Goal: Task Accomplishment & Management: Manage account settings

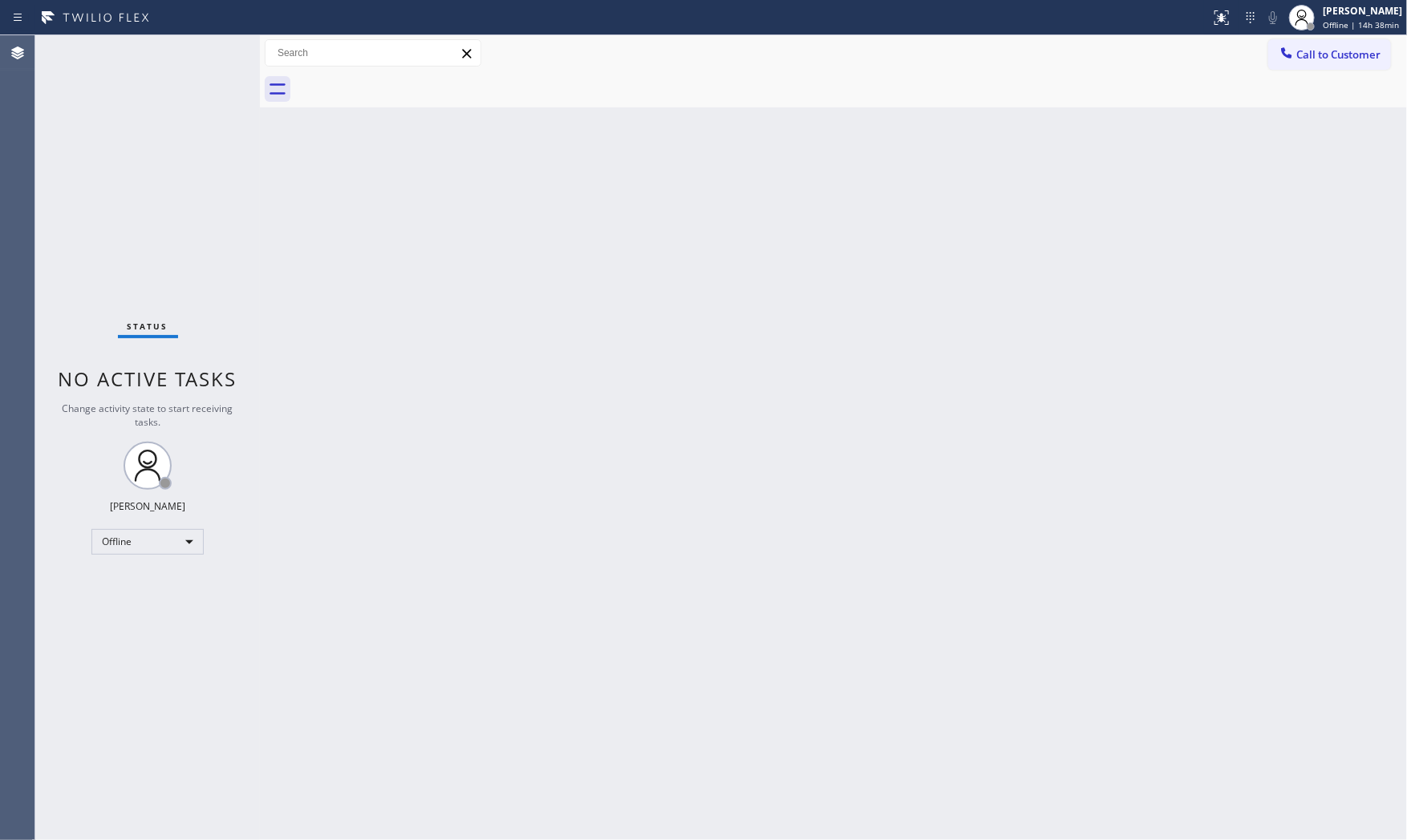
click at [1231, 306] on div "Back to Dashboard Change Sender ID Customers Technicians Select a contact Outbo…" at bounding box center [833, 438] width 1147 height 805
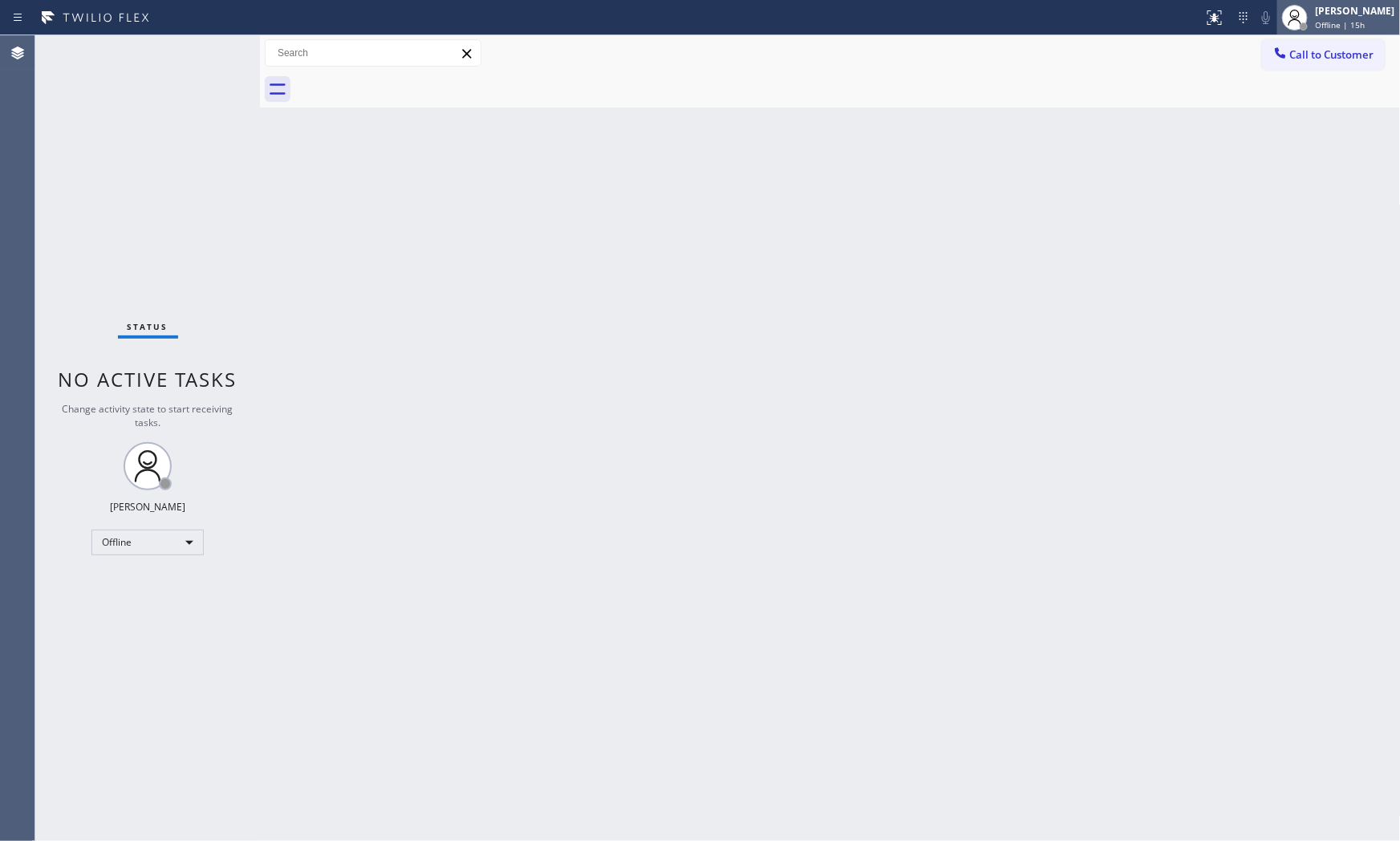
click at [1342, 26] on span "Offline | 15h" at bounding box center [1341, 24] width 50 height 11
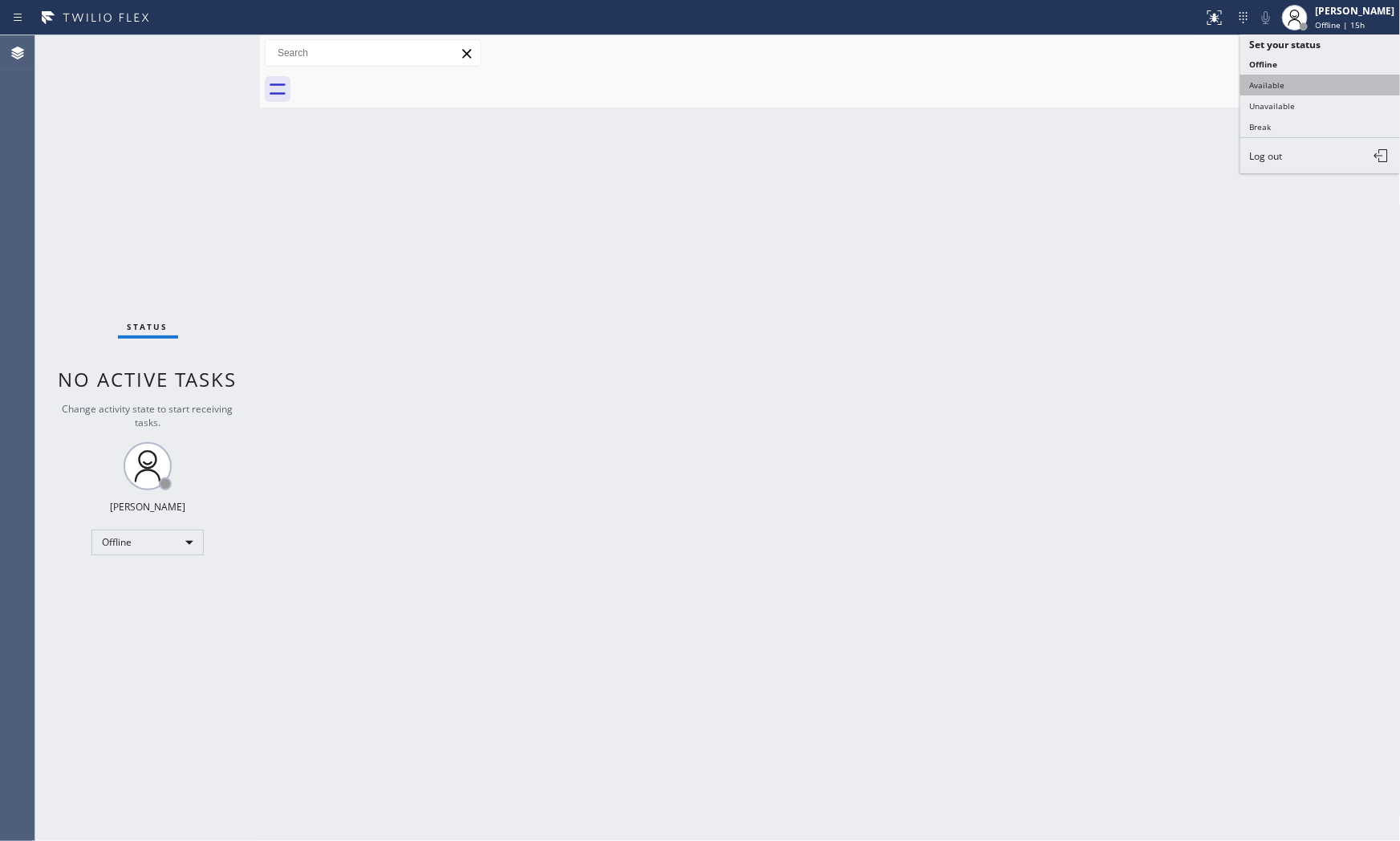
click at [1306, 85] on button "Available" at bounding box center [1321, 85] width 161 height 21
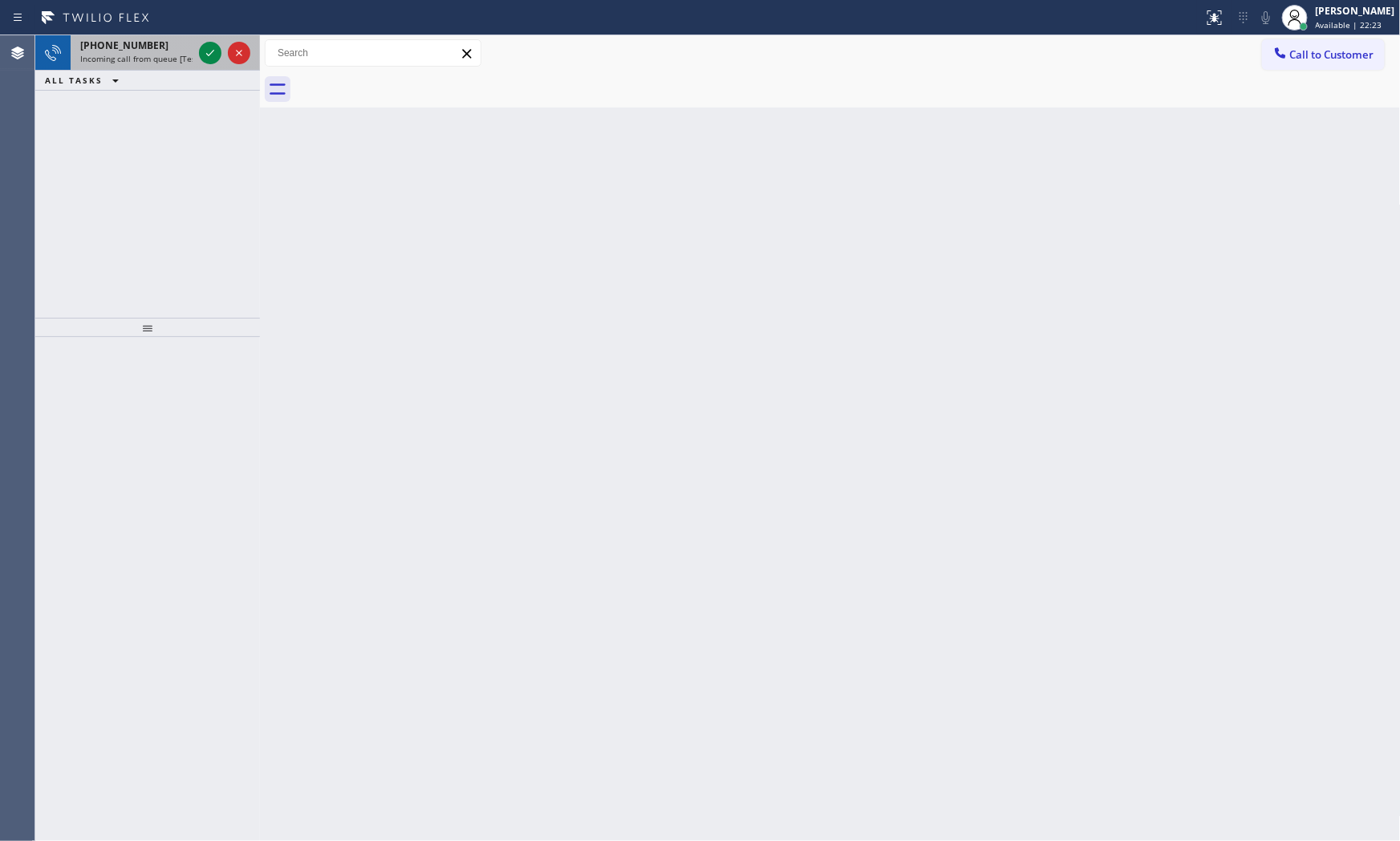
click at [134, 50] on span "[PHONE_NUMBER]" at bounding box center [124, 45] width 89 height 14
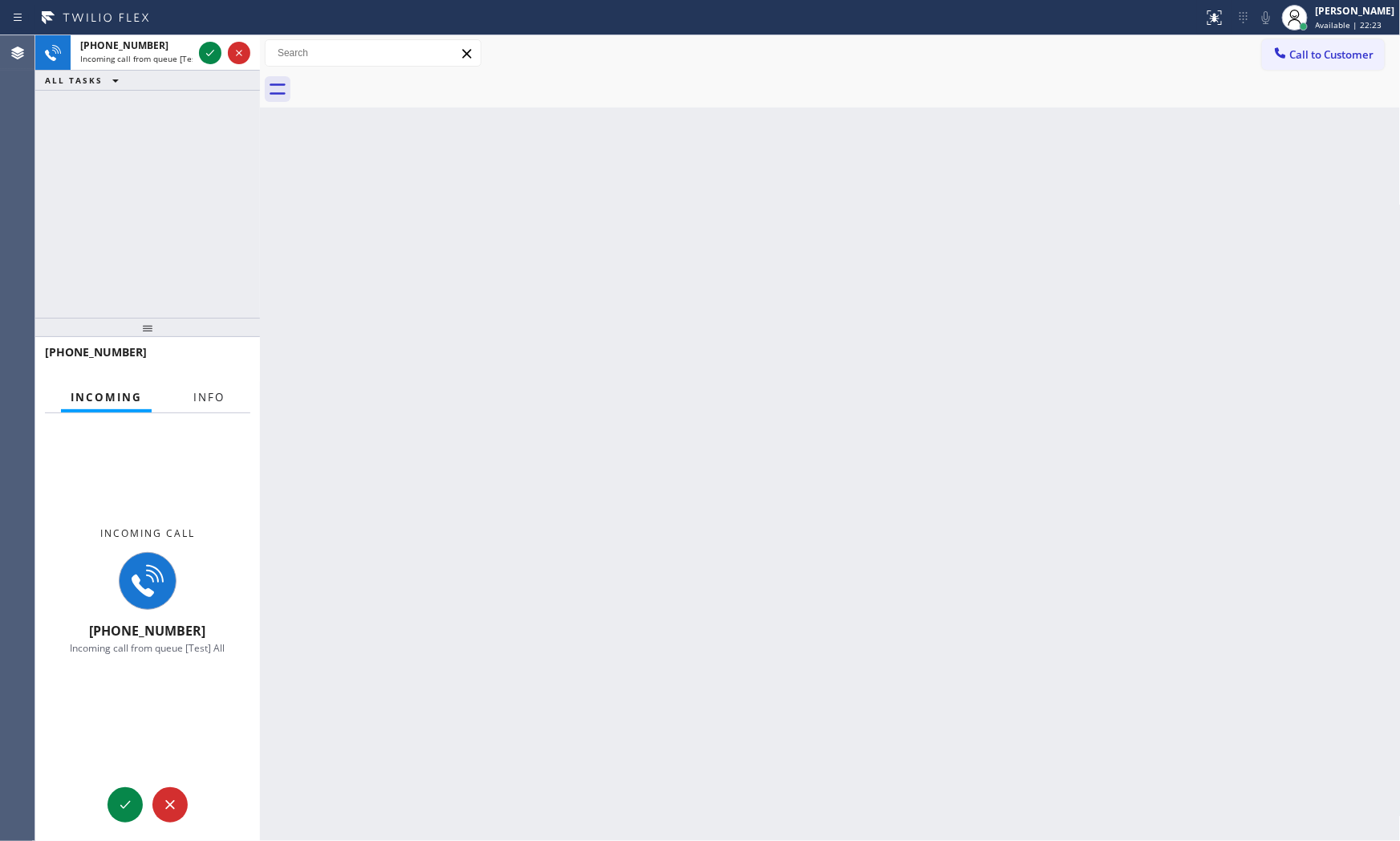
click at [193, 402] on span "Info" at bounding box center [209, 397] width 31 height 15
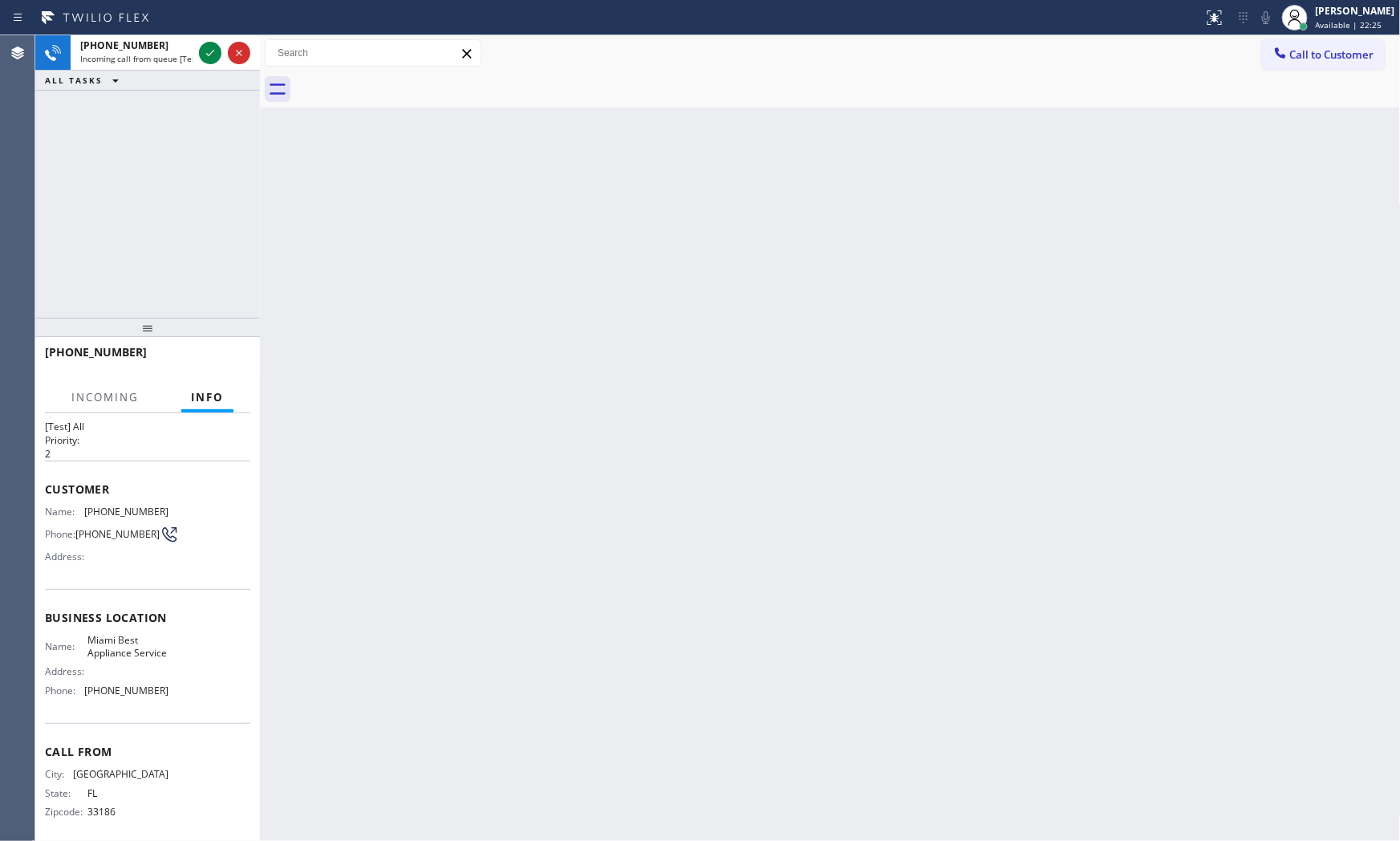
scroll to position [50, 0]
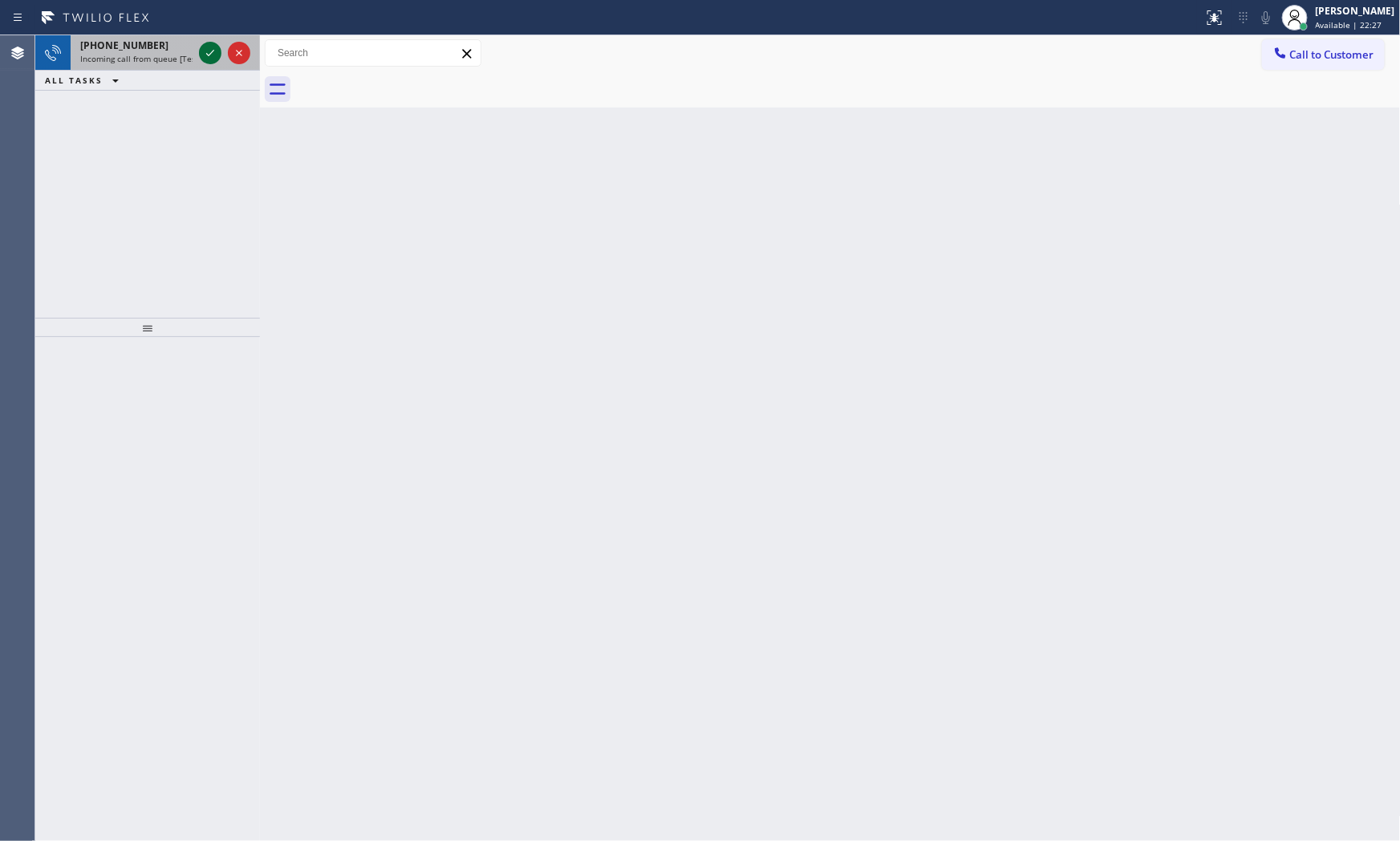
click at [217, 59] on icon at bounding box center [210, 53] width 19 height 19
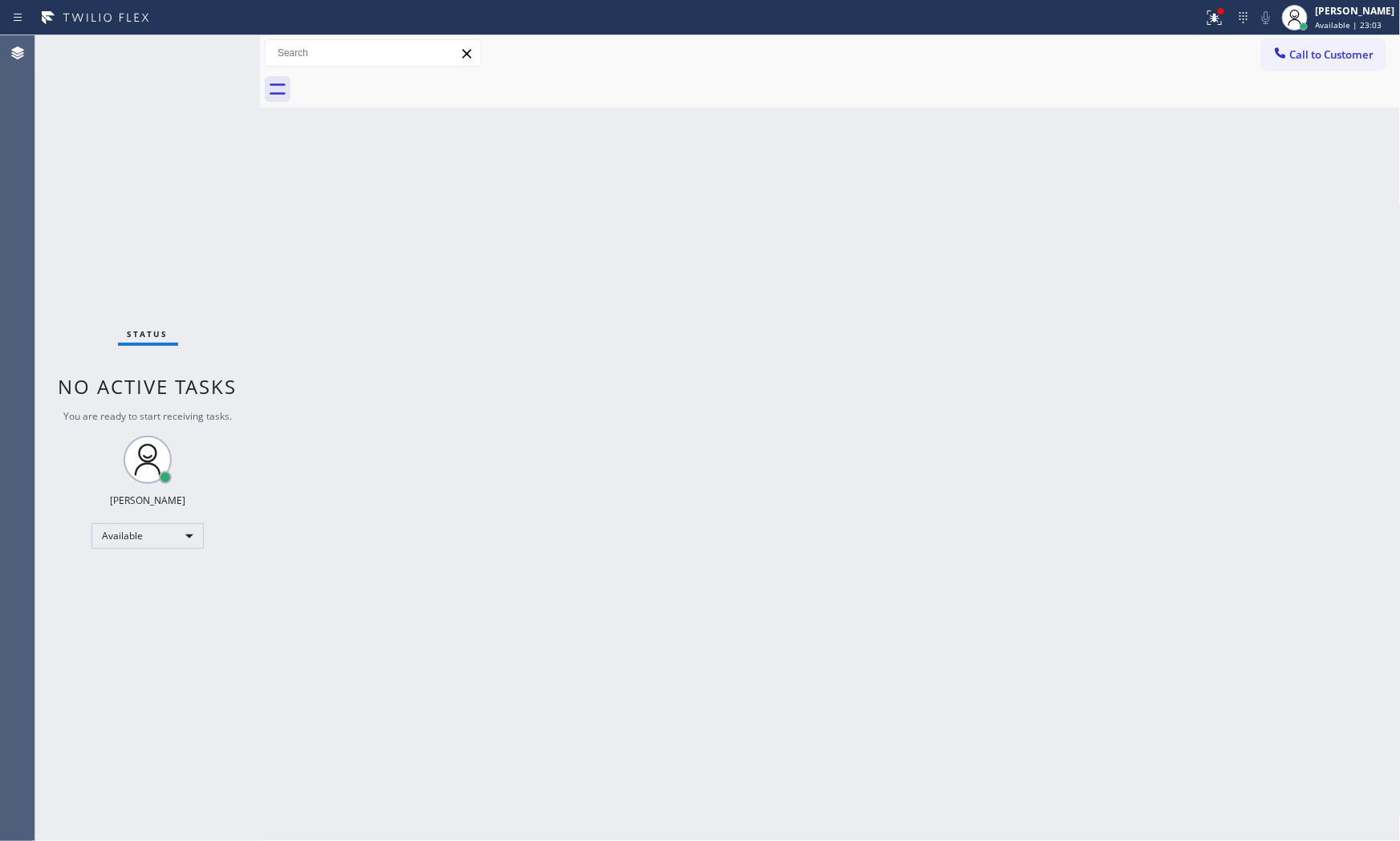
click at [977, 838] on div "Back to Dashboard Change Sender ID Customers Technicians Select a contact Outbo…" at bounding box center [830, 438] width 1141 height 806
click at [1215, 18] on icon at bounding box center [1215, 17] width 19 height 19
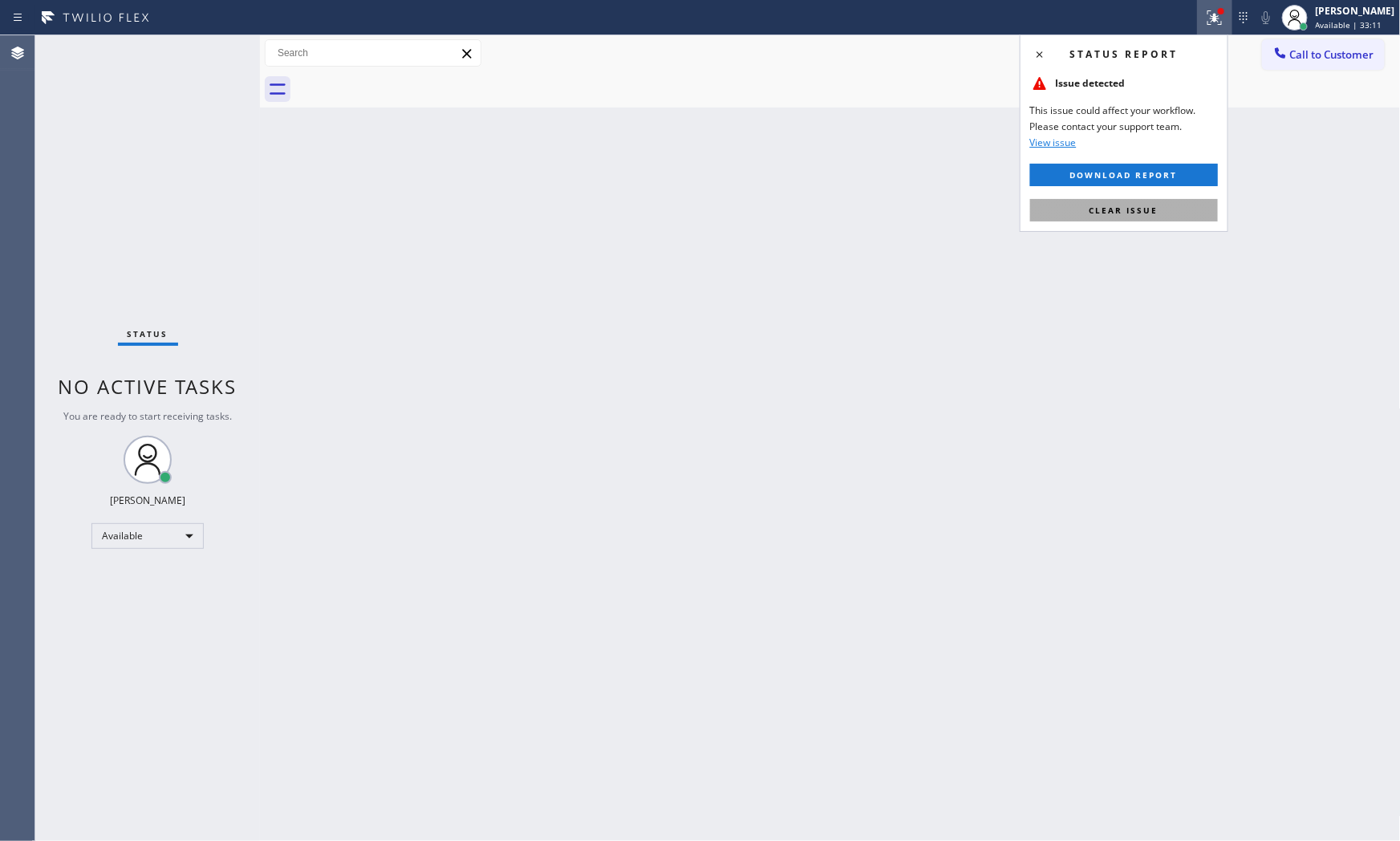
click at [1112, 210] on span "Clear issue" at bounding box center [1123, 210] width 69 height 11
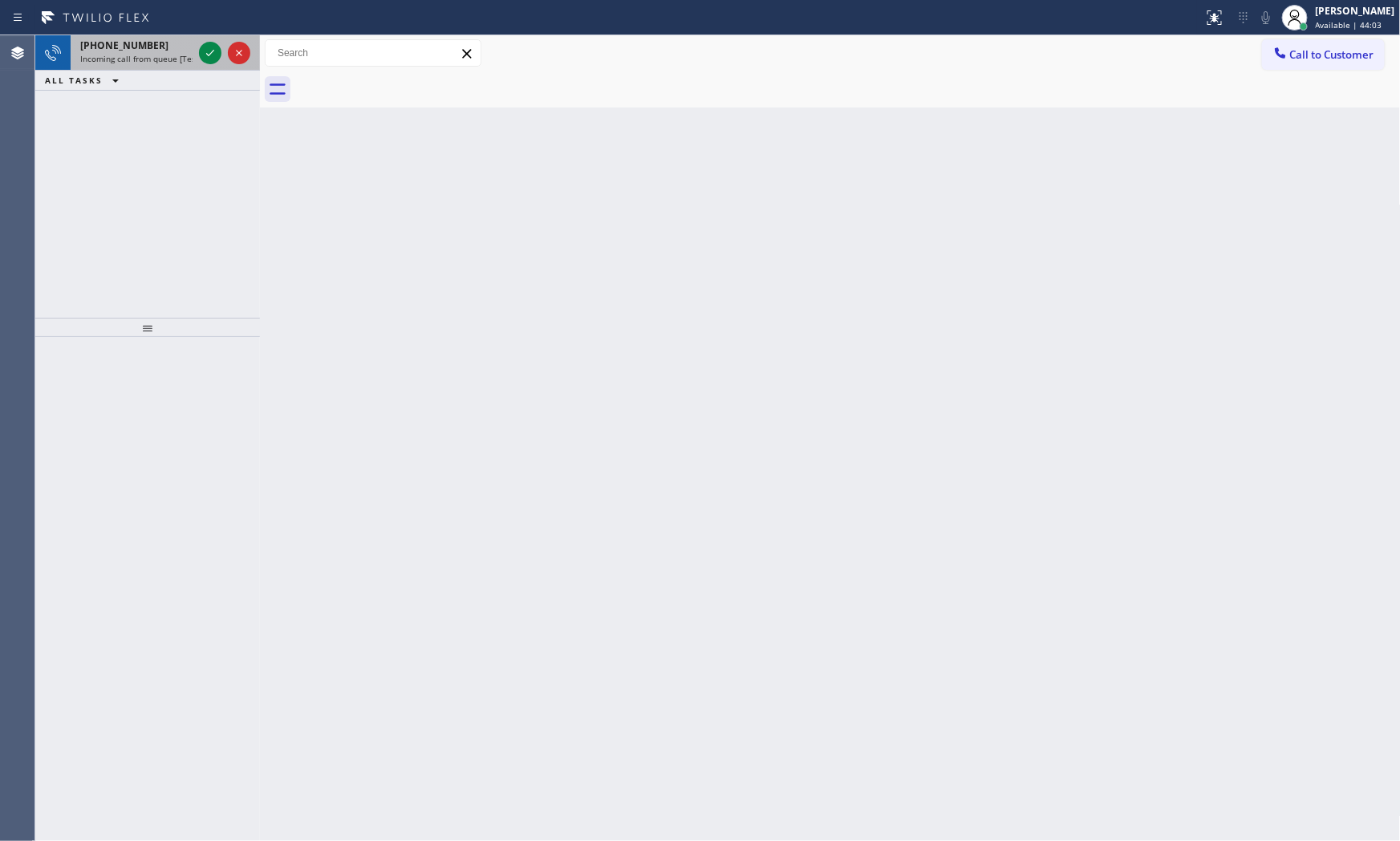
click at [135, 61] on span "Incoming call from queue [Test] All" at bounding box center [146, 58] width 133 height 11
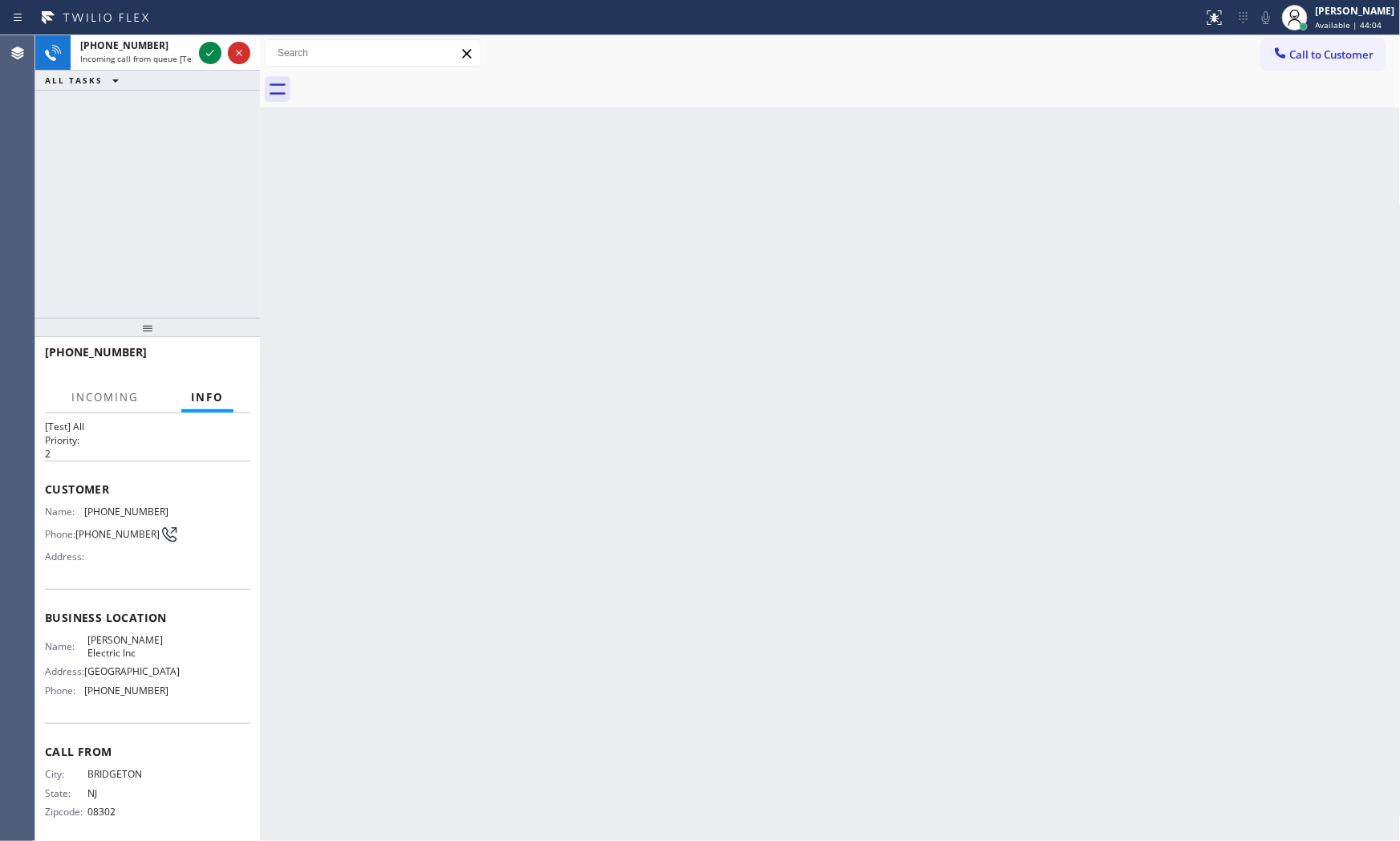
scroll to position [62, 0]
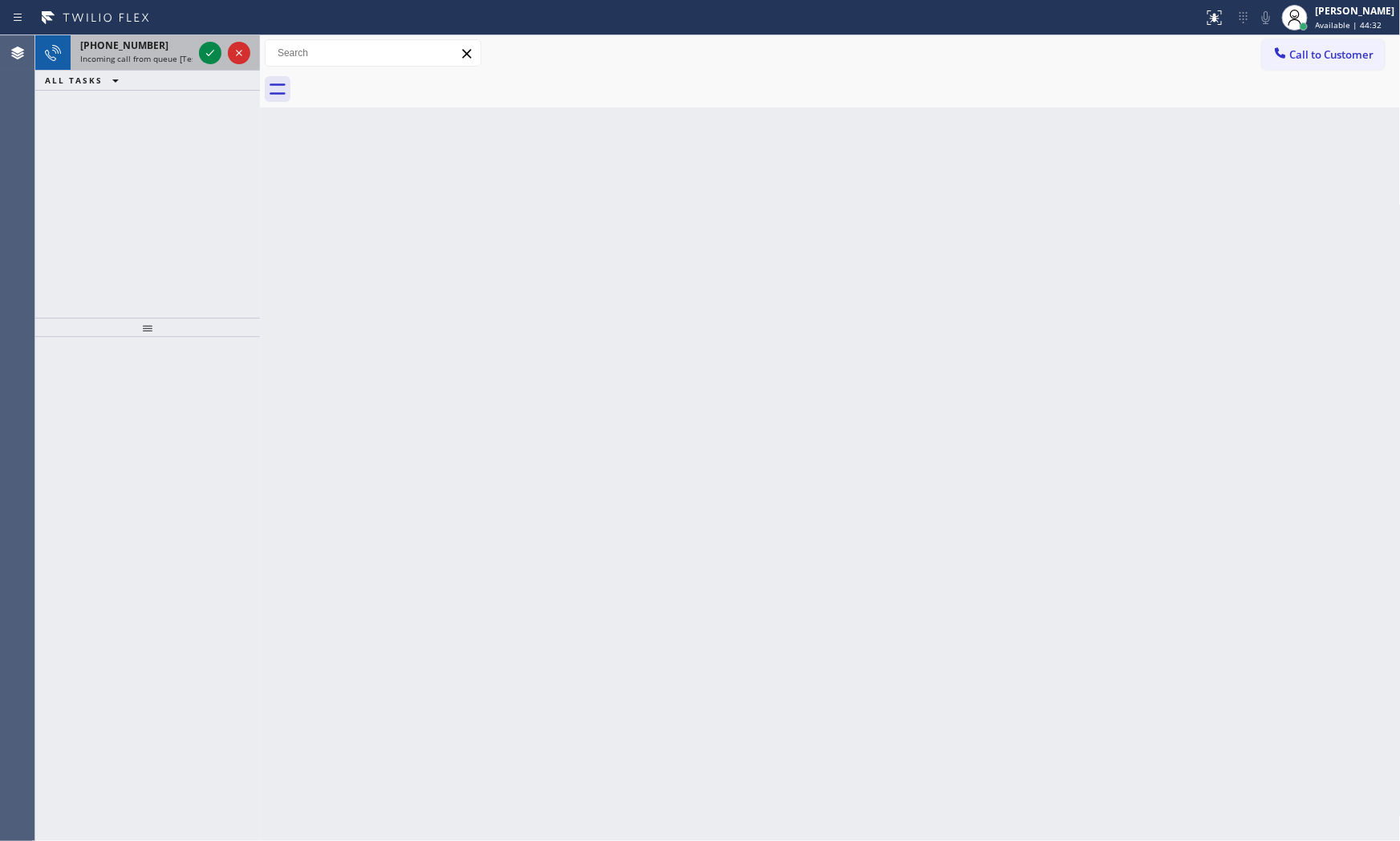
click at [153, 53] on span "Incoming call from queue [Test] All" at bounding box center [146, 58] width 133 height 11
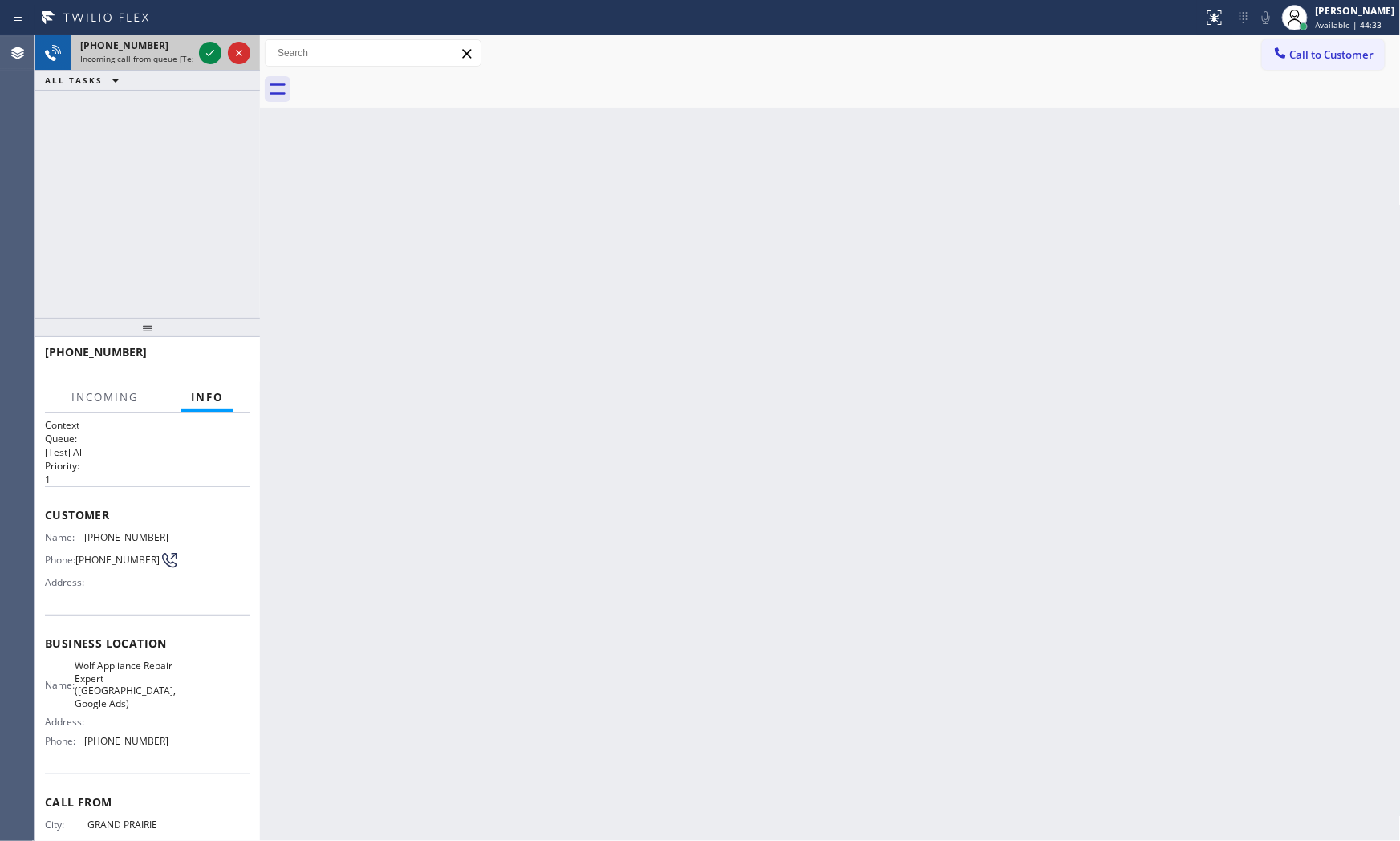
click at [197, 50] on div "[PHONE_NUMBER] Incoming call from queue [Test] All" at bounding box center [148, 53] width 224 height 36
click at [199, 50] on div at bounding box center [210, 53] width 23 height 19
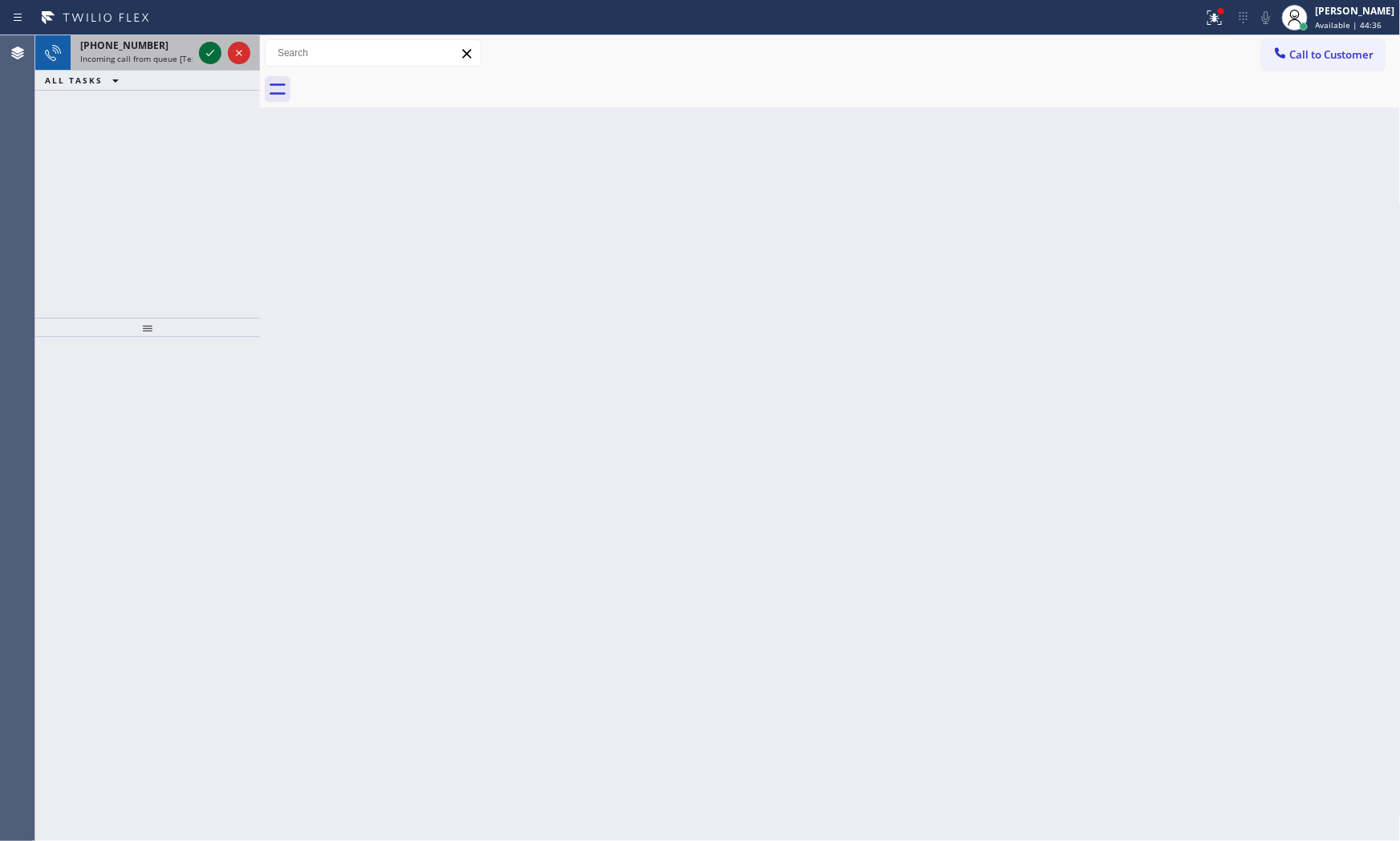
click at [206, 61] on icon at bounding box center [210, 53] width 19 height 19
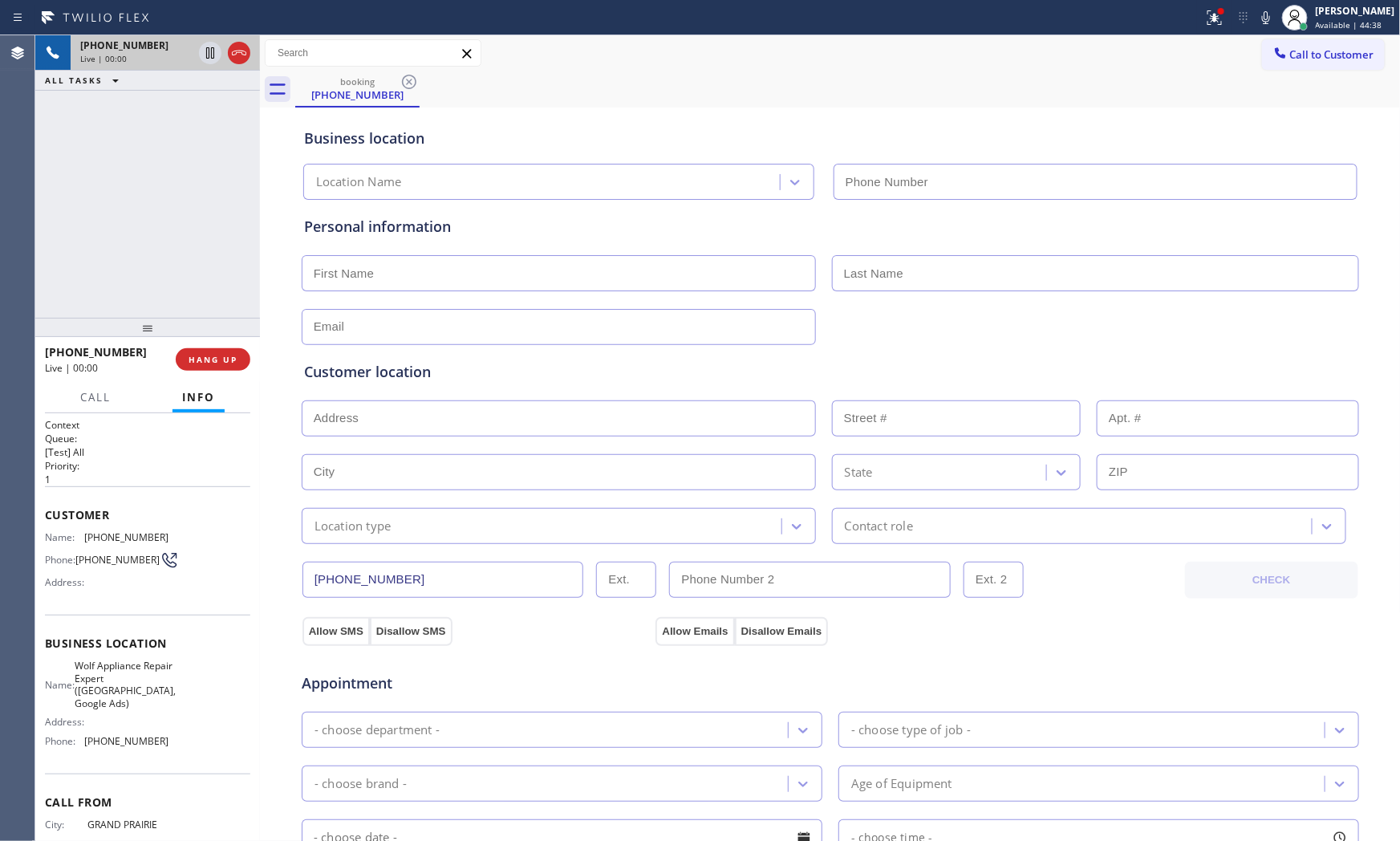
type input "[PHONE_NUMBER]"
click at [1264, 25] on icon at bounding box center [1266, 17] width 19 height 19
click at [1264, 24] on icon at bounding box center [1266, 17] width 19 height 19
click at [210, 359] on span "HANG UP" at bounding box center [213, 359] width 49 height 11
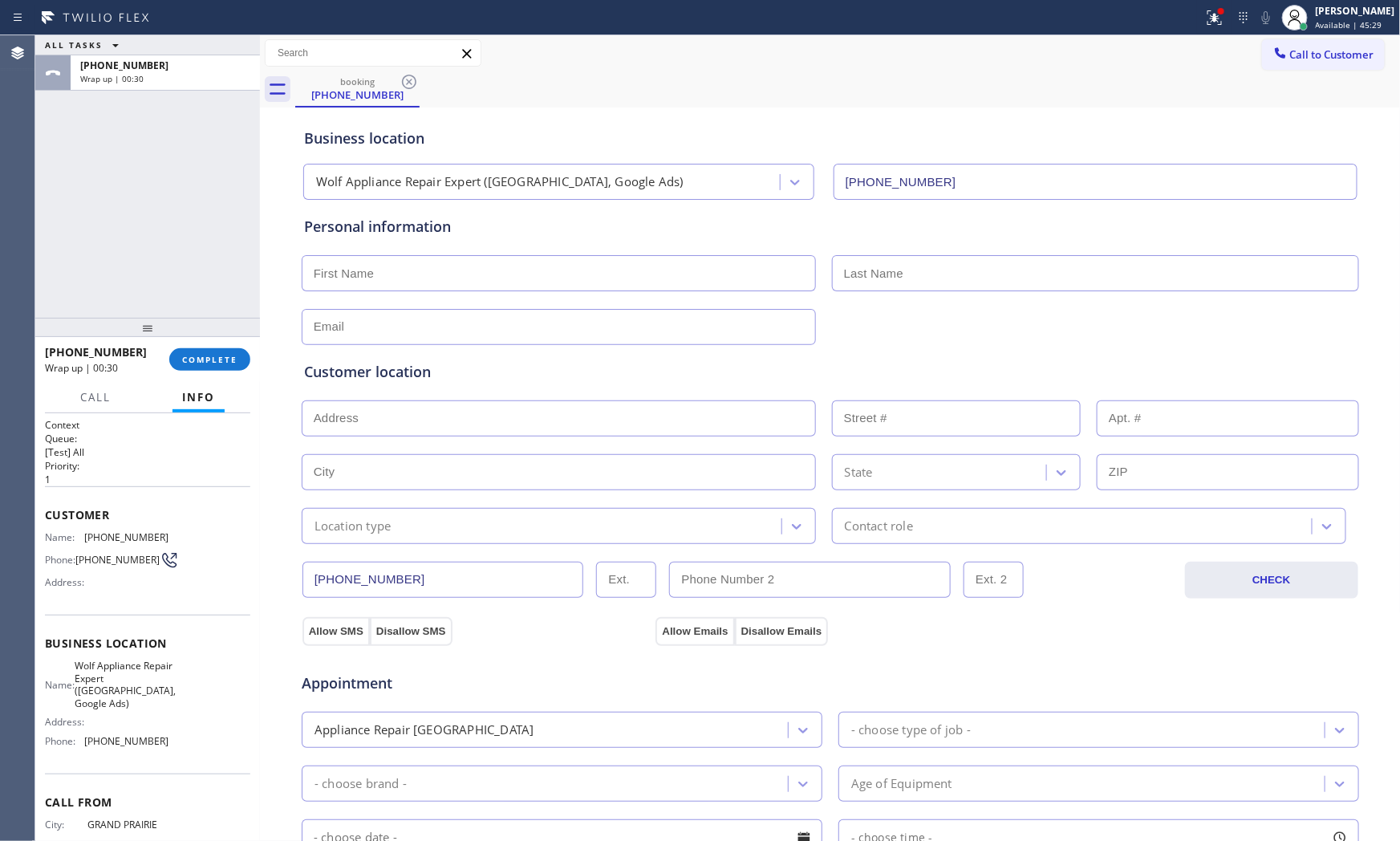
click at [205, 374] on div "[PHONE_NUMBER] Wrap up | 00:30 COMPLETE" at bounding box center [148, 359] width 205 height 42
click at [214, 357] on span "COMPLETE" at bounding box center [210, 359] width 56 height 11
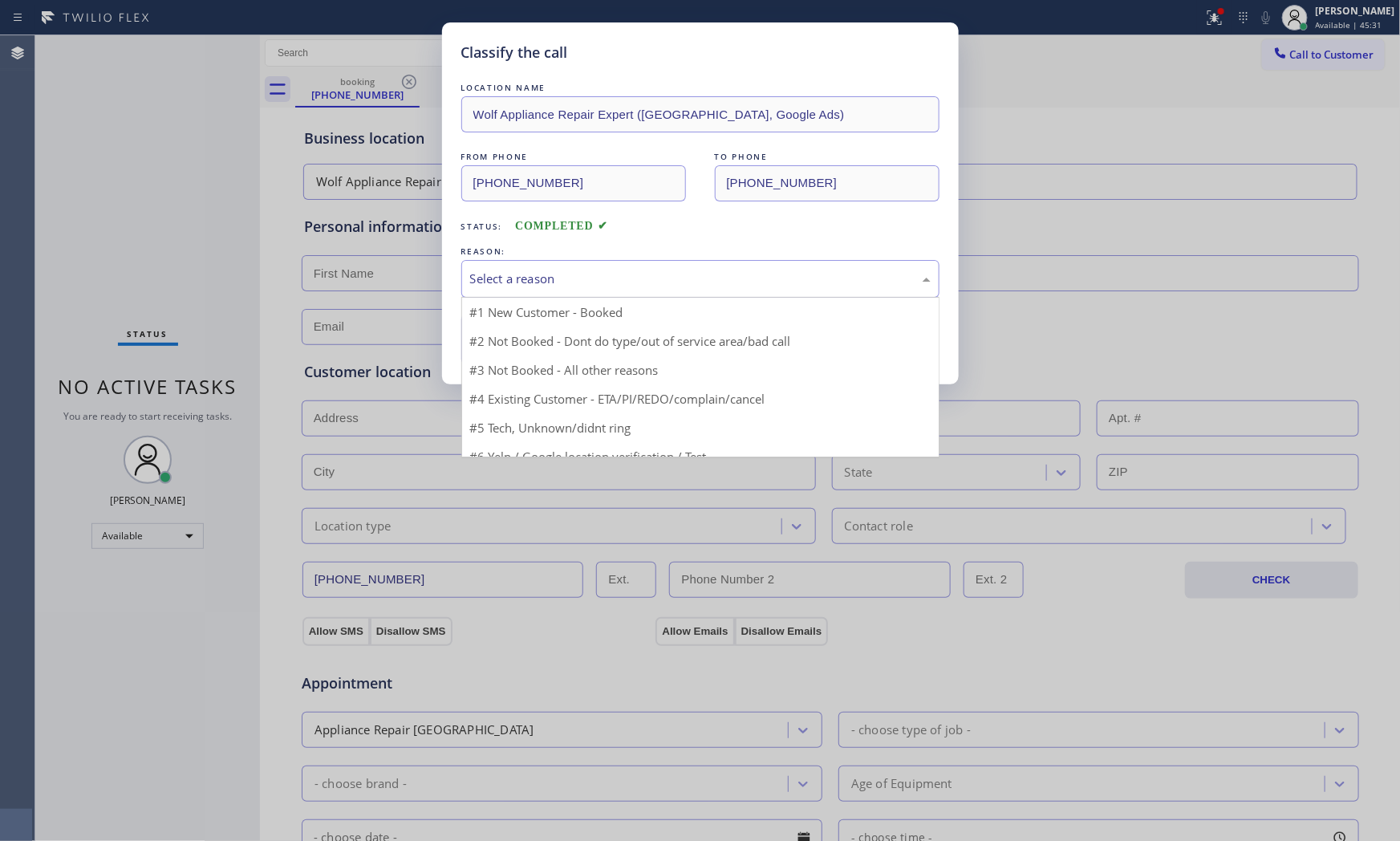
click at [543, 281] on div "Select a reason" at bounding box center [701, 278] width 461 height 18
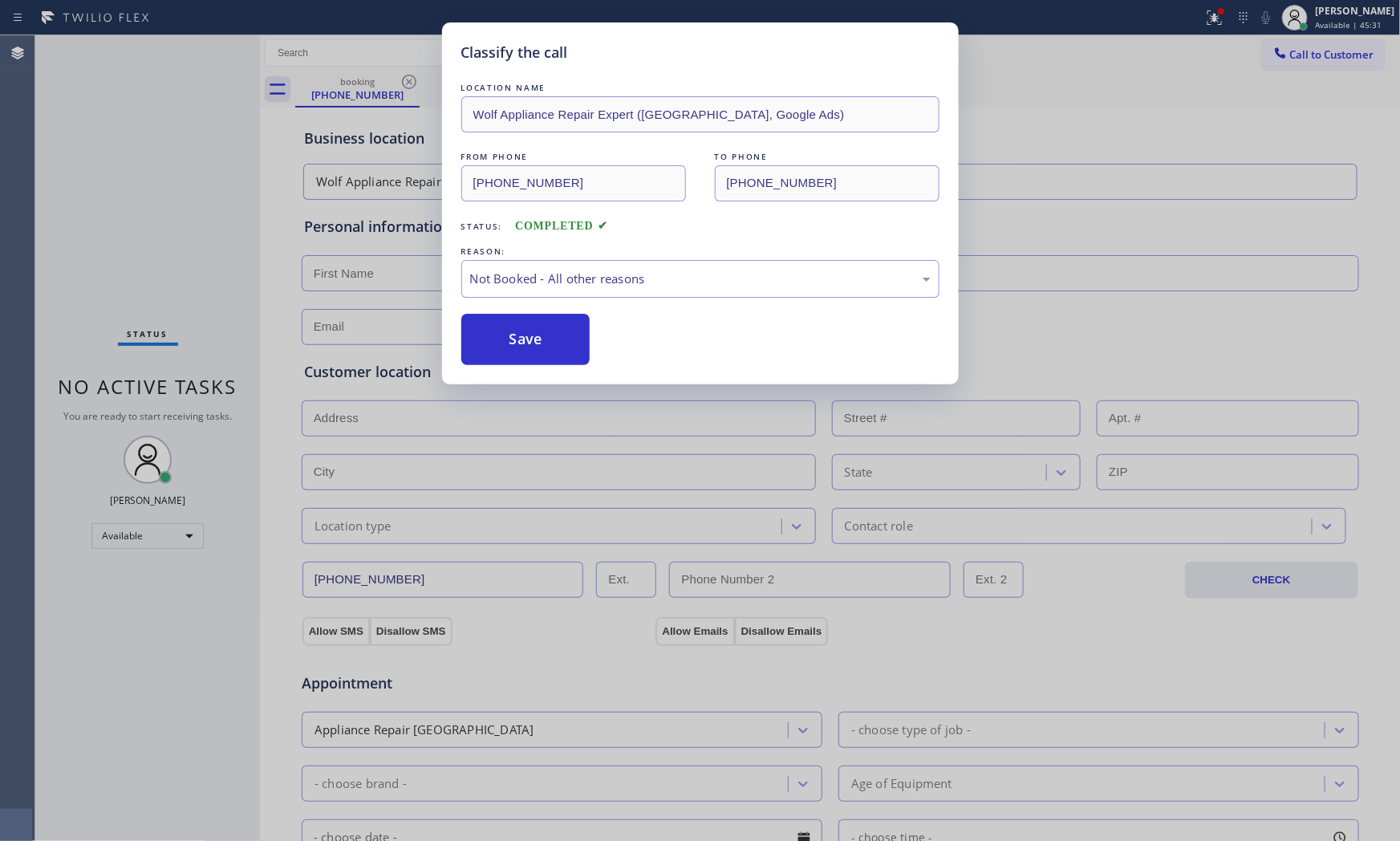
click at [530, 333] on button "Save" at bounding box center [526, 339] width 130 height 51
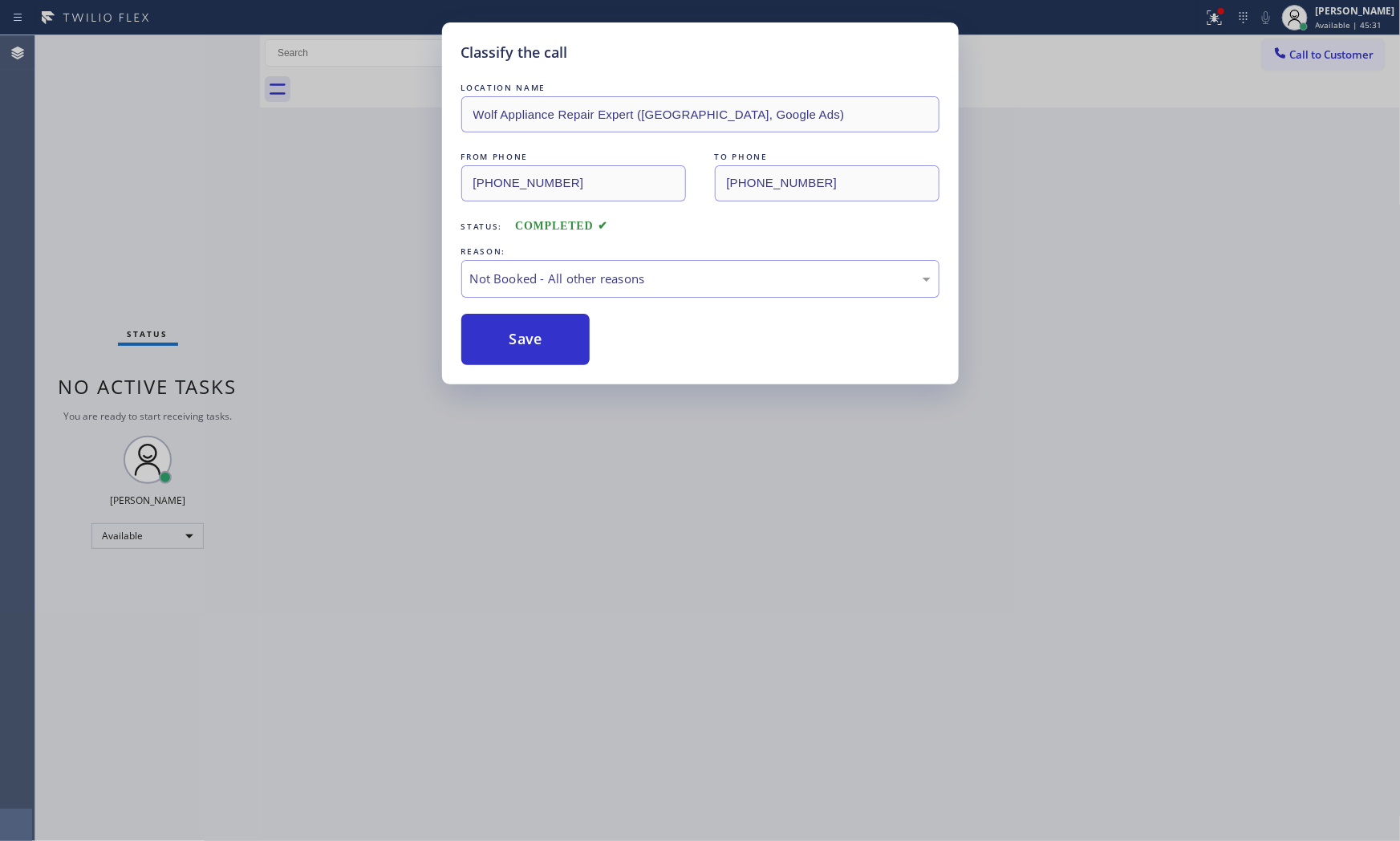
click at [530, 333] on button "Save" at bounding box center [526, 339] width 130 height 51
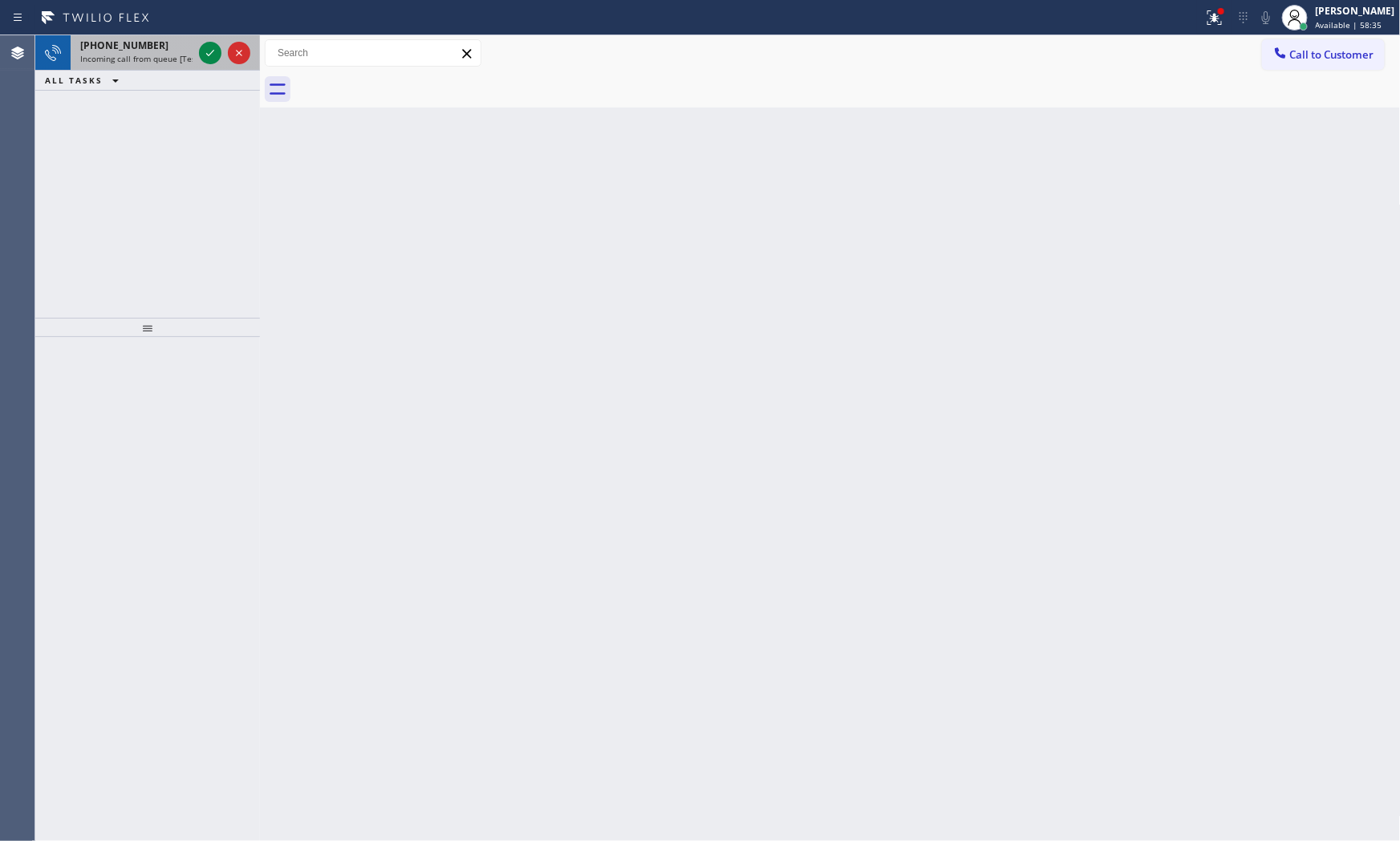
click at [134, 57] on span "Incoming call from queue [Test] All" at bounding box center [146, 58] width 133 height 11
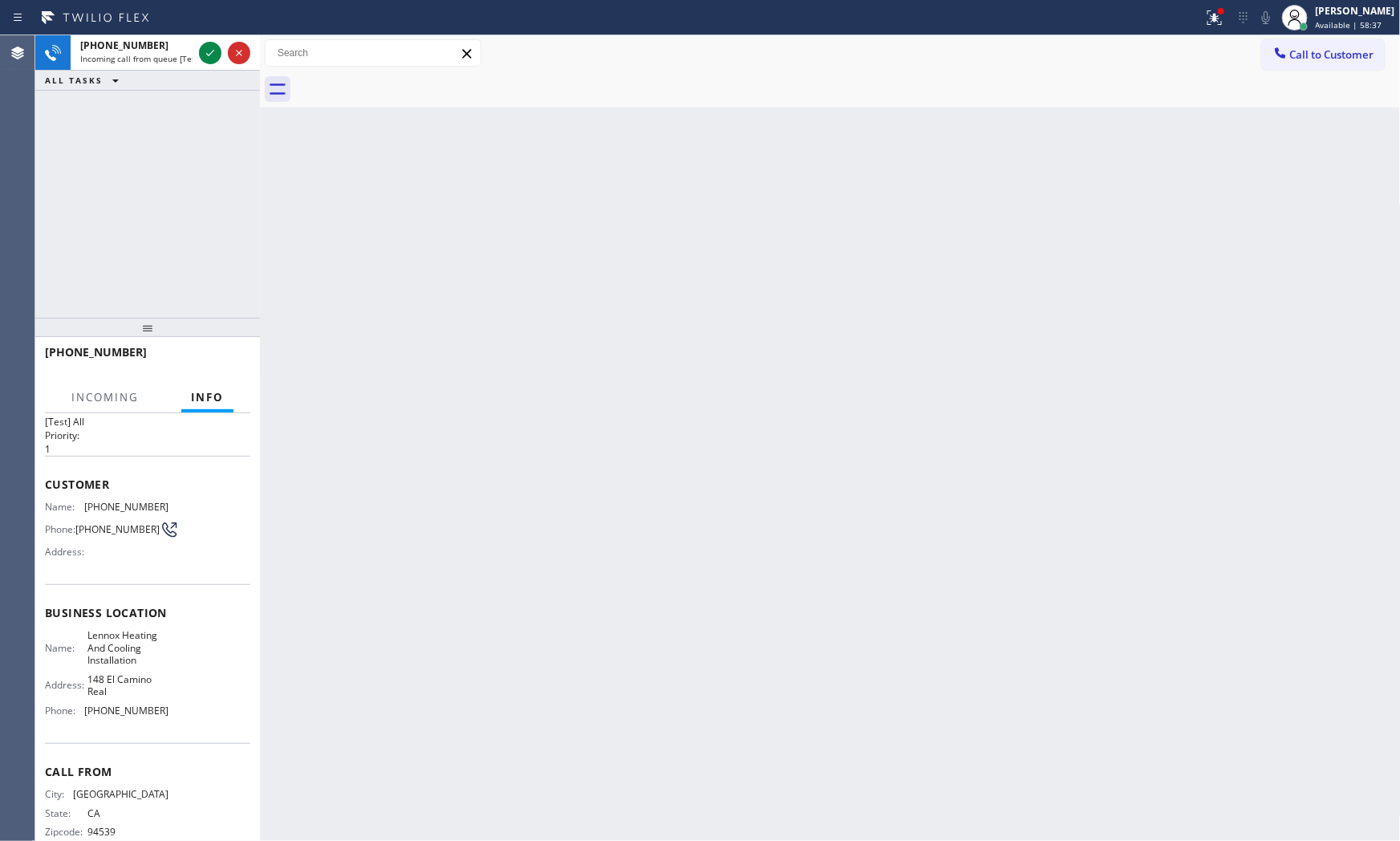
scroll to position [62, 0]
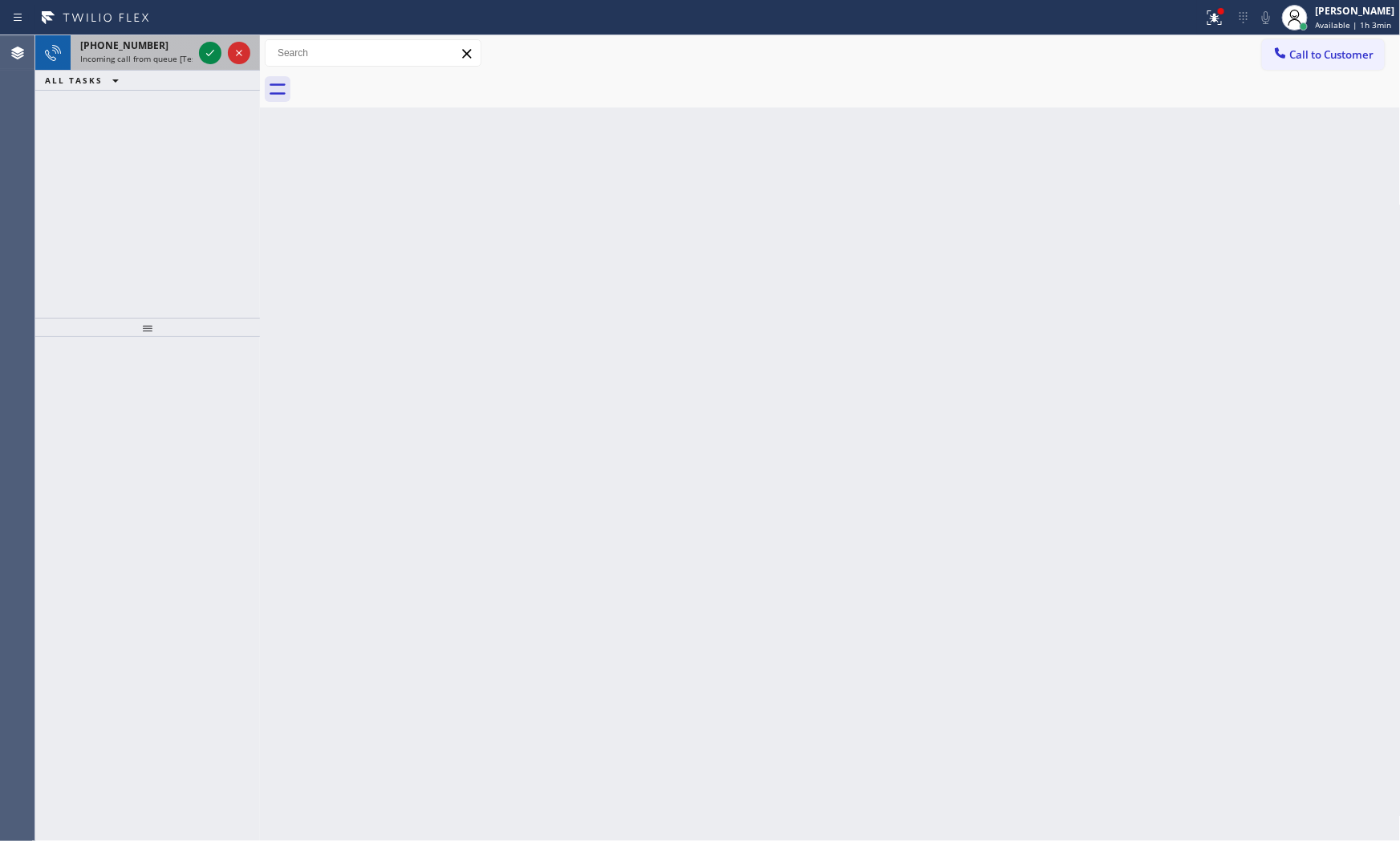
click at [129, 43] on span "[PHONE_NUMBER]" at bounding box center [124, 45] width 89 height 14
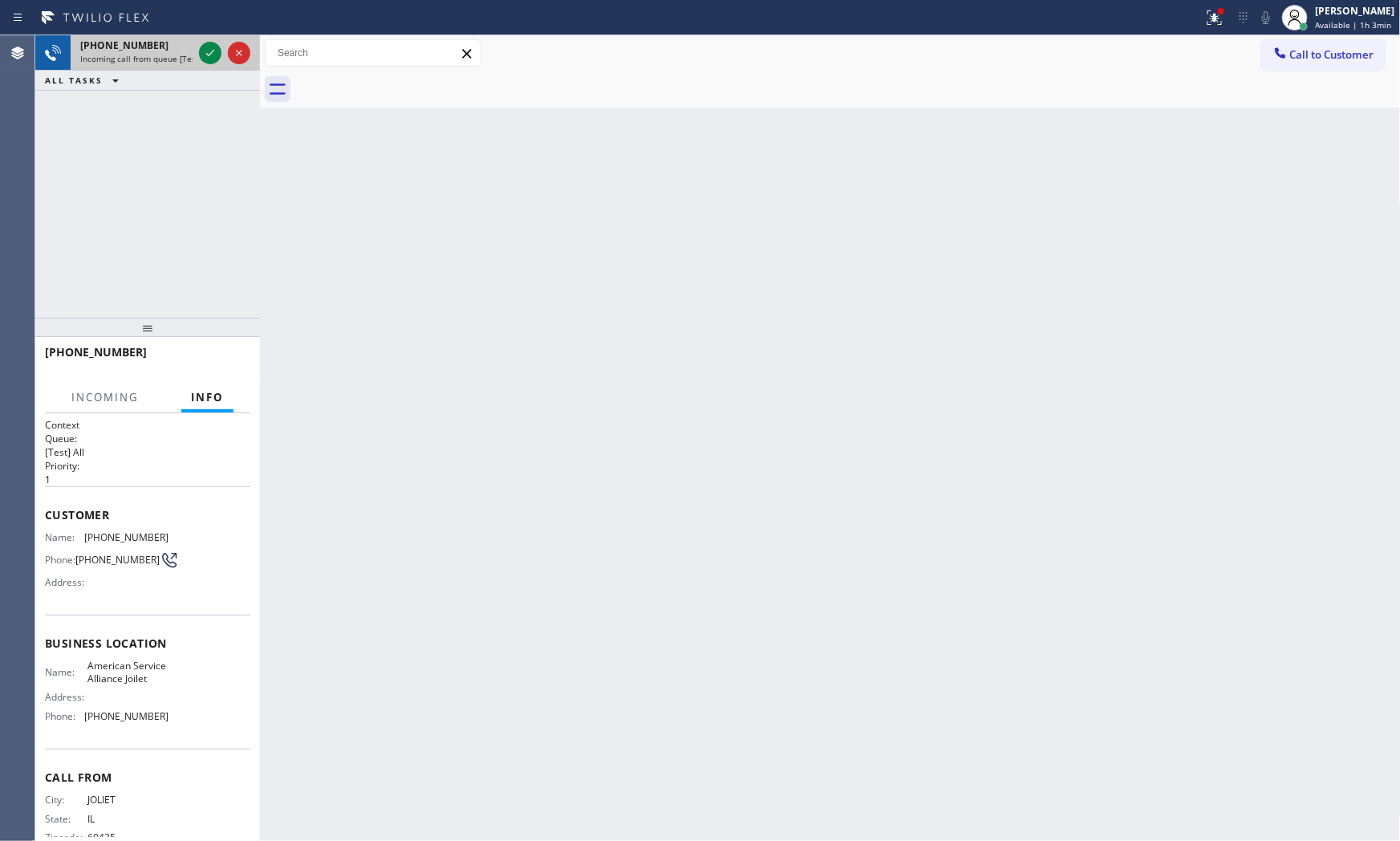
click at [197, 54] on div at bounding box center [224, 53] width 57 height 36
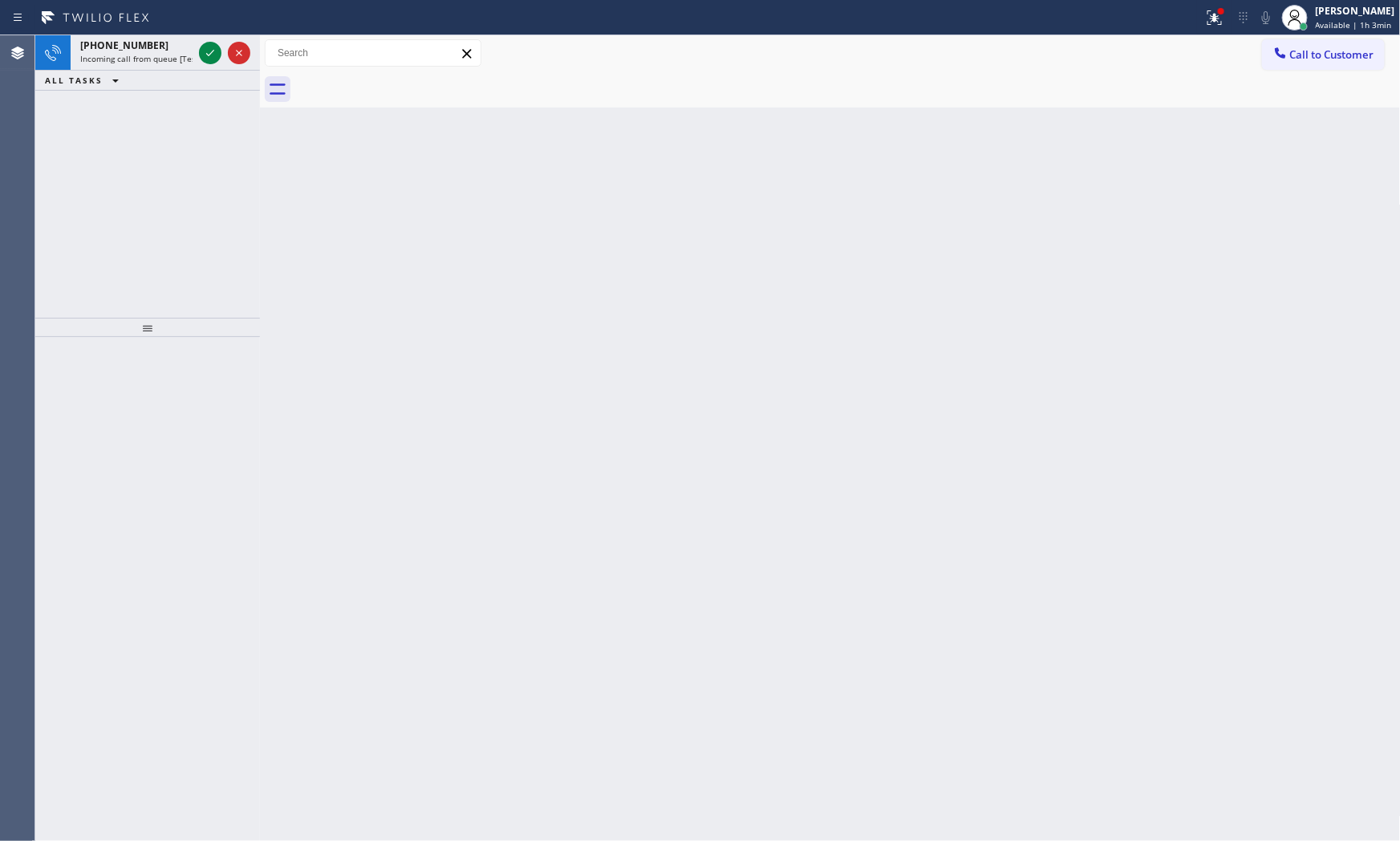
click at [202, 54] on icon at bounding box center [210, 53] width 19 height 19
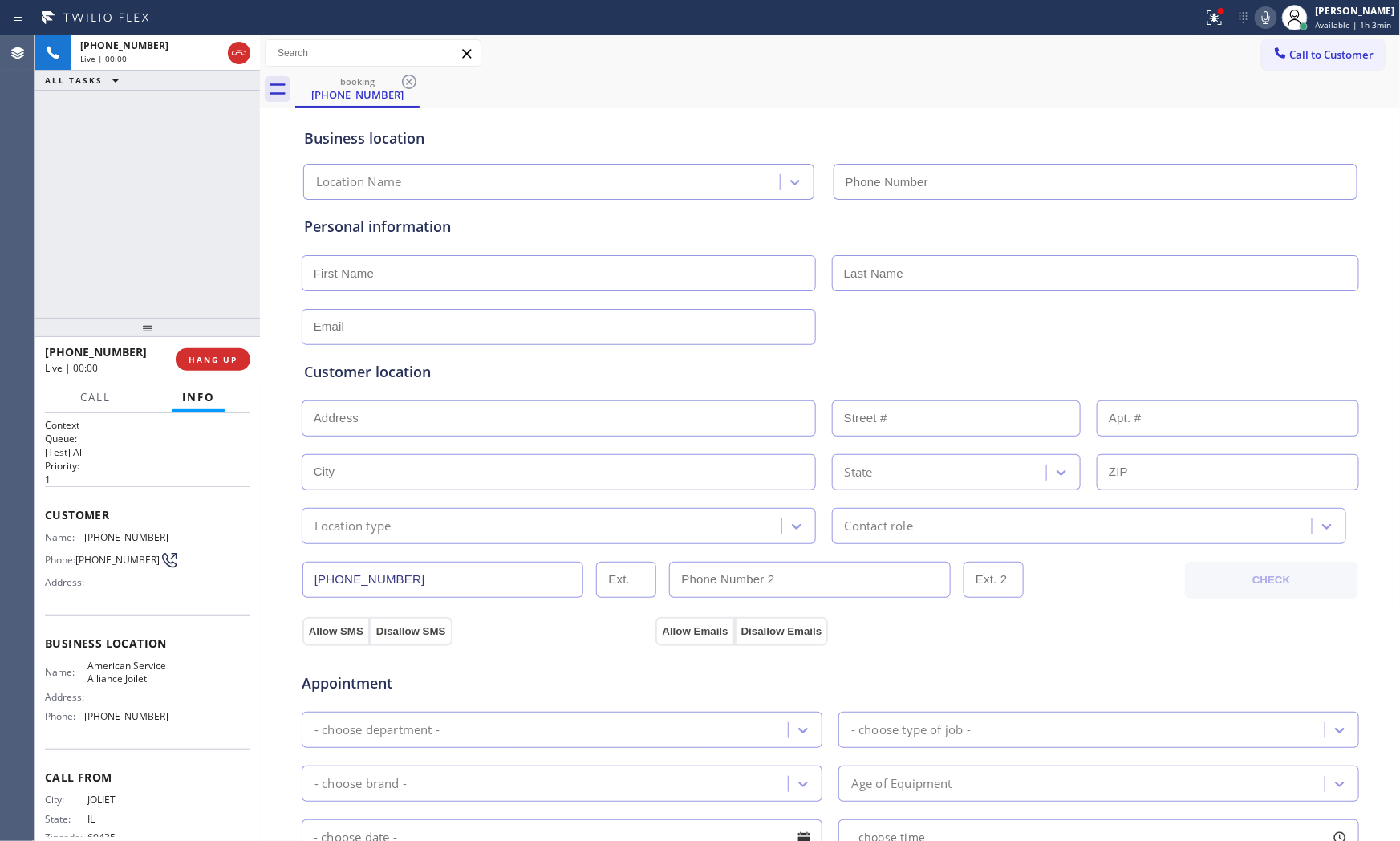
type input "[PHONE_NUMBER]"
click at [1208, 21] on icon at bounding box center [1215, 17] width 15 height 15
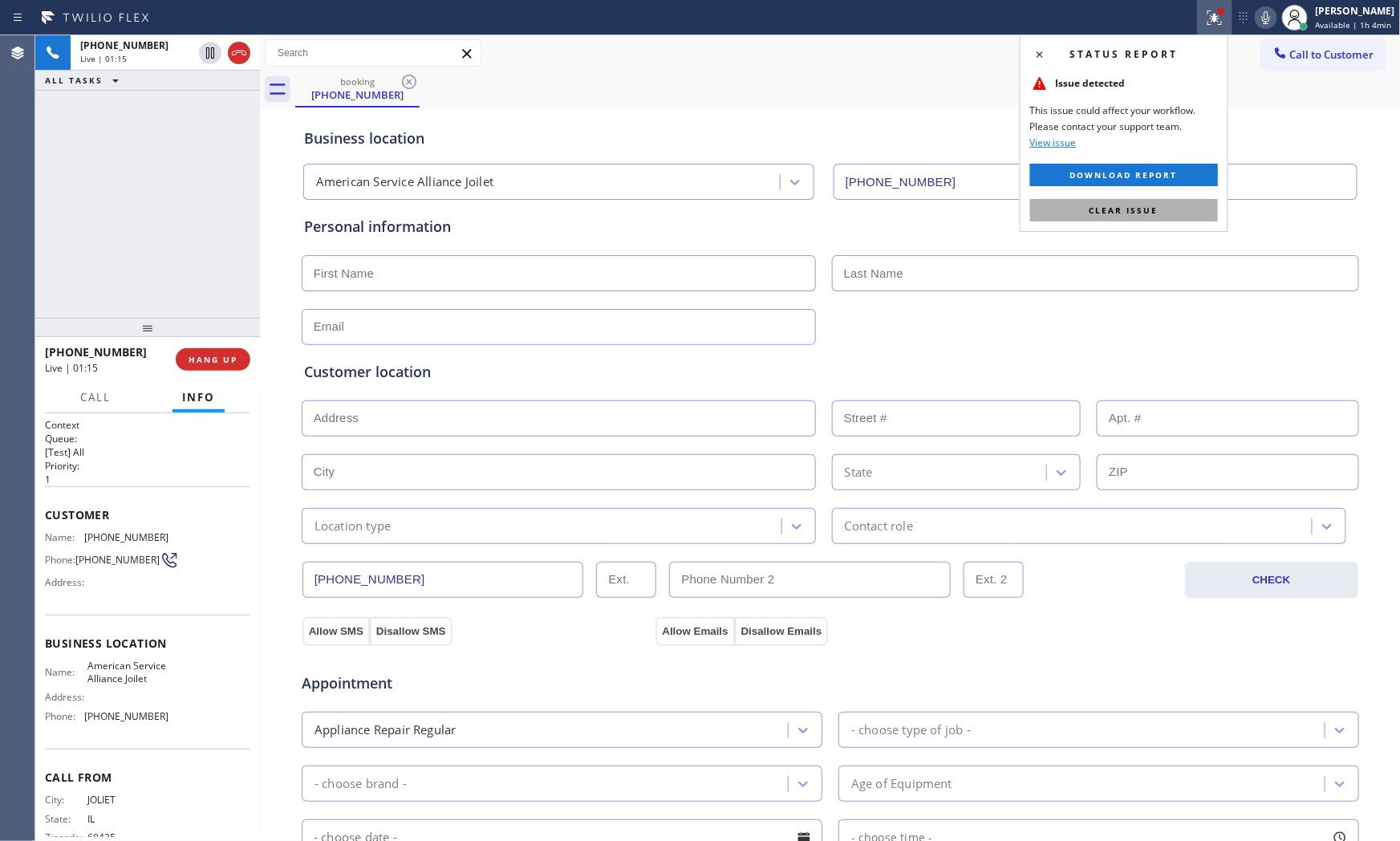
click at [1186, 213] on button "Clear issue" at bounding box center [1124, 210] width 188 height 23
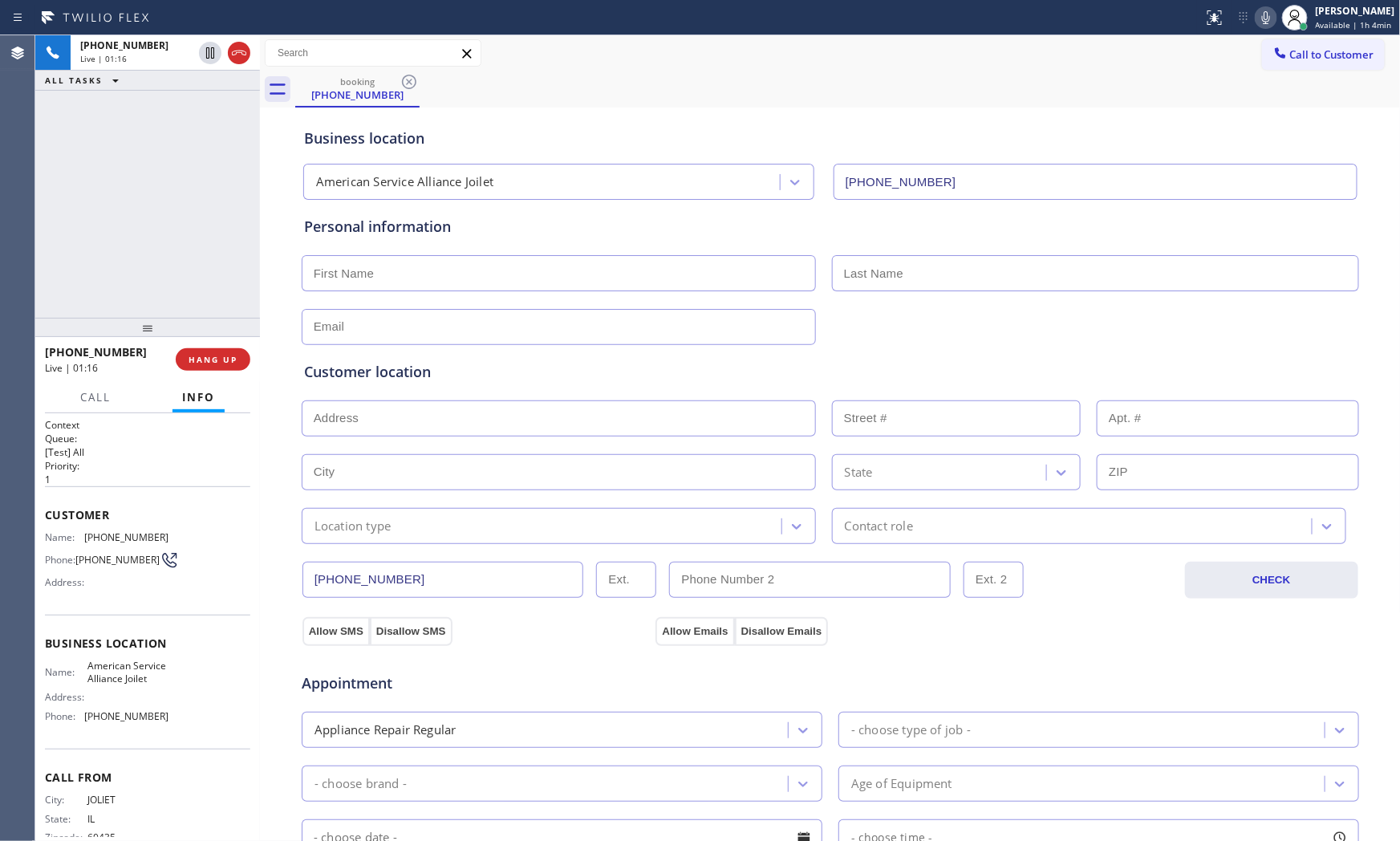
click at [1257, 21] on icon at bounding box center [1266, 17] width 19 height 19
click at [1257, 18] on icon at bounding box center [1266, 17] width 19 height 19
click at [217, 361] on span "HANG UP" at bounding box center [213, 359] width 49 height 11
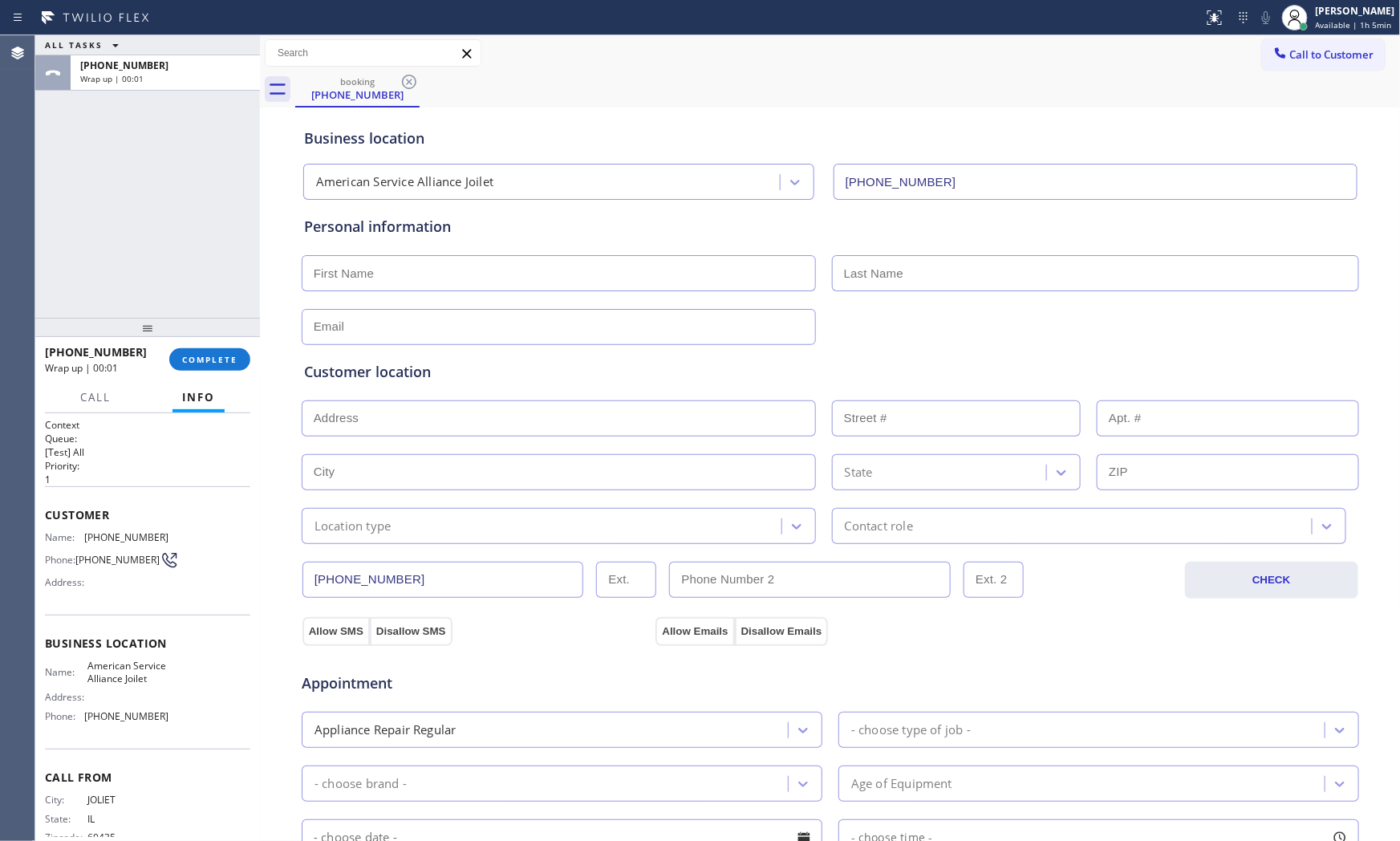
click at [357, 276] on input "text" at bounding box center [559, 273] width 515 height 37
type input "Mr"
type input "[PERSON_NAME]"
type input "[EMAIL_ADDRESS]"
click at [363, 422] on input "text" at bounding box center [559, 419] width 515 height 37
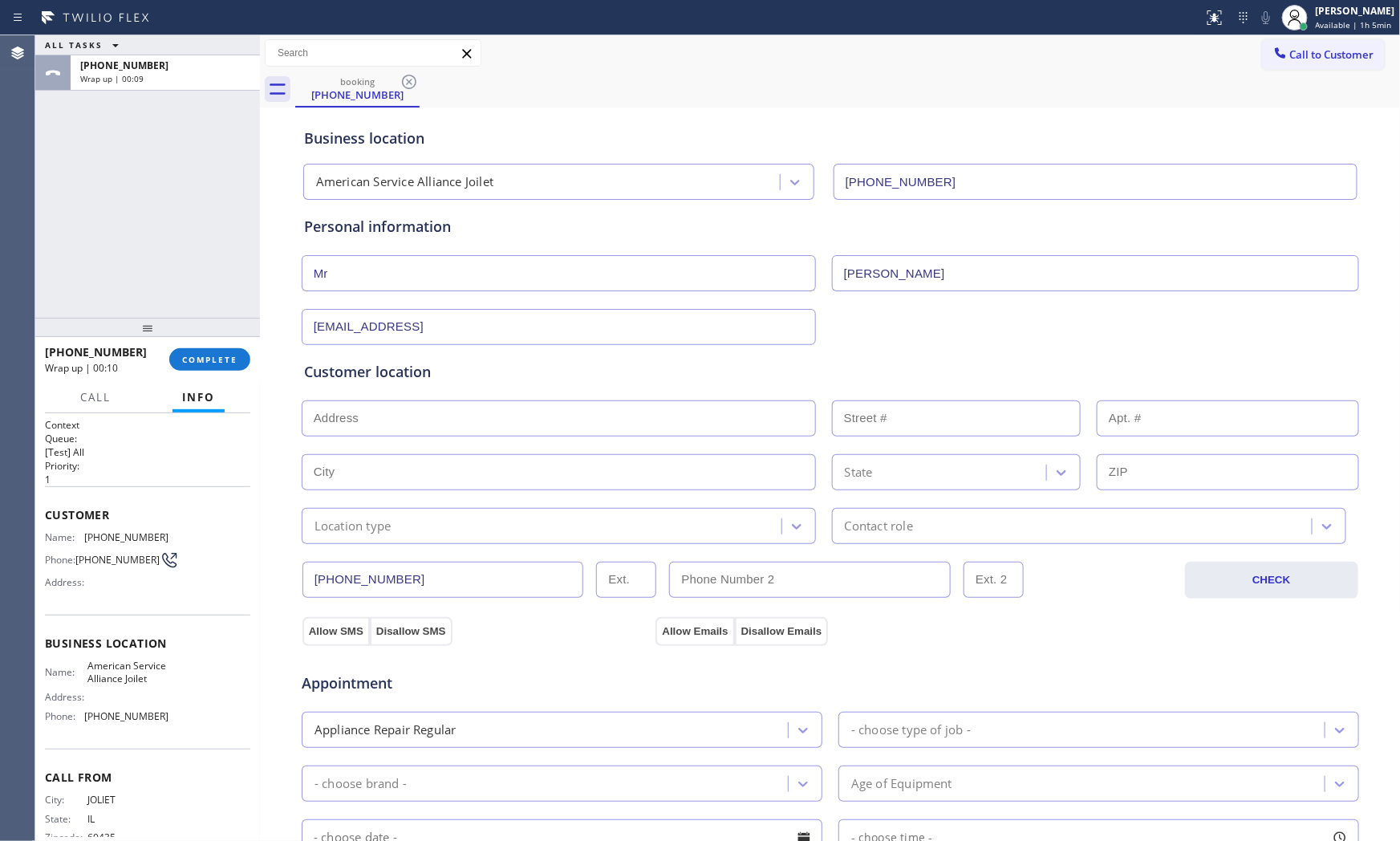
paste input "[GEOGRAPHIC_DATA], IL 60423"
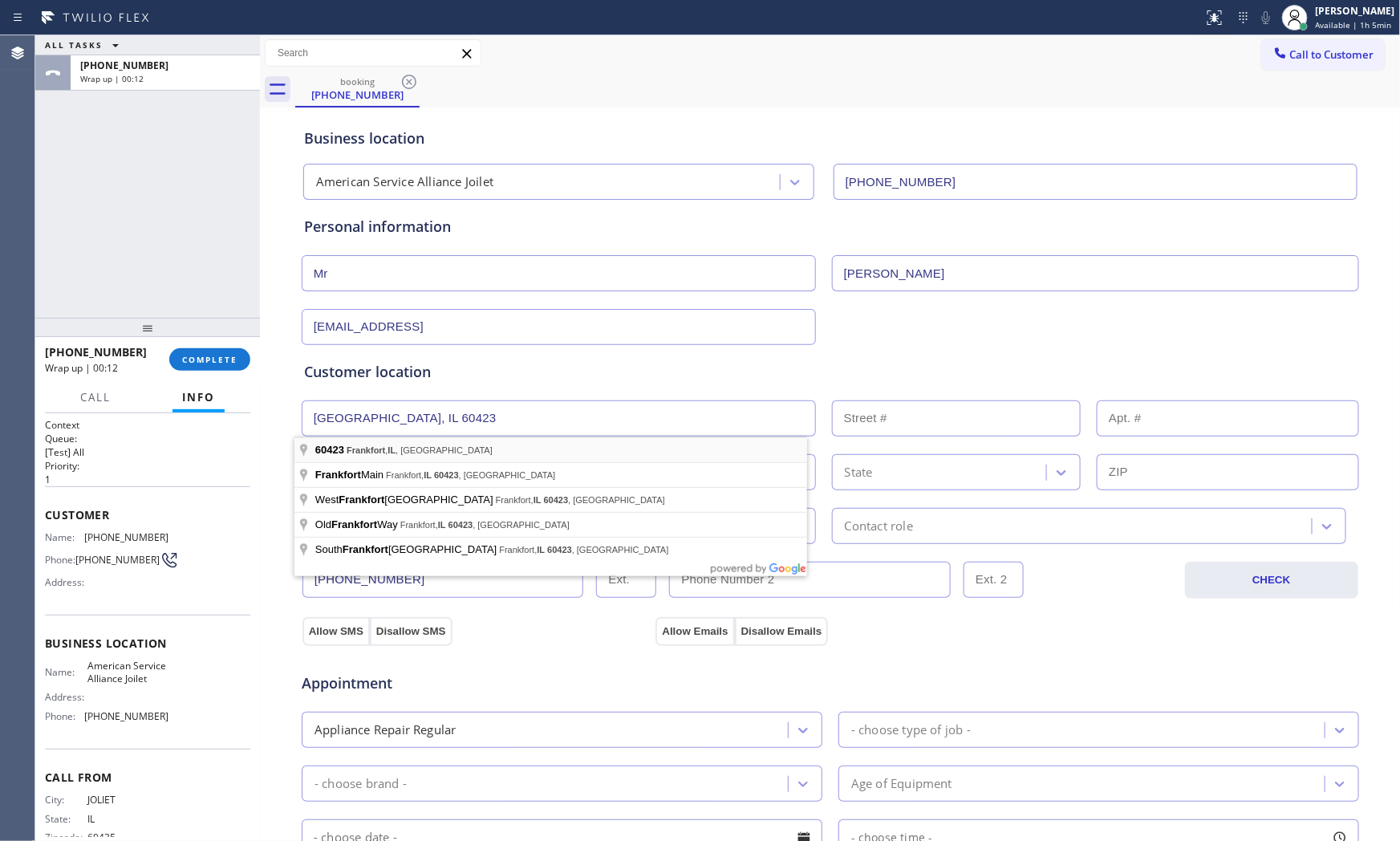
type input "[GEOGRAPHIC_DATA], IL 60423, [GEOGRAPHIC_DATA]"
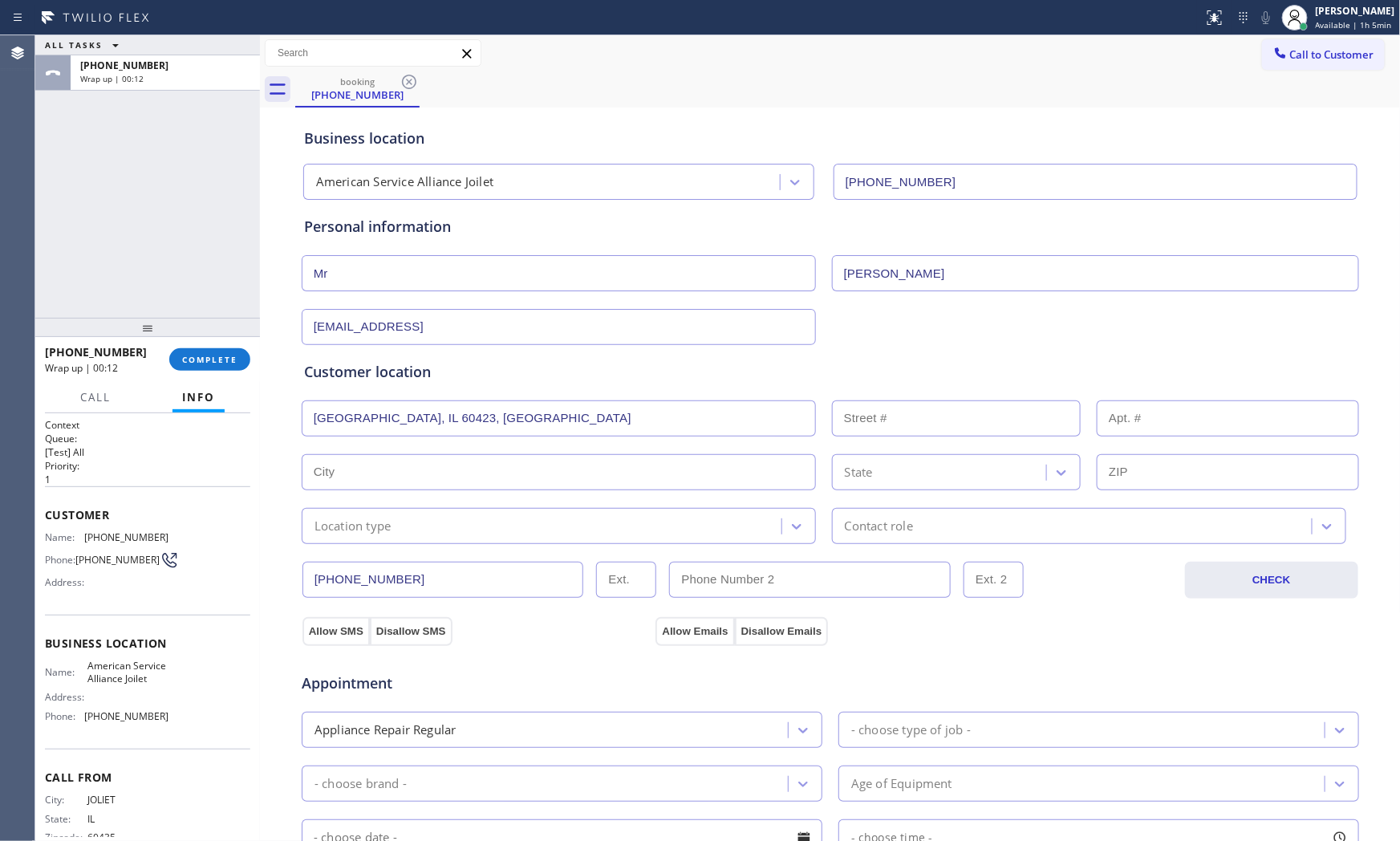
type input "Frankfort"
type input "60423"
click at [542, 530] on div "Location type" at bounding box center [544, 526] width 475 height 28
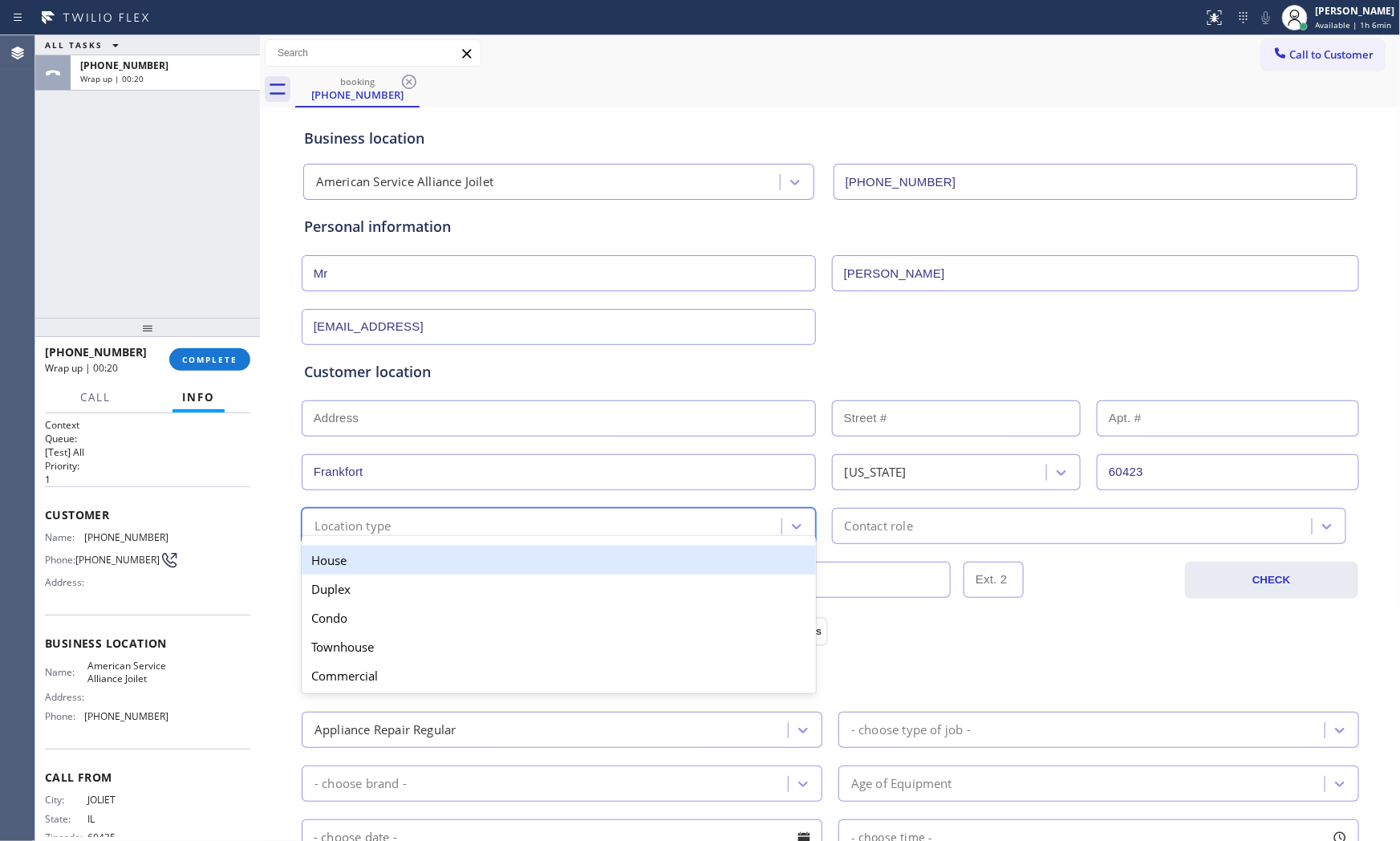
click at [437, 559] on div "House" at bounding box center [559, 560] width 515 height 29
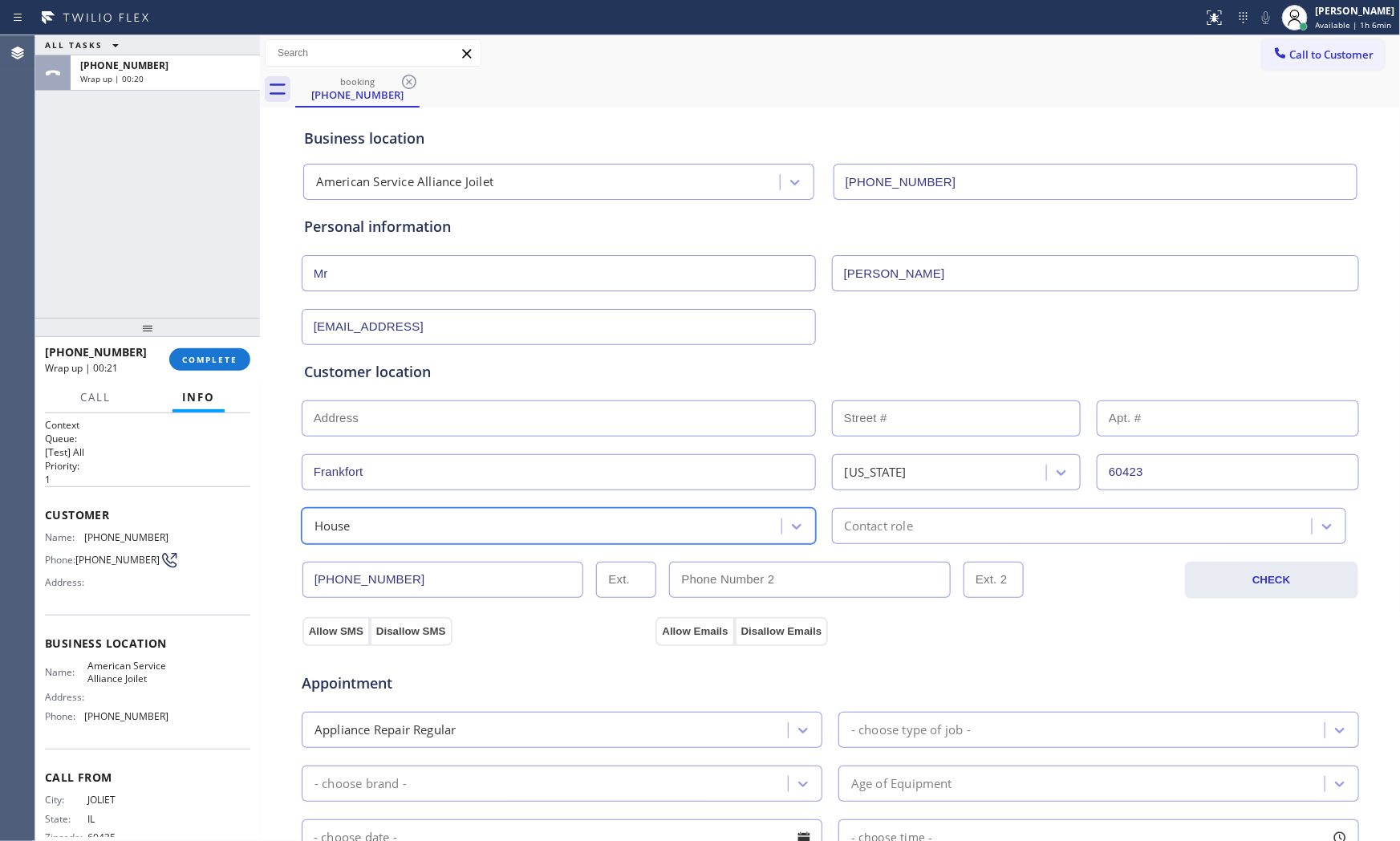
click at [855, 515] on div "Contact role" at bounding box center [1075, 526] width 475 height 28
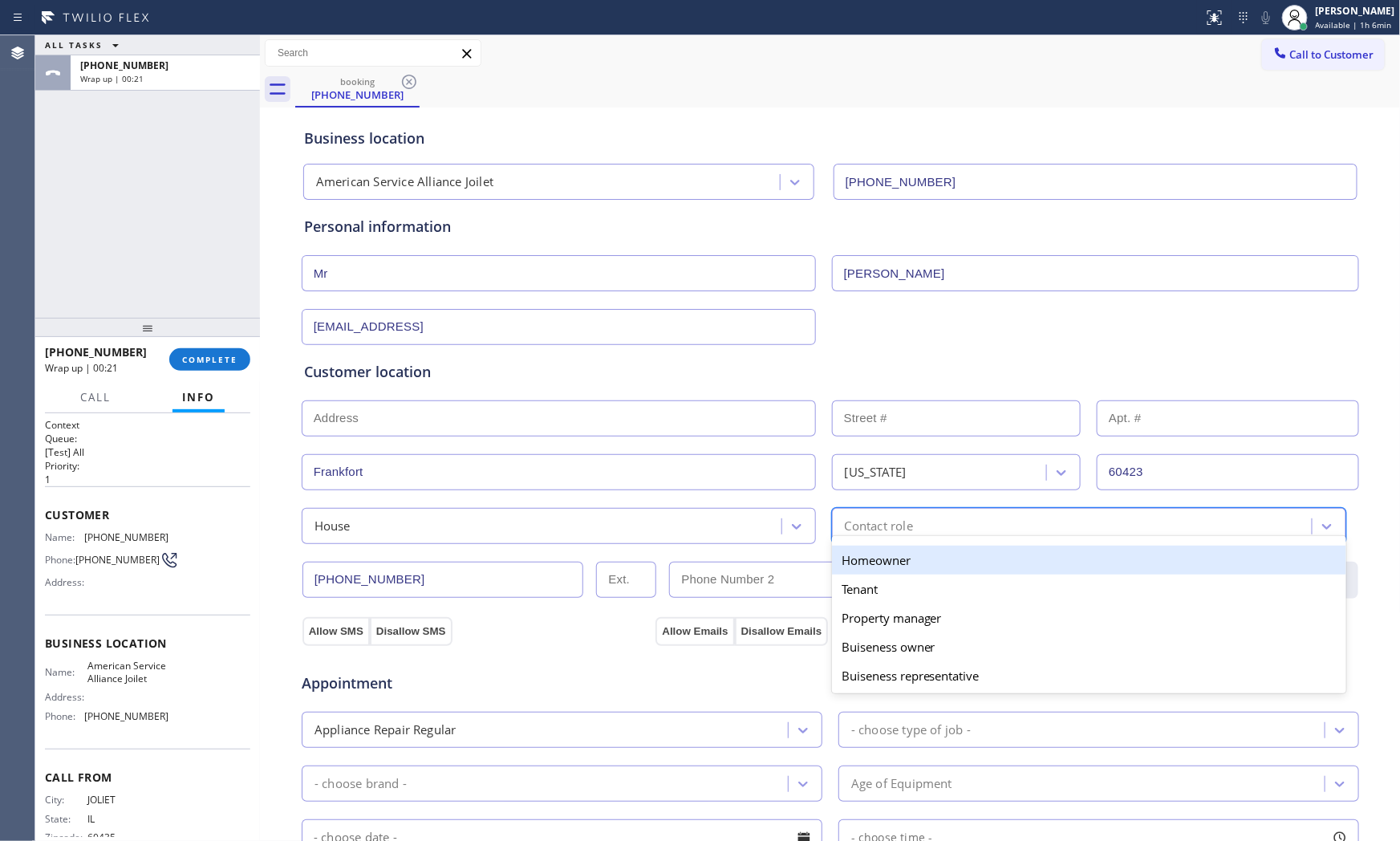
click at [856, 562] on div "Homeowner" at bounding box center [1090, 560] width 515 height 29
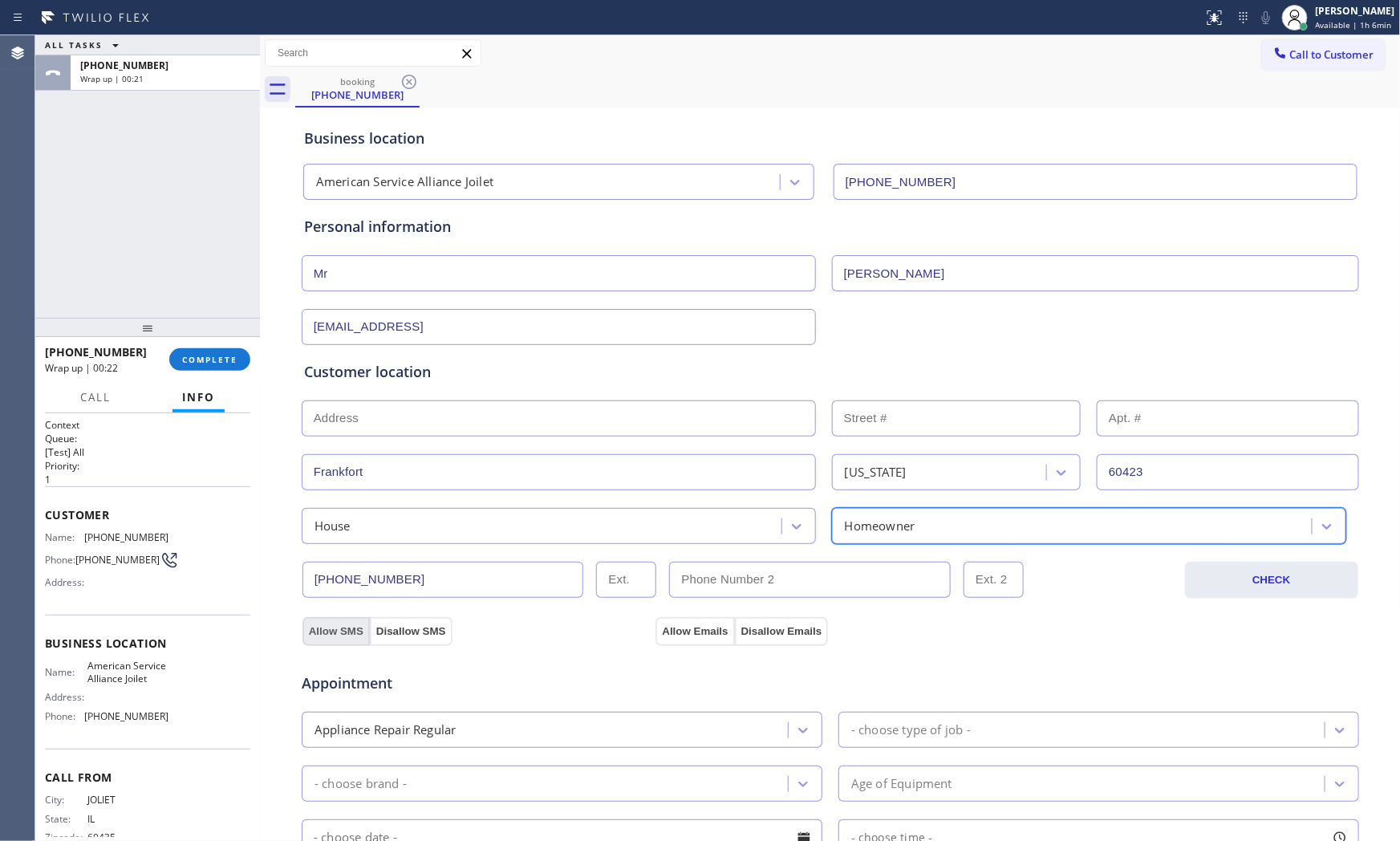
click at [349, 637] on button "Allow SMS" at bounding box center [337, 631] width 68 height 29
drag, startPoint x: 672, startPoint y: 629, endPoint x: 814, endPoint y: 687, distance: 153.4
click at [674, 630] on button "Allow Emails" at bounding box center [695, 631] width 78 height 29
drag, startPoint x: 890, startPoint y: 719, endPoint x: 895, endPoint y: 709, distance: 11.2
click at [891, 719] on div "- choose type of job -" at bounding box center [1084, 730] width 482 height 28
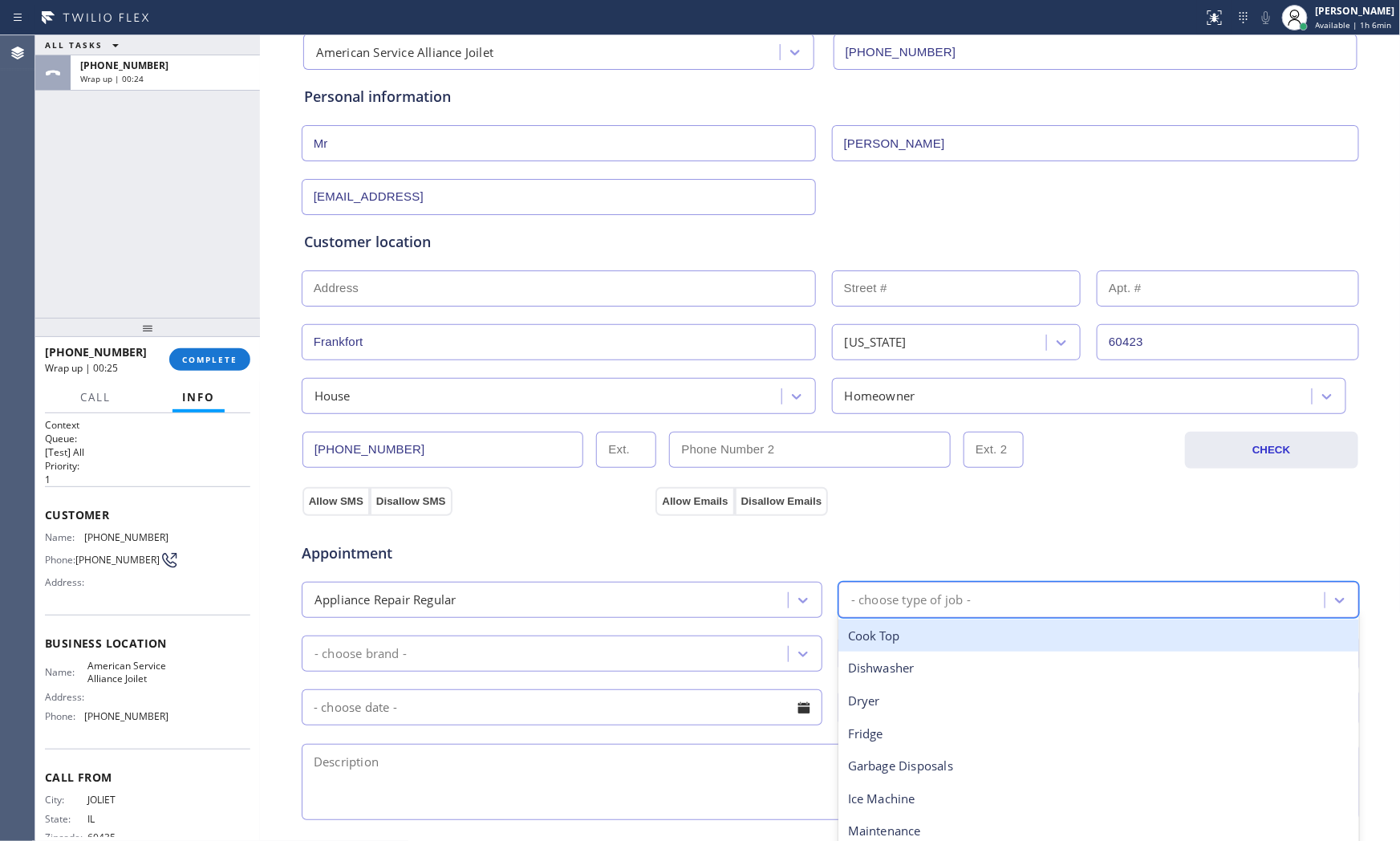
scroll to position [178, 0]
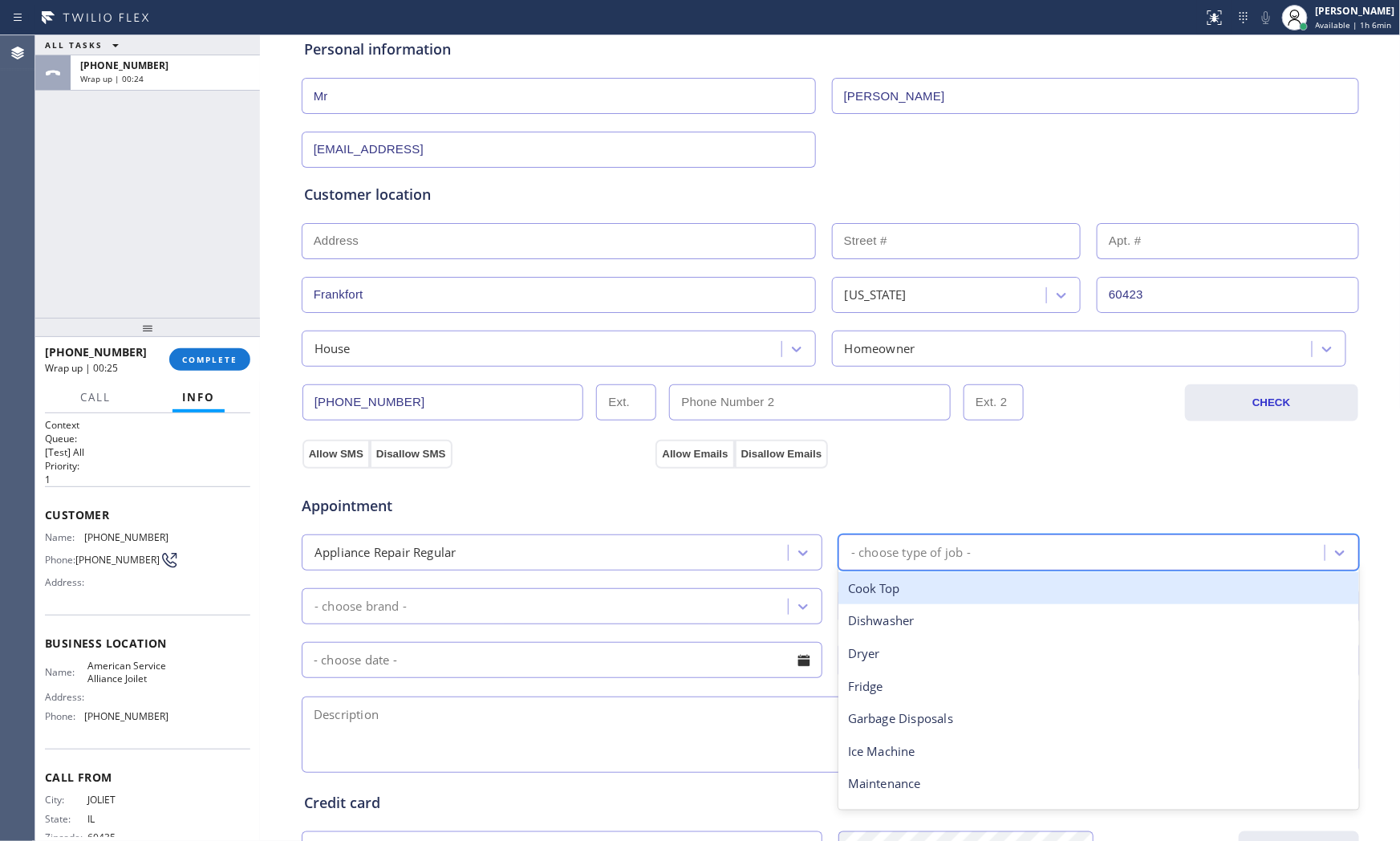
type input "f"
click at [910, 596] on div "Fridge" at bounding box center [1098, 588] width 521 height 33
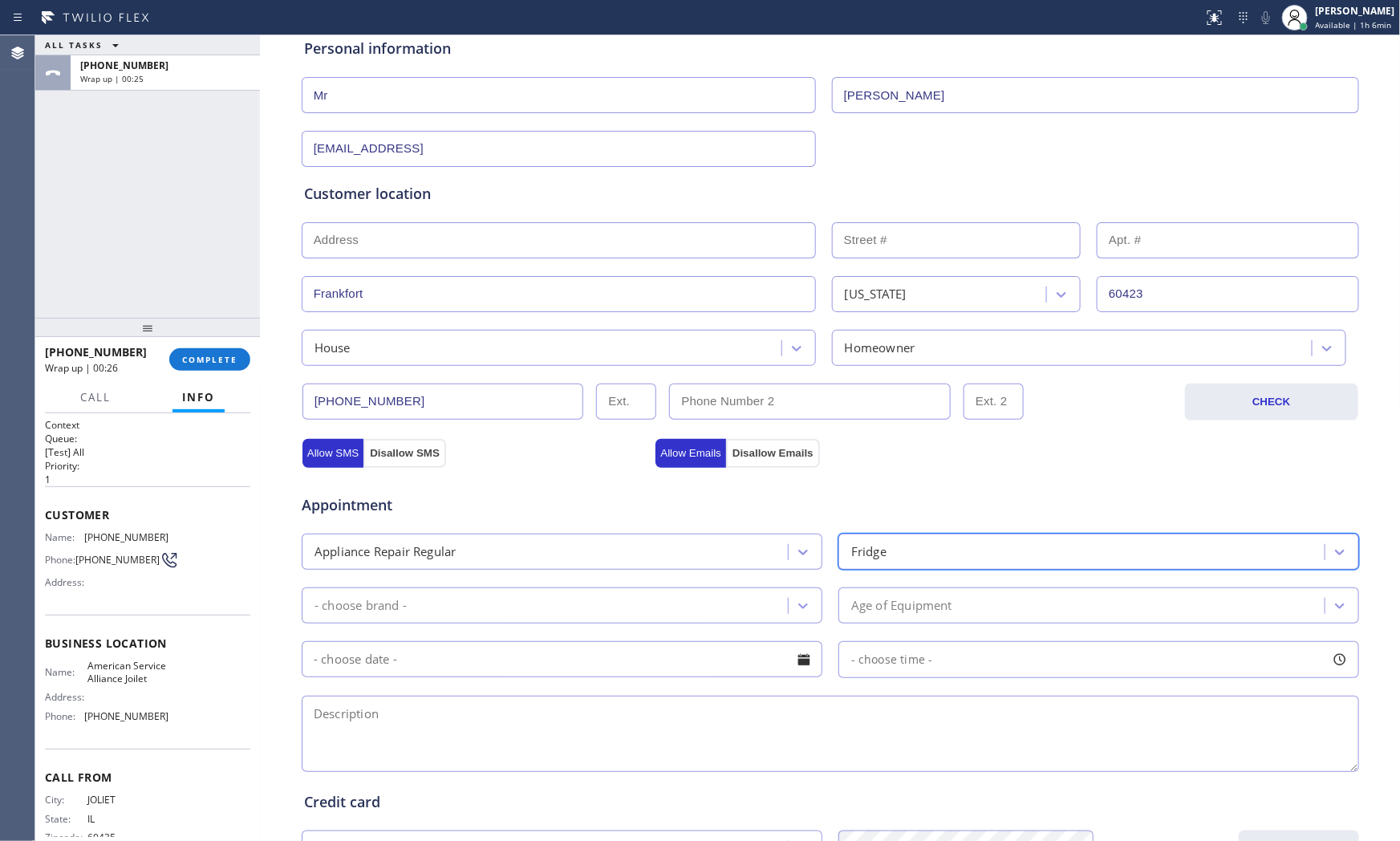
click at [598, 605] on div "- choose brand -" at bounding box center [548, 605] width 482 height 28
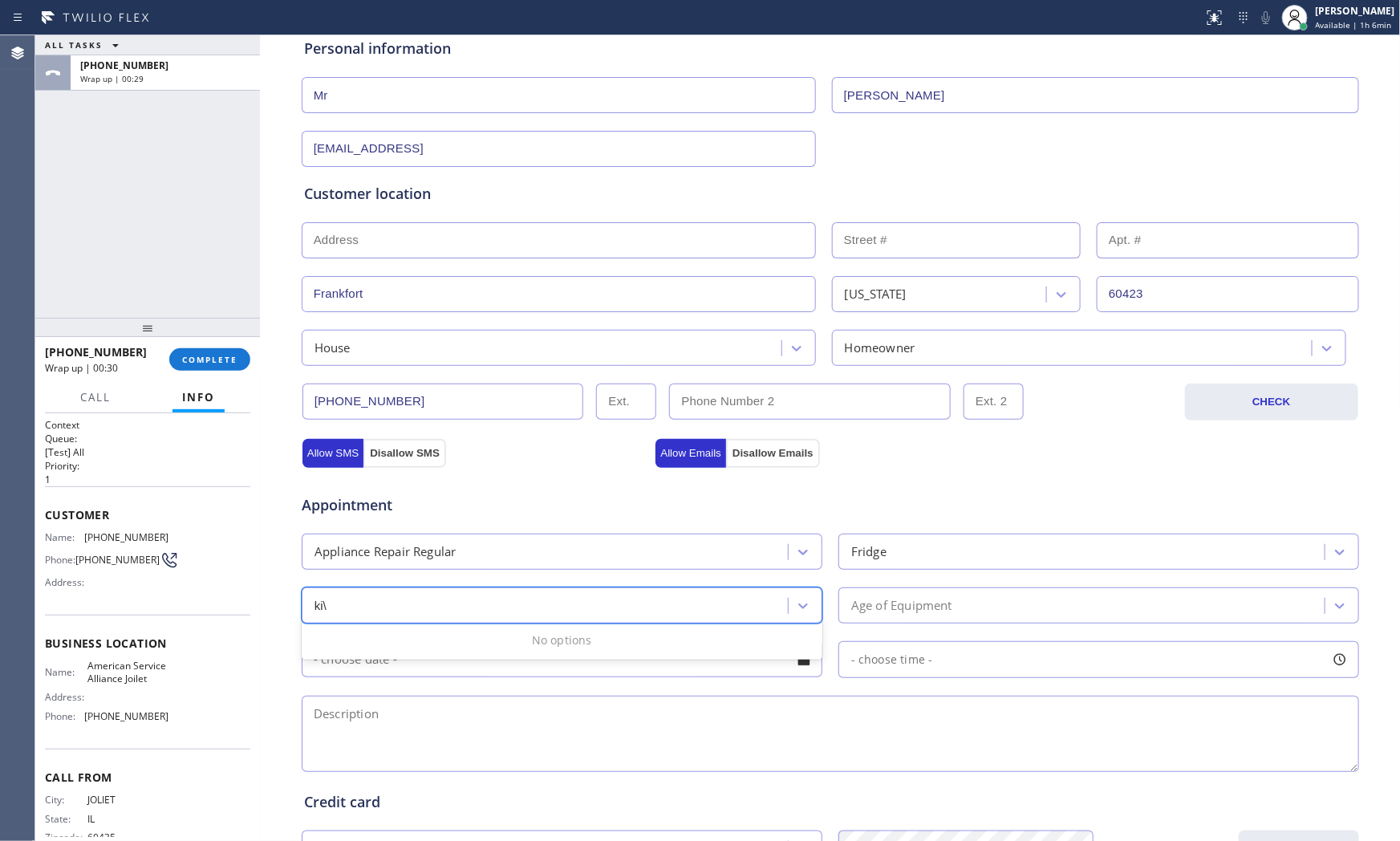
type input "ki"
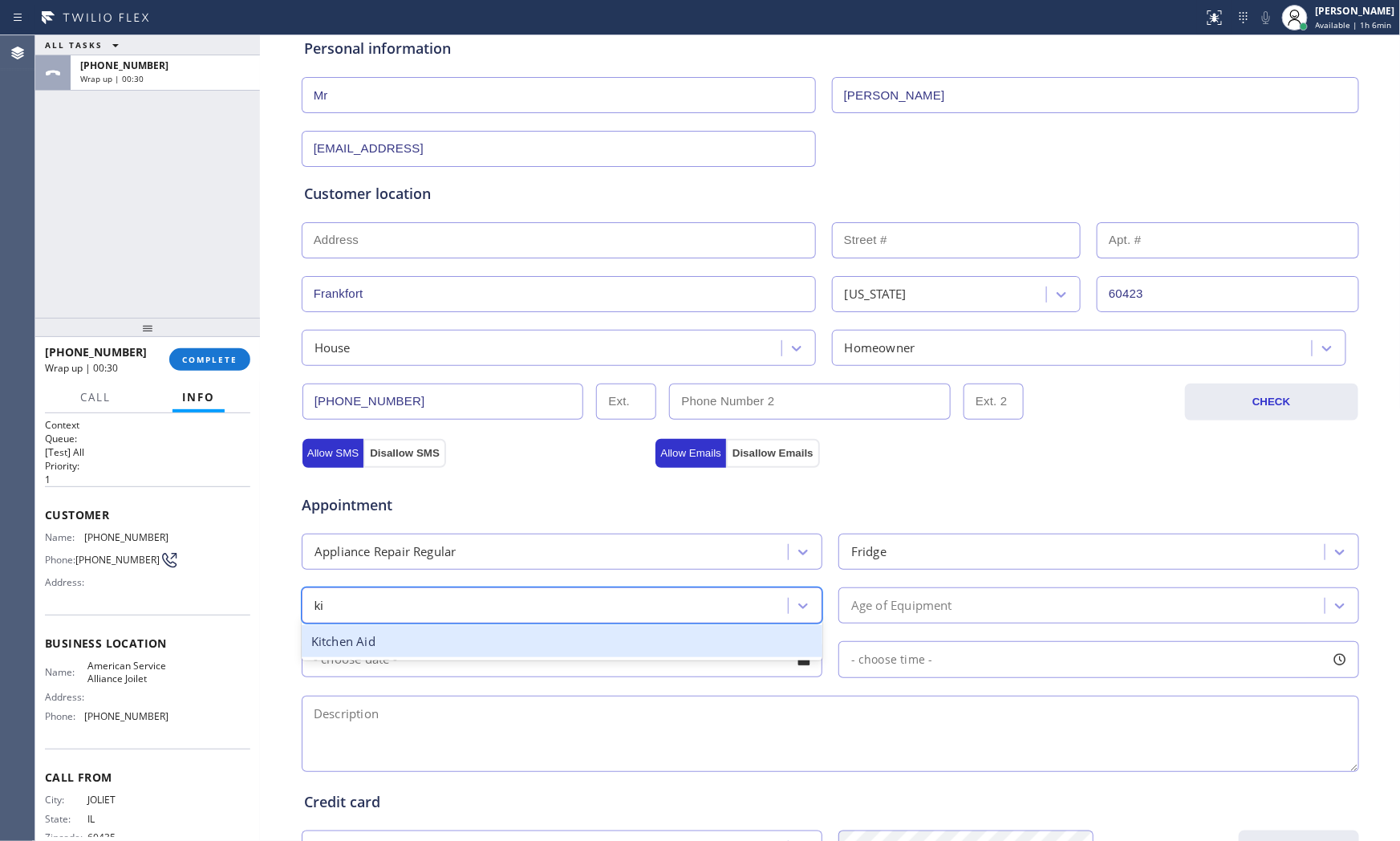
click at [517, 635] on div "Kitchen Aid" at bounding box center [562, 642] width 521 height 33
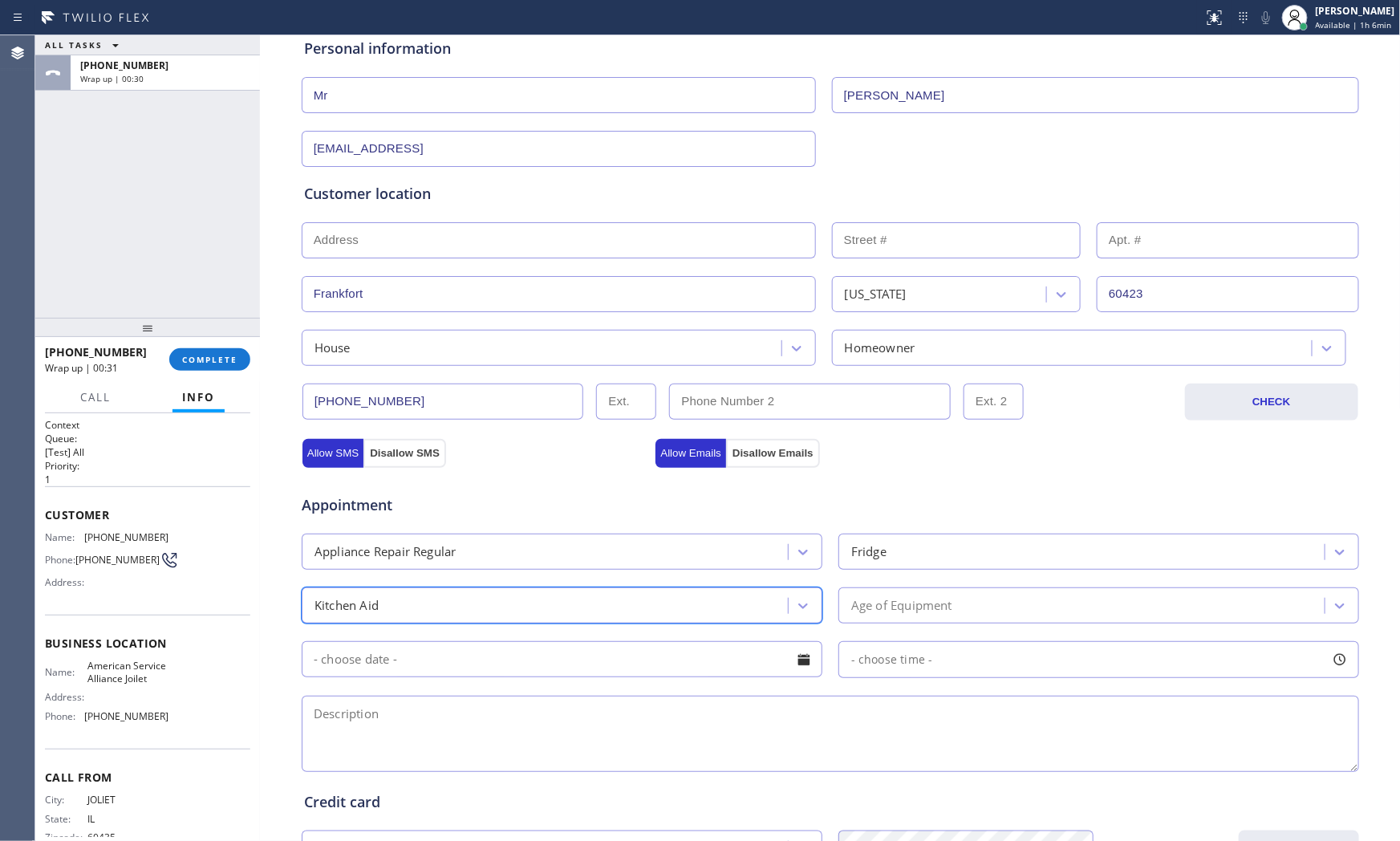
click at [904, 610] on div "Age of Equipment" at bounding box center [902, 605] width 101 height 18
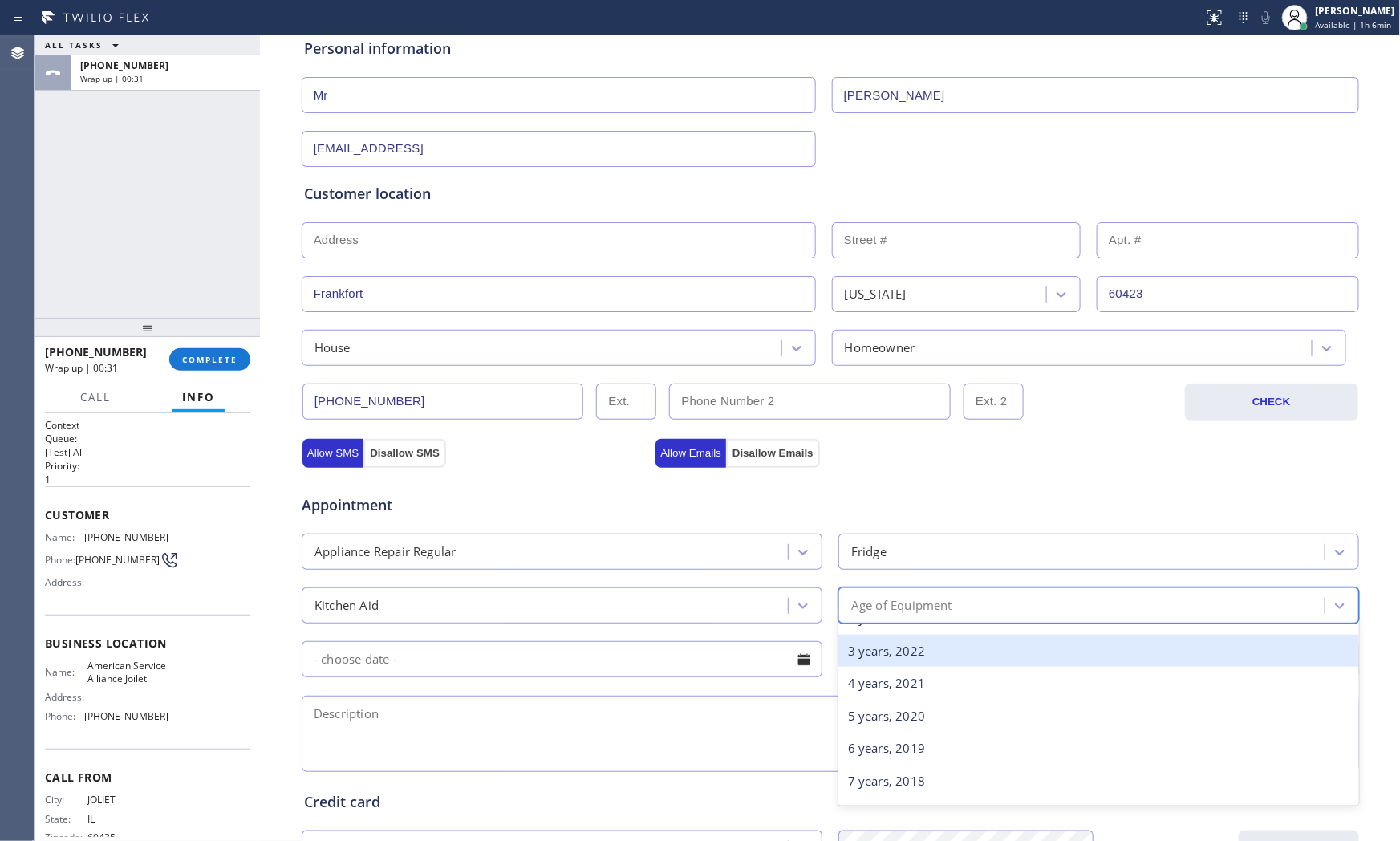
scroll to position [89, 0]
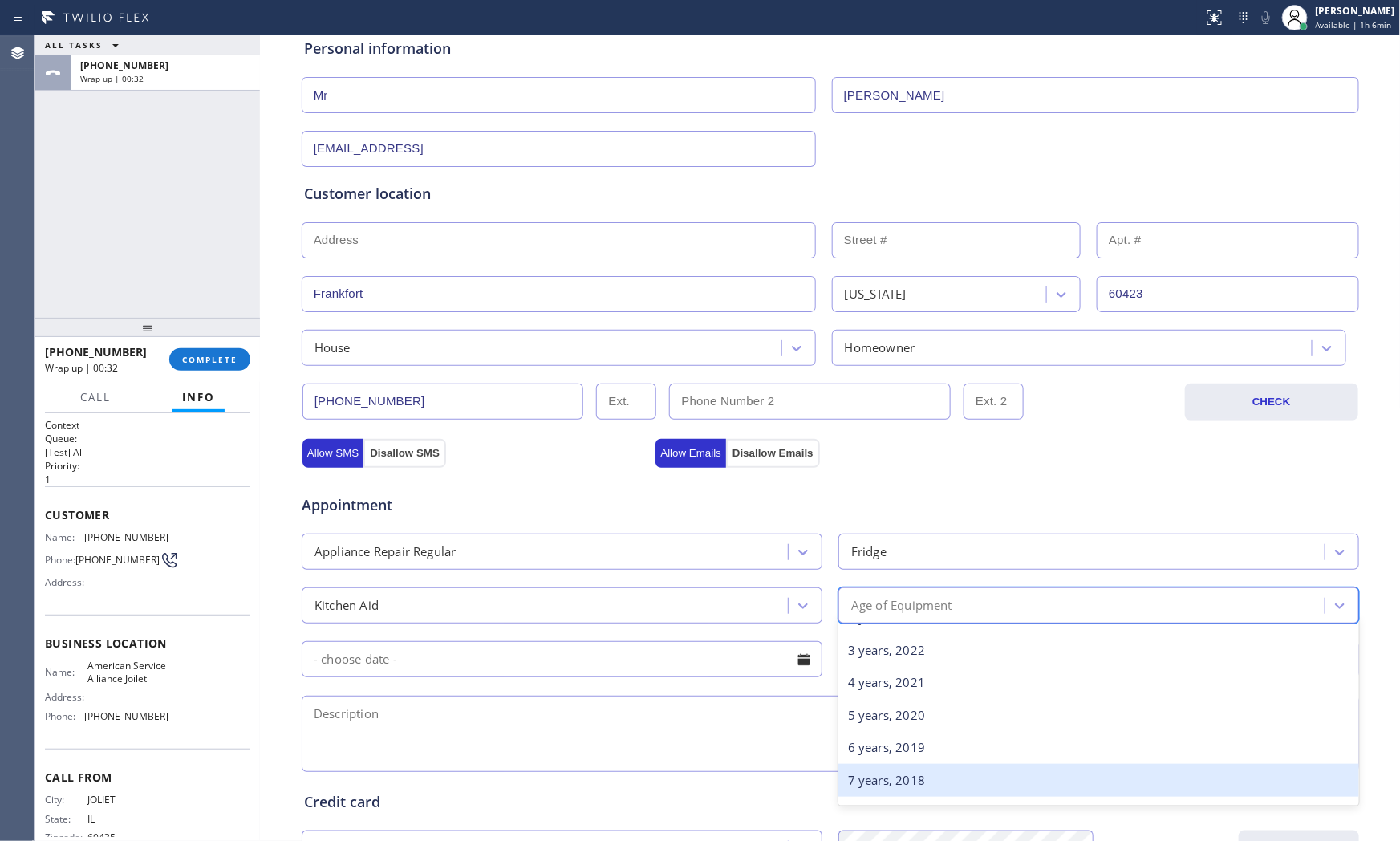
click at [875, 776] on div "7 years, 2018" at bounding box center [1098, 781] width 521 height 33
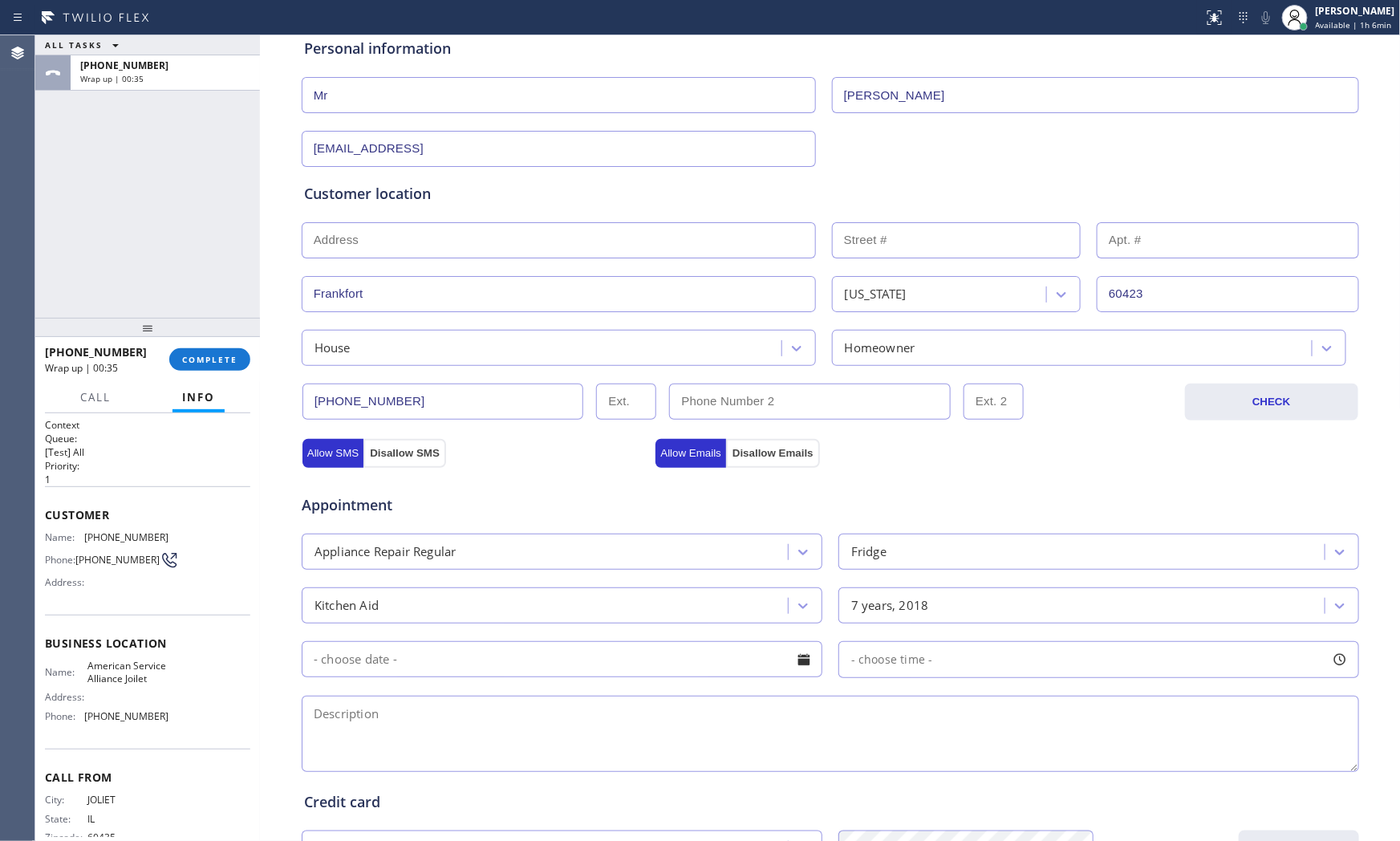
click at [470, 742] on textarea at bounding box center [830, 734] width 1057 height 77
paste textarea "KitchenAid |fridgeFS | freezer and fridge | [DEMOGRAPHIC_DATA] | house - ho | F…"
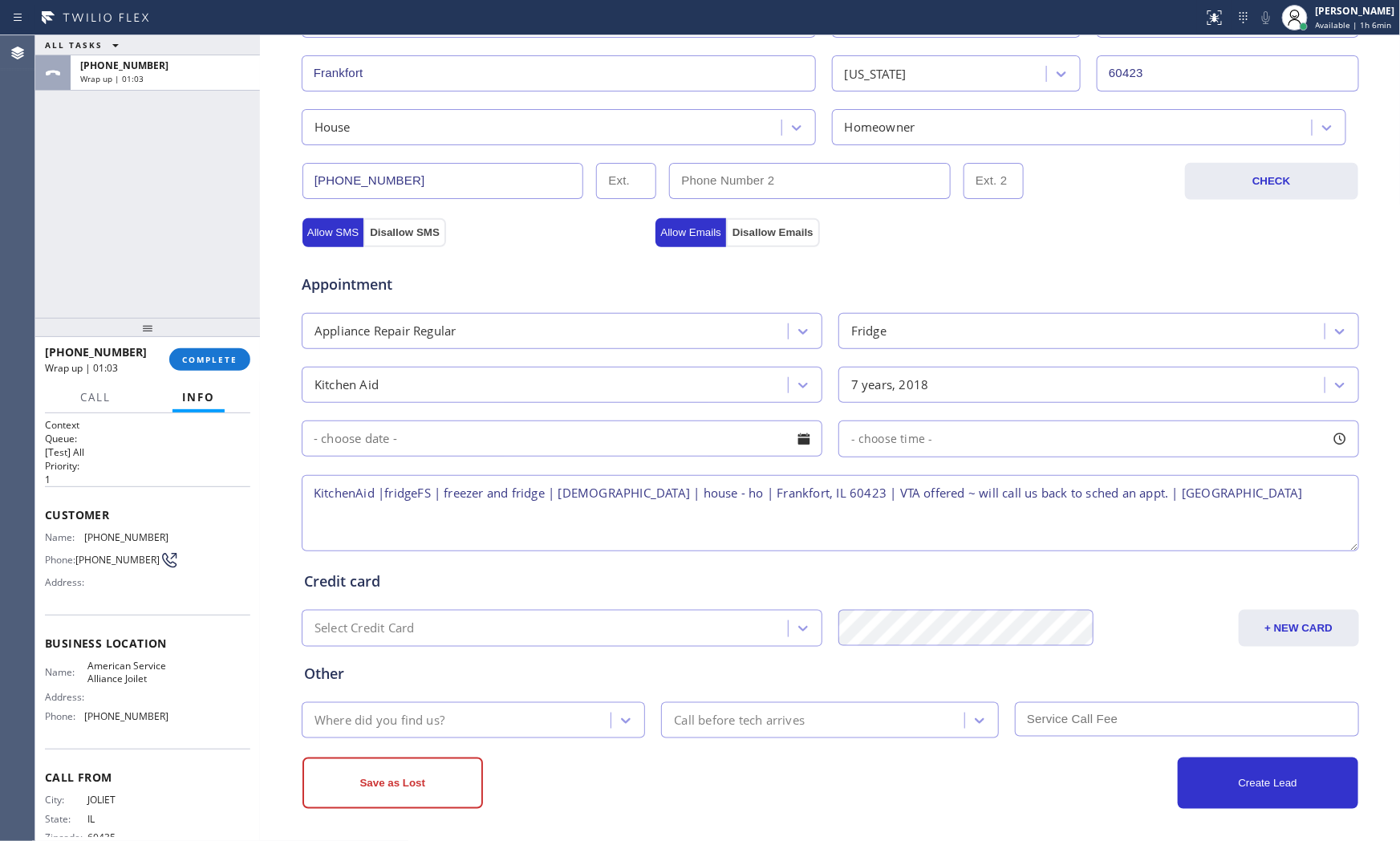
scroll to position [402, 0]
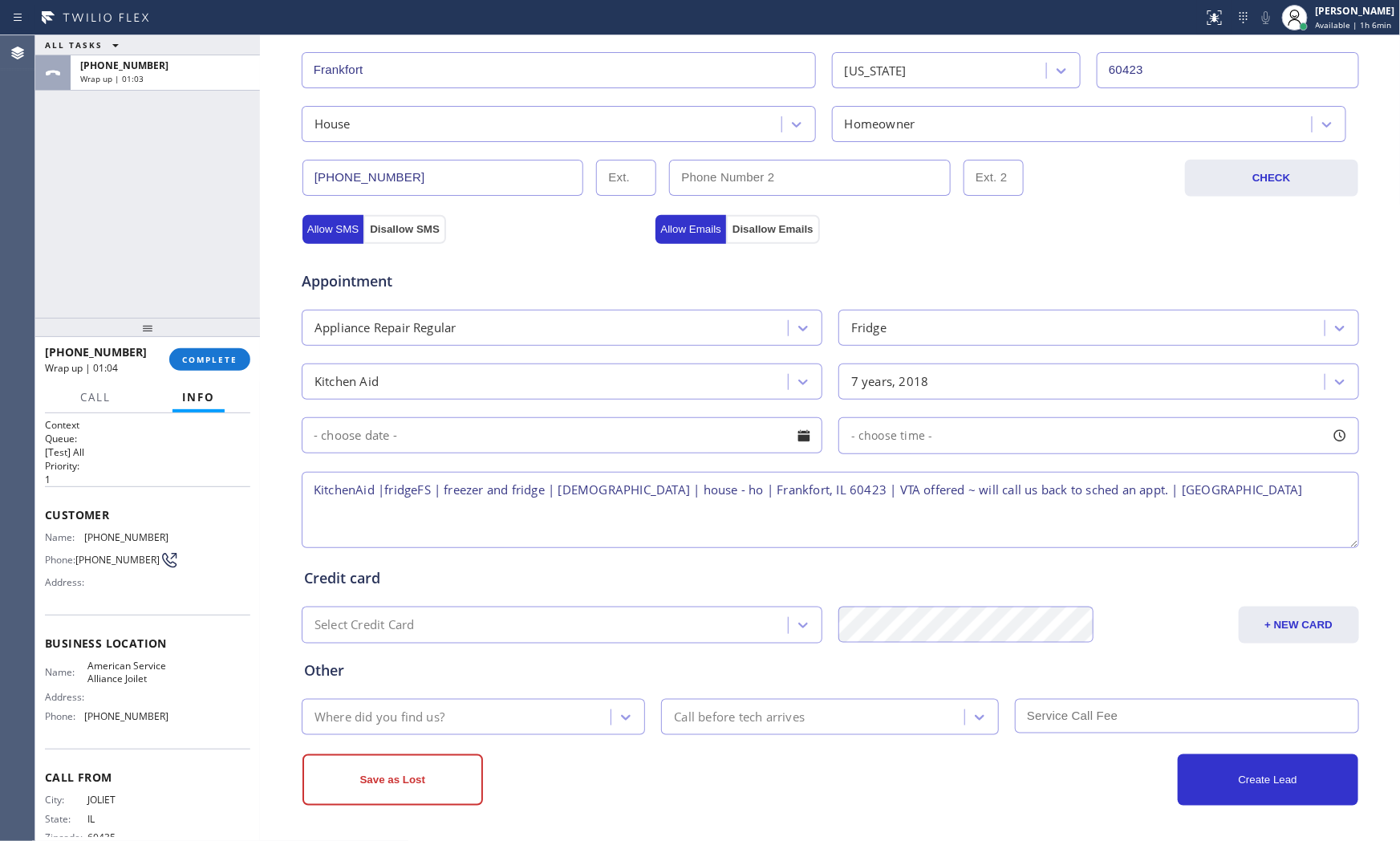
type textarea "KitchenAid |fridgeFS | freezer and fridge | [DEMOGRAPHIC_DATA] | house - ho | F…"
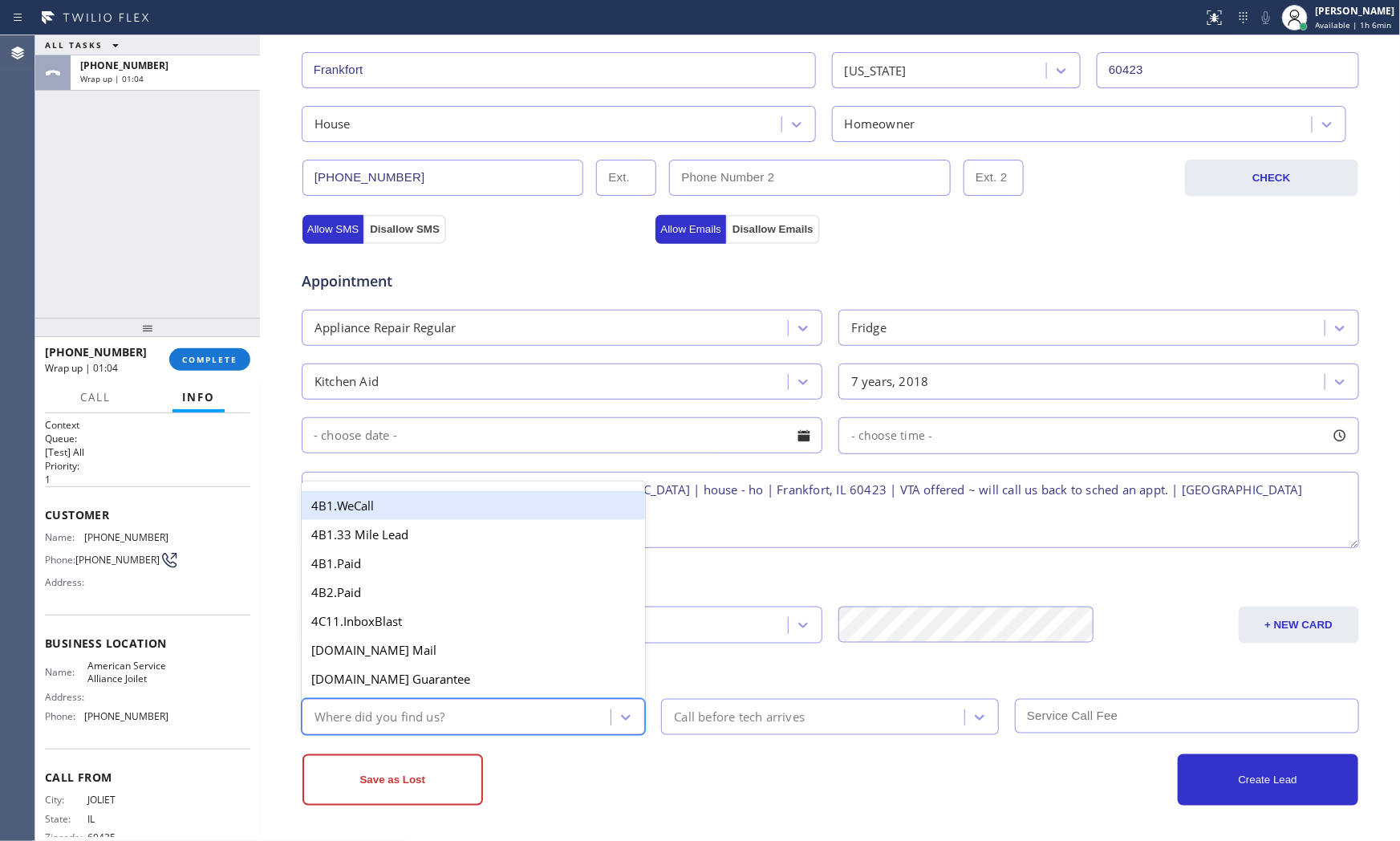
click at [431, 718] on div "Where did you find us?" at bounding box center [380, 717] width 130 height 18
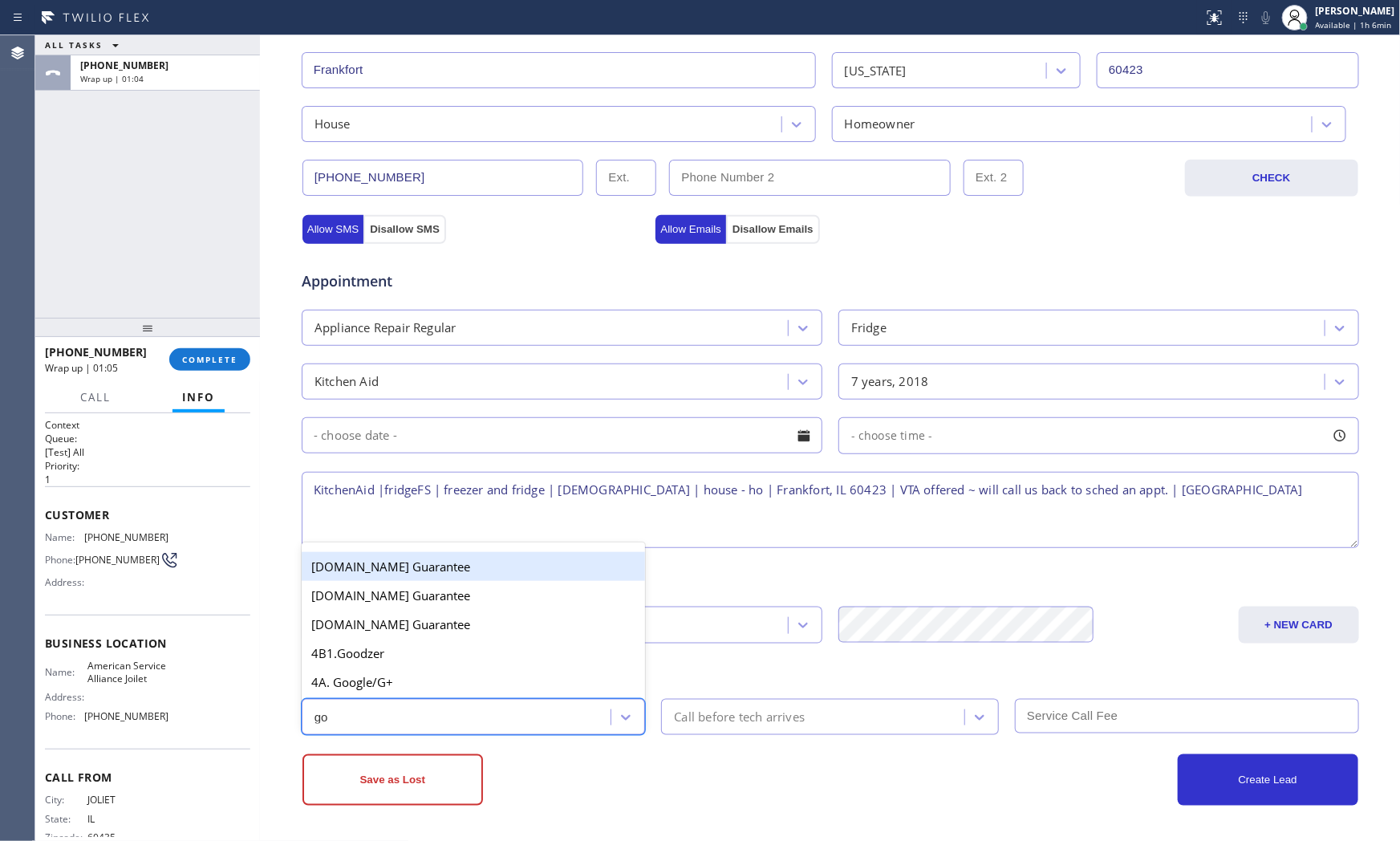
type input "goo"
click at [417, 689] on div "4A. Google/G+" at bounding box center [474, 682] width 344 height 29
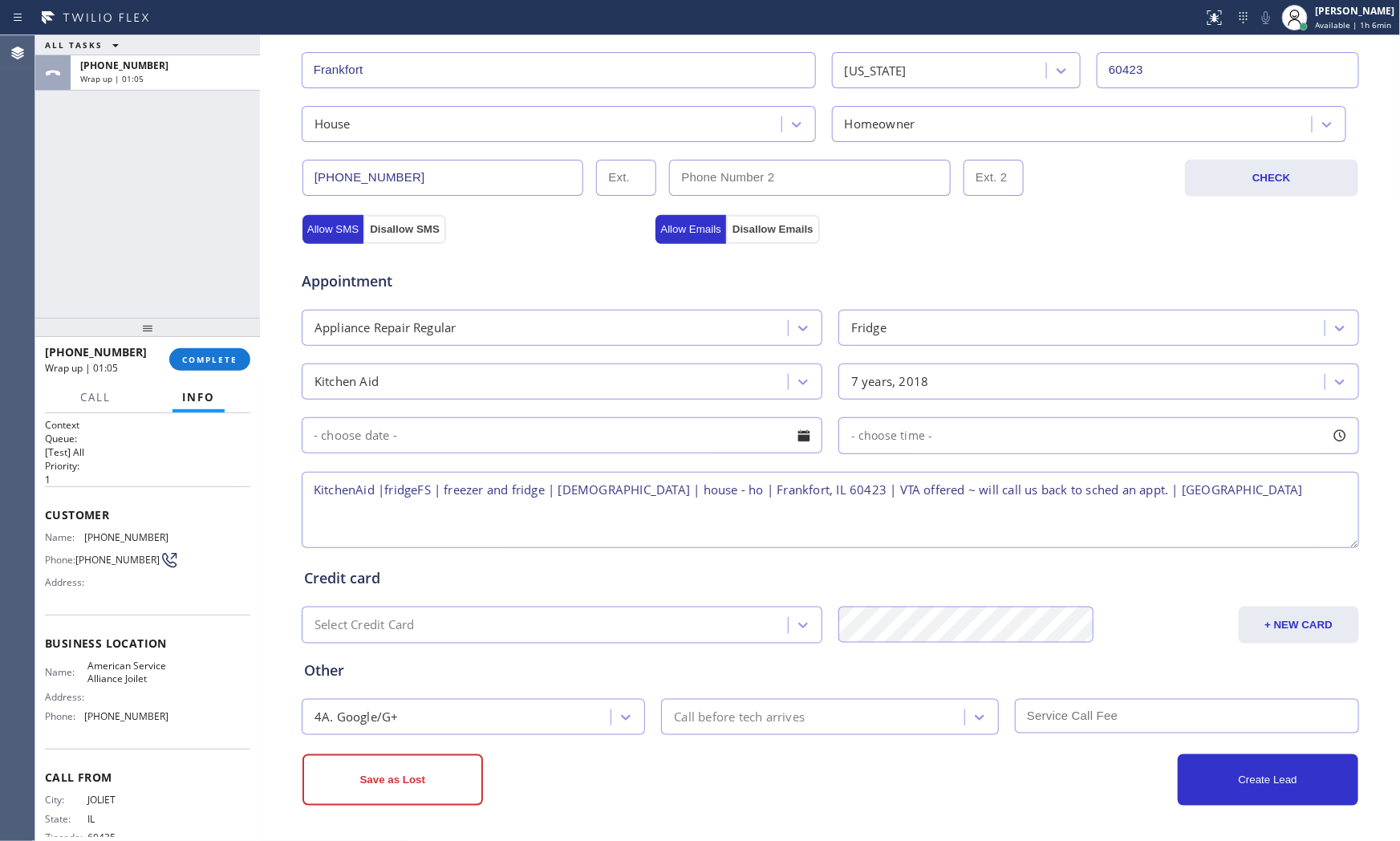
drag, startPoint x: 661, startPoint y: 768, endPoint x: 653, endPoint y: 766, distance: 8.2
click at [659, 768] on div "Save as Lost" at bounding box center [566, 780] width 528 height 51
click at [567, 807] on div "Business location American Service Alliance Joilet [PHONE_NUMBER] Personal info…" at bounding box center [830, 273] width 1141 height 1137
click at [420, 790] on button "Save as Lost" at bounding box center [393, 780] width 181 height 51
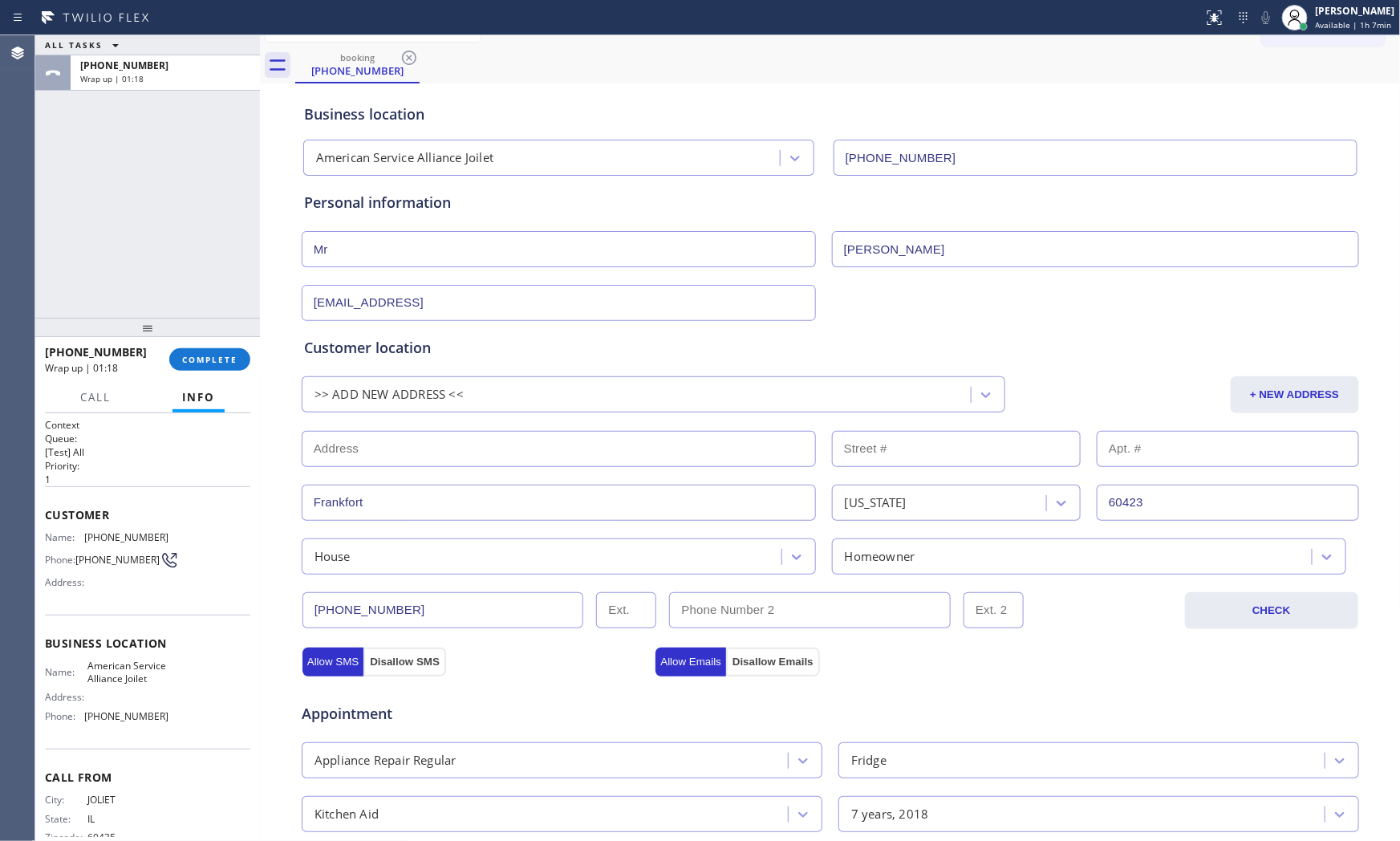
scroll to position [10, 0]
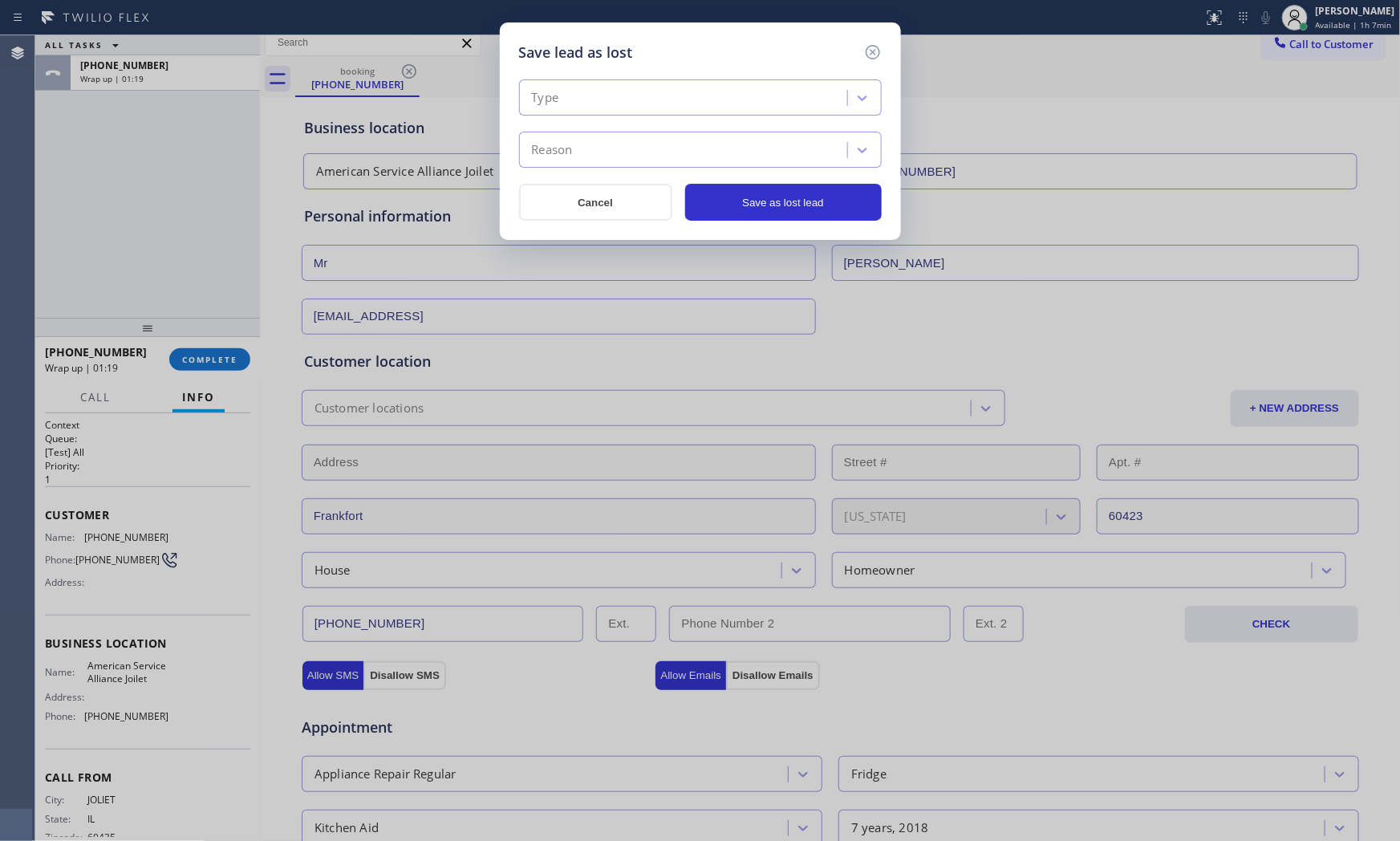
click at [613, 106] on div "Type" at bounding box center [686, 98] width 323 height 28
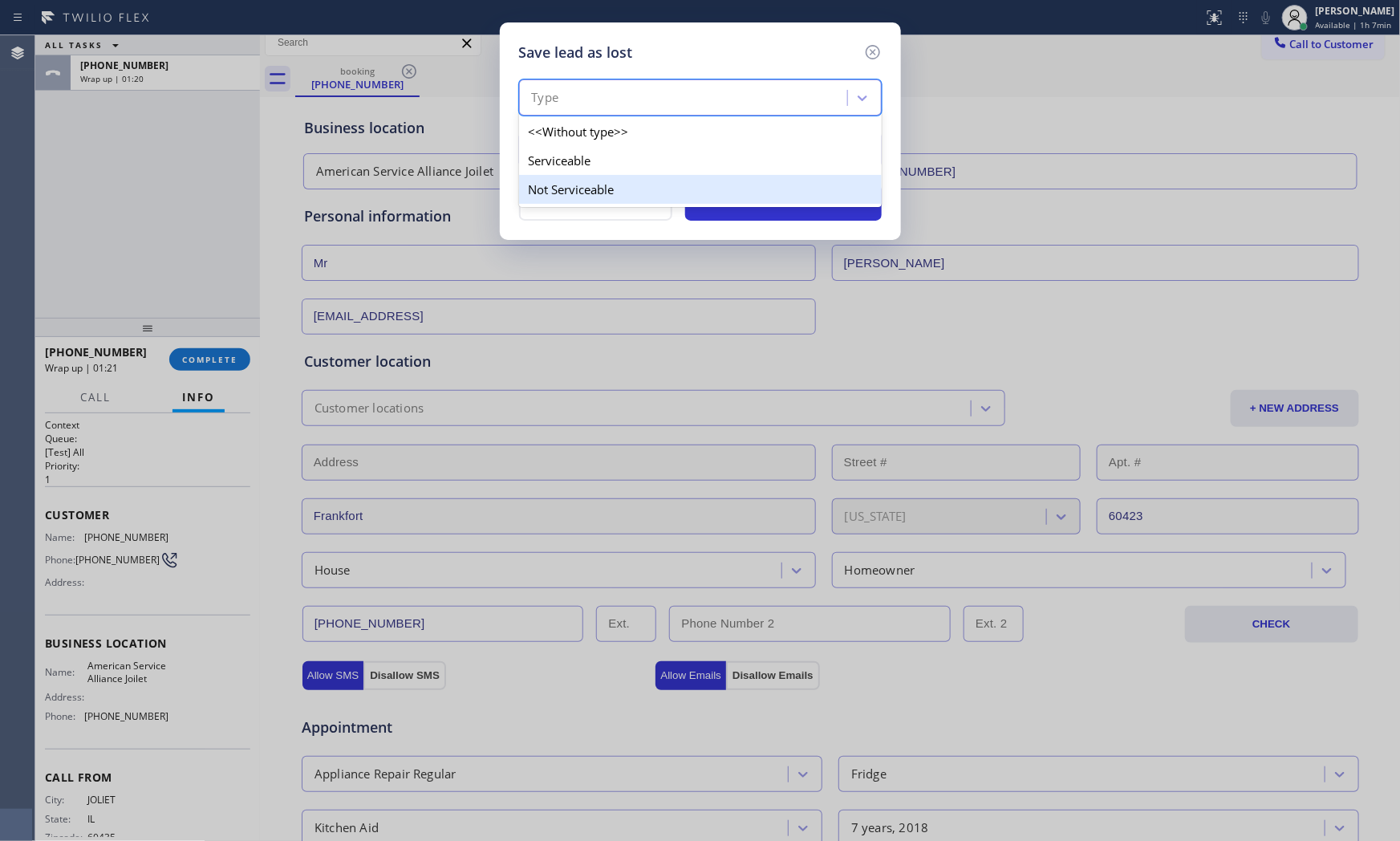
click at [584, 177] on div "Not Serviceable" at bounding box center [700, 189] width 363 height 29
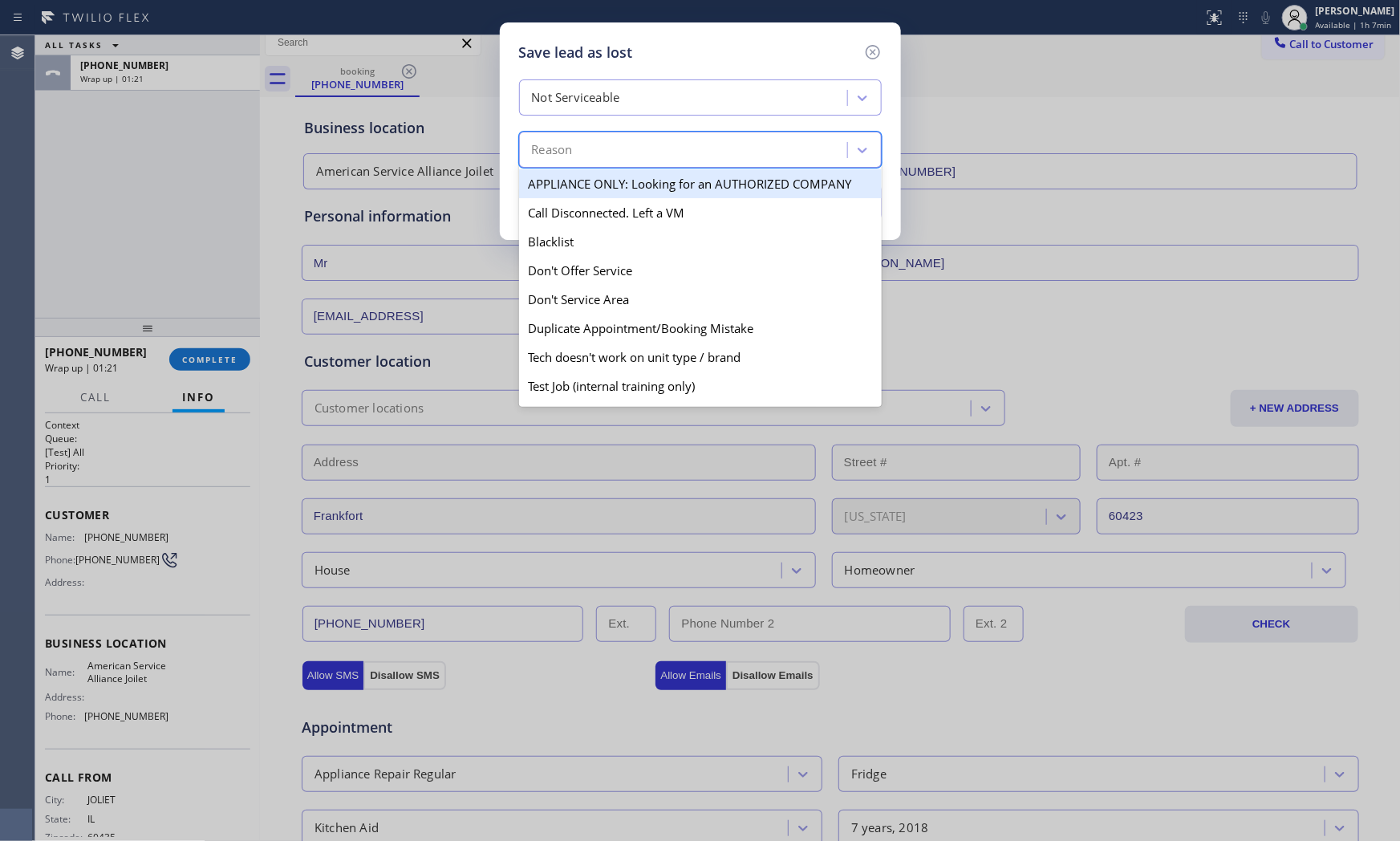
click at [588, 153] on div "Reason" at bounding box center [686, 150] width 323 height 28
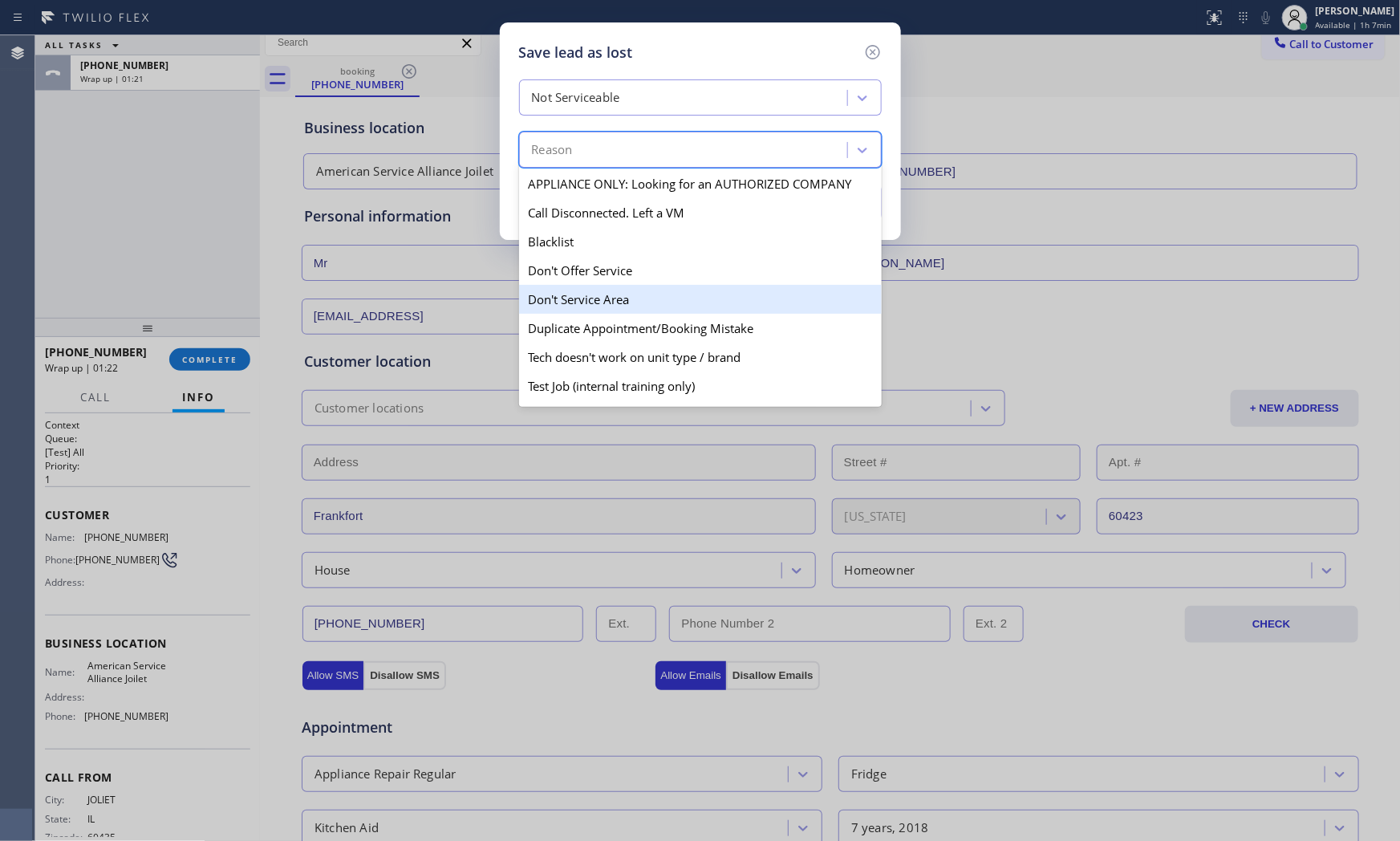
click at [598, 291] on div "Don't Service Area" at bounding box center [700, 299] width 363 height 29
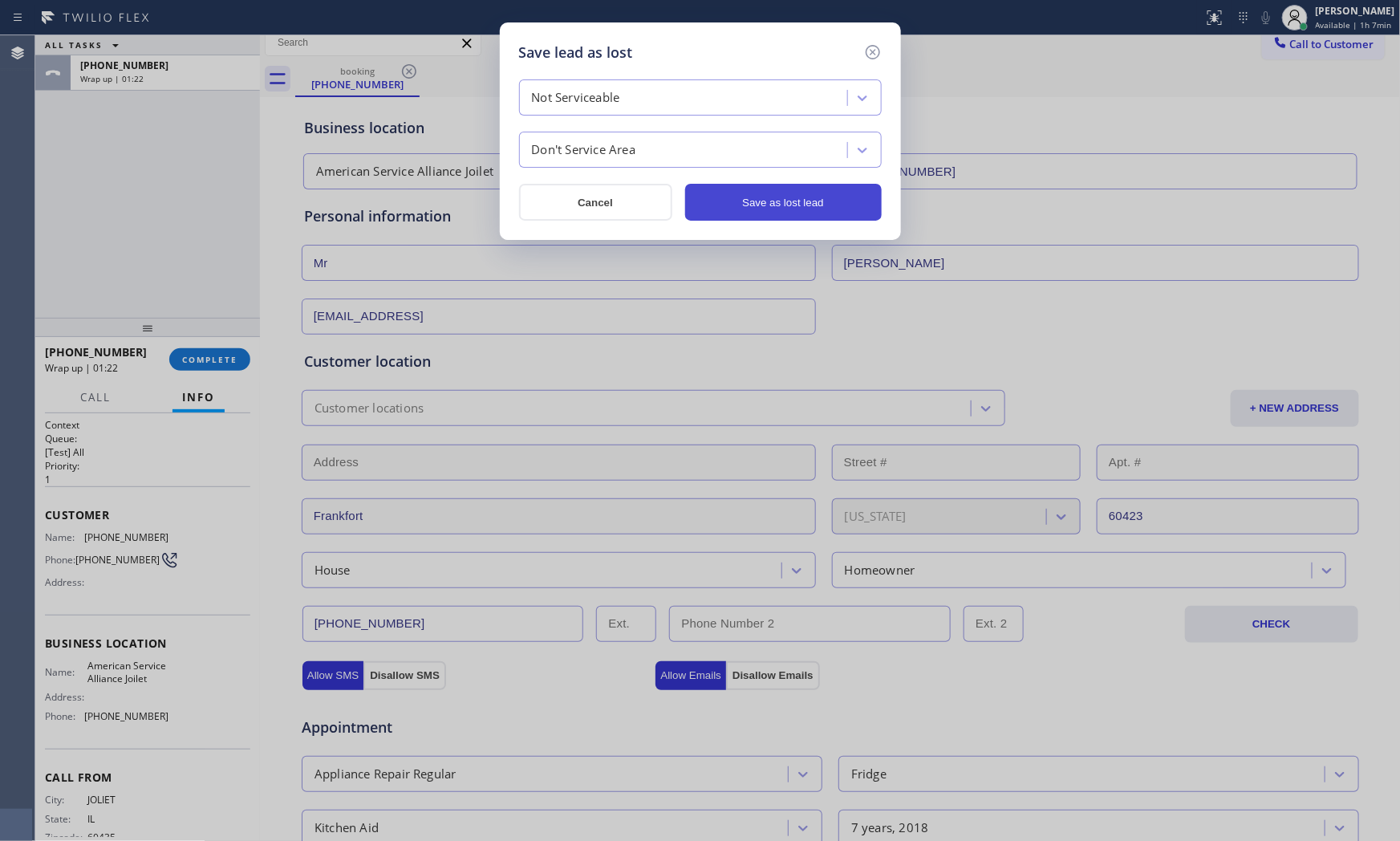
click at [784, 193] on button "Save as lost lead" at bounding box center [783, 202] width 197 height 37
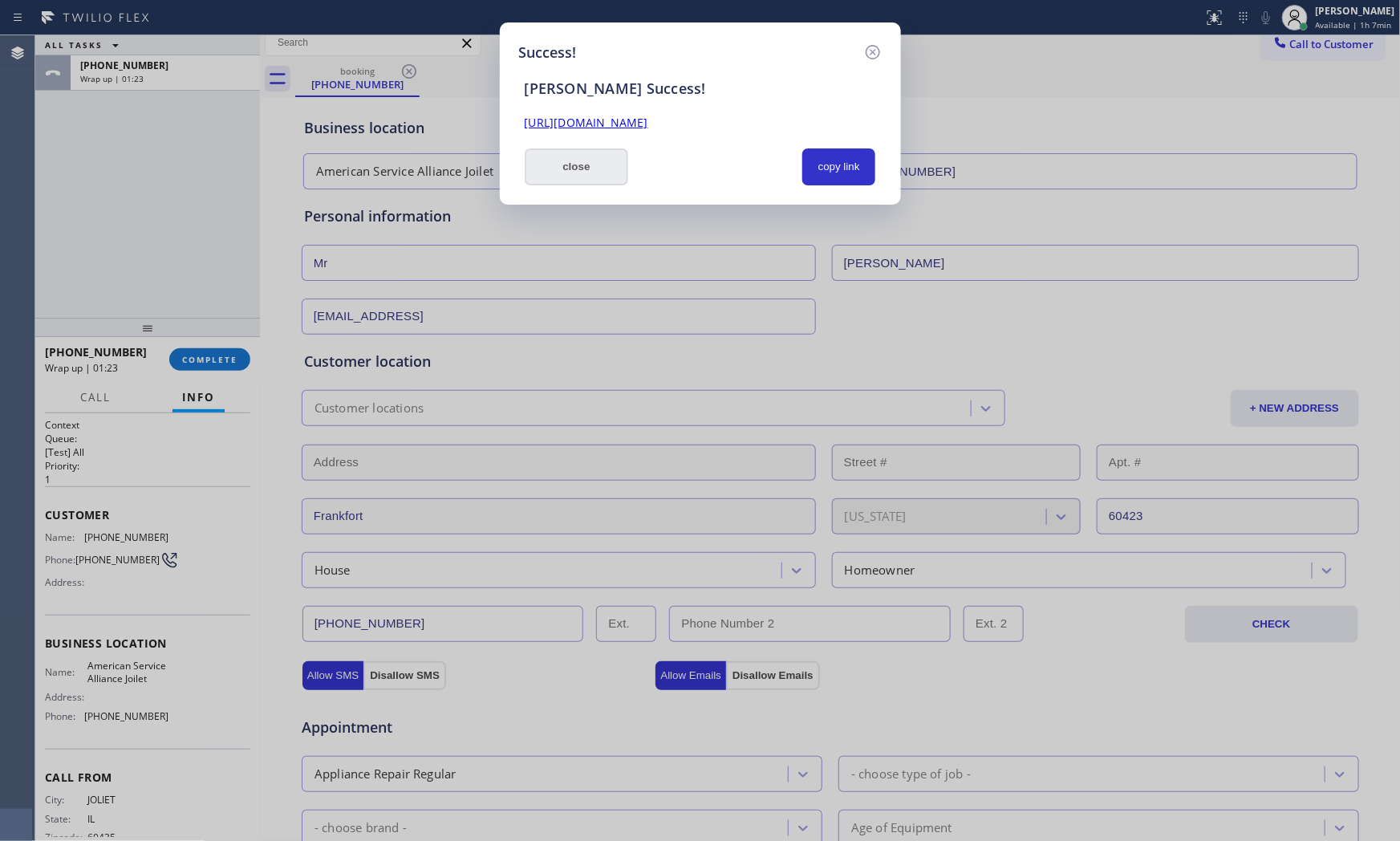
click at [598, 177] on button "close" at bounding box center [577, 167] width 104 height 37
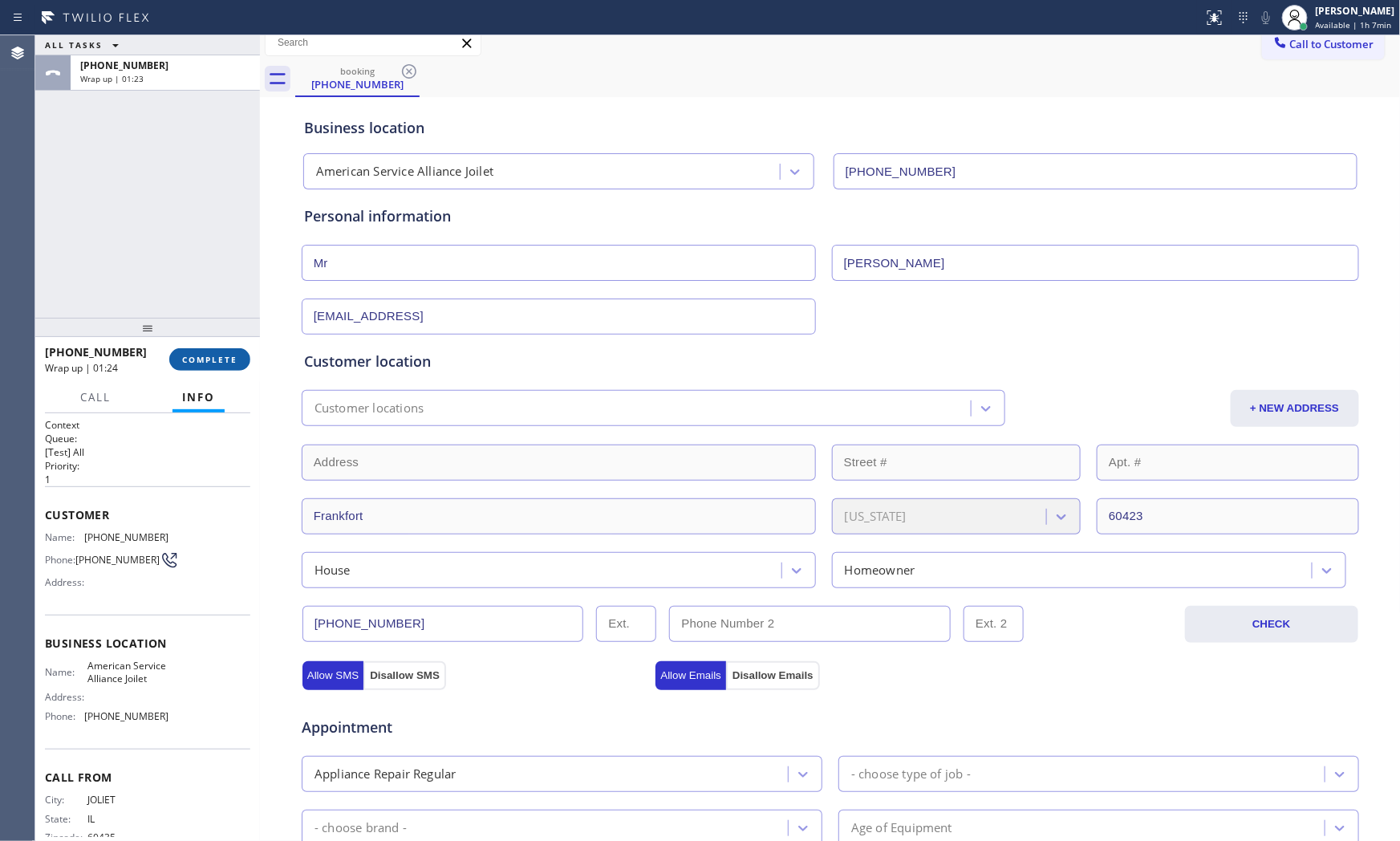
click at [221, 362] on span "COMPLETE" at bounding box center [210, 359] width 56 height 11
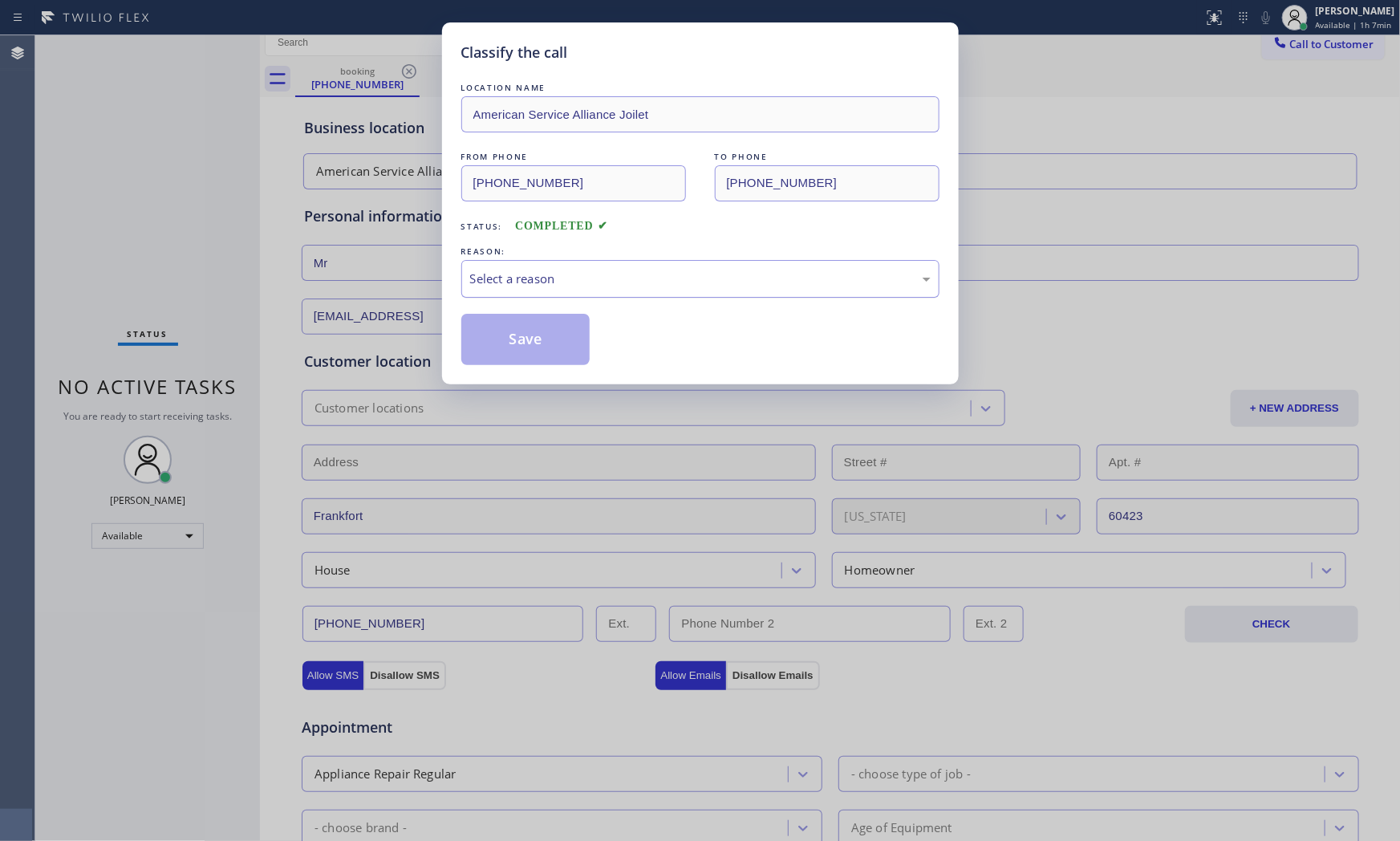
drag, startPoint x: 620, startPoint y: 259, endPoint x: 608, endPoint y: 270, distance: 16.3
click at [617, 263] on div "REASON: Select a reason" at bounding box center [701, 270] width 478 height 55
click at [588, 290] on div "Select a reason" at bounding box center [701, 278] width 478 height 37
click at [517, 333] on button "Save" at bounding box center [526, 339] width 130 height 51
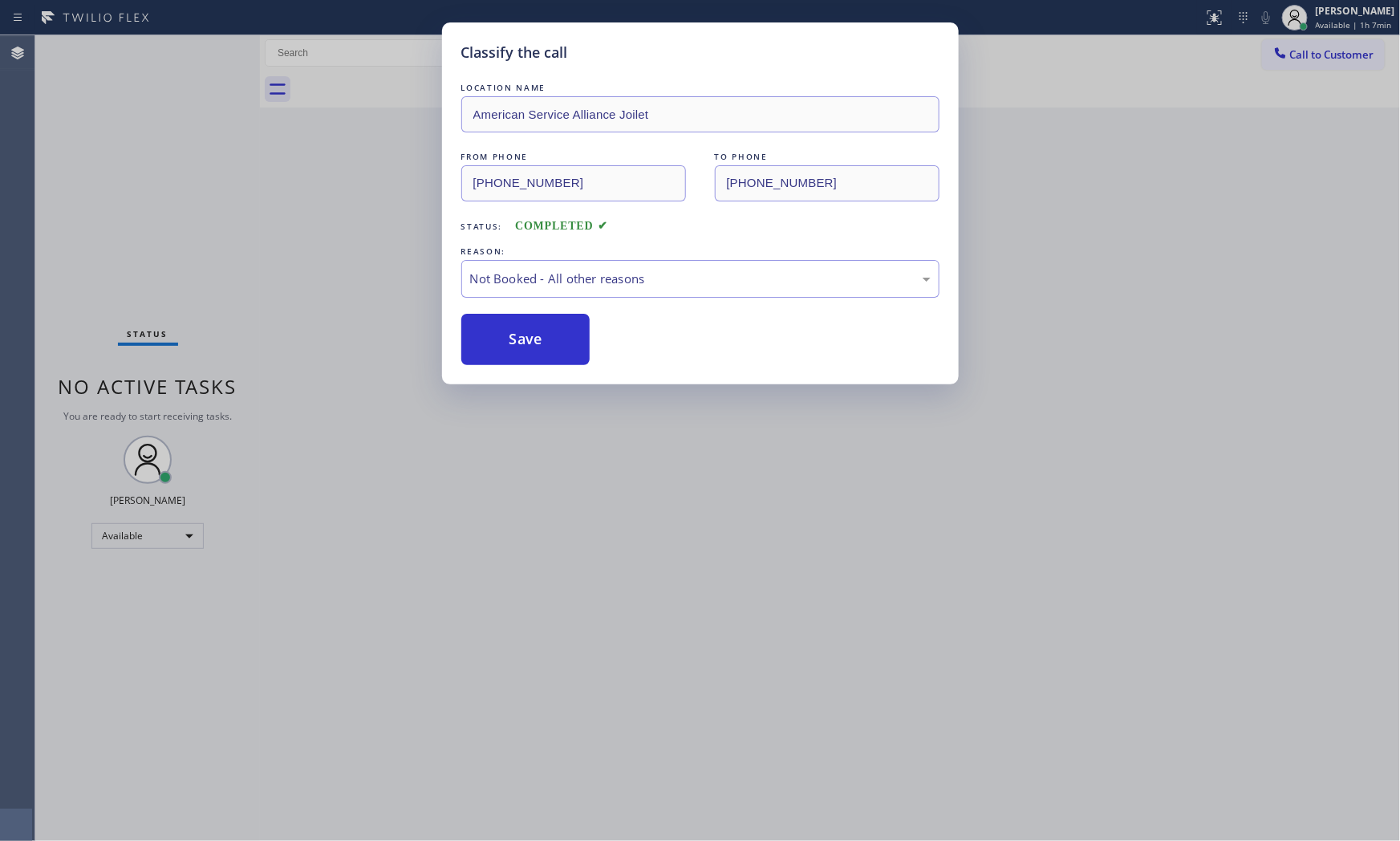
click at [517, 333] on button "Save" at bounding box center [526, 339] width 130 height 51
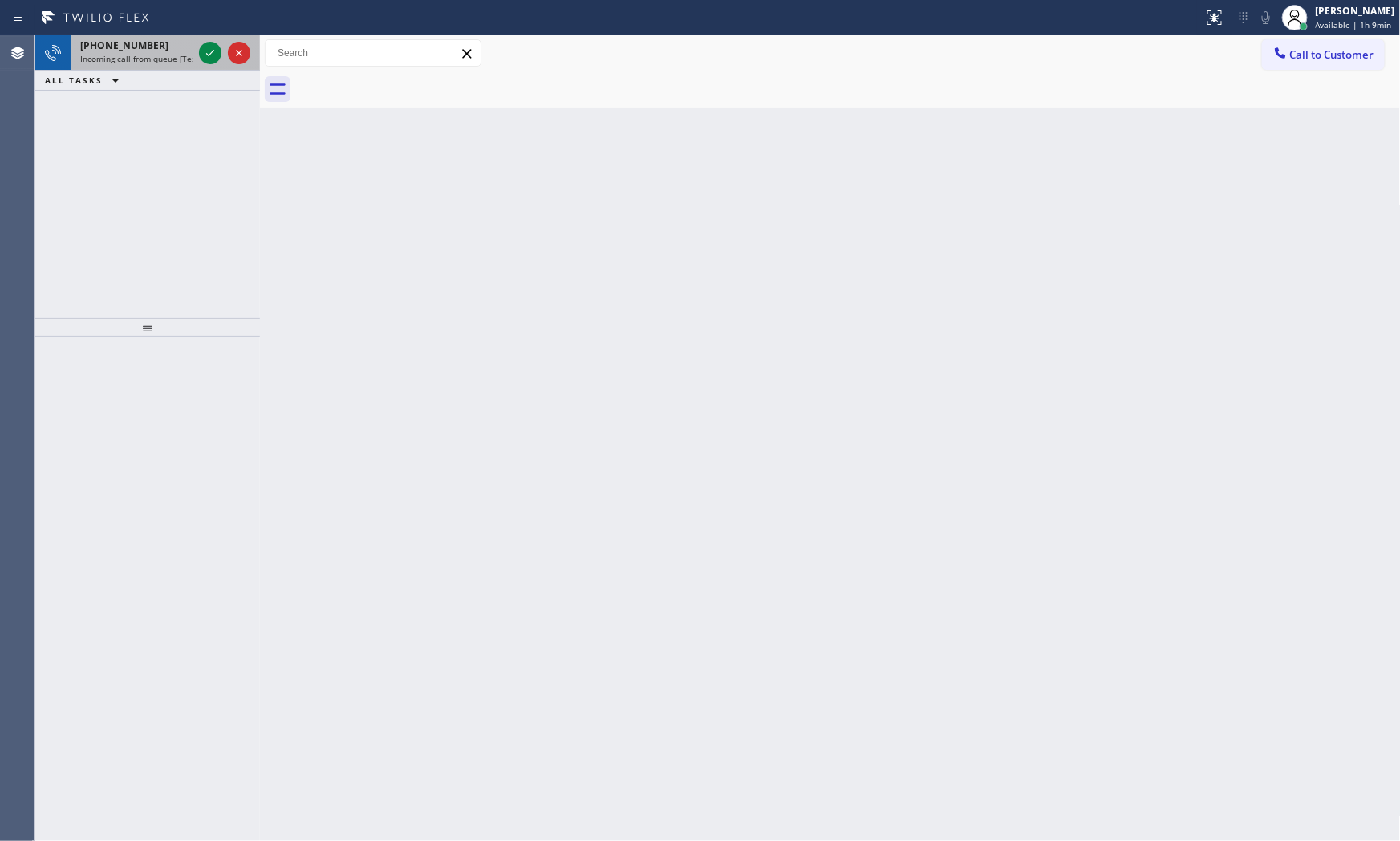
click at [108, 57] on span "Incoming call from queue [Test] All" at bounding box center [146, 58] width 133 height 11
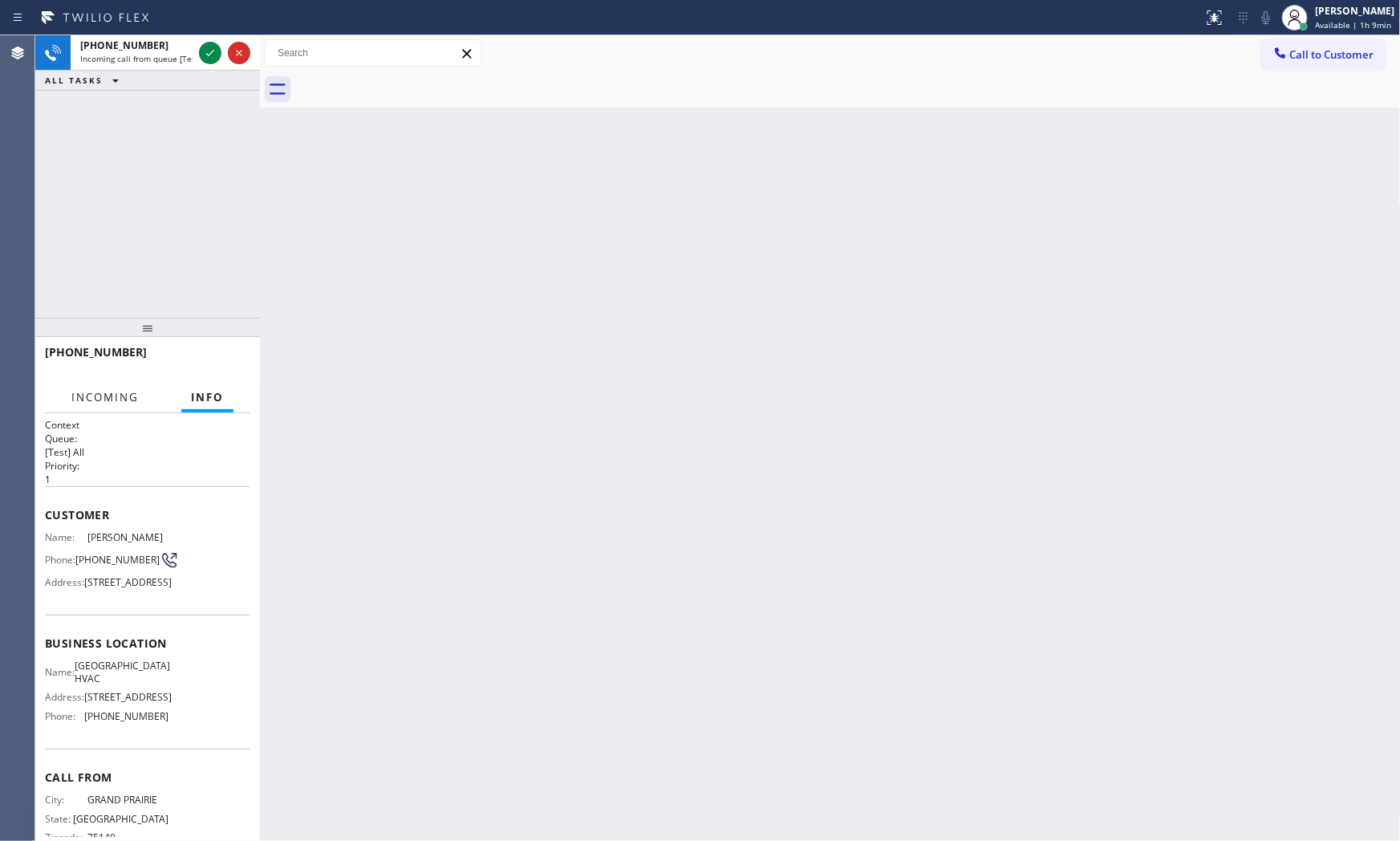
click at [131, 390] on span "Incoming" at bounding box center [105, 397] width 68 height 15
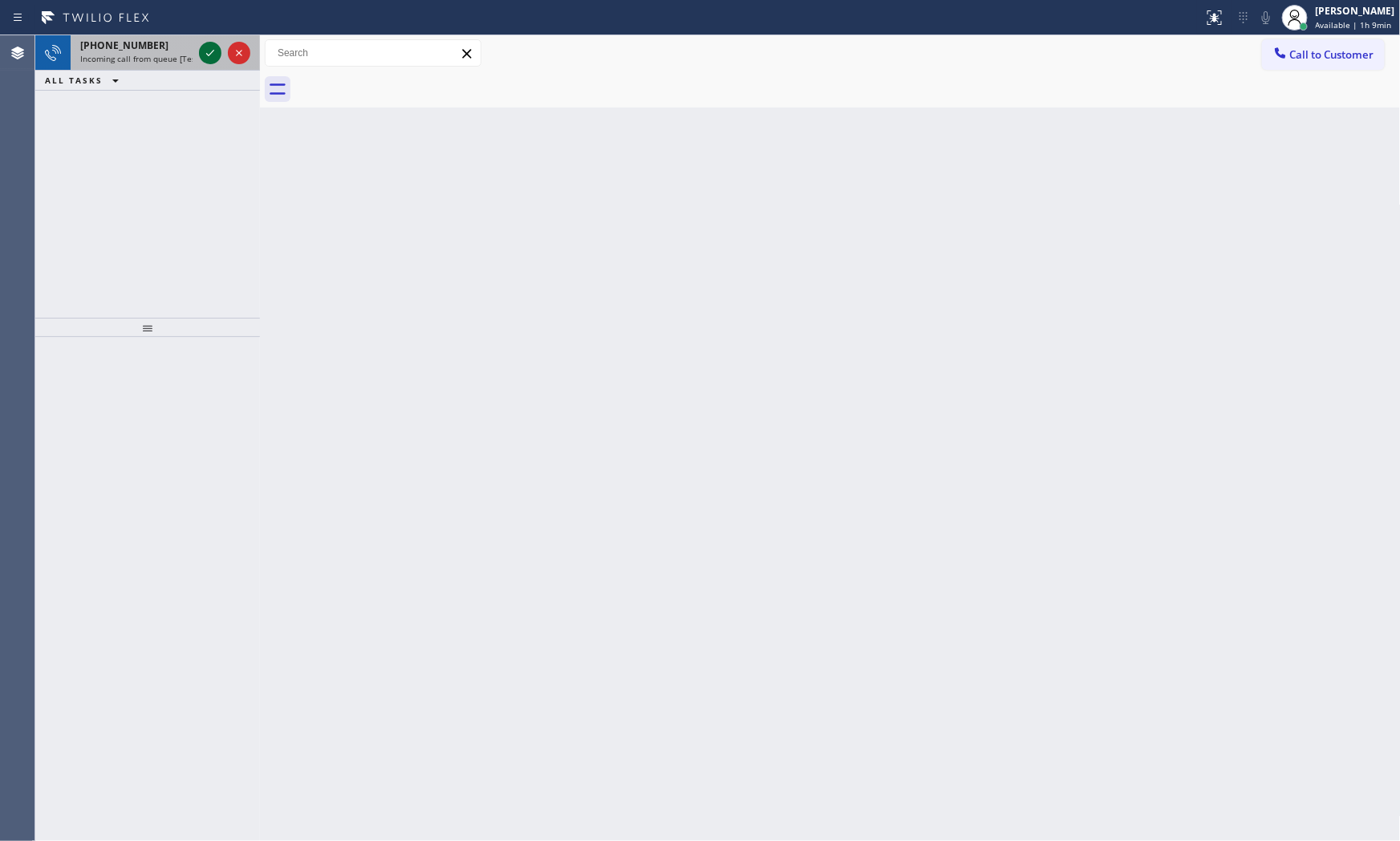
click at [203, 53] on icon at bounding box center [210, 53] width 19 height 19
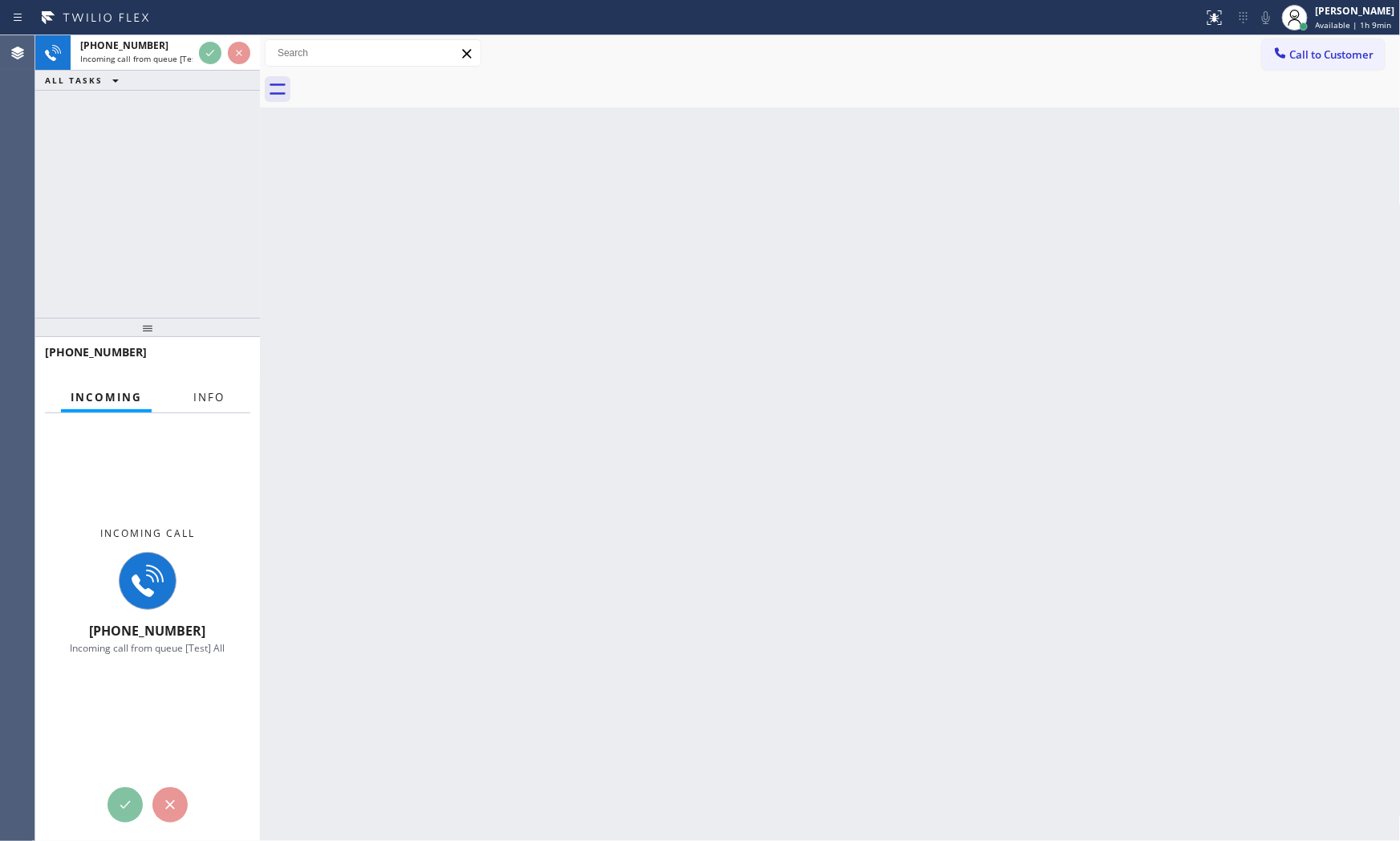
drag, startPoint x: 209, startPoint y: 393, endPoint x: 205, endPoint y: 404, distance: 11.7
click at [209, 394] on span "Info" at bounding box center [209, 397] width 31 height 15
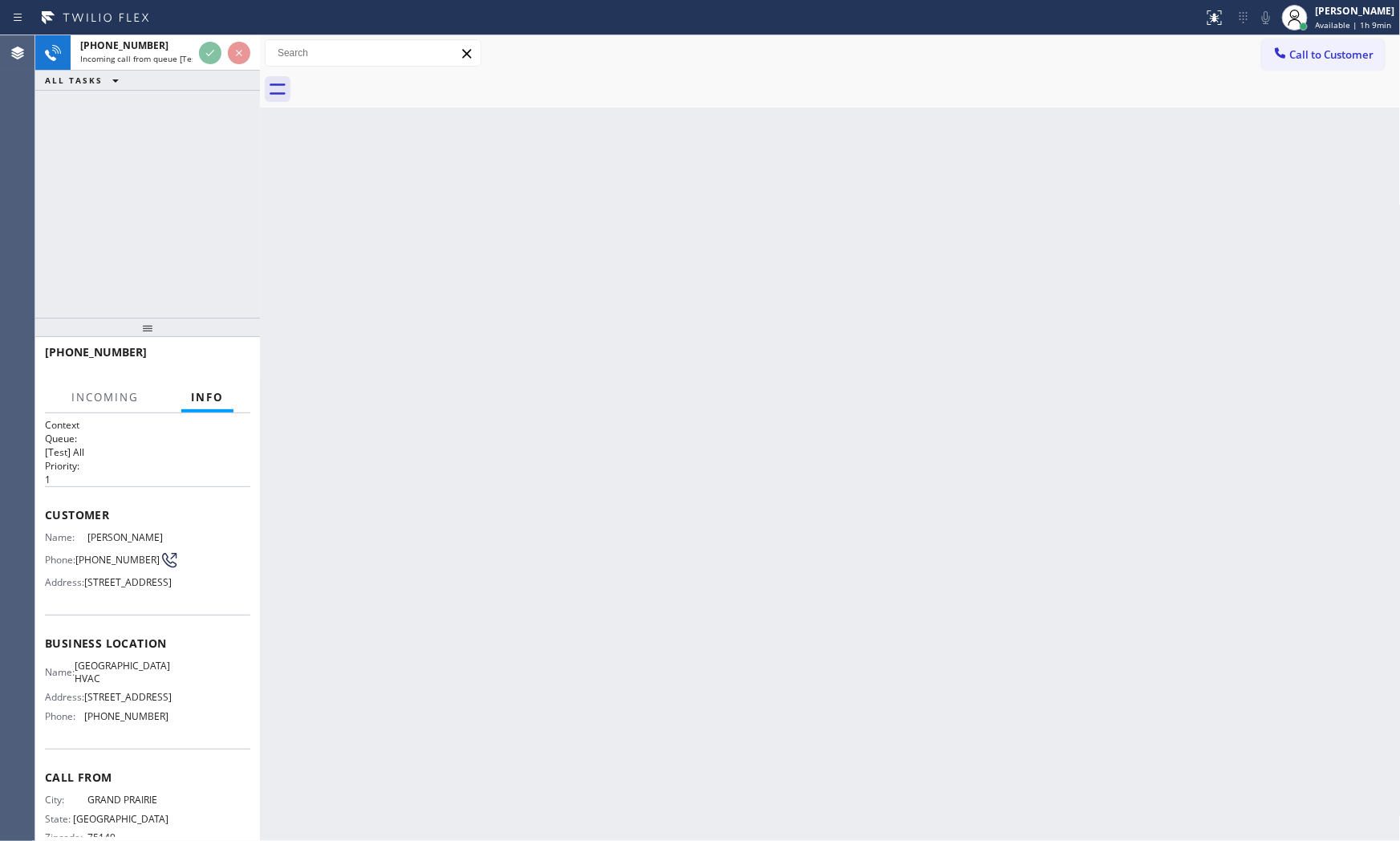
scroll to position [75, 0]
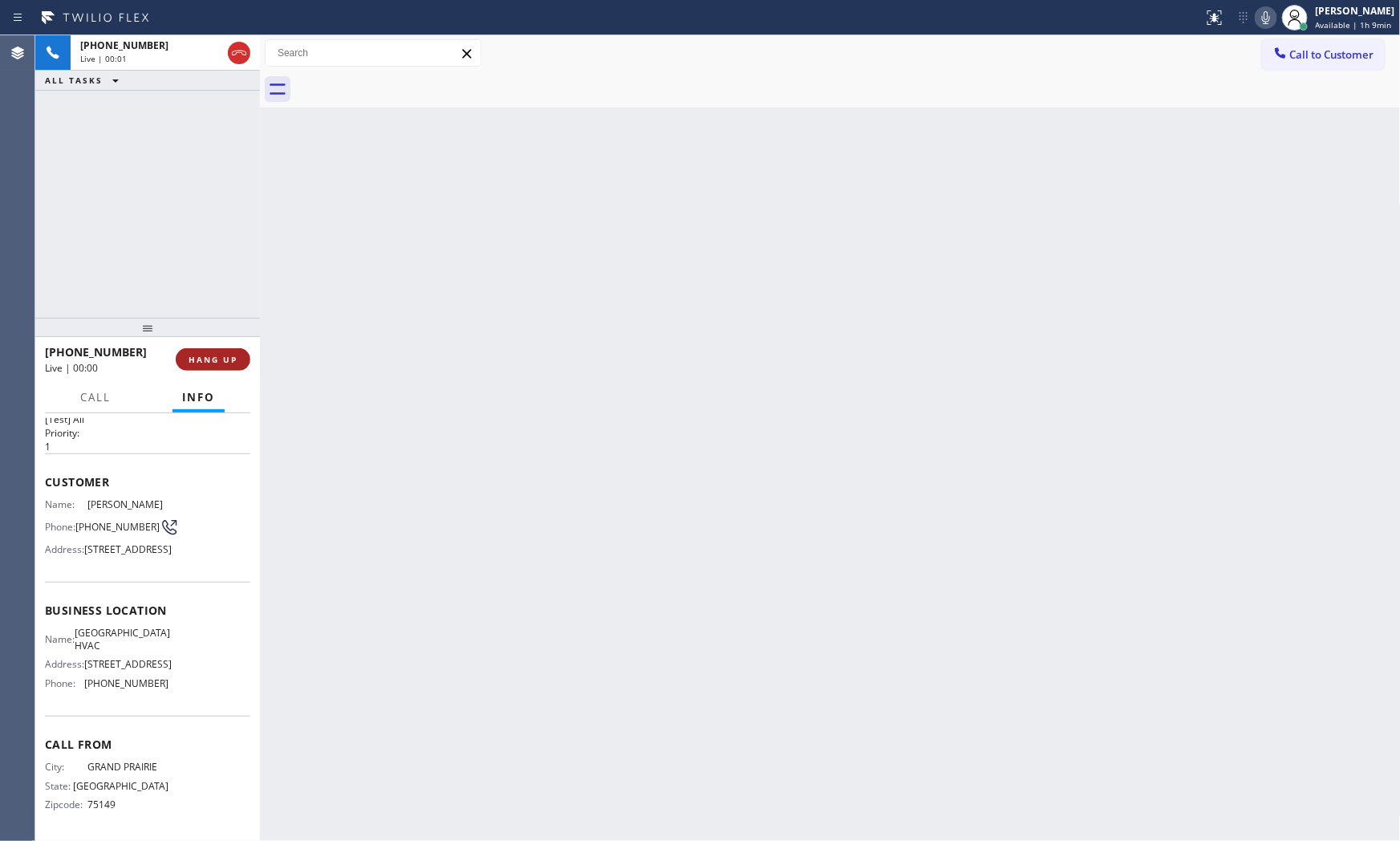
click at [219, 362] on span "HANG UP" at bounding box center [213, 359] width 49 height 11
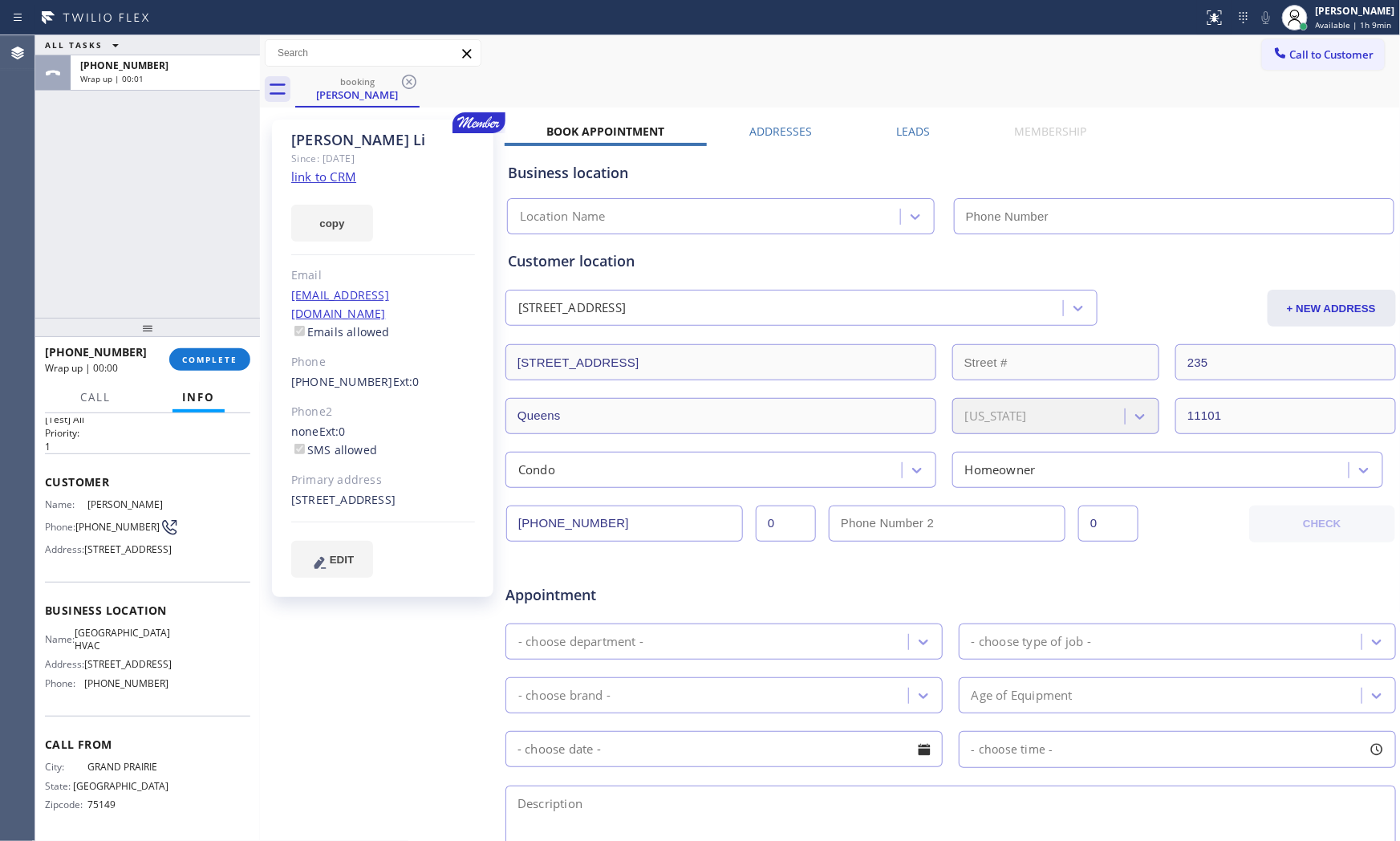
type input "[PHONE_NUMBER]"
click at [346, 171] on link "link to CRM" at bounding box center [323, 177] width 65 height 16
click at [217, 364] on span "COMPLETE" at bounding box center [210, 359] width 56 height 11
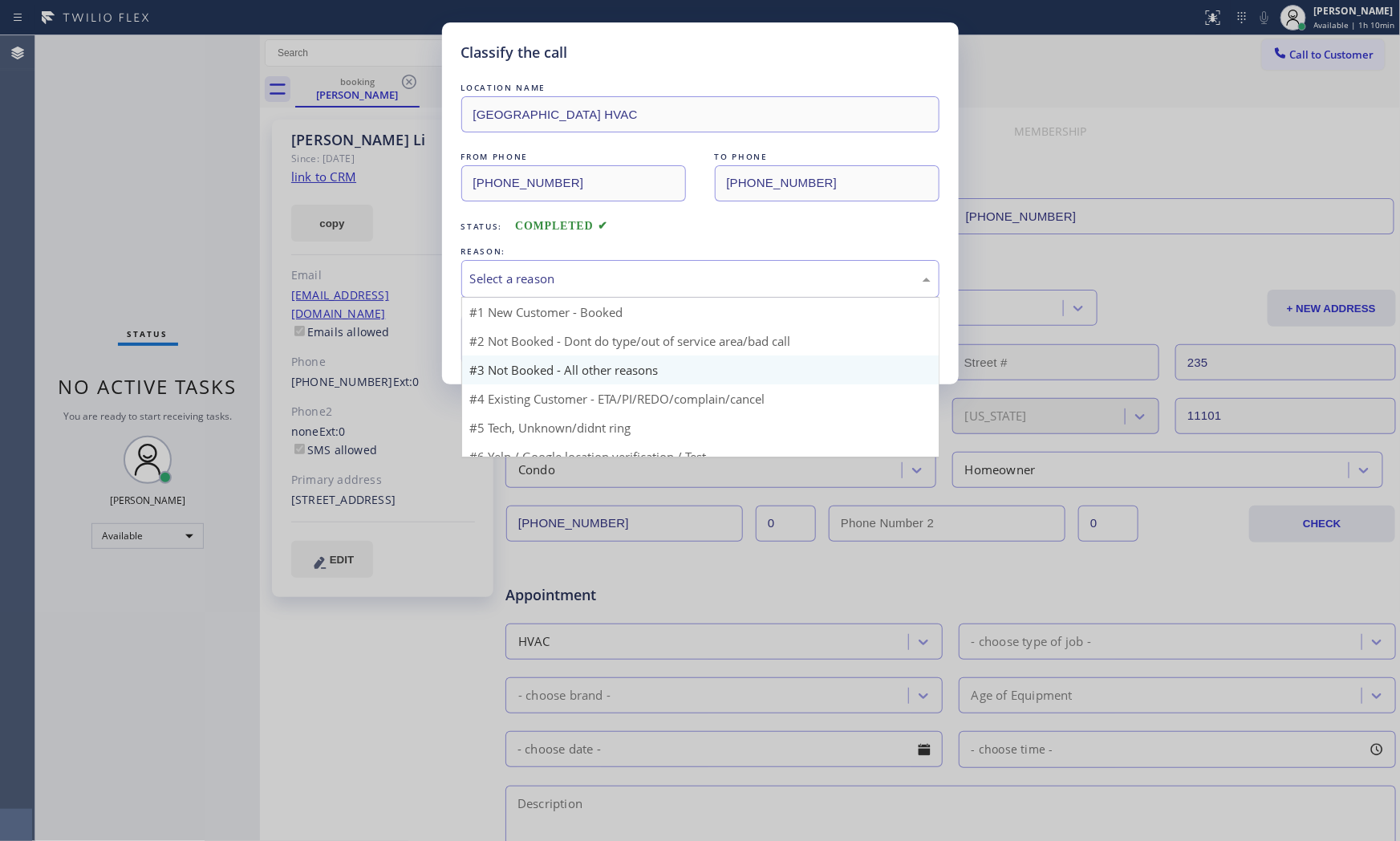
drag, startPoint x: 524, startPoint y: 285, endPoint x: 523, endPoint y: 328, distance: 43.0
click at [525, 285] on div "Select a reason" at bounding box center [701, 278] width 461 height 18
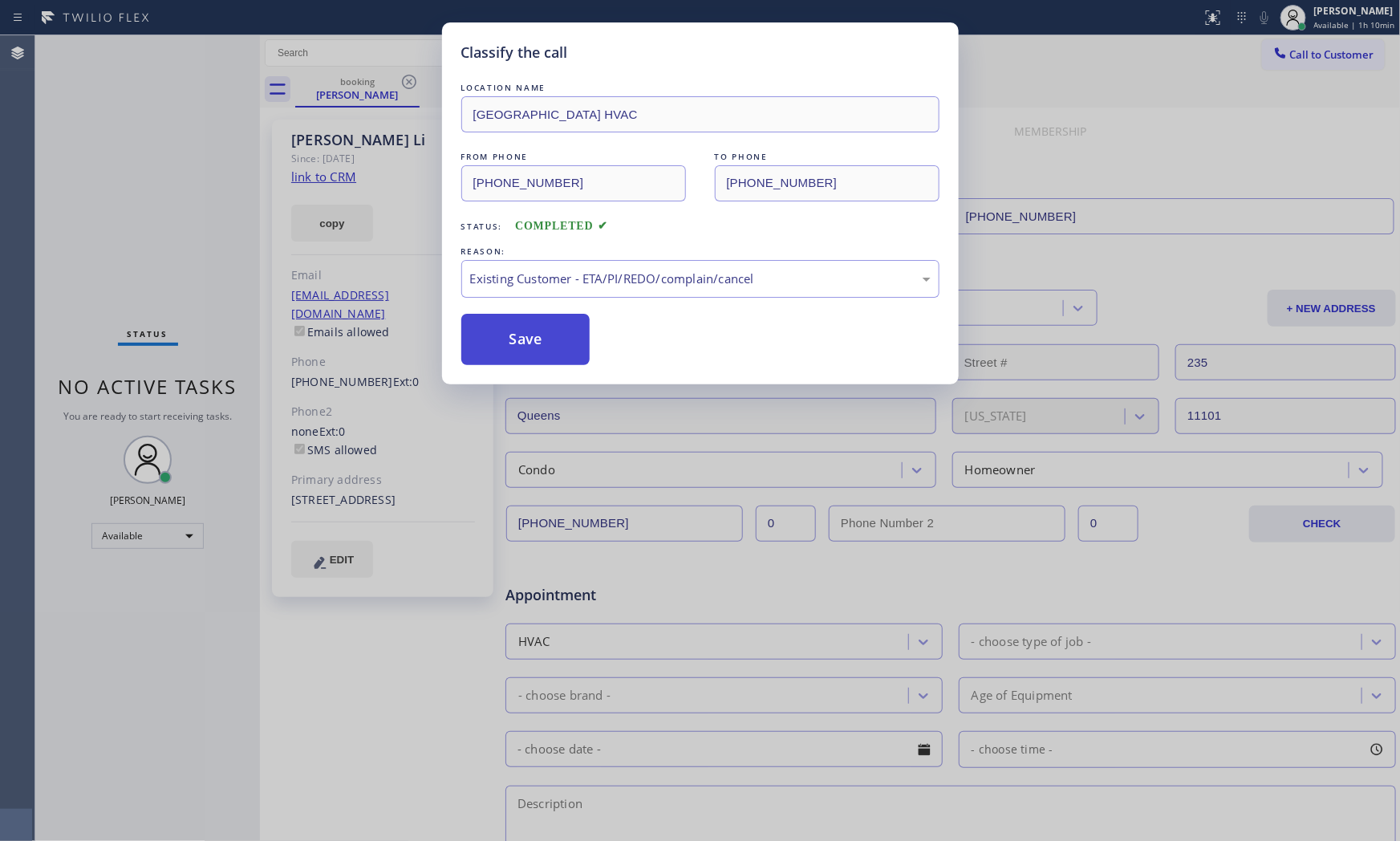
click at [500, 333] on button "Save" at bounding box center [526, 339] width 130 height 51
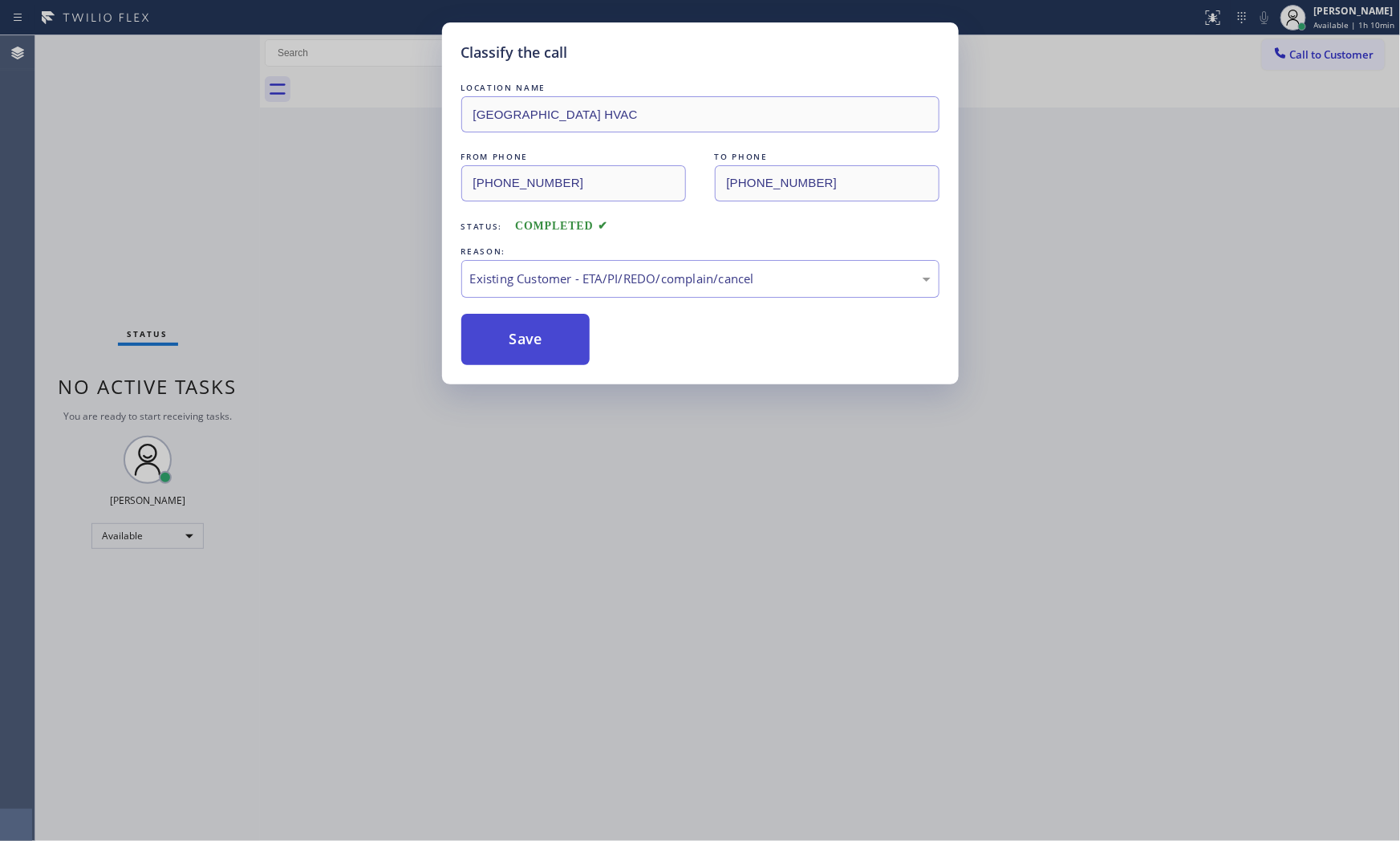
click at [500, 333] on button "Save" at bounding box center [526, 339] width 130 height 51
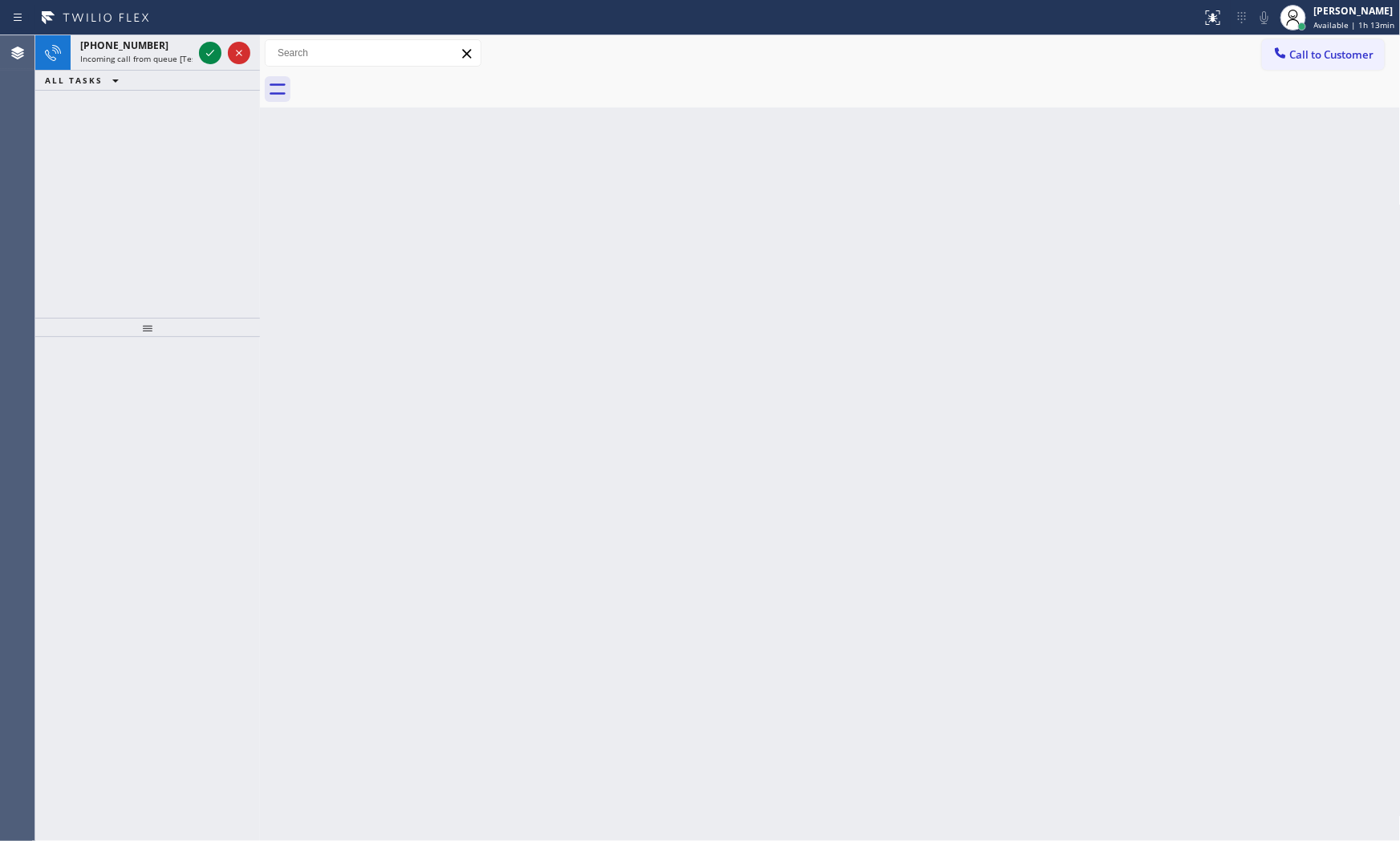
click at [141, 23] on icon at bounding box center [96, 18] width 120 height 26
click at [139, 49] on span "[PHONE_NUMBER]" at bounding box center [124, 45] width 89 height 14
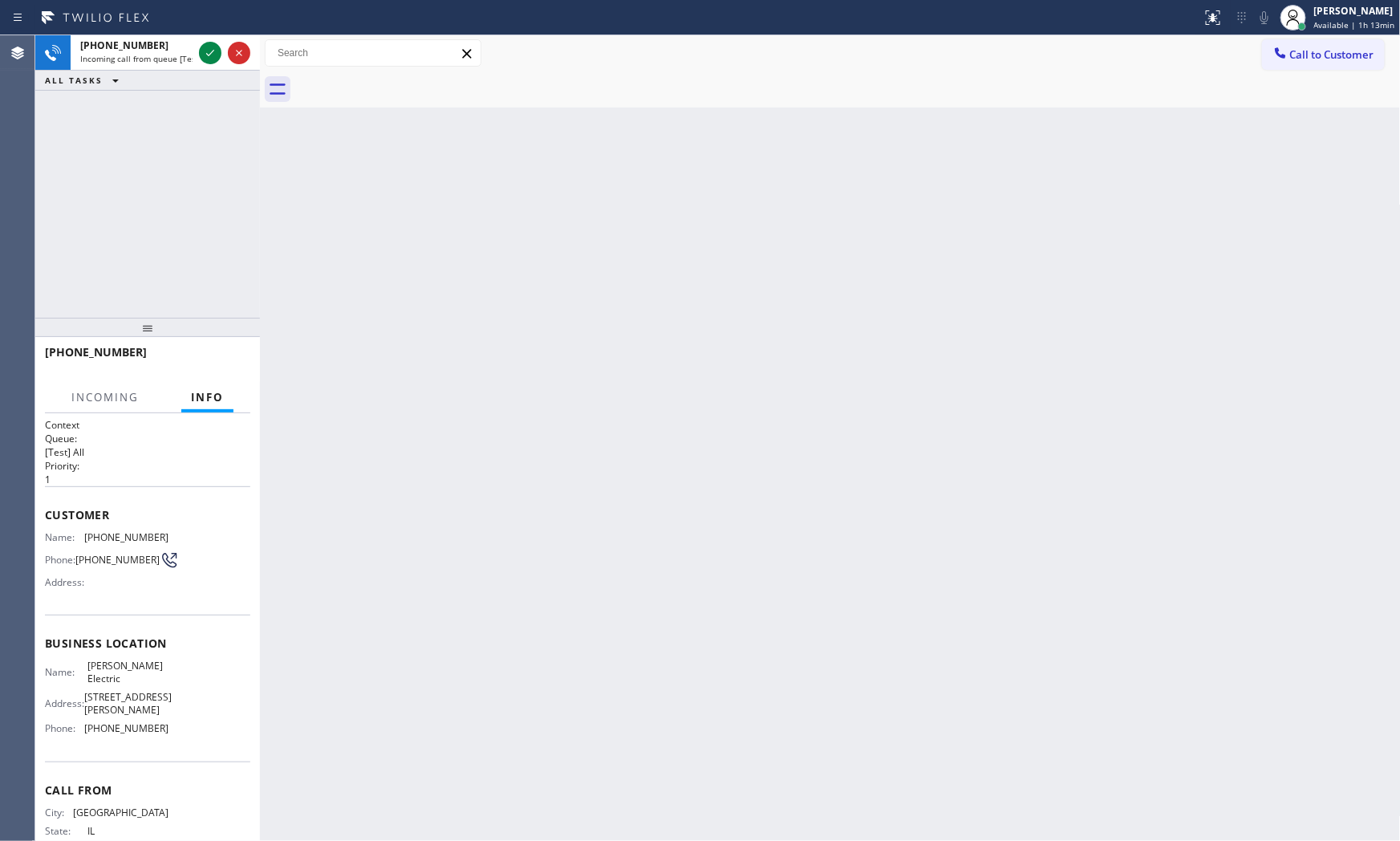
scroll to position [75, 0]
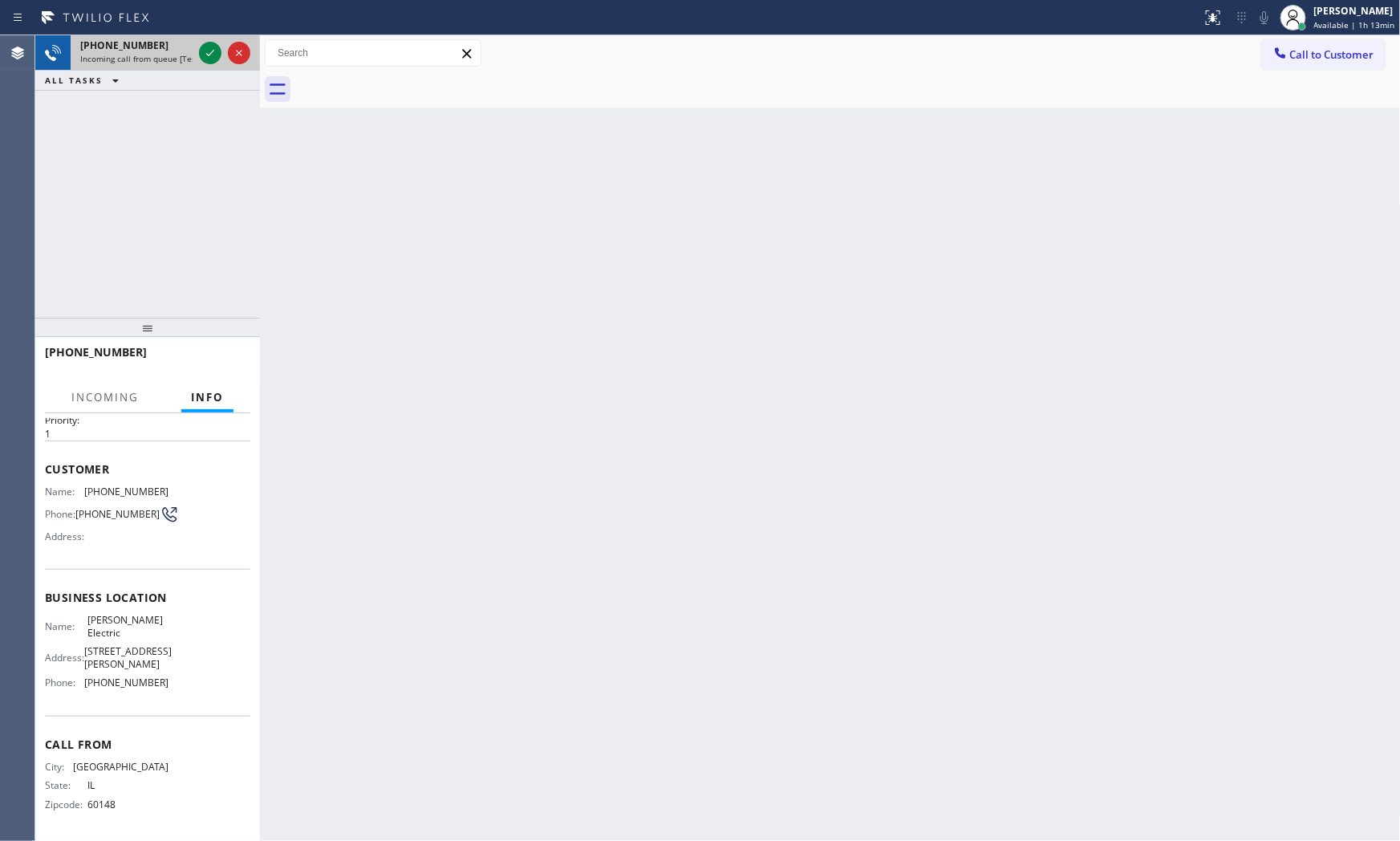
click at [177, 68] on div "[PHONE_NUMBER] Incoming call from queue [Test] All" at bounding box center [133, 53] width 125 height 36
click at [184, 61] on span "Incoming call from queue [Test] All" at bounding box center [146, 58] width 133 height 11
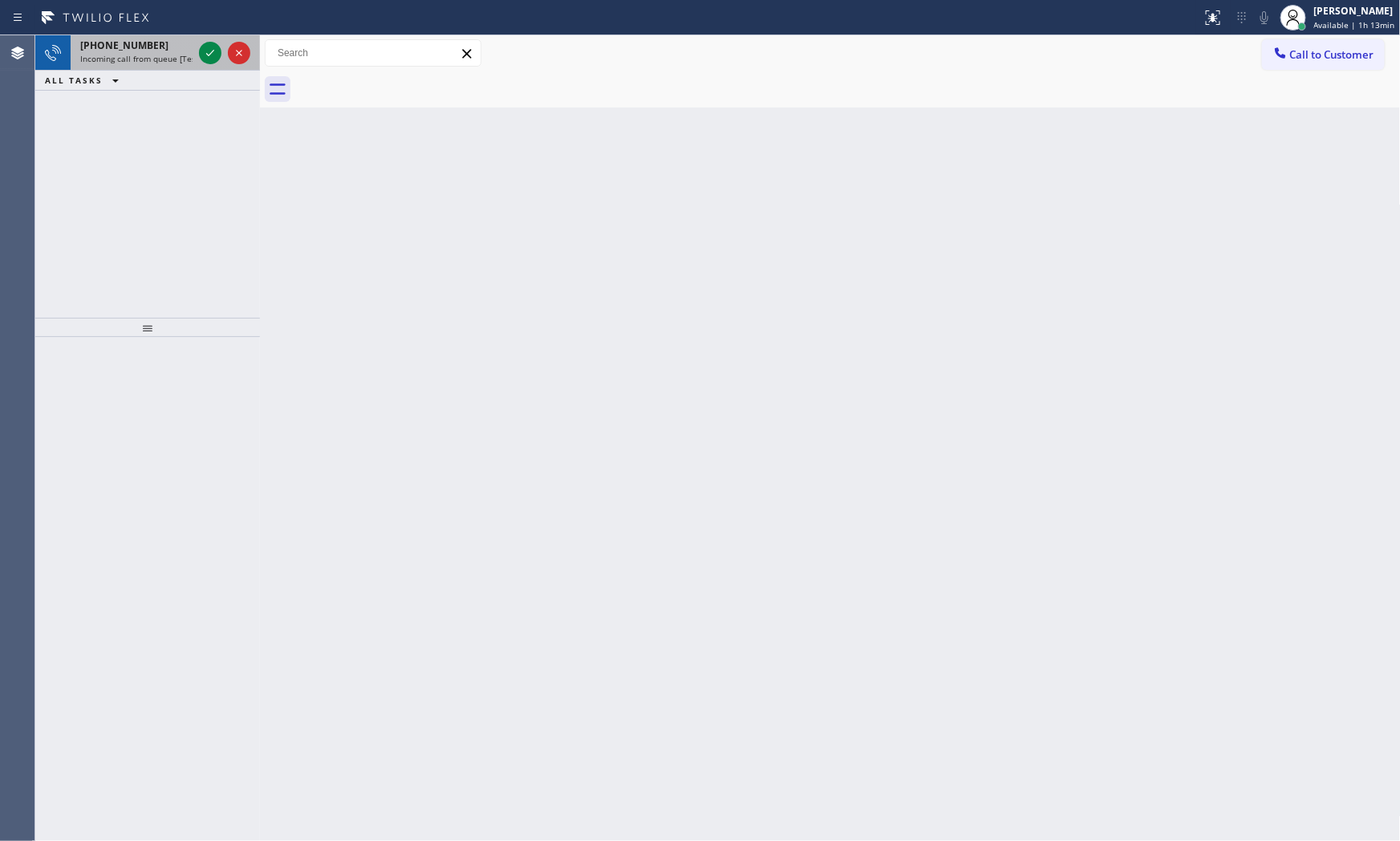
click at [196, 63] on div at bounding box center [224, 53] width 57 height 36
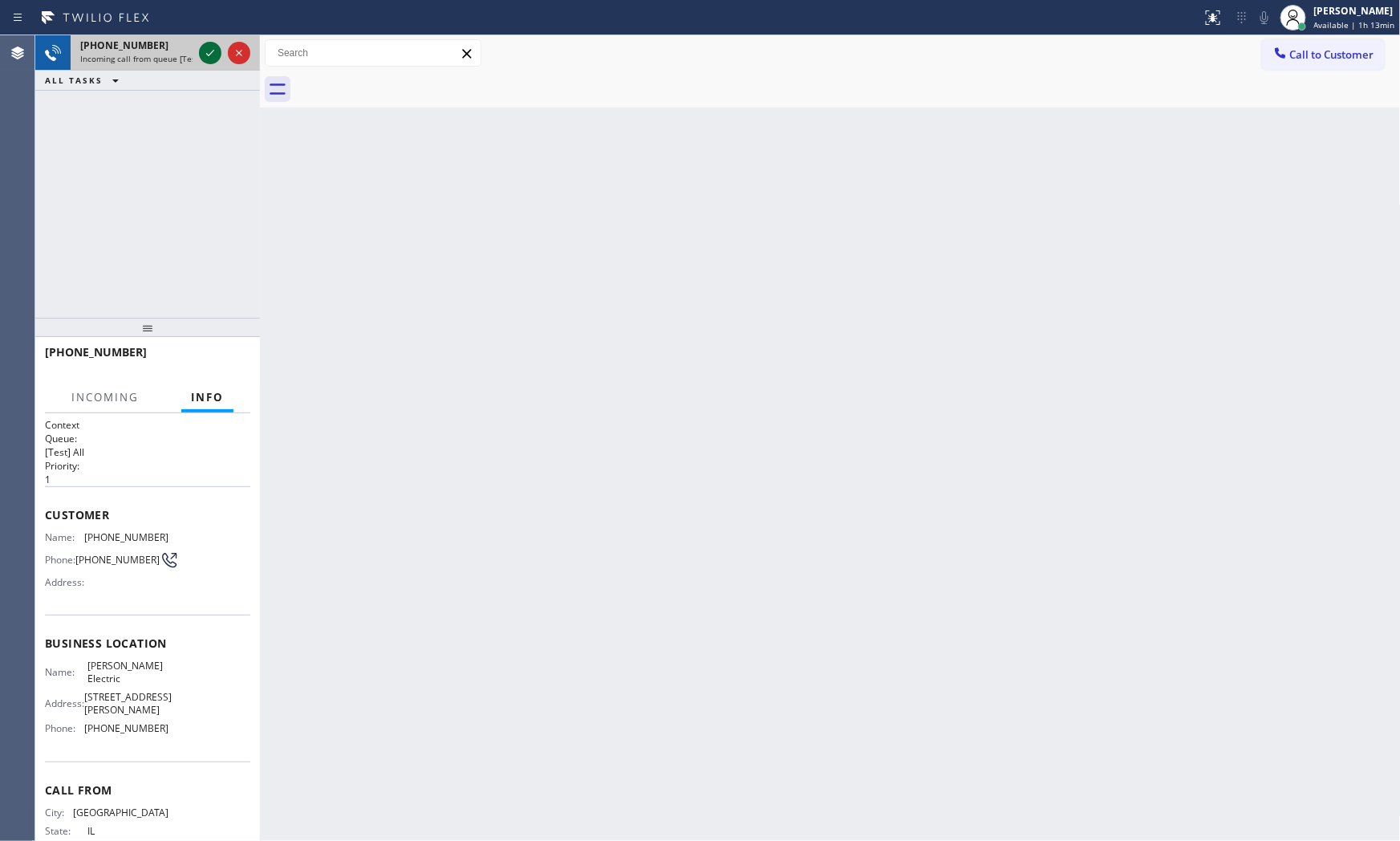
click at [209, 52] on icon at bounding box center [210, 53] width 19 height 19
click at [230, 361] on div at bounding box center [142, 368] width 194 height 14
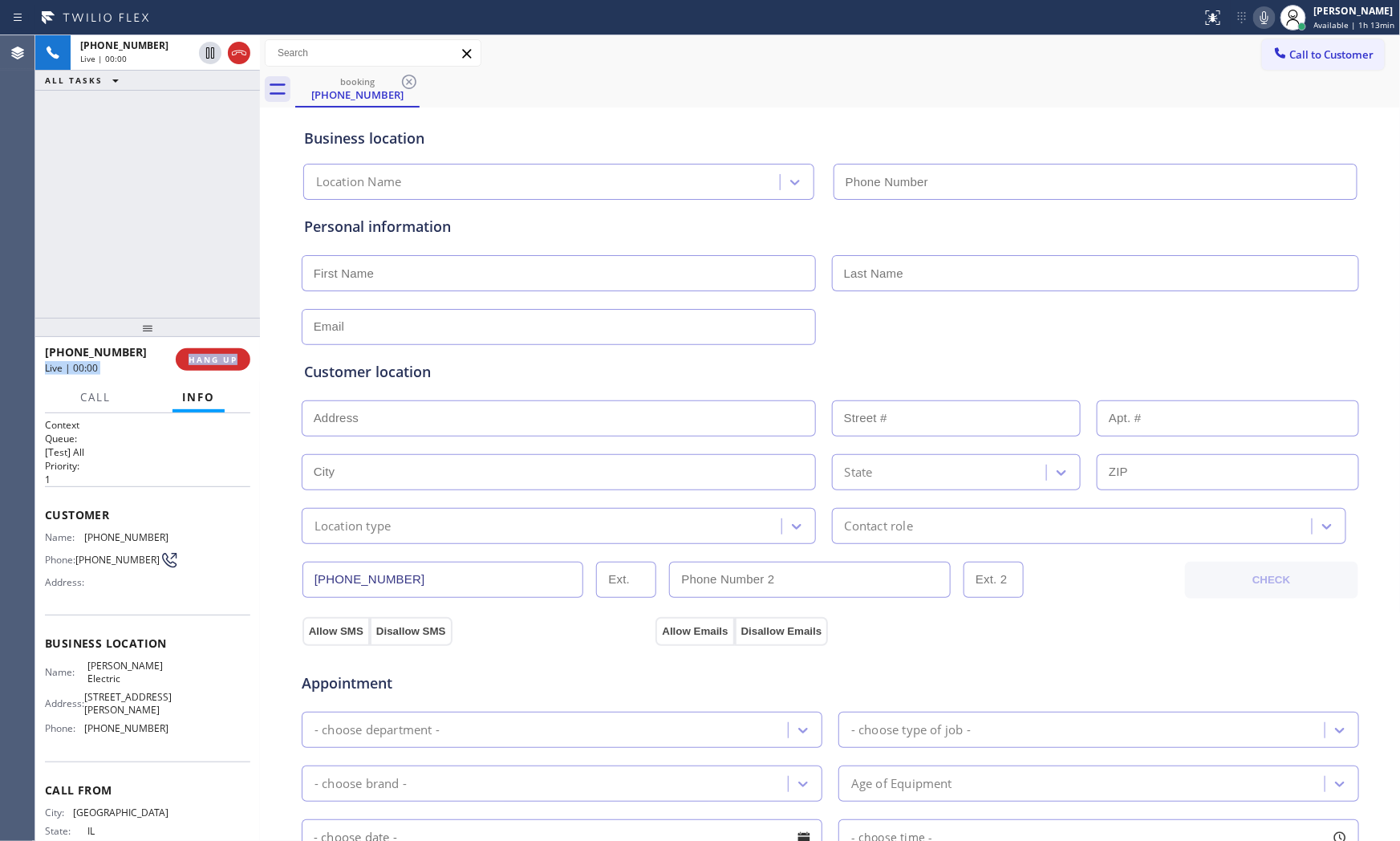
click at [230, 356] on span "HANG UP" at bounding box center [213, 359] width 49 height 11
type input "[PHONE_NUMBER]"
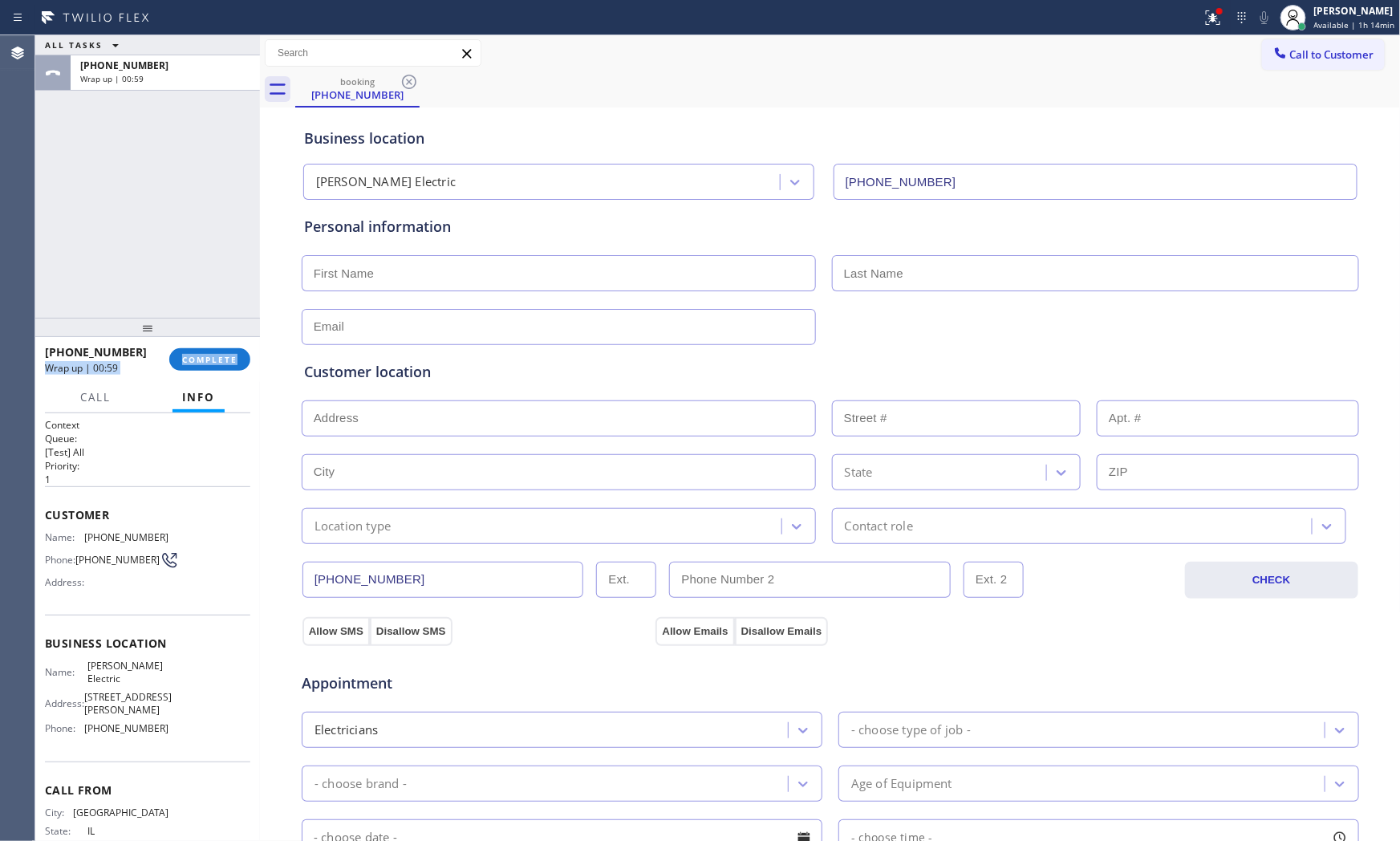
click at [108, 41] on icon at bounding box center [116, 45] width 19 height 19
click at [155, 66] on div "[PHONE_NUMBER]" at bounding box center [165, 65] width 170 height 14
click at [166, 63] on div "[PHONE_NUMBER]" at bounding box center [165, 65] width 170 height 14
click at [204, 341] on div "[PHONE_NUMBER] Wrap up | 01:01 COMPLETE" at bounding box center [148, 359] width 205 height 42
click at [214, 351] on button "COMPLETE" at bounding box center [210, 360] width 81 height 23
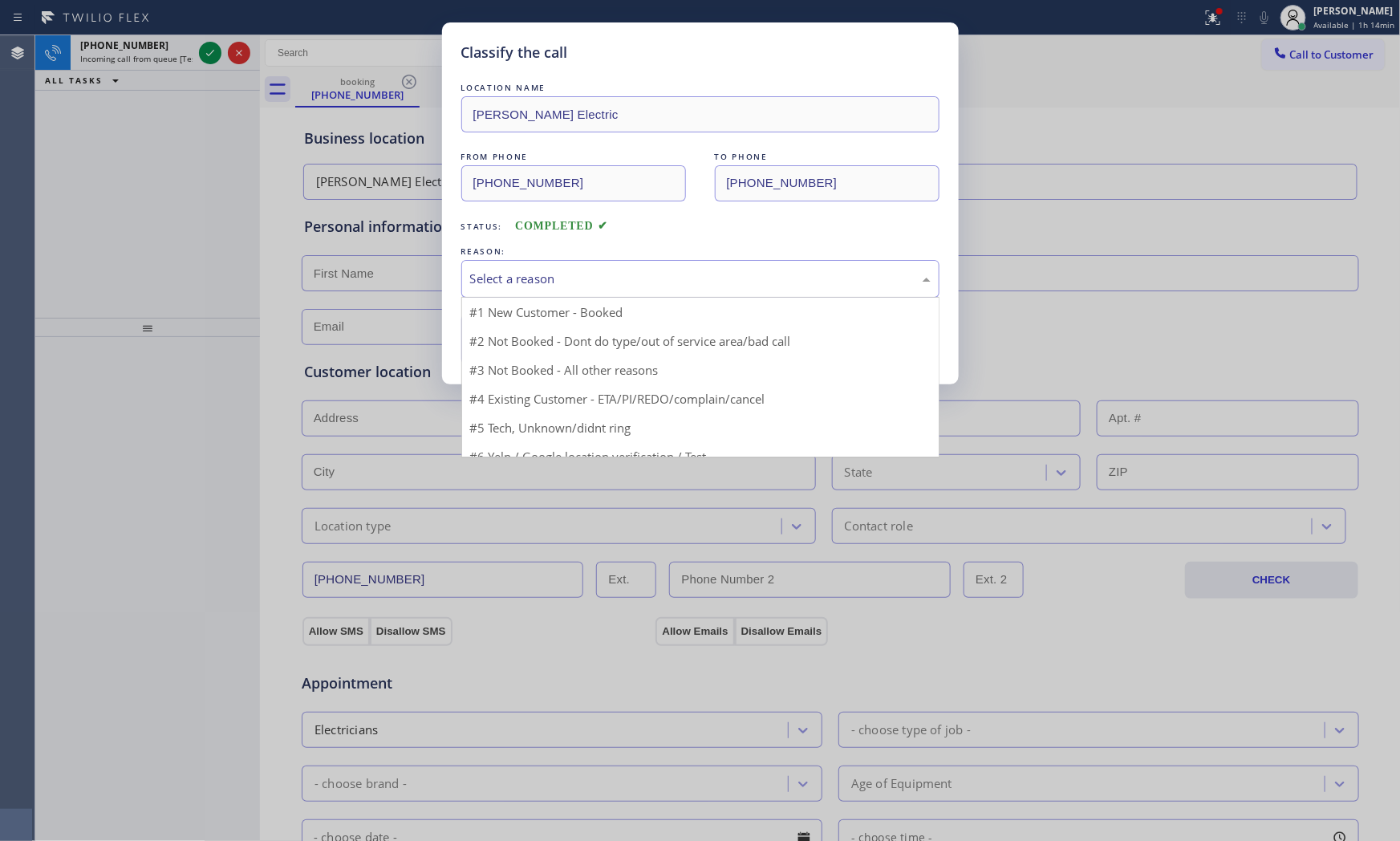
click at [509, 284] on div "Select a reason" at bounding box center [701, 278] width 461 height 18
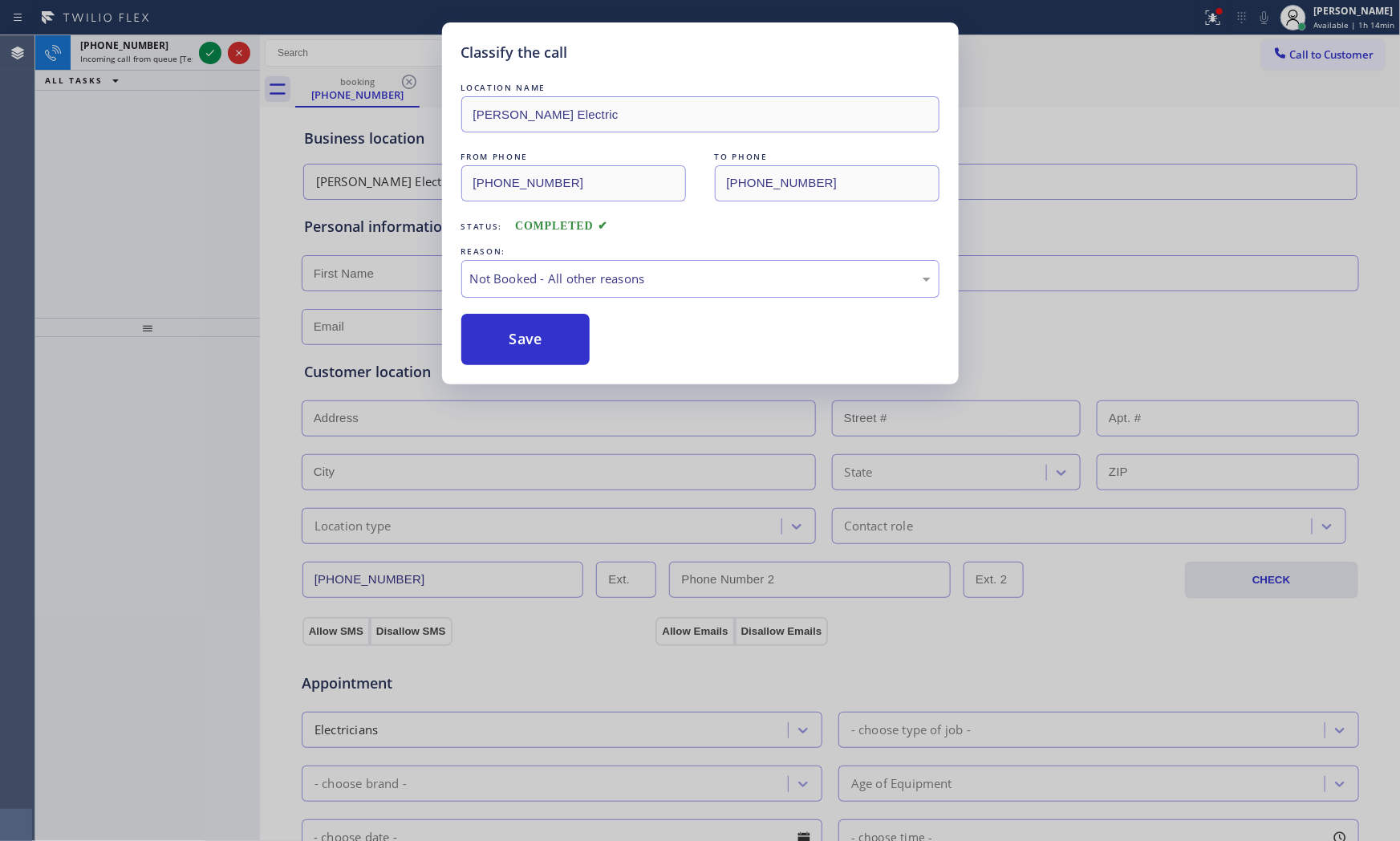
click at [517, 332] on button "Save" at bounding box center [526, 339] width 130 height 51
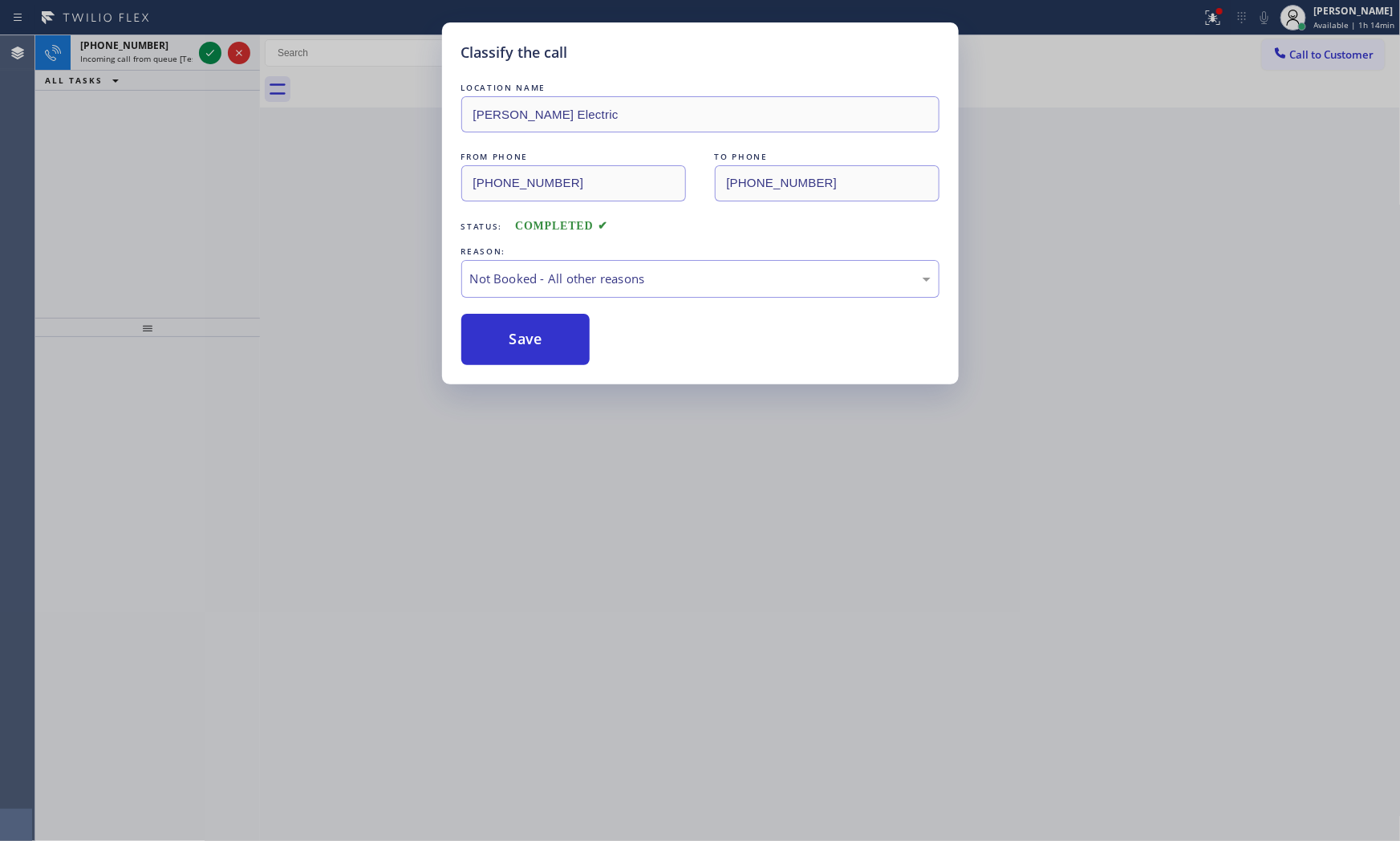
click at [517, 332] on button "Save" at bounding box center [526, 339] width 130 height 51
click at [161, 61] on span "Incoming call from queue [Test] All" at bounding box center [146, 58] width 133 height 11
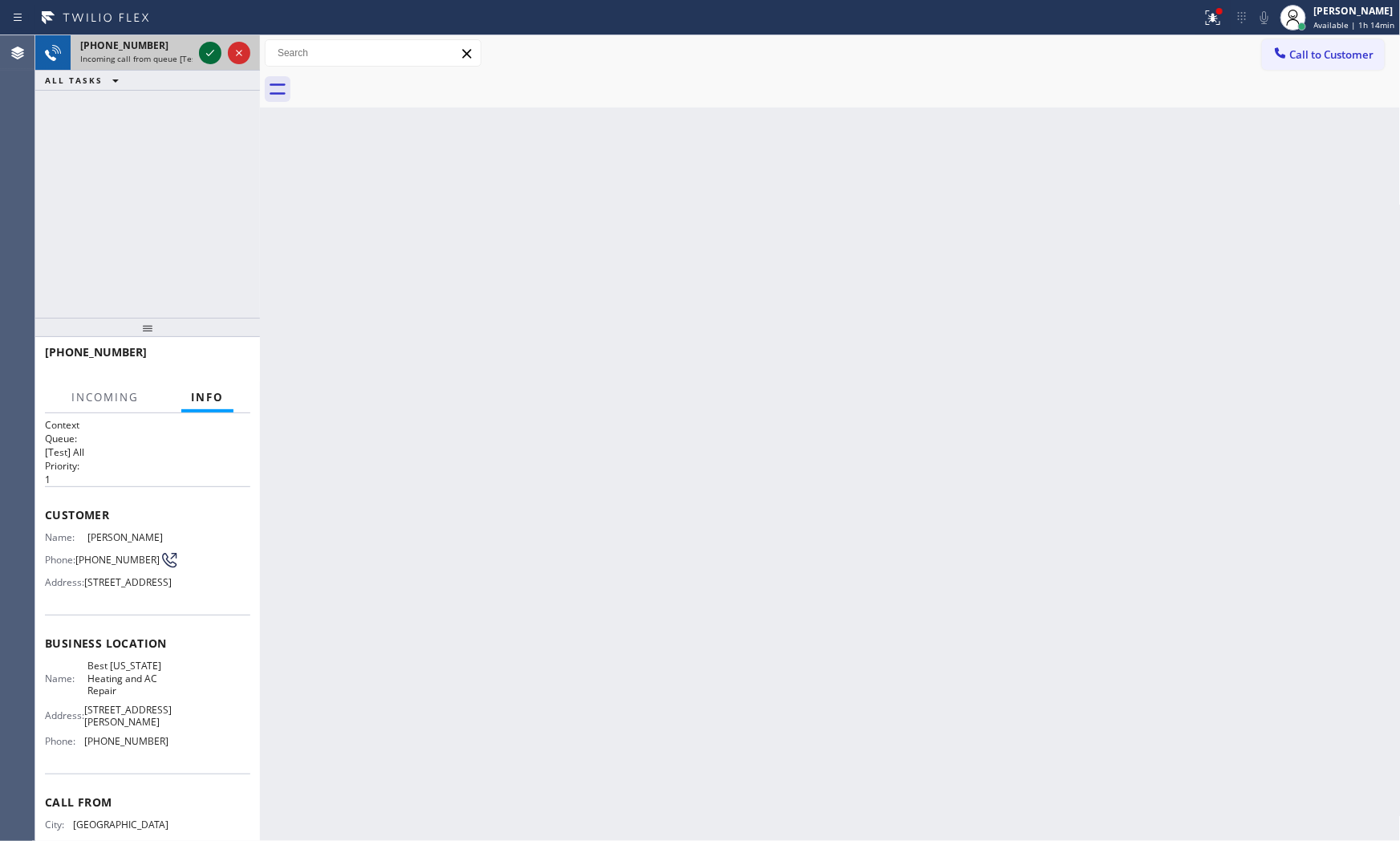
click at [203, 43] on icon at bounding box center [210, 53] width 19 height 19
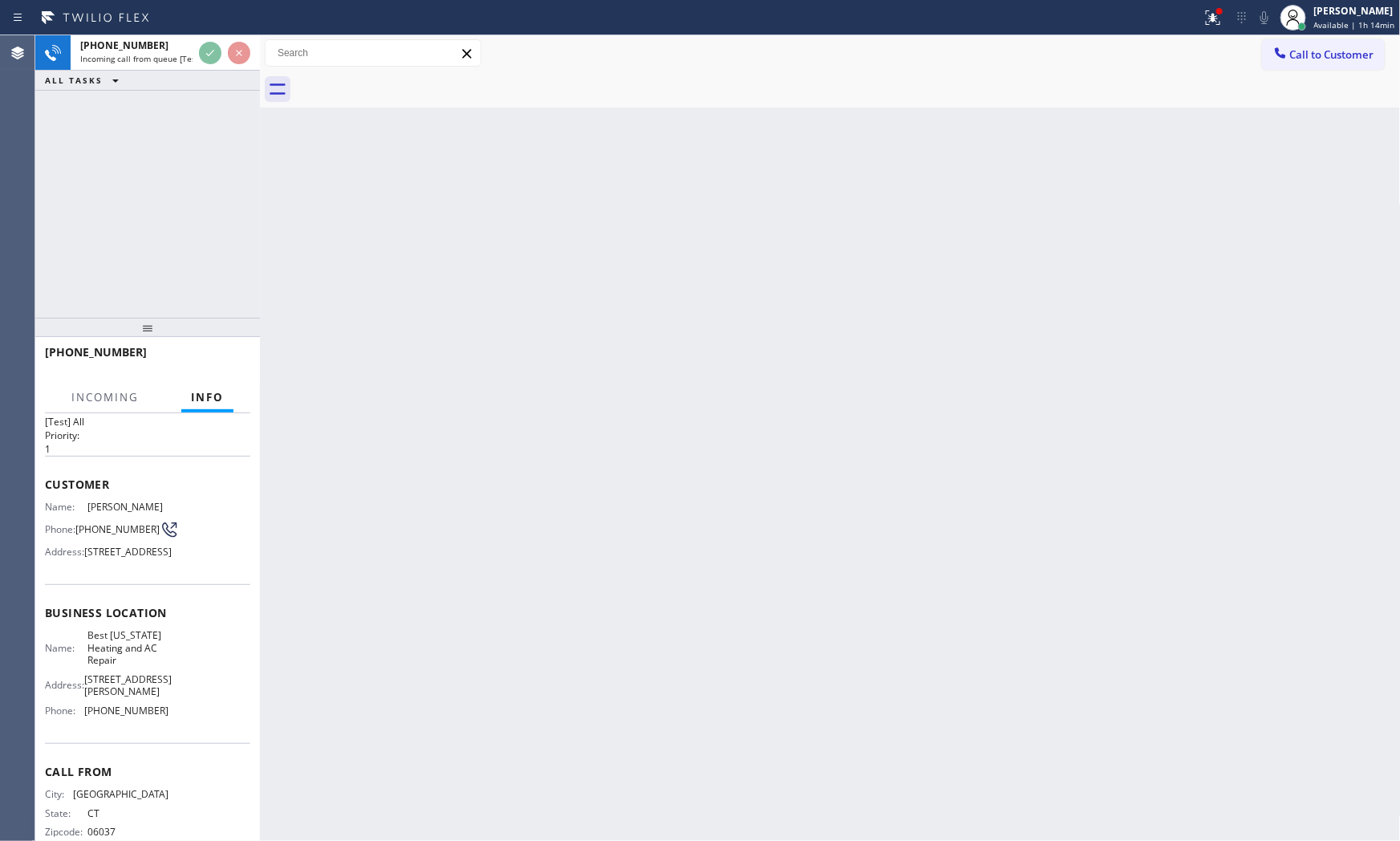
scroll to position [75, 0]
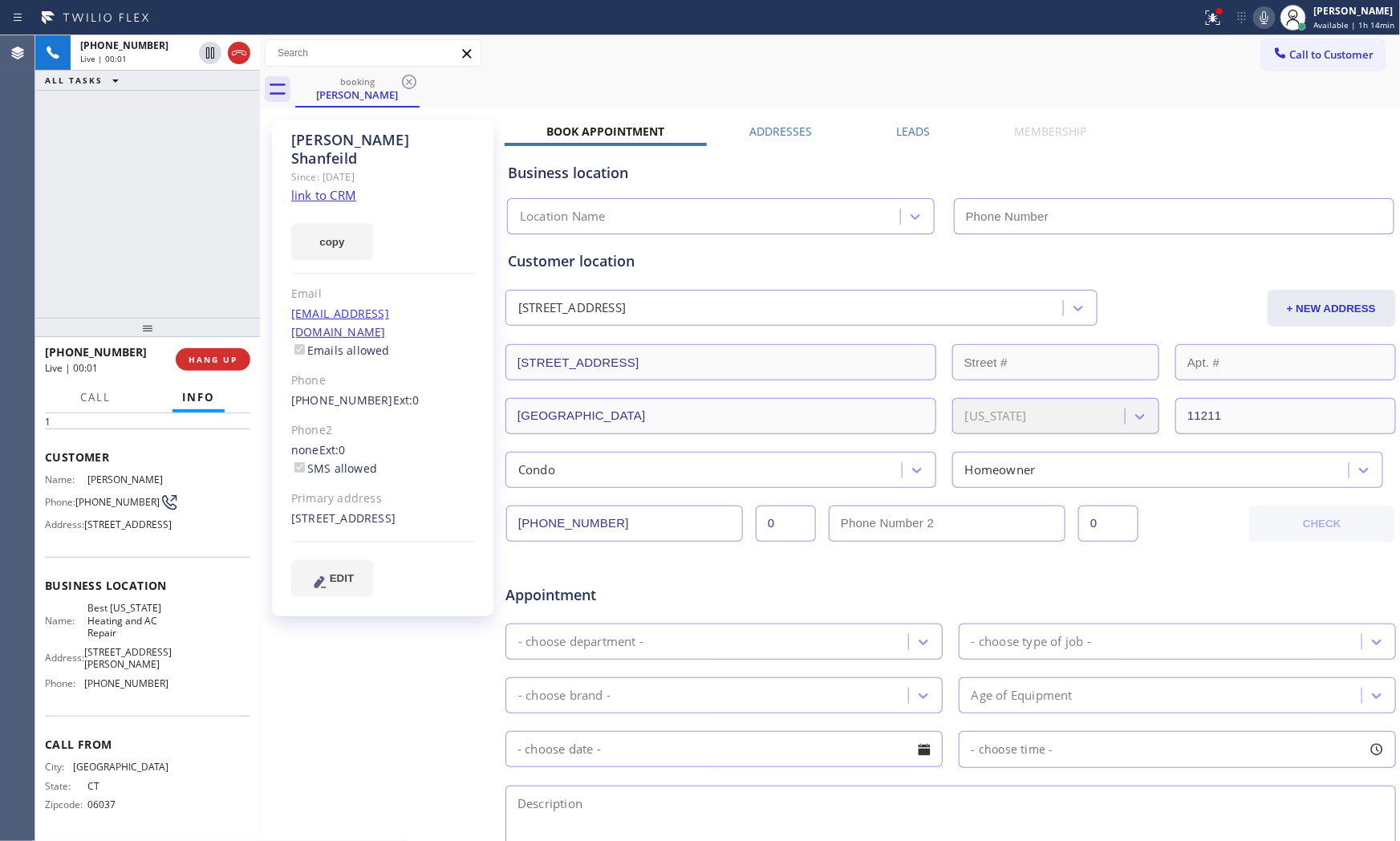
type input "[PHONE_NUMBER]"
click at [343, 187] on link "link to CRM" at bounding box center [323, 195] width 65 height 16
click at [230, 361] on span "HANG UP" at bounding box center [213, 359] width 49 height 11
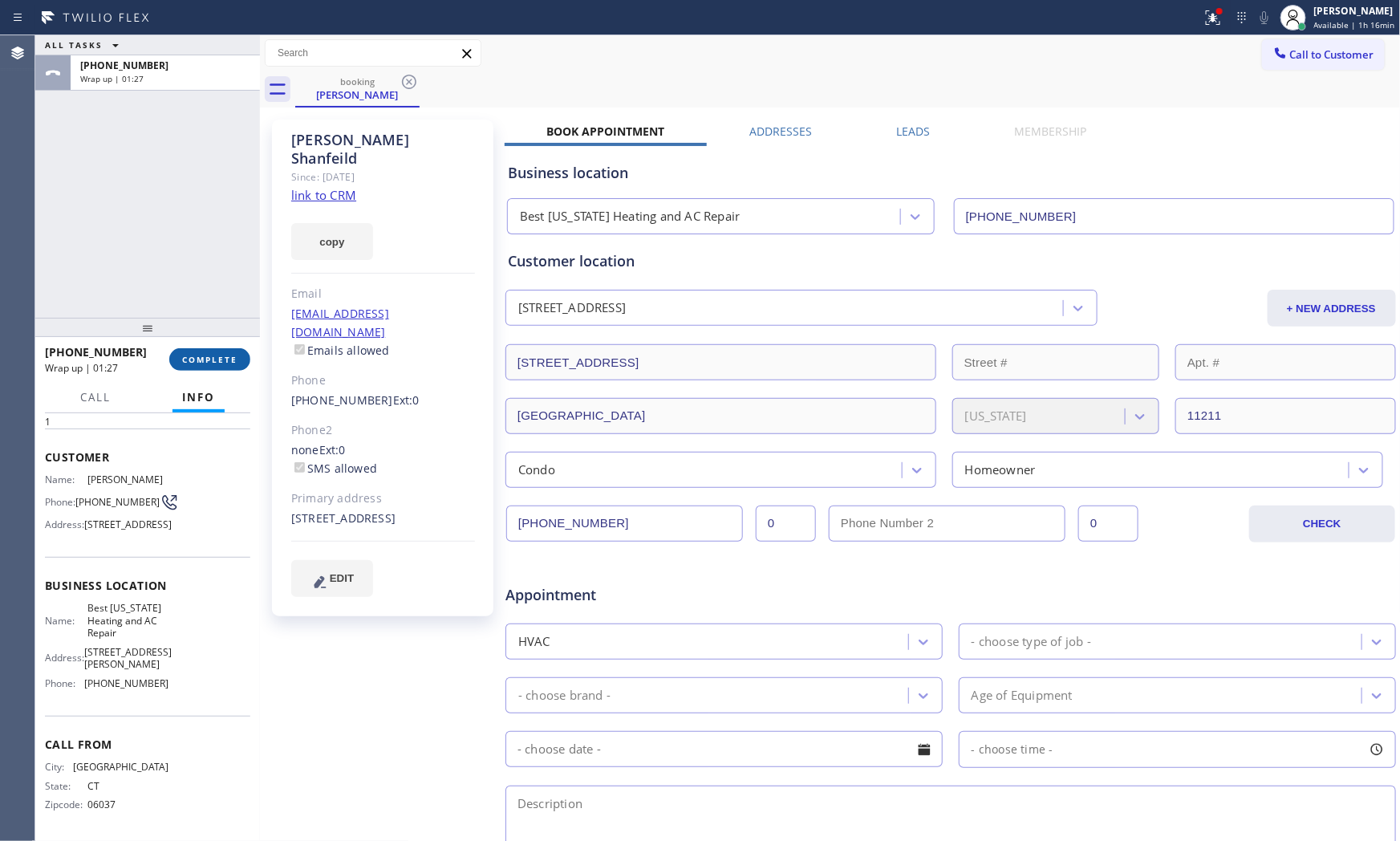
click at [225, 367] on button "COMPLETE" at bounding box center [210, 360] width 81 height 23
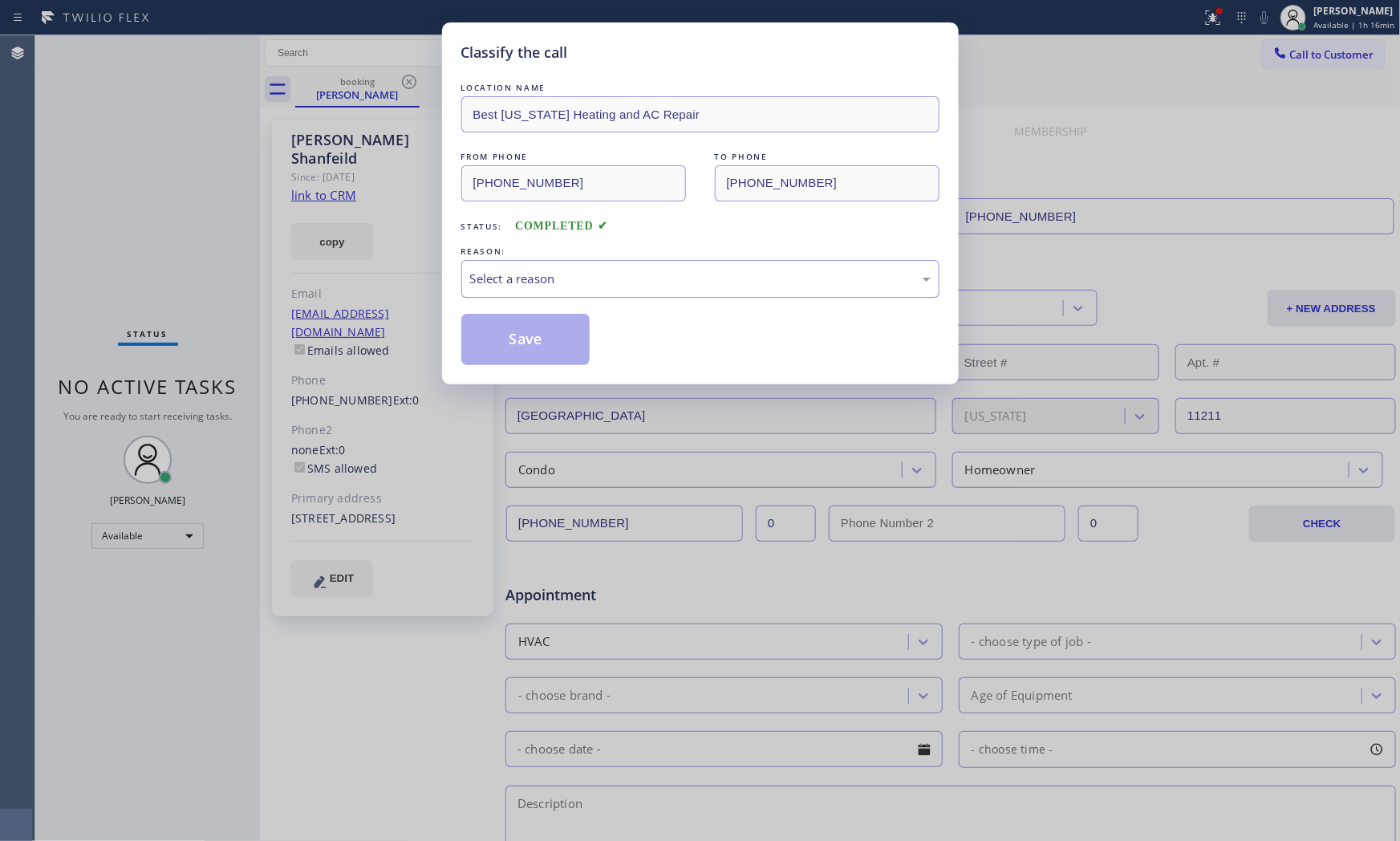
click at [508, 287] on div "Select a reason" at bounding box center [701, 278] width 461 height 18
click at [510, 339] on button "Save" at bounding box center [526, 339] width 130 height 51
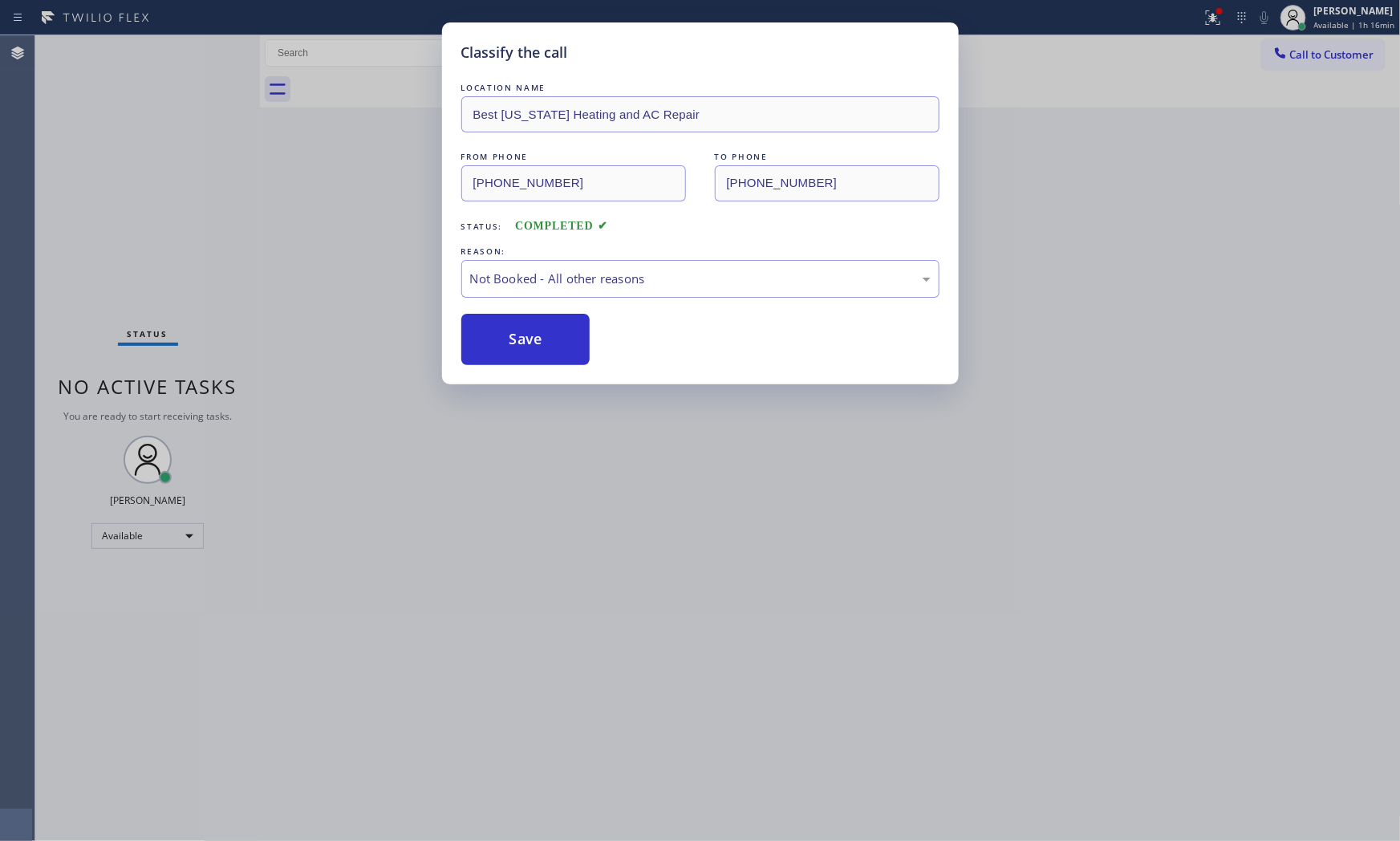
click at [510, 339] on button "Save" at bounding box center [526, 339] width 130 height 51
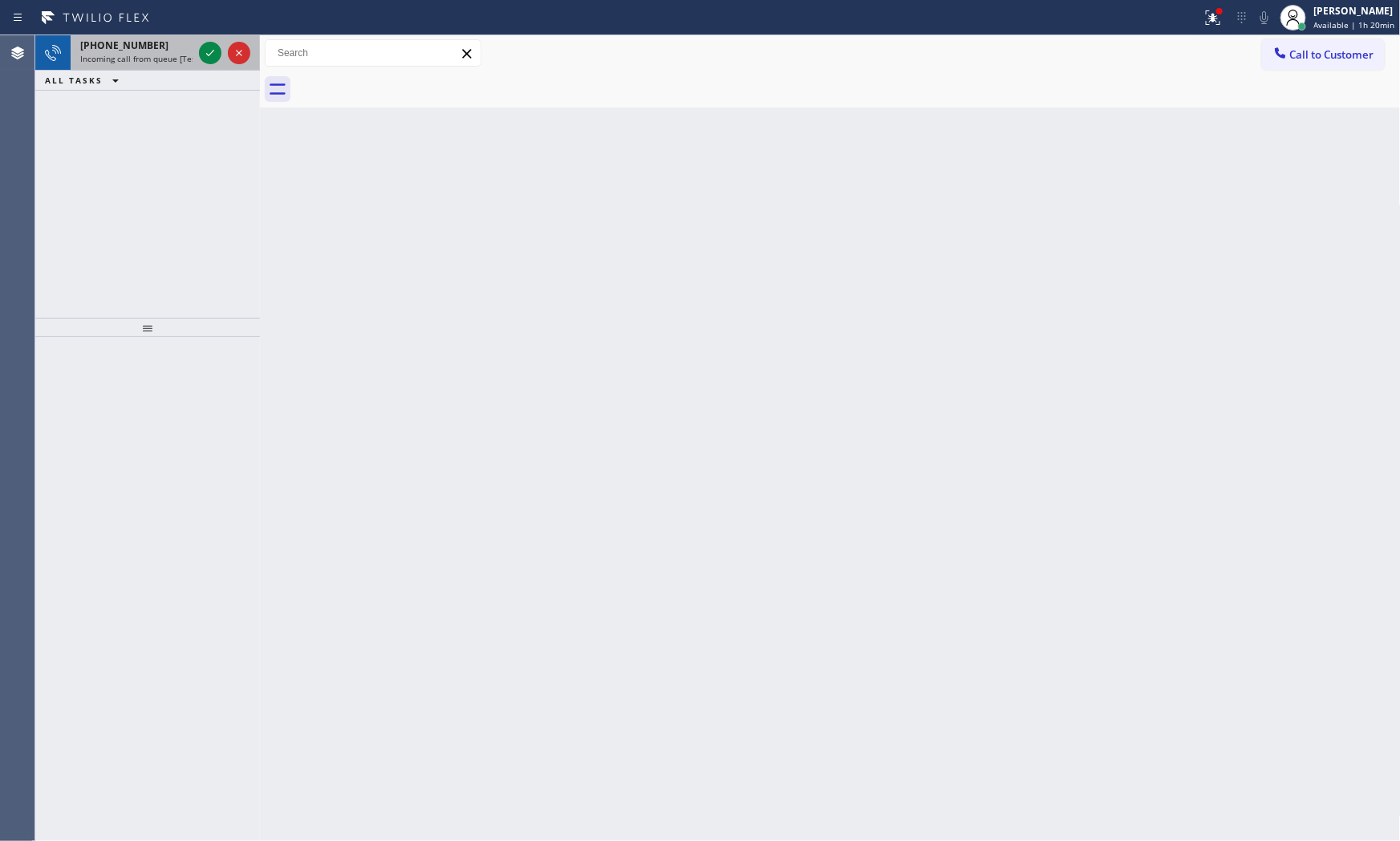
click at [146, 57] on span "Incoming call from queue [Test] All" at bounding box center [146, 58] width 133 height 11
click at [89, 43] on span "[PHONE_NUMBER]" at bounding box center [124, 45] width 89 height 14
click at [157, 55] on span "Incoming call from queue [Test] All" at bounding box center [146, 58] width 133 height 11
click at [149, 53] on span "Incoming call from queue [Test] All" at bounding box center [146, 58] width 133 height 11
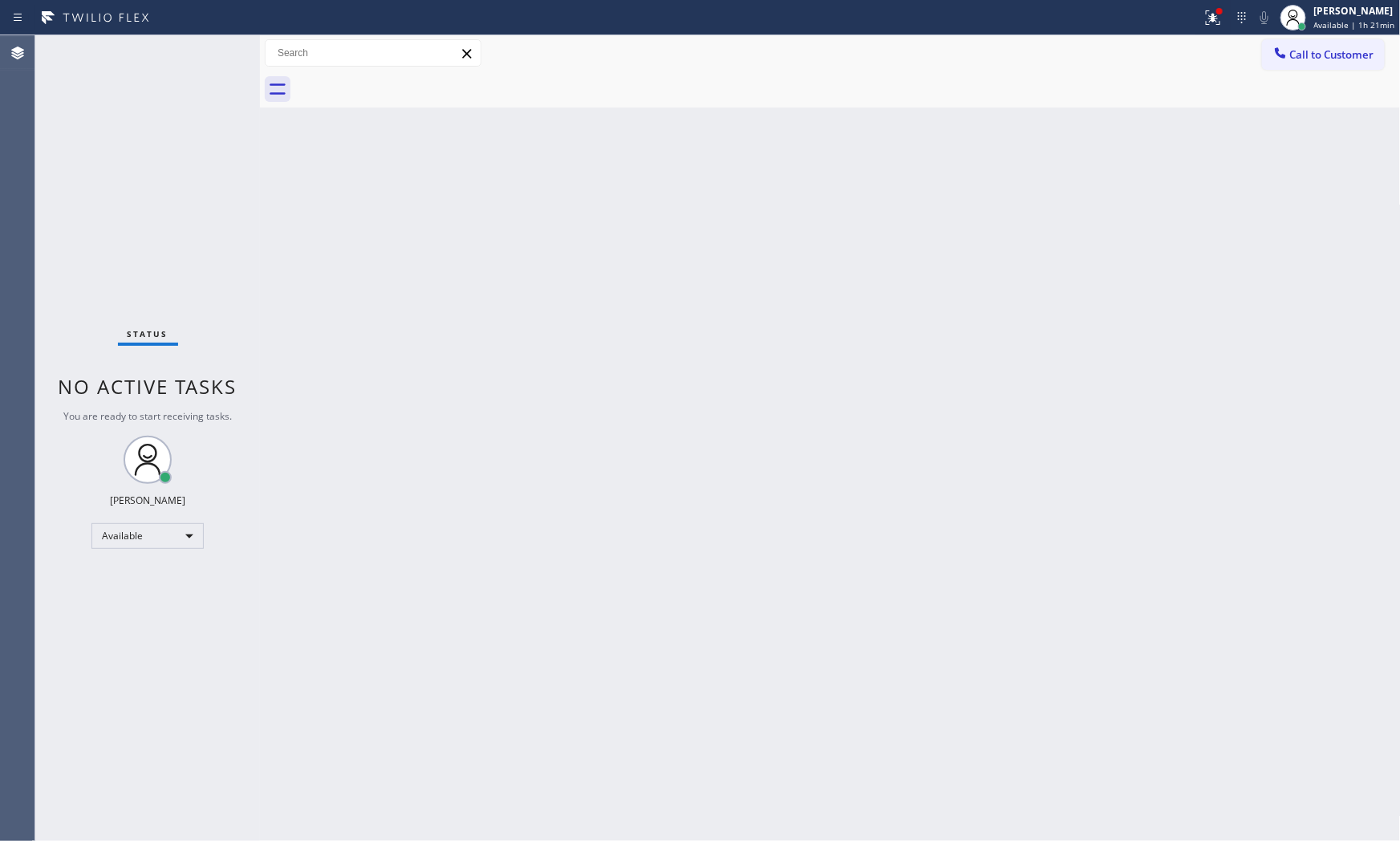
click at [211, 43] on div "Status No active tasks You are ready to start receiving tasks. [PERSON_NAME] Av…" at bounding box center [148, 438] width 224 height 806
click at [1217, 22] on icon at bounding box center [1213, 17] width 15 height 15
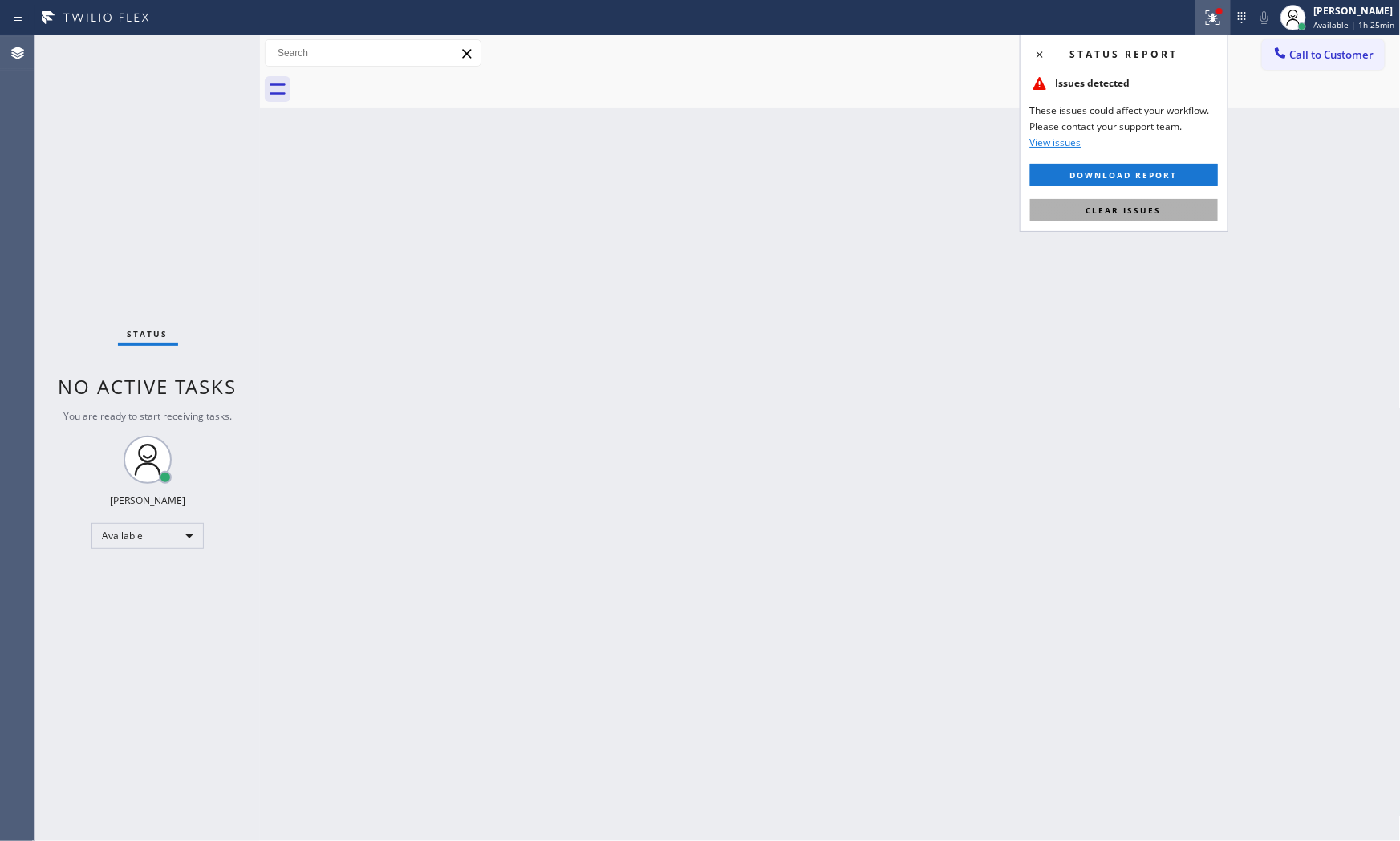
click at [1145, 211] on span "Clear issues" at bounding box center [1124, 210] width 76 height 11
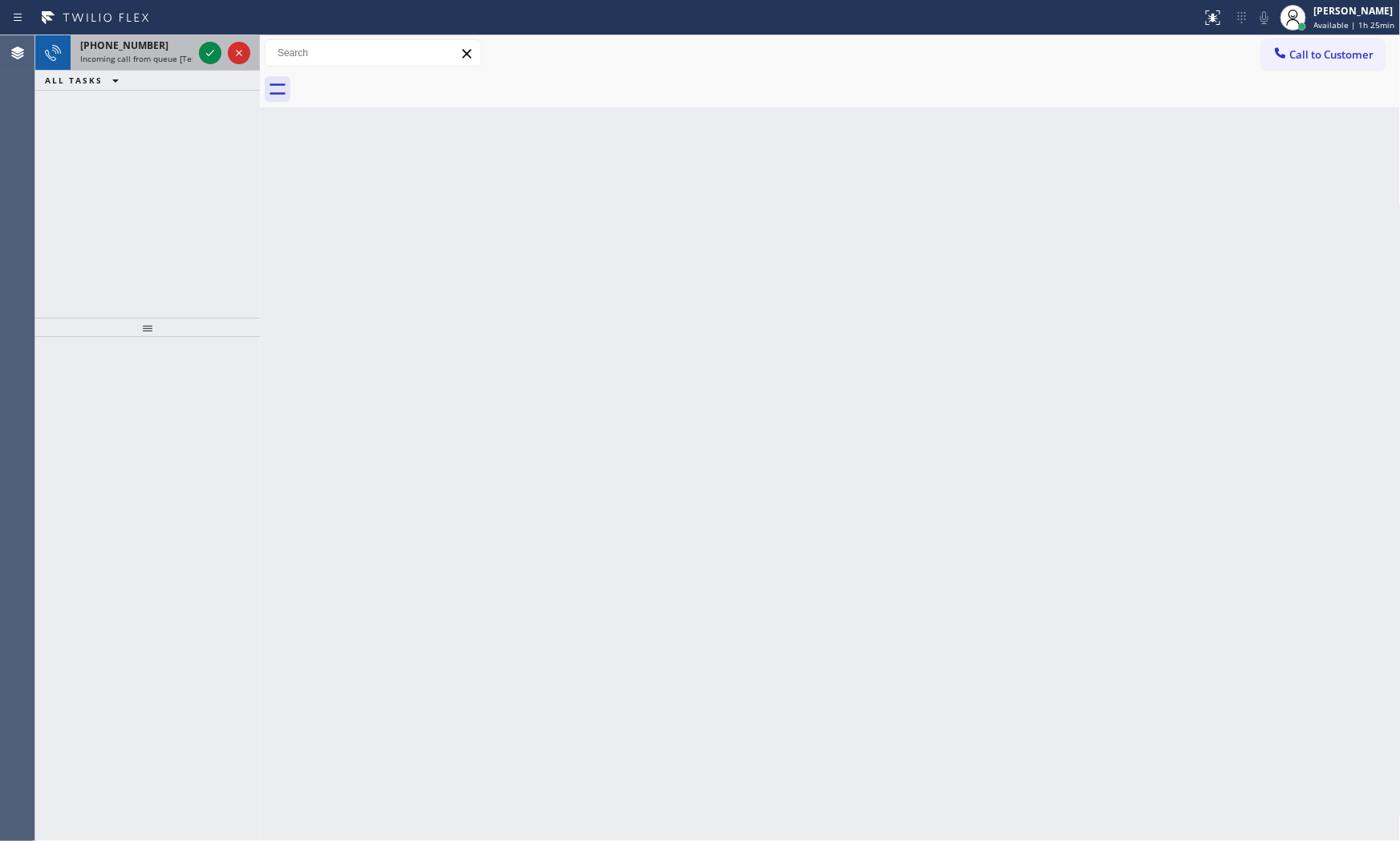
click at [134, 40] on span "[PHONE_NUMBER]" at bounding box center [124, 45] width 89 height 14
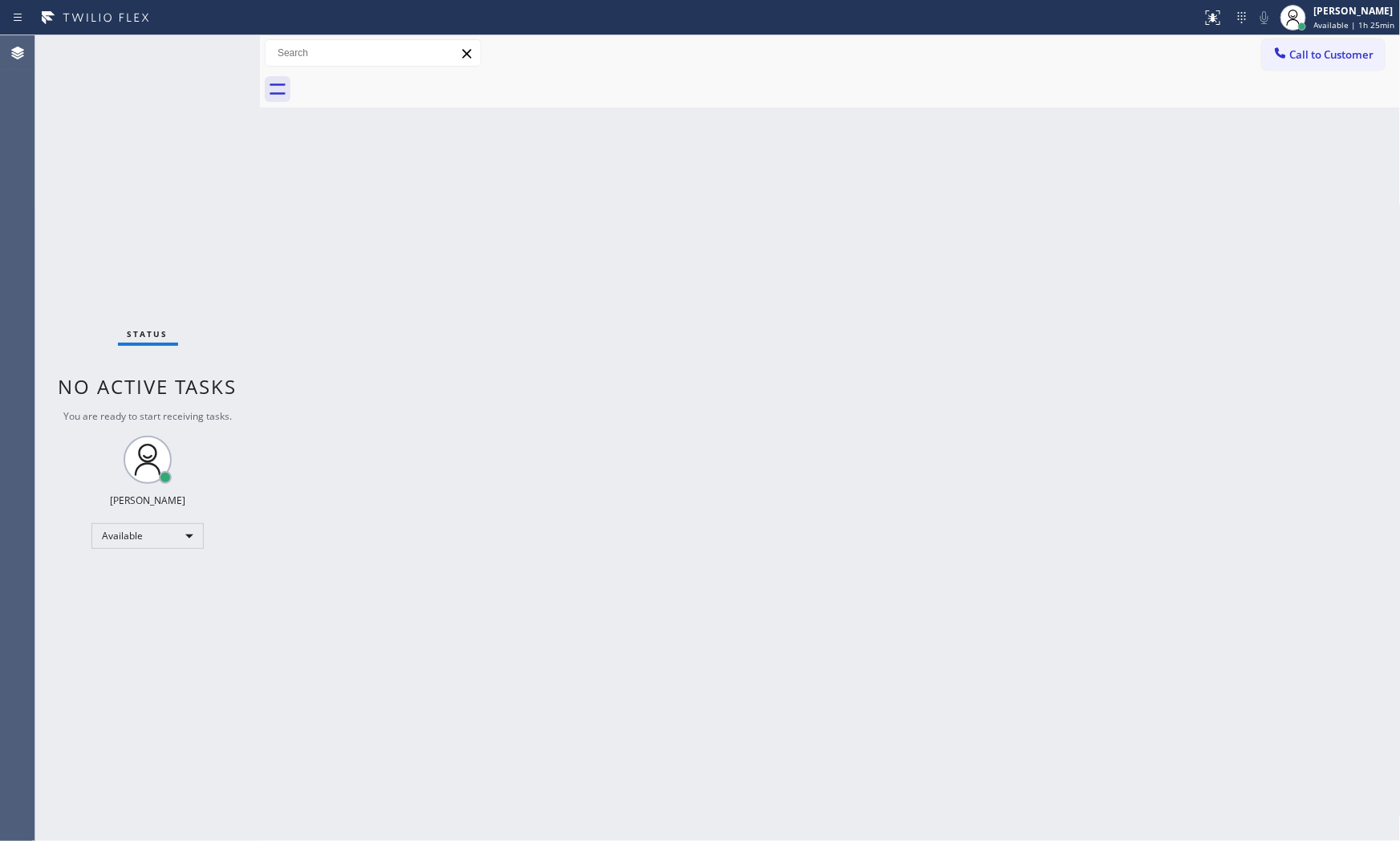
click at [134, 40] on div "Status No active tasks You are ready to start receiving tasks. [PERSON_NAME] Av…" at bounding box center [148, 438] width 224 height 806
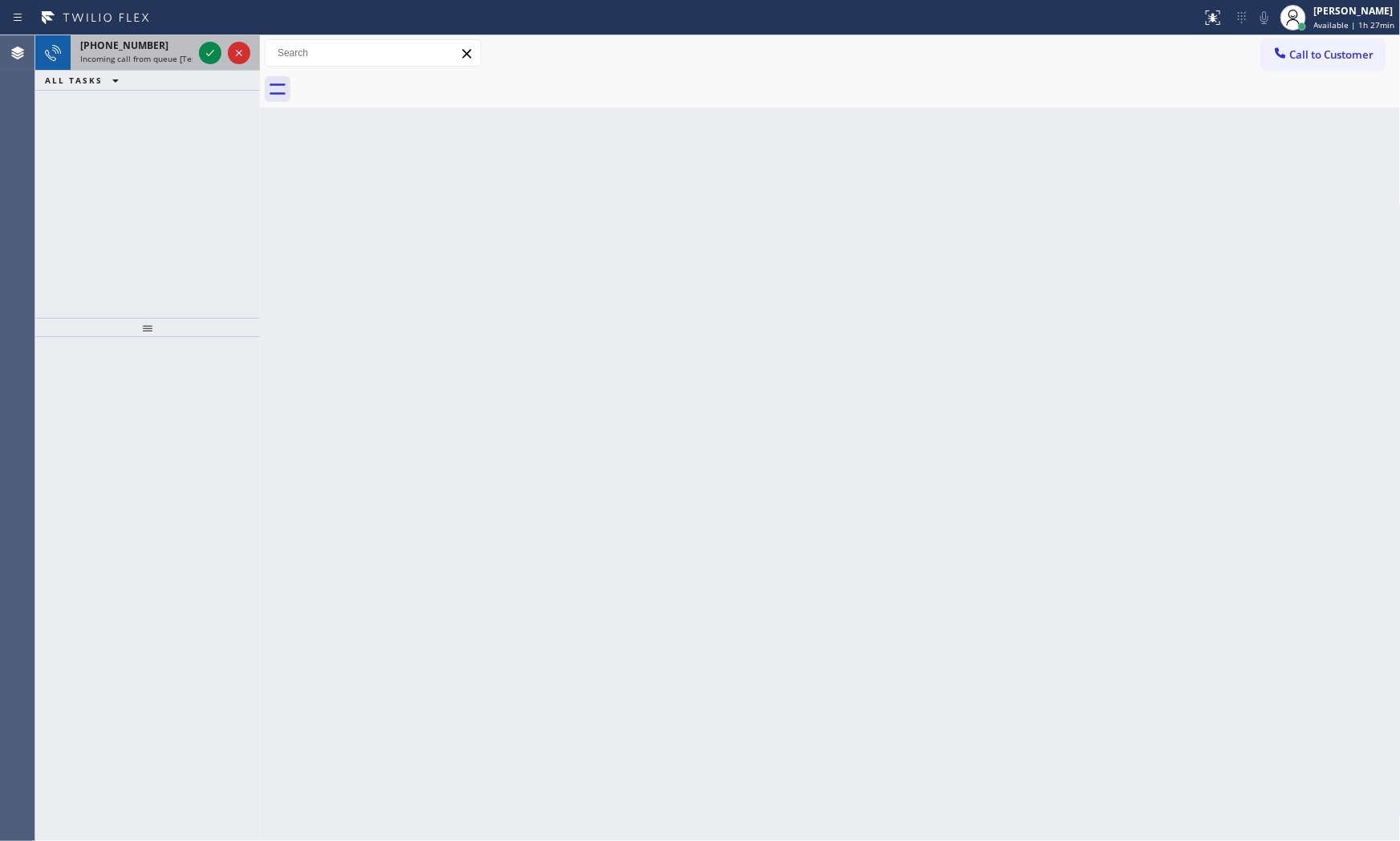
click at [130, 54] on span "Incoming call from queue [Test] All" at bounding box center [146, 58] width 133 height 11
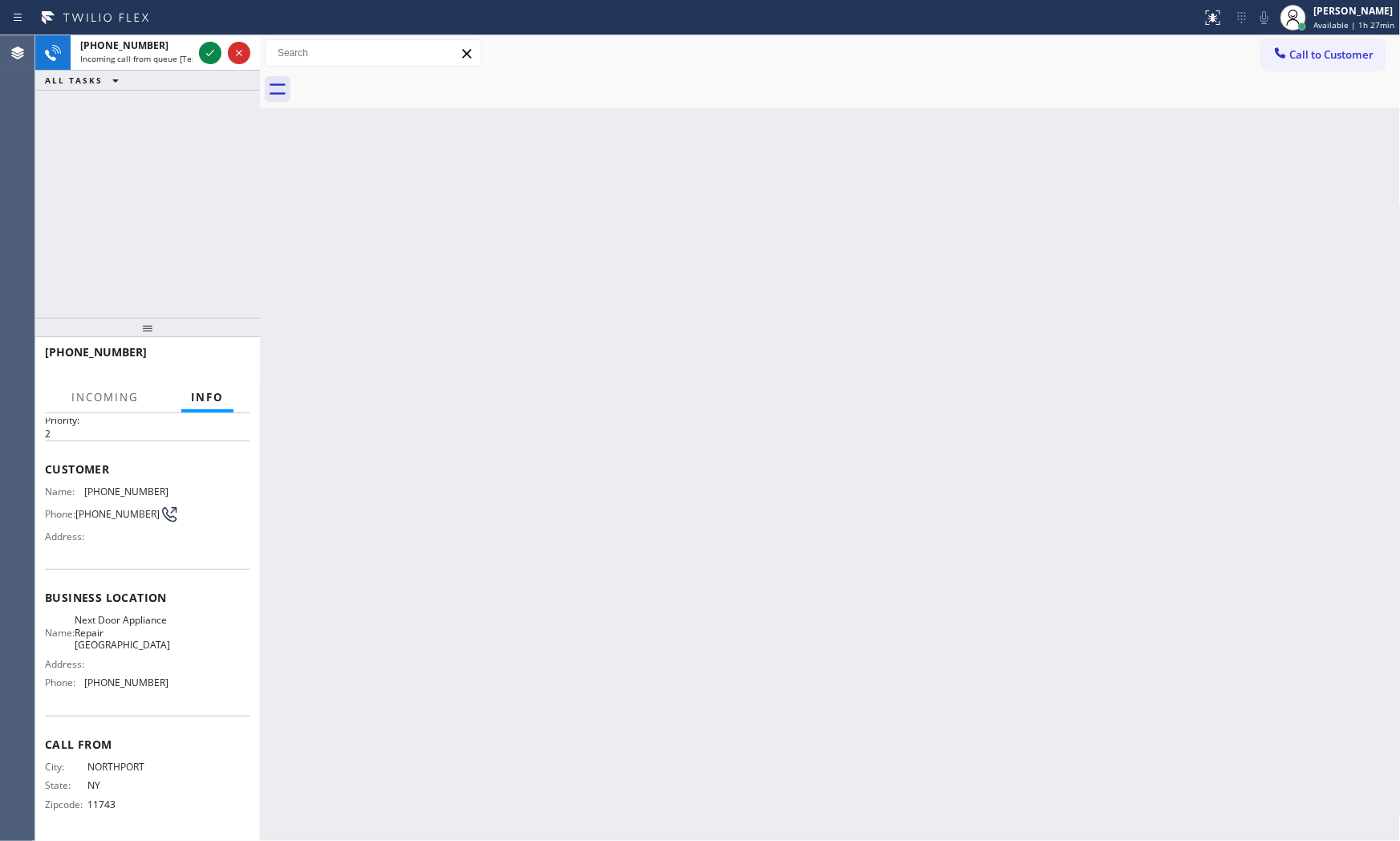
scroll to position [62, 0]
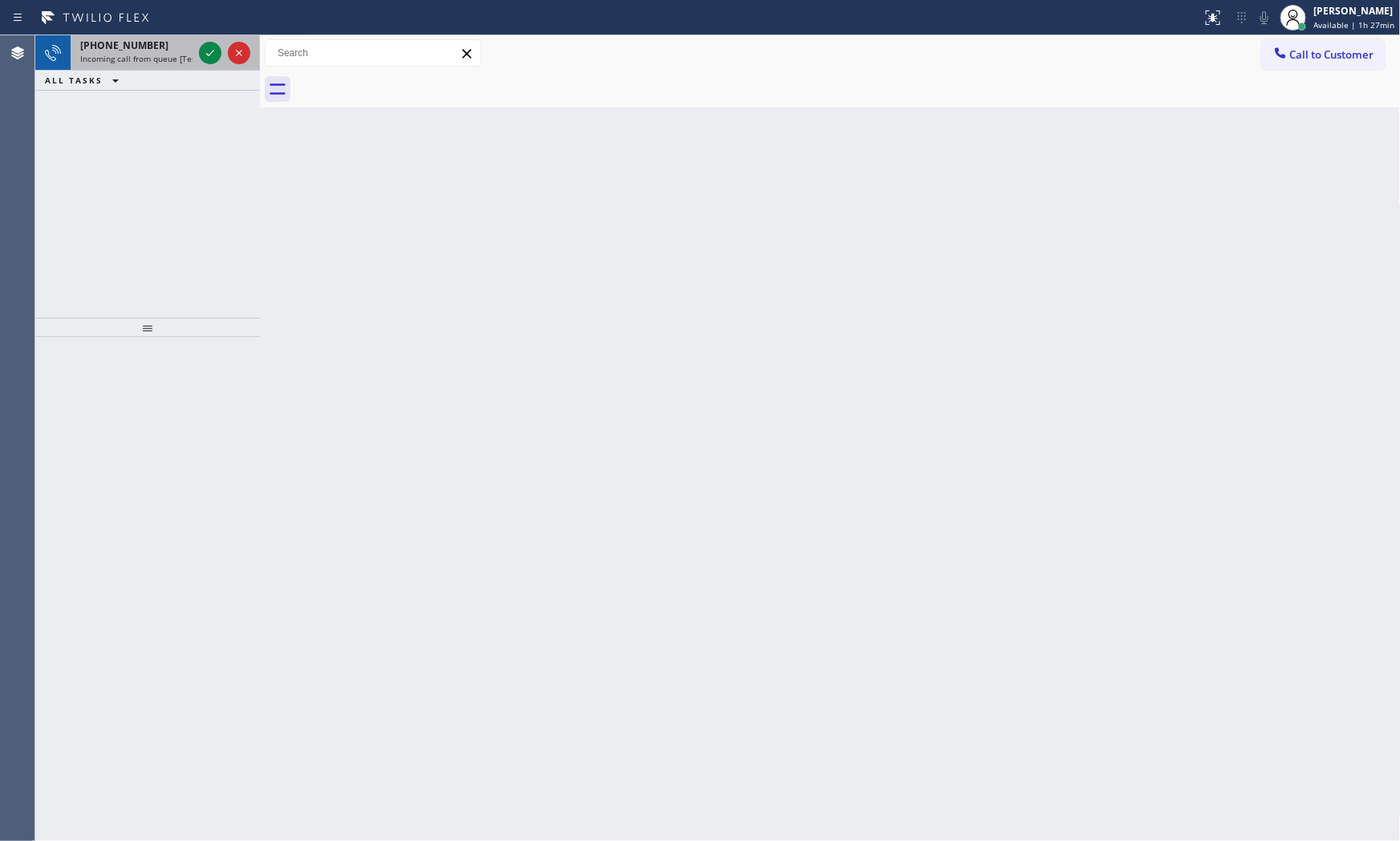
click at [169, 51] on div "[PHONE_NUMBER]" at bounding box center [136, 45] width 112 height 14
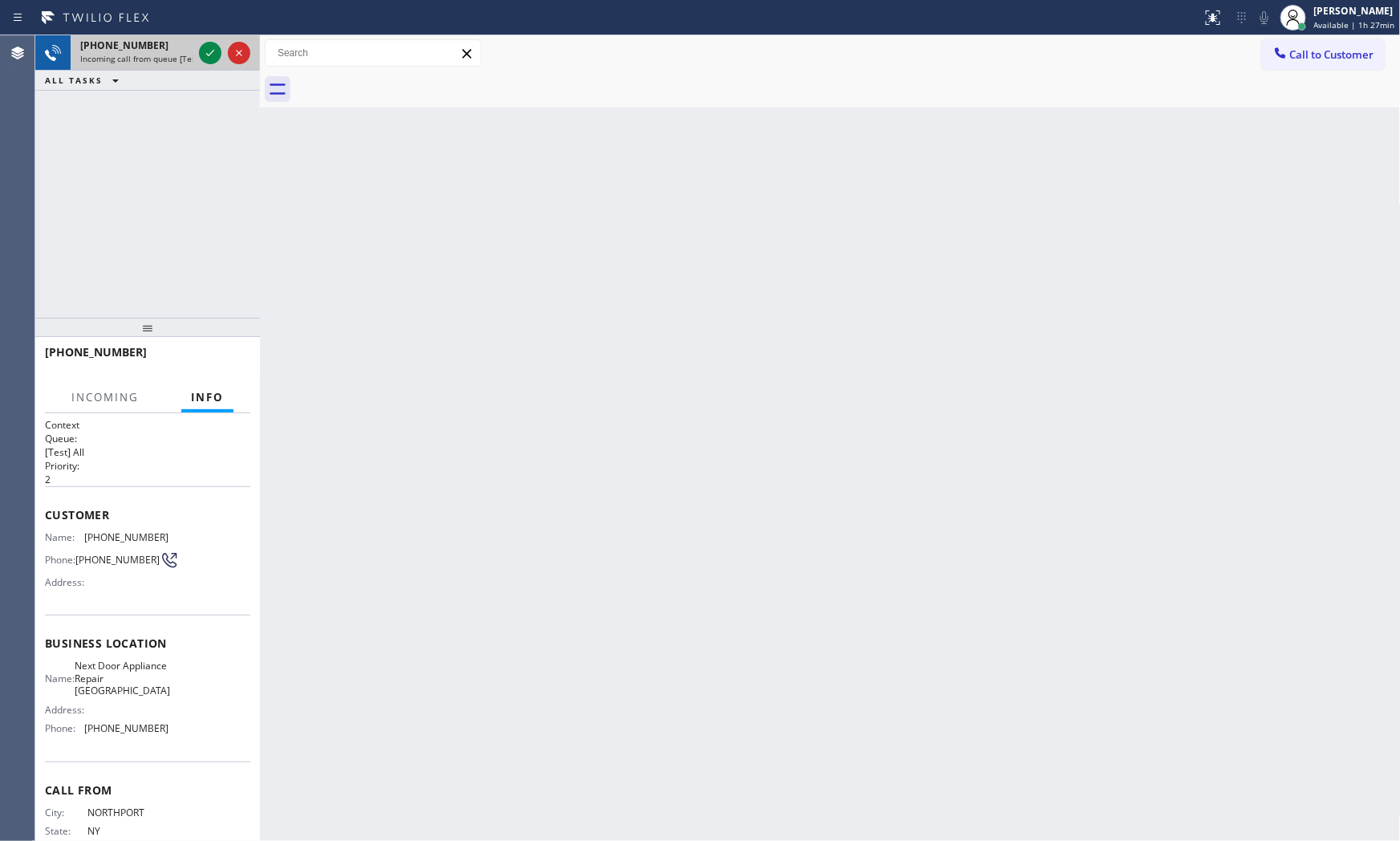
click at [169, 51] on div "[PHONE_NUMBER]" at bounding box center [136, 45] width 112 height 14
click at [167, 51] on div "[PHONE_NUMBER]" at bounding box center [136, 45] width 112 height 14
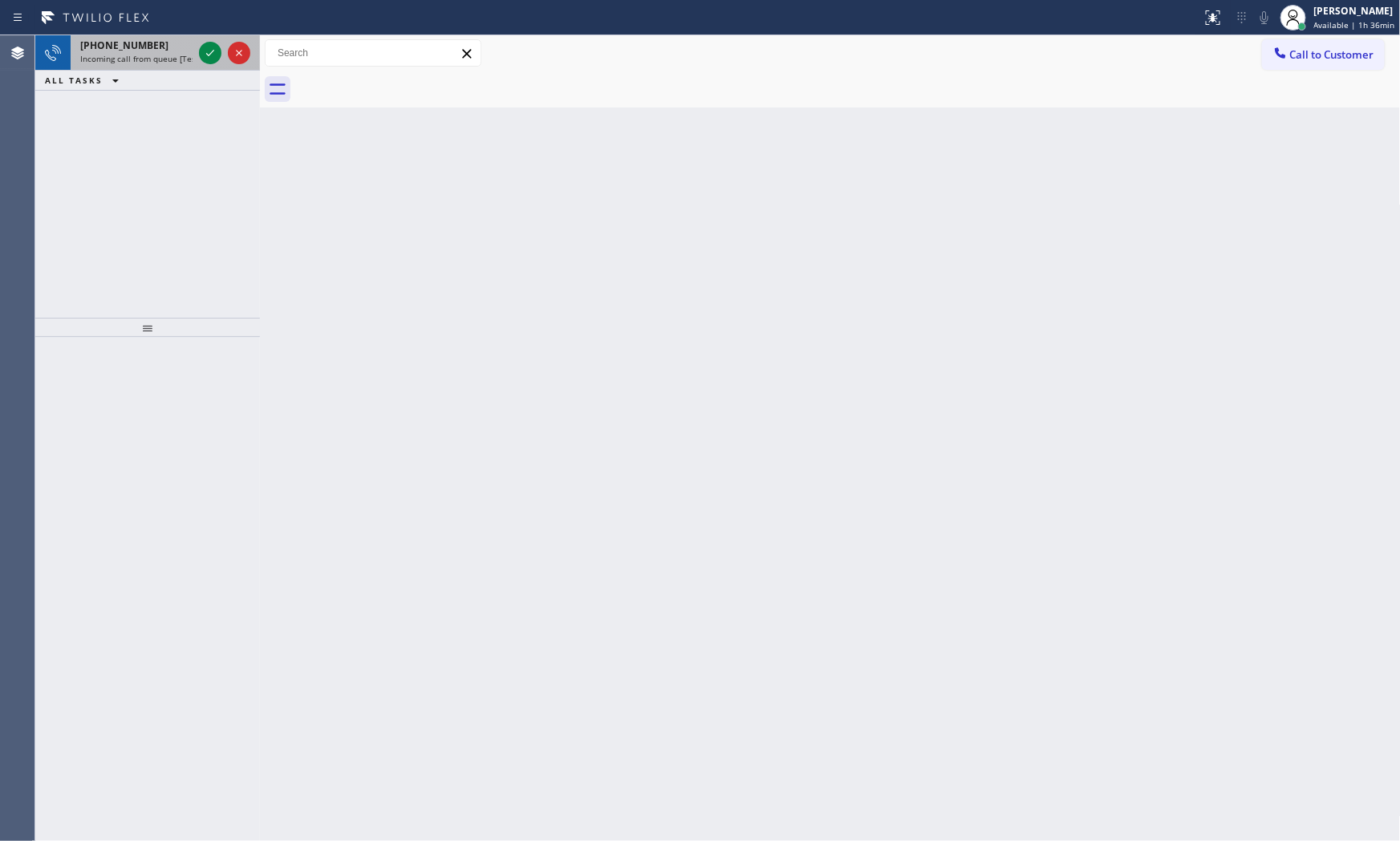
click at [137, 36] on div "[PHONE_NUMBER] Incoming call from queue [Test] All" at bounding box center [133, 53] width 125 height 36
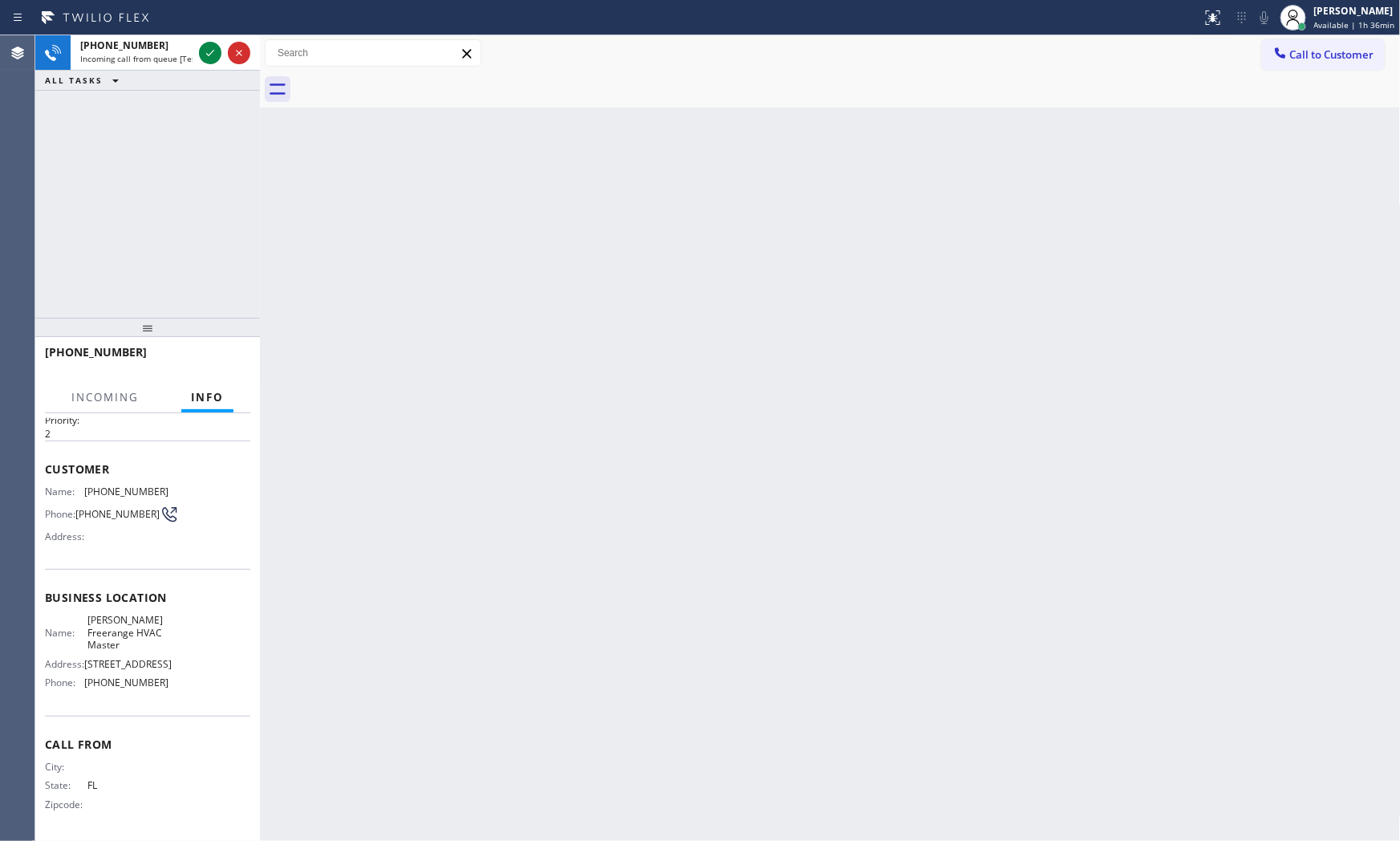
scroll to position [50, 0]
click at [217, 51] on icon at bounding box center [210, 53] width 19 height 19
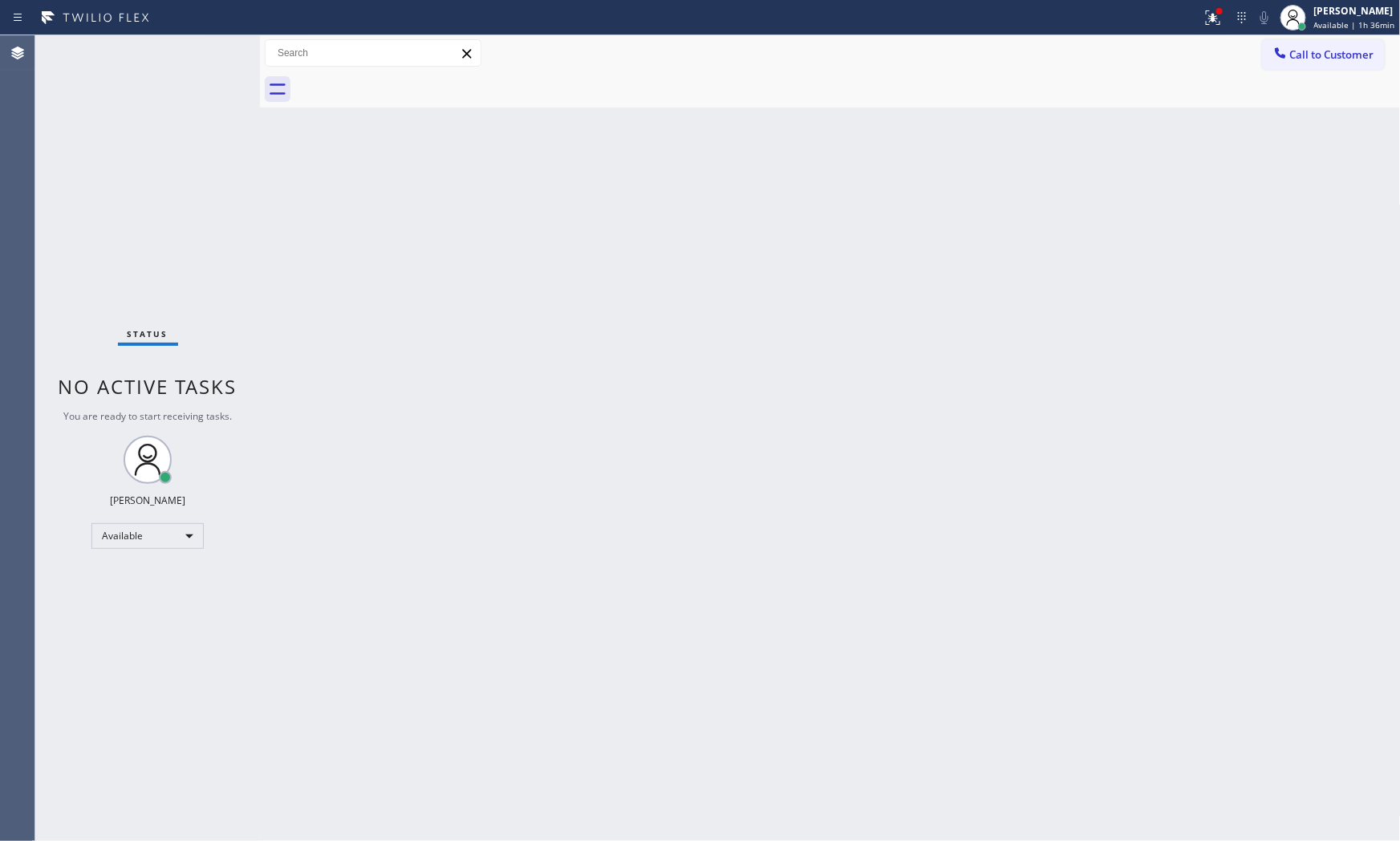
click at [213, 57] on div "Status No active tasks You are ready to start receiving tasks. [PERSON_NAME] Av…" at bounding box center [148, 438] width 224 height 806
click at [213, 55] on div "Status No active tasks You are ready to start receiving tasks. [PERSON_NAME] Av…" at bounding box center [148, 438] width 224 height 806
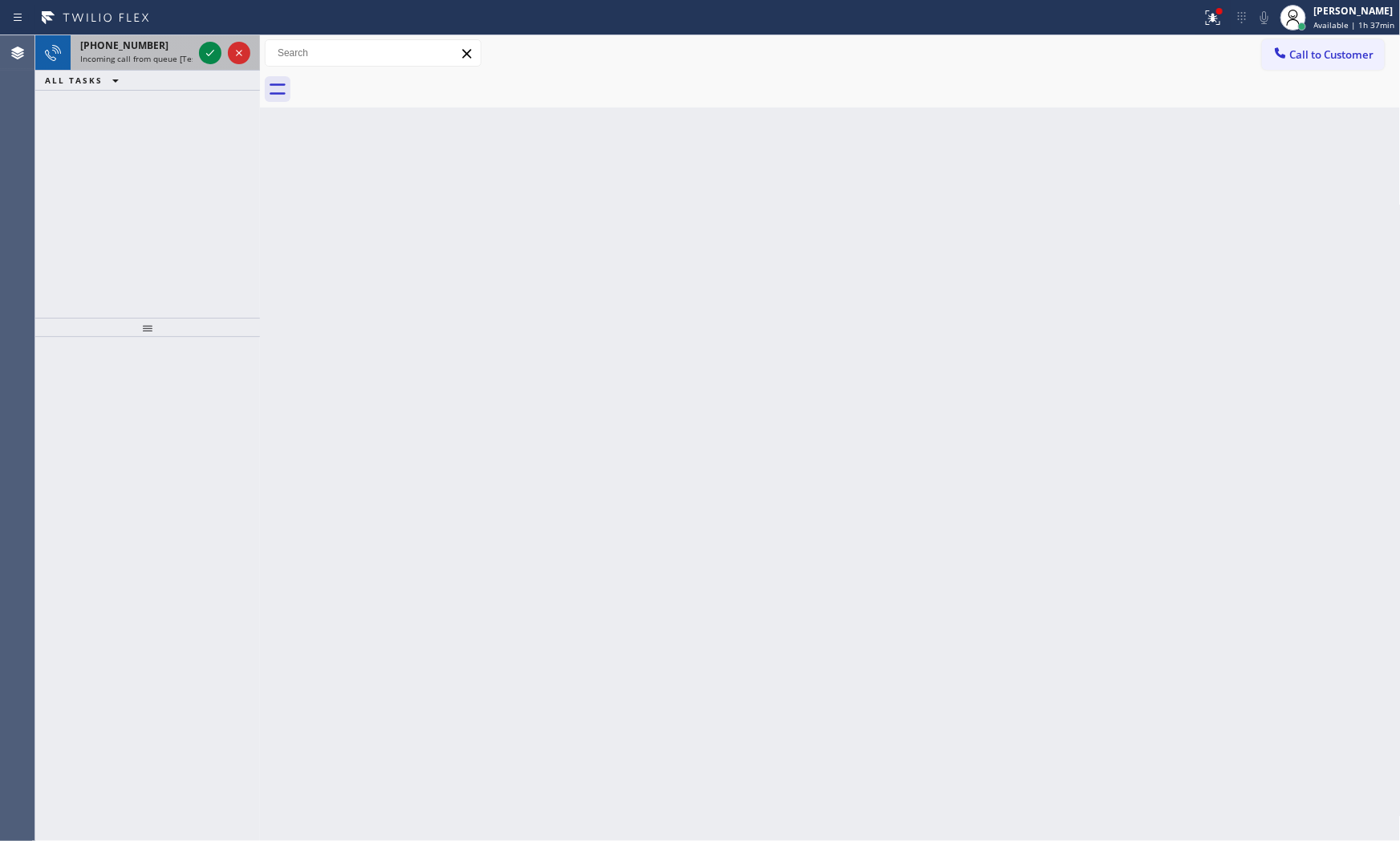
click at [113, 48] on span "[PHONE_NUMBER]" at bounding box center [124, 45] width 89 height 14
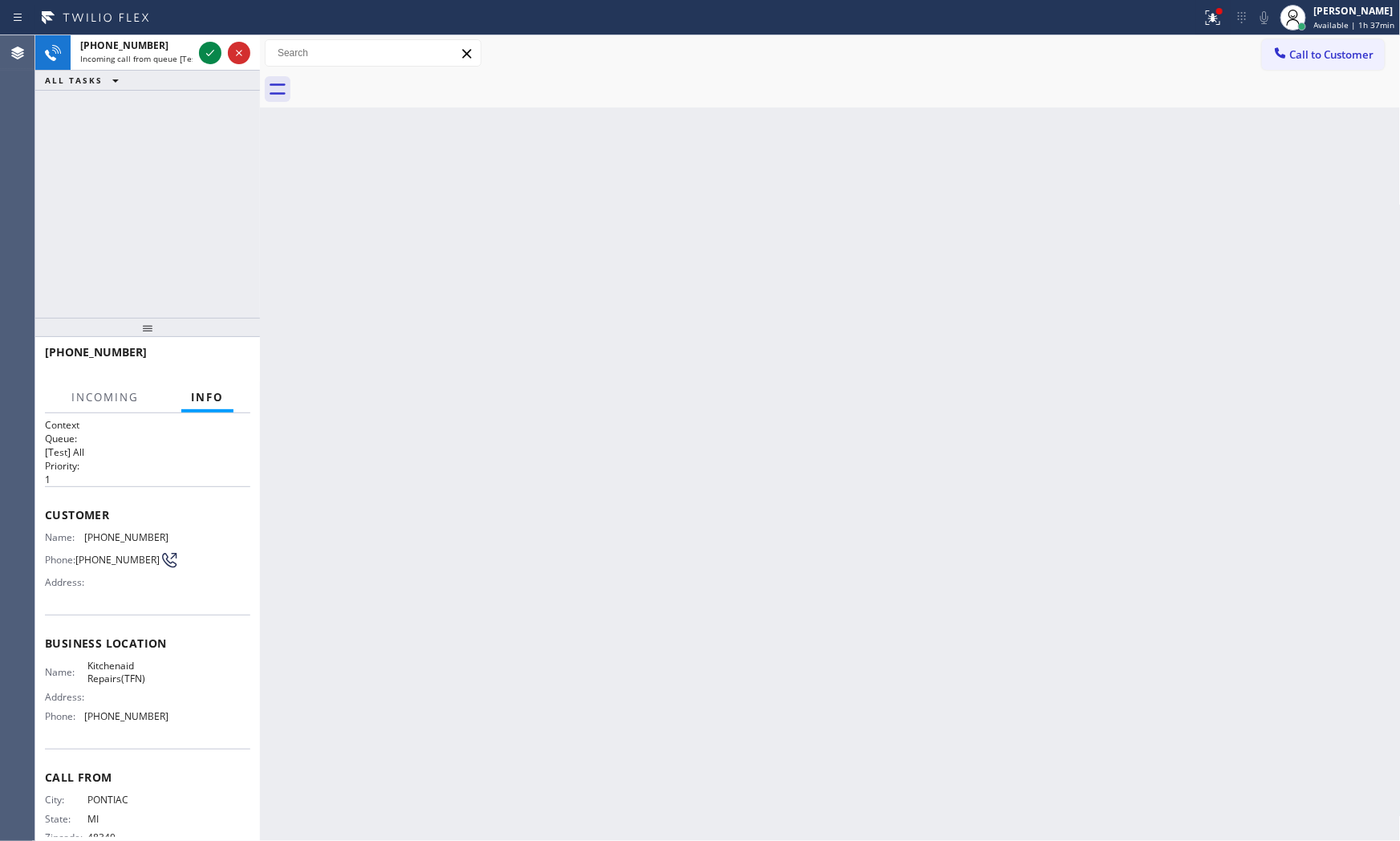
scroll to position [37, 0]
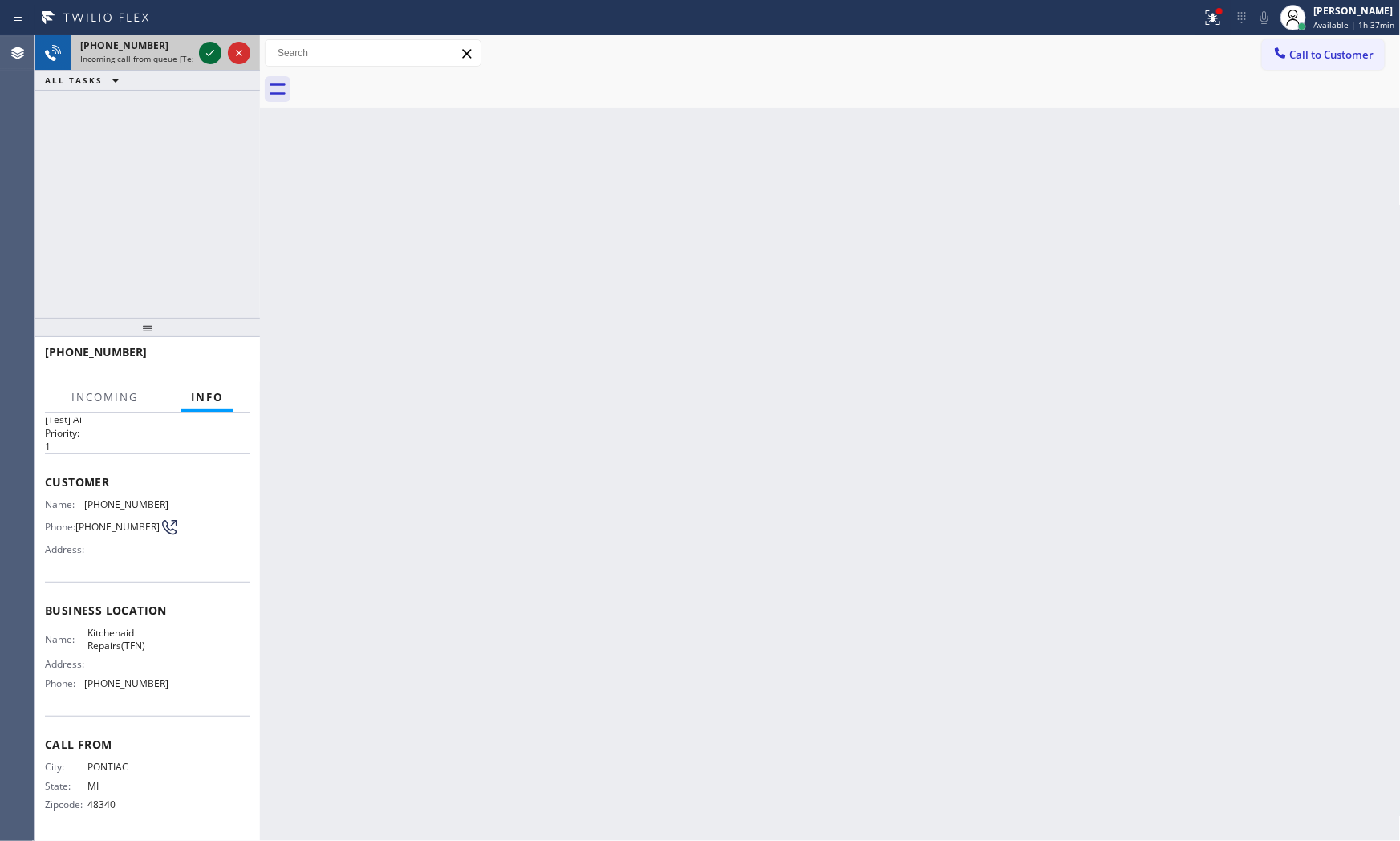
click at [203, 46] on icon at bounding box center [210, 53] width 19 height 19
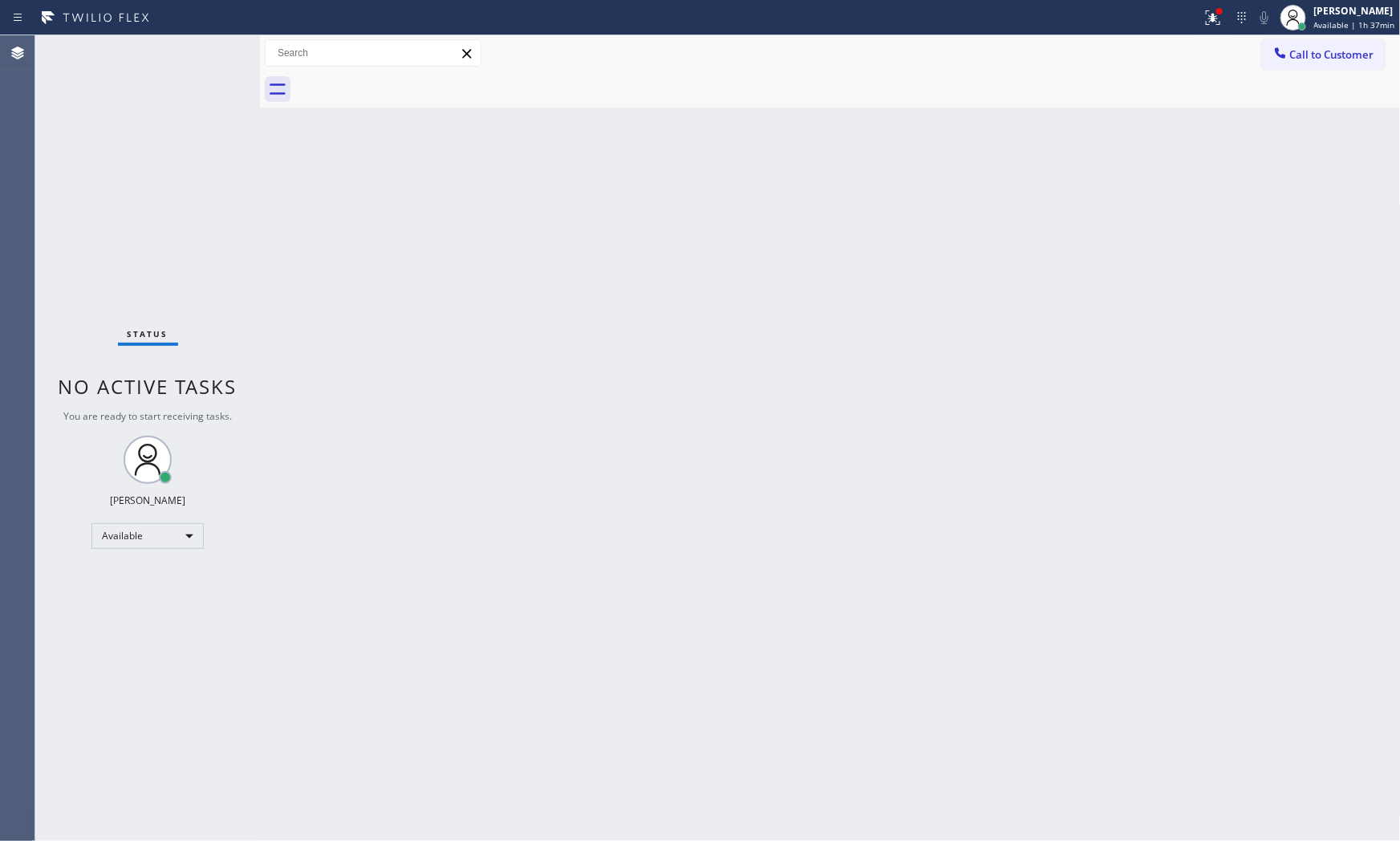
click at [1295, 253] on div "Back to Dashboard Change Sender ID Customers Technicians Select a contact Outbo…" at bounding box center [830, 438] width 1141 height 806
click at [1203, 20] on icon at bounding box center [1213, 17] width 19 height 19
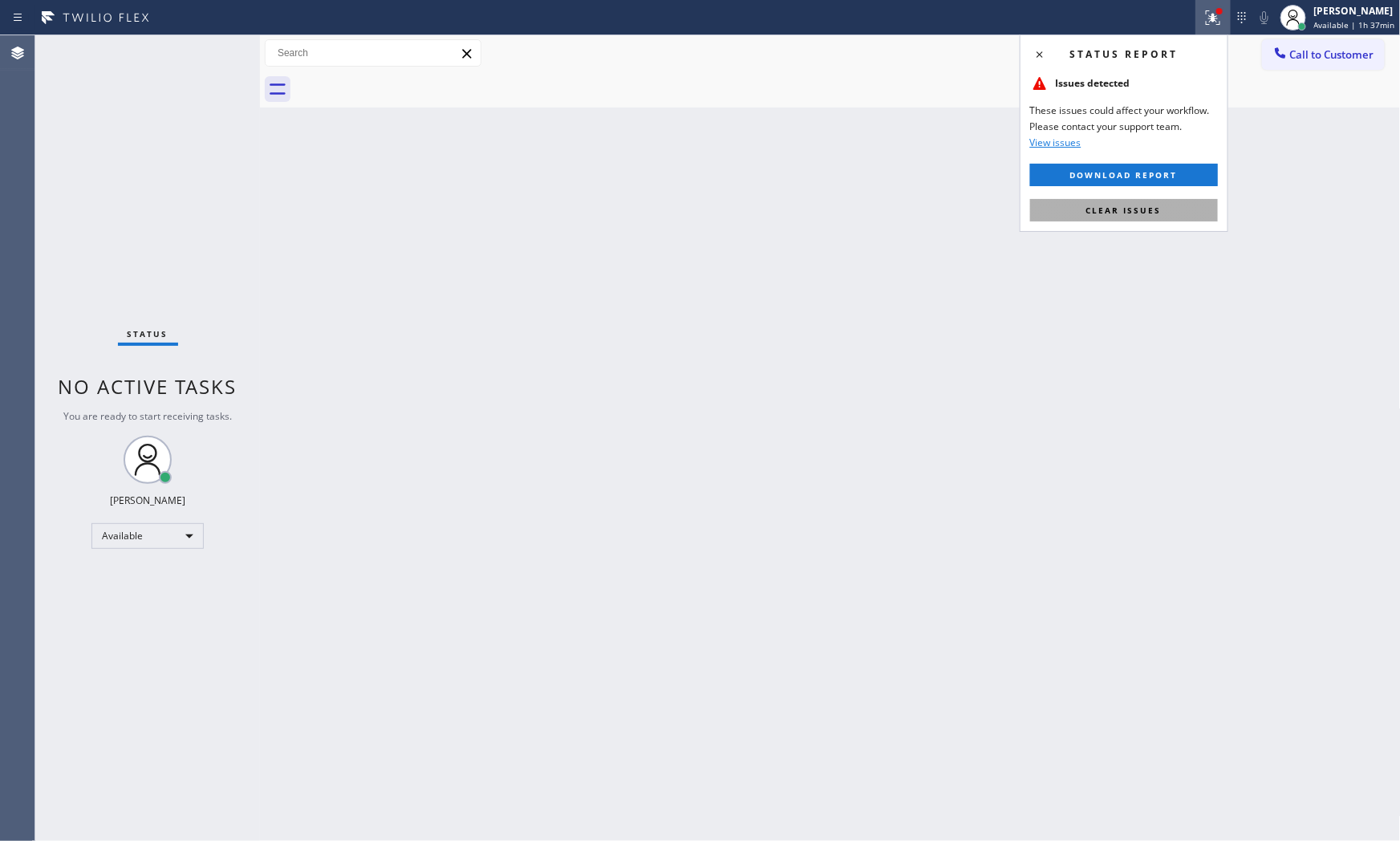
click at [1119, 221] on button "Clear issues" at bounding box center [1124, 210] width 188 height 23
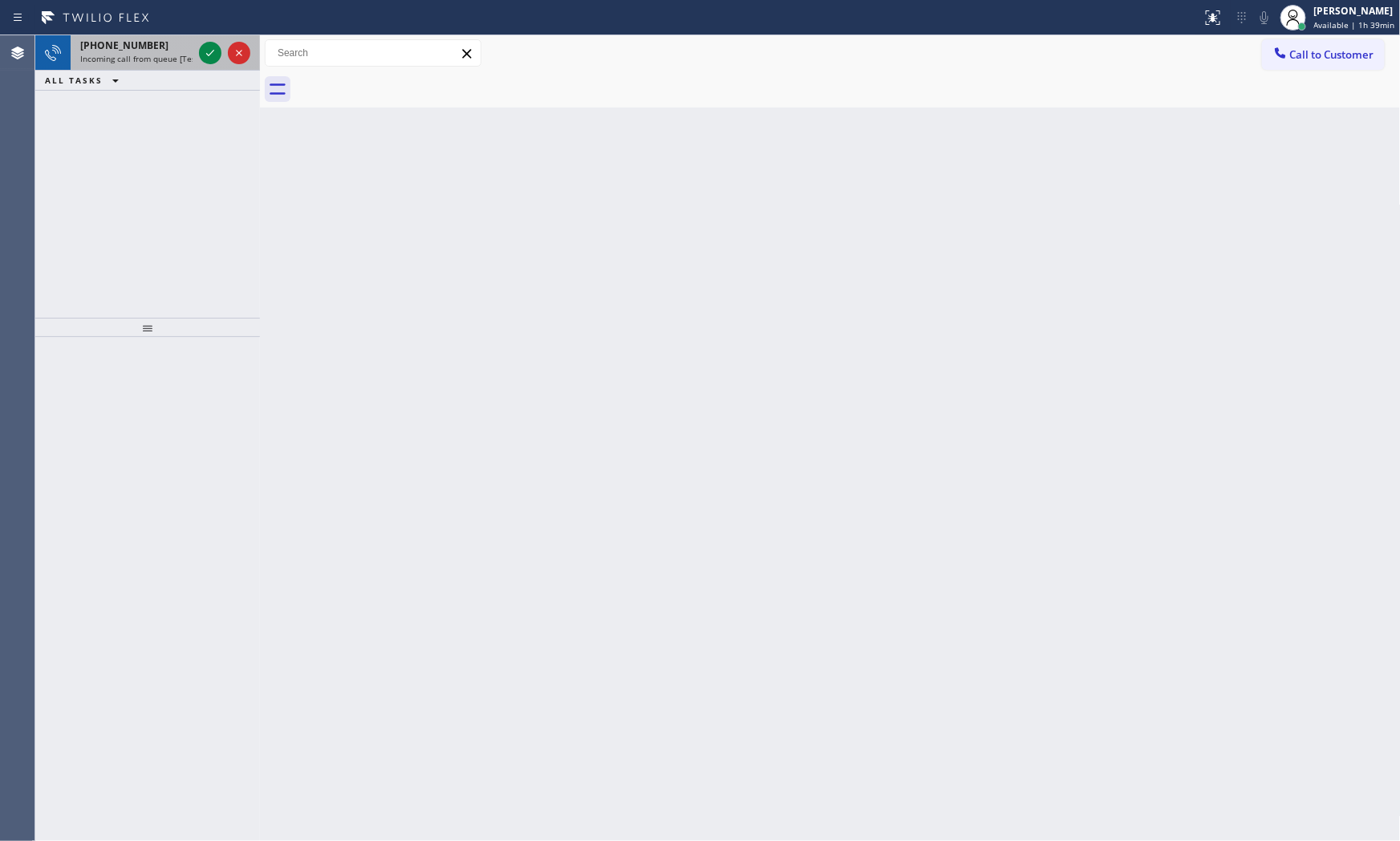
click at [117, 54] on span "Incoming call from queue [Test] All" at bounding box center [146, 58] width 133 height 11
click at [164, 55] on span "Incoming call from queue [Test] All" at bounding box center [146, 58] width 133 height 11
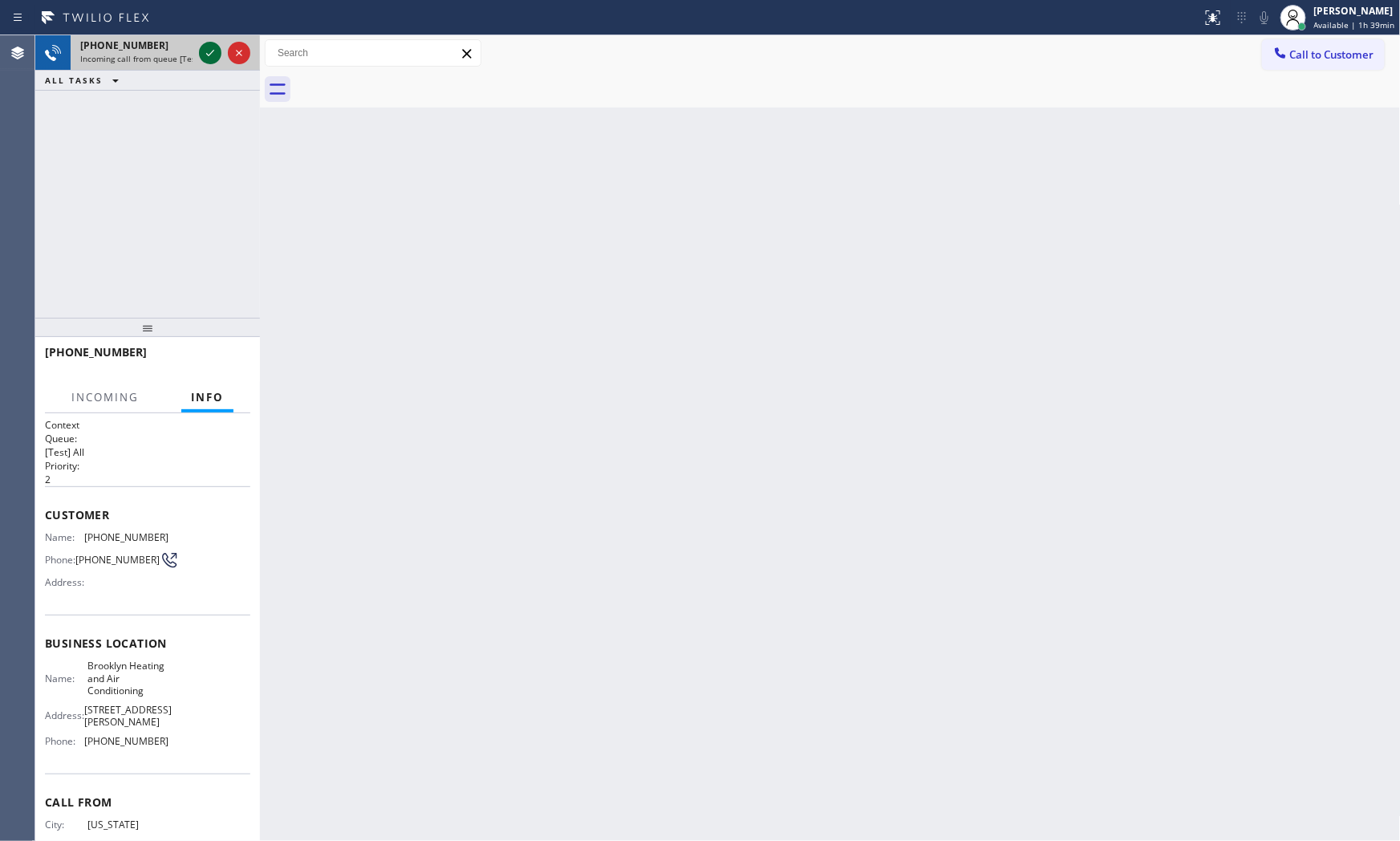
click at [212, 50] on icon at bounding box center [210, 53] width 19 height 19
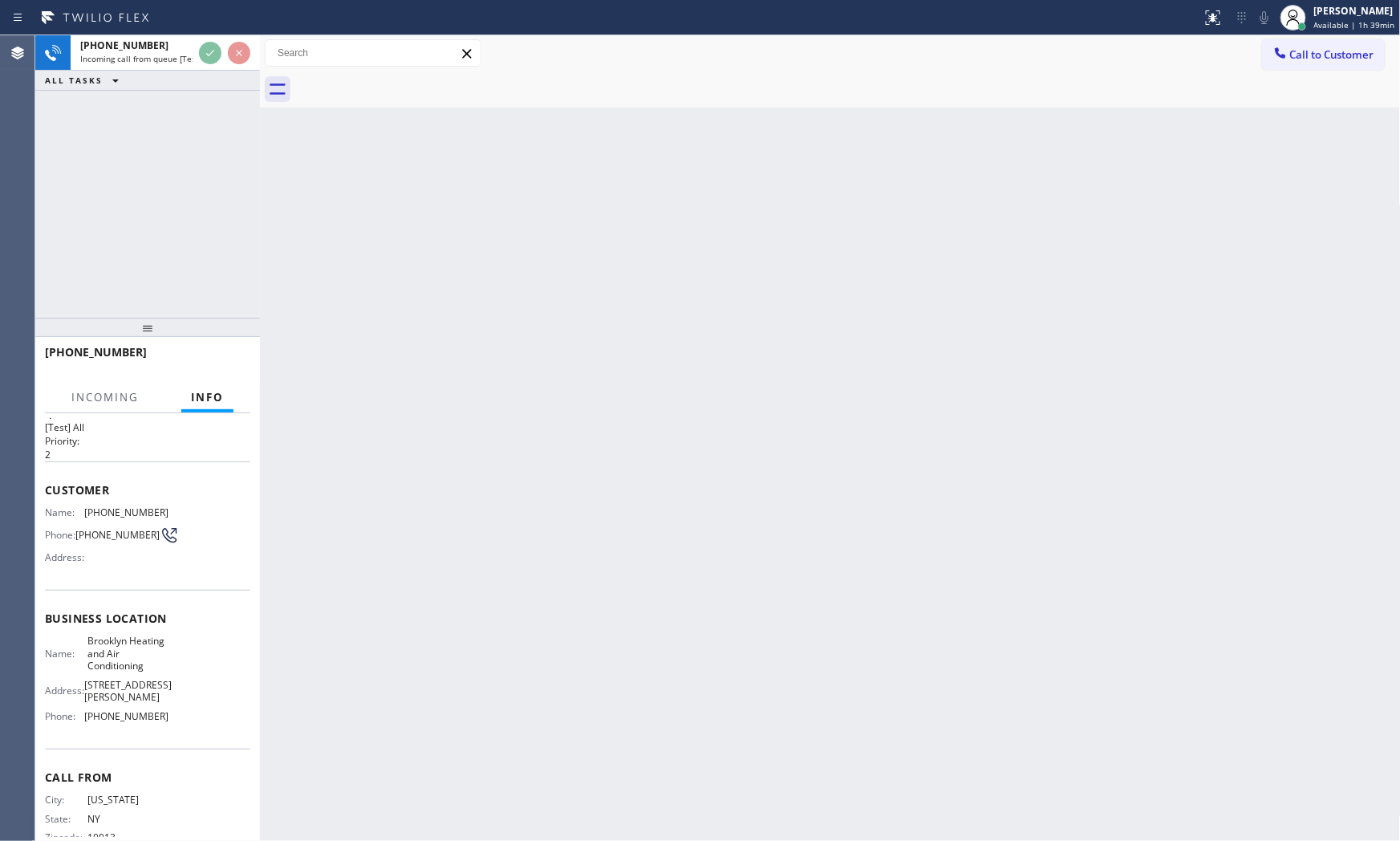
scroll to position [50, 0]
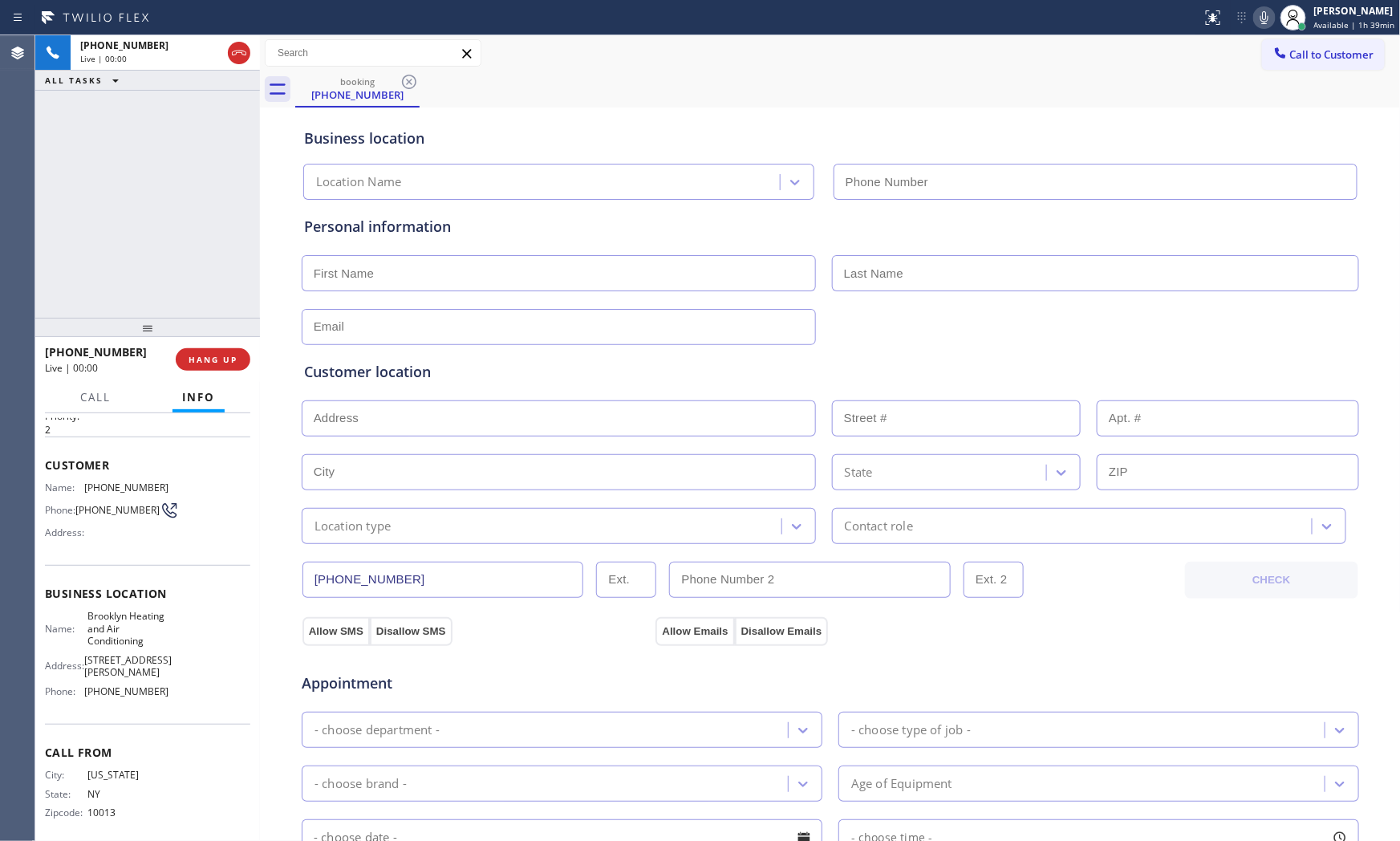
type input "[PHONE_NUMBER]"
click at [1263, 19] on icon at bounding box center [1264, 17] width 19 height 19
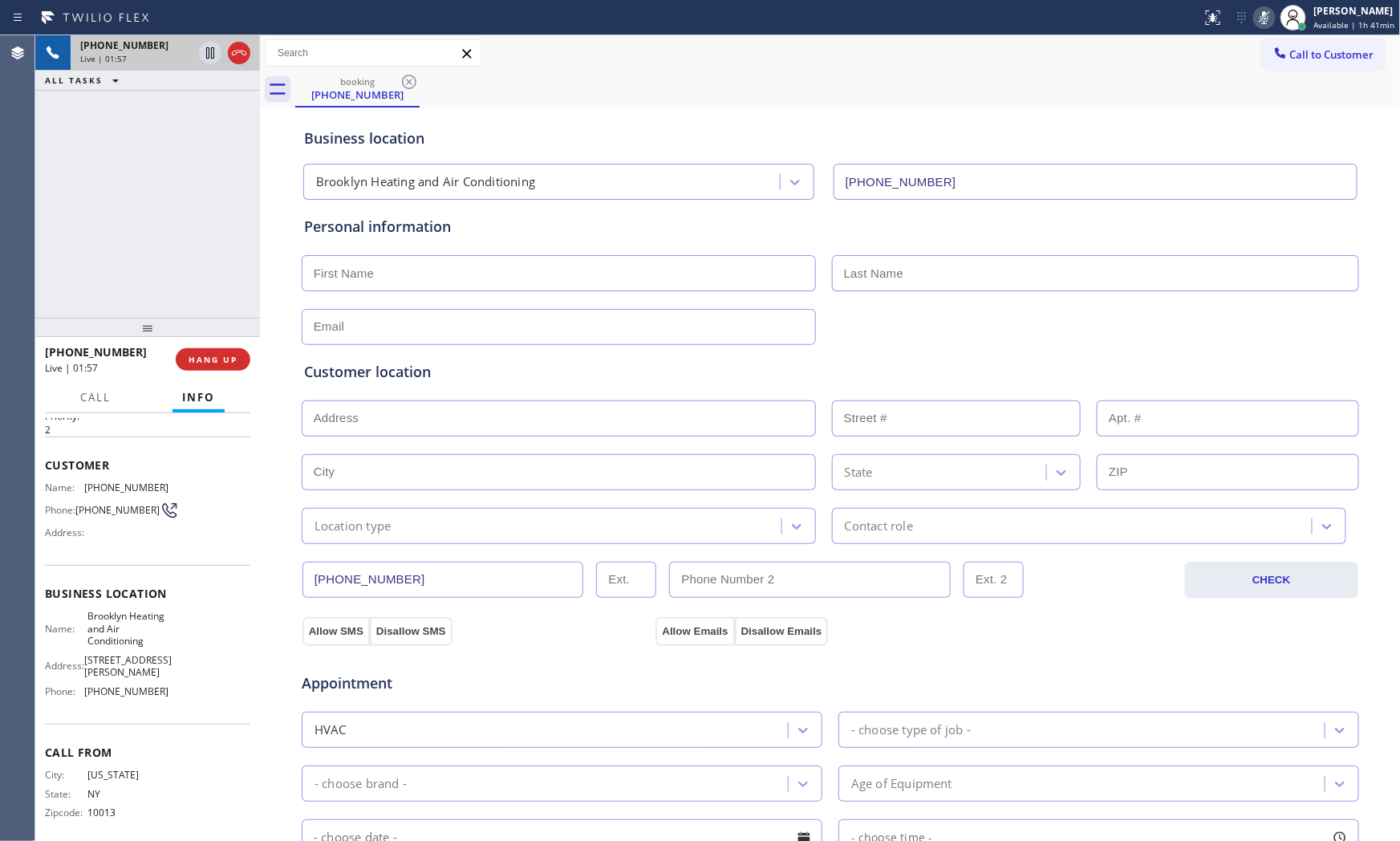
click at [222, 58] on div at bounding box center [224, 53] width 57 height 36
click at [213, 59] on icon at bounding box center [210, 53] width 19 height 19
click at [1255, 10] on icon at bounding box center [1264, 17] width 19 height 19
click at [207, 52] on icon at bounding box center [210, 52] width 11 height 11
click at [220, 367] on button "HANG UP" at bounding box center [213, 360] width 75 height 23
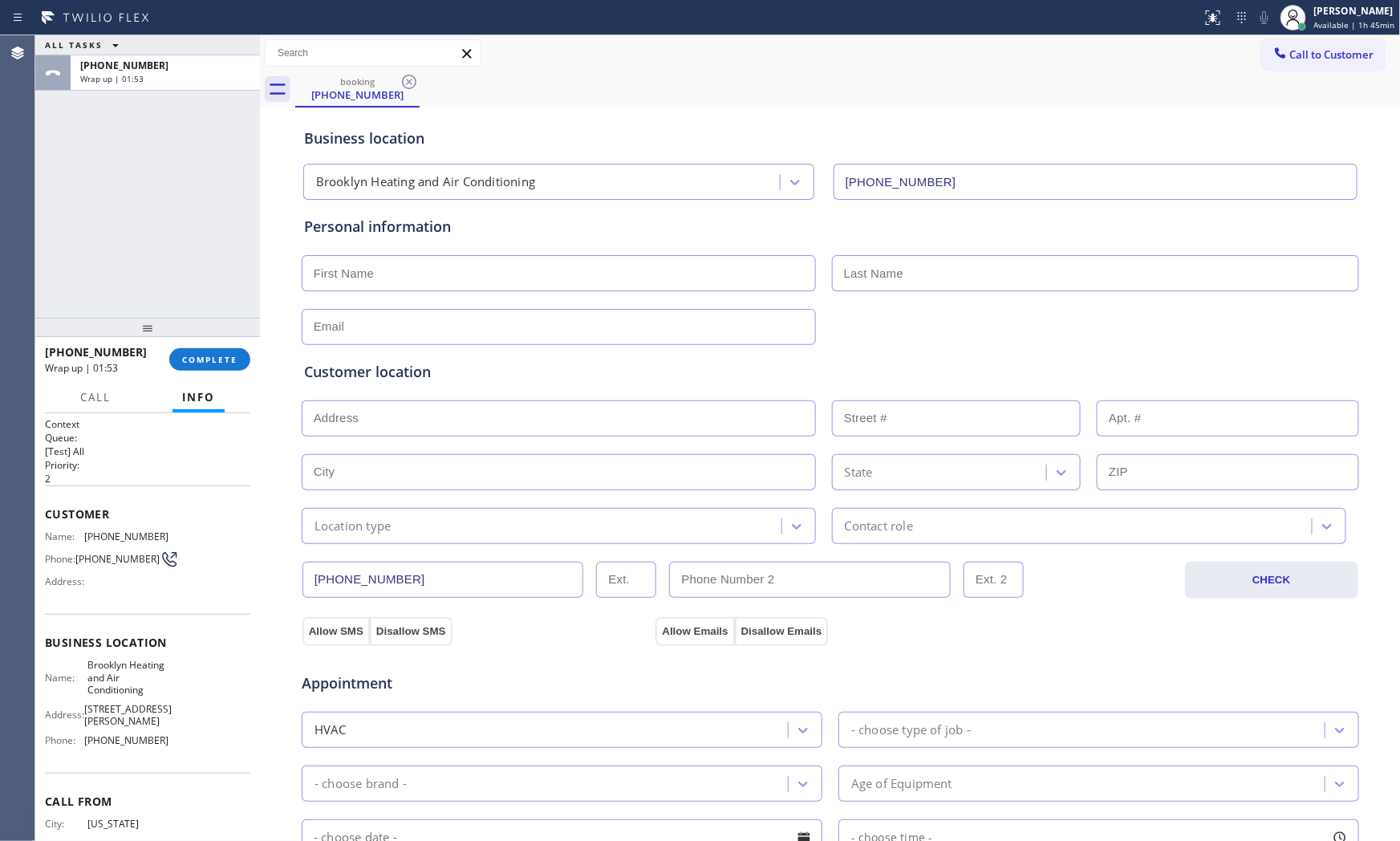
scroll to position [0, 0]
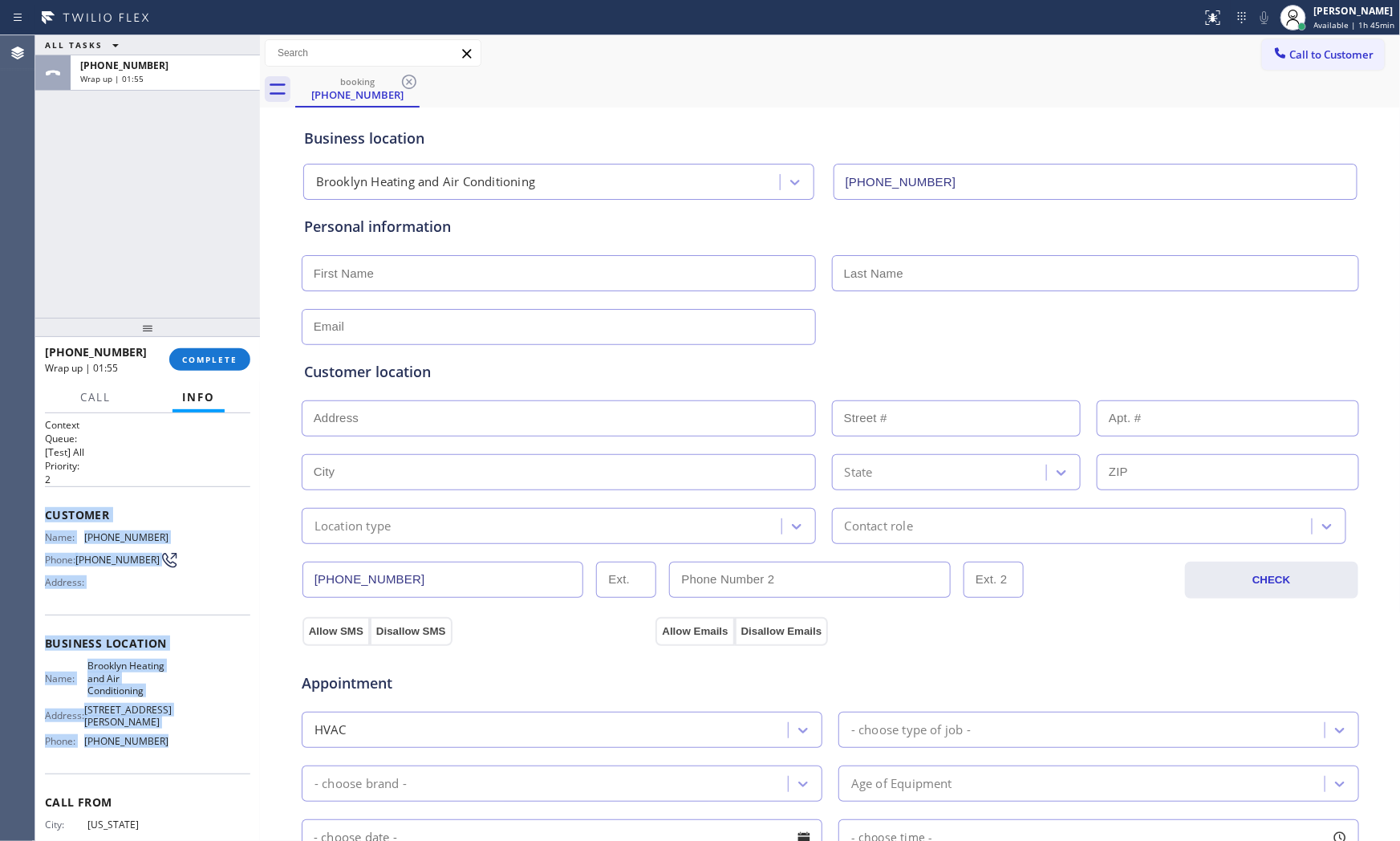
drag, startPoint x: 43, startPoint y: 501, endPoint x: 188, endPoint y: 726, distance: 267.7
click at [188, 726] on div "Context Queue: [Test] All Priority: 2 Customer Name: [PHONE_NUMBER] Phone: [PHO…" at bounding box center [148, 627] width 224 height 429
copy div "Customer Name: [PHONE_NUMBER] Phone: [PHONE_NUMBER] Address: Business location …"
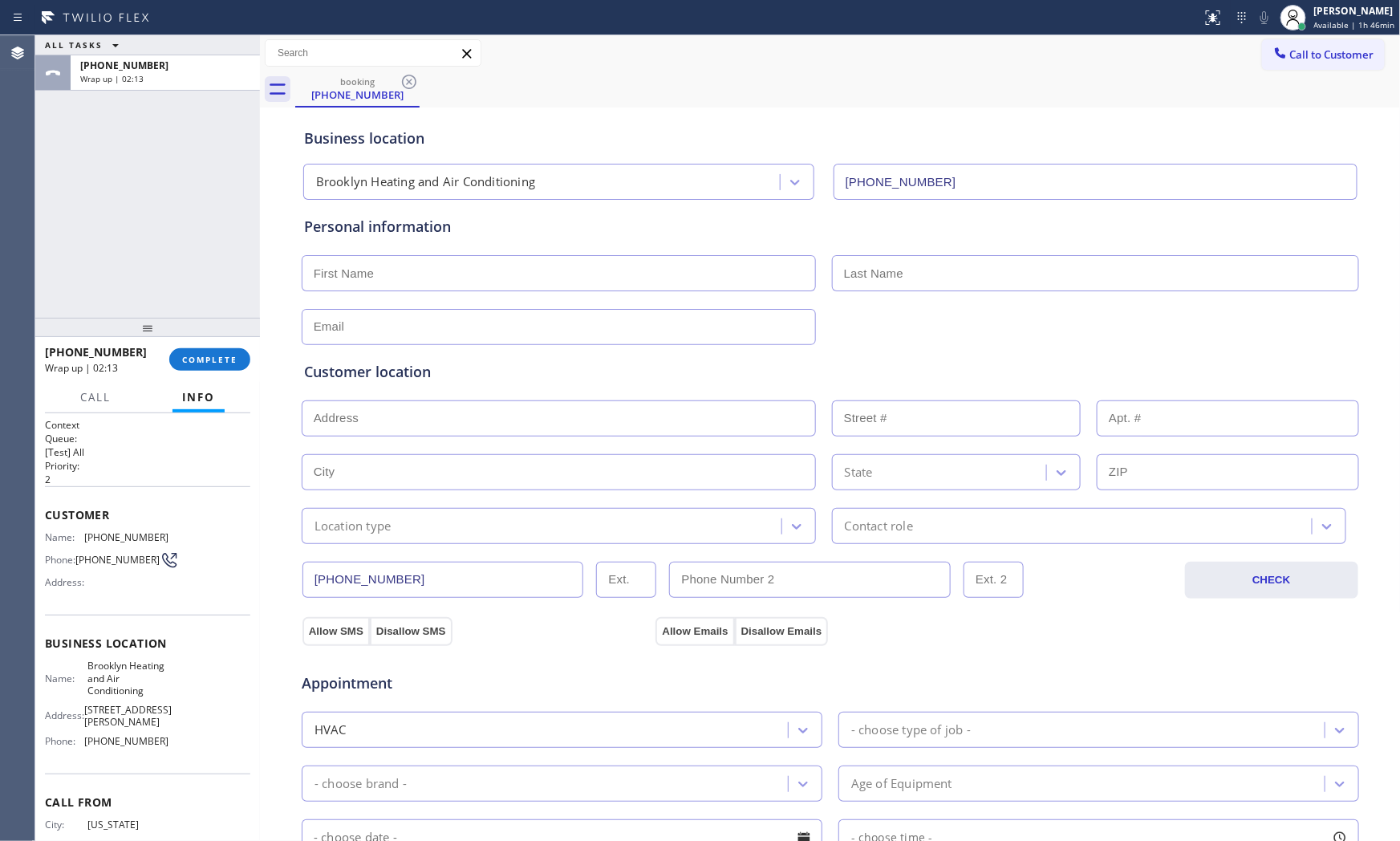
click at [257, 11] on div at bounding box center [601, 18] width 1190 height 26
click at [192, 77] on div "Wrap up | 02:14" at bounding box center [165, 78] width 170 height 11
click at [190, 366] on button "COMPLETE" at bounding box center [210, 360] width 81 height 23
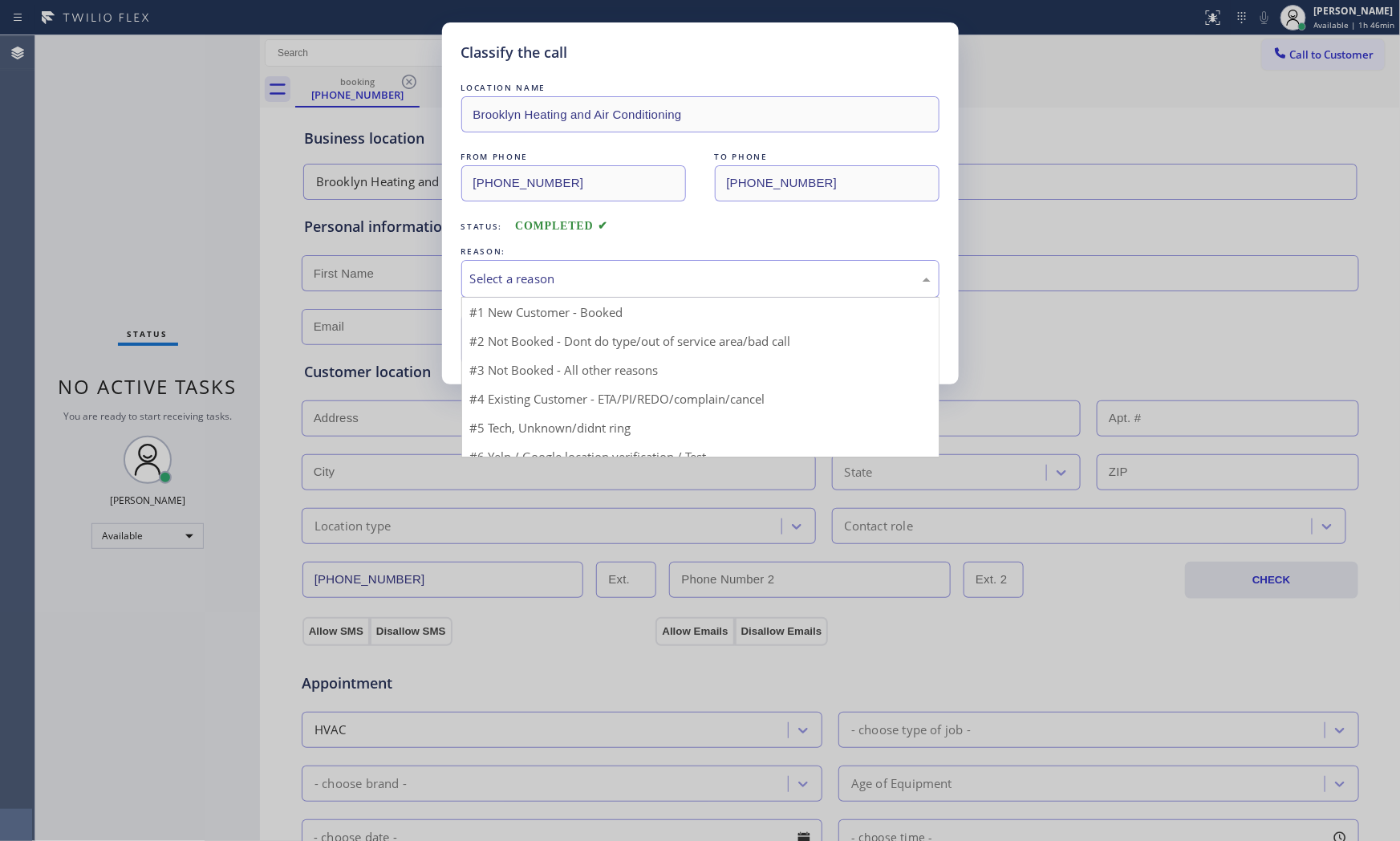
drag, startPoint x: 632, startPoint y: 290, endPoint x: 619, endPoint y: 292, distance: 13.2
click at [623, 290] on div "Select a reason" at bounding box center [701, 278] width 478 height 37
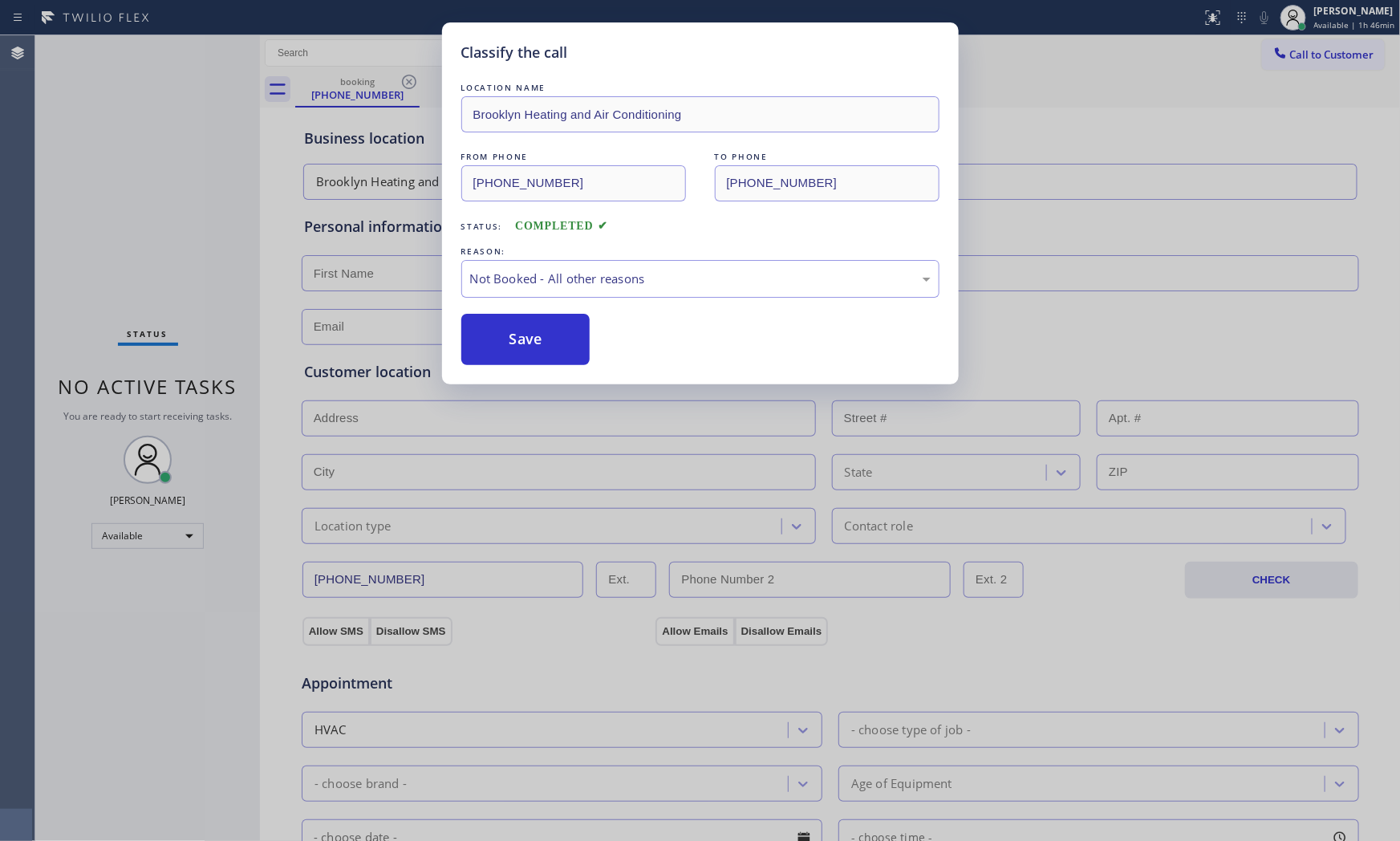
click at [509, 337] on button "Save" at bounding box center [526, 339] width 130 height 51
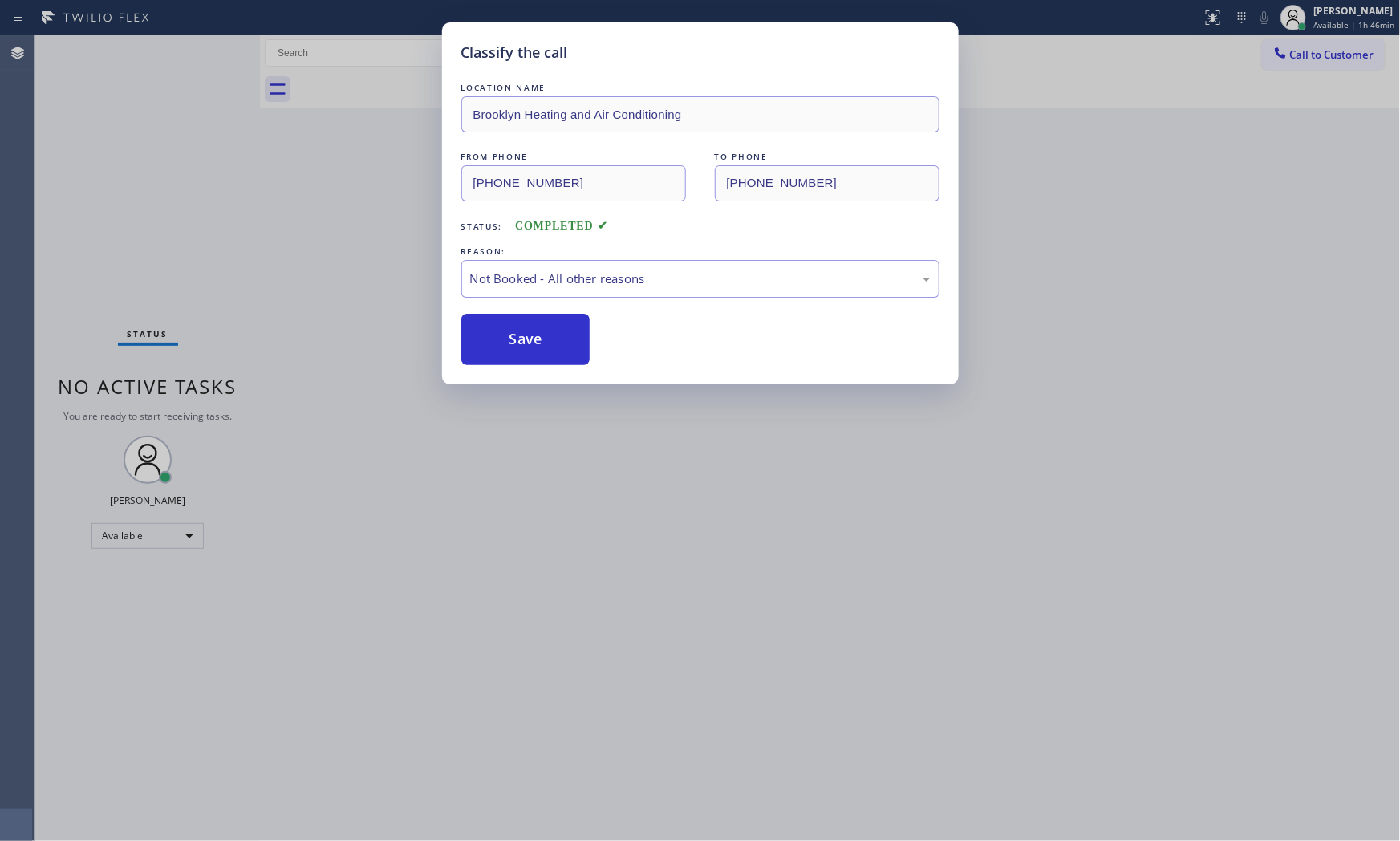
click at [509, 337] on button "Save" at bounding box center [526, 339] width 130 height 51
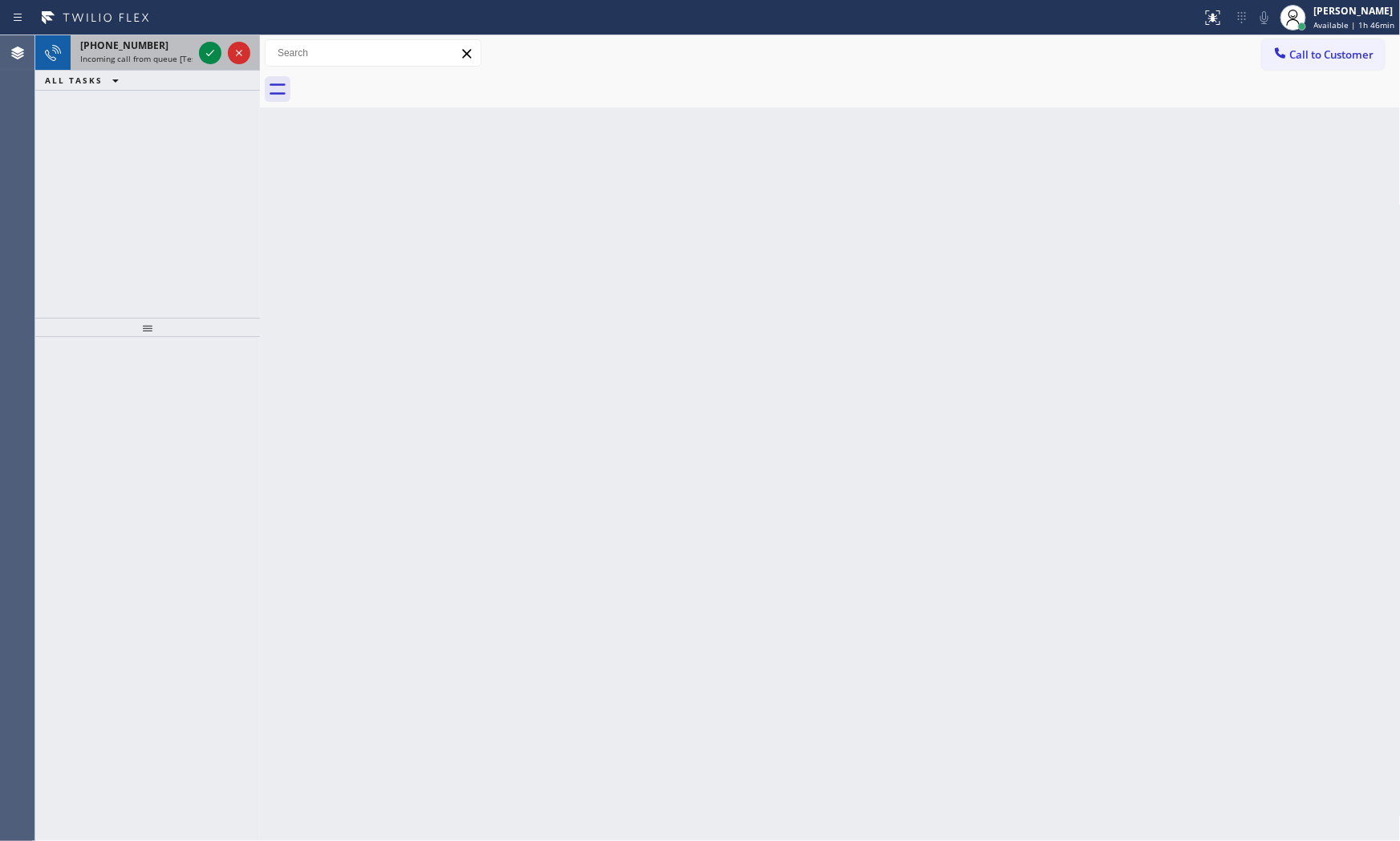
click at [124, 57] on span "Incoming call from queue [Test] All" at bounding box center [146, 58] width 133 height 11
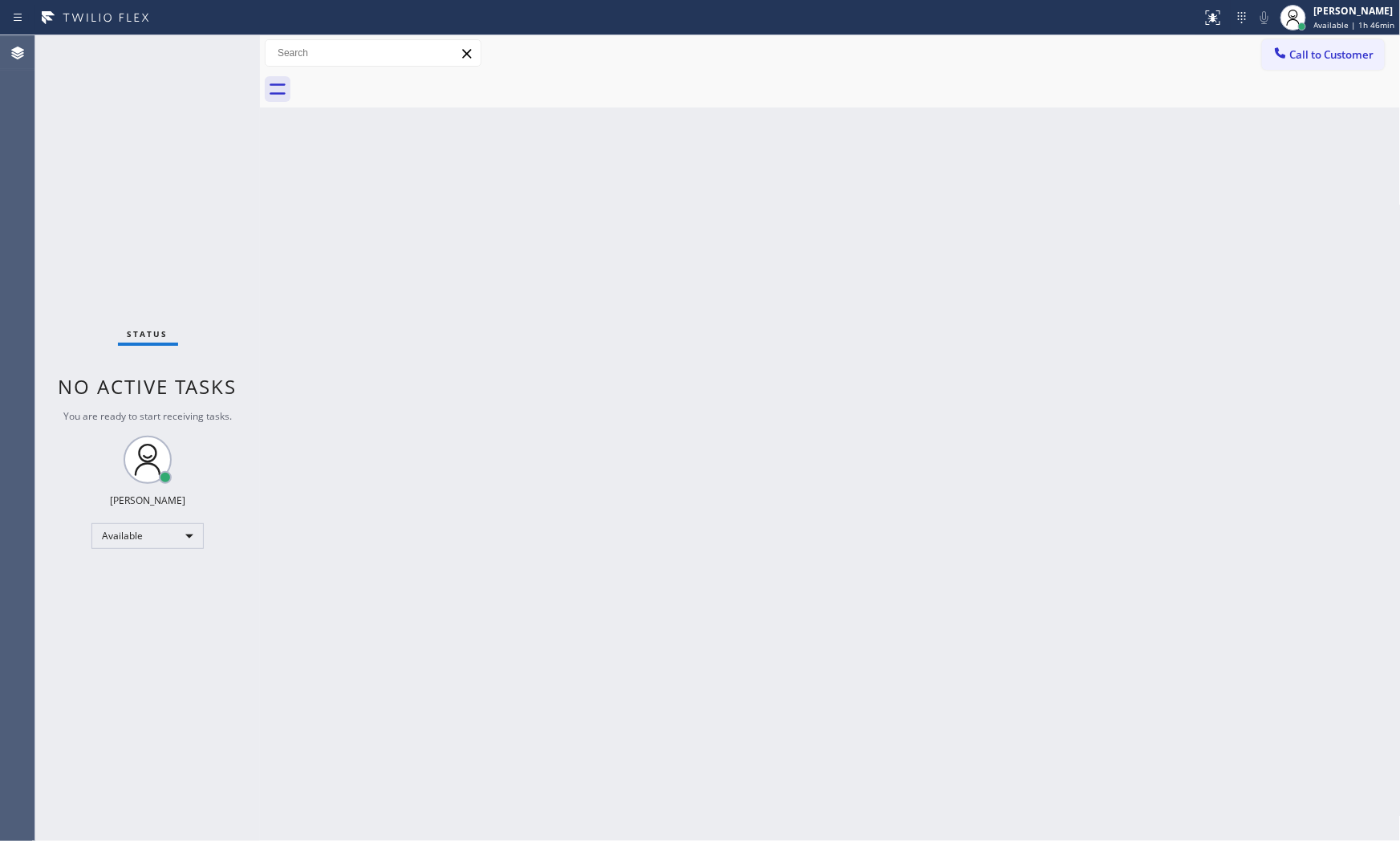
click at [166, 57] on div "Status No active tasks You are ready to start receiving tasks. [PERSON_NAME] Av…" at bounding box center [148, 438] width 224 height 806
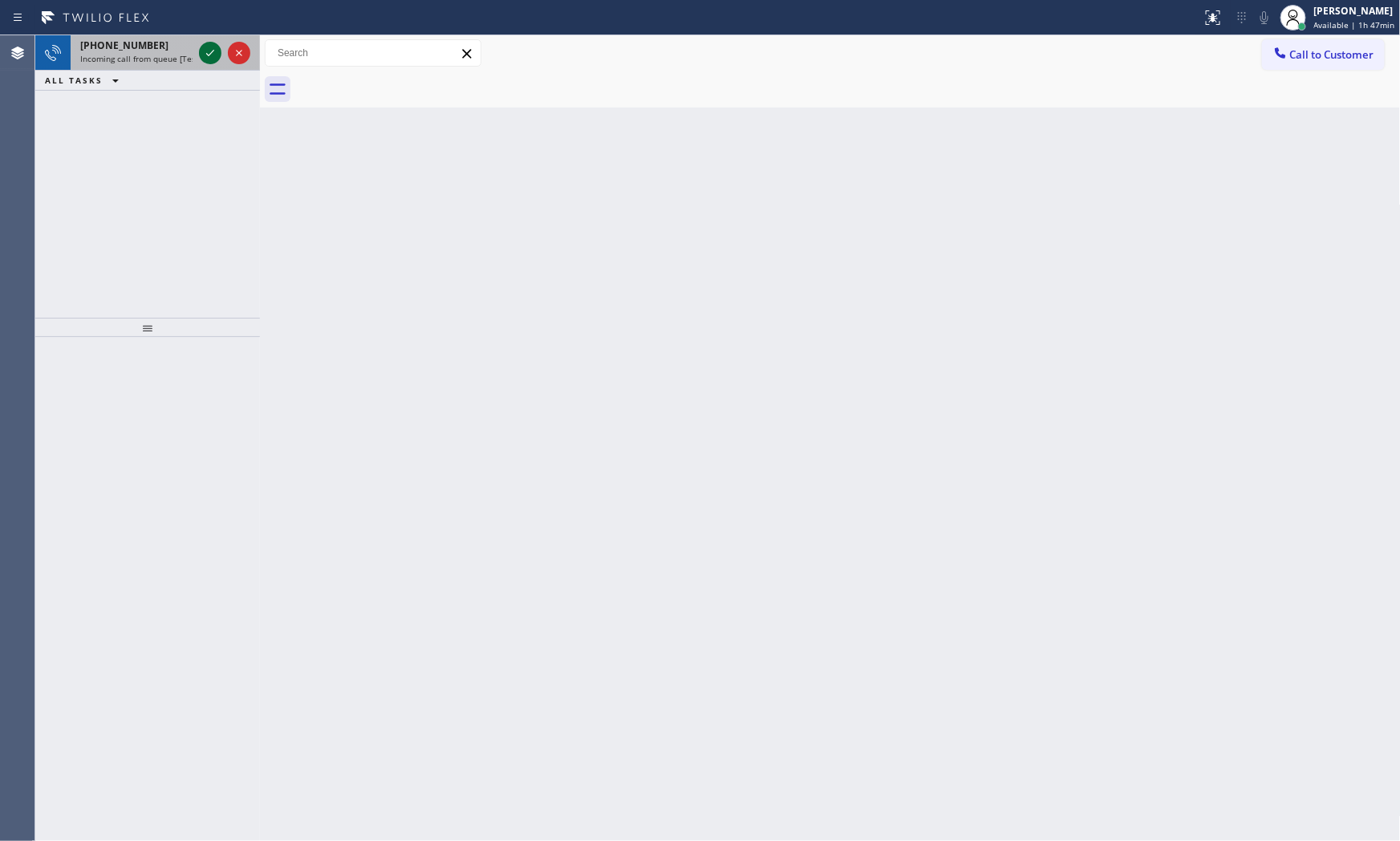
click at [218, 57] on icon at bounding box center [210, 53] width 19 height 19
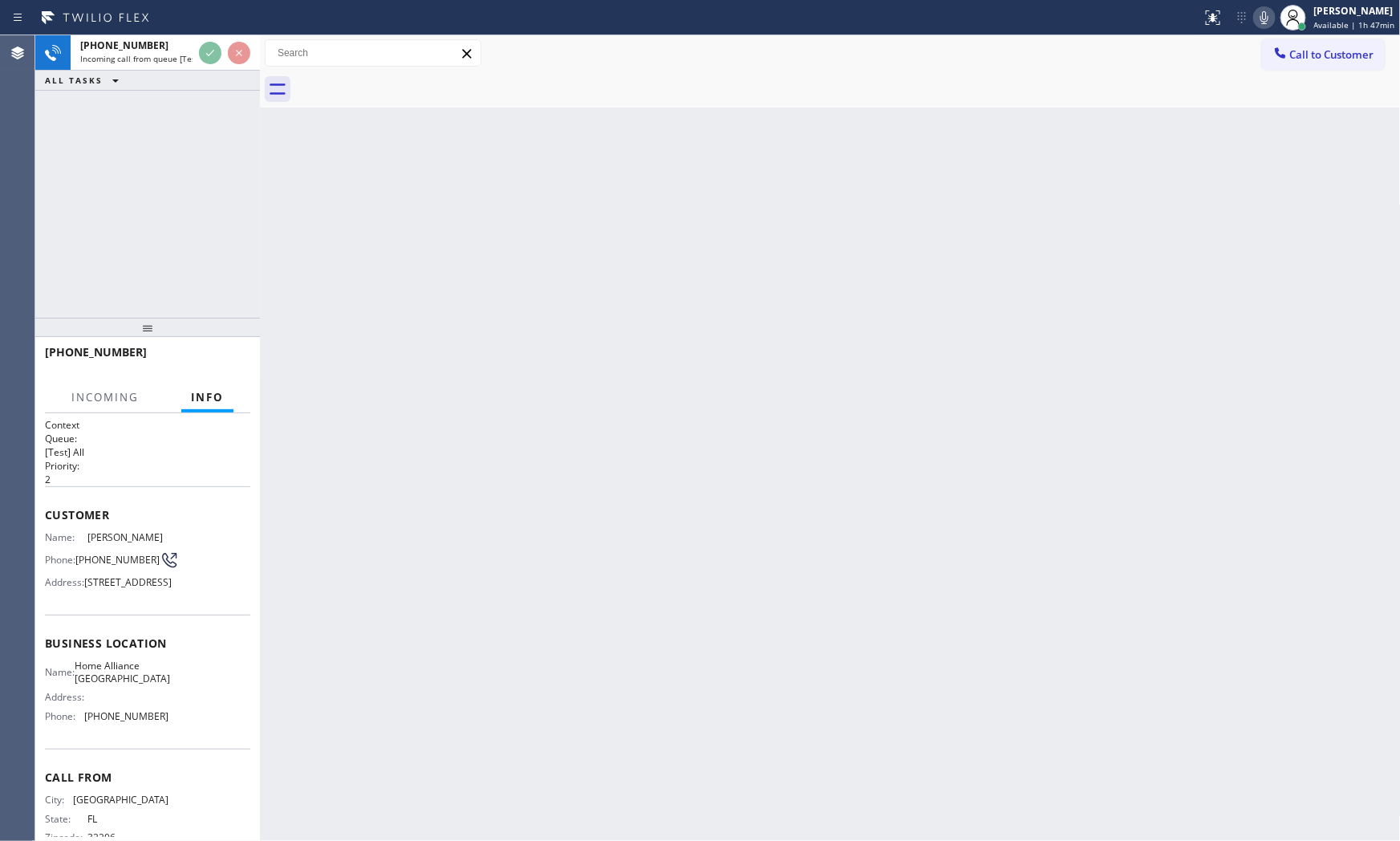
scroll to position [50, 0]
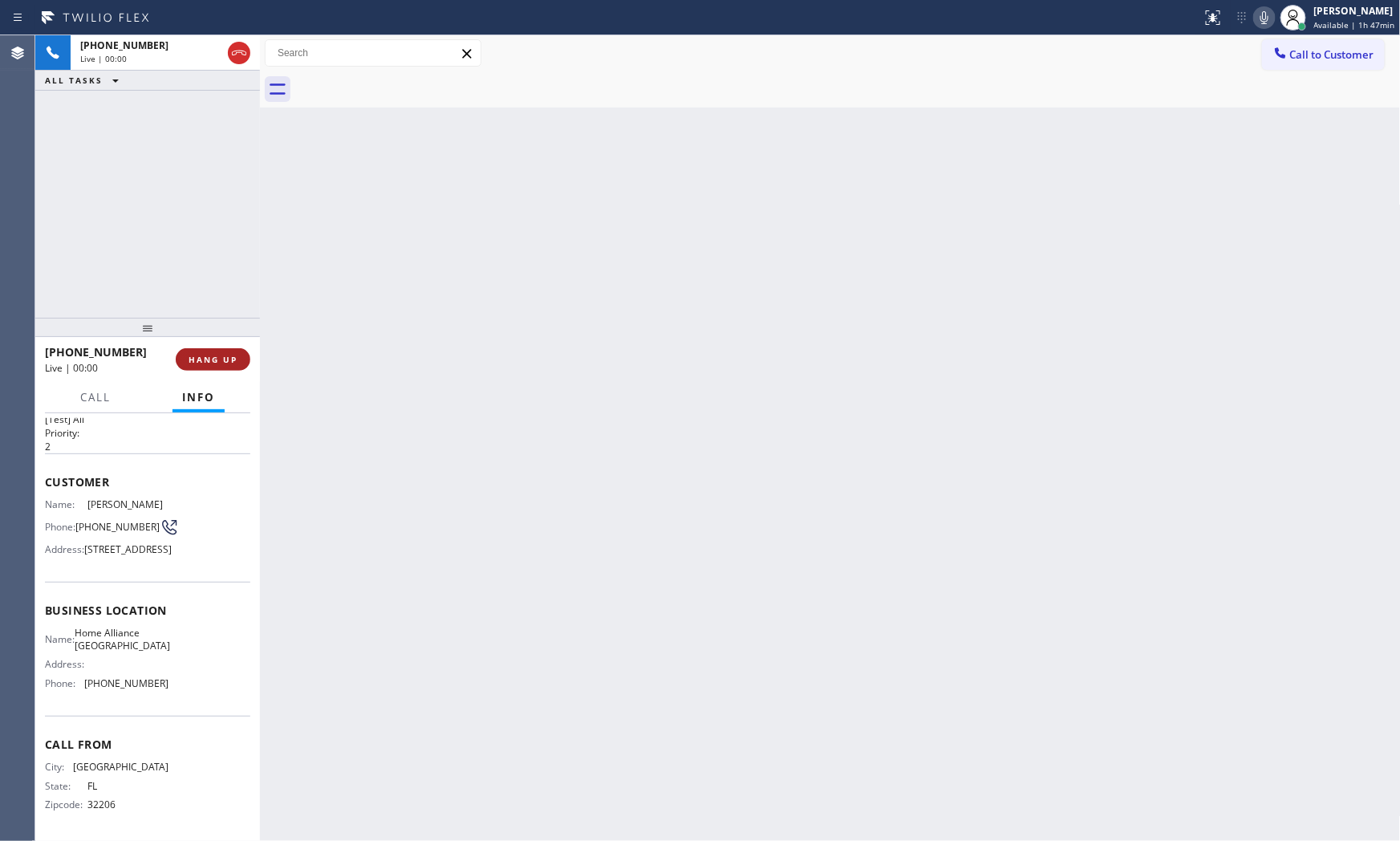
drag, startPoint x: 222, startPoint y: 359, endPoint x: 228, endPoint y: 367, distance: 10.0
click at [228, 367] on button "HANG UP" at bounding box center [213, 360] width 75 height 23
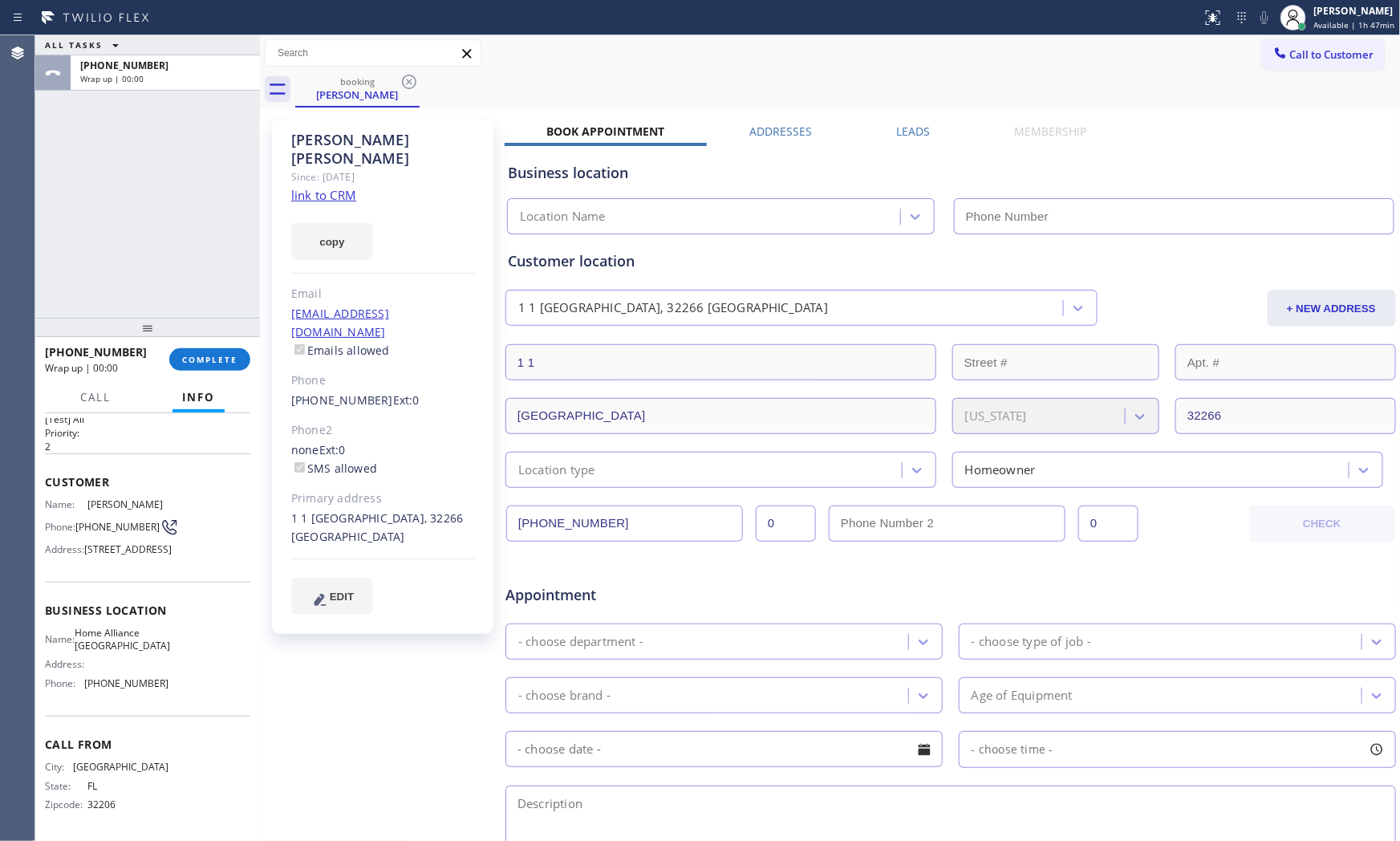
type input "[PHONE_NUMBER]"
click at [307, 187] on link "link to CRM" at bounding box center [323, 195] width 65 height 16
click at [233, 359] on span "COMPLETE" at bounding box center [210, 359] width 56 height 11
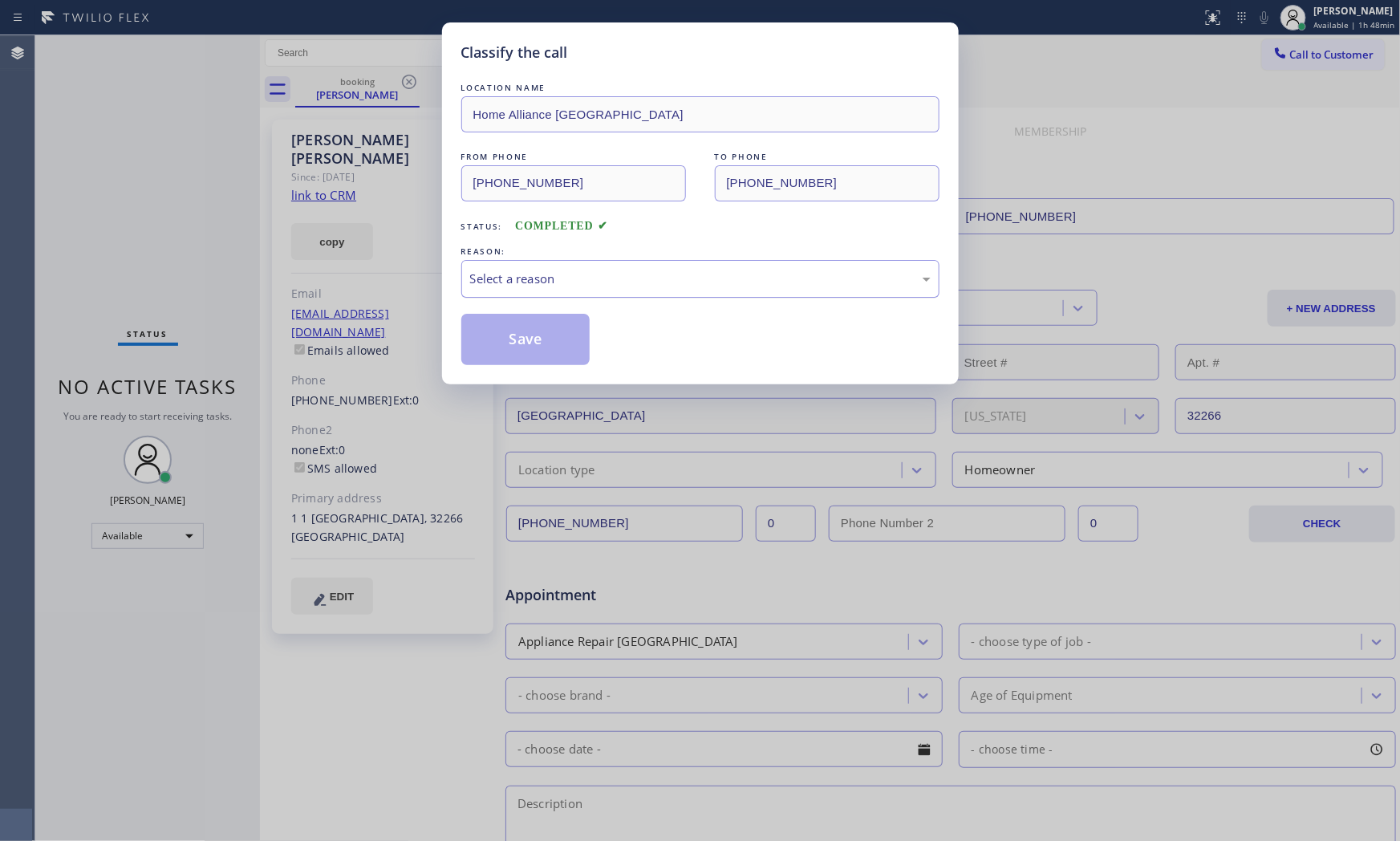
click at [576, 283] on div "Select a reason" at bounding box center [701, 278] width 461 height 18
click at [536, 339] on button "Save" at bounding box center [526, 339] width 130 height 51
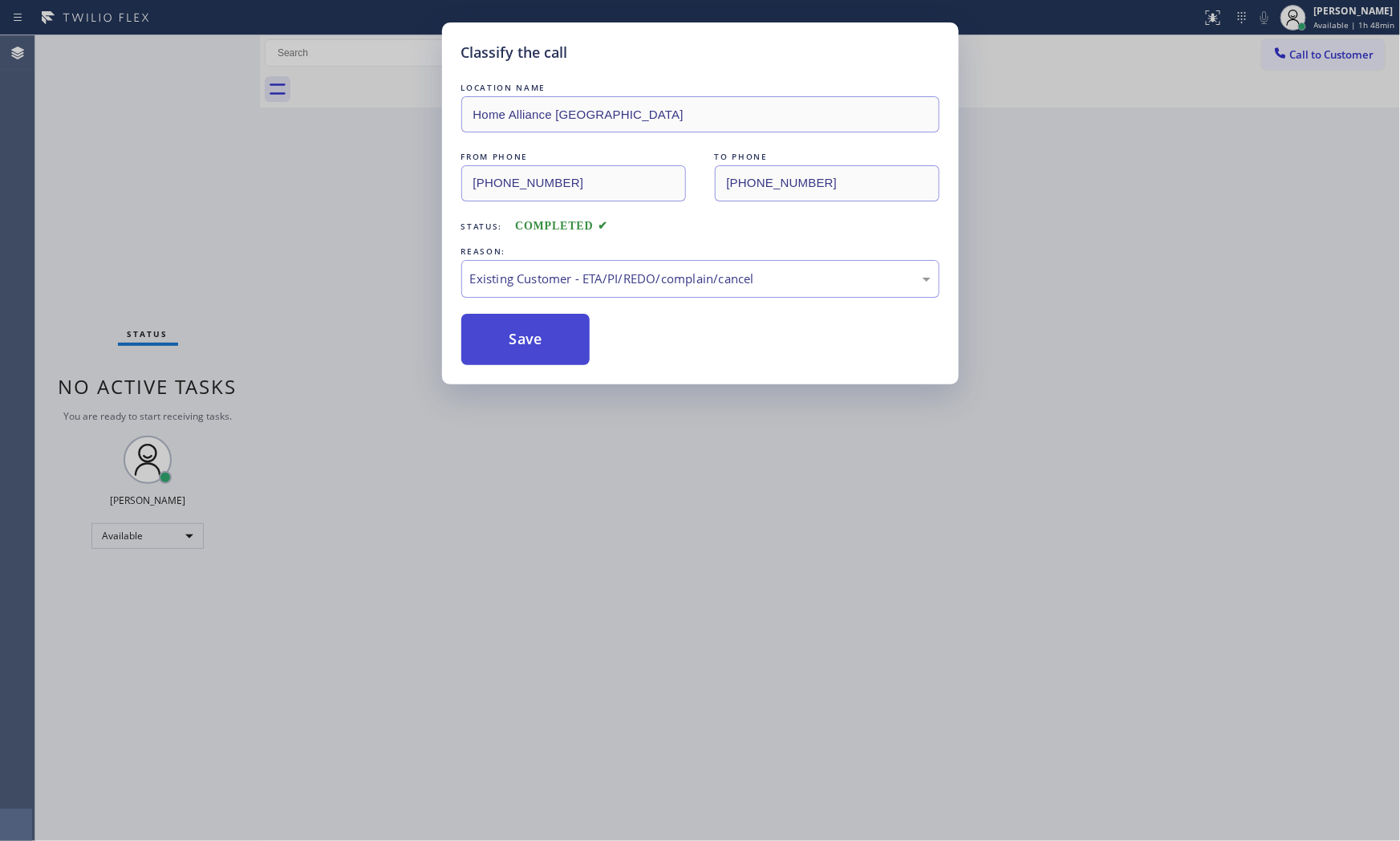
click at [536, 339] on button "Save" at bounding box center [526, 339] width 130 height 51
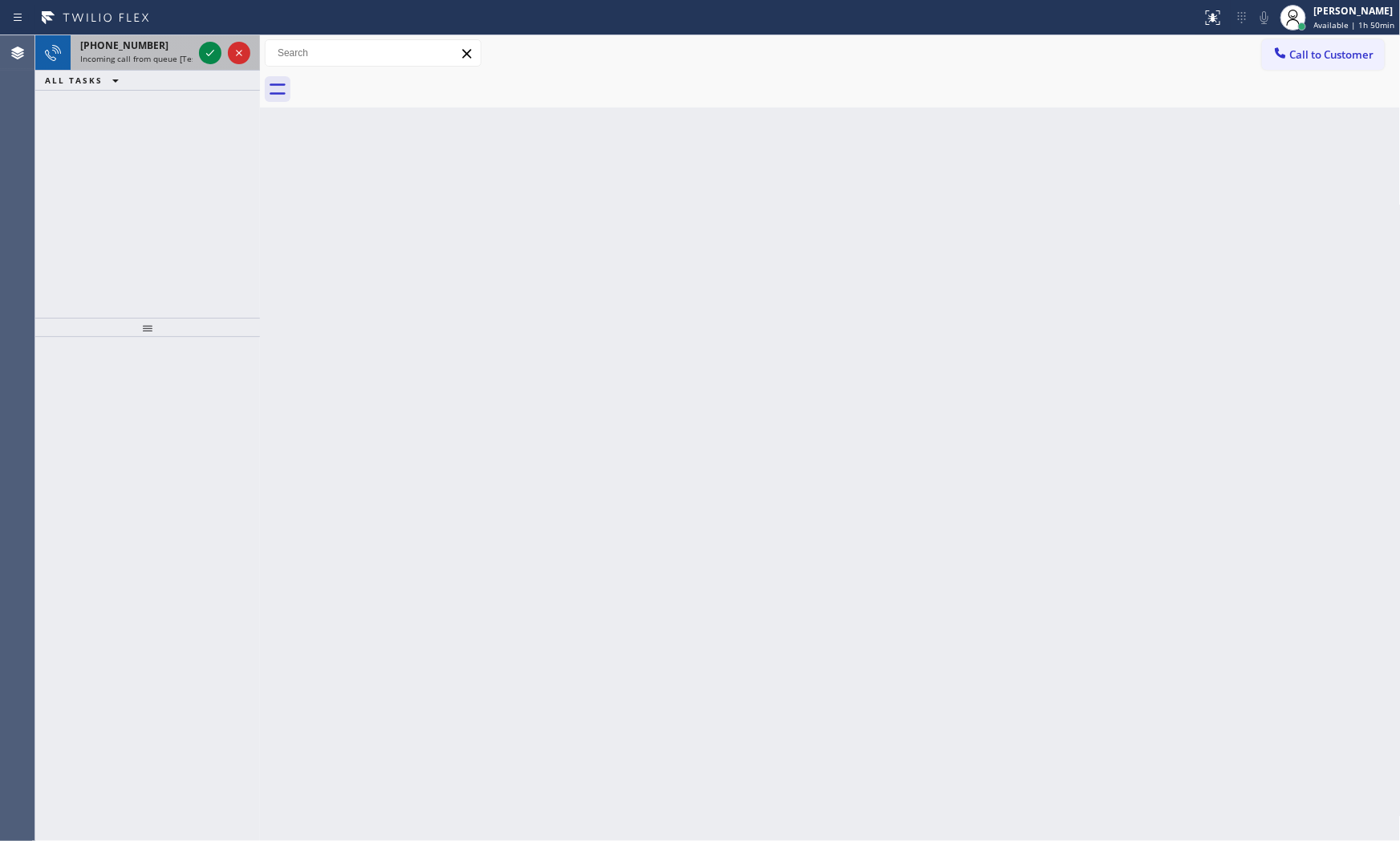
click at [131, 45] on span "[PHONE_NUMBER]" at bounding box center [124, 45] width 89 height 14
click at [142, 54] on span "Incoming call from queue [Test] All" at bounding box center [146, 58] width 133 height 11
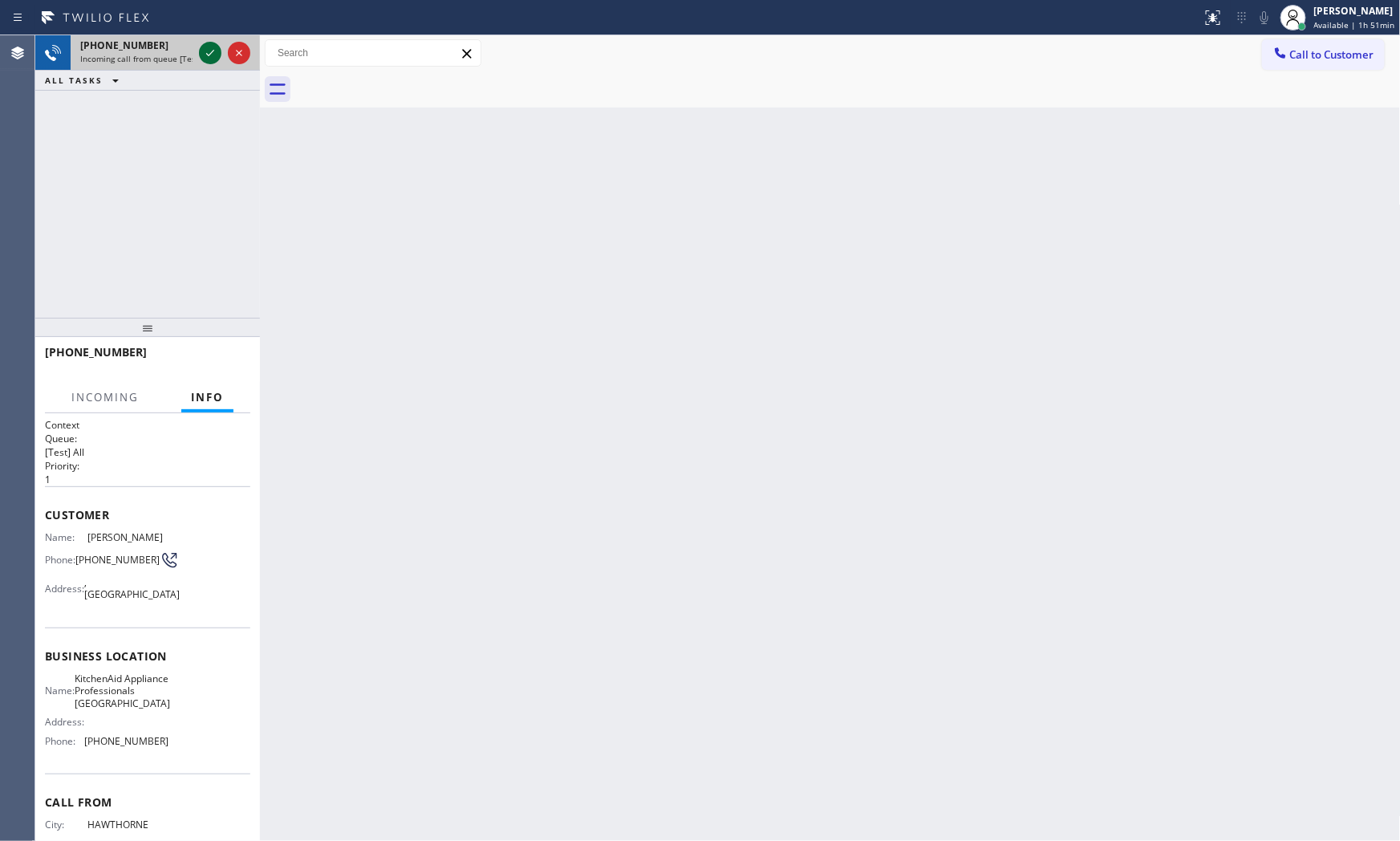
click at [202, 54] on icon at bounding box center [210, 53] width 19 height 19
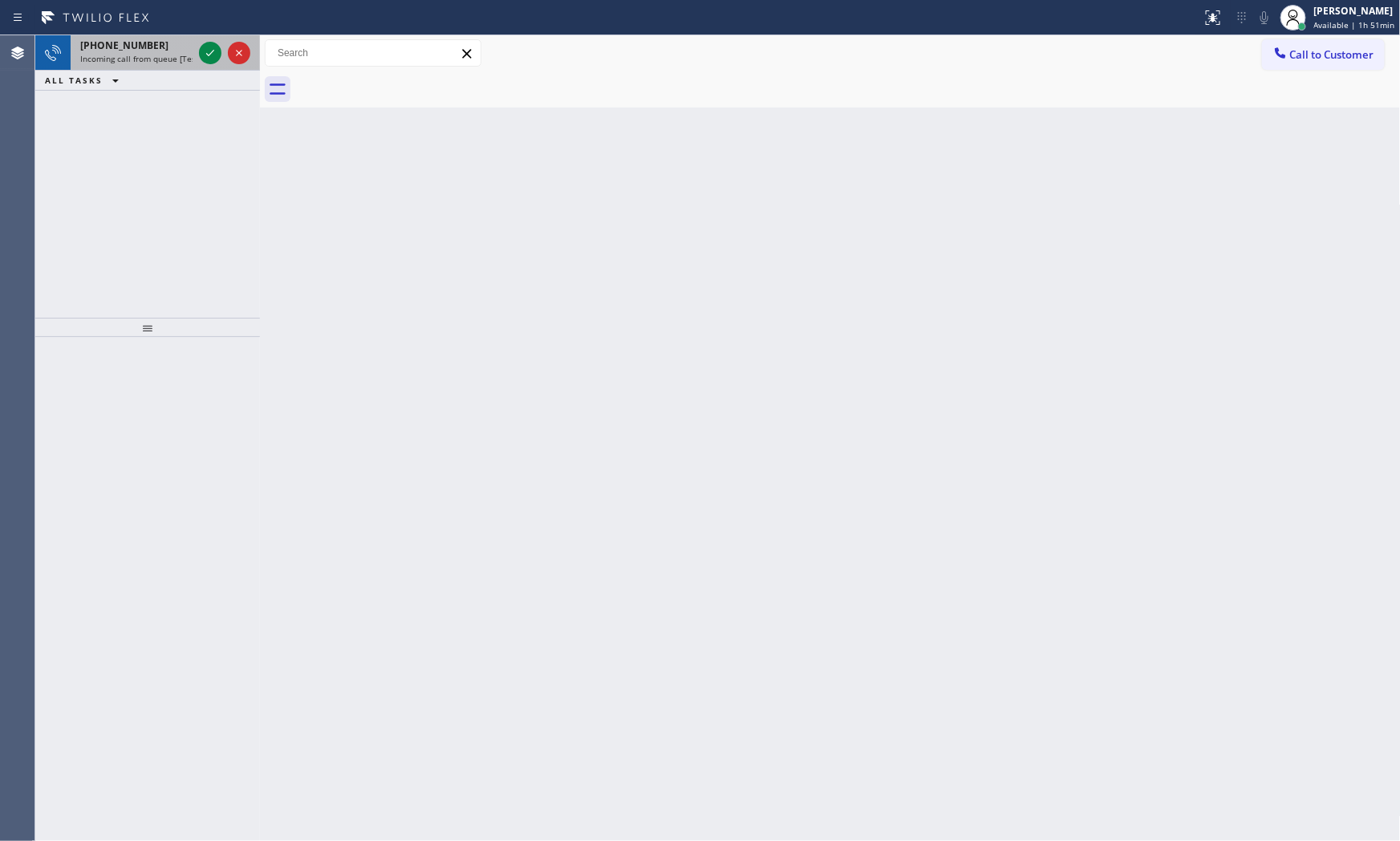
click at [157, 57] on span "Incoming call from queue [Test] All" at bounding box center [146, 58] width 133 height 11
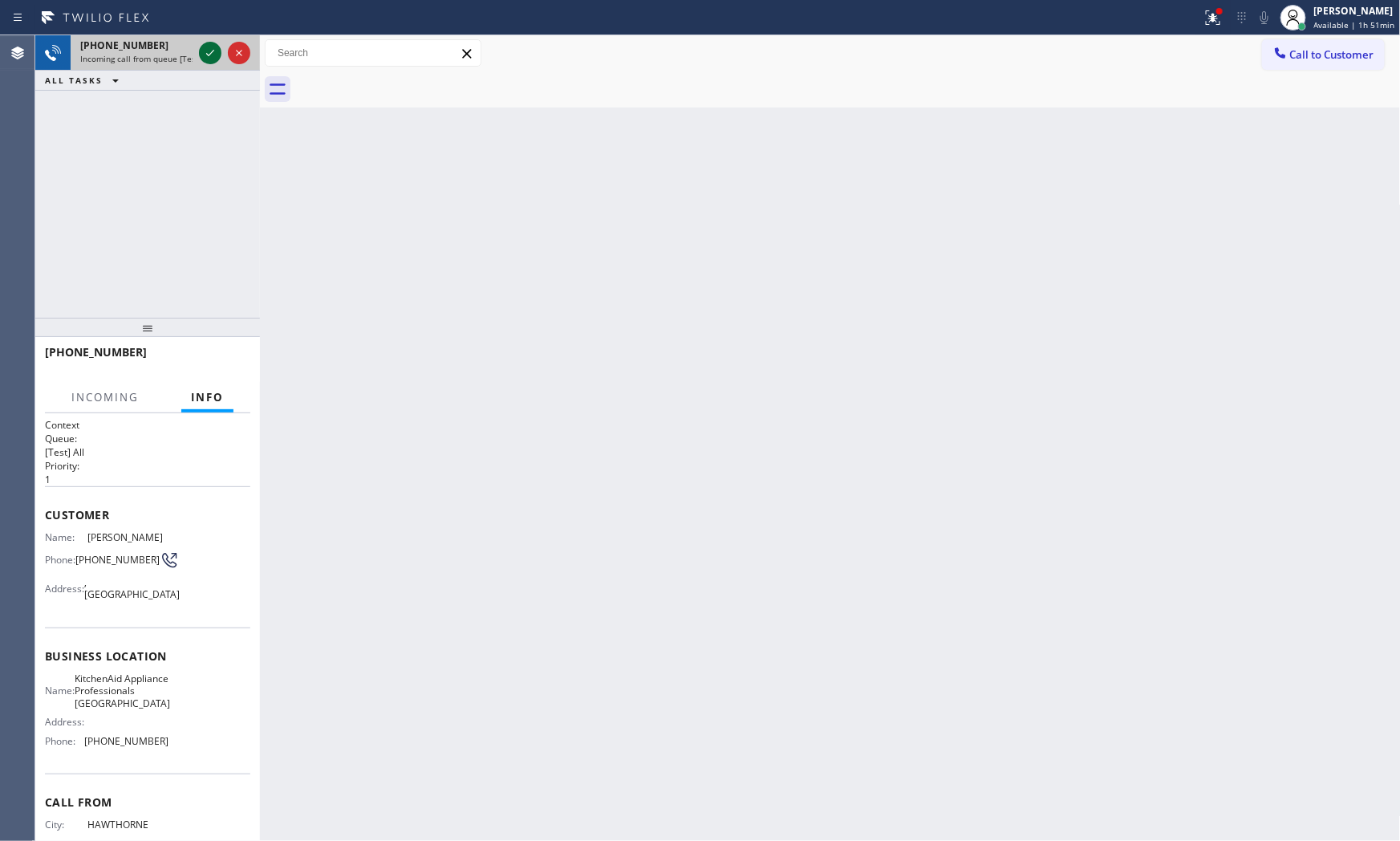
click at [213, 51] on icon at bounding box center [210, 53] width 19 height 19
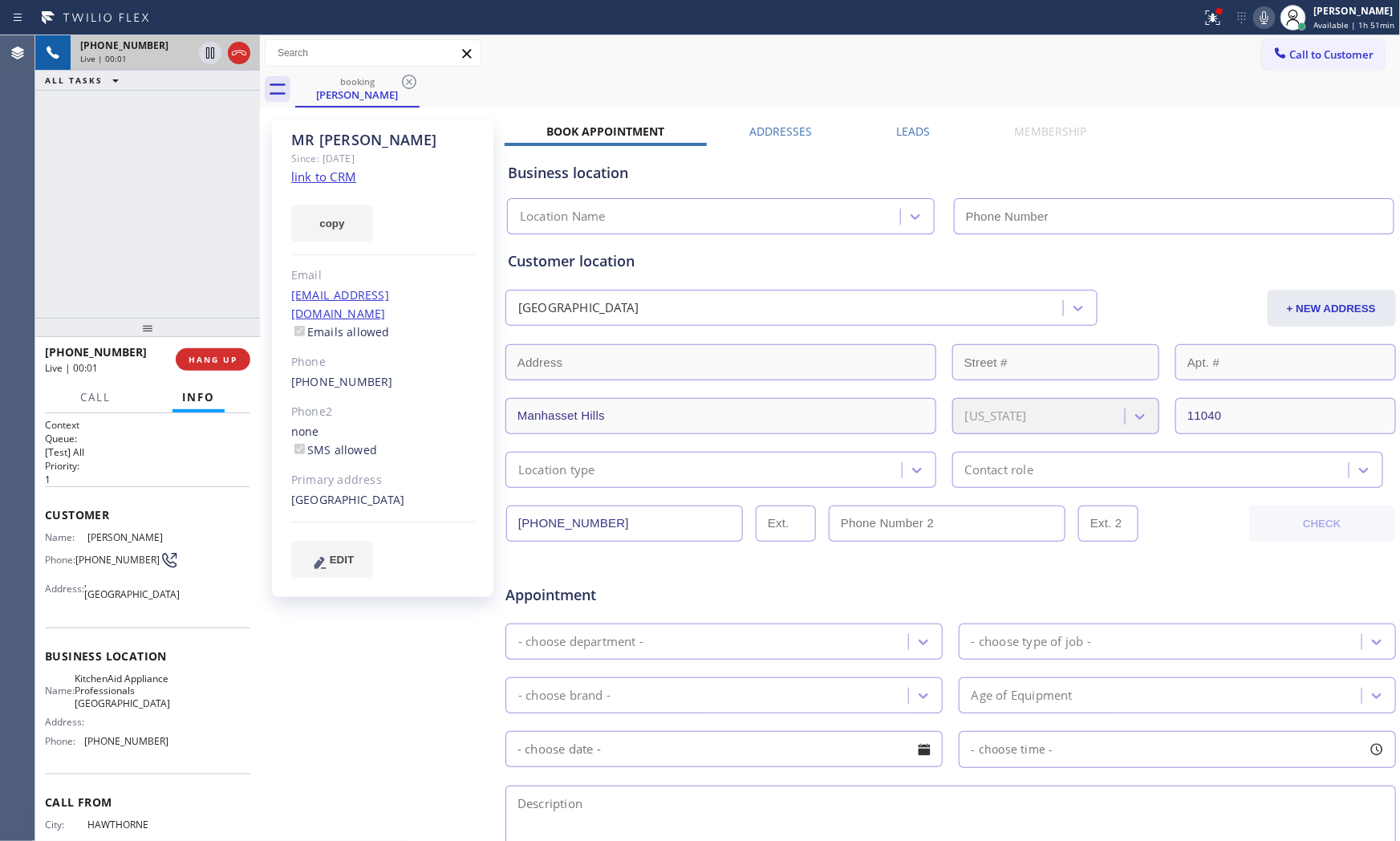
click at [319, 178] on link "link to CRM" at bounding box center [323, 177] width 65 height 16
type input "[PHONE_NUMBER]"
click at [109, 397] on span "Call" at bounding box center [95, 397] width 30 height 15
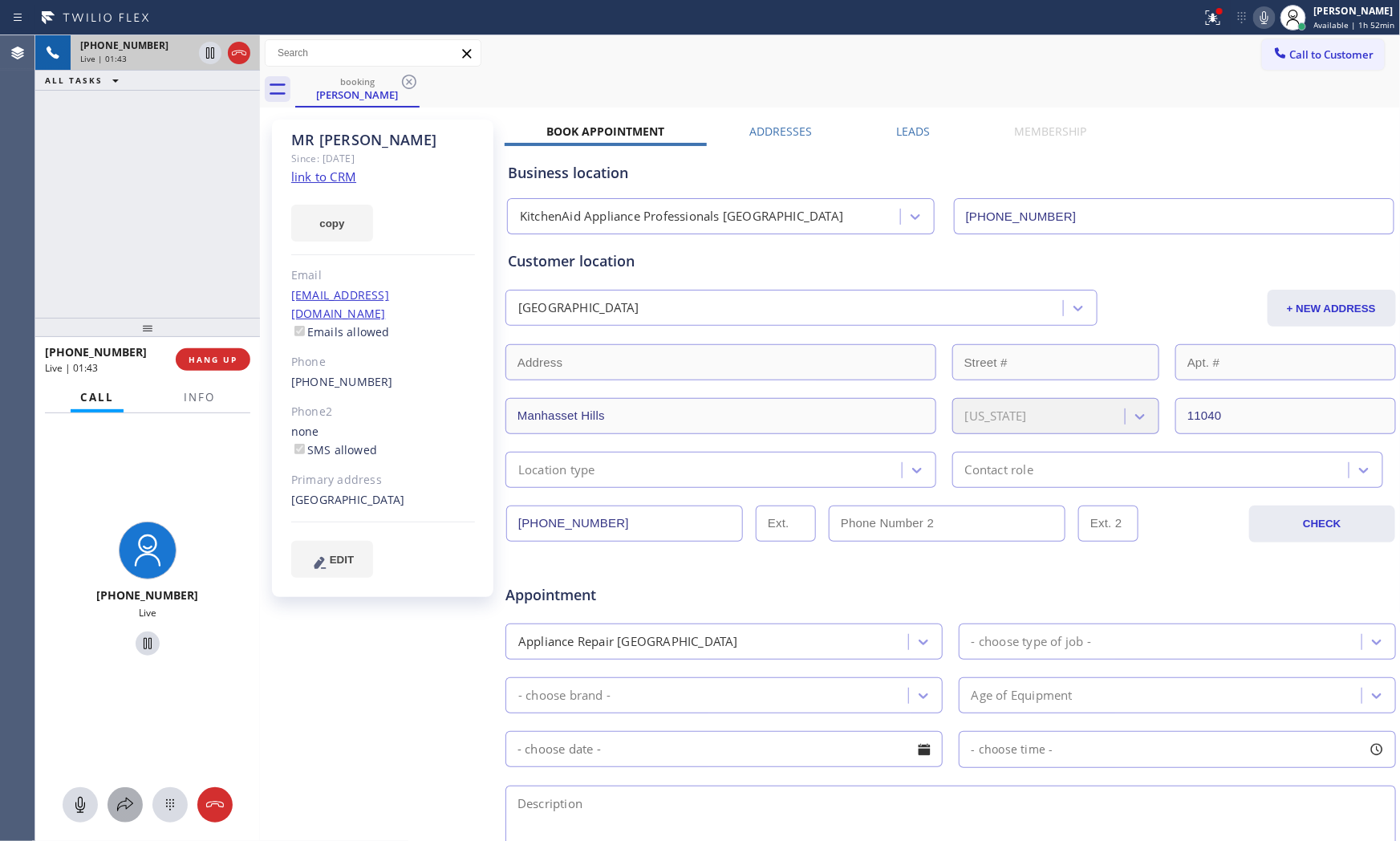
click at [130, 791] on button at bounding box center [125, 804] width 36 height 36
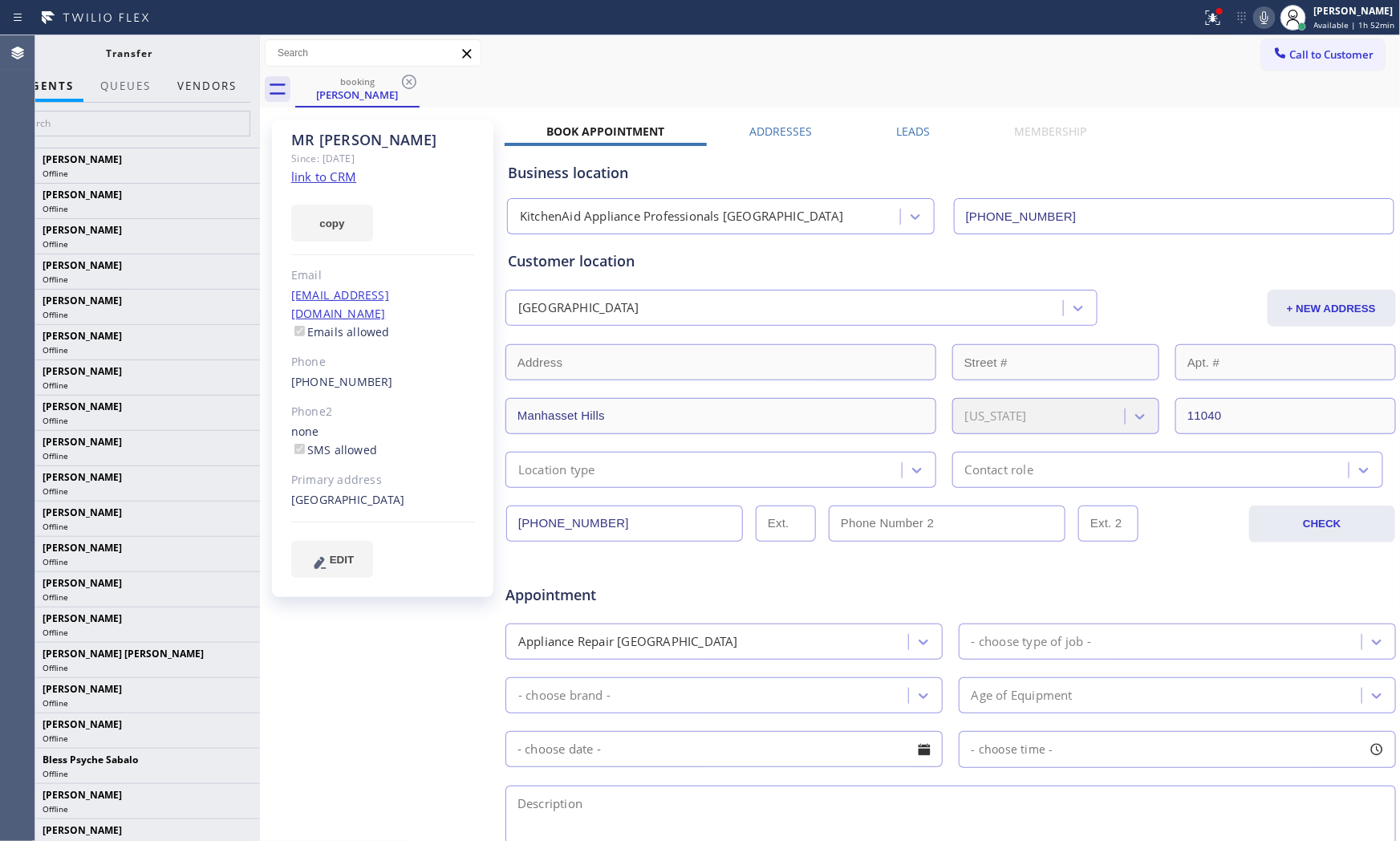
click at [207, 92] on button "Vendors" at bounding box center [207, 86] width 78 height 31
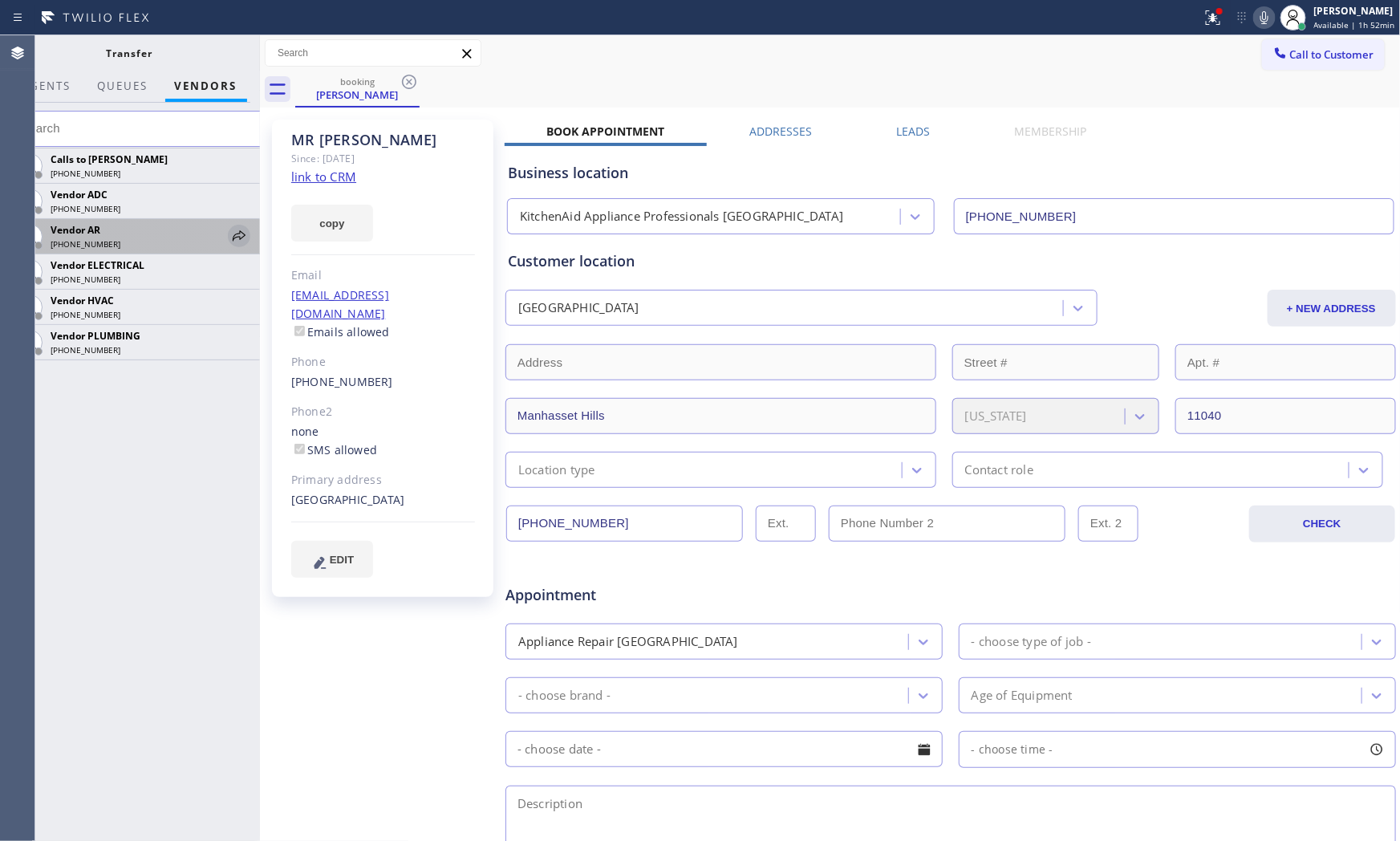
click at [235, 235] on icon at bounding box center [239, 236] width 13 height 10
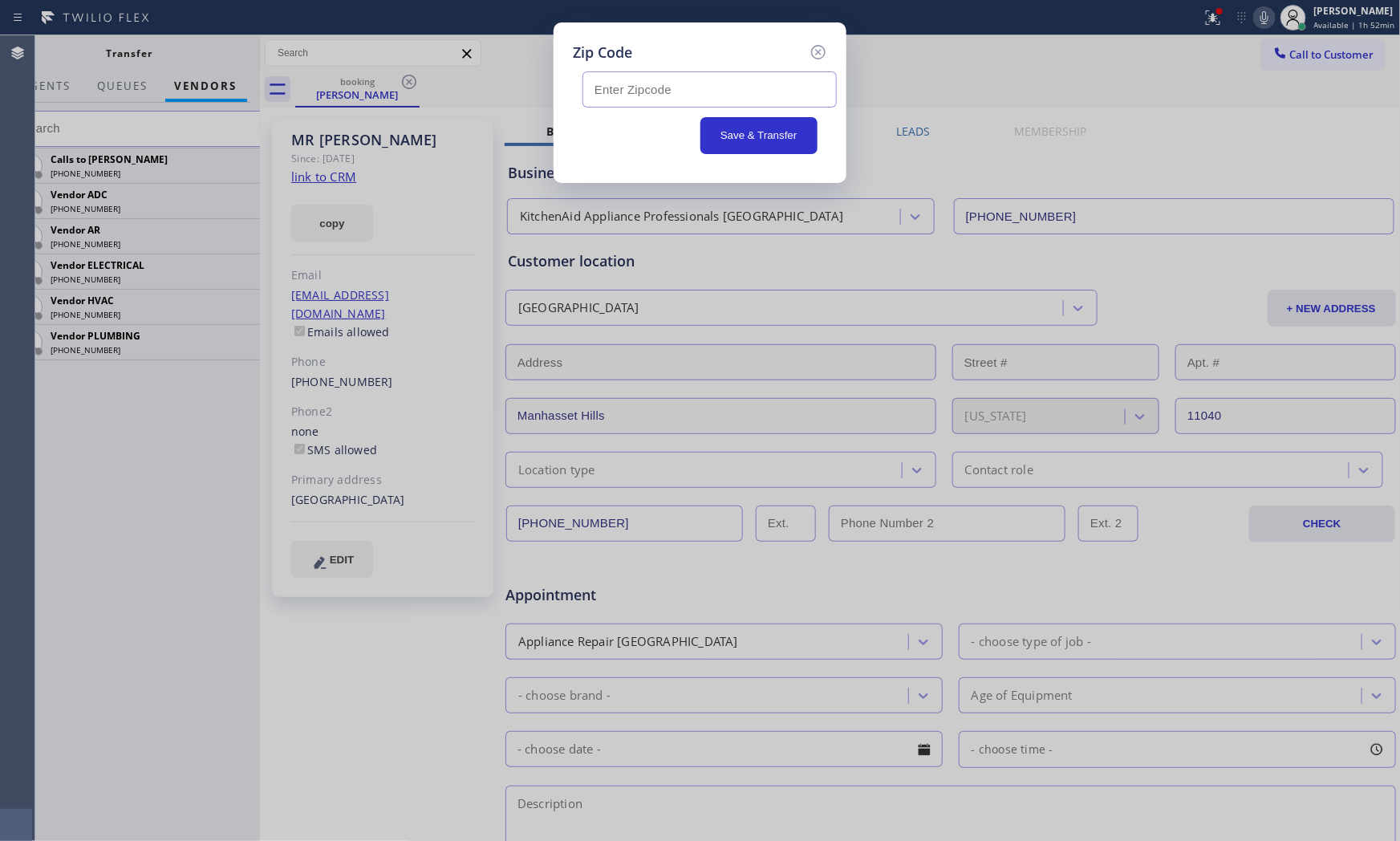
click at [651, 92] on input "text" at bounding box center [710, 90] width 255 height 37
paste input "11040"
type input "11040"
click at [750, 141] on button "Save & Transfer" at bounding box center [760, 136] width 118 height 37
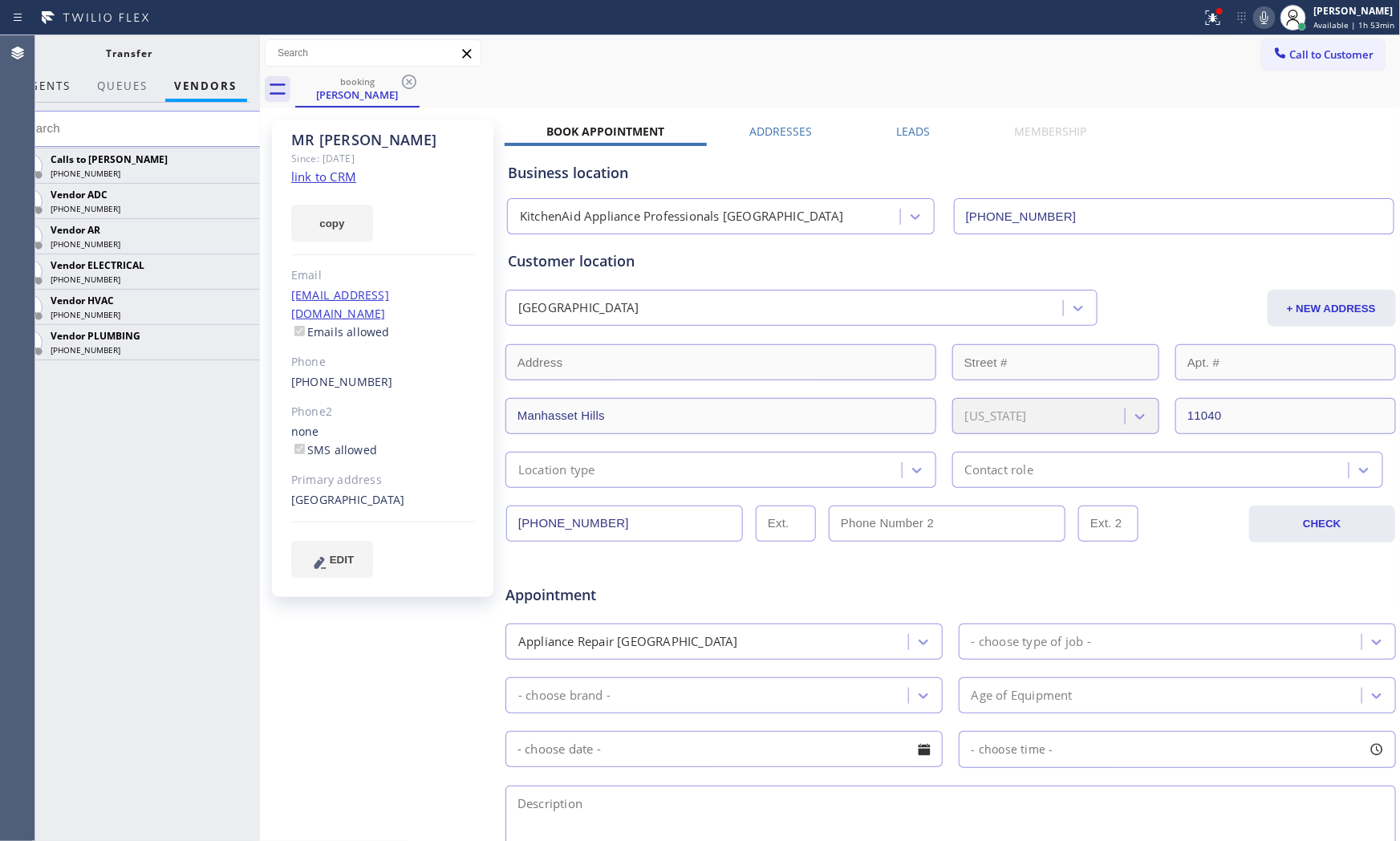
click at [69, 85] on span "AGENTS" at bounding box center [47, 85] width 49 height 15
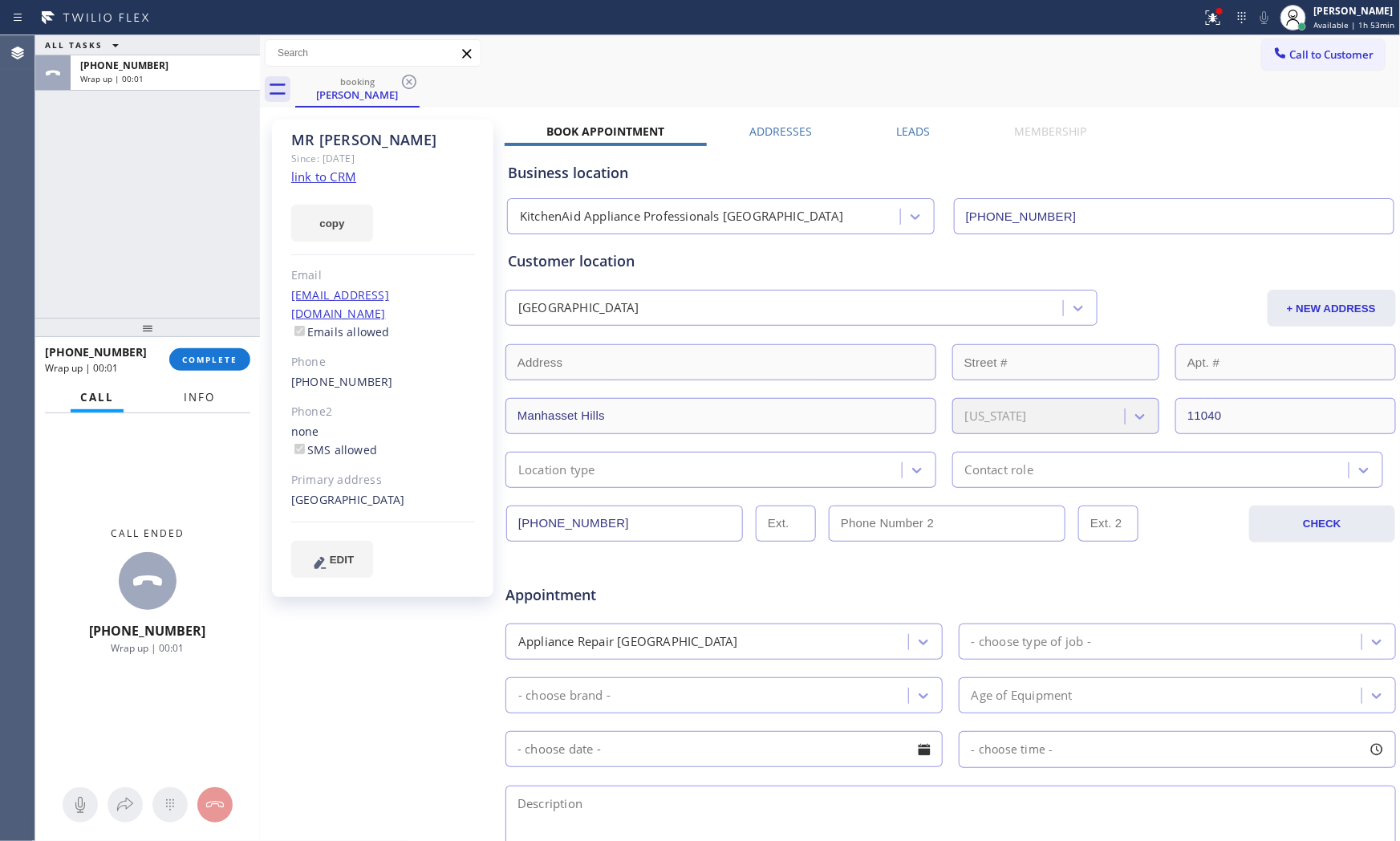
click at [199, 390] on span "Info" at bounding box center [199, 397] width 31 height 15
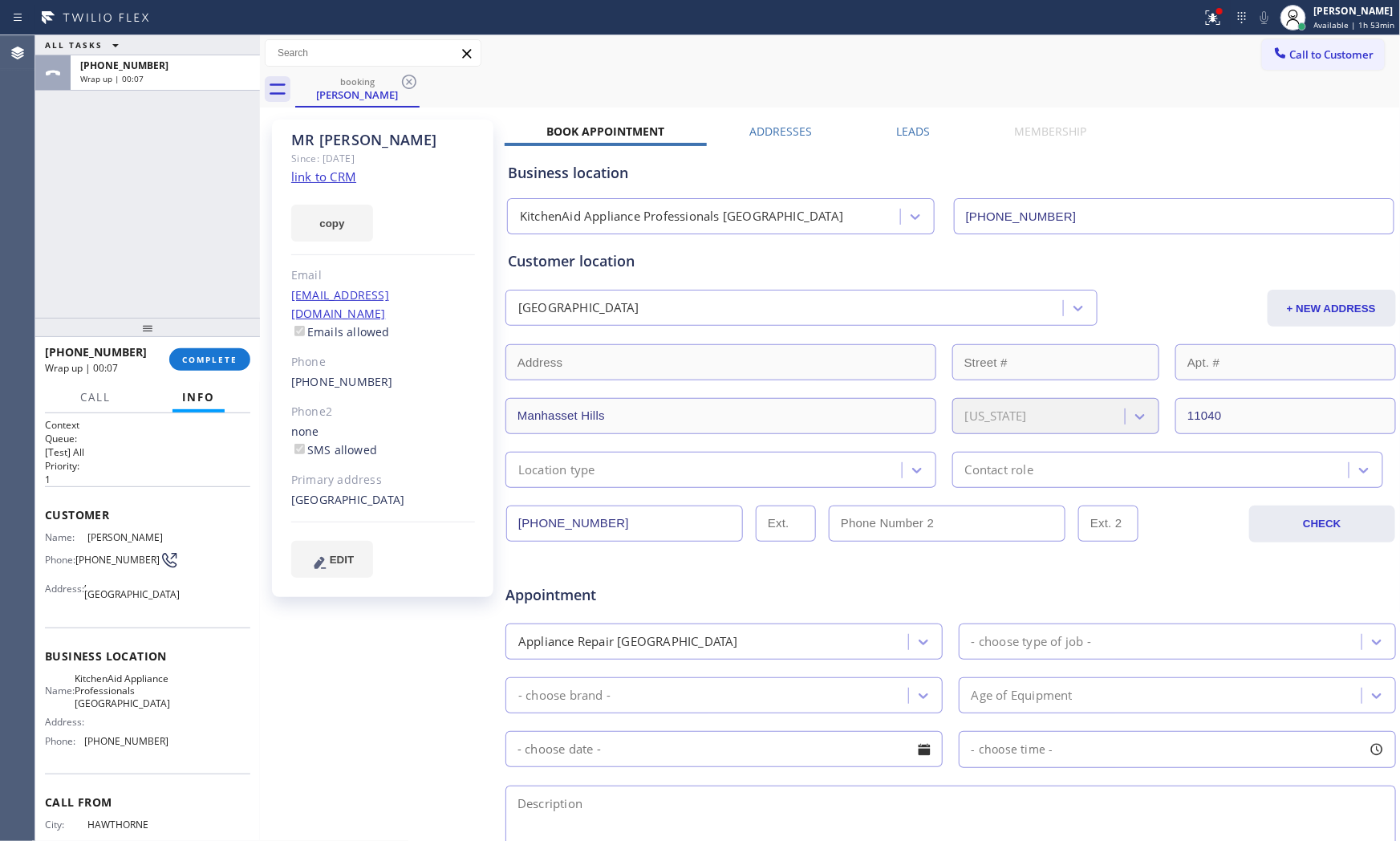
click at [68, 37] on button "ALL TASKS" at bounding box center [85, 45] width 99 height 19
click at [124, 82] on button "ACTIVE TASKS" at bounding box center [93, 86] width 116 height 21
click at [146, 57] on div "ACTIVE TASKS ALL TASKS ACTIVE TASKS TASKS IN WRAP UP" at bounding box center [148, 177] width 224 height 283
click at [135, 49] on icon at bounding box center [133, 45] width 19 height 19
click at [93, 66] on span "ALL TASKS" at bounding box center [71, 64] width 52 height 11
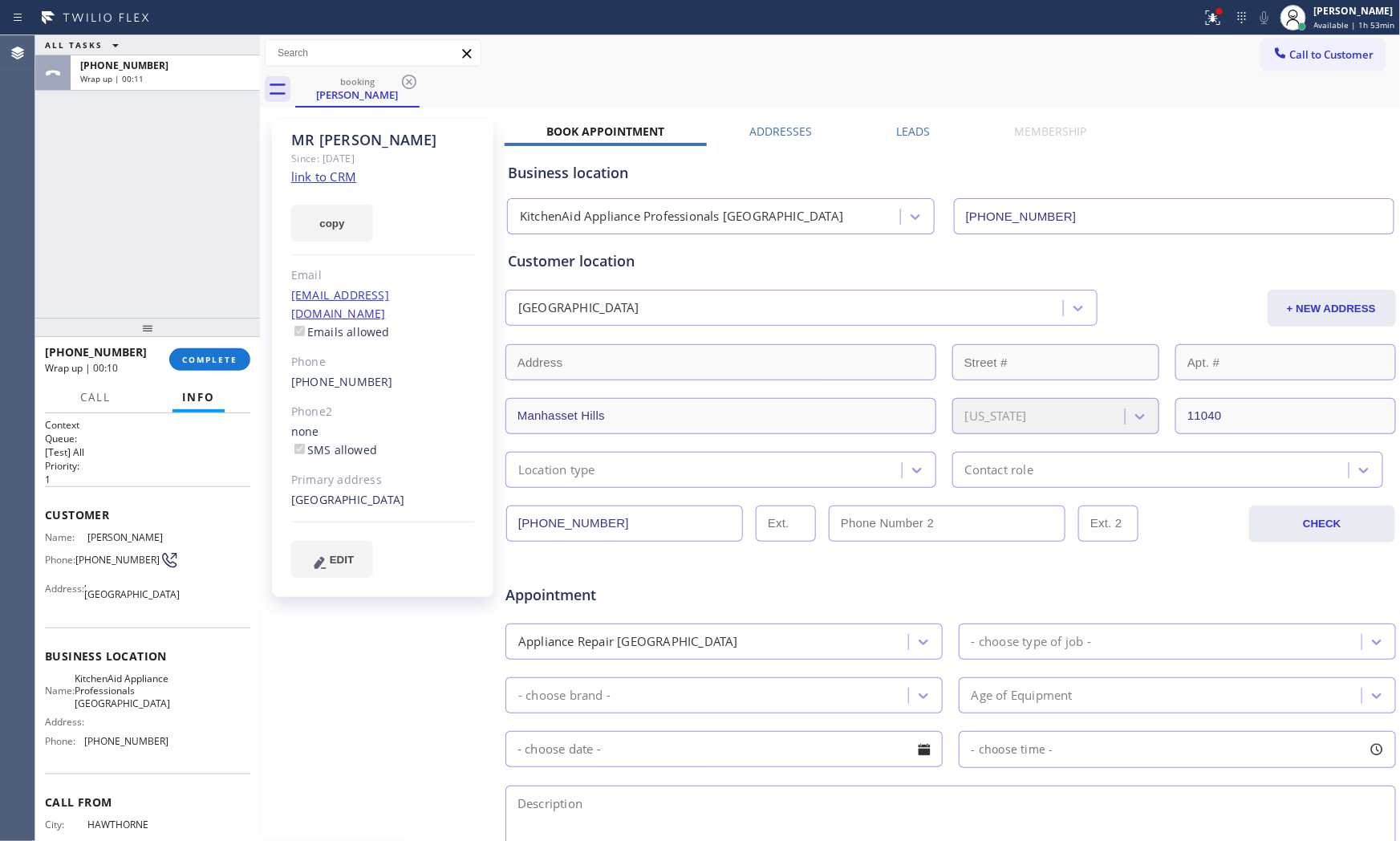
drag, startPoint x: 147, startPoint y: 72, endPoint x: 161, endPoint y: 126, distance: 55.8
click at [148, 73] on div "Wrap up | 00:11" at bounding box center [165, 78] width 170 height 11
click at [213, 364] on span "COMPLETE" at bounding box center [210, 359] width 56 height 11
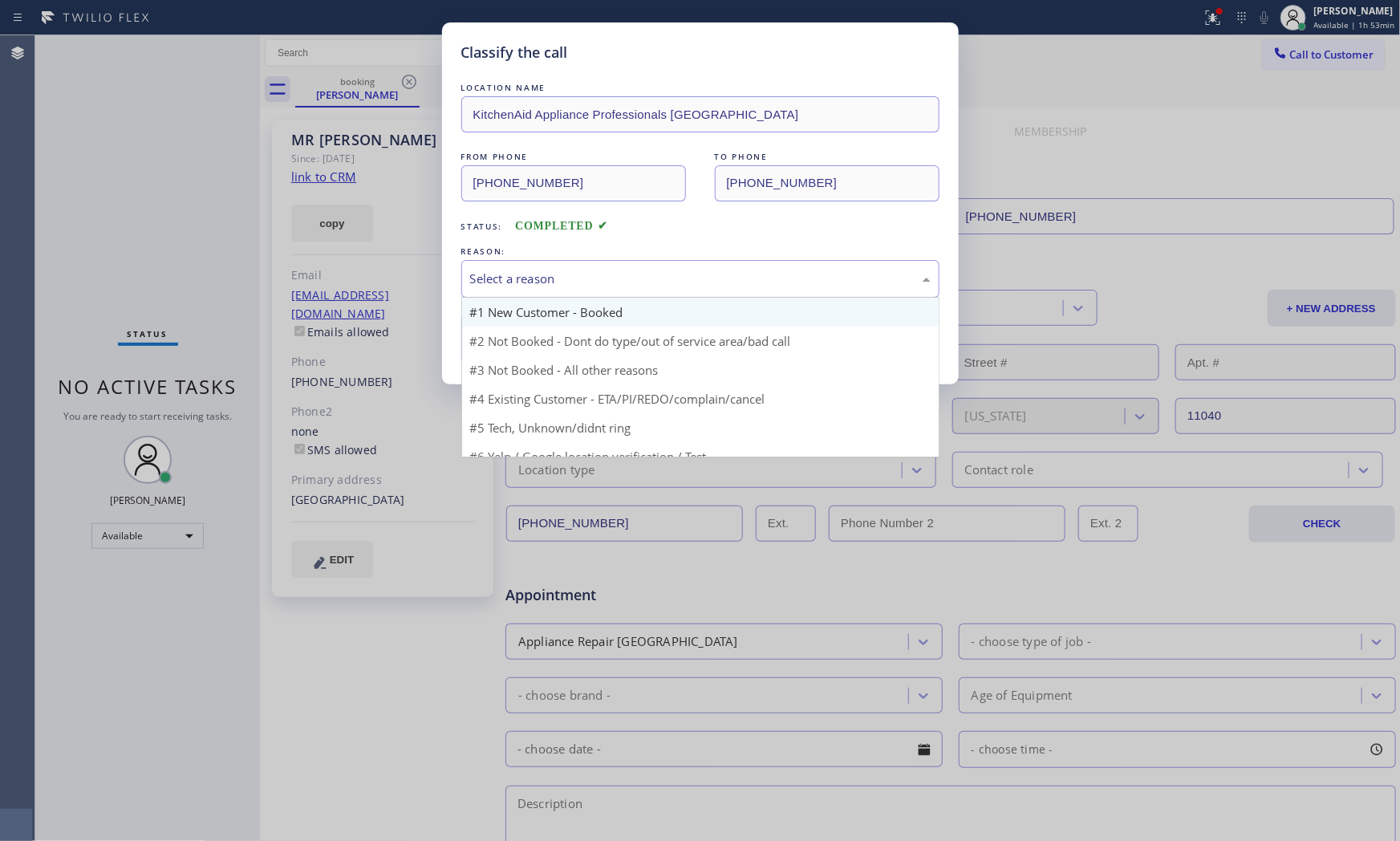
drag, startPoint x: 630, startPoint y: 276, endPoint x: 571, endPoint y: 319, distance: 73.0
click at [627, 278] on div "Select a reason" at bounding box center [701, 278] width 461 height 18
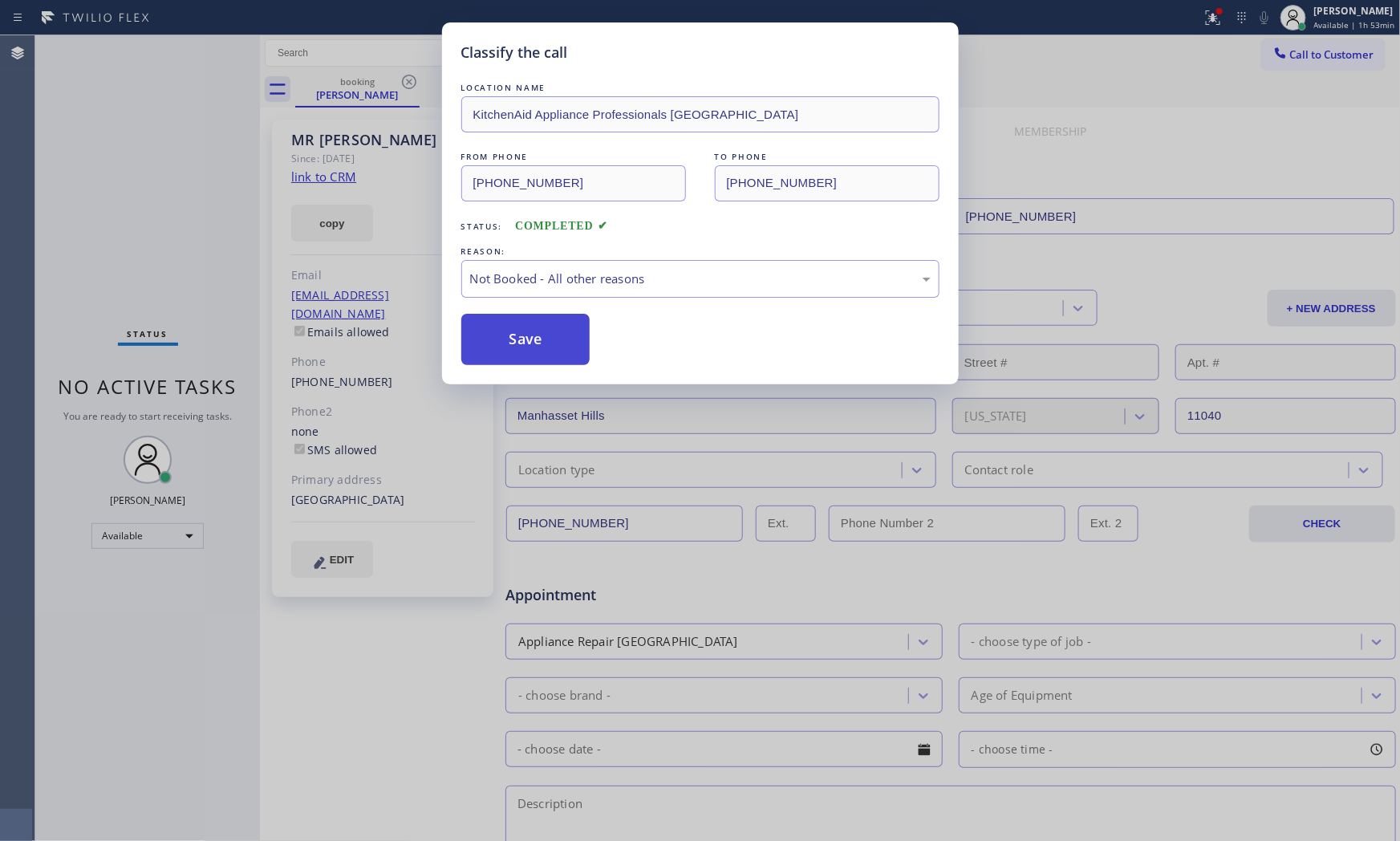
click at [555, 330] on button "Save" at bounding box center [526, 339] width 130 height 51
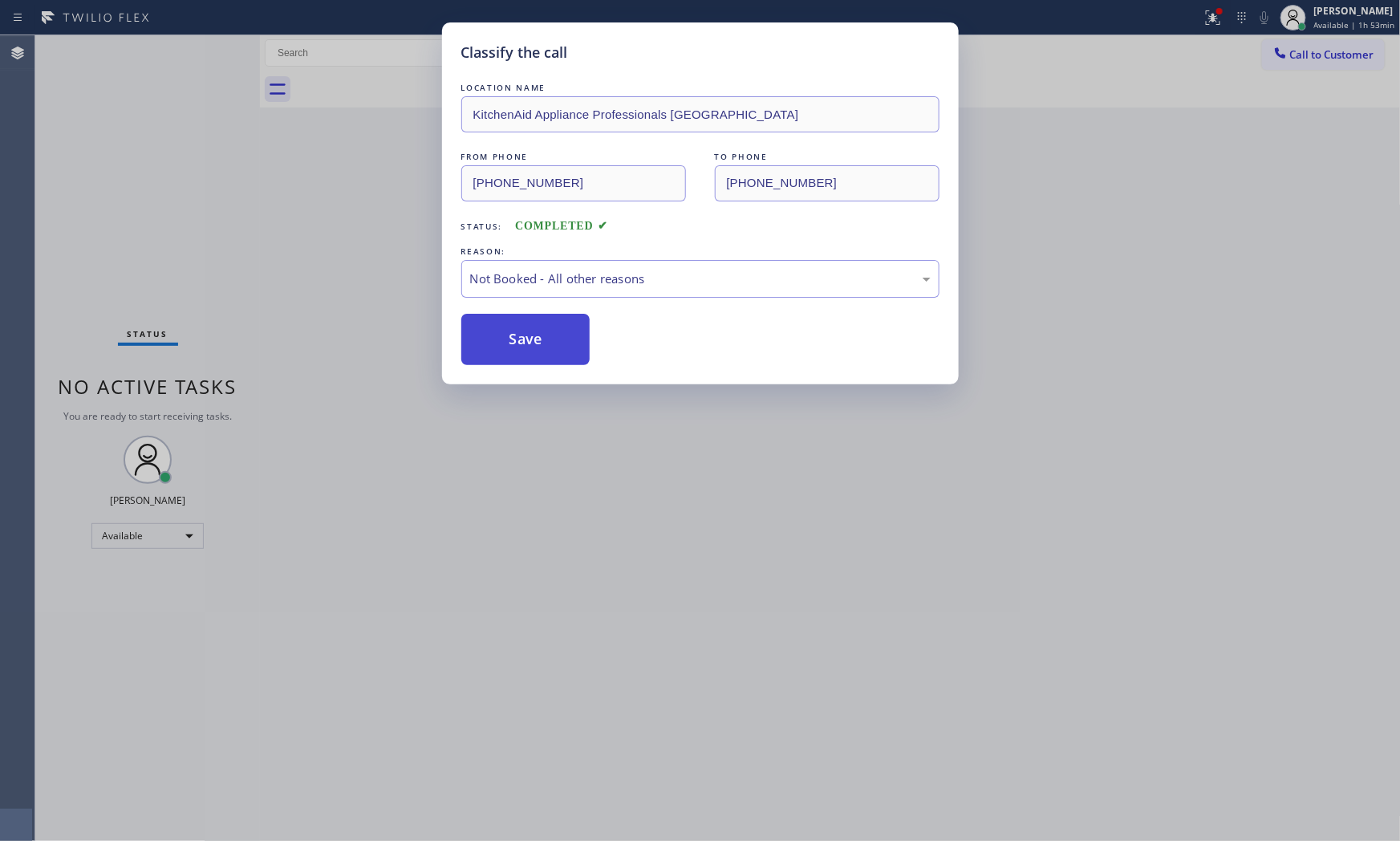
click at [555, 330] on button "Save" at bounding box center [526, 339] width 130 height 51
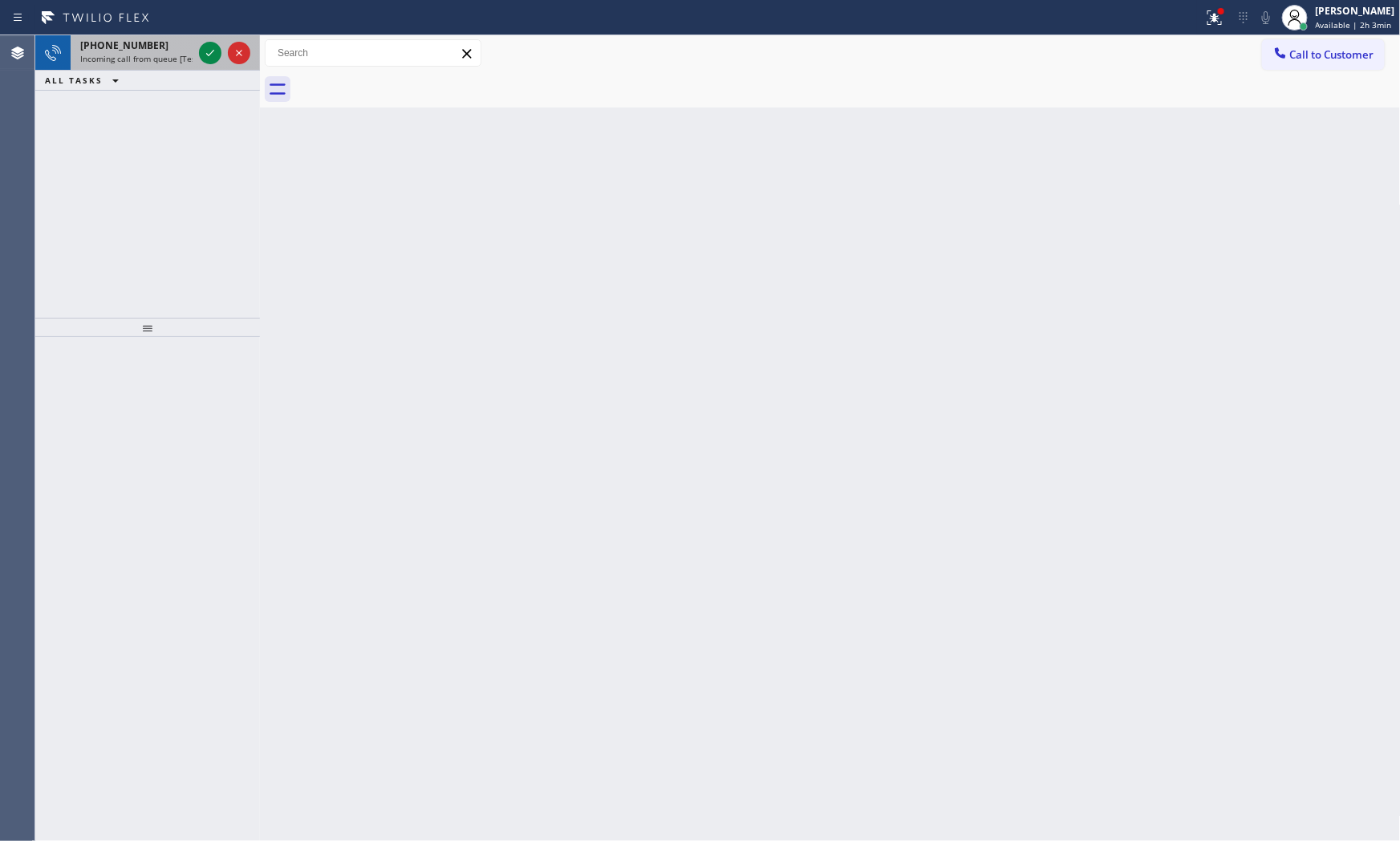
click at [94, 44] on span "[PHONE_NUMBER]" at bounding box center [124, 45] width 89 height 14
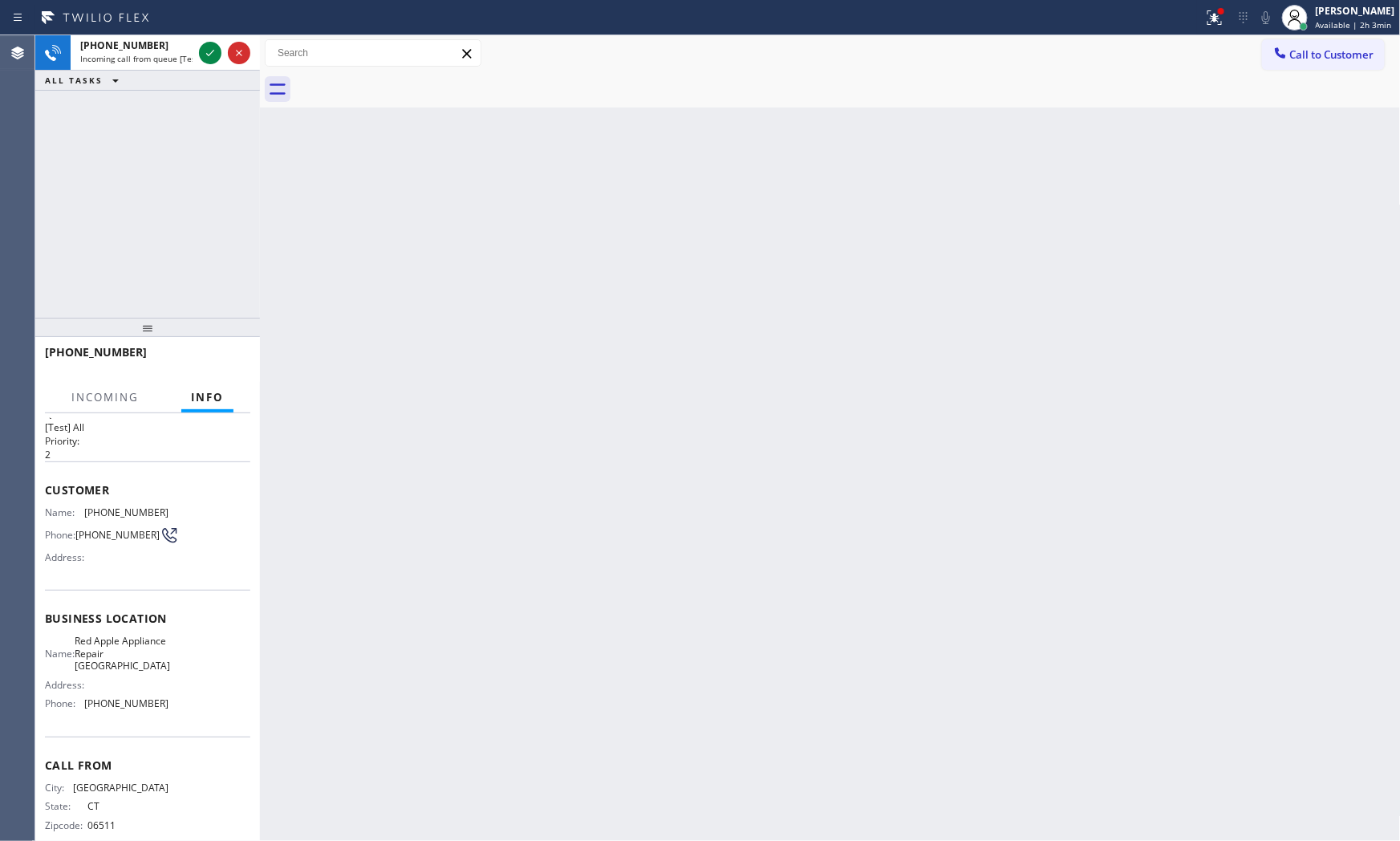
scroll to position [50, 0]
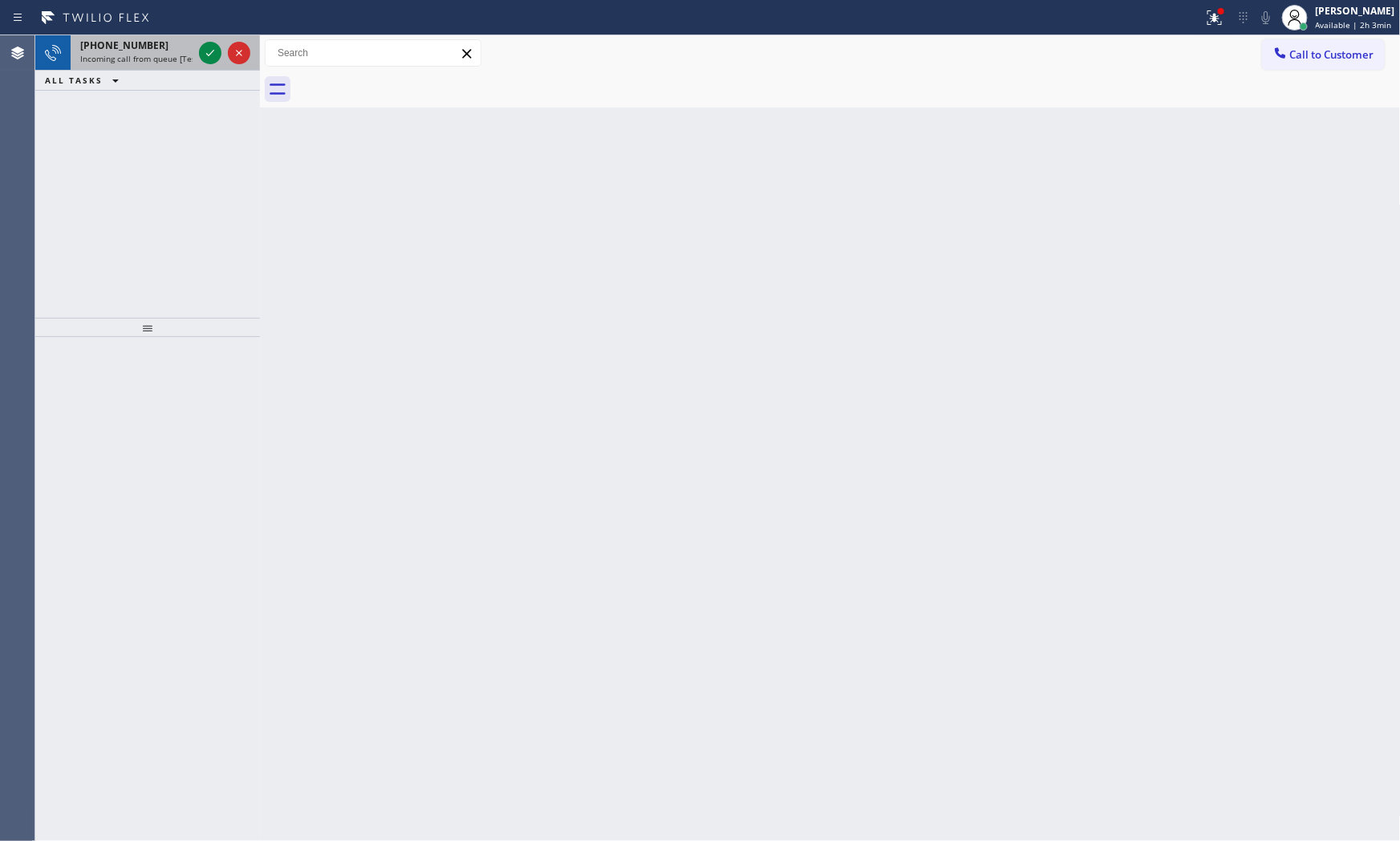
click at [166, 66] on div "[PHONE_NUMBER] Incoming call from queue [Test] All" at bounding box center [133, 53] width 125 height 36
click at [157, 51] on div "[PHONE_NUMBER]" at bounding box center [136, 45] width 112 height 14
click at [187, 58] on span "Incoming call from queue [Test] All" at bounding box center [146, 58] width 133 height 11
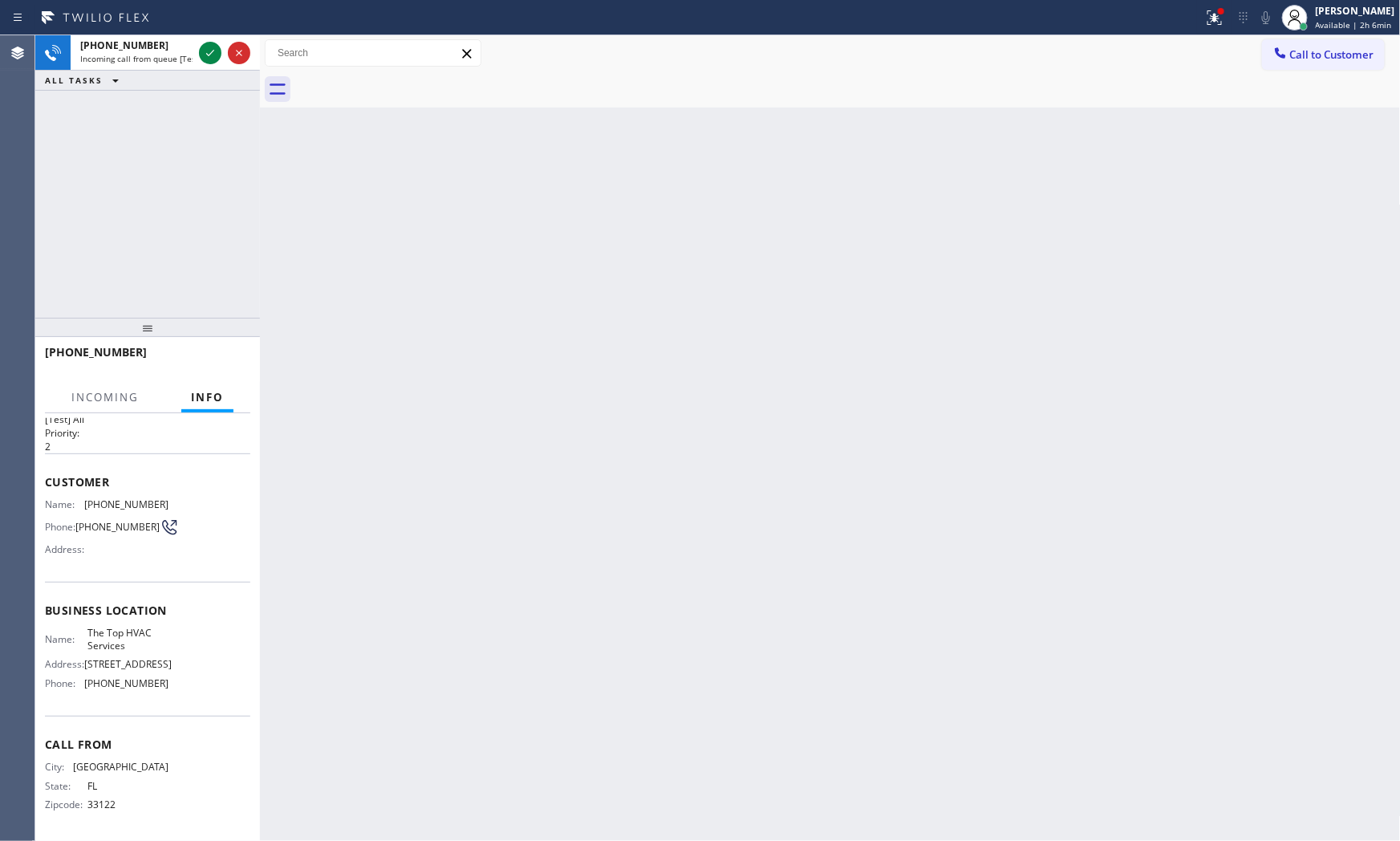
scroll to position [50, 0]
click at [205, 57] on icon at bounding box center [210, 53] width 19 height 19
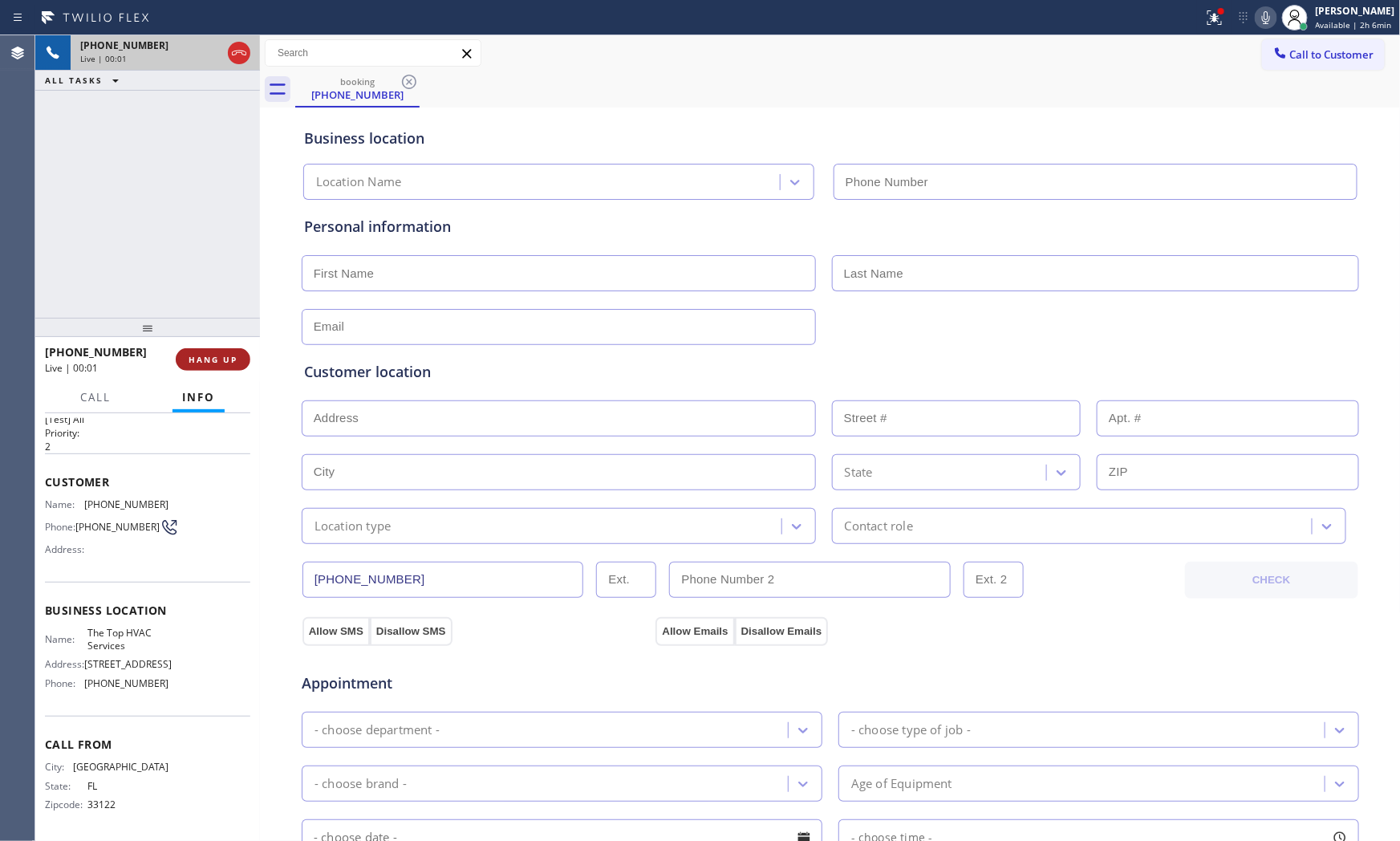
type input "[PHONE_NUMBER]"
click at [196, 355] on span "HANG UP" at bounding box center [213, 359] width 49 height 11
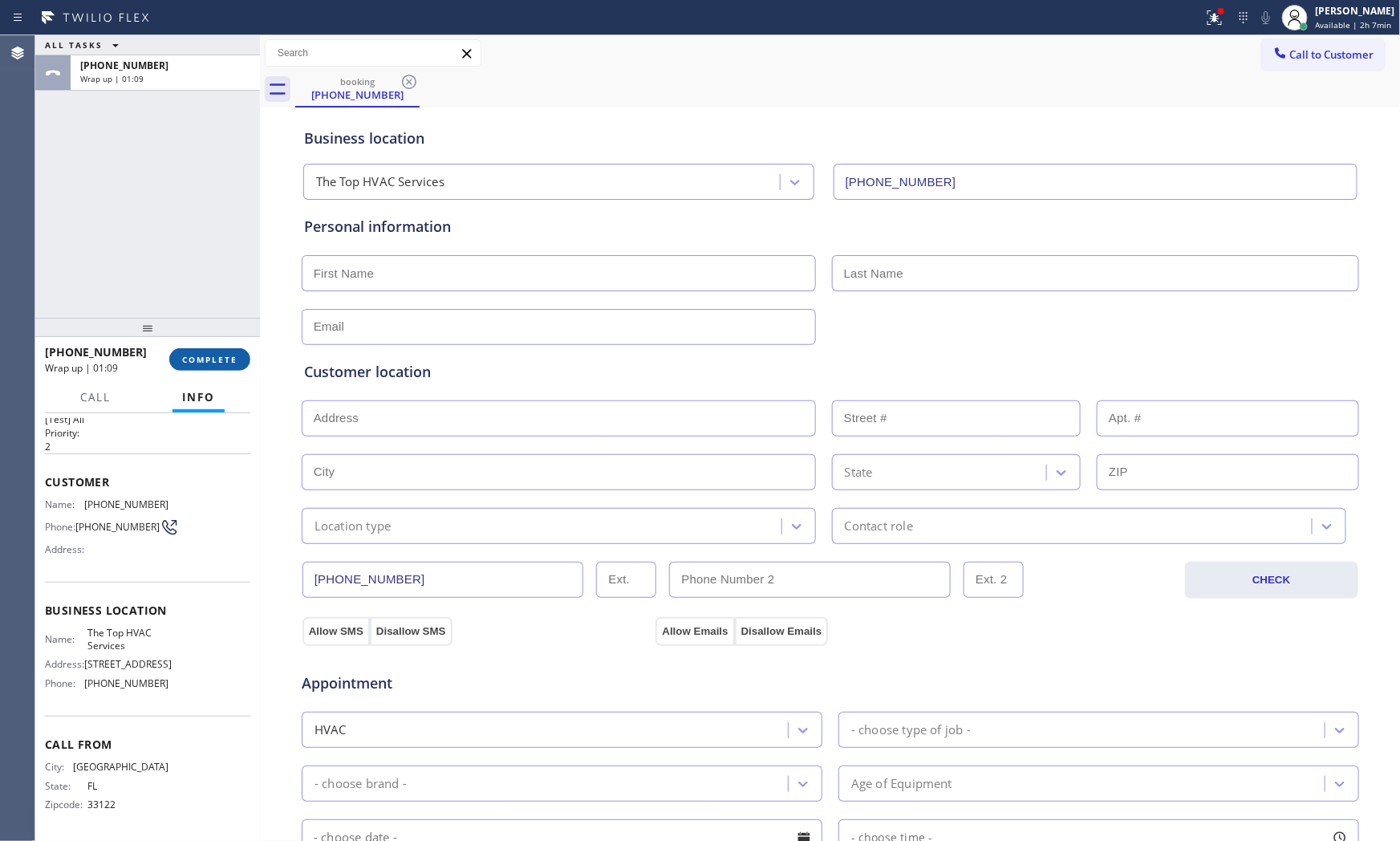
click at [210, 368] on button "COMPLETE" at bounding box center [210, 360] width 81 height 23
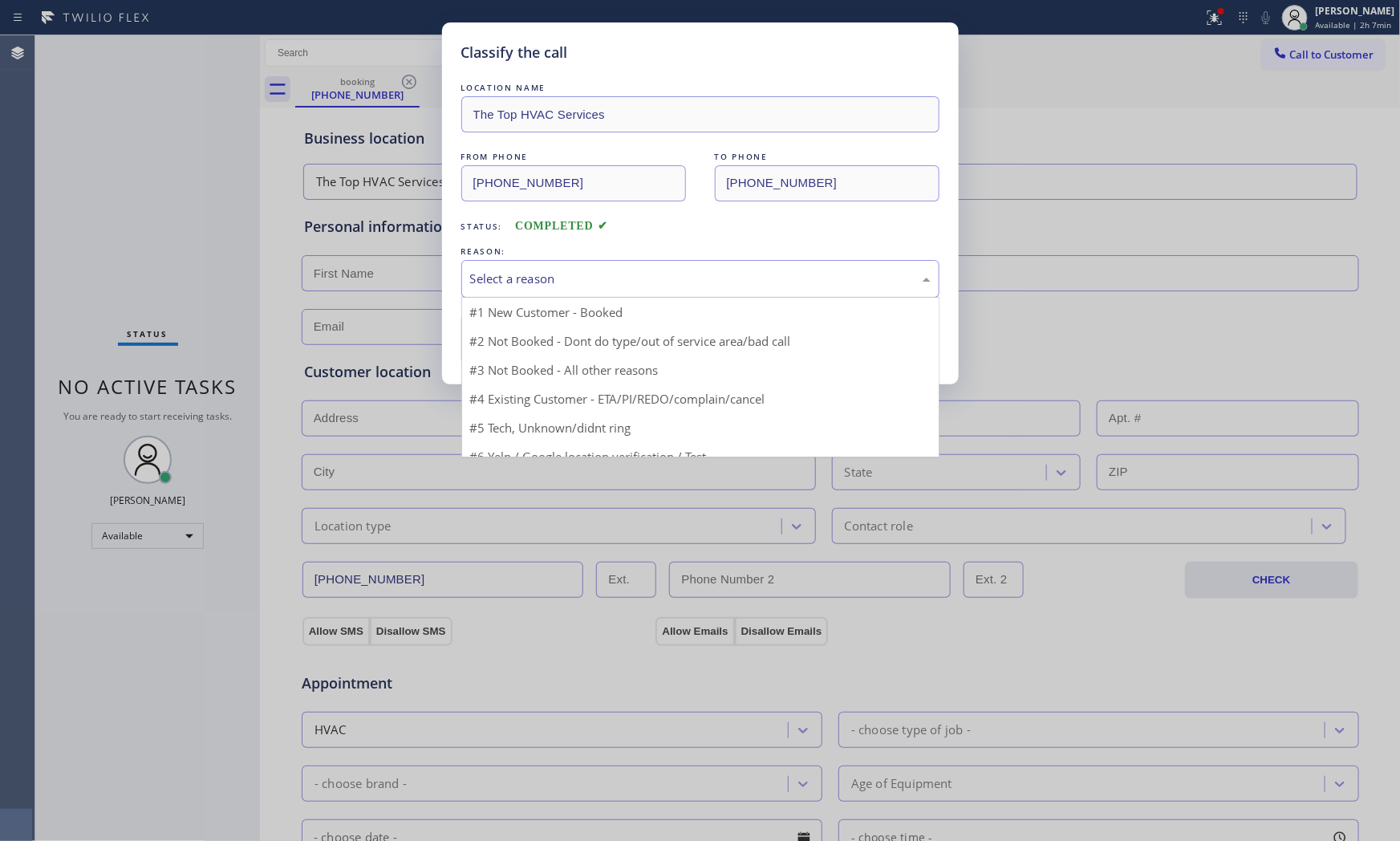
click at [589, 292] on div "Select a reason" at bounding box center [701, 278] width 478 height 37
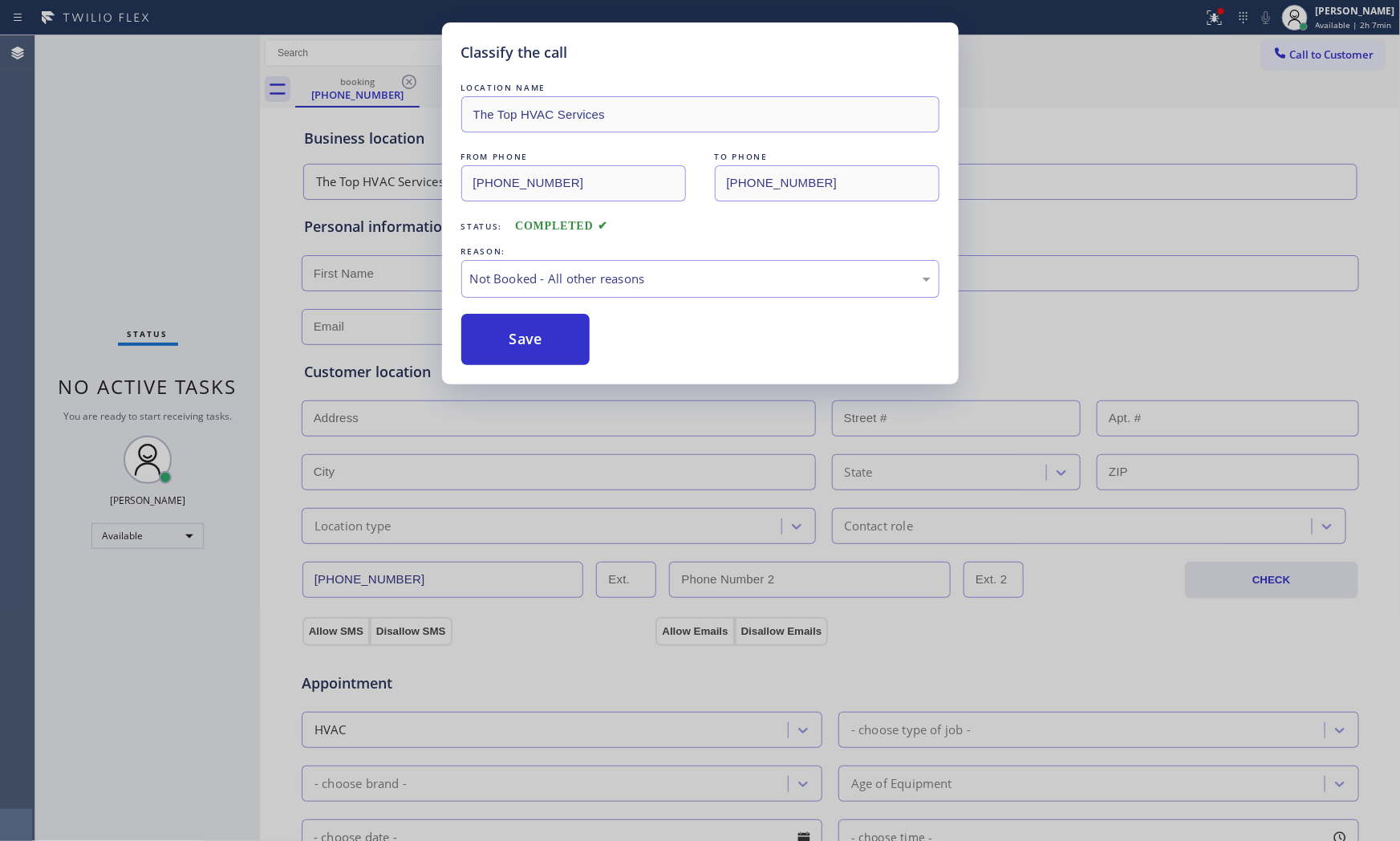
click at [530, 334] on button "Save" at bounding box center [526, 339] width 130 height 51
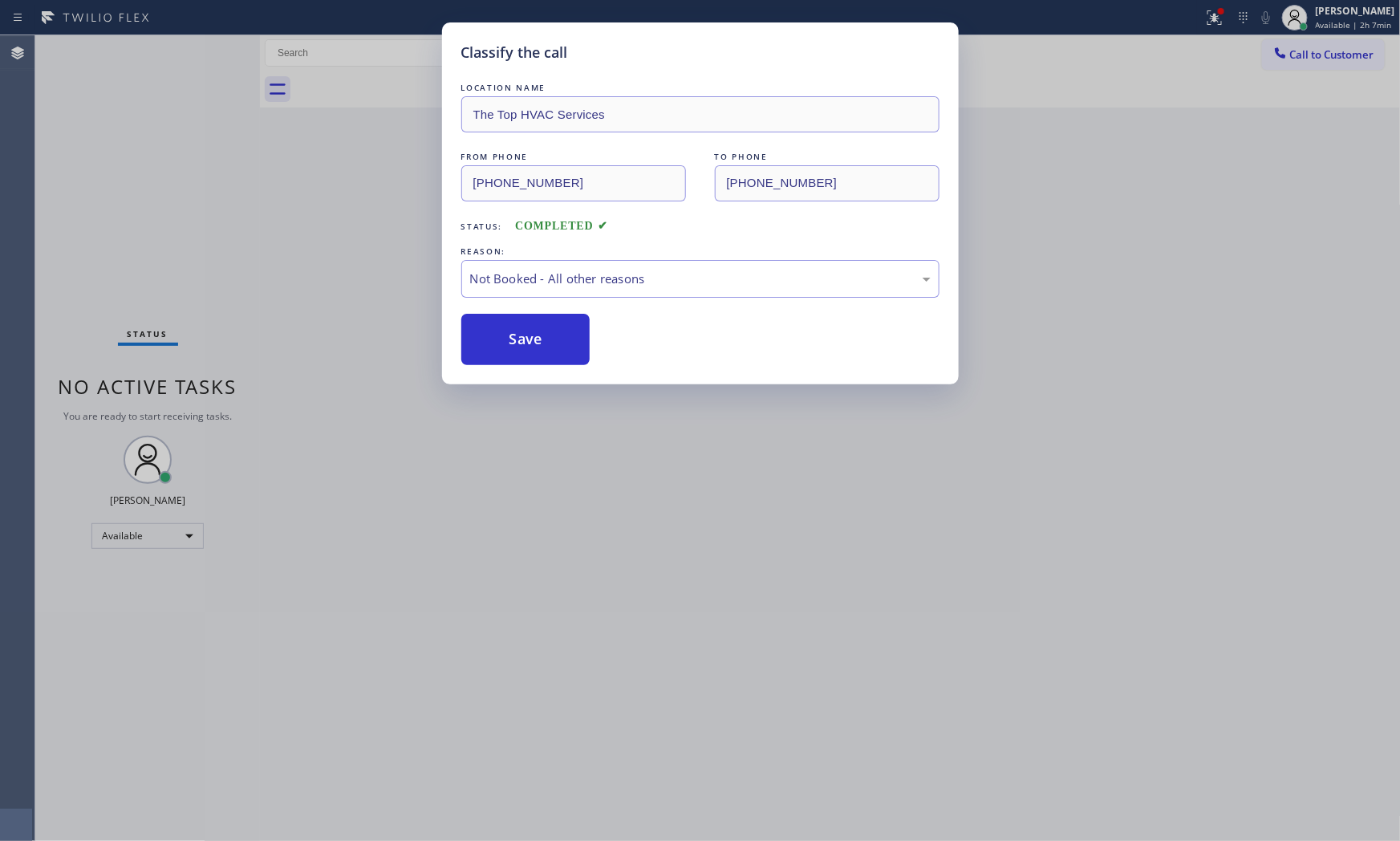
click at [530, 334] on button "Save" at bounding box center [526, 339] width 130 height 51
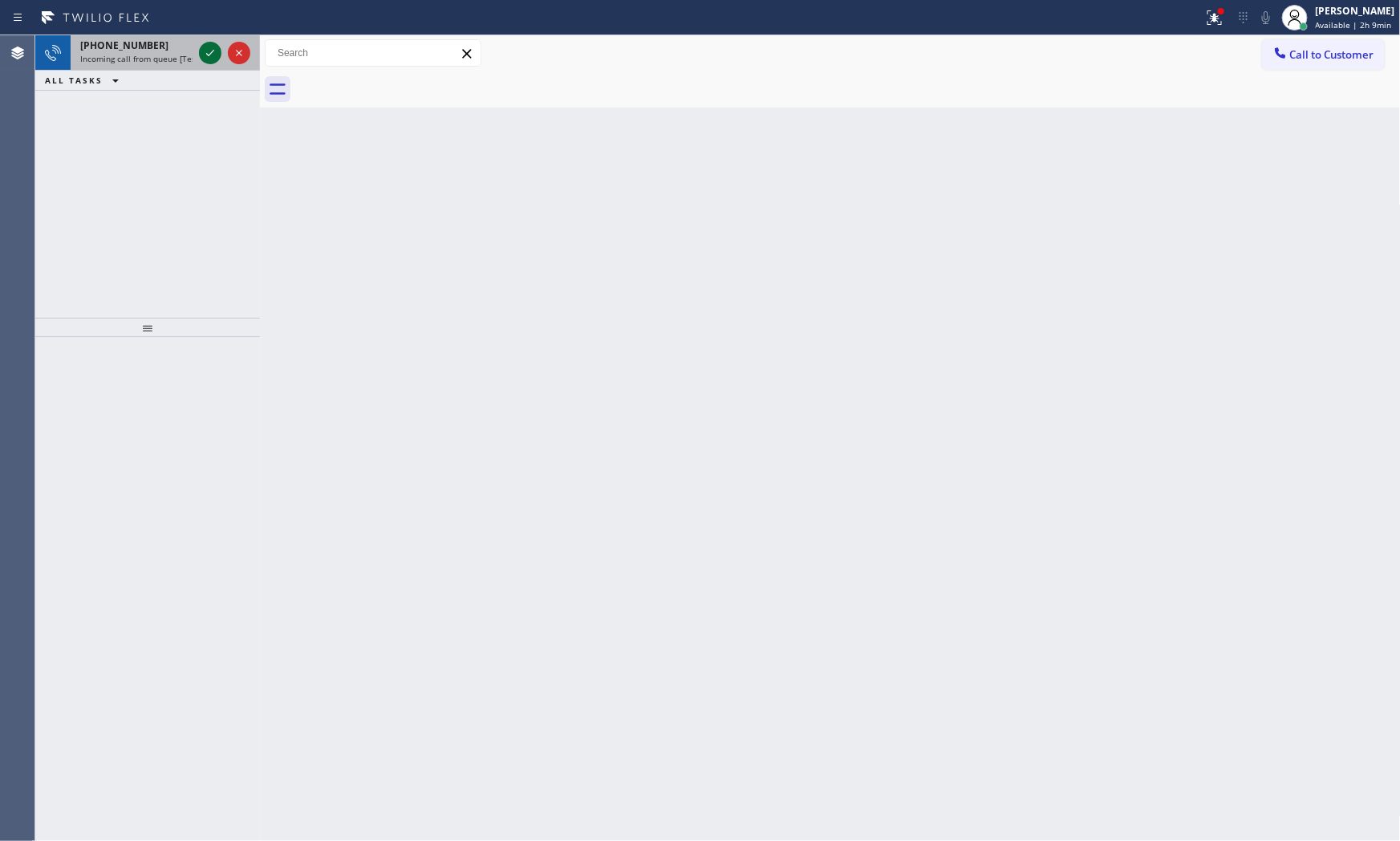
click at [207, 52] on icon at bounding box center [210, 53] width 19 height 19
click at [117, 59] on span "Incoming call from queue [Test] All" at bounding box center [146, 58] width 133 height 11
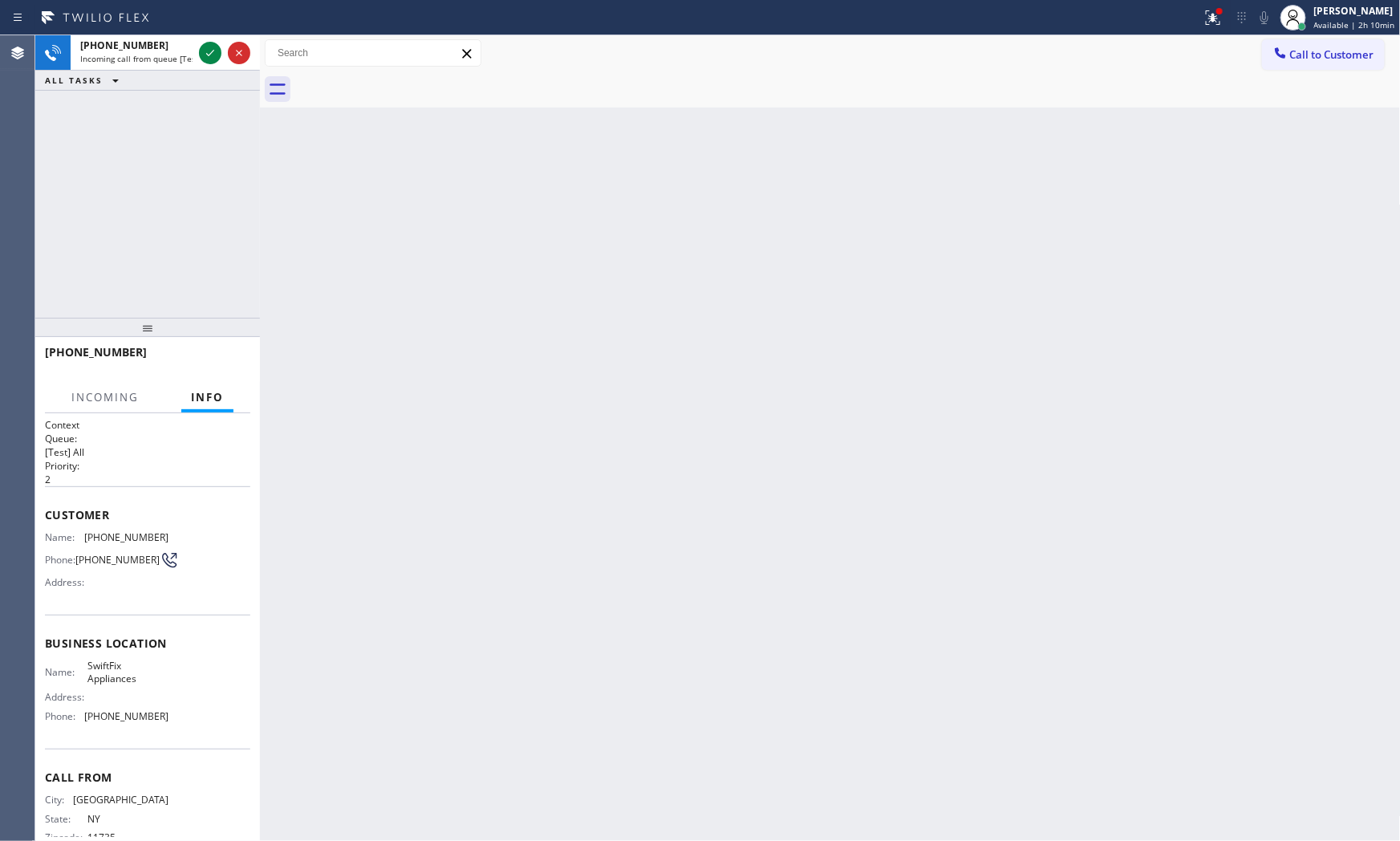
scroll to position [18, 0]
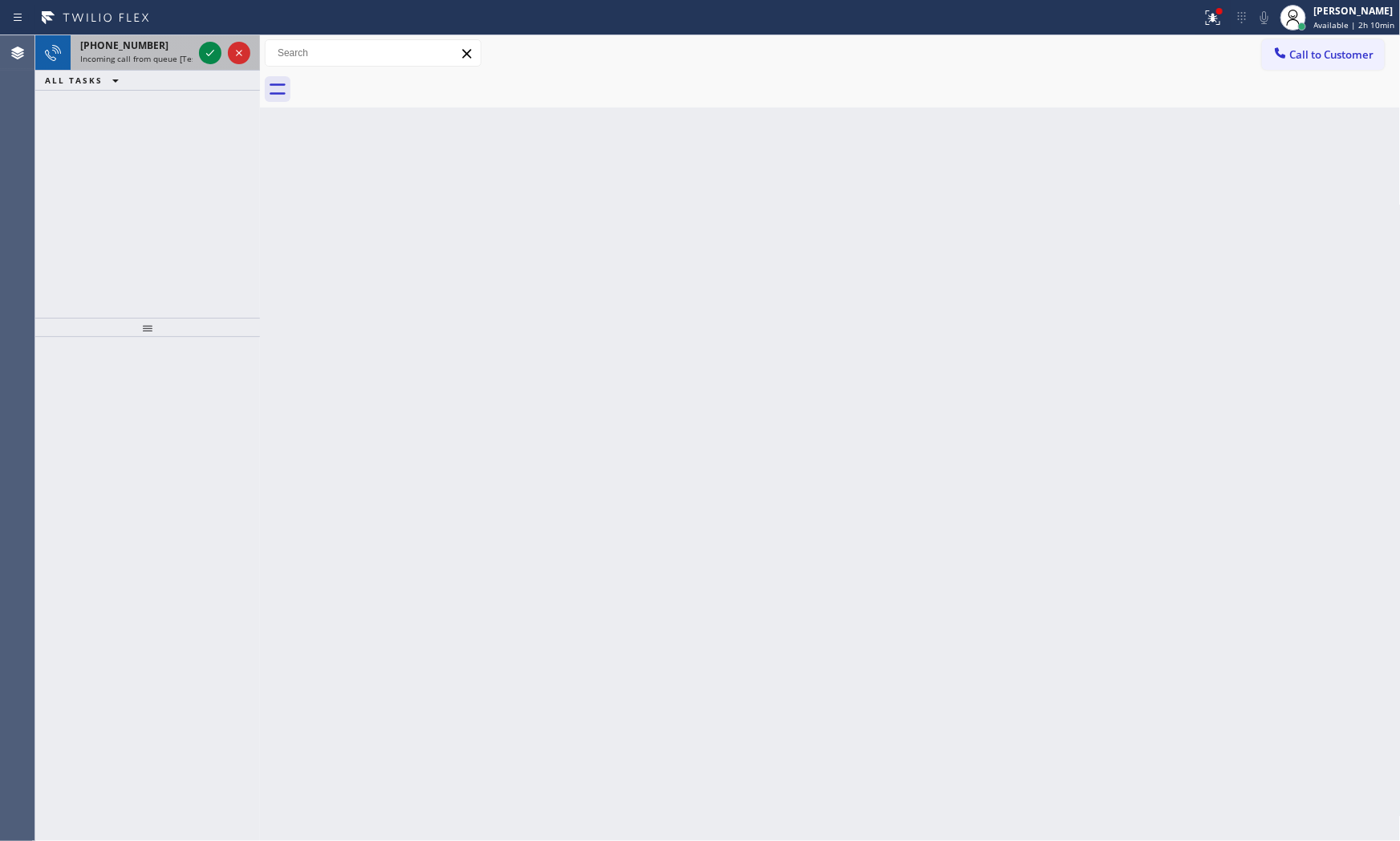
click at [123, 57] on span "Incoming call from queue [Test] All" at bounding box center [146, 58] width 133 height 11
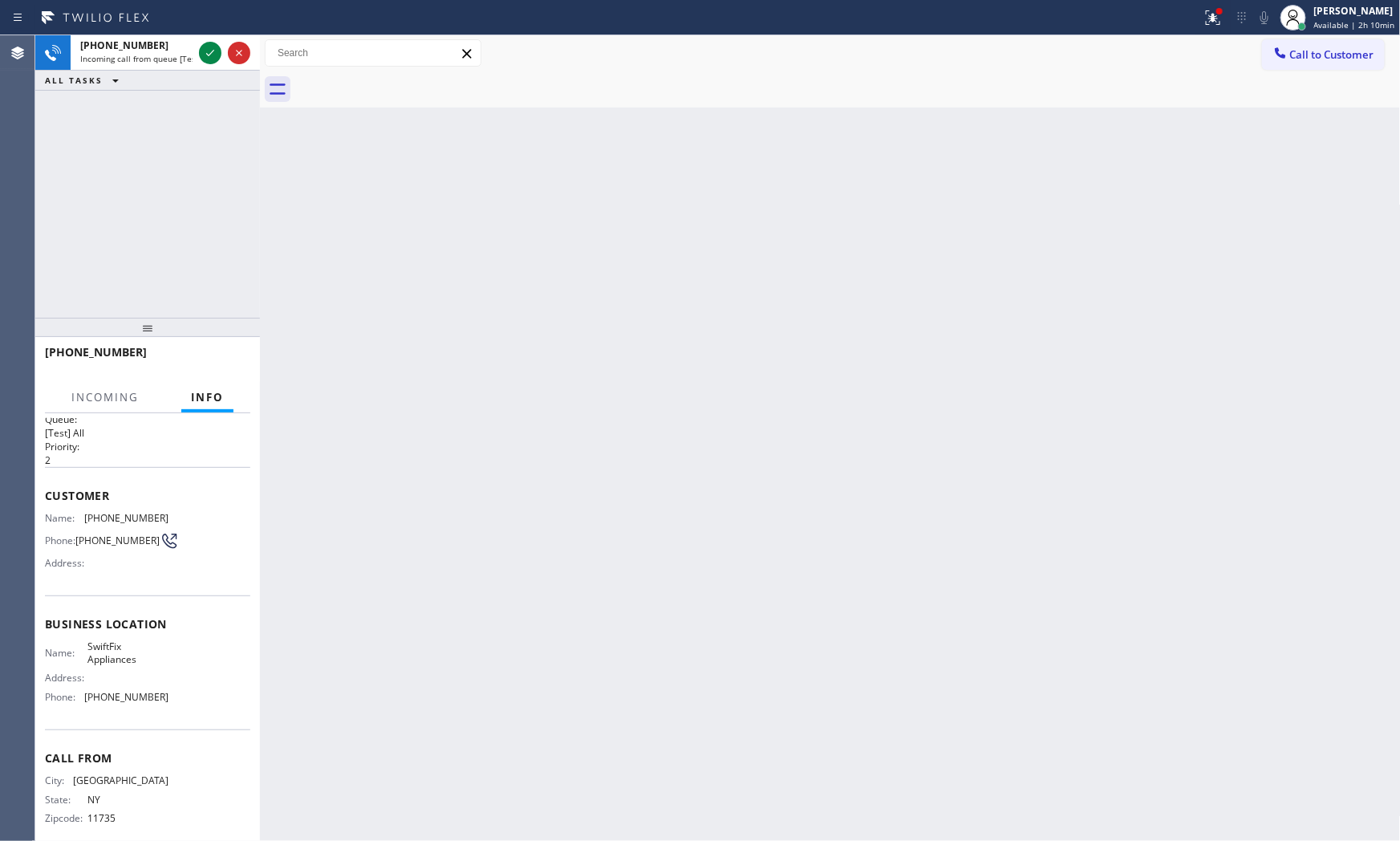
scroll to position [37, 0]
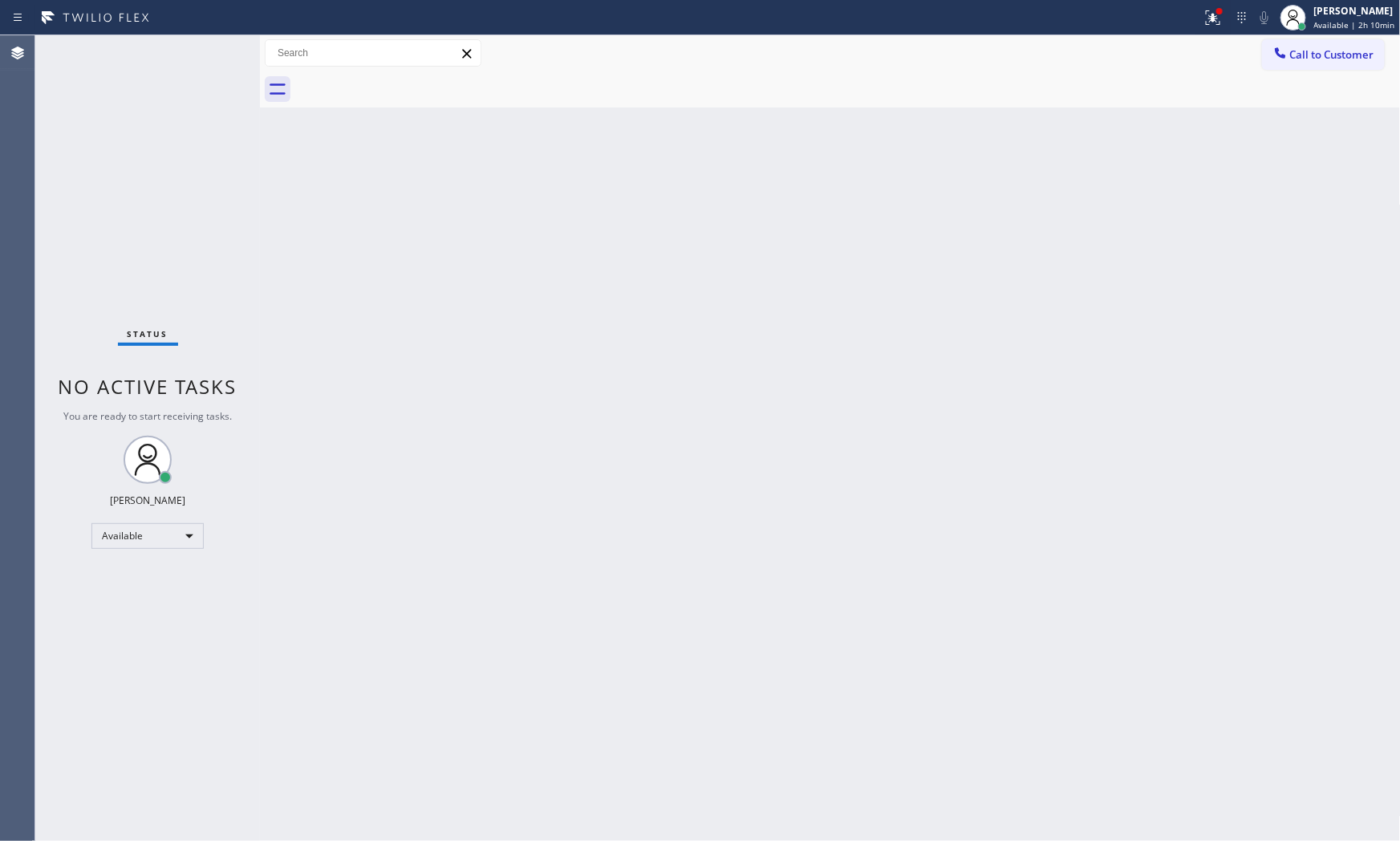
click at [217, 60] on div "Status No active tasks You are ready to start receiving tasks. [PERSON_NAME] Av…" at bounding box center [148, 438] width 224 height 806
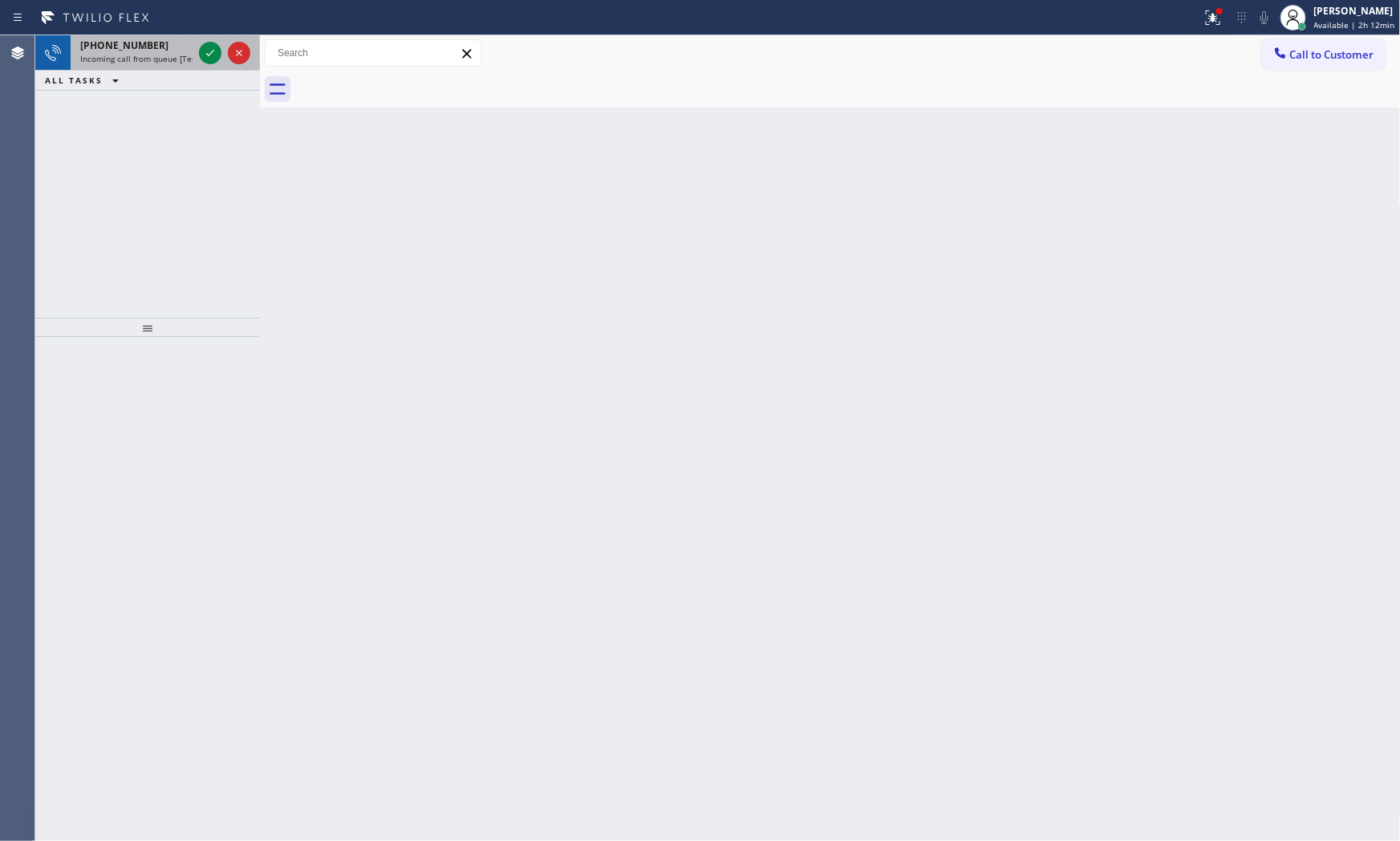
click at [163, 57] on span "Incoming call from queue [Test] All" at bounding box center [146, 58] width 133 height 11
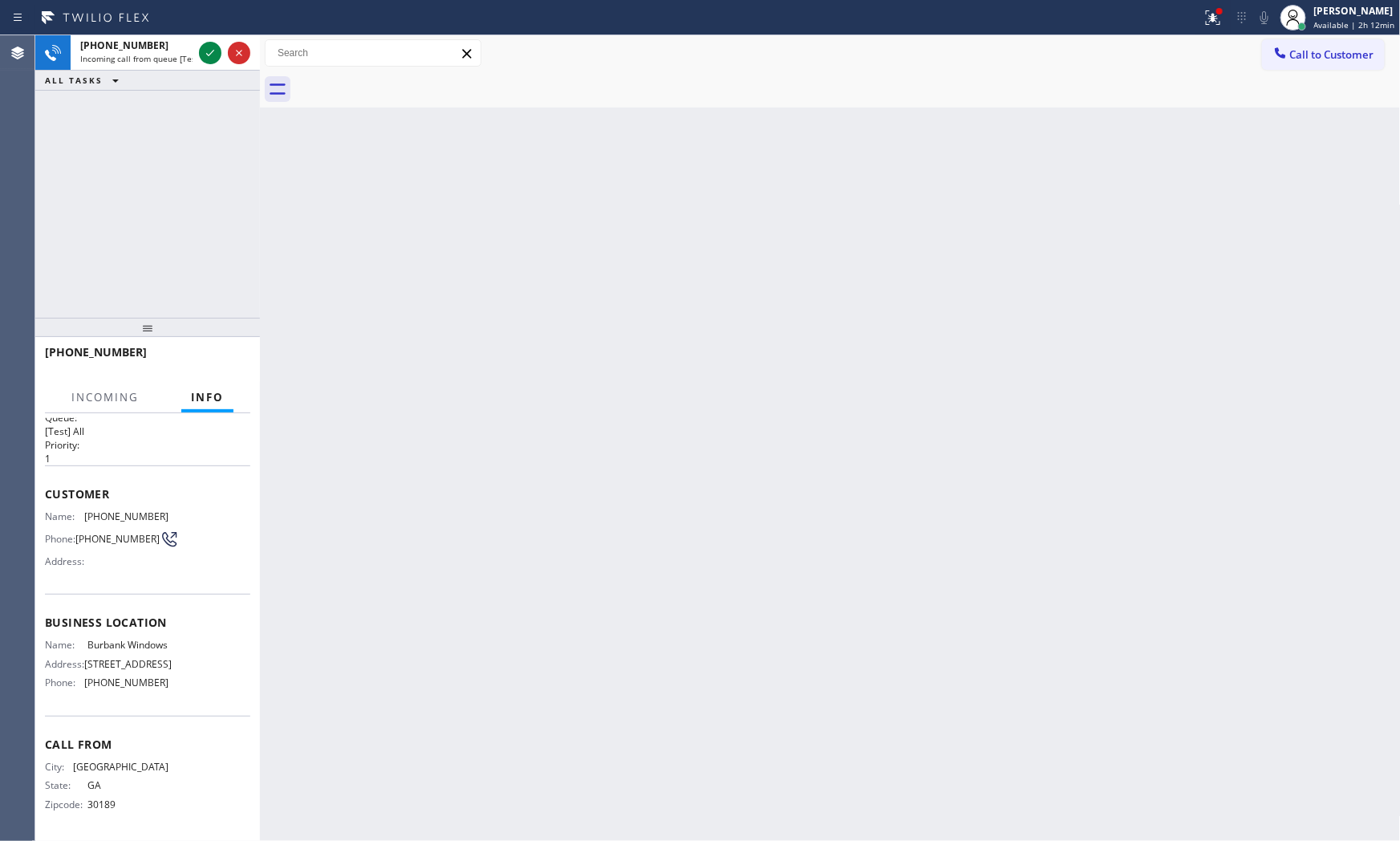
scroll to position [50, 0]
click at [204, 53] on icon at bounding box center [210, 53] width 19 height 19
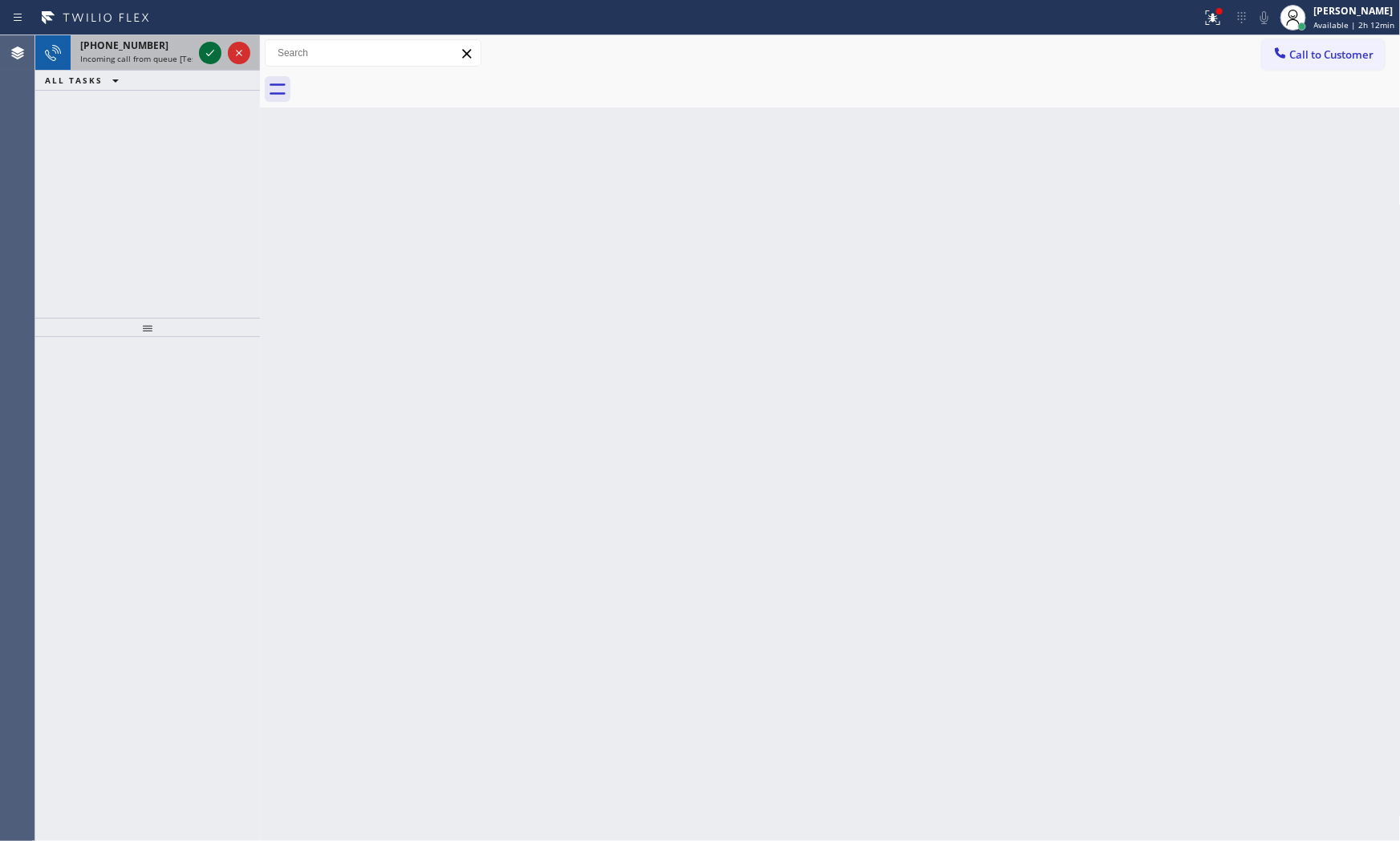
click at [203, 50] on icon at bounding box center [210, 53] width 19 height 19
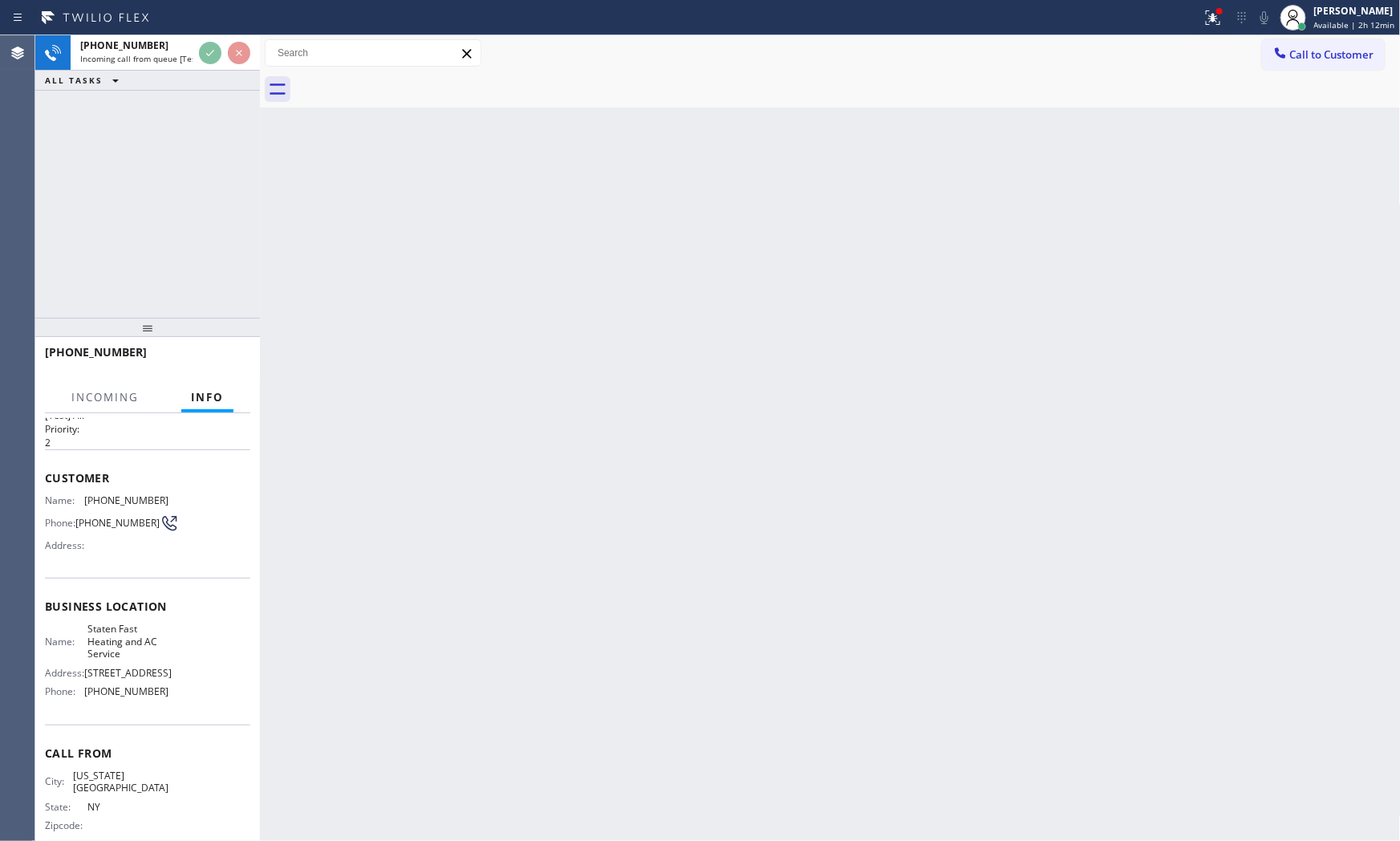
scroll to position [75, 0]
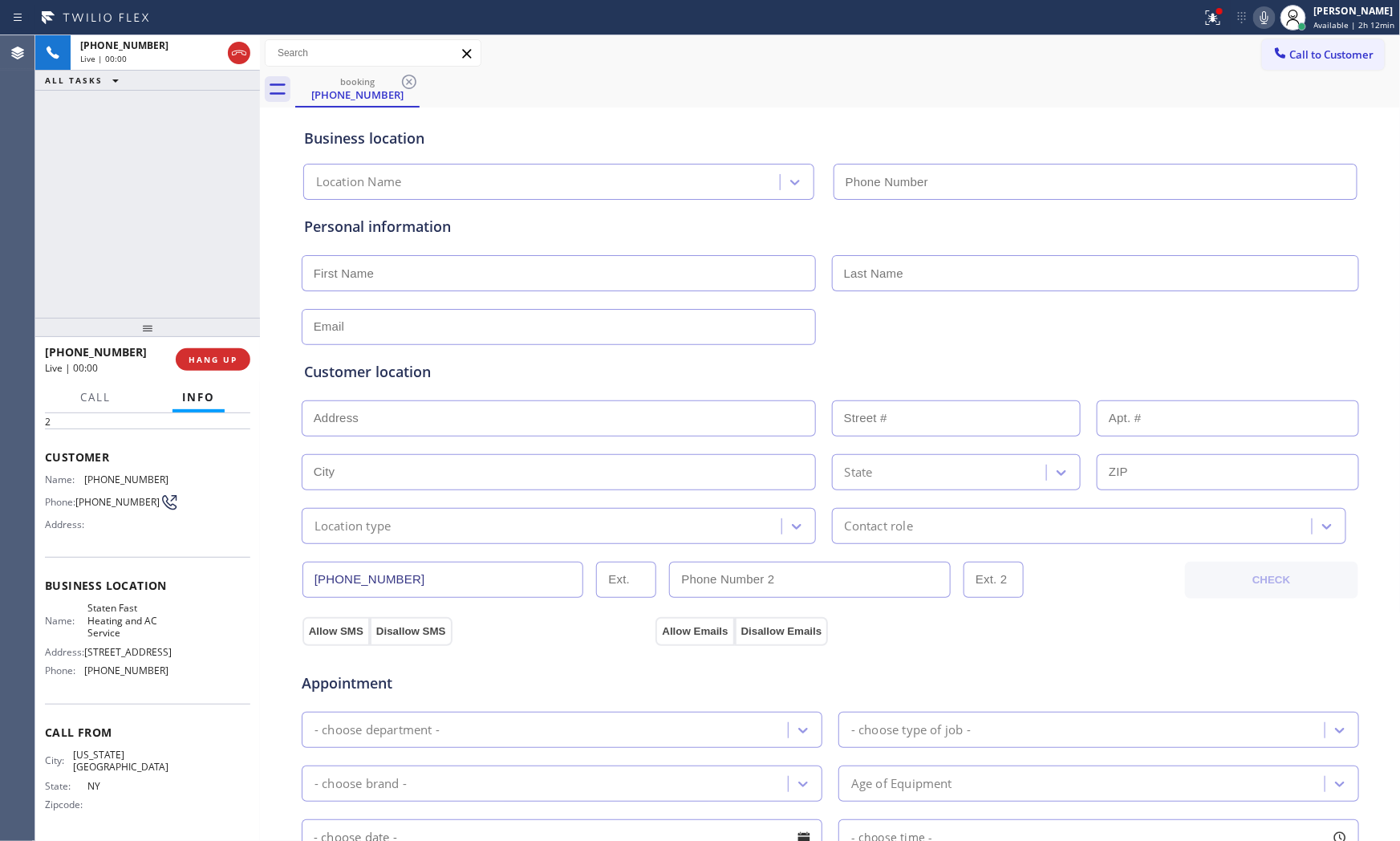
type input "[PHONE_NUMBER]"
click at [226, 367] on button "HANG UP" at bounding box center [213, 360] width 75 height 23
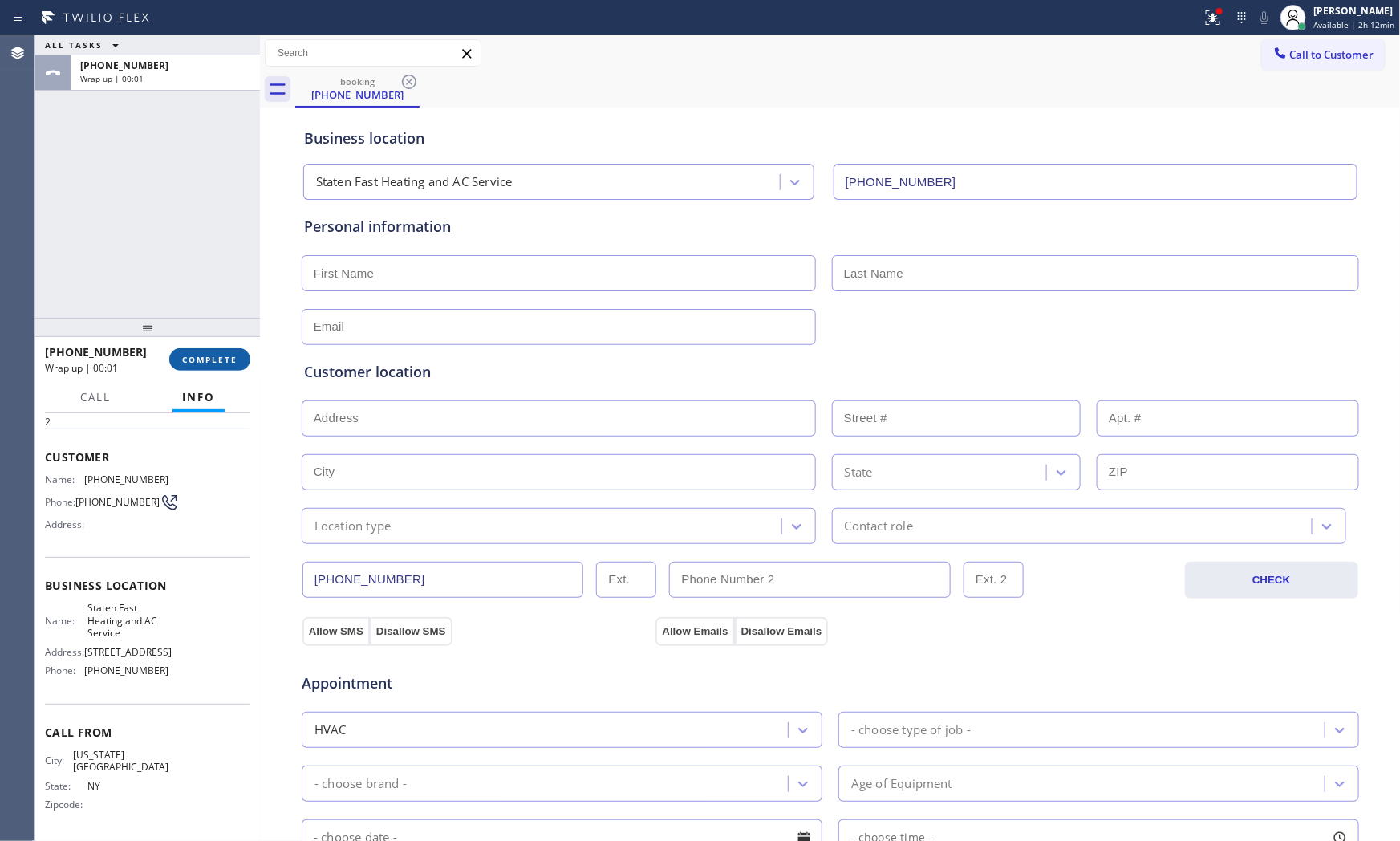
click at [226, 368] on button "COMPLETE" at bounding box center [210, 360] width 81 height 23
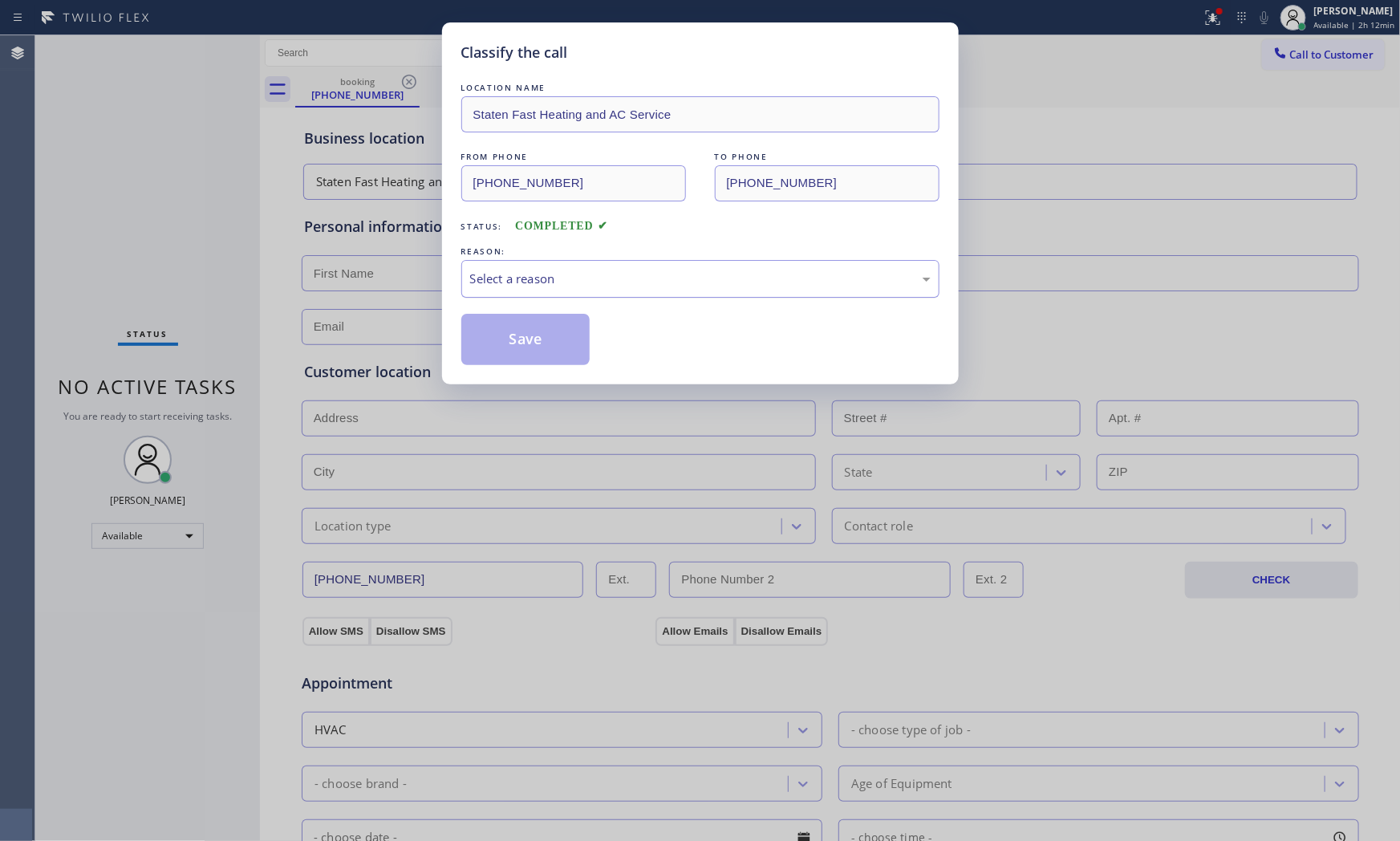
drag, startPoint x: 736, startPoint y: 275, endPoint x: 703, endPoint y: 291, distance: 36.7
click at [732, 276] on div "Select a reason" at bounding box center [701, 278] width 461 height 18
click at [542, 345] on button "Save" at bounding box center [526, 339] width 130 height 51
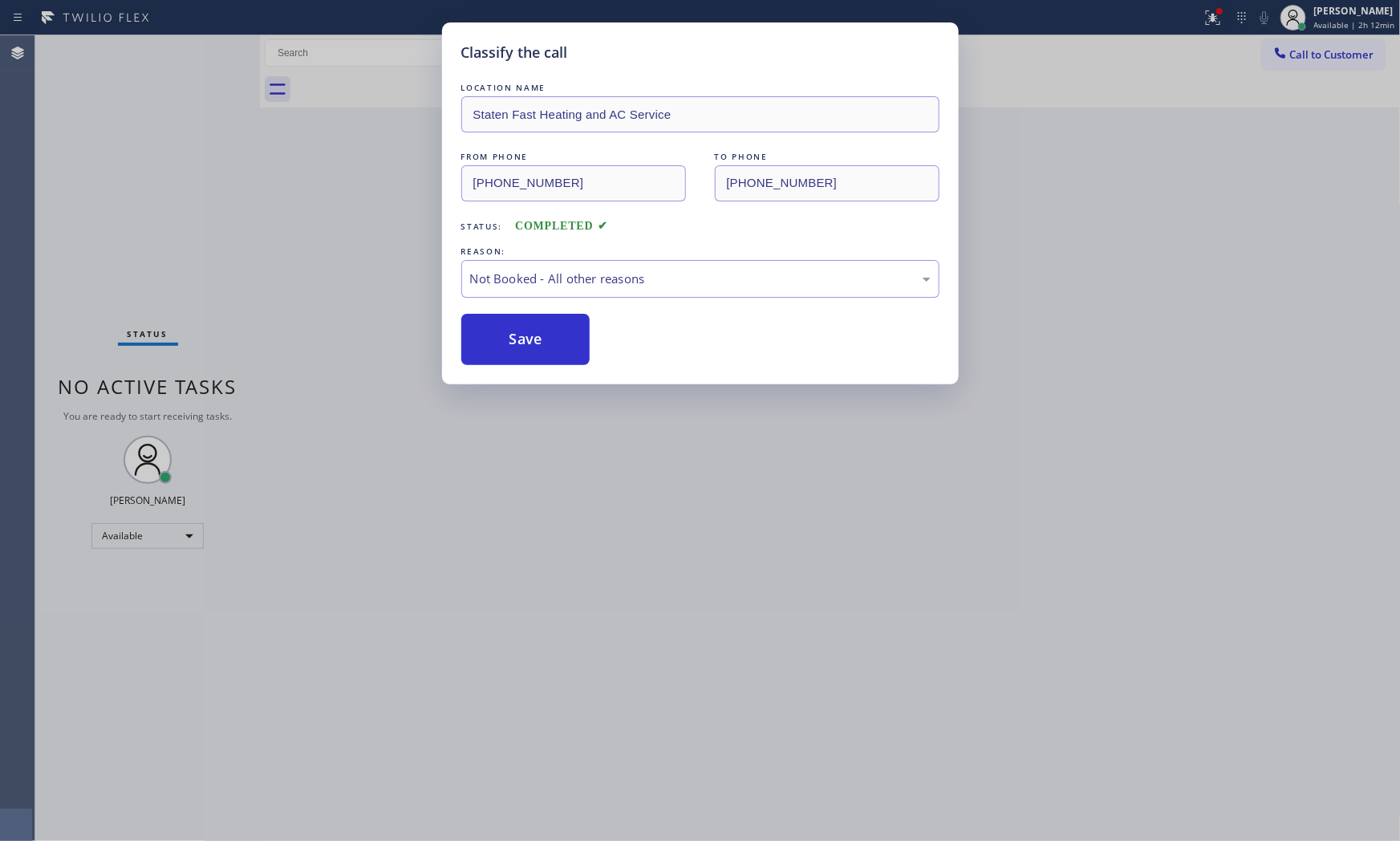
click at [542, 345] on button "Save" at bounding box center [526, 339] width 130 height 51
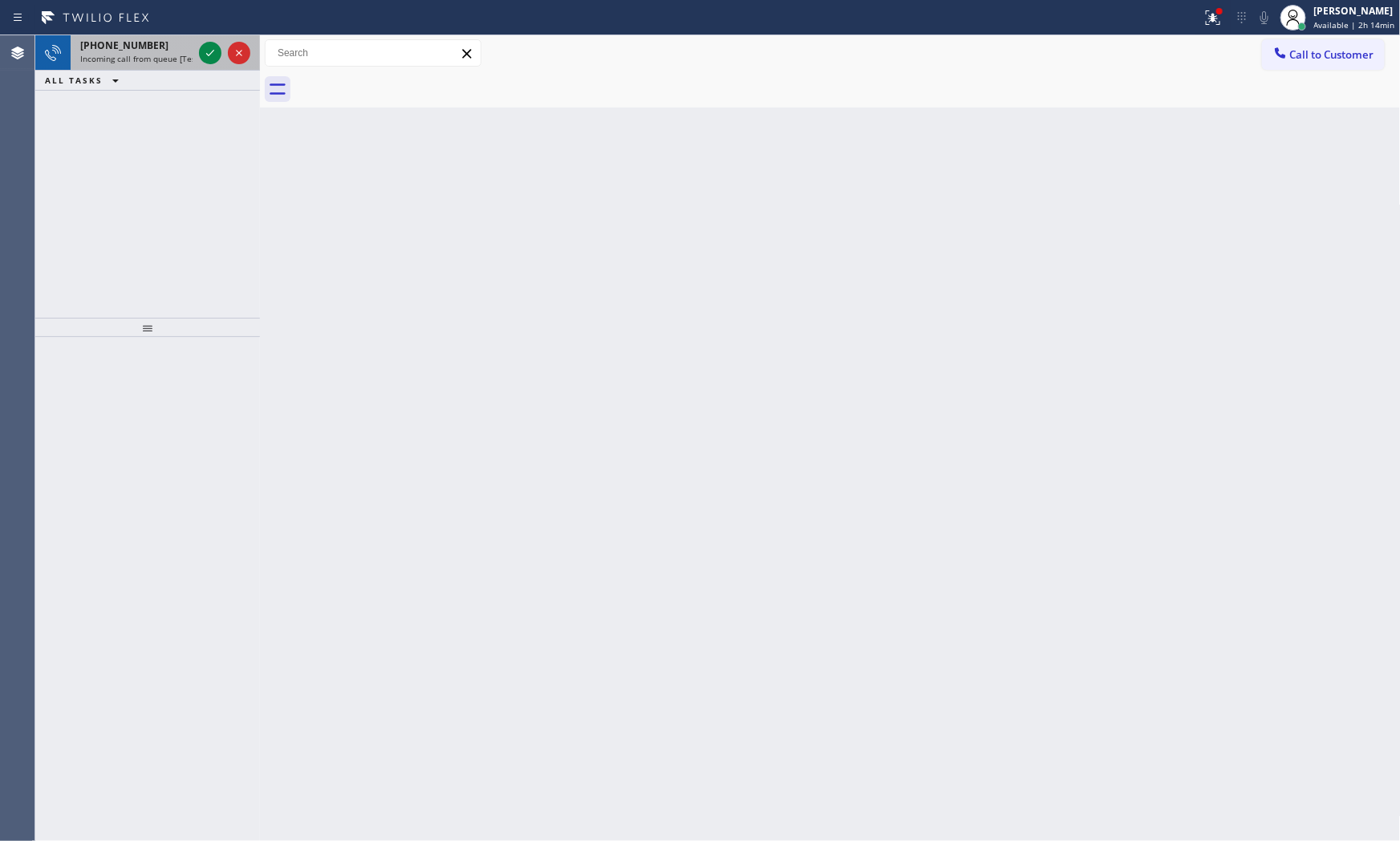
click at [161, 55] on span "Incoming call from queue [Test] All" at bounding box center [146, 58] width 133 height 11
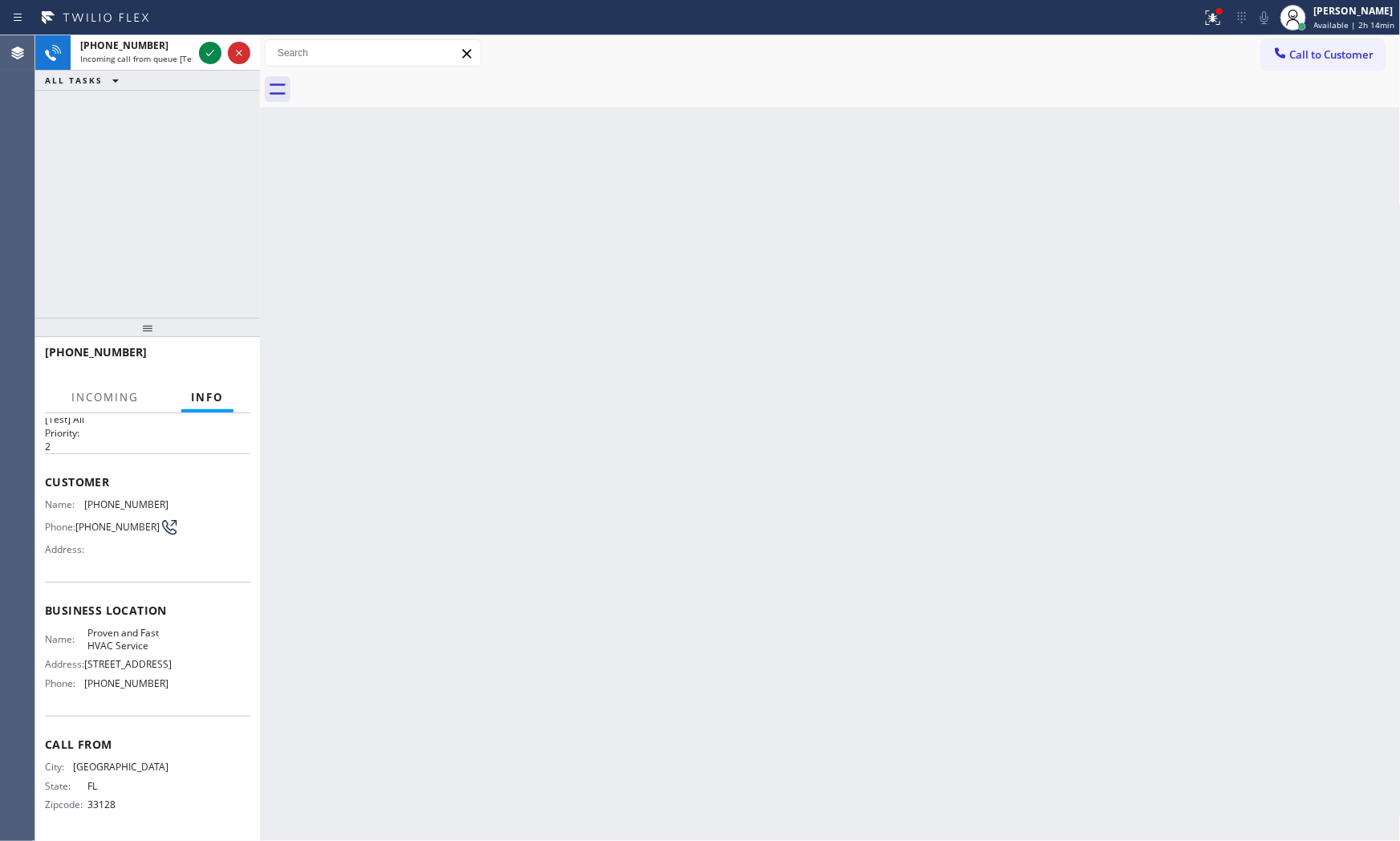
scroll to position [50, 0]
click at [213, 61] on icon at bounding box center [210, 53] width 19 height 19
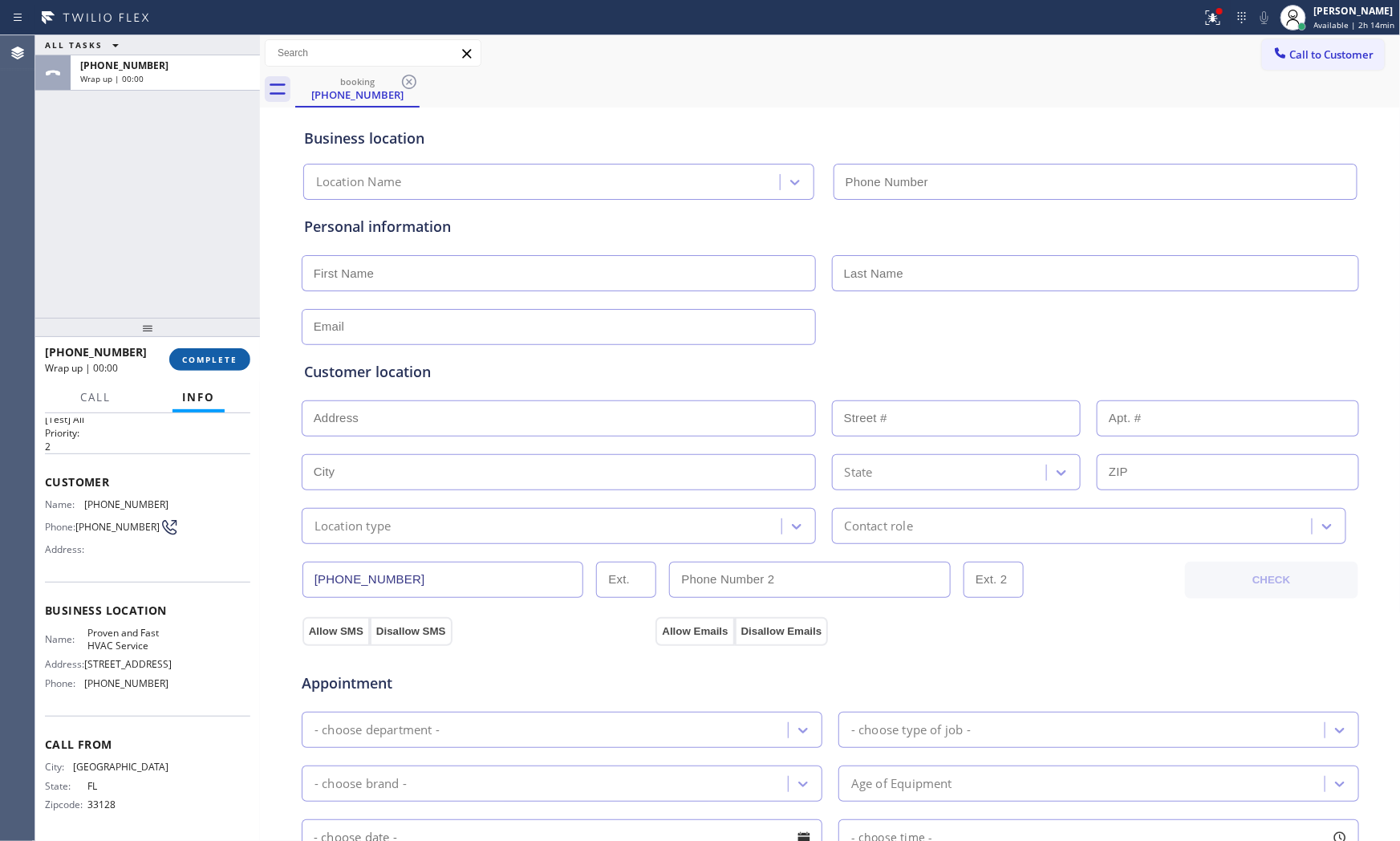
type input "[PHONE_NUMBER]"
click at [1355, 5] on div "[PERSON_NAME]" at bounding box center [1355, 11] width 81 height 14
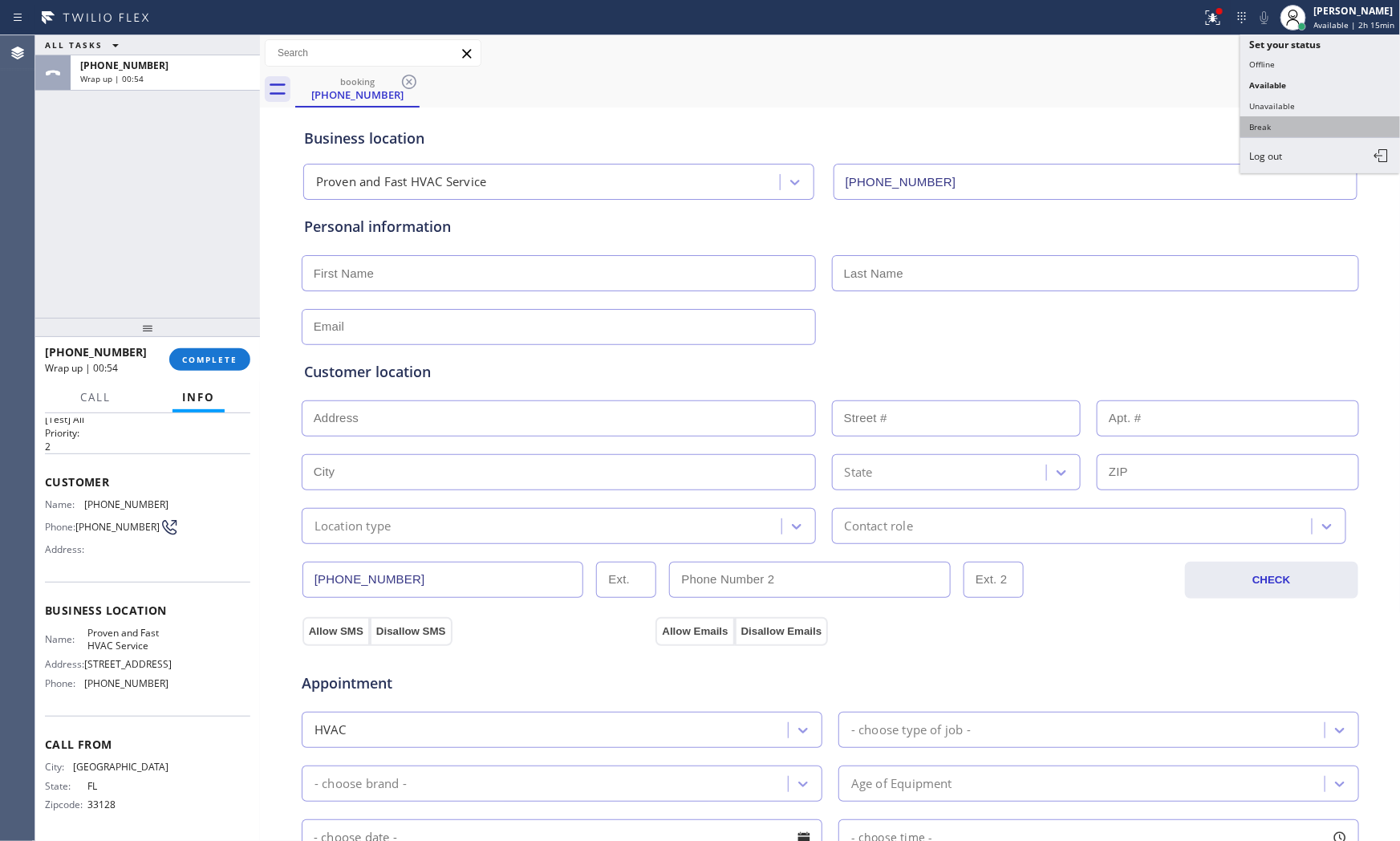
click at [1292, 132] on button "Break" at bounding box center [1321, 127] width 161 height 21
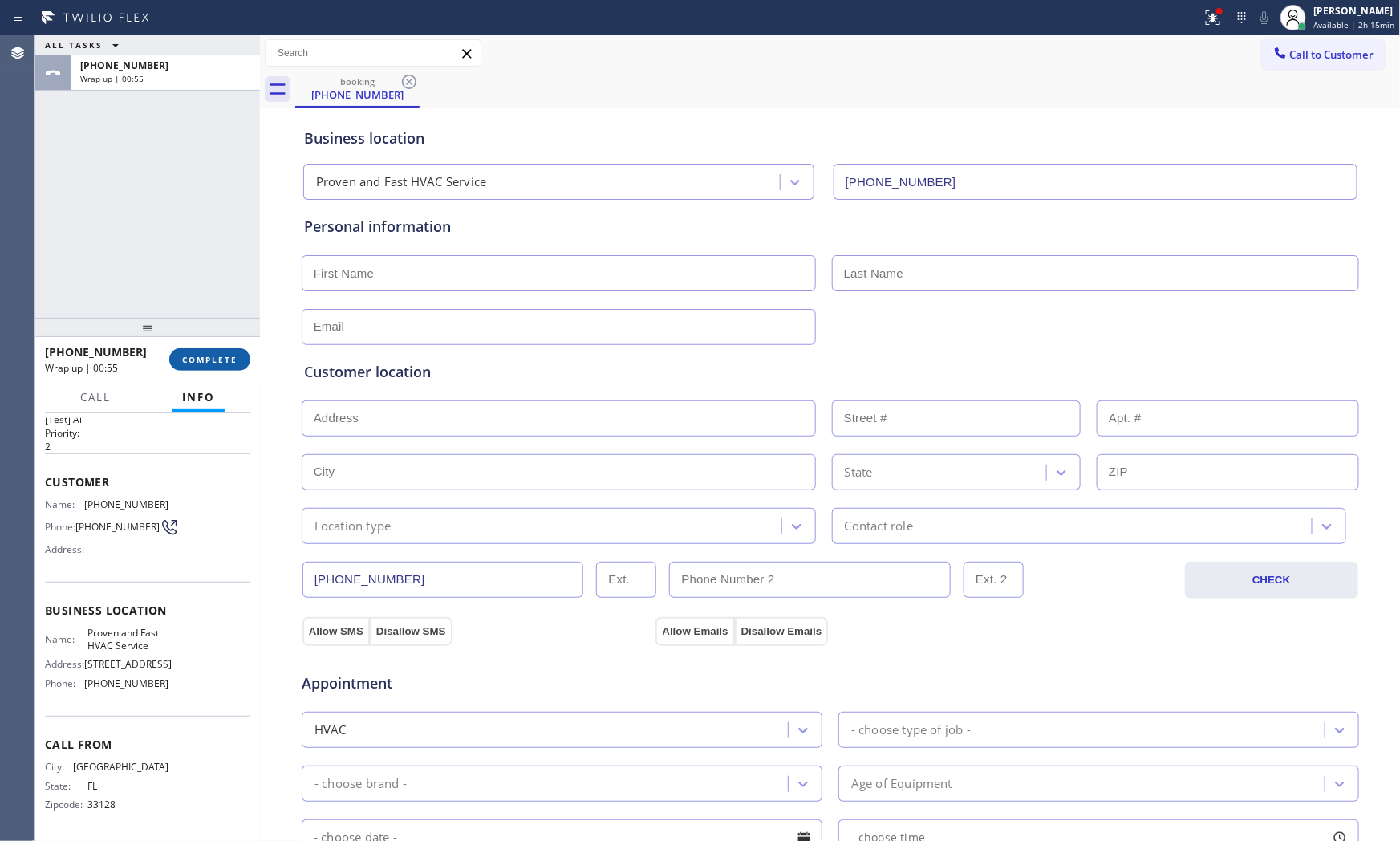
click at [194, 355] on span "COMPLETE" at bounding box center [210, 359] width 56 height 11
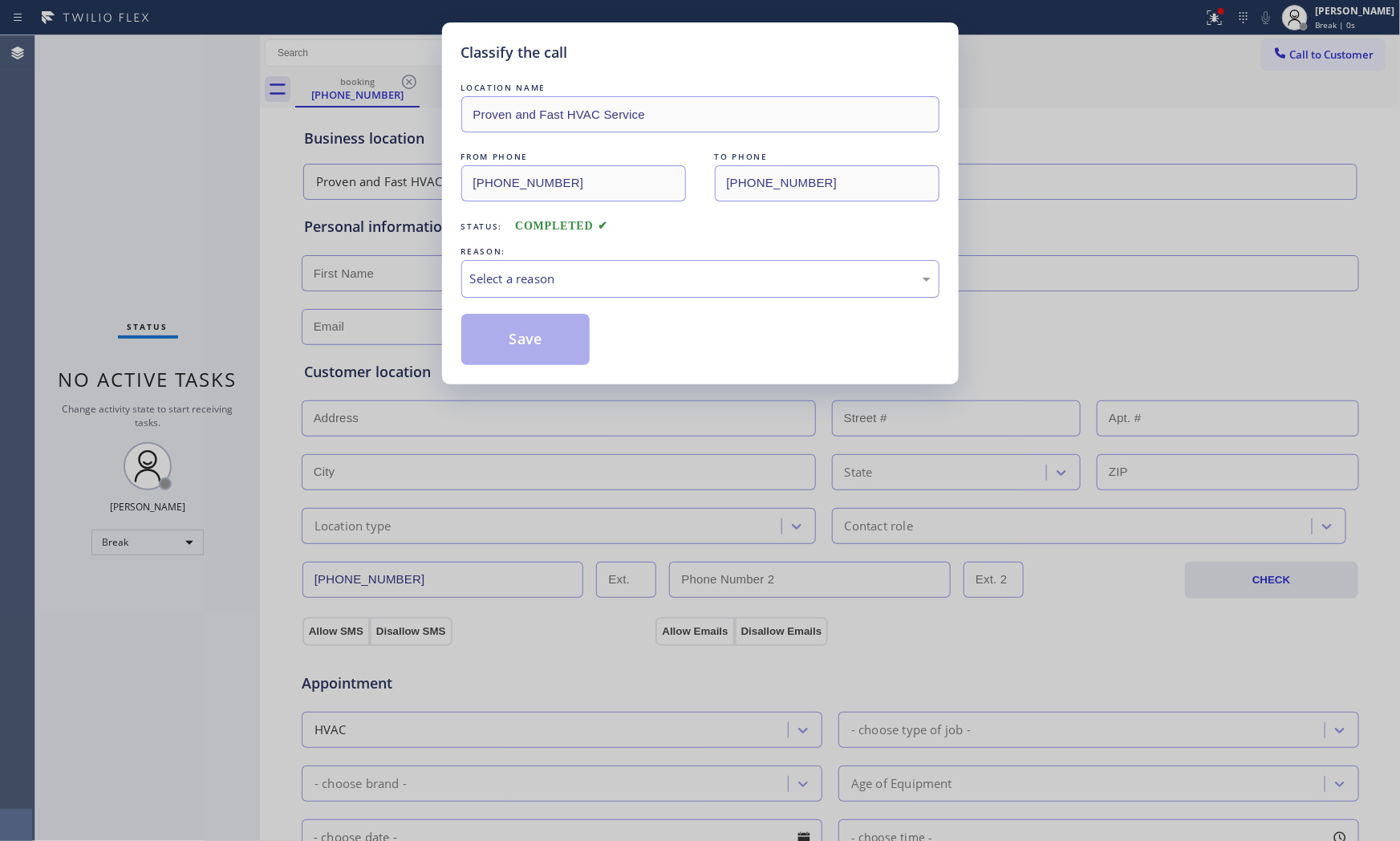
click at [533, 276] on div "Select a reason" at bounding box center [701, 278] width 461 height 18
click at [530, 333] on button "Save" at bounding box center [526, 339] width 130 height 51
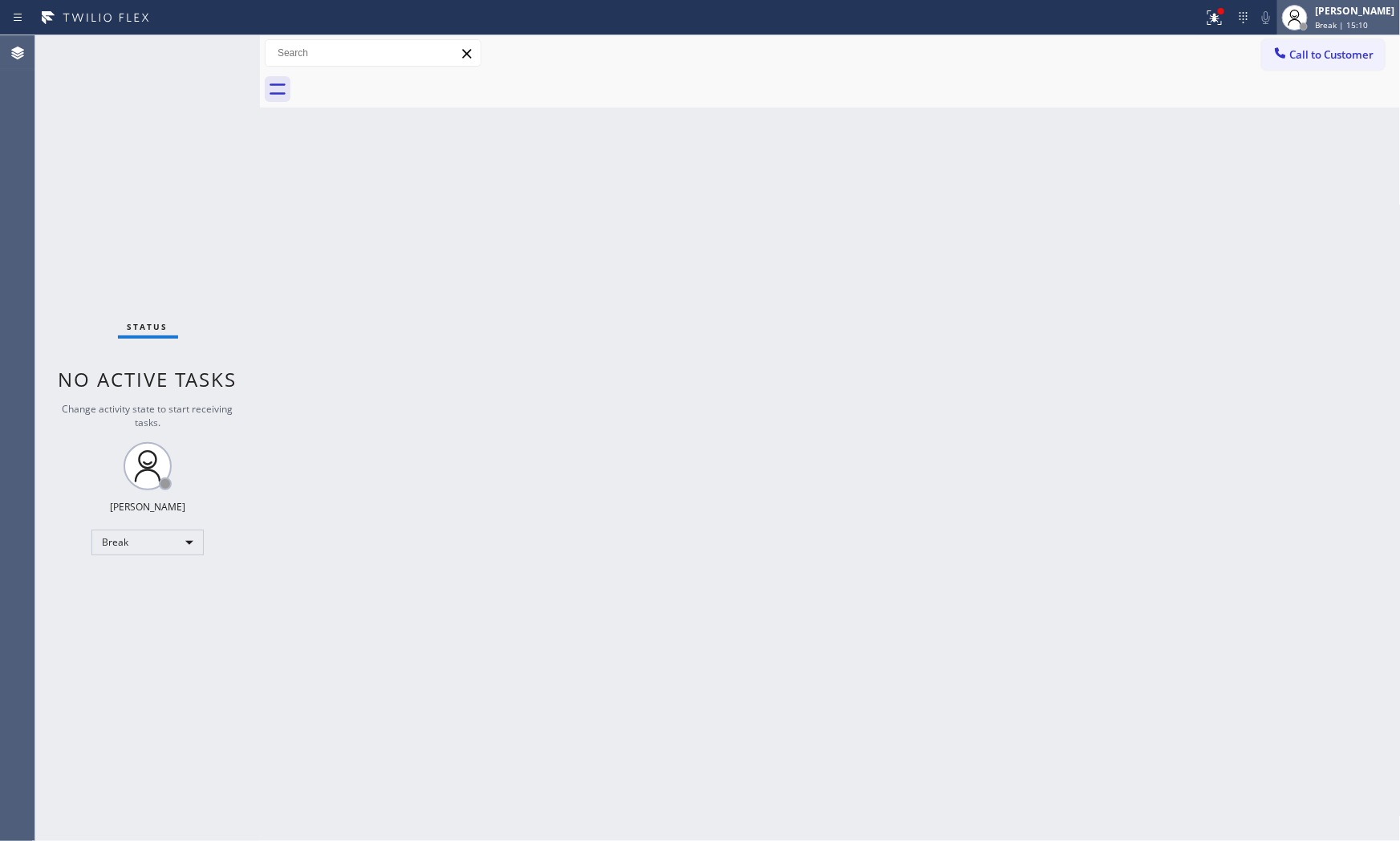
click at [1317, 24] on span "Break | 15:10" at bounding box center [1343, 24] width 53 height 11
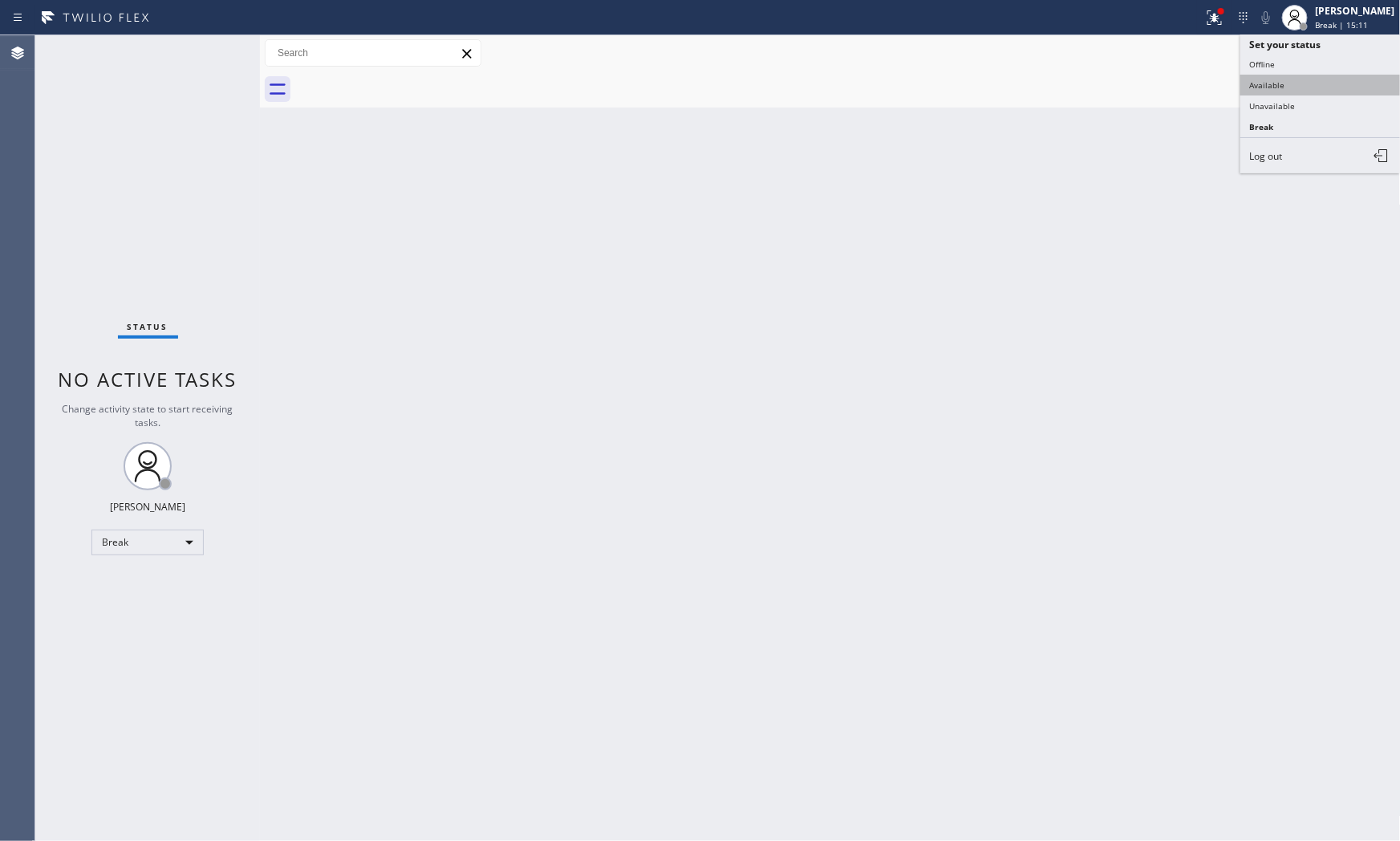
click at [1294, 77] on button "Available" at bounding box center [1321, 85] width 161 height 21
click at [1205, 26] on icon at bounding box center [1215, 17] width 19 height 19
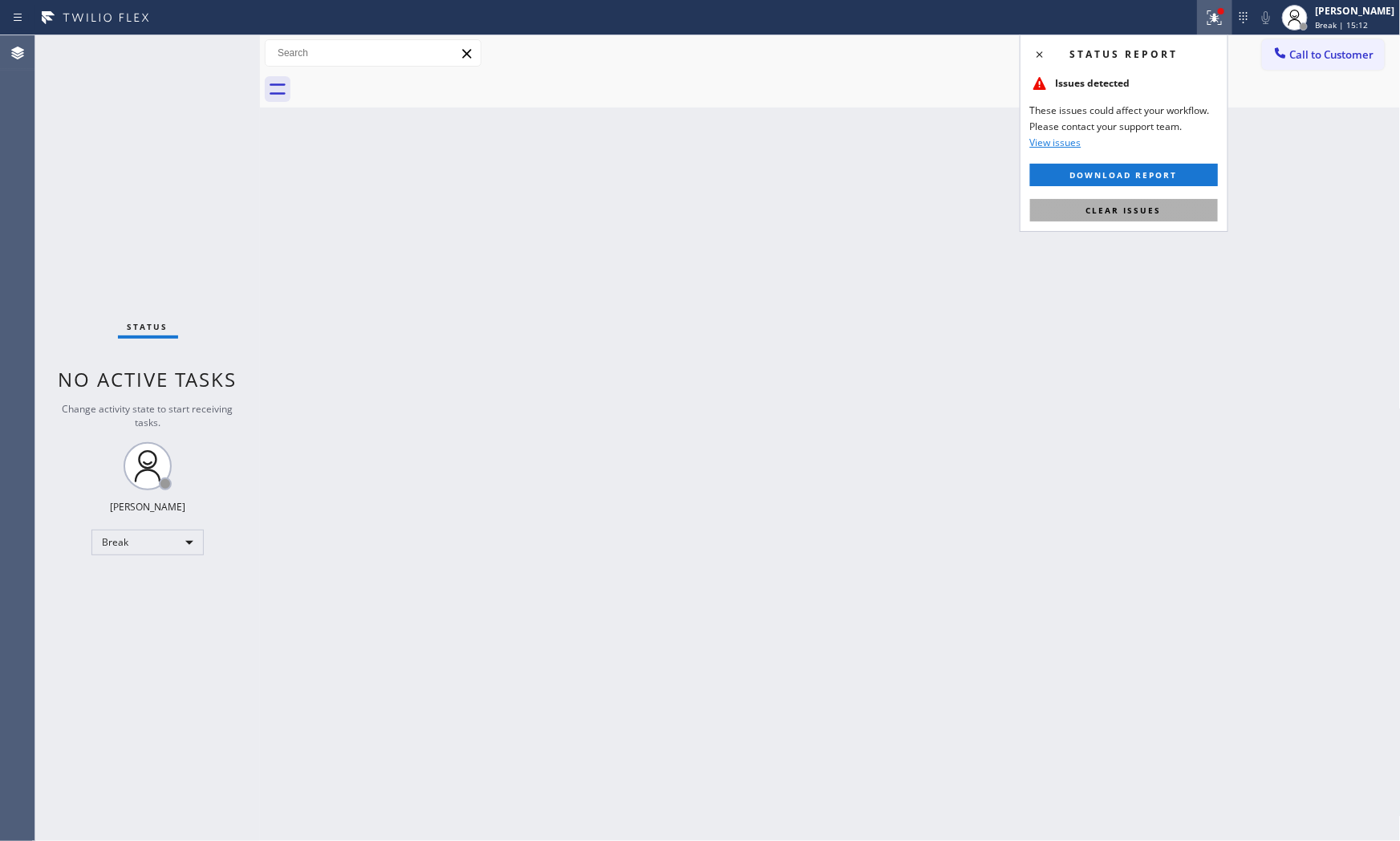
click at [1168, 203] on button "Clear issues" at bounding box center [1124, 210] width 188 height 23
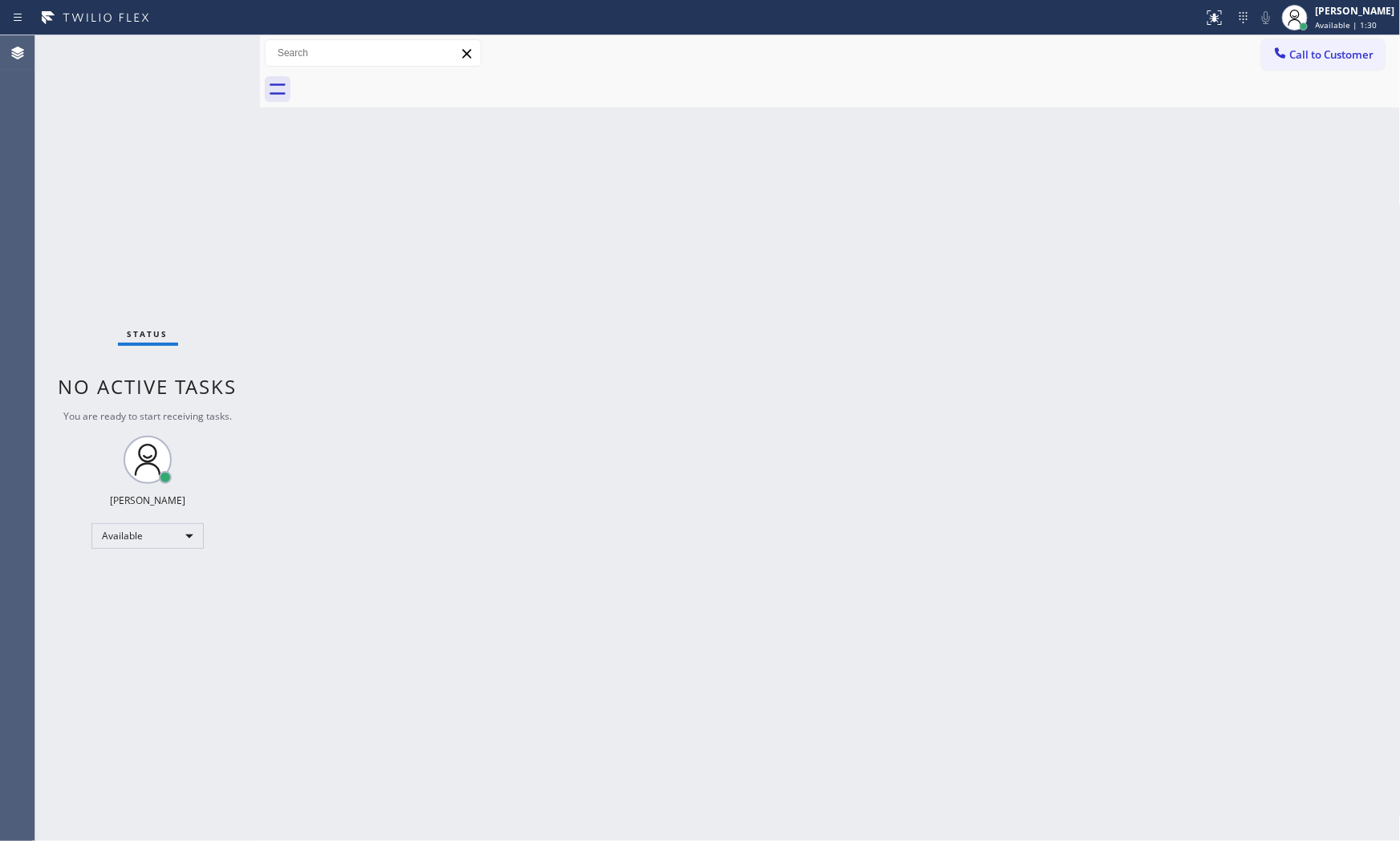
click at [156, 50] on div "Status No active tasks You are ready to start receiving tasks. [PERSON_NAME] Av…" at bounding box center [148, 438] width 224 height 806
click at [215, 49] on div "Status No active tasks You are ready to start receiving tasks. [PERSON_NAME] Av…" at bounding box center [148, 438] width 224 height 806
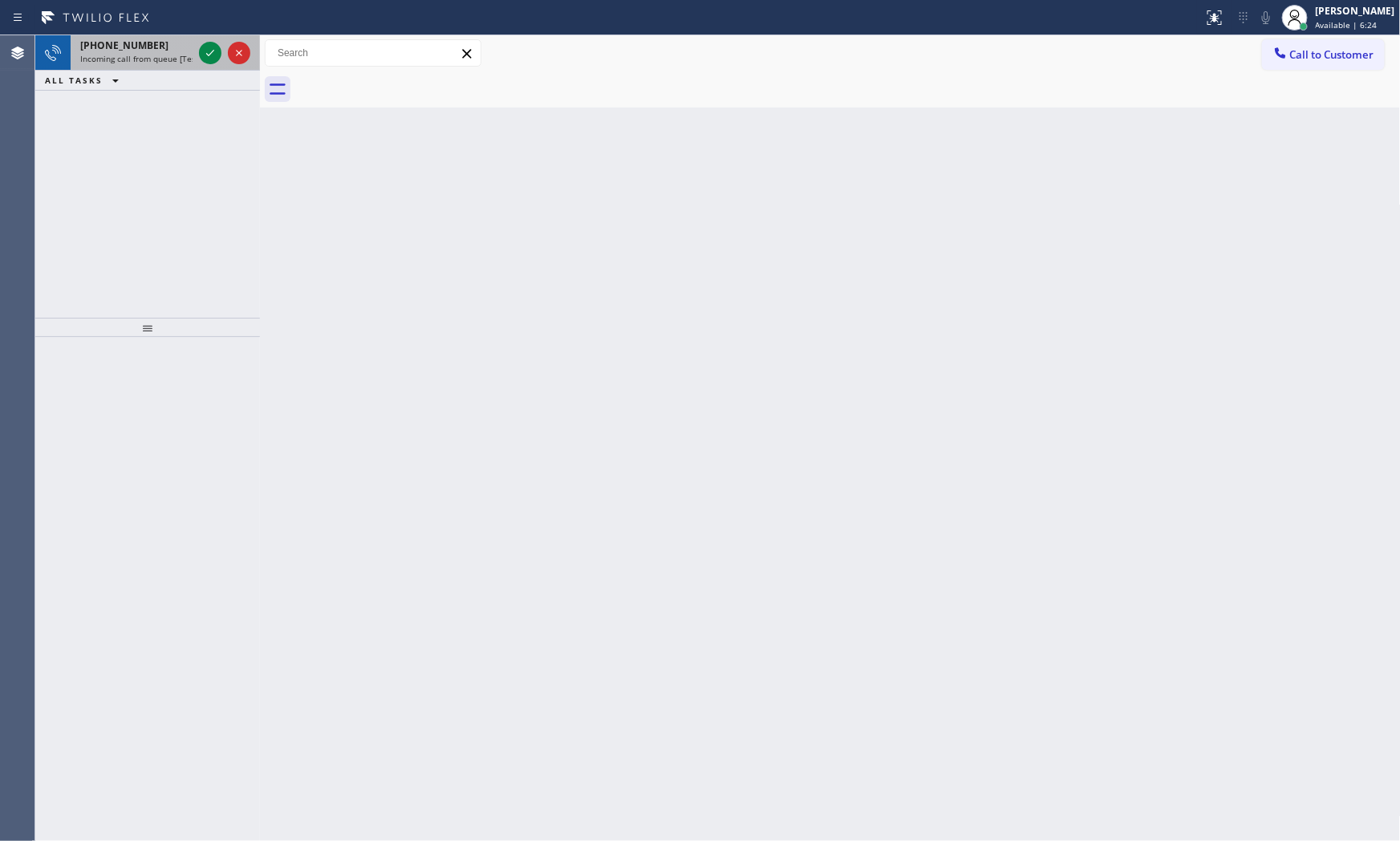
click at [146, 38] on div "[PHONE_NUMBER]" at bounding box center [136, 45] width 112 height 14
click at [133, 64] on span "Incoming call from queue [Test] All" at bounding box center [146, 58] width 133 height 11
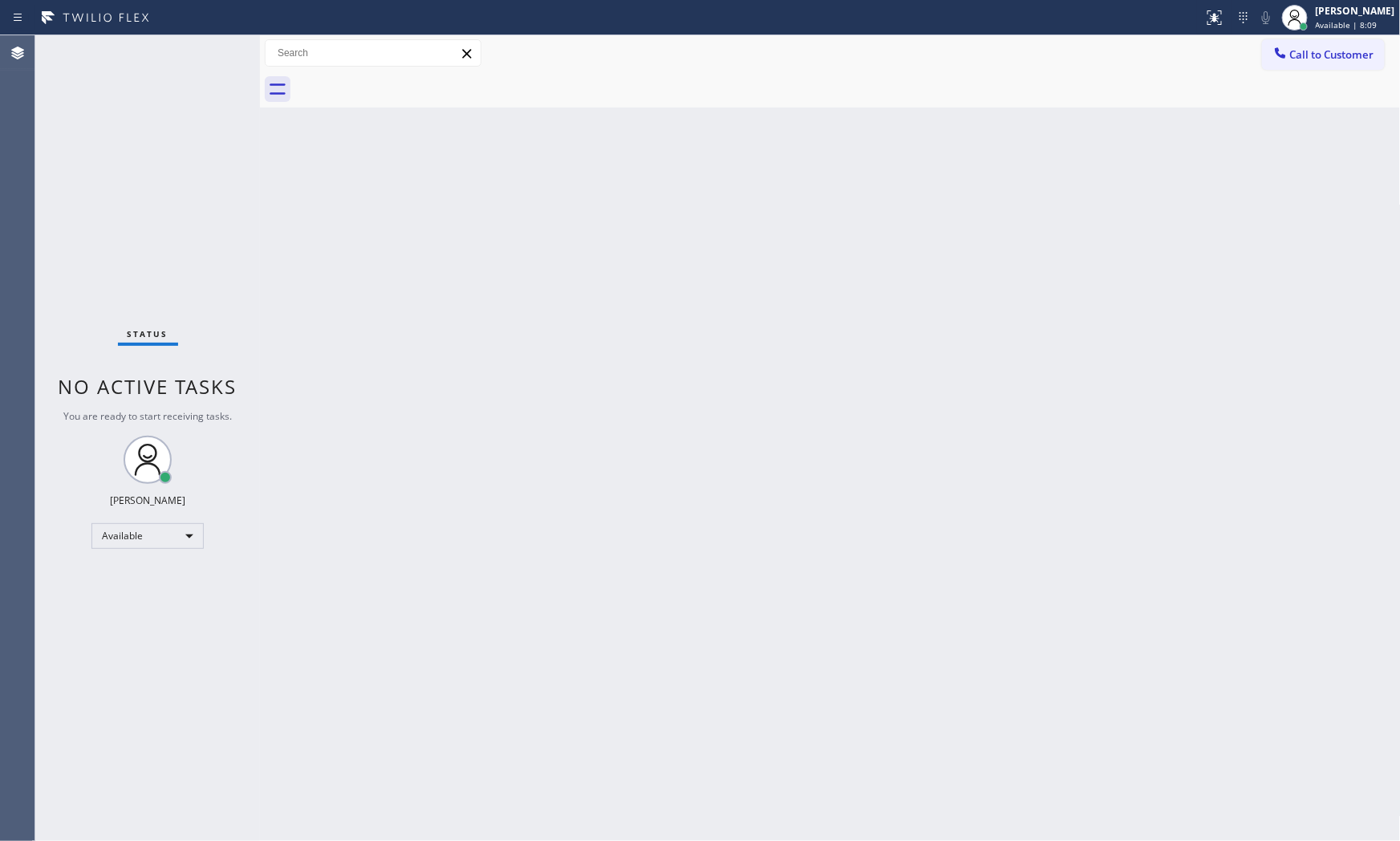
click at [203, 49] on div "Status No active tasks You are ready to start receiving tasks. [PERSON_NAME] Av…" at bounding box center [148, 438] width 224 height 806
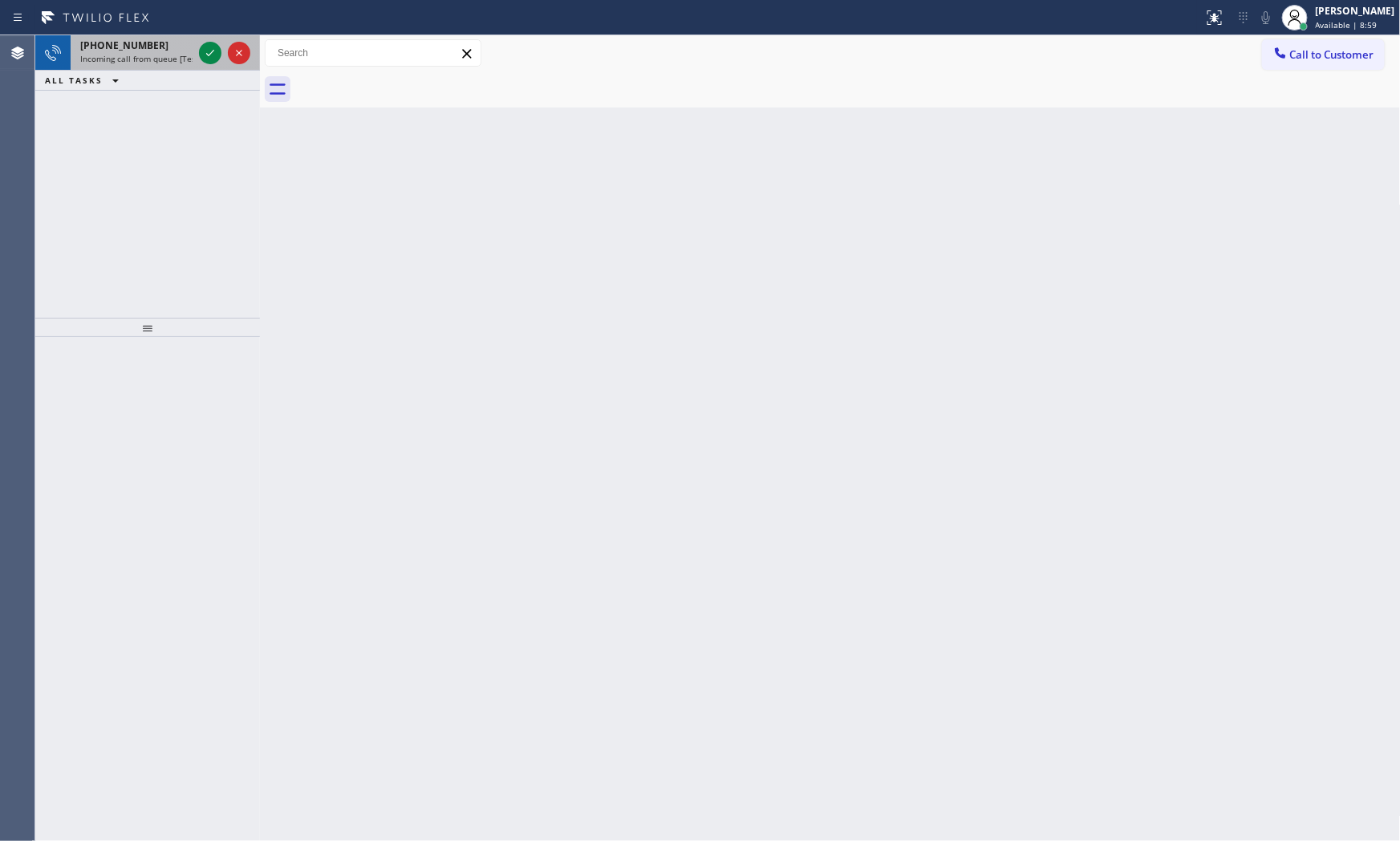
click at [173, 50] on div "[PHONE_NUMBER]" at bounding box center [136, 45] width 112 height 14
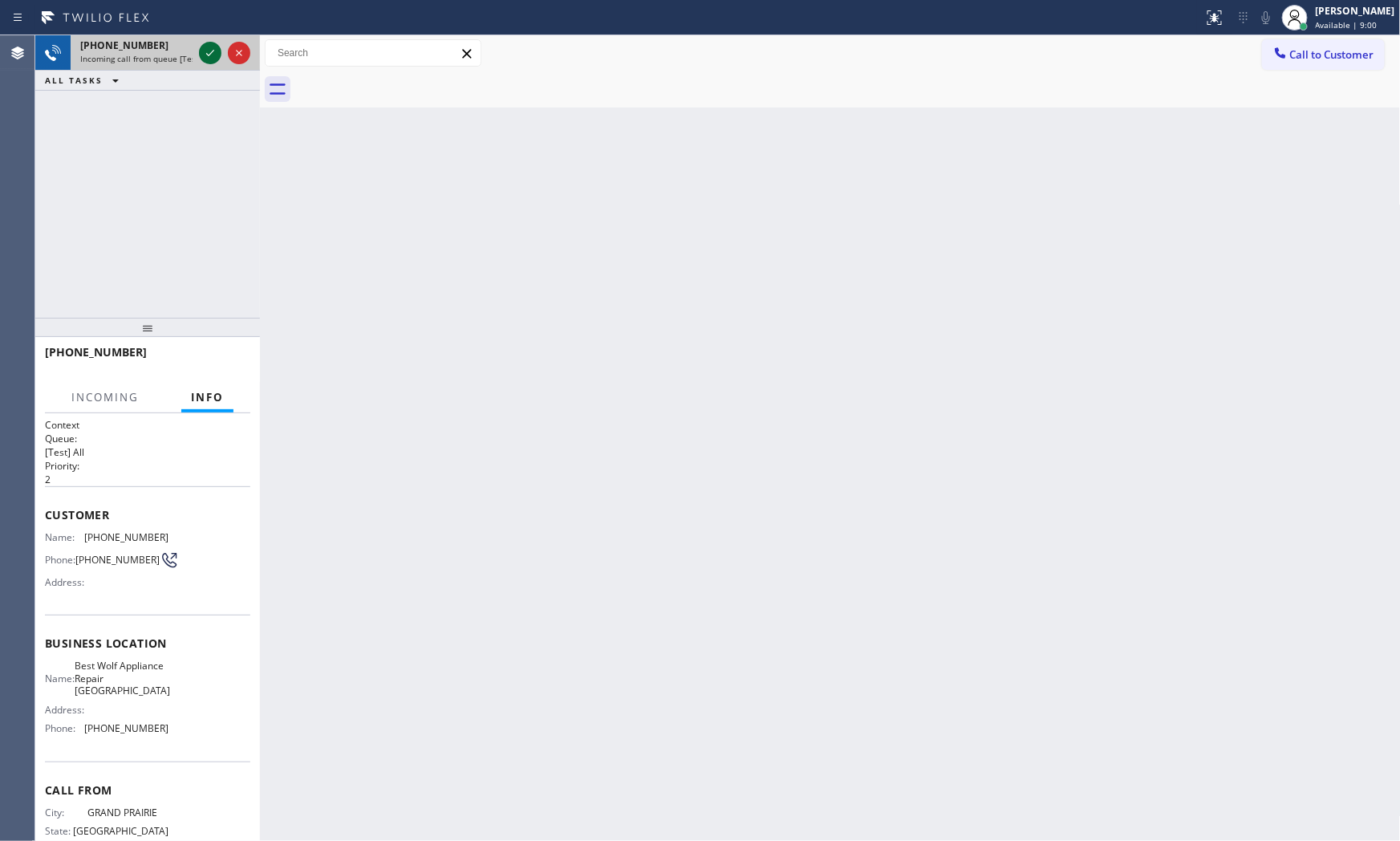
click at [199, 50] on div at bounding box center [210, 53] width 23 height 19
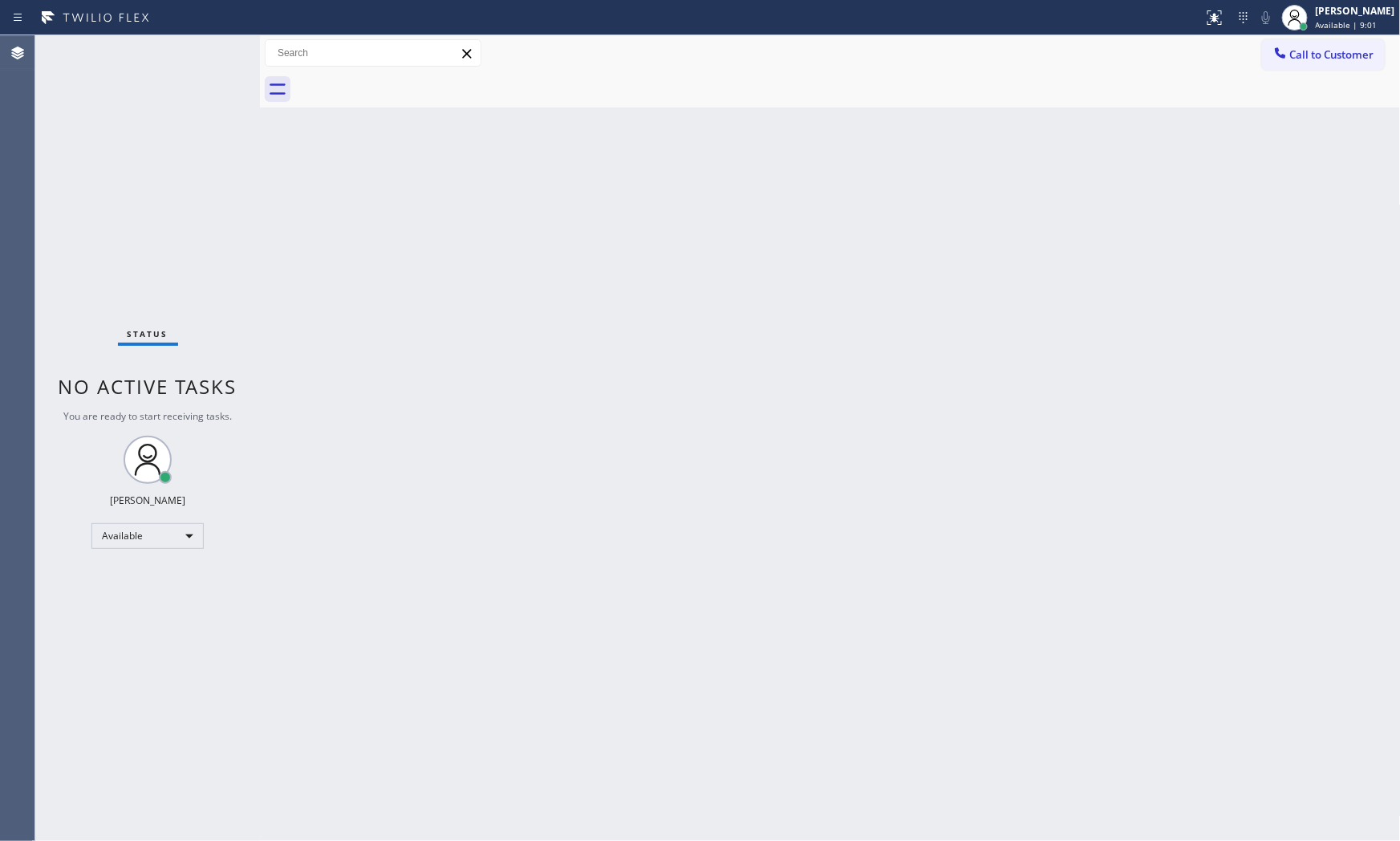
click at [198, 50] on div "Status No active tasks You are ready to start receiving tasks. [PERSON_NAME] Av…" at bounding box center [148, 438] width 224 height 806
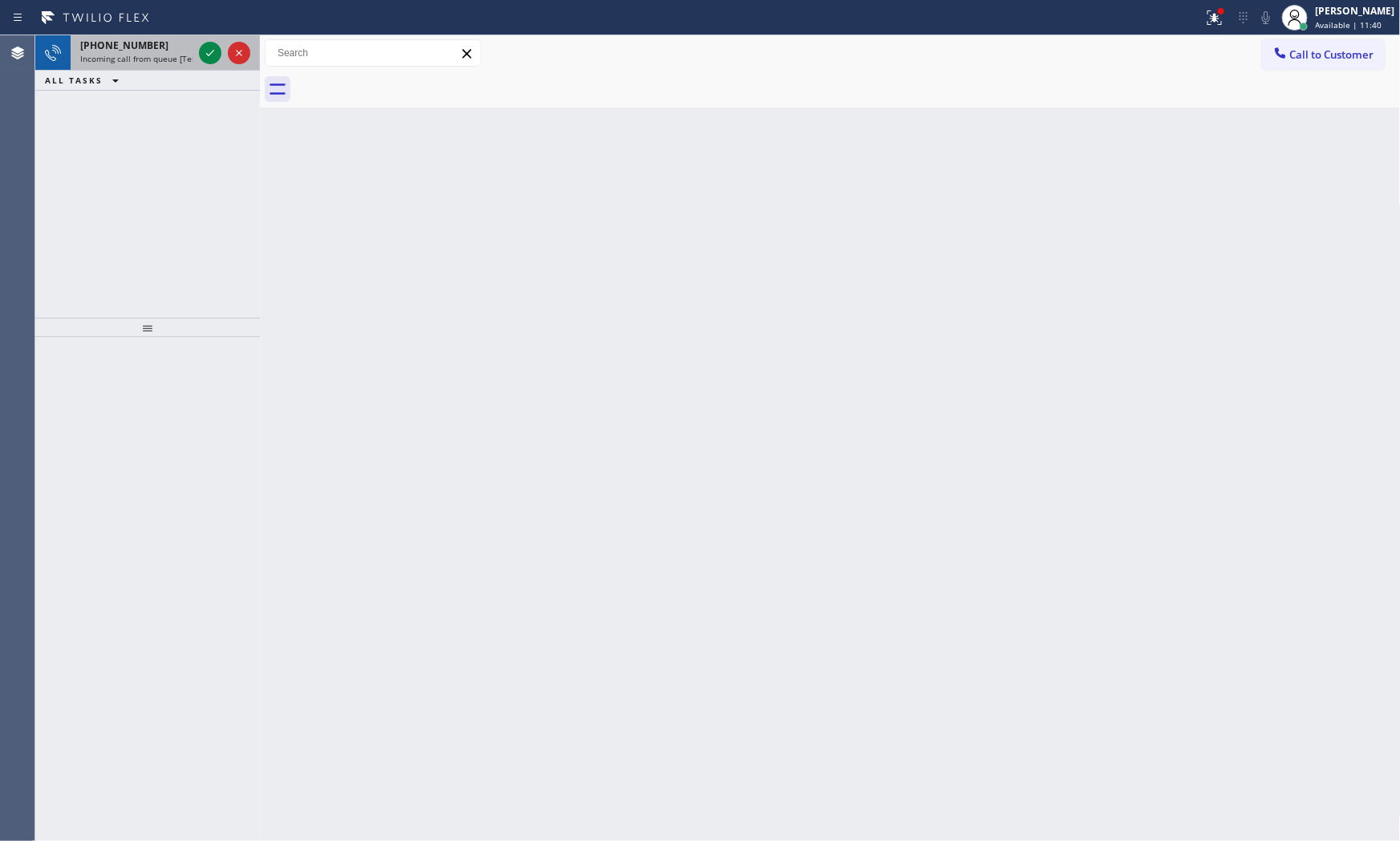
click at [180, 40] on div "[PHONE_NUMBER]" at bounding box center [136, 45] width 112 height 14
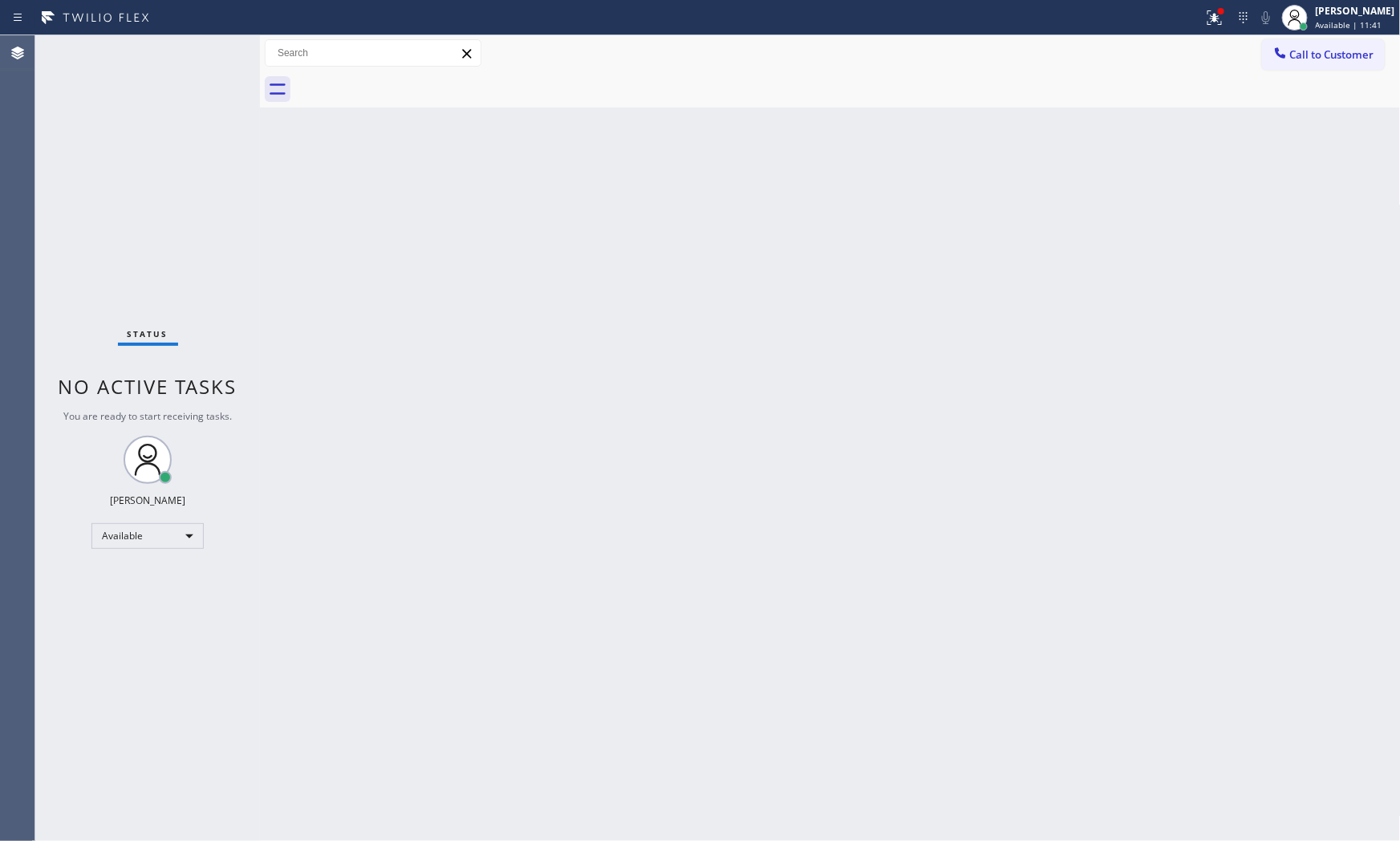
click at [203, 50] on div "Status No active tasks You are ready to start receiving tasks. [PERSON_NAME] Av…" at bounding box center [148, 438] width 224 height 806
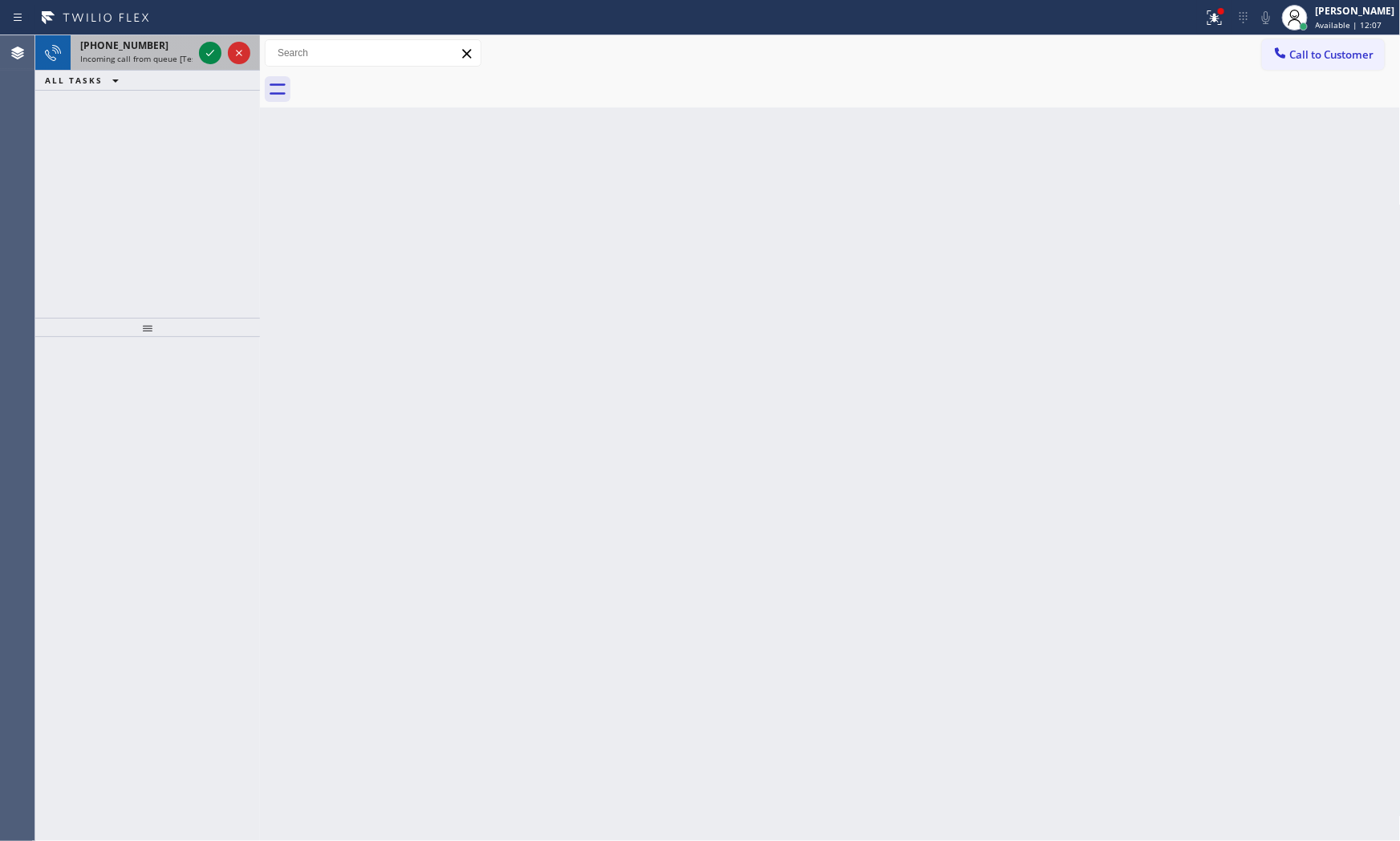
click at [175, 55] on span "Incoming call from queue [Test] All" at bounding box center [146, 58] width 133 height 11
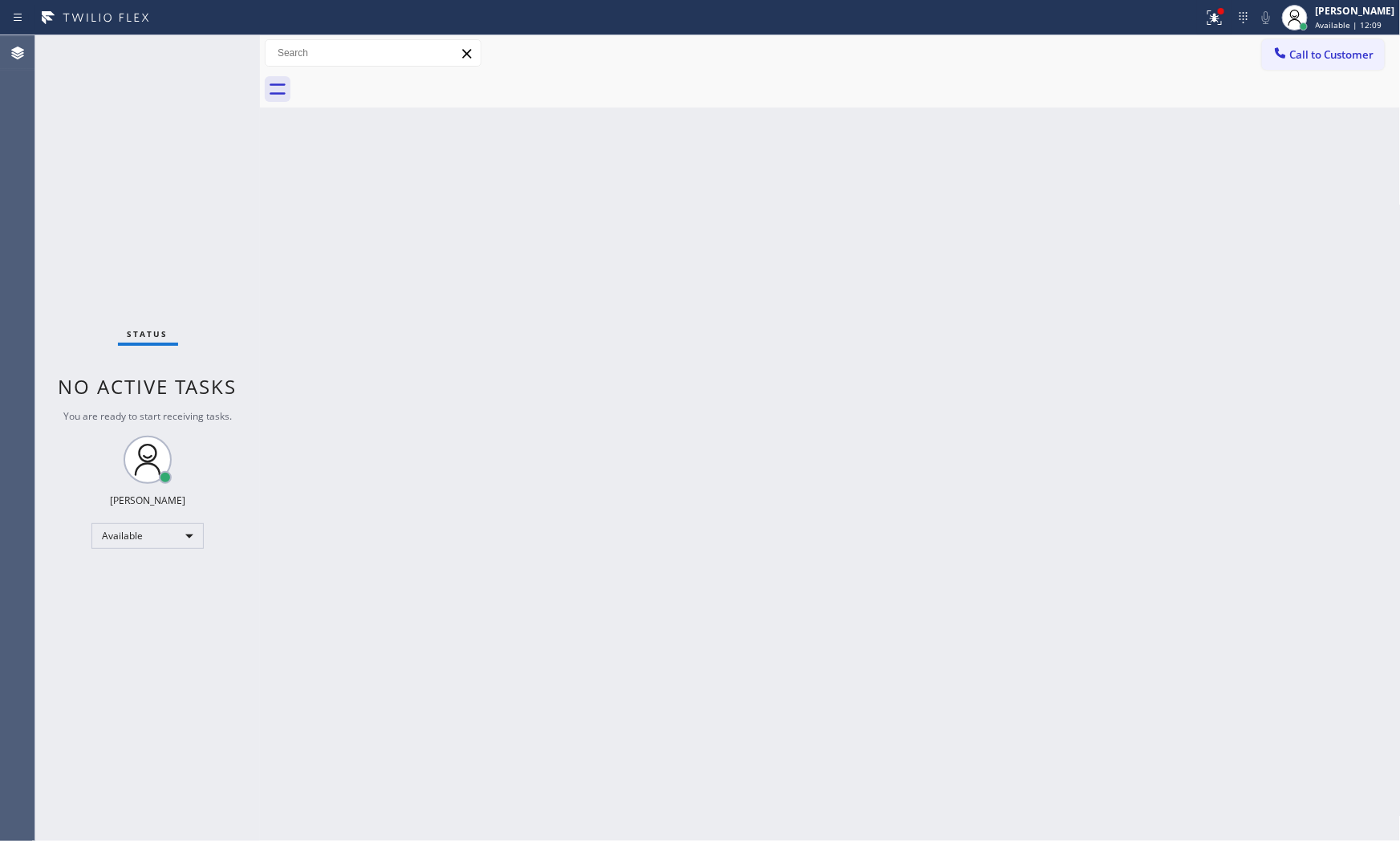
click at [205, 48] on div "Status No active tasks You are ready to start receiving tasks. [PERSON_NAME] Av…" at bounding box center [148, 438] width 224 height 806
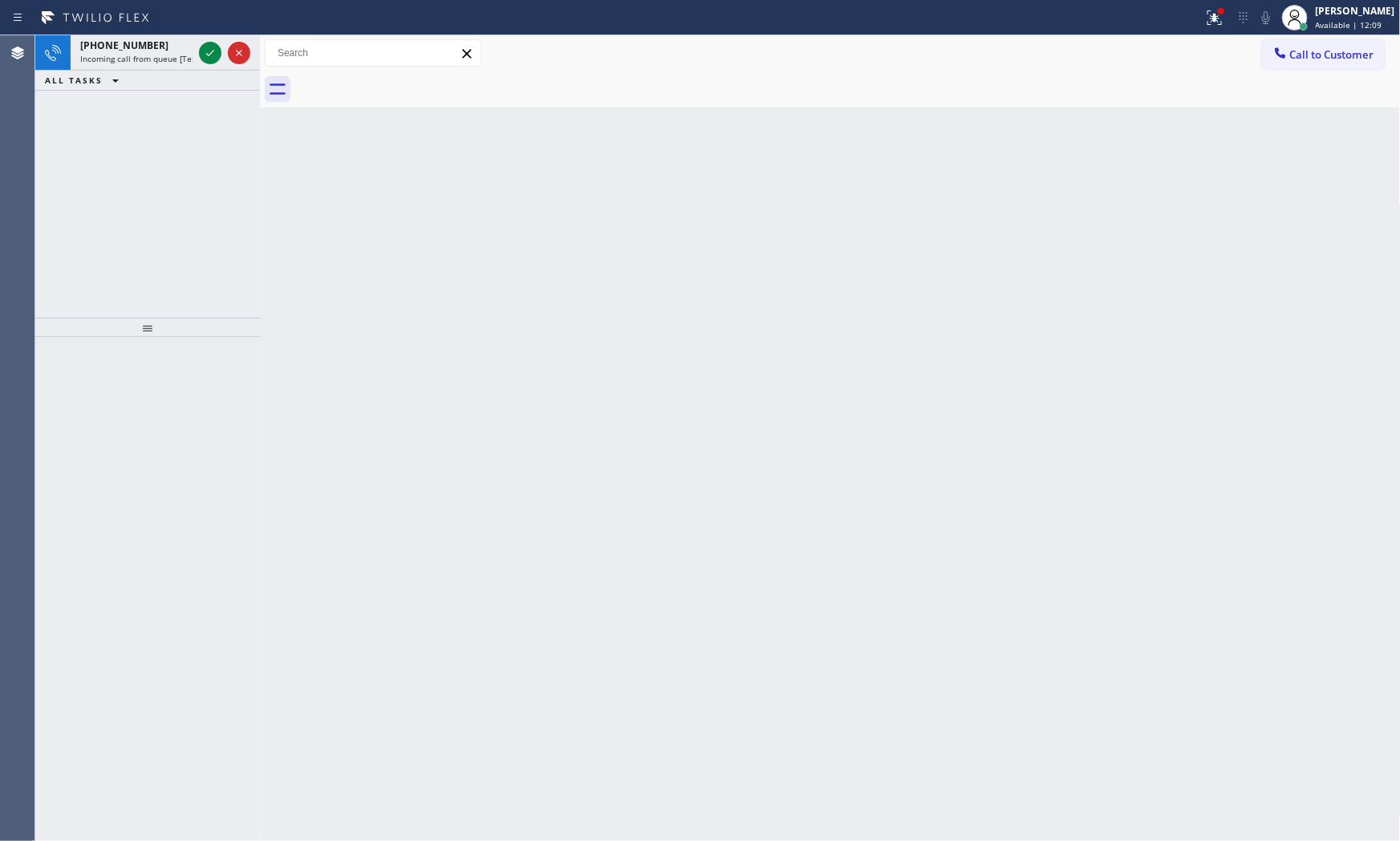
click at [205, 48] on icon at bounding box center [210, 53] width 19 height 19
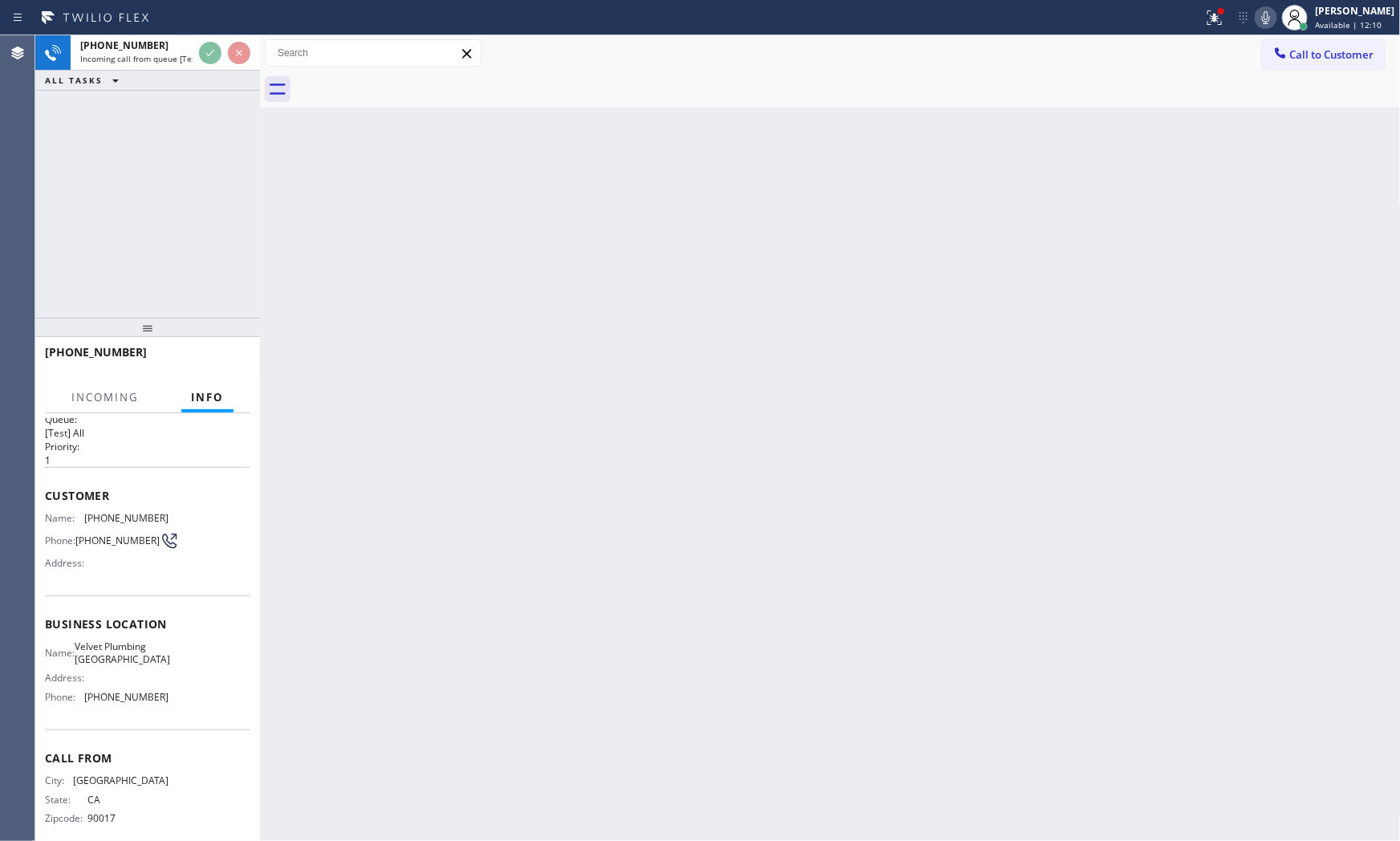
scroll to position [37, 0]
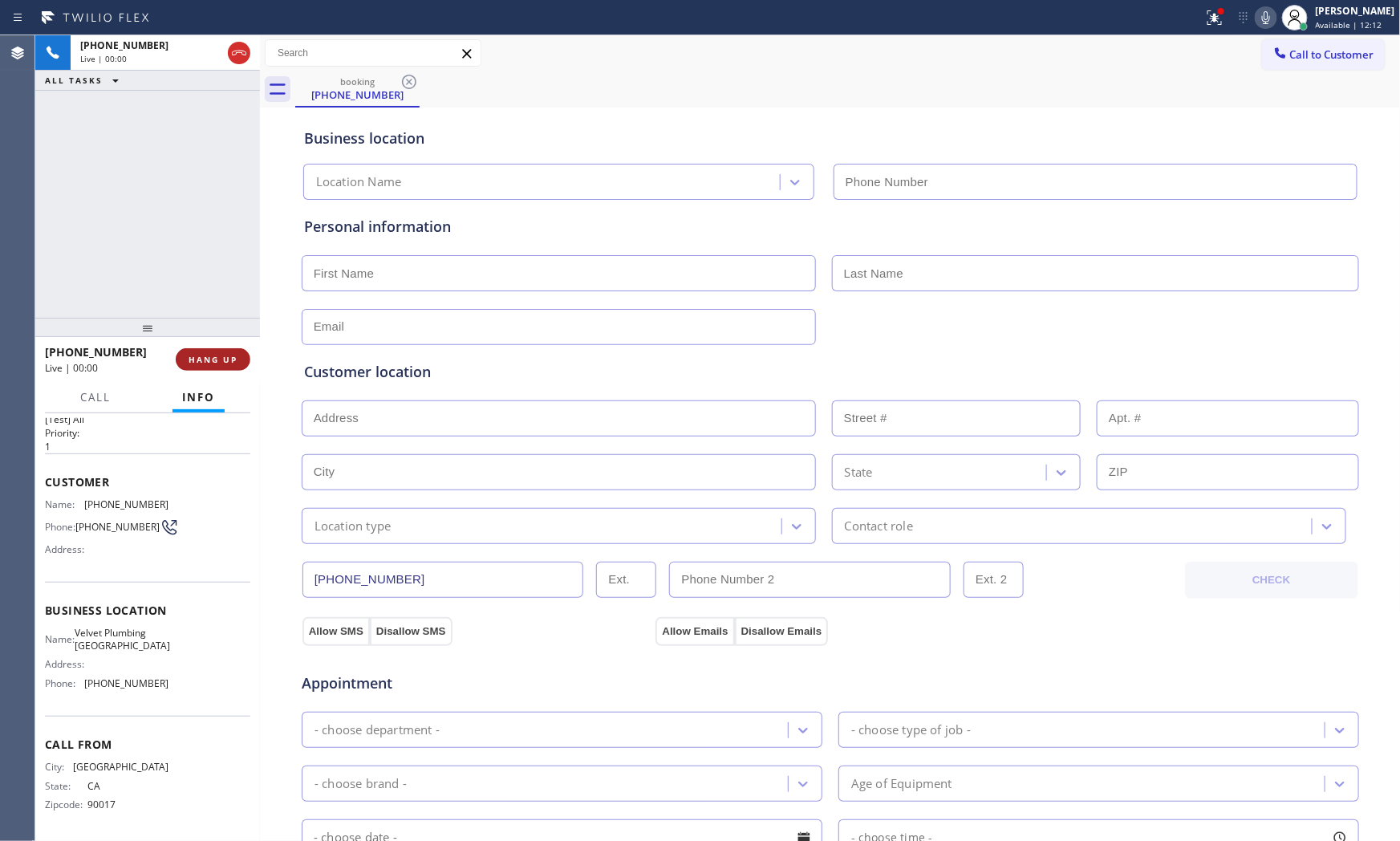
type input "[PHONE_NUMBER]"
click at [213, 364] on span "HANG UP" at bounding box center [213, 359] width 49 height 11
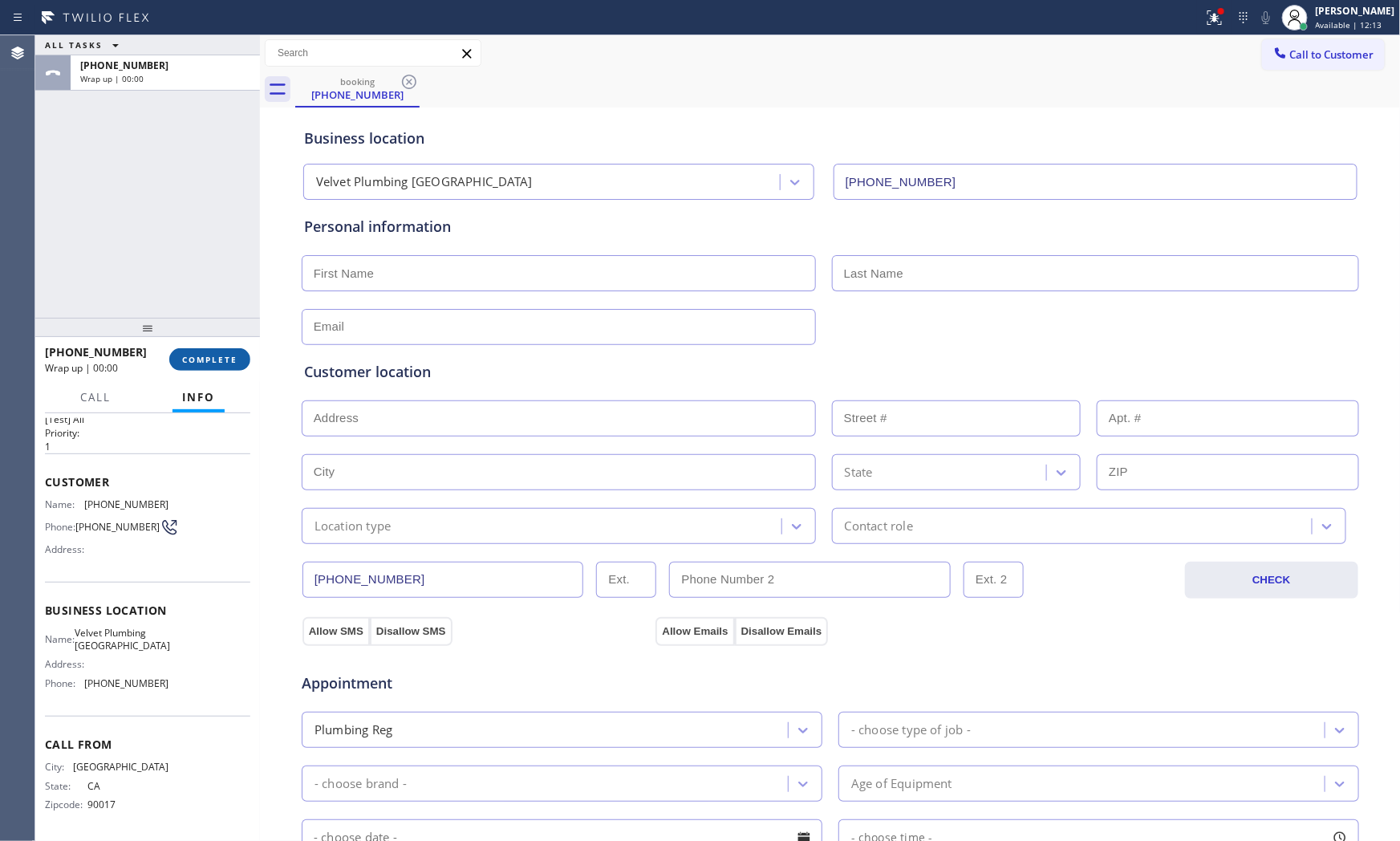
click at [213, 364] on span "COMPLETE" at bounding box center [210, 359] width 56 height 11
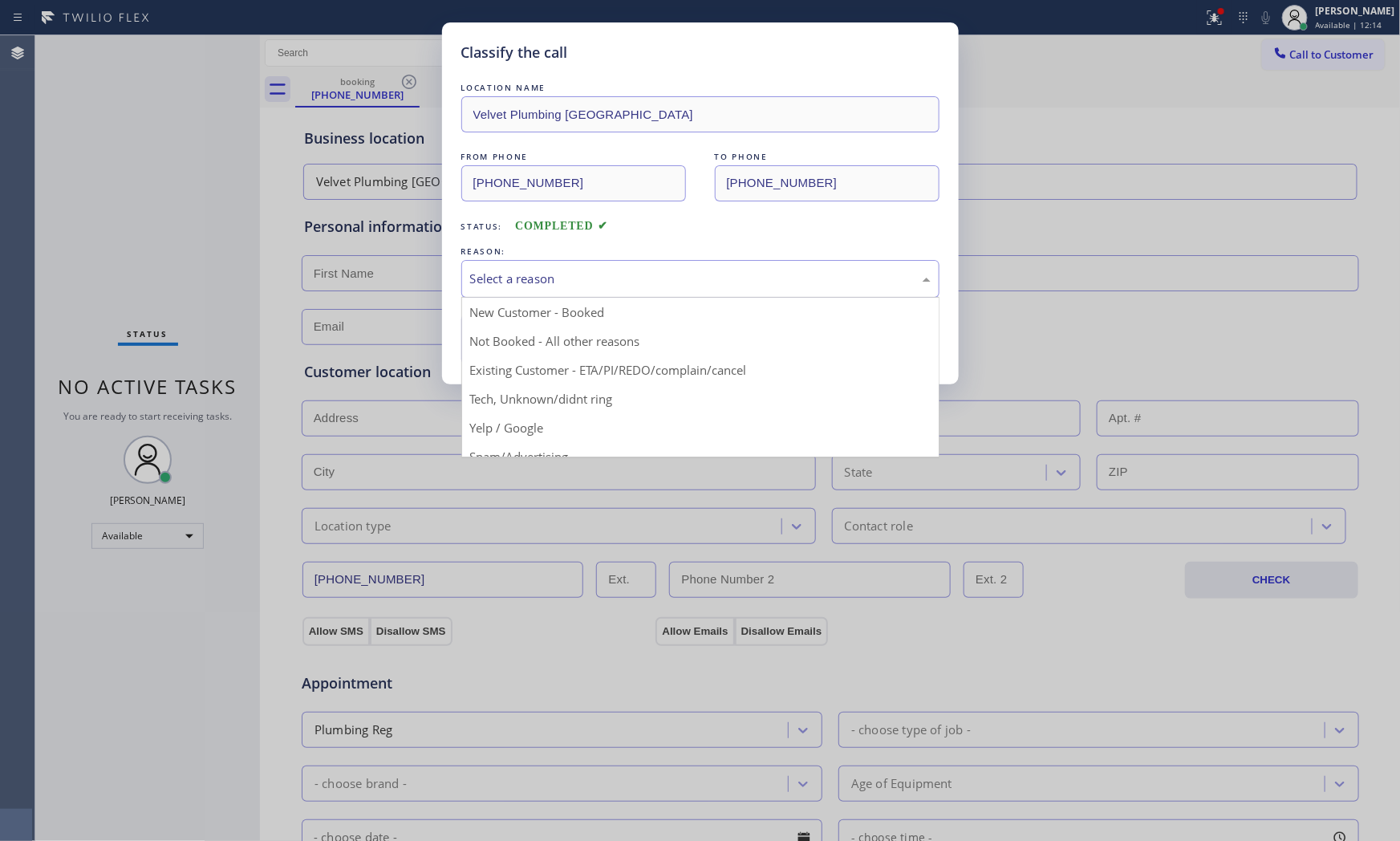
drag, startPoint x: 619, startPoint y: 276, endPoint x: 571, endPoint y: 337, distance: 77.6
click at [619, 277] on div "Select a reason" at bounding box center [701, 278] width 461 height 18
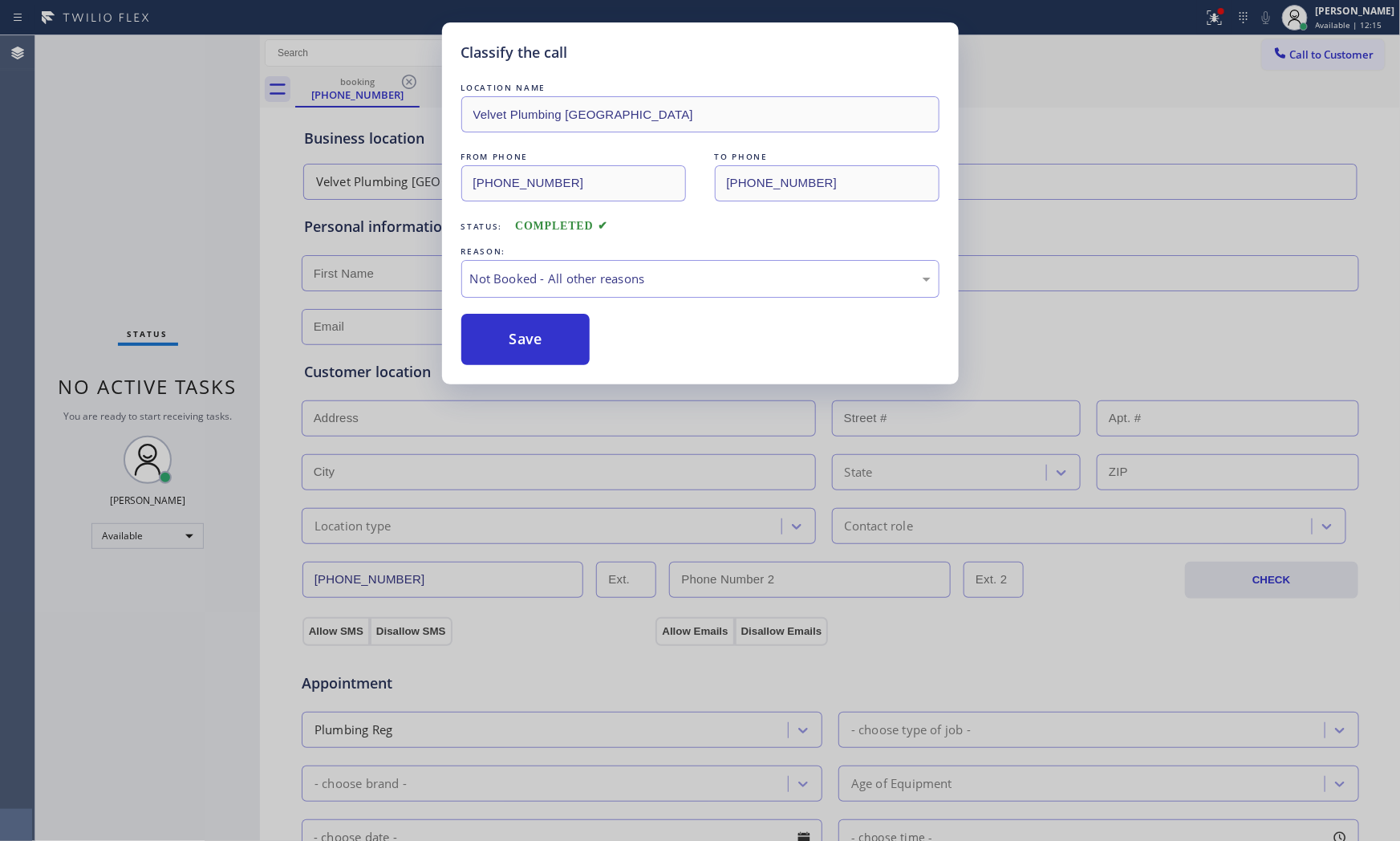
click at [558, 345] on button "Save" at bounding box center [526, 339] width 130 height 51
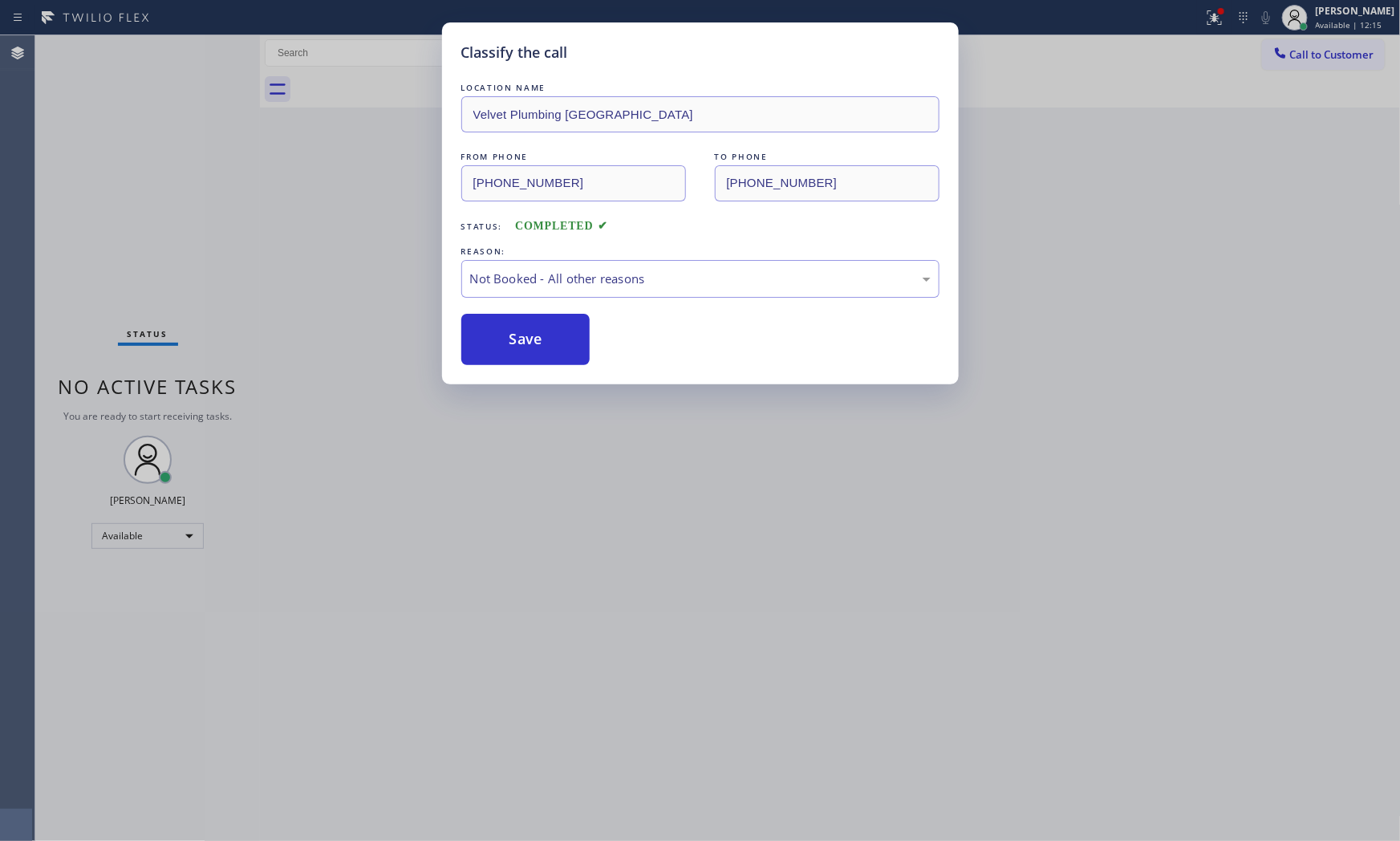
click at [558, 345] on button "Save" at bounding box center [526, 339] width 130 height 51
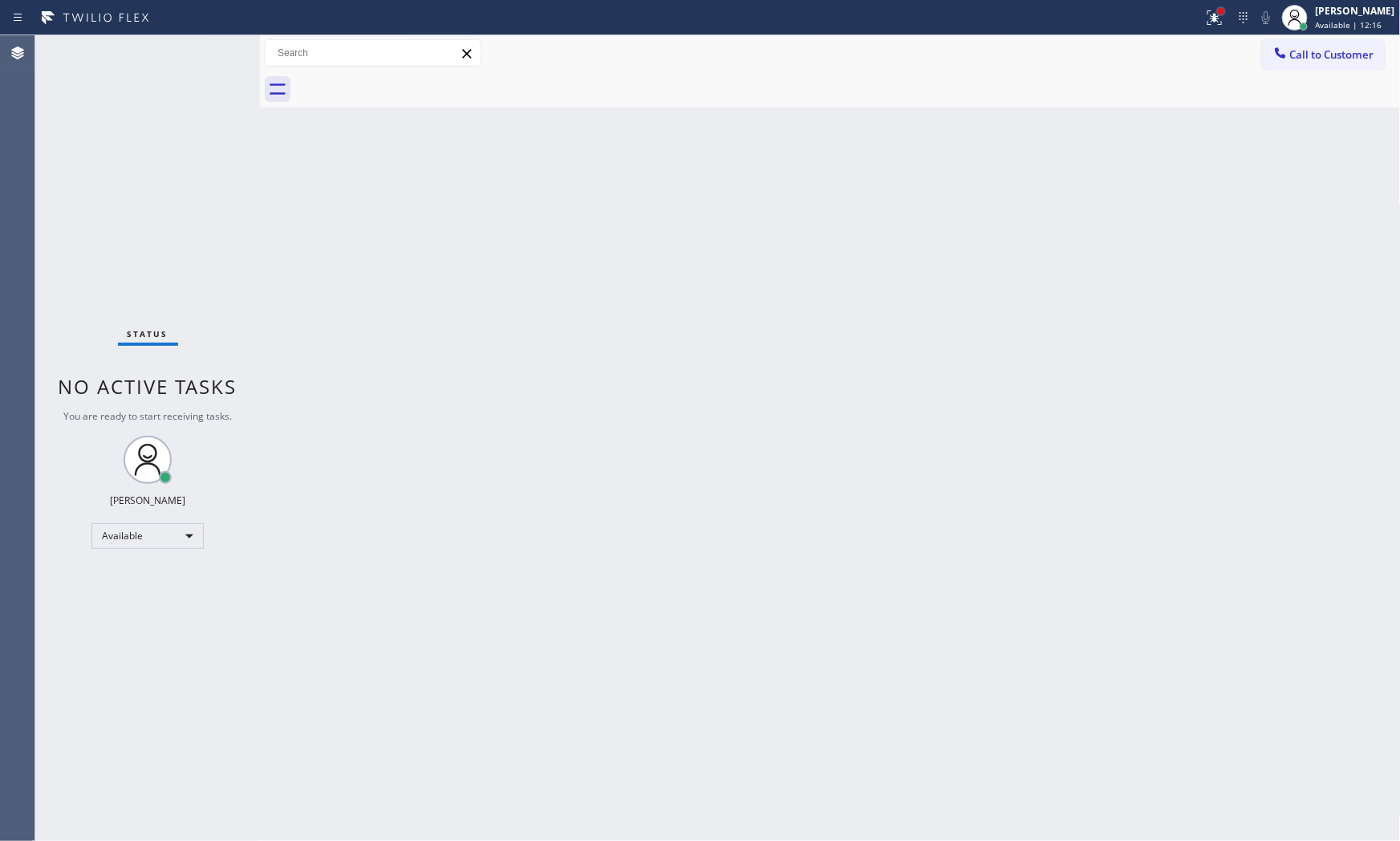
click at [1220, 13] on div at bounding box center [1221, 10] width 10 height 10
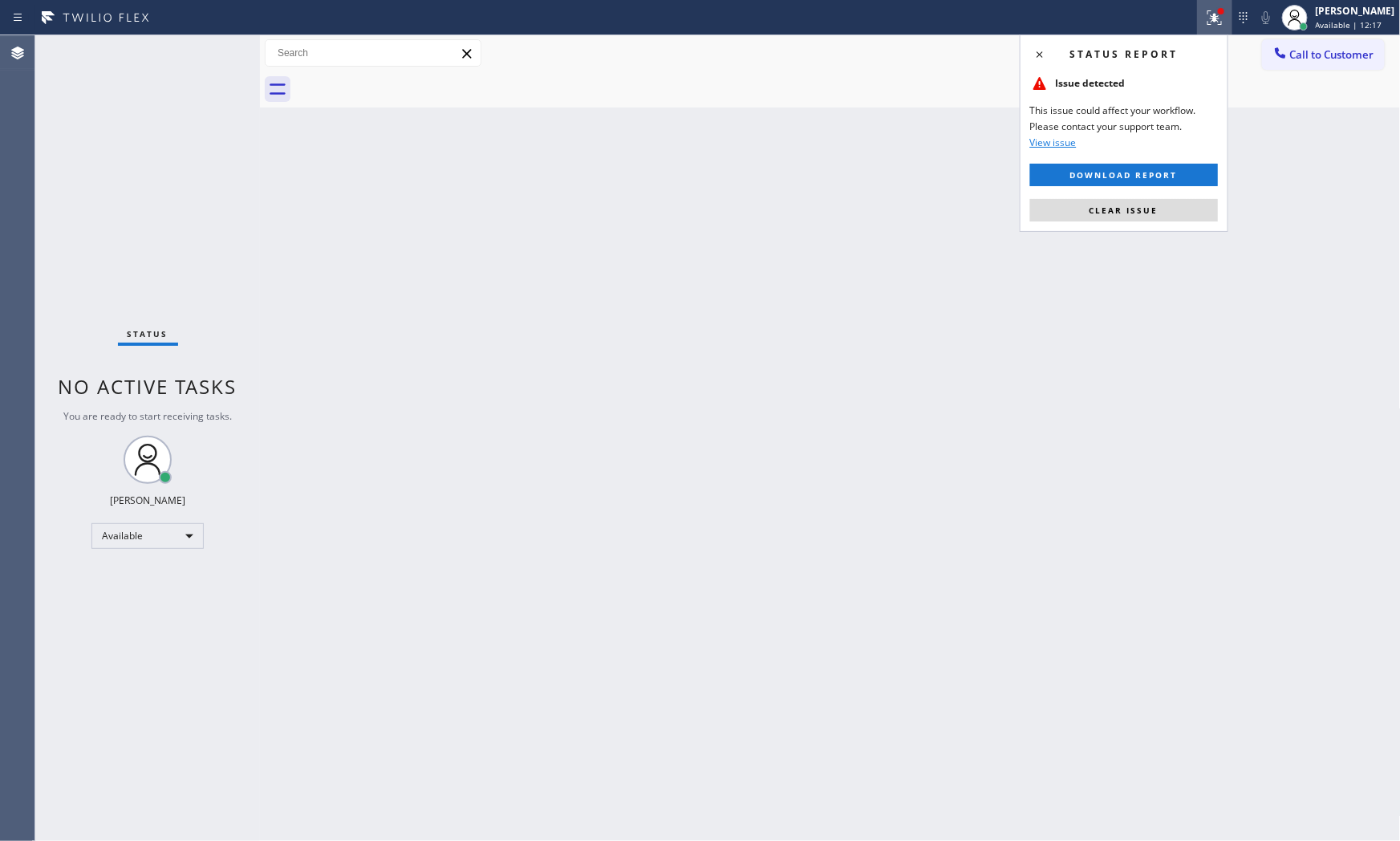
click at [1165, 193] on div "Status report Issue detected This issue could affect your workflow. Please cont…" at bounding box center [1124, 133] width 209 height 197
click at [1165, 201] on button "Clear issue" at bounding box center [1124, 210] width 188 height 23
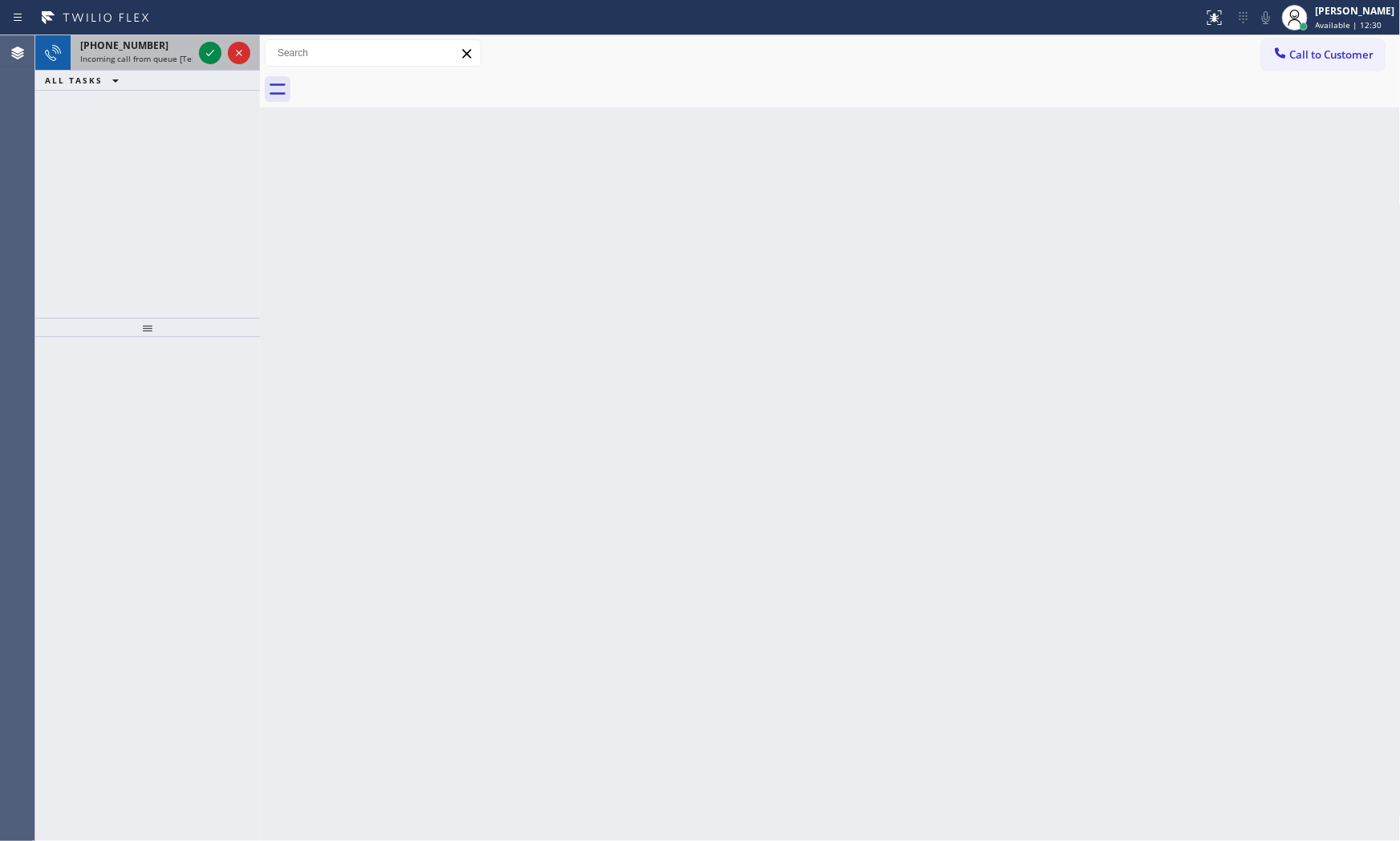
click at [141, 46] on span "[PHONE_NUMBER]" at bounding box center [124, 45] width 89 height 14
click at [103, 45] on span "[PHONE_NUMBER]" at bounding box center [124, 45] width 89 height 14
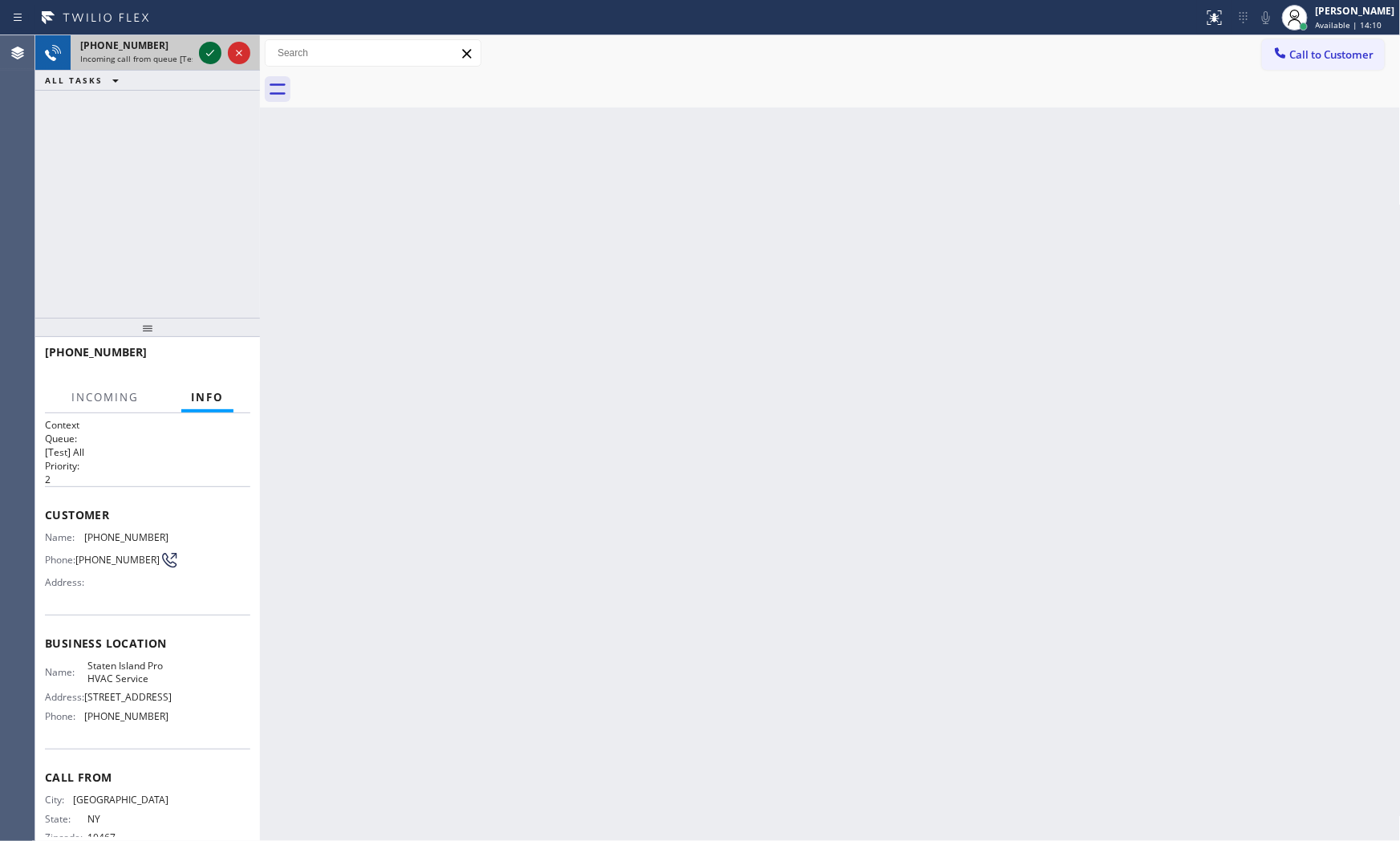
click at [199, 50] on div at bounding box center [210, 53] width 23 height 19
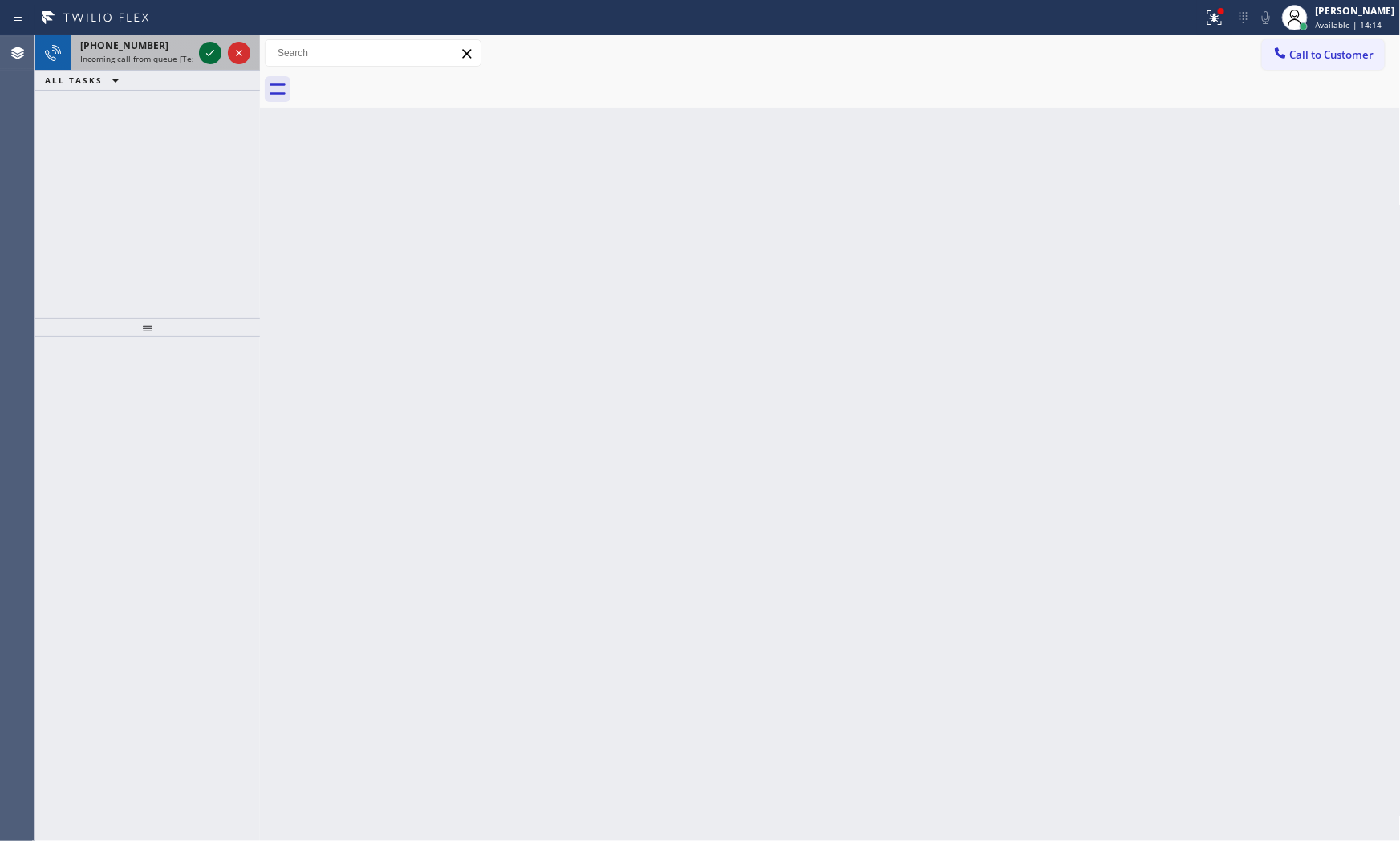
click at [212, 57] on icon at bounding box center [210, 53] width 19 height 19
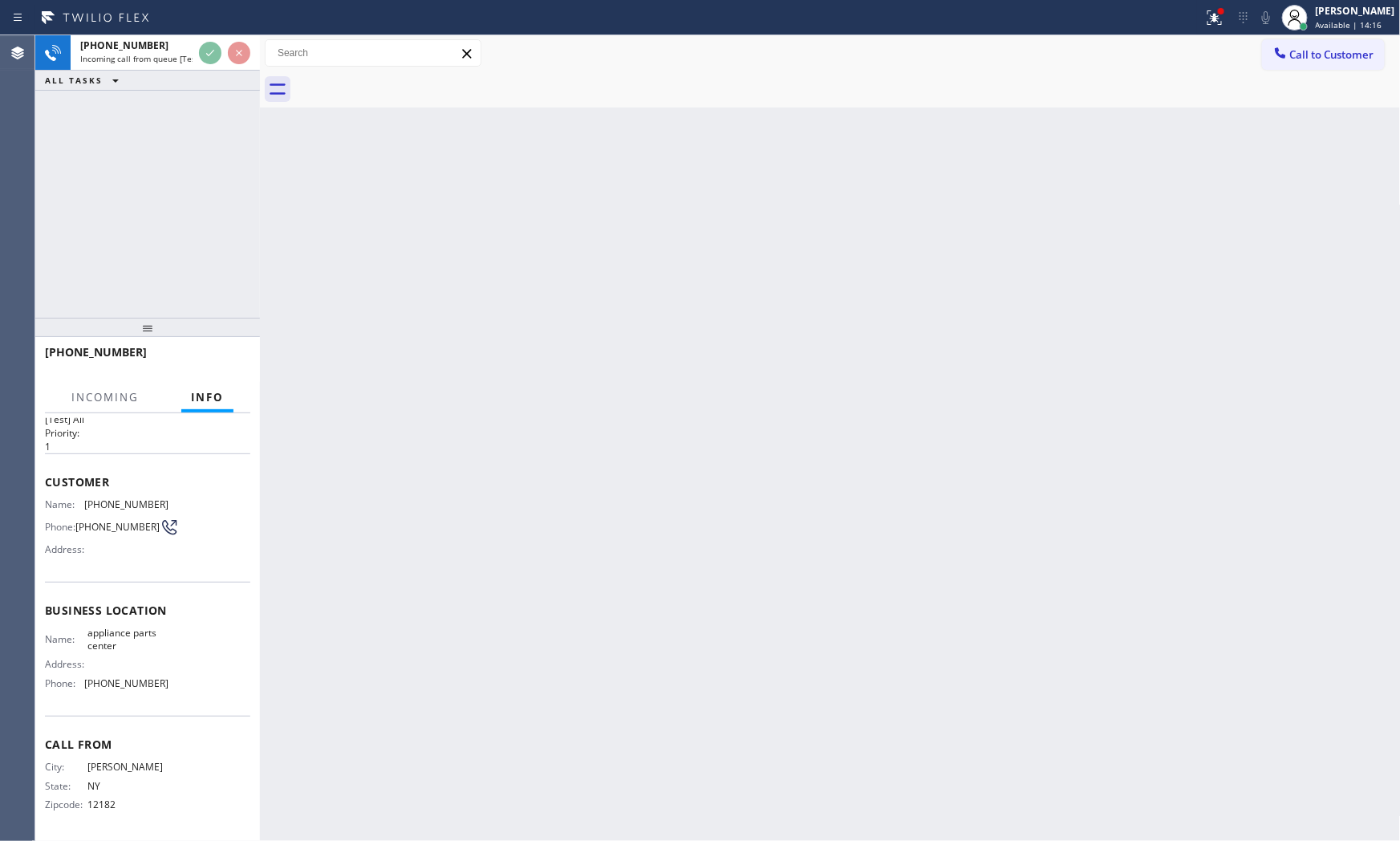
scroll to position [37, 0]
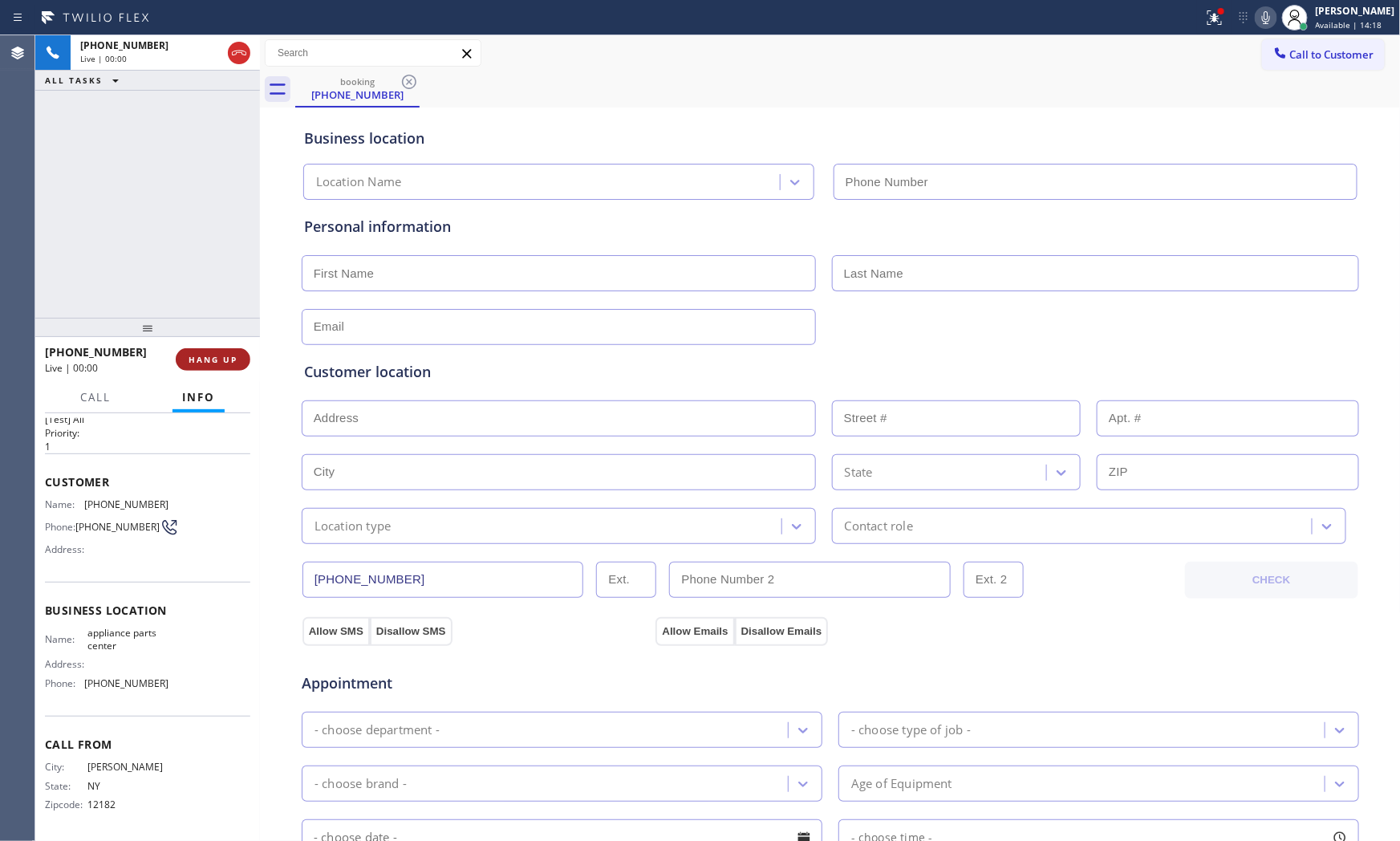
click at [221, 365] on button "HANG UP" at bounding box center [213, 360] width 75 height 23
type input "[PHONE_NUMBER]"
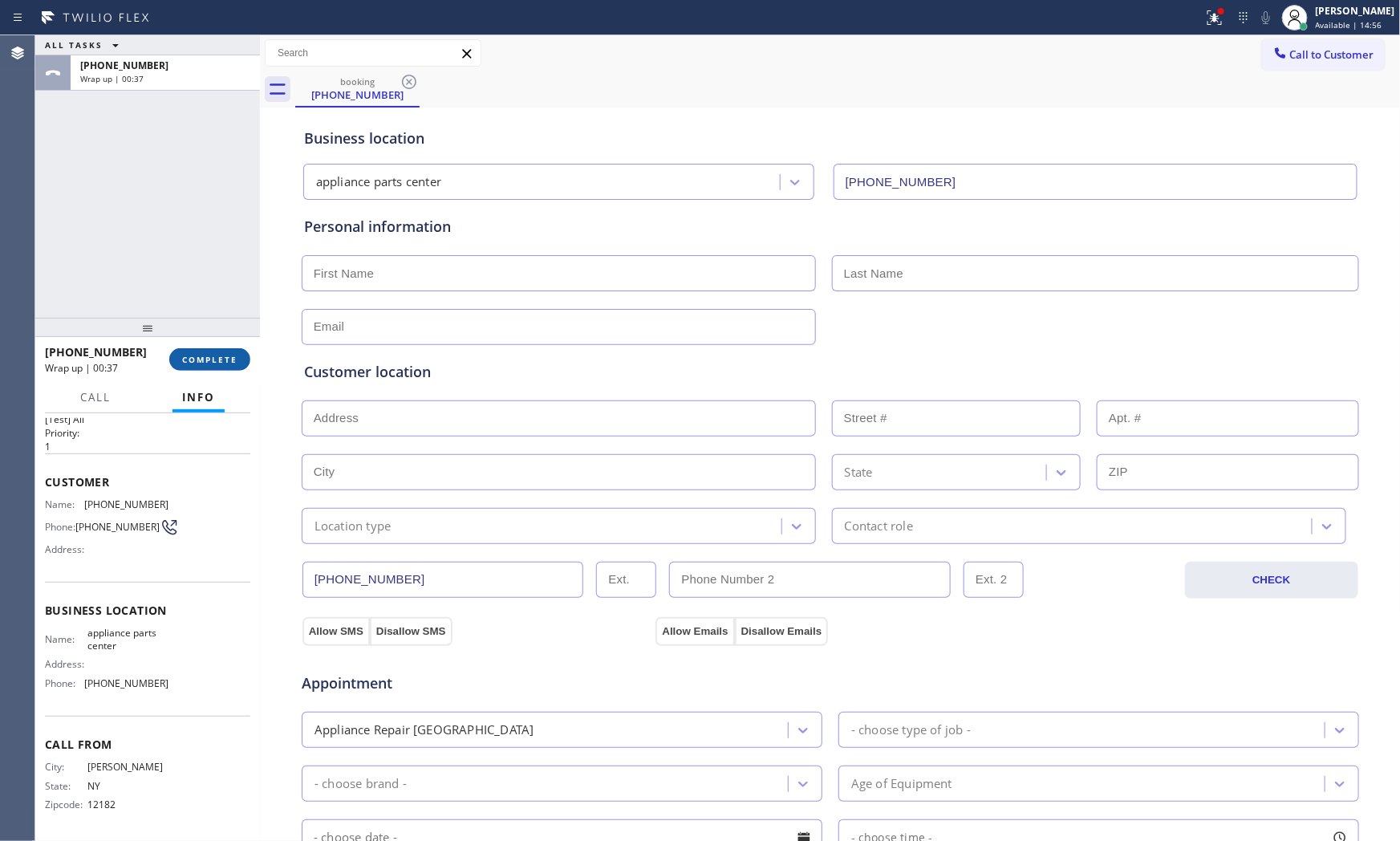
click at [209, 366] on button "COMPLETE" at bounding box center [210, 360] width 81 height 23
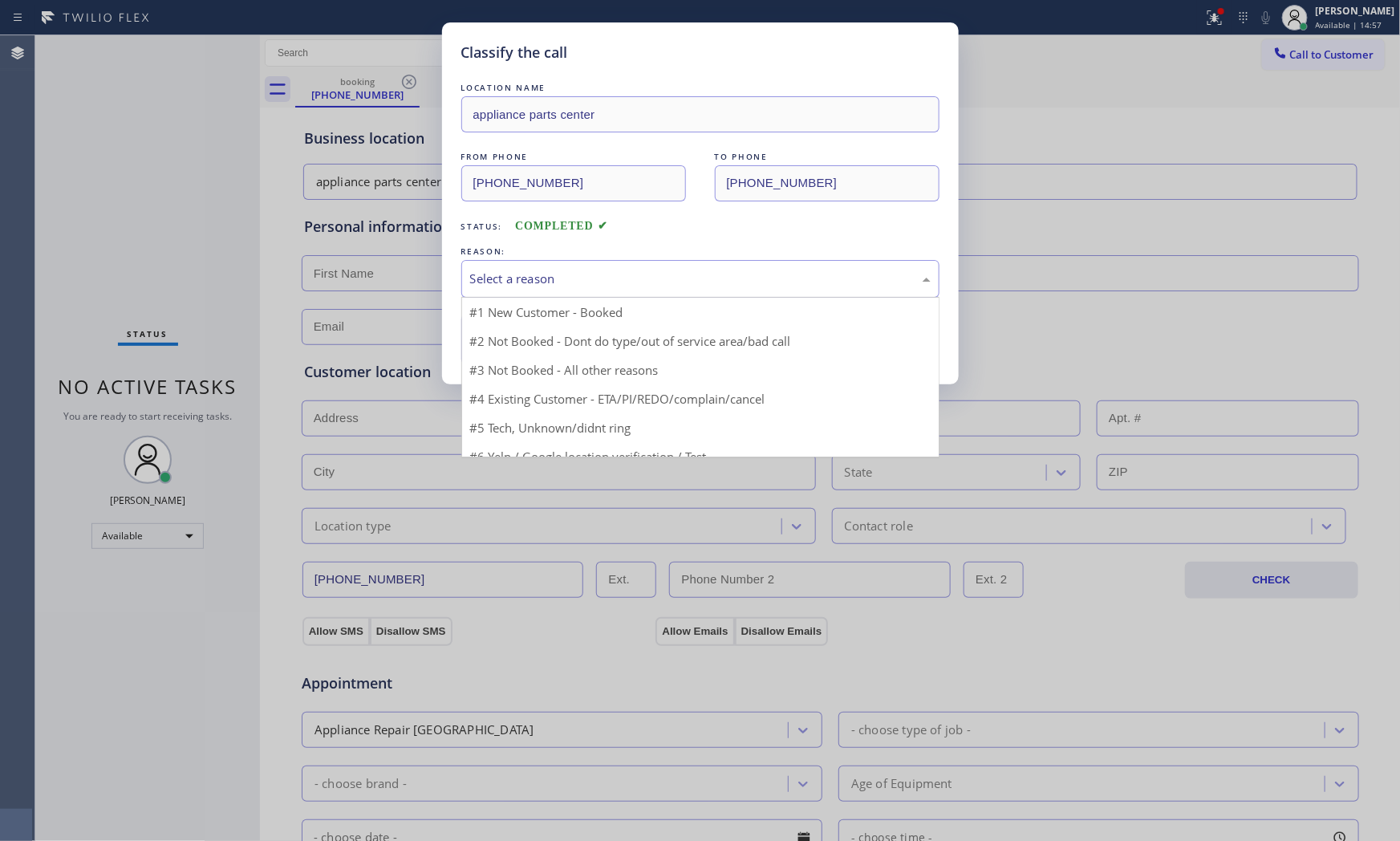
click at [577, 281] on div "Select a reason" at bounding box center [701, 278] width 461 height 18
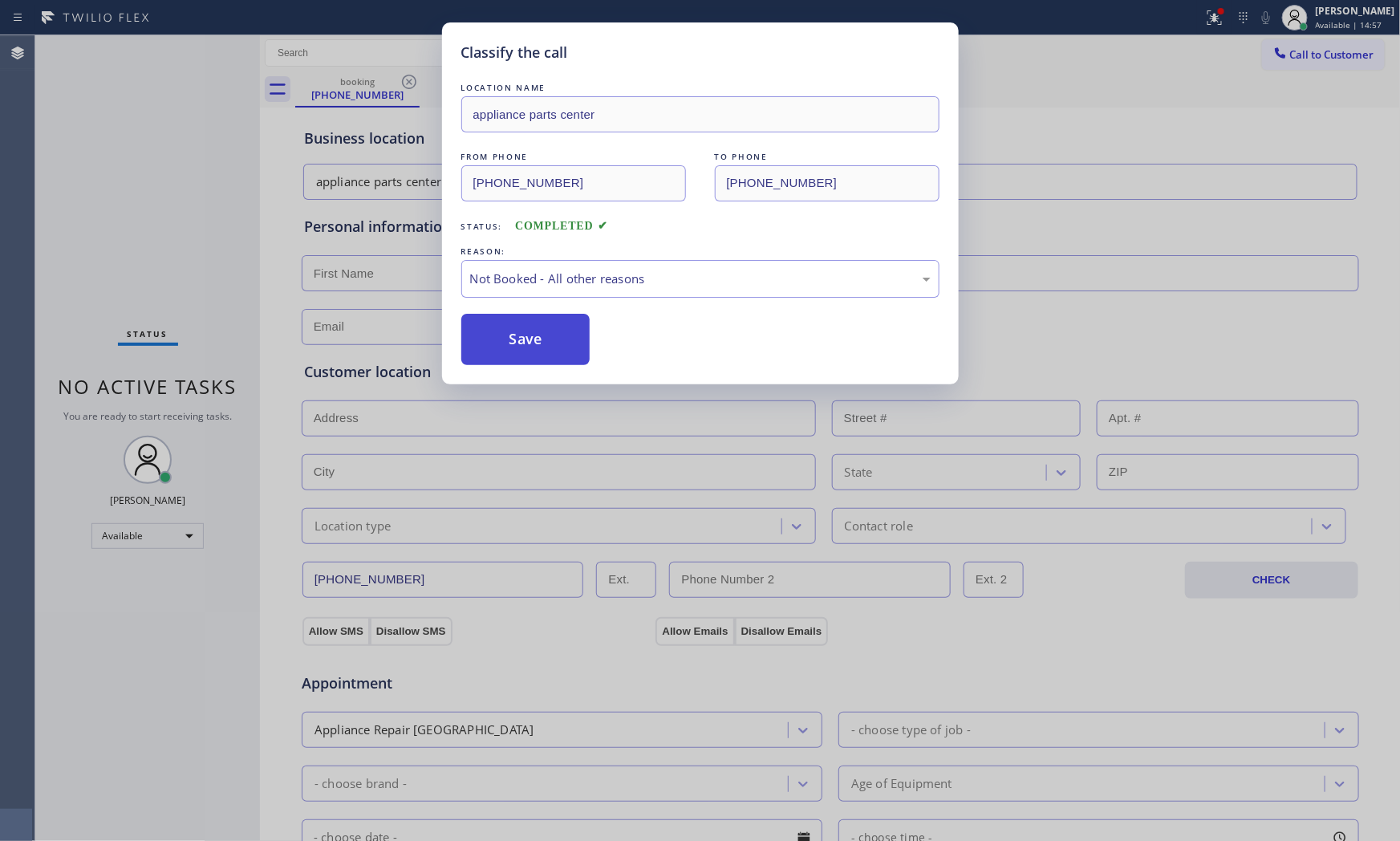
click at [557, 345] on button "Save" at bounding box center [526, 339] width 130 height 51
click at [557, 345] on button "Save" at bounding box center [526, 339] width 130 height 51
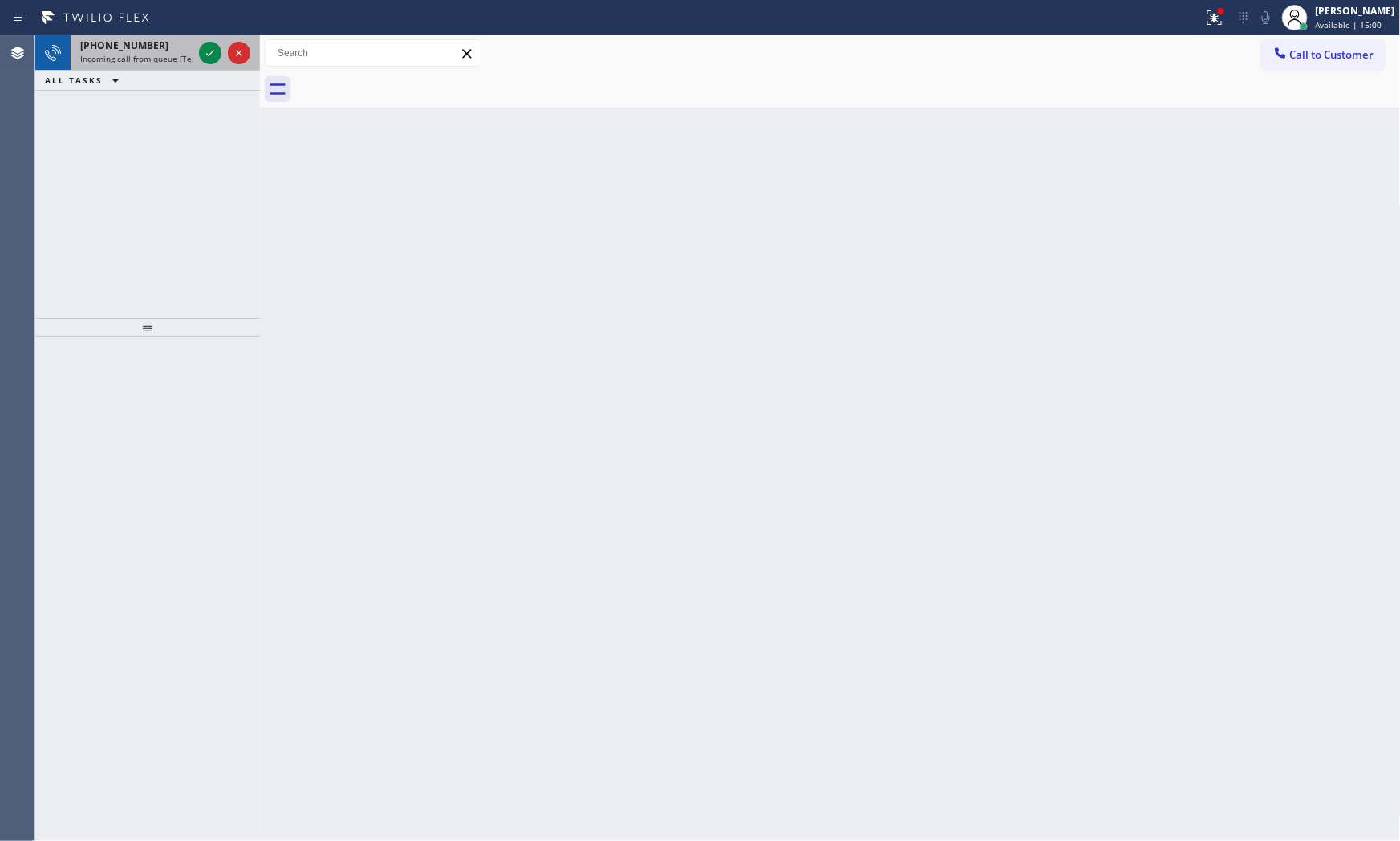
click at [147, 48] on div "[PHONE_NUMBER]" at bounding box center [136, 45] width 112 height 14
click at [217, 61] on icon at bounding box center [210, 53] width 19 height 19
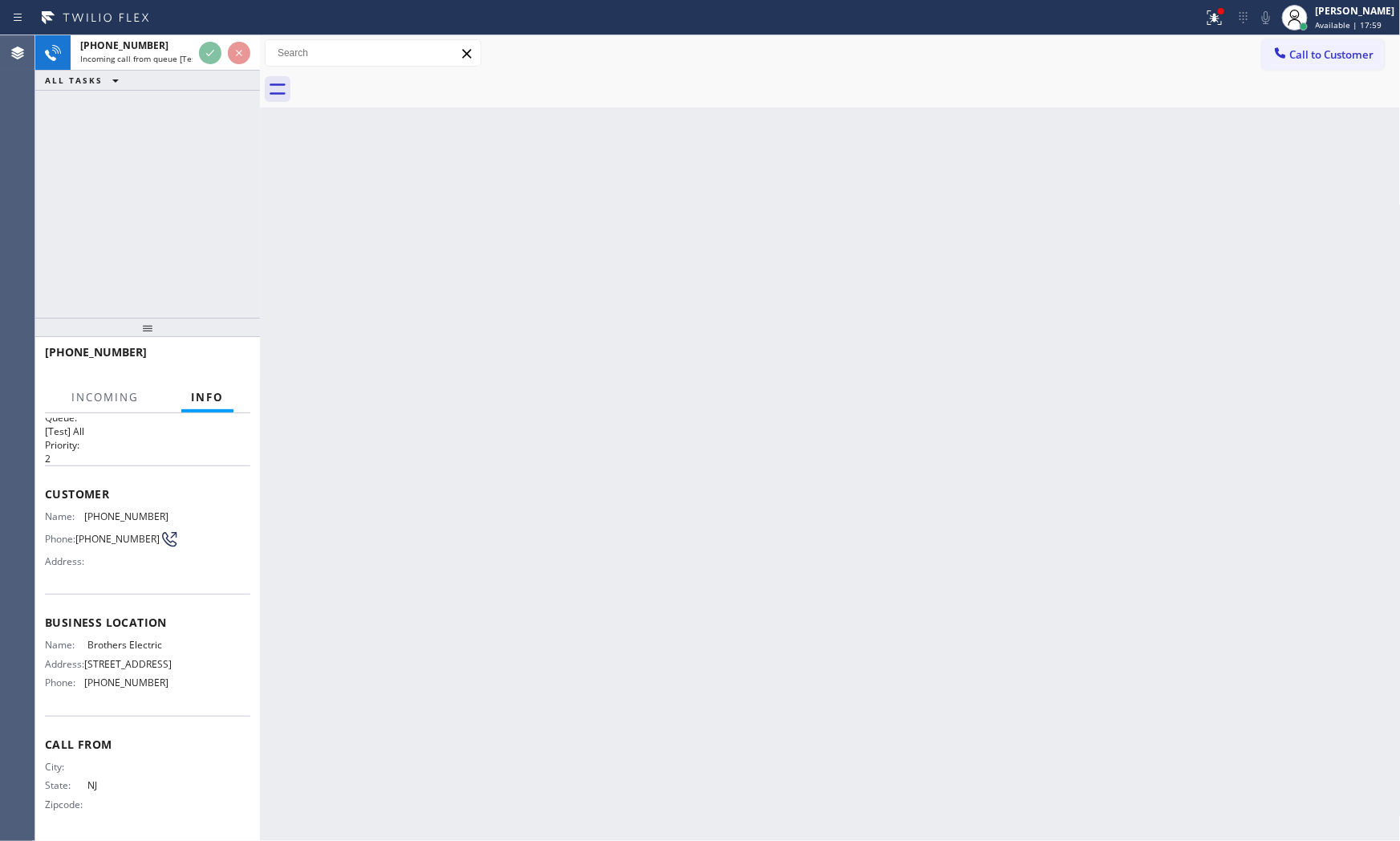
scroll to position [62, 0]
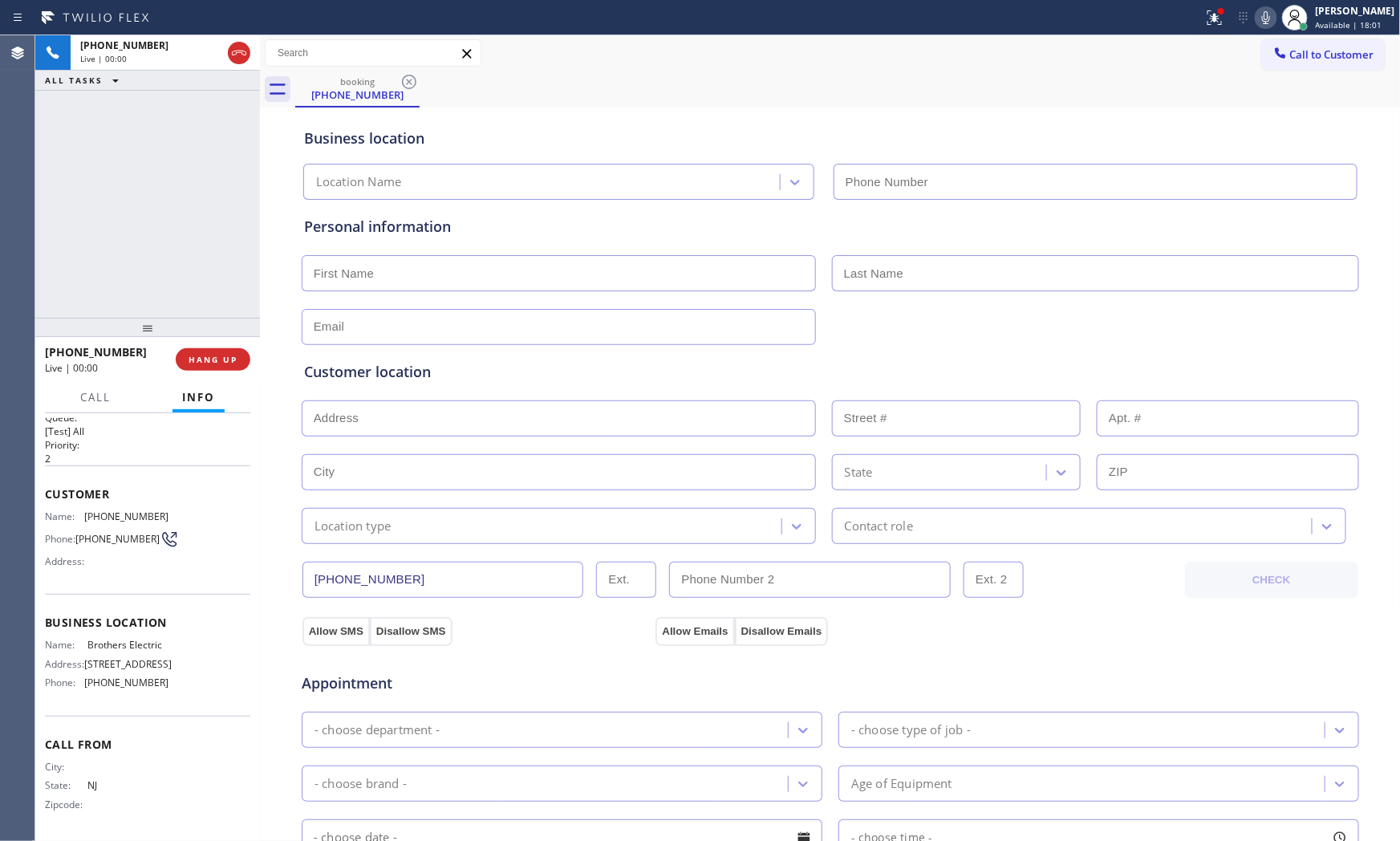
type input "[PHONE_NUMBER]"
click at [1277, 25] on div at bounding box center [1295, 17] width 36 height 36
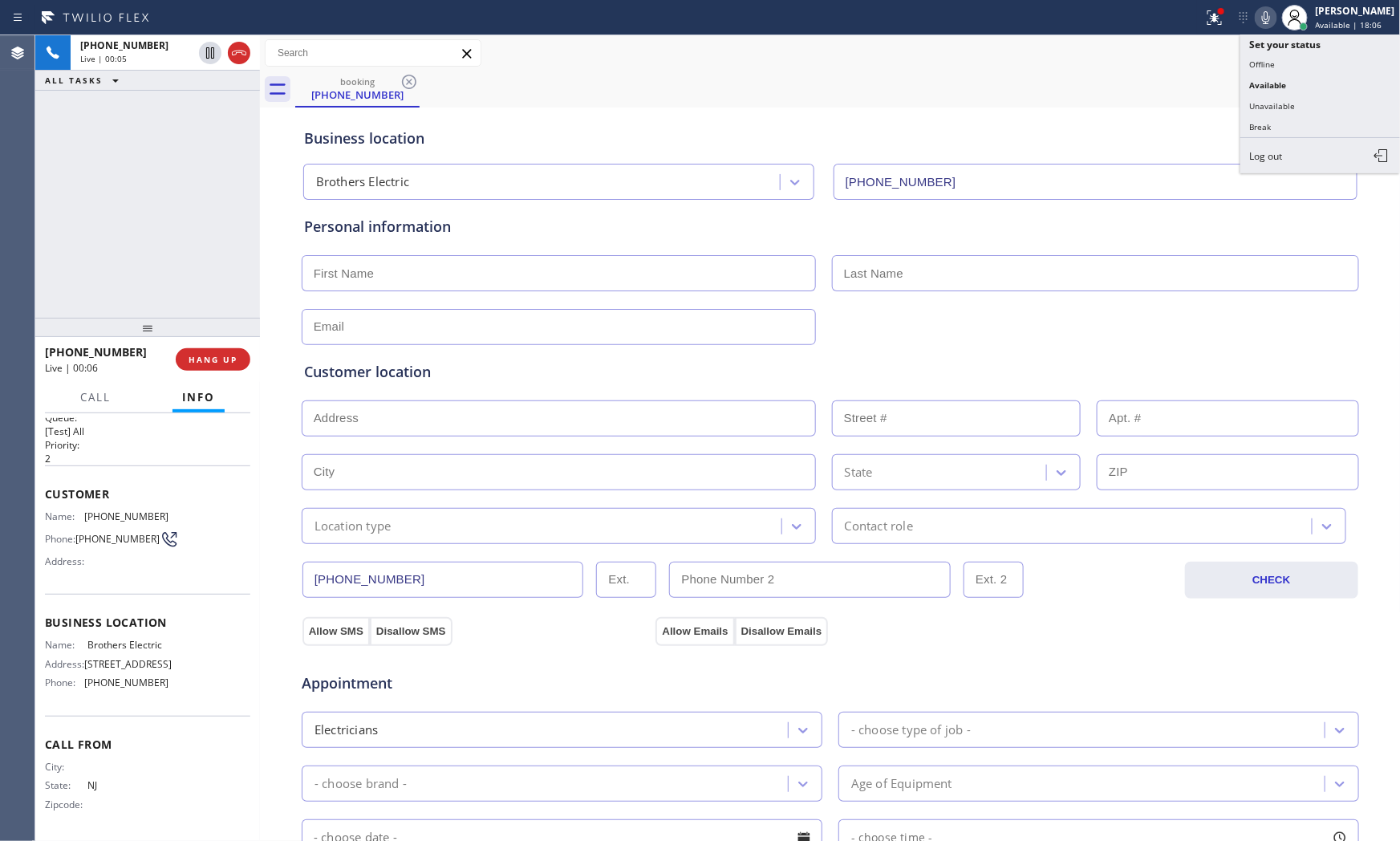
click at [1270, 20] on icon at bounding box center [1266, 17] width 19 height 19
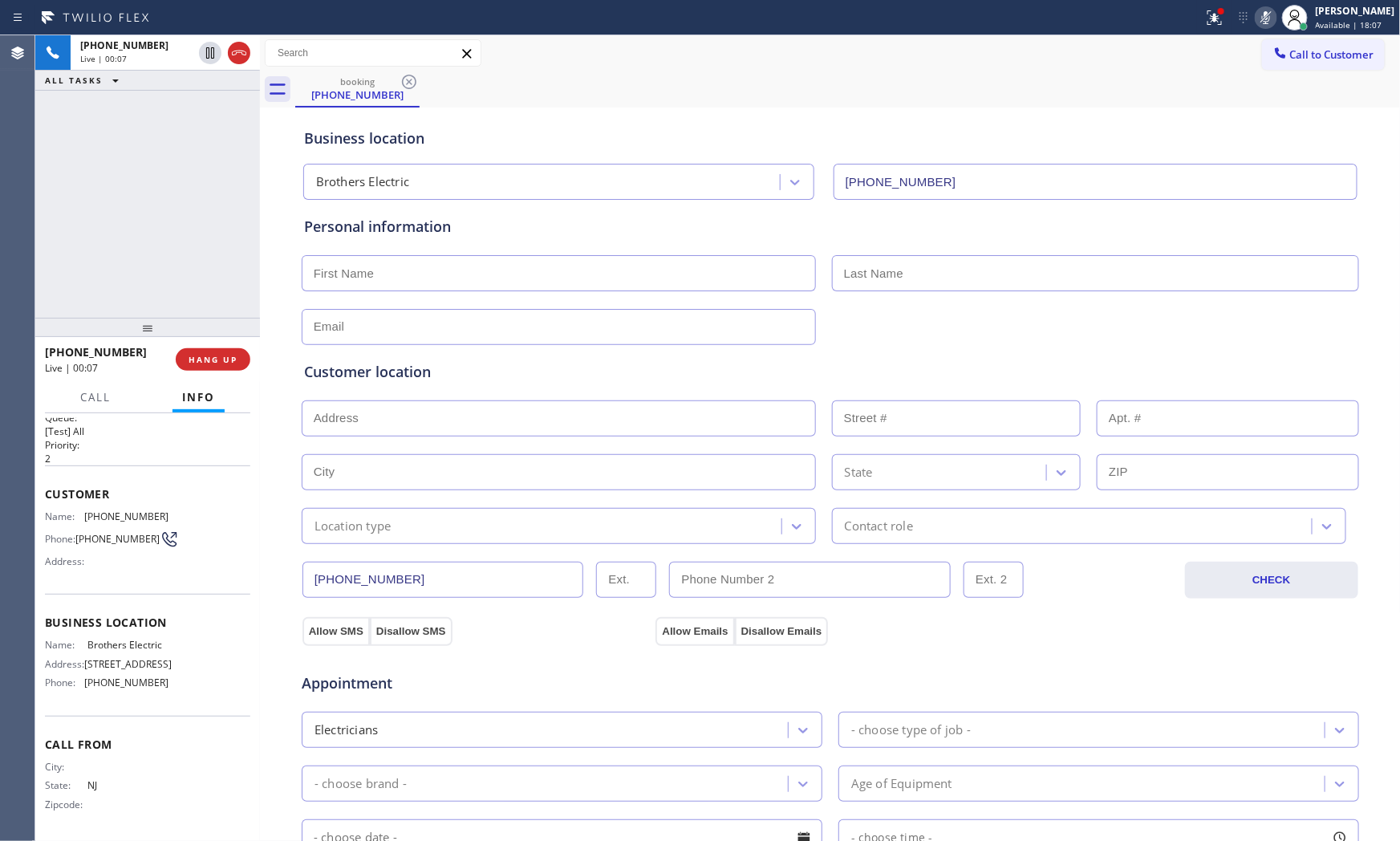
click at [1191, 18] on div at bounding box center [602, 18] width 1191 height 26
click at [1197, 17] on div at bounding box center [1215, 17] width 36 height 19
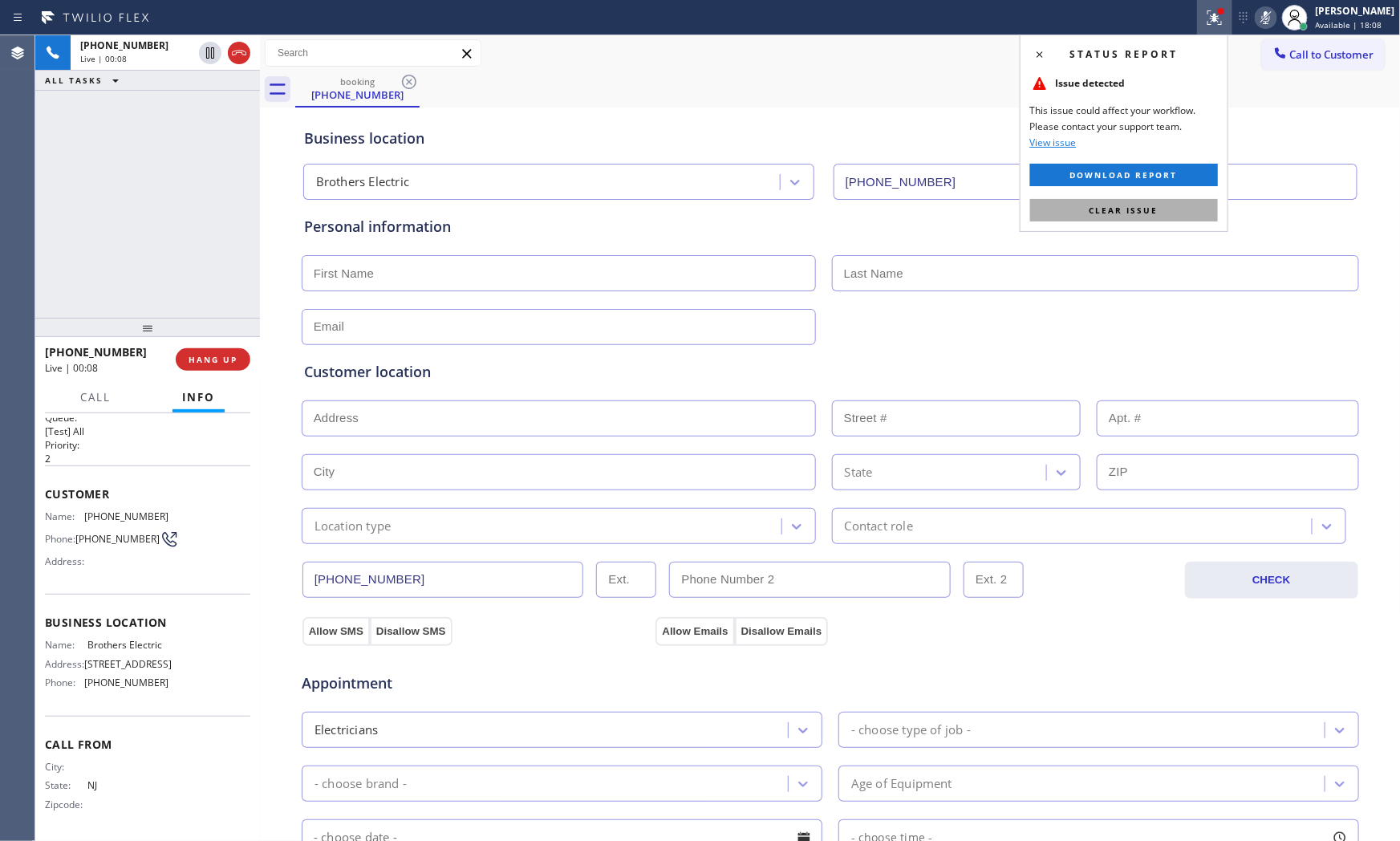
click at [1140, 212] on span "Clear issue" at bounding box center [1123, 210] width 69 height 11
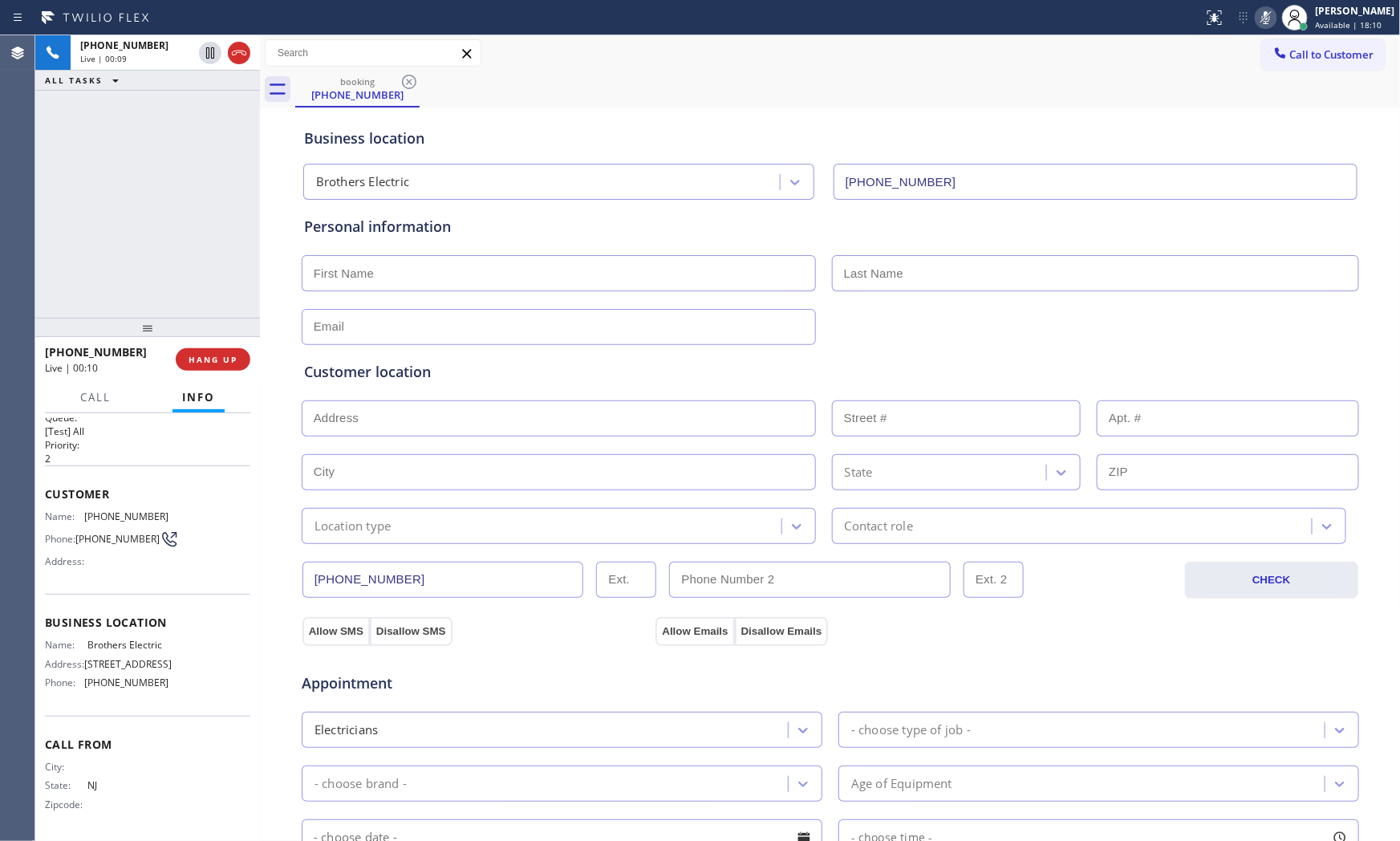
click at [1257, 18] on icon at bounding box center [1266, 17] width 19 height 19
click at [1265, 16] on icon at bounding box center [1266, 17] width 19 height 19
click at [1258, 20] on icon at bounding box center [1266, 17] width 19 height 19
click at [1268, 14] on icon at bounding box center [1266, 17] width 19 height 19
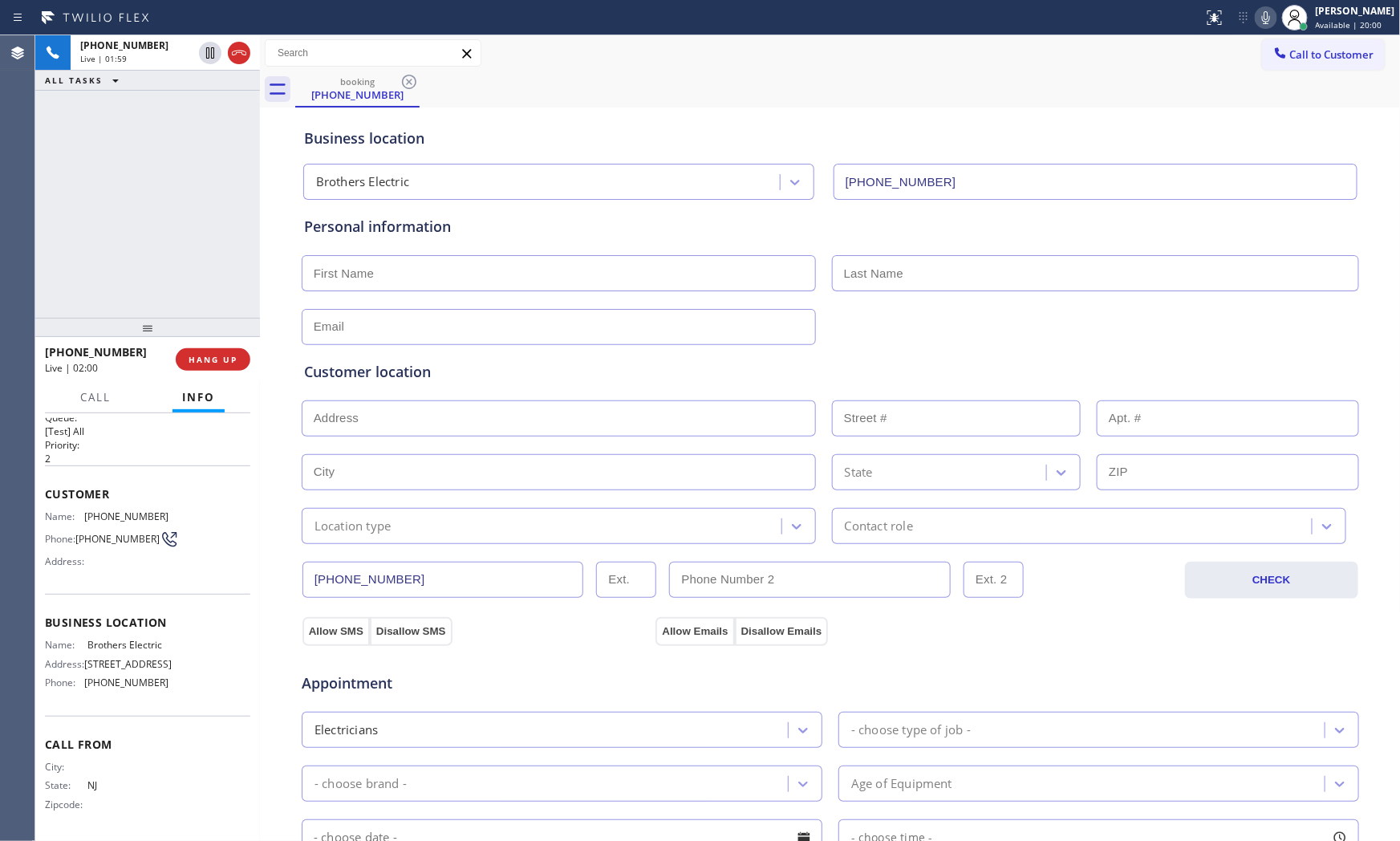
click at [1257, 17] on icon at bounding box center [1266, 17] width 19 height 19
click at [1266, 20] on icon at bounding box center [1266, 17] width 19 height 19
click at [1257, 19] on icon at bounding box center [1266, 17] width 19 height 19
click at [1255, 17] on div at bounding box center [1266, 17] width 23 height 19
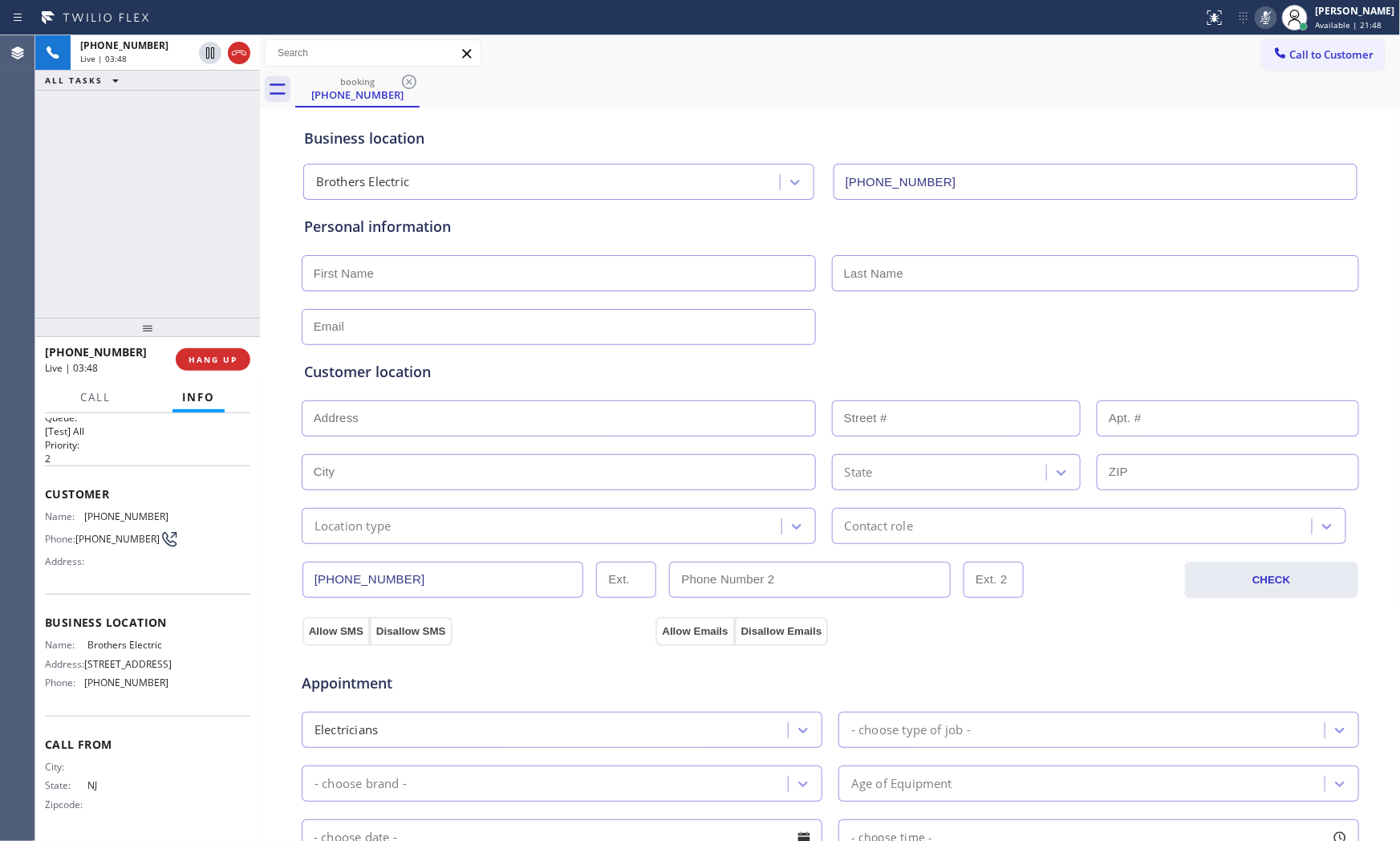
click at [1257, 17] on icon at bounding box center [1266, 17] width 19 height 19
click at [1258, 21] on icon at bounding box center [1266, 17] width 19 height 19
click at [1263, 20] on icon at bounding box center [1266, 17] width 8 height 13
click at [207, 57] on icon at bounding box center [210, 52] width 8 height 11
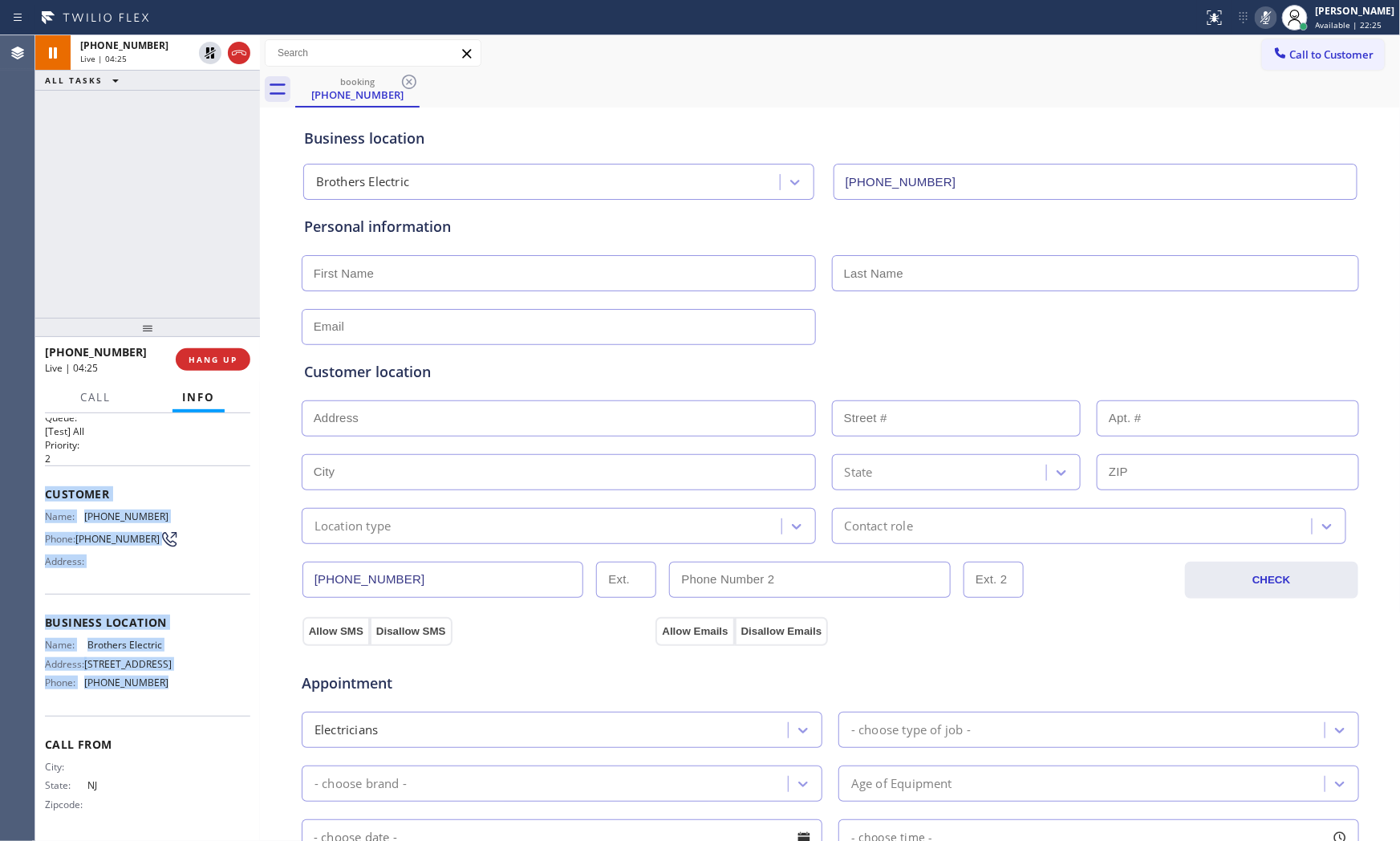
drag, startPoint x: 57, startPoint y: 464, endPoint x: 170, endPoint y: 675, distance: 239.4
click at [167, 677] on div "Context Queue: [Test] All Priority: 2 Customer Name: [PHONE_NUMBER] Phone: [PHO…" at bounding box center [148, 627] width 224 height 429
copy div "Customer Name: [PHONE_NUMBER] Phone: [PHONE_NUMBER] Address: Business location …"
click at [1268, 21] on icon at bounding box center [1266, 17] width 19 height 19
click at [209, 55] on icon at bounding box center [210, 53] width 19 height 19
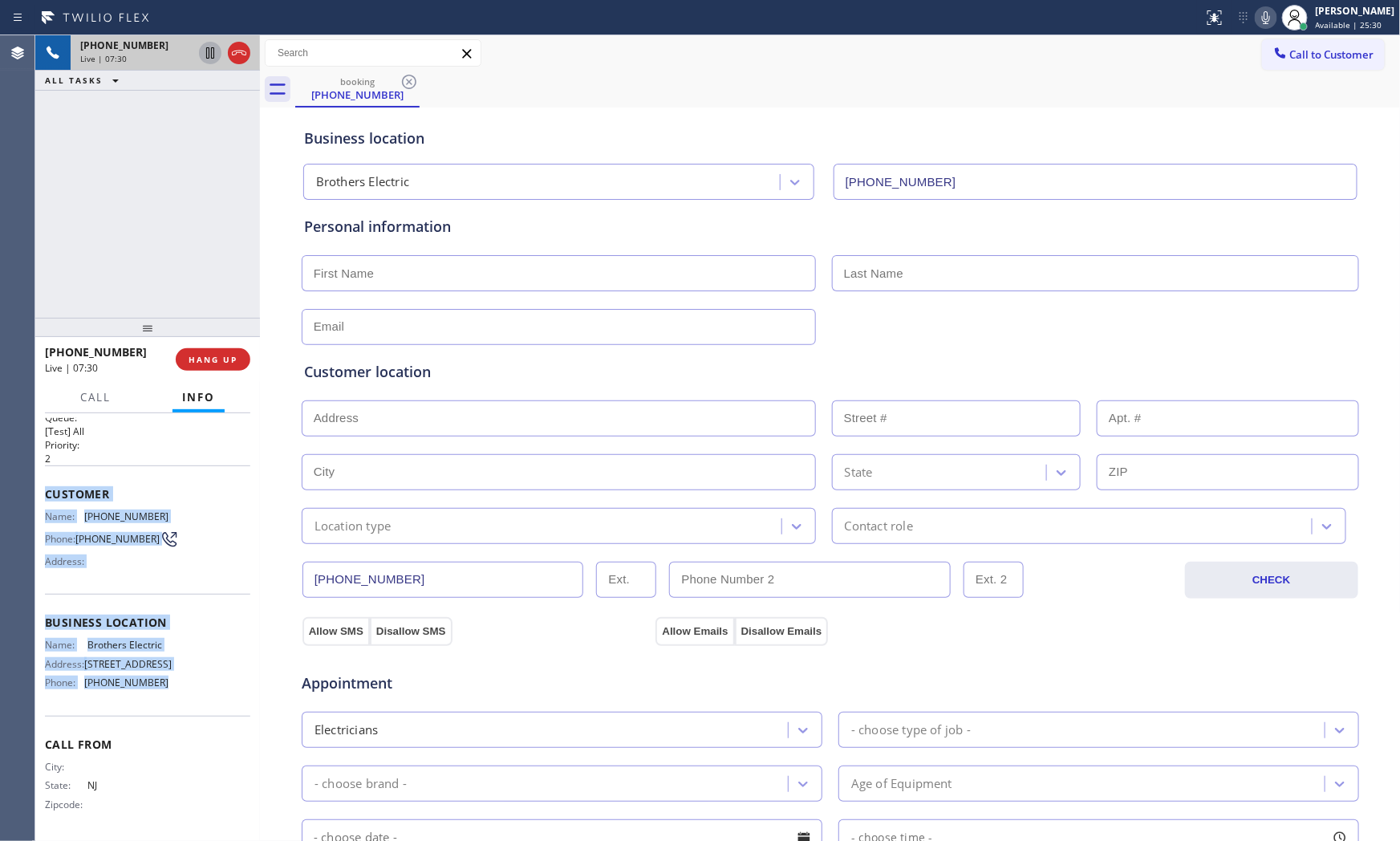
click at [95, 533] on span "[PHONE_NUMBER]" at bounding box center [117, 539] width 84 height 12
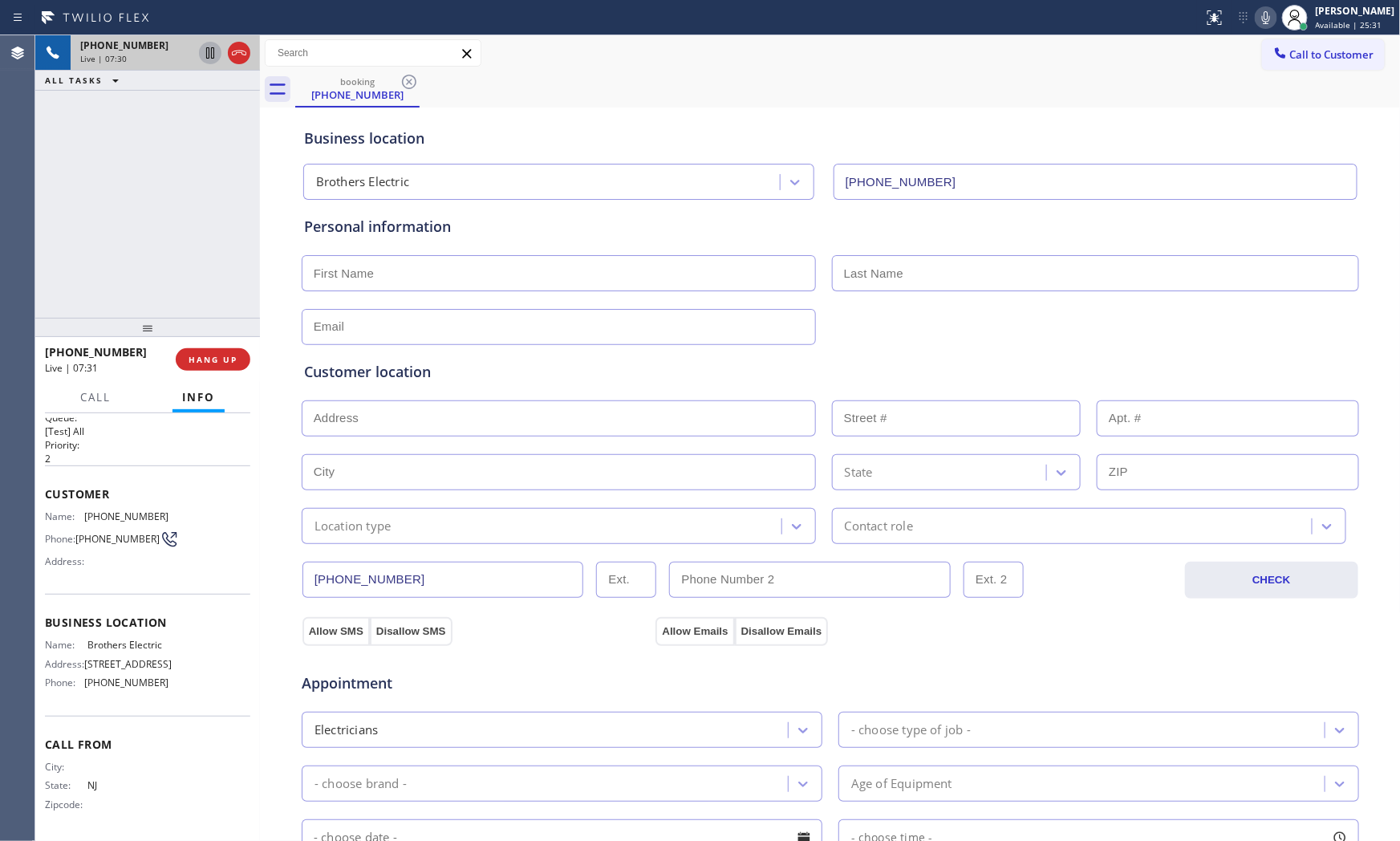
scroll to position [0, 0]
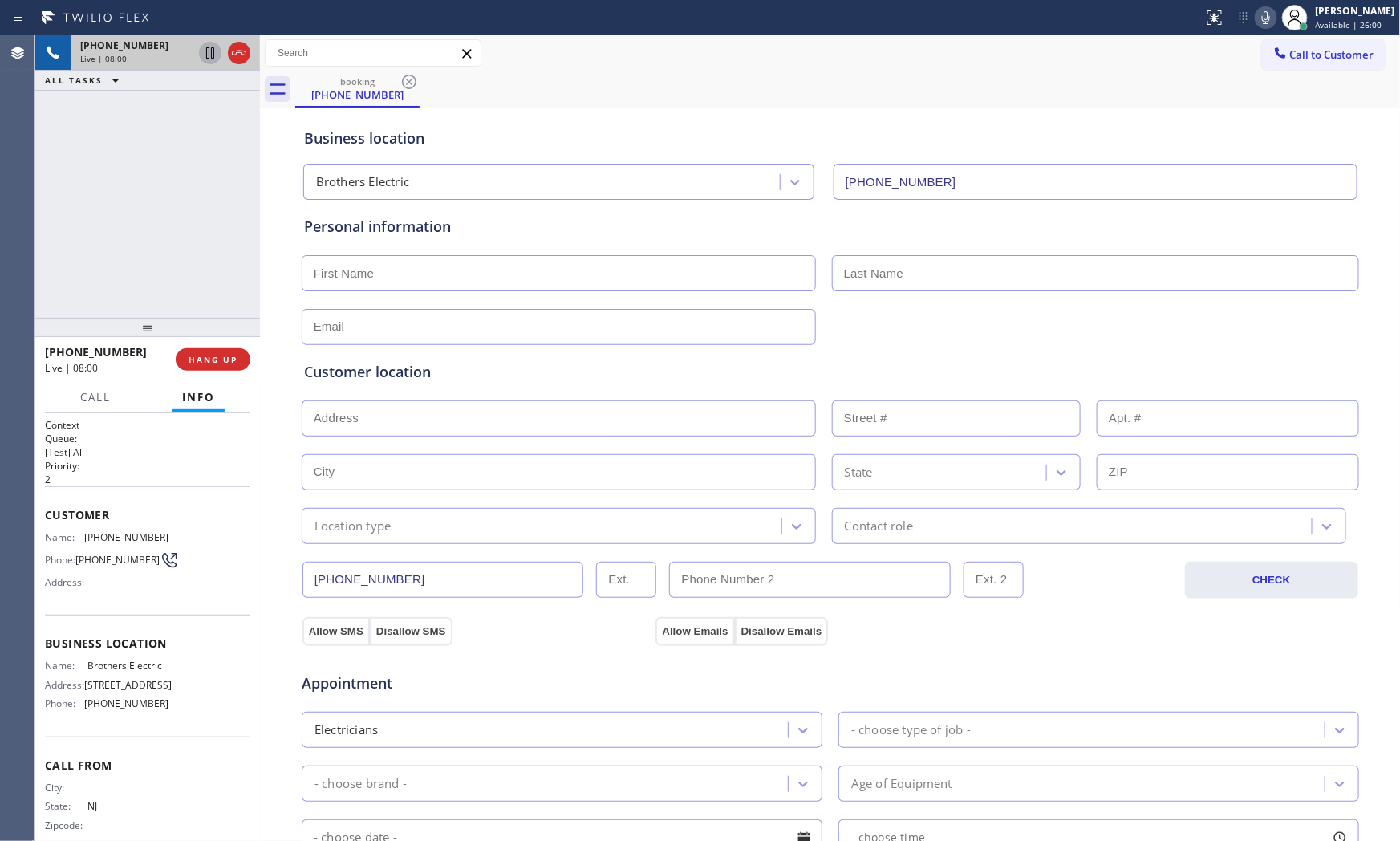
click at [1258, 26] on icon at bounding box center [1266, 17] width 19 height 19
click at [1257, 21] on icon at bounding box center [1266, 17] width 19 height 19
click at [198, 357] on span "HANG UP" at bounding box center [213, 359] width 49 height 11
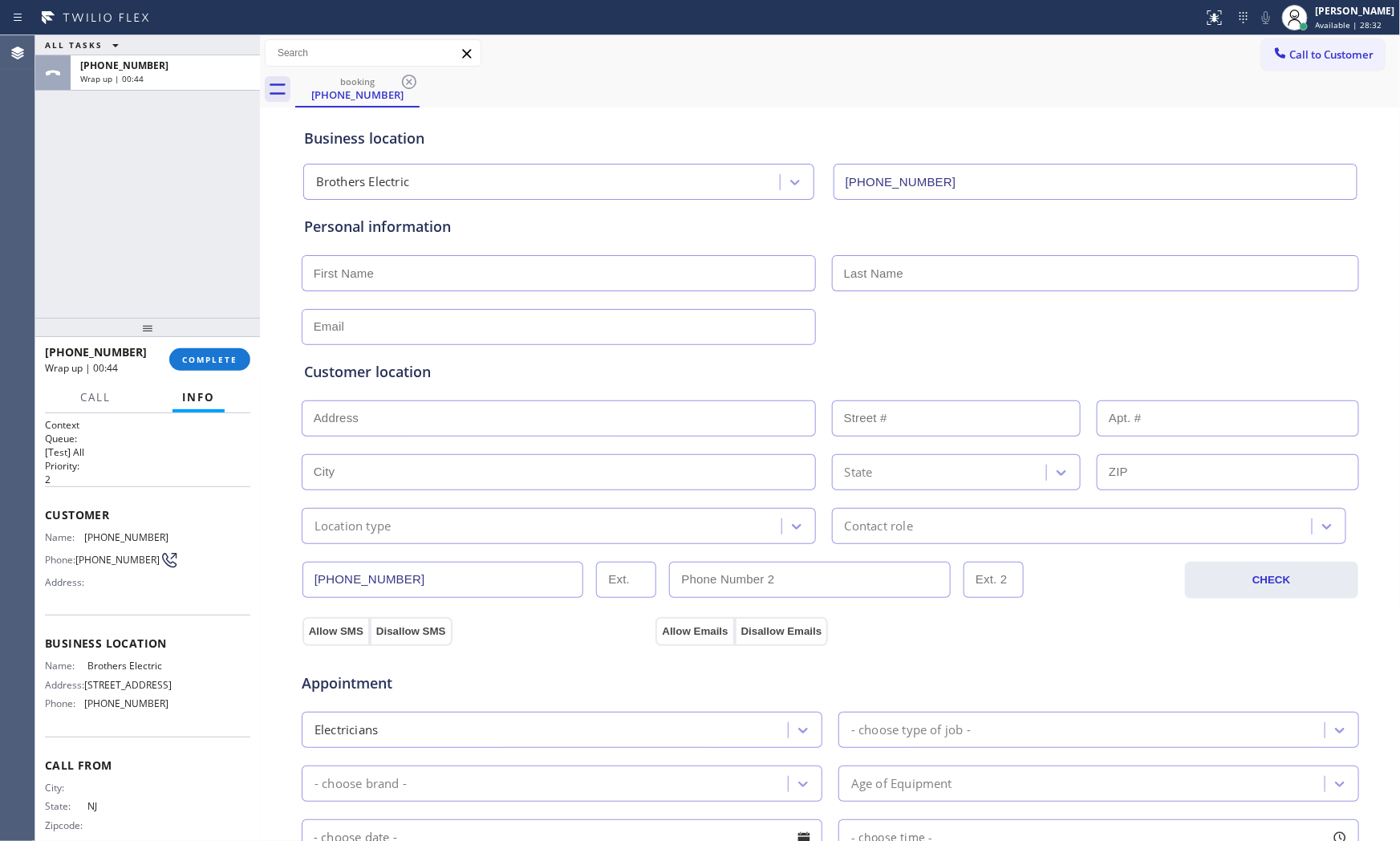
drag, startPoint x: 113, startPoint y: 317, endPoint x: 130, endPoint y: 330, distance: 21.4
click at [117, 322] on div at bounding box center [148, 327] width 224 height 19
drag, startPoint x: 186, startPoint y: 363, endPoint x: 197, endPoint y: 372, distance: 14.2
click at [187, 364] on span "COMPLETE" at bounding box center [210, 364] width 56 height 11
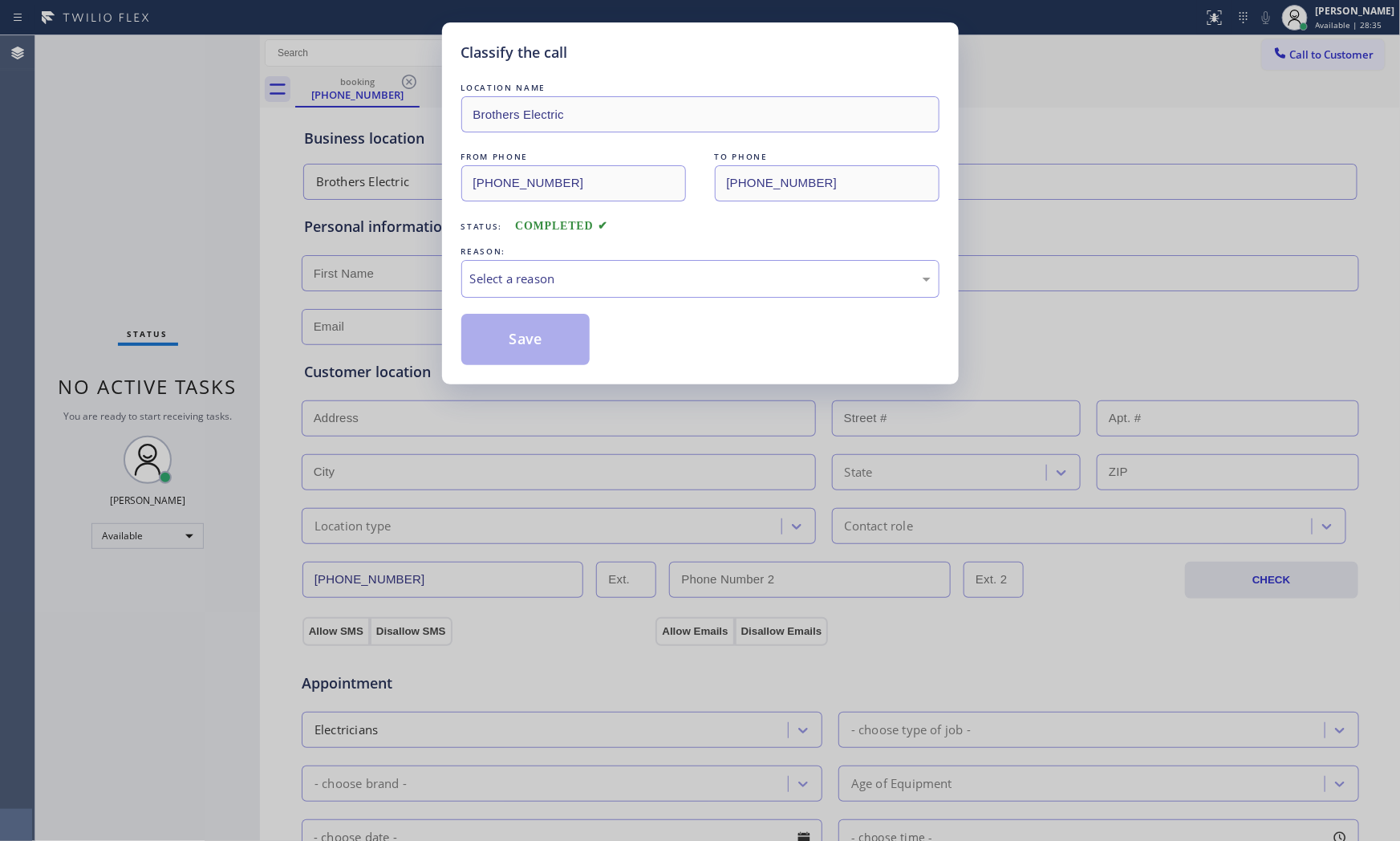
click at [640, 277] on div "Select a reason" at bounding box center [701, 278] width 461 height 18
click at [563, 350] on button "Save" at bounding box center [526, 339] width 130 height 51
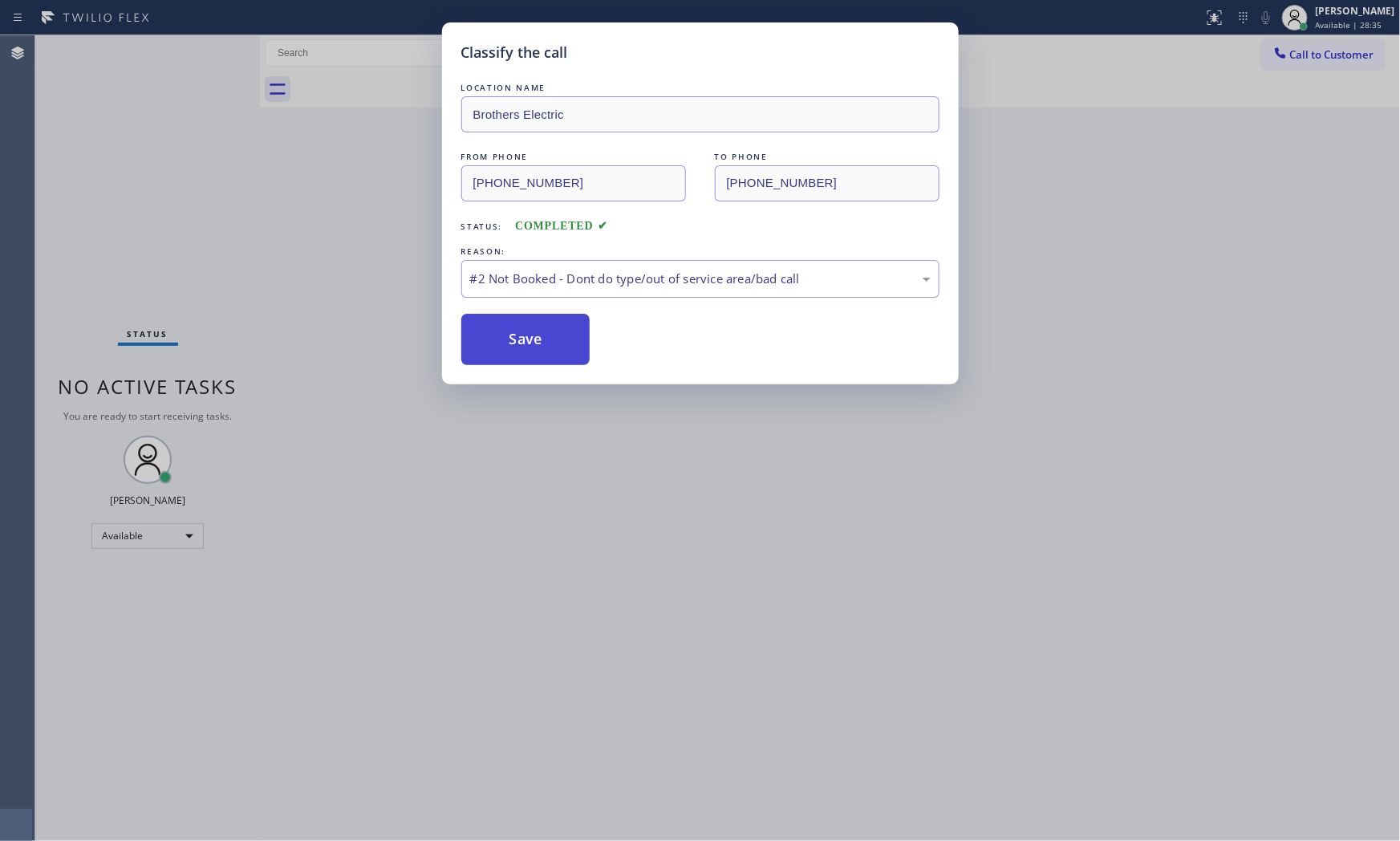
click at [557, 346] on button "Save" at bounding box center [526, 339] width 130 height 51
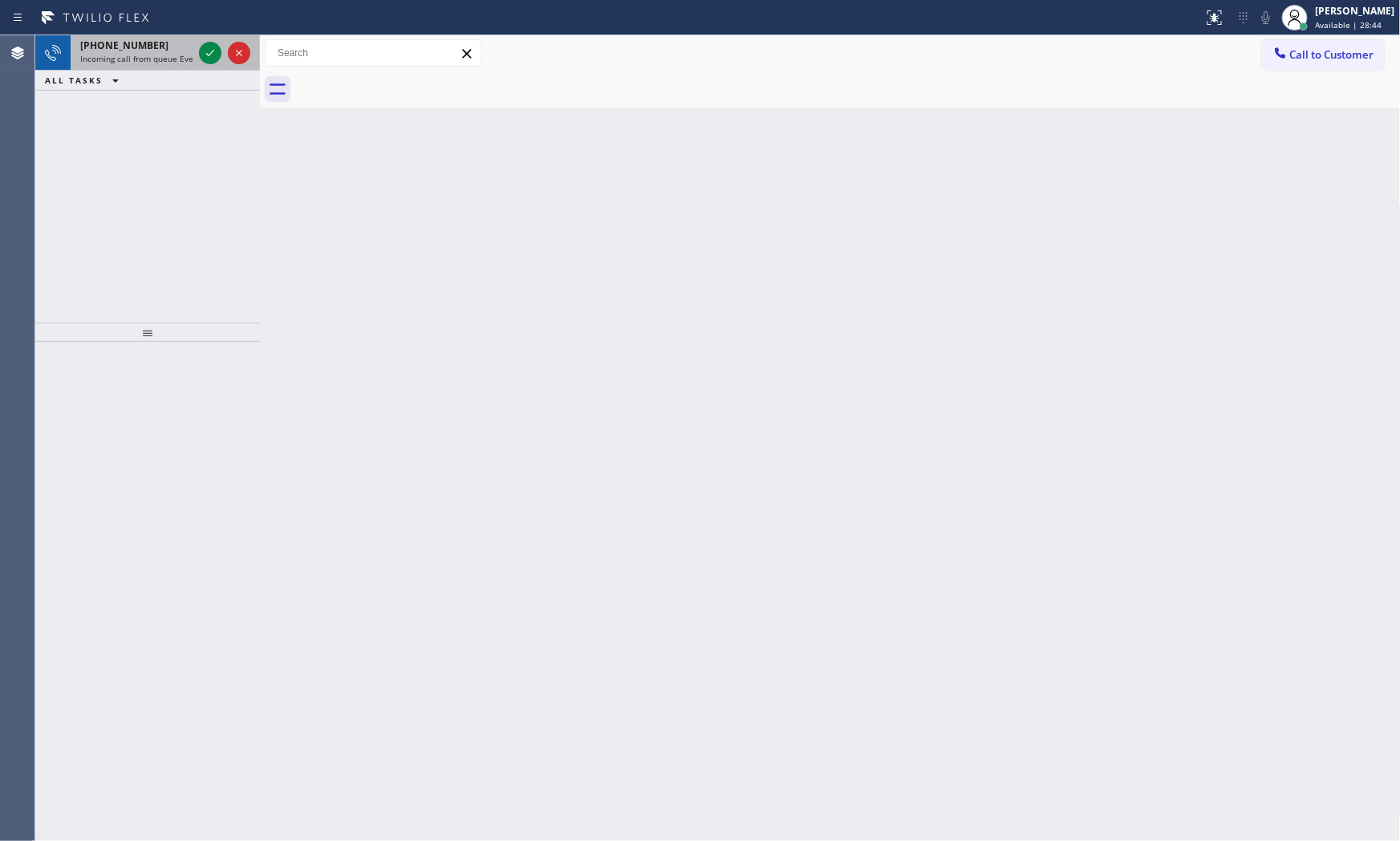
click at [157, 55] on span "Incoming call from queue Everybody" at bounding box center [150, 58] width 139 height 11
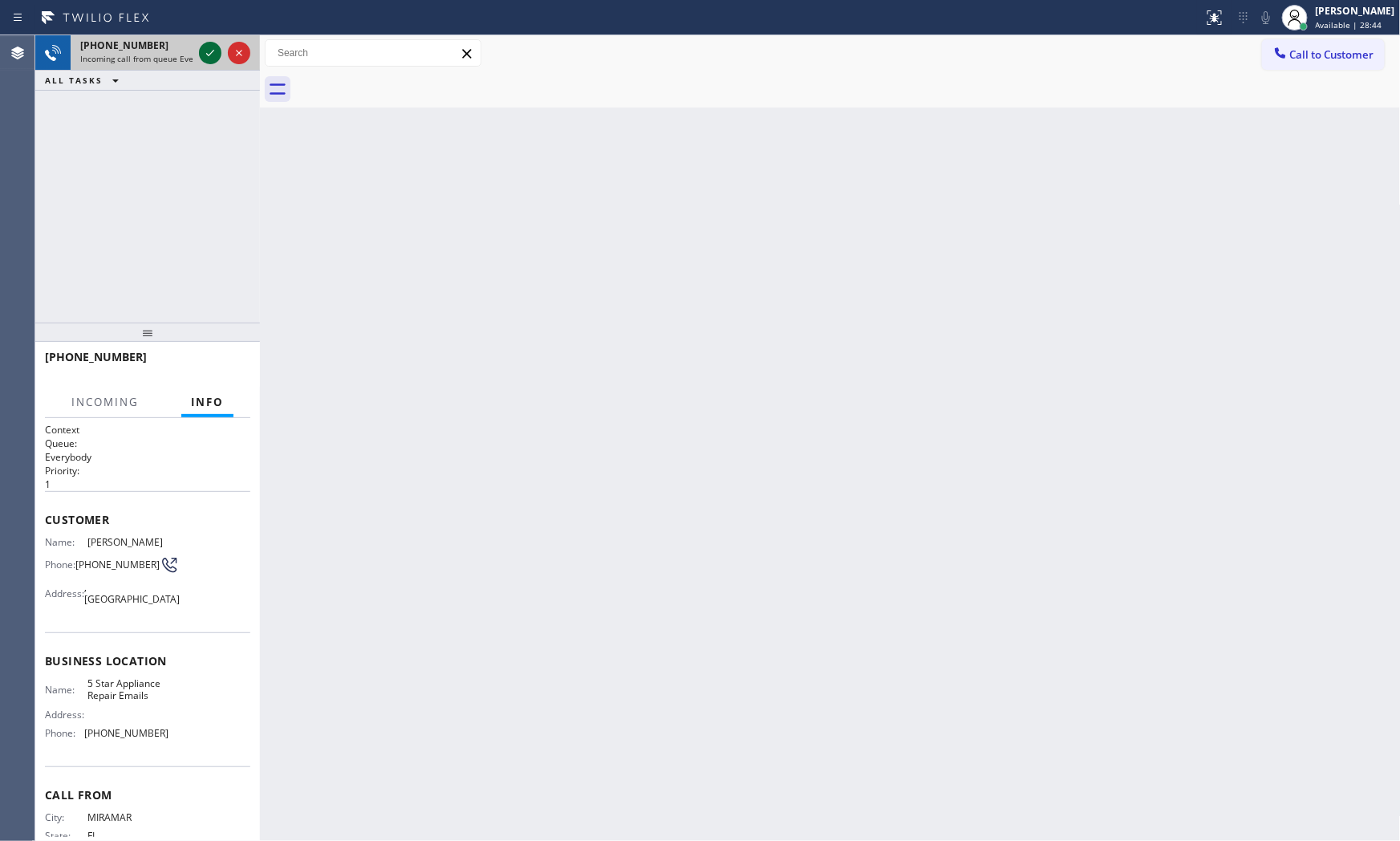
click at [203, 50] on icon at bounding box center [210, 53] width 19 height 19
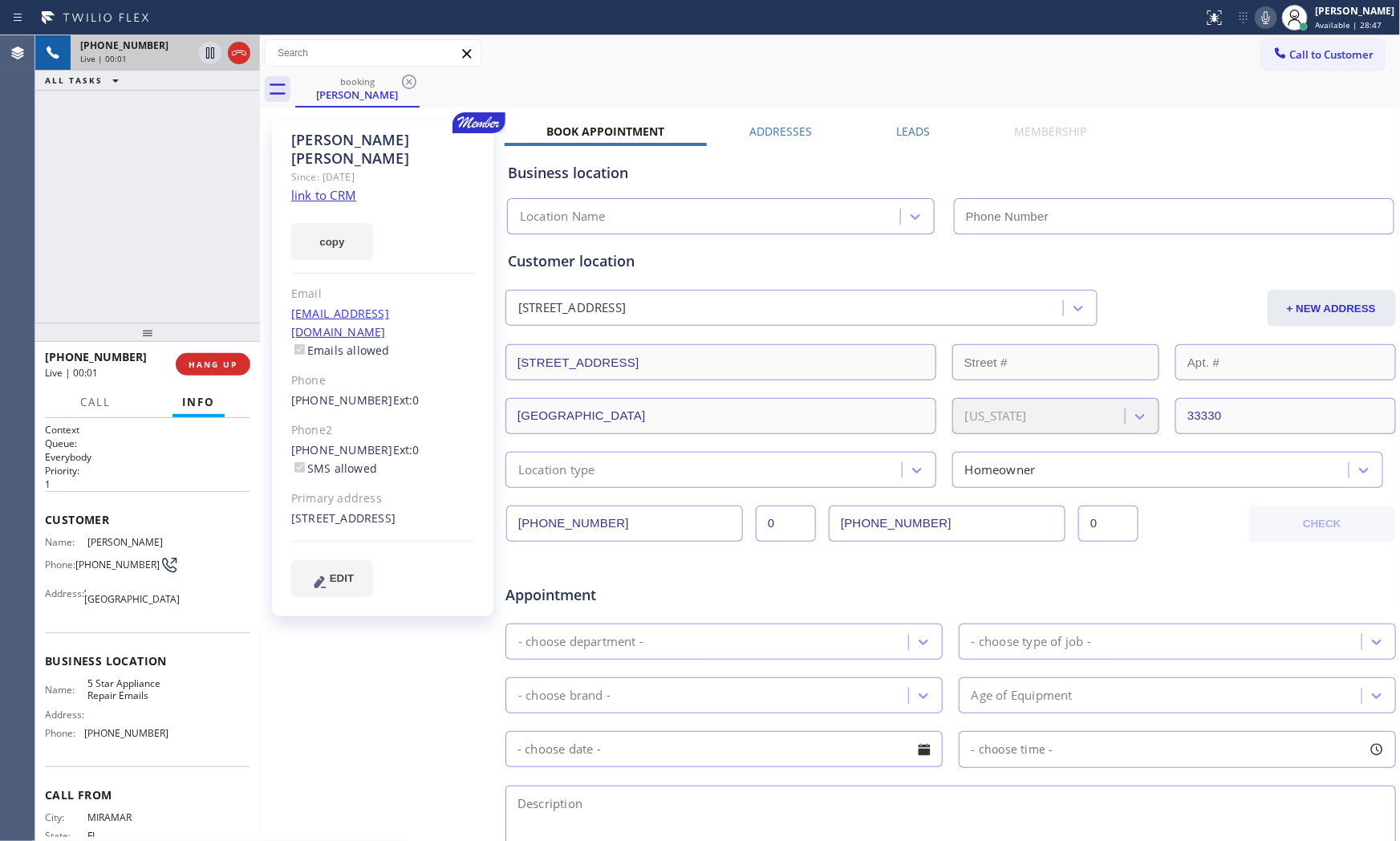
type input "[PHONE_NUMBER]"
click at [338, 187] on link "link to CRM" at bounding box center [323, 195] width 65 height 16
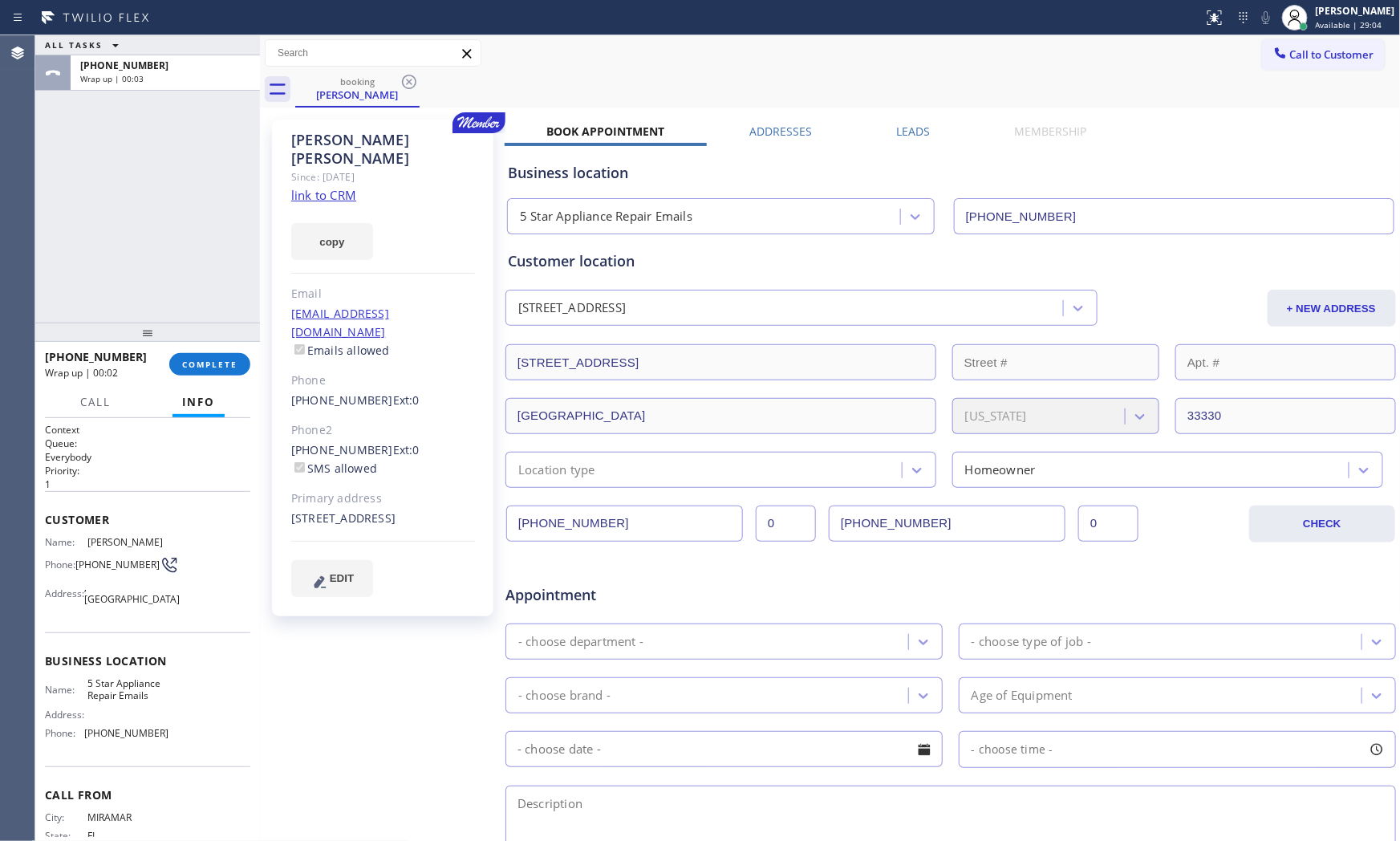
click at [252, 370] on div "[PHONE_NUMBER] Wrap up | 00:02 COMPLETE" at bounding box center [148, 364] width 224 height 45
click at [238, 368] on button "COMPLETE" at bounding box center [210, 364] width 81 height 23
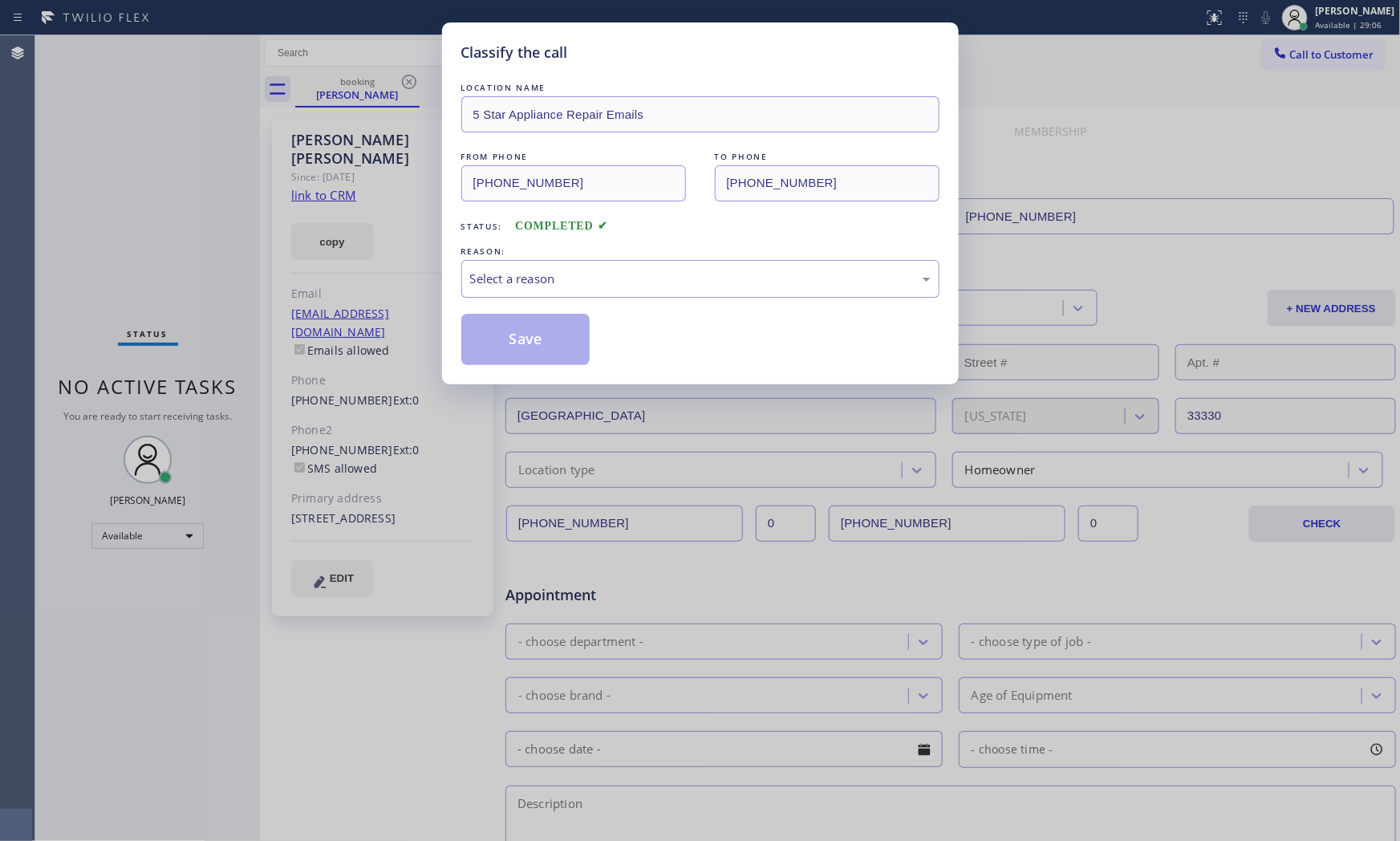
click at [629, 282] on div "Select a reason" at bounding box center [701, 278] width 461 height 18
click at [565, 335] on button "Save" at bounding box center [526, 339] width 130 height 51
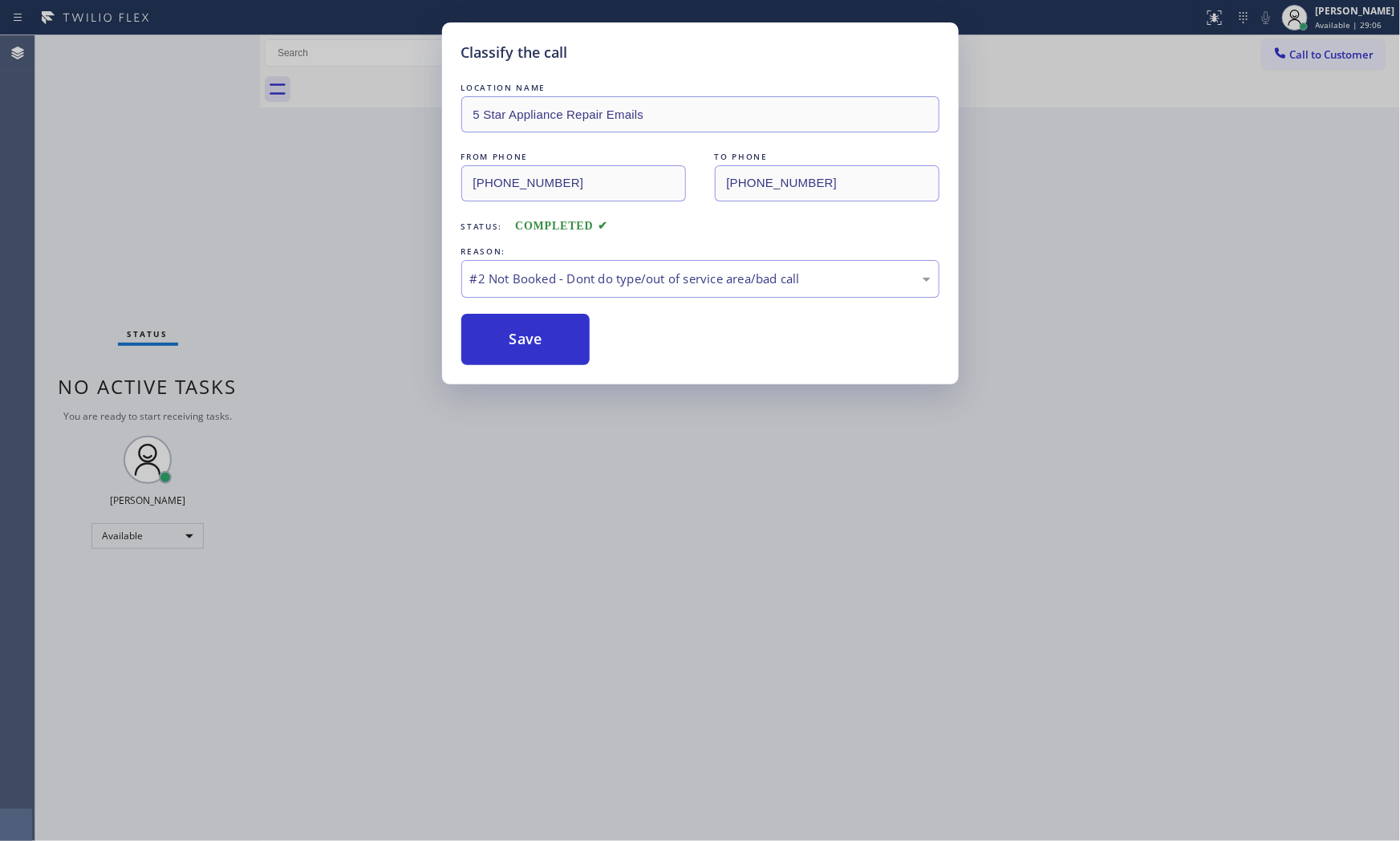
click at [565, 335] on button "Save" at bounding box center [526, 339] width 130 height 51
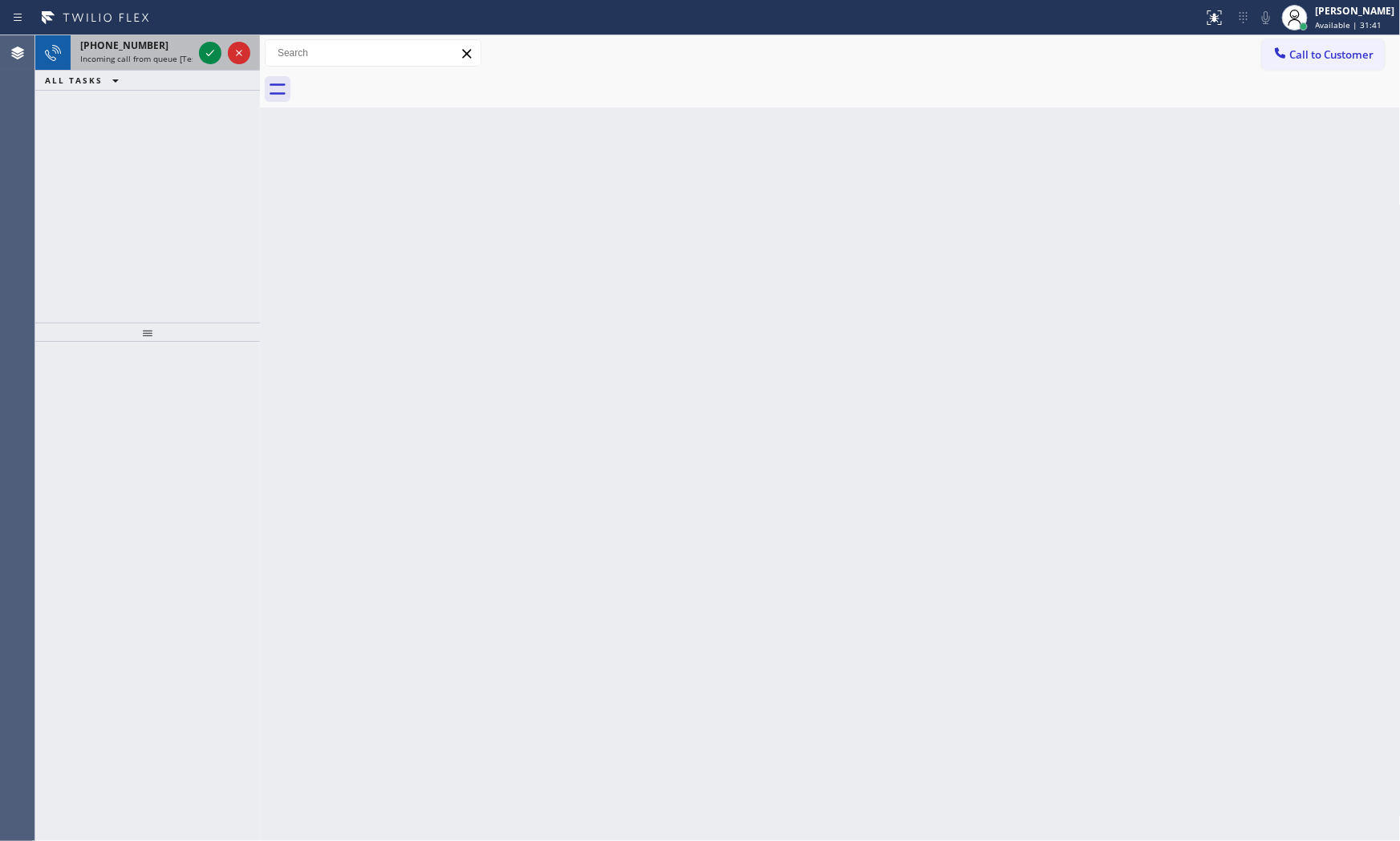
click at [188, 46] on div "[PHONE_NUMBER]" at bounding box center [136, 45] width 112 height 14
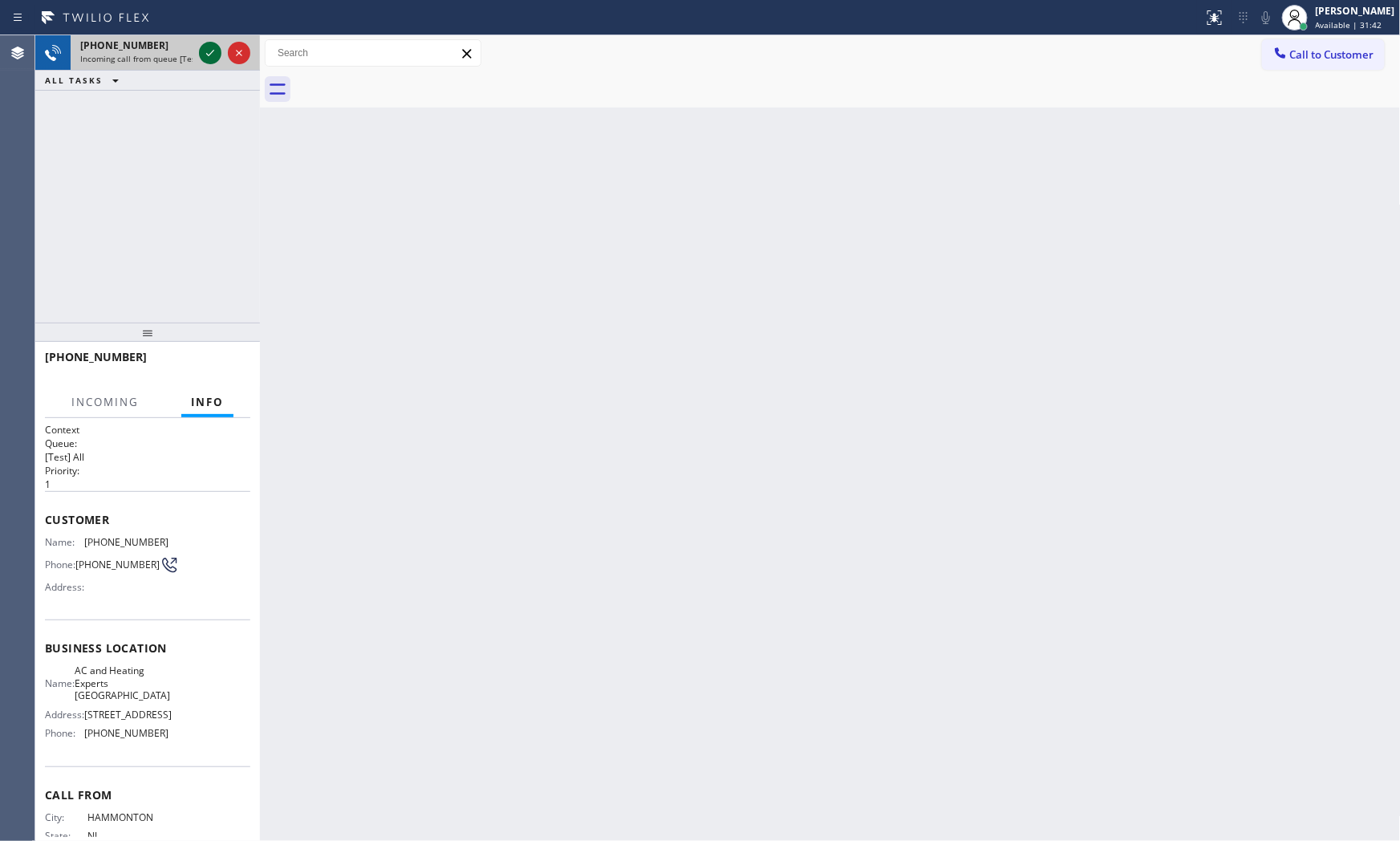
click at [199, 43] on div at bounding box center [210, 53] width 23 height 19
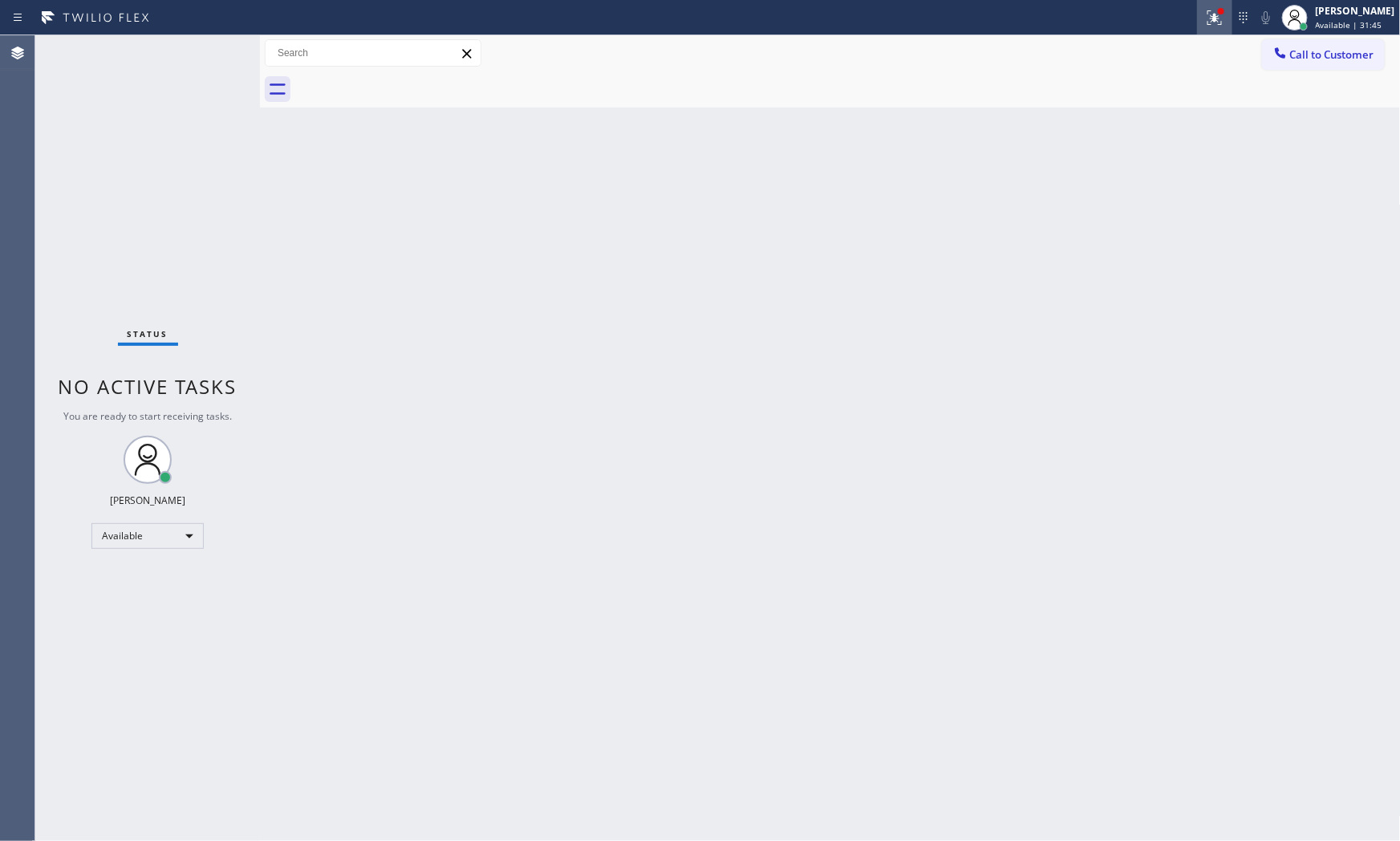
click at [1205, 23] on icon at bounding box center [1215, 17] width 19 height 19
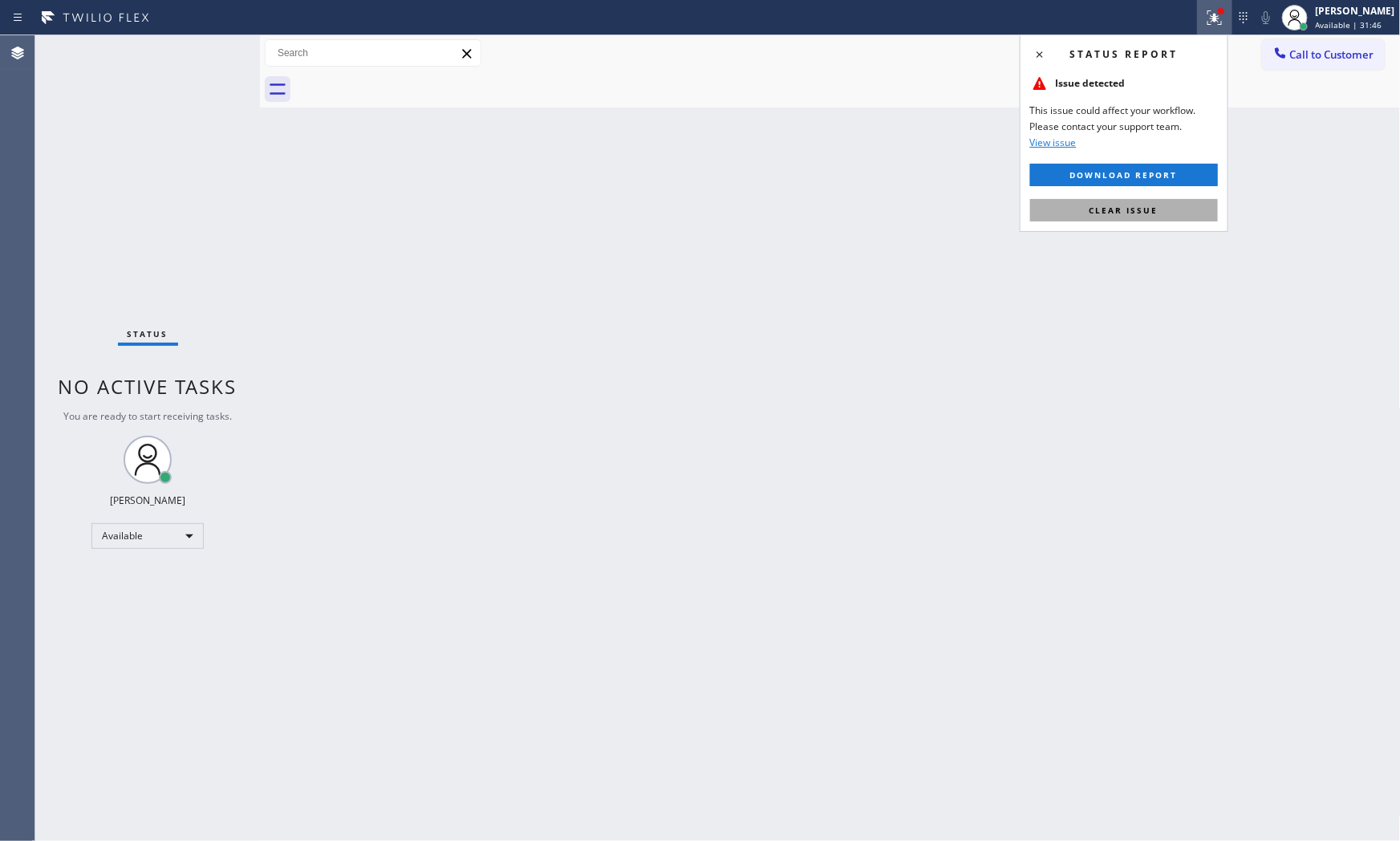
click at [1177, 205] on button "Clear issue" at bounding box center [1124, 210] width 188 height 23
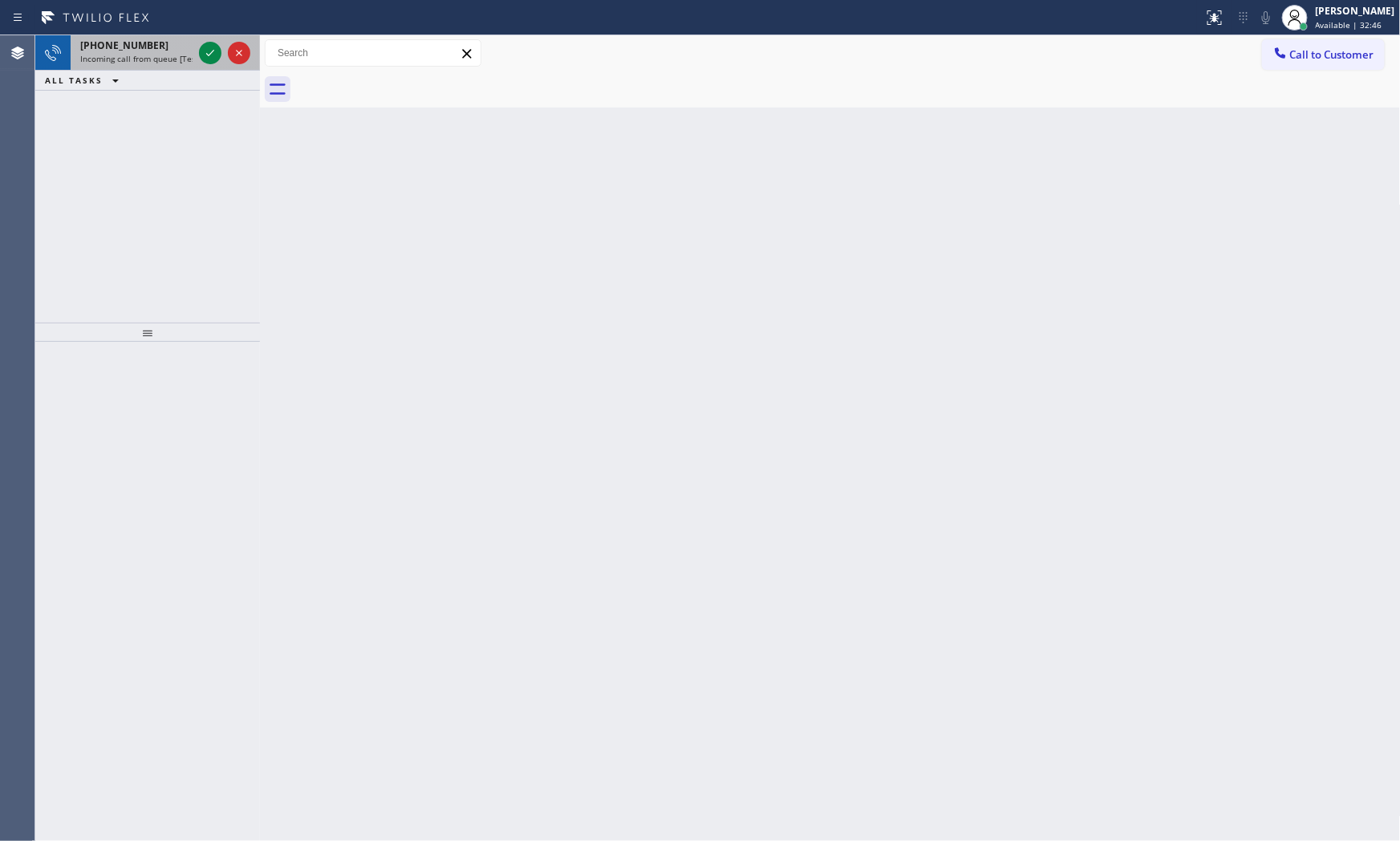
click at [161, 61] on span "Incoming call from queue [Test] All" at bounding box center [146, 58] width 133 height 11
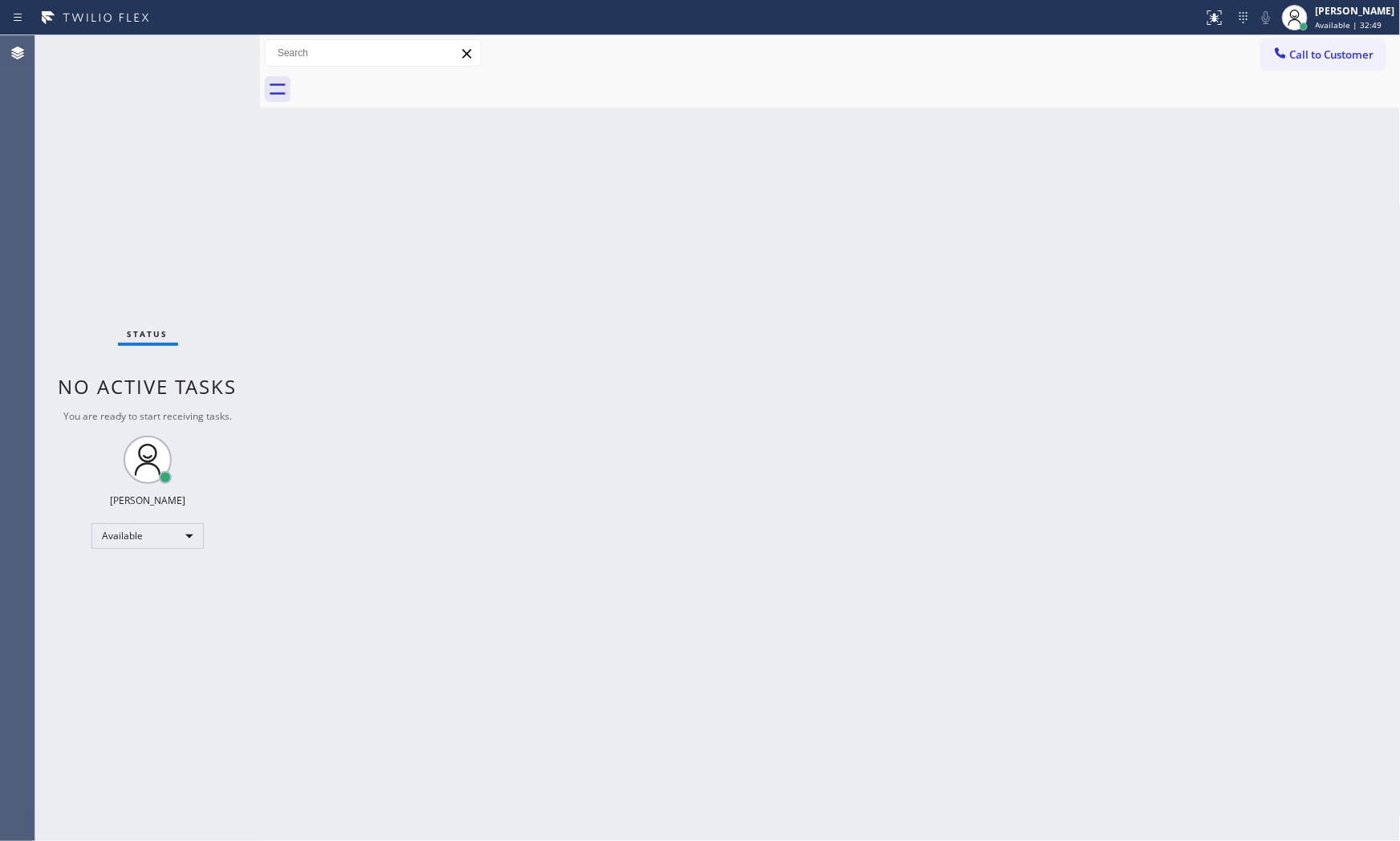
click at [197, 47] on div "Status No active tasks You are ready to start receiving tasks. [PERSON_NAME] Av…" at bounding box center [148, 438] width 224 height 806
click at [198, 47] on div "Status No active tasks You are ready to start receiving tasks. [PERSON_NAME] Av…" at bounding box center [148, 438] width 224 height 806
click at [203, 47] on div "Status No active tasks You are ready to start receiving tasks. [PERSON_NAME] Av…" at bounding box center [148, 438] width 224 height 806
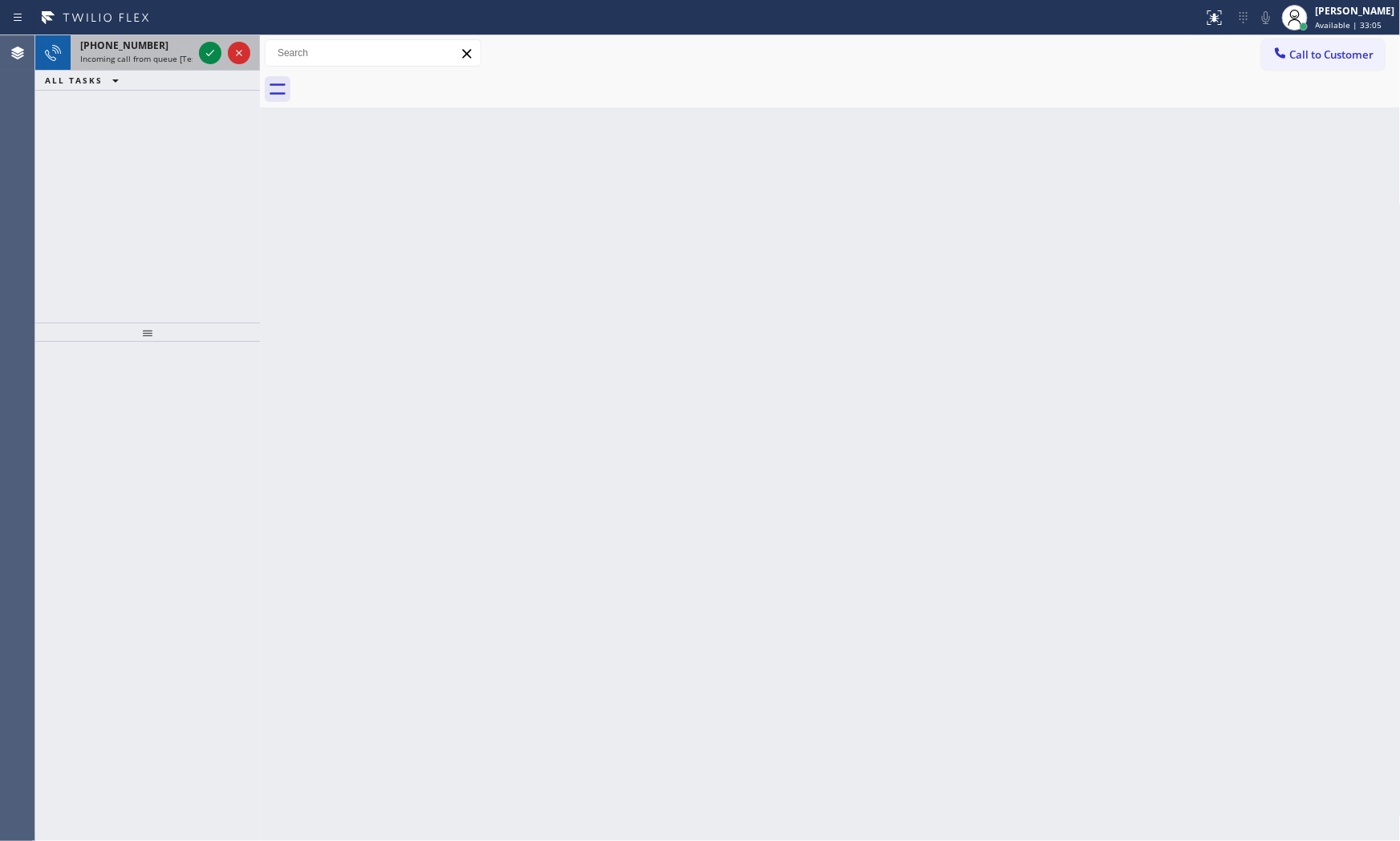
click at [172, 50] on div "[PHONE_NUMBER]" at bounding box center [136, 45] width 112 height 14
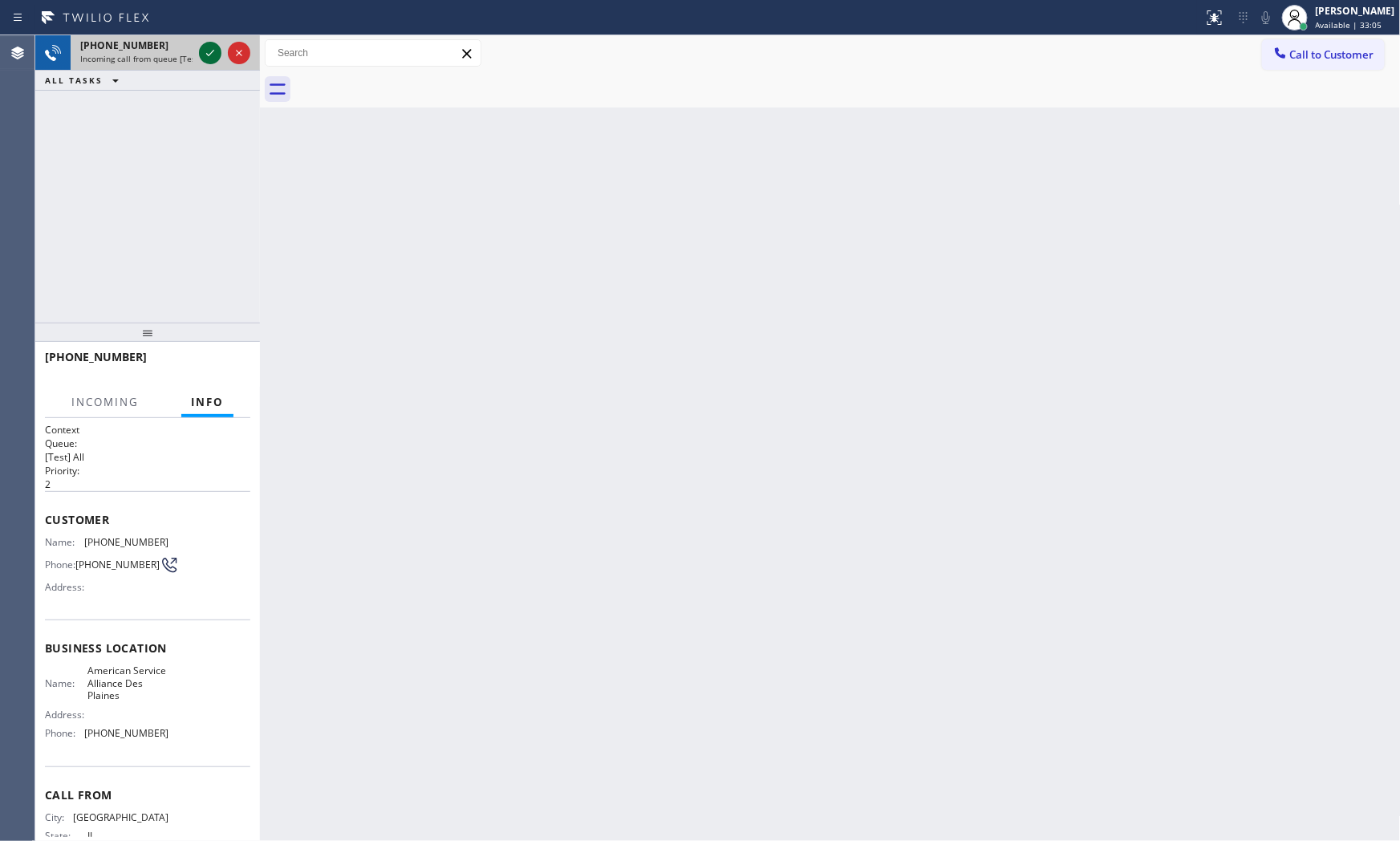
click at [199, 46] on div at bounding box center [210, 53] width 23 height 19
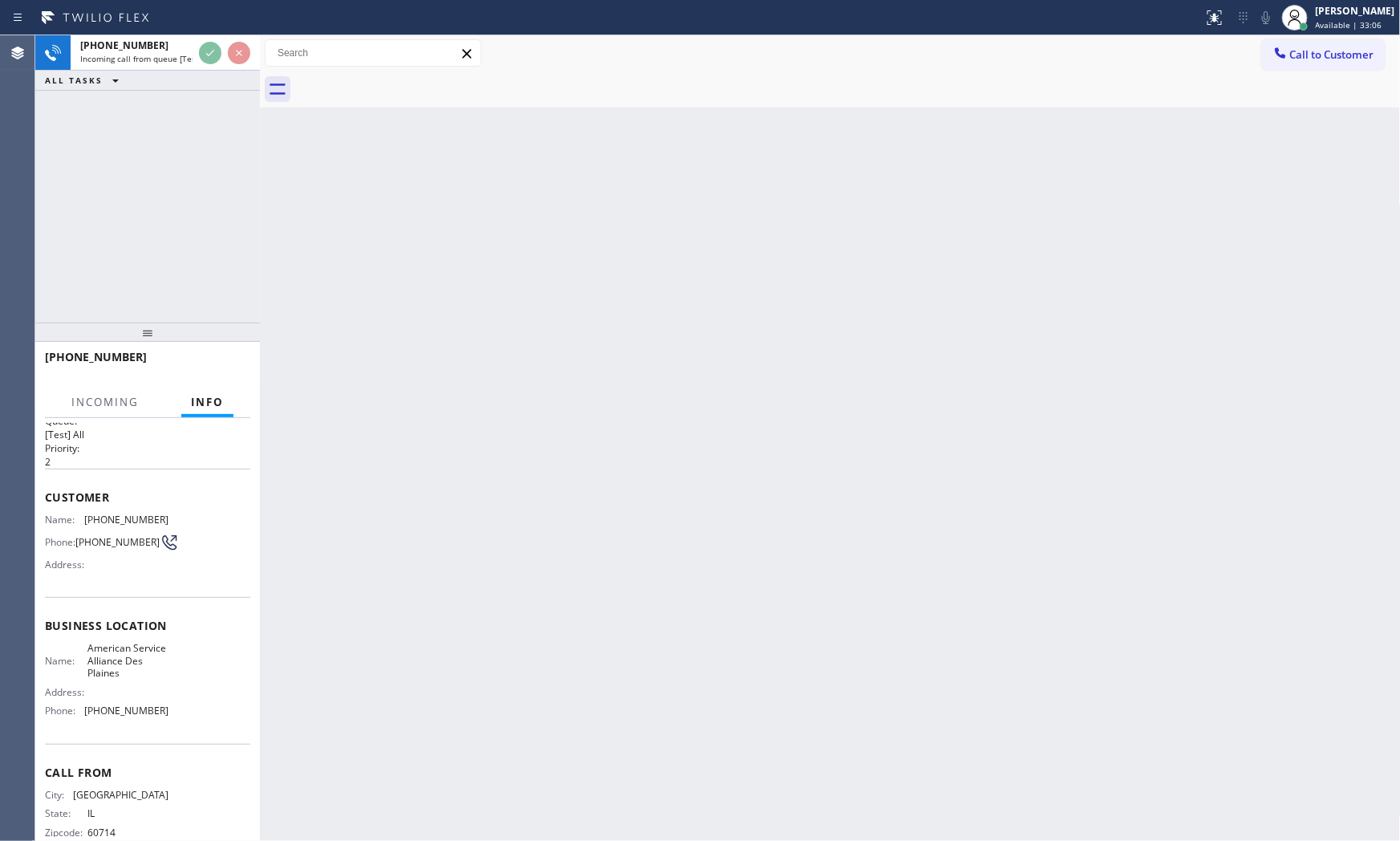
scroll to position [54, 0]
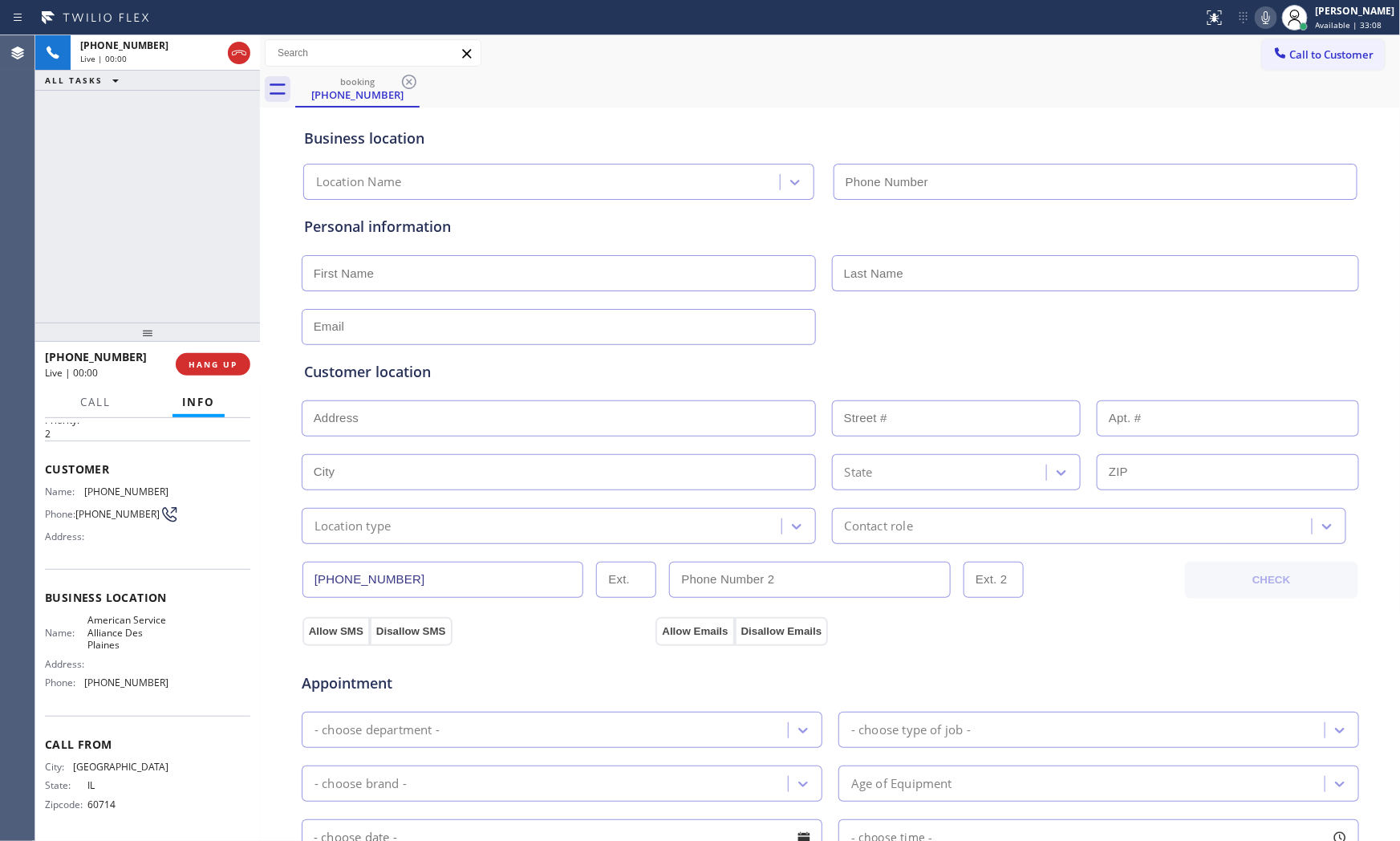
type input "[PHONE_NUMBER]"
click at [238, 357] on button "HANG UP" at bounding box center [213, 364] width 75 height 23
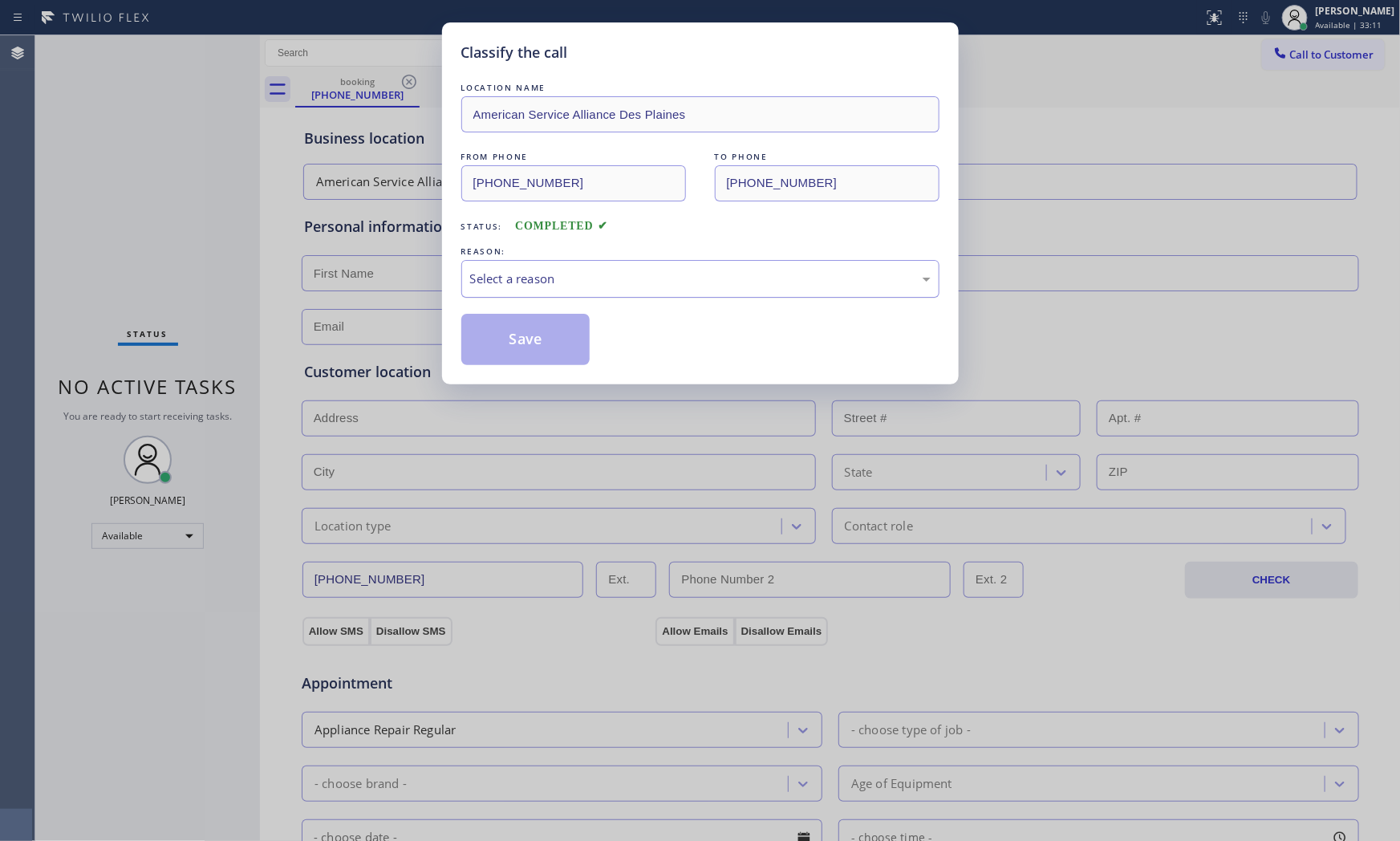
click at [540, 274] on div "Select a reason" at bounding box center [701, 278] width 461 height 18
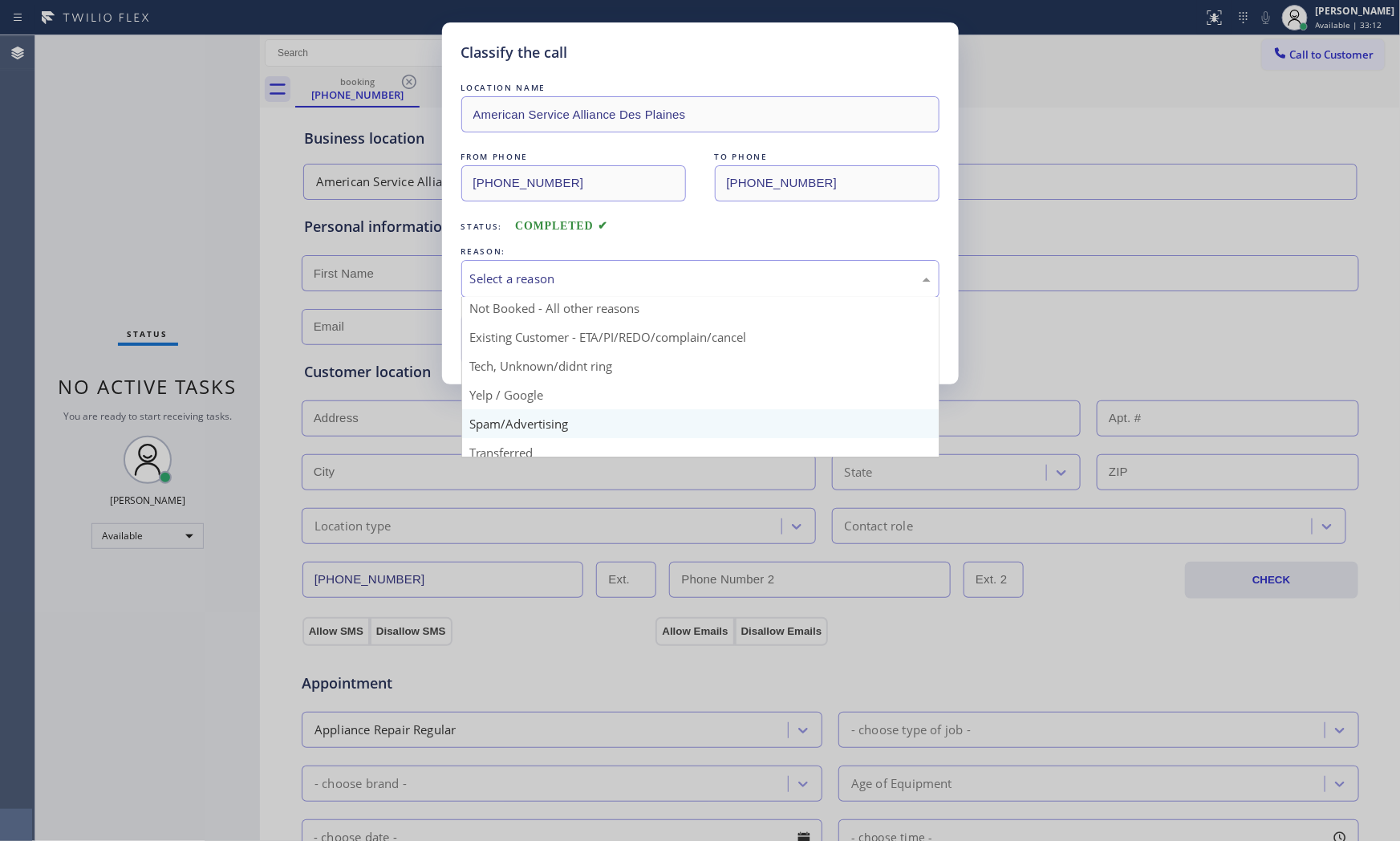
scroll to position [100, 0]
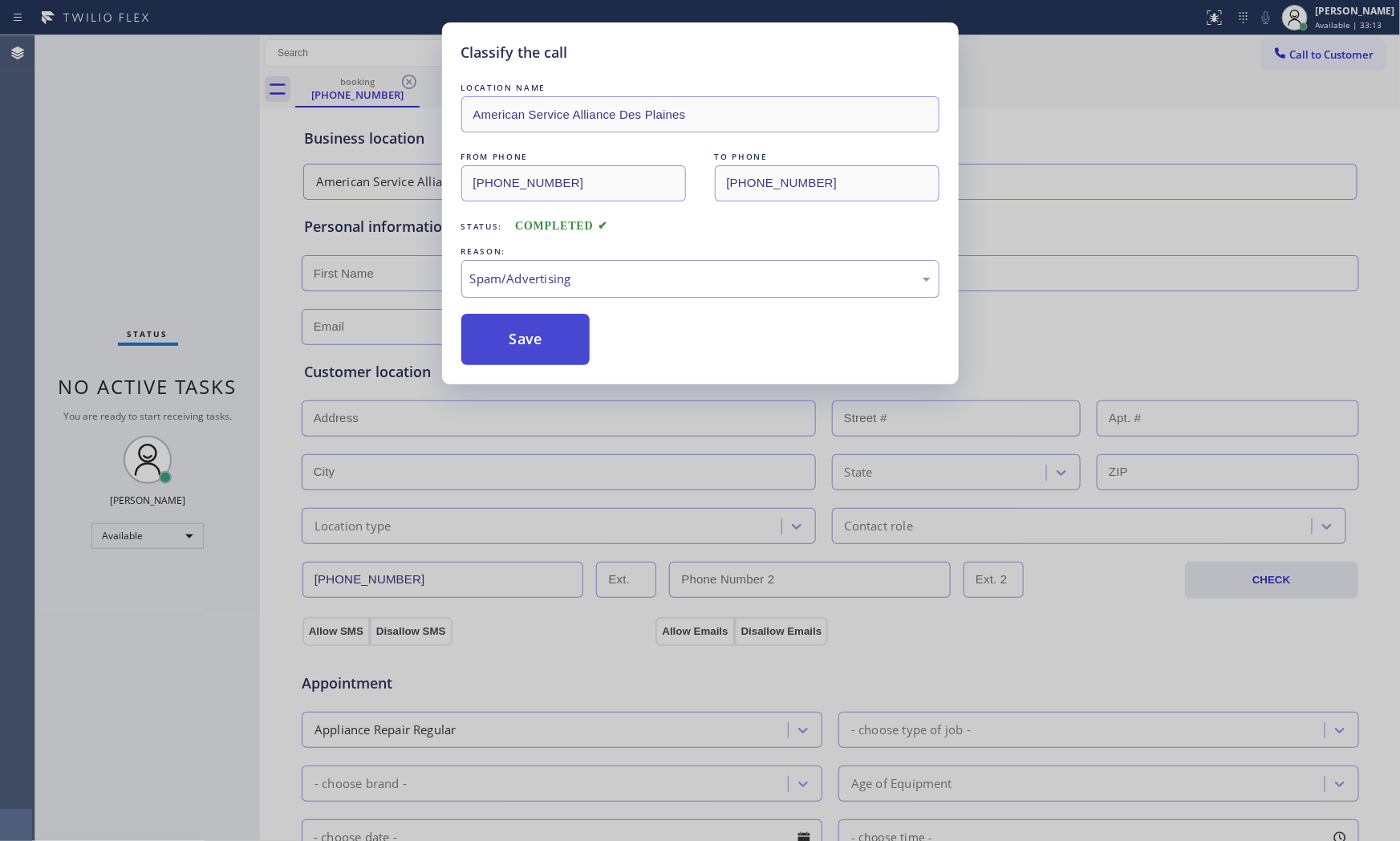
click at [537, 342] on button "Save" at bounding box center [526, 339] width 130 height 51
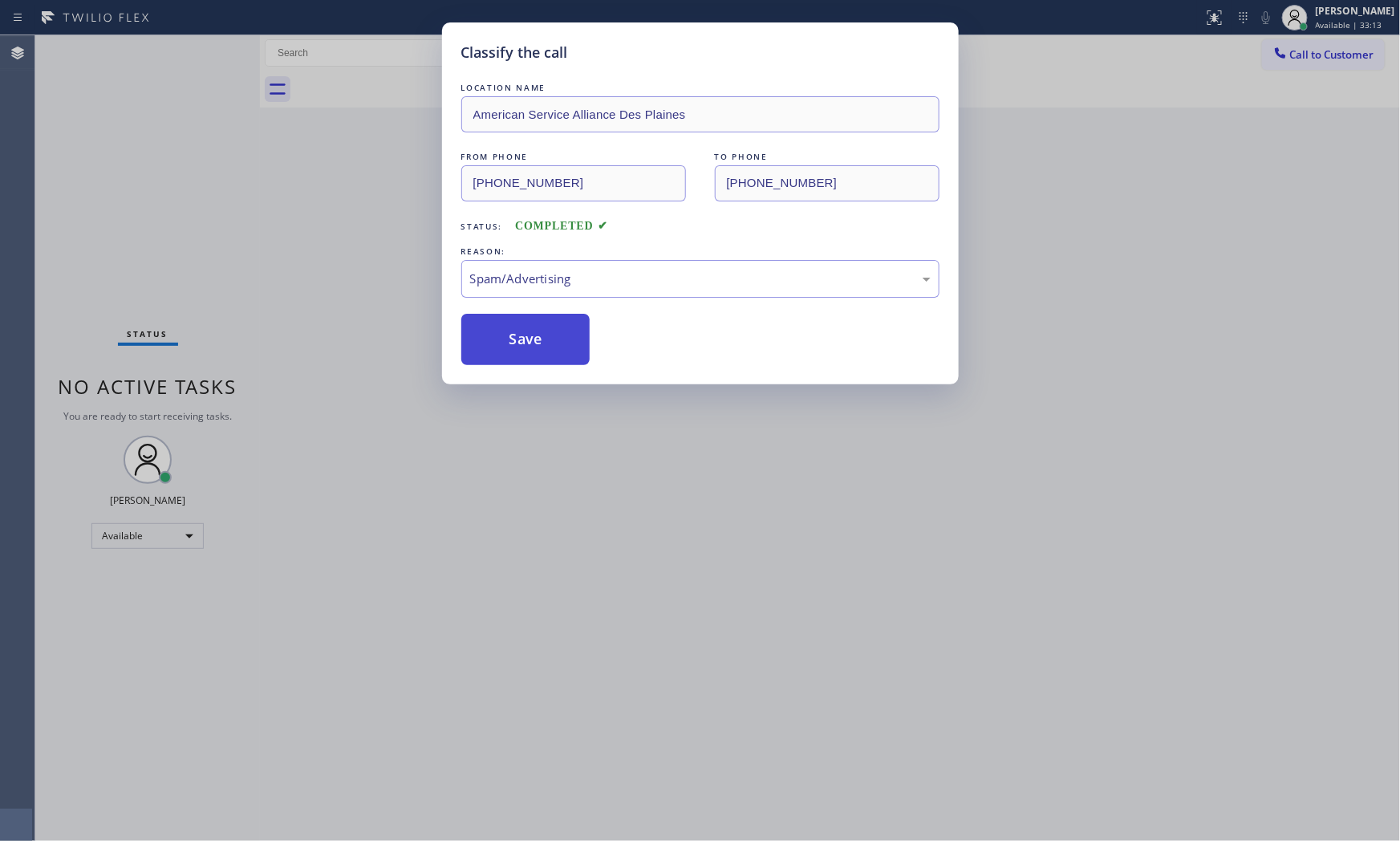
click at [537, 342] on button "Save" at bounding box center [526, 339] width 130 height 51
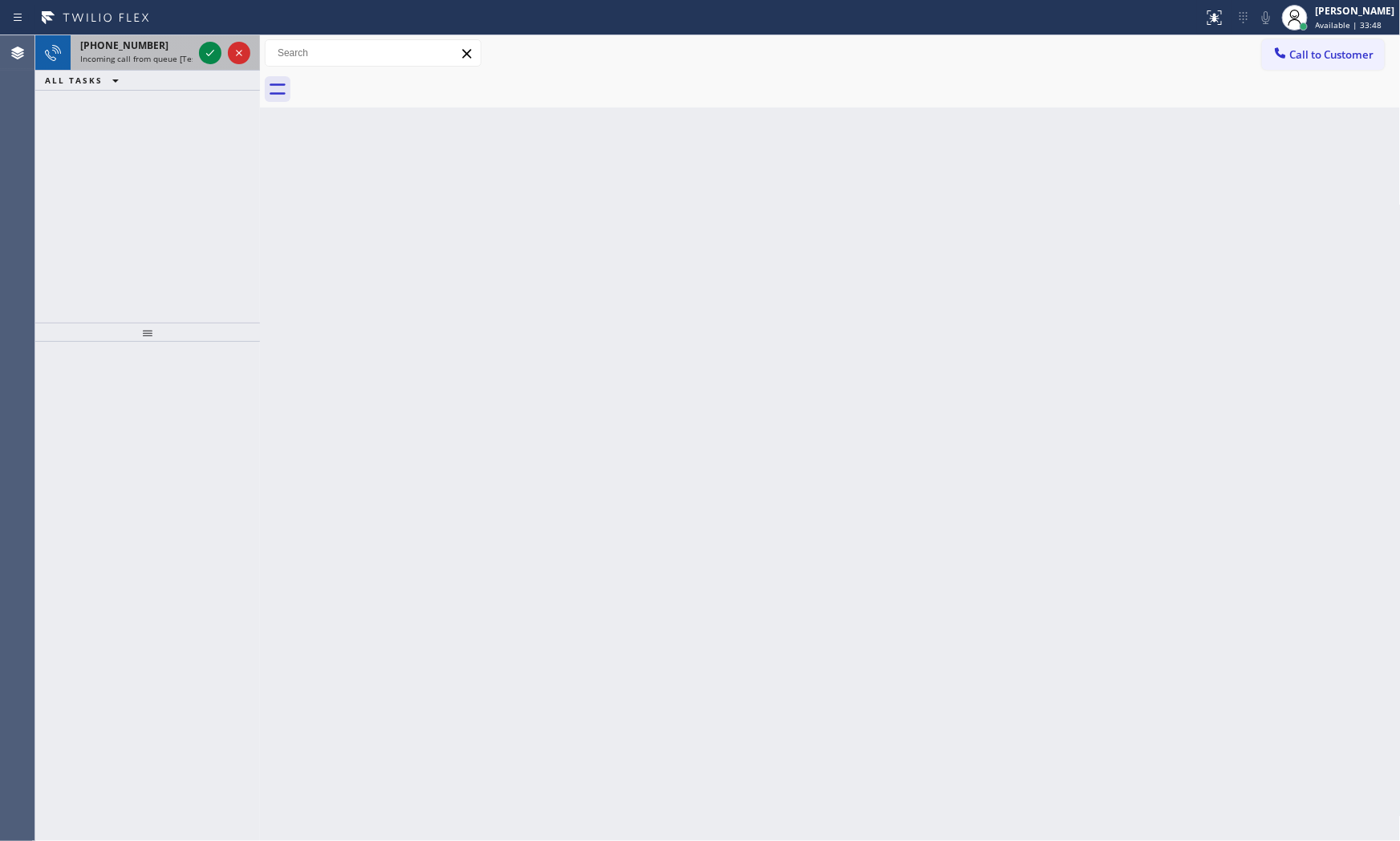
click at [182, 49] on div "[PHONE_NUMBER]" at bounding box center [136, 45] width 112 height 14
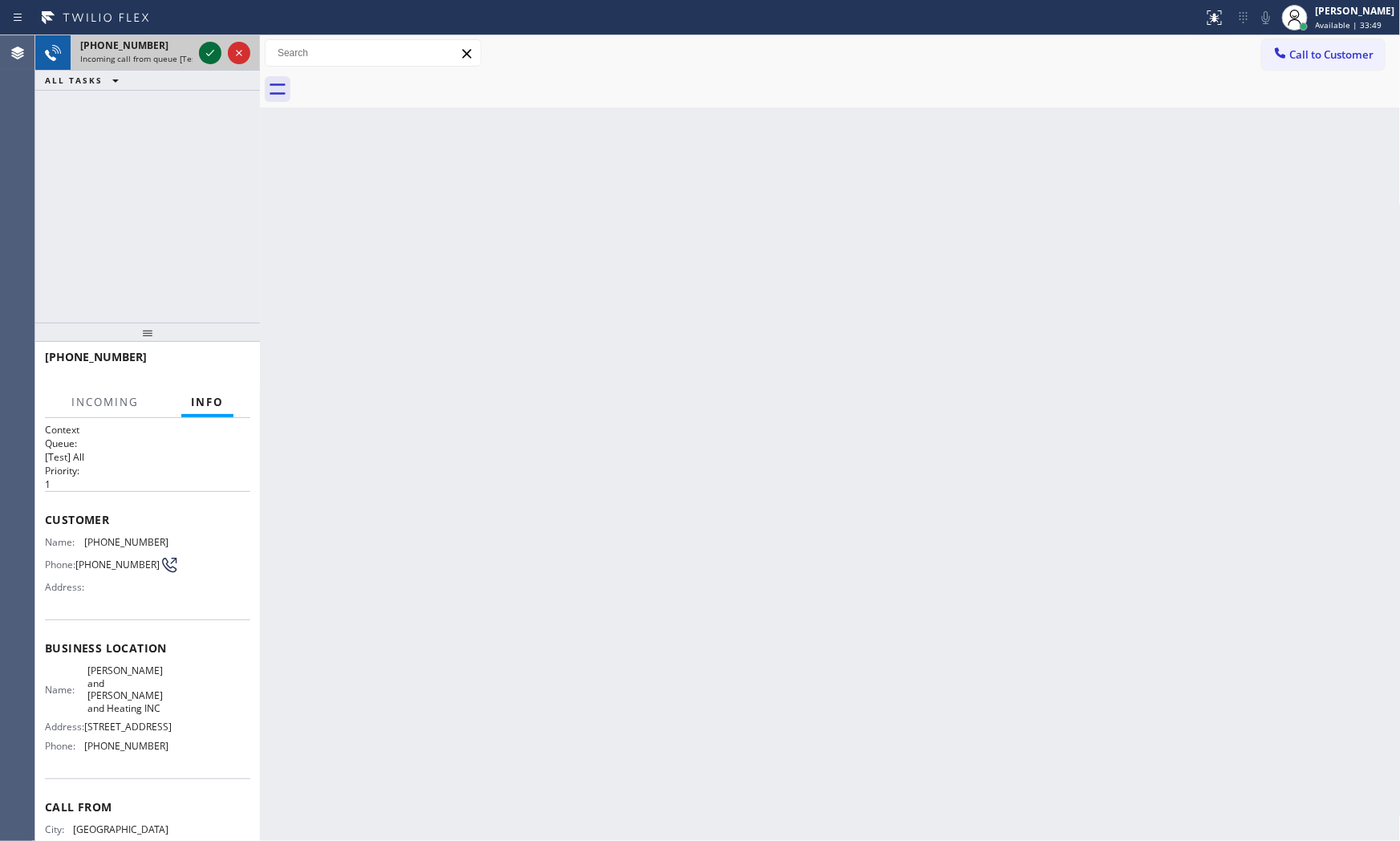
click at [207, 43] on icon at bounding box center [210, 53] width 19 height 19
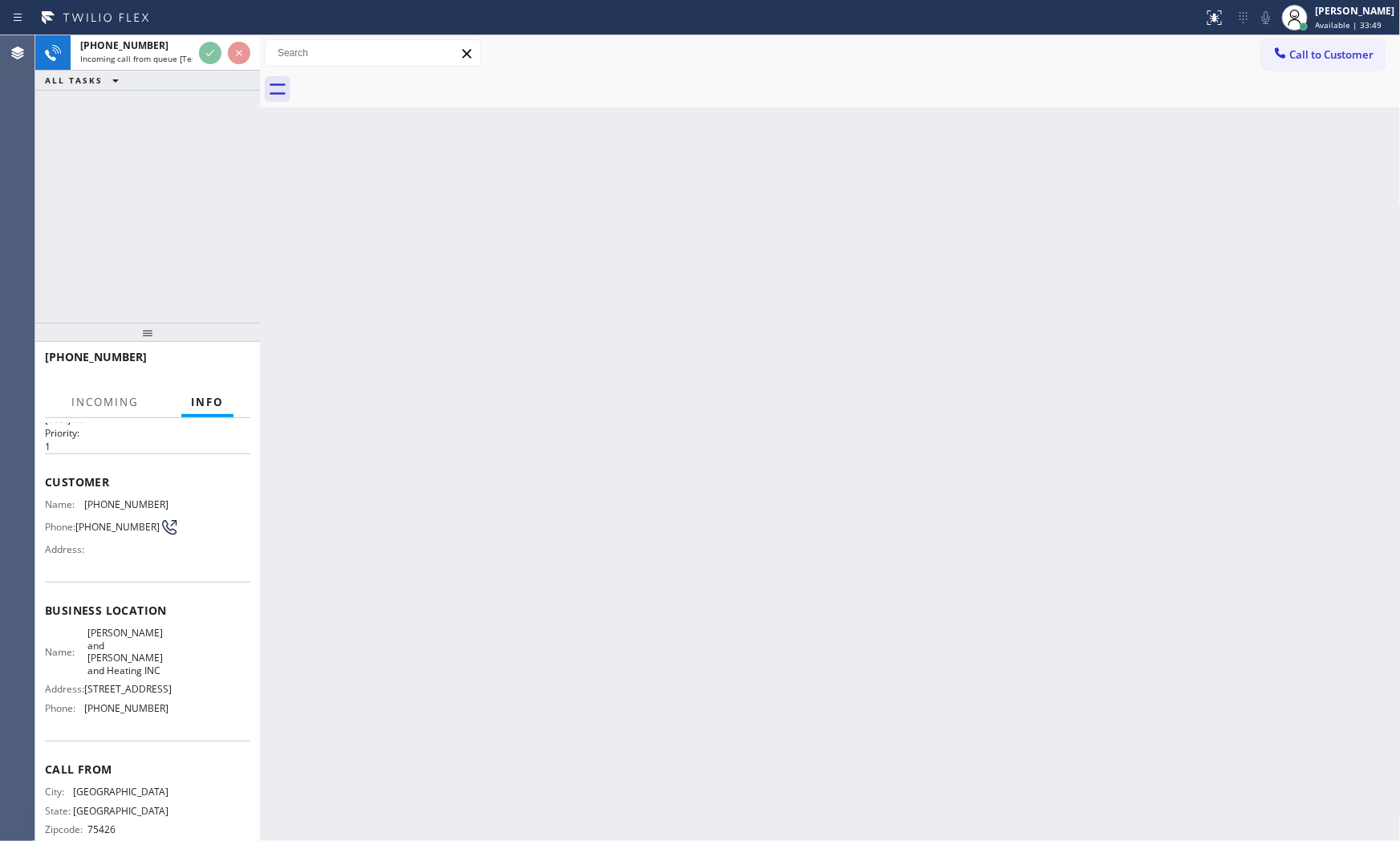
scroll to position [91, 0]
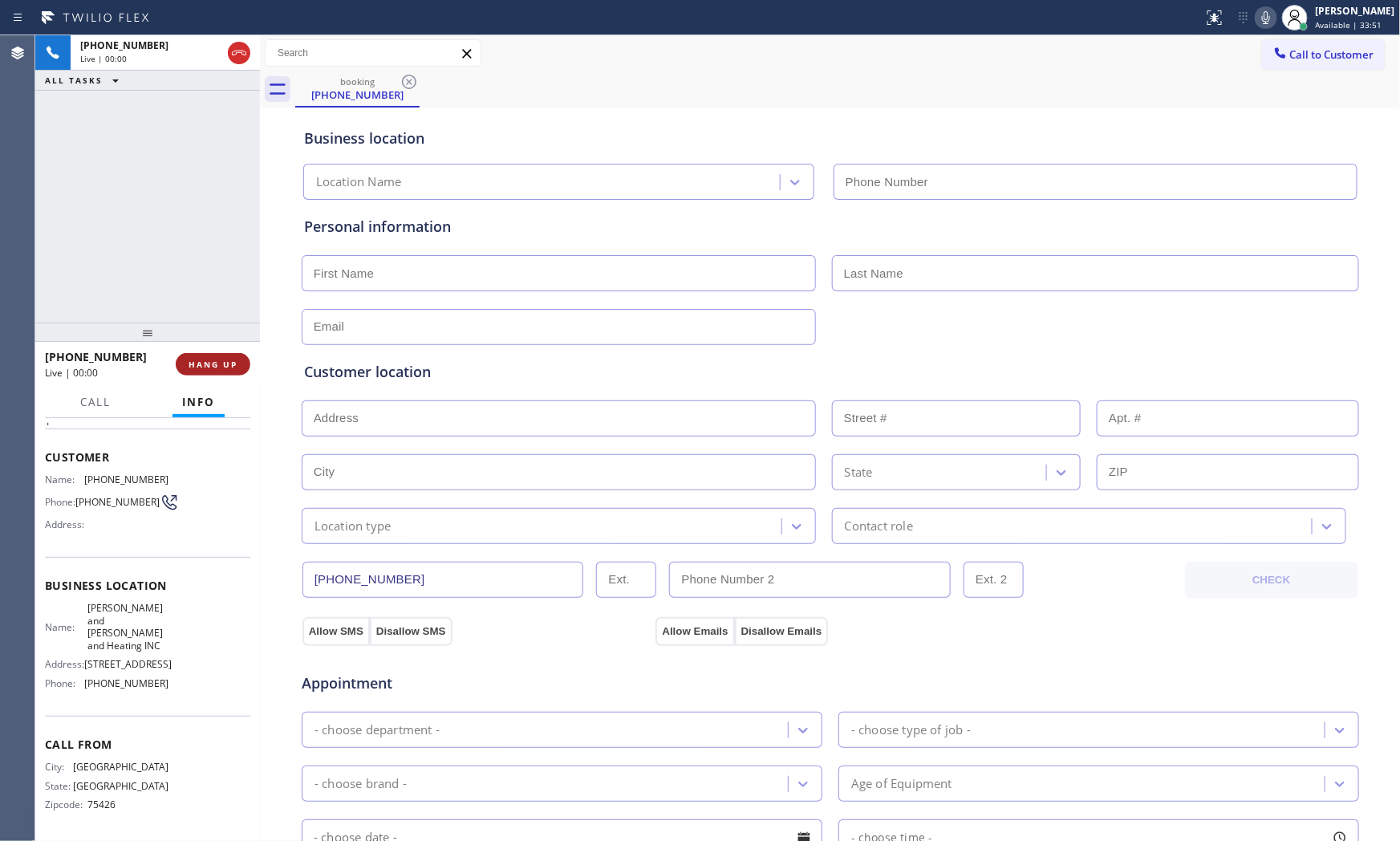
type input "[PHONE_NUMBER]"
click at [207, 367] on span "HANG UP" at bounding box center [213, 364] width 49 height 11
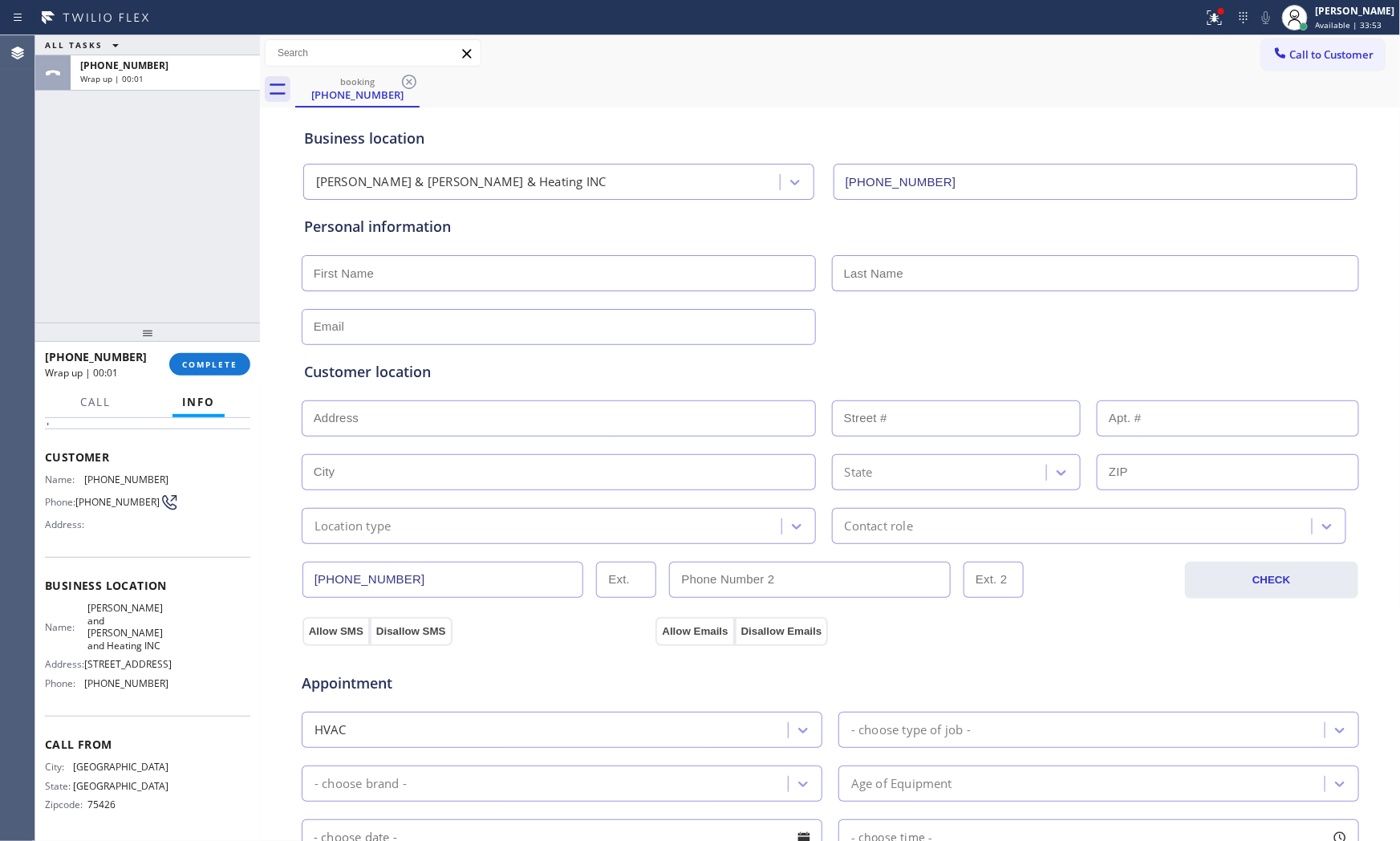
click at [198, 350] on div "[PHONE_NUMBER] Wrap up | 00:01 COMPLETE" at bounding box center [148, 364] width 205 height 42
click at [220, 365] on span "COMPLETE" at bounding box center [210, 364] width 56 height 11
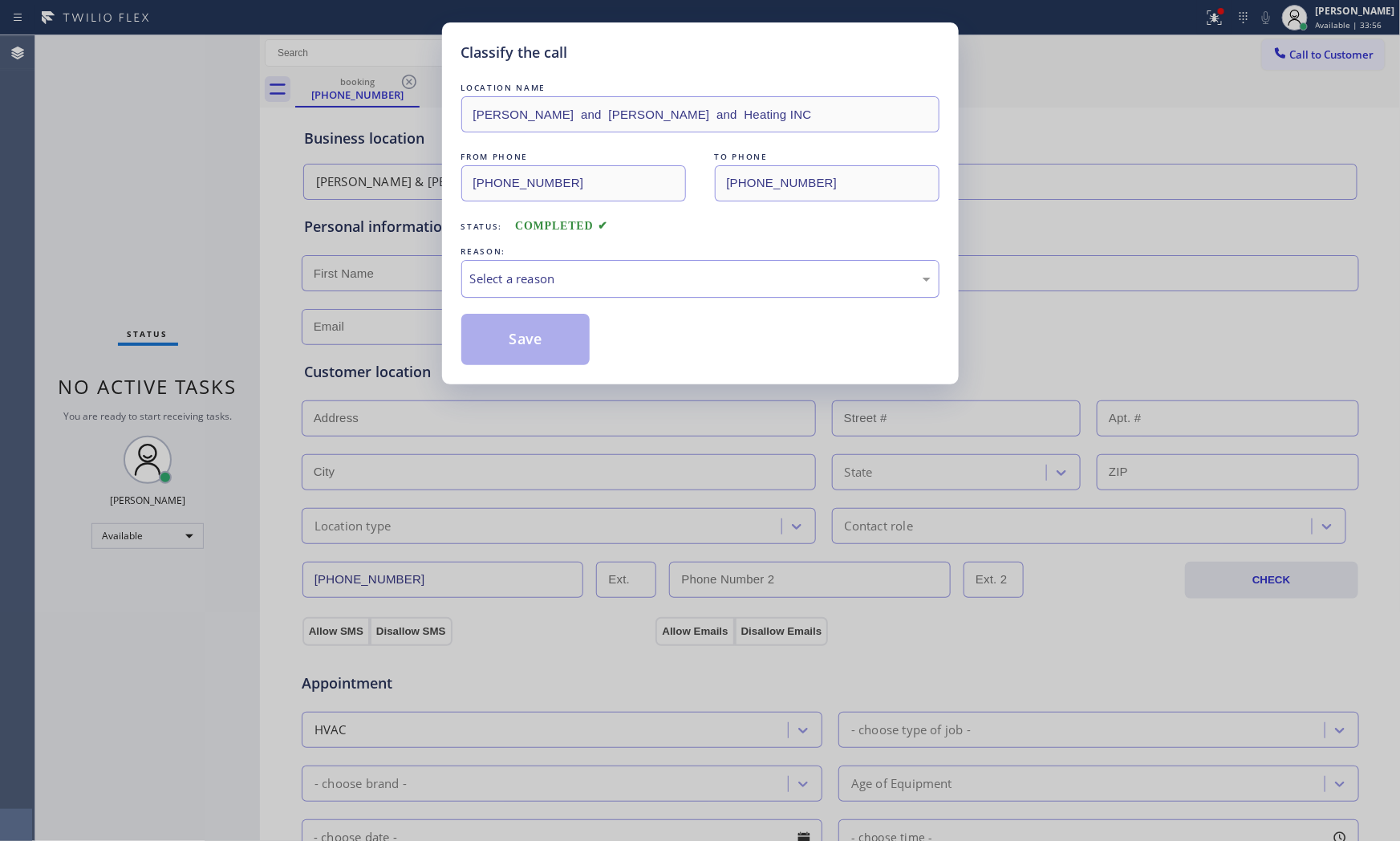
click at [565, 276] on div "Select a reason" at bounding box center [701, 278] width 461 height 18
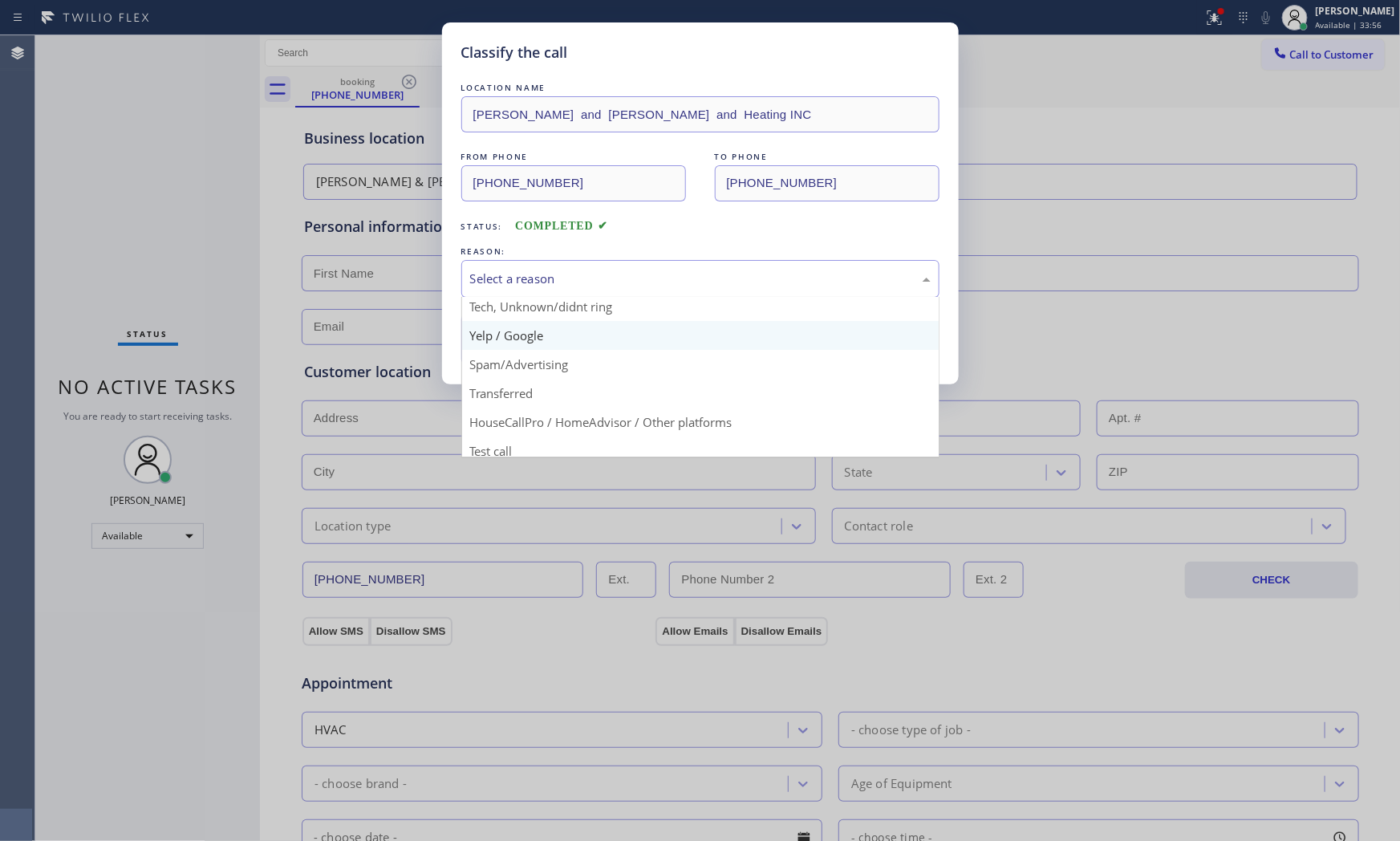
scroll to position [100, 0]
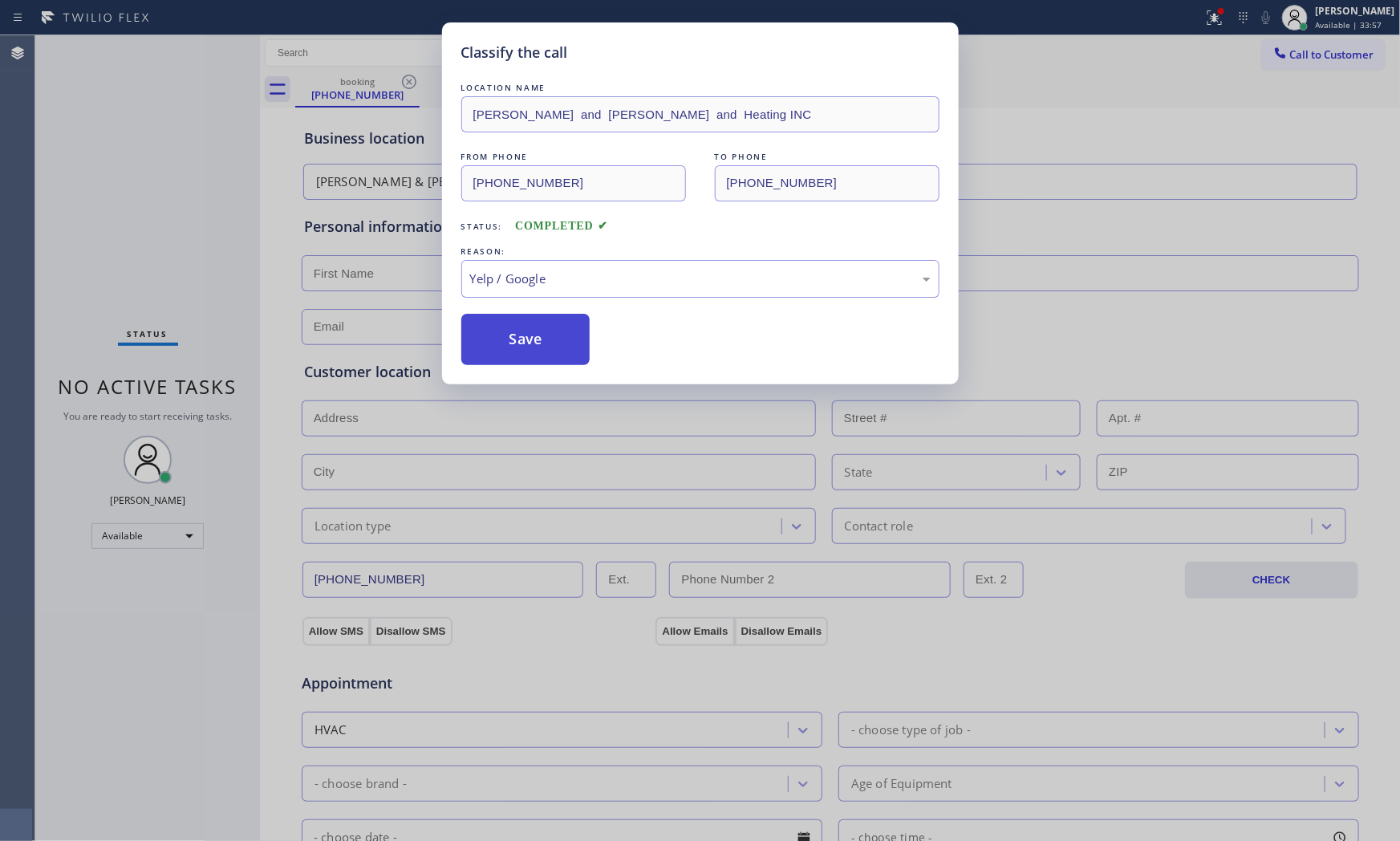
click at [539, 336] on button "Save" at bounding box center [526, 339] width 130 height 51
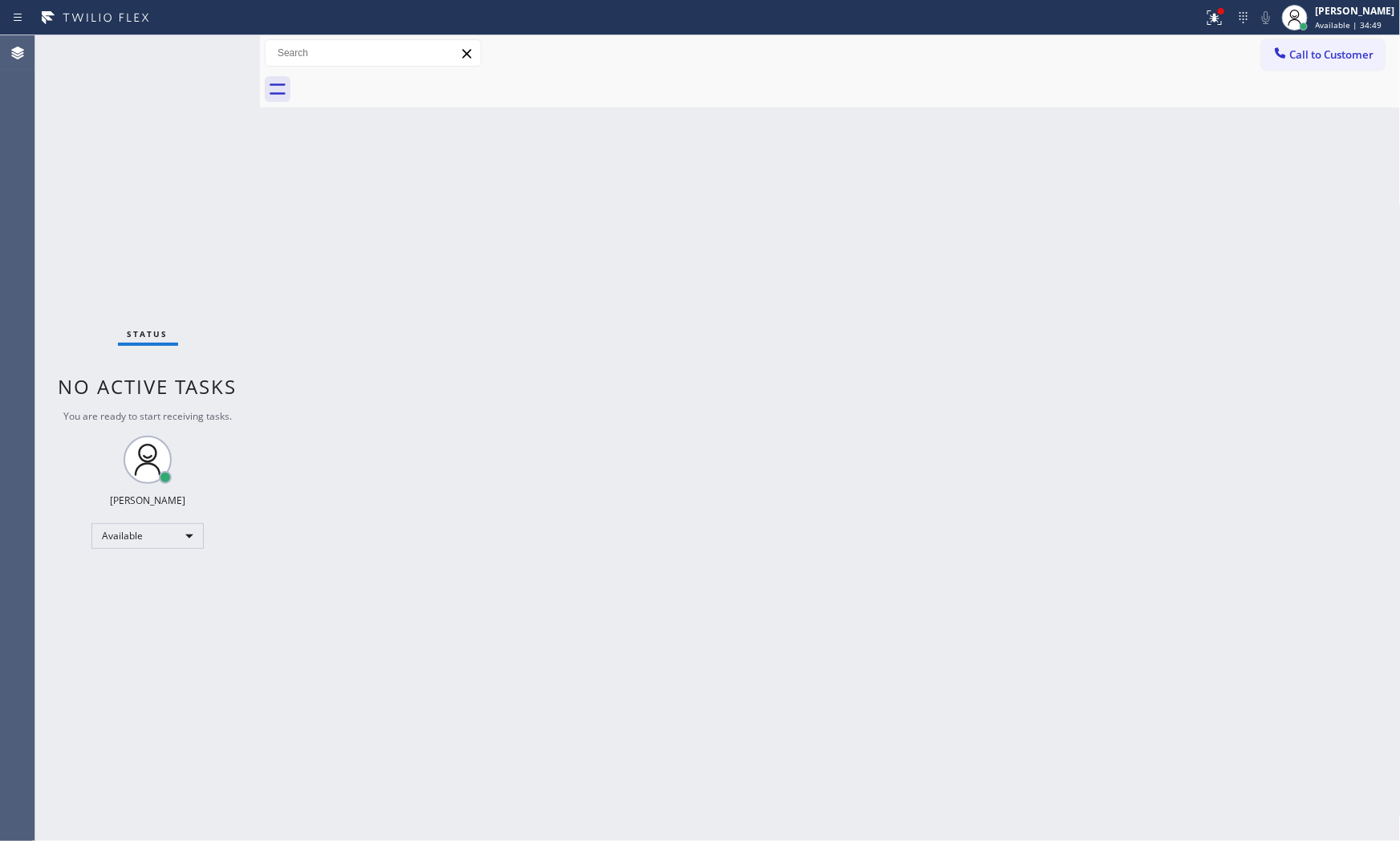
click at [157, 58] on div "Status No active tasks You are ready to start receiving tasks. [PERSON_NAME] Av…" at bounding box center [148, 438] width 224 height 806
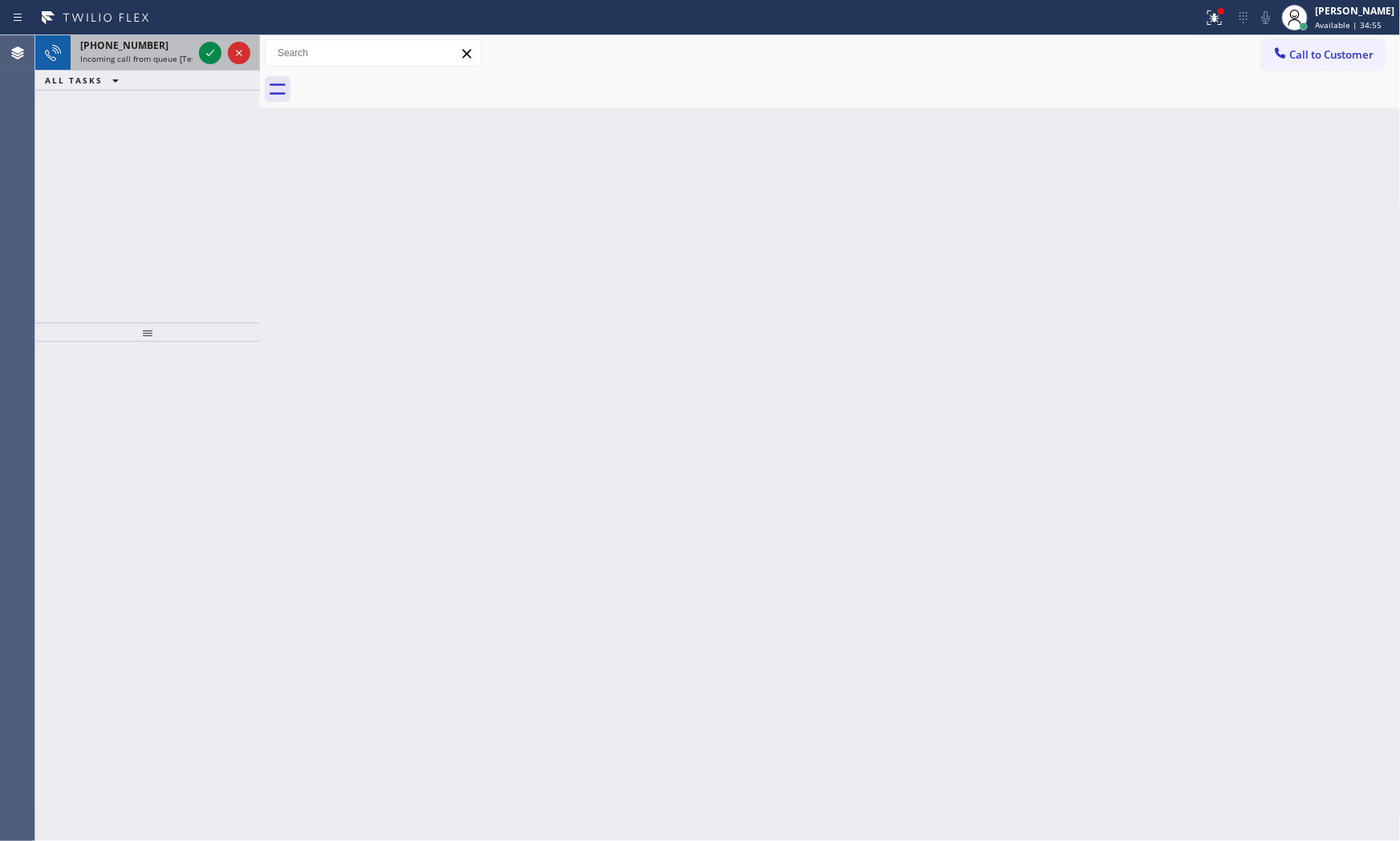
click at [171, 53] on span "Incoming call from queue [Test] All" at bounding box center [146, 58] width 133 height 11
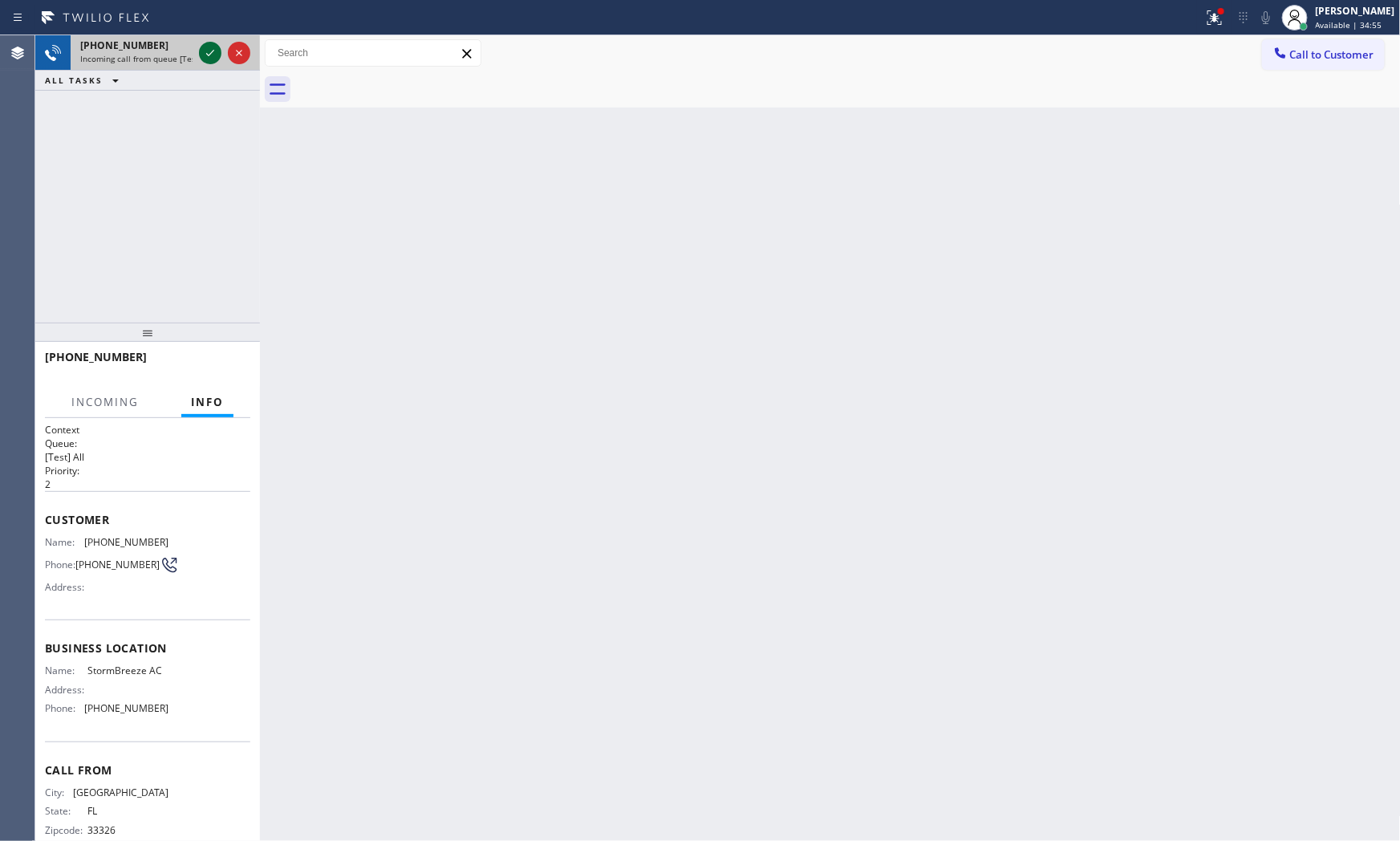
click at [205, 51] on icon at bounding box center [210, 53] width 19 height 19
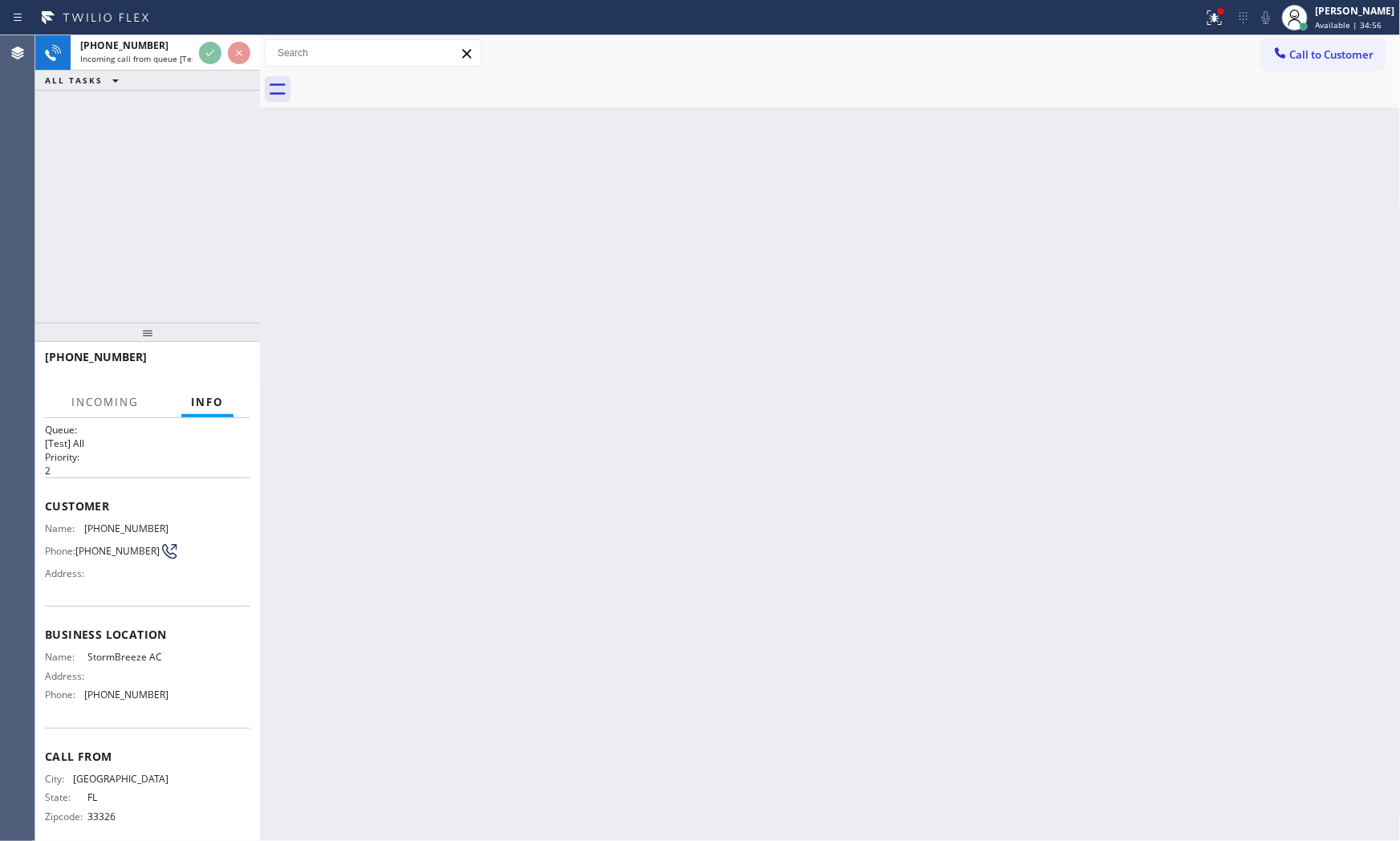
scroll to position [42, 0]
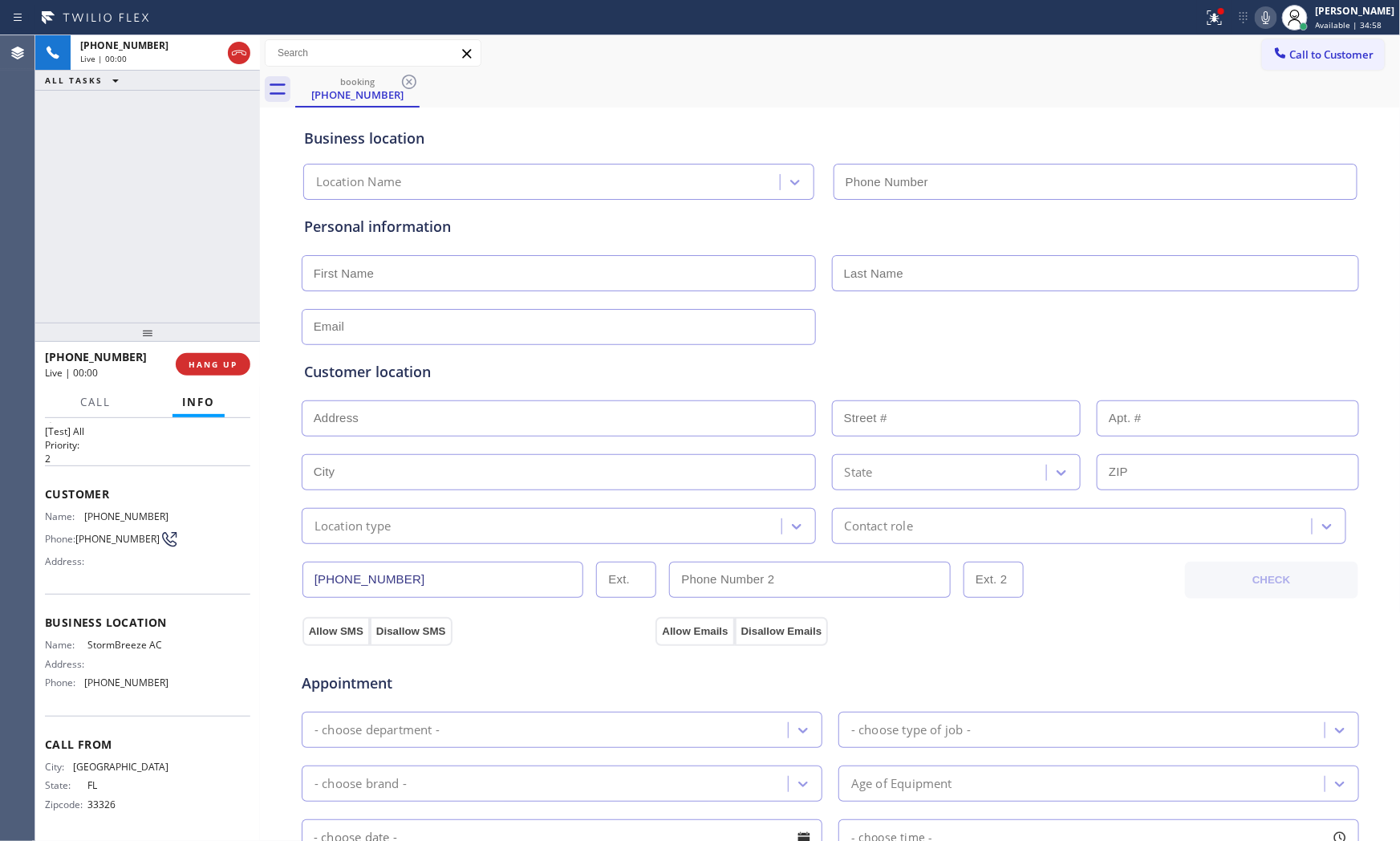
type input "[PHONE_NUMBER]"
click at [223, 355] on button "HANG UP" at bounding box center [213, 364] width 75 height 23
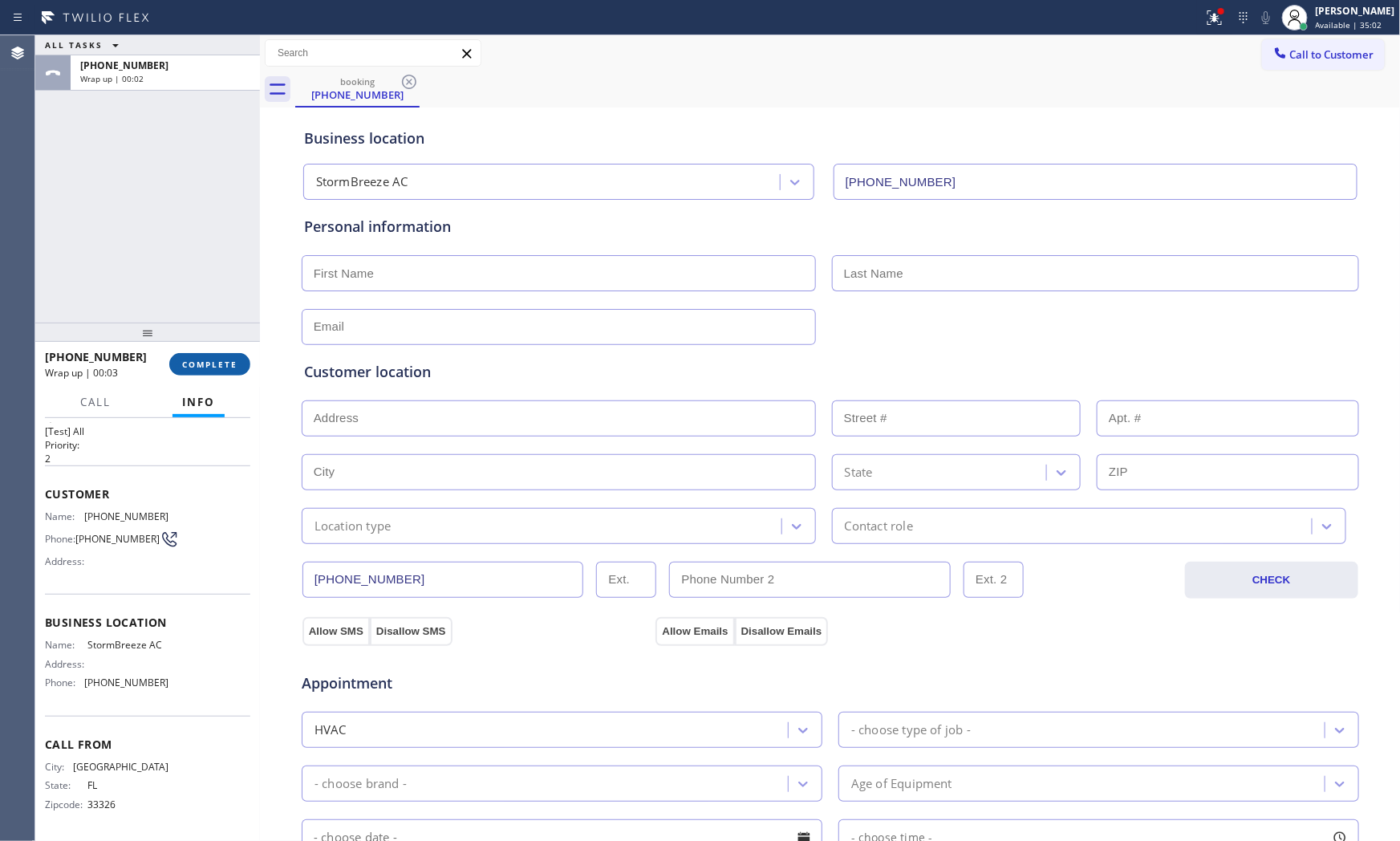
click at [223, 356] on button "COMPLETE" at bounding box center [210, 364] width 81 height 23
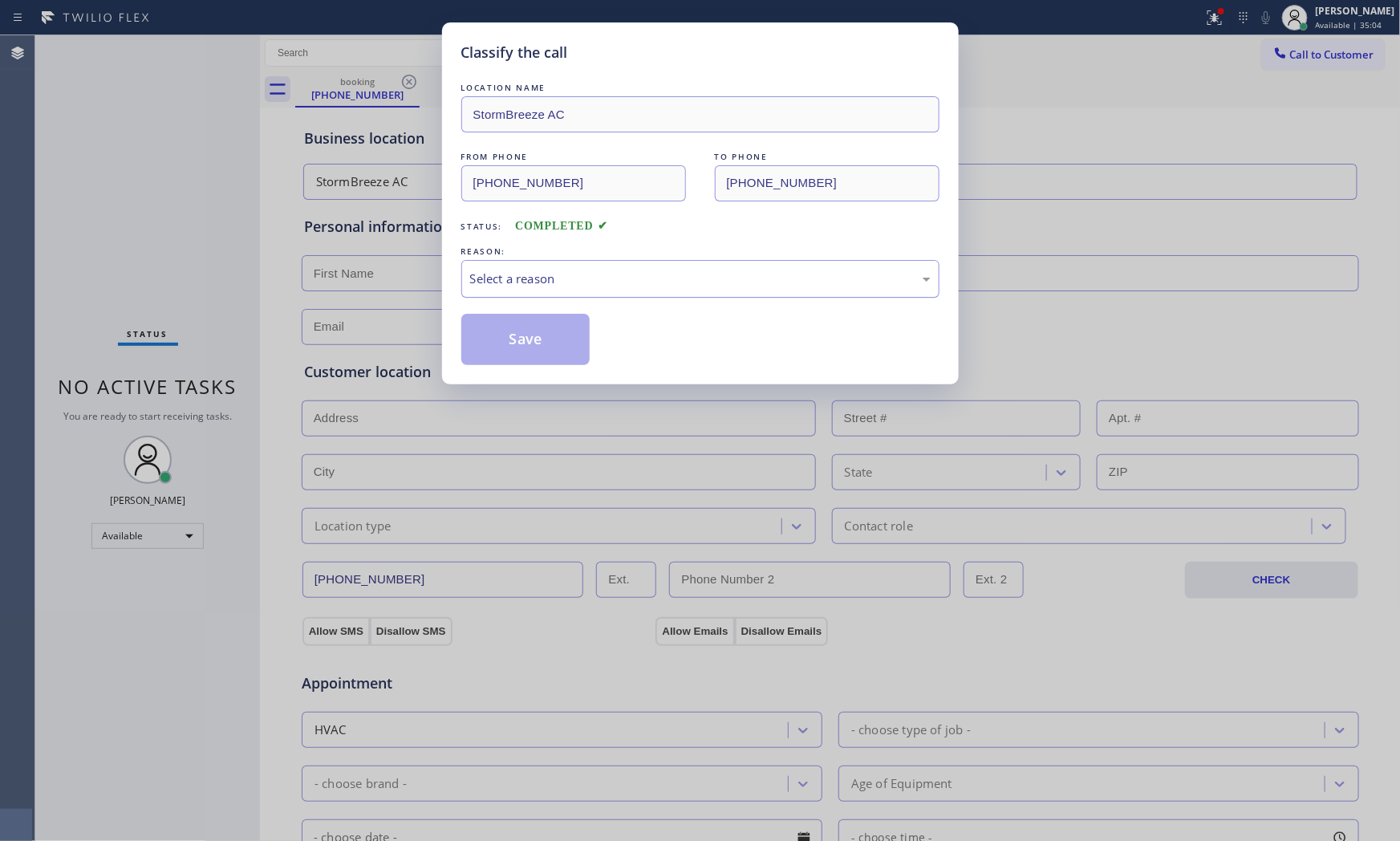
click at [623, 289] on div "Select a reason" at bounding box center [701, 278] width 478 height 37
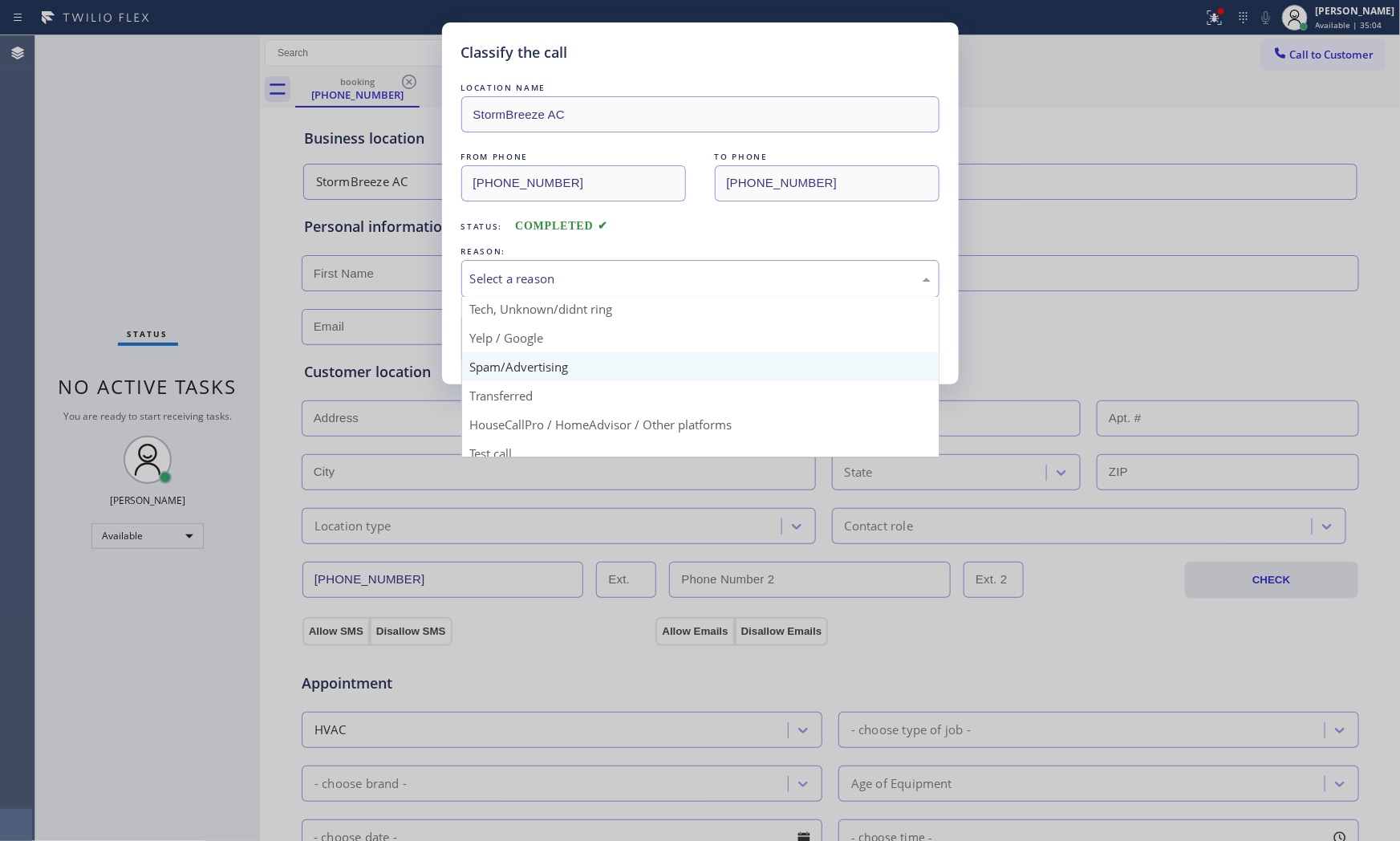
scroll to position [100, 0]
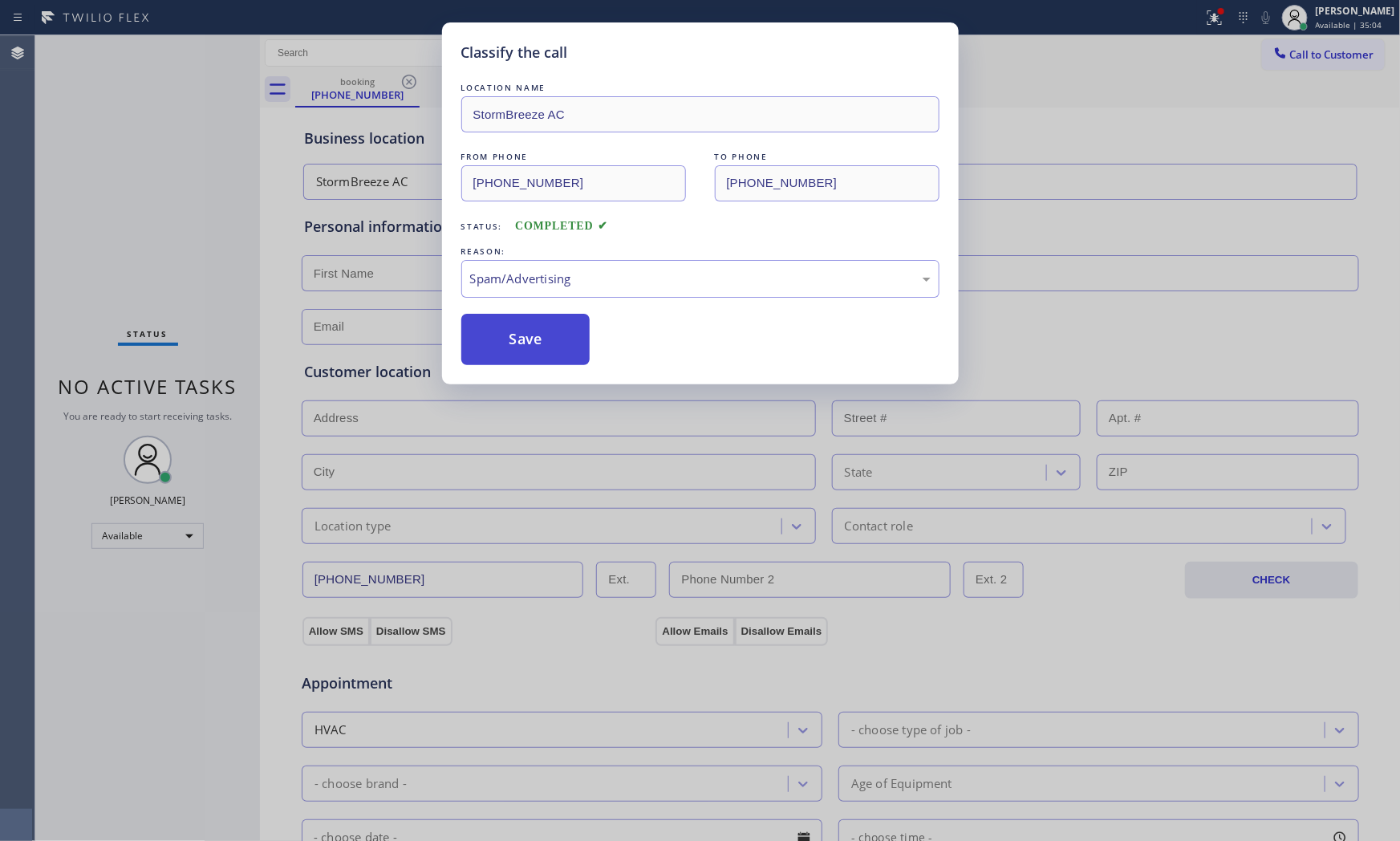
click at [546, 333] on button "Save" at bounding box center [526, 339] width 130 height 51
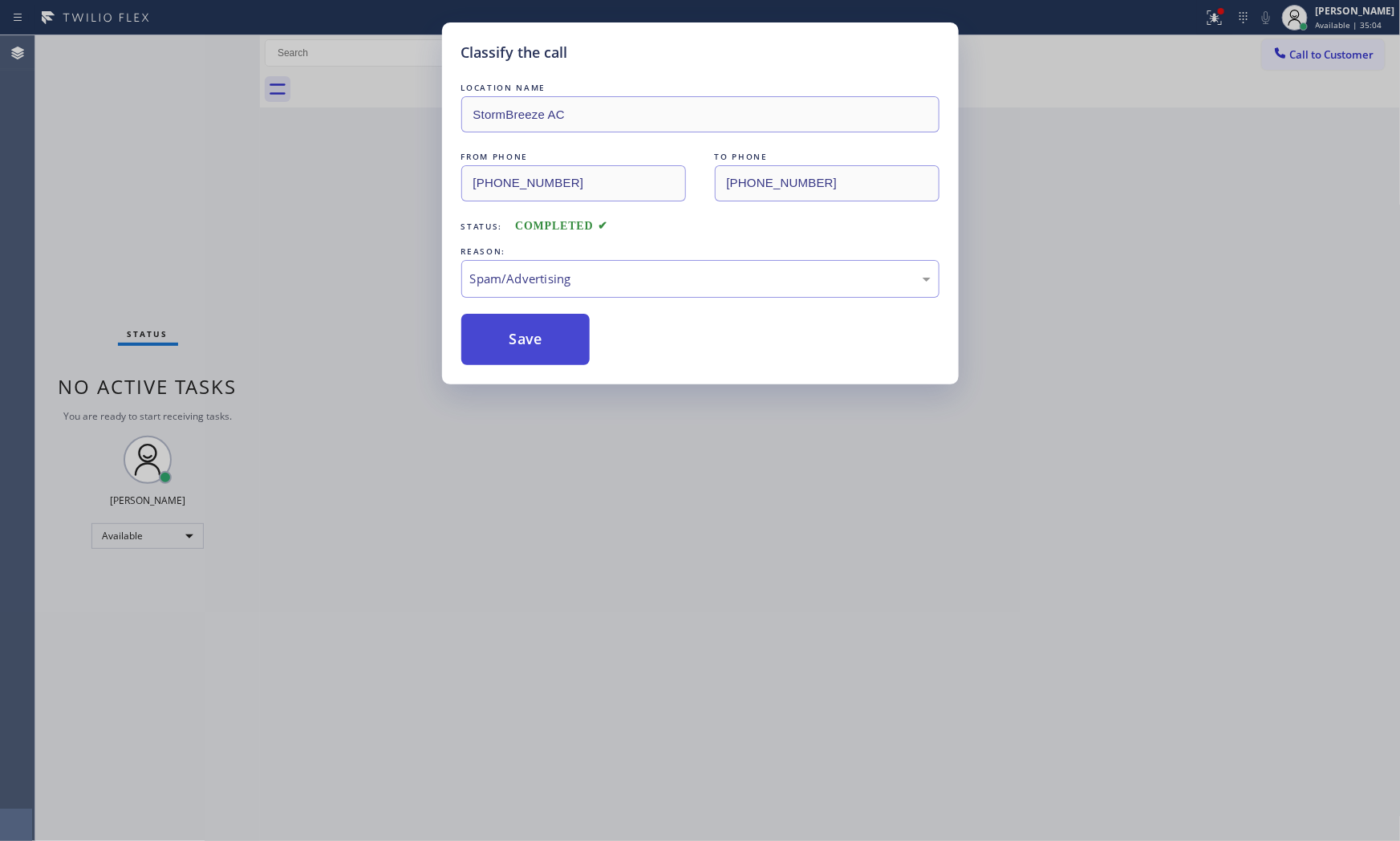
click at [546, 333] on button "Save" at bounding box center [526, 339] width 130 height 51
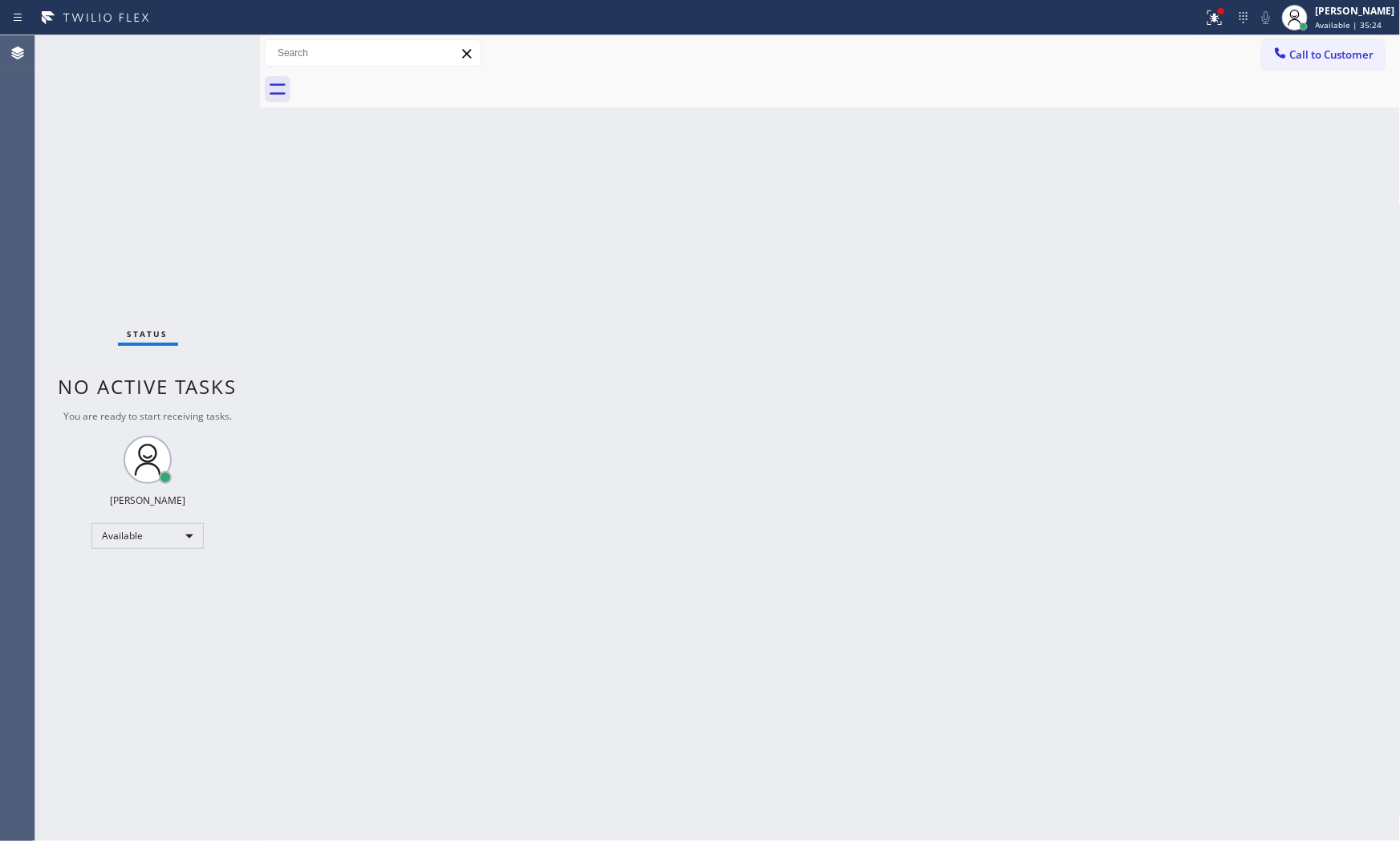
click at [203, 44] on div "Status No active tasks You are ready to start receiving tasks. [PERSON_NAME] Av…" at bounding box center [148, 438] width 224 height 806
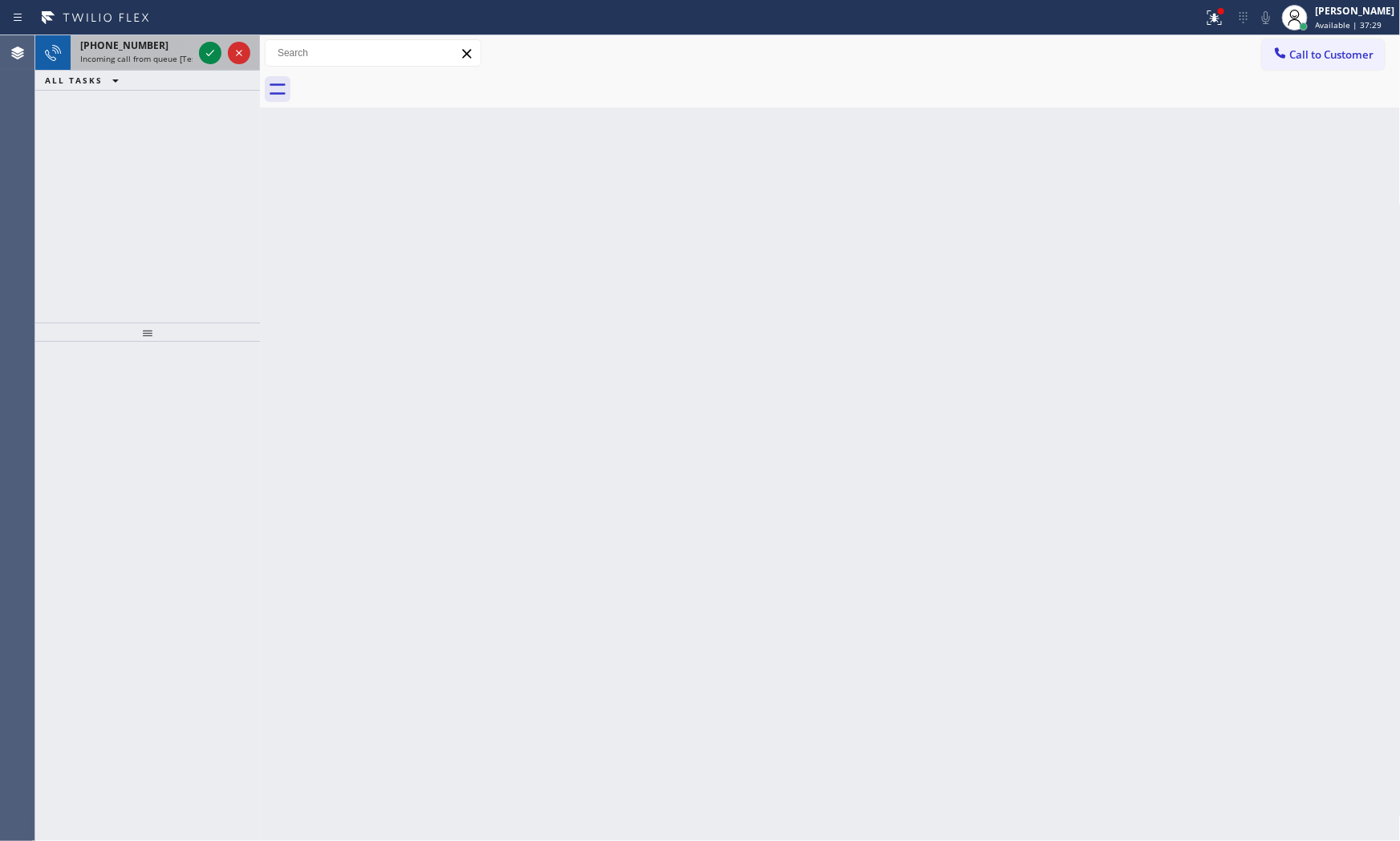
click at [150, 57] on span "Incoming call from queue [Test] All" at bounding box center [146, 58] width 133 height 11
click at [213, 49] on icon at bounding box center [210, 53] width 19 height 19
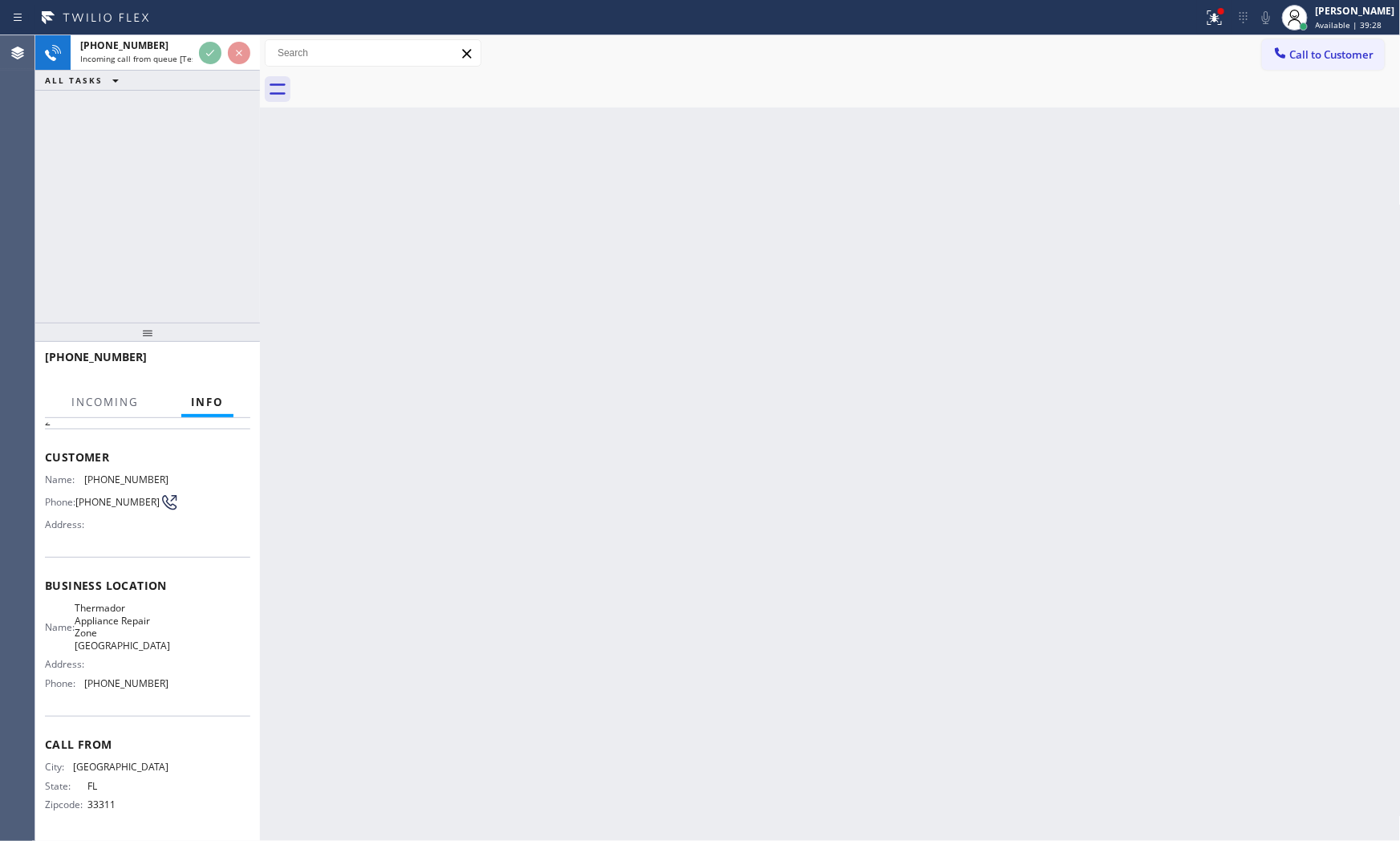
scroll to position [78, 0]
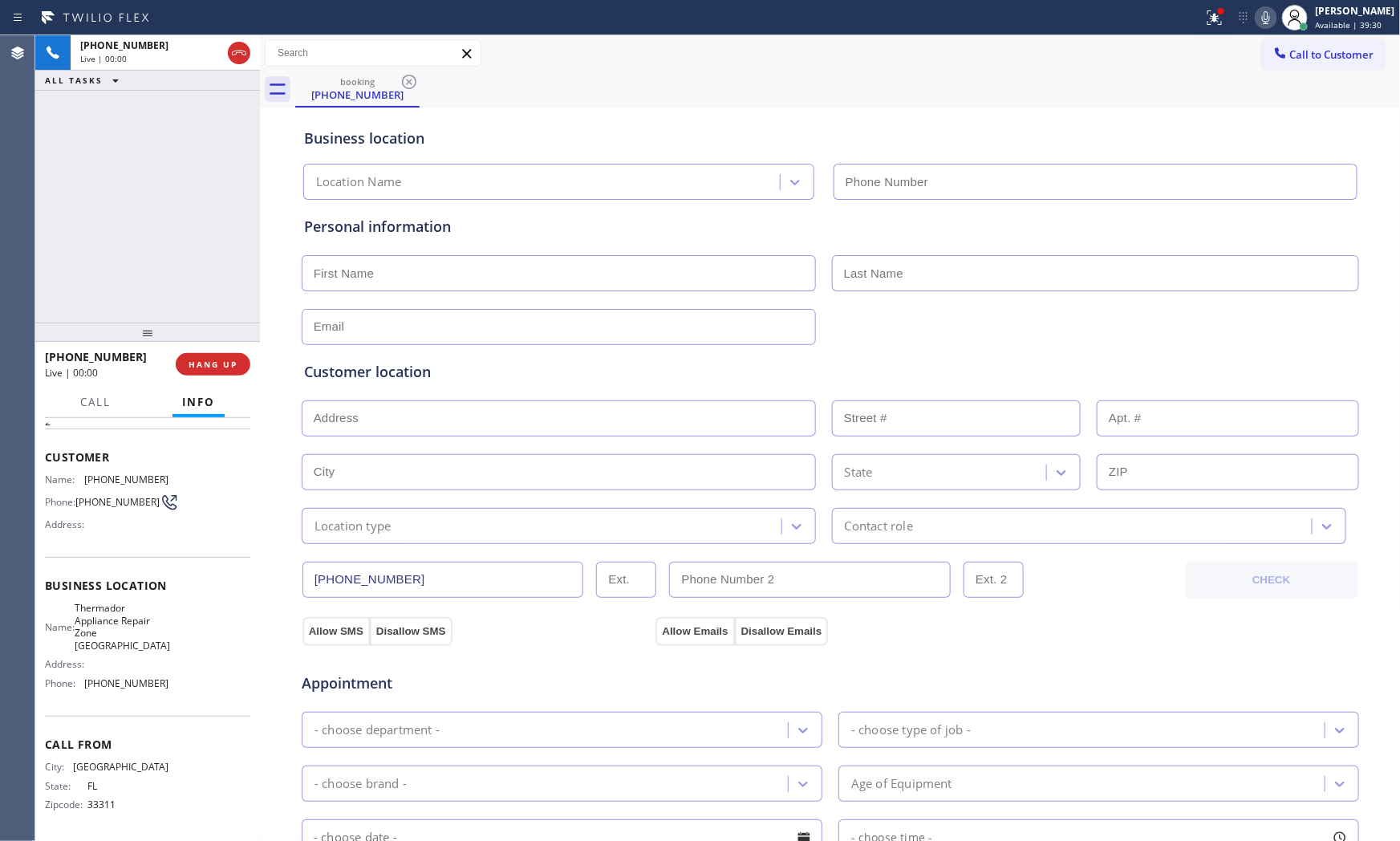
type input "[PHONE_NUMBER]"
click at [217, 342] on div at bounding box center [148, 332] width 224 height 19
click at [219, 357] on button "HANG UP" at bounding box center [213, 364] width 75 height 23
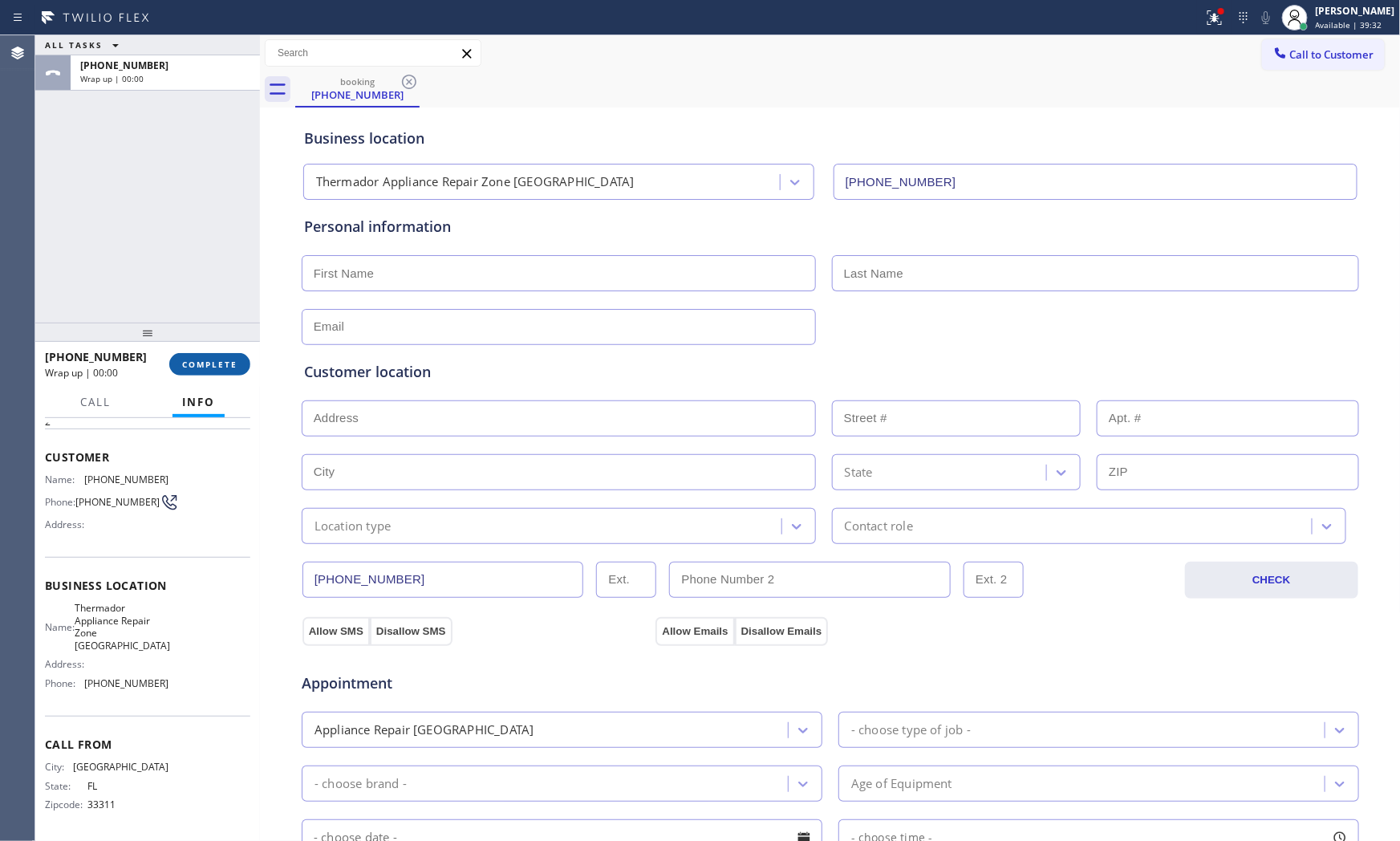
click at [219, 357] on button "COMPLETE" at bounding box center [210, 364] width 81 height 23
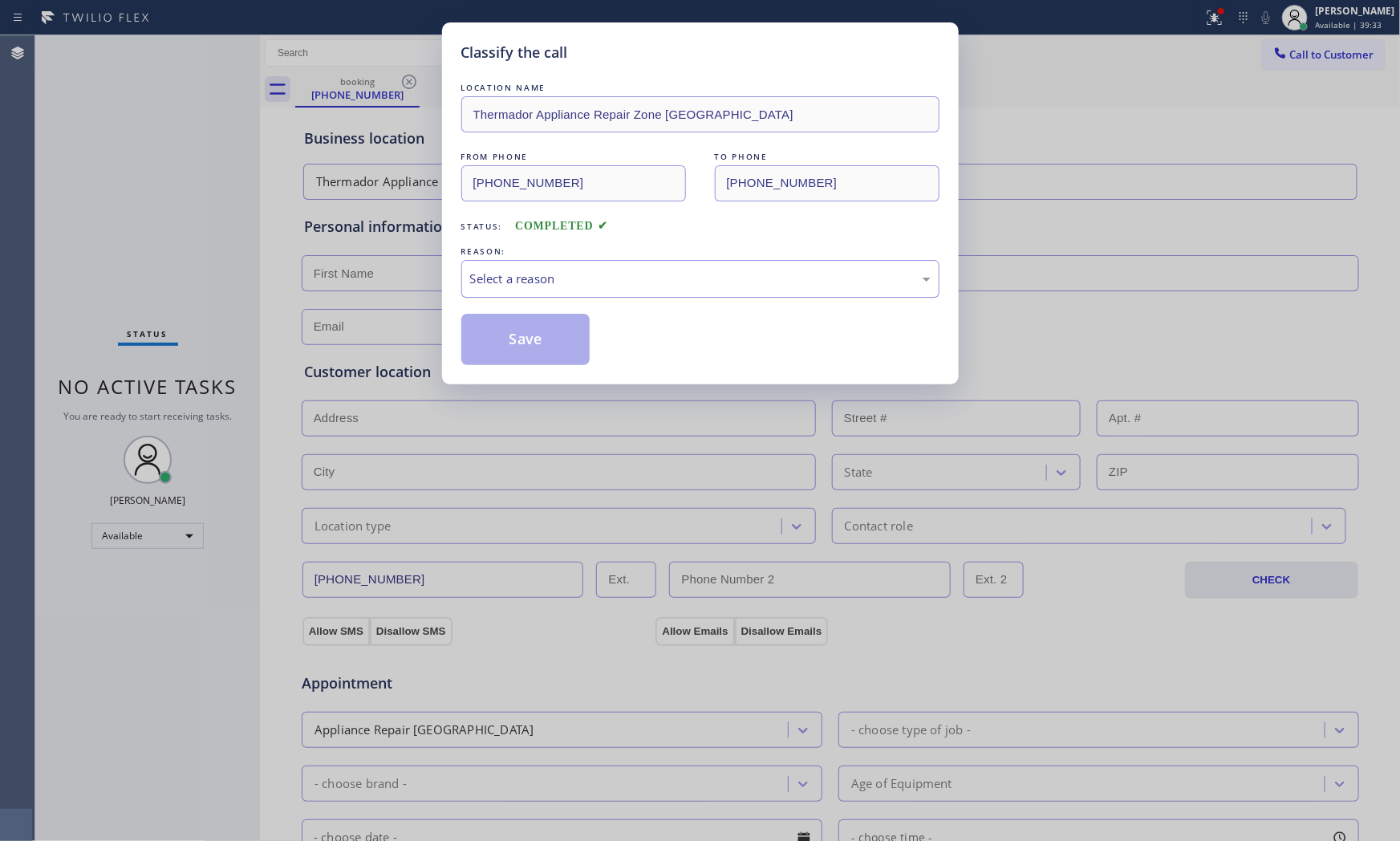
click at [505, 263] on div "Select a reason" at bounding box center [701, 278] width 478 height 37
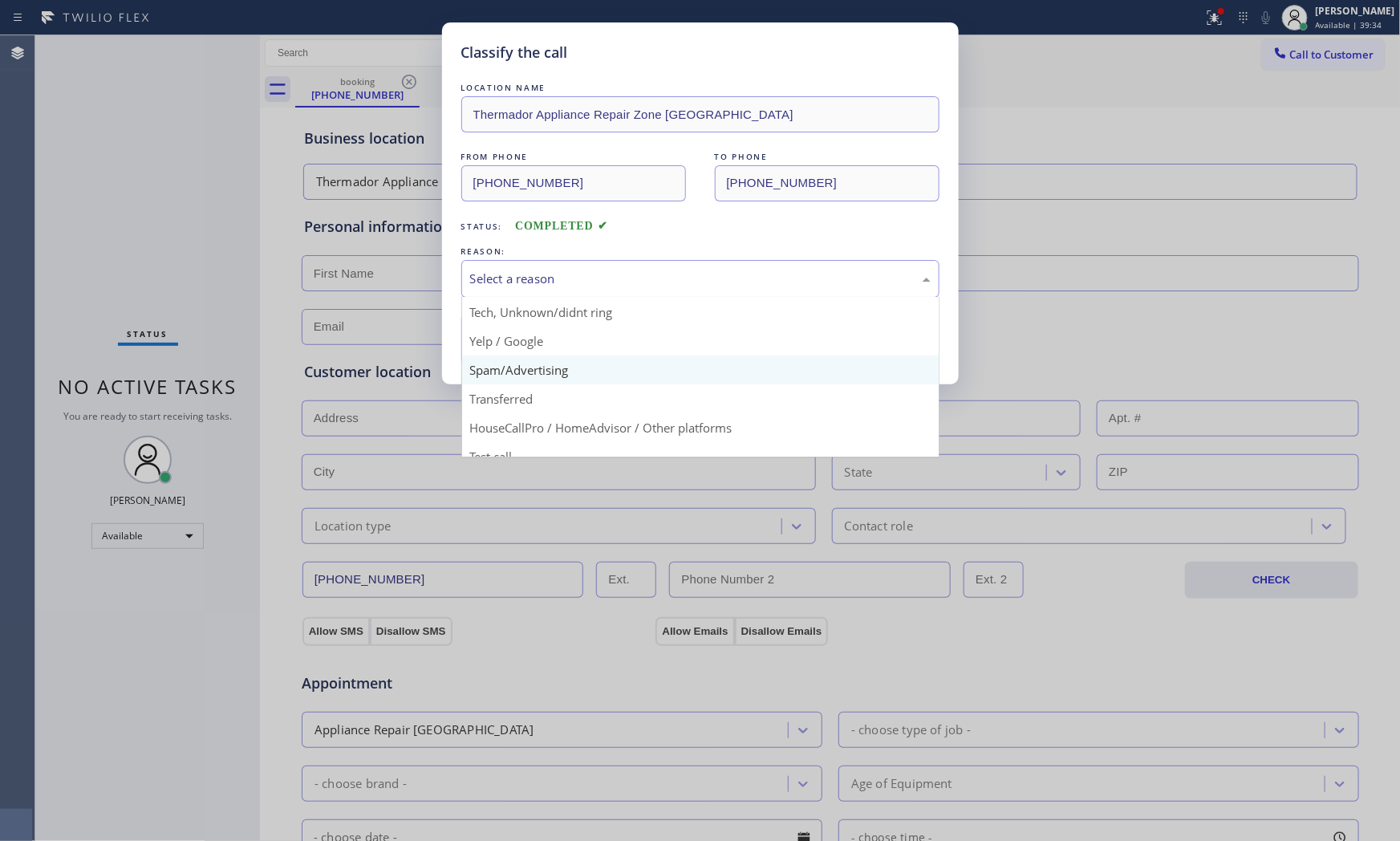
scroll to position [100, 0]
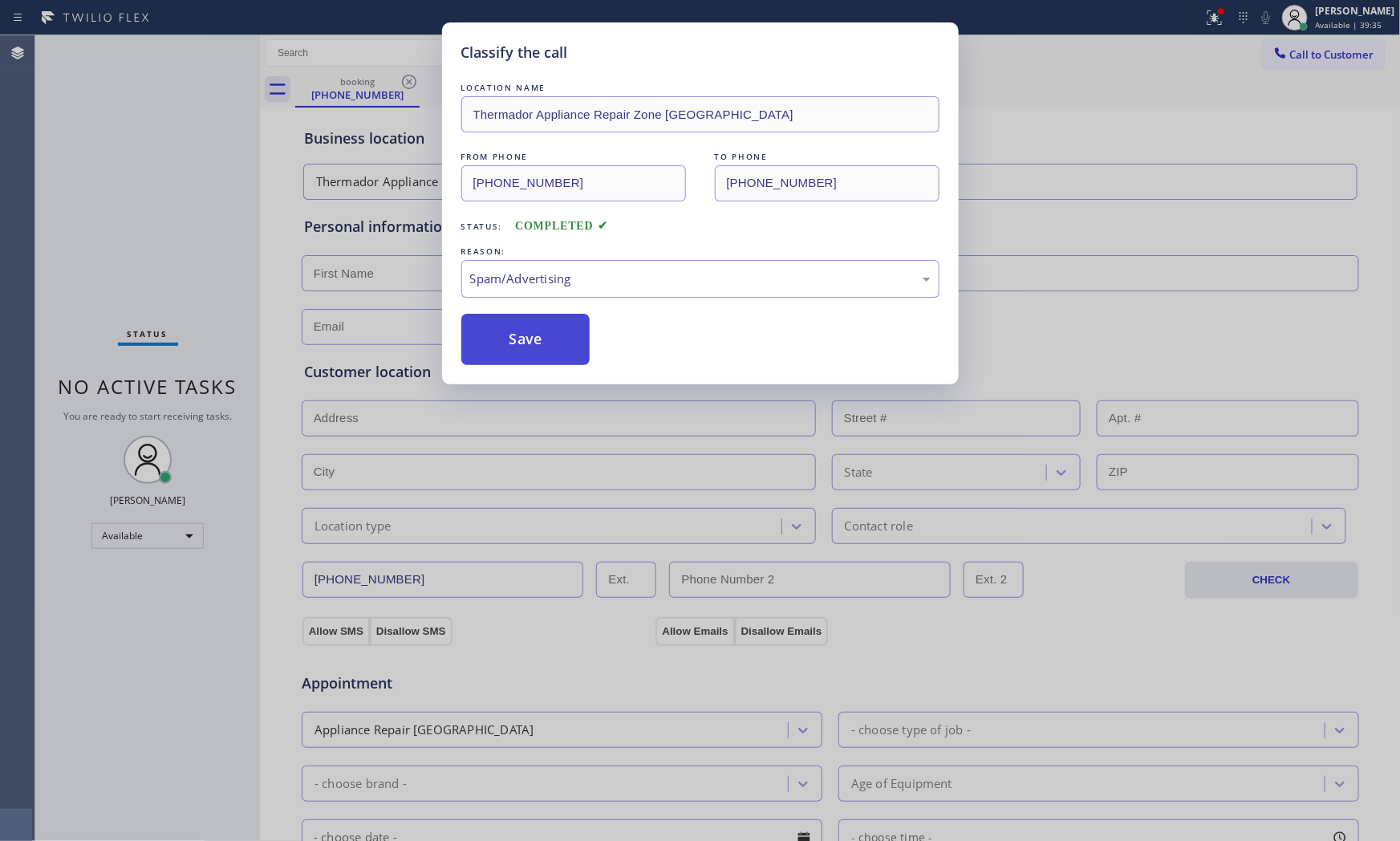
click at [532, 343] on button "Save" at bounding box center [526, 339] width 130 height 51
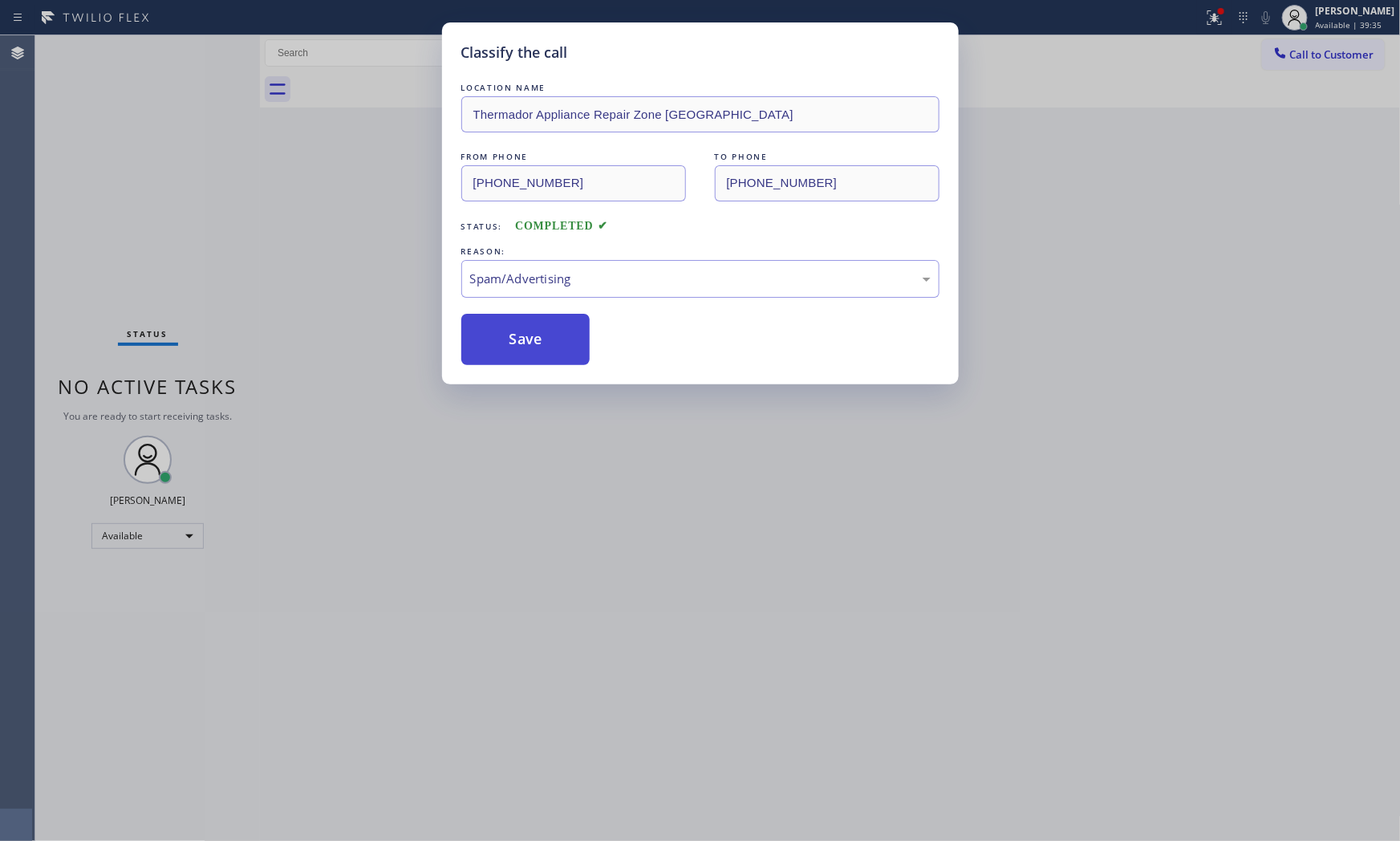
click at [532, 343] on button "Save" at bounding box center [526, 339] width 130 height 51
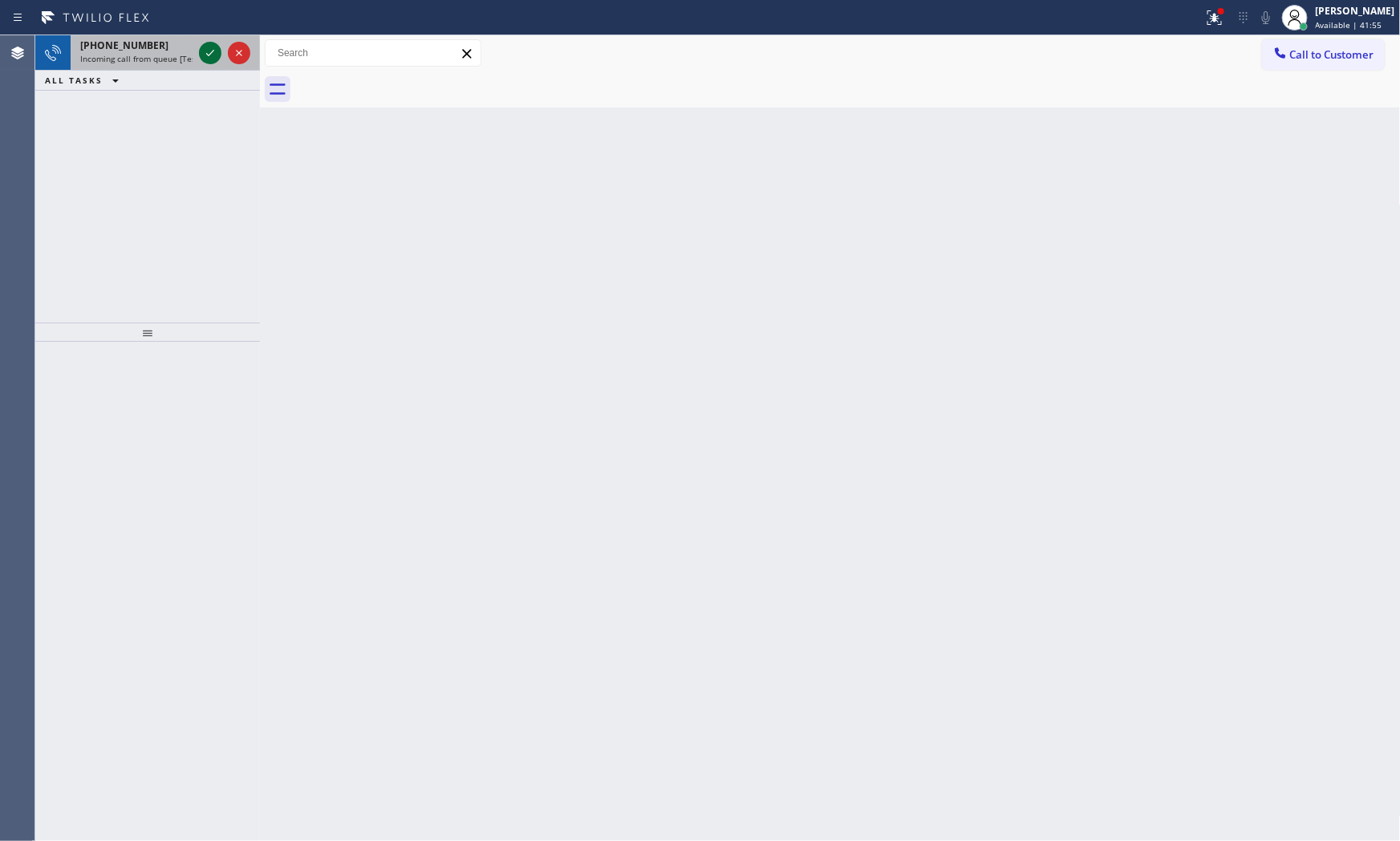
click at [203, 51] on icon at bounding box center [210, 53] width 19 height 19
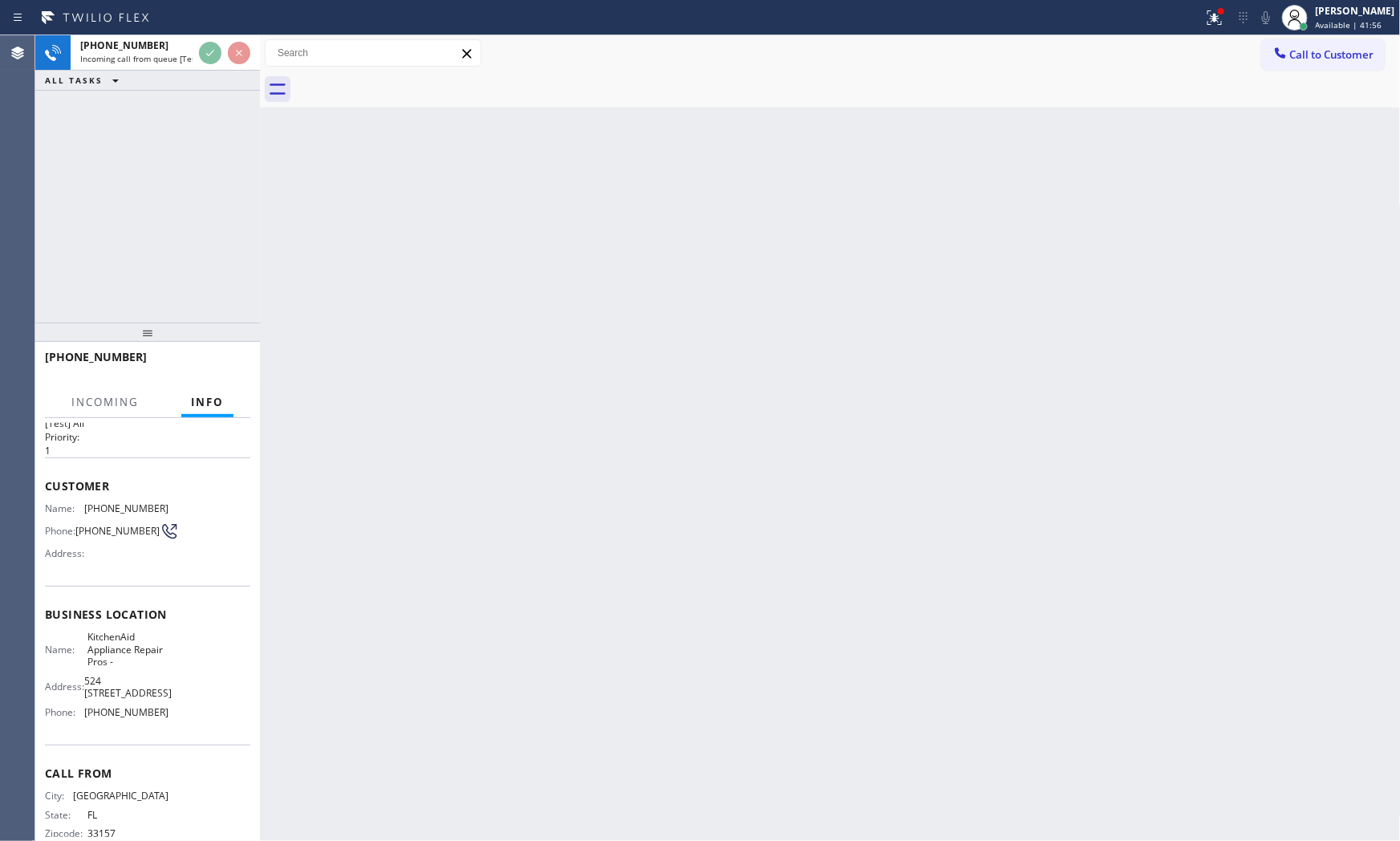
scroll to position [67, 0]
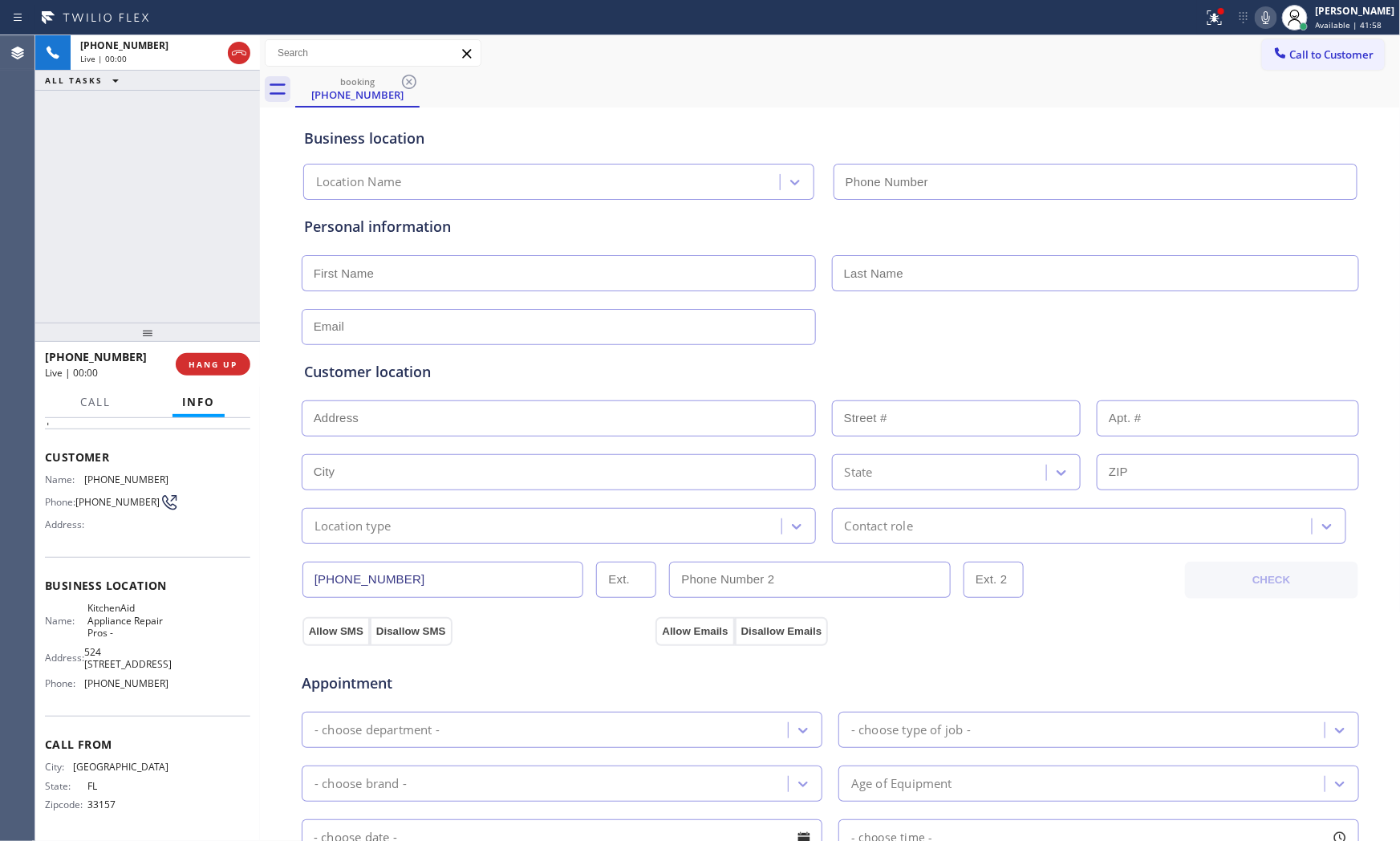
type input "[PHONE_NUMBER]"
click at [1257, 20] on icon at bounding box center [1266, 17] width 19 height 19
click at [1264, 19] on icon at bounding box center [1266, 17] width 19 height 19
click at [1222, 19] on div at bounding box center [1215, 17] width 36 height 19
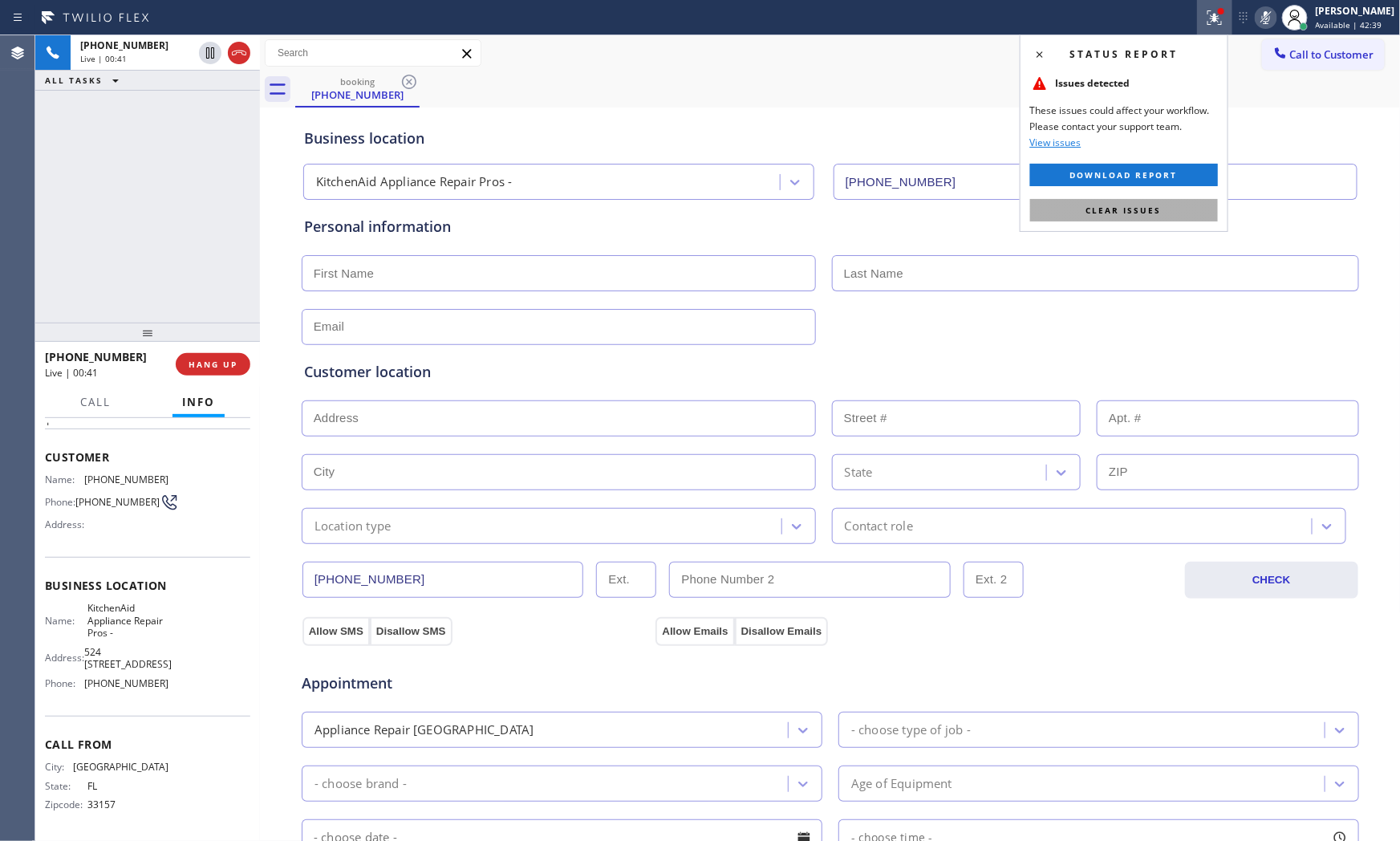
click at [1153, 205] on span "Clear issues" at bounding box center [1124, 210] width 76 height 11
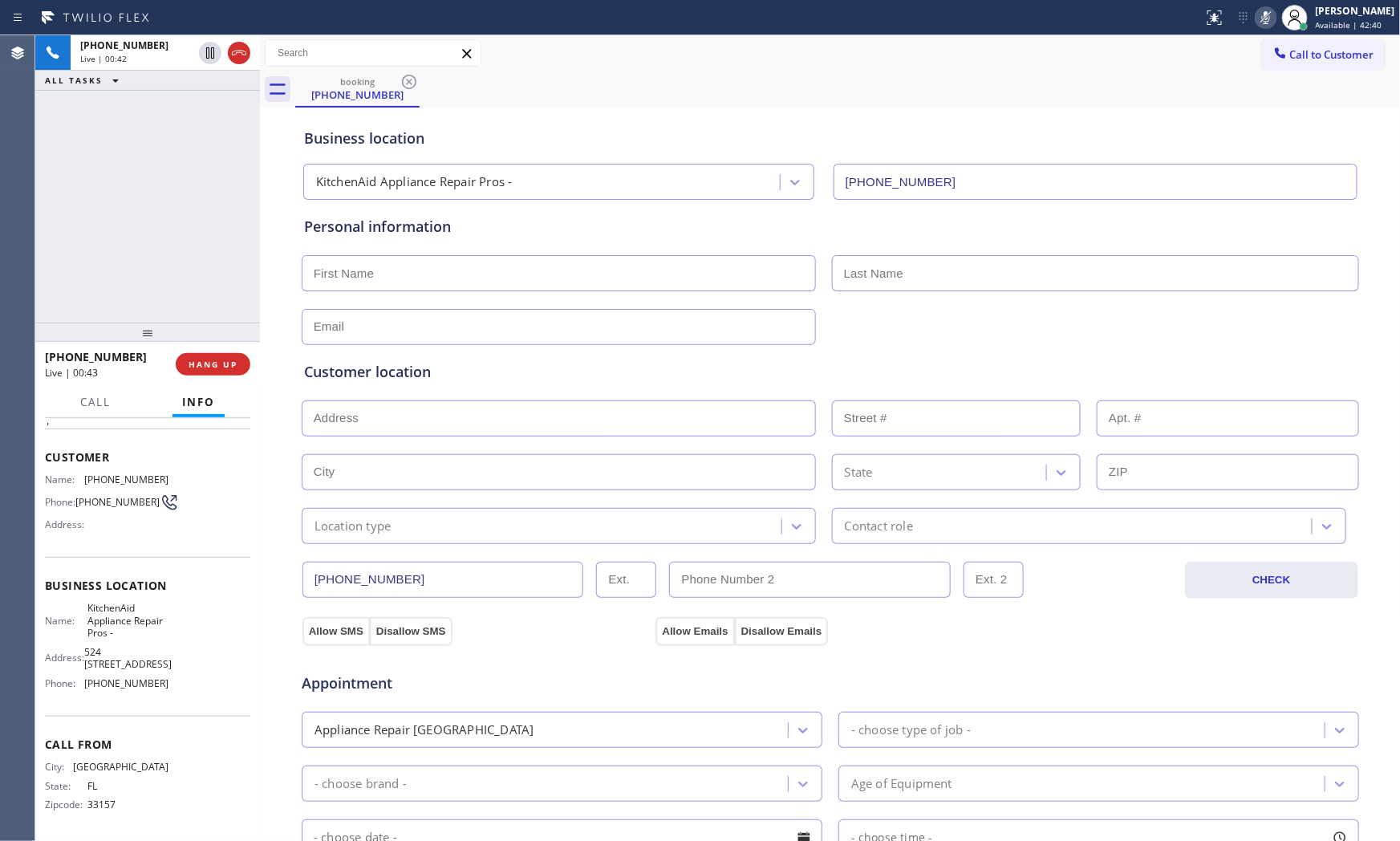
click at [1257, 21] on icon at bounding box center [1266, 17] width 19 height 19
click at [1270, 19] on icon at bounding box center [1266, 17] width 19 height 19
click at [1269, 14] on icon at bounding box center [1266, 17] width 19 height 19
click at [1270, 20] on icon at bounding box center [1266, 17] width 19 height 19
click at [1263, 14] on icon at bounding box center [1266, 17] width 8 height 13
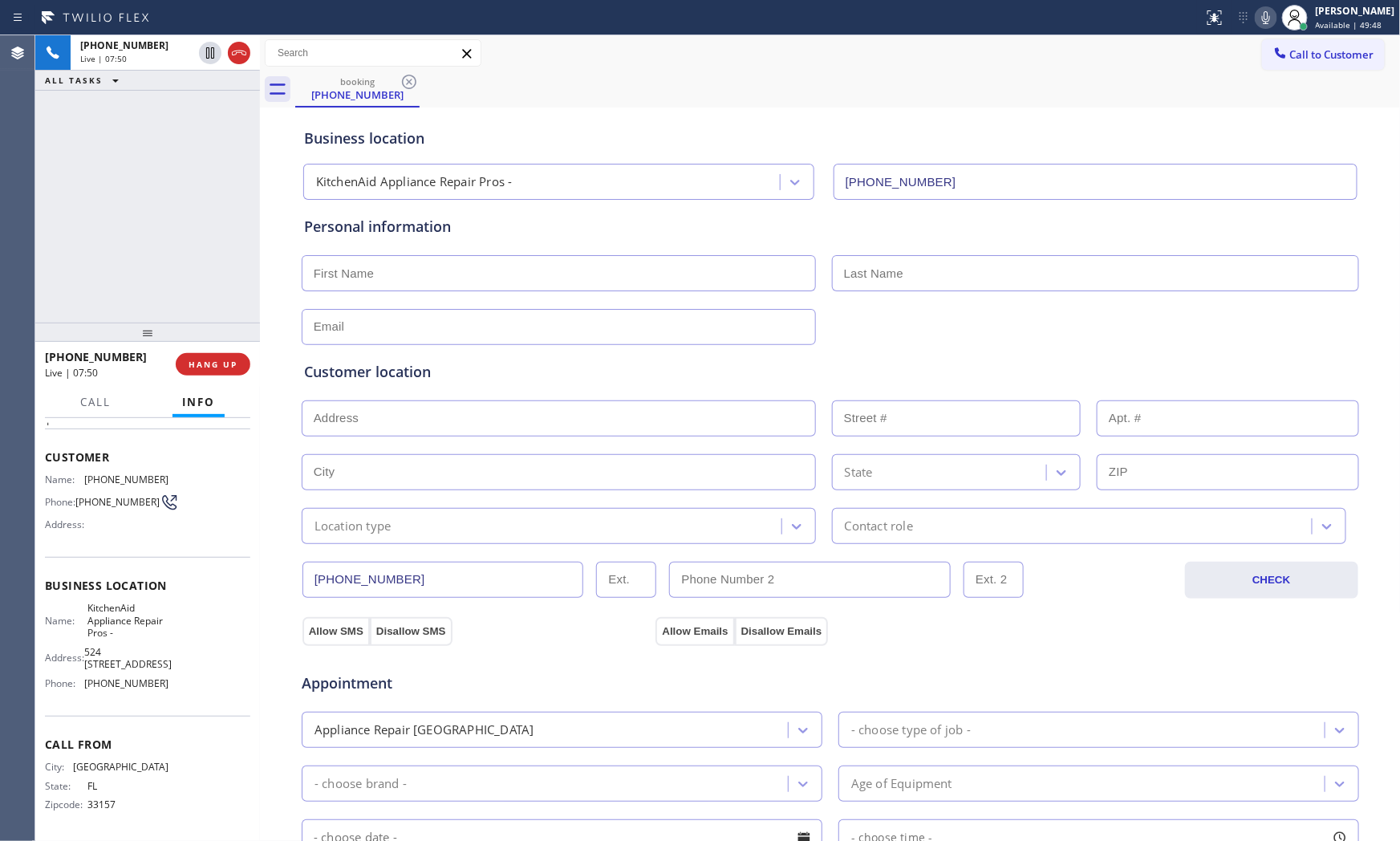
click at [1257, 11] on icon at bounding box center [1266, 17] width 19 height 19
click at [1265, 14] on icon at bounding box center [1266, 17] width 19 height 19
click at [241, 359] on button "HANG UP" at bounding box center [213, 364] width 75 height 23
drag, startPoint x: 821, startPoint y: 15, endPoint x: 910, endPoint y: 16, distance: 89.0
click at [821, 15] on div at bounding box center [602, 18] width 1191 height 26
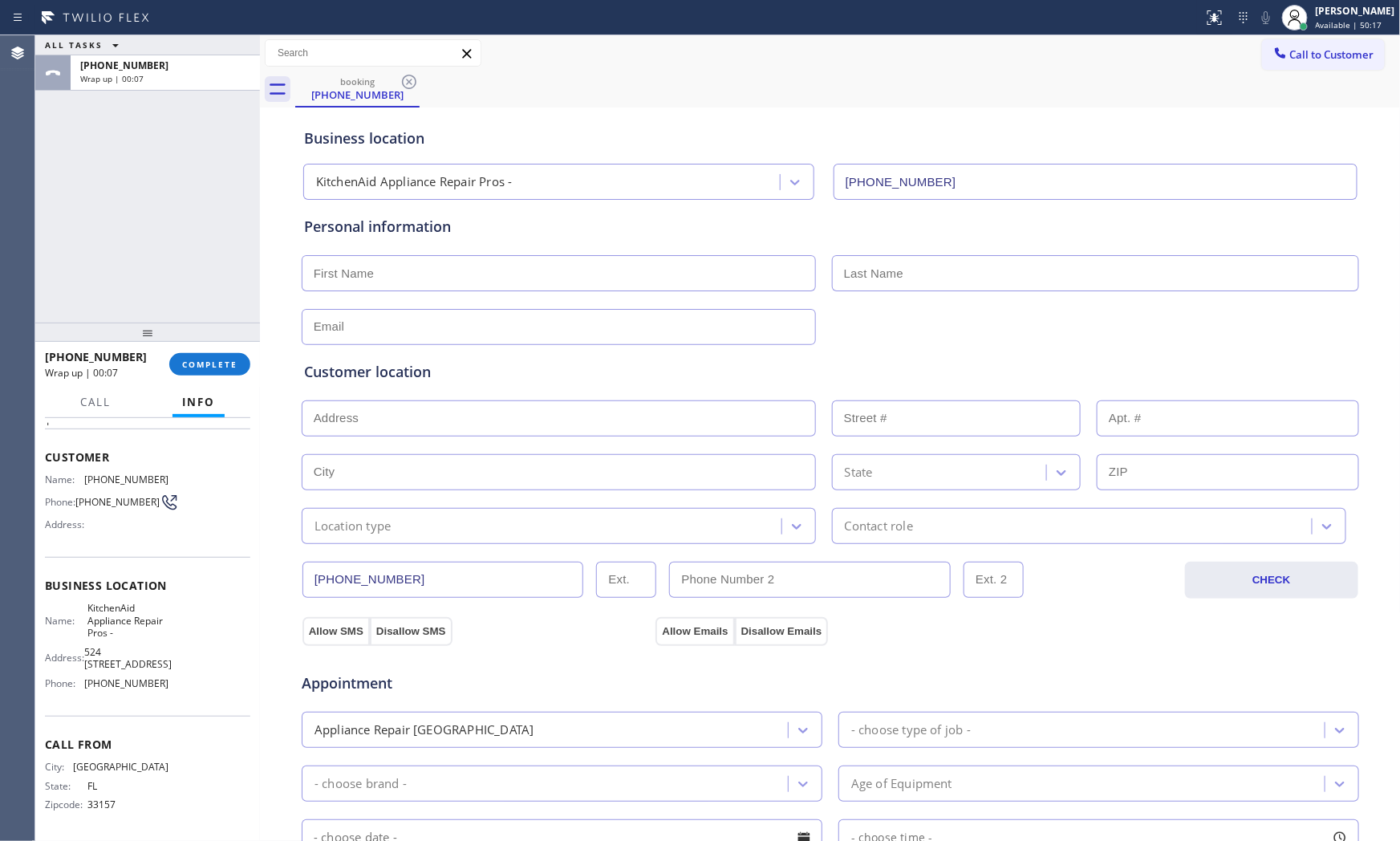
click at [460, 276] on input "text" at bounding box center [559, 273] width 515 height 37
paste input "[PERSON_NAME]"
type input "[PERSON_NAME]"
click at [1011, 265] on input "text" at bounding box center [1096, 273] width 527 height 37
paste input "[PERSON_NAME]"
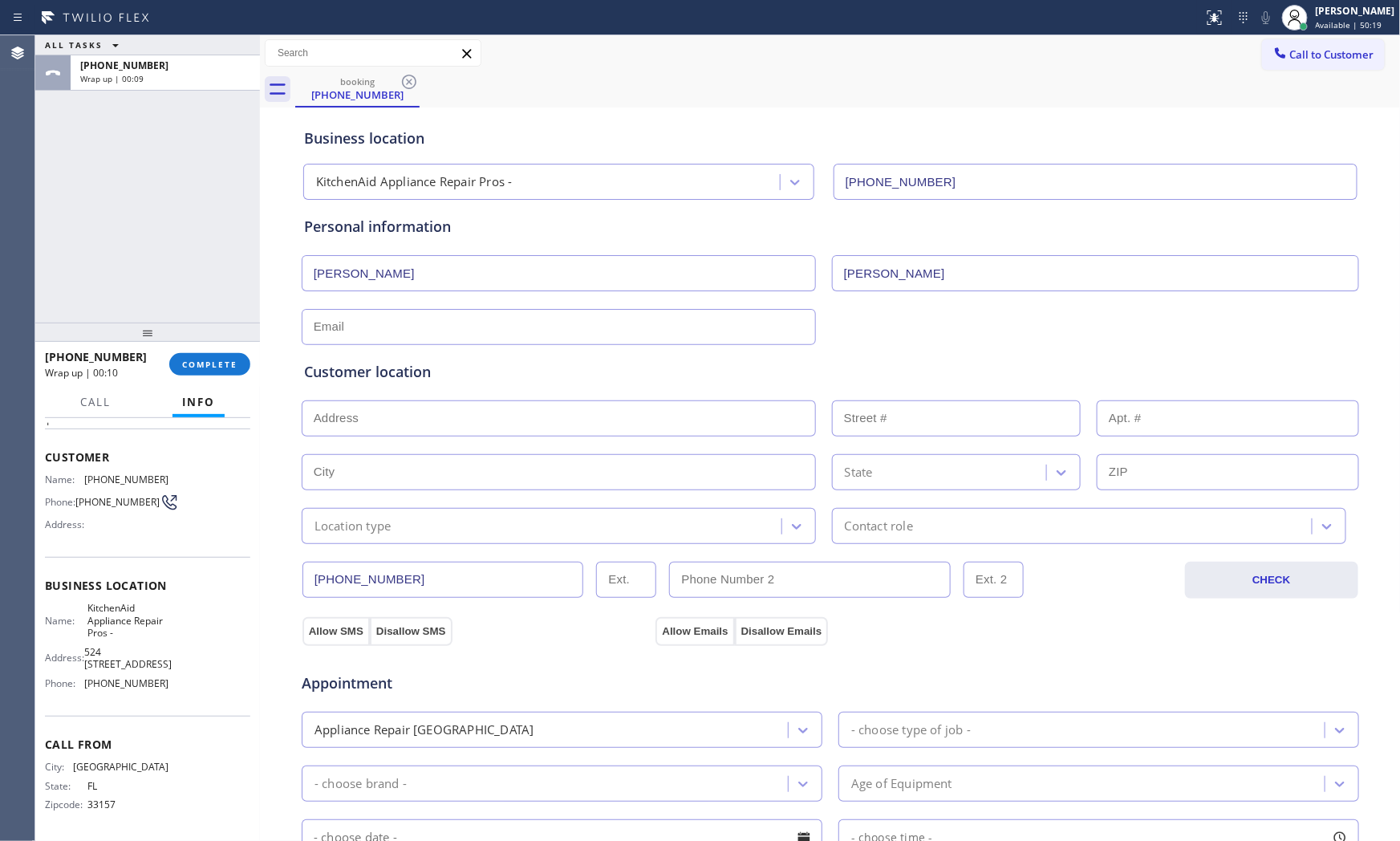
type input "[PERSON_NAME]"
click at [637, 319] on input "text" at bounding box center [559, 327] width 515 height 37
click at [188, 241] on div "ALL TASKS ALL TASKS ACTIVE TASKS TASKS IN WRAP UP [PHONE_NUMBER] Reserved [PHON…" at bounding box center [148, 179] width 224 height 287
click at [351, 331] on input "text" at bounding box center [559, 327] width 515 height 37
paste input "[DOMAIN_NAME]"
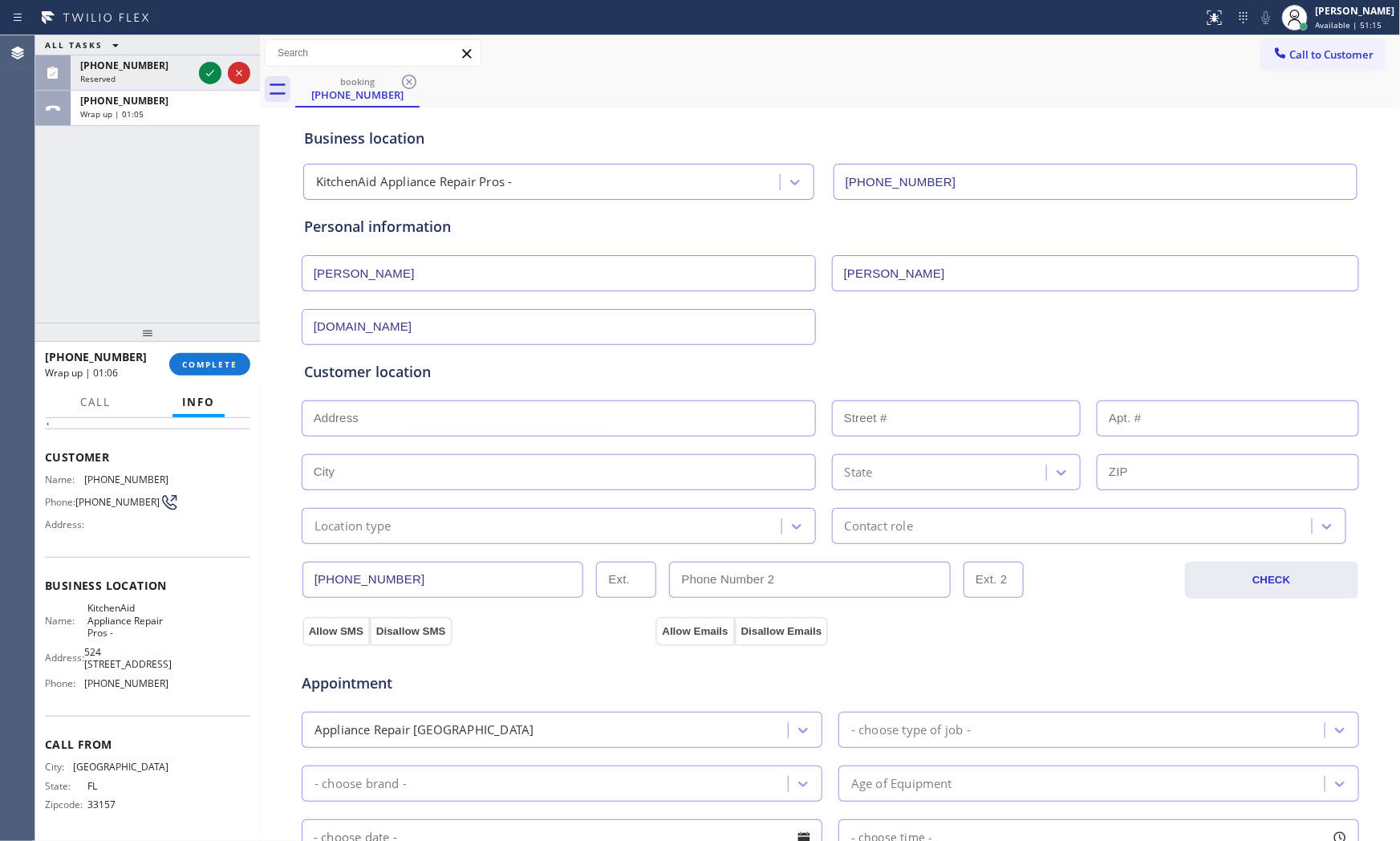
type input "[DOMAIN_NAME]"
click at [505, 417] on input "text" at bounding box center [559, 419] width 515 height 37
paste input "[STREET_ADDRESS]"
type input "[STREET_ADDRESS]"
type input "110"
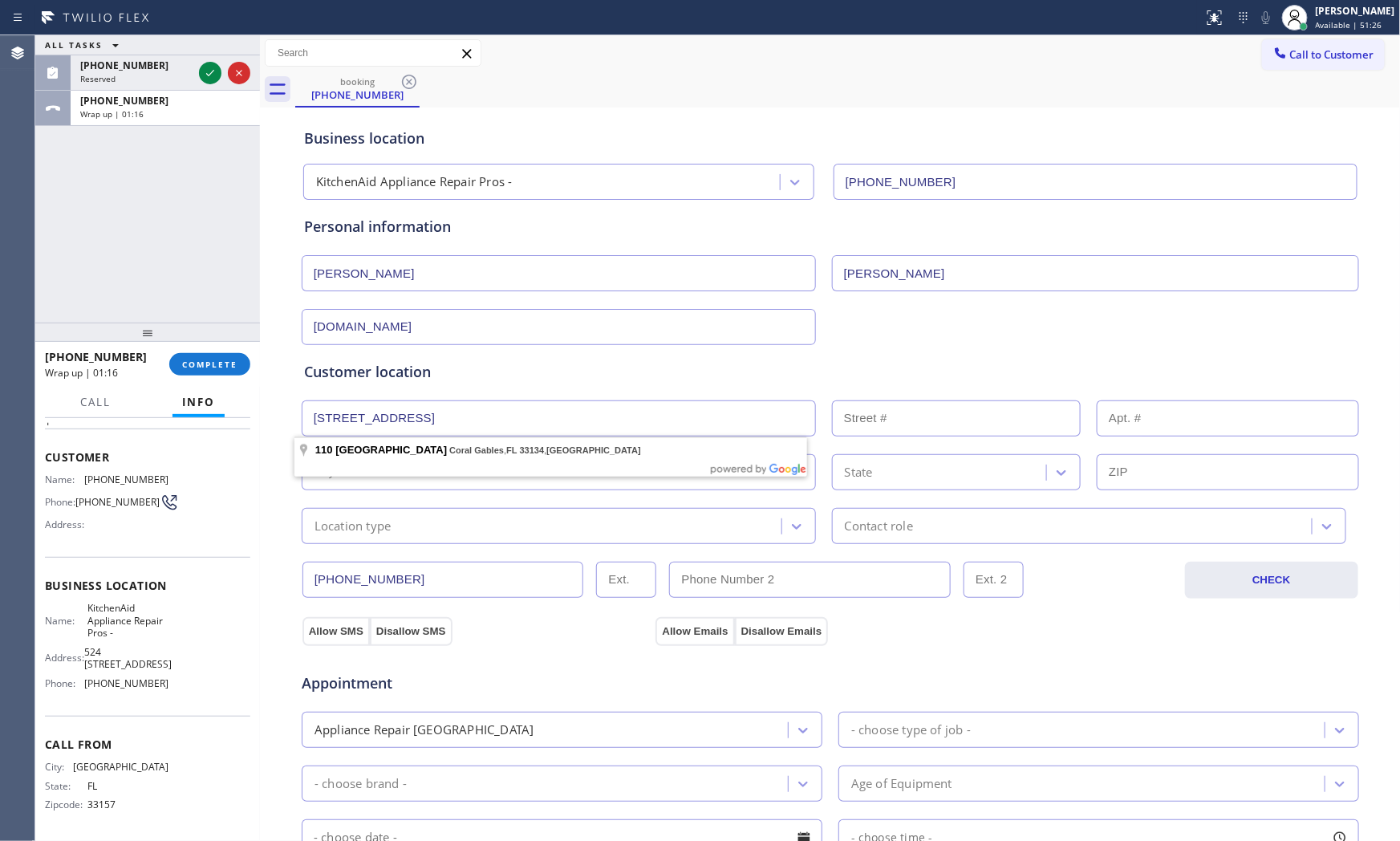
type input "Coral Gables"
type input "33134"
click at [1134, 428] on input "text" at bounding box center [1229, 419] width 263 height 37
type input "u3071"
click at [454, 537] on div "Location type" at bounding box center [559, 526] width 515 height 37
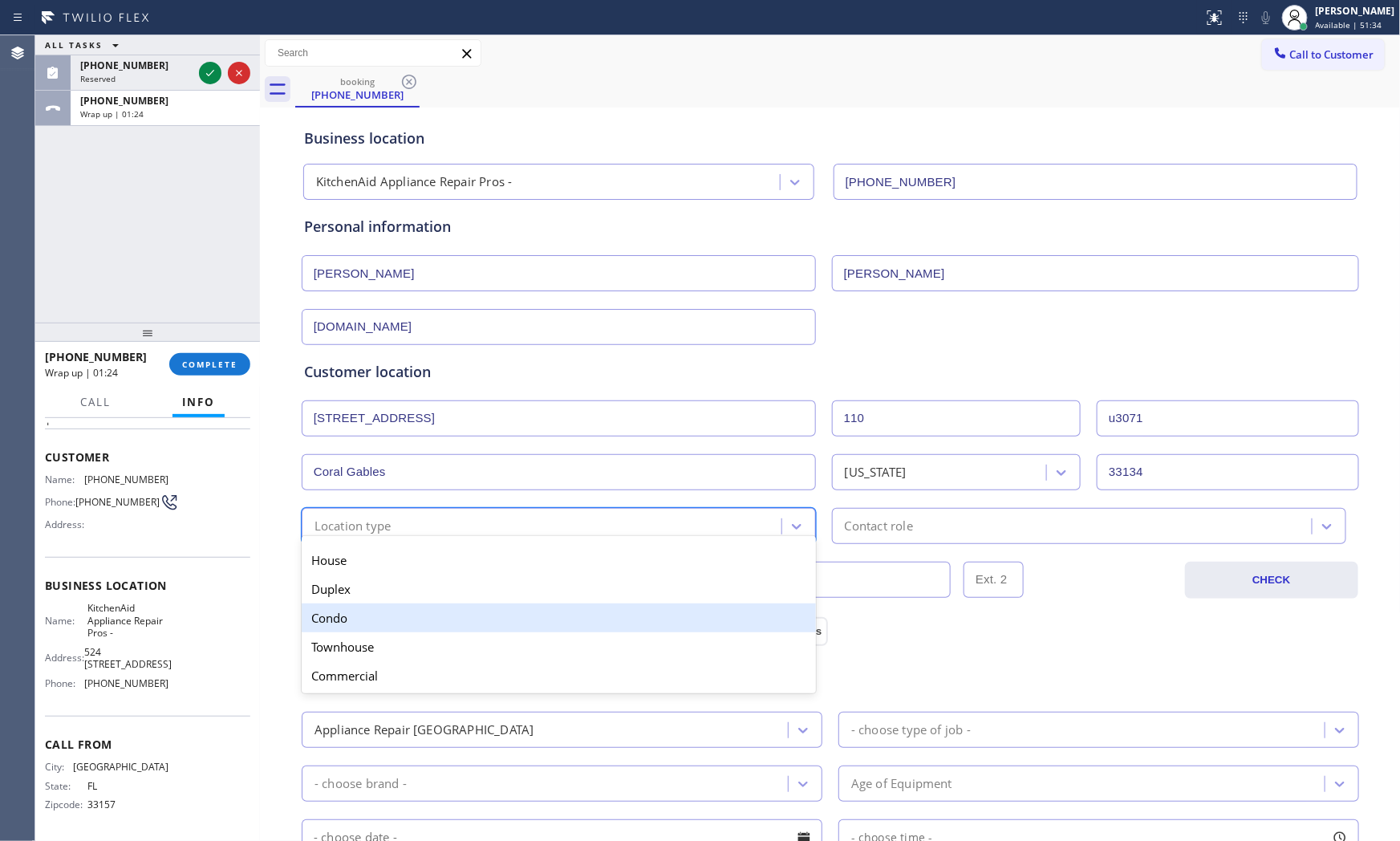
click at [390, 615] on div "Condo" at bounding box center [559, 617] width 515 height 29
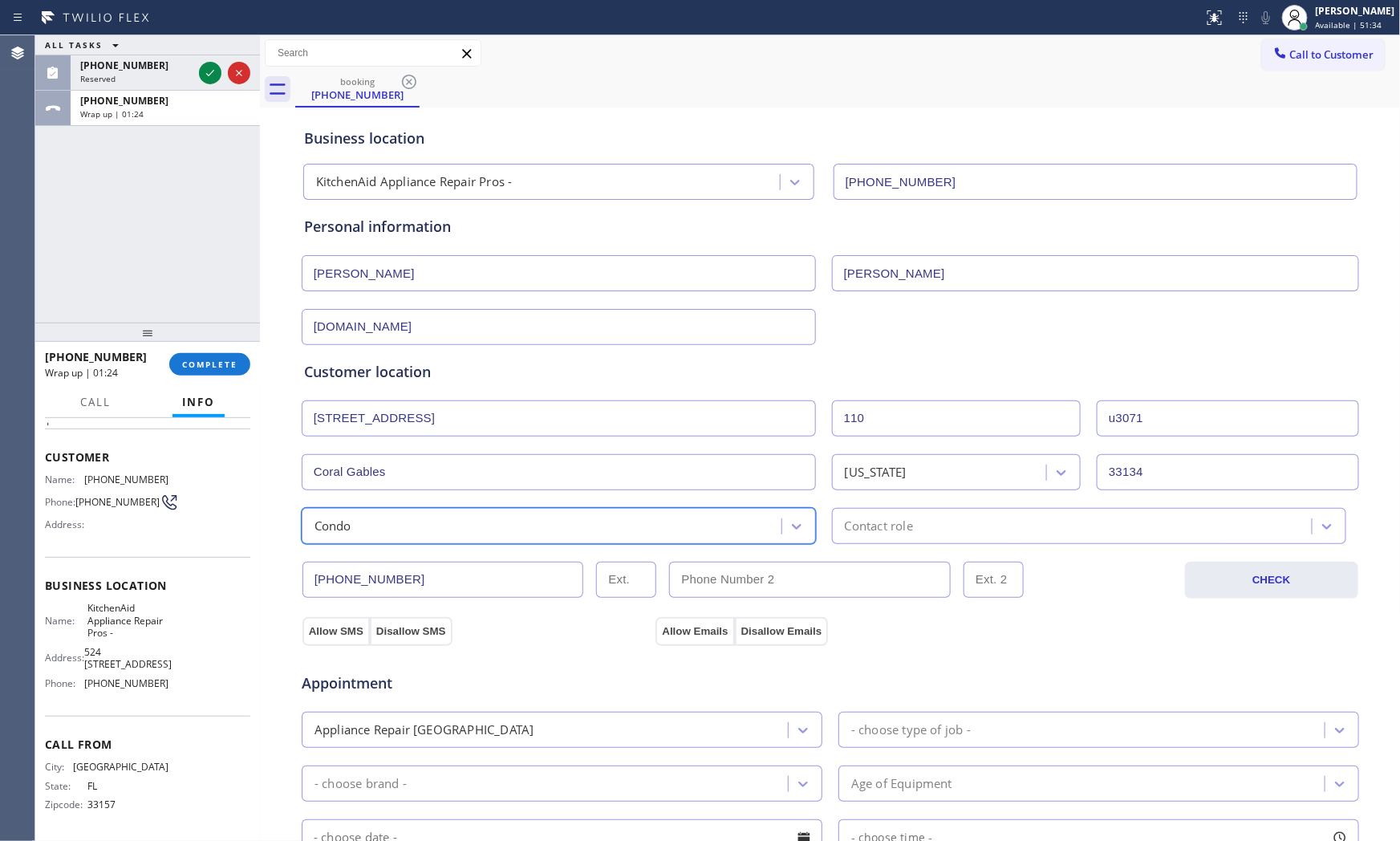
click at [867, 544] on div "[PHONE_NUMBER] CHECK" at bounding box center [830, 571] width 1059 height 55
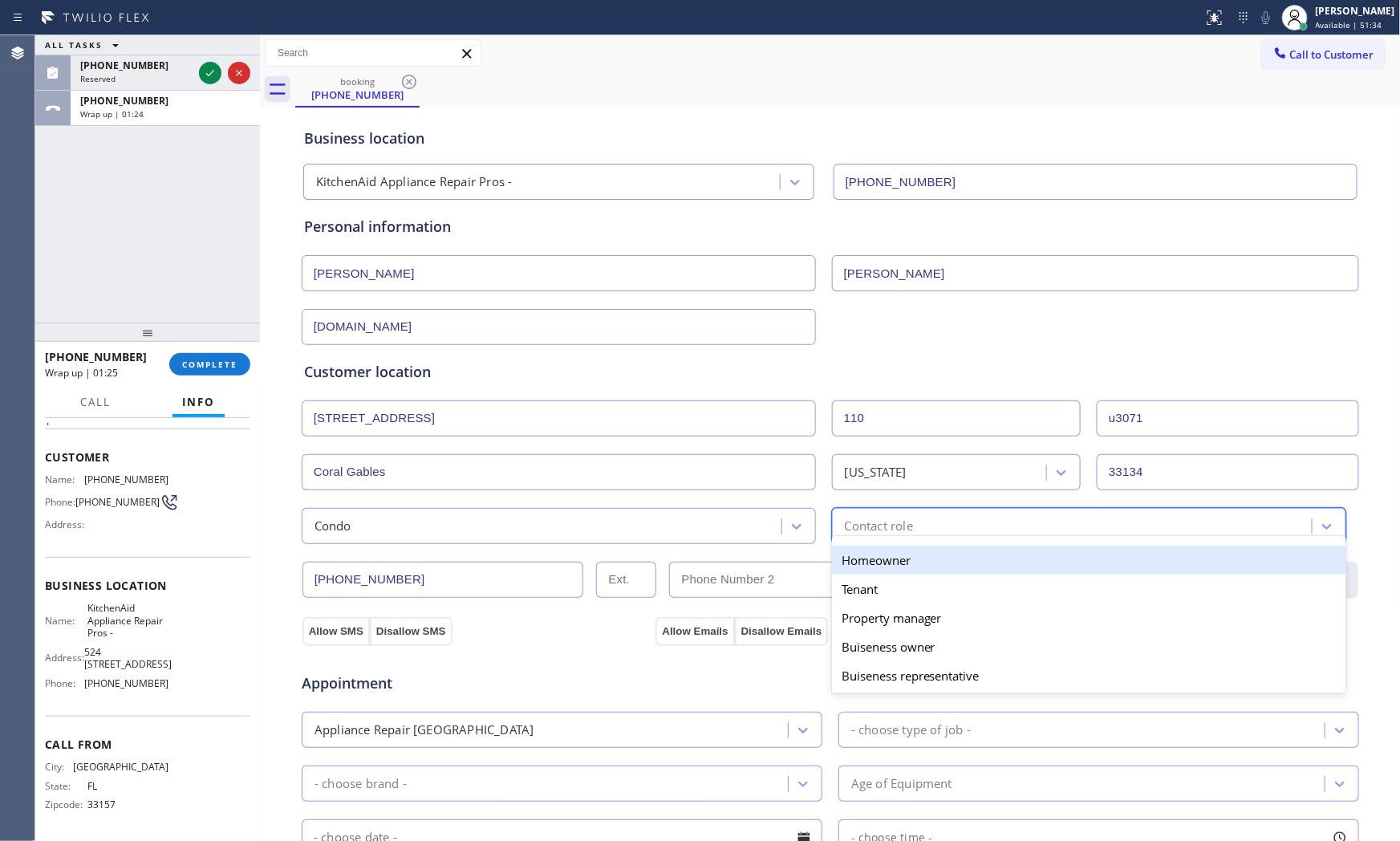
click at [876, 542] on div "option Homeowner focused, 1 of 5. 5 results available. Use Up and Down to choos…" at bounding box center [1090, 526] width 515 height 37
click at [863, 564] on div "Homeowner" at bounding box center [1090, 560] width 515 height 29
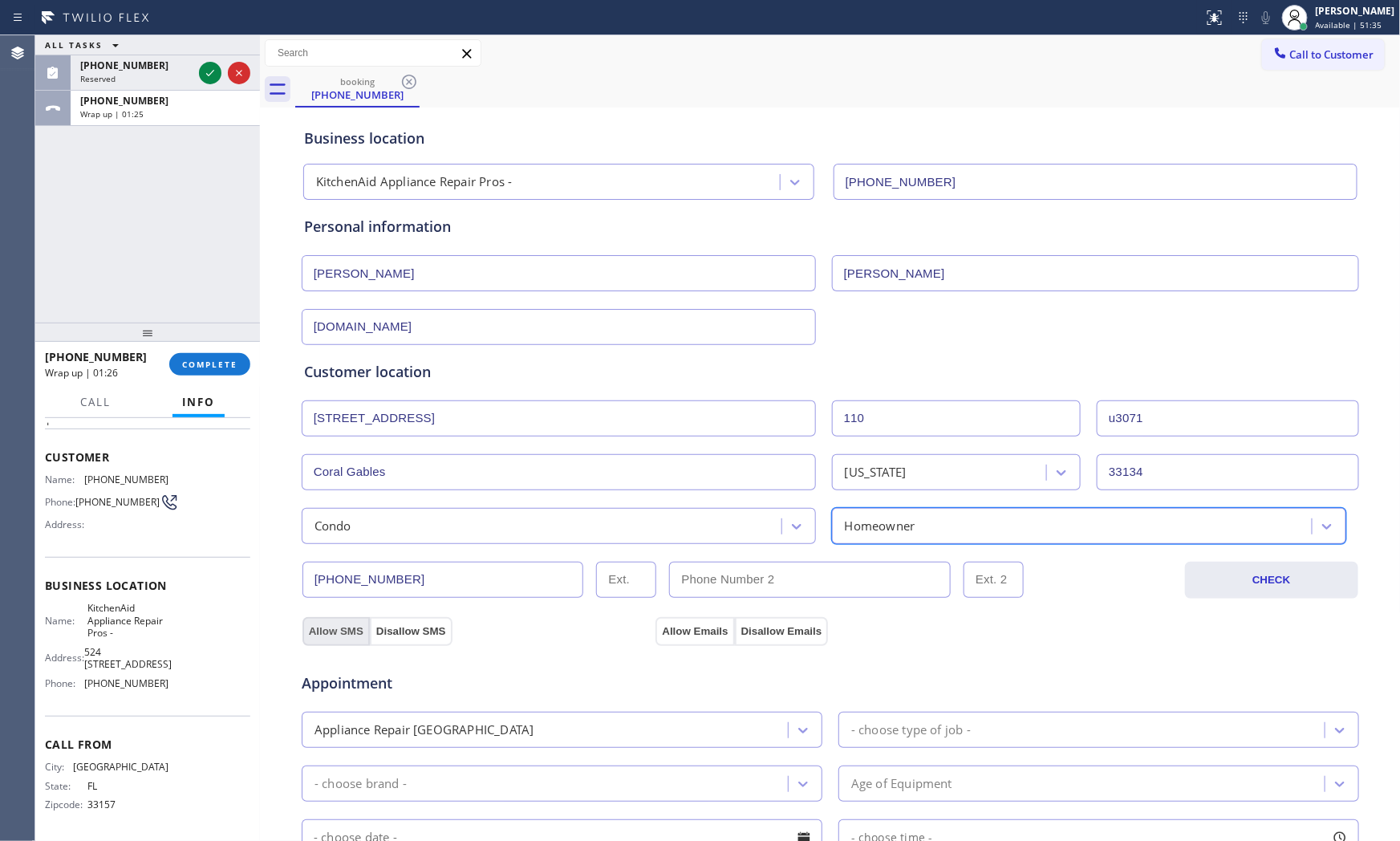
click at [343, 630] on button "Allow SMS" at bounding box center [337, 631] width 68 height 29
click at [684, 637] on button "Allow Emails" at bounding box center [695, 631] width 78 height 29
click at [406, 586] on input "[PHONE_NUMBER]" at bounding box center [443, 580] width 282 height 37
paste input "305) 795-4287"
type input "[PHONE_NUMBER]"
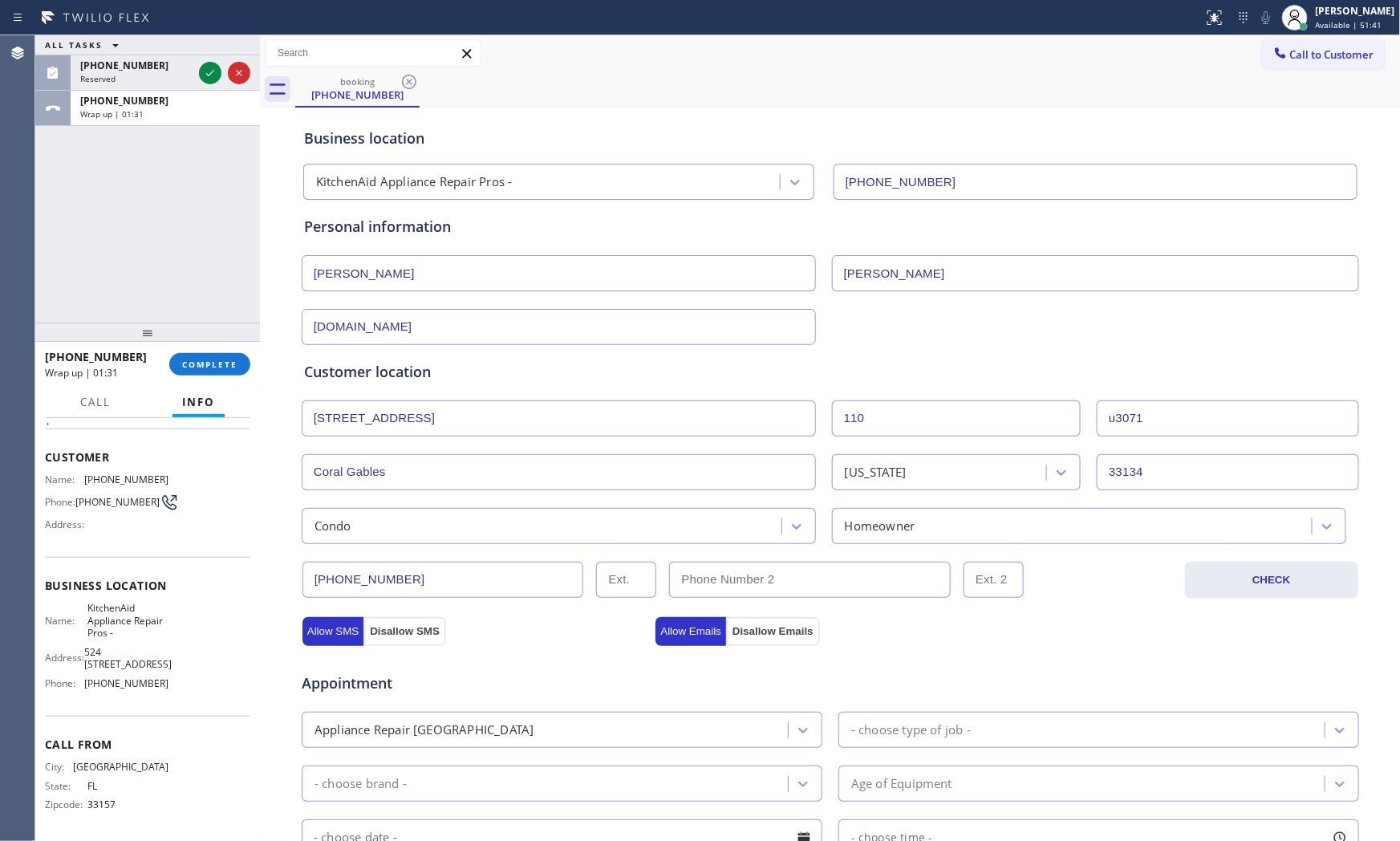
click at [106, 475] on span "[PHONE_NUMBER]" at bounding box center [126, 479] width 84 height 12
copy span "[PHONE_NUMBER]"
click at [719, 577] on input "(___) ___-____" at bounding box center [810, 580] width 282 height 37
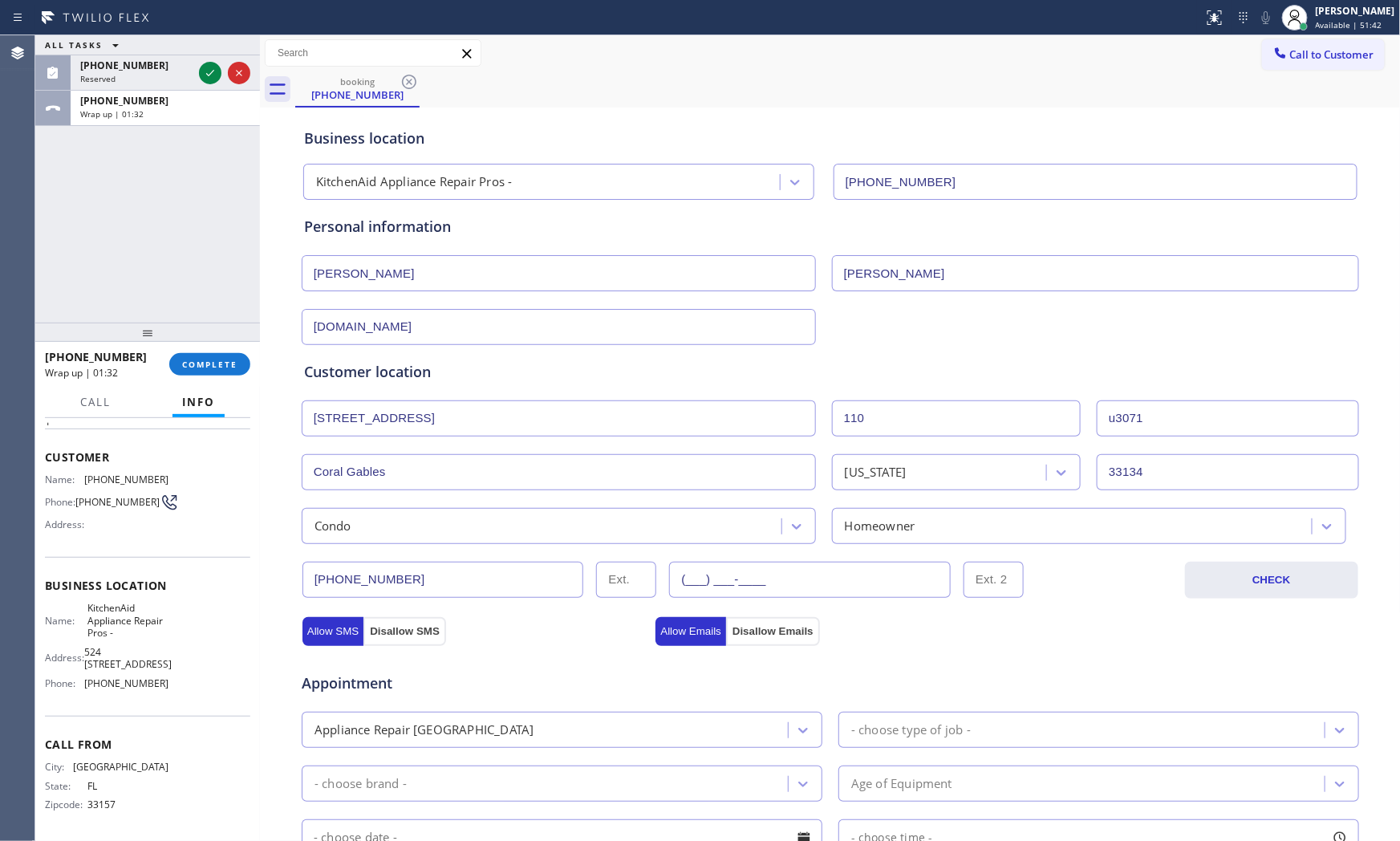
paste input "786) 397-2283"
type input "[PHONE_NUMBER]"
click at [669, 743] on div "Appliance Repair [GEOGRAPHIC_DATA]" at bounding box center [548, 730] width 482 height 28
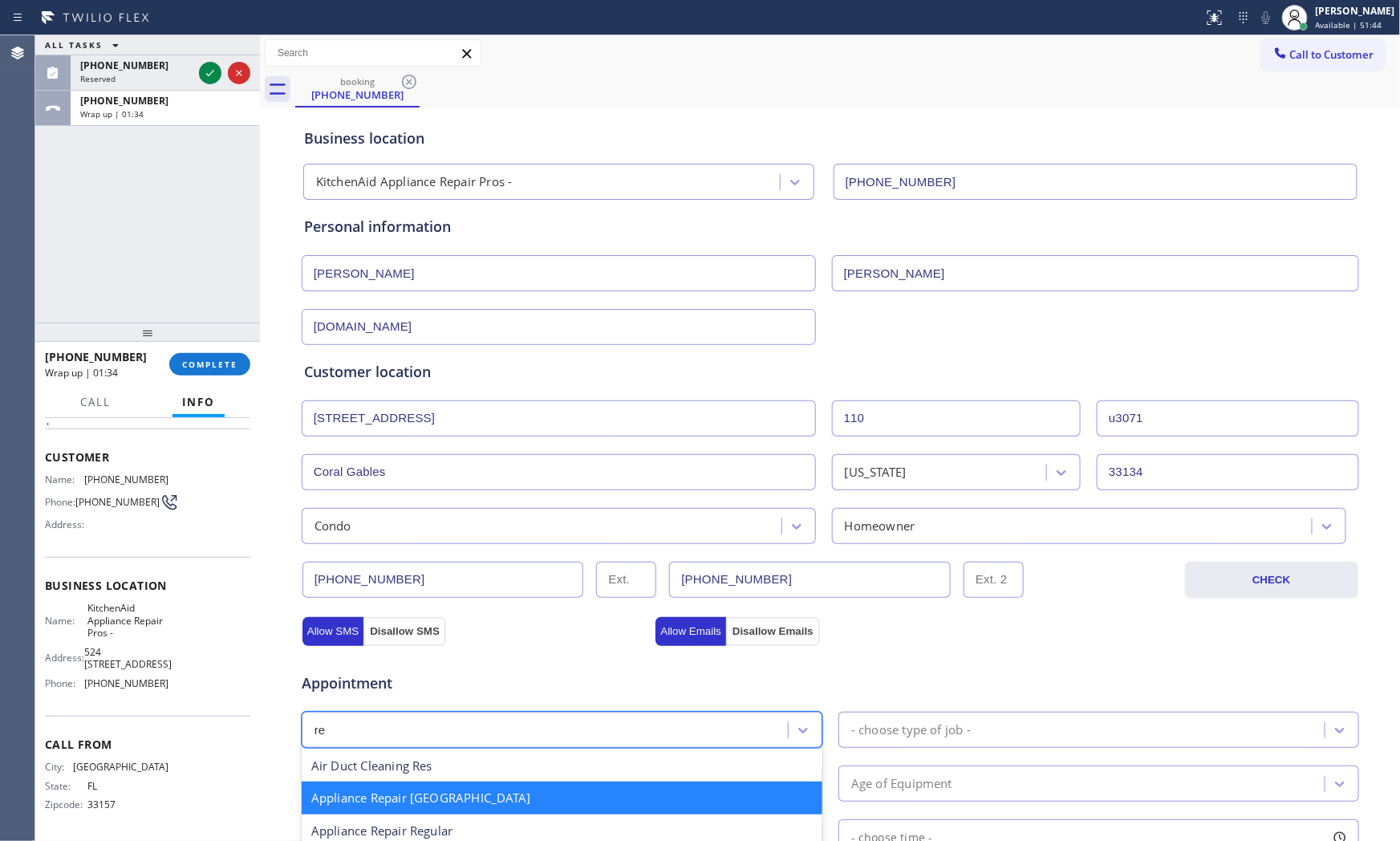
type input "reg"
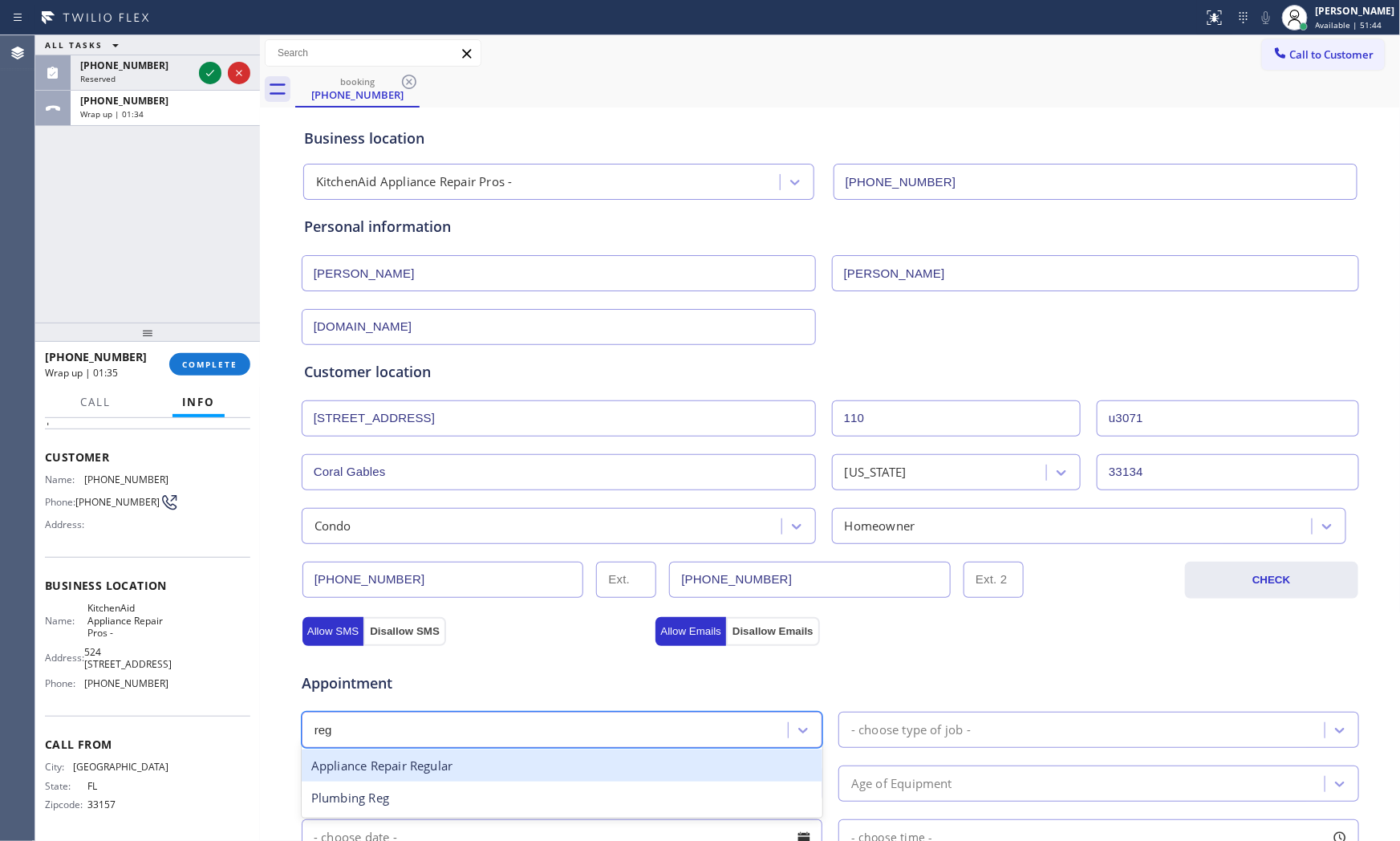
click at [550, 764] on div "Appliance Repair Regular" at bounding box center [562, 766] width 521 height 33
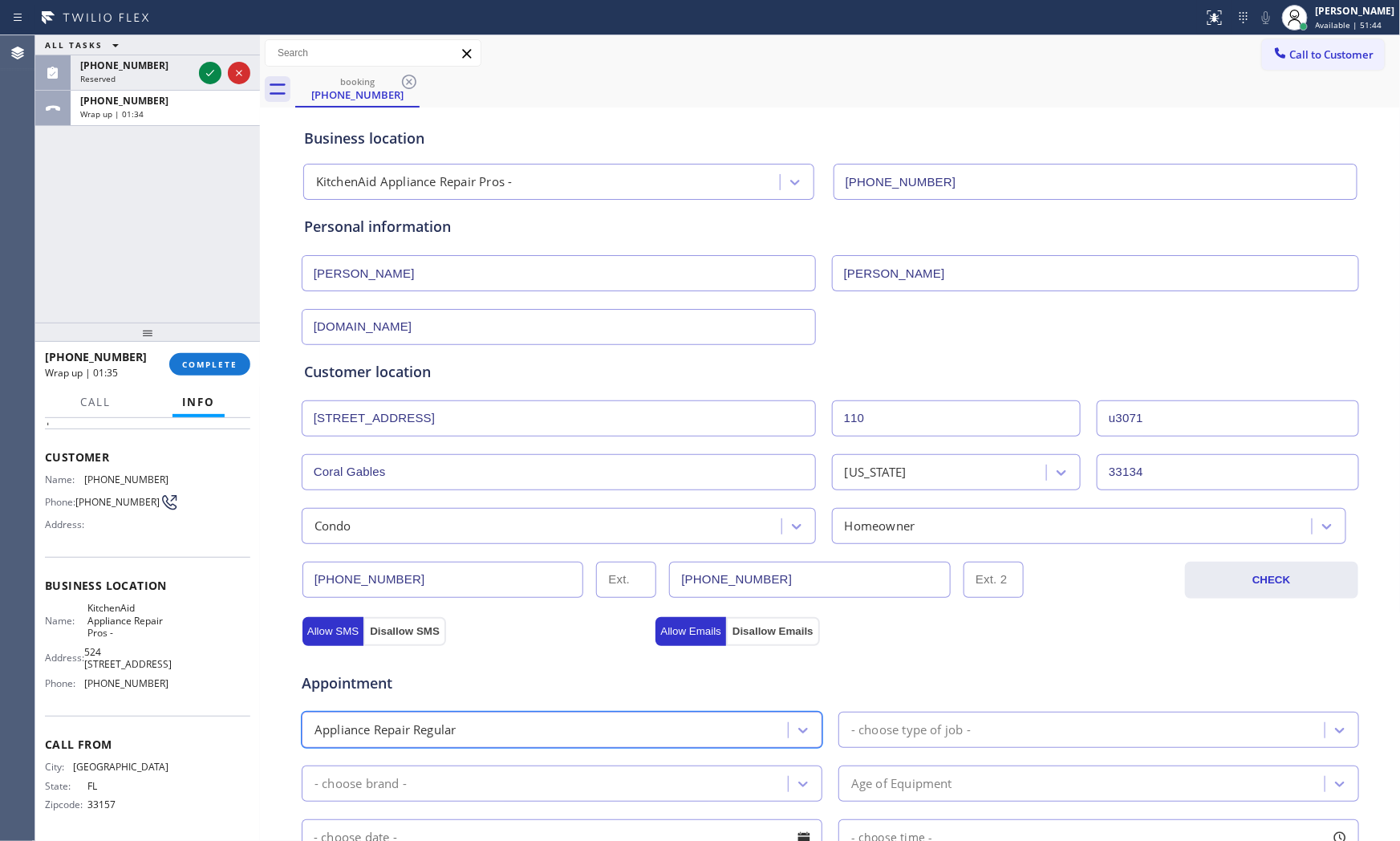
click at [921, 746] on div "- choose type of job -" at bounding box center [1098, 731] width 521 height 37
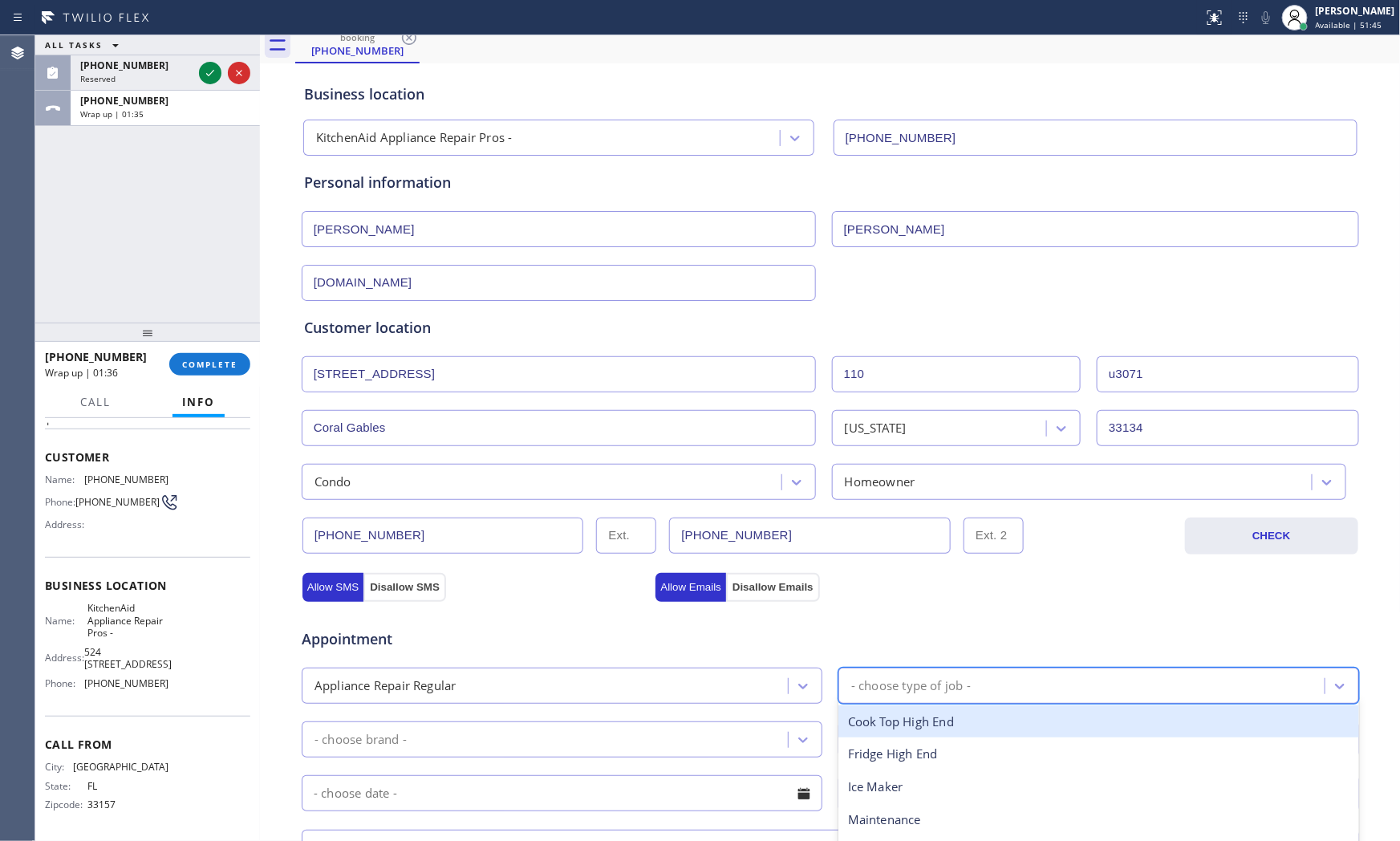
scroll to position [89, 0]
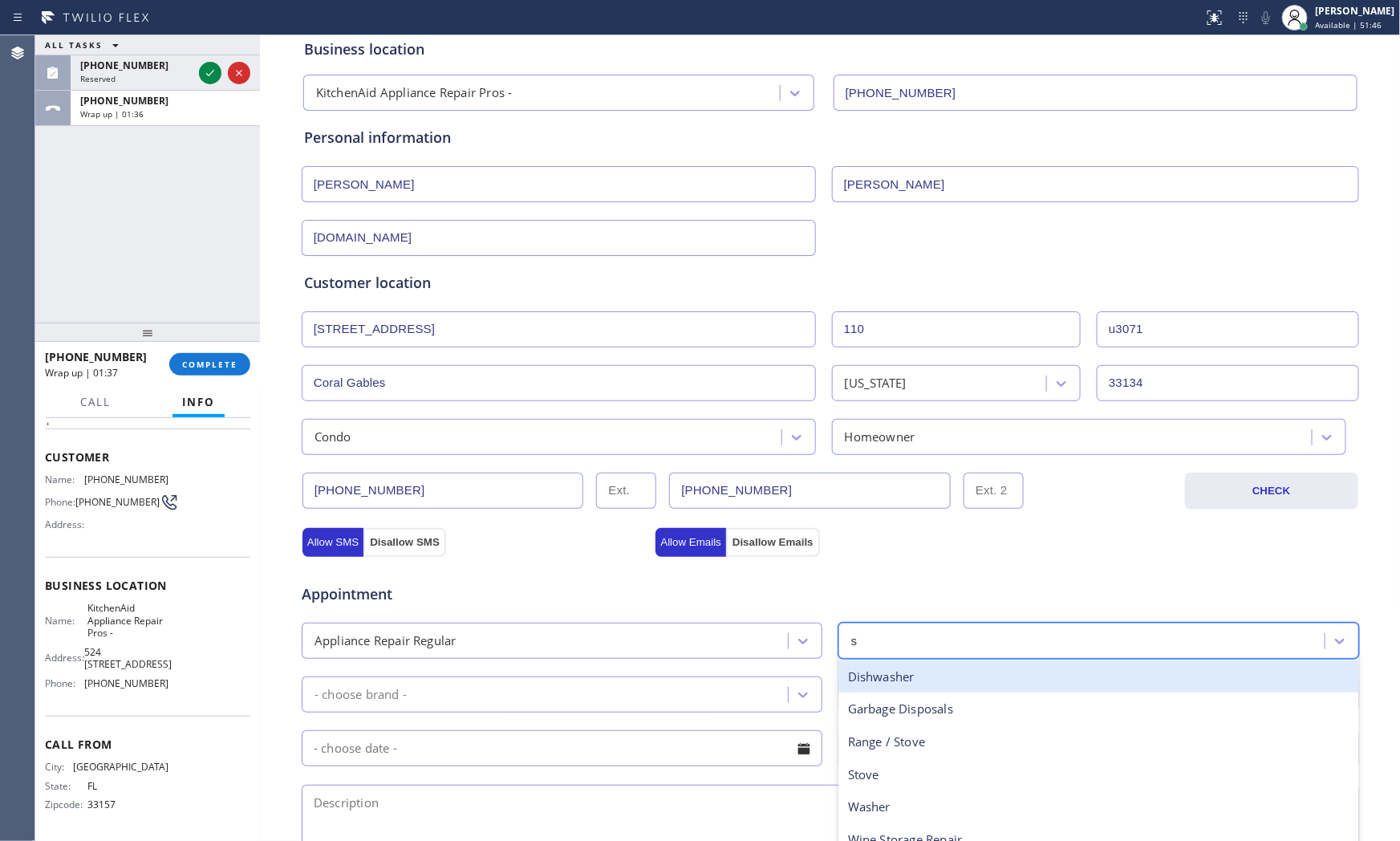
type input "st"
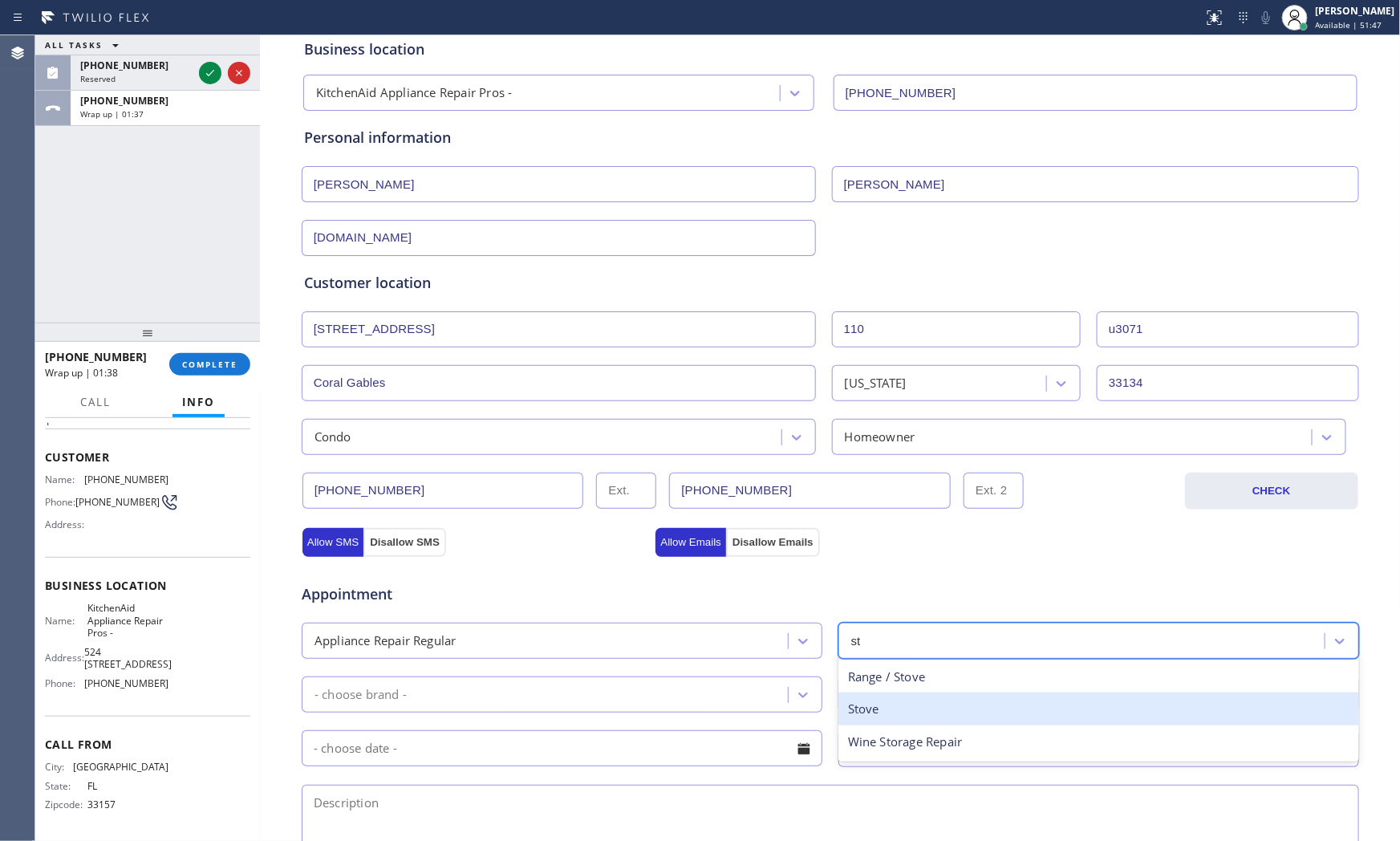
drag, startPoint x: 904, startPoint y: 709, endPoint x: 890, endPoint y: 707, distance: 14.1
click at [903, 709] on div "Stove" at bounding box center [1098, 709] width 521 height 33
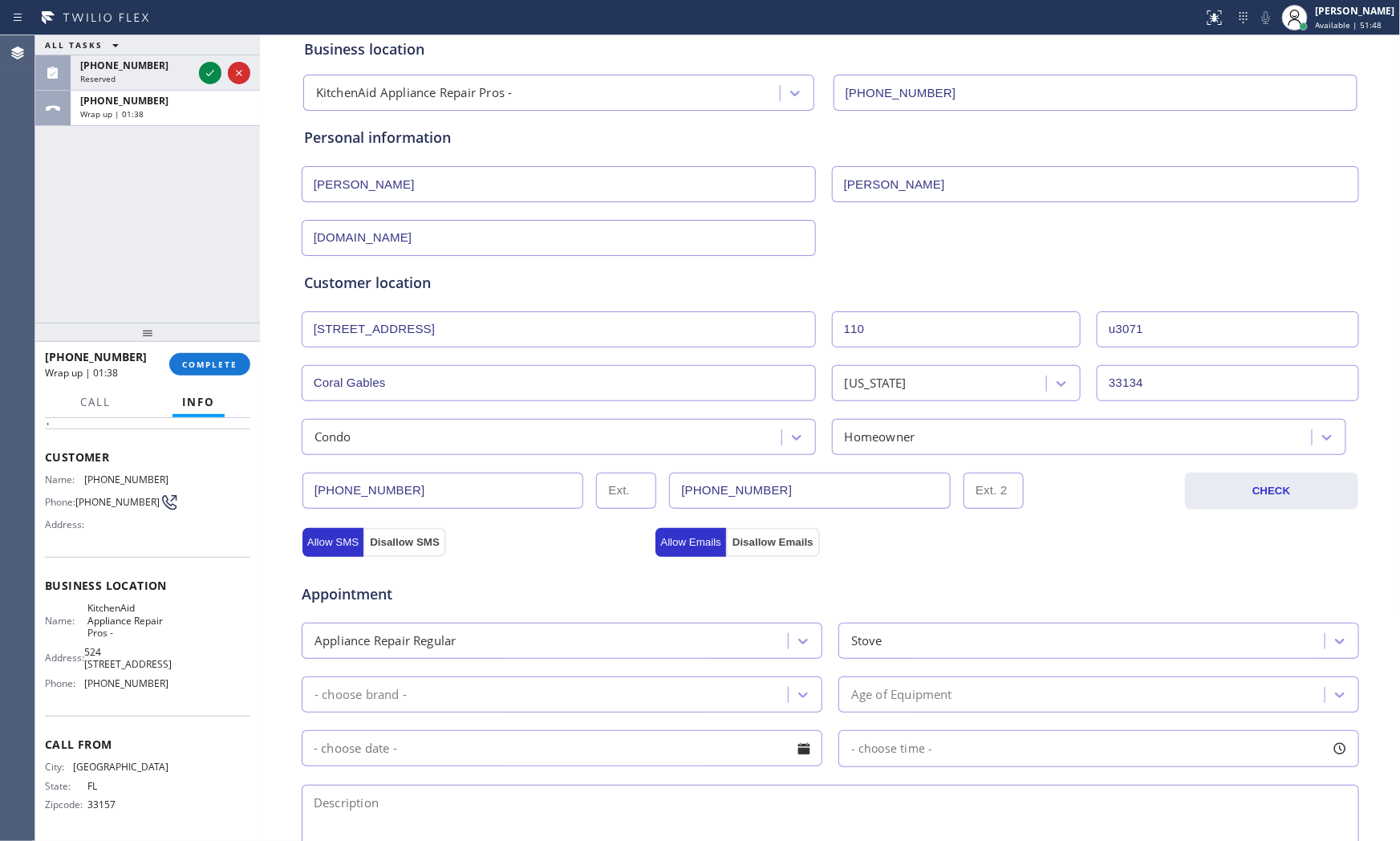
click at [609, 674] on div "- choose brand - Age of Equipment" at bounding box center [830, 692] width 1061 height 39
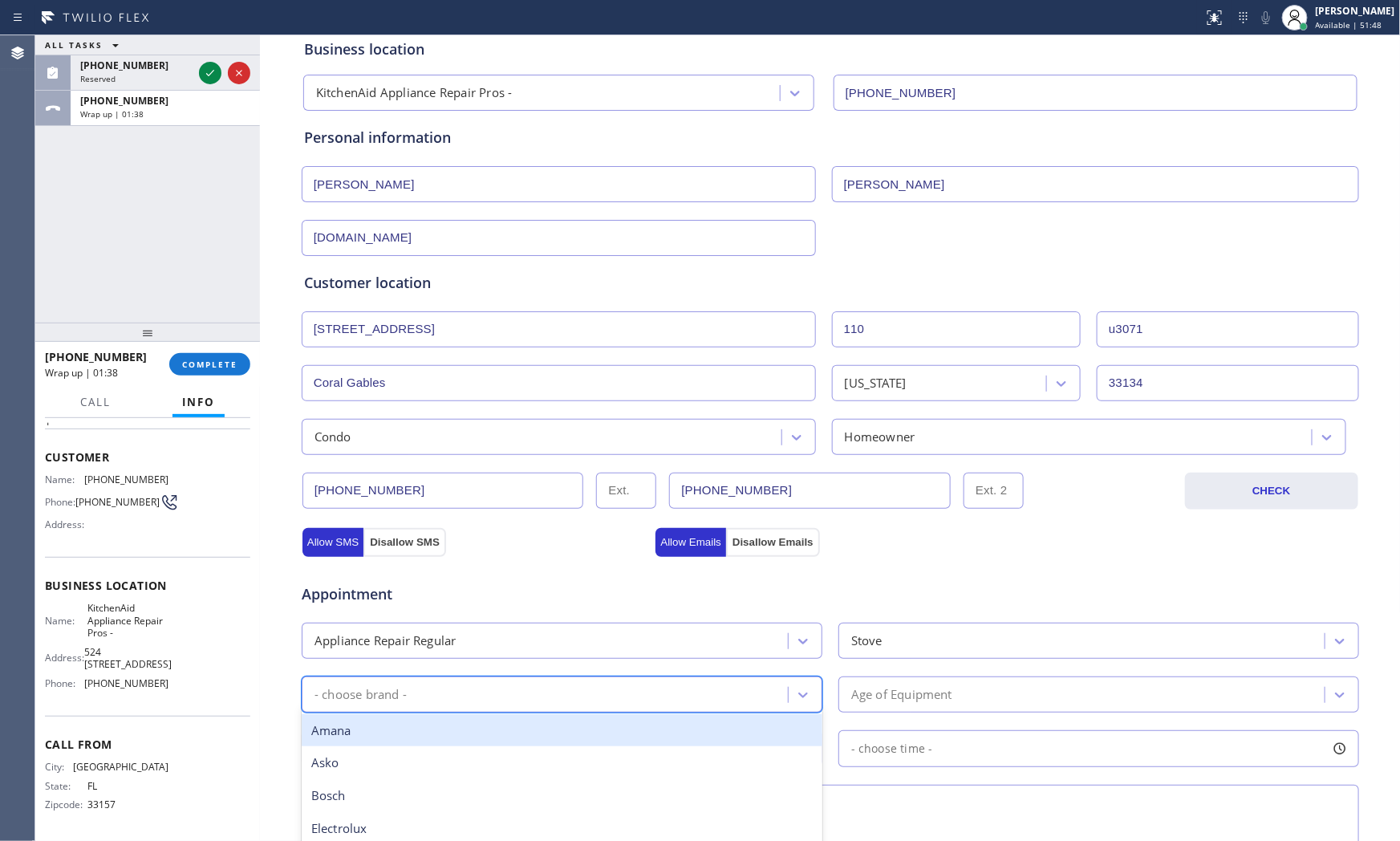
click at [608, 684] on div "- choose brand -" at bounding box center [548, 695] width 482 height 28
type input "kit"
click at [604, 748] on div "Kitchen Aid" at bounding box center [562, 731] width 521 height 39
click at [696, 729] on div "Kitchen Aid" at bounding box center [562, 731] width 521 height 33
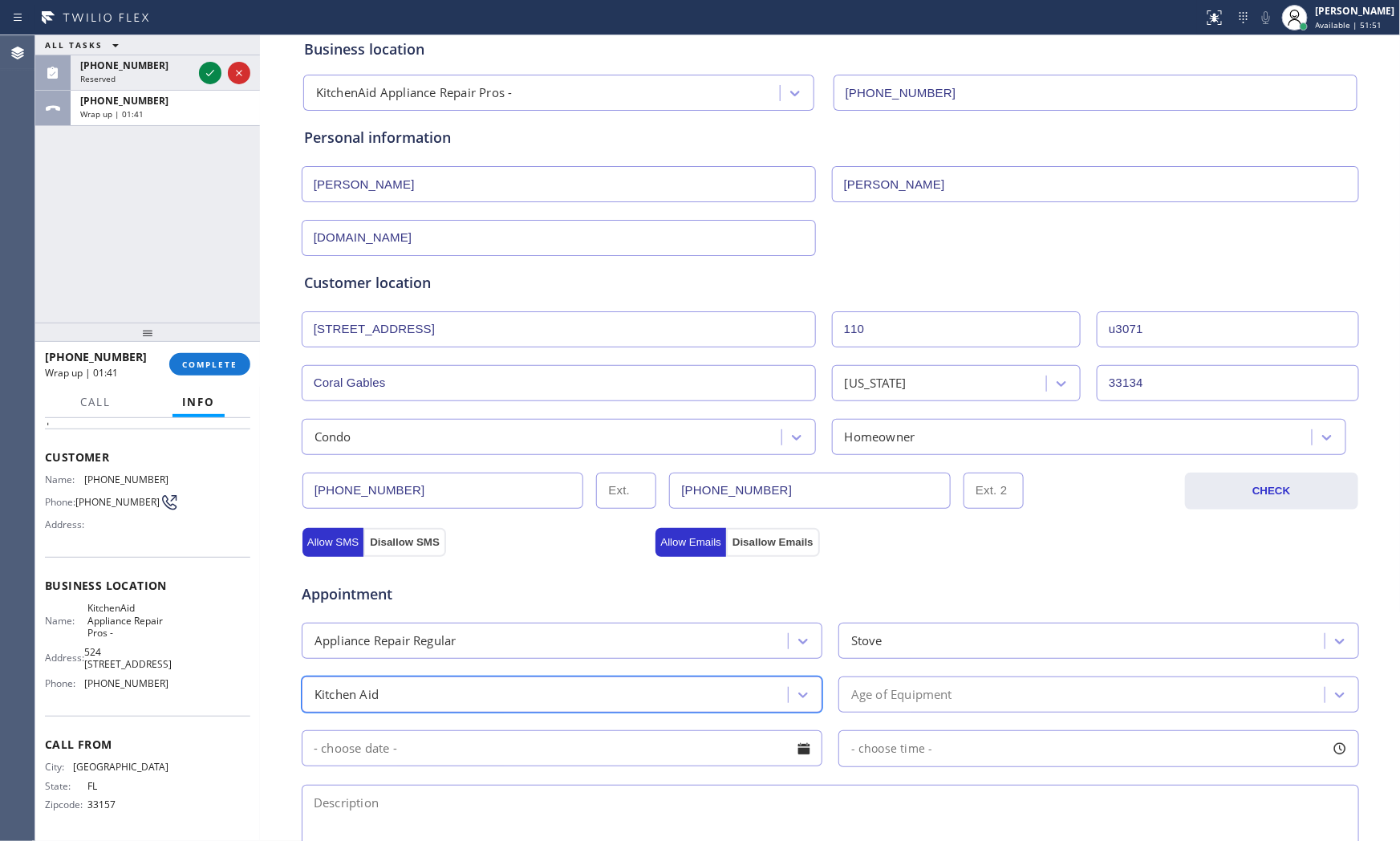
click at [911, 711] on div "Age of Equipment" at bounding box center [1098, 695] width 521 height 37
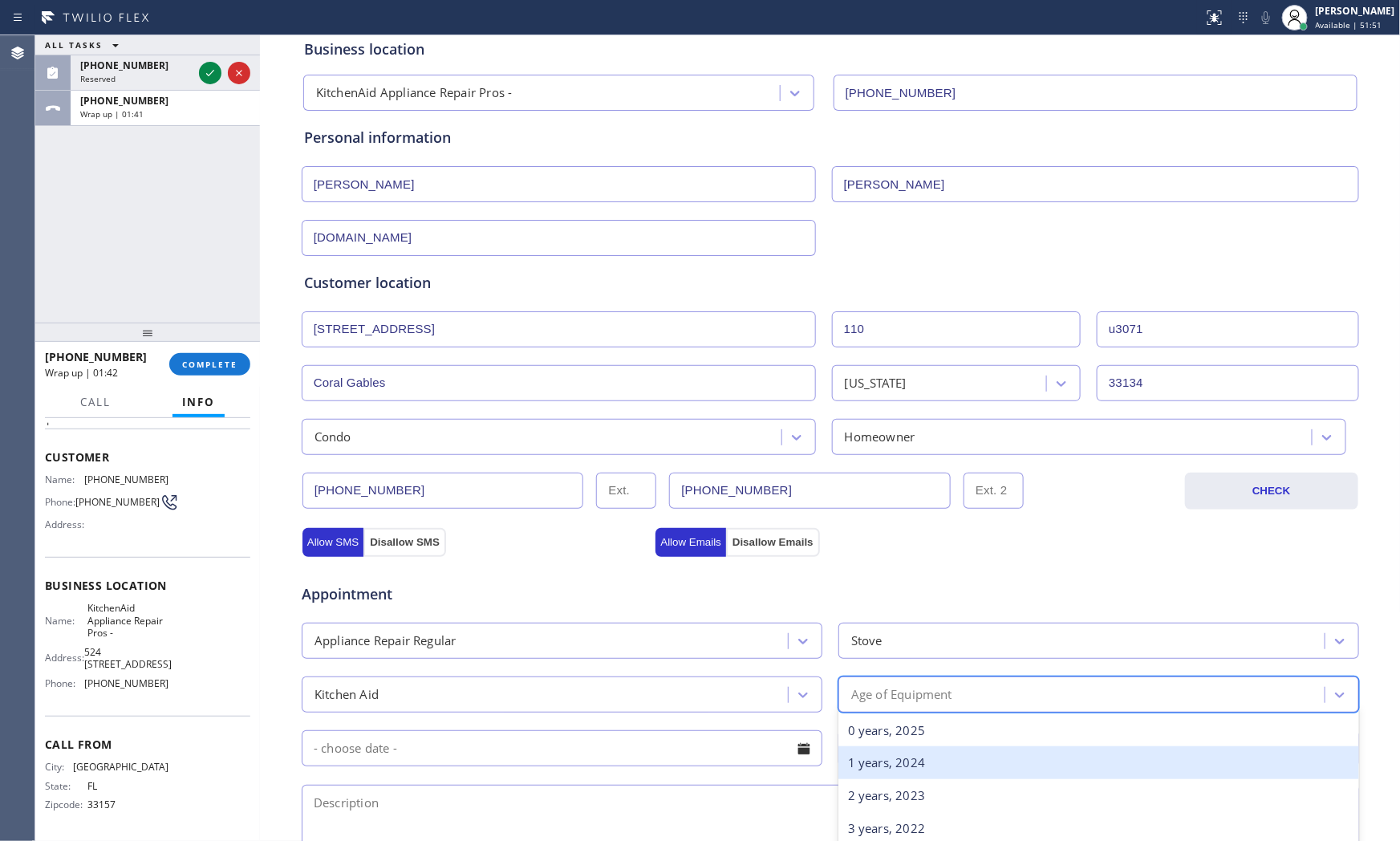
click at [878, 760] on div "1 years, 2024" at bounding box center [1098, 763] width 521 height 33
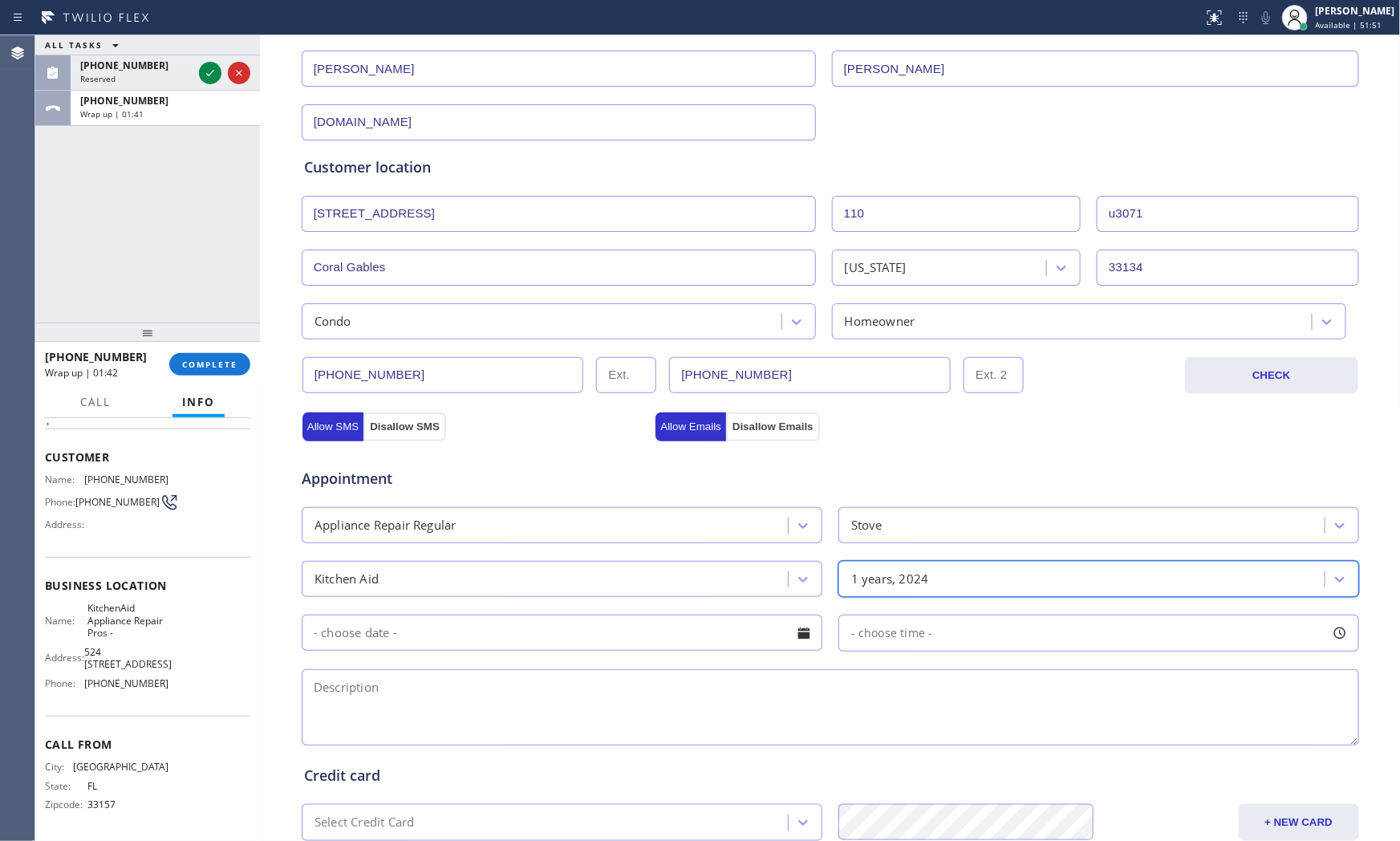
scroll to position [402, 0]
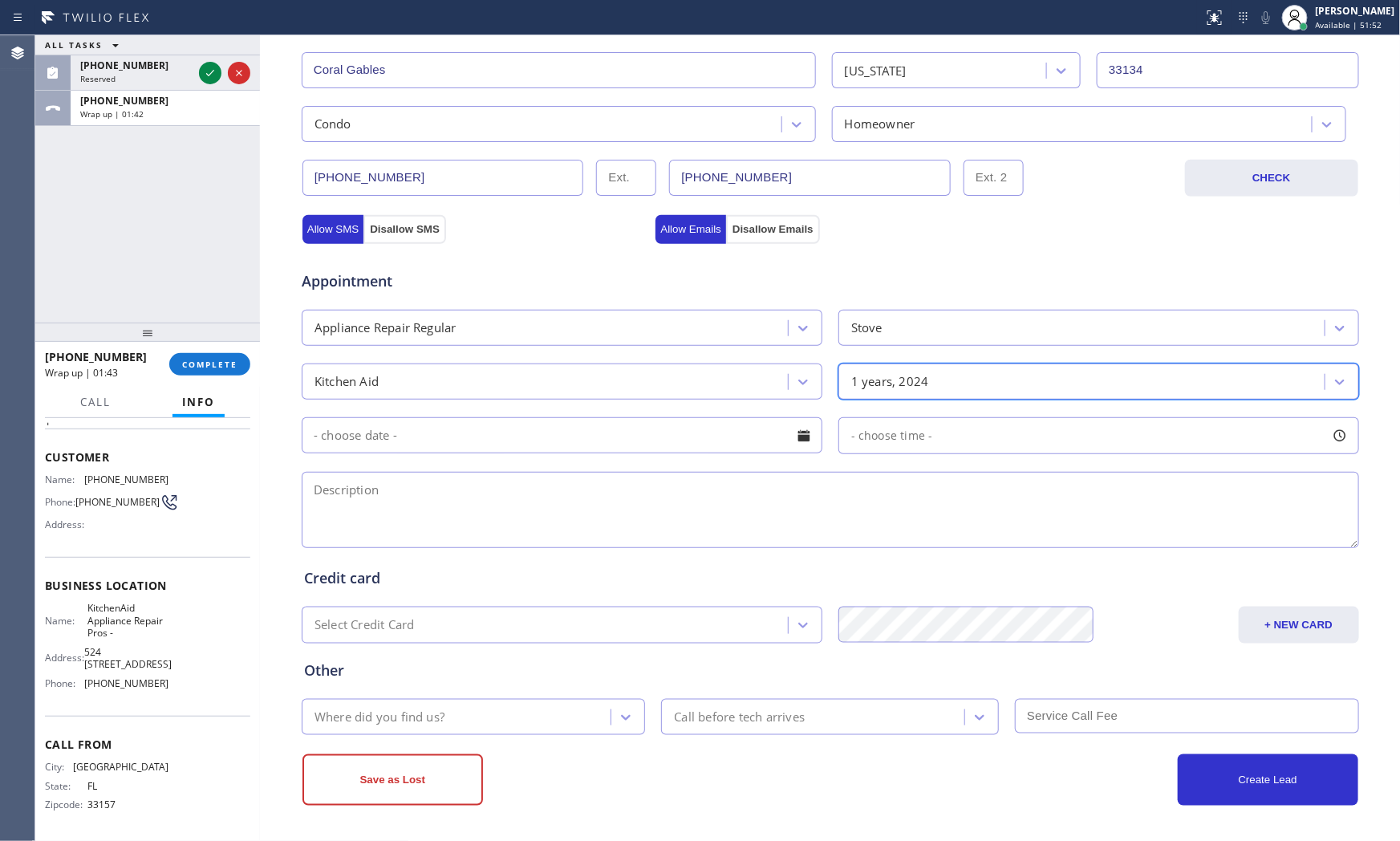
click at [525, 463] on div "Appointment Appliance Repair Regular Stove Kitchen Aid option 1 years, 2024, se…" at bounding box center [830, 401] width 1053 height 300
click at [530, 447] on input "text" at bounding box center [562, 436] width 521 height 37
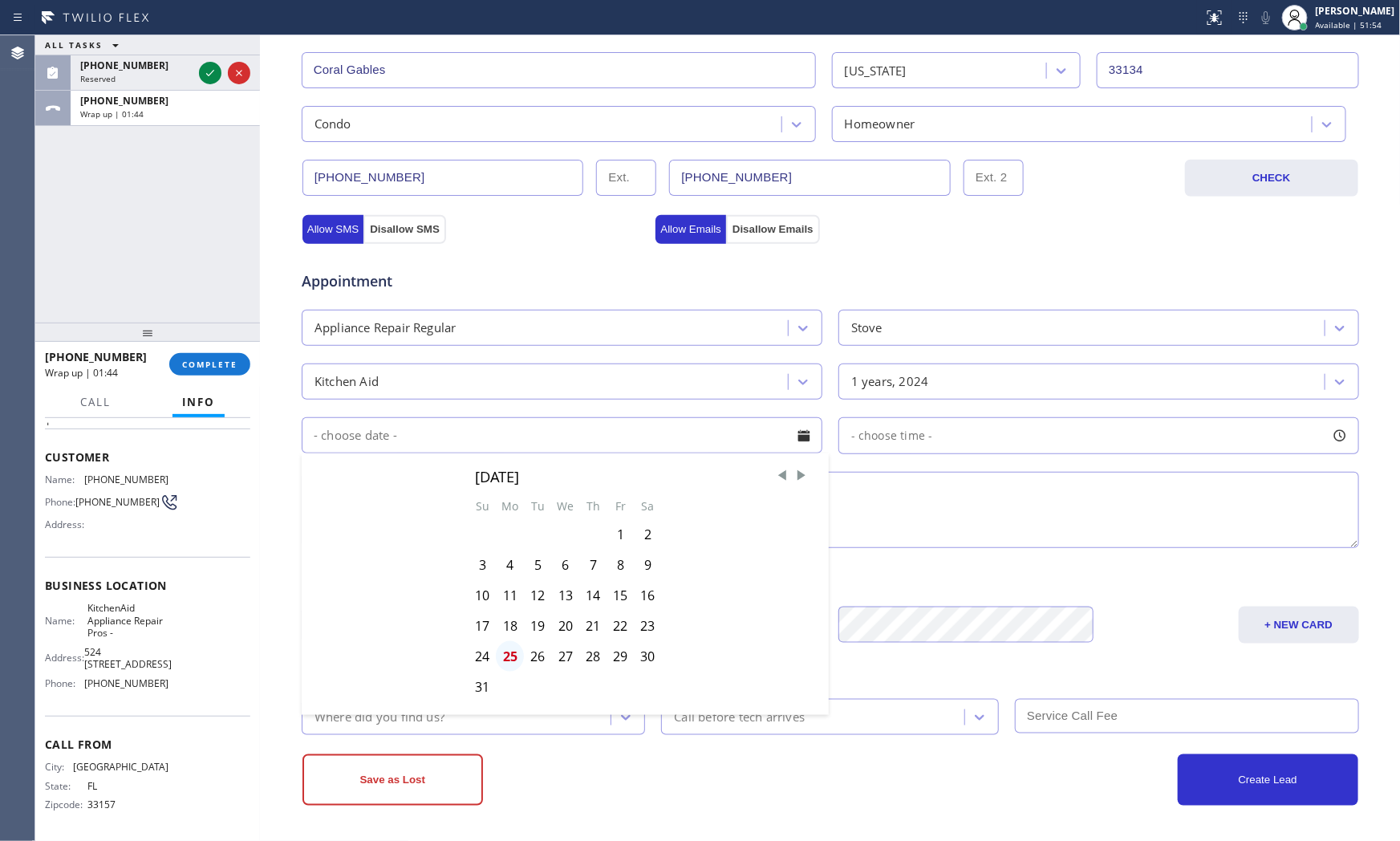
click at [501, 655] on div "25" at bounding box center [510, 656] width 28 height 30
type input "[DATE]"
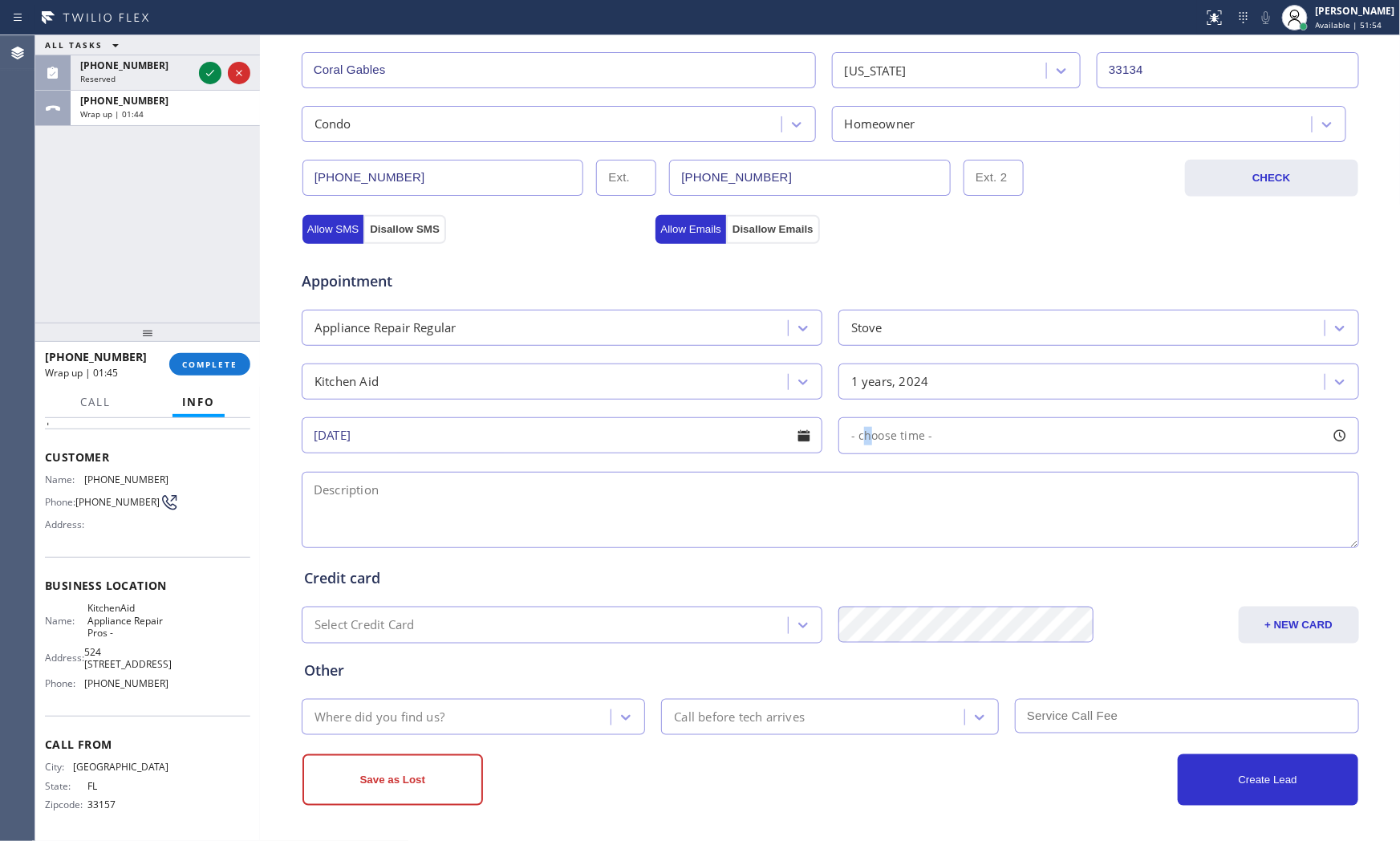
click at [861, 435] on span "- choose time -" at bounding box center [892, 436] width 82 height 16
drag, startPoint x: 883, startPoint y: 537, endPoint x: 1191, endPoint y: 530, distance: 308.1
click at [1191, 530] on div at bounding box center [1200, 533] width 19 height 34
drag, startPoint x: 856, startPoint y: 533, endPoint x: 1077, endPoint y: 535, distance: 221.0
click at [1077, 535] on div at bounding box center [1085, 533] width 19 height 34
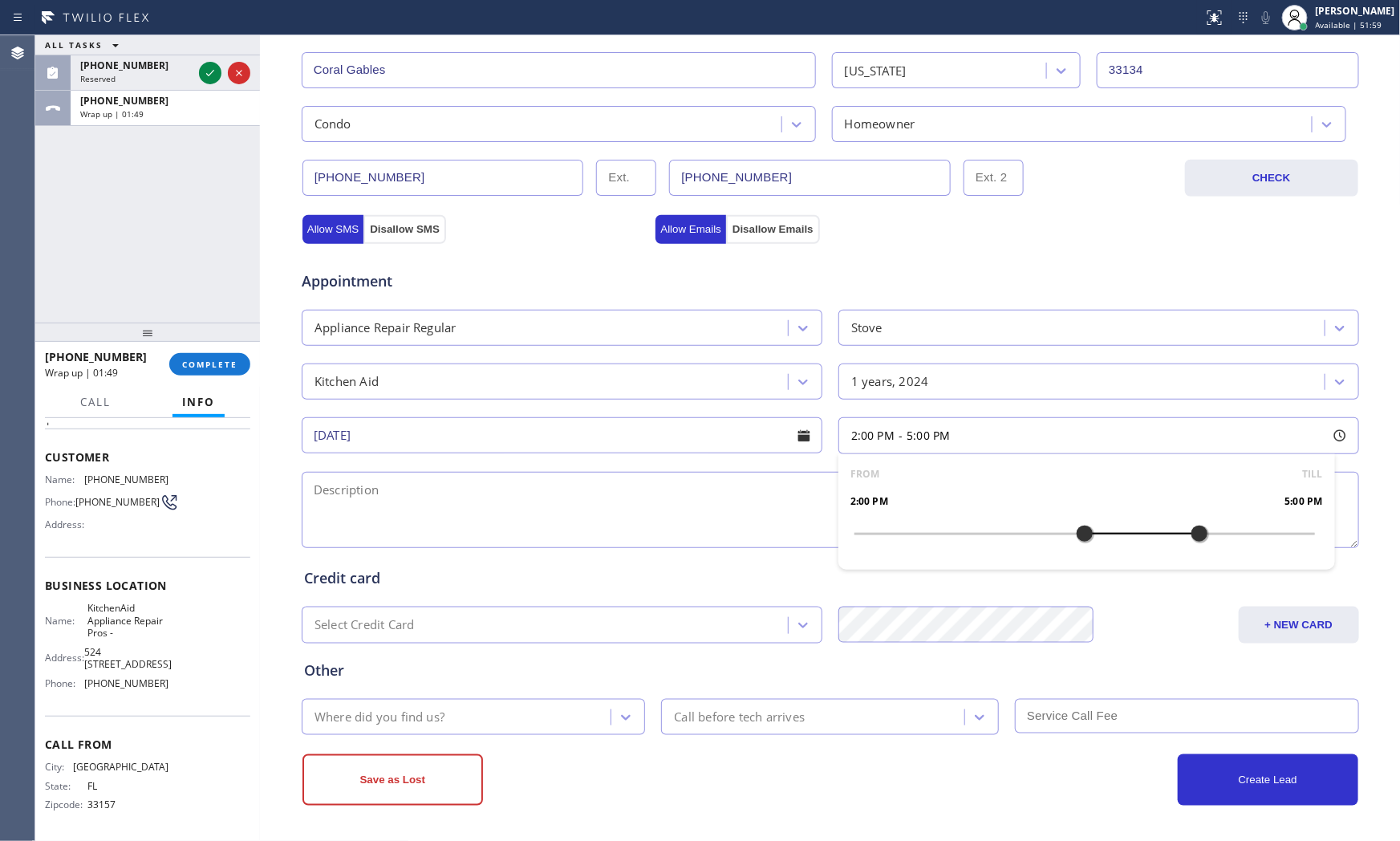
click at [712, 519] on textarea at bounding box center [830, 511] width 1057 height 77
click at [113, 604] on span "KitchenAid Appliance Repair Pros -" at bounding box center [128, 620] width 80 height 37
copy span "KitchenAid Appliance Repair Pros -"
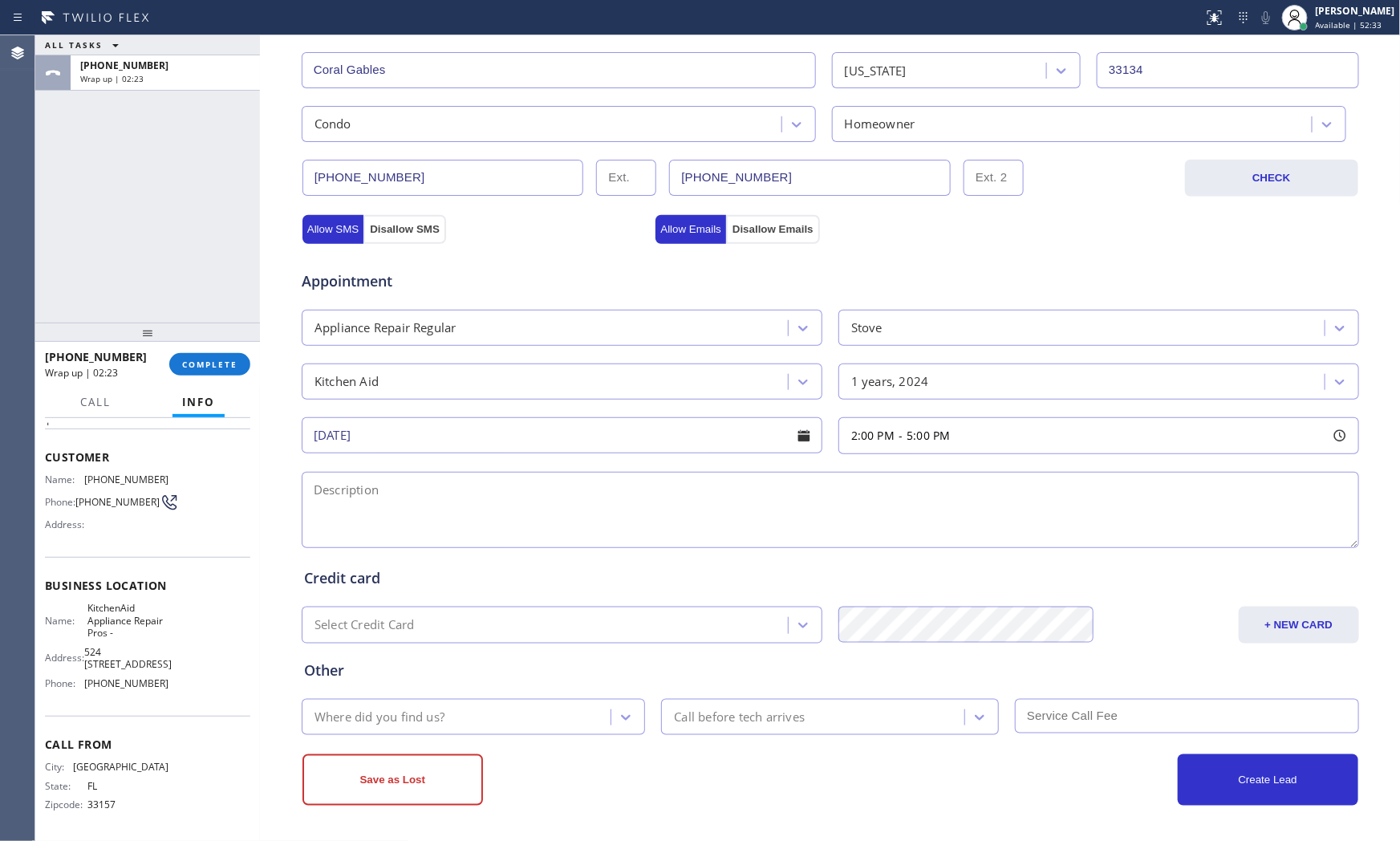
click at [537, 504] on textarea at bounding box center [830, 511] width 1057 height 77
paste textarea "2-5 $79 kitchenAid | stove | showing error code FE0, say keyboard disconnected …"
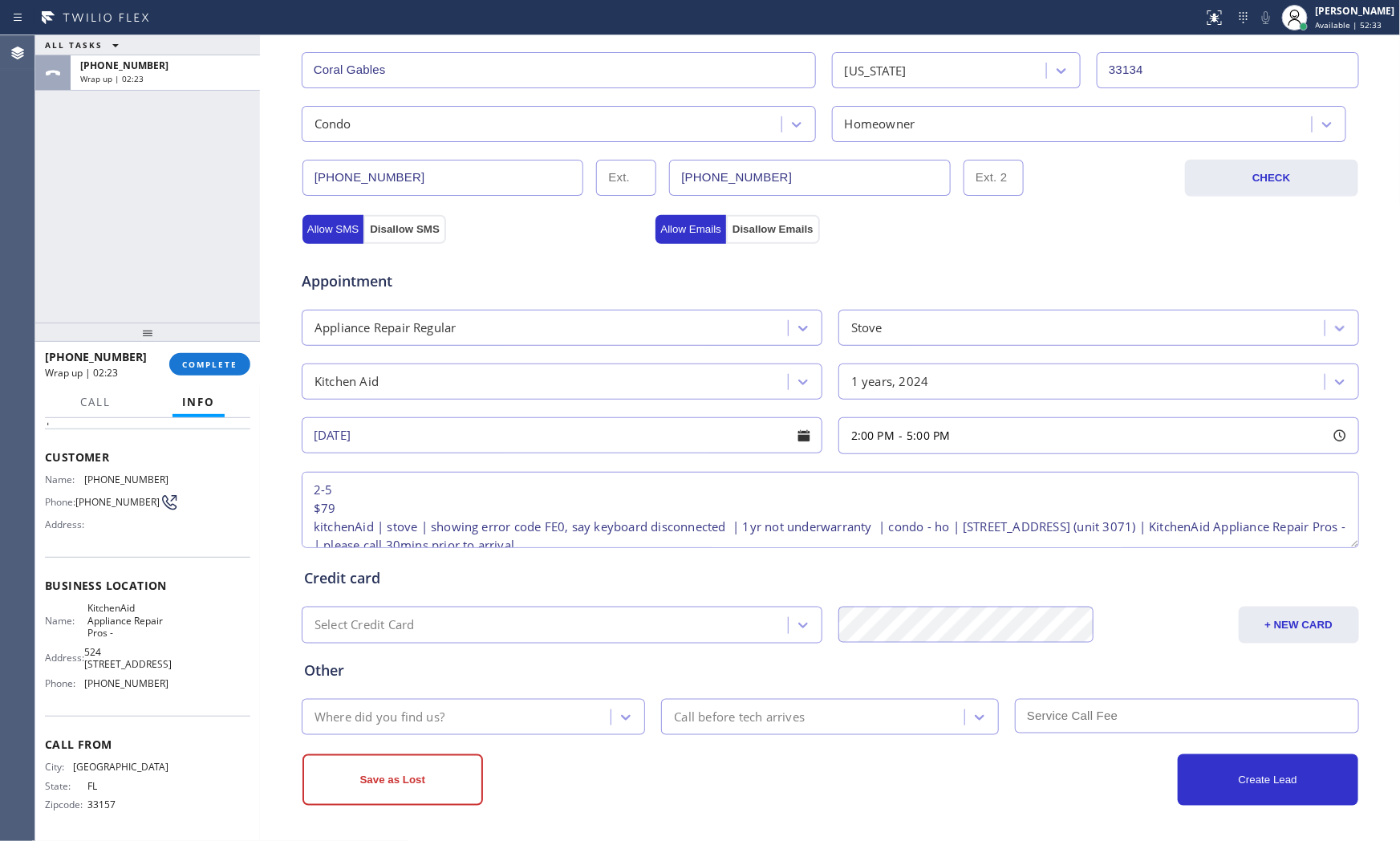
scroll to position [25, 0]
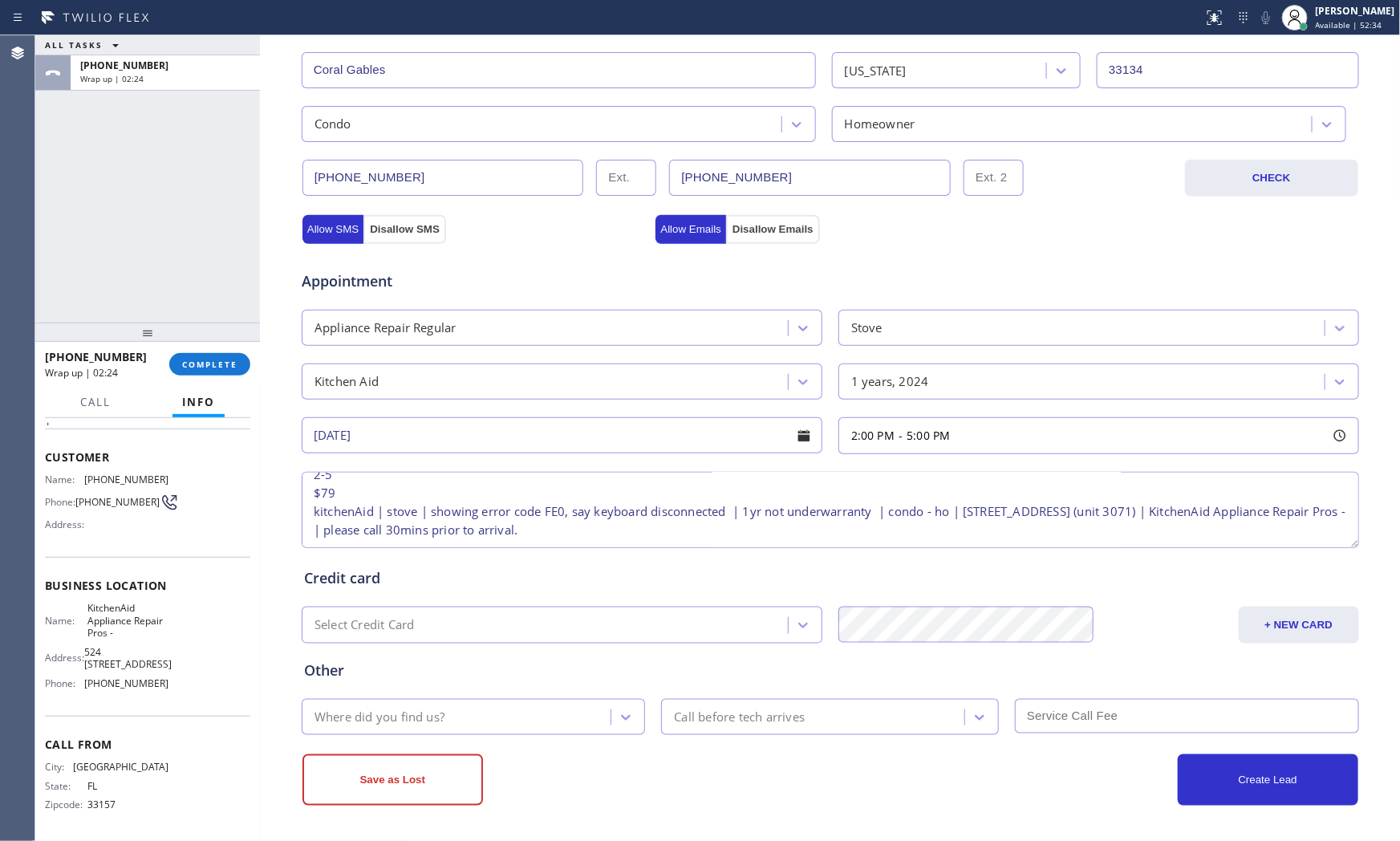
type textarea "2-5 $79 kitchenAid | stove | showing error code FE0, say keyboard disconnected …"
click at [407, 735] on div "Save as Lost Create Lead" at bounding box center [830, 770] width 1059 height 70
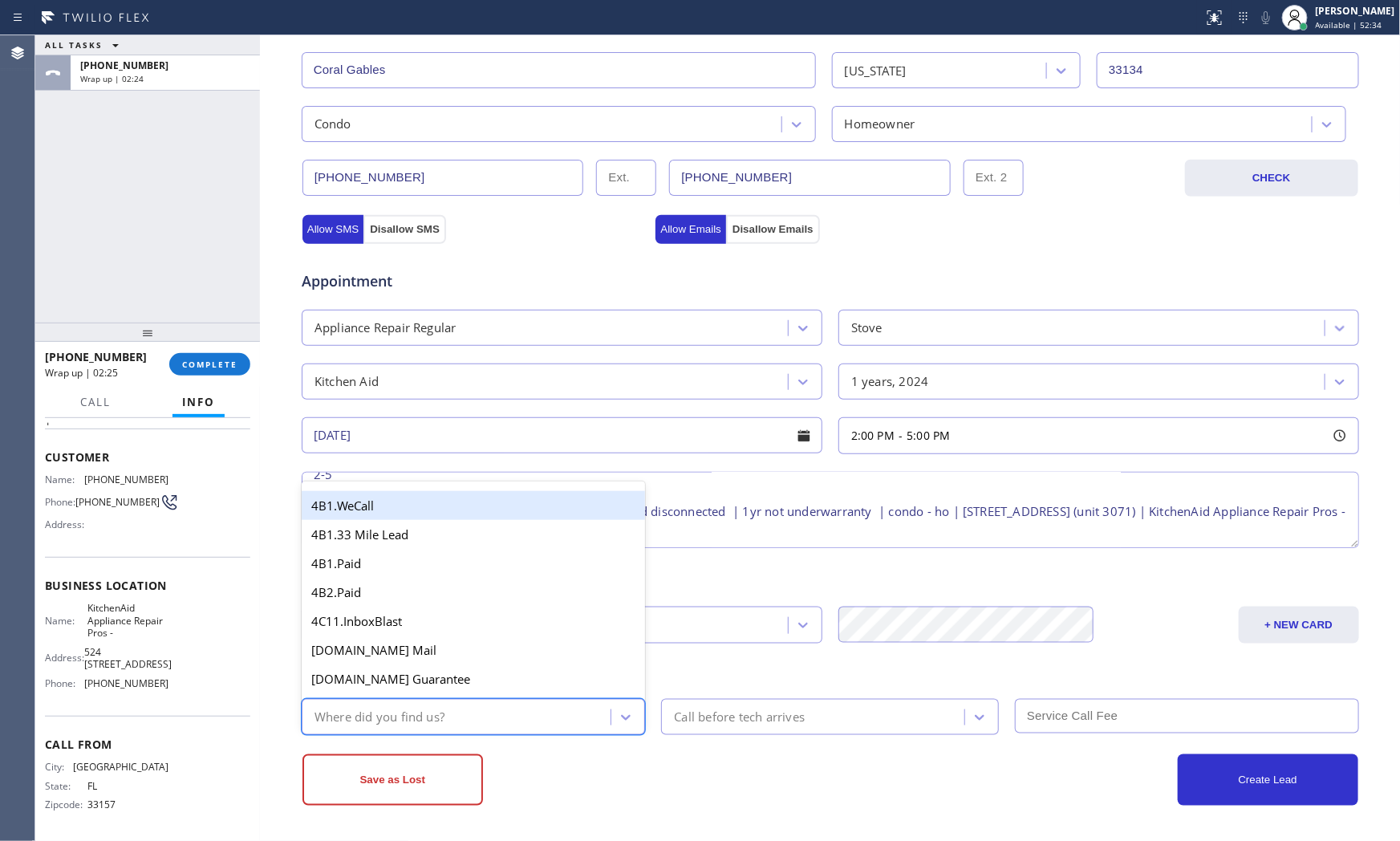
click at [410, 727] on div "Where did you find us?" at bounding box center [459, 717] width 305 height 28
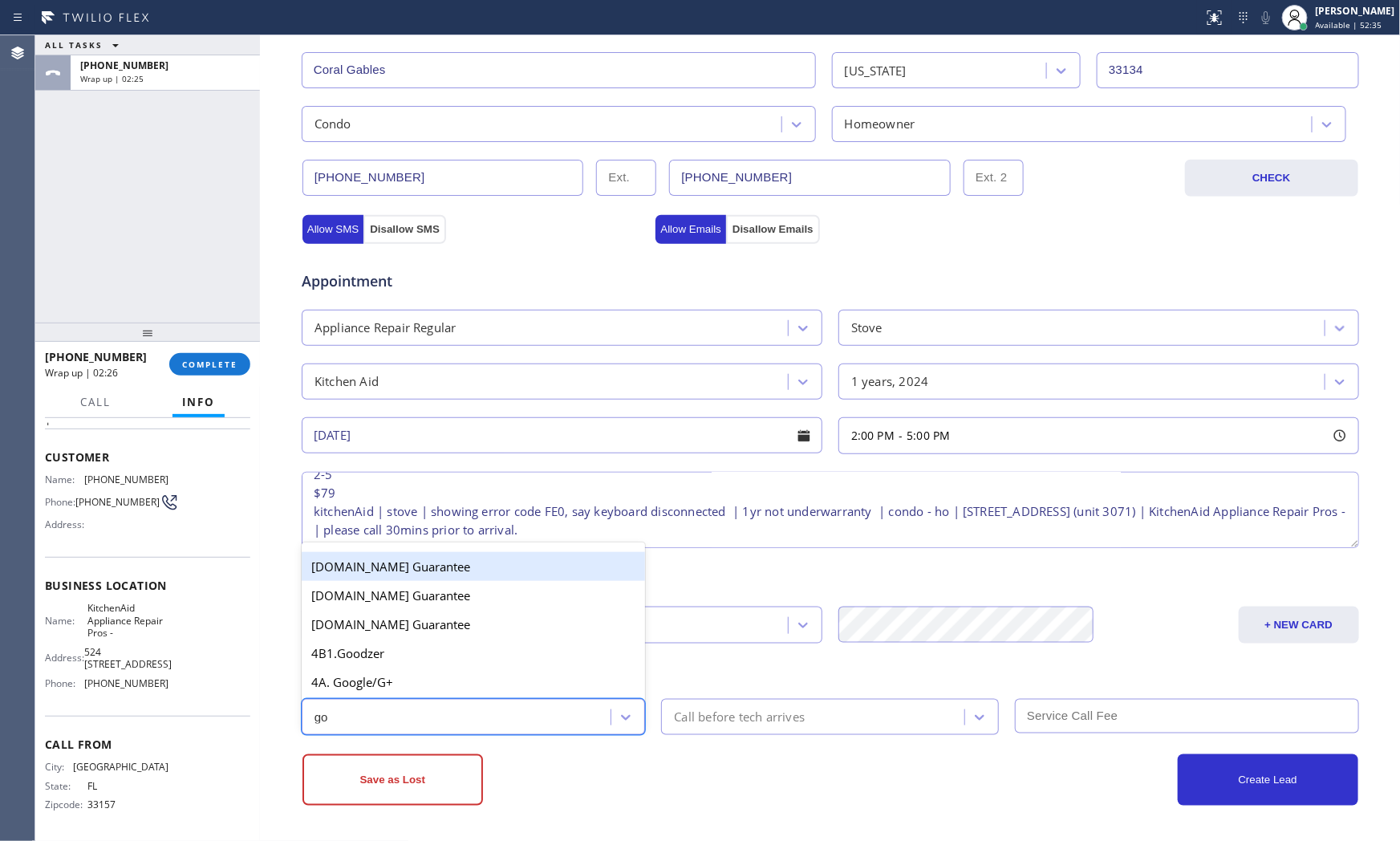
type input "goo"
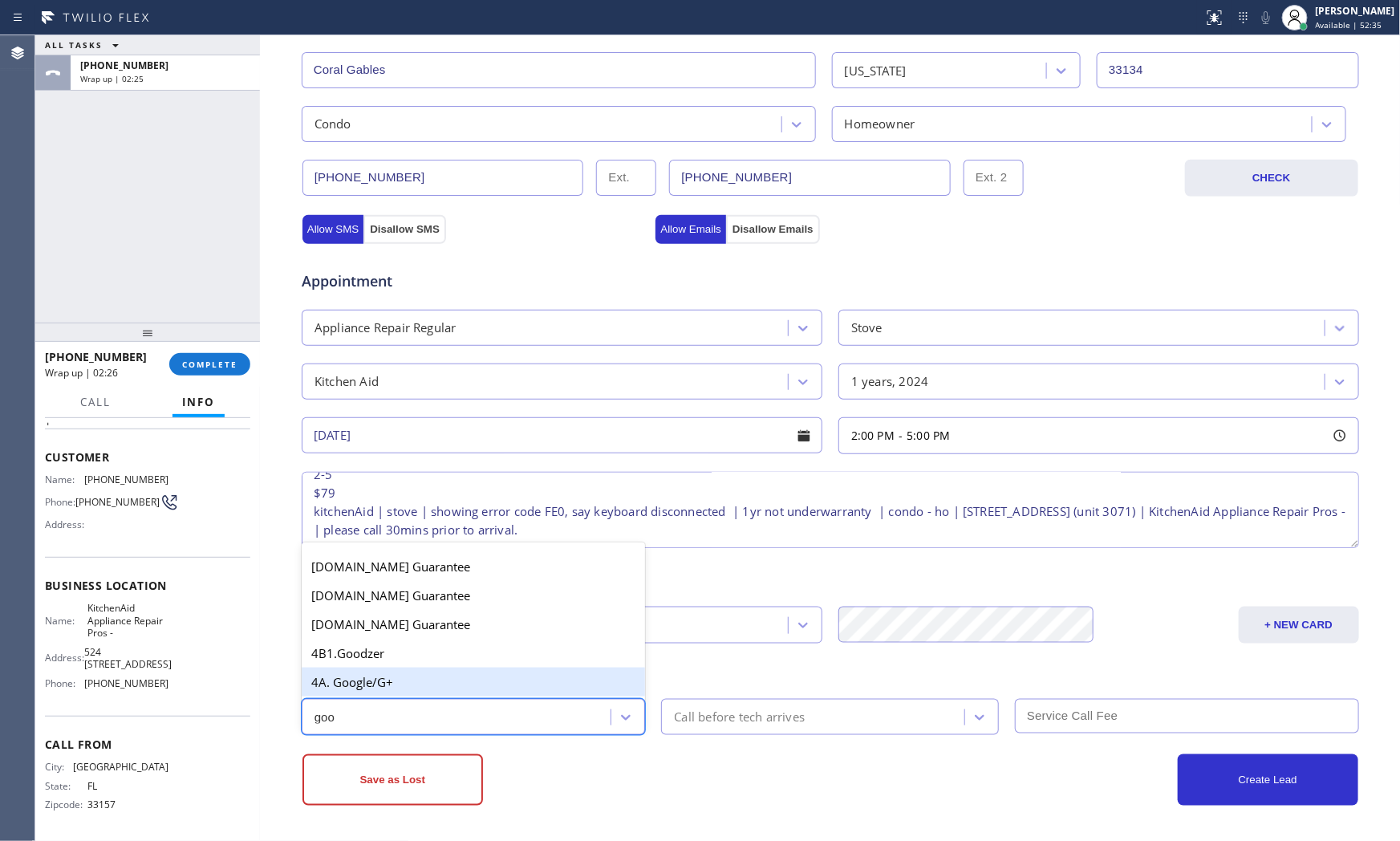
click at [412, 686] on div "4A. Google/G+" at bounding box center [474, 682] width 344 height 29
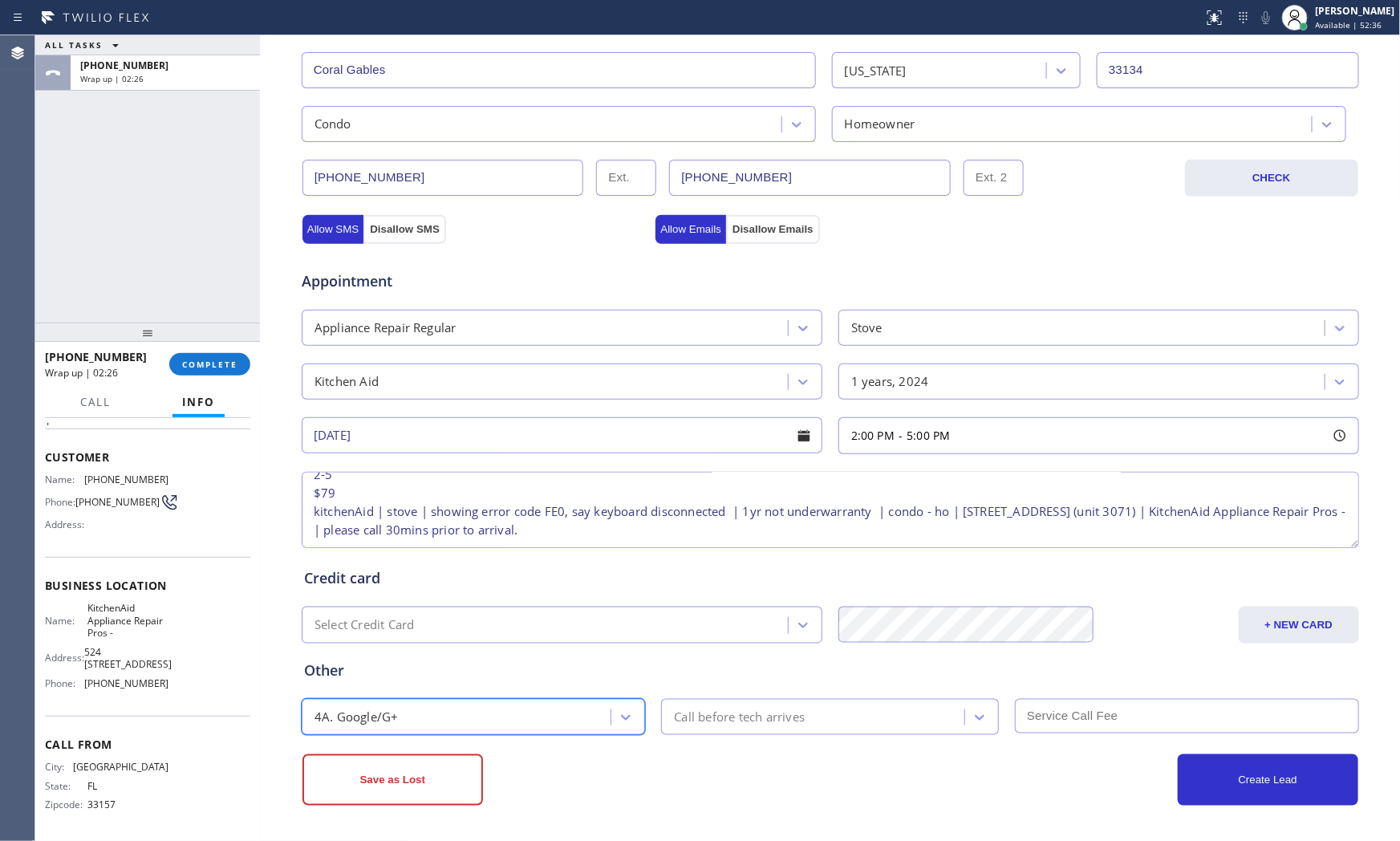
click at [696, 713] on div "Call before tech arrives" at bounding box center [739, 717] width 130 height 18
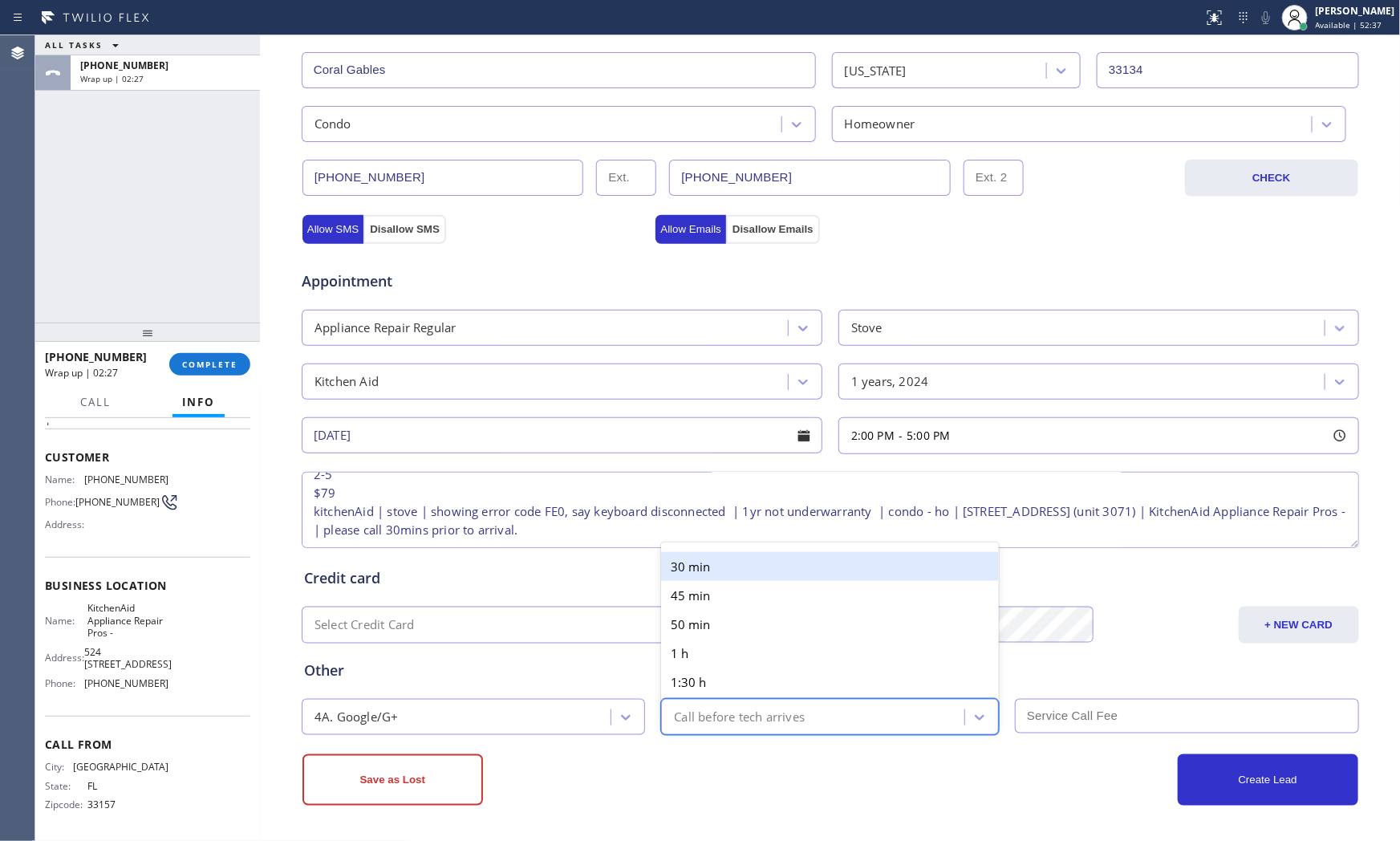
drag, startPoint x: 710, startPoint y: 586, endPoint x: 716, endPoint y: 567, distance: 19.9
click at [716, 567] on div "30 min 45 min 50 min 1 h 1:30 h 2 h" at bounding box center [830, 638] width 338 height 180
click at [716, 567] on div "30 min" at bounding box center [830, 566] width 338 height 29
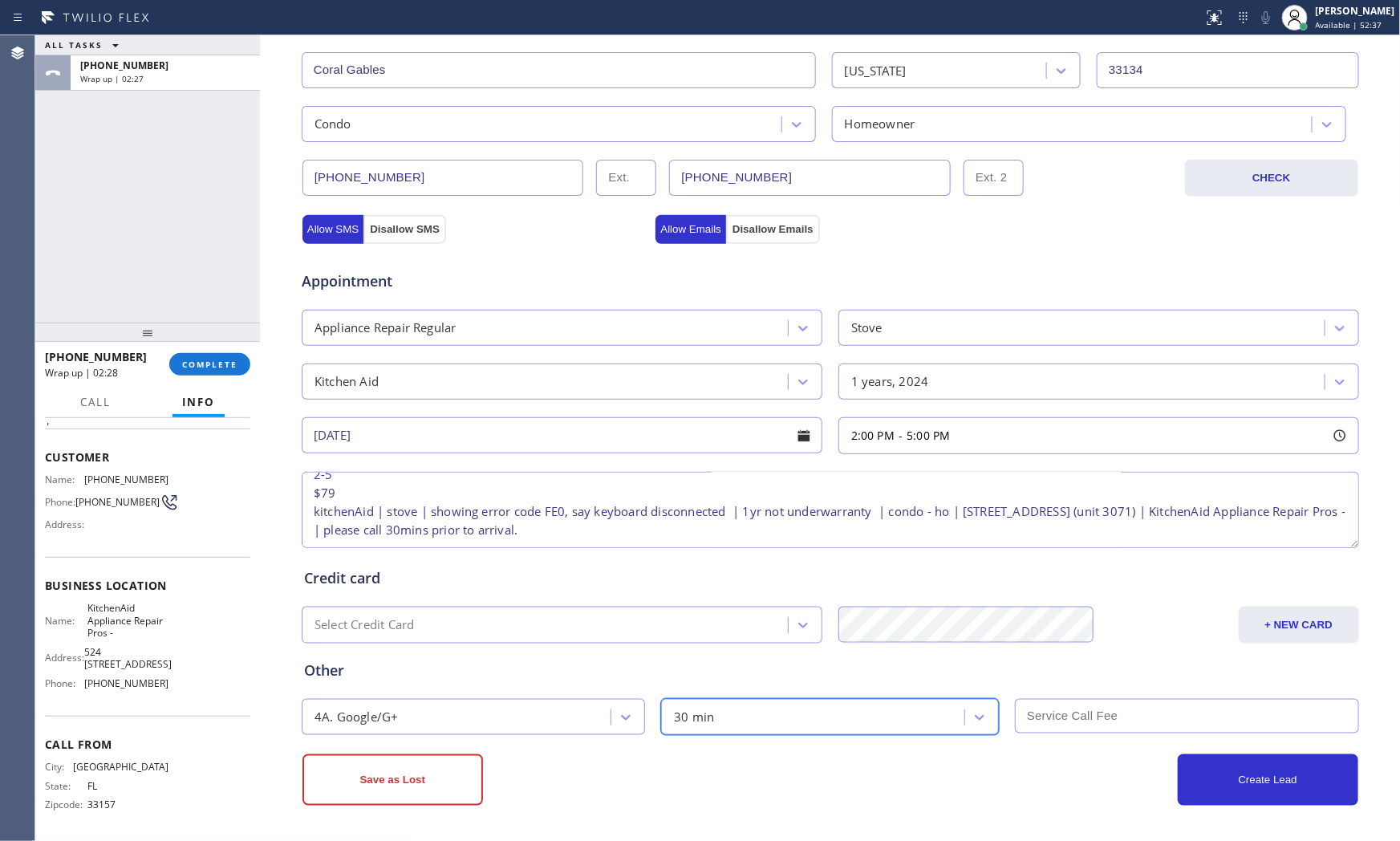
click at [1082, 724] on input "text" at bounding box center [1187, 717] width 344 height 35
type input "79"
drag, startPoint x: 1066, startPoint y: 796, endPoint x: 1253, endPoint y: 786, distance: 187.3
click at [1071, 796] on div "Create Lead" at bounding box center [1094, 780] width 528 height 51
click at [1253, 786] on button "Create Lead" at bounding box center [1269, 780] width 181 height 51
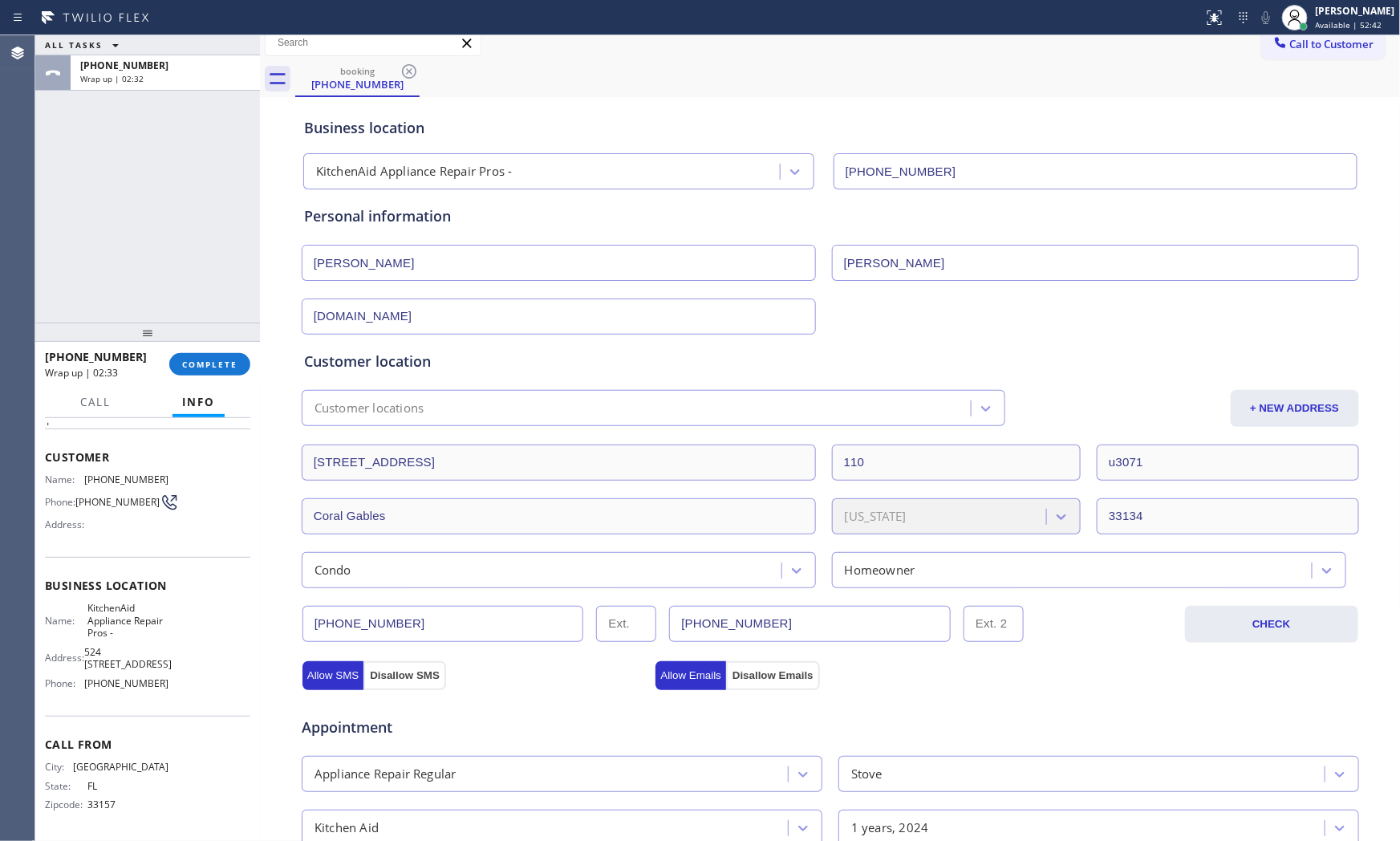
scroll to position [0, 0]
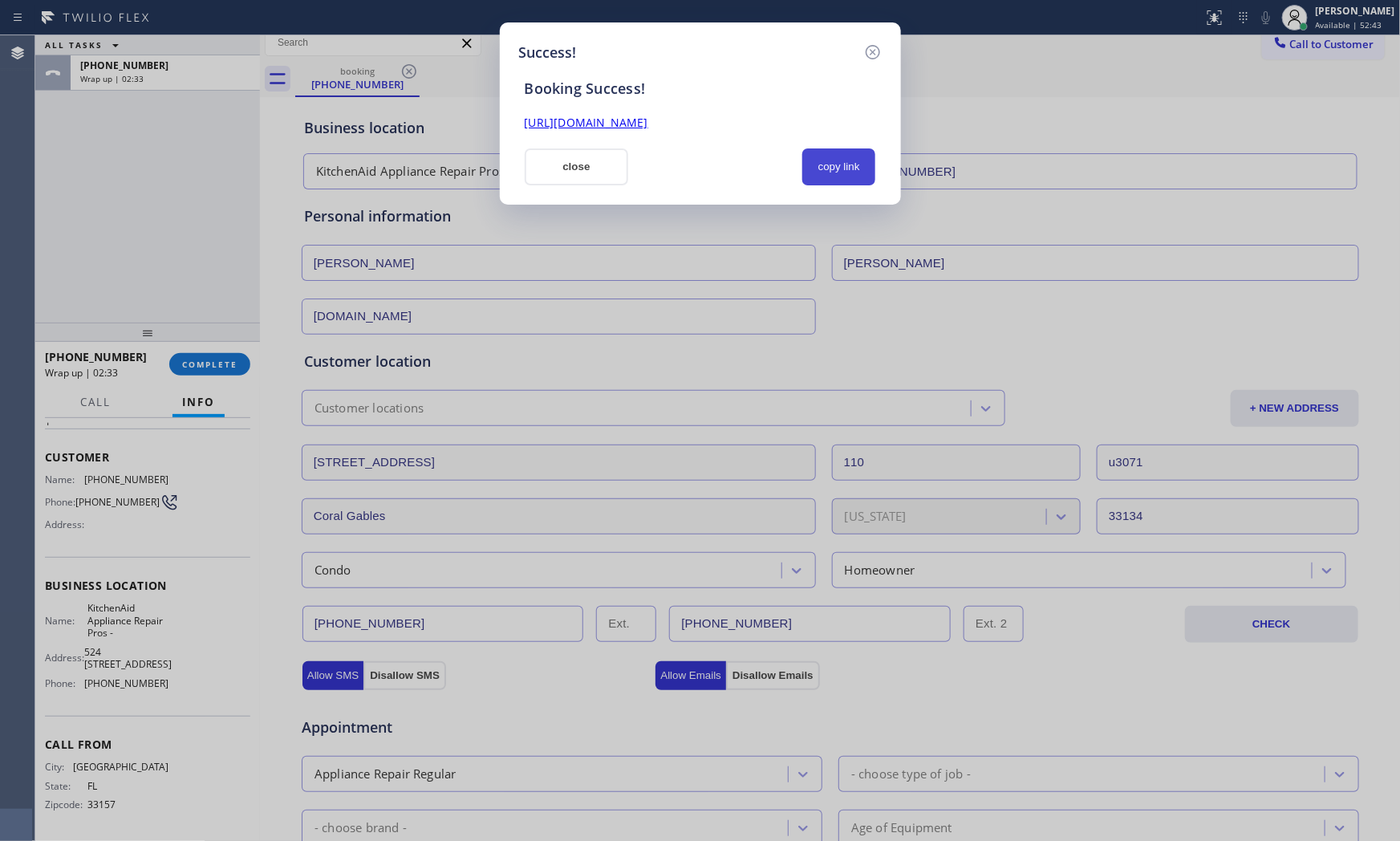
click at [823, 171] on button "copy link" at bounding box center [839, 167] width 74 height 37
click at [577, 179] on button "close" at bounding box center [577, 167] width 104 height 37
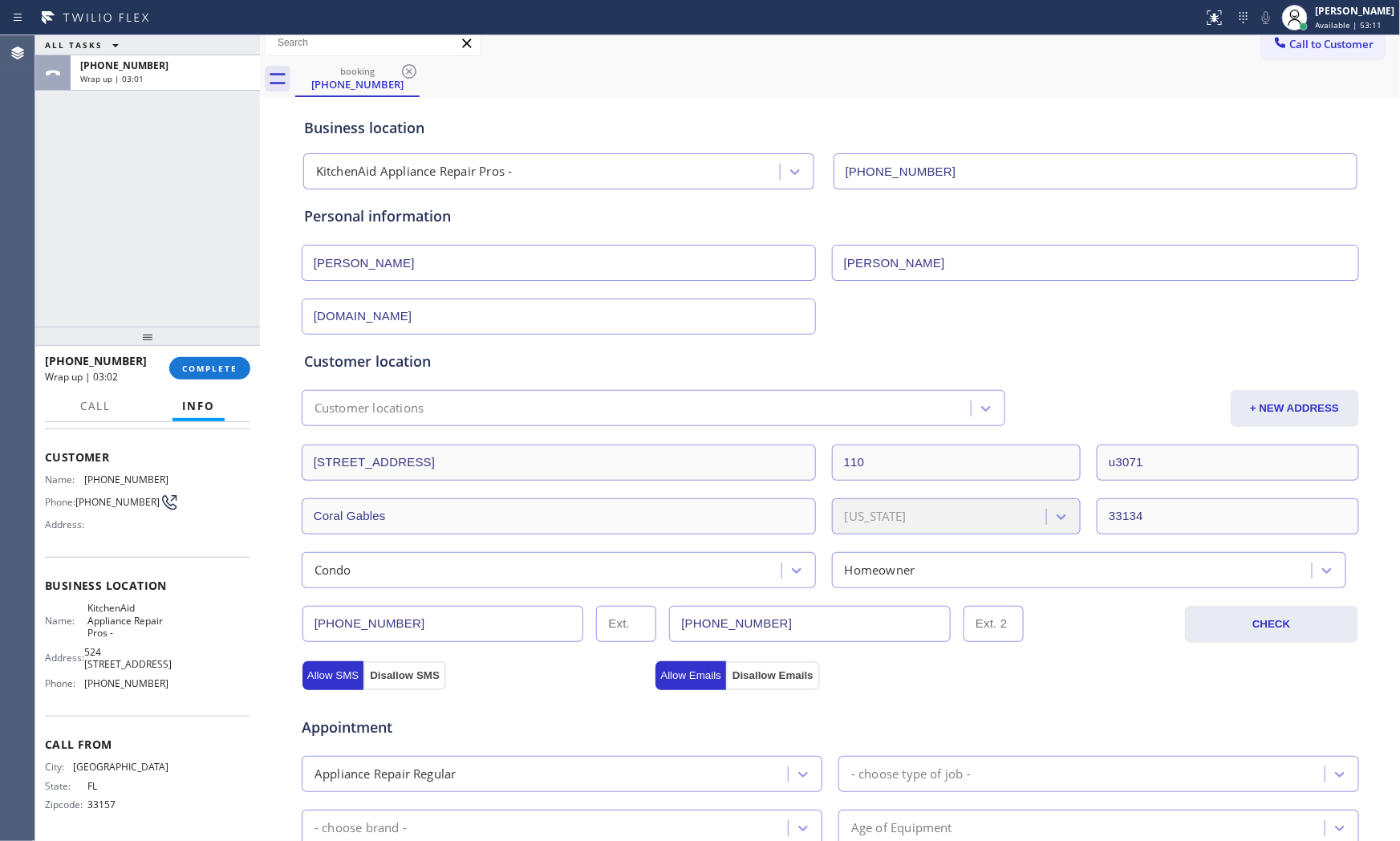
drag, startPoint x: 196, startPoint y: 337, endPoint x: 196, endPoint y: 354, distance: 17.0
click at [196, 346] on div at bounding box center [148, 337] width 224 height 19
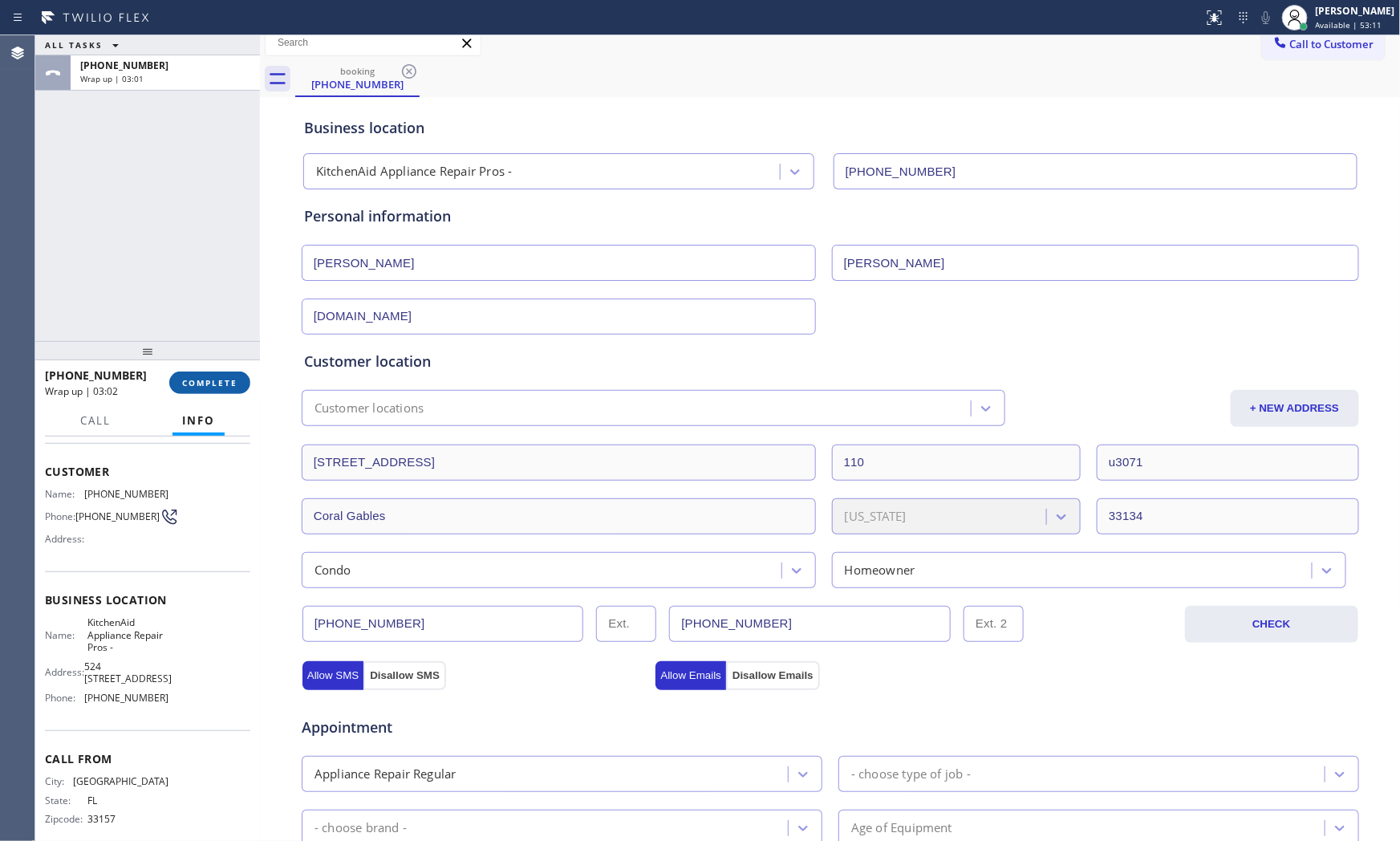
click at [203, 387] on span "COMPLETE" at bounding box center [210, 383] width 56 height 11
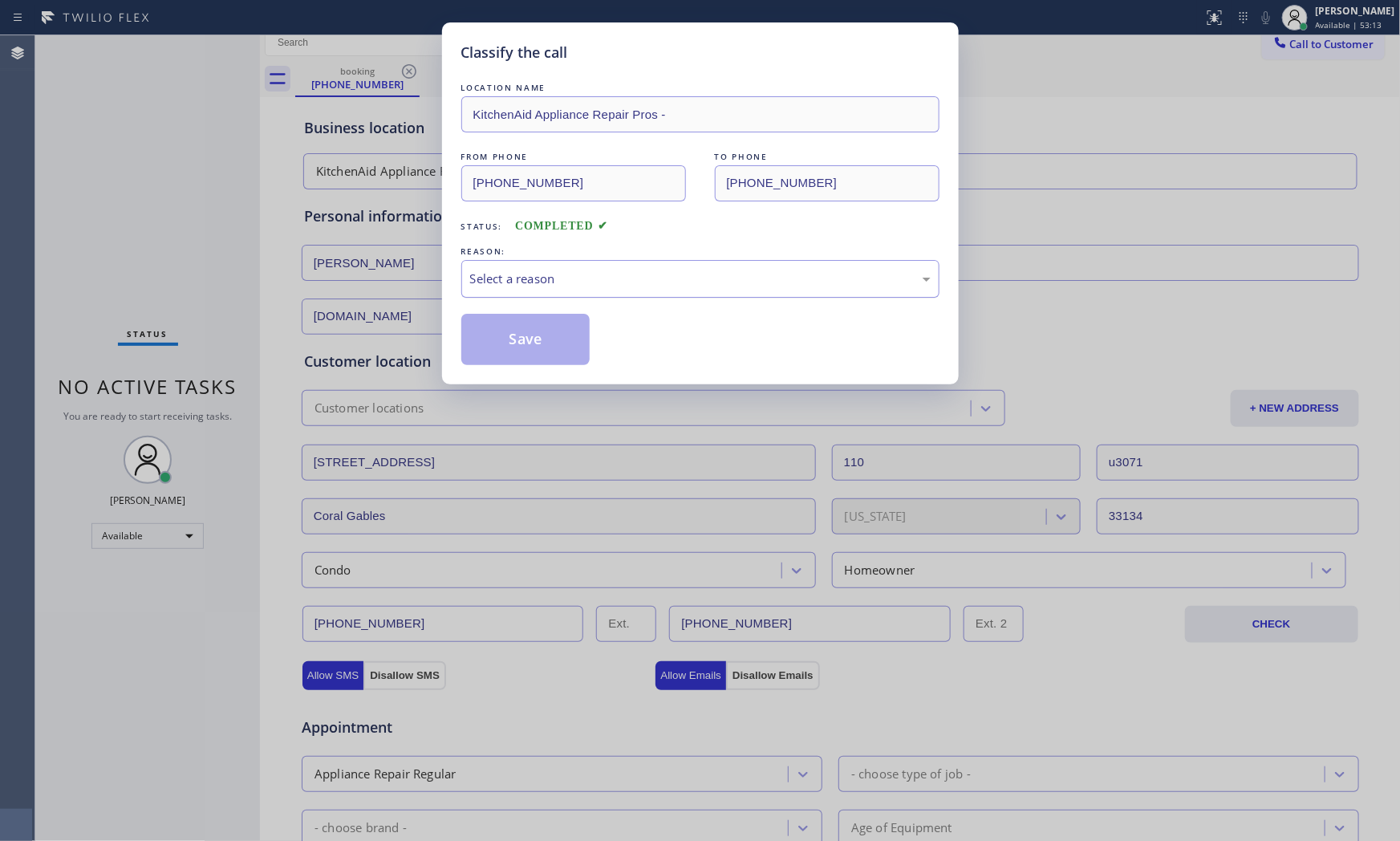
click at [535, 292] on div "Select a reason" at bounding box center [701, 278] width 478 height 37
click at [517, 327] on button "Save" at bounding box center [526, 339] width 130 height 51
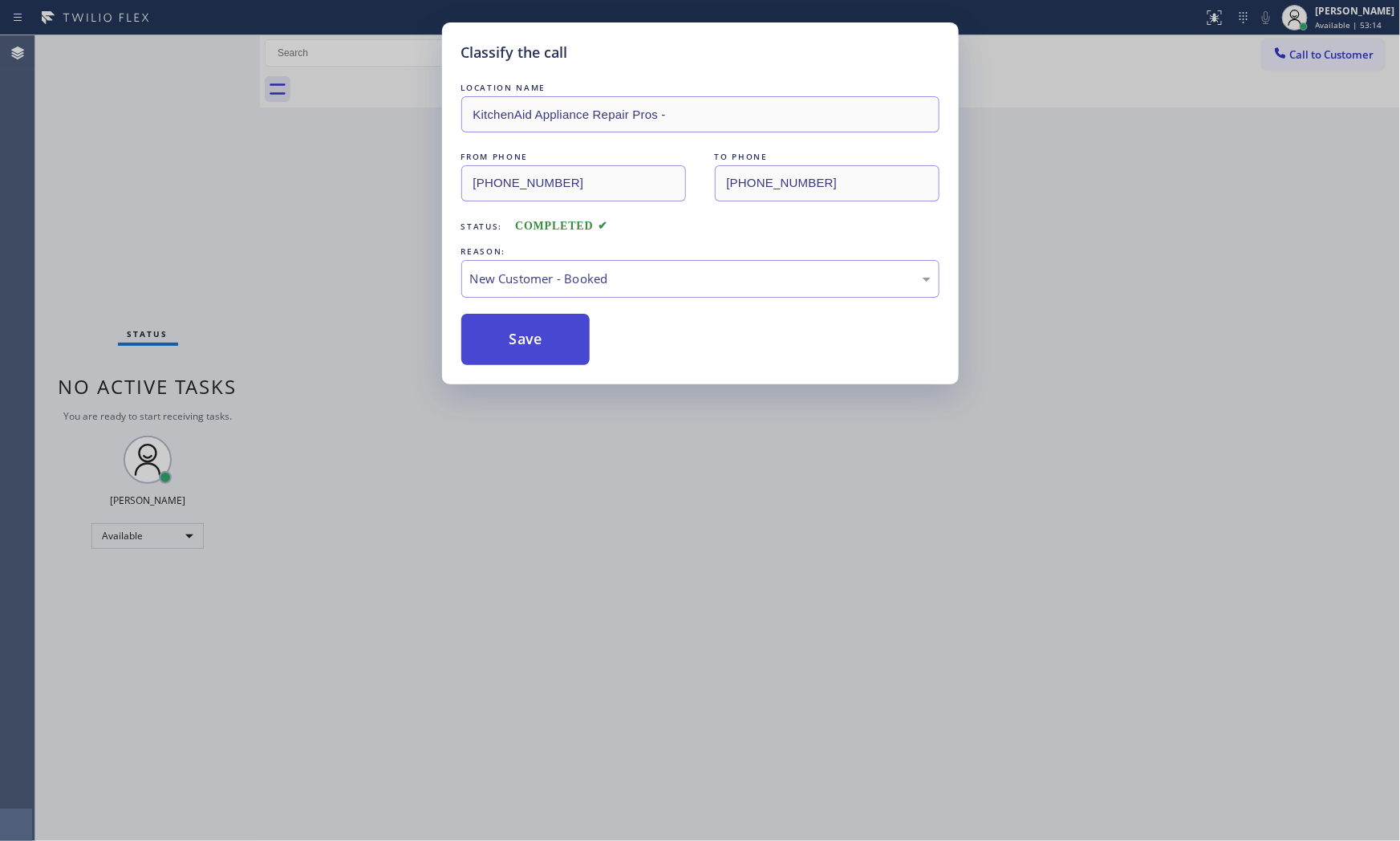
click at [517, 327] on button "Save" at bounding box center [526, 339] width 130 height 51
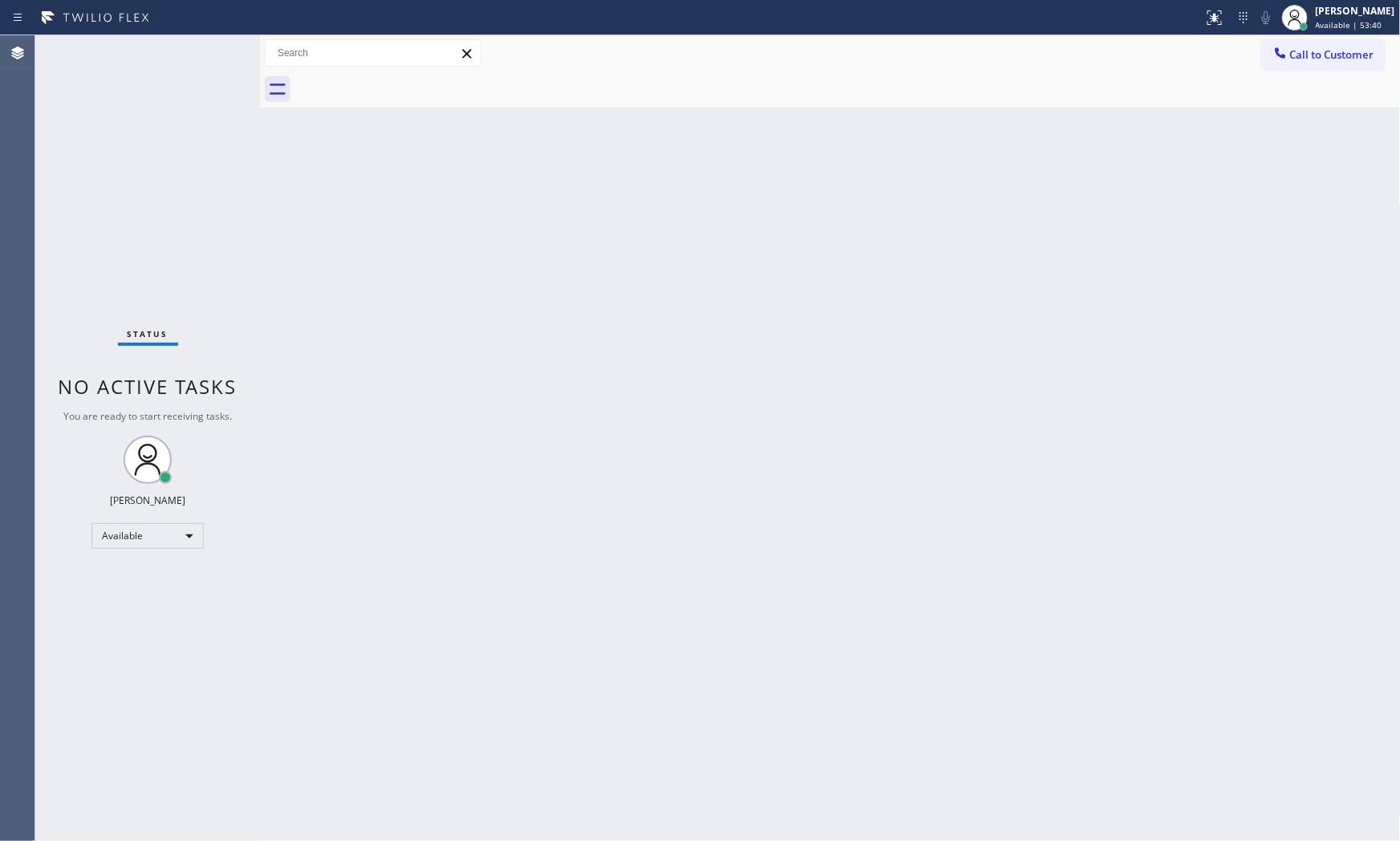
click at [568, 37] on div "Call to Customer Outbound call Location Search location Your caller id phone nu…" at bounding box center [830, 54] width 1141 height 37
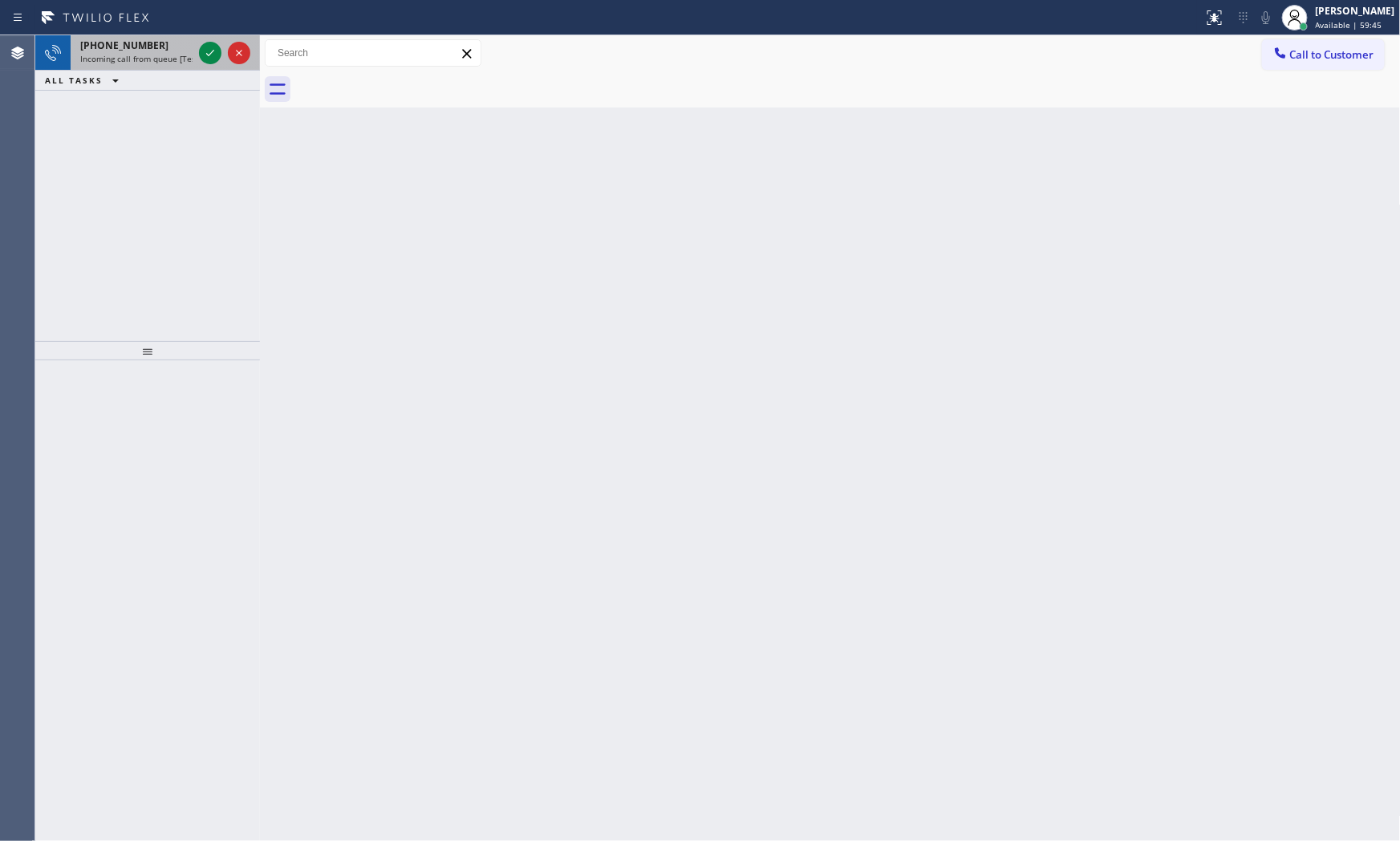
click at [133, 40] on span "[PHONE_NUMBER]" at bounding box center [124, 45] width 89 height 14
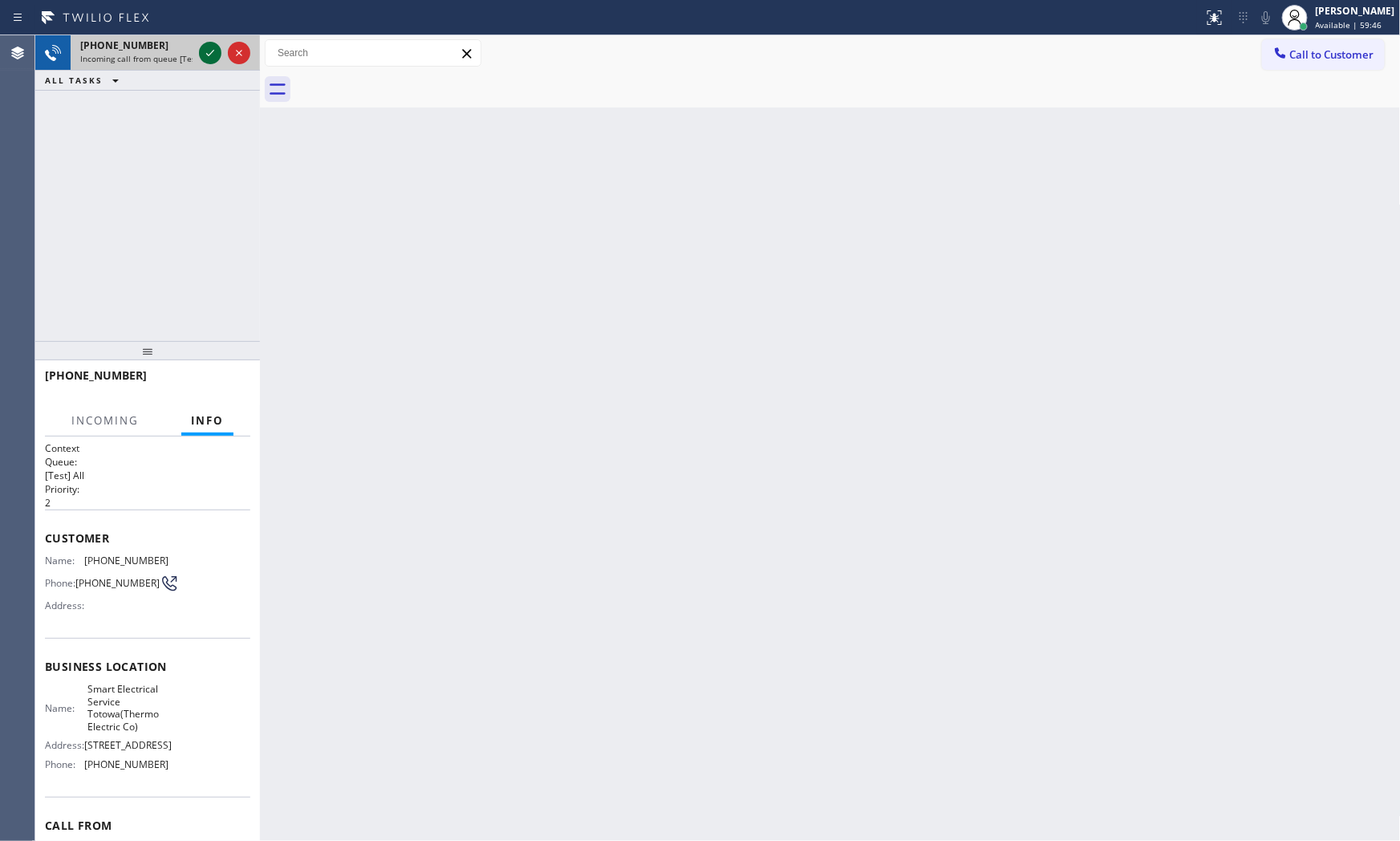
click at [210, 51] on icon at bounding box center [210, 53] width 19 height 19
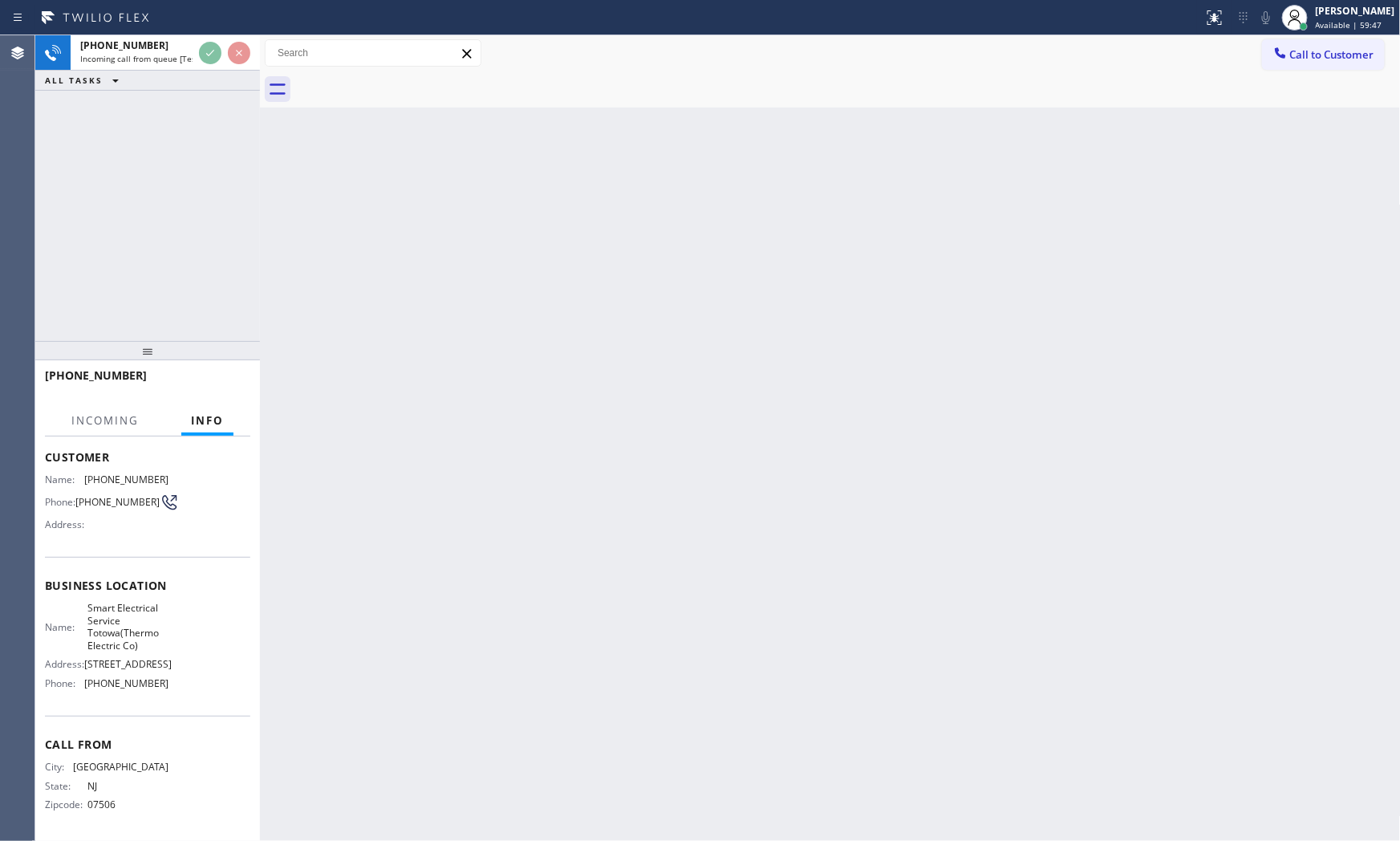
scroll to position [123, 0]
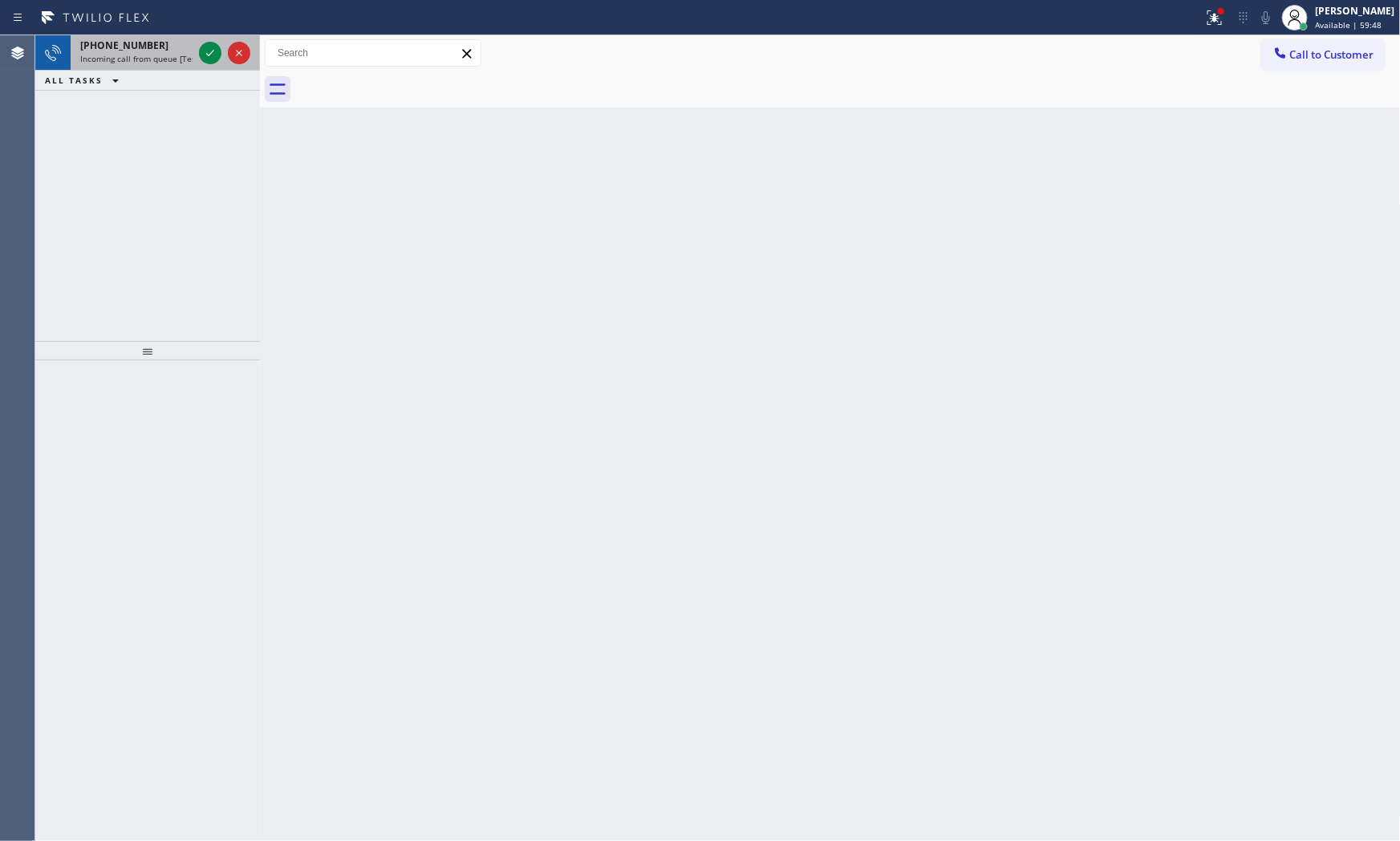
click at [205, 64] on div at bounding box center [224, 53] width 57 height 36
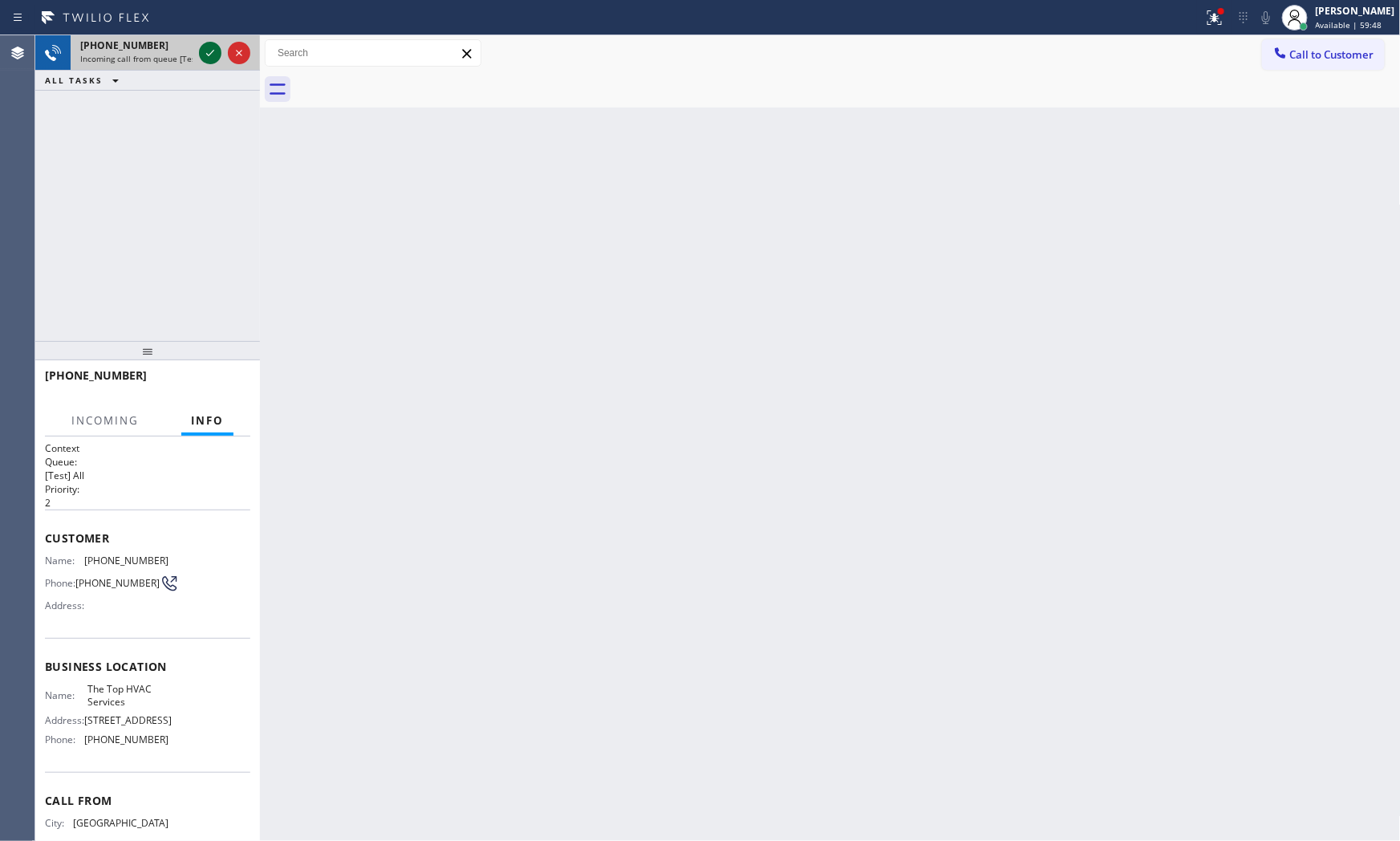
click at [205, 55] on icon at bounding box center [210, 53] width 19 height 19
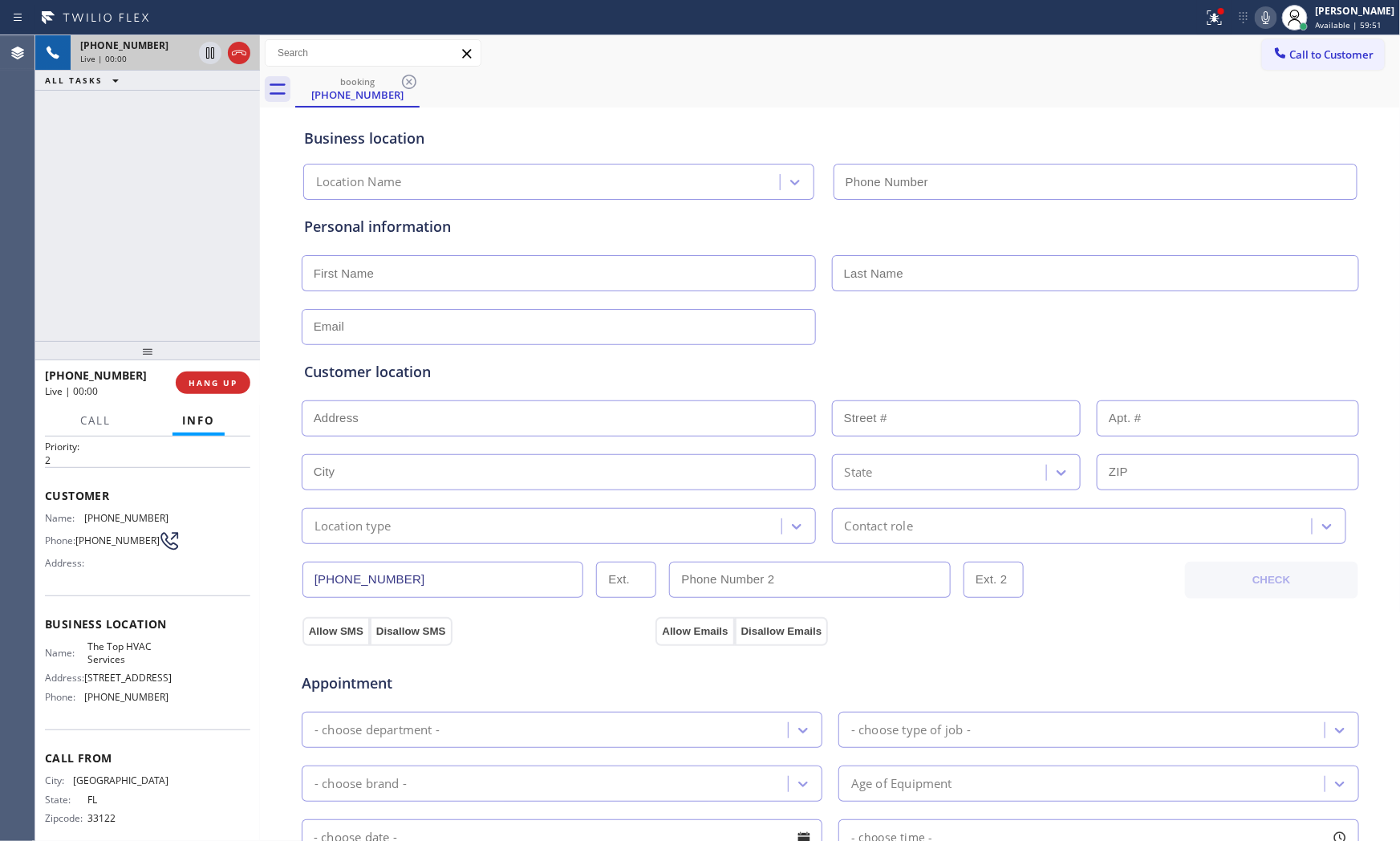
scroll to position [73, 0]
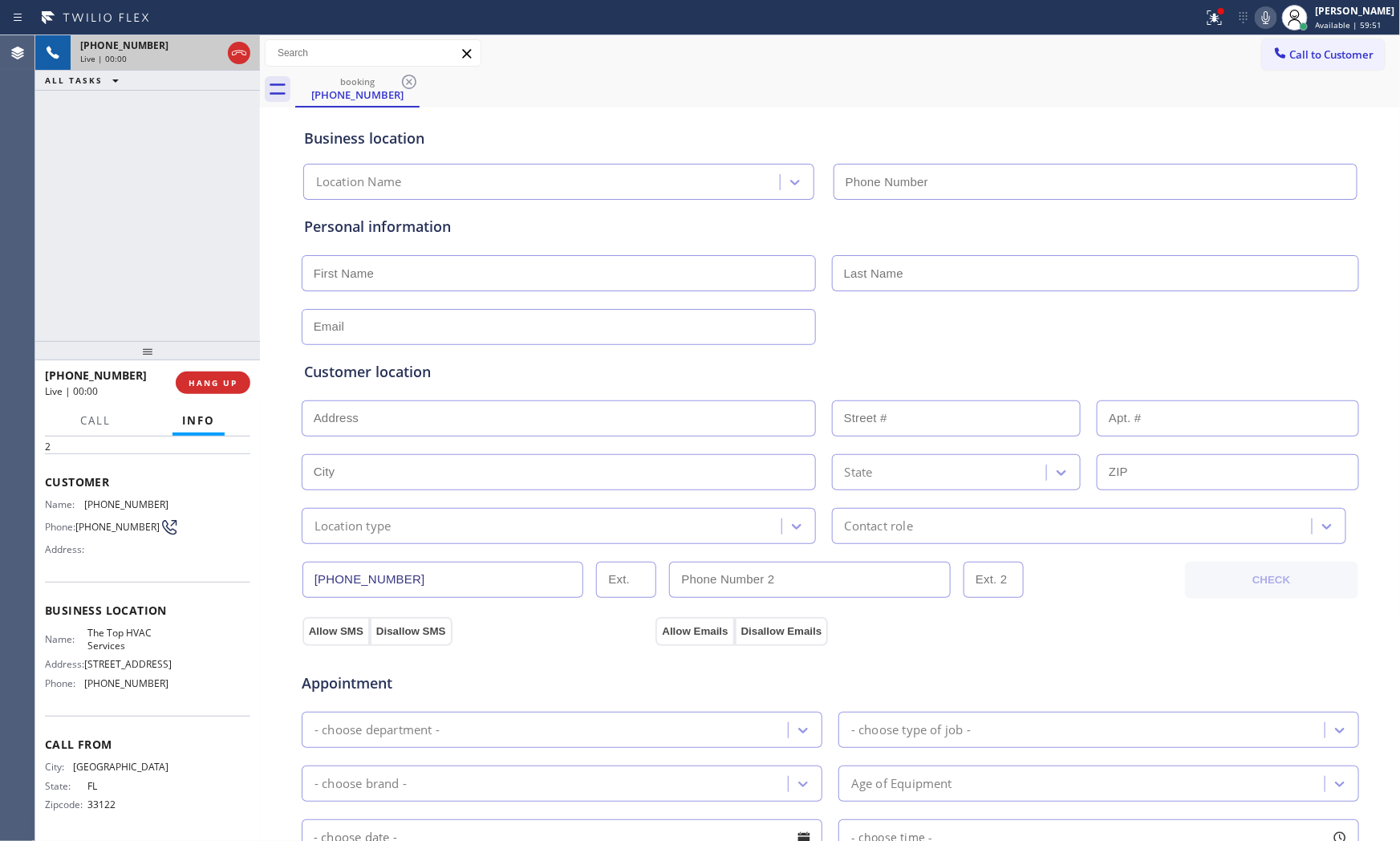
type input "[PHONE_NUMBER]"
click at [209, 403] on div "[PHONE_NUMBER] Live | 00:00 HANG UP" at bounding box center [148, 383] width 205 height 42
click at [210, 387] on span "HANG UP" at bounding box center [213, 383] width 49 height 11
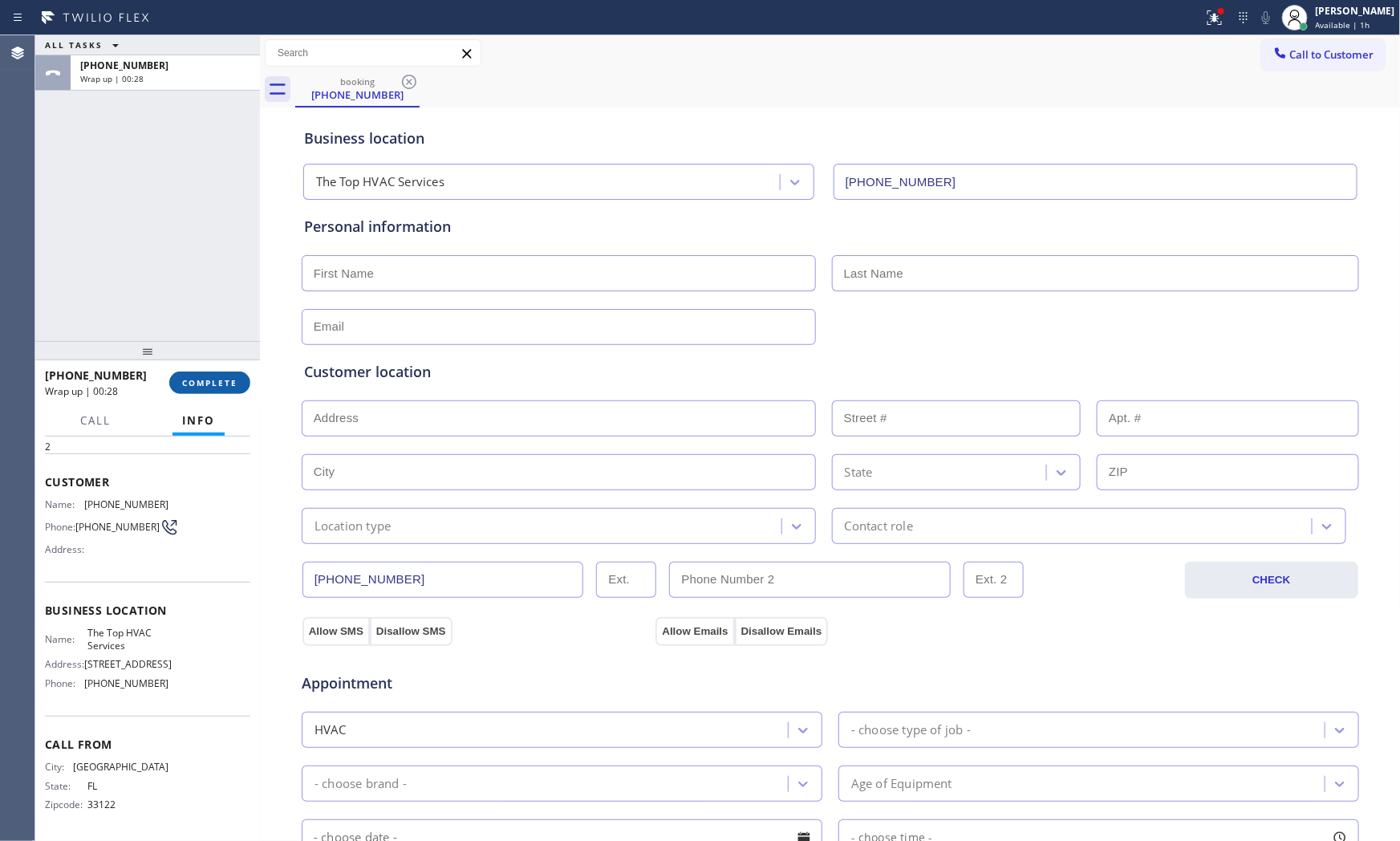
click at [213, 374] on button "COMPLETE" at bounding box center [210, 383] width 81 height 23
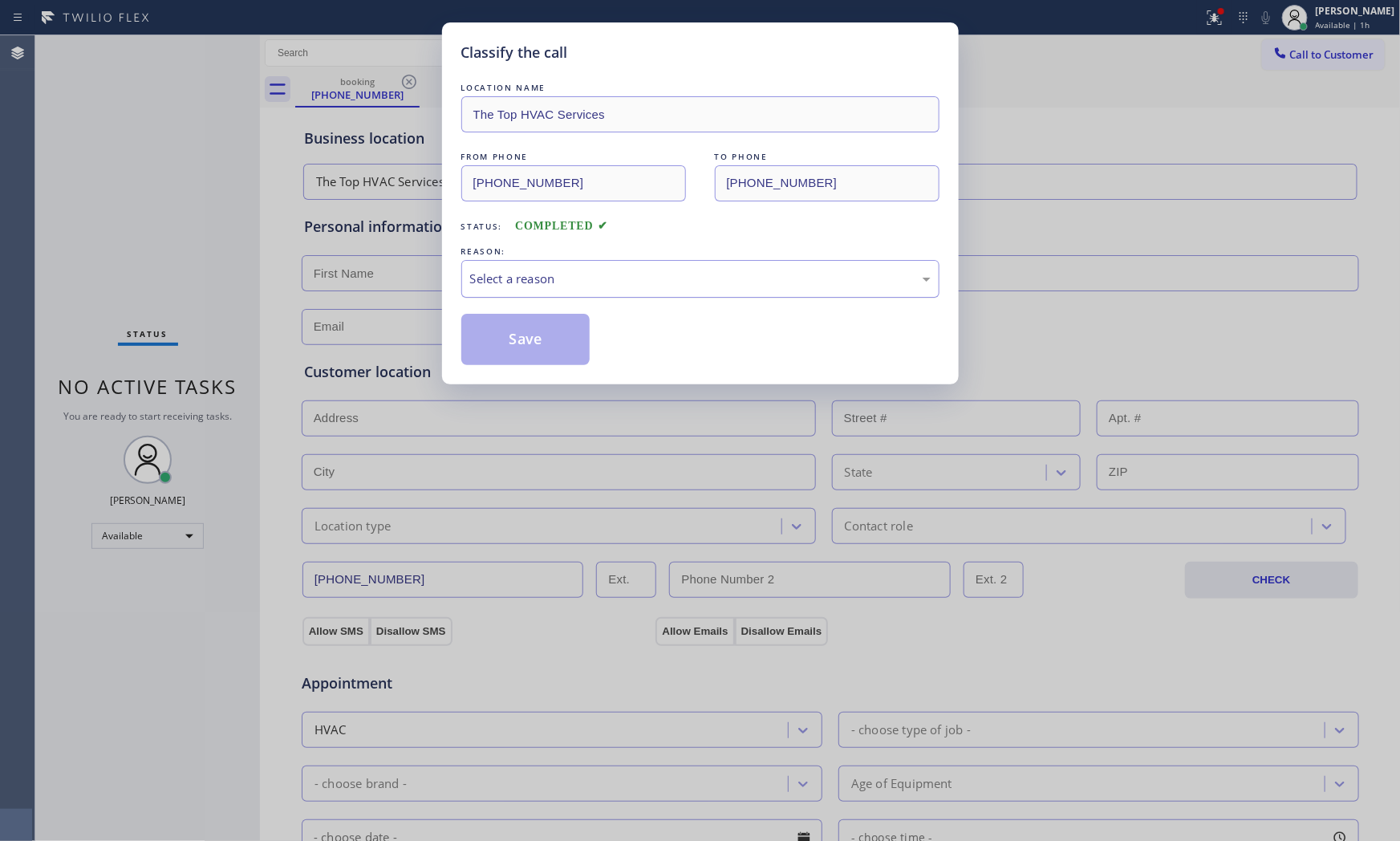
click at [483, 289] on div "Select a reason" at bounding box center [701, 278] width 478 height 37
click at [493, 339] on button "Save" at bounding box center [526, 339] width 130 height 51
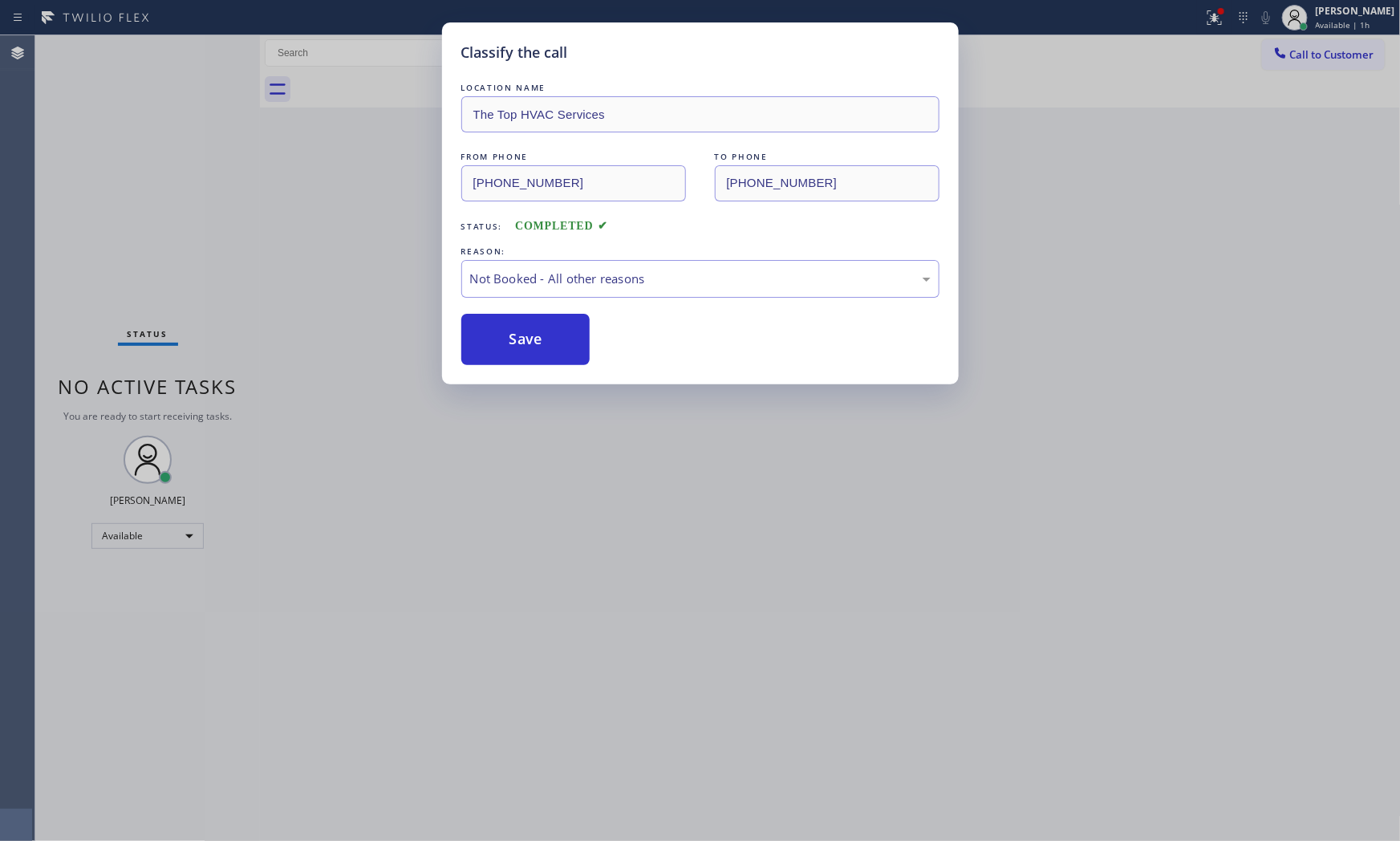
click at [493, 339] on button "Save" at bounding box center [526, 339] width 130 height 51
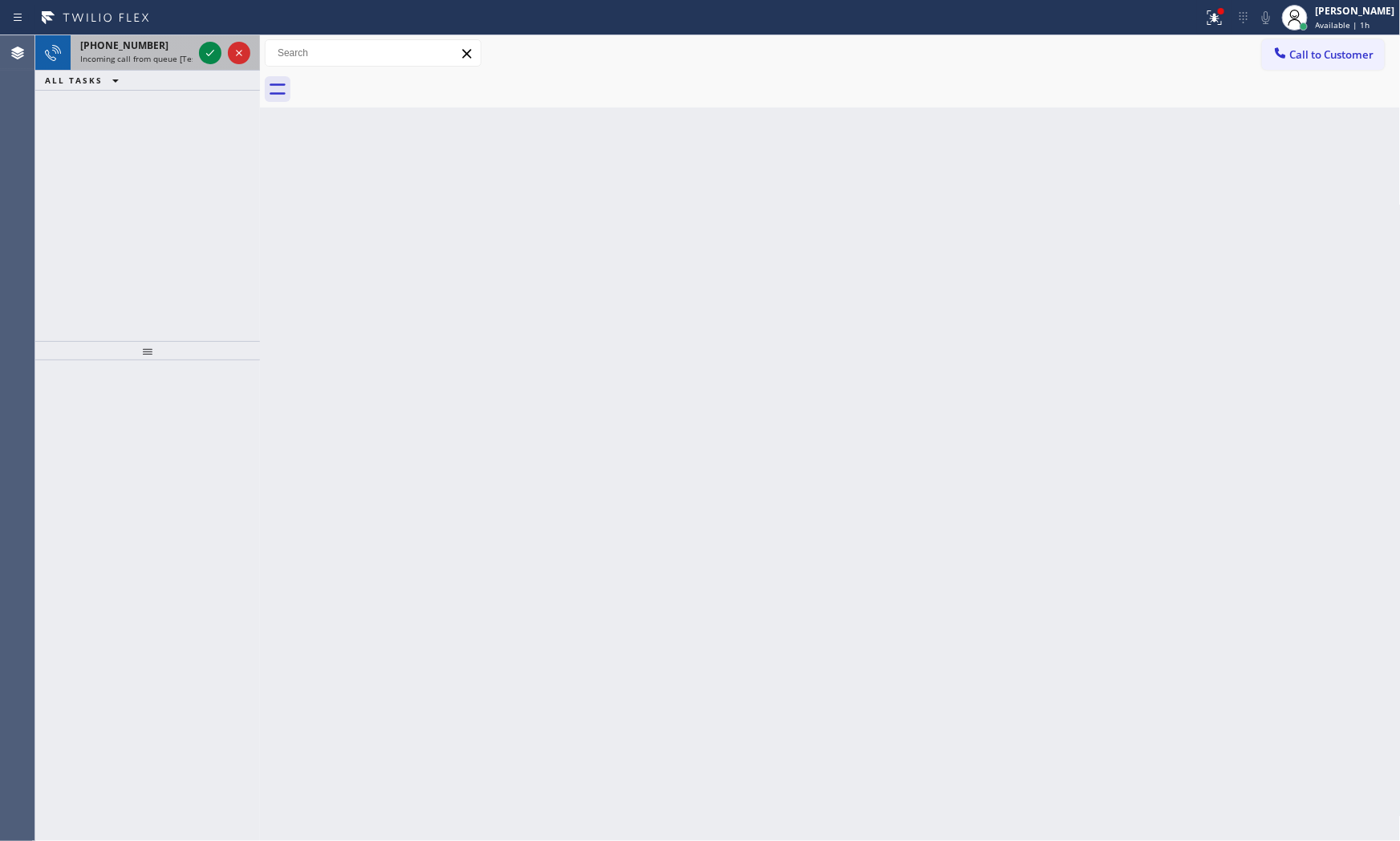
click at [170, 53] on span "Incoming call from queue [Test] All" at bounding box center [146, 58] width 133 height 11
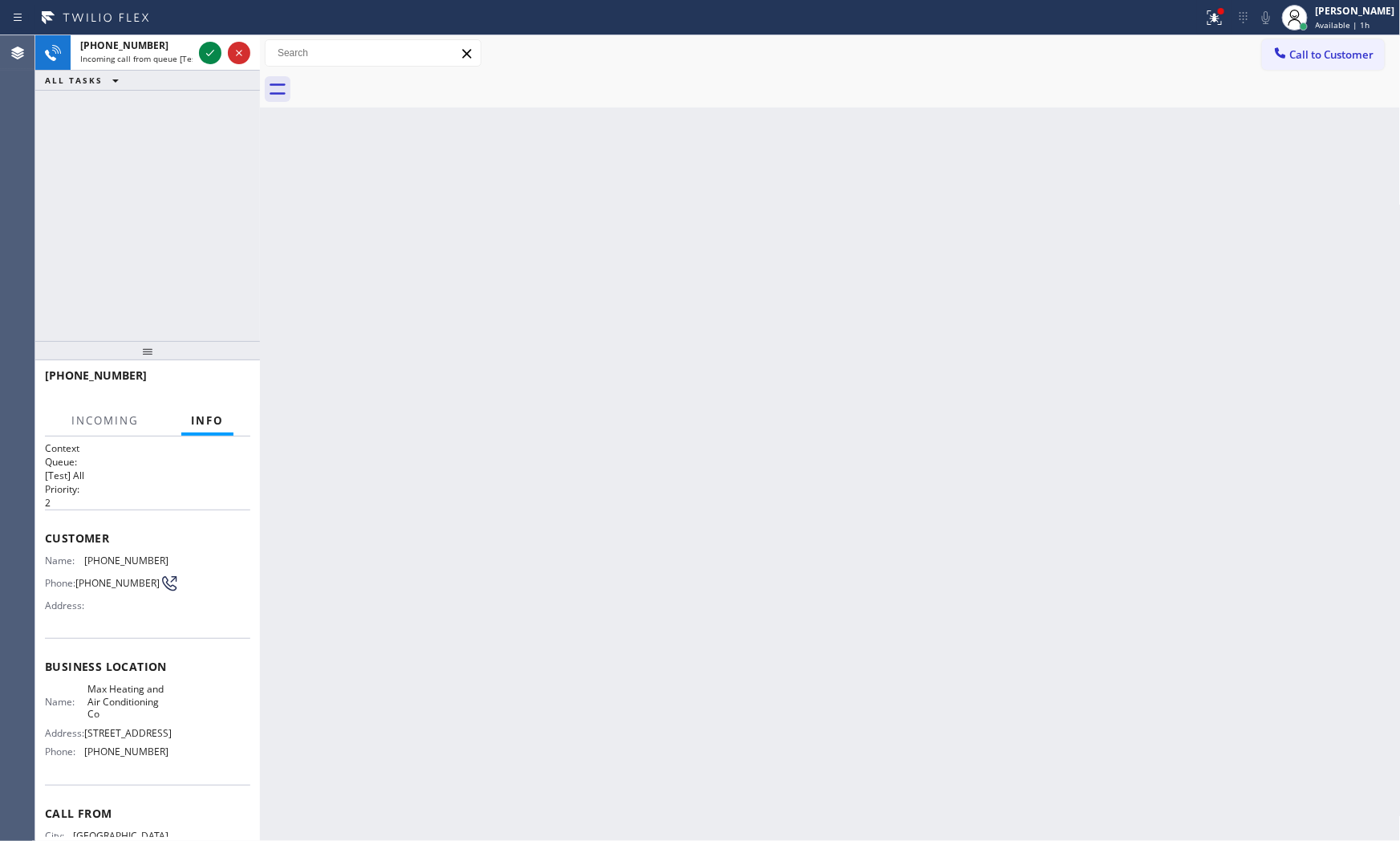
scroll to position [73, 0]
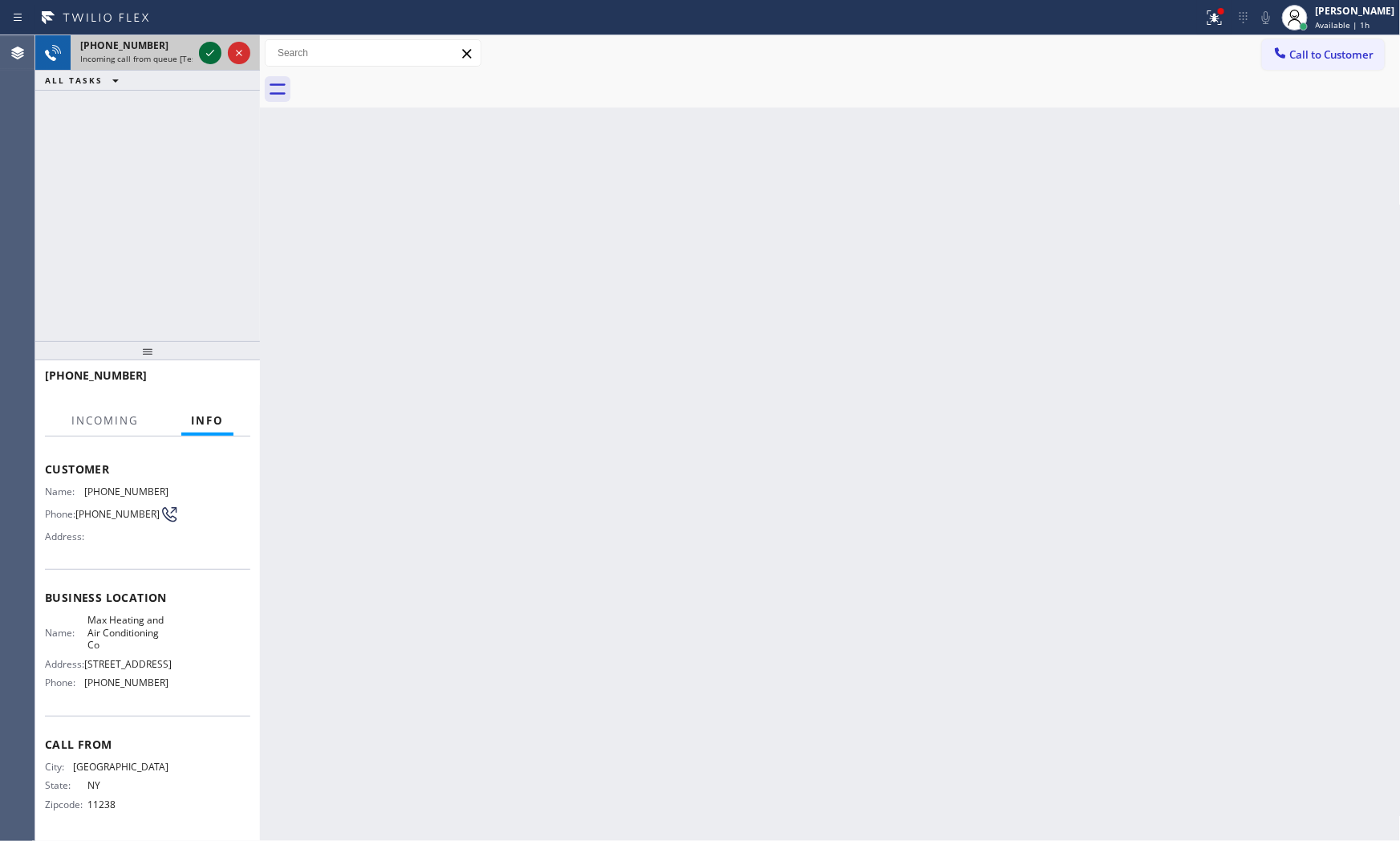
click at [206, 54] on icon at bounding box center [210, 52] width 8 height 6
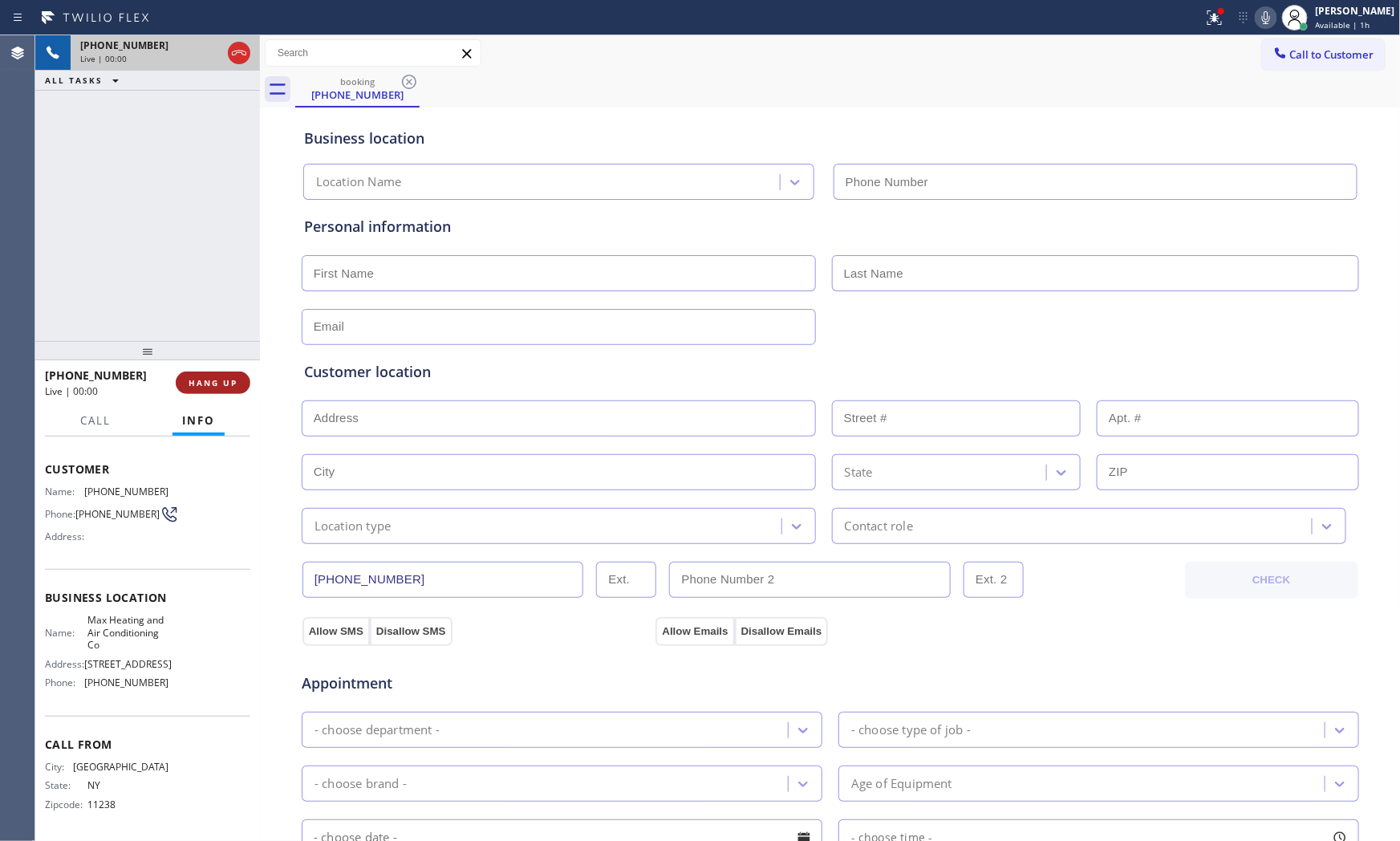
type input "[PHONE_NUMBER]"
click at [1269, 25] on icon at bounding box center [1266, 17] width 19 height 19
click at [223, 386] on span "HANG UP" at bounding box center [213, 383] width 49 height 11
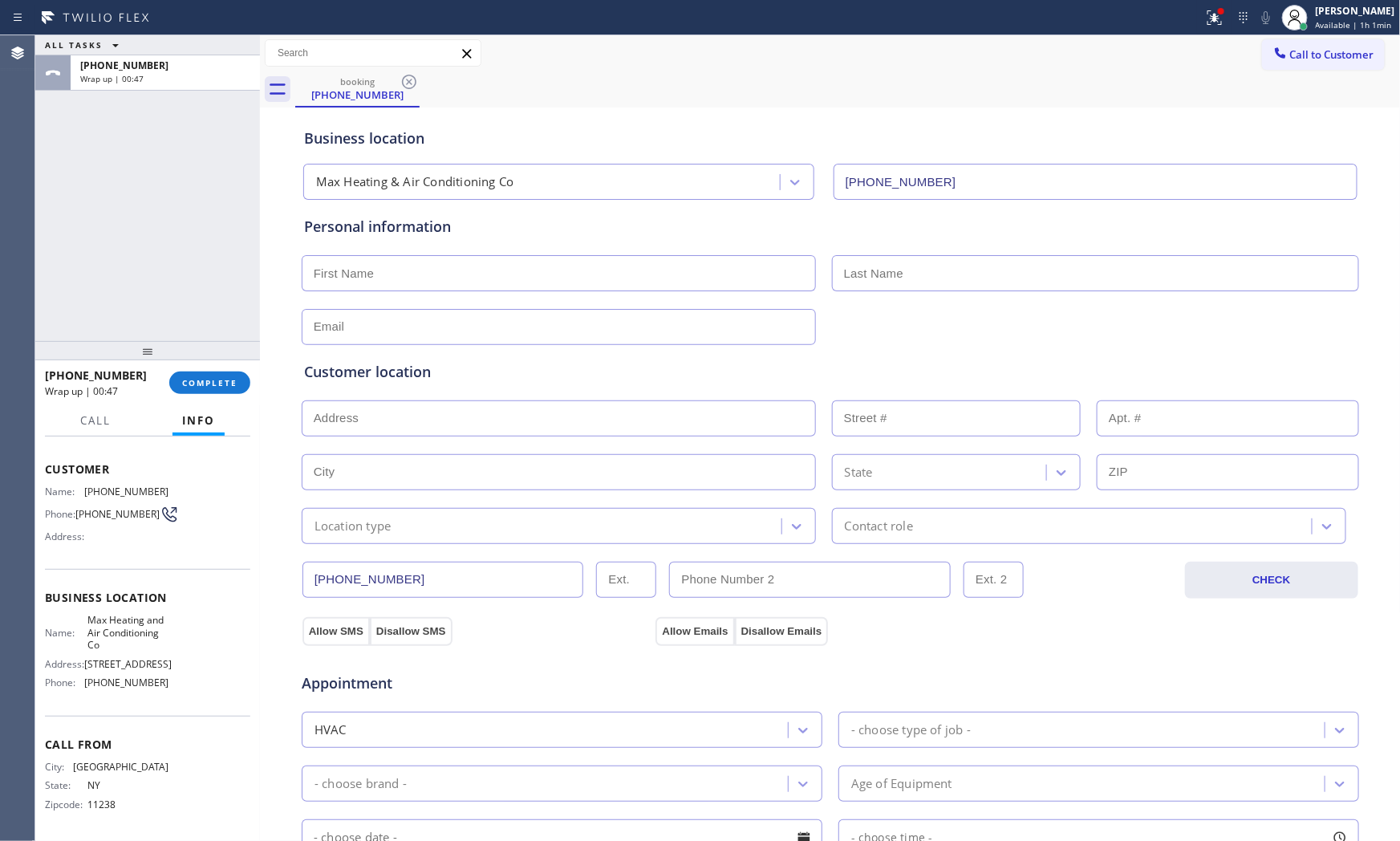
click at [165, 22] on div at bounding box center [602, 18] width 1191 height 26
click at [171, 85] on div "[PHONE_NUMBER] Wrap up | 00:47" at bounding box center [162, 73] width 183 height 36
drag, startPoint x: 178, startPoint y: 421, endPoint x: 189, endPoint y: 411, distance: 14.9
click at [184, 421] on button "Info" at bounding box center [198, 421] width 52 height 31
click at [206, 377] on span "COMPLETE" at bounding box center [210, 383] width 56 height 11
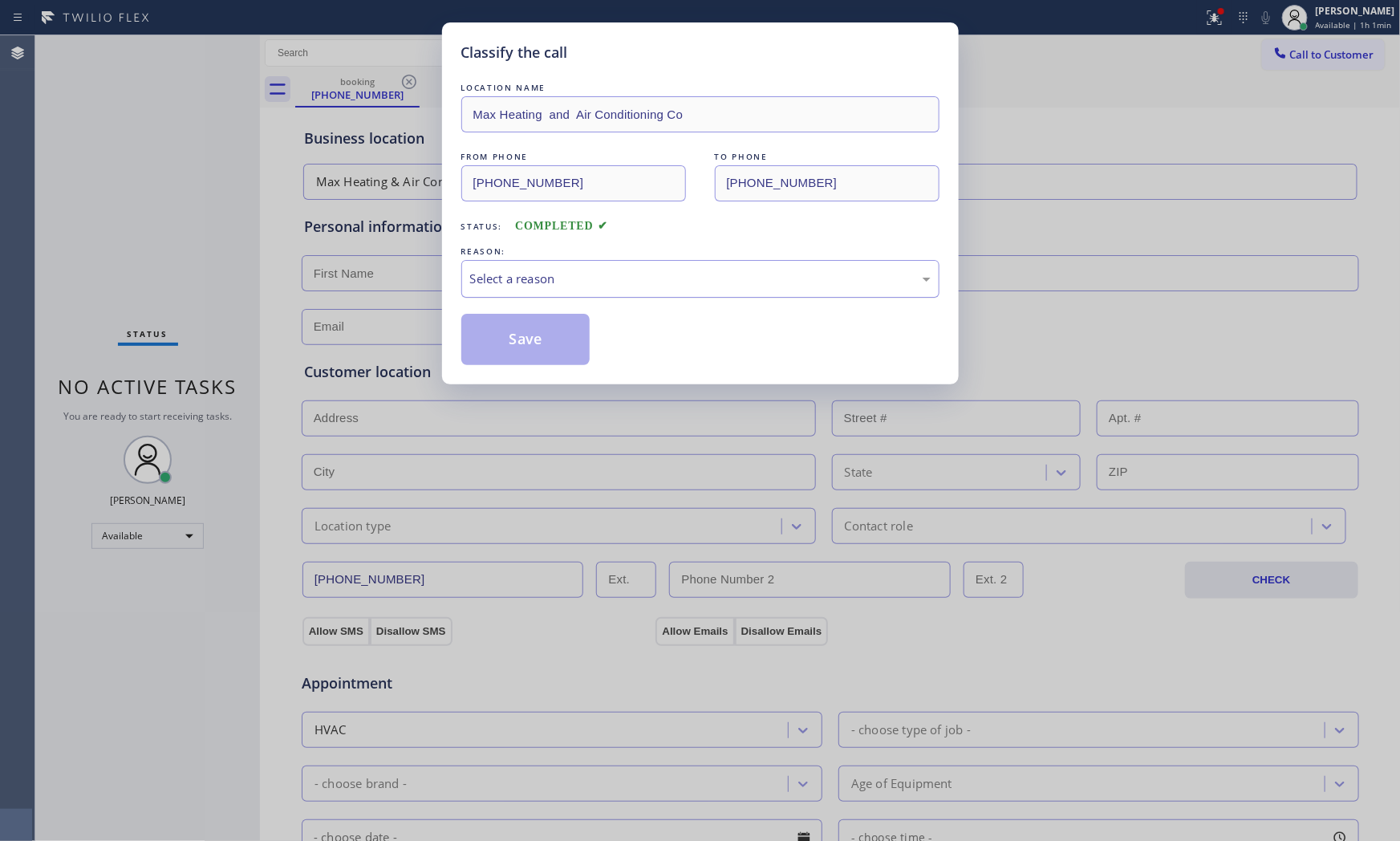
click at [594, 285] on div "Select a reason" at bounding box center [701, 278] width 461 height 18
click at [554, 332] on button "Save" at bounding box center [526, 339] width 130 height 51
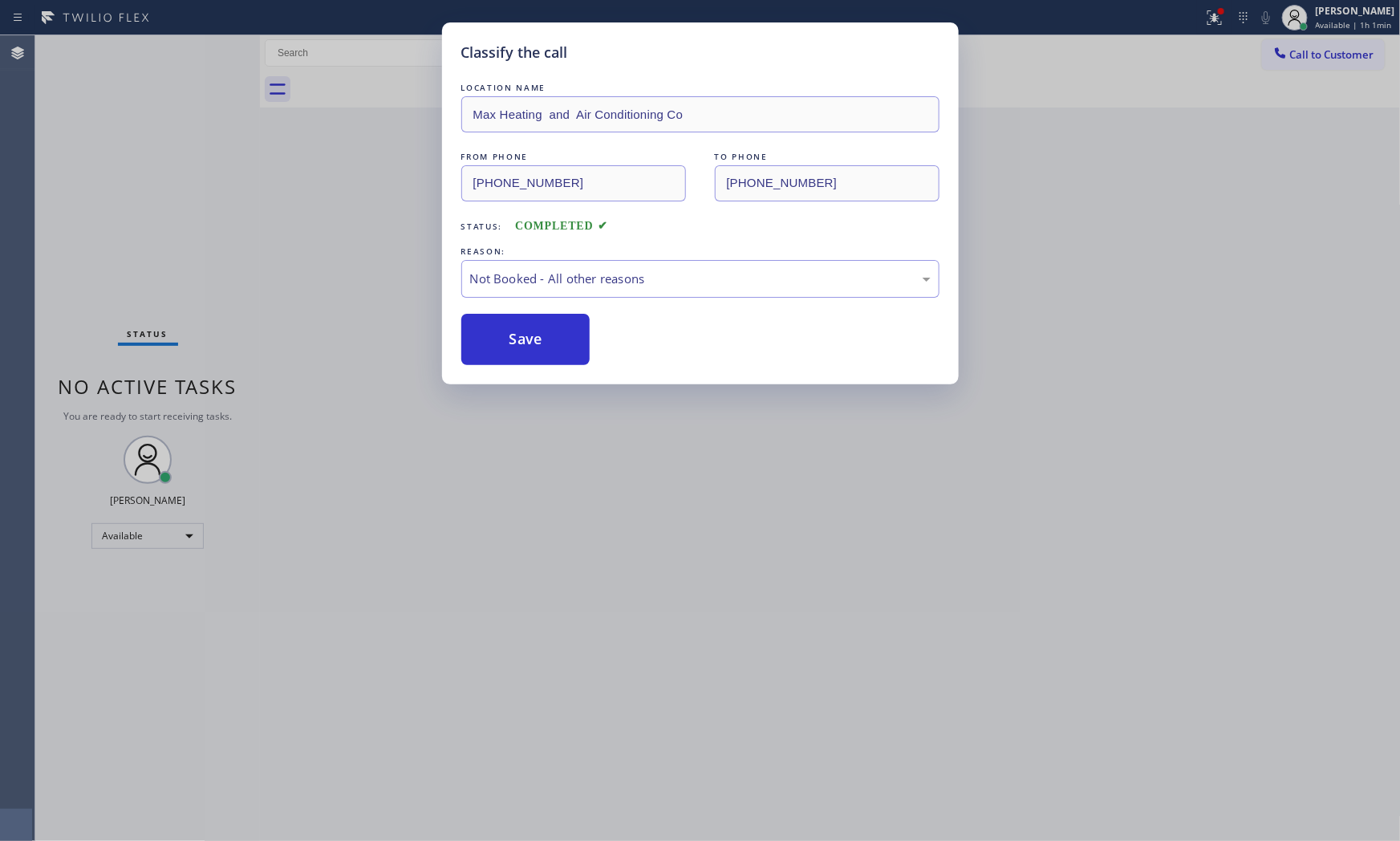
click at [554, 332] on button "Save" at bounding box center [526, 339] width 130 height 51
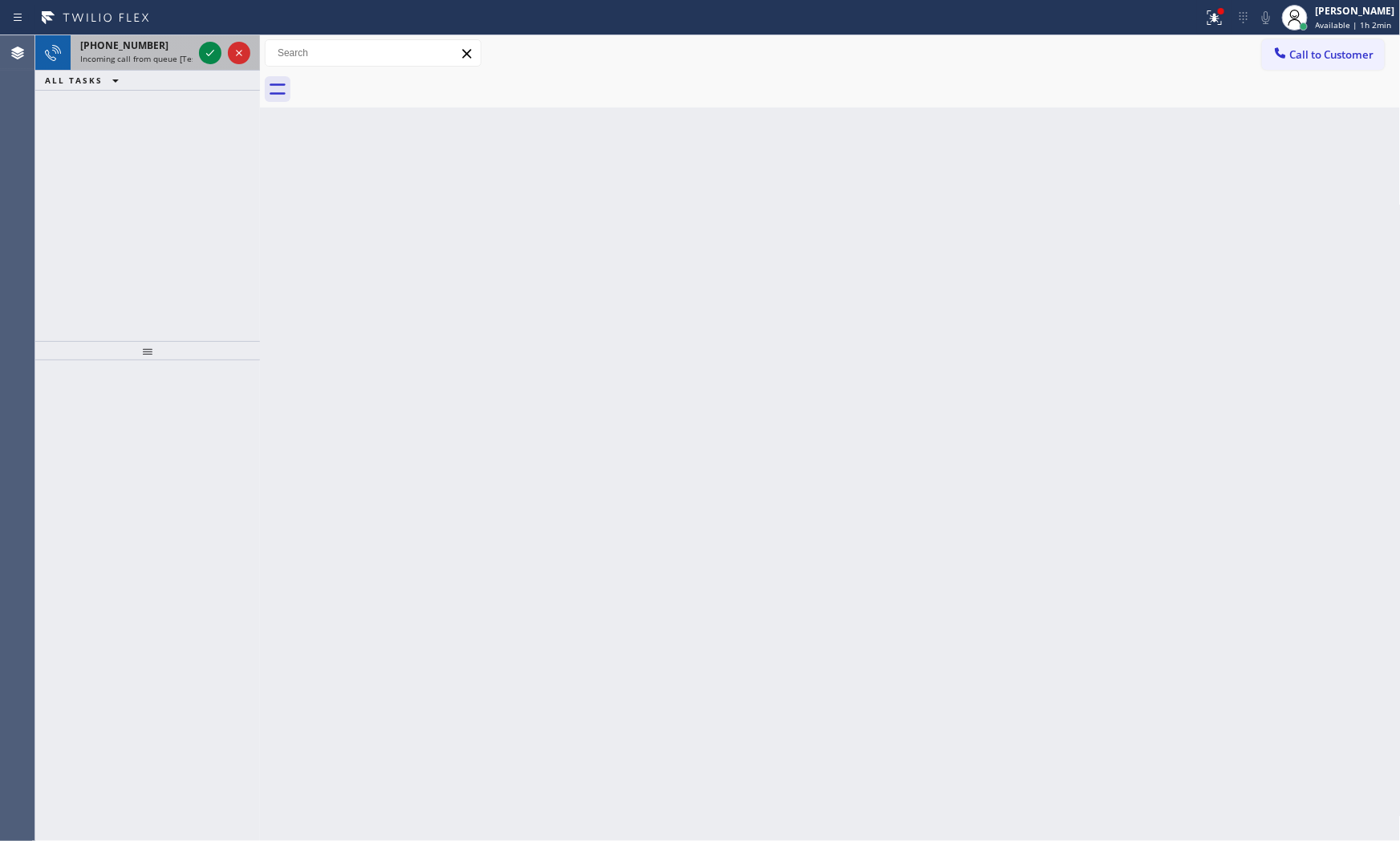
click at [109, 61] on span "Incoming call from queue [Test] All" at bounding box center [146, 58] width 133 height 11
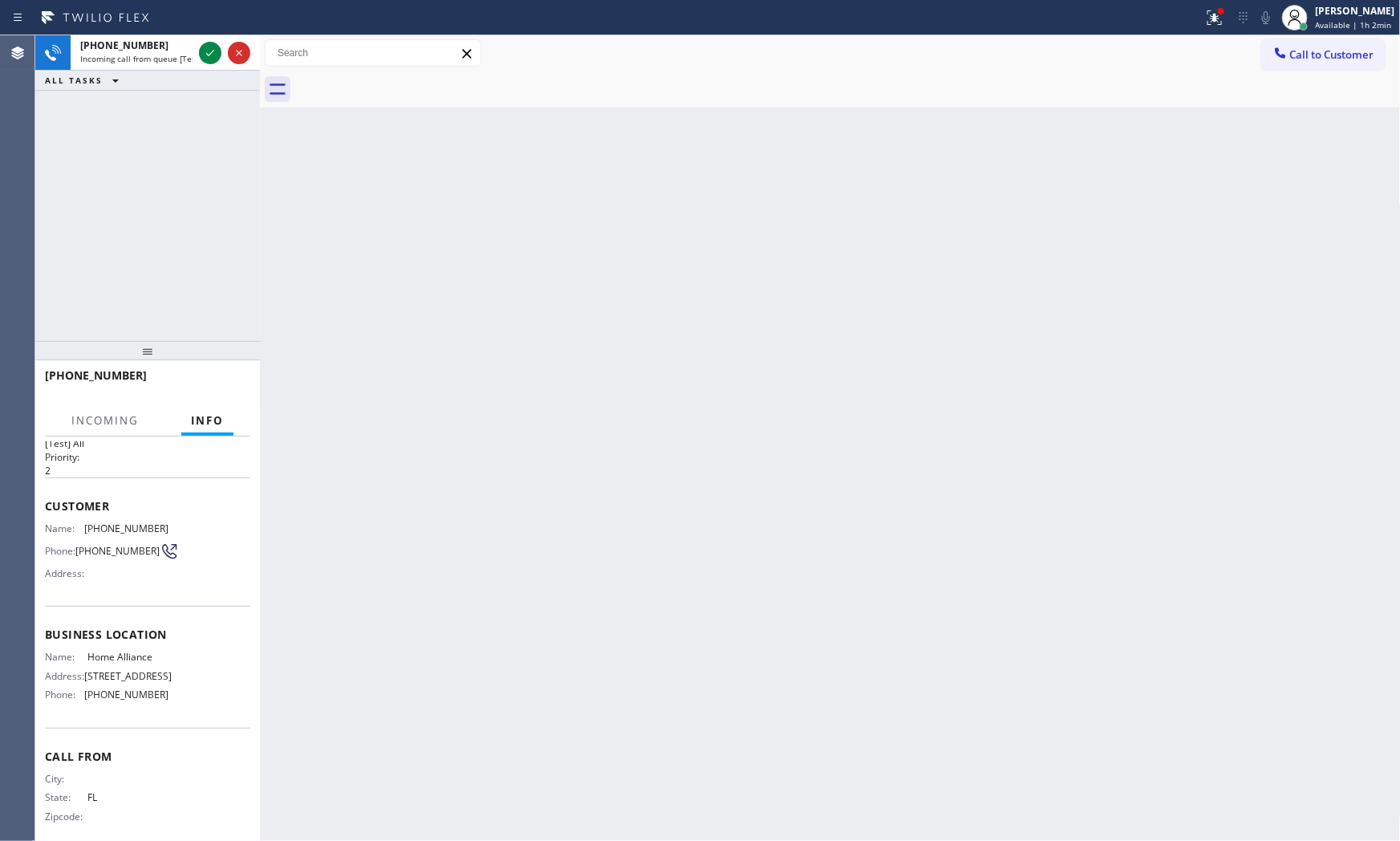
scroll to position [60, 0]
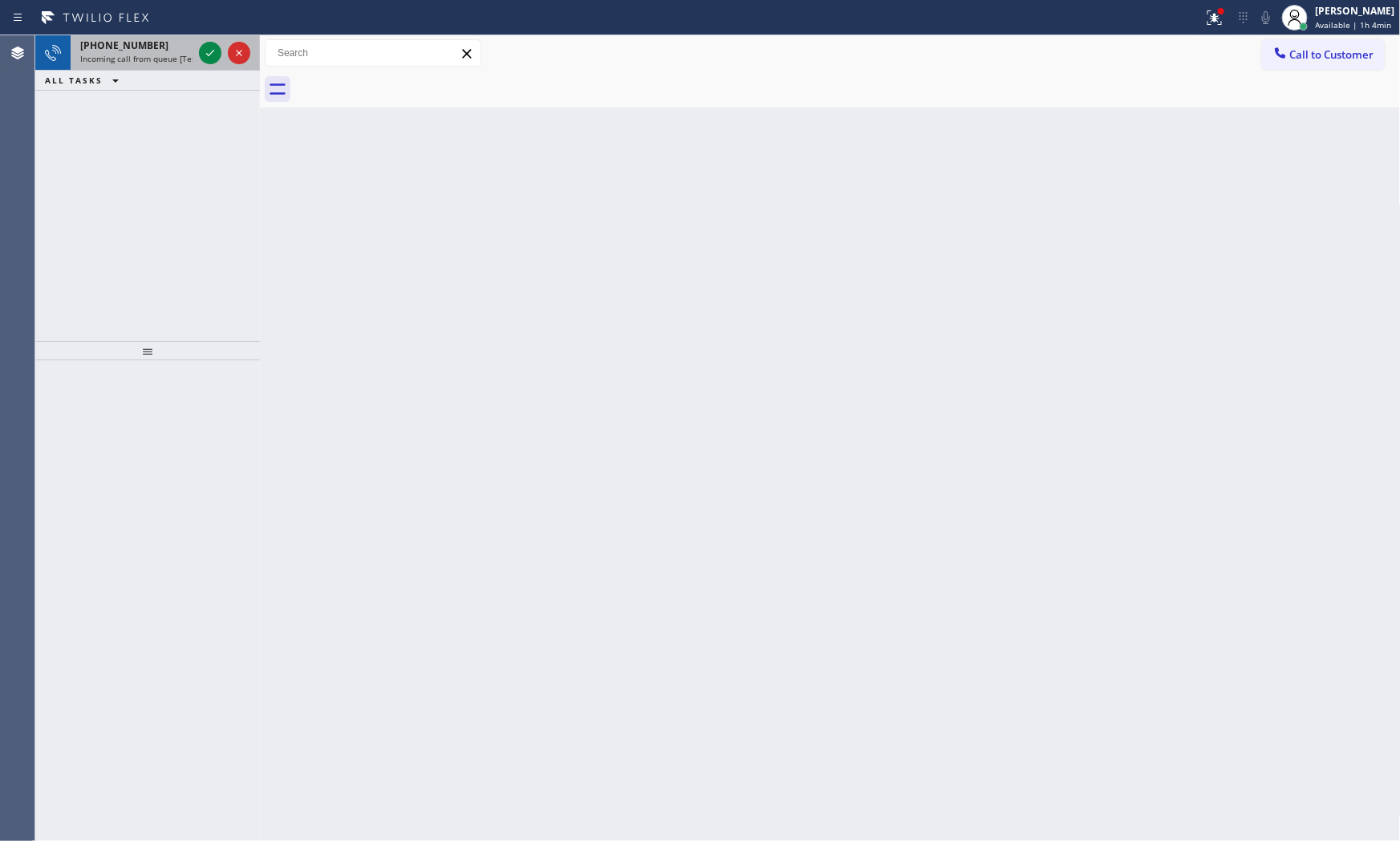
click at [145, 42] on span "[PHONE_NUMBER]" at bounding box center [124, 45] width 89 height 14
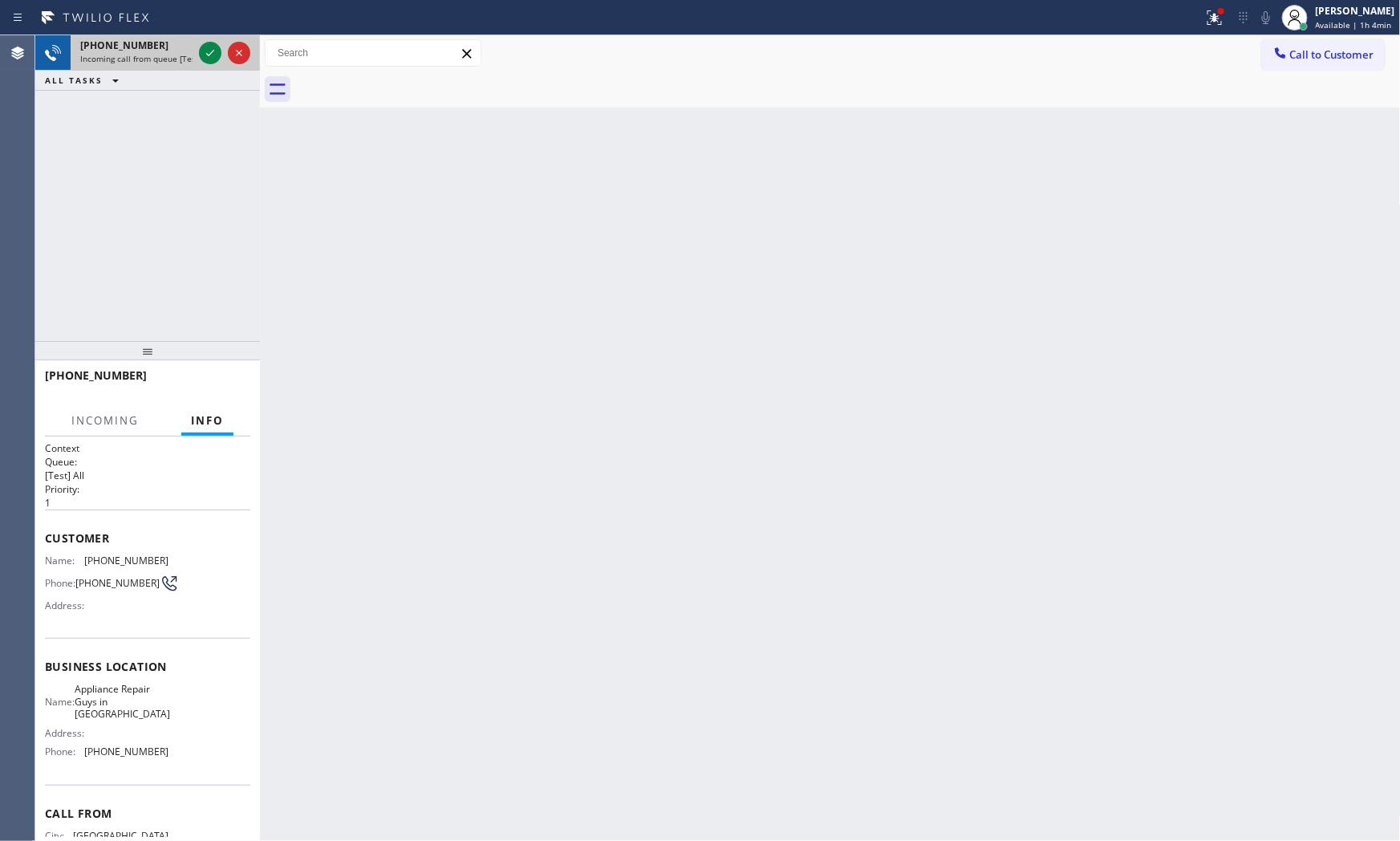
click at [196, 54] on div at bounding box center [224, 53] width 57 height 36
click at [211, 57] on icon at bounding box center [210, 53] width 19 height 19
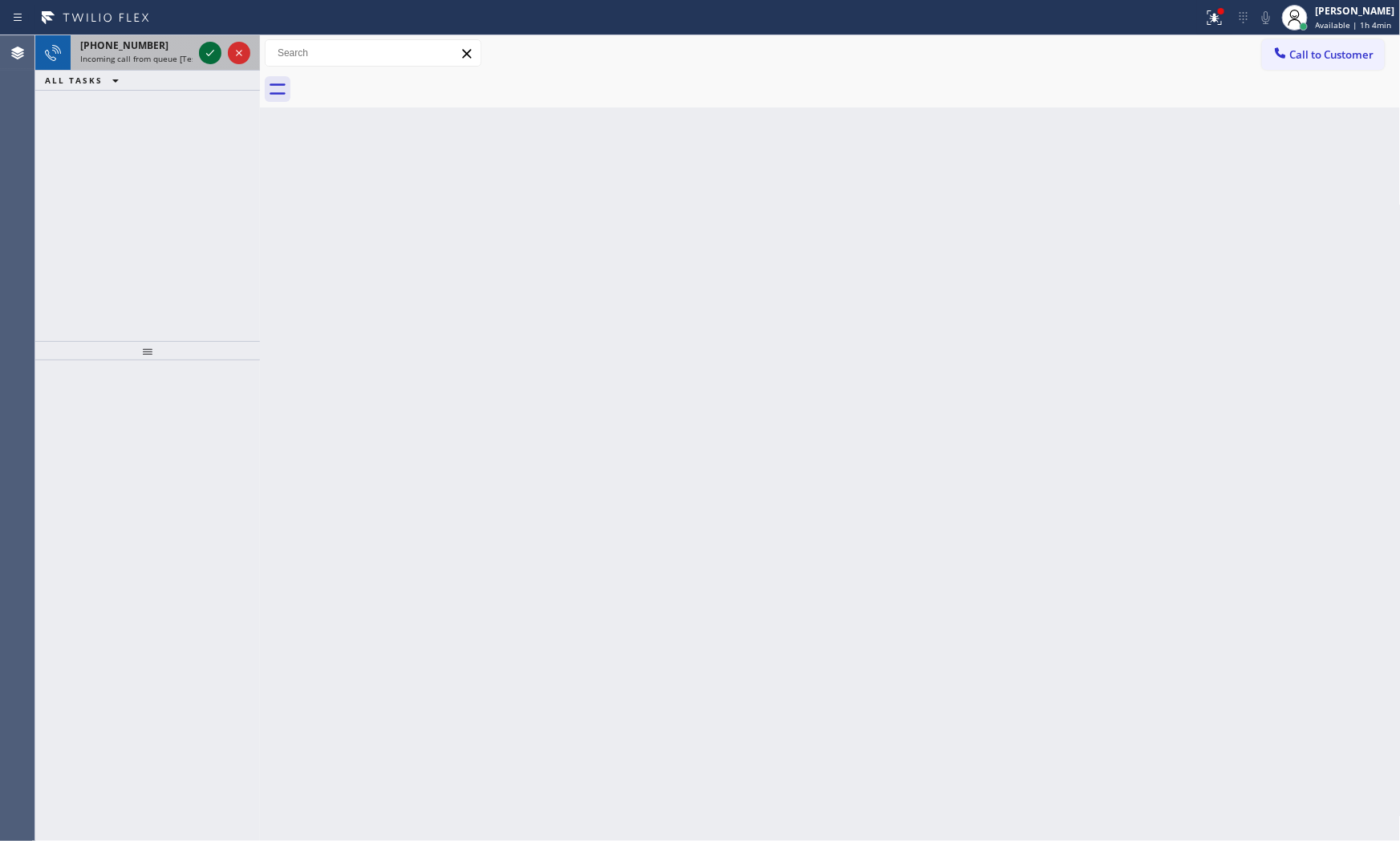
click at [207, 43] on icon at bounding box center [210, 53] width 19 height 19
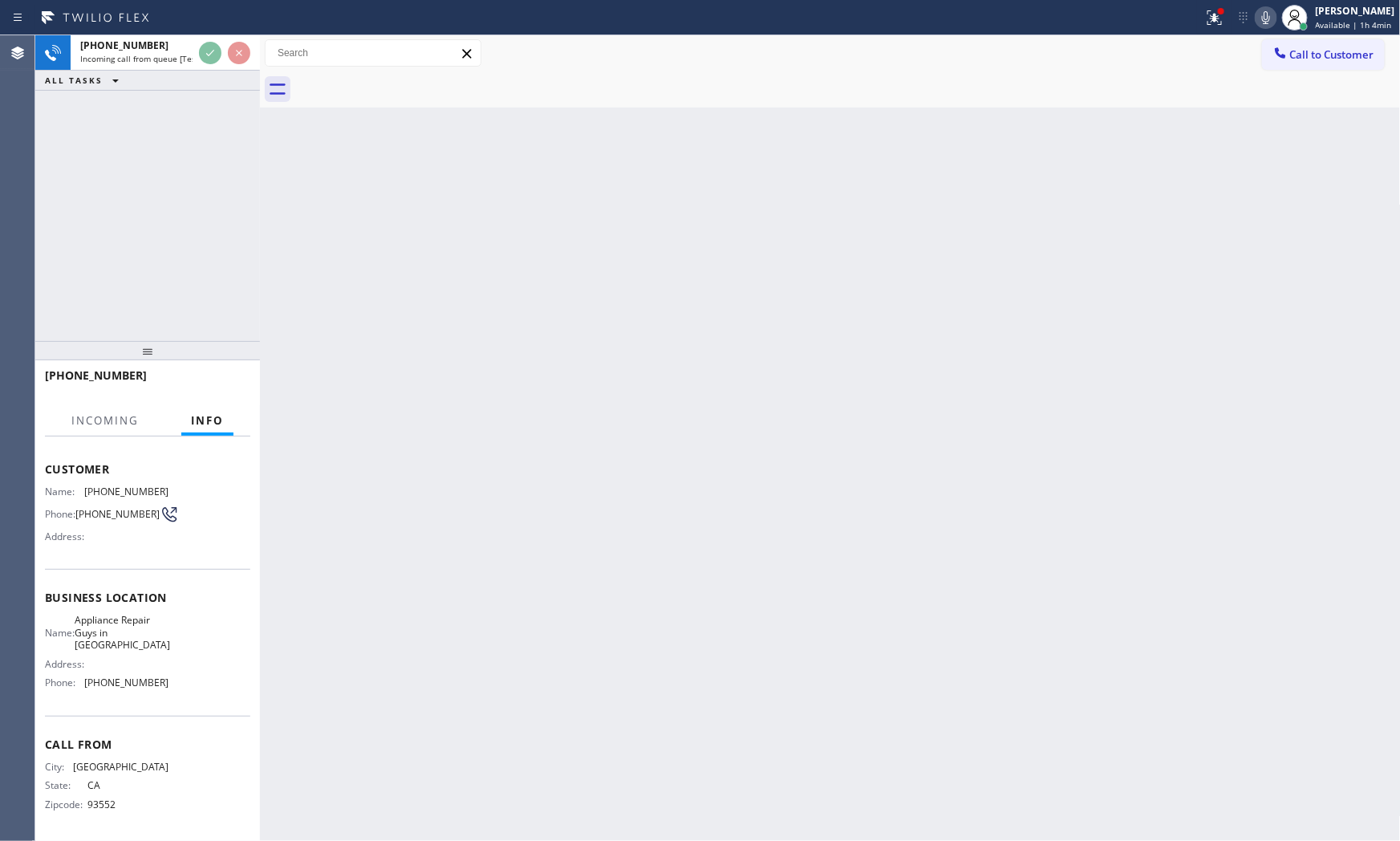
scroll to position [73, 0]
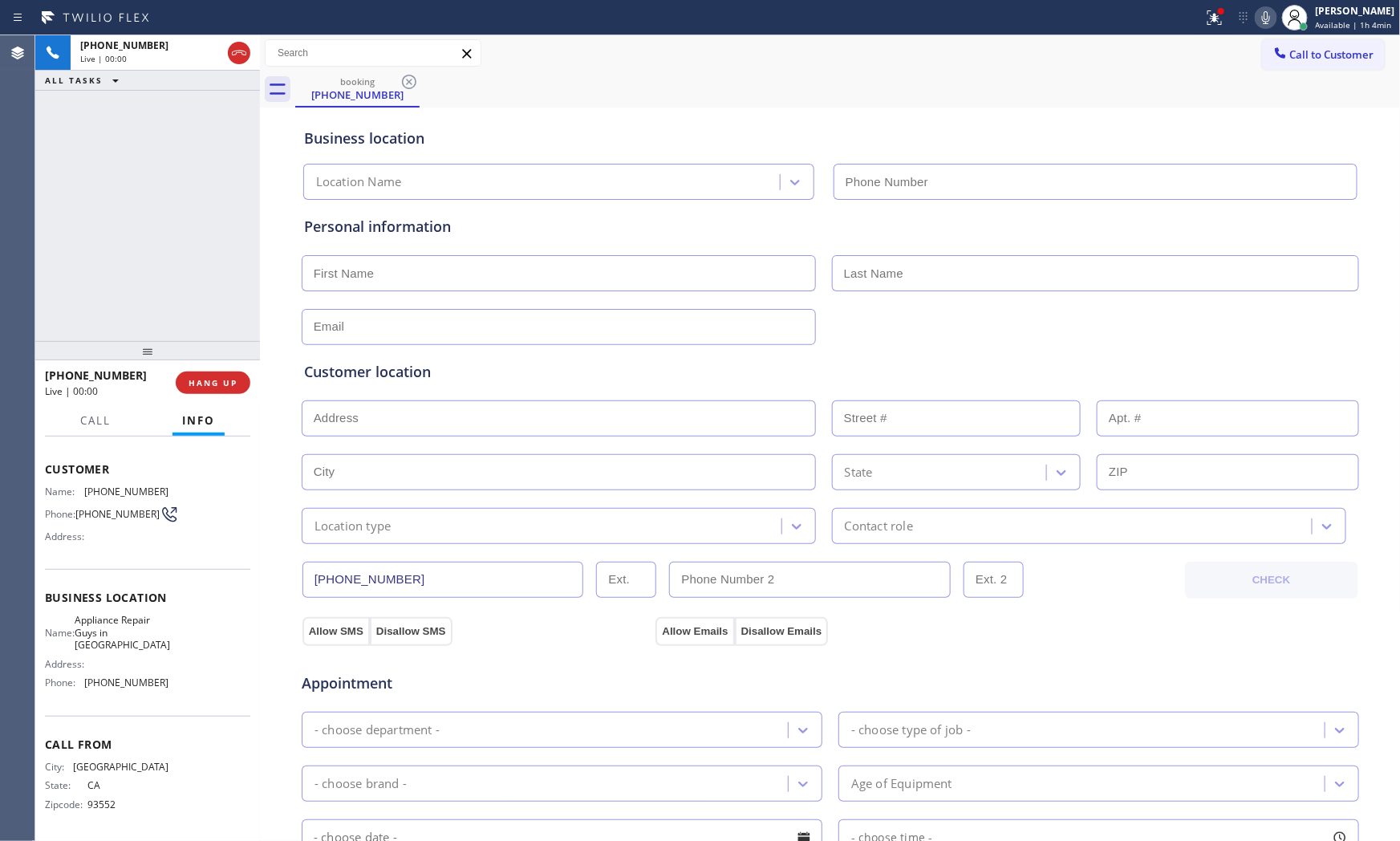
type input "[PHONE_NUMBER]"
click at [213, 380] on button "HANG UP" at bounding box center [213, 383] width 75 height 23
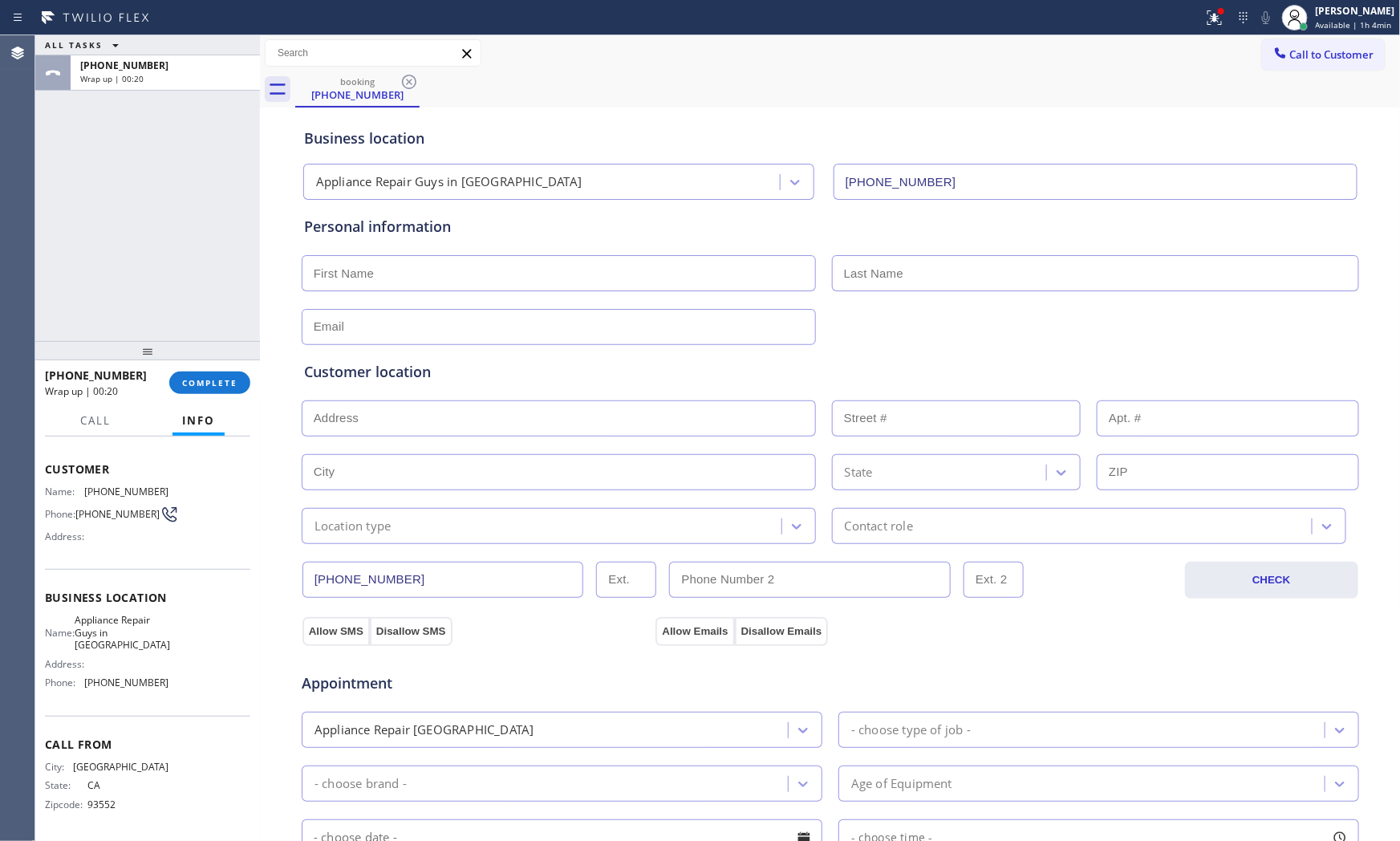
click at [171, 359] on div at bounding box center [148, 350] width 224 height 19
click at [180, 367] on div "[PHONE_NUMBER] Wrap up | 00:20 COMPLETE" at bounding box center [148, 383] width 205 height 42
click at [196, 374] on button "COMPLETE" at bounding box center [210, 383] width 81 height 23
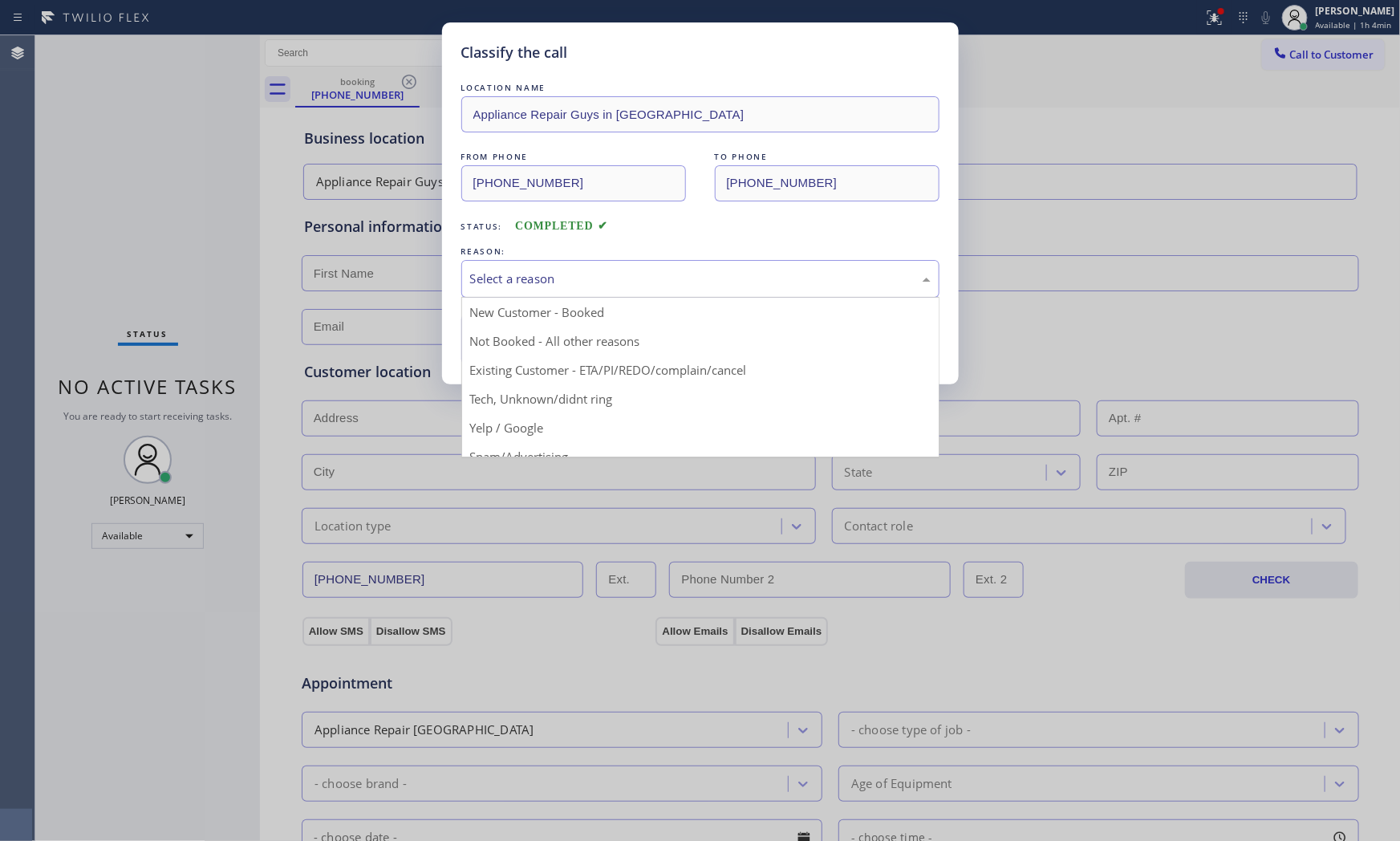
click at [536, 270] on div "Select a reason" at bounding box center [701, 278] width 461 height 18
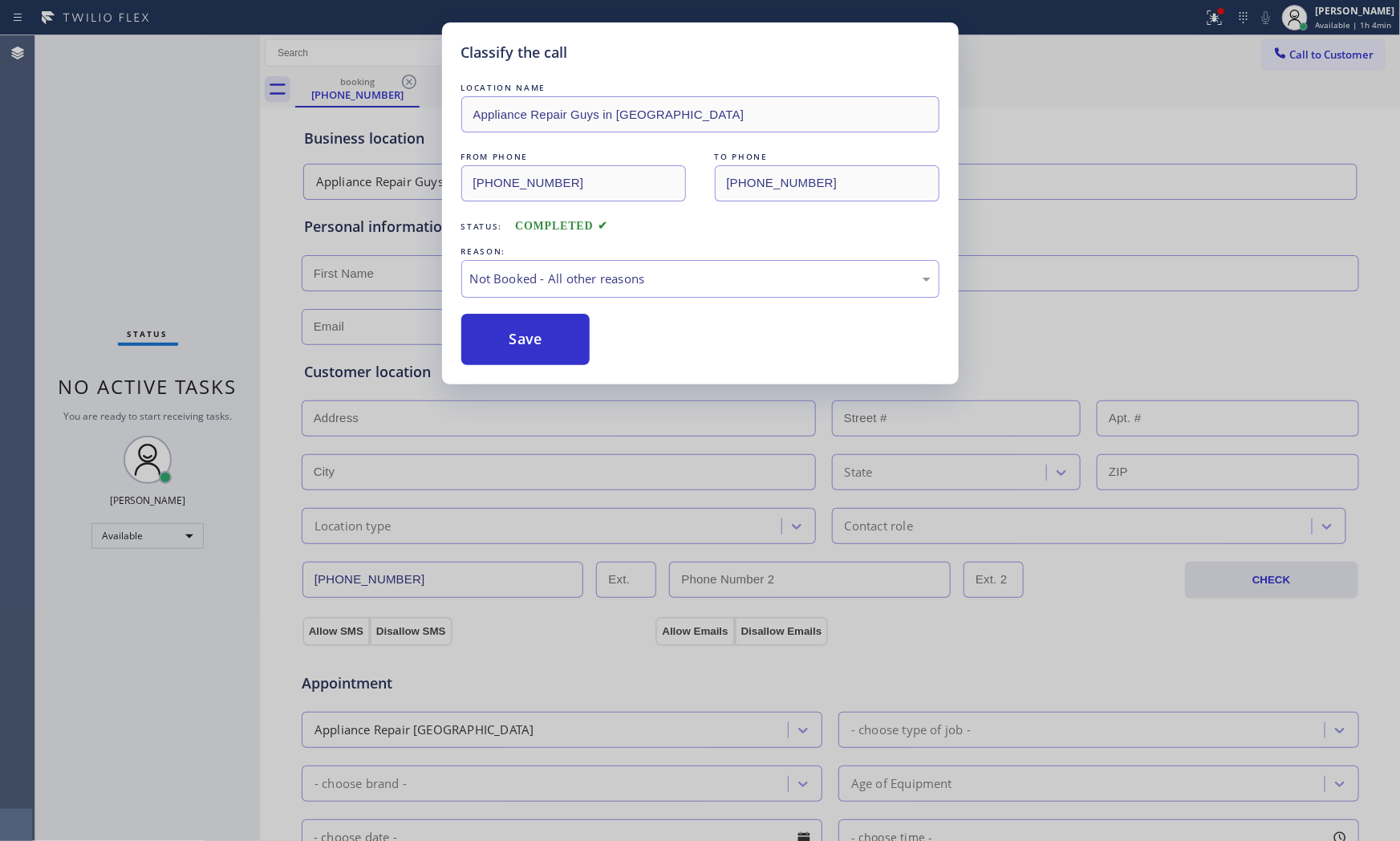
click at [524, 349] on button "Save" at bounding box center [526, 339] width 130 height 51
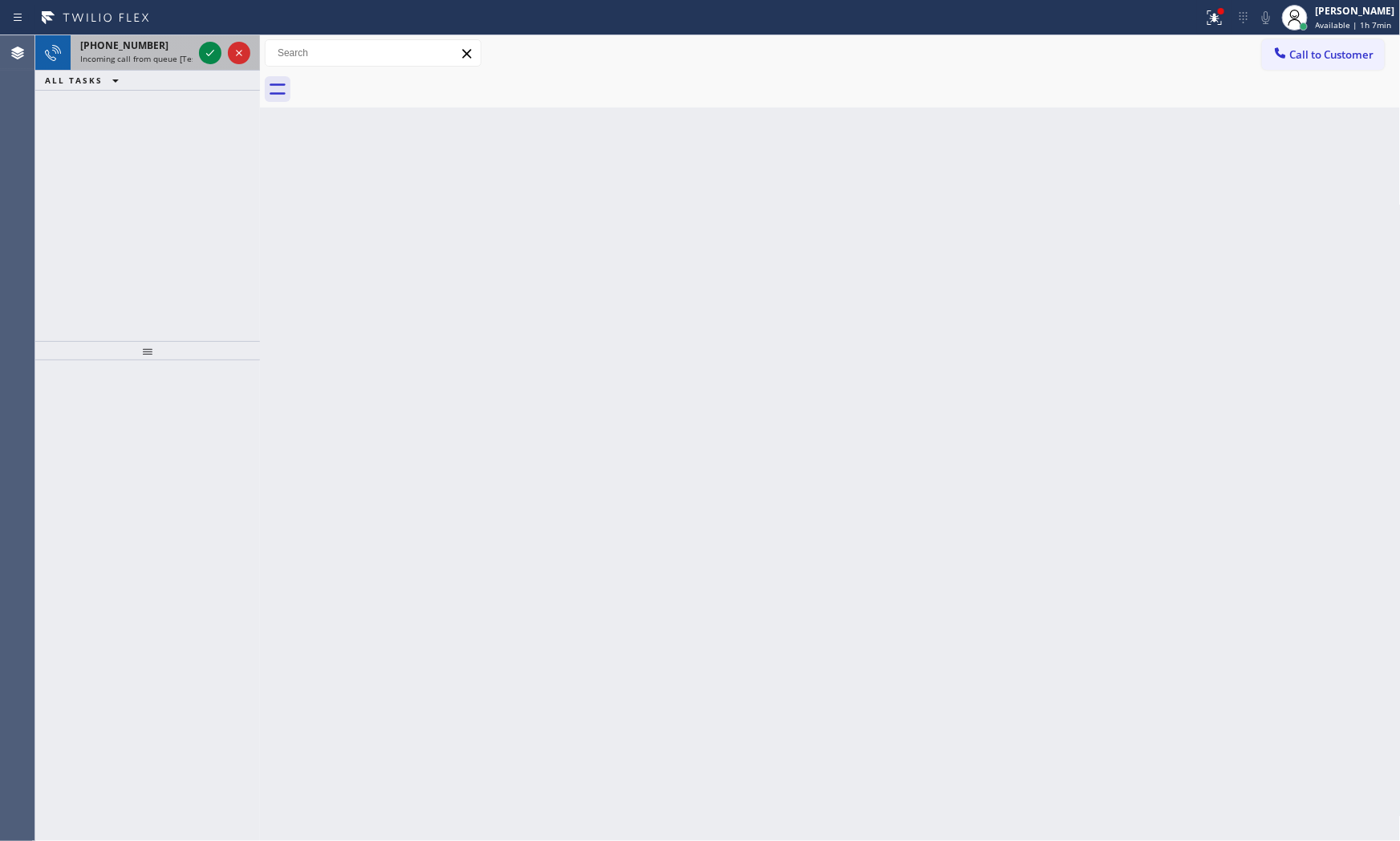
click at [189, 60] on span "Incoming call from queue [Test] All" at bounding box center [146, 58] width 133 height 11
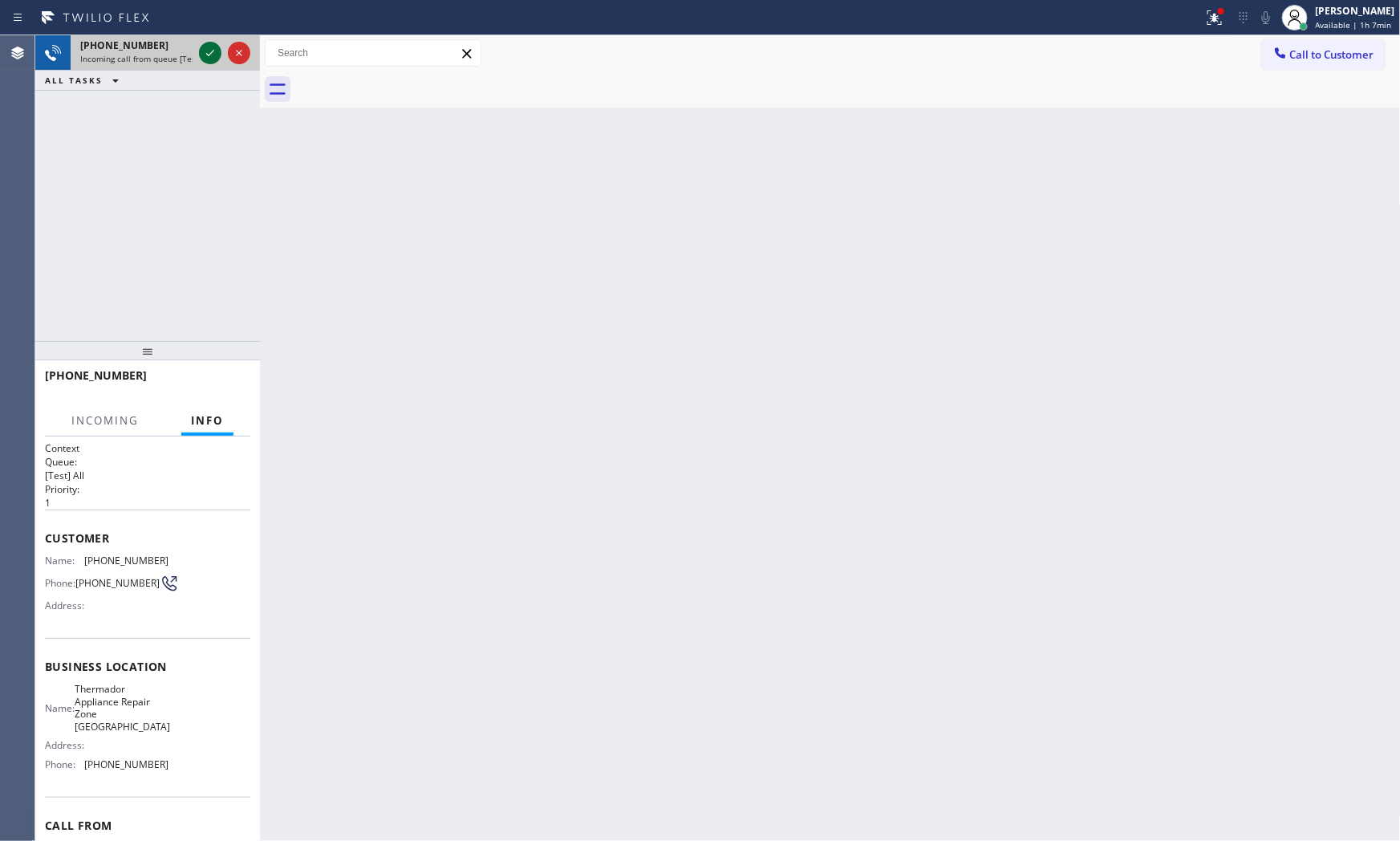
click at [205, 52] on icon at bounding box center [210, 53] width 19 height 19
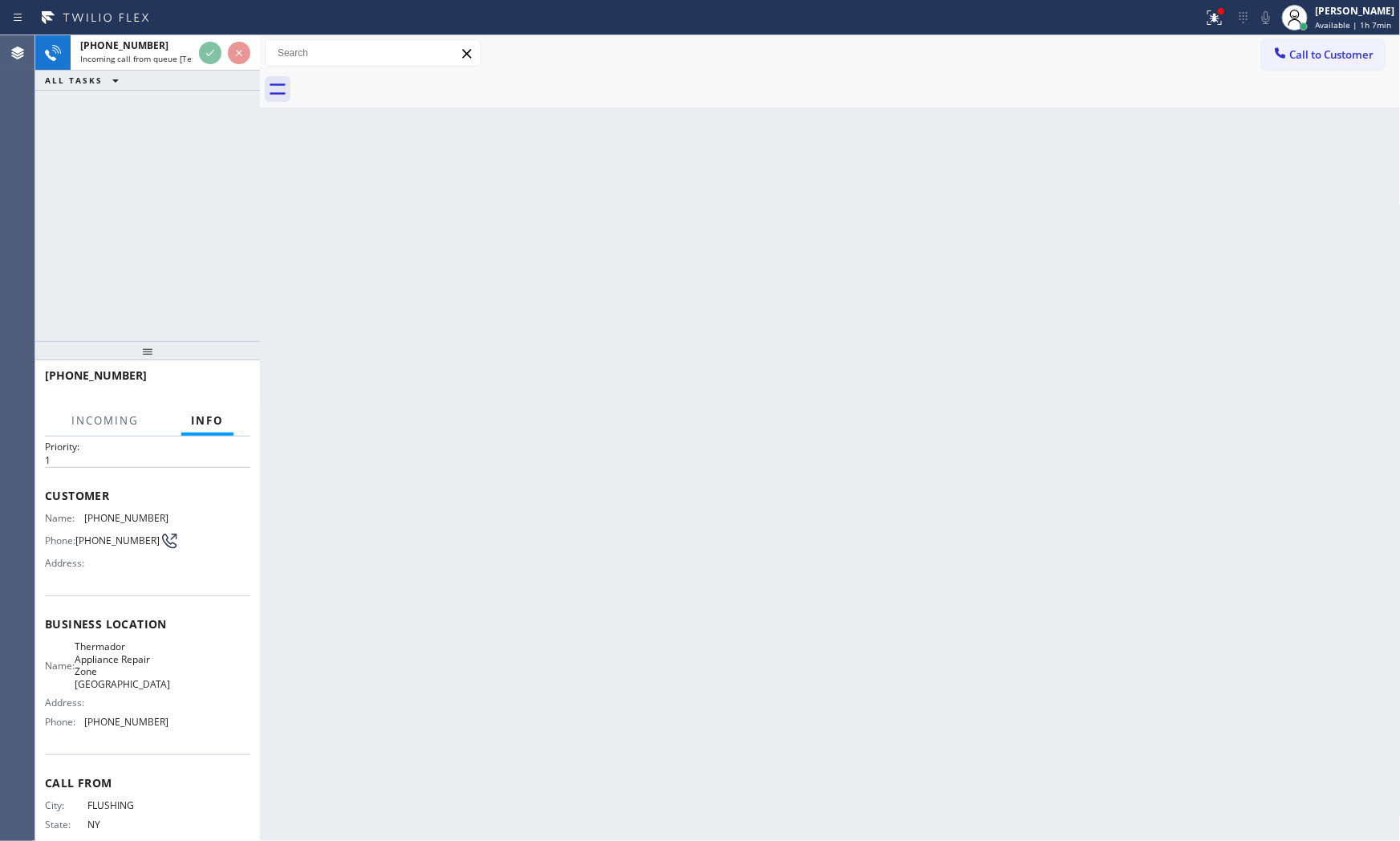
scroll to position [85, 0]
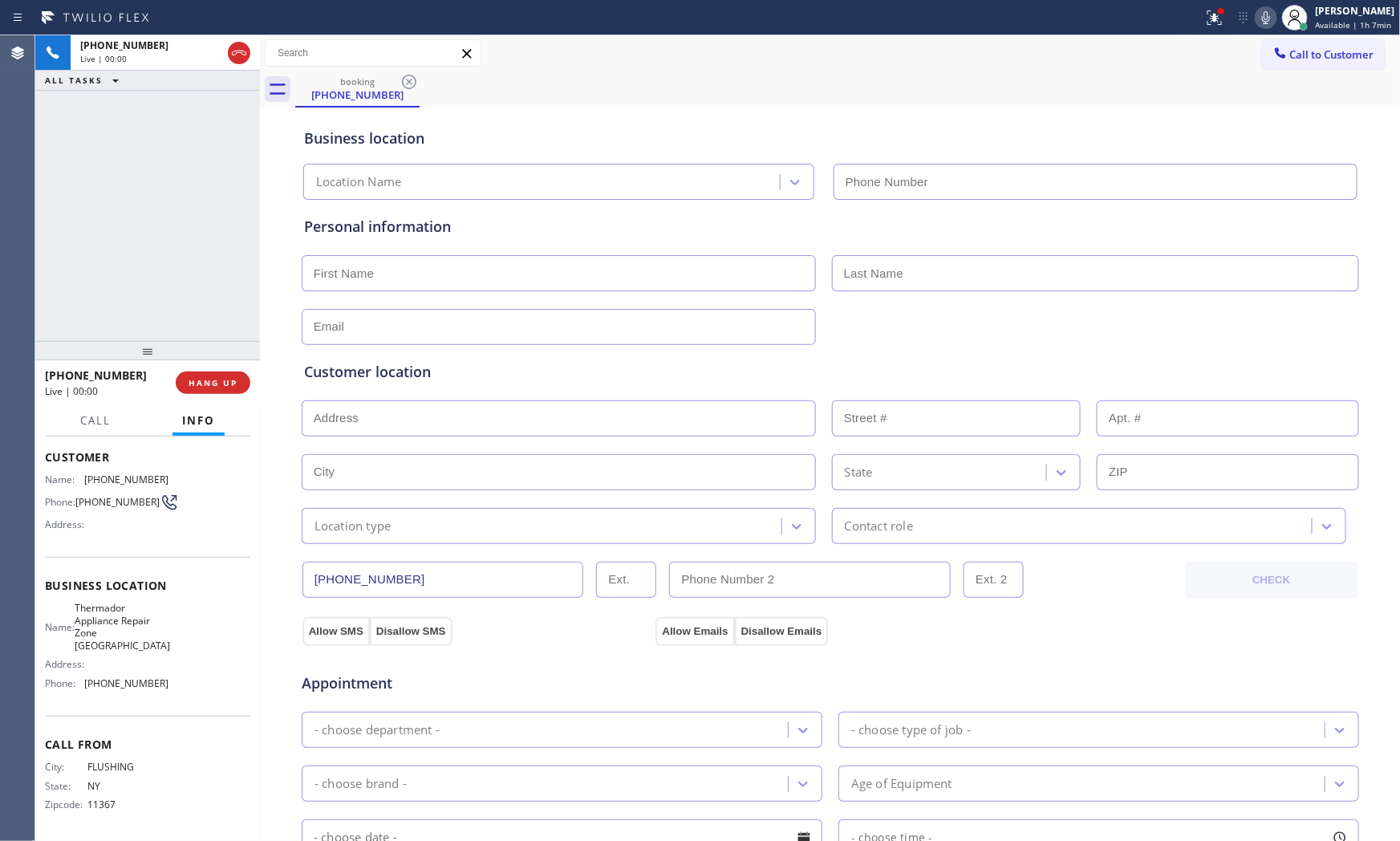
type input "[PHONE_NUMBER]"
click at [221, 380] on span "HANG UP" at bounding box center [213, 383] width 49 height 11
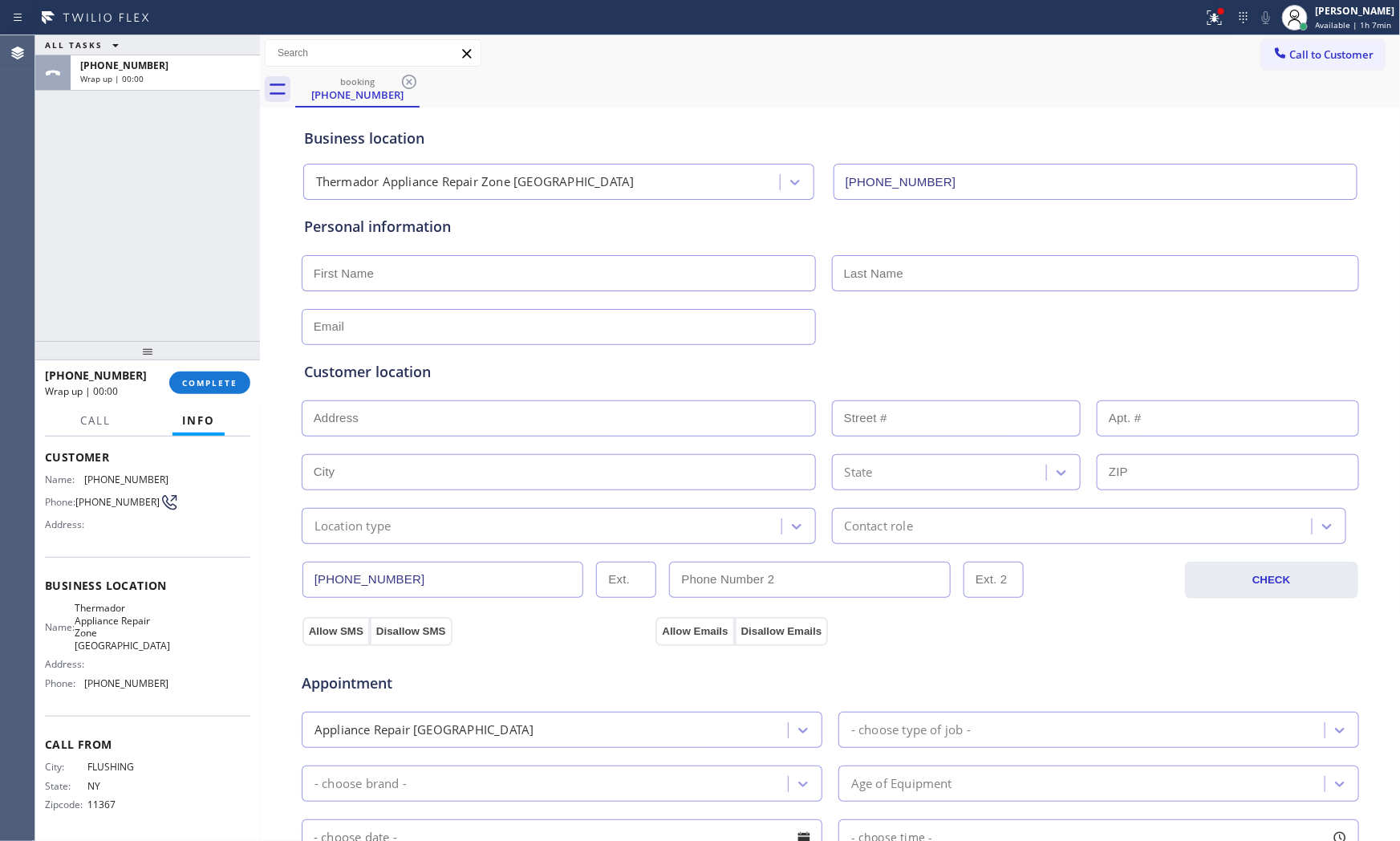
click at [221, 380] on span "COMPLETE" at bounding box center [210, 383] width 56 height 11
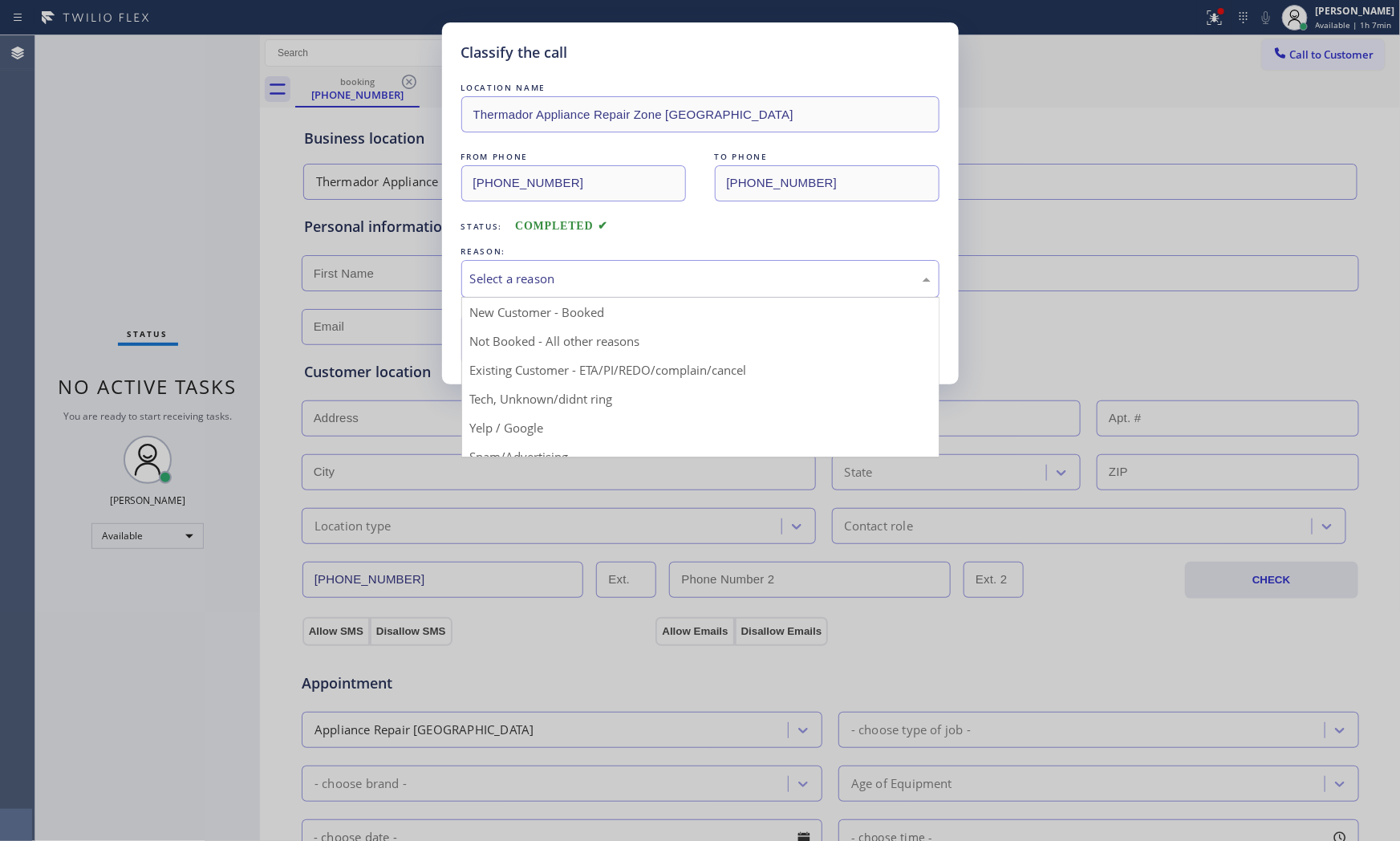
drag, startPoint x: 531, startPoint y: 283, endPoint x: 526, endPoint y: 336, distance: 53.2
click at [531, 284] on div "Select a reason" at bounding box center [701, 278] width 461 height 18
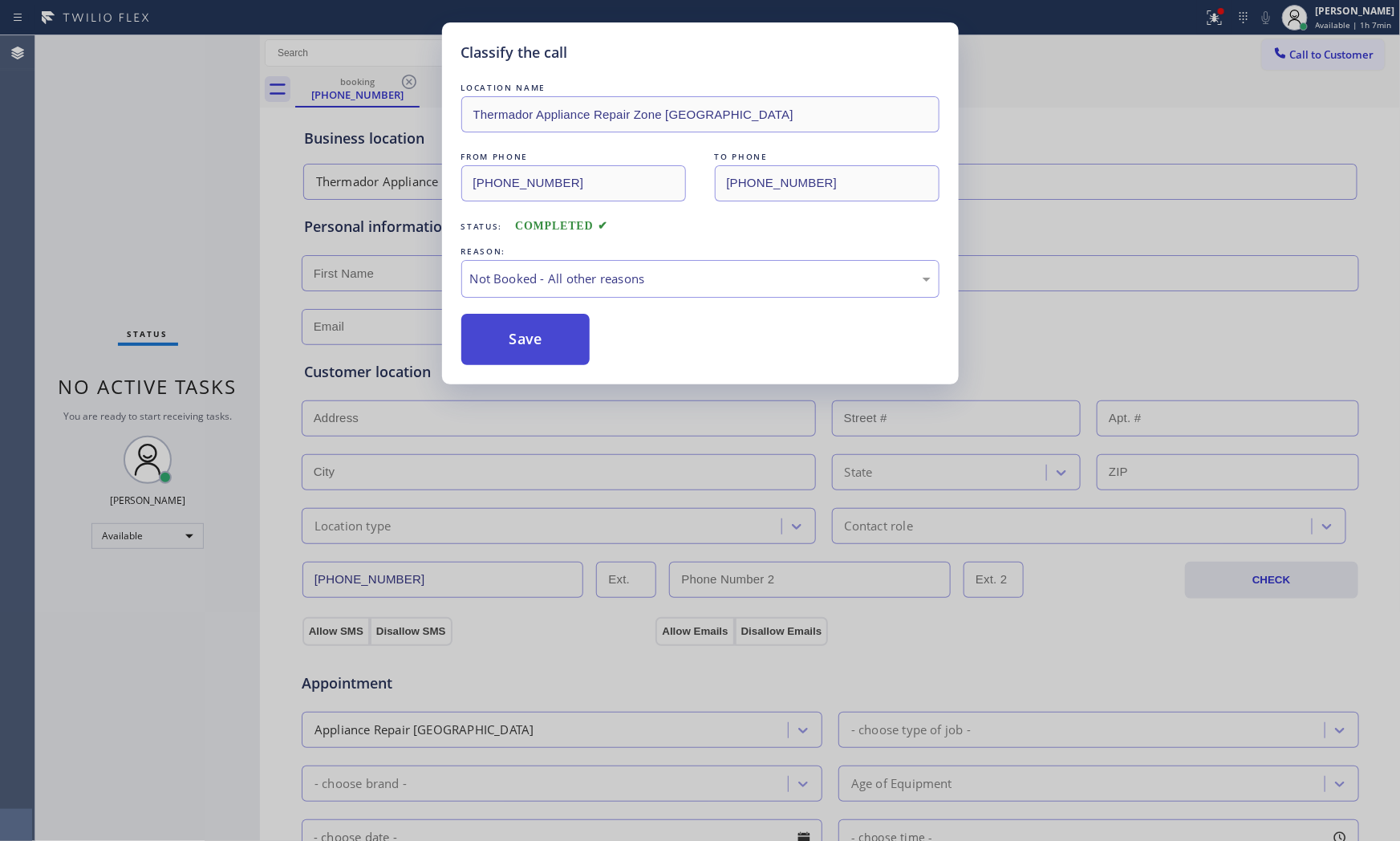
click at [525, 337] on button "Save" at bounding box center [526, 339] width 130 height 51
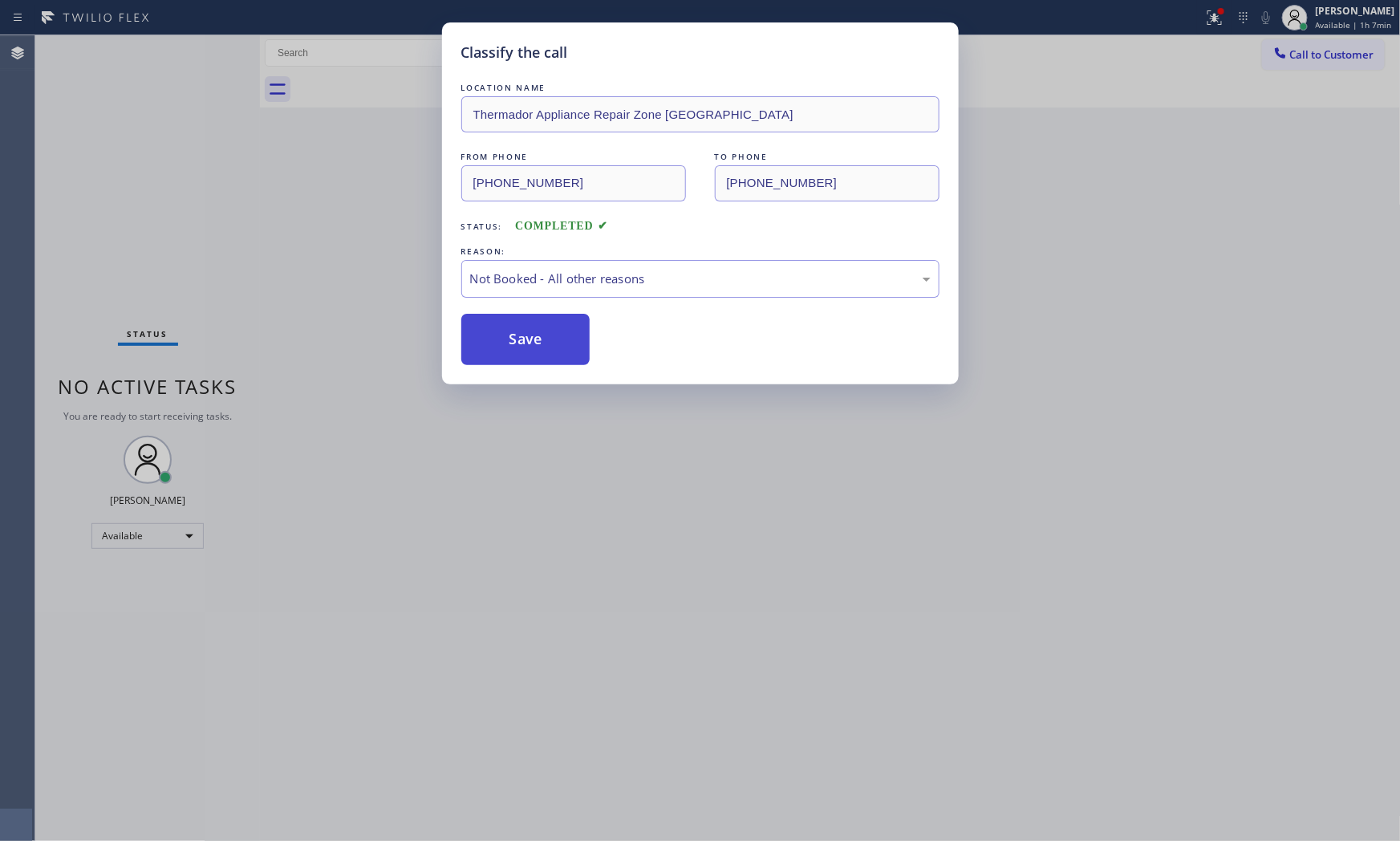
click at [525, 337] on button "Save" at bounding box center [526, 339] width 130 height 51
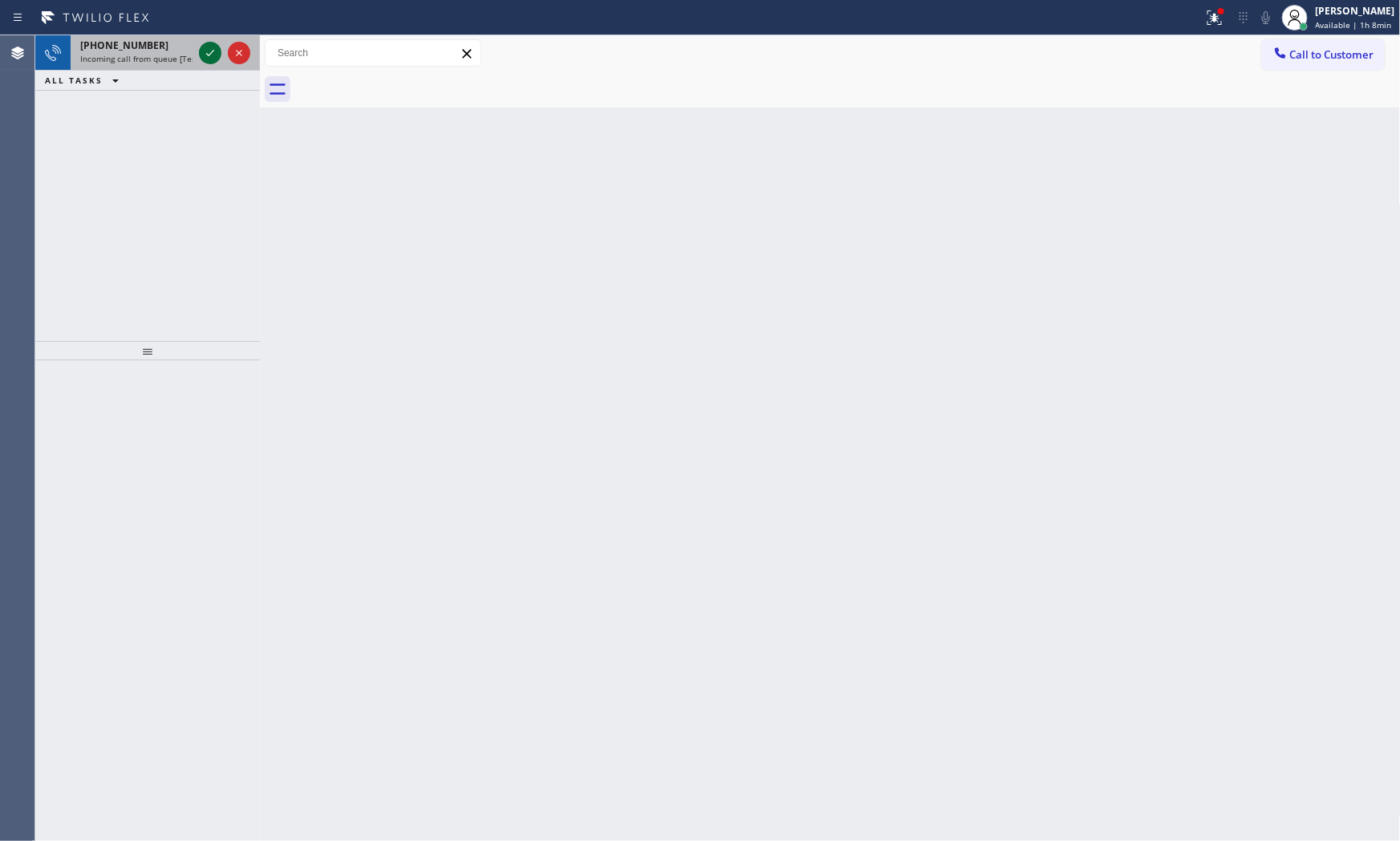
click at [212, 46] on icon at bounding box center [210, 53] width 19 height 19
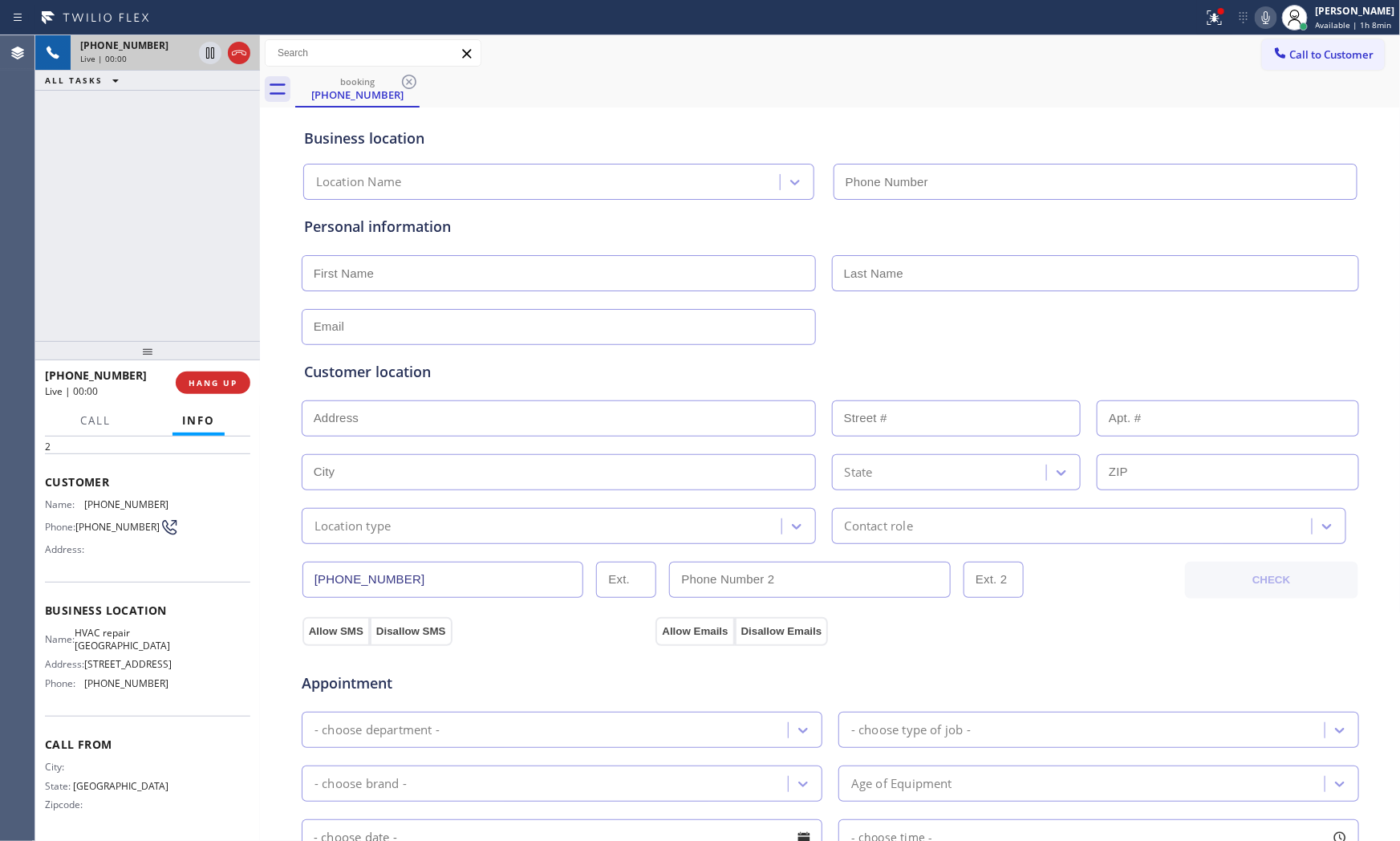
scroll to position [98, 0]
type input "[PHONE_NUMBER]"
click at [230, 389] on button "HANG UP" at bounding box center [213, 383] width 75 height 23
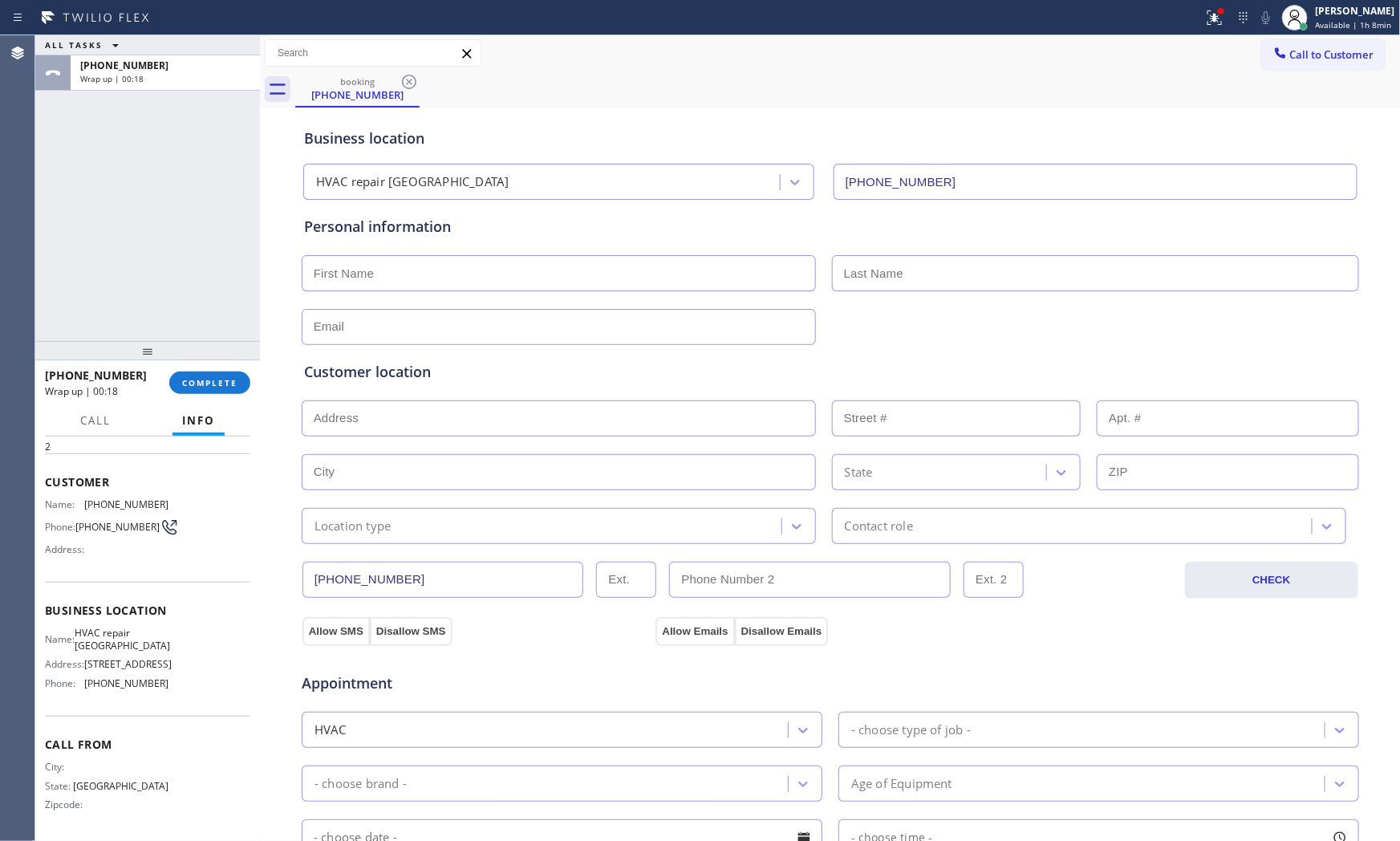
click at [209, 394] on div "[PHONE_NUMBER] Wrap up | 00:18 COMPLETE" at bounding box center [148, 383] width 205 height 42
click at [210, 389] on button "COMPLETE" at bounding box center [210, 383] width 81 height 23
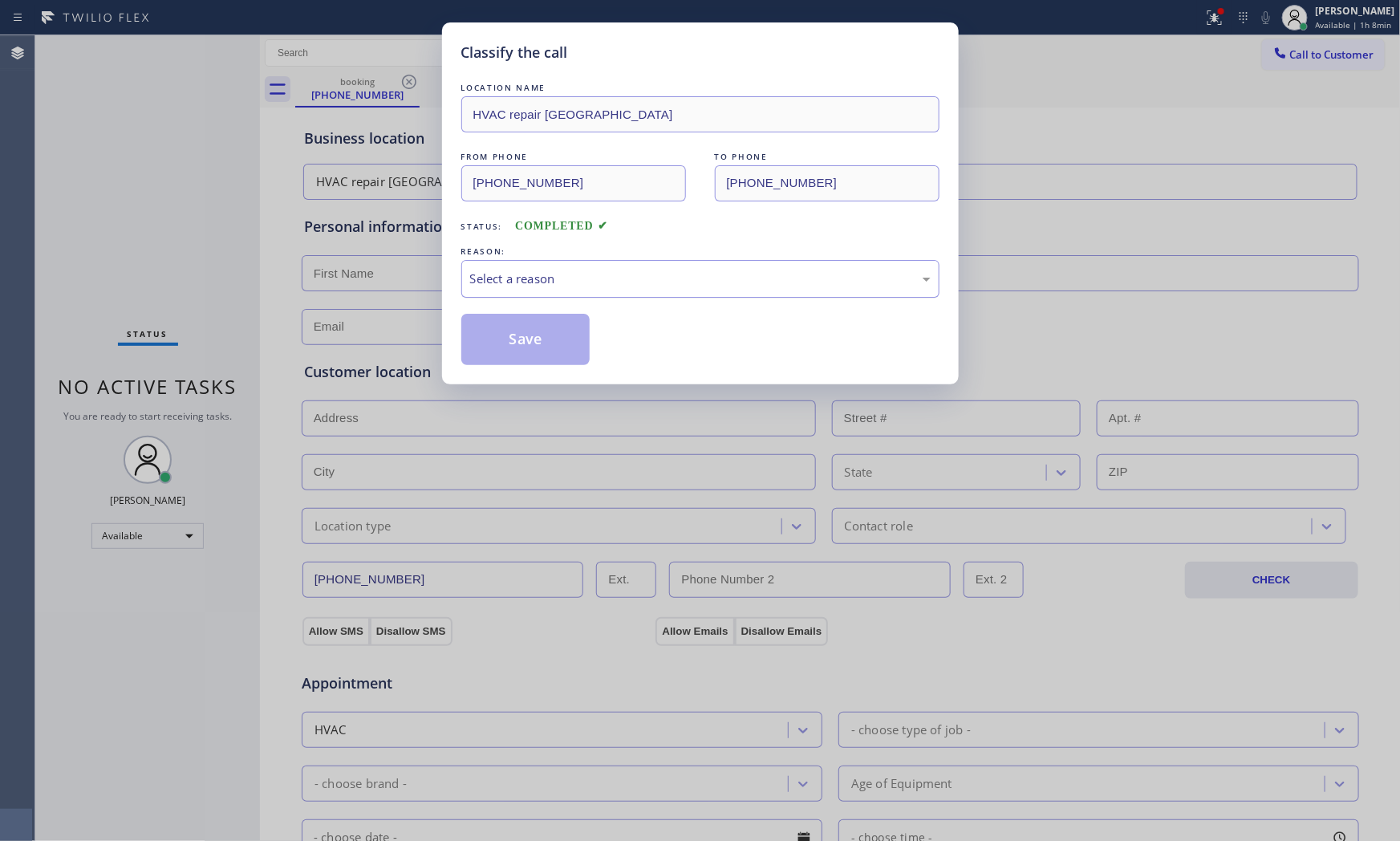
click at [557, 287] on div "Select a reason" at bounding box center [701, 278] width 461 height 18
click at [530, 331] on button "Save" at bounding box center [526, 339] width 130 height 51
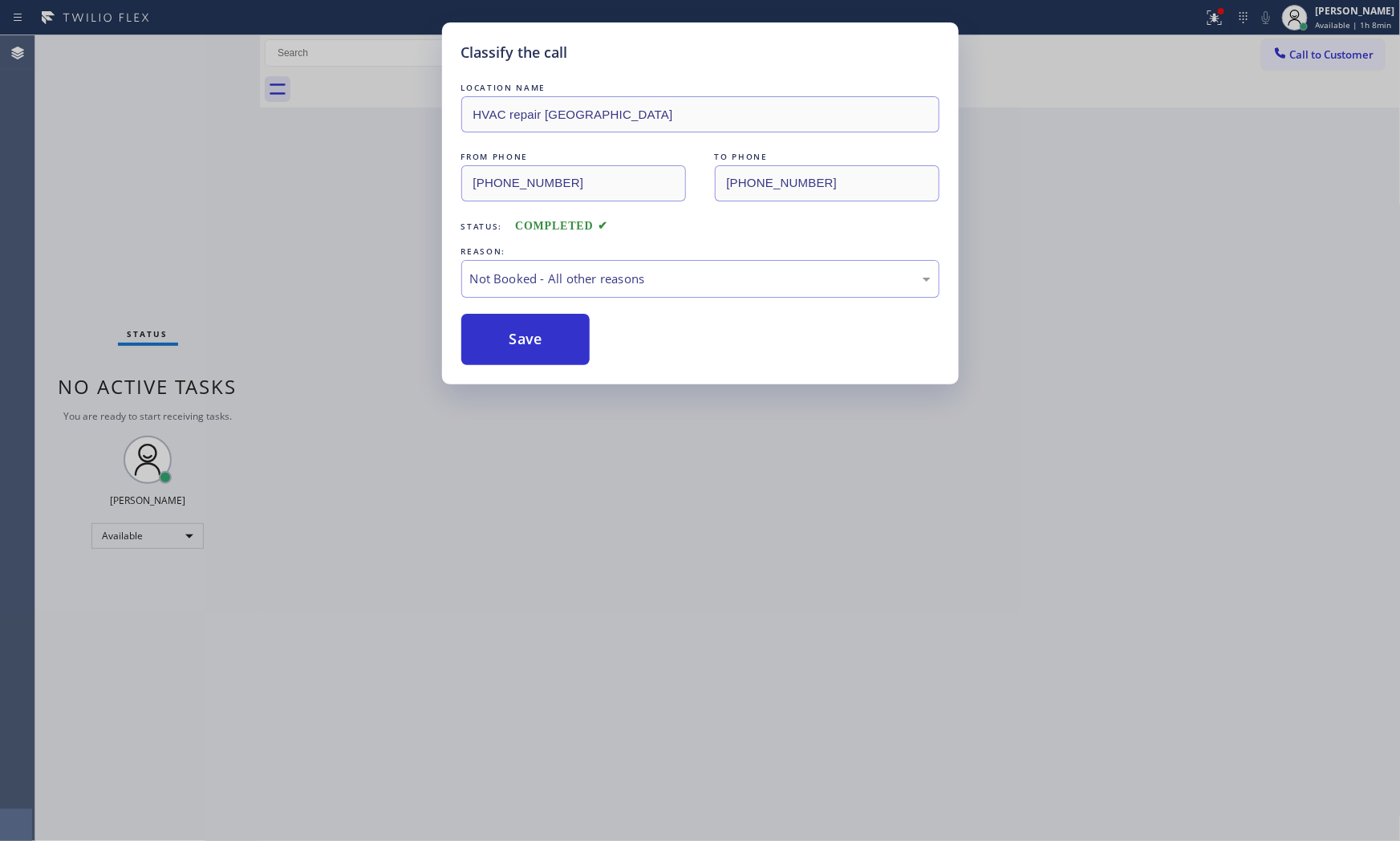
click at [530, 331] on button "Save" at bounding box center [526, 339] width 130 height 51
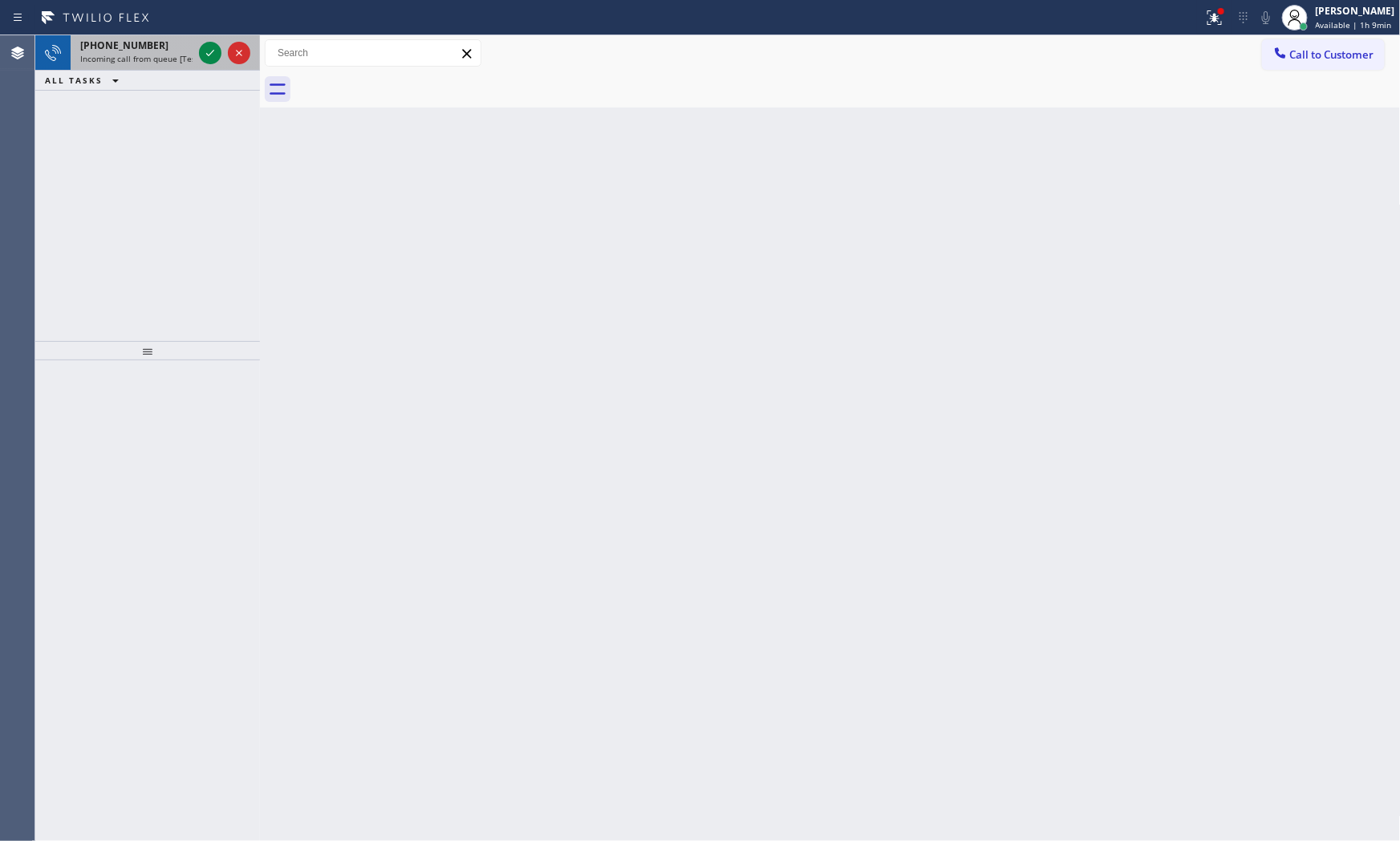
click at [197, 53] on div at bounding box center [224, 53] width 57 height 36
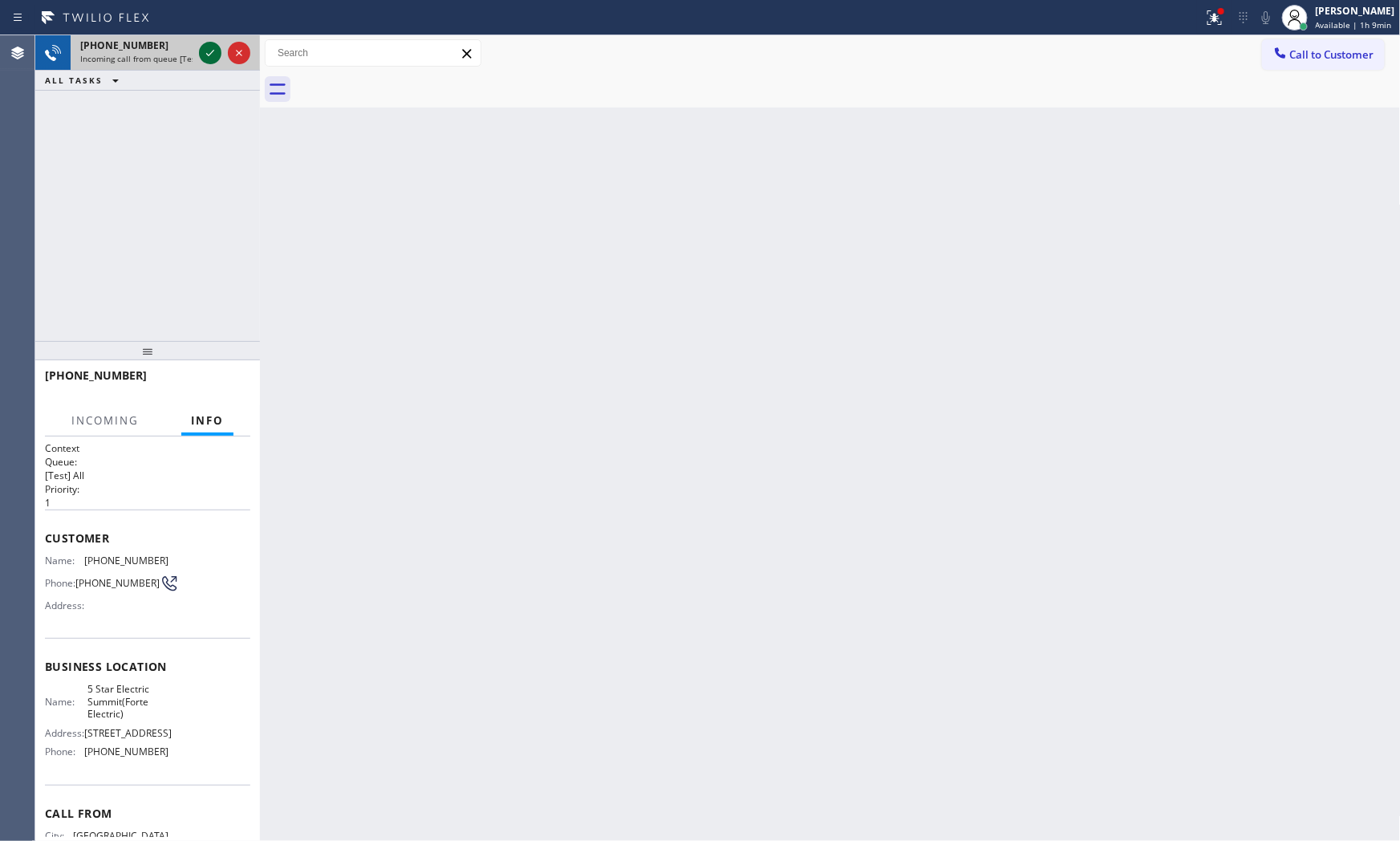
click at [203, 52] on icon at bounding box center [210, 53] width 19 height 19
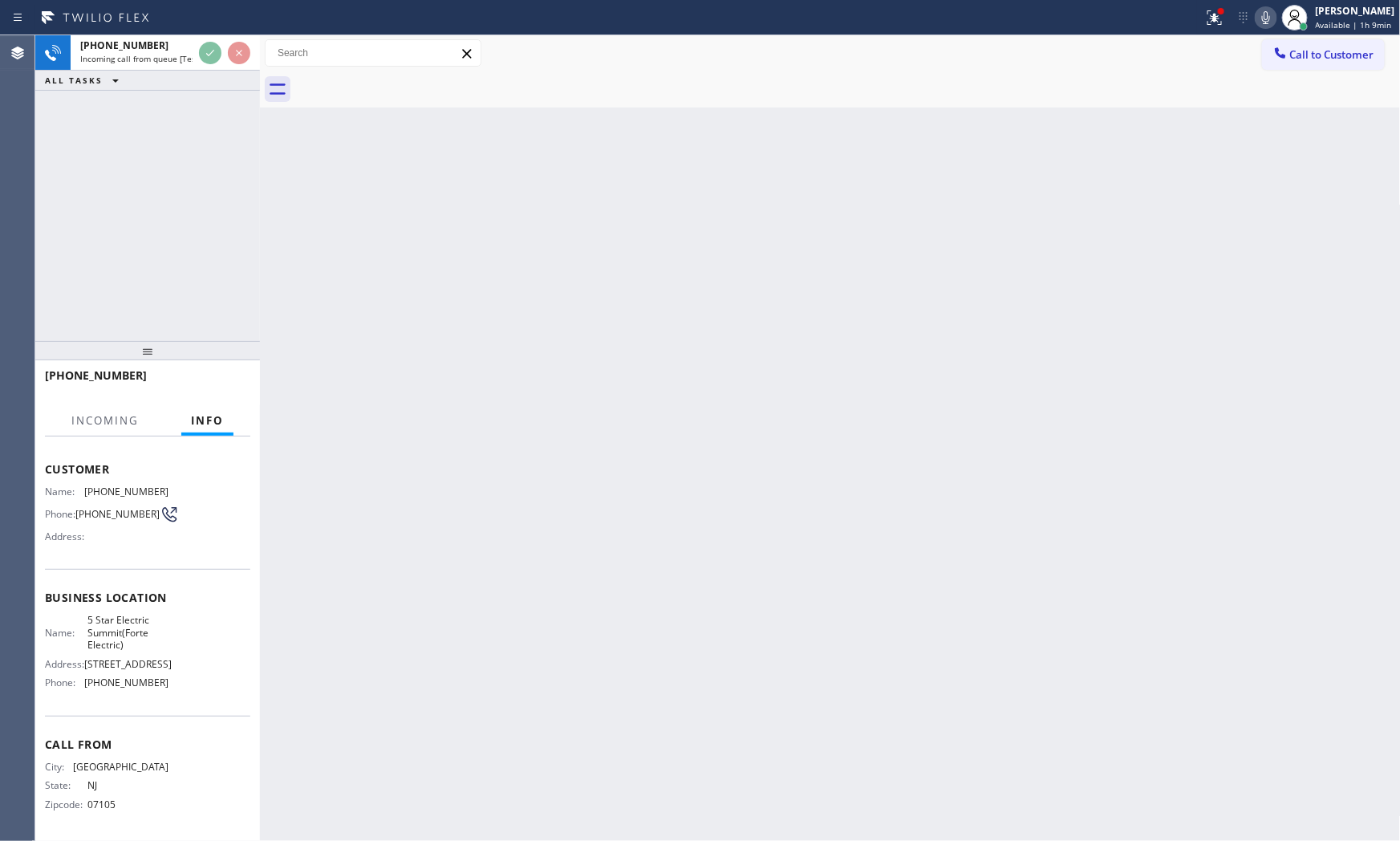
scroll to position [98, 0]
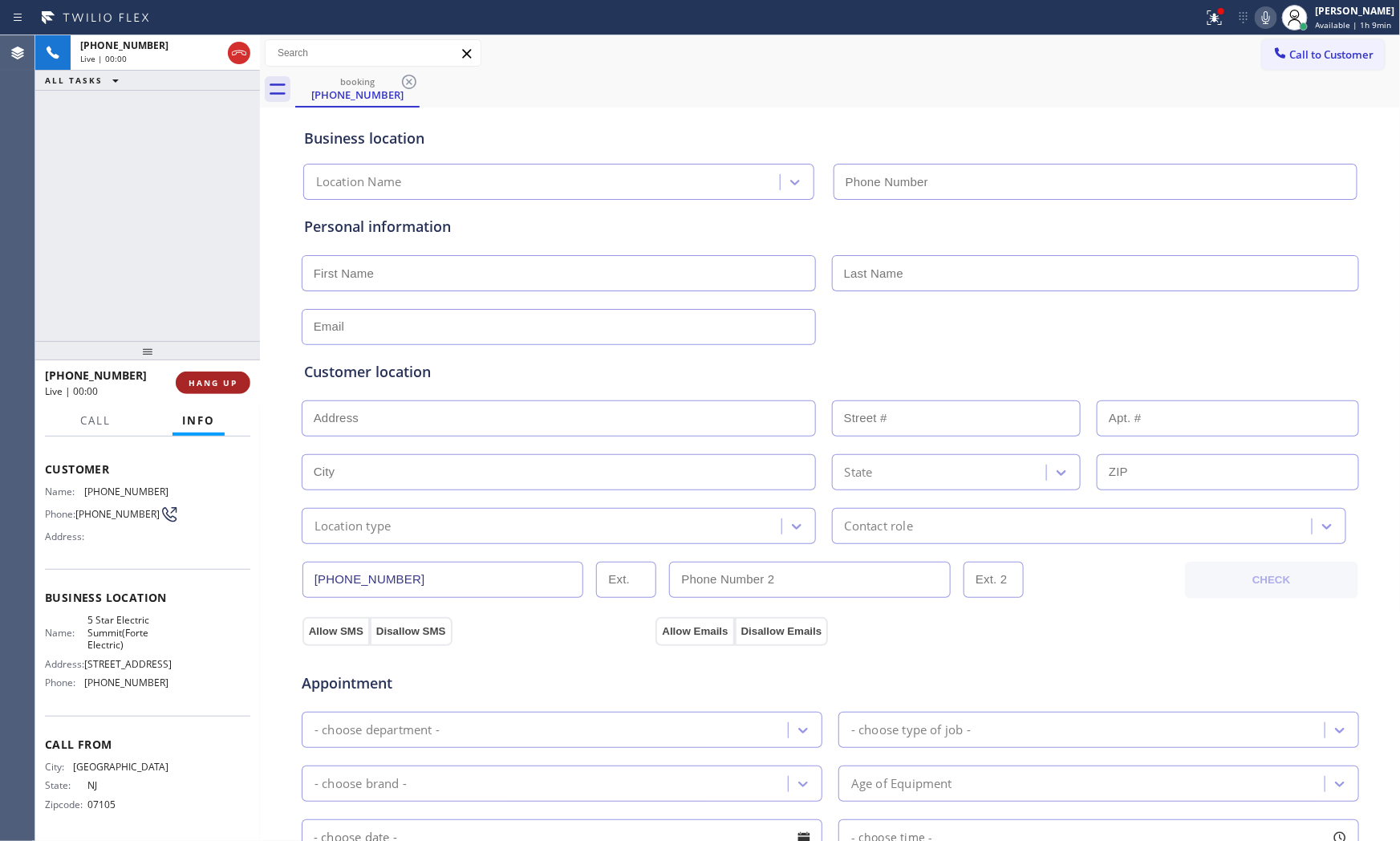
type input "[PHONE_NUMBER]"
click at [199, 384] on span "HANG UP" at bounding box center [213, 383] width 49 height 11
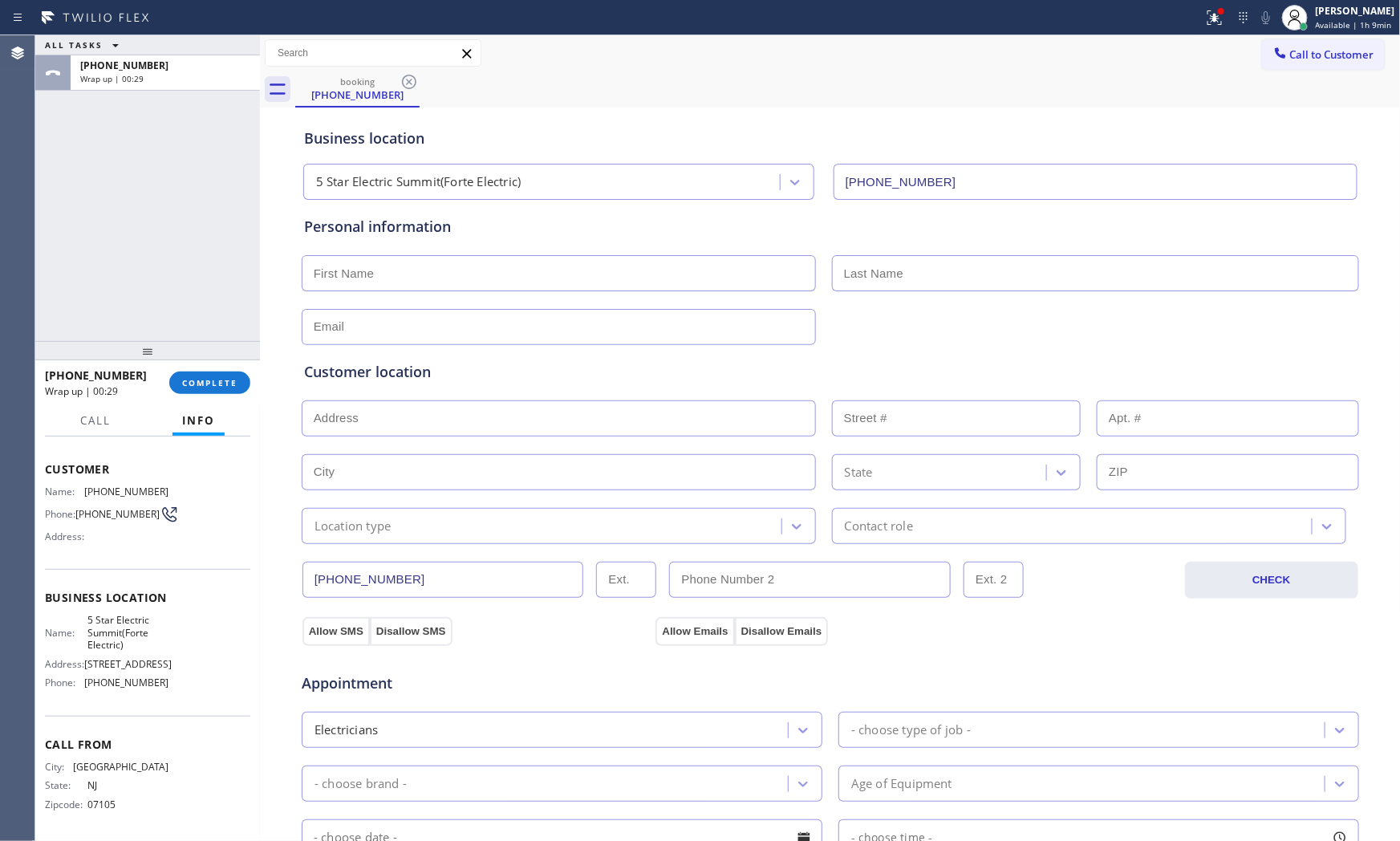
click at [210, 398] on div "[PHONE_NUMBER] Wrap up | 00:29 COMPLETE" at bounding box center [148, 383] width 205 height 42
click at [213, 394] on div "[PHONE_NUMBER] Wrap up | 00:29 COMPLETE" at bounding box center [148, 383] width 205 height 42
click at [213, 390] on button "COMPLETE" at bounding box center [210, 383] width 81 height 23
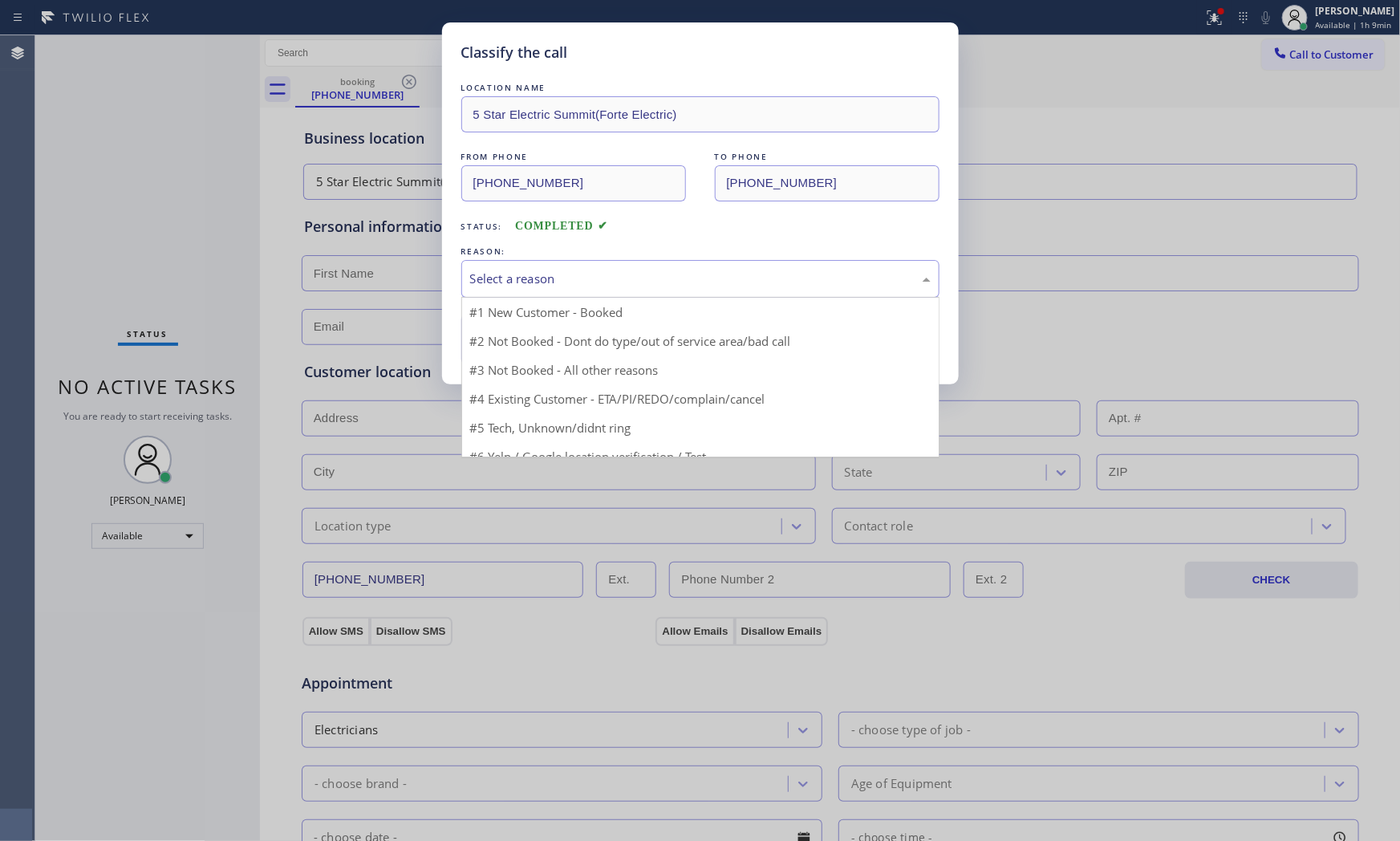
click at [478, 295] on div "Select a reason" at bounding box center [701, 278] width 478 height 37
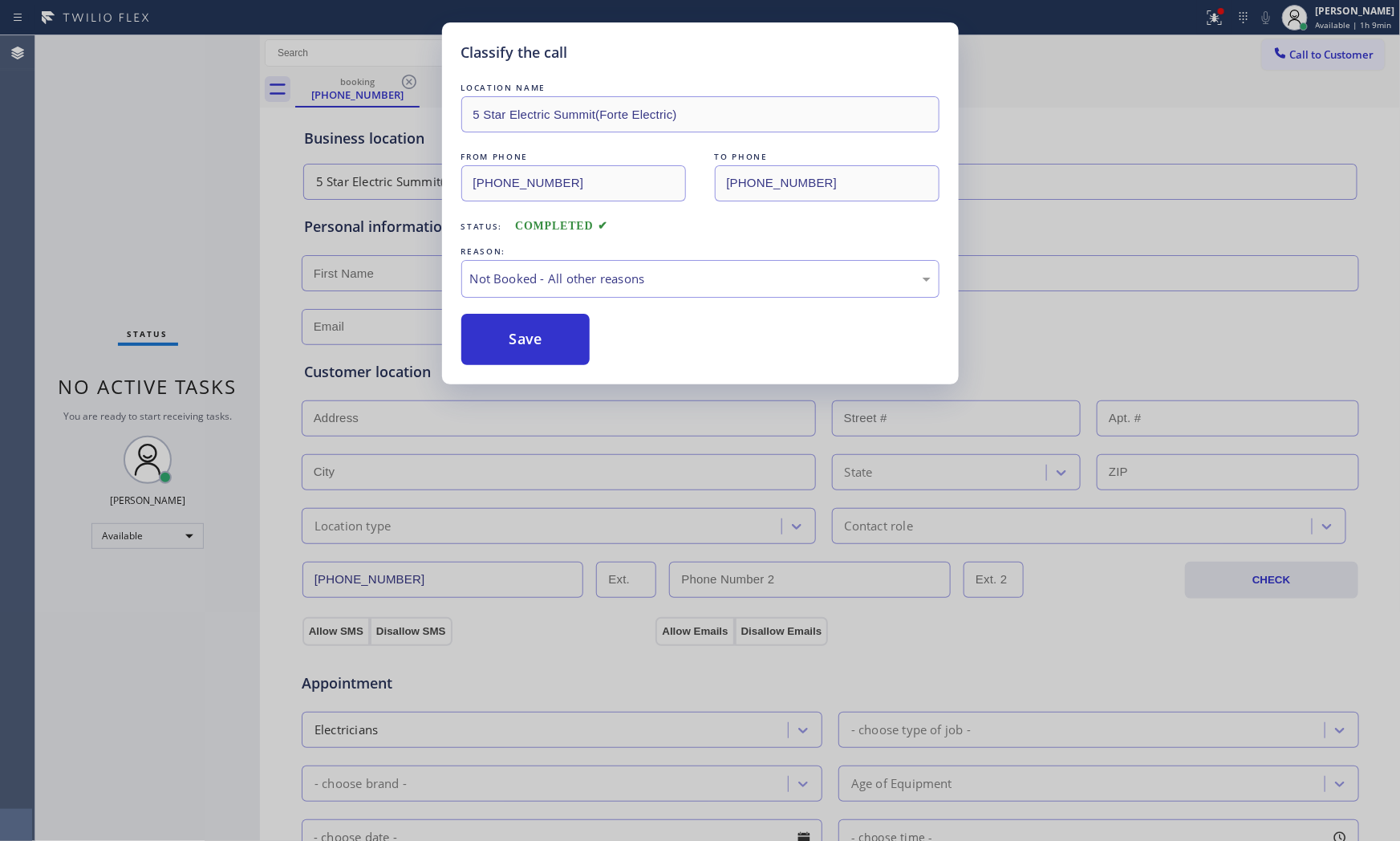
click at [496, 332] on button "Save" at bounding box center [526, 339] width 130 height 51
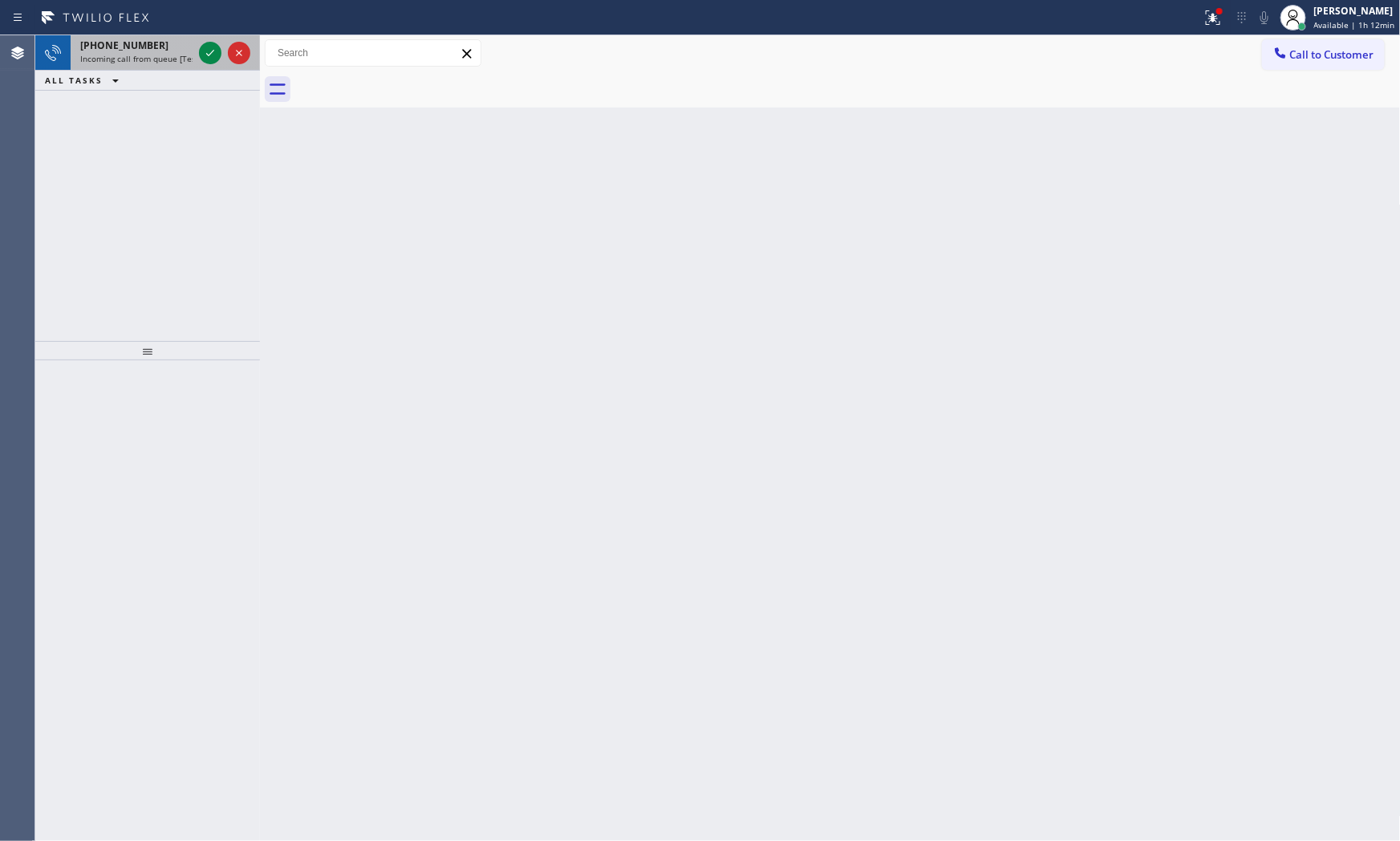
click at [174, 57] on span "Incoming call from queue [Test] All" at bounding box center [146, 58] width 133 height 11
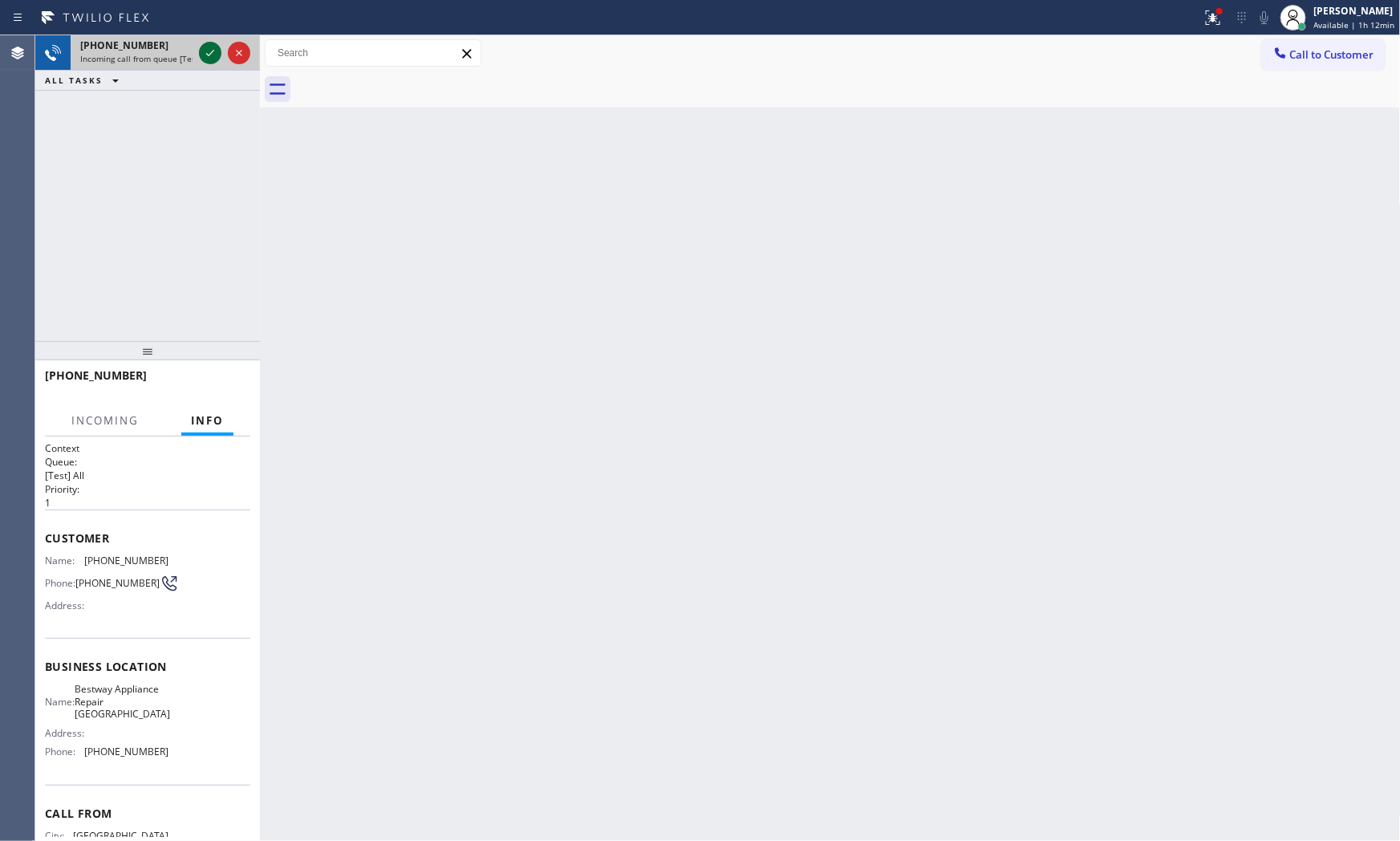
click at [209, 46] on icon at bounding box center [210, 53] width 19 height 19
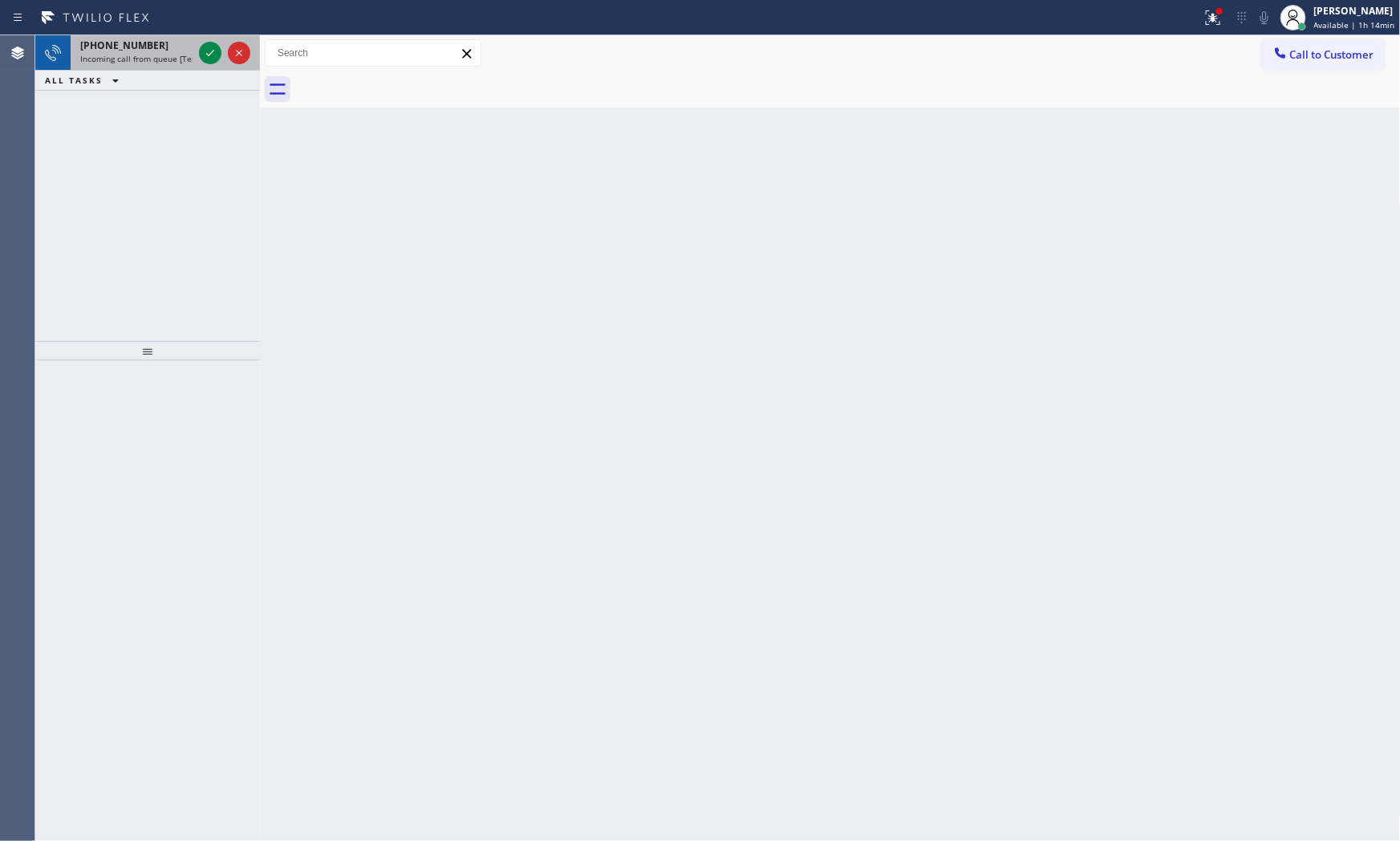
click at [197, 53] on div at bounding box center [224, 53] width 57 height 36
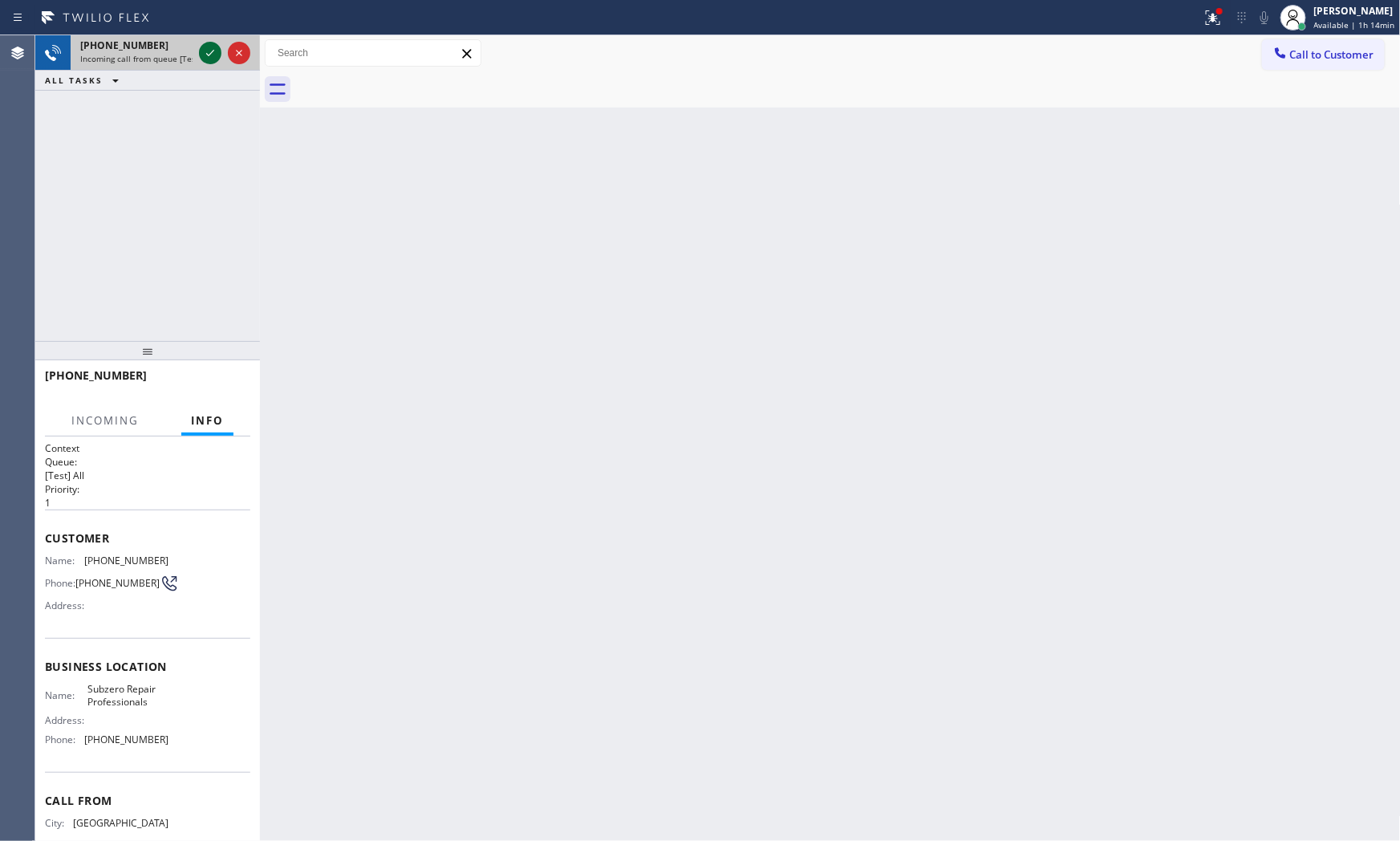
click at [203, 55] on div at bounding box center [210, 53] width 23 height 19
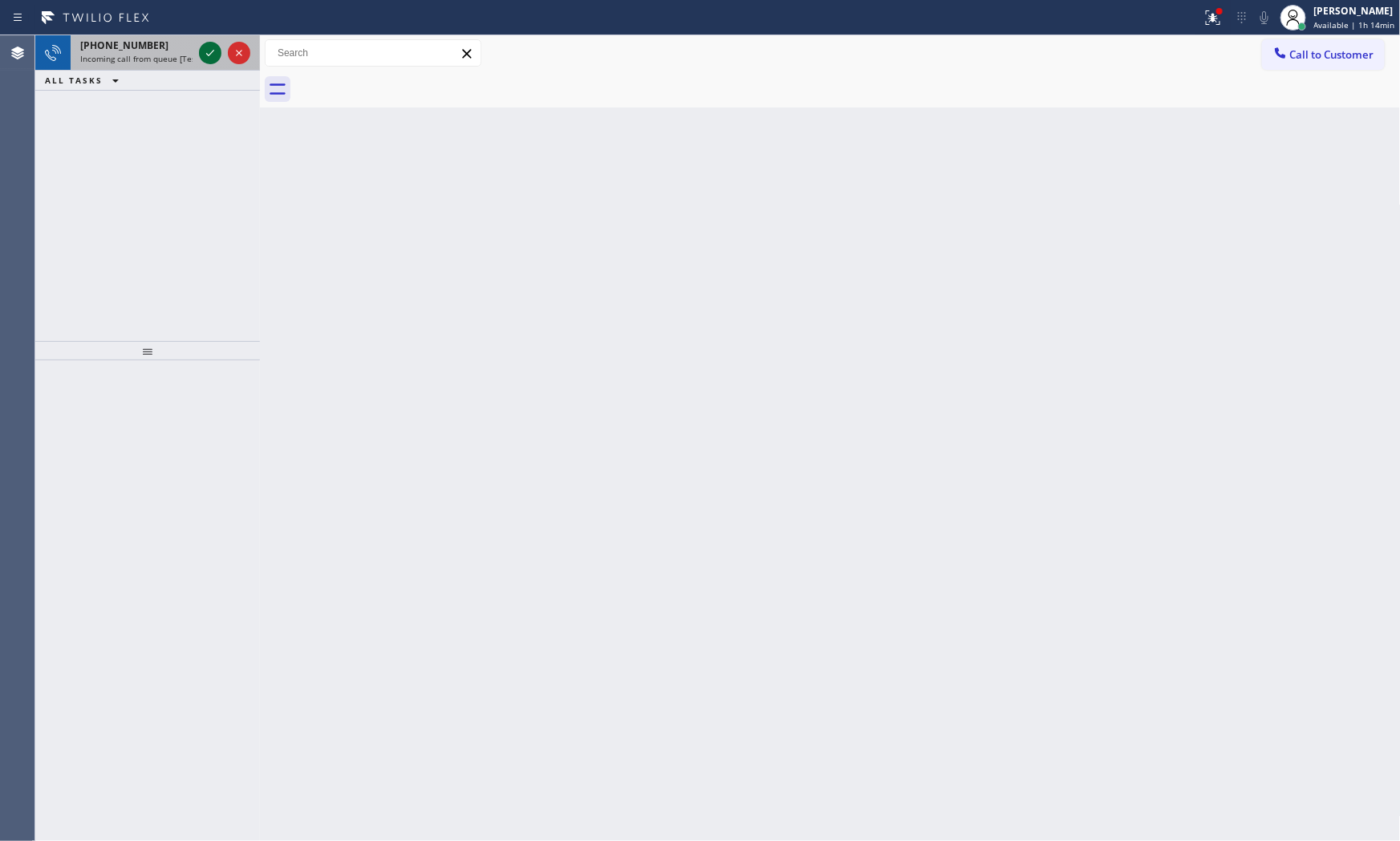
click at [204, 55] on icon at bounding box center [210, 53] width 19 height 19
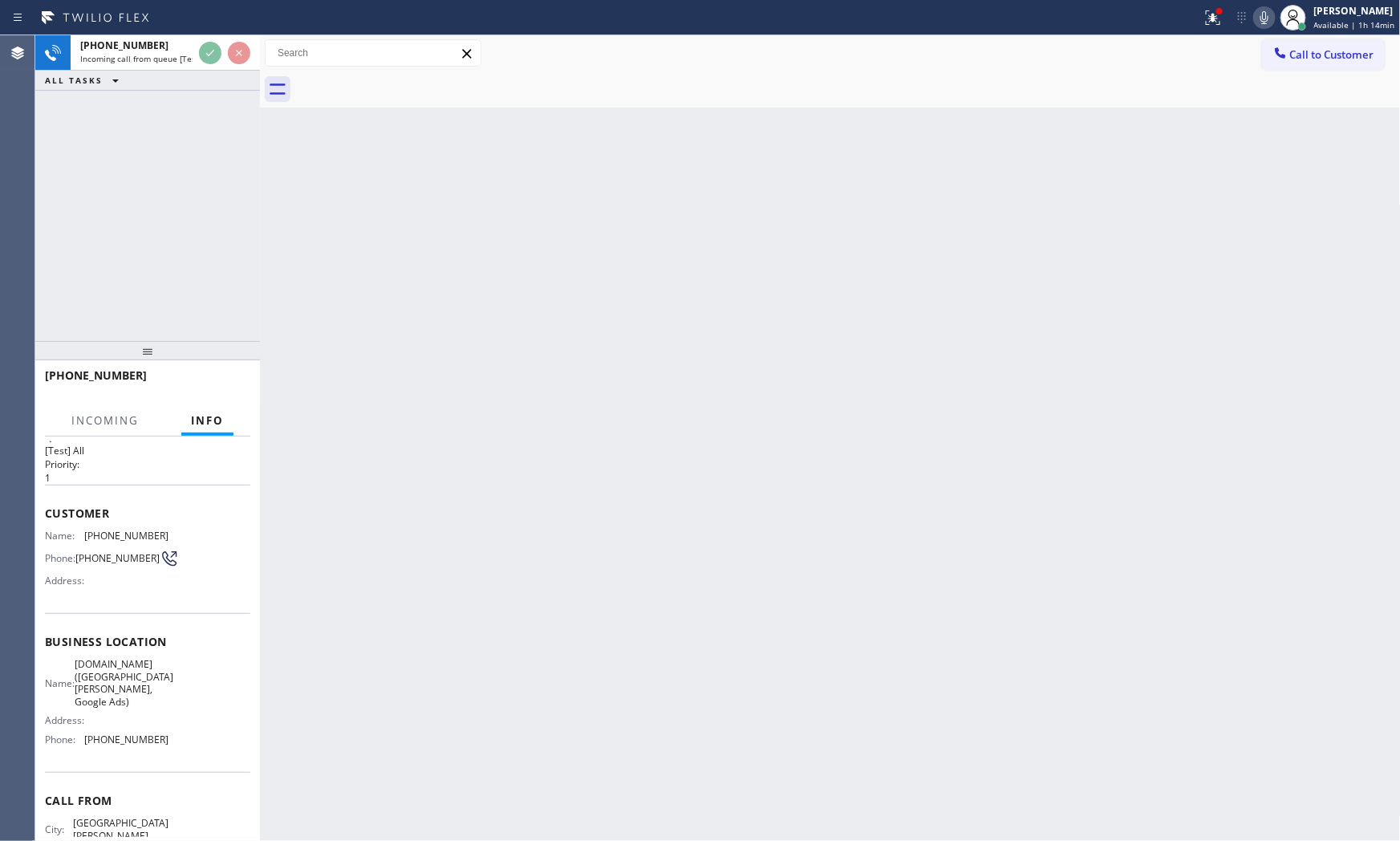
scroll to position [73, 0]
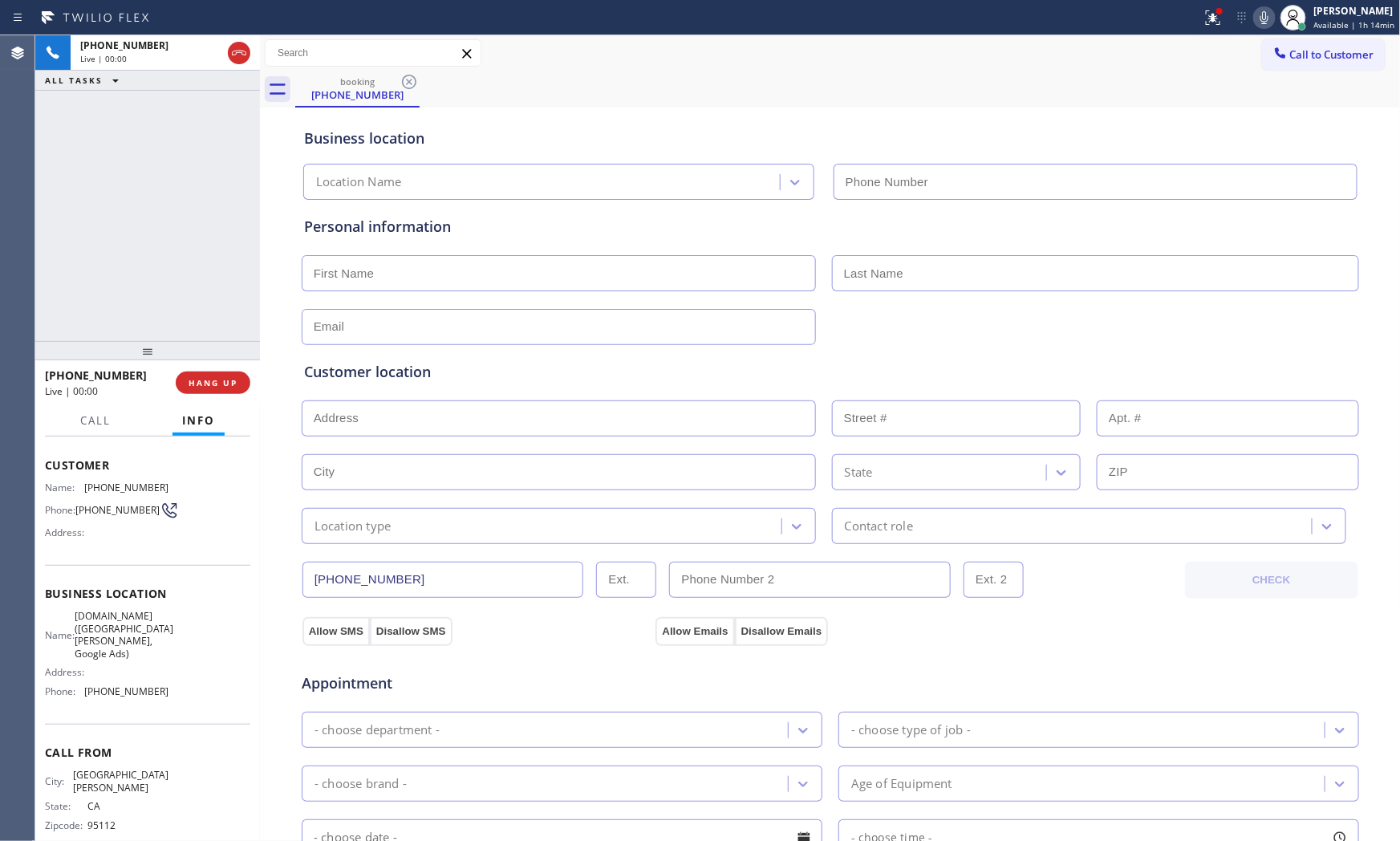
type input "[PHONE_NUMBER]"
click at [1264, 22] on icon at bounding box center [1264, 17] width 19 height 19
click at [1205, 30] on button at bounding box center [1213, 17] width 36 height 36
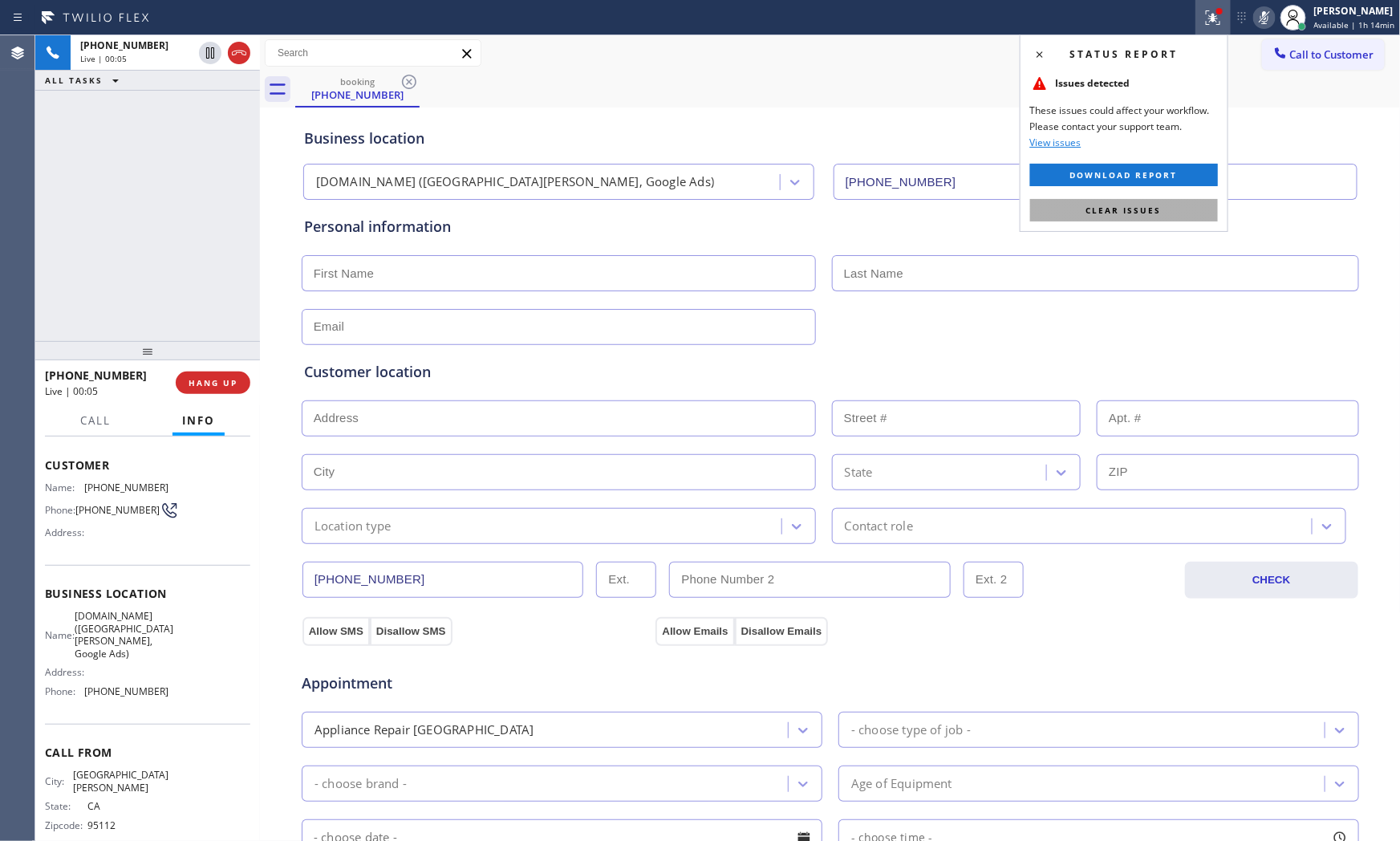
click at [1165, 218] on button "Clear issues" at bounding box center [1124, 210] width 188 height 23
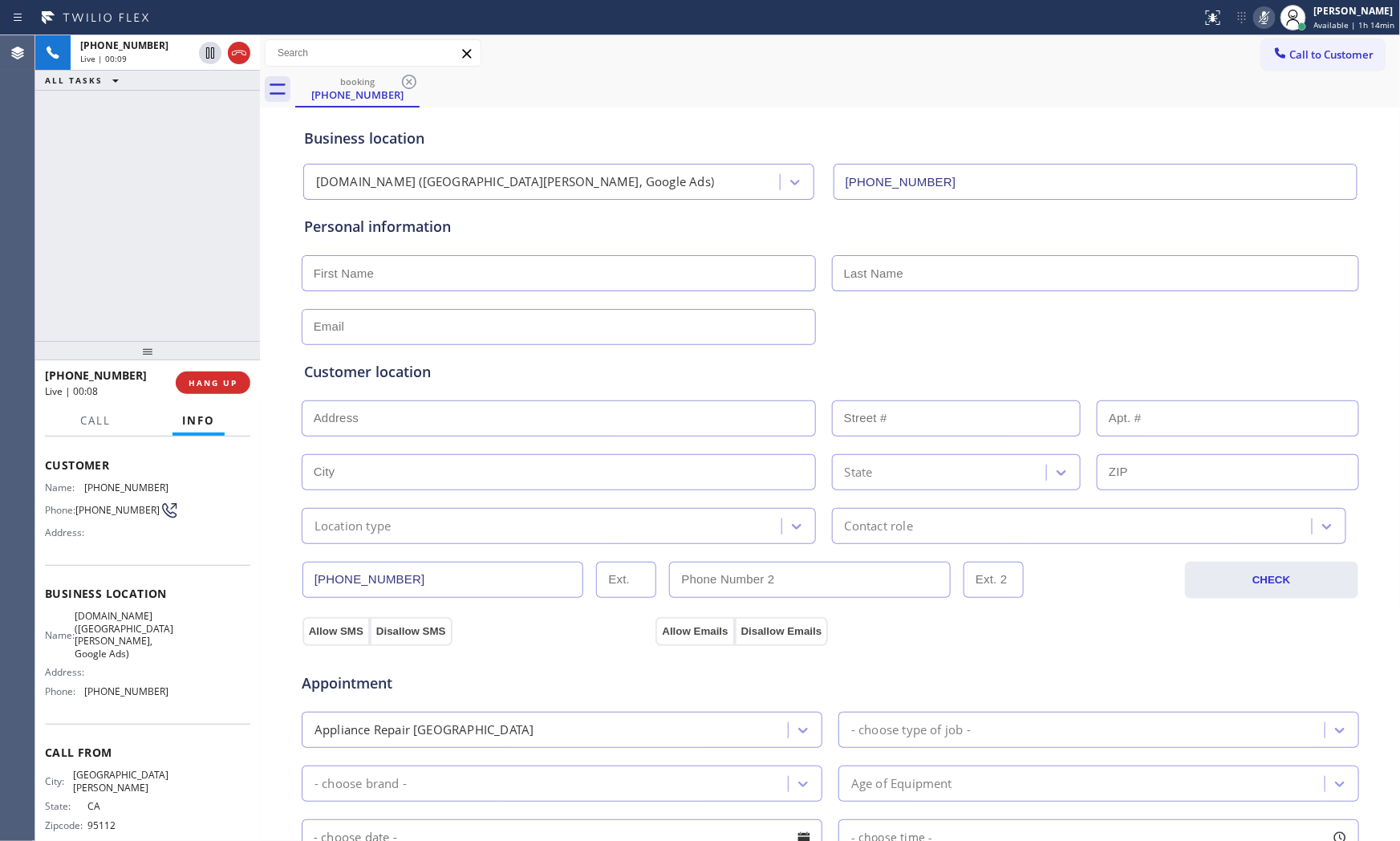
click at [1270, 20] on icon at bounding box center [1264, 17] width 19 height 19
click at [1261, 19] on icon at bounding box center [1264, 17] width 19 height 19
click at [1259, 19] on rect at bounding box center [1264, 16] width 11 height 11
click at [1263, 18] on icon at bounding box center [1264, 17] width 8 height 13
click at [1262, 13] on icon at bounding box center [1264, 17] width 8 height 13
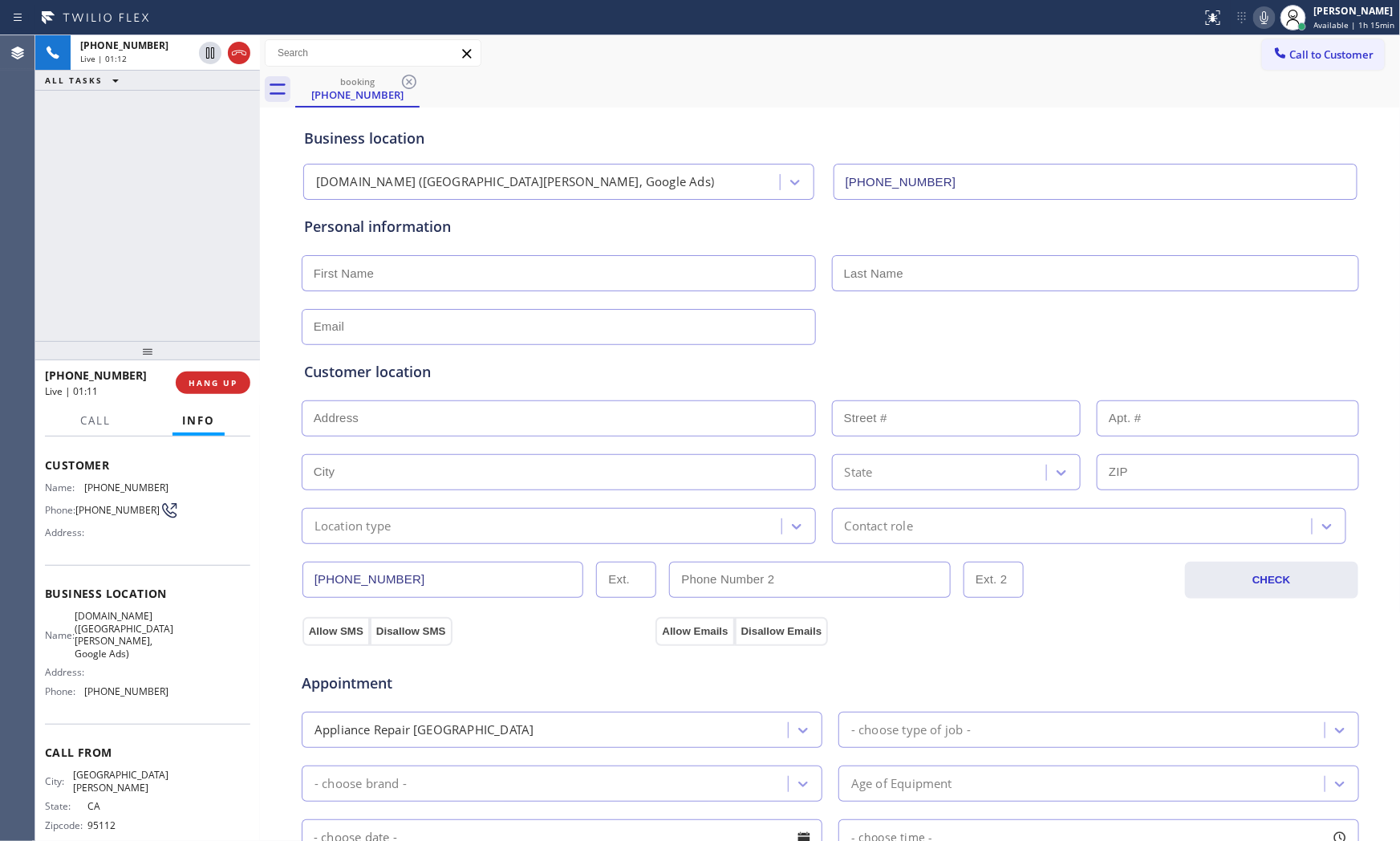
click at [1256, 20] on icon at bounding box center [1264, 17] width 19 height 19
click at [1268, 14] on icon at bounding box center [1264, 17] width 19 height 19
click at [1262, 10] on icon at bounding box center [1264, 17] width 19 height 19
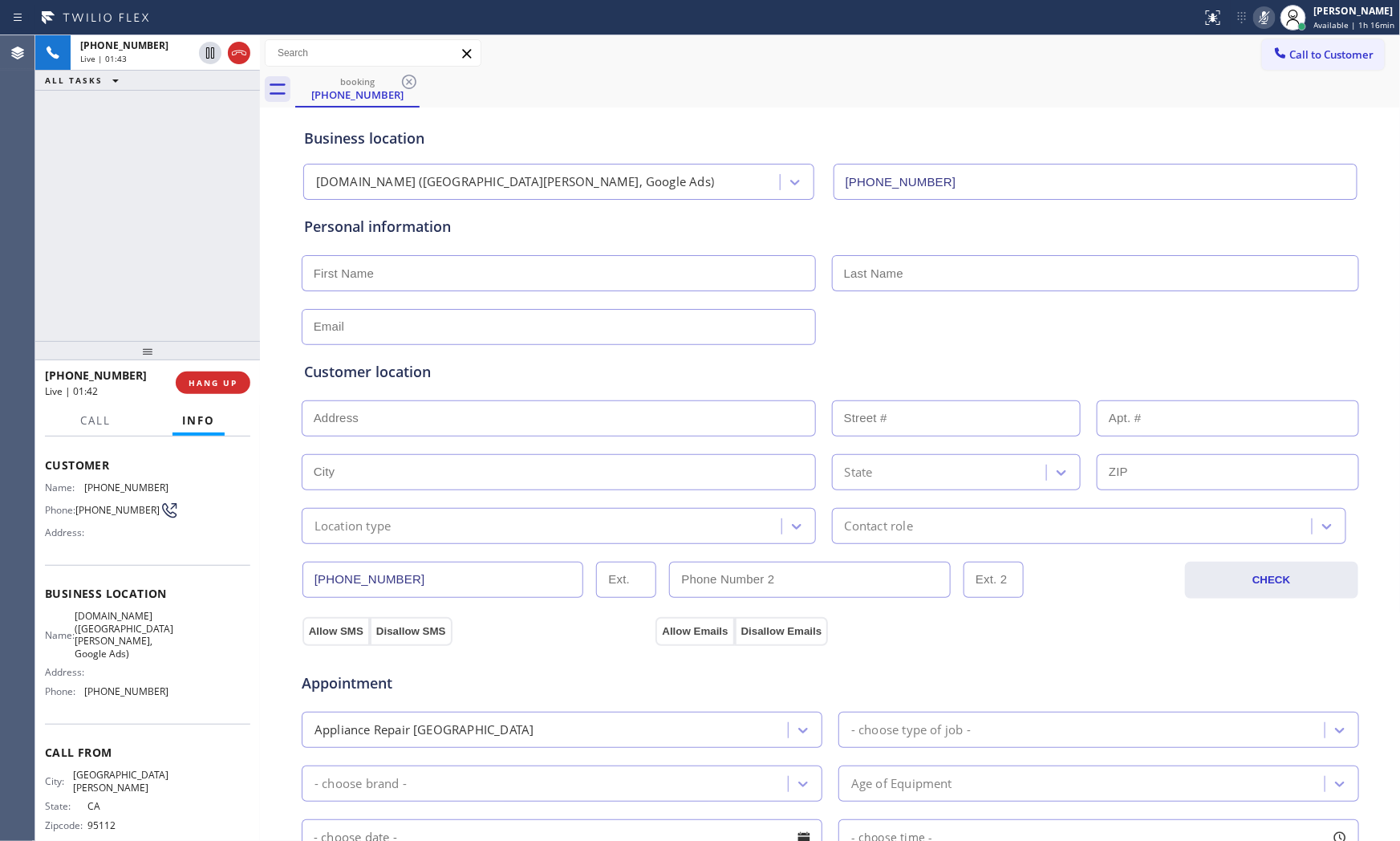
click at [1262, 10] on icon at bounding box center [1264, 17] width 19 height 19
click at [1262, 17] on icon at bounding box center [1264, 17] width 19 height 19
click at [1261, 17] on icon at bounding box center [1264, 17] width 19 height 19
click at [1264, 17] on icon at bounding box center [1264, 17] width 19 height 19
click at [1266, 17] on icon at bounding box center [1264, 17] width 19 height 19
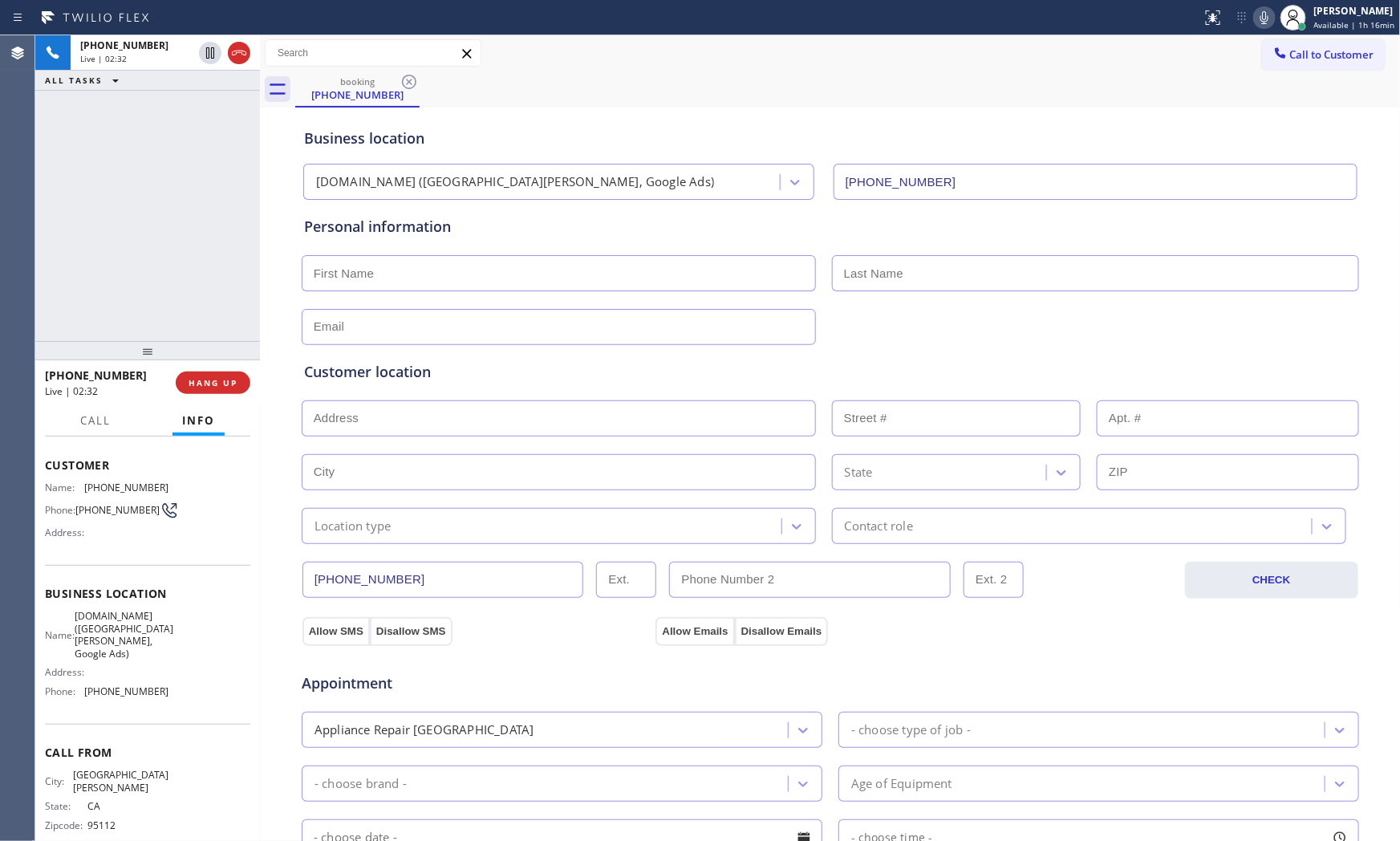
click at [1263, 23] on icon at bounding box center [1264, 17] width 19 height 19
click at [1261, 23] on icon at bounding box center [1264, 17] width 8 height 13
click at [1264, 22] on icon at bounding box center [1264, 17] width 19 height 19
click at [383, 299] on div "Personal information" at bounding box center [830, 280] width 1053 height 130
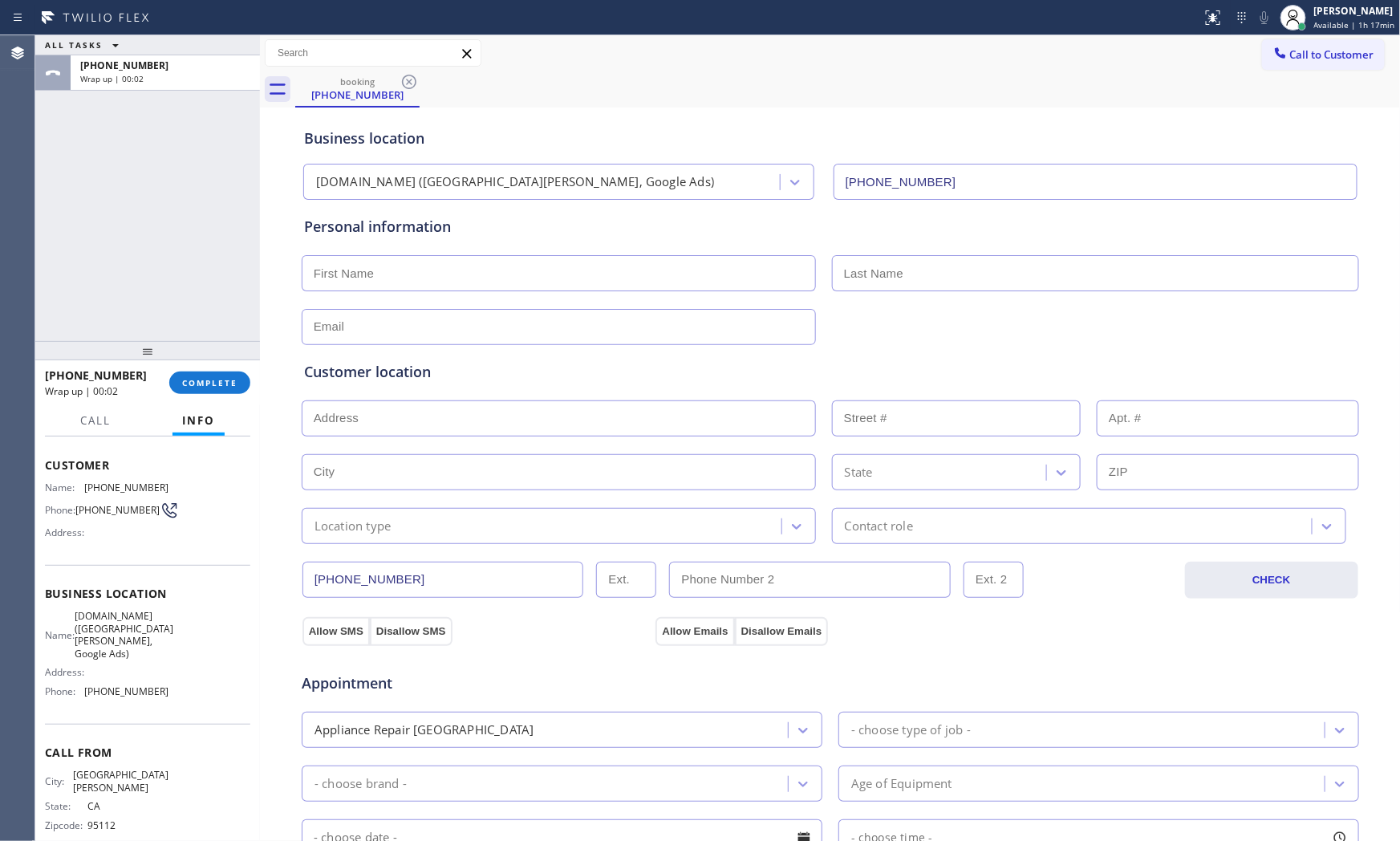
click at [557, 290] on input "text" at bounding box center [559, 273] width 515 height 37
paste input "[PERSON_NAME]"
type input "[PERSON_NAME]"
click at [979, 273] on input "text" at bounding box center [1096, 273] width 527 height 37
paste input "[PERSON_NAME]"
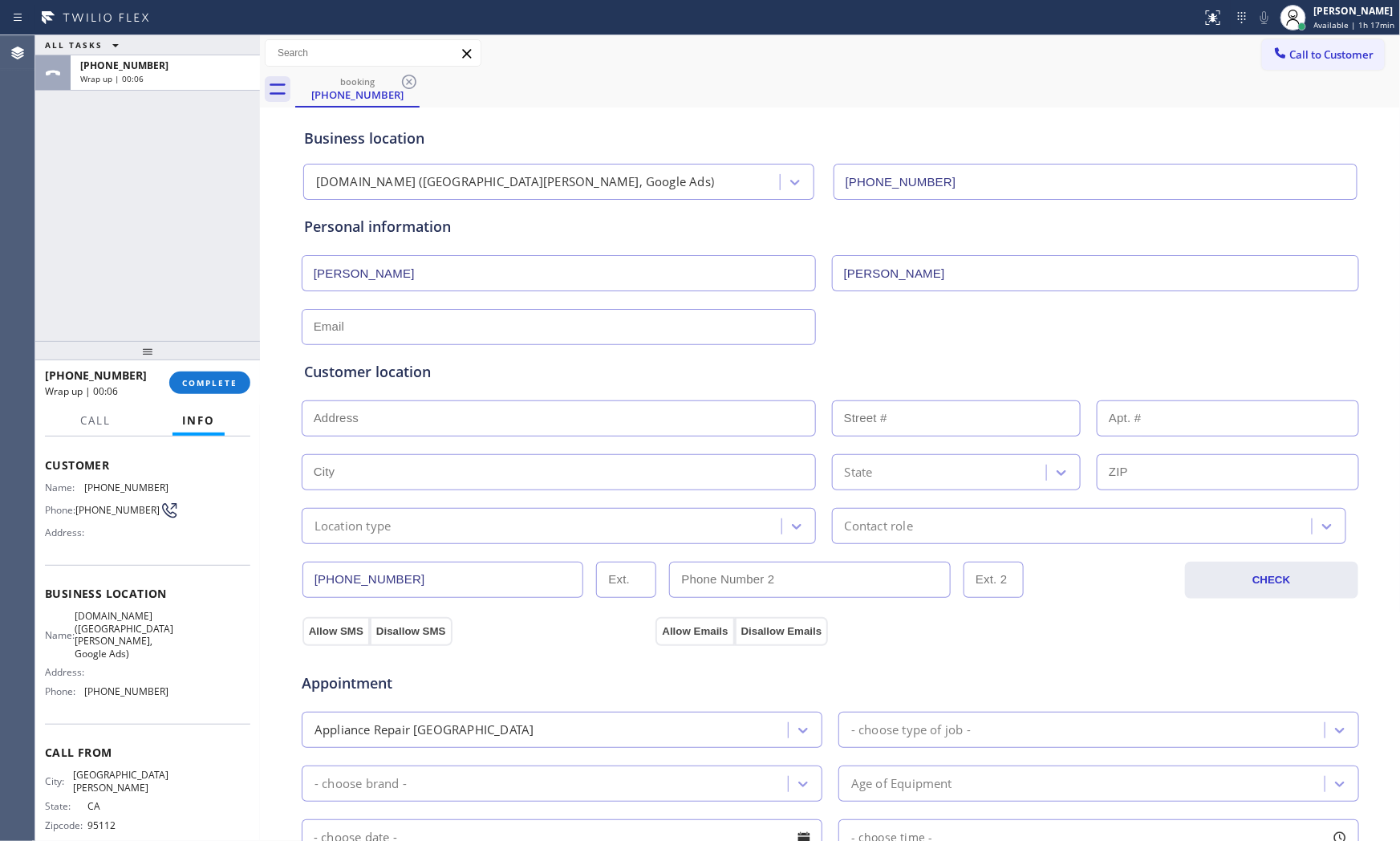
click at [844, 270] on input "[PERSON_NAME]" at bounding box center [1096, 273] width 527 height 37
type input "[PERSON_NAME]"
paste input "[GEOGRAPHIC_DATA]"
type input "[EMAIL_ADDRESS][DOMAIN_NAME]"
click at [381, 401] on input "text" at bounding box center [559, 419] width 515 height 37
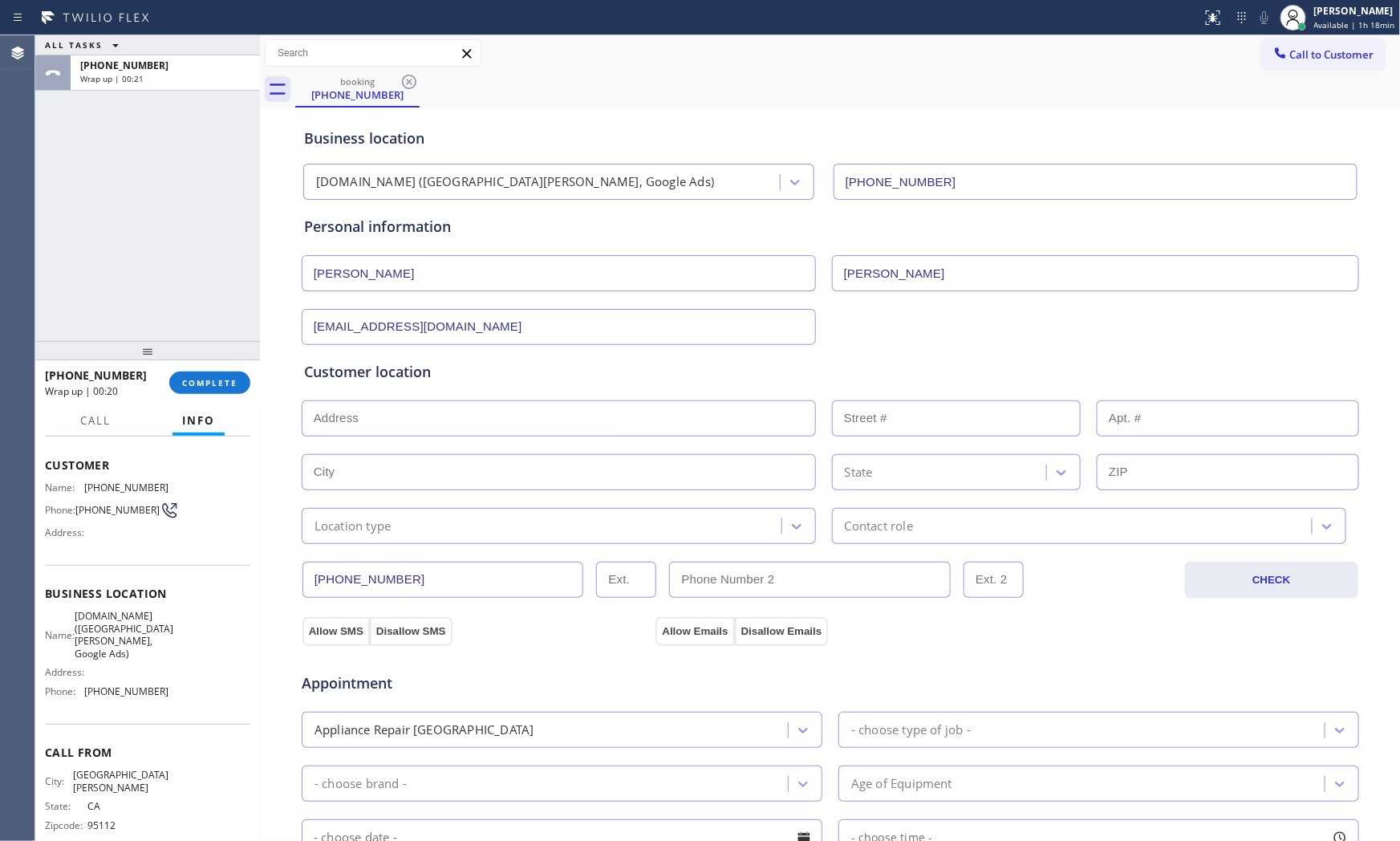
paste input "[GEOGRAPHIC_DATA]"
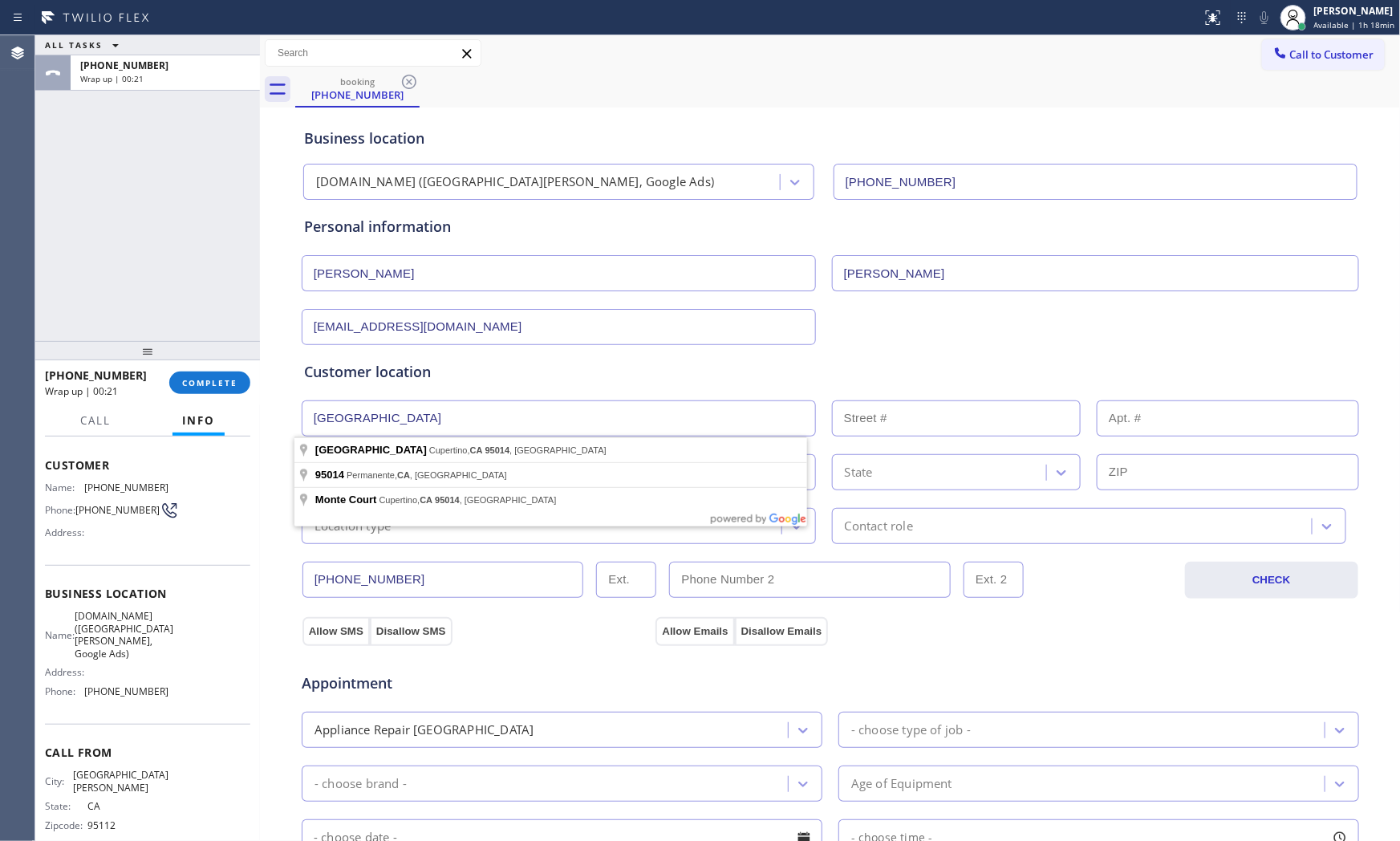
type input "Monta Vista, [GEOGRAPHIC_DATA], [GEOGRAPHIC_DATA]"
type input "Cupertino"
type input "95014"
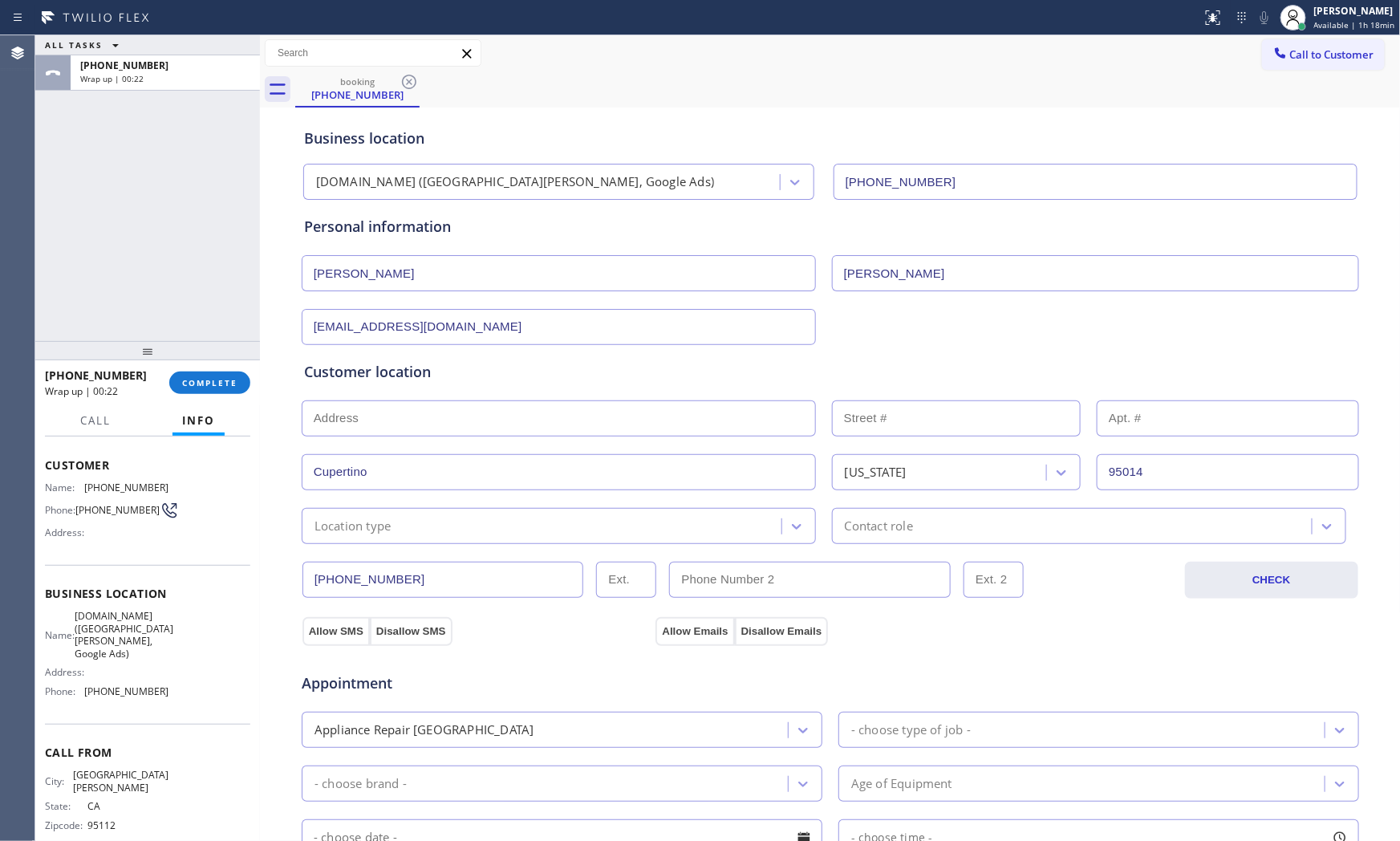
click at [417, 524] on div "Location type" at bounding box center [544, 526] width 475 height 28
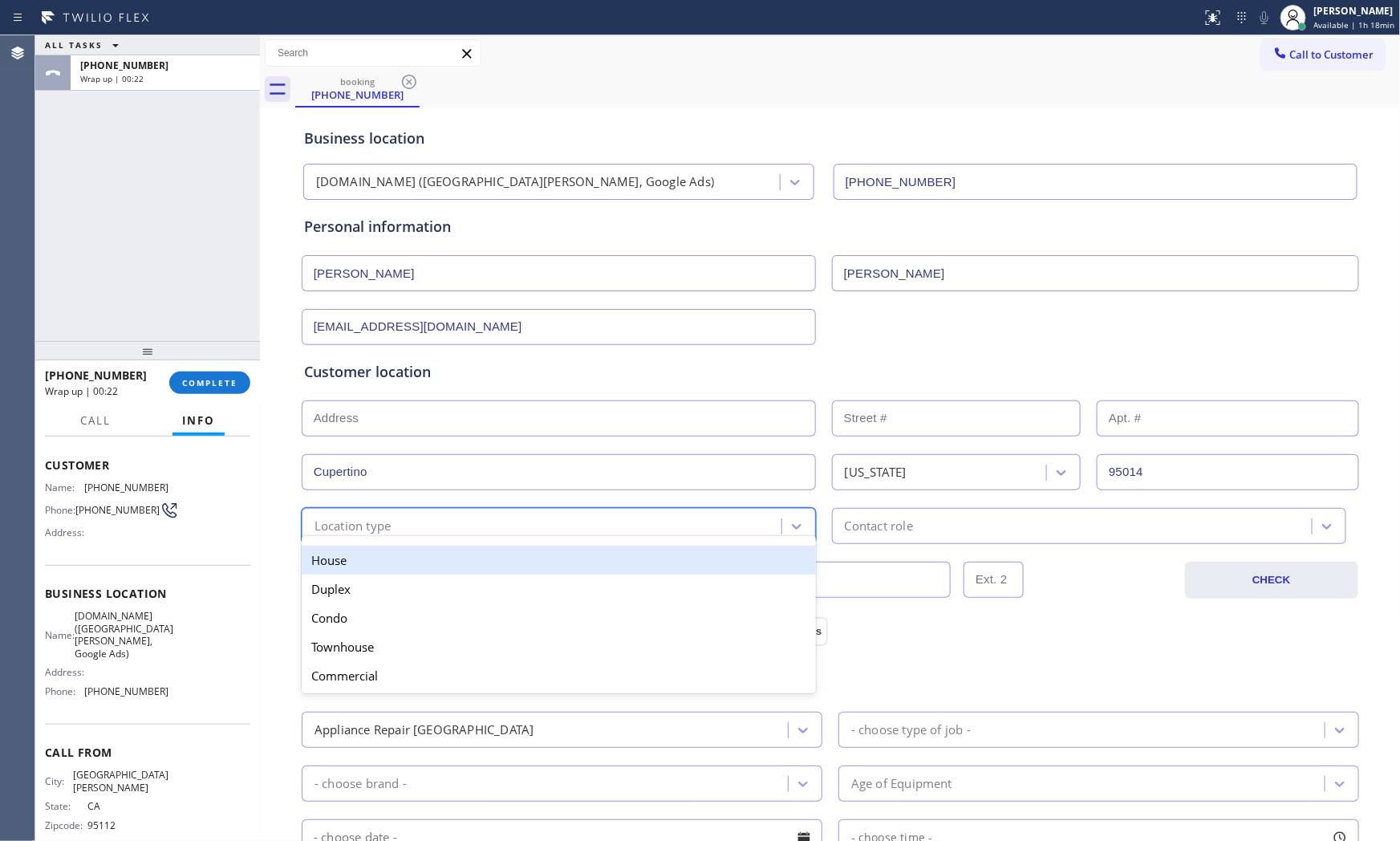
click at [386, 552] on div "House" at bounding box center [559, 560] width 515 height 29
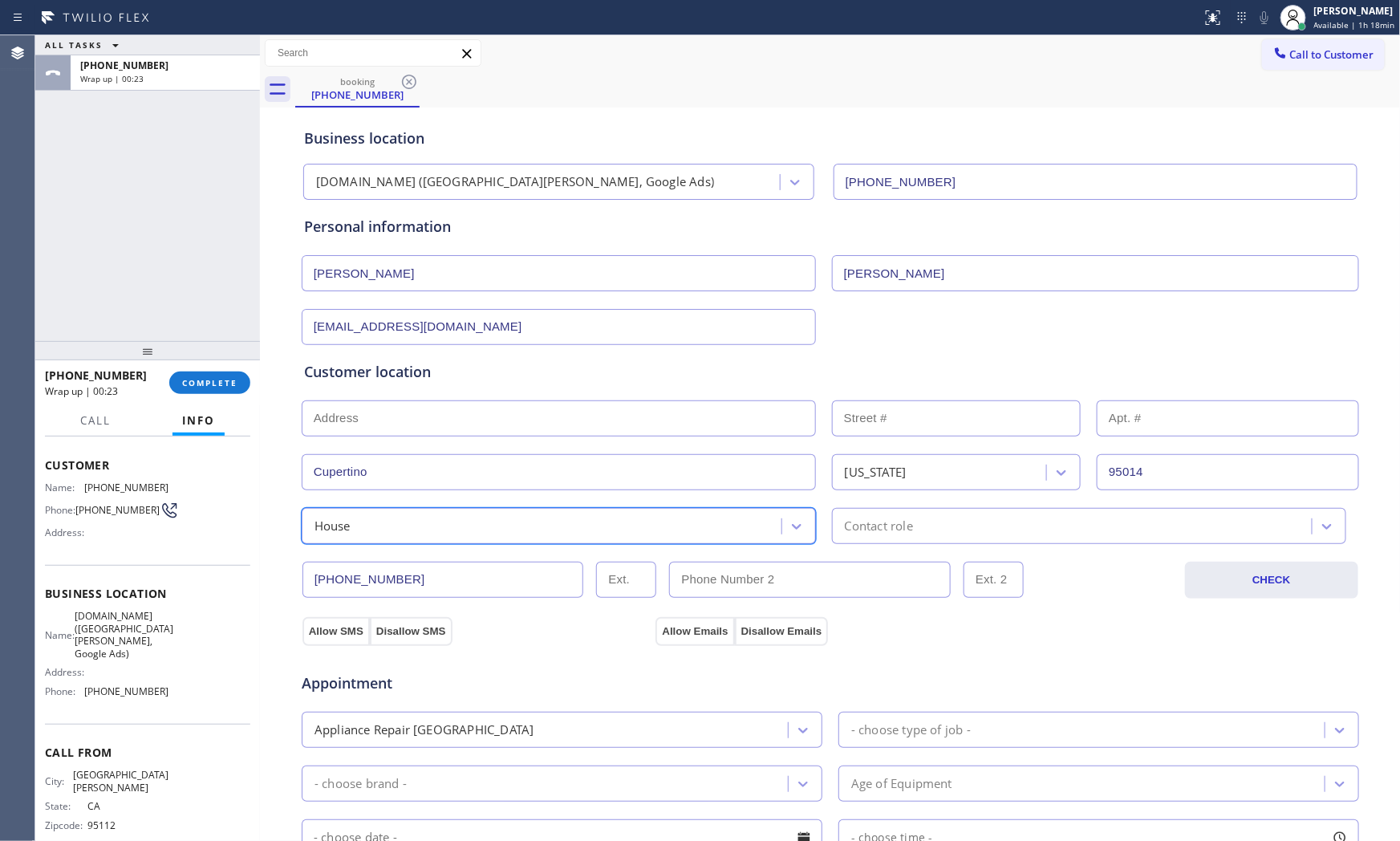
click at [858, 535] on div "Contact role" at bounding box center [879, 525] width 68 height 18
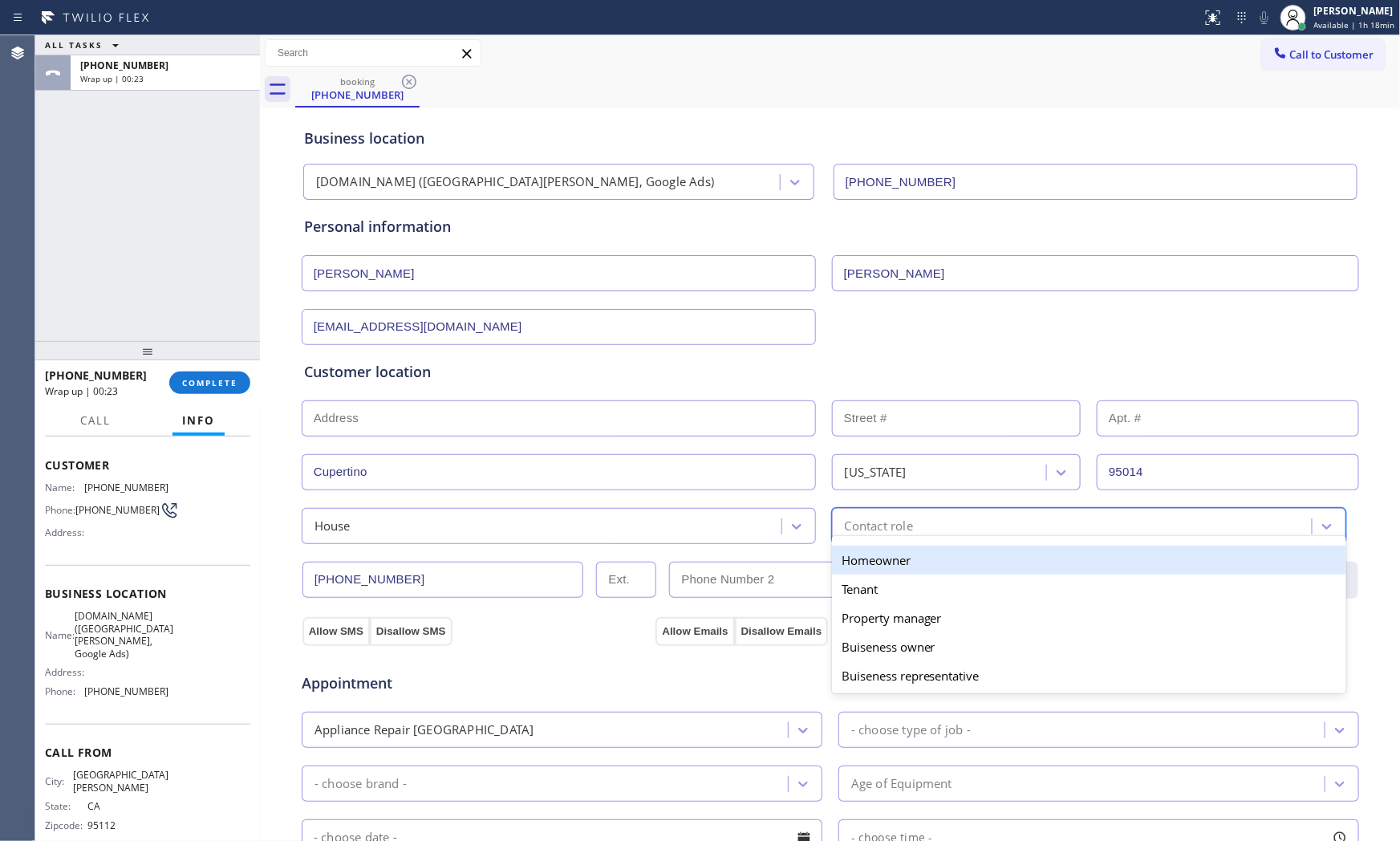
drag, startPoint x: 853, startPoint y: 562, endPoint x: 830, endPoint y: 564, distance: 23.1
click at [849, 562] on div "Homeowner" at bounding box center [1090, 560] width 515 height 29
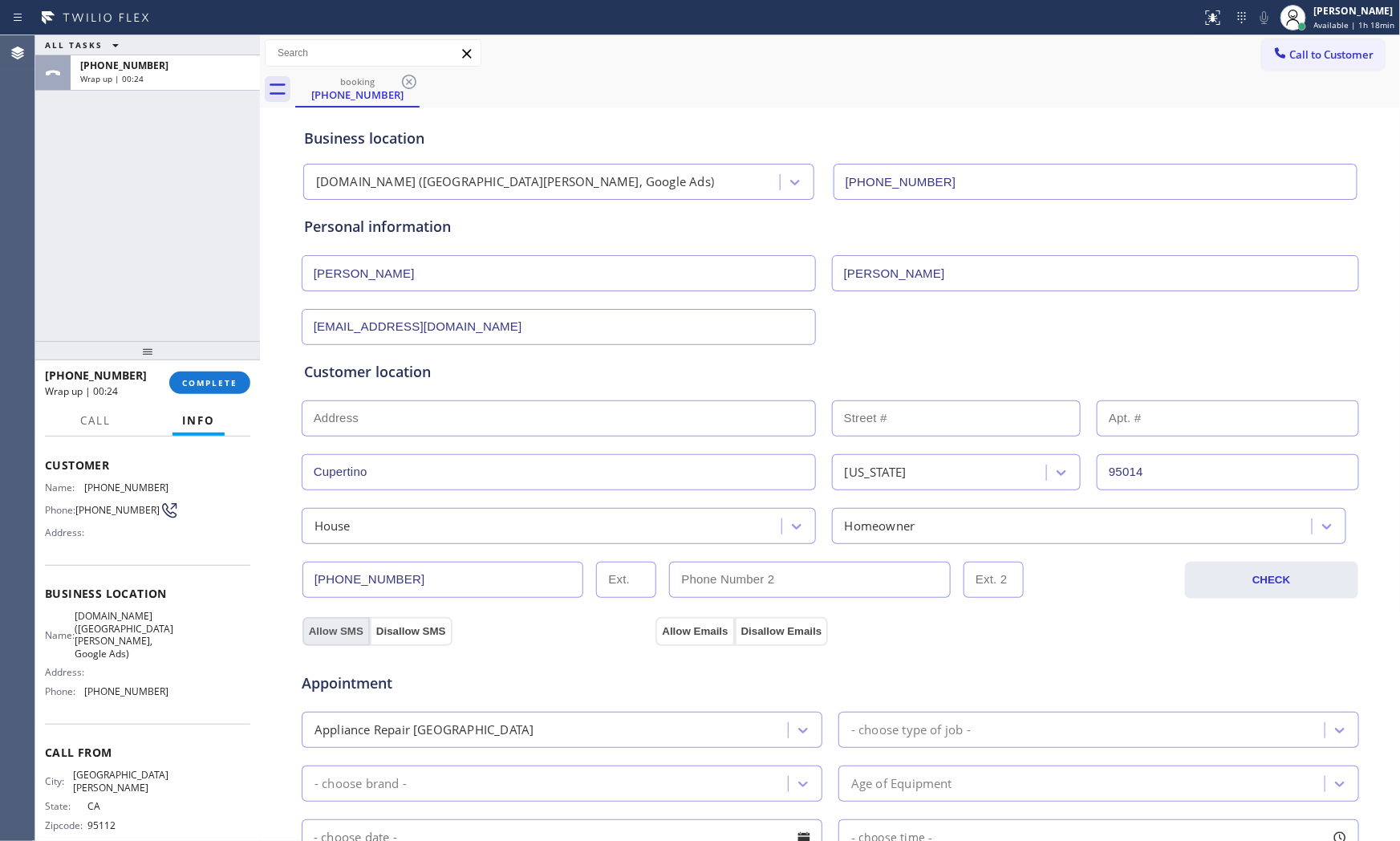
drag, startPoint x: 307, startPoint y: 624, endPoint x: 350, endPoint y: 630, distance: 43.4
click at [307, 624] on button "Allow SMS" at bounding box center [337, 631] width 68 height 29
drag, startPoint x: 648, startPoint y: 622, endPoint x: 675, endPoint y: 631, distance: 28.5
click at [655, 622] on div "Allow Emails Disallow Emails" at bounding box center [742, 631] width 174 height 29
click at [675, 631] on button "Allow Emails" at bounding box center [695, 631] width 78 height 29
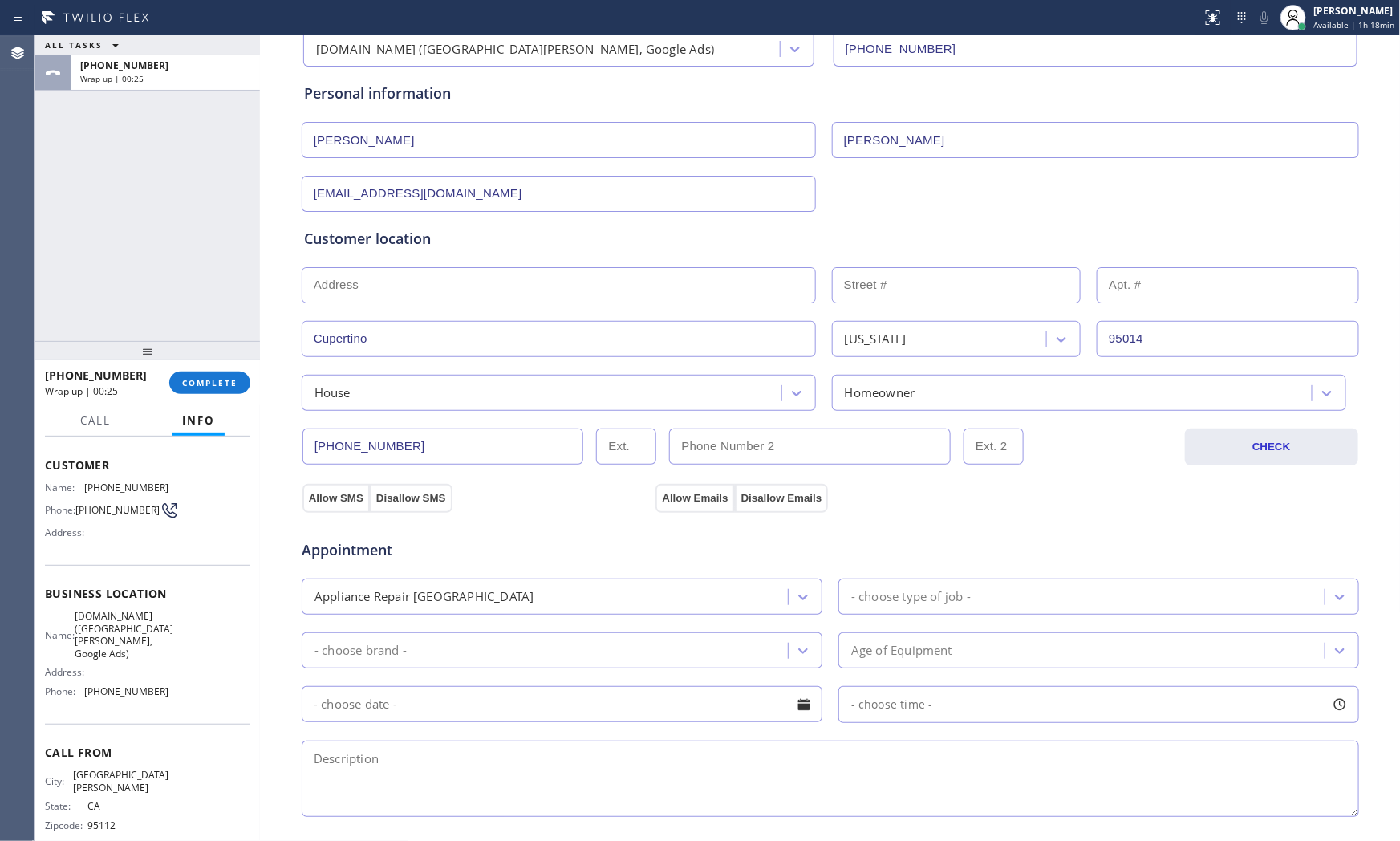
scroll to position [178, 0]
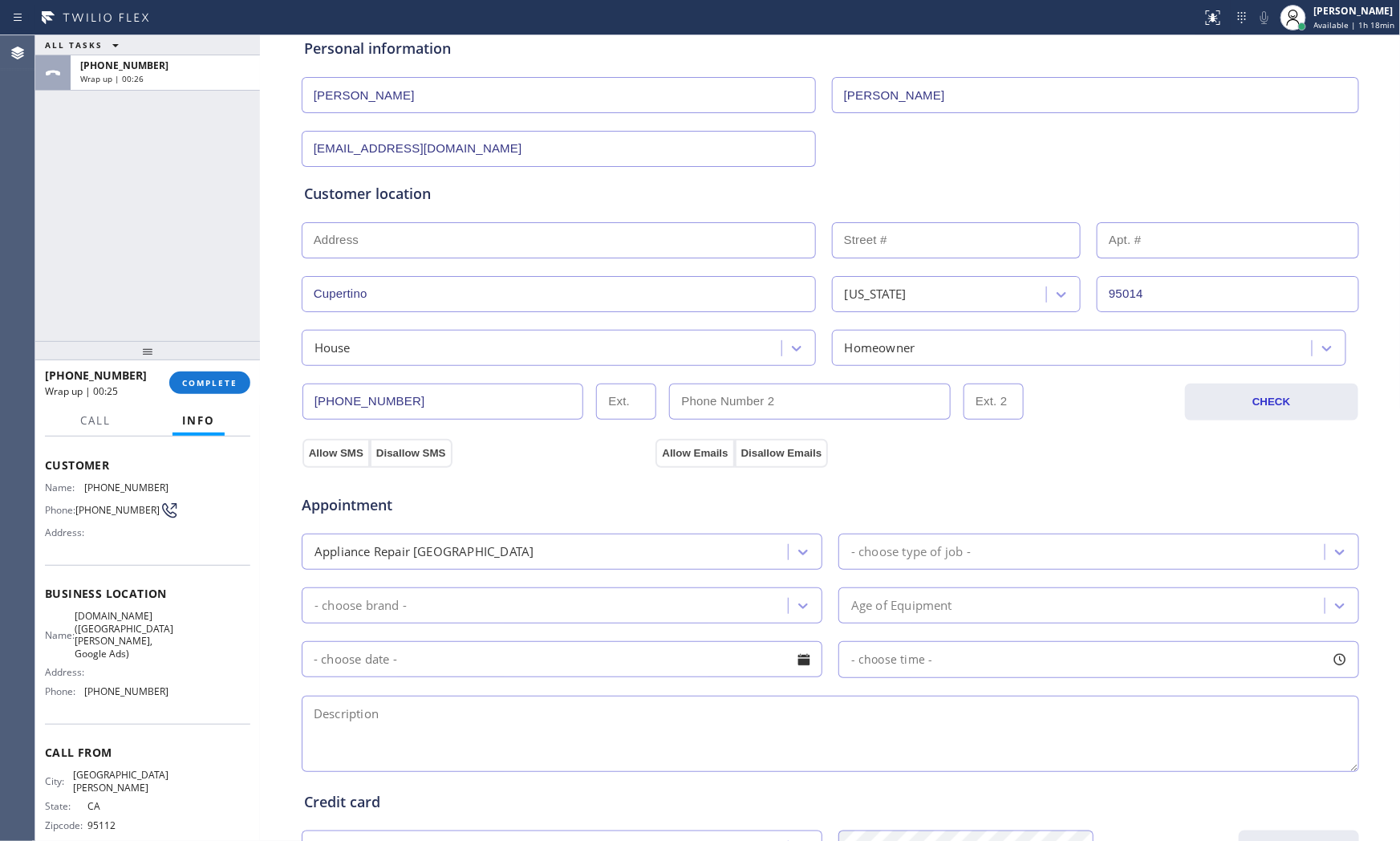
click at [877, 548] on div "- choose type of job -" at bounding box center [911, 551] width 120 height 18
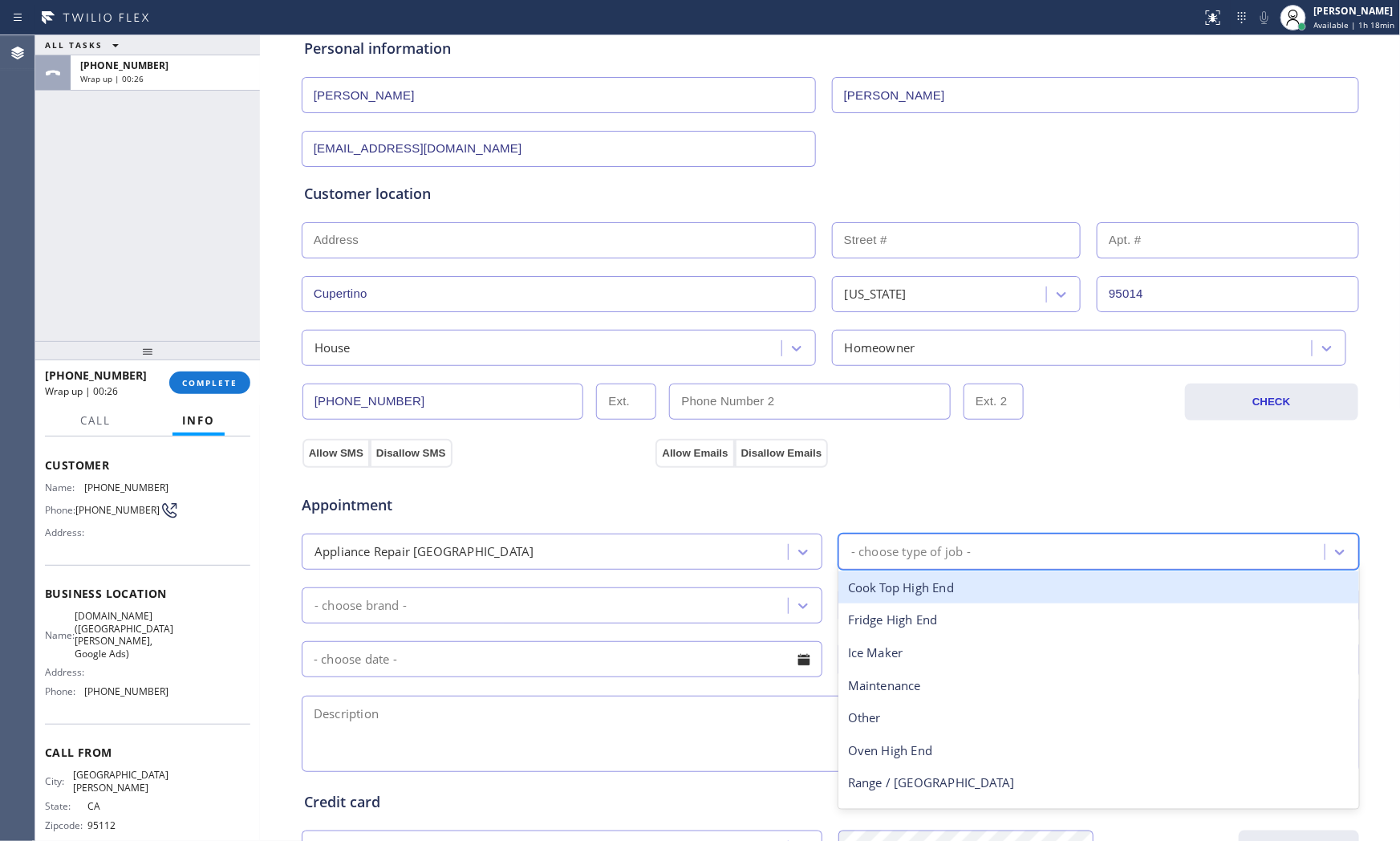
type input "c"
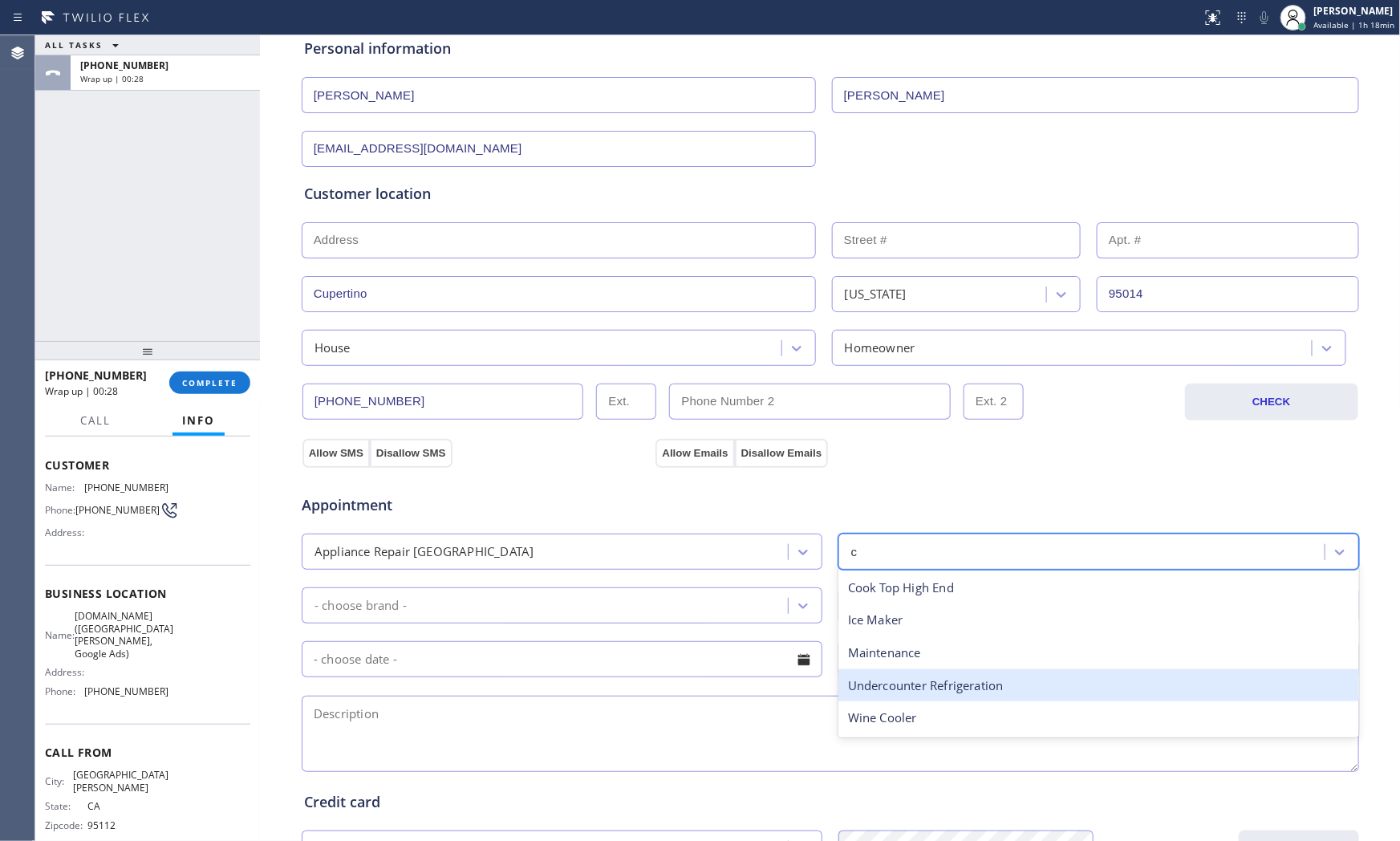
click at [891, 679] on div "Undercounter Refrigeration" at bounding box center [1098, 686] width 521 height 33
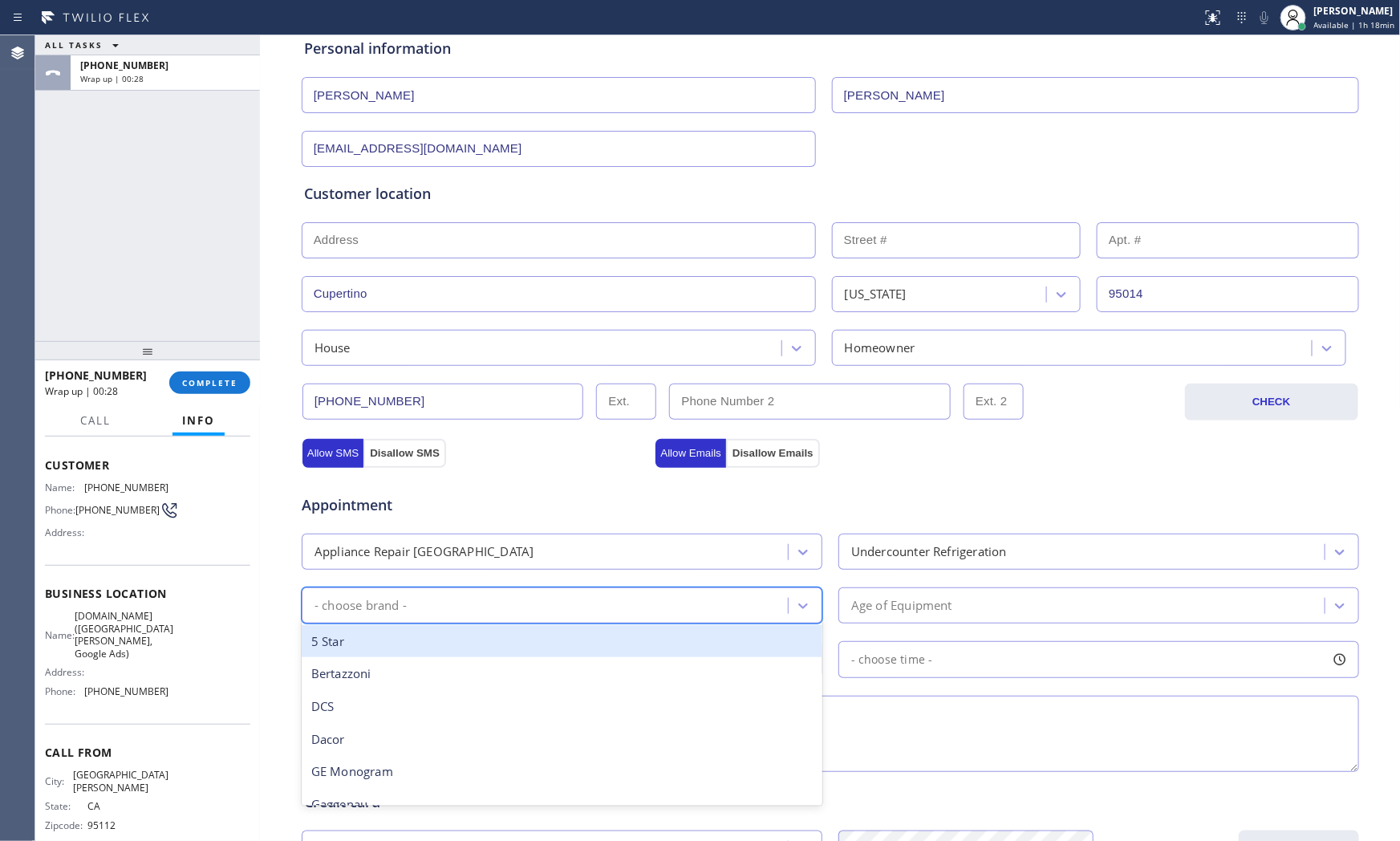
click at [626, 595] on div "- choose brand -" at bounding box center [548, 605] width 482 height 28
type input "s"
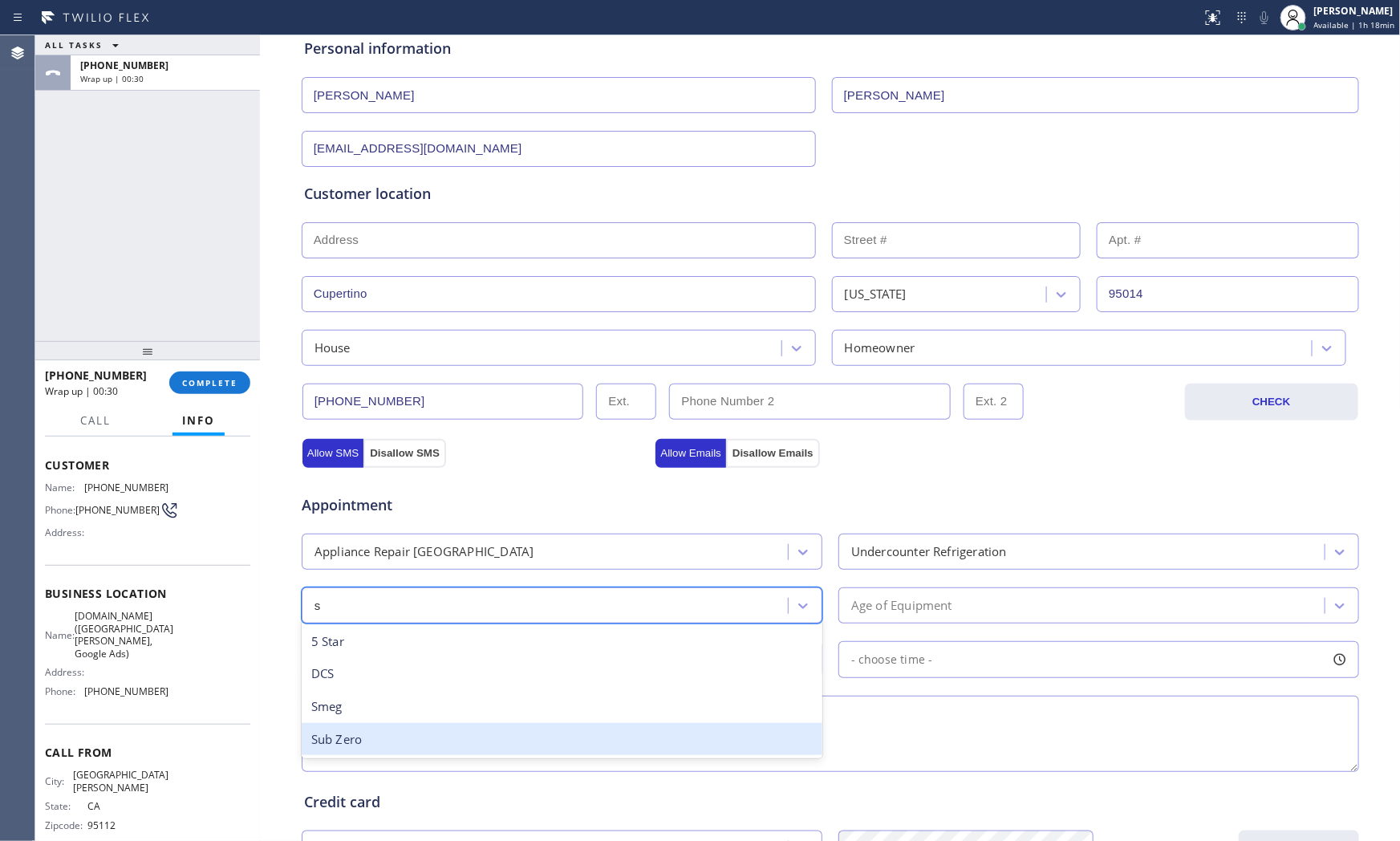
click at [400, 744] on div "Sub Zero" at bounding box center [562, 740] width 521 height 33
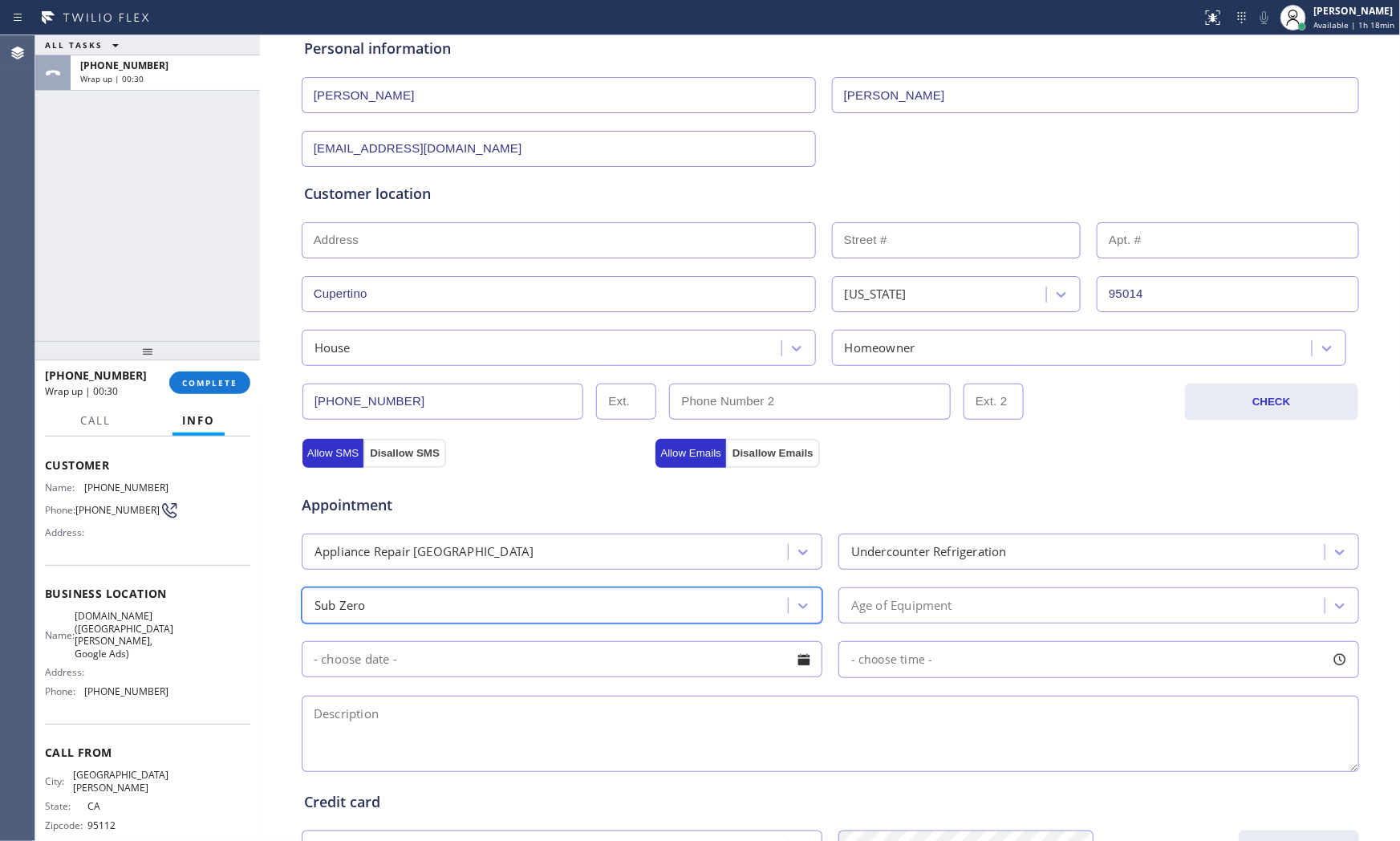
click at [892, 630] on div "Appointment Appliance Repair High End Undercounter Refrigeration option Sub Zer…" at bounding box center [830, 624] width 1053 height 300
click at [893, 613] on div "Age of Equipment" at bounding box center [902, 605] width 101 height 18
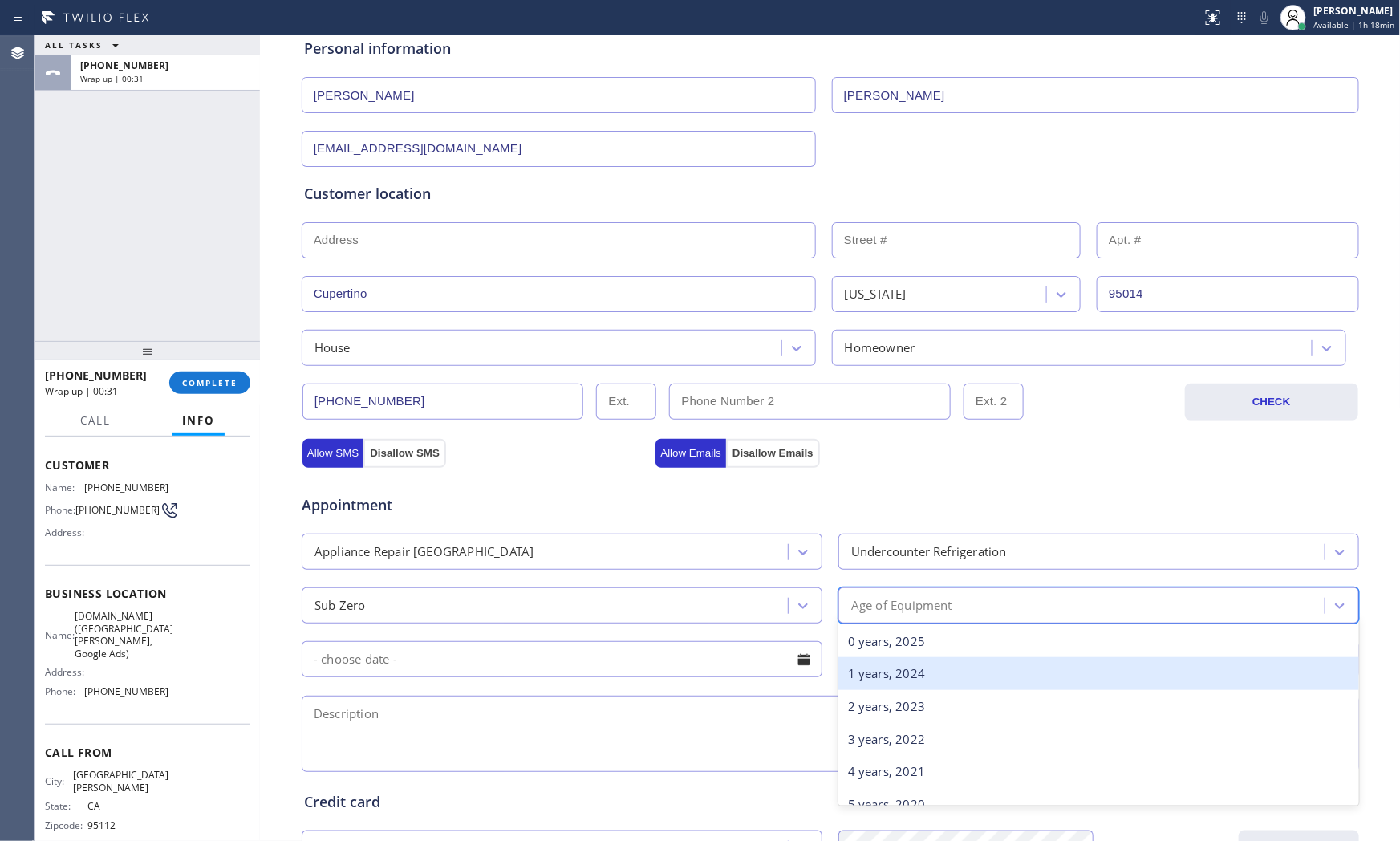
click at [876, 671] on div "1 years, 2024" at bounding box center [1098, 674] width 521 height 33
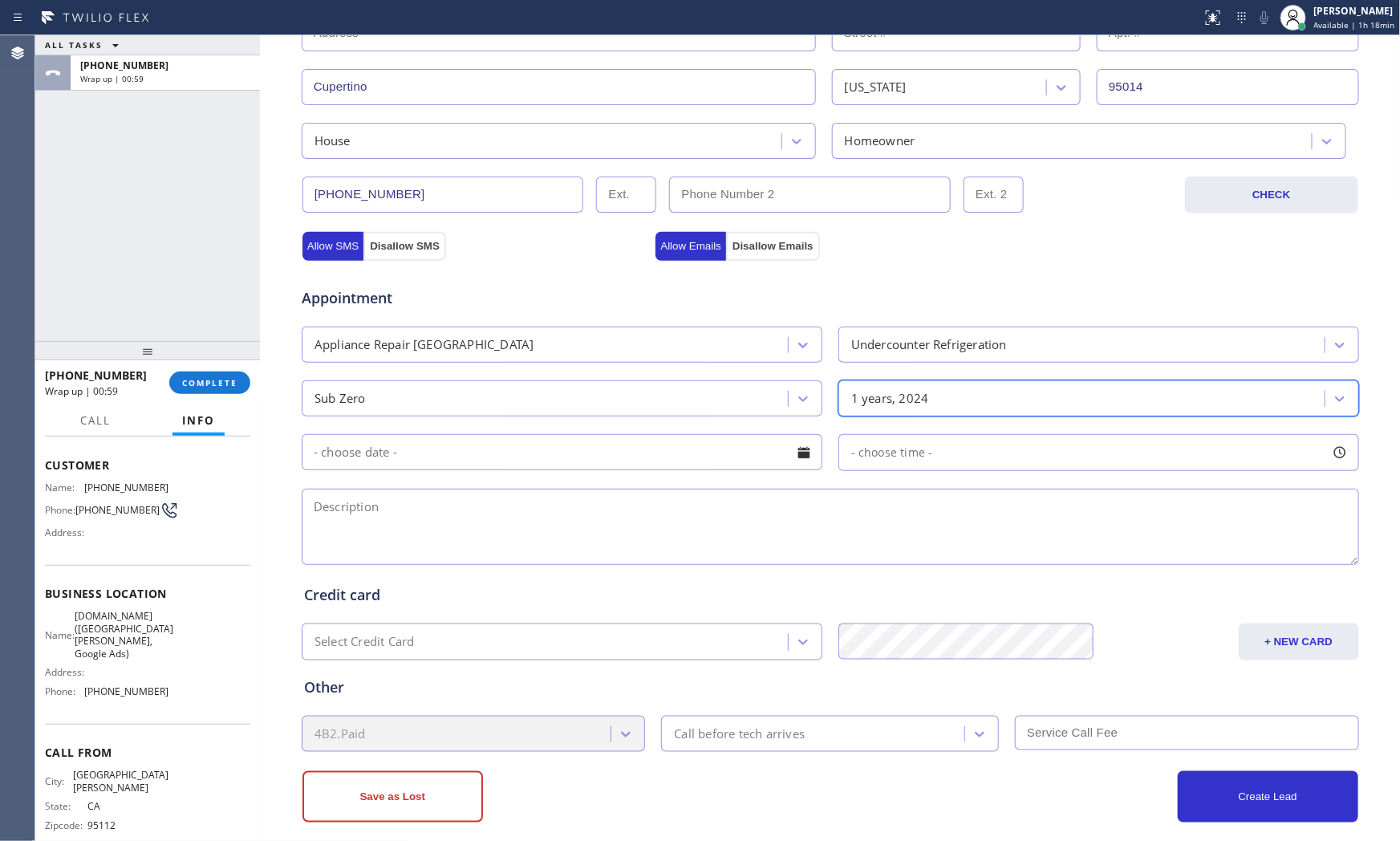
scroll to position [402, 0]
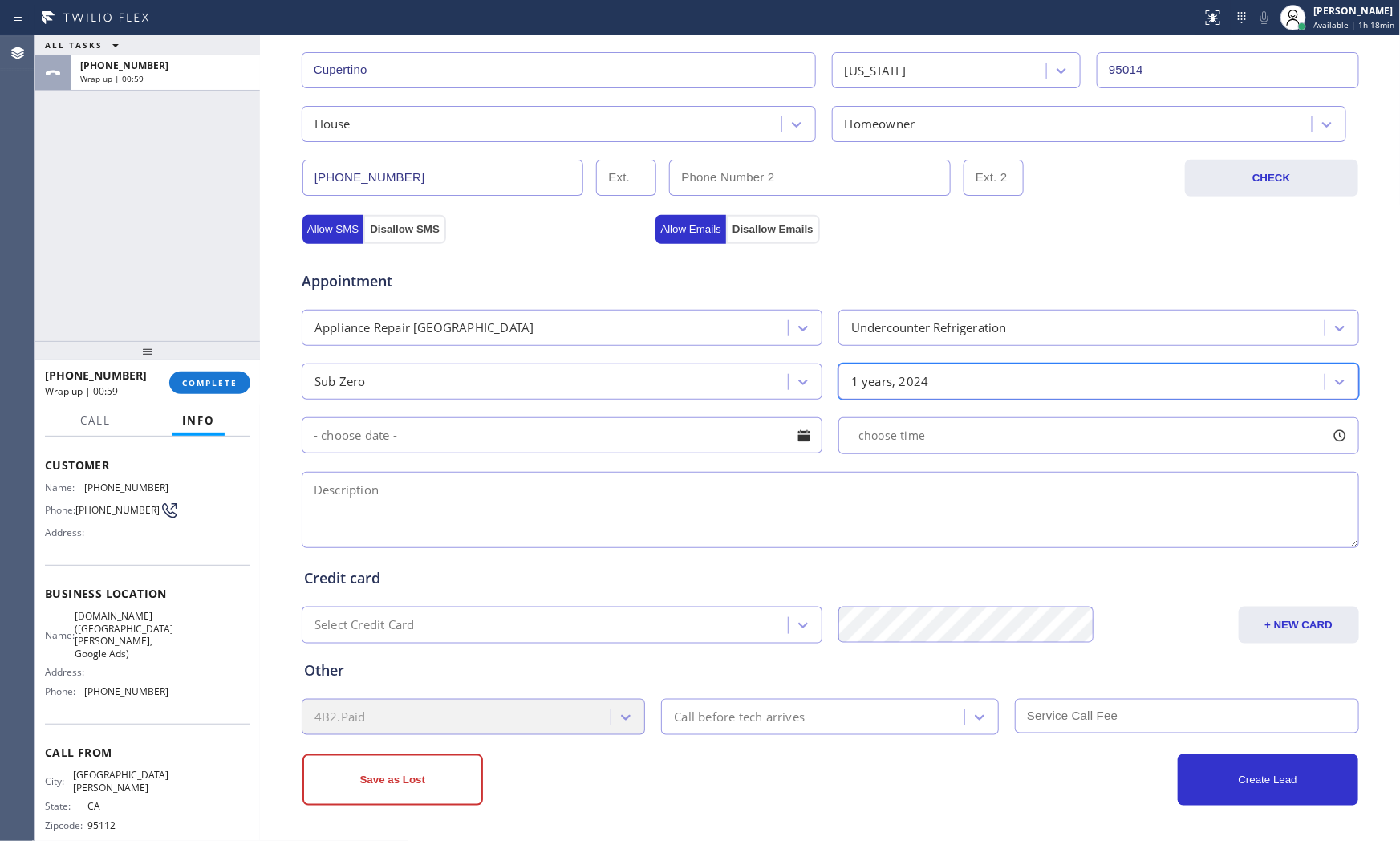
click at [451, 463] on div "Appointment Appliance Repair High End Undercounter Refrigeration Sub Zero optio…" at bounding box center [830, 401] width 1053 height 300
click at [451, 484] on textarea at bounding box center [830, 511] width 1057 height 77
paste textarea "Subzero | countertop | drawer fridge andf freezer not working | less than a yea…"
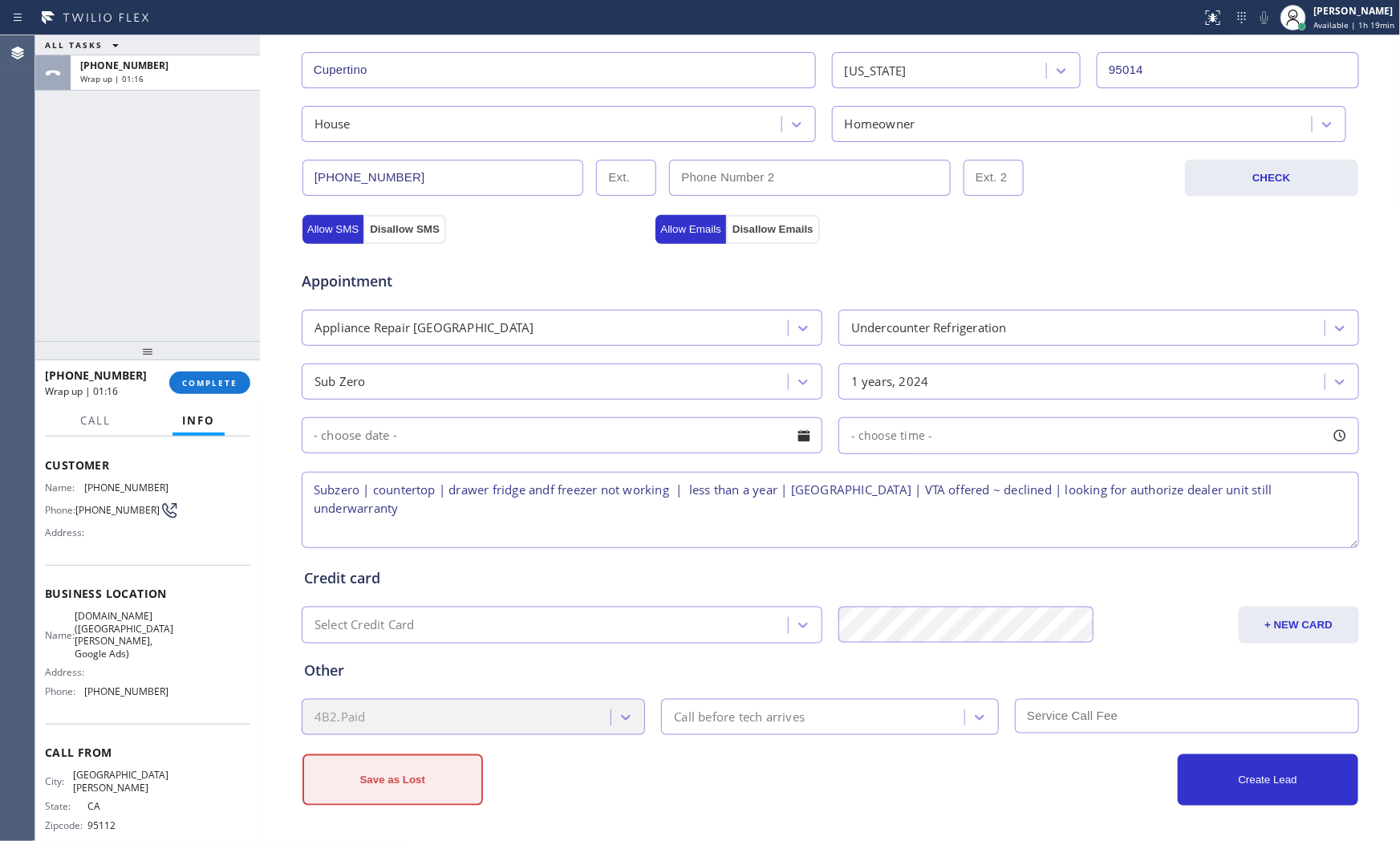
type textarea "Subzero | countertop | drawer fridge andf freezer not working | less than a yea…"
click at [470, 786] on button "Save as Lost" at bounding box center [393, 780] width 181 height 51
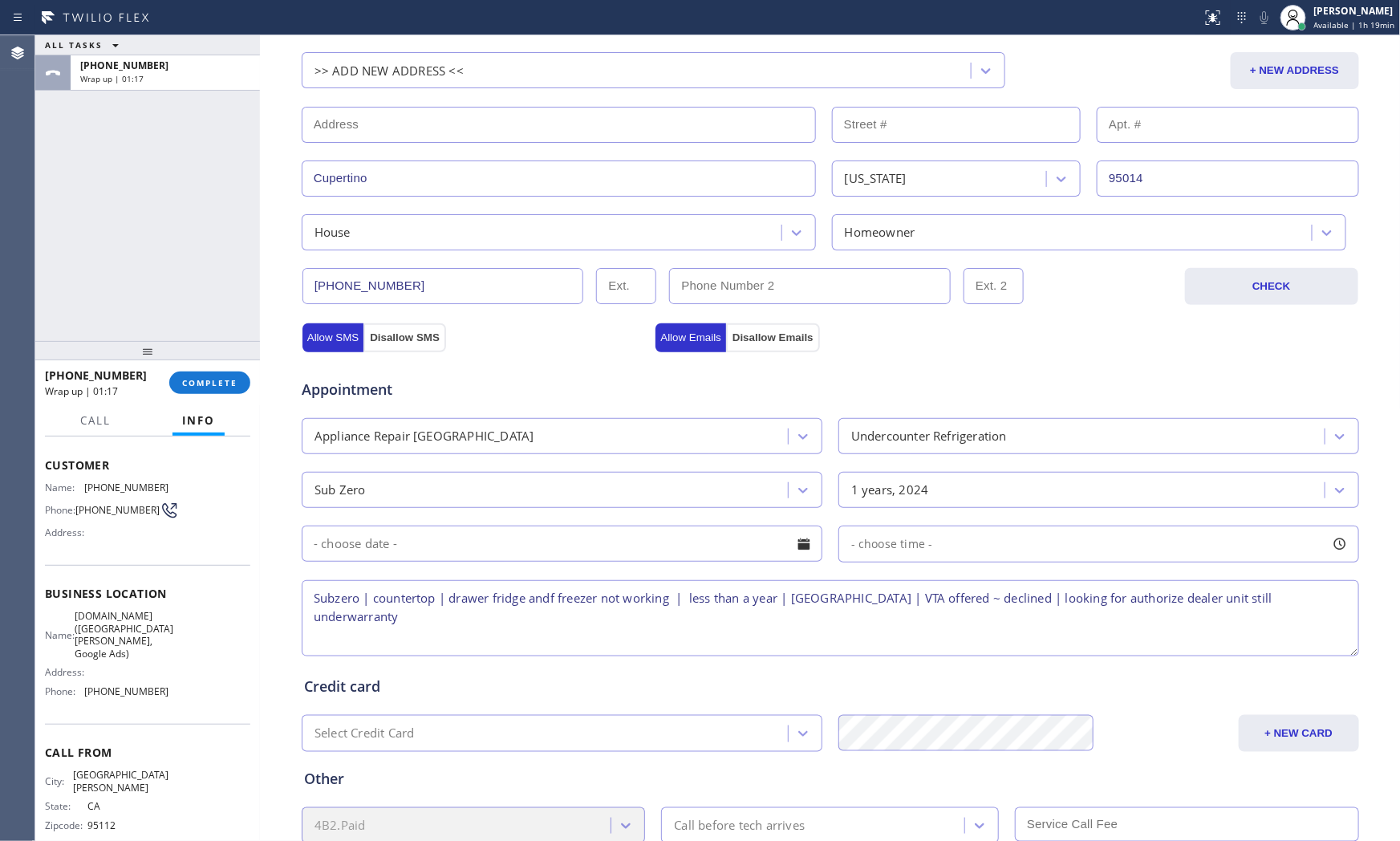
scroll to position [10, 0]
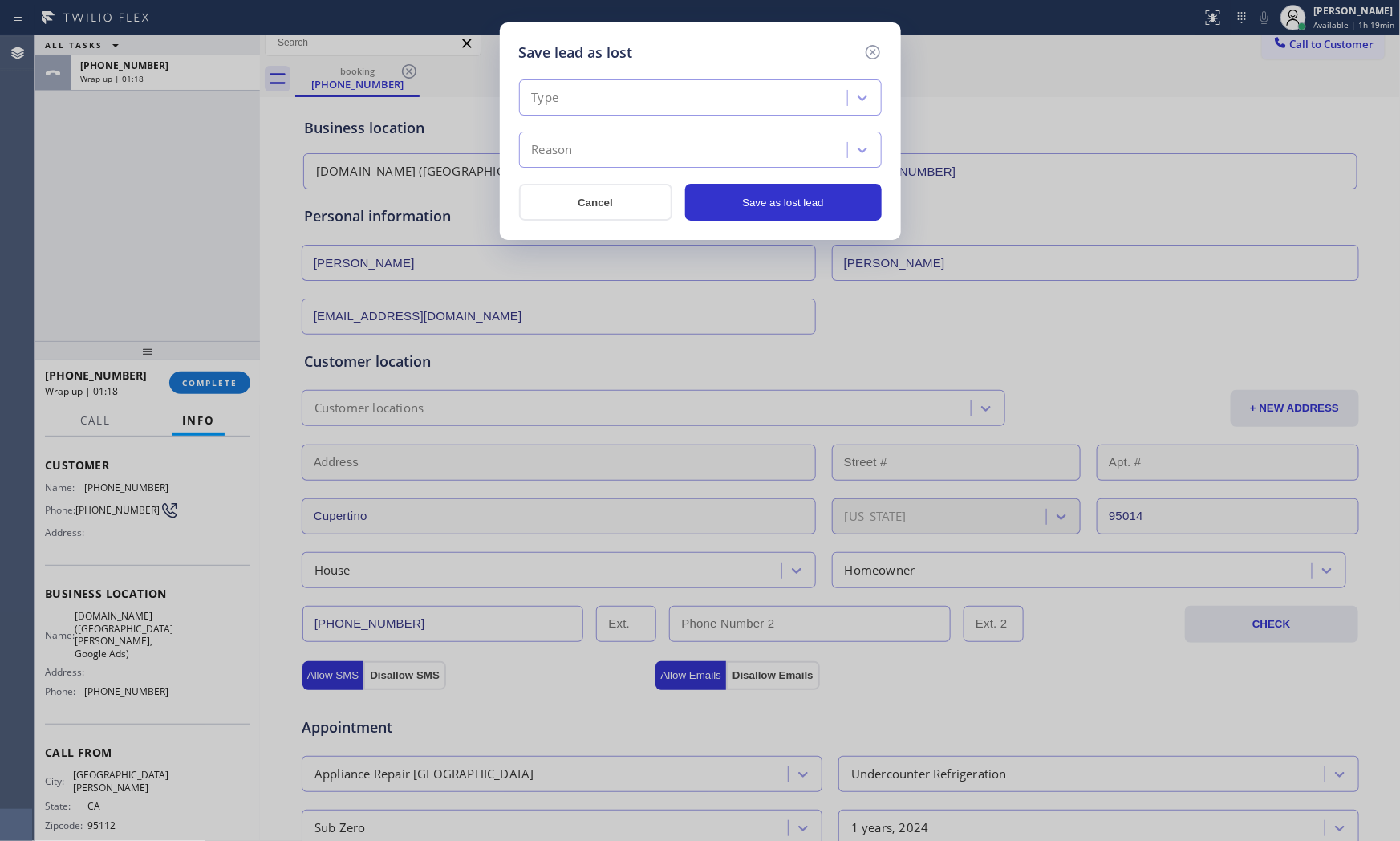
click at [677, 83] on div "Type" at bounding box center [700, 97] width 363 height 37
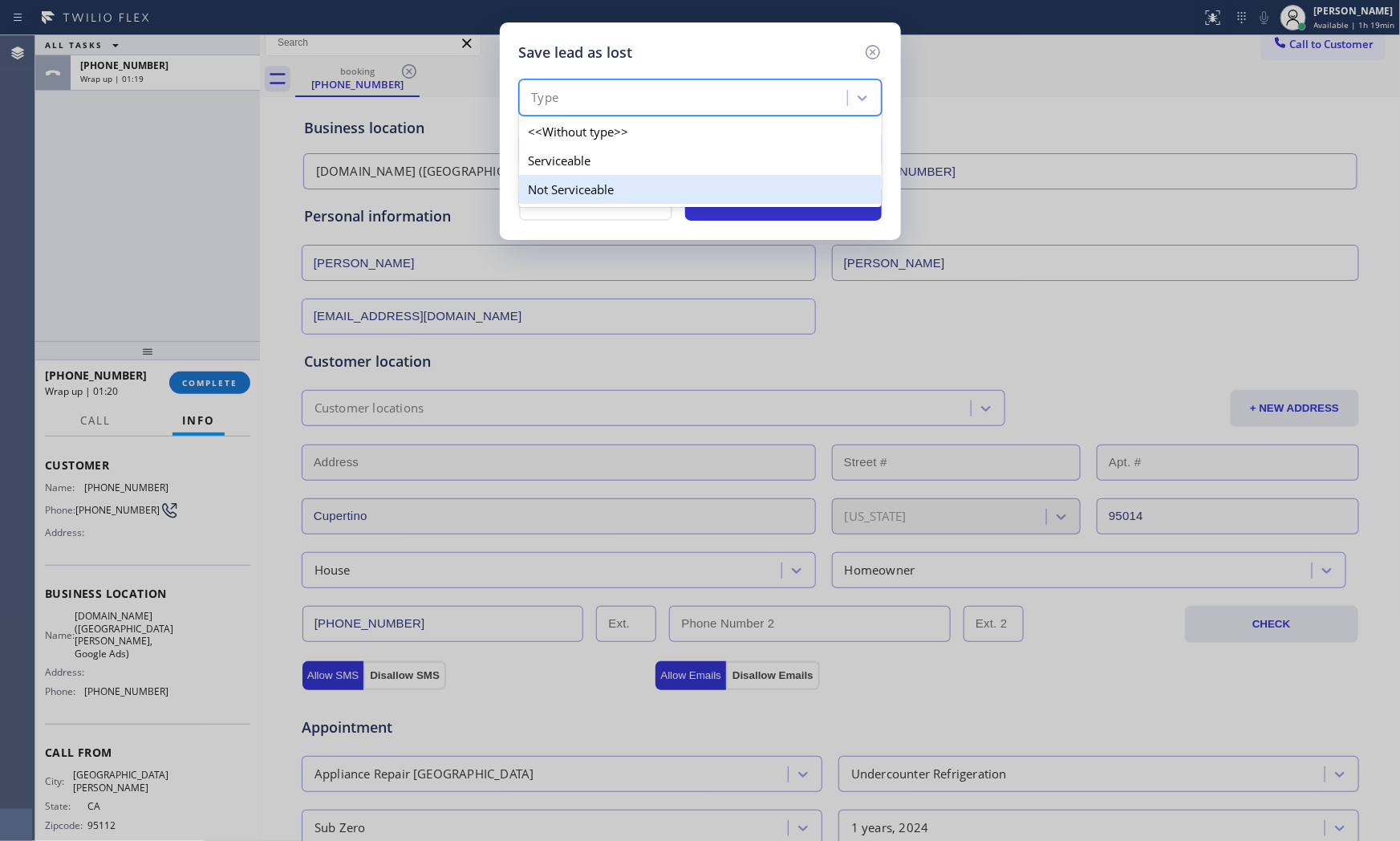
click at [618, 180] on div "Not Serviceable" at bounding box center [700, 189] width 363 height 29
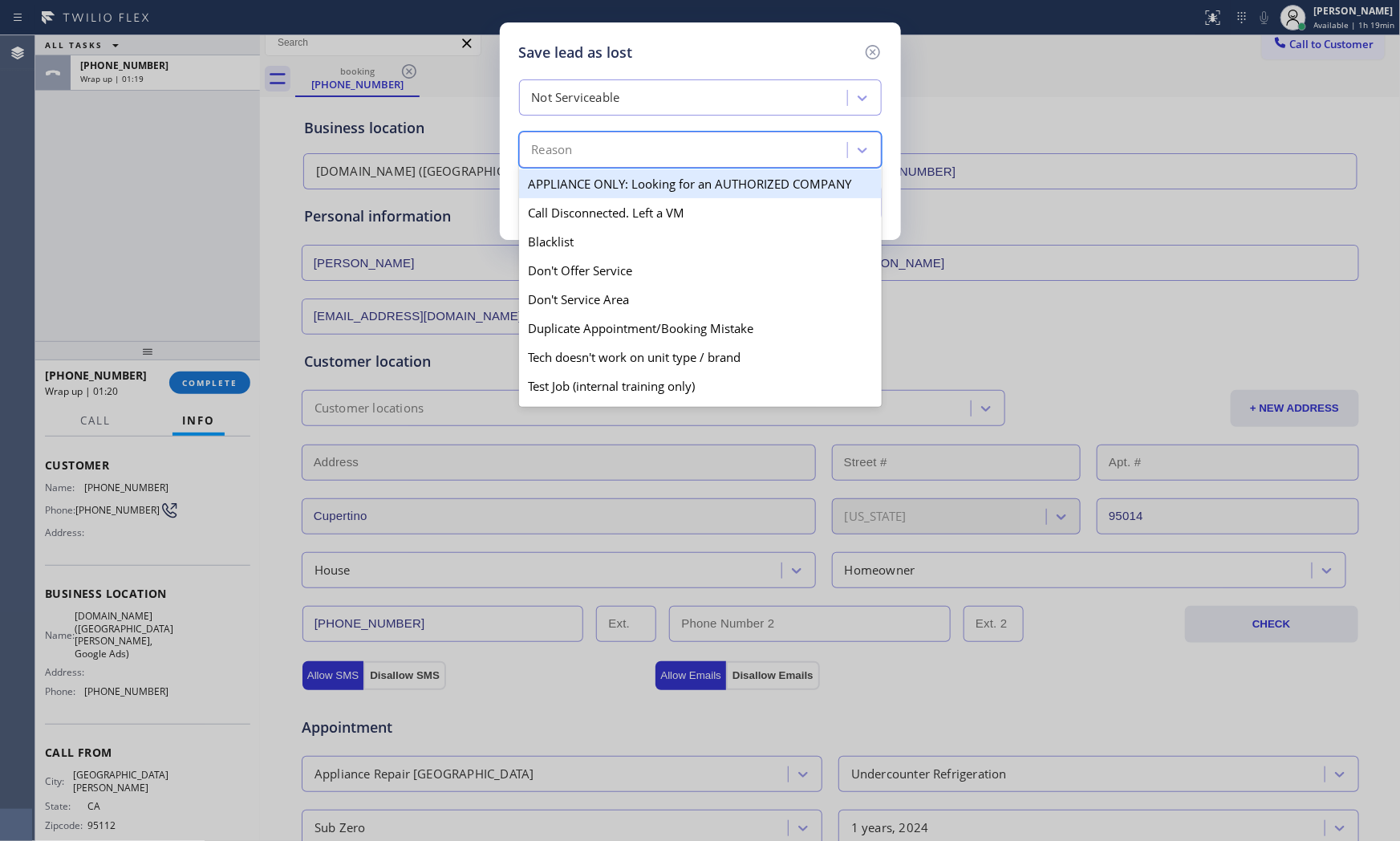
click at [613, 163] on div "Reason" at bounding box center [686, 150] width 323 height 28
click at [619, 177] on div "APPLIANCE ONLY: Looking for an AUTHORIZED COMPANY" at bounding box center [700, 184] width 363 height 29
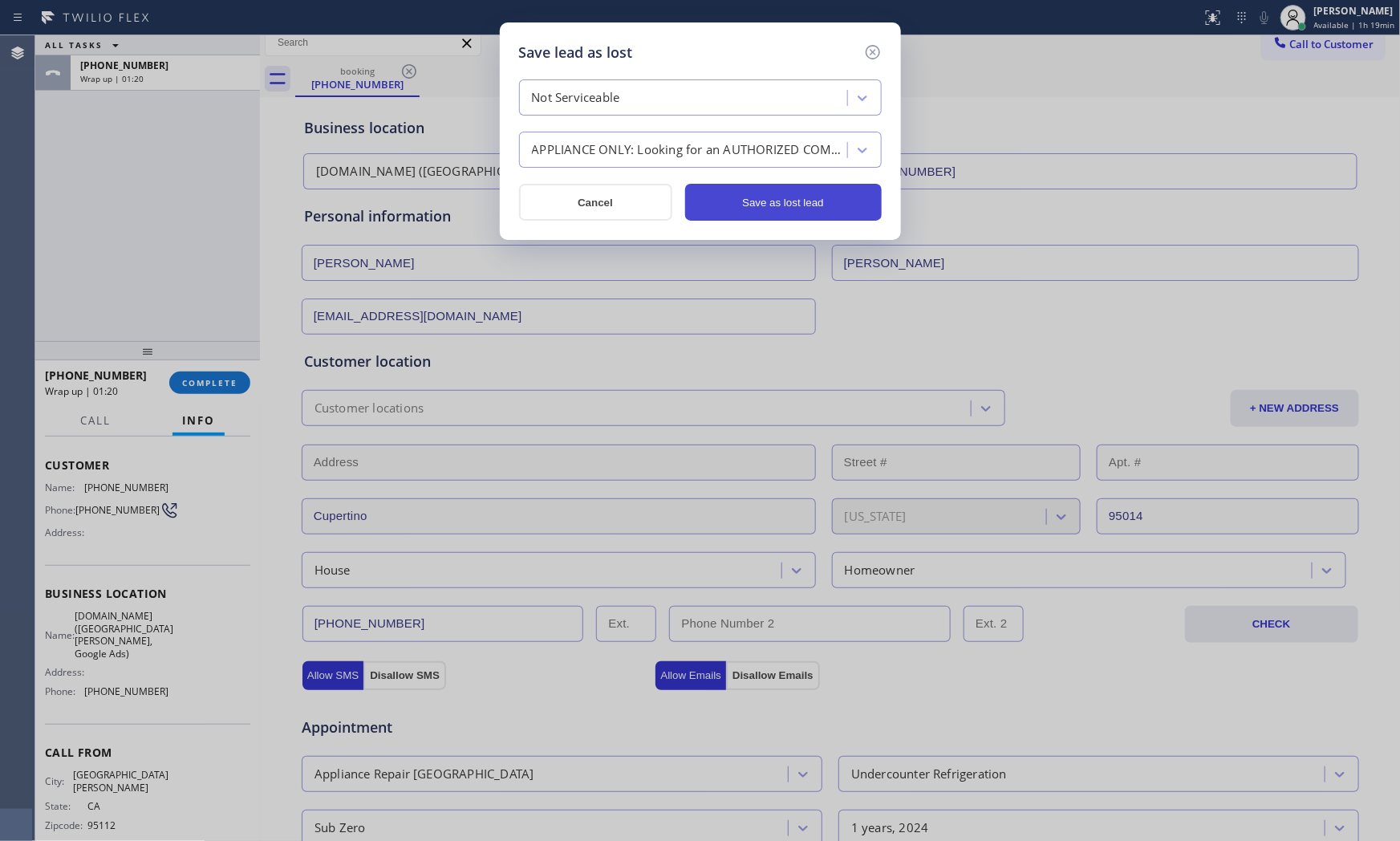
click at [789, 192] on button "Save as lost lead" at bounding box center [783, 202] width 197 height 37
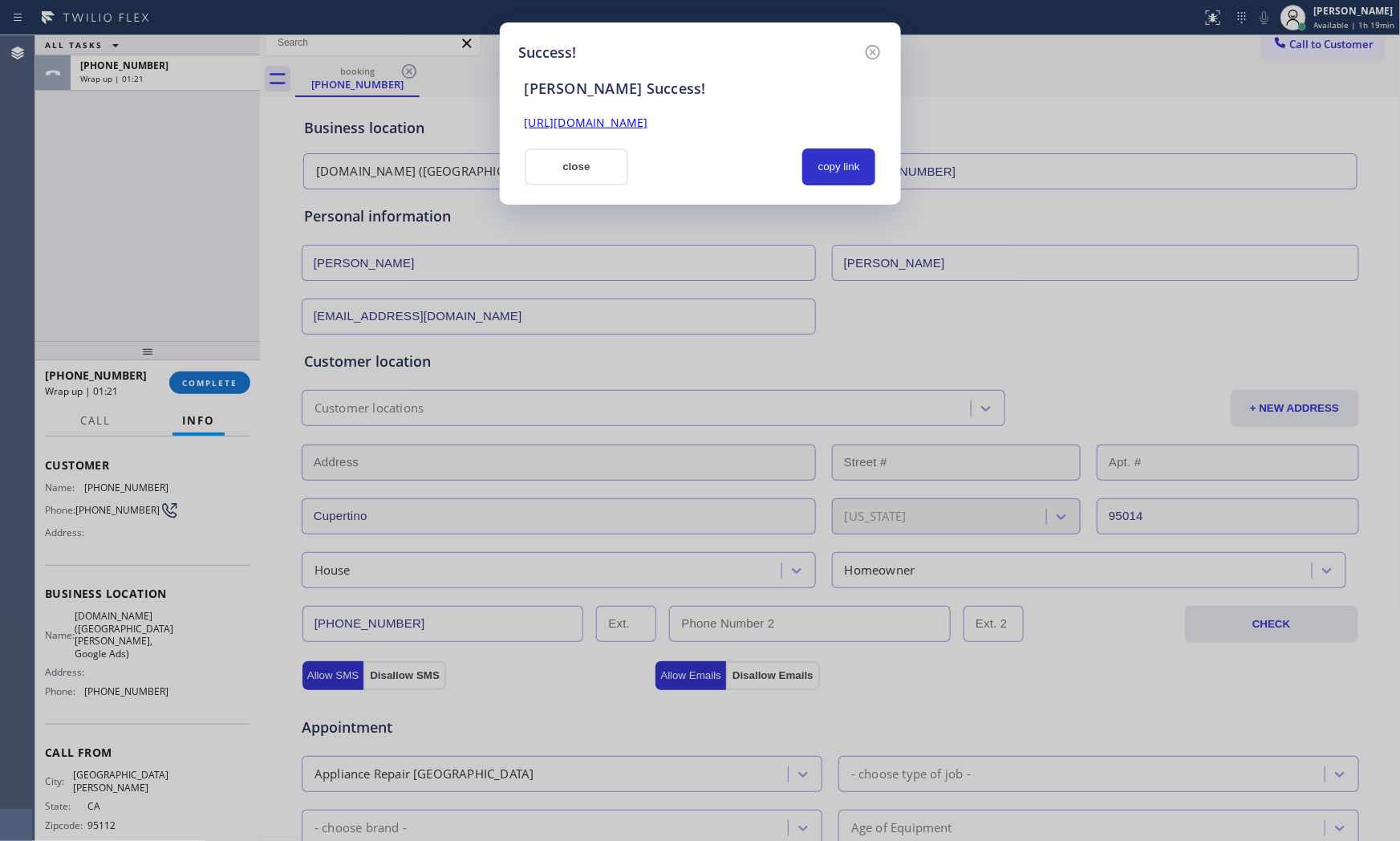
drag, startPoint x: 570, startPoint y: 159, endPoint x: 552, endPoint y: 179, distance: 26.9
click at [568, 159] on button "close" at bounding box center [577, 167] width 104 height 37
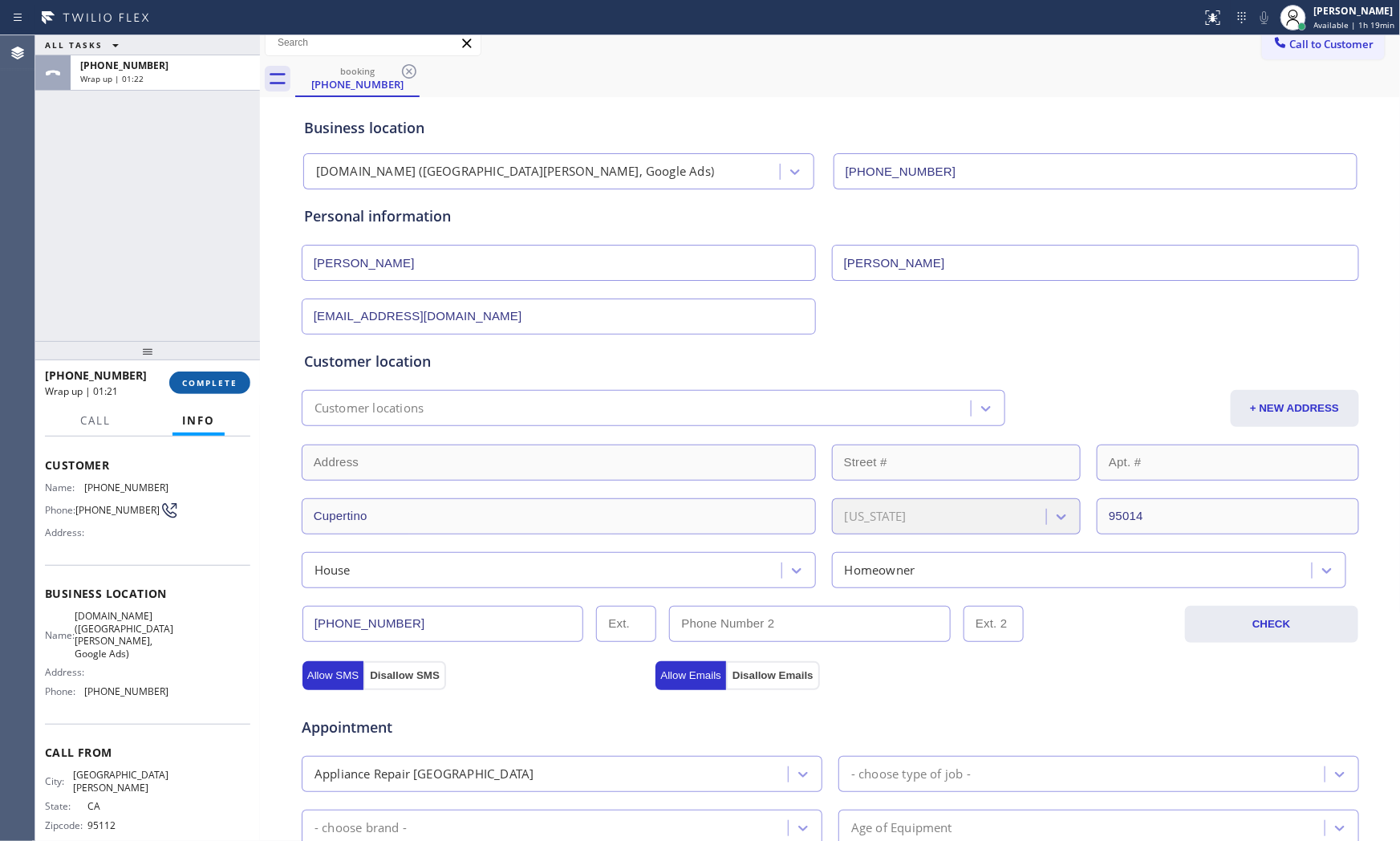
click at [224, 382] on span "COMPLETE" at bounding box center [210, 383] width 56 height 11
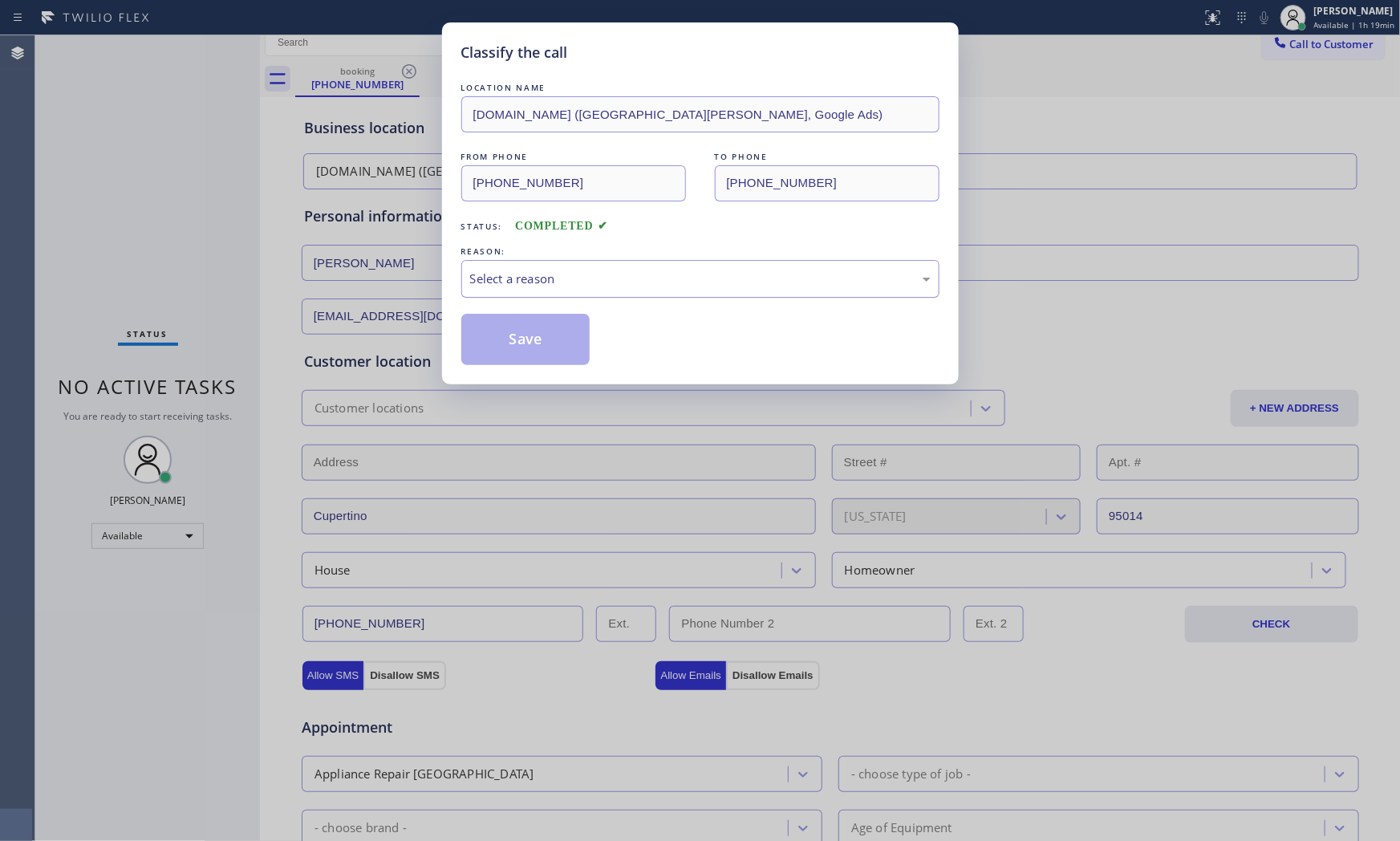
drag, startPoint x: 632, startPoint y: 268, endPoint x: 609, endPoint y: 293, distance: 34.0
click at [630, 271] on div "Select a reason" at bounding box center [701, 278] width 478 height 37
click at [515, 349] on button "Save" at bounding box center [526, 339] width 130 height 51
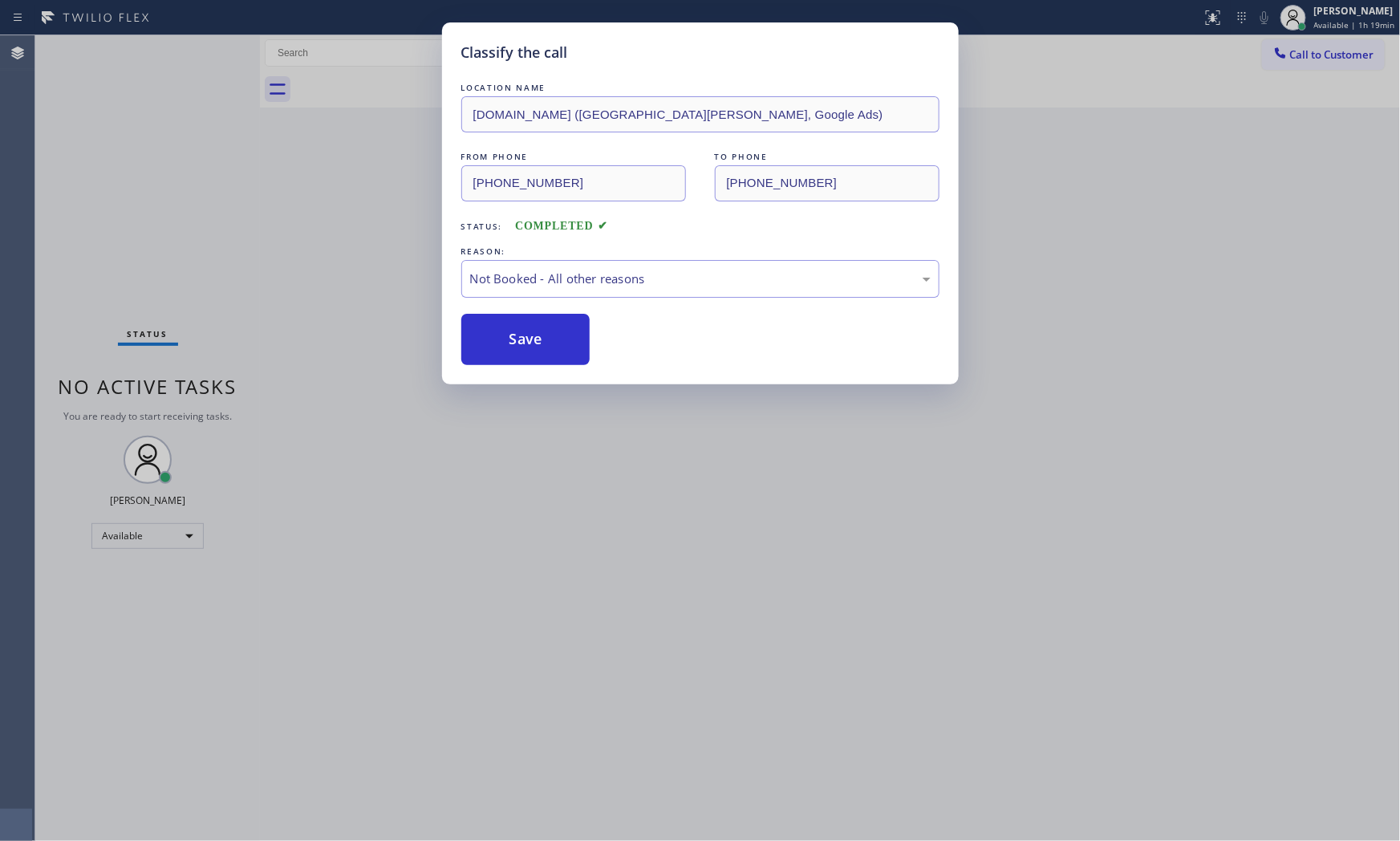
click at [515, 349] on button "Save" at bounding box center [526, 339] width 130 height 51
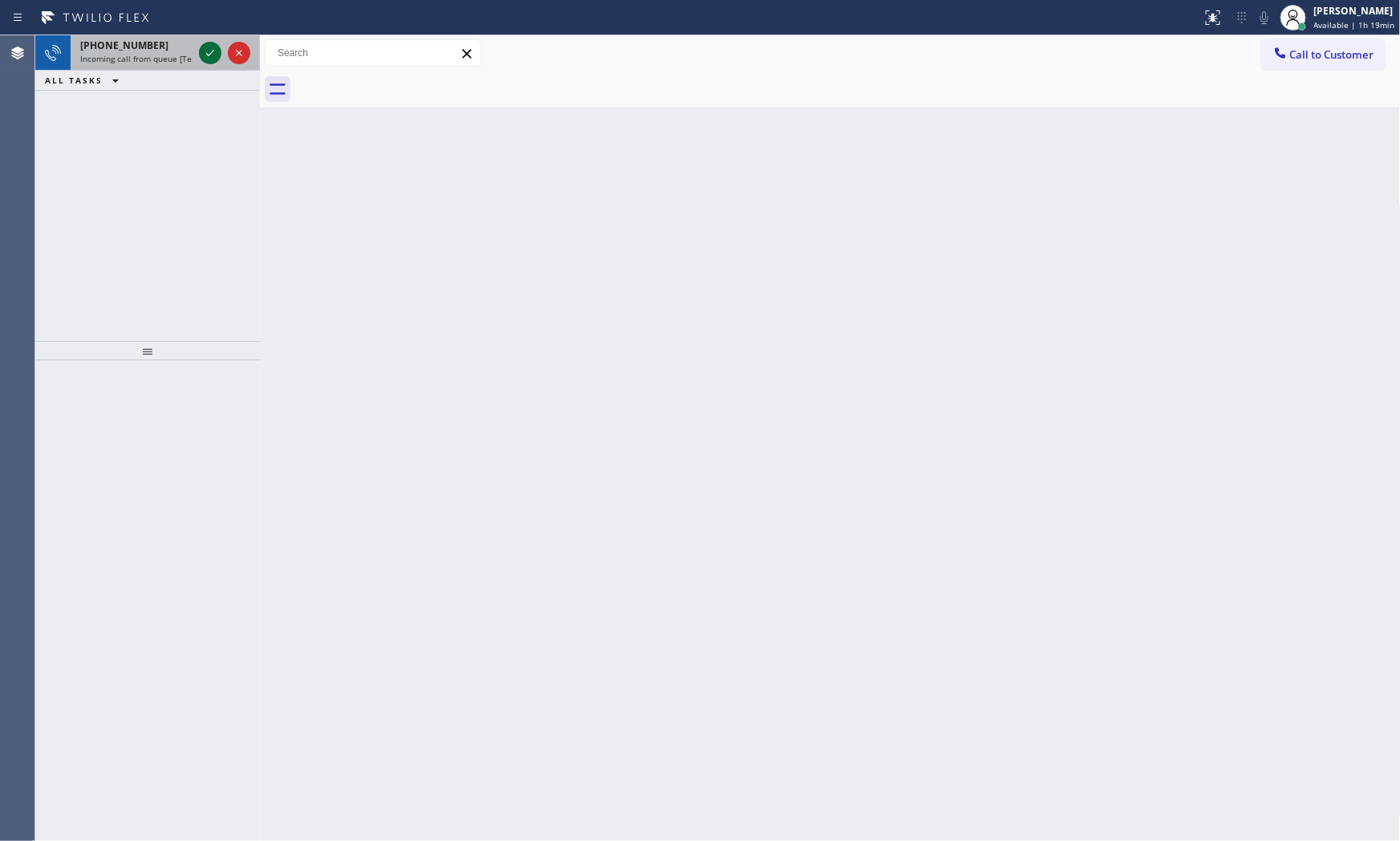
click at [213, 60] on icon at bounding box center [210, 53] width 19 height 19
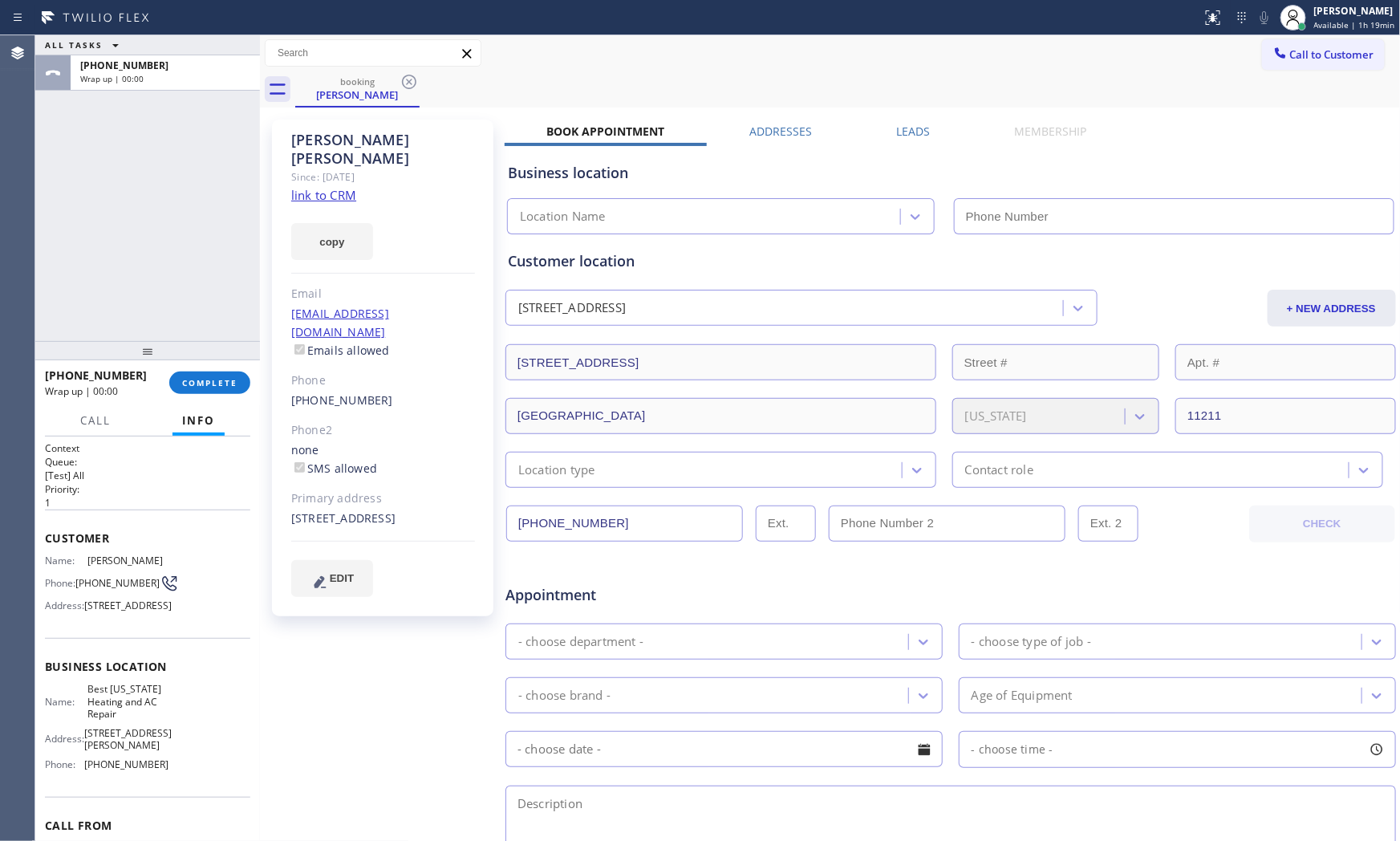
type input "[PHONE_NUMBER]"
click at [146, 37] on div "ALL TASKS ALL TASKS ACTIVE TASKS TASKS IN WRAP UP" at bounding box center [148, 45] width 224 height 20
click at [308, 187] on link "link to CRM" at bounding box center [323, 195] width 65 height 16
click at [206, 387] on span "COMPLETE" at bounding box center [210, 383] width 56 height 11
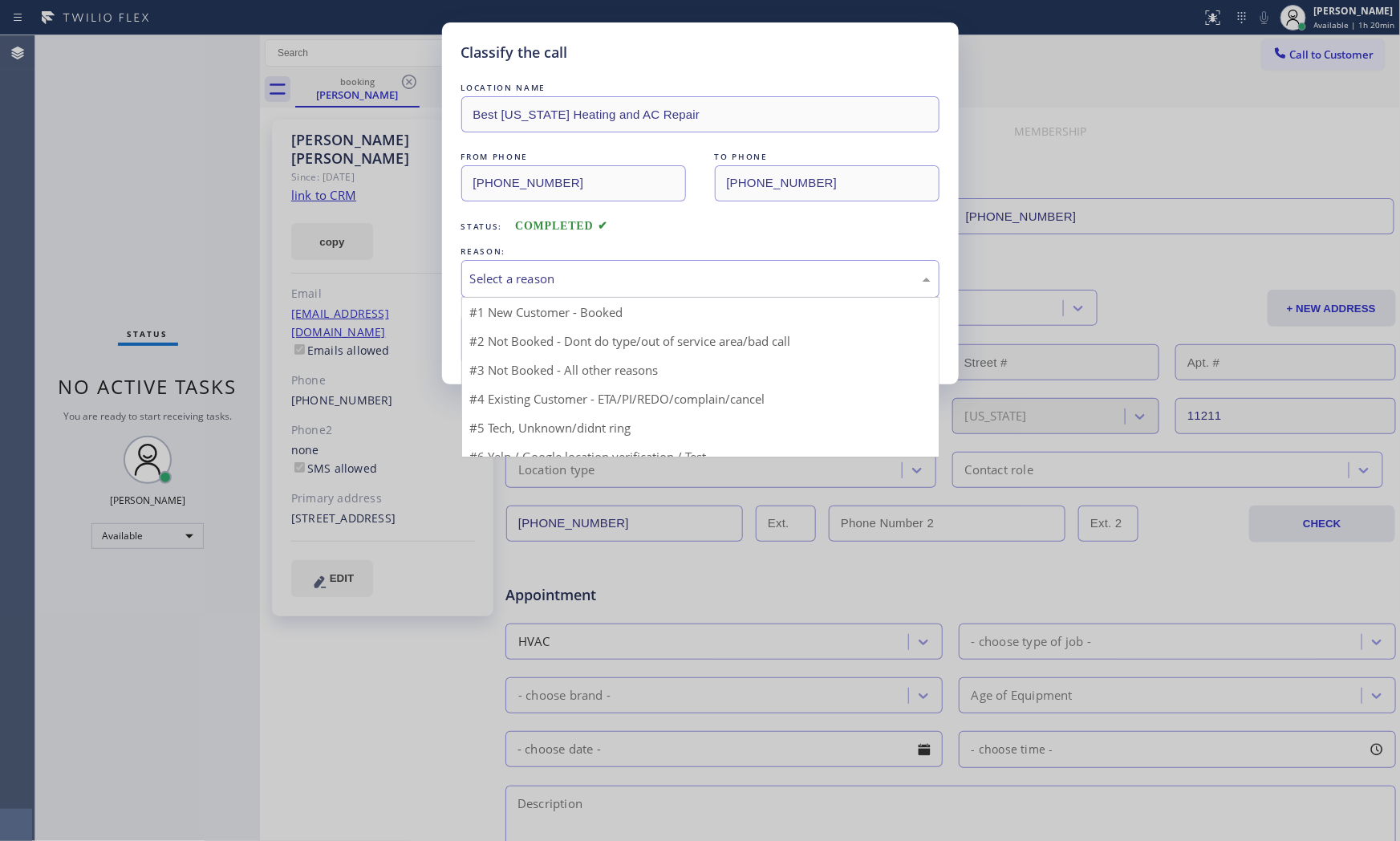
click at [647, 290] on div "Select a reason" at bounding box center [701, 278] width 478 height 37
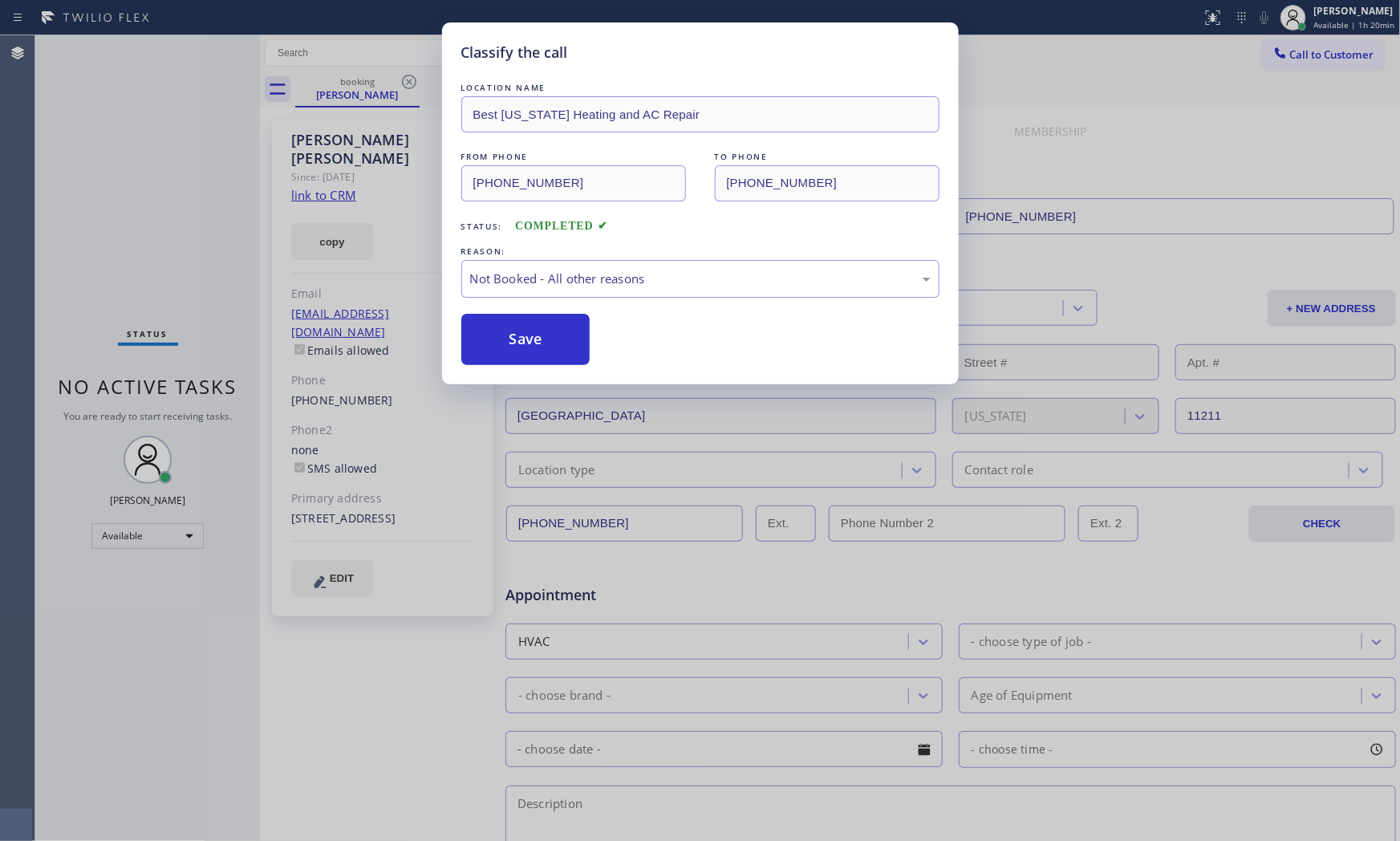
click at [547, 327] on button "Save" at bounding box center [526, 339] width 130 height 51
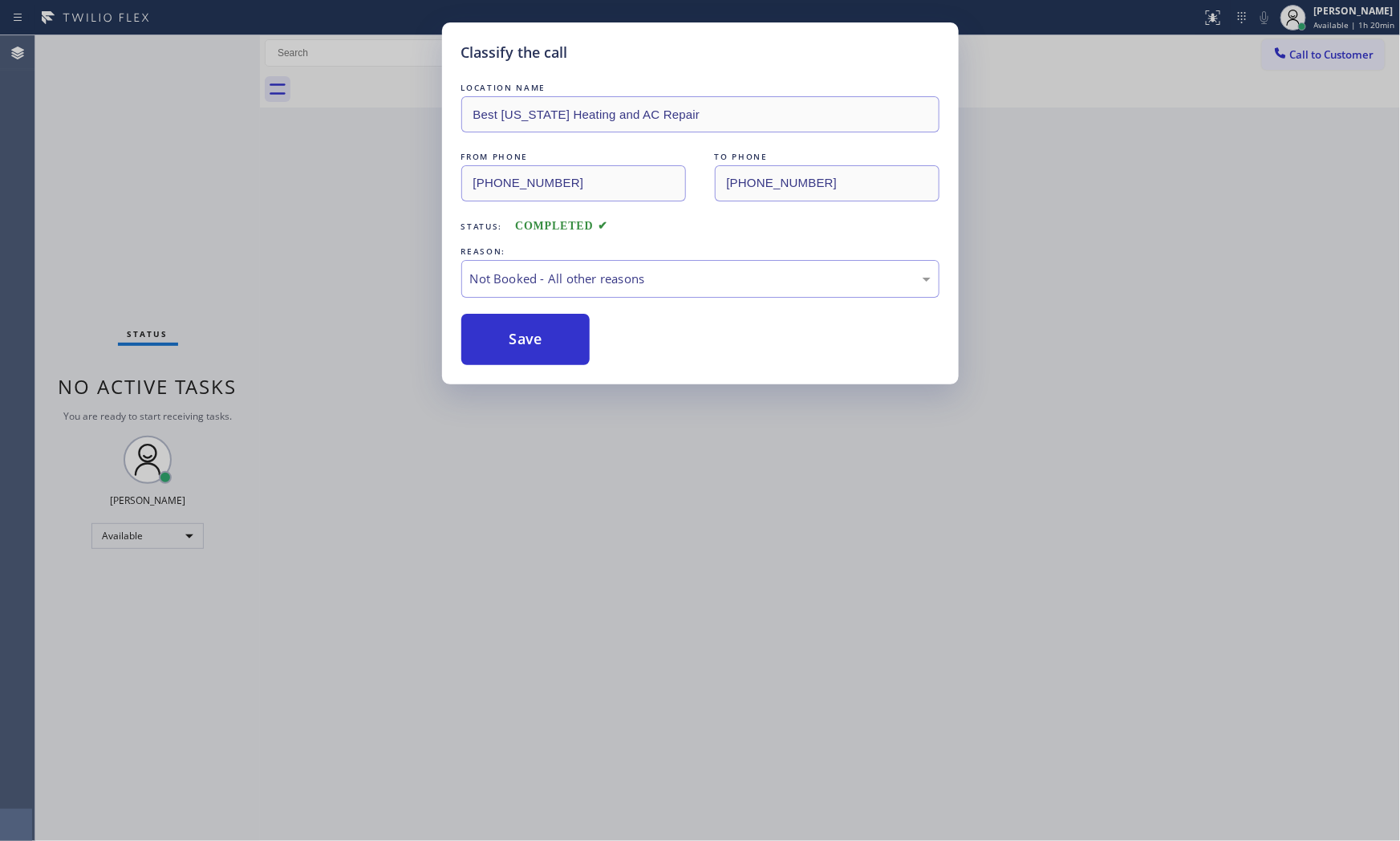
click at [547, 327] on button "Save" at bounding box center [526, 339] width 130 height 51
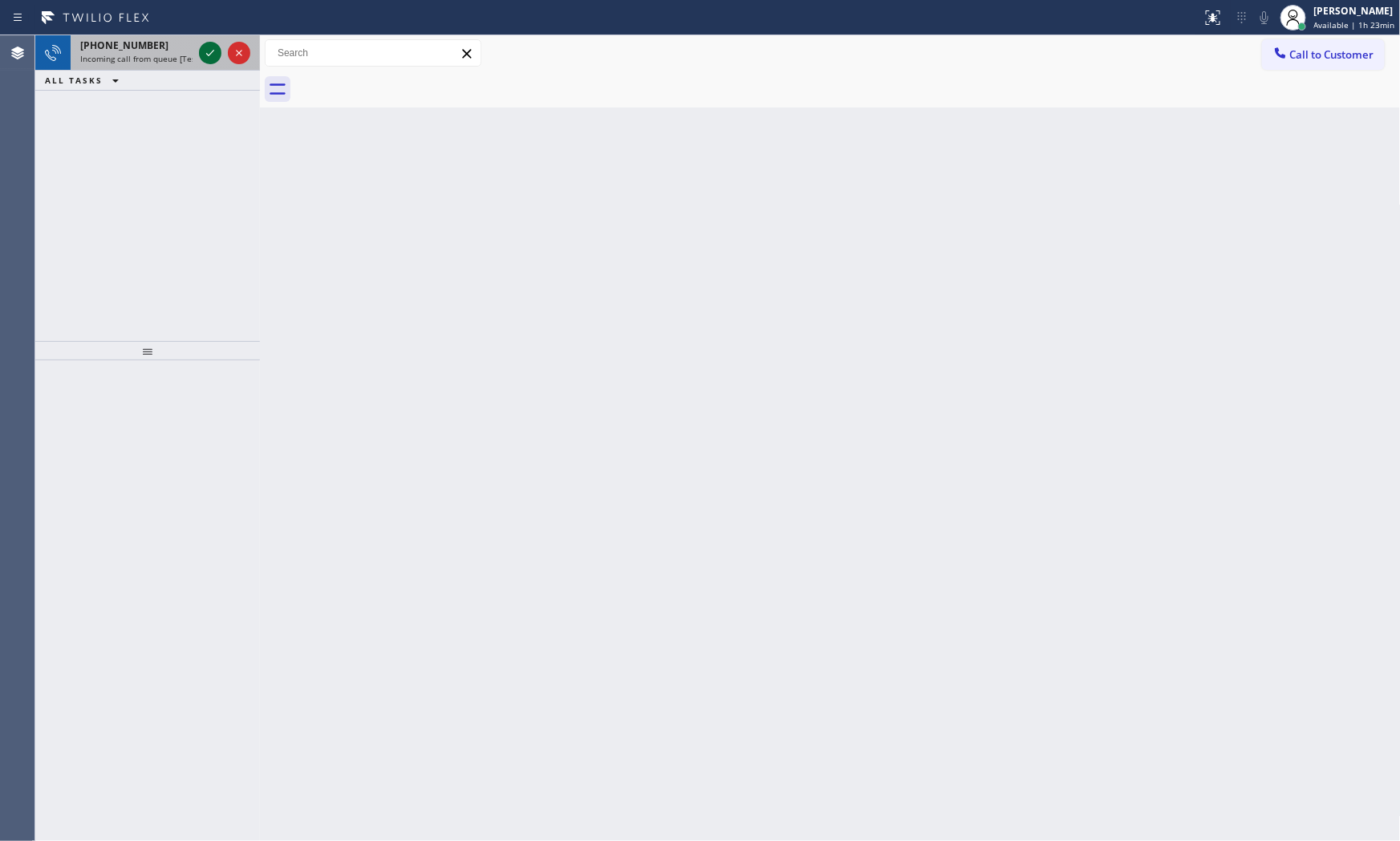
click at [210, 59] on icon at bounding box center [210, 53] width 19 height 19
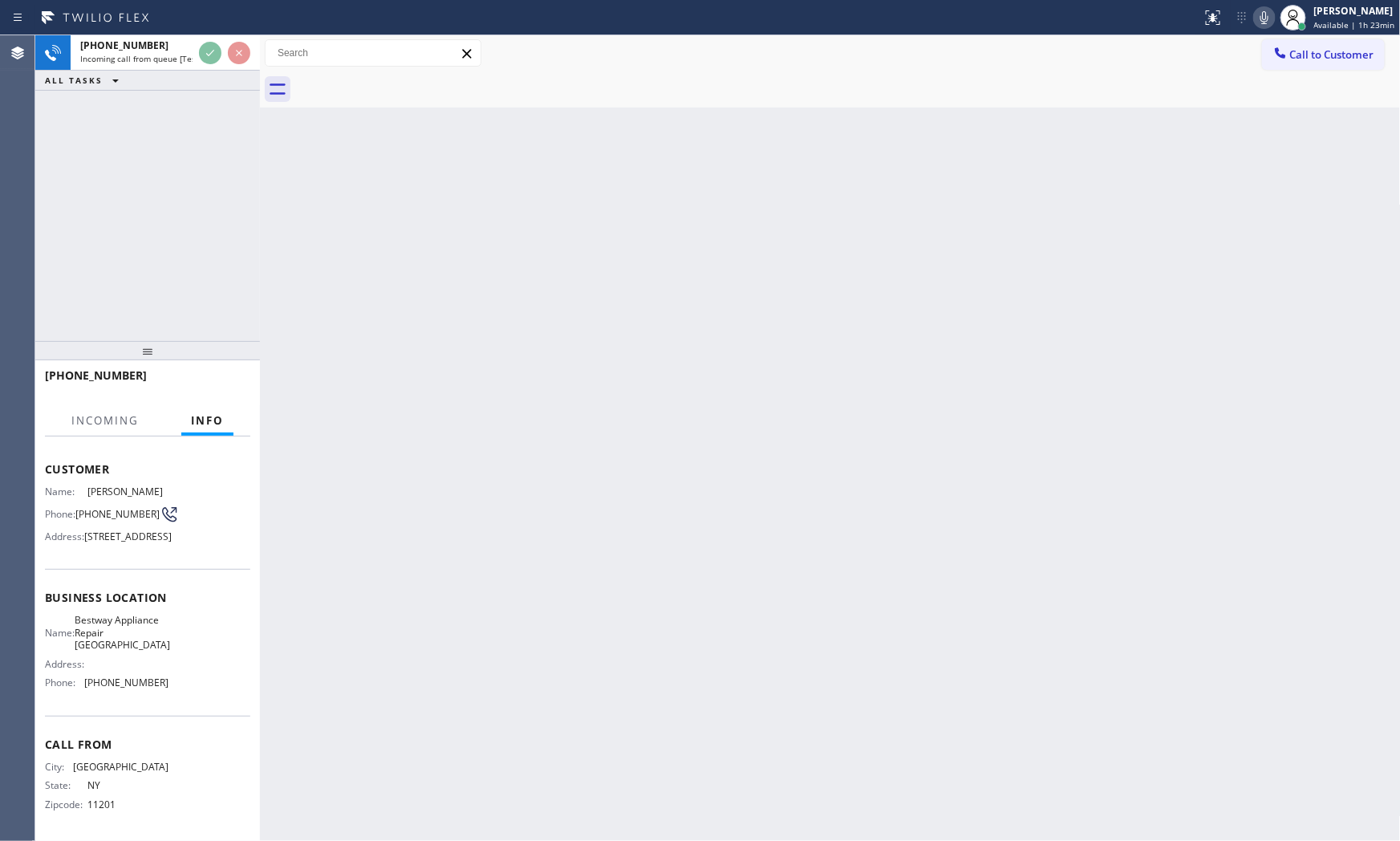
scroll to position [110, 0]
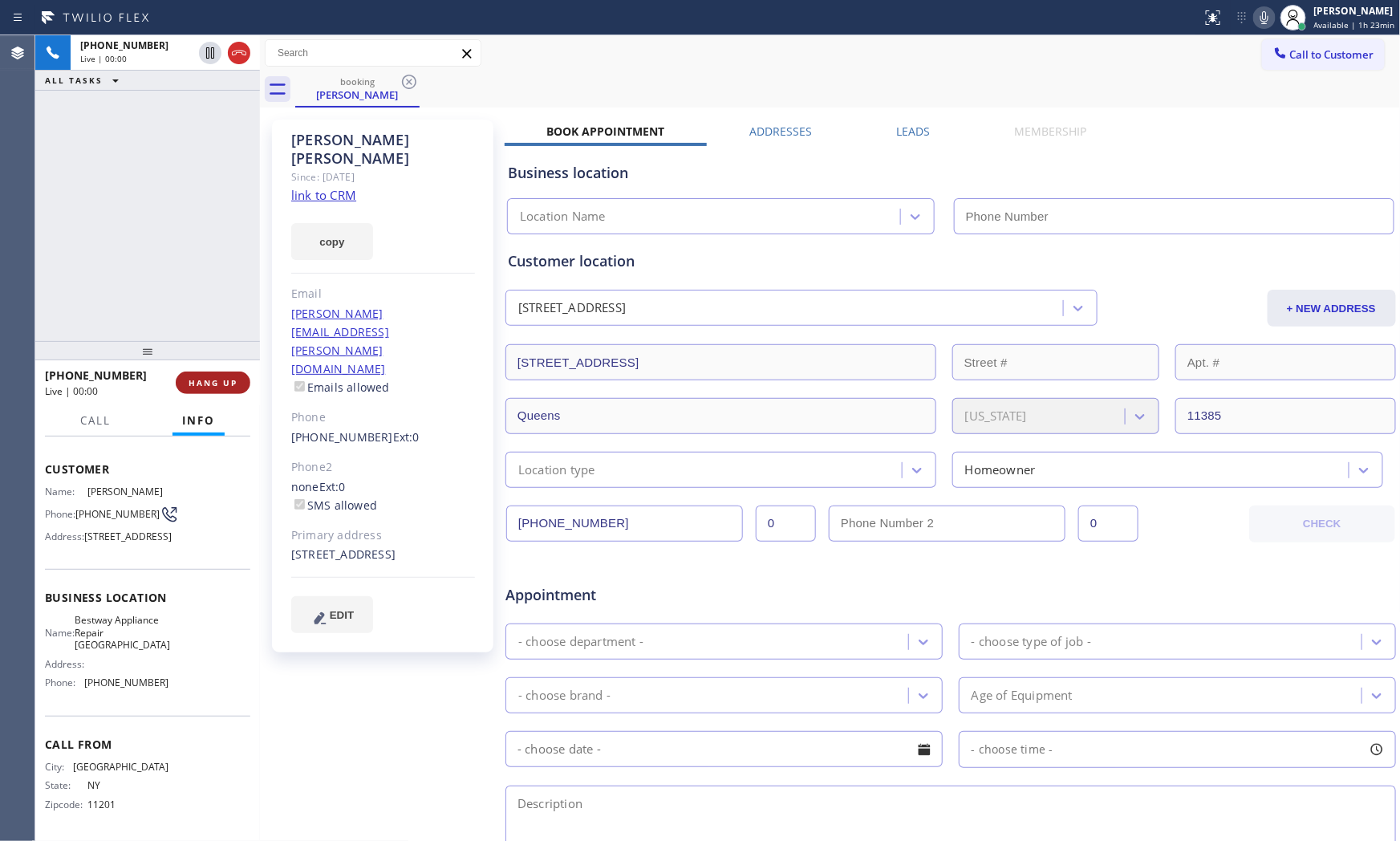
type input "[PHONE_NUMBER]"
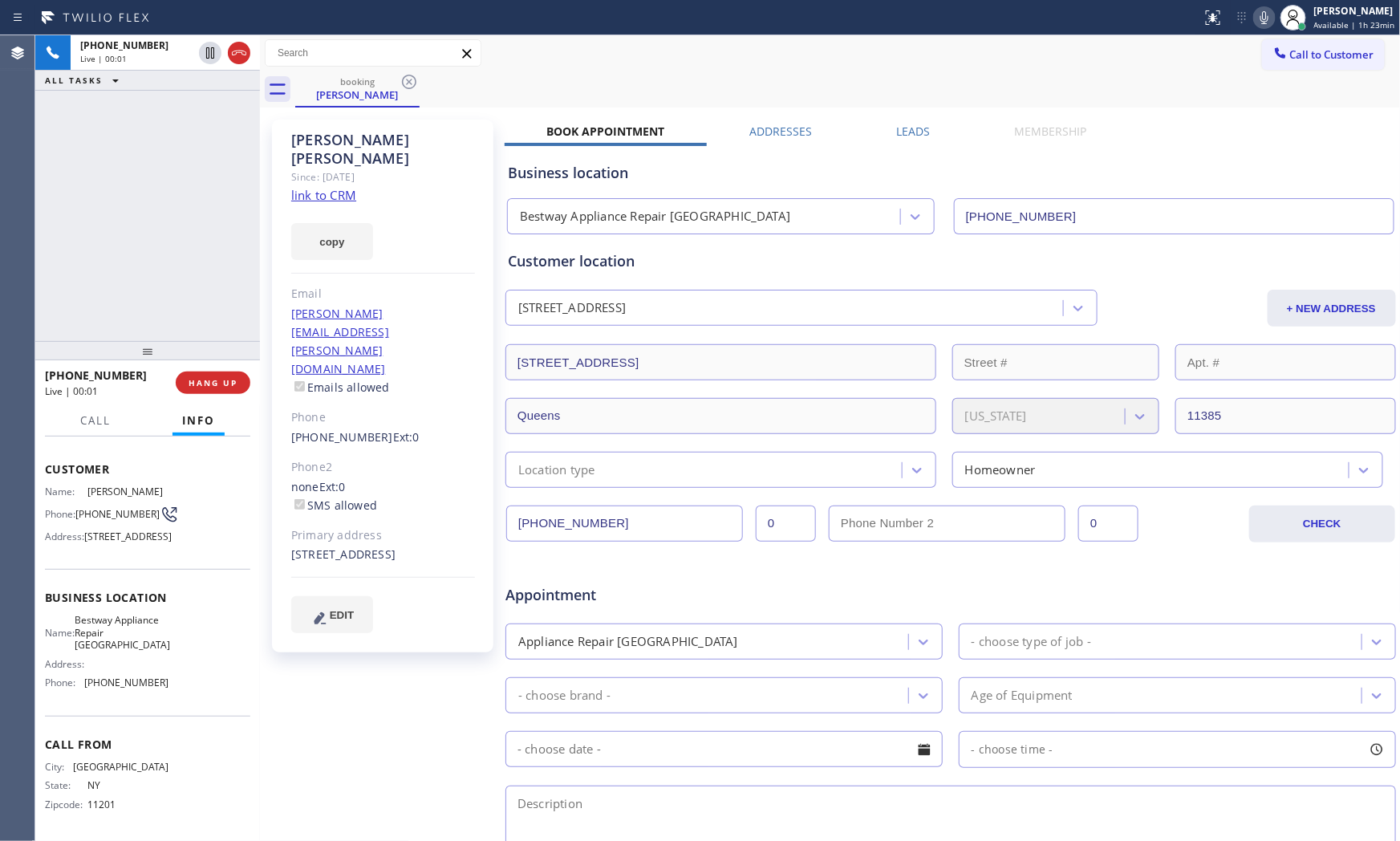
click at [325, 187] on link "link to CRM" at bounding box center [323, 195] width 65 height 16
click at [207, 373] on button "HANG UP" at bounding box center [213, 383] width 75 height 23
click at [227, 375] on button "COMPLETE" at bounding box center [210, 383] width 81 height 23
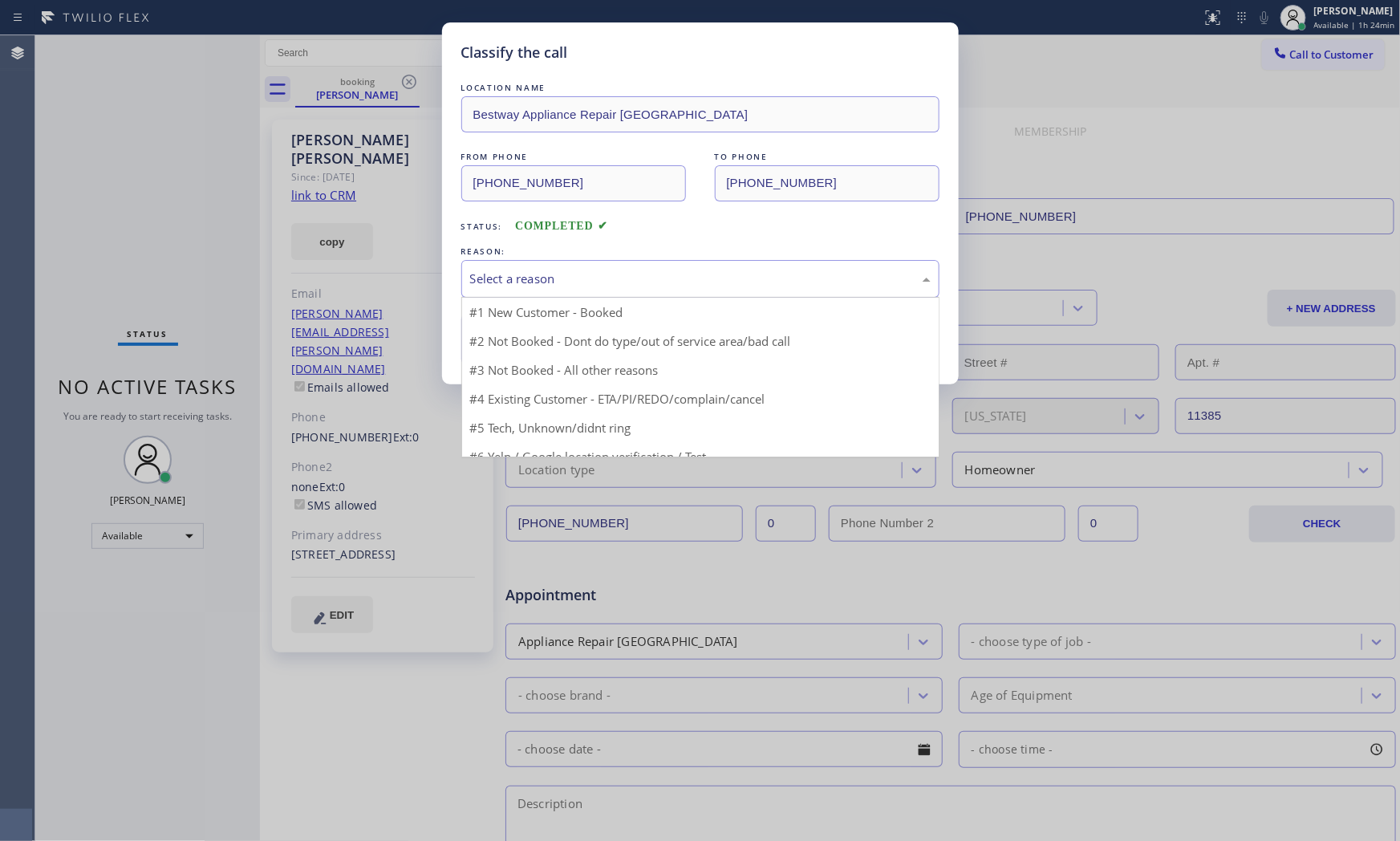
click at [525, 278] on div "Select a reason" at bounding box center [701, 278] width 461 height 18
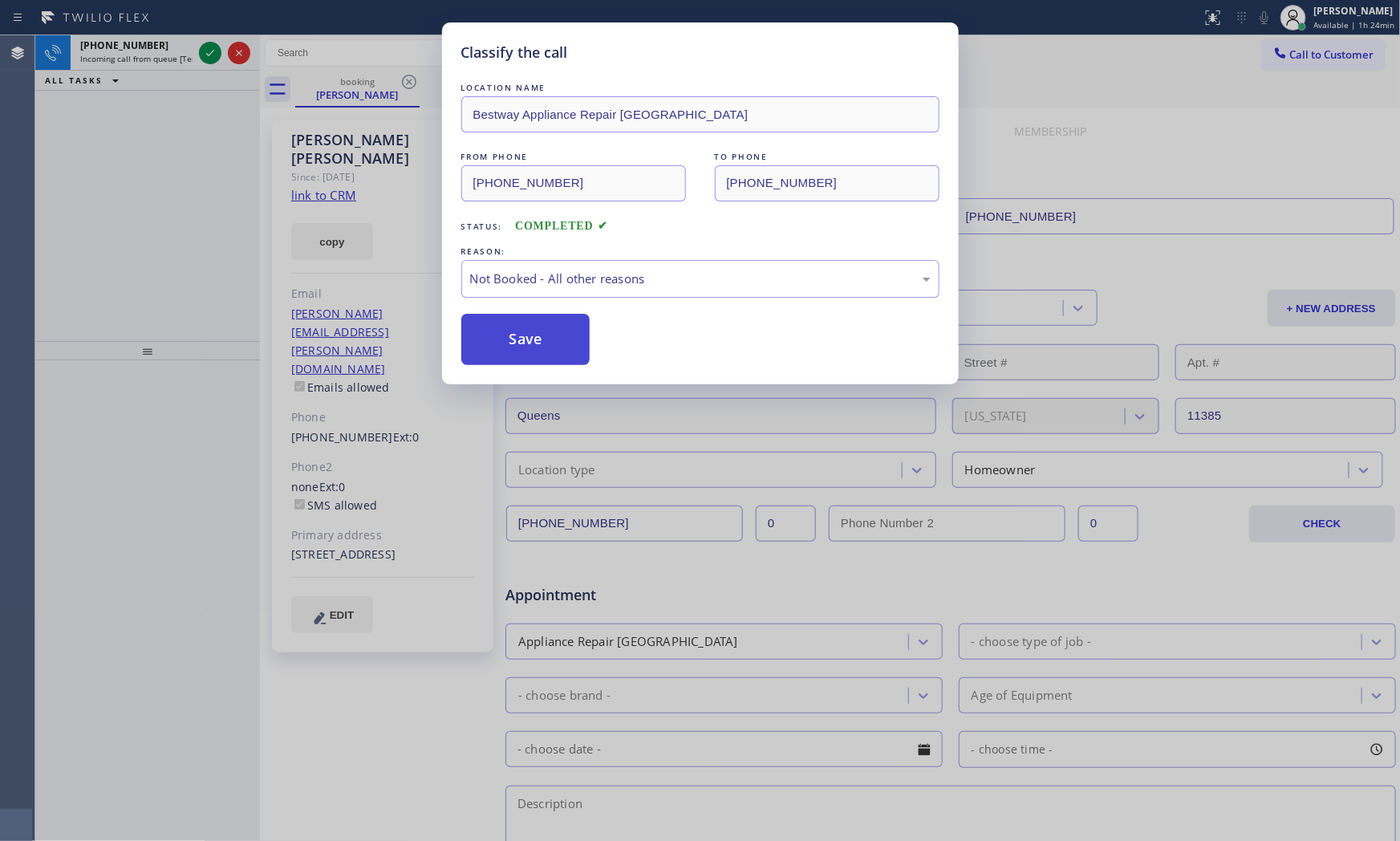
click at [517, 335] on button "Save" at bounding box center [526, 339] width 130 height 51
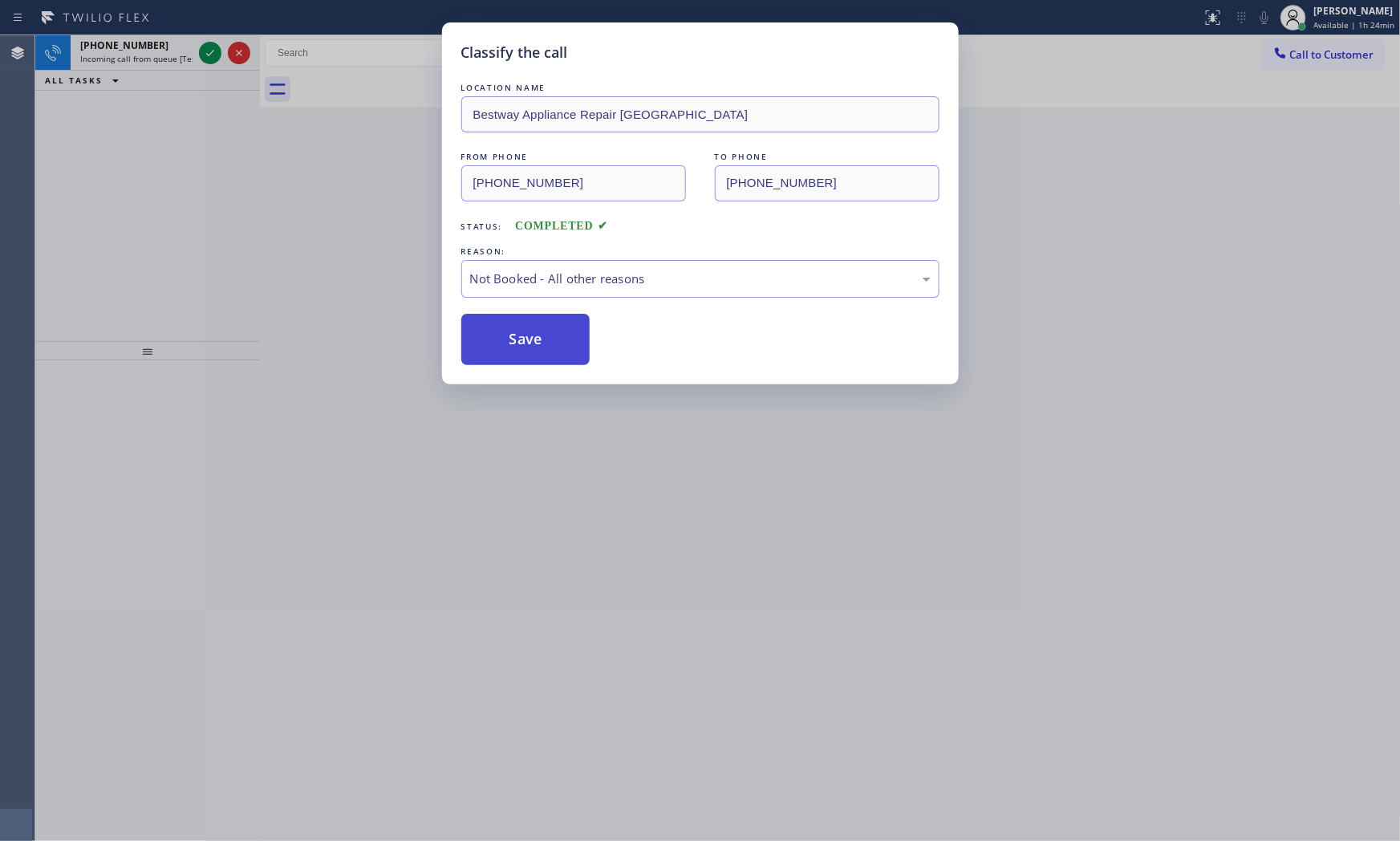
click at [517, 335] on button "Save" at bounding box center [526, 339] width 130 height 51
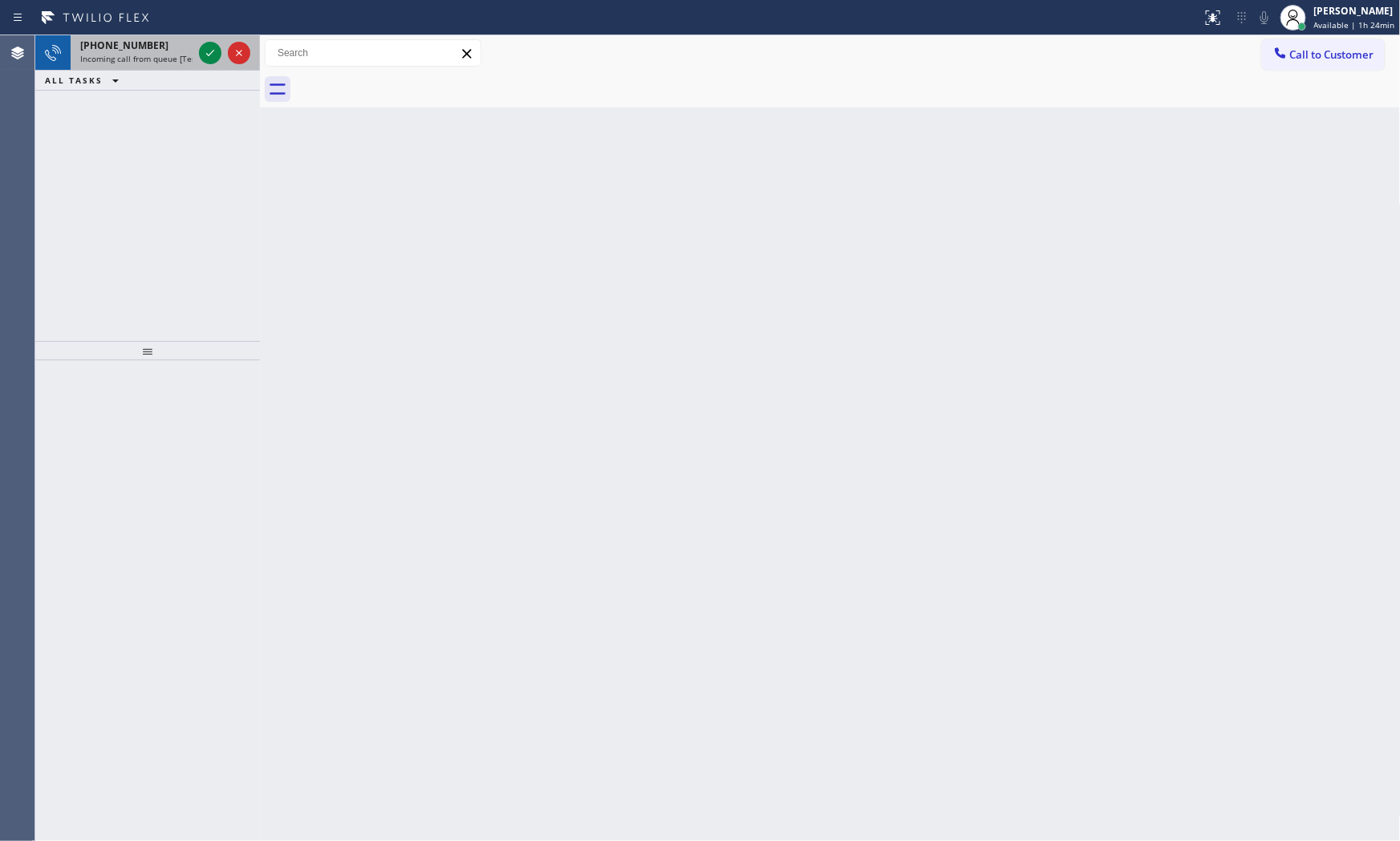
click at [147, 54] on span "Incoming call from queue [Test] All" at bounding box center [146, 58] width 133 height 11
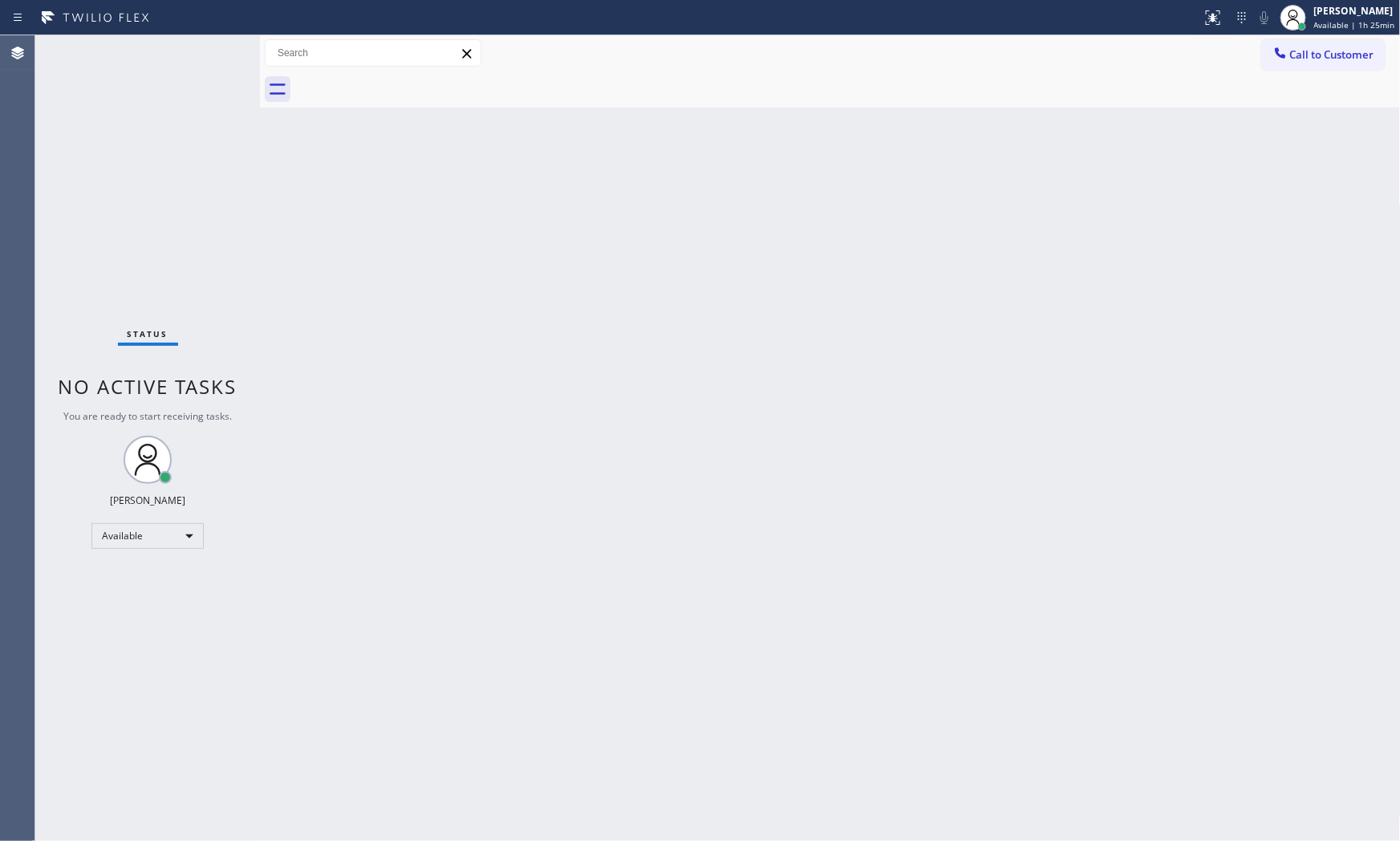
click at [151, 50] on div "Status No active tasks You are ready to start receiving tasks. [PERSON_NAME] Av…" at bounding box center [148, 438] width 224 height 806
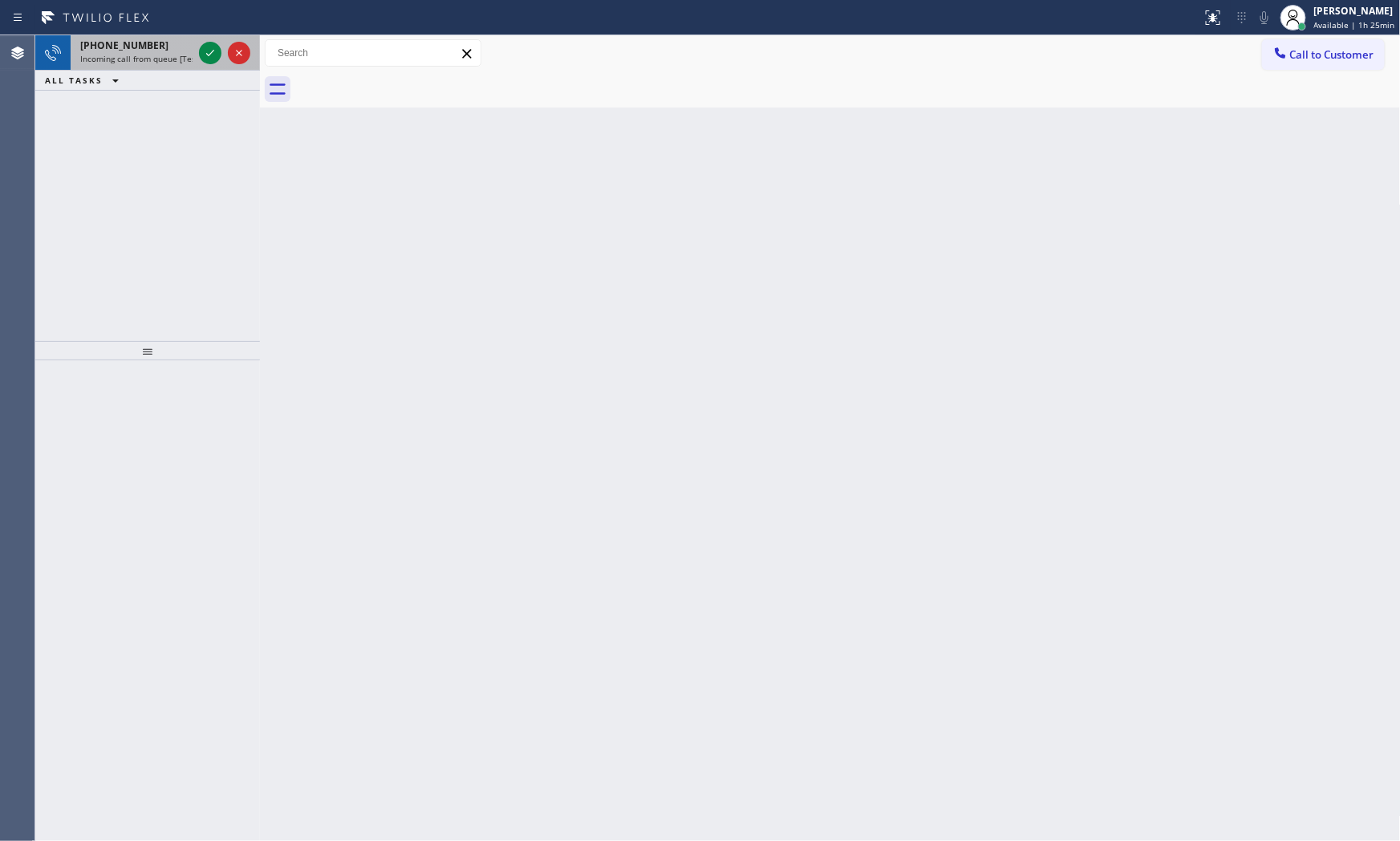
click at [171, 51] on div "[PHONE_NUMBER]" at bounding box center [136, 45] width 112 height 14
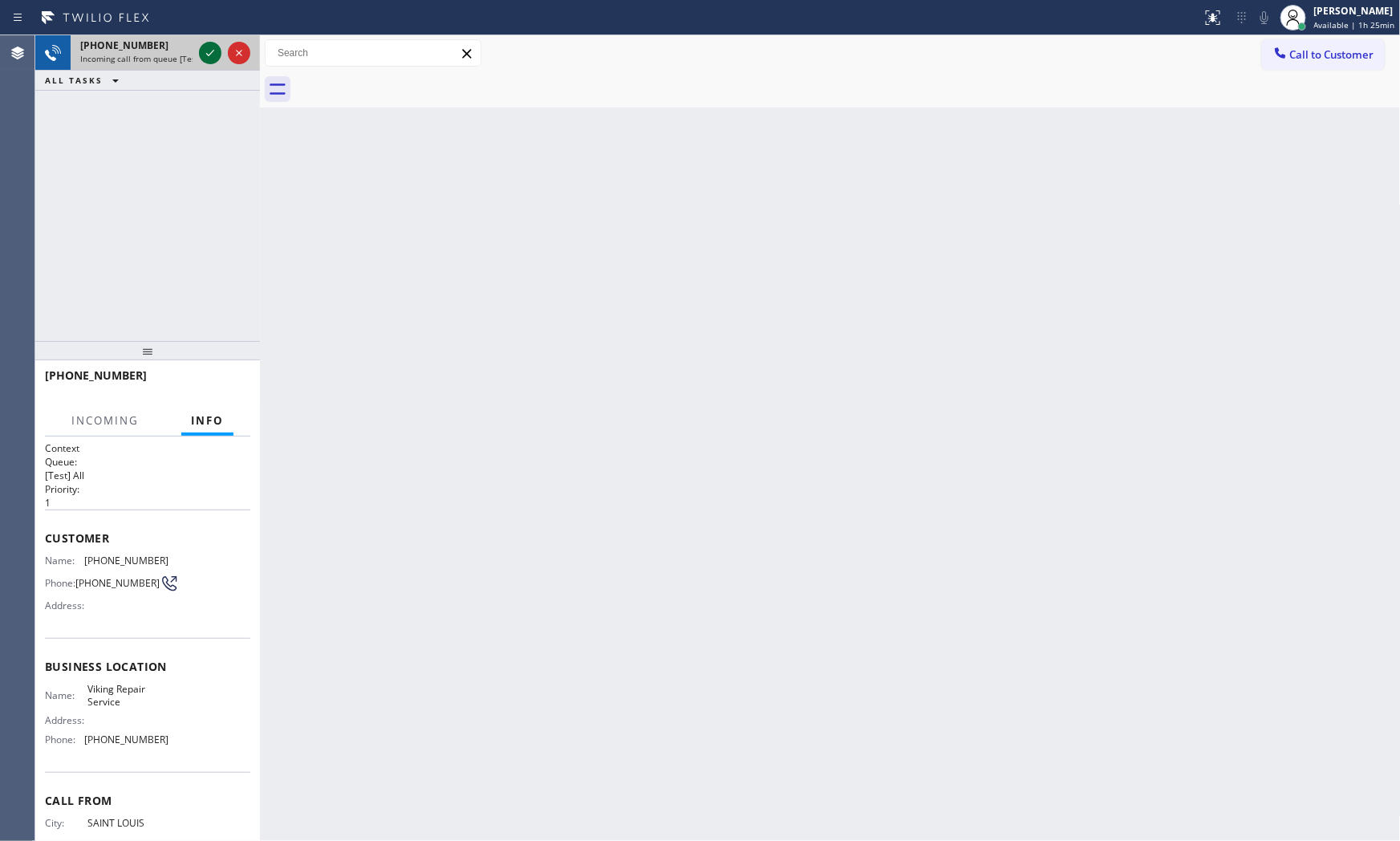
click at [206, 52] on icon at bounding box center [210, 53] width 19 height 19
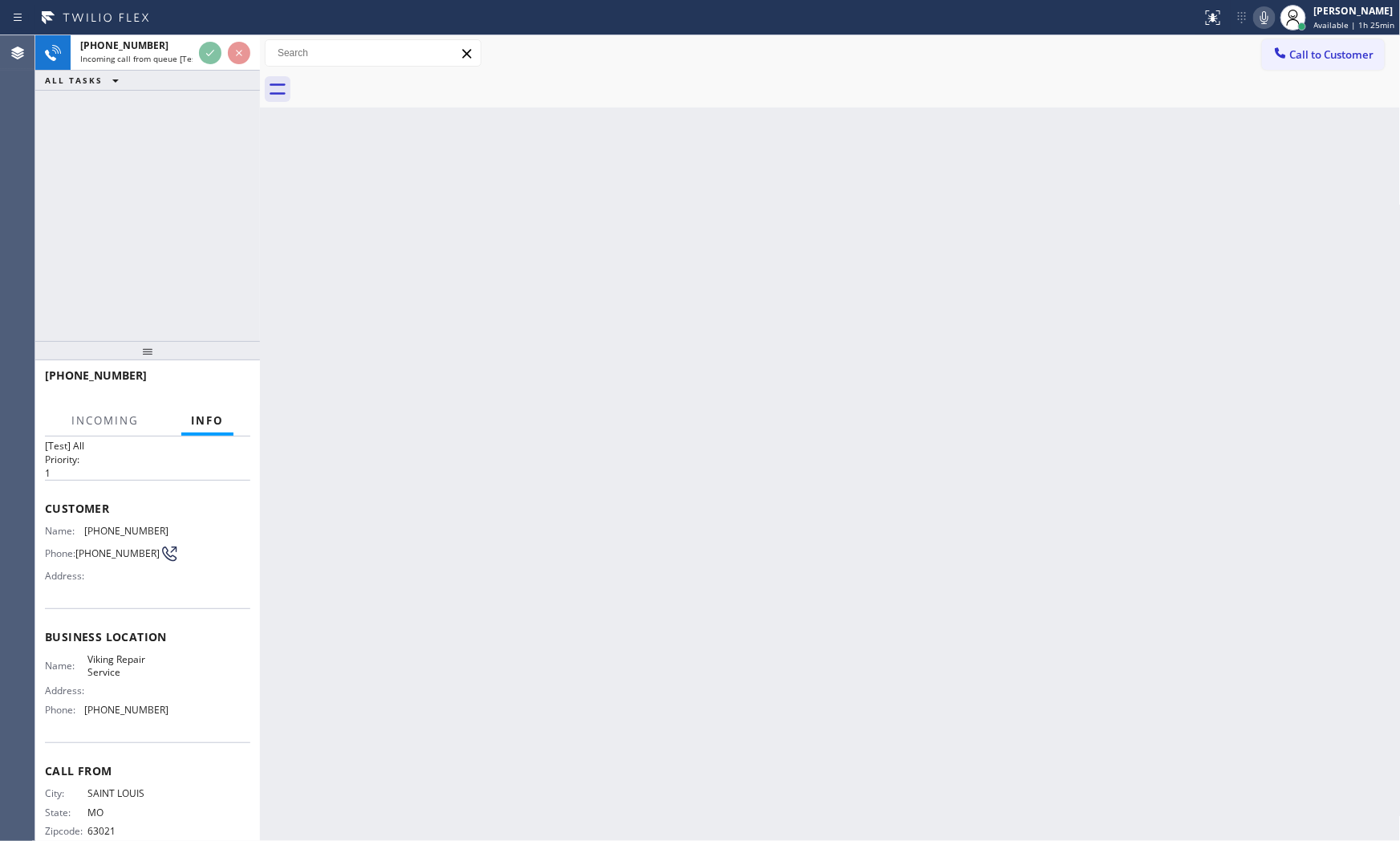
scroll to position [60, 0]
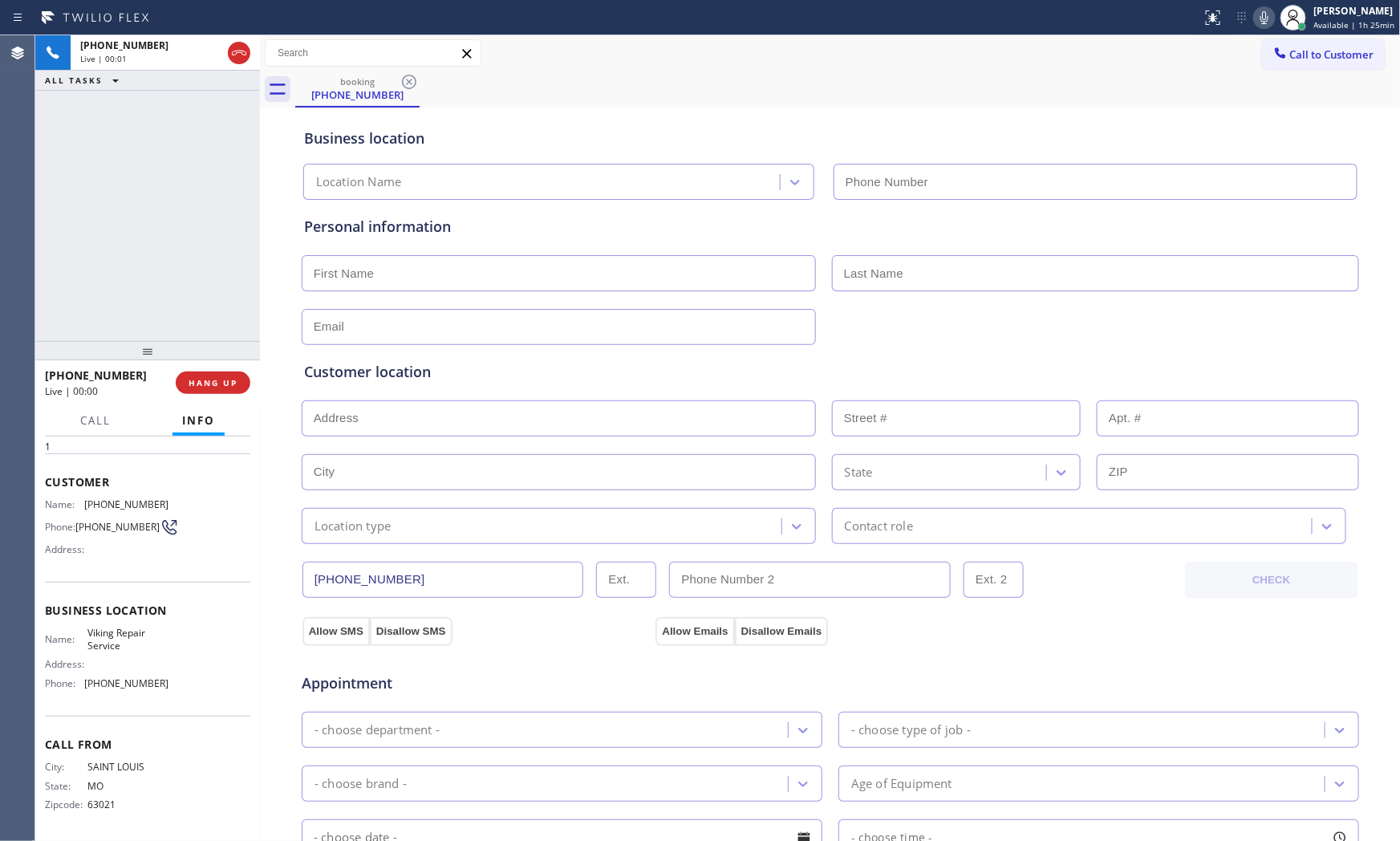
type input "[PHONE_NUMBER]"
click at [220, 372] on button "HANG UP" at bounding box center [213, 383] width 75 height 23
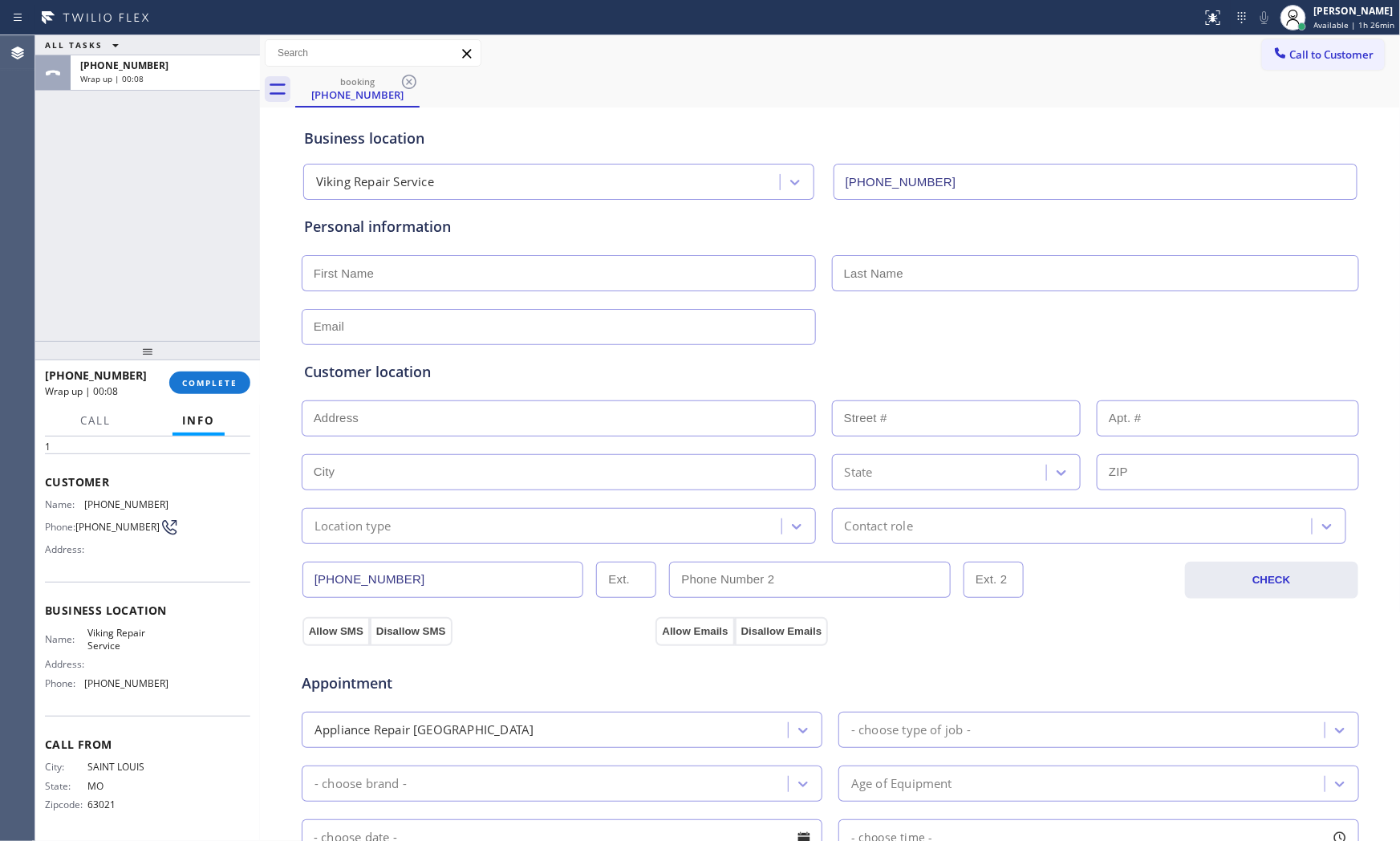
click at [110, 767] on span "SAINT LOUIS" at bounding box center [128, 767] width 80 height 12
click at [92, 813] on div "City: [GEOGRAPHIC_DATA]: [US_STATE] Zipcode: 63021" at bounding box center [107, 789] width 123 height 57
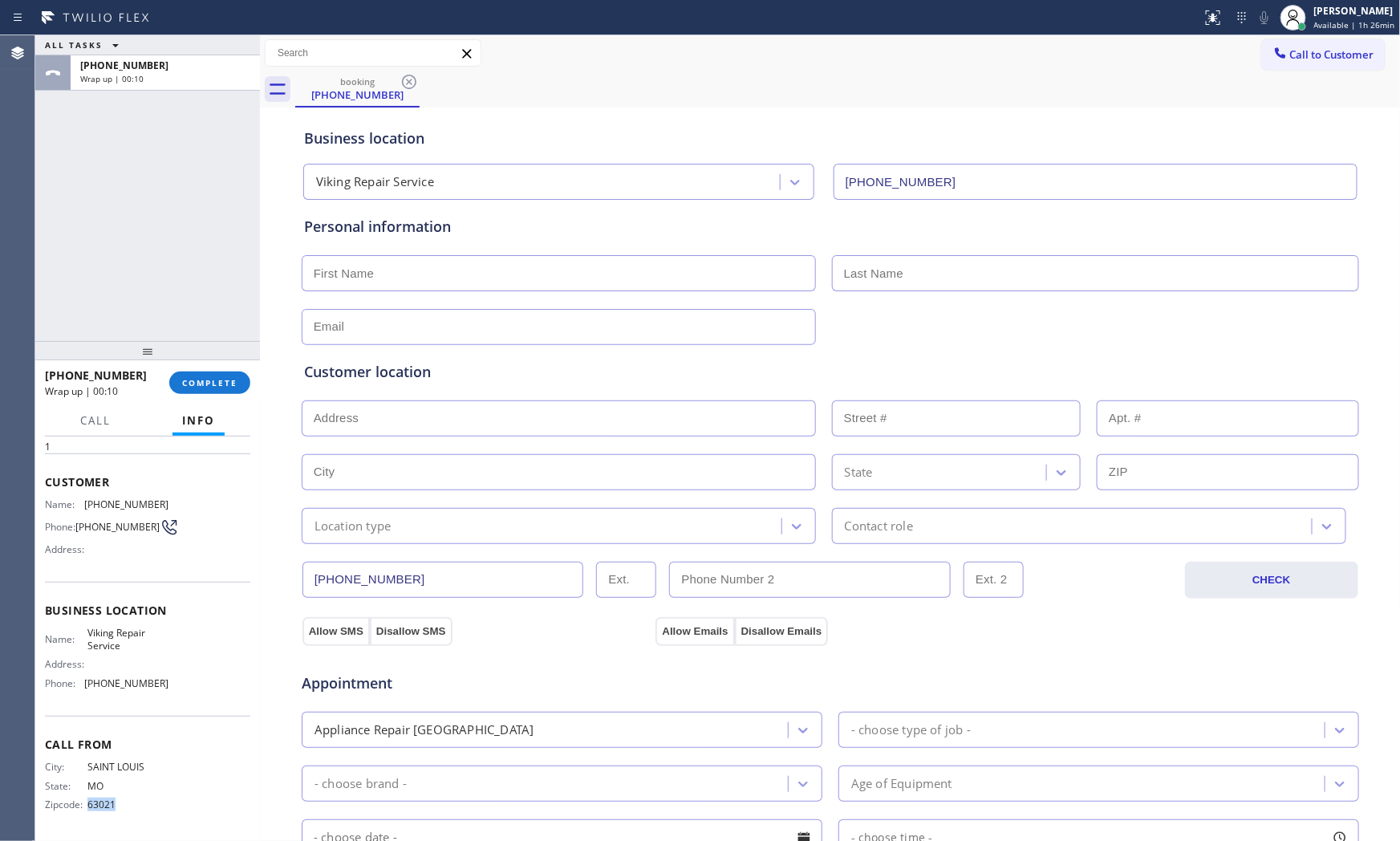
copy span "63021"
click at [226, 390] on button "COMPLETE" at bounding box center [210, 383] width 81 height 23
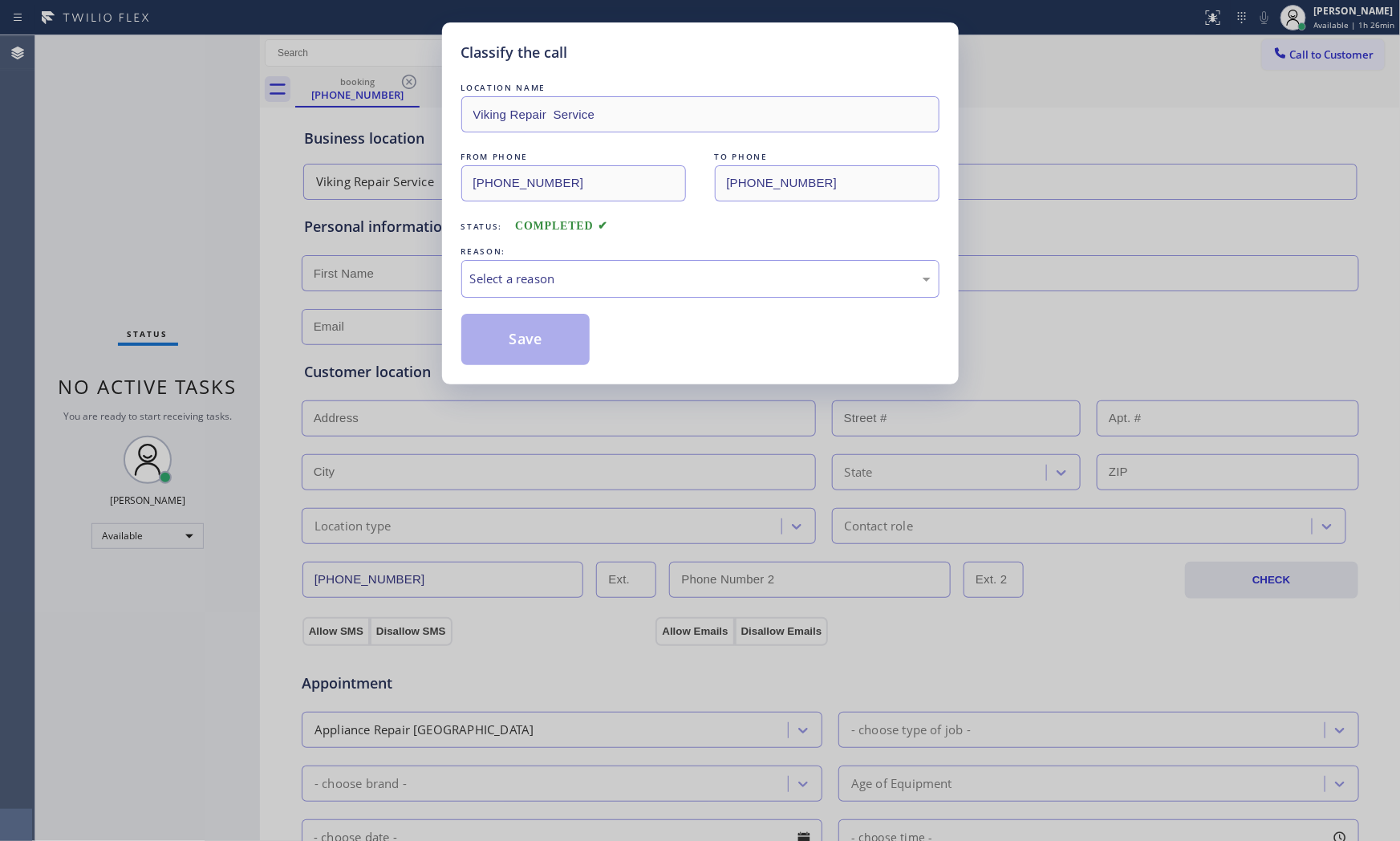
click at [550, 253] on div "REASON:" at bounding box center [701, 251] width 478 height 17
click at [549, 289] on div "Select a reason" at bounding box center [701, 278] width 478 height 37
click at [505, 344] on button "Save" at bounding box center [526, 339] width 130 height 51
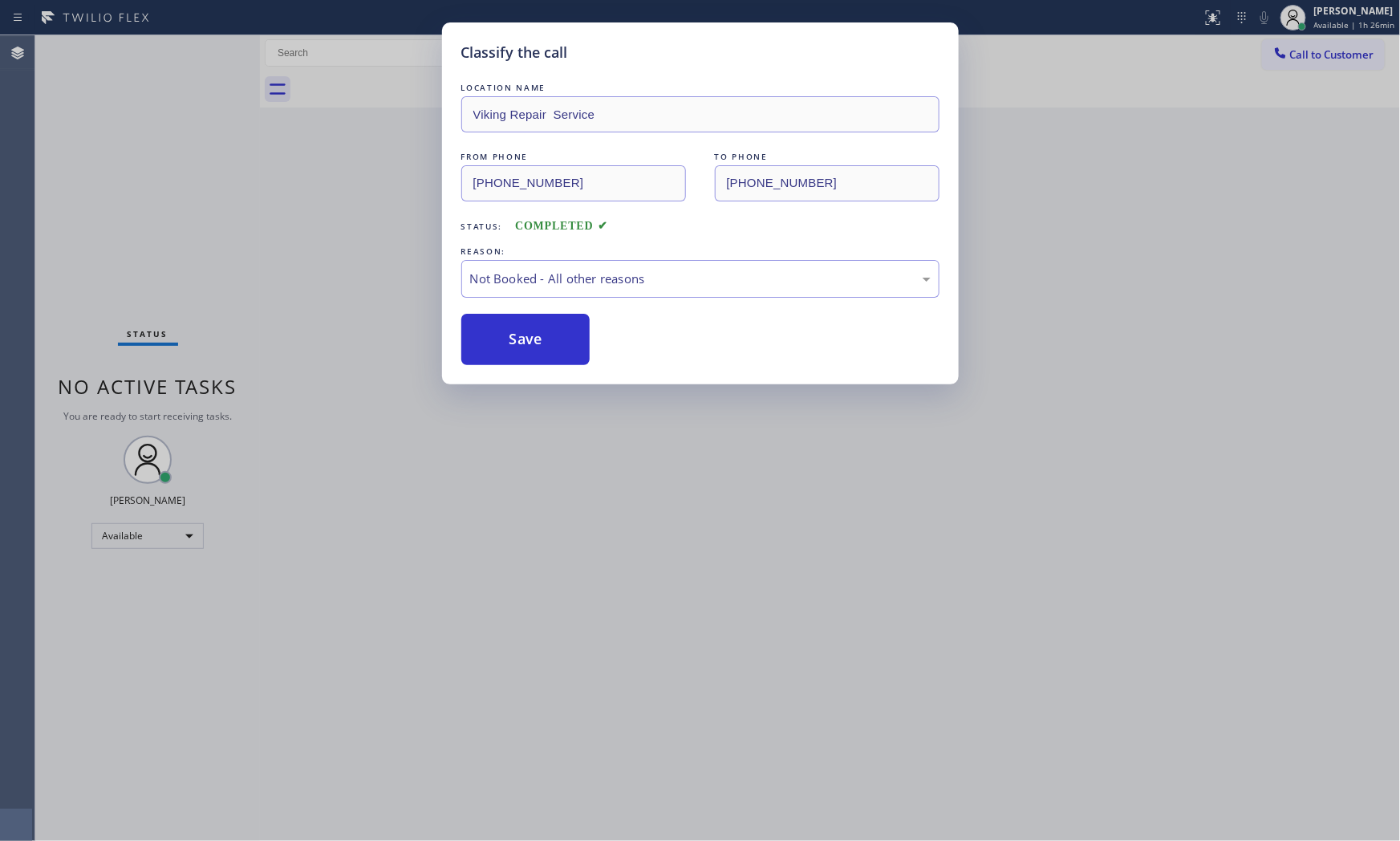
click at [505, 344] on button "Save" at bounding box center [526, 339] width 130 height 51
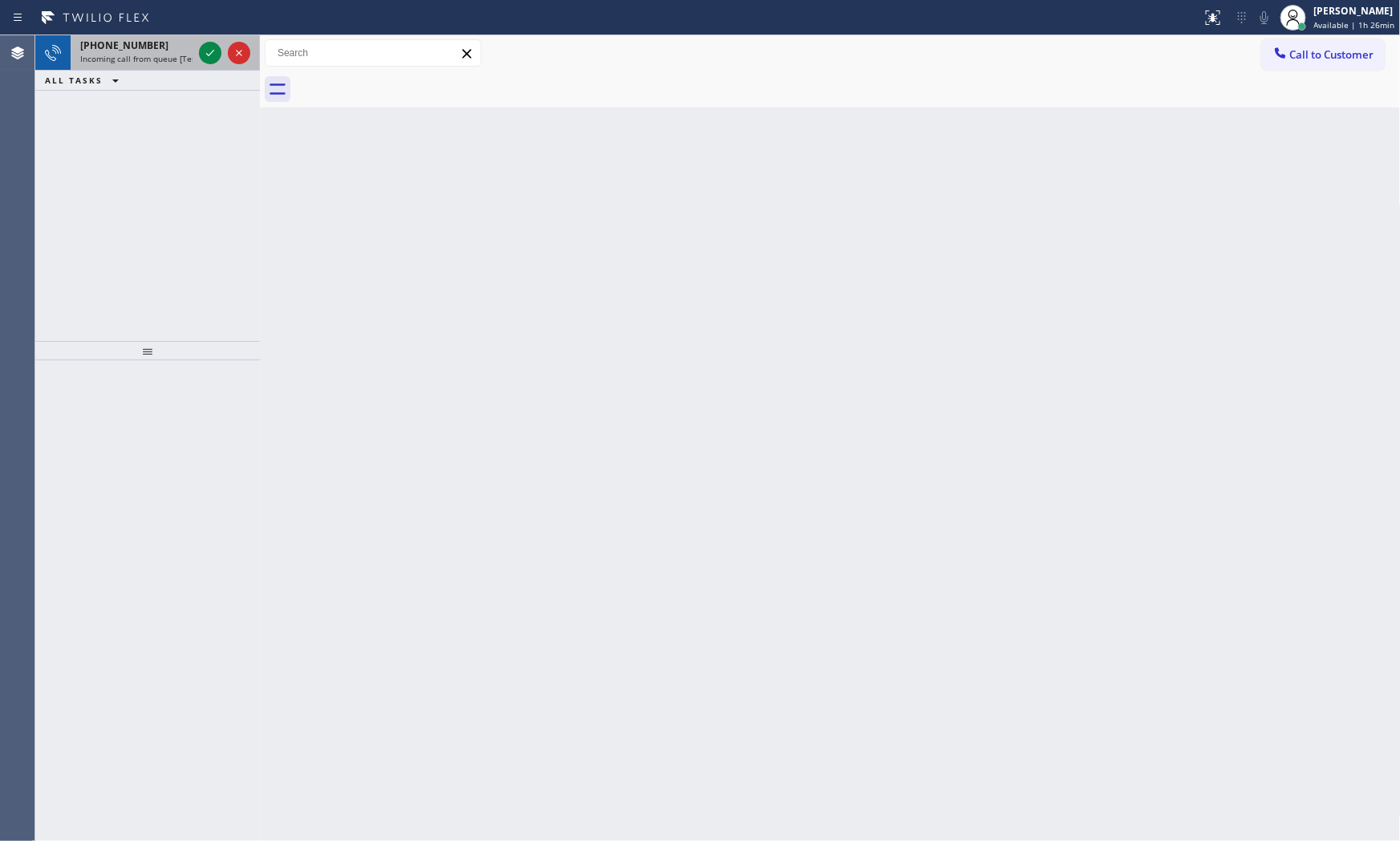
click at [167, 50] on div "[PHONE_NUMBER]" at bounding box center [136, 45] width 112 height 14
click at [150, 50] on div "[PHONE_NUMBER]" at bounding box center [136, 45] width 112 height 14
click at [188, 54] on span "Incoming call from queue [Test] All" at bounding box center [146, 58] width 133 height 11
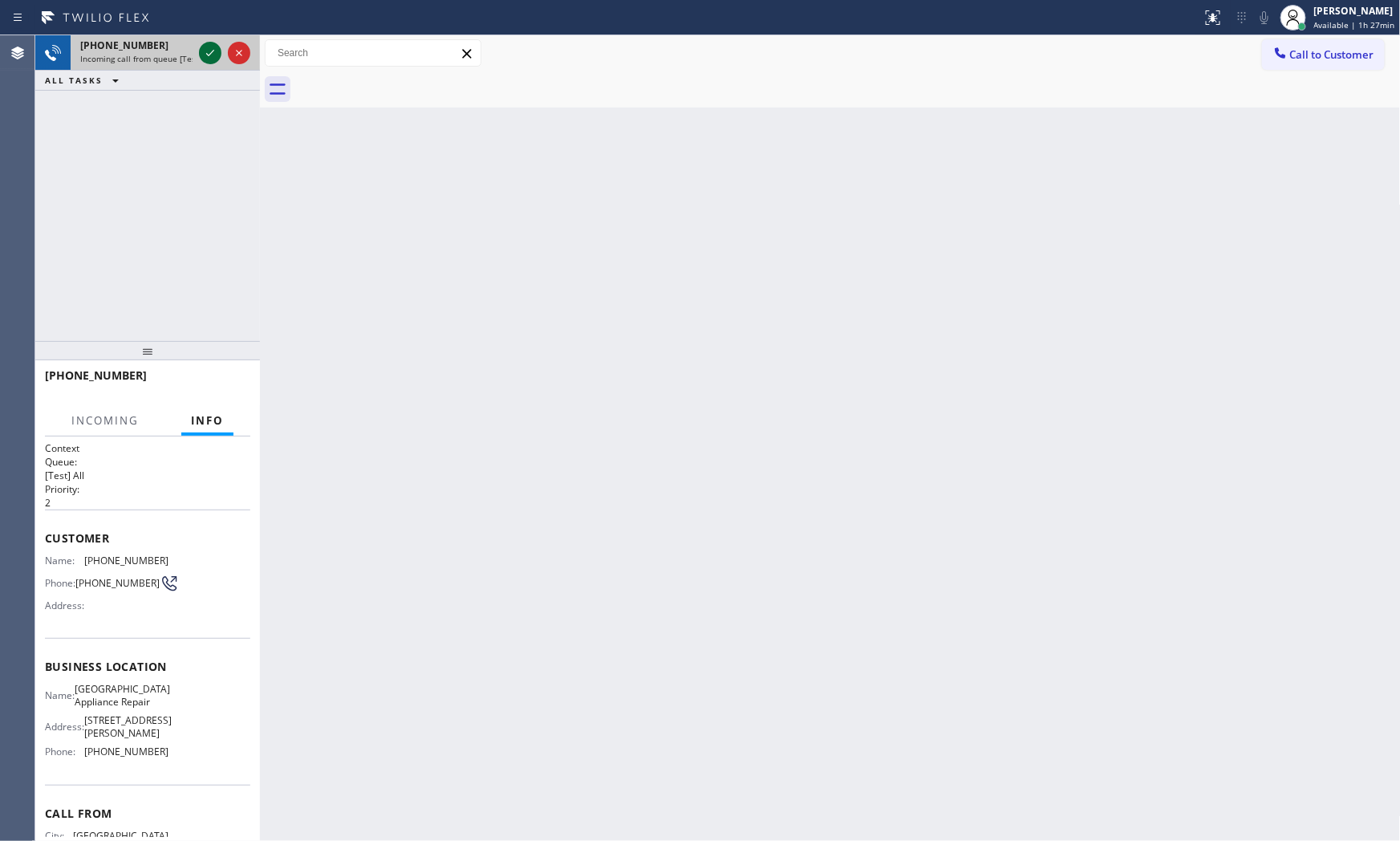
click at [215, 49] on icon at bounding box center [210, 53] width 19 height 19
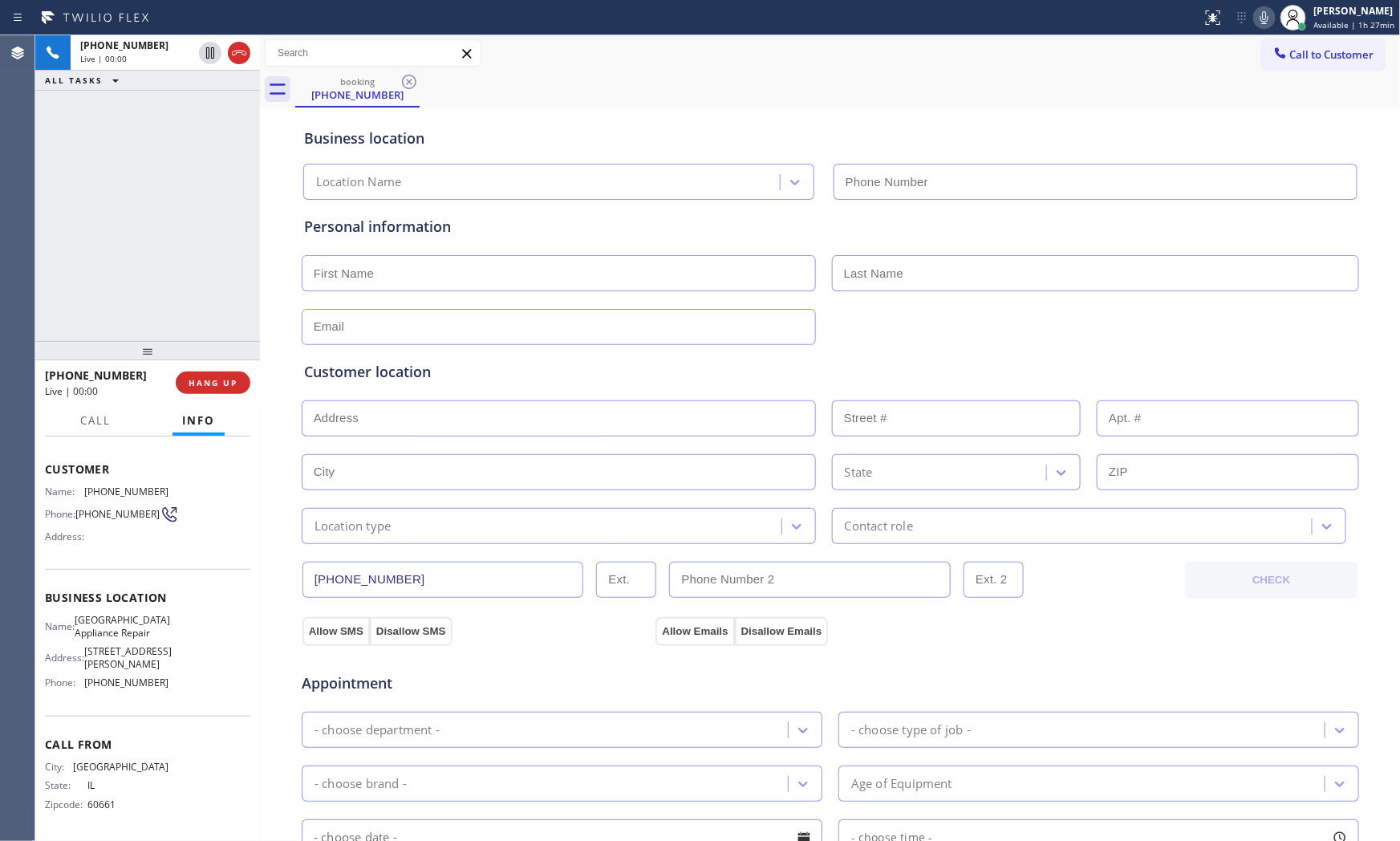
type input "[PHONE_NUMBER]"
click at [1270, 13] on icon at bounding box center [1264, 17] width 19 height 19
click at [1262, 18] on icon at bounding box center [1264, 17] width 8 height 13
click at [1257, 26] on icon at bounding box center [1264, 17] width 19 height 19
click at [1260, 24] on icon at bounding box center [1264, 17] width 19 height 19
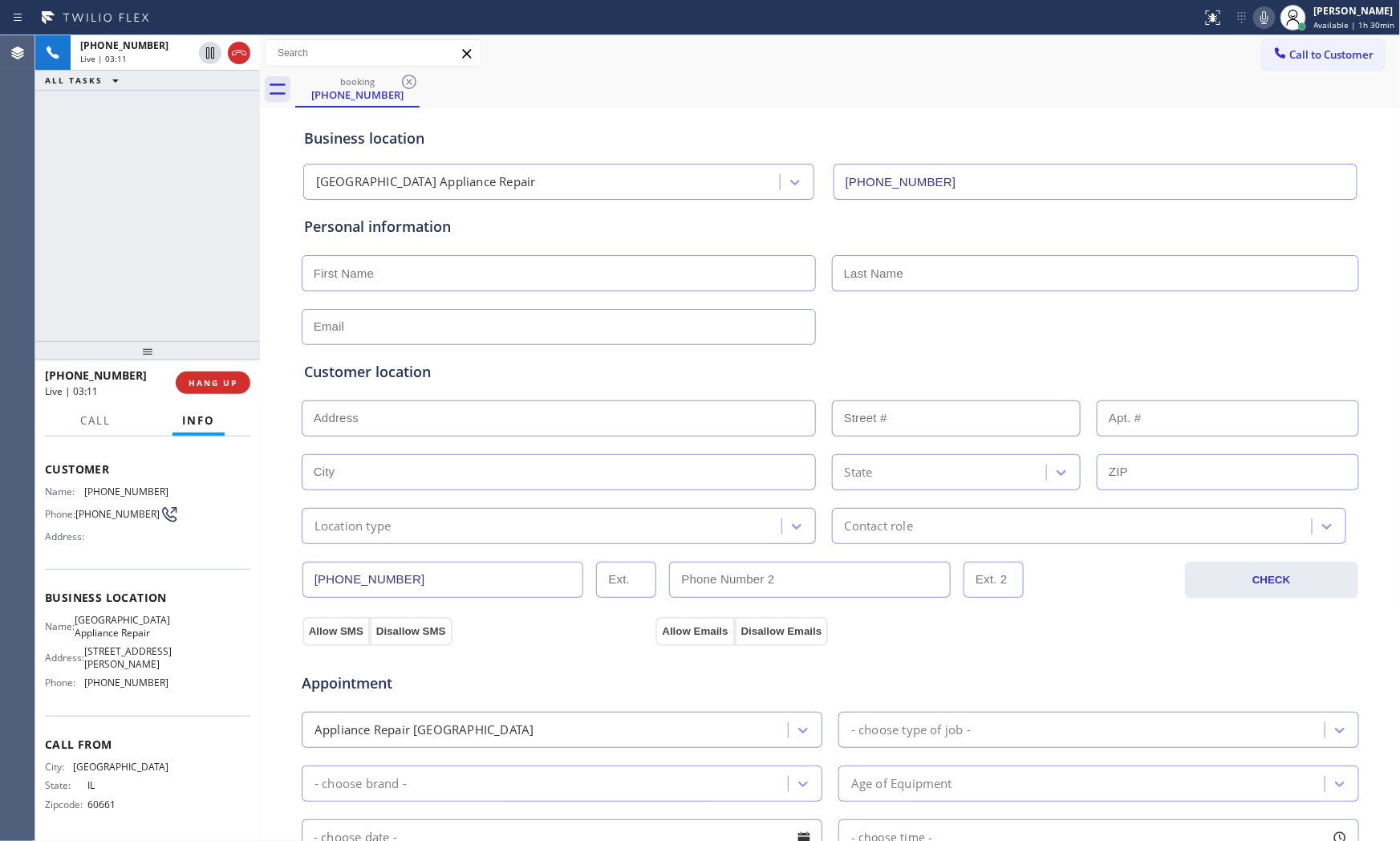
click at [1266, 24] on icon at bounding box center [1264, 17] width 19 height 19
drag, startPoint x: 1255, startPoint y: 21, endPoint x: 1400, endPoint y: 10, distance: 145.4
click at [1257, 21] on icon at bounding box center [1264, 17] width 19 height 19
click at [129, 485] on span "[PHONE_NUMBER]" at bounding box center [126, 491] width 84 height 12
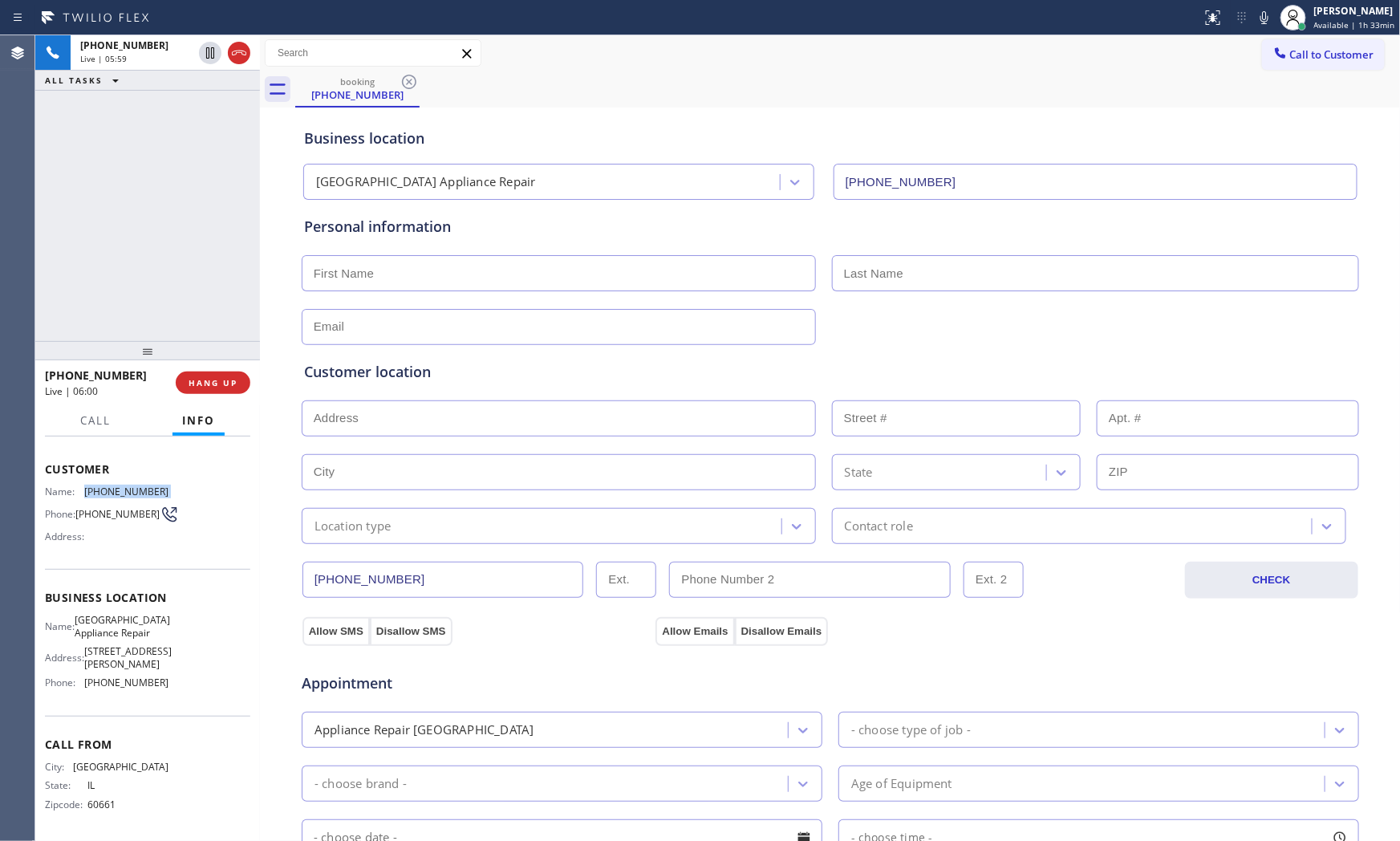
click at [130, 485] on span "[PHONE_NUMBER]" at bounding box center [126, 491] width 84 height 12
copy span "[PHONE_NUMBER]"
click at [474, 271] on input "text" at bounding box center [559, 273] width 515 height 37
paste input "Torrance"
type input "Torrance"
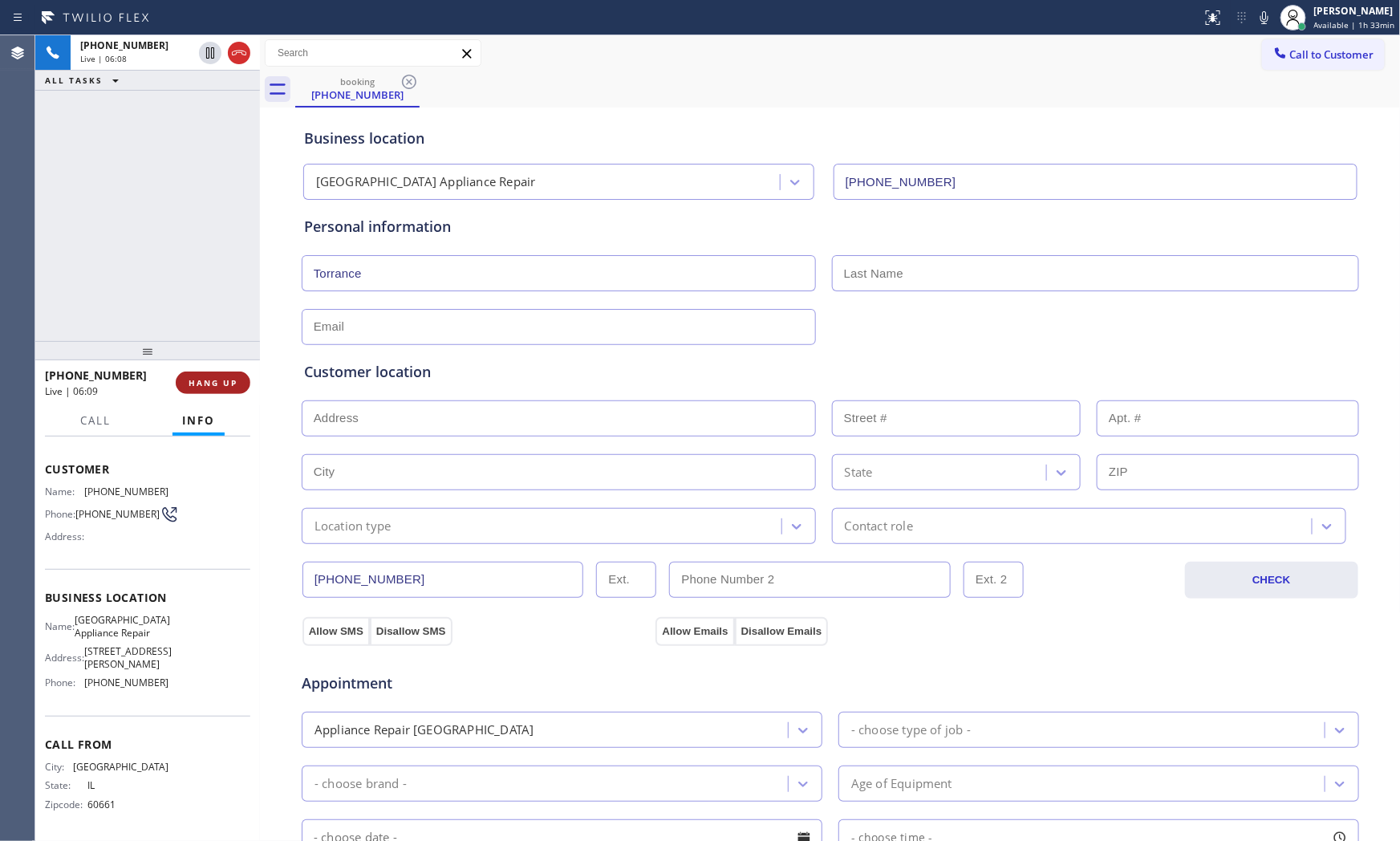
drag, startPoint x: 213, startPoint y: 381, endPoint x: 231, endPoint y: 381, distance: 18.0
click at [214, 381] on span "HANG UP" at bounding box center [213, 383] width 49 height 11
click at [499, 326] on input "text" at bounding box center [559, 327] width 515 height 37
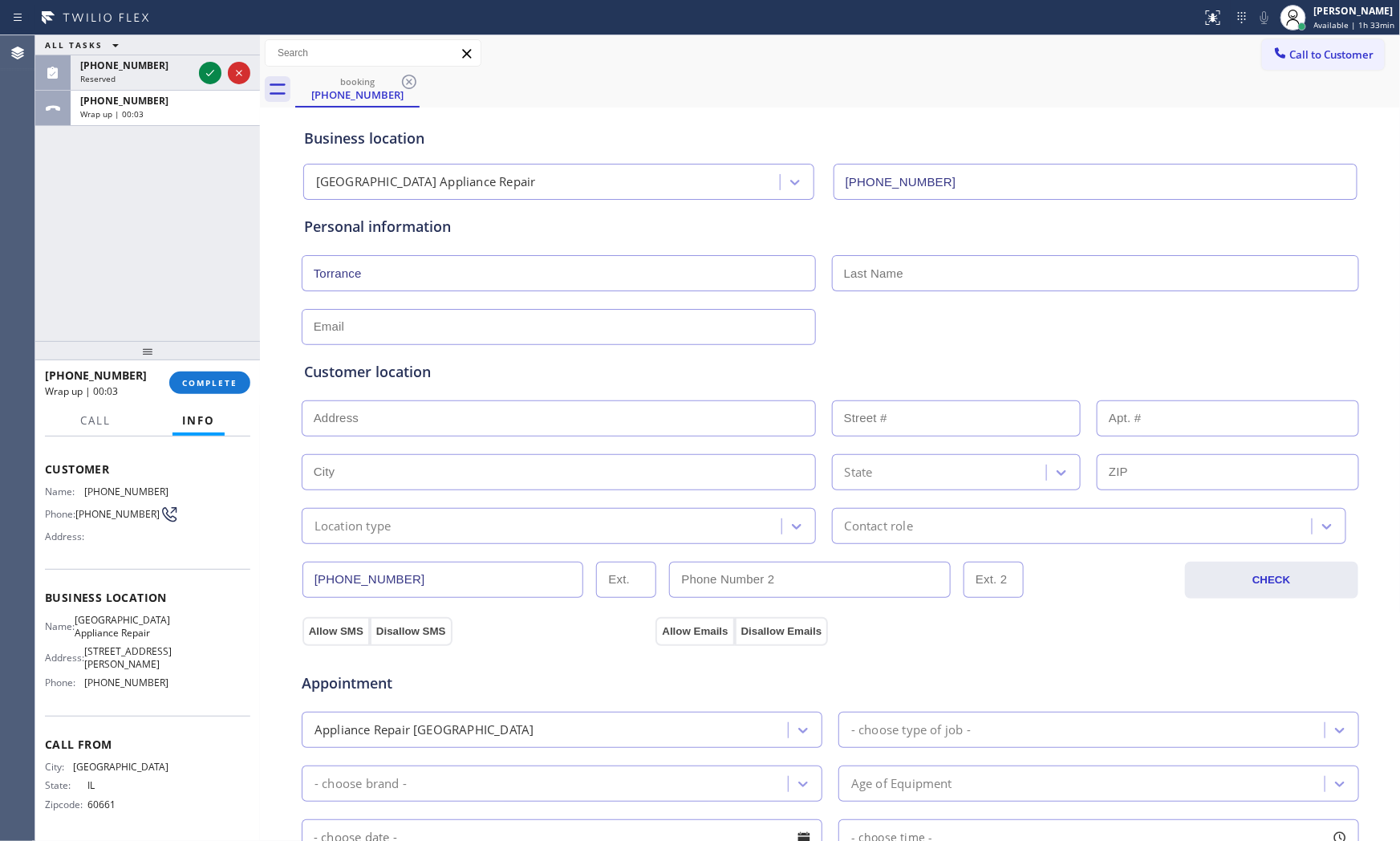
click at [430, 337] on input "text" at bounding box center [559, 327] width 515 height 37
paste input "[EMAIL_ADDRESS][DOMAIN_NAME]"
type input "[EMAIL_ADDRESS][DOMAIN_NAME]"
click at [102, 622] on span "[GEOGRAPHIC_DATA] Appliance Repair" at bounding box center [123, 626] width 96 height 25
click at [103, 622] on span "[GEOGRAPHIC_DATA] Appliance Repair" at bounding box center [123, 626] width 96 height 25
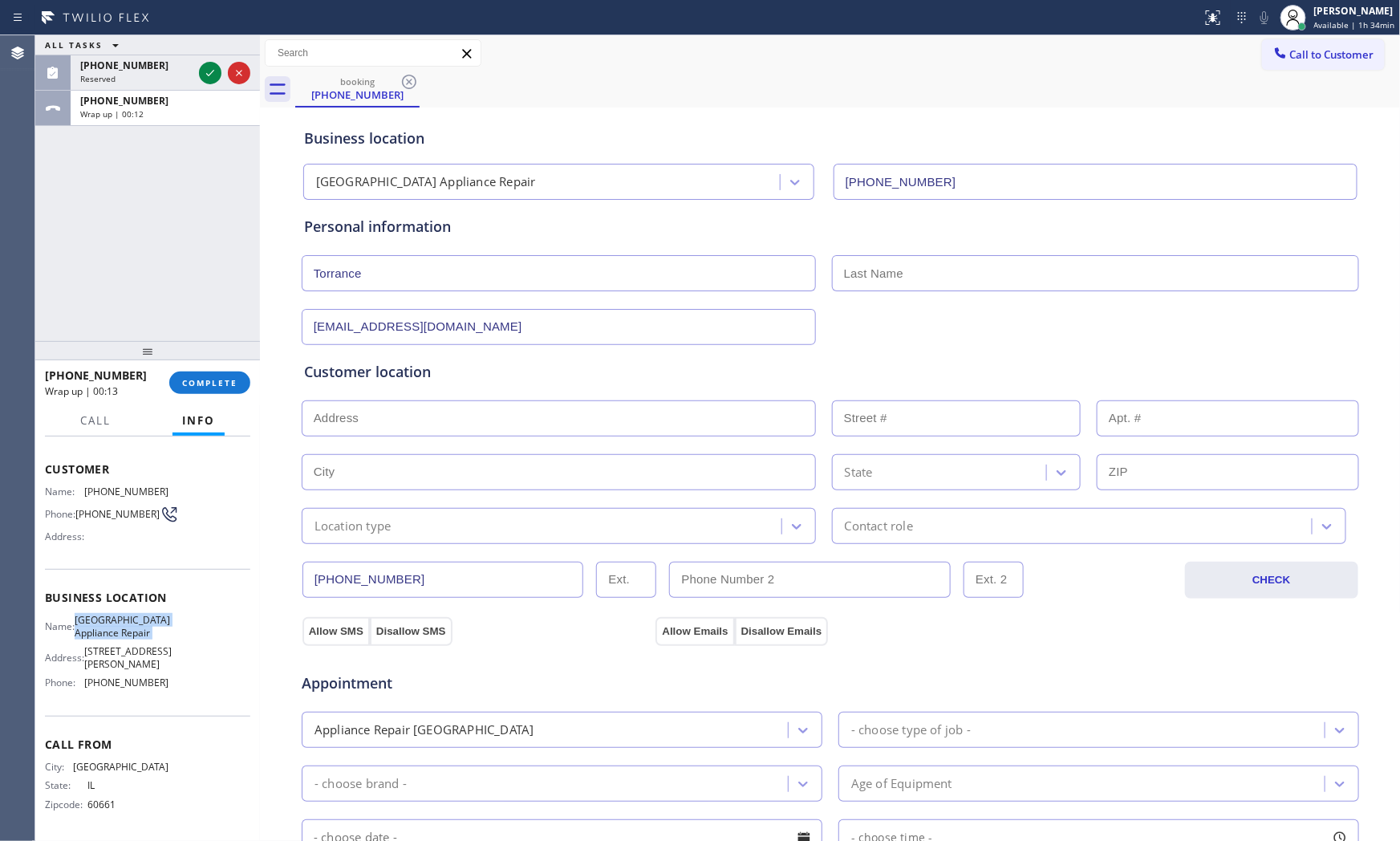
click at [103, 622] on span "[GEOGRAPHIC_DATA] Appliance Repair" at bounding box center [123, 626] width 96 height 25
copy span "[GEOGRAPHIC_DATA] Appliance Repair"
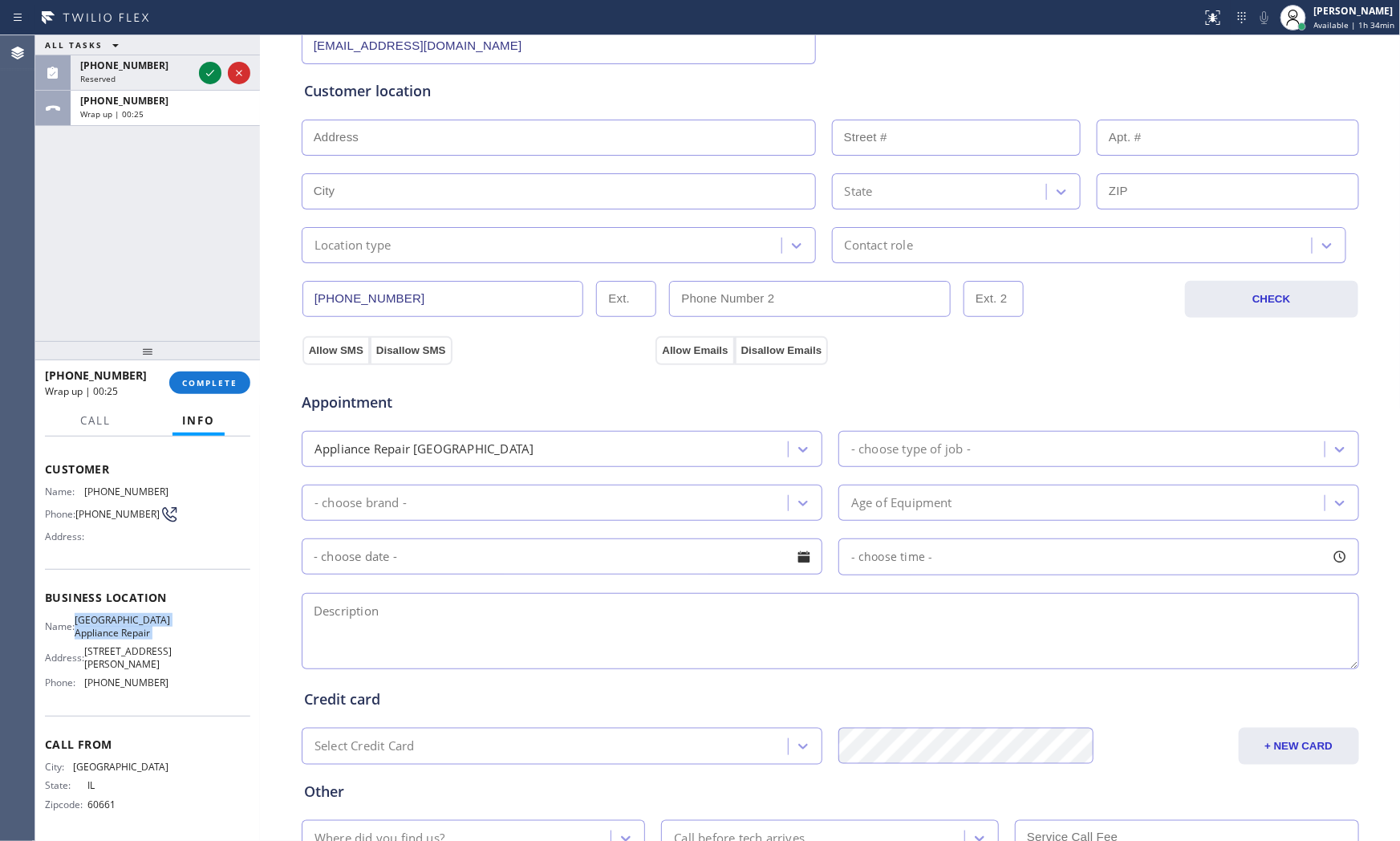
scroll to position [357, 0]
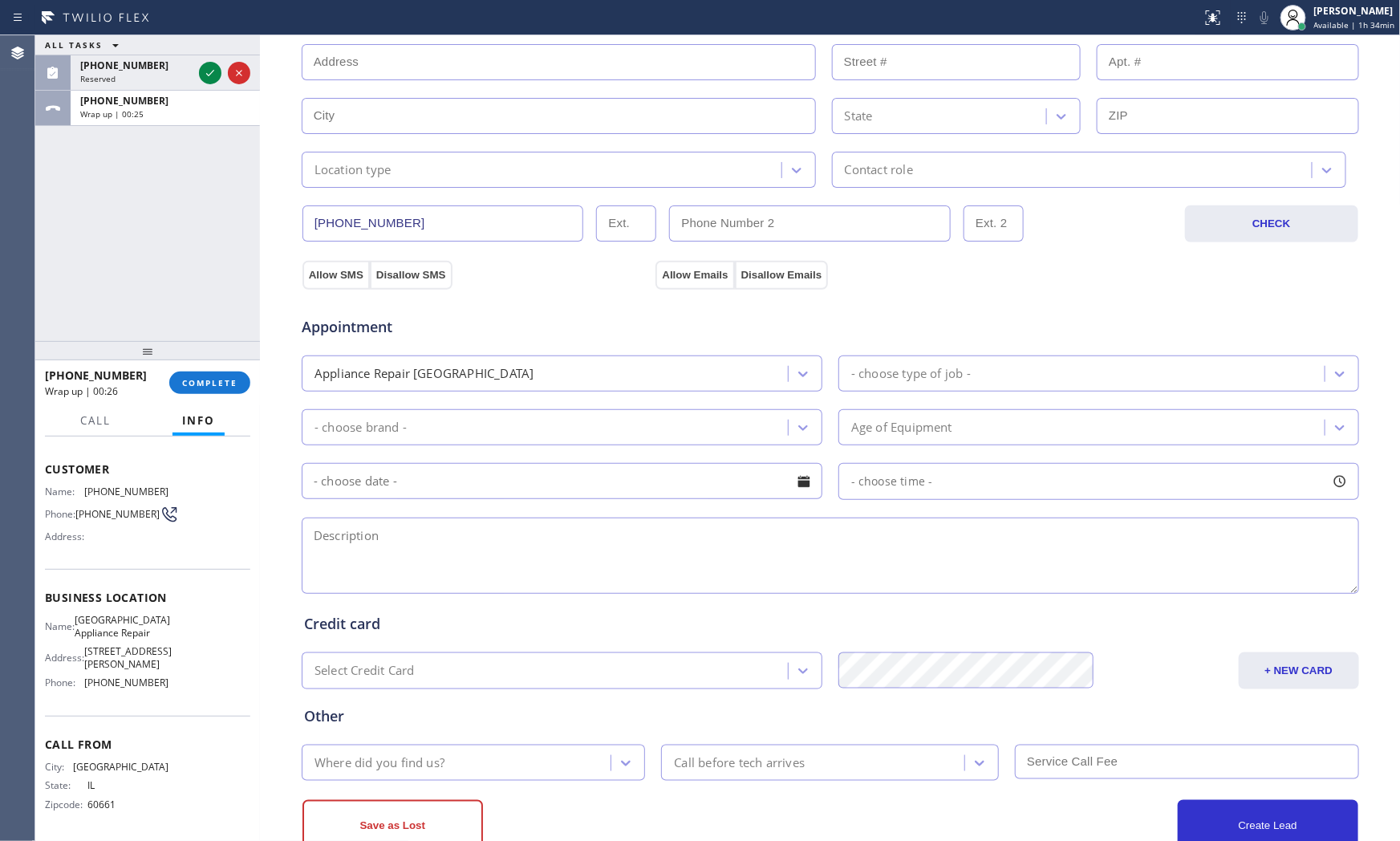
click at [402, 556] on textarea at bounding box center [830, 556] width 1057 height 77
paste textarea "9-12 $75 Kenmore | washerSBS| the push start not working | [DEMOGRAPHIC_DATA] |…"
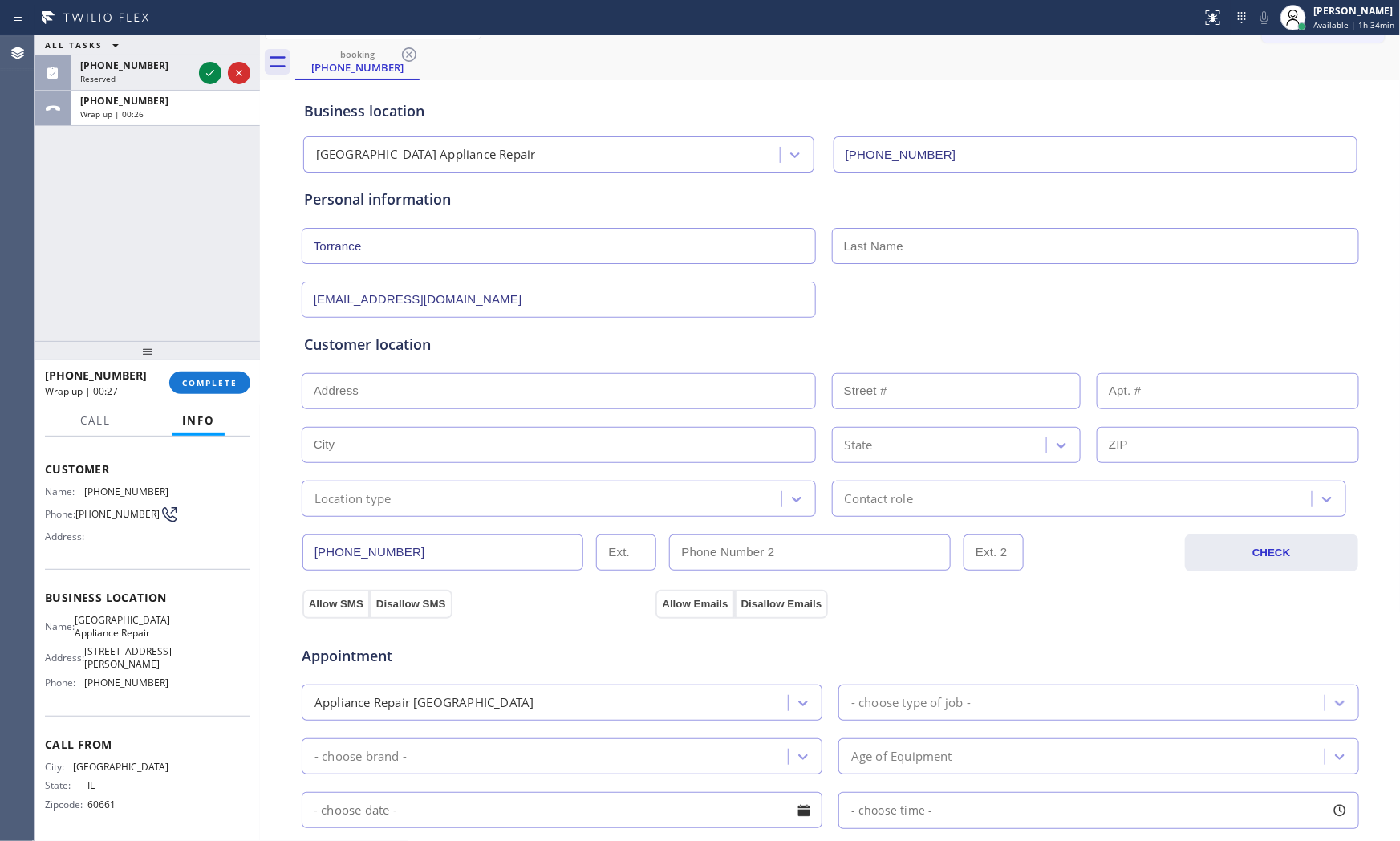
scroll to position [0, 0]
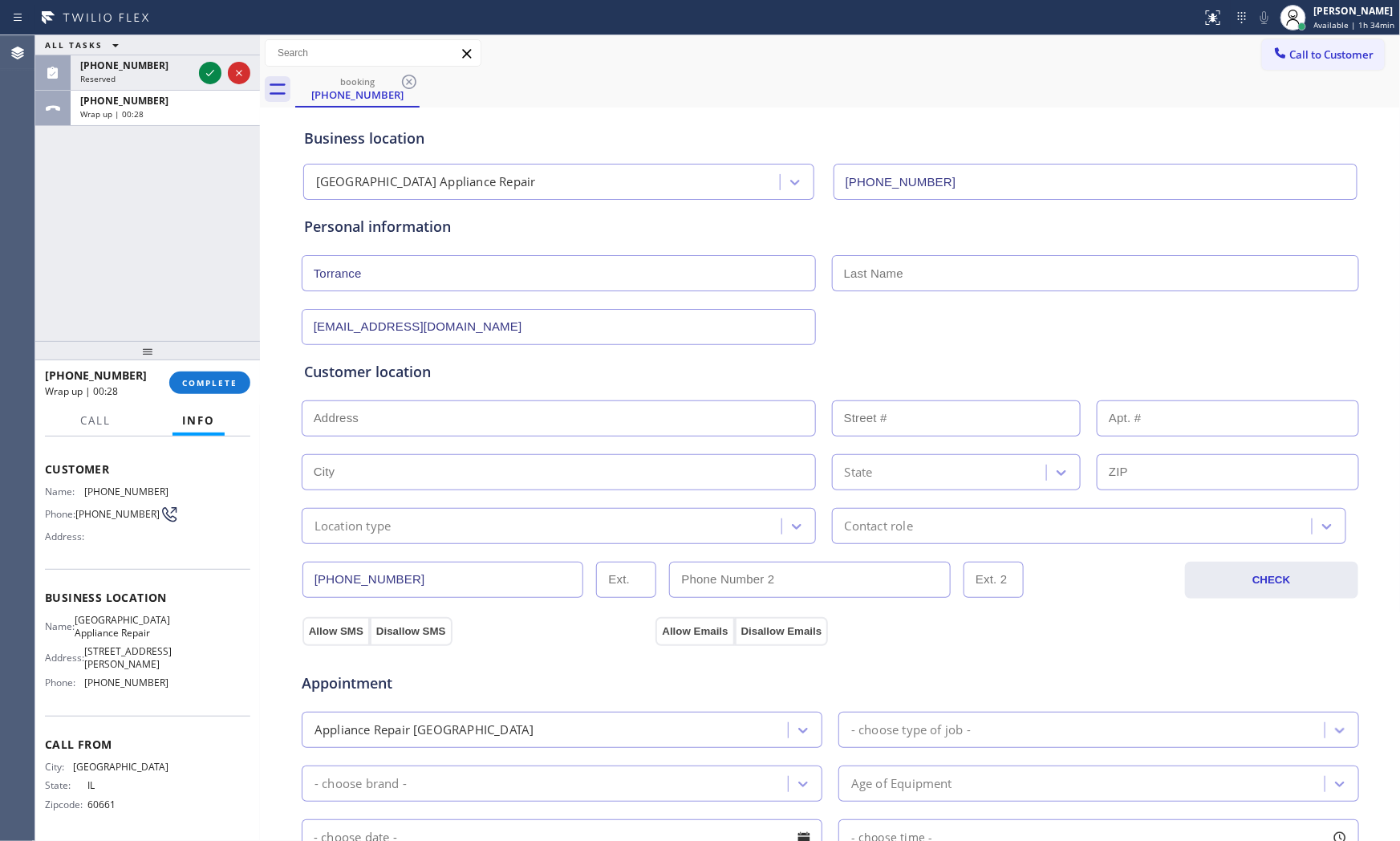
type textarea "9-12 $75 Kenmore | washerSBS| the push start not working | [DEMOGRAPHIC_DATA] |…"
click at [505, 412] on input "text" at bounding box center [559, 419] width 515 height 37
paste input "[STREET_ADDRESS][PERSON_NAME]"
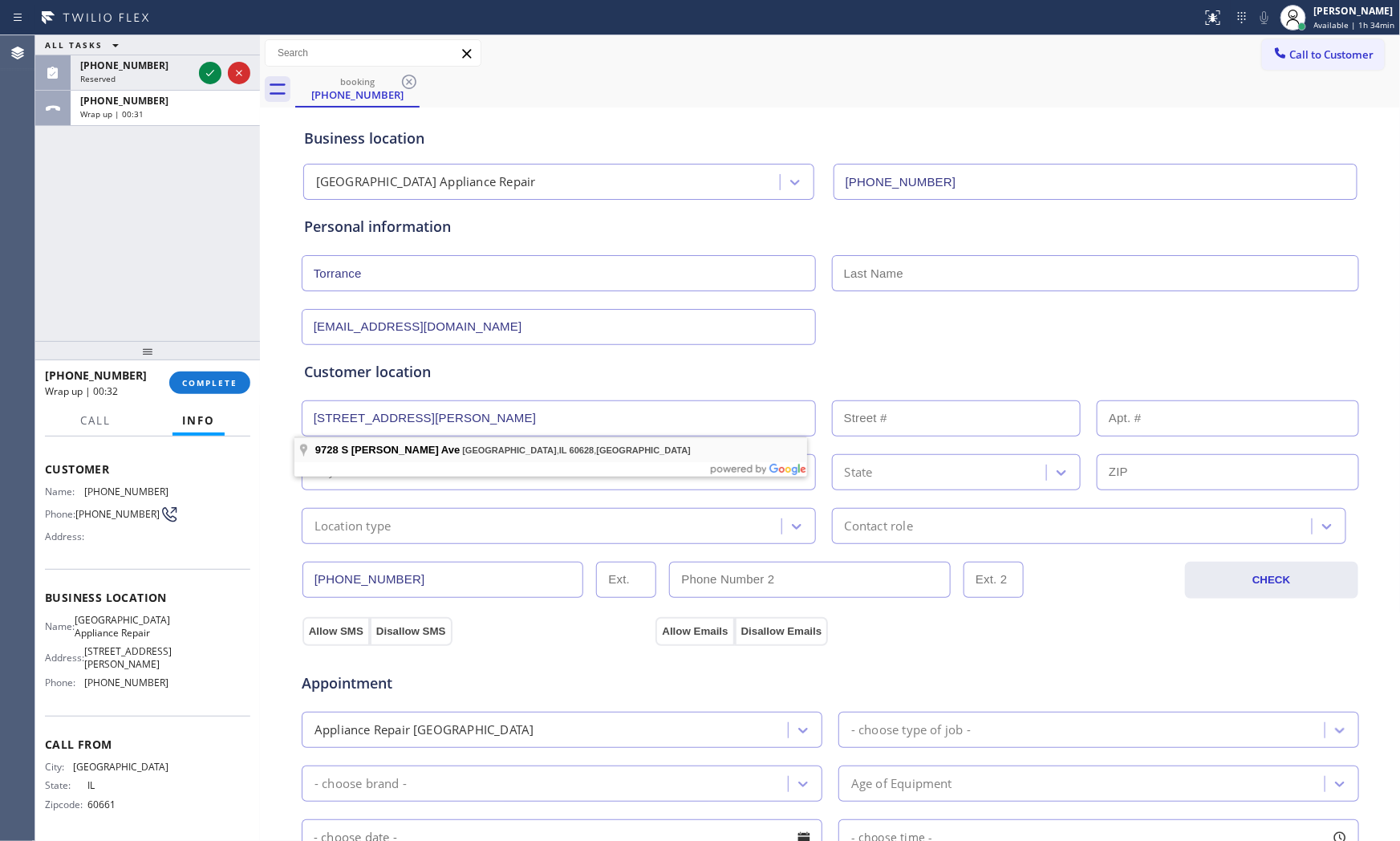
type input "[STREET_ADDRESS][PERSON_NAME]"
type input "9728"
type input "[GEOGRAPHIC_DATA]"
type input "60628"
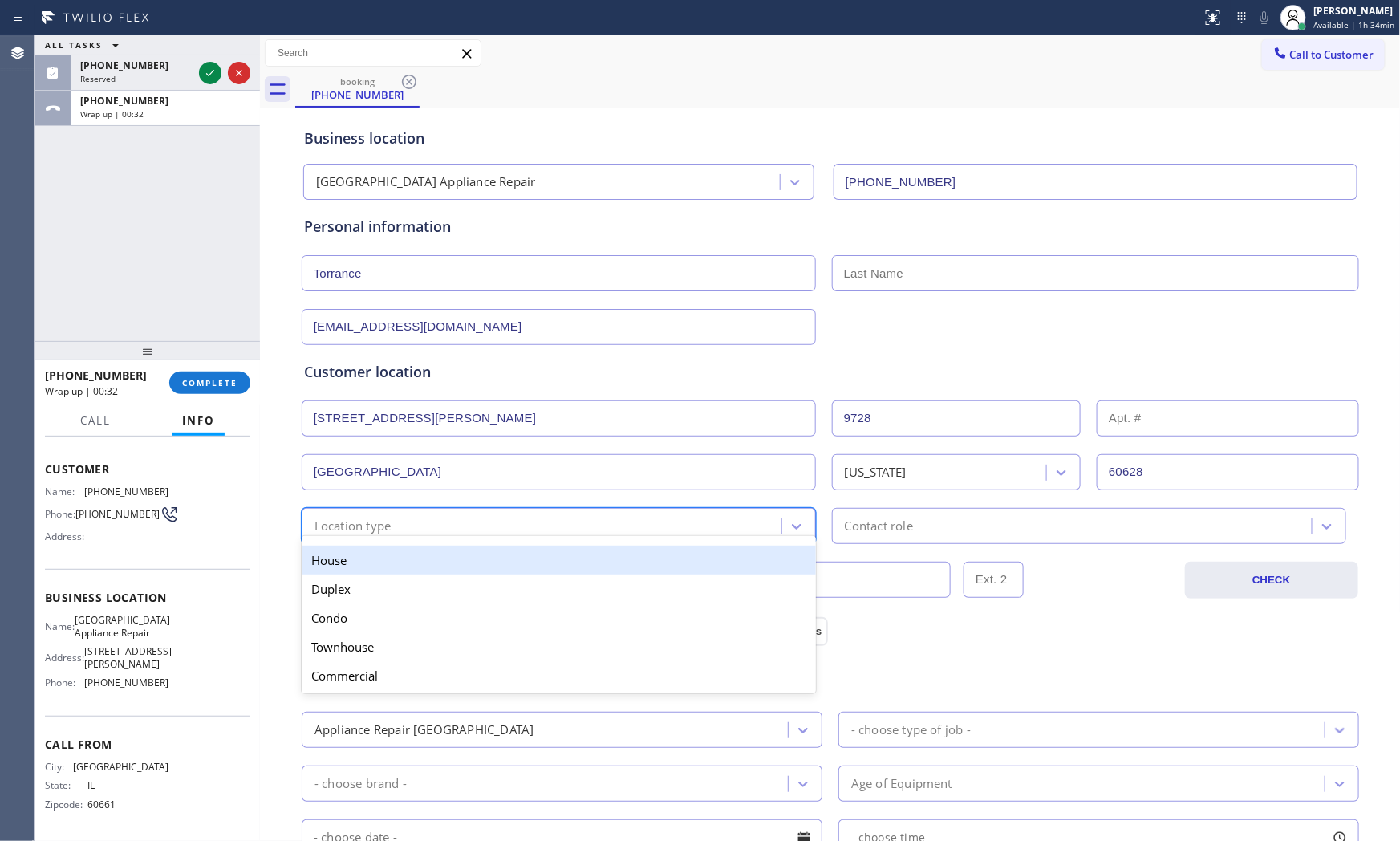
click at [357, 517] on div "Location type" at bounding box center [353, 525] width 77 height 18
click at [357, 558] on div "House" at bounding box center [559, 560] width 515 height 29
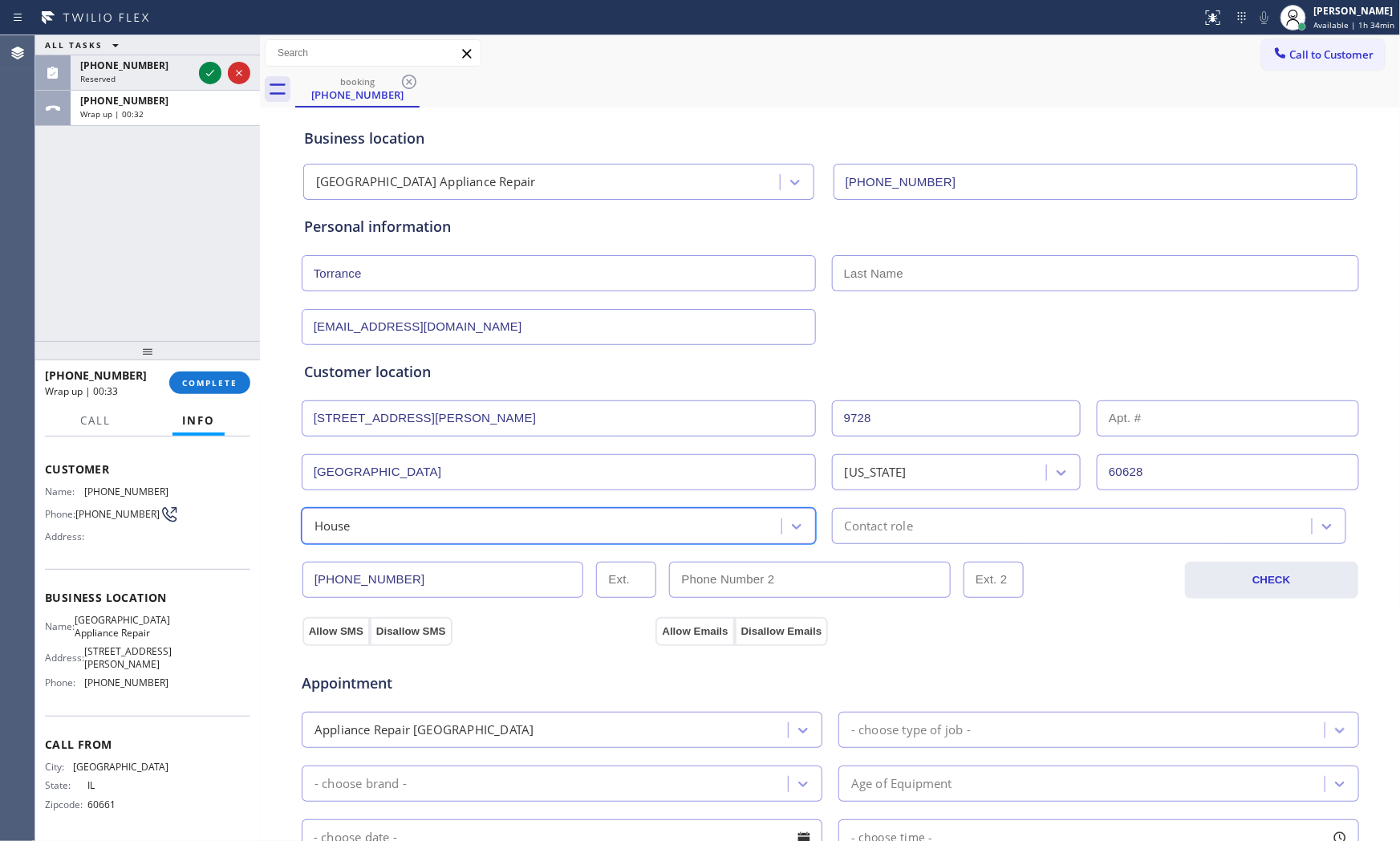
click at [814, 517] on div "option House, selected. 5 results available. Select is focused ,type to refine …" at bounding box center [565, 526] width 530 height 37
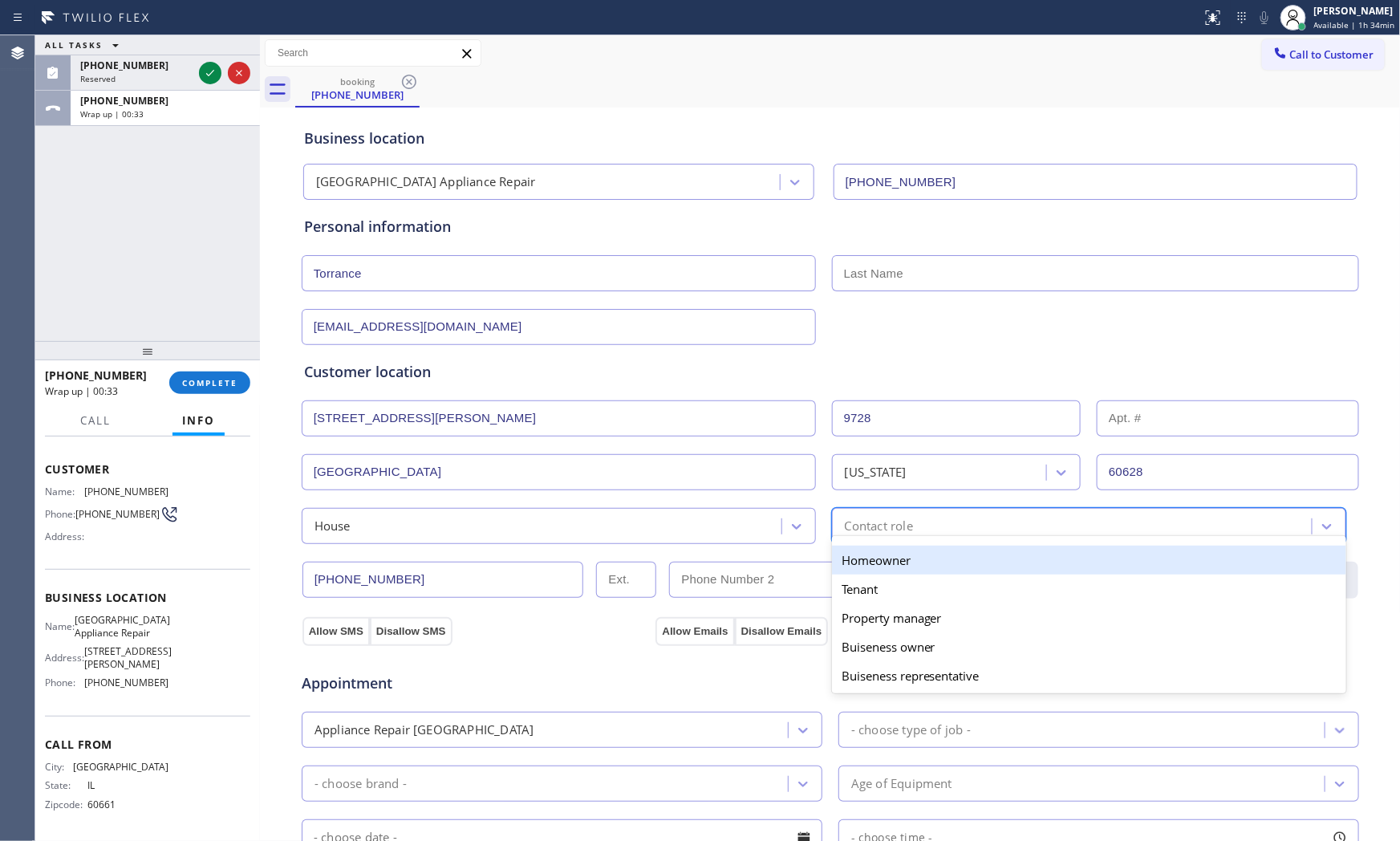
drag, startPoint x: 867, startPoint y: 527, endPoint x: 851, endPoint y: 568, distance: 44.0
click at [867, 532] on div "Contact role" at bounding box center [879, 525] width 68 height 18
click at [851, 568] on div "Homeowner" at bounding box center [1090, 560] width 515 height 29
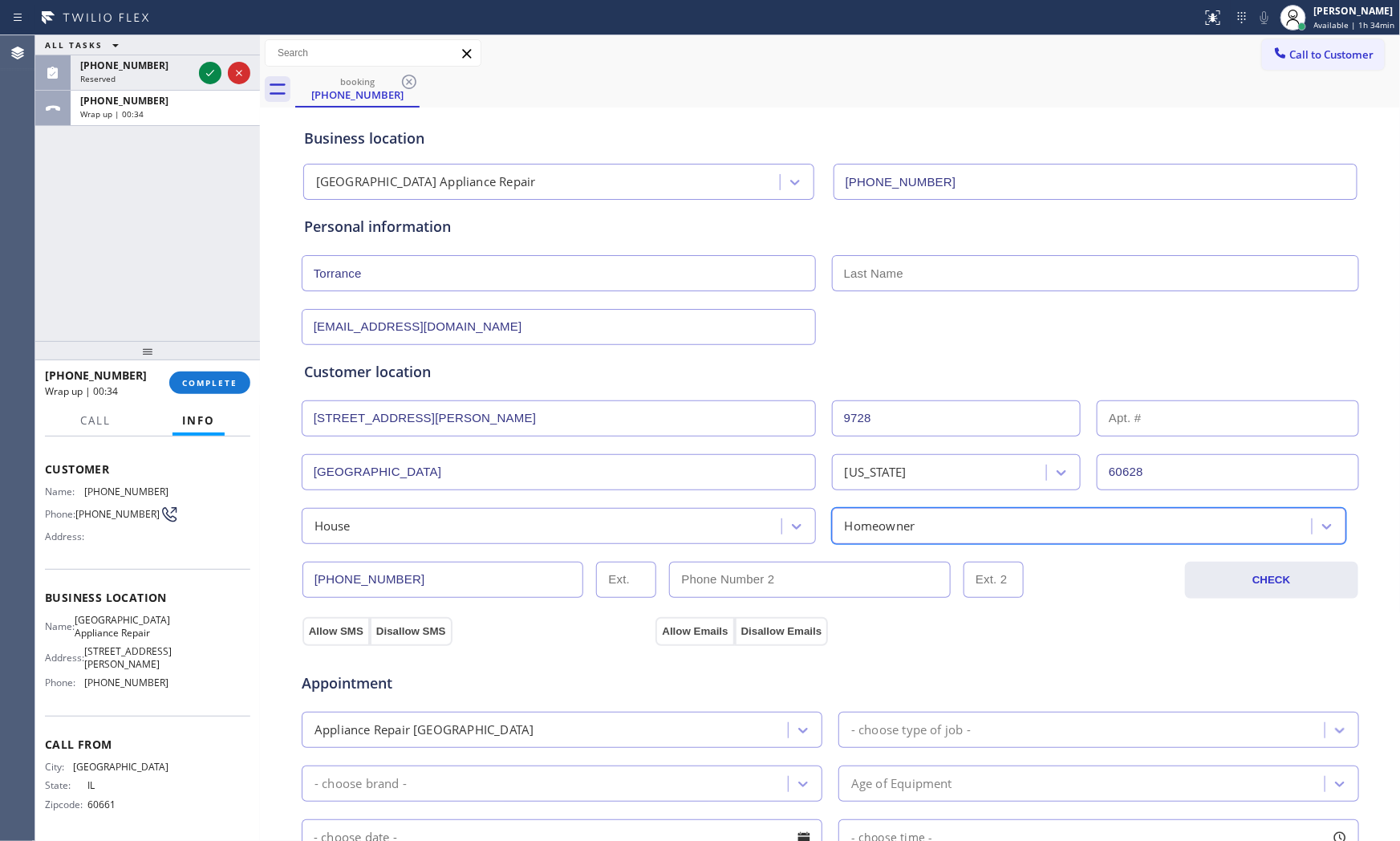
click at [349, 640] on div "Appointment Appliance Repair High End - choose type of job - - choose brand - A…" at bounding box center [830, 797] width 1059 height 315
click at [346, 637] on button "Allow SMS" at bounding box center [337, 631] width 68 height 29
click at [655, 634] on div "Allow Emails Disallow Emails" at bounding box center [742, 631] width 174 height 29
click at [660, 634] on button "Allow Emails" at bounding box center [695, 631] width 78 height 29
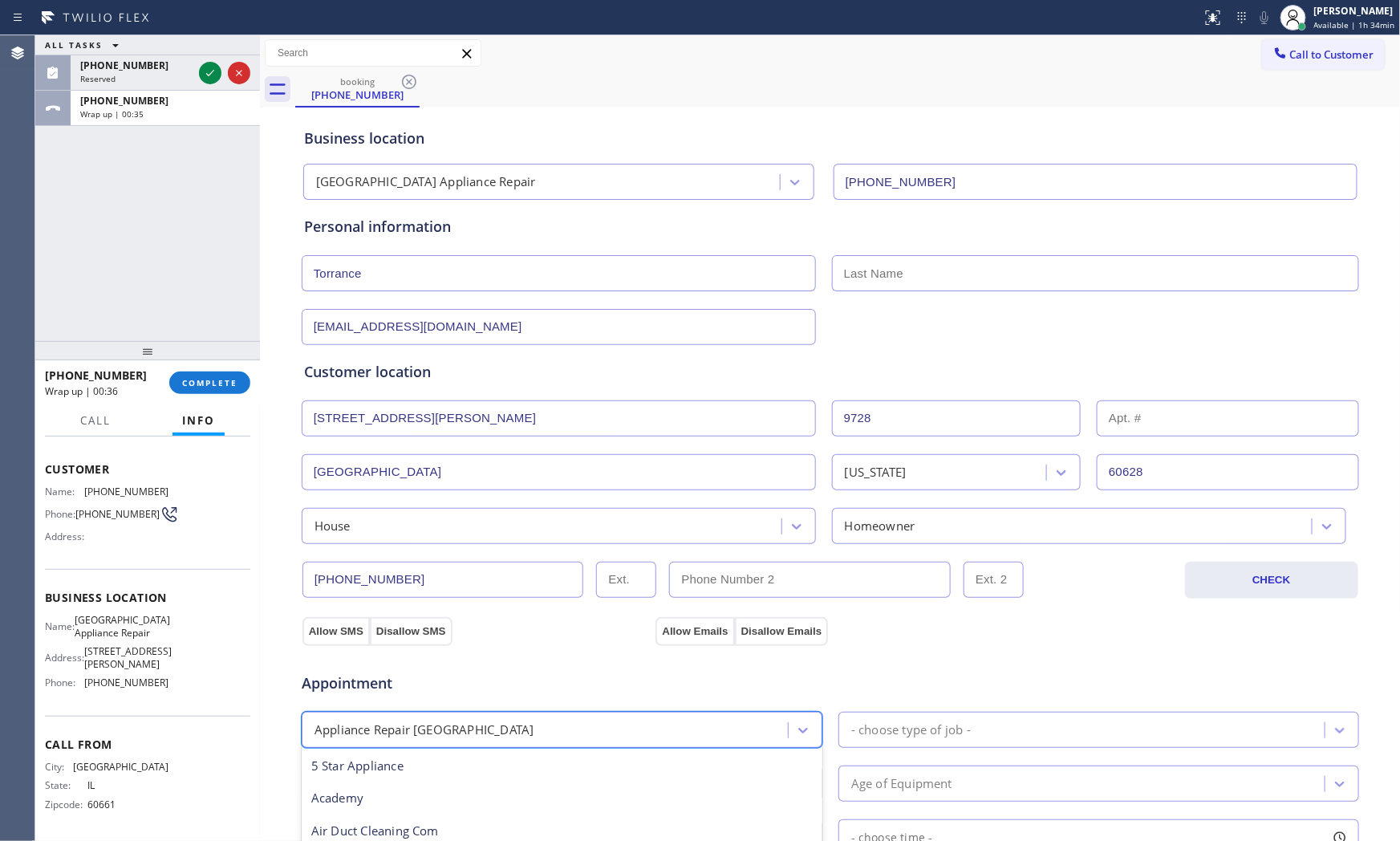
drag, startPoint x: 548, startPoint y: 713, endPoint x: 536, endPoint y: 729, distance: 20.0
click at [548, 718] on div "Appliance Repair [GEOGRAPHIC_DATA]" at bounding box center [562, 731] width 521 height 37
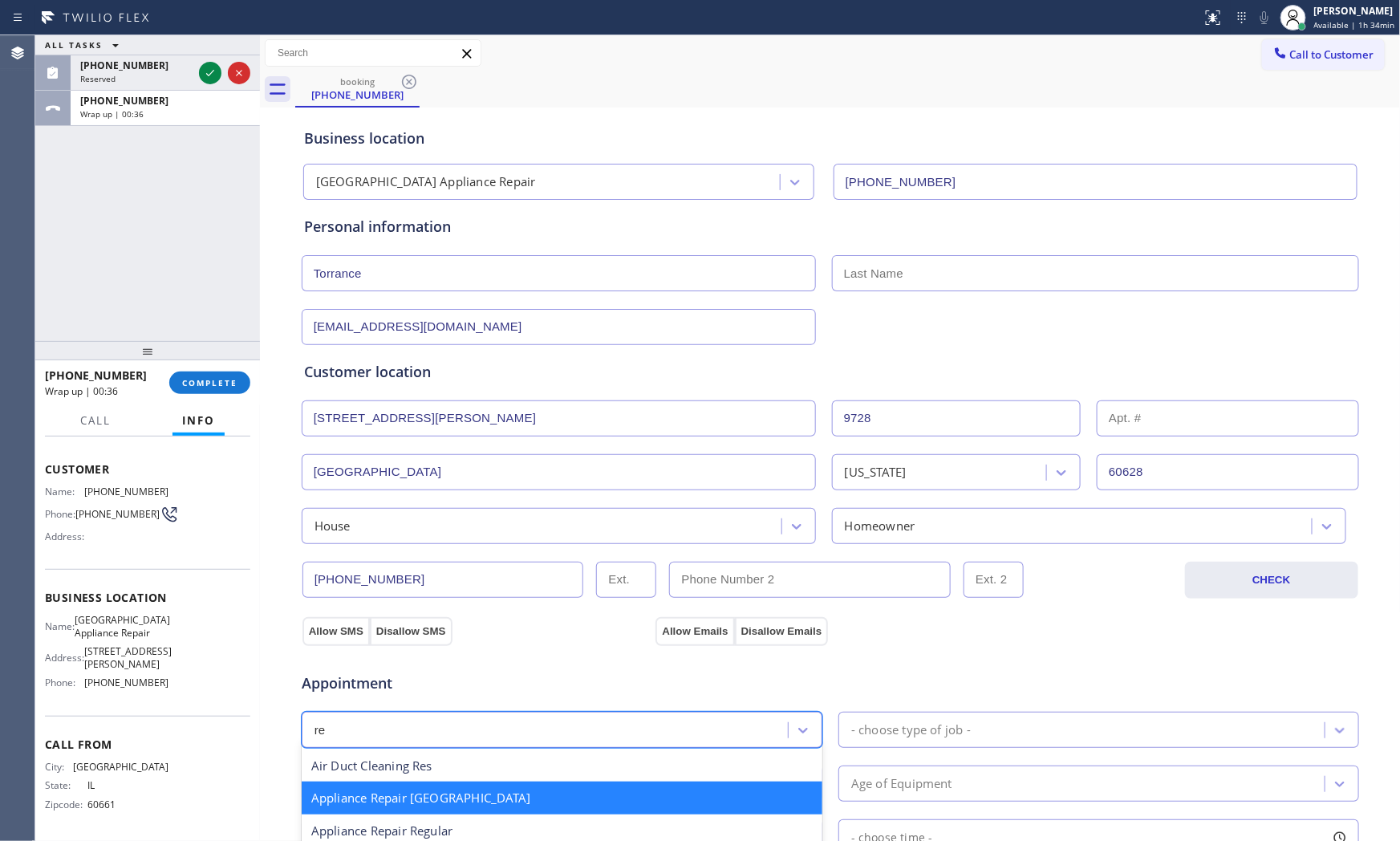
type input "reg"
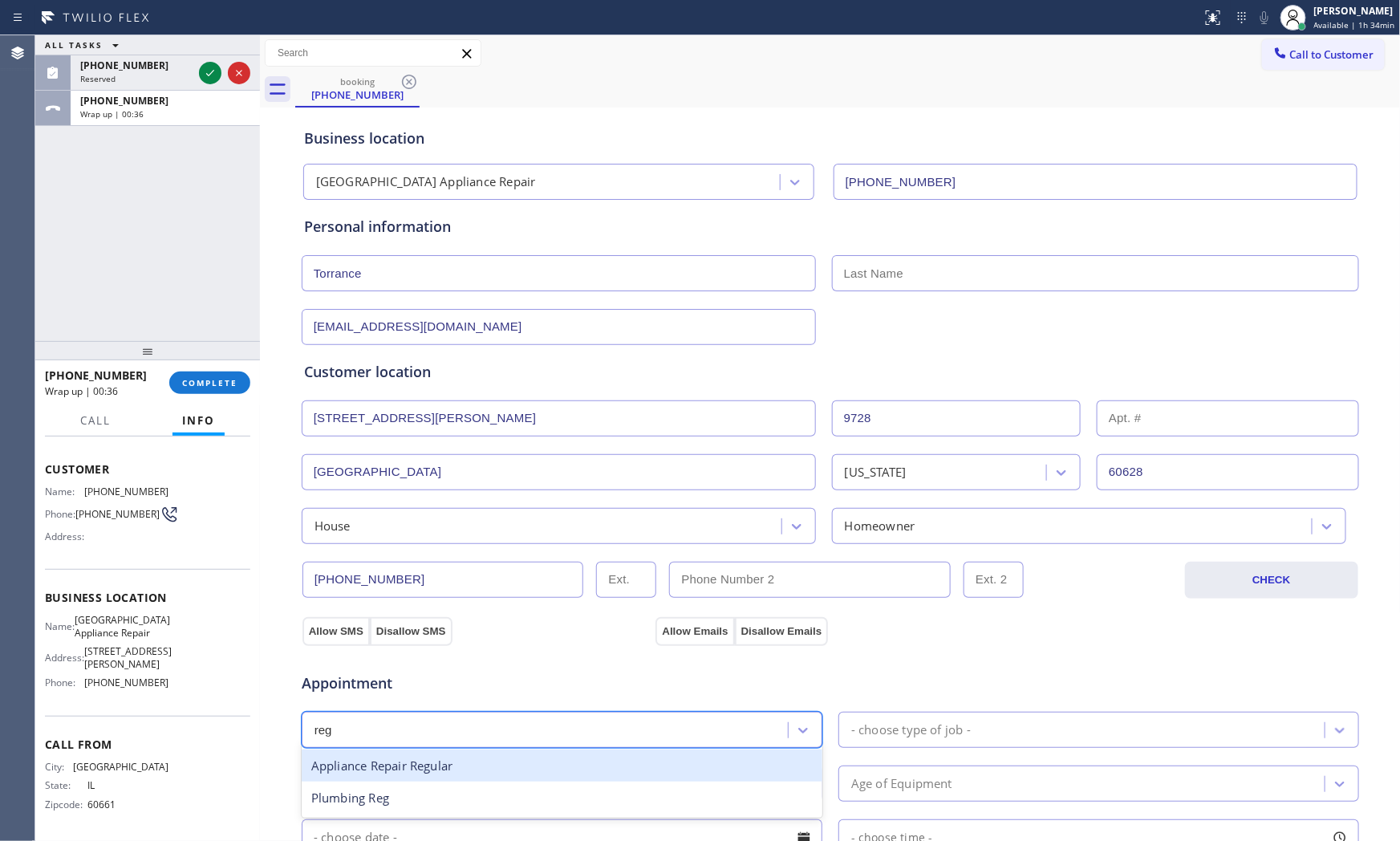
drag, startPoint x: 477, startPoint y: 757, endPoint x: 688, endPoint y: 757, distance: 211.0
click at [477, 757] on div "Appliance Repair Regular" at bounding box center [562, 766] width 521 height 33
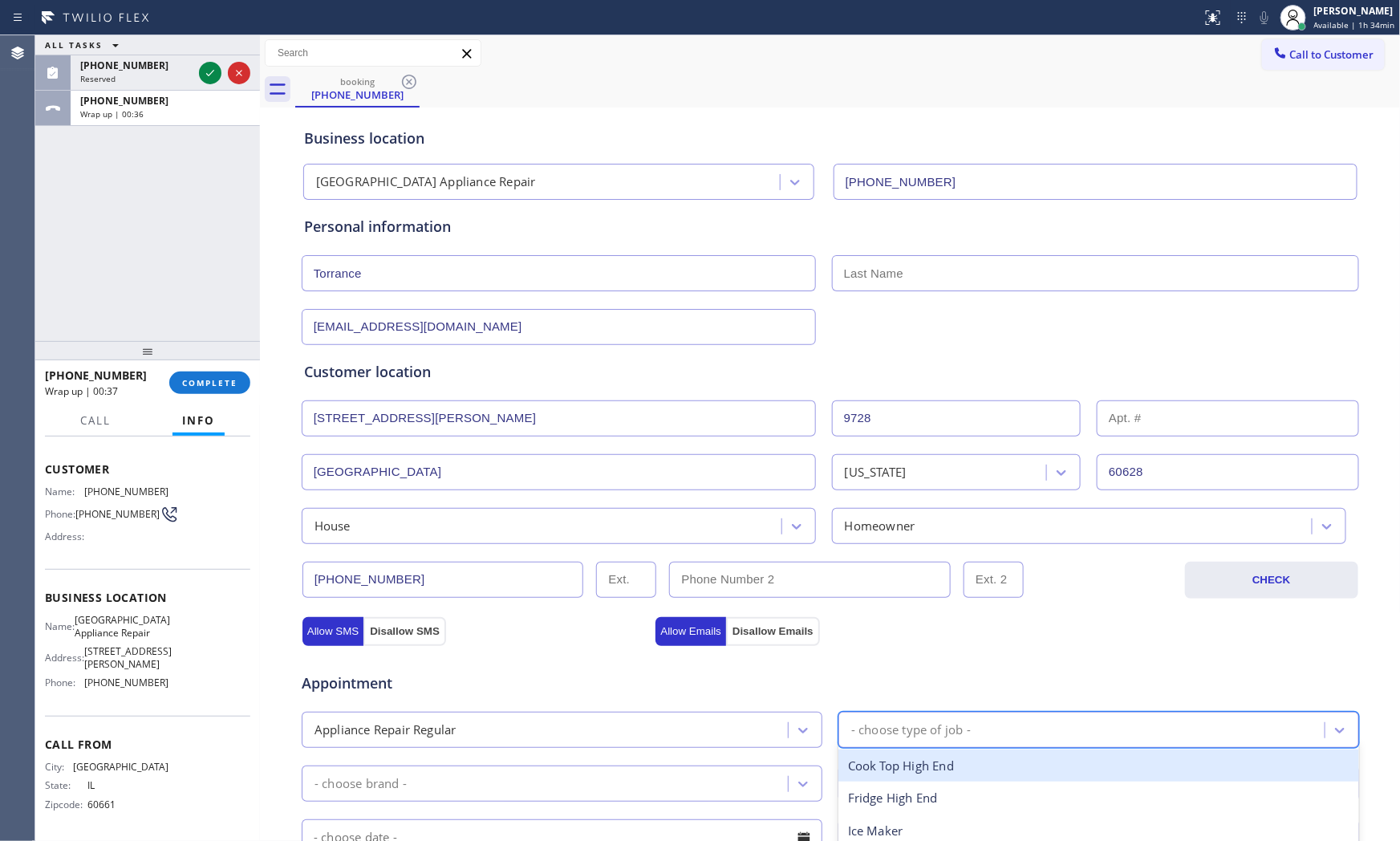
click at [977, 747] on div "- choose type of job -" at bounding box center [1098, 731] width 521 height 37
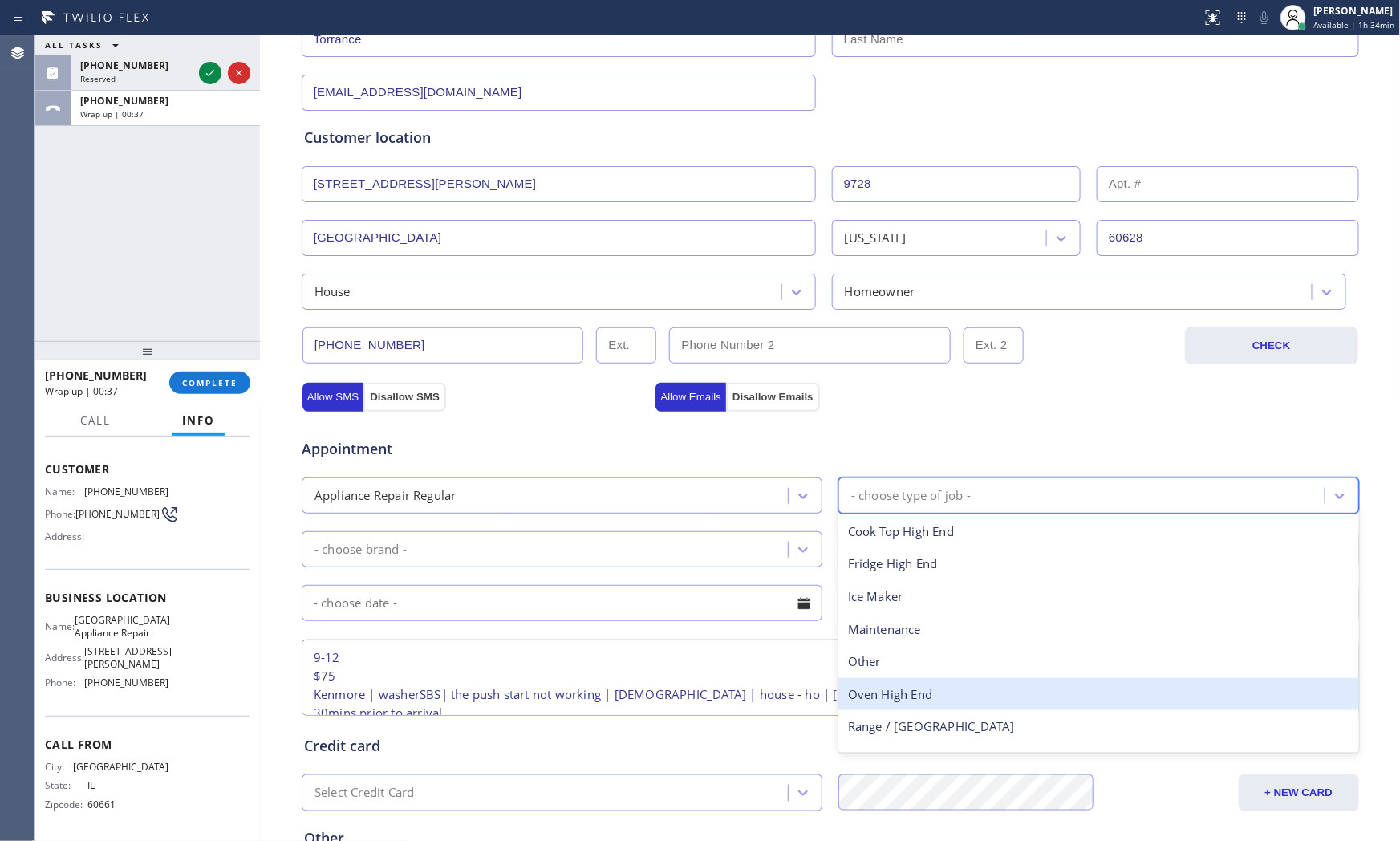
scroll to position [267, 0]
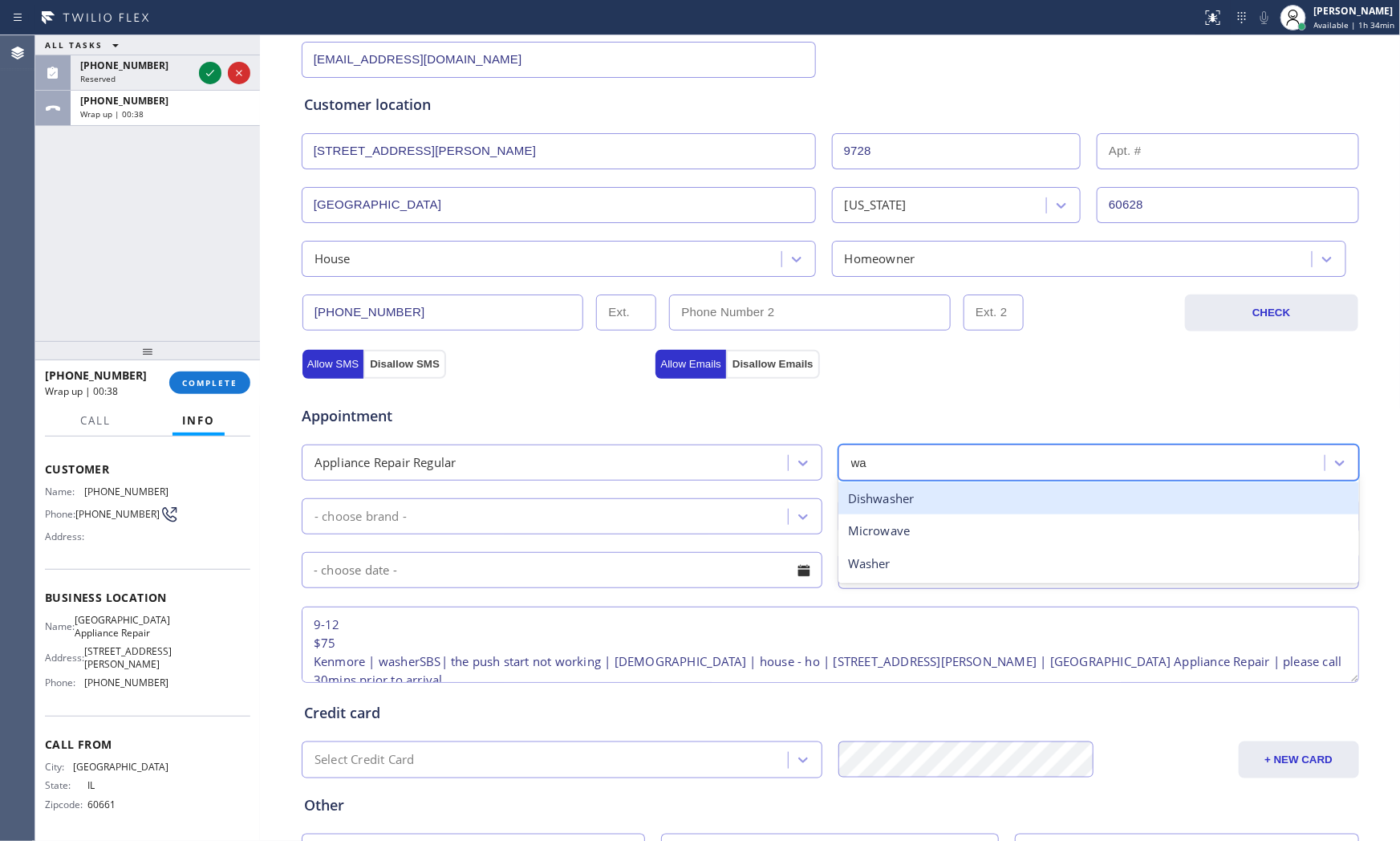
type input "was"
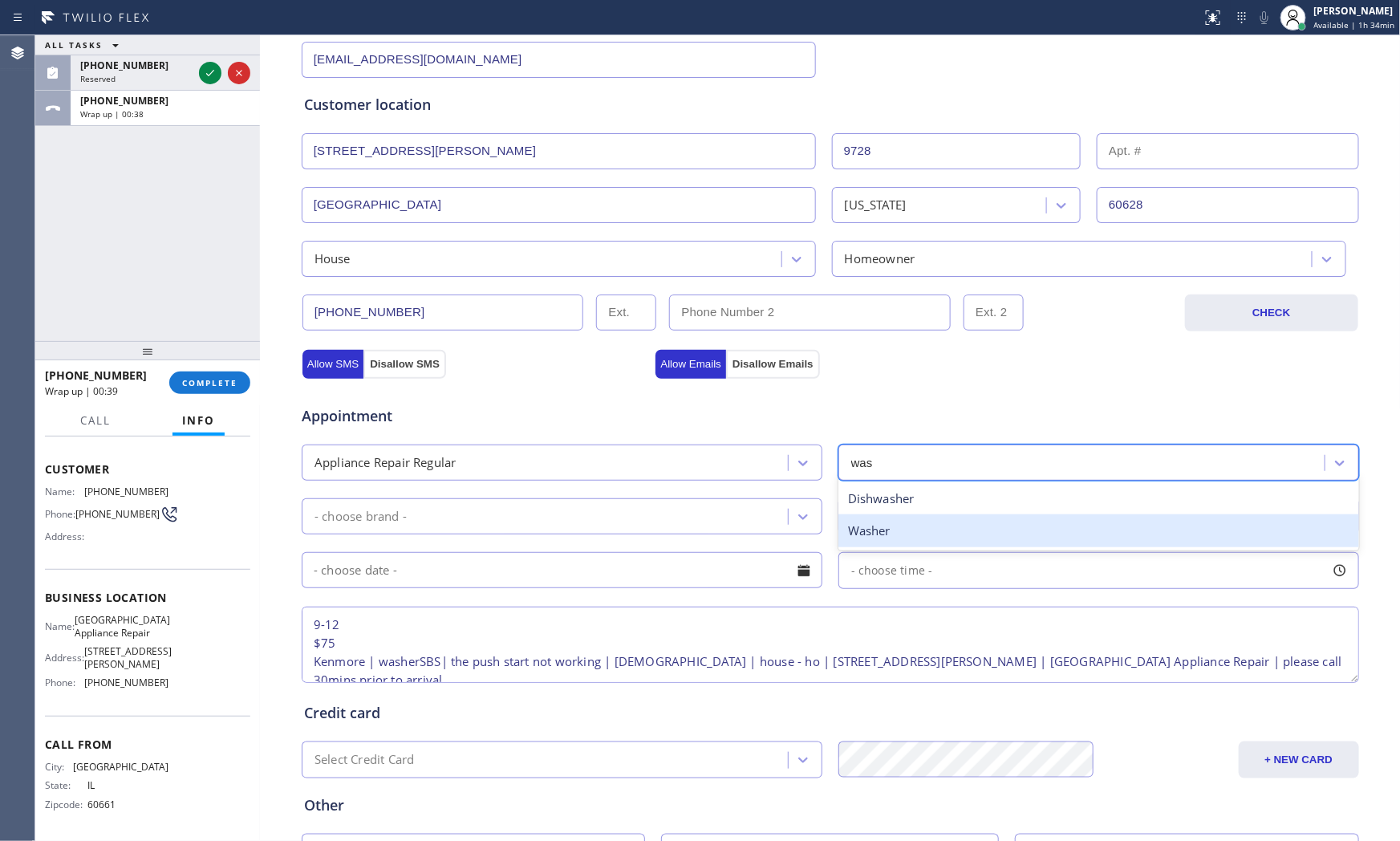
drag, startPoint x: 924, startPoint y: 518, endPoint x: 709, endPoint y: 508, distance: 215.2
click at [921, 518] on div "Washer" at bounding box center [1098, 531] width 521 height 33
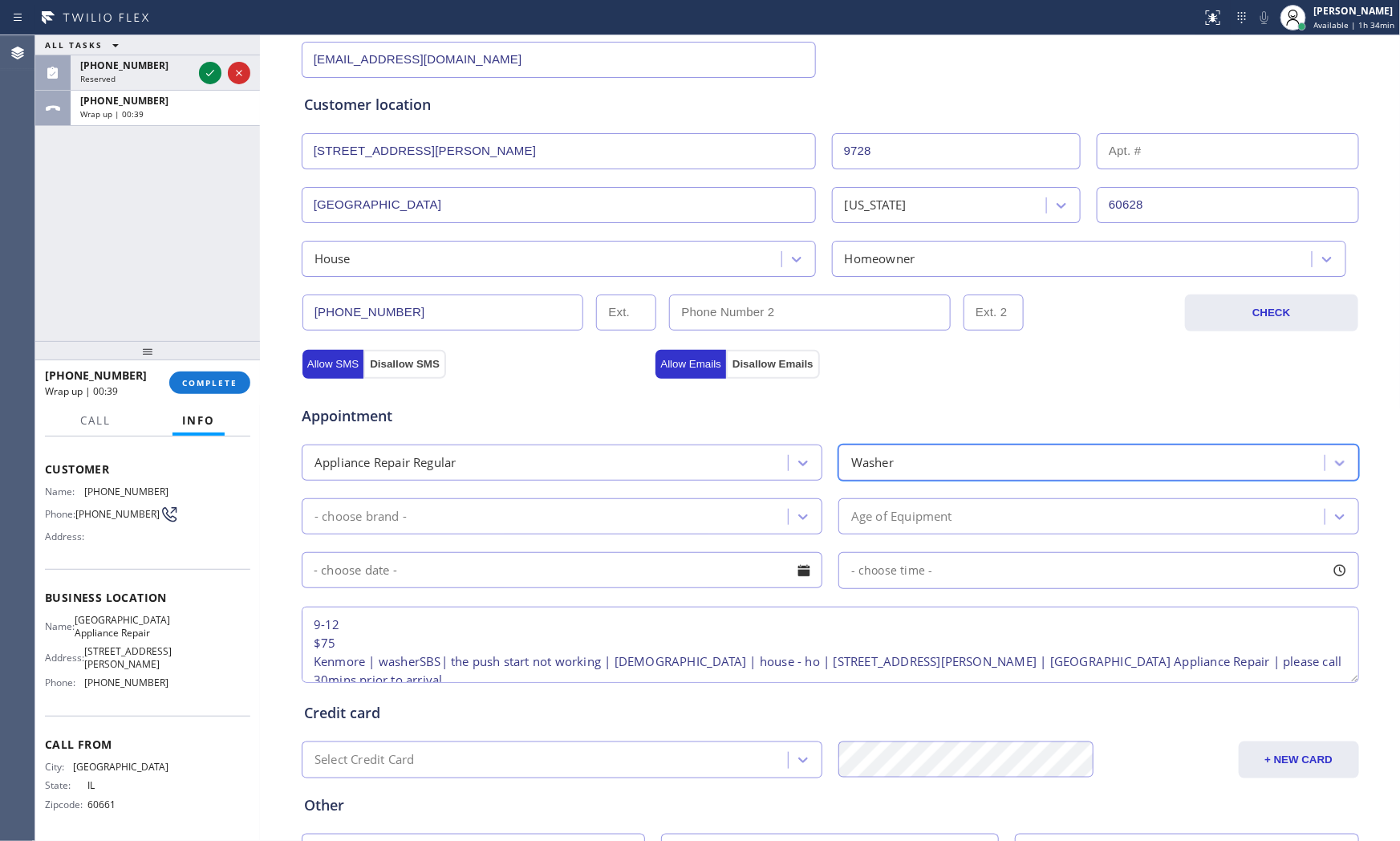
click at [523, 501] on div "- choose brand -" at bounding box center [562, 517] width 521 height 37
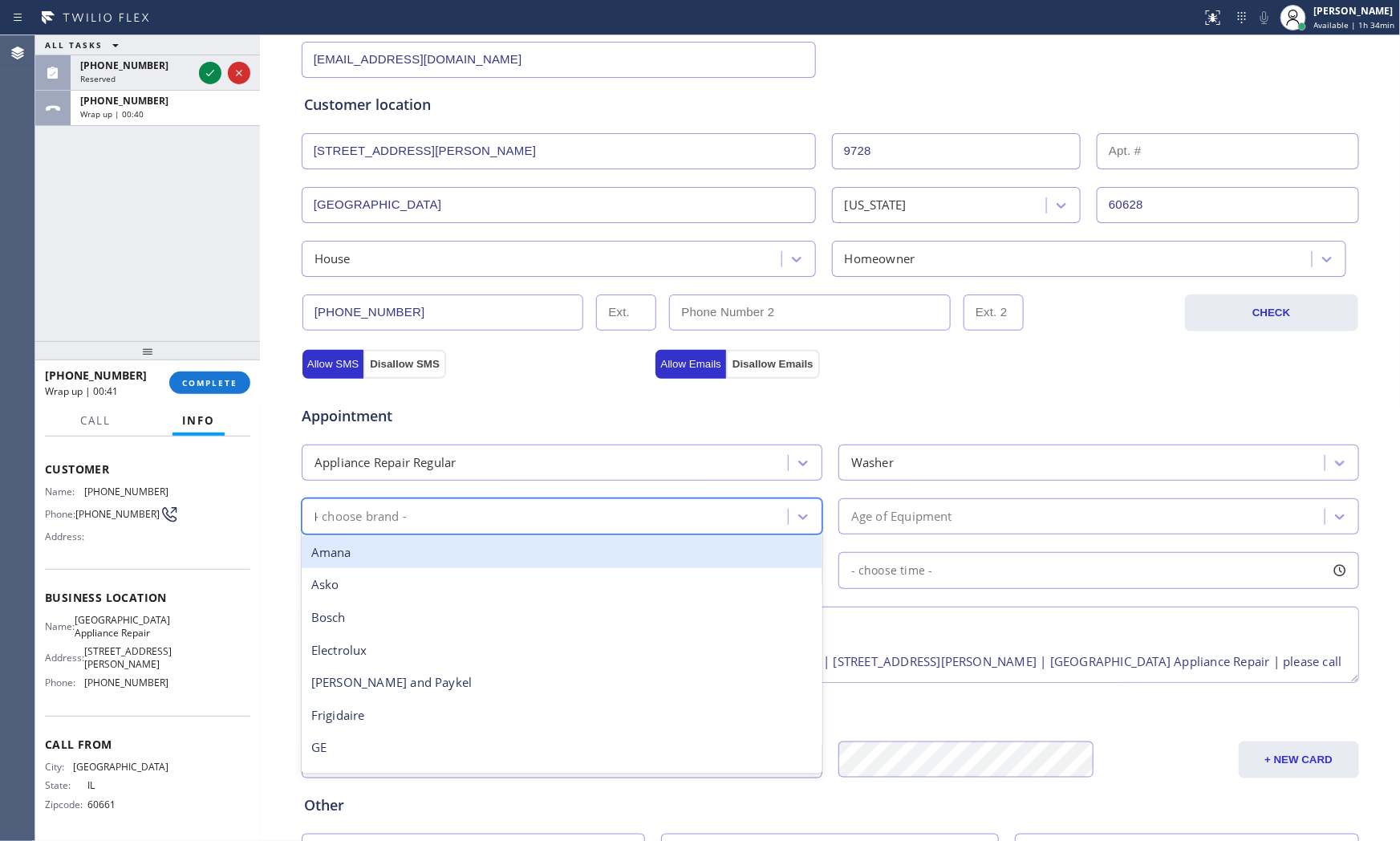
type input "[PERSON_NAME]"
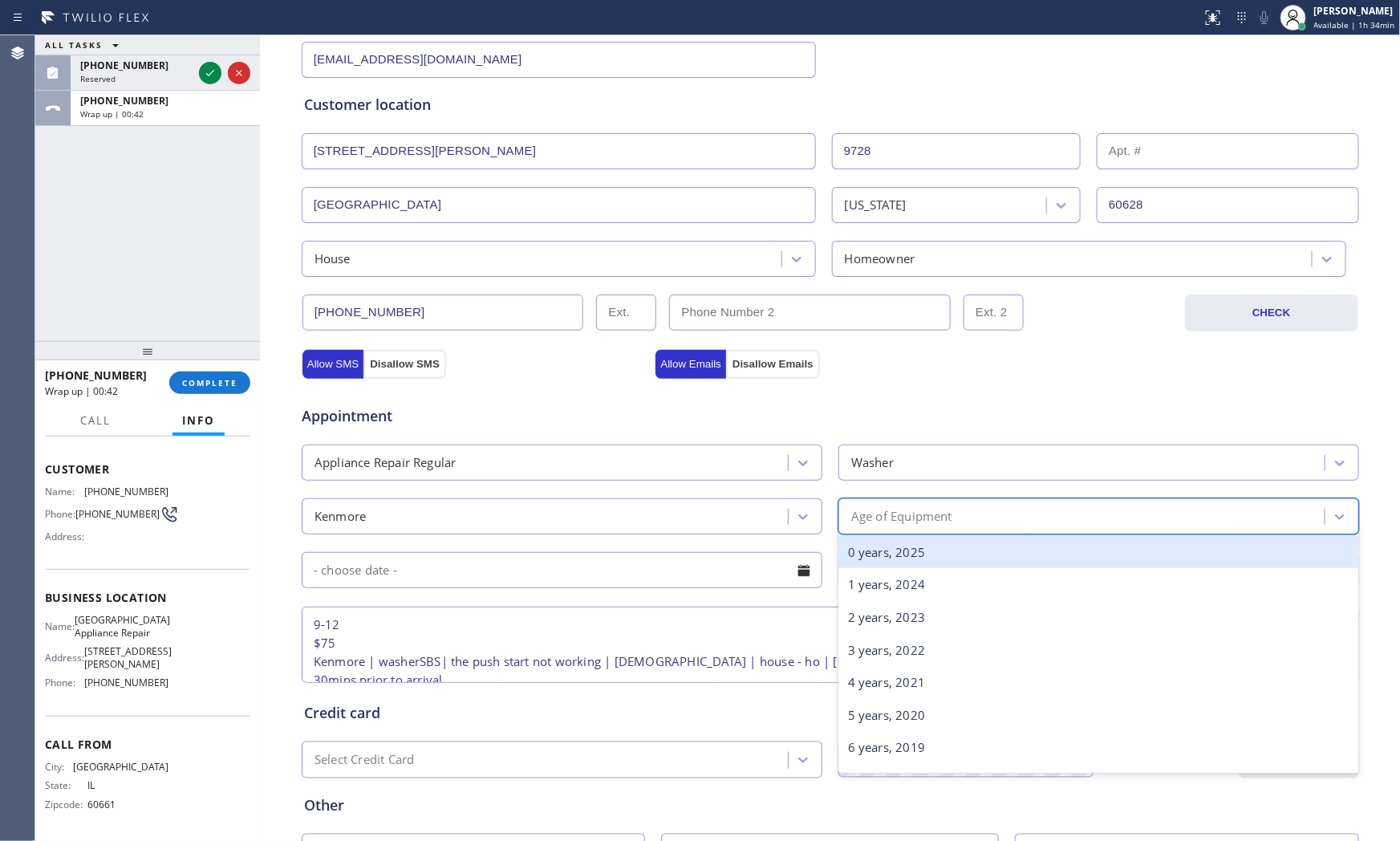
click at [921, 514] on div "Age of Equipment" at bounding box center [902, 516] width 101 height 18
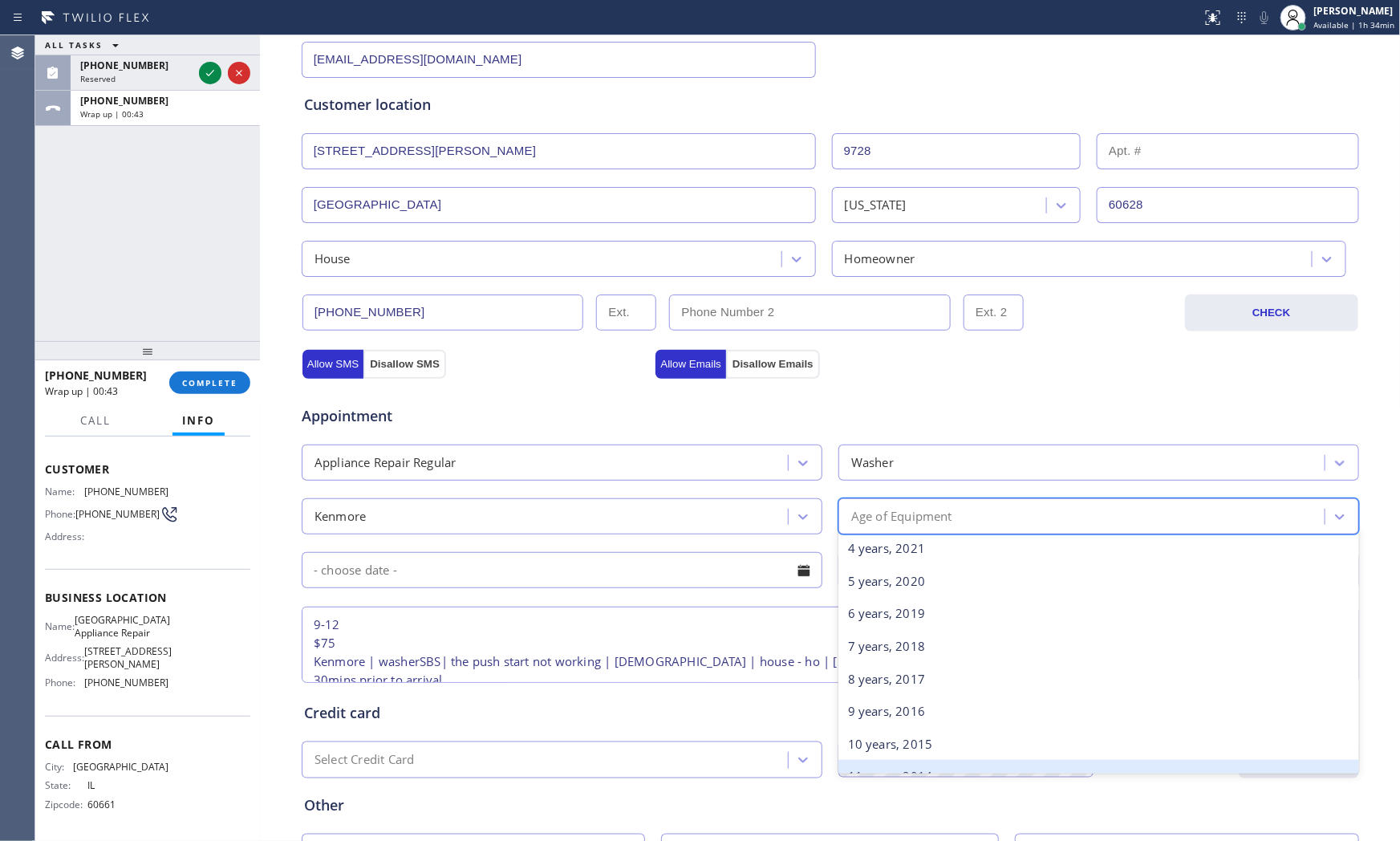
scroll to position [178, 0]
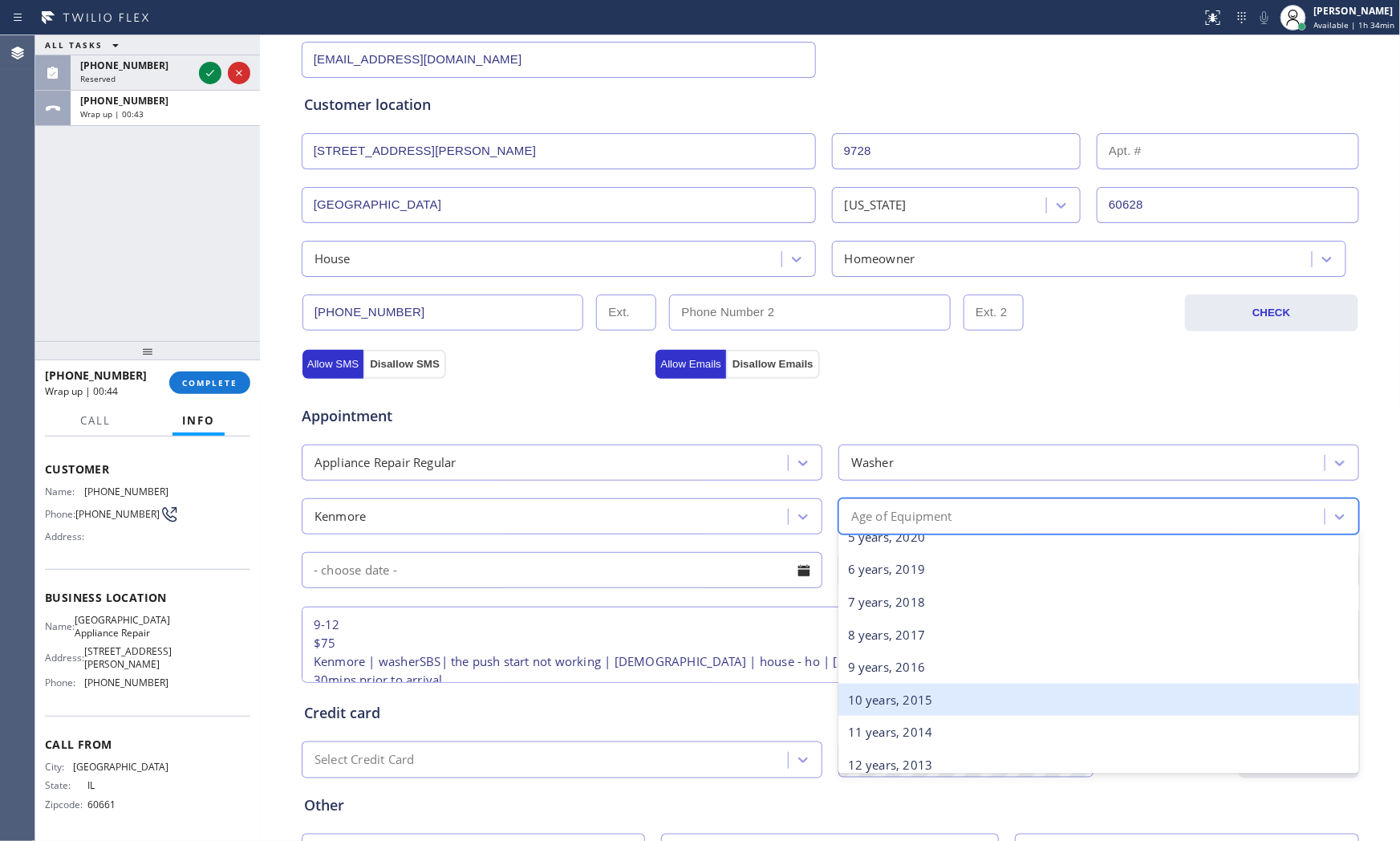
click at [876, 711] on div "10 years, 2015" at bounding box center [1098, 700] width 521 height 33
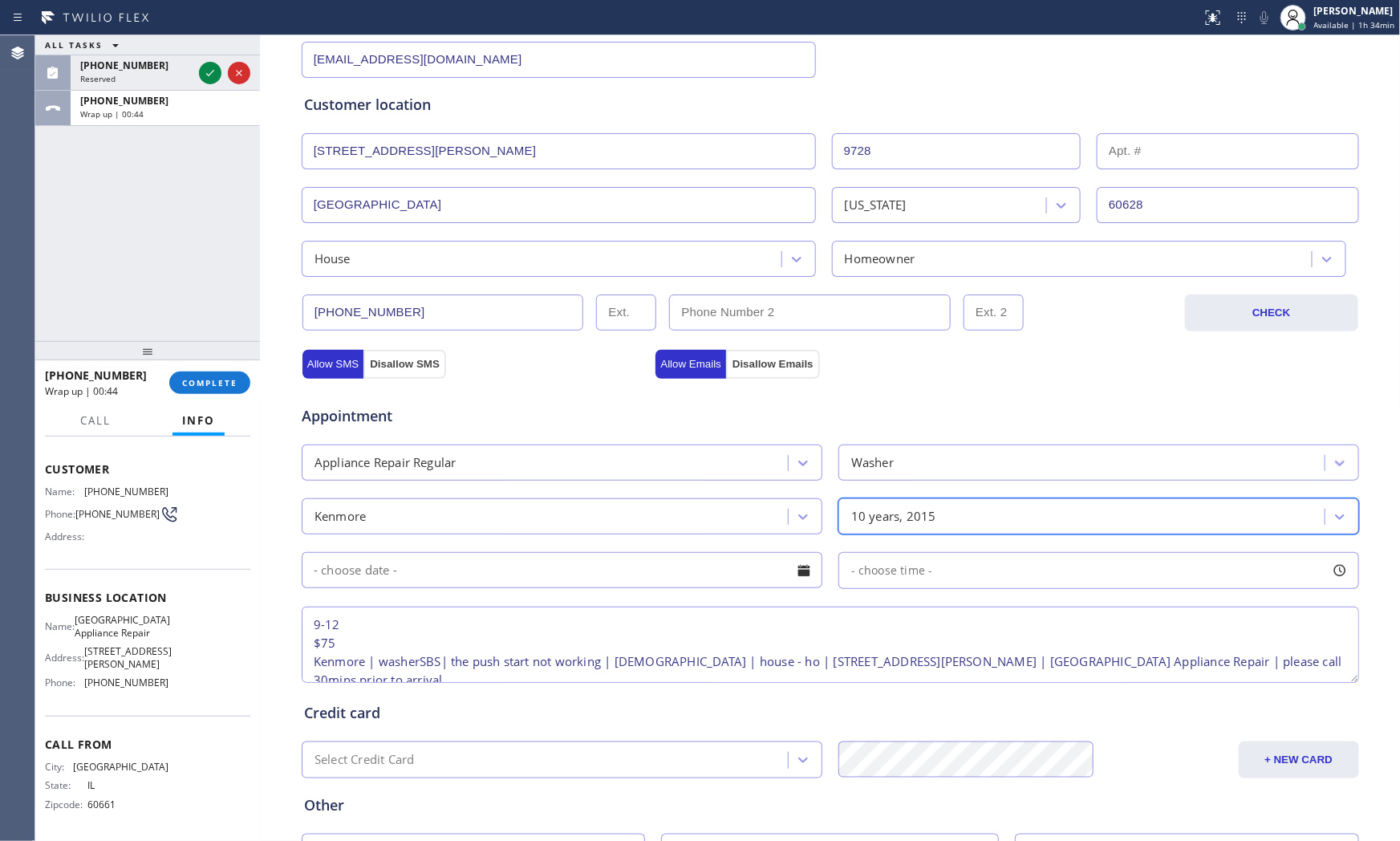
click at [515, 579] on input "text" at bounding box center [562, 571] width 521 height 37
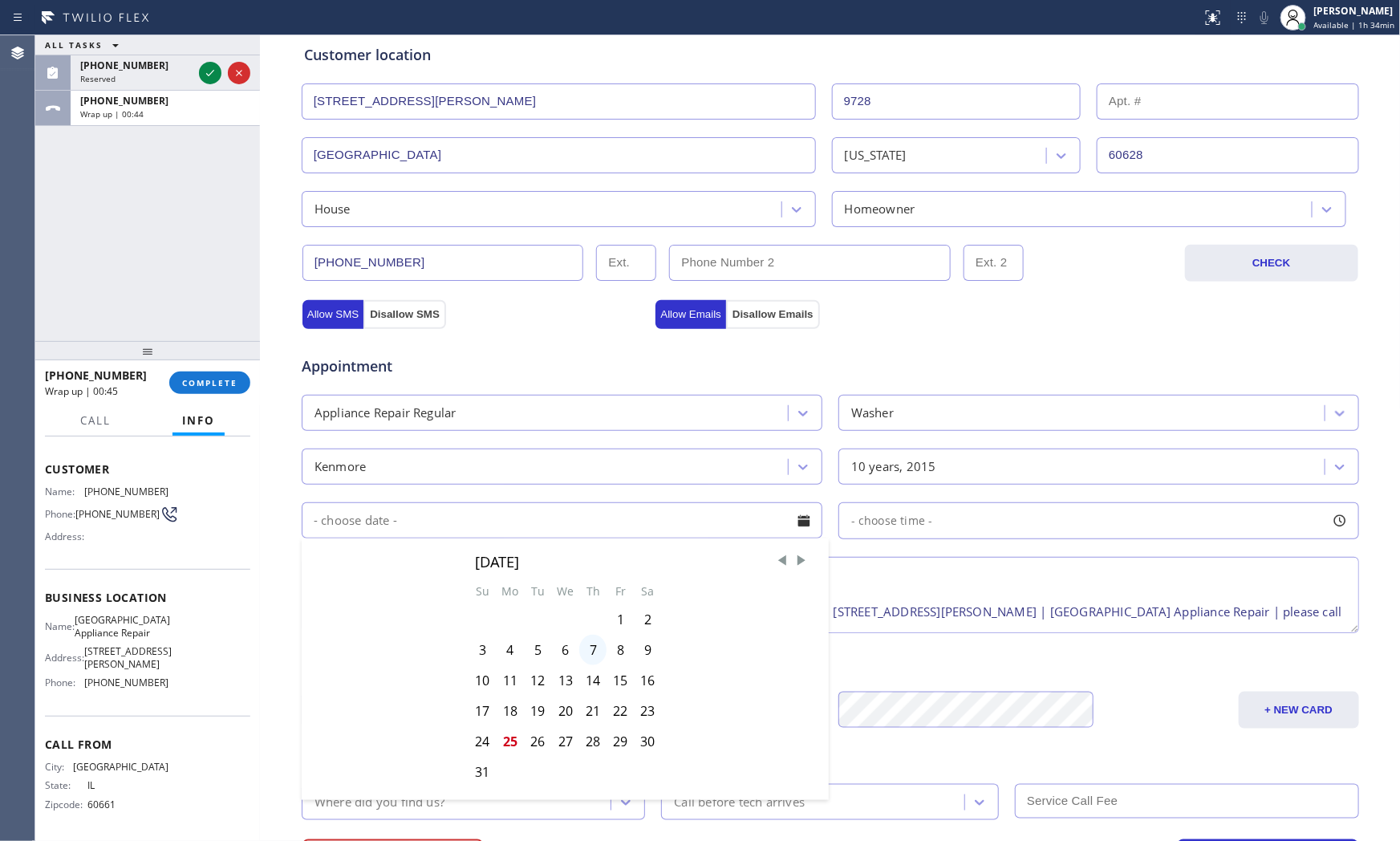
scroll to position [402, 0]
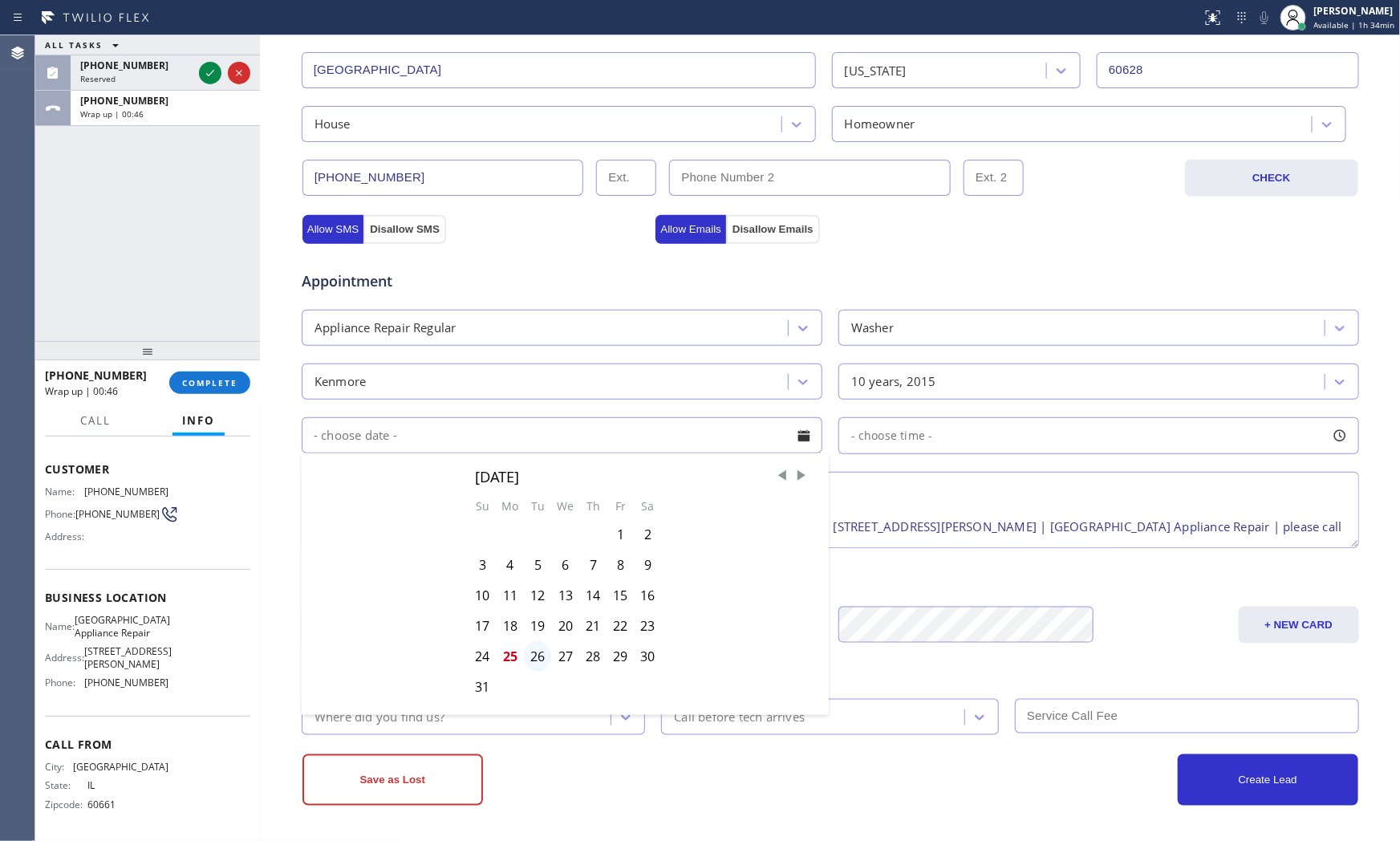
click at [540, 655] on div "26" at bounding box center [537, 656] width 27 height 30
type input "[DATE]"
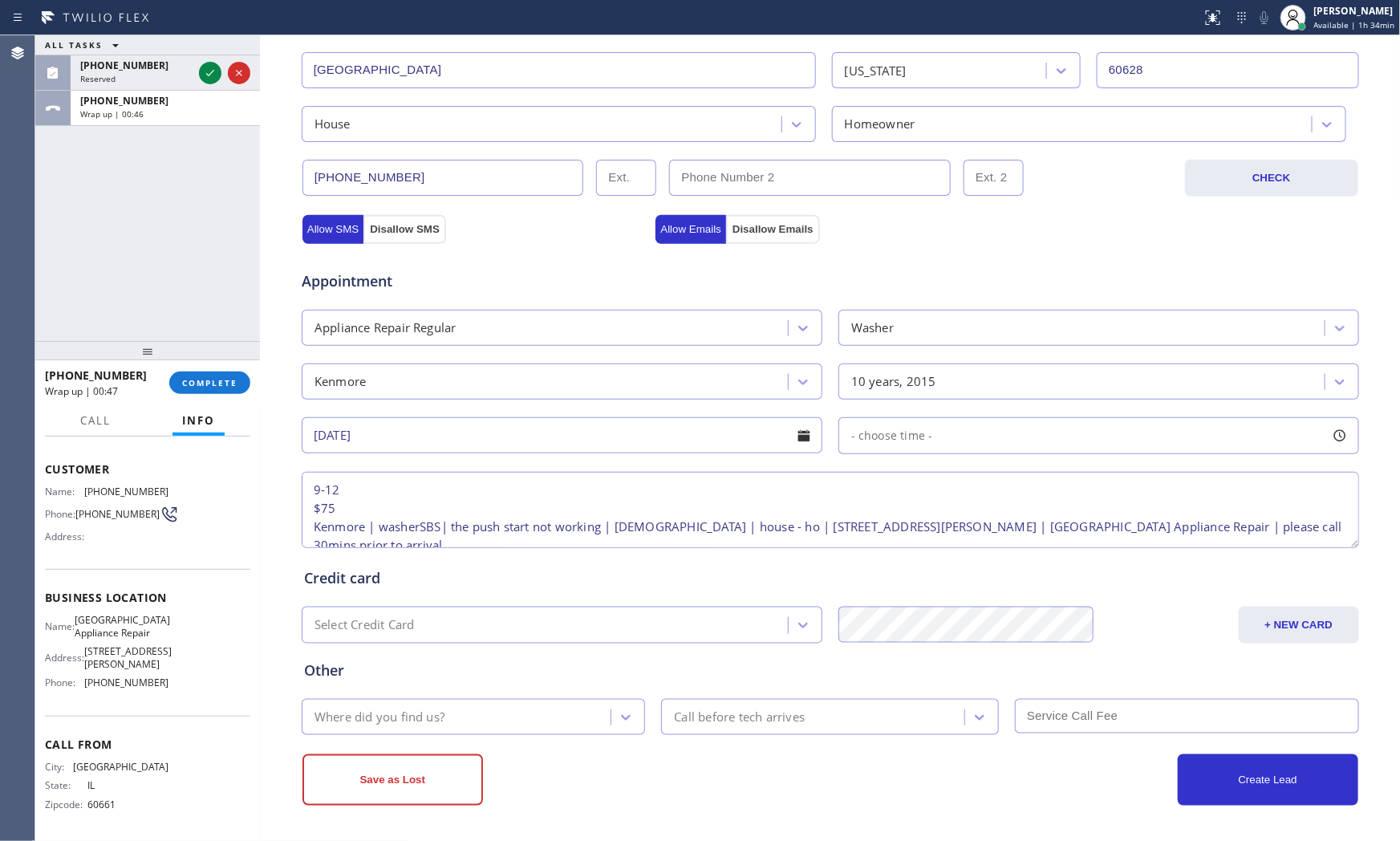
click at [921, 434] on span "- choose time -" at bounding box center [892, 436] width 82 height 16
drag, startPoint x: 852, startPoint y: 543, endPoint x: 995, endPoint y: 540, distance: 143.0
click at [998, 540] on div at bounding box center [1008, 533] width 19 height 34
drag, startPoint x: 870, startPoint y: 534, endPoint x: 883, endPoint y: 534, distance: 13.0
click at [883, 534] on div at bounding box center [893, 533] width 19 height 34
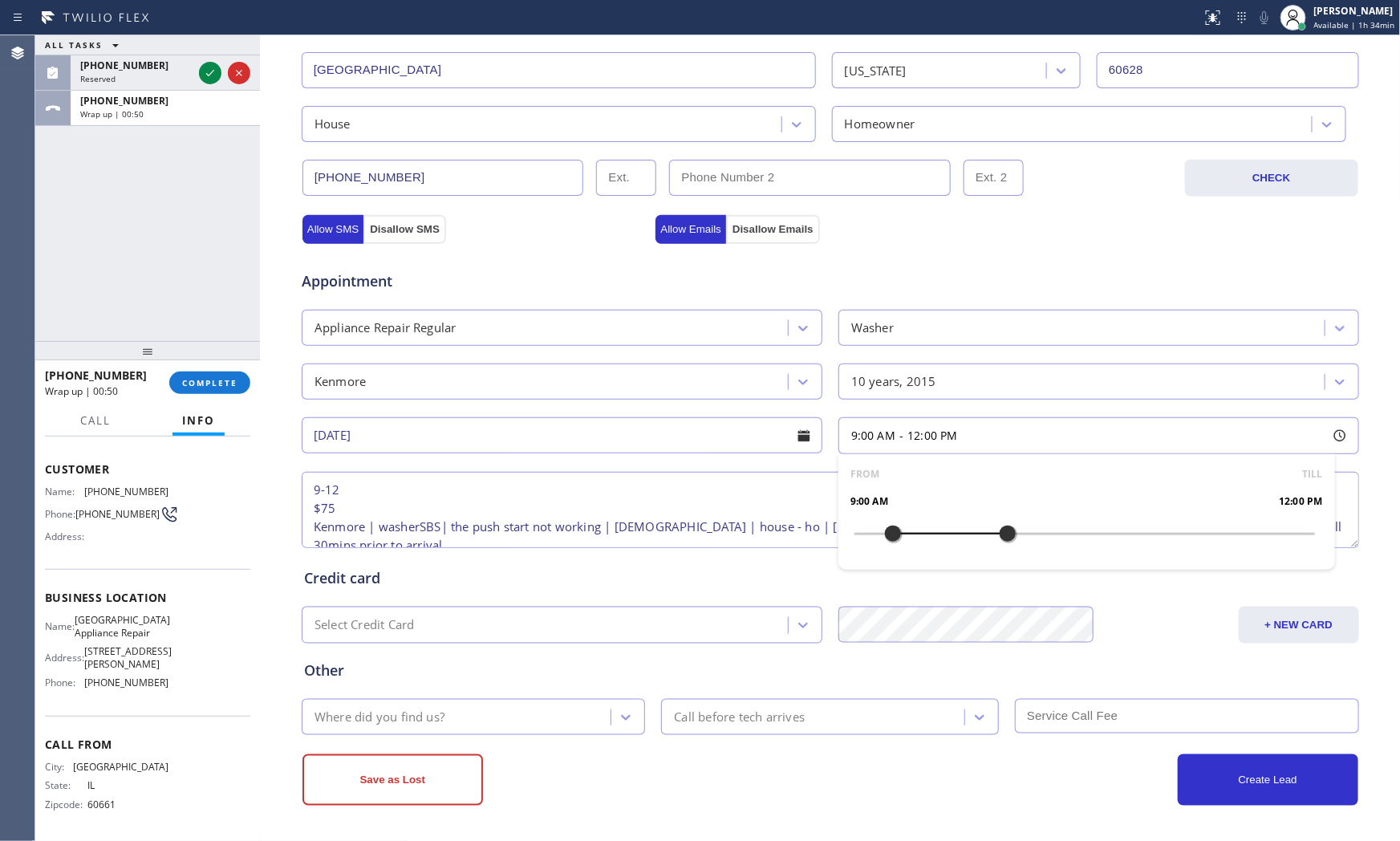
click at [693, 586] on div "Credit card" at bounding box center [830, 577] width 1053 height 22
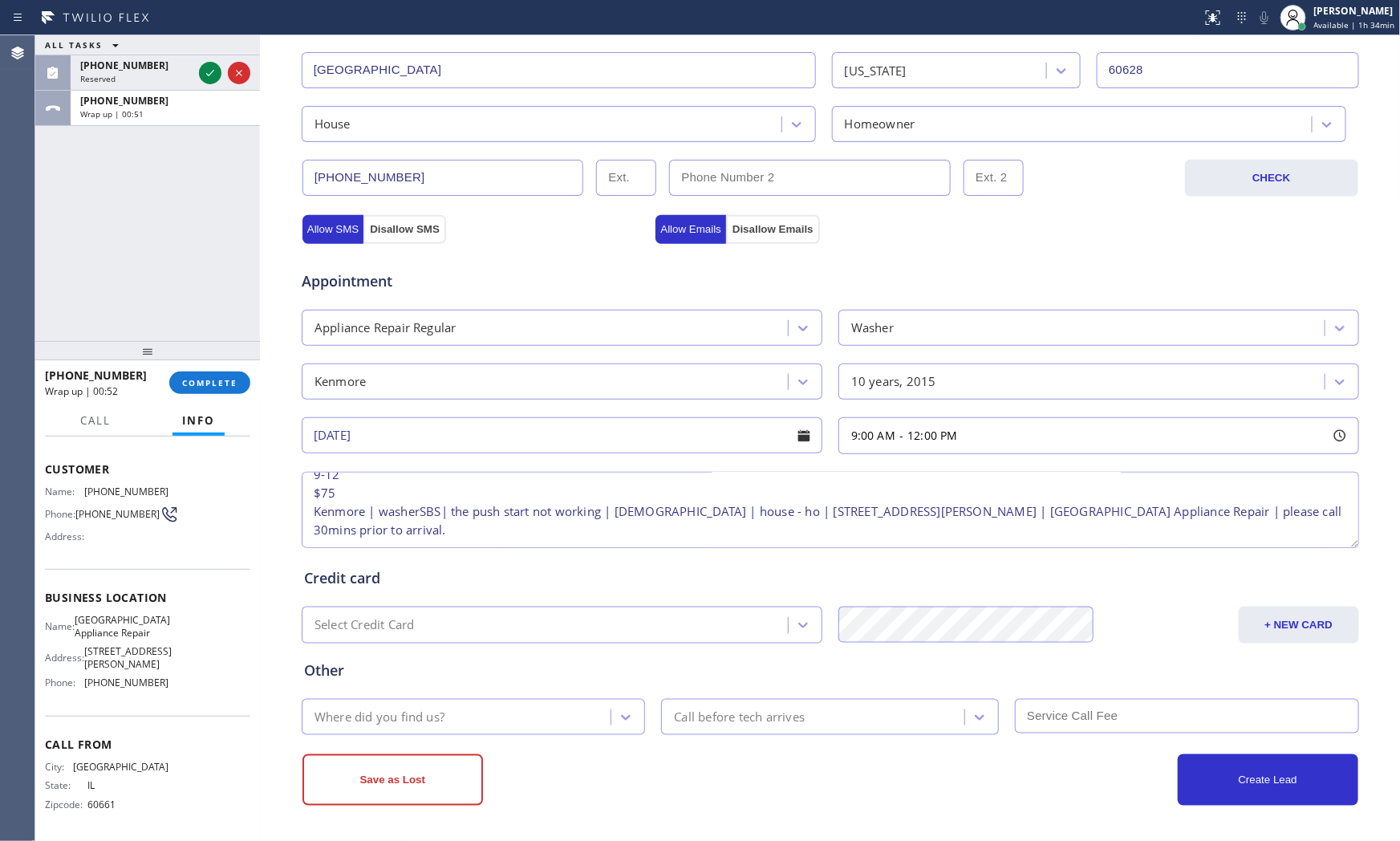
click at [500, 698] on div "Where did you find us? Call before tech arrives" at bounding box center [830, 715] width 1061 height 39
click at [493, 711] on div "Where did you find us?" at bounding box center [459, 717] width 305 height 28
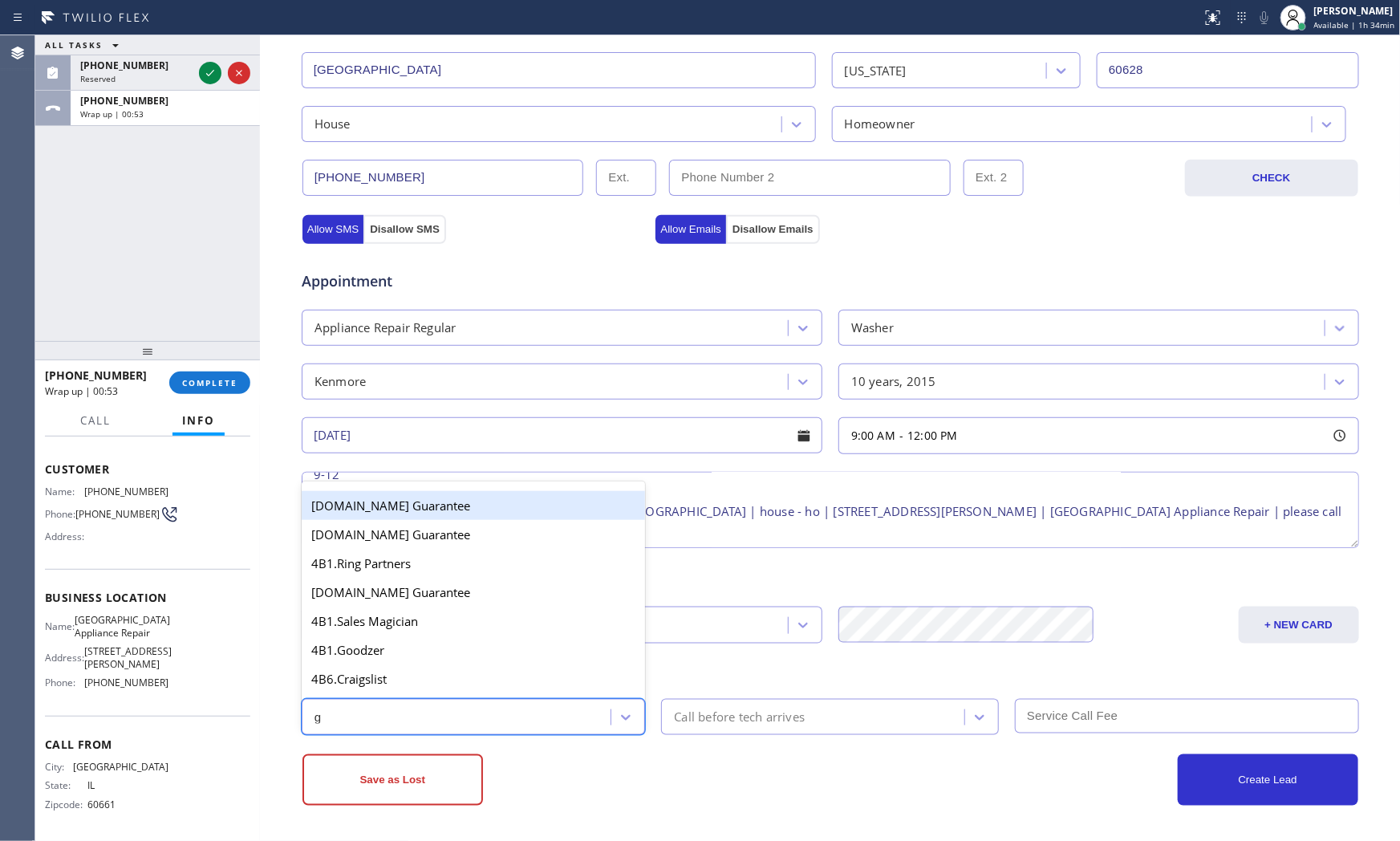
type input "go"
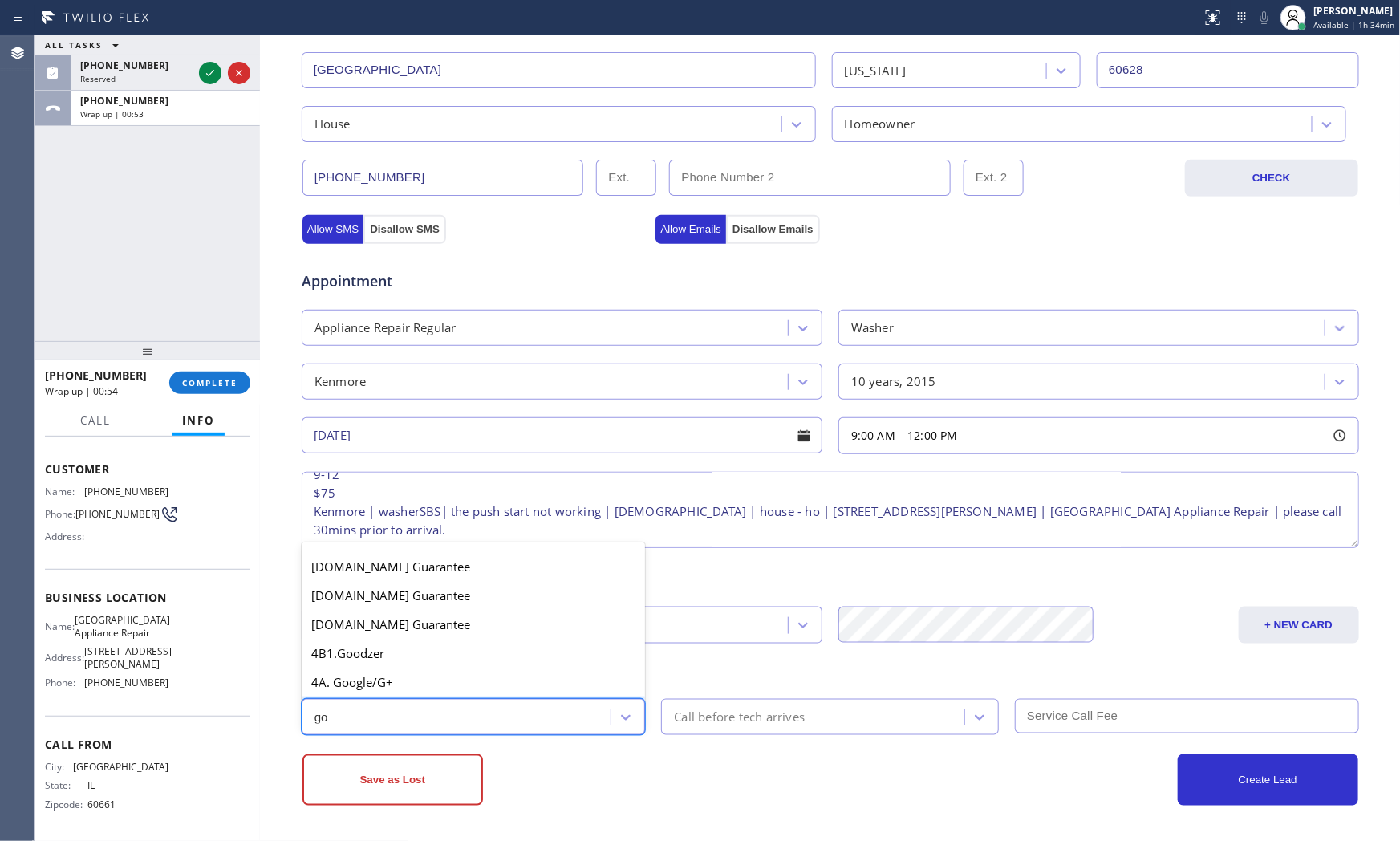
click at [463, 691] on div "4A. Google/G+" at bounding box center [474, 682] width 344 height 29
click at [732, 732] on div "Call before tech arrives" at bounding box center [830, 718] width 338 height 37
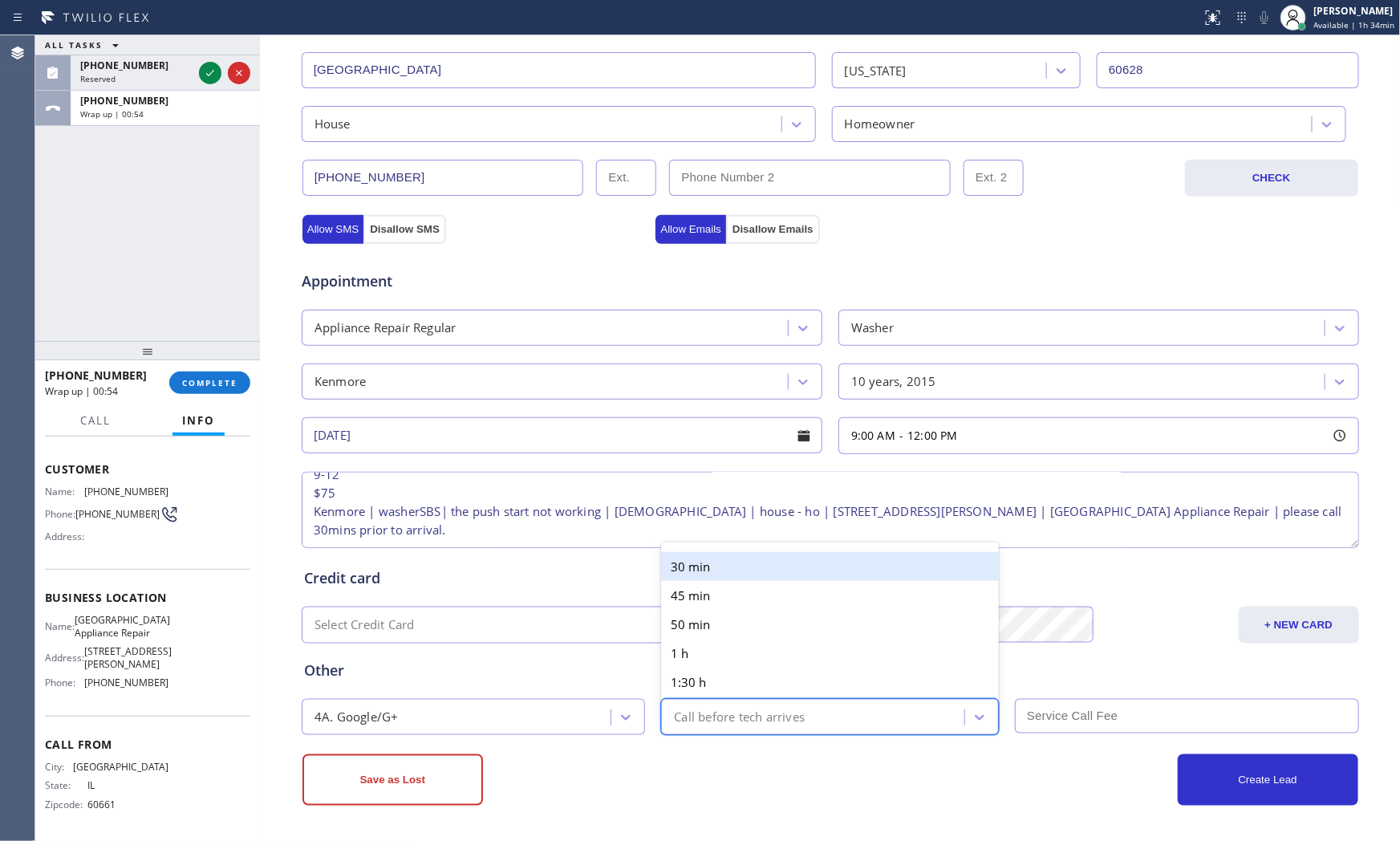
click at [727, 570] on div "30 min" at bounding box center [830, 566] width 338 height 29
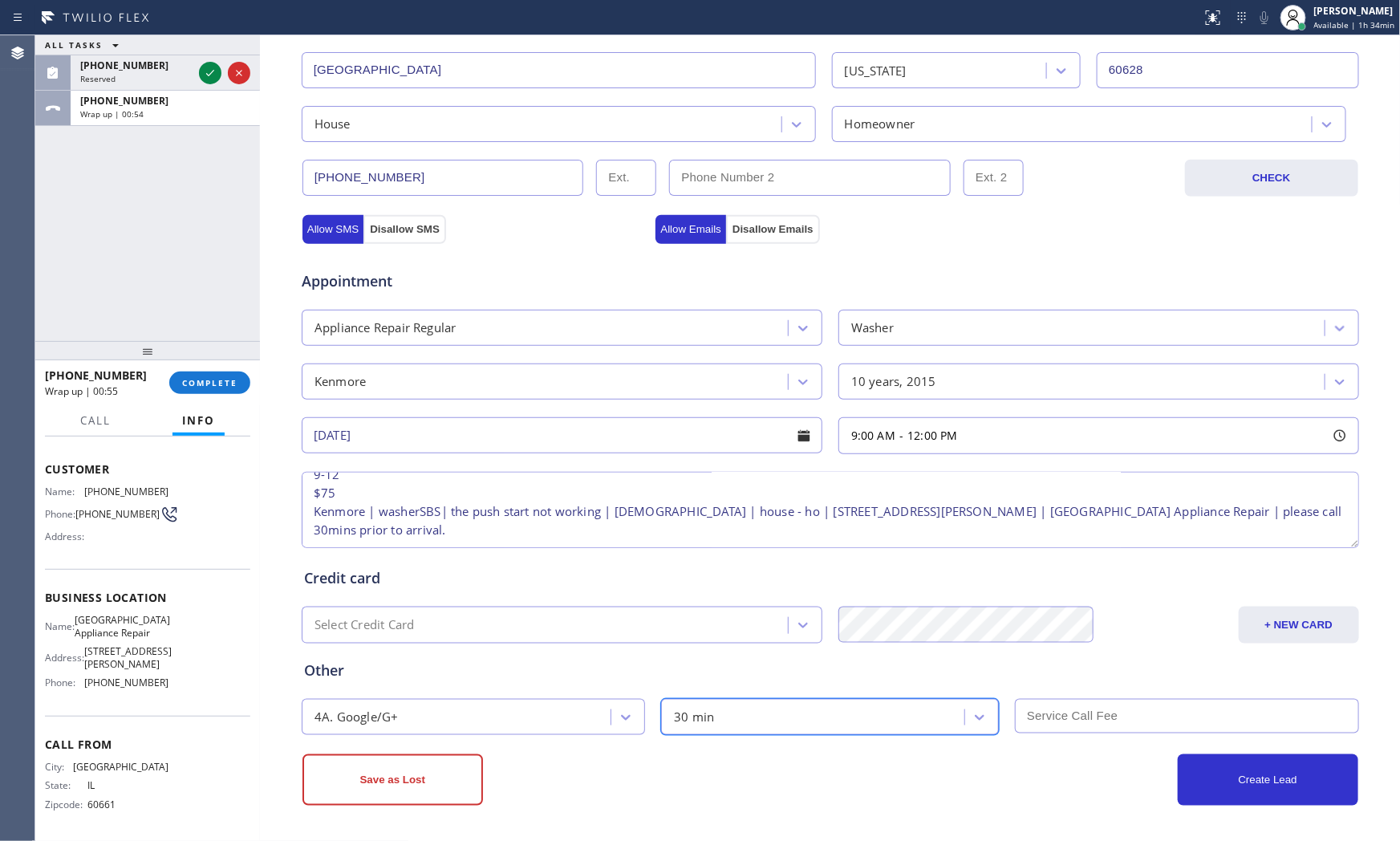
click at [911, 791] on div "Create Lead" at bounding box center [1094, 780] width 528 height 51
click at [1078, 727] on input "text" at bounding box center [1187, 717] width 344 height 35
type input "75"
click at [1023, 787] on div "Create Lead" at bounding box center [1094, 780] width 528 height 51
click at [1217, 758] on button "Create Lead" at bounding box center [1269, 780] width 181 height 51
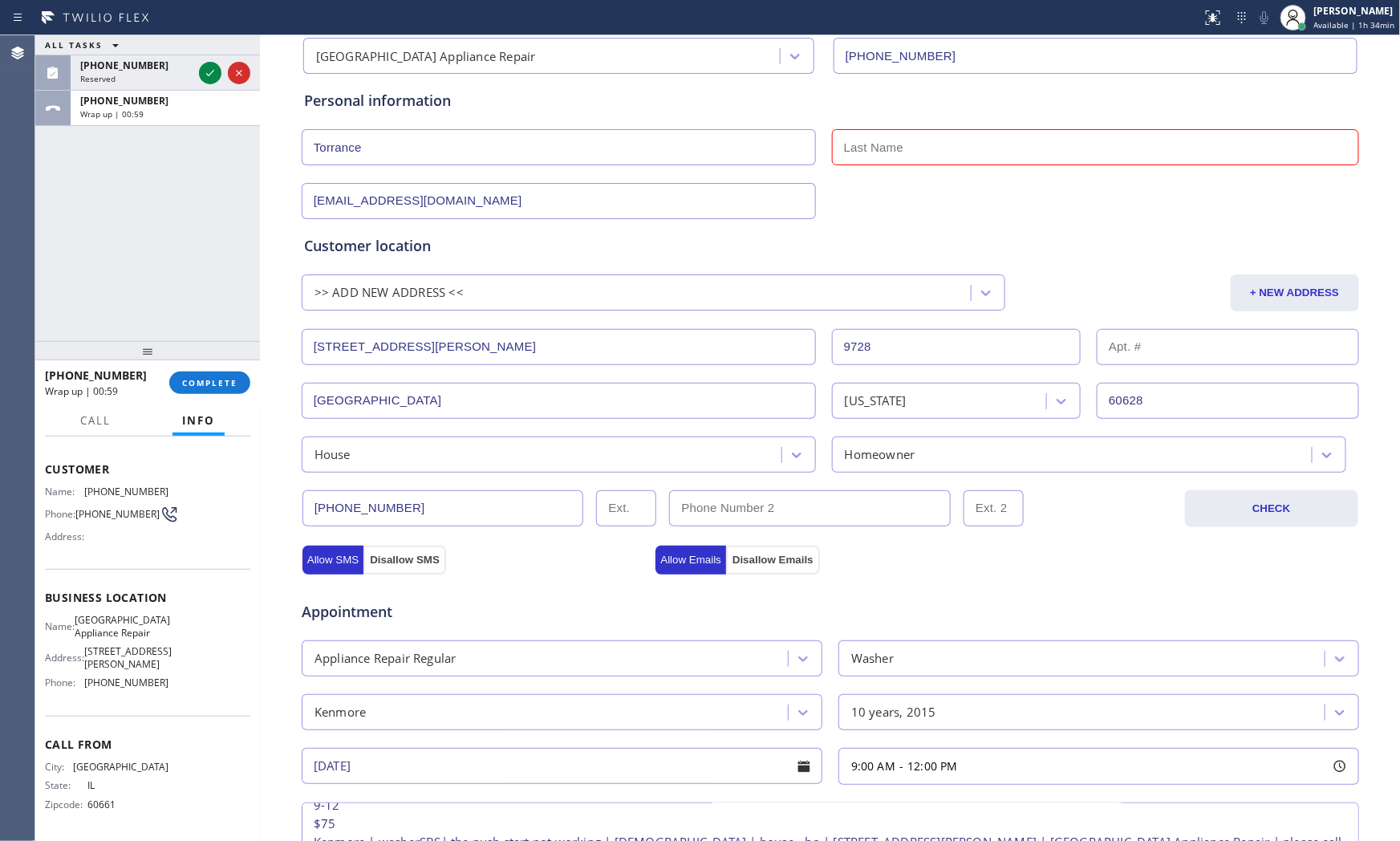
scroll to position [10, 0]
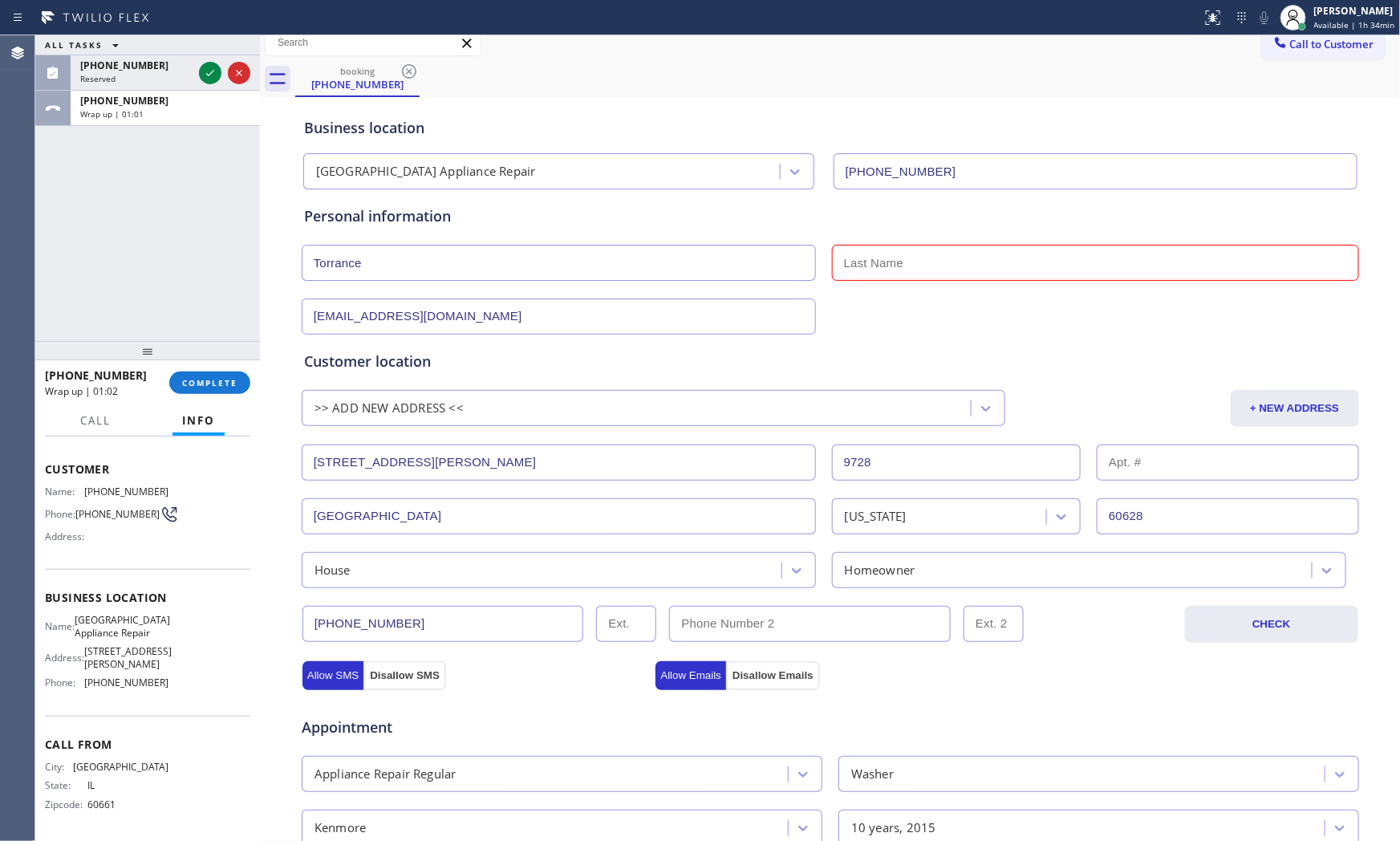
click at [983, 260] on input "text" at bounding box center [1096, 263] width 527 height 37
paste input "[PERSON_NAME]"
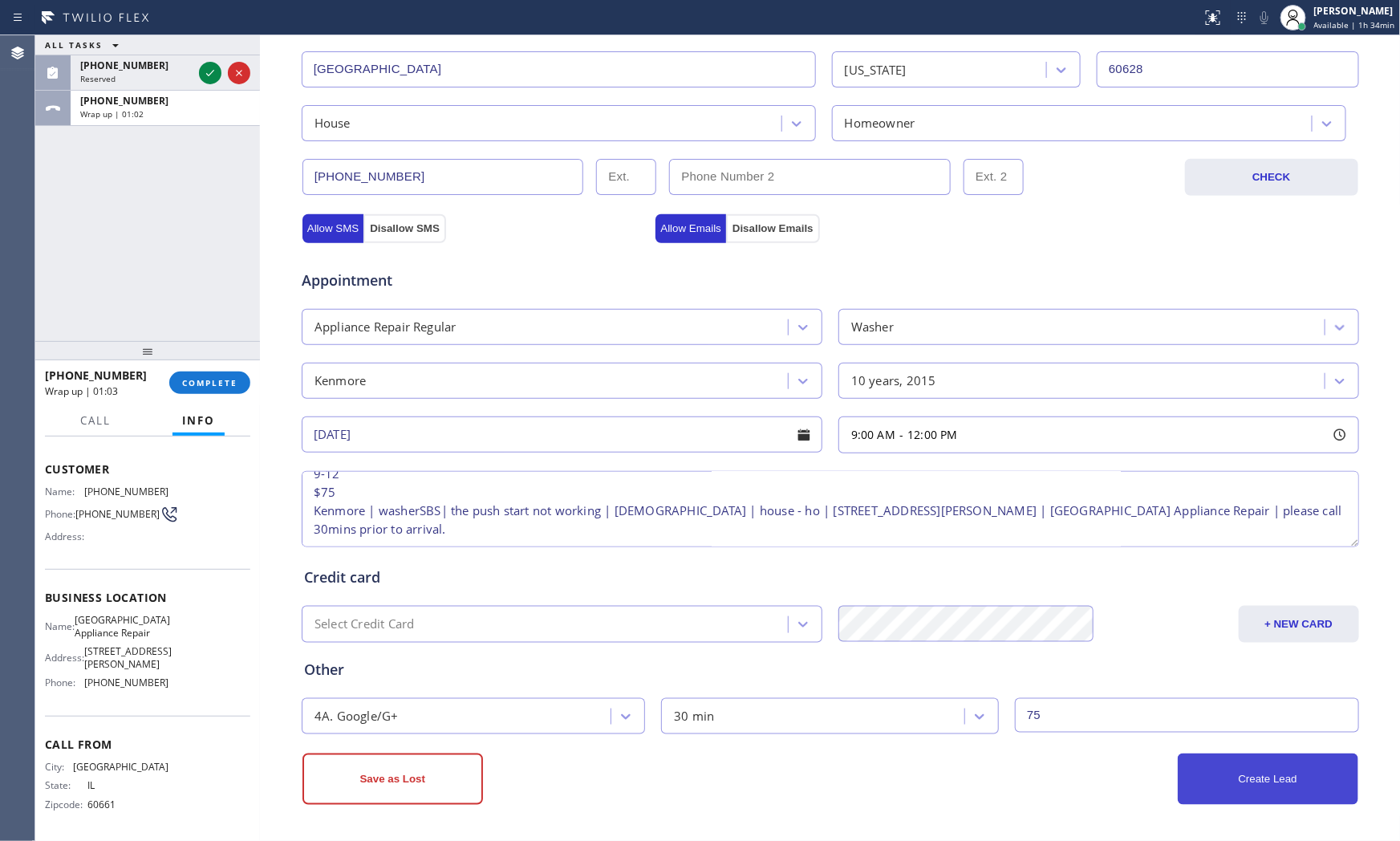
type input "[PERSON_NAME]"
click at [1257, 781] on button "Create Lead" at bounding box center [1269, 779] width 181 height 51
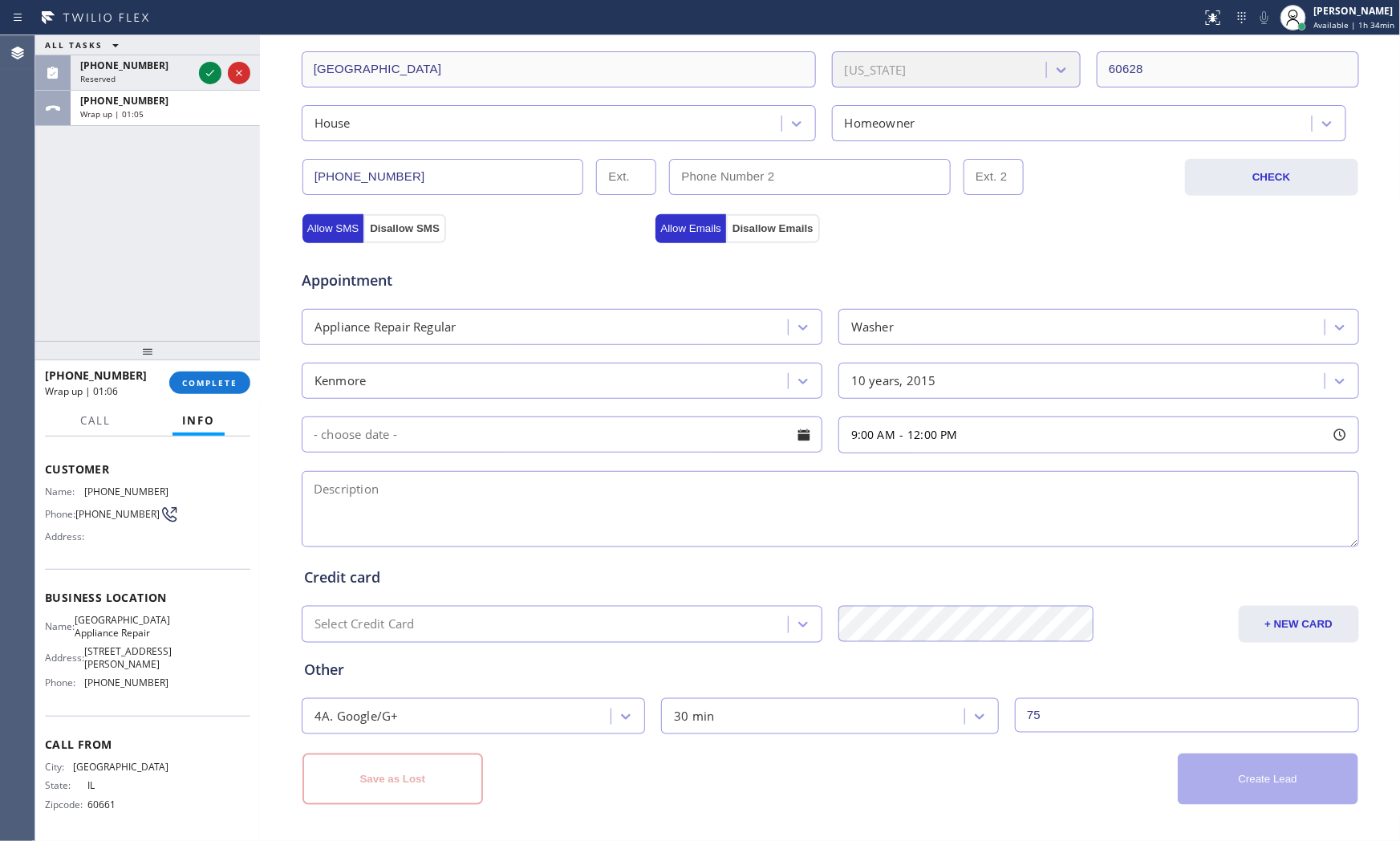
scroll to position [0, 0]
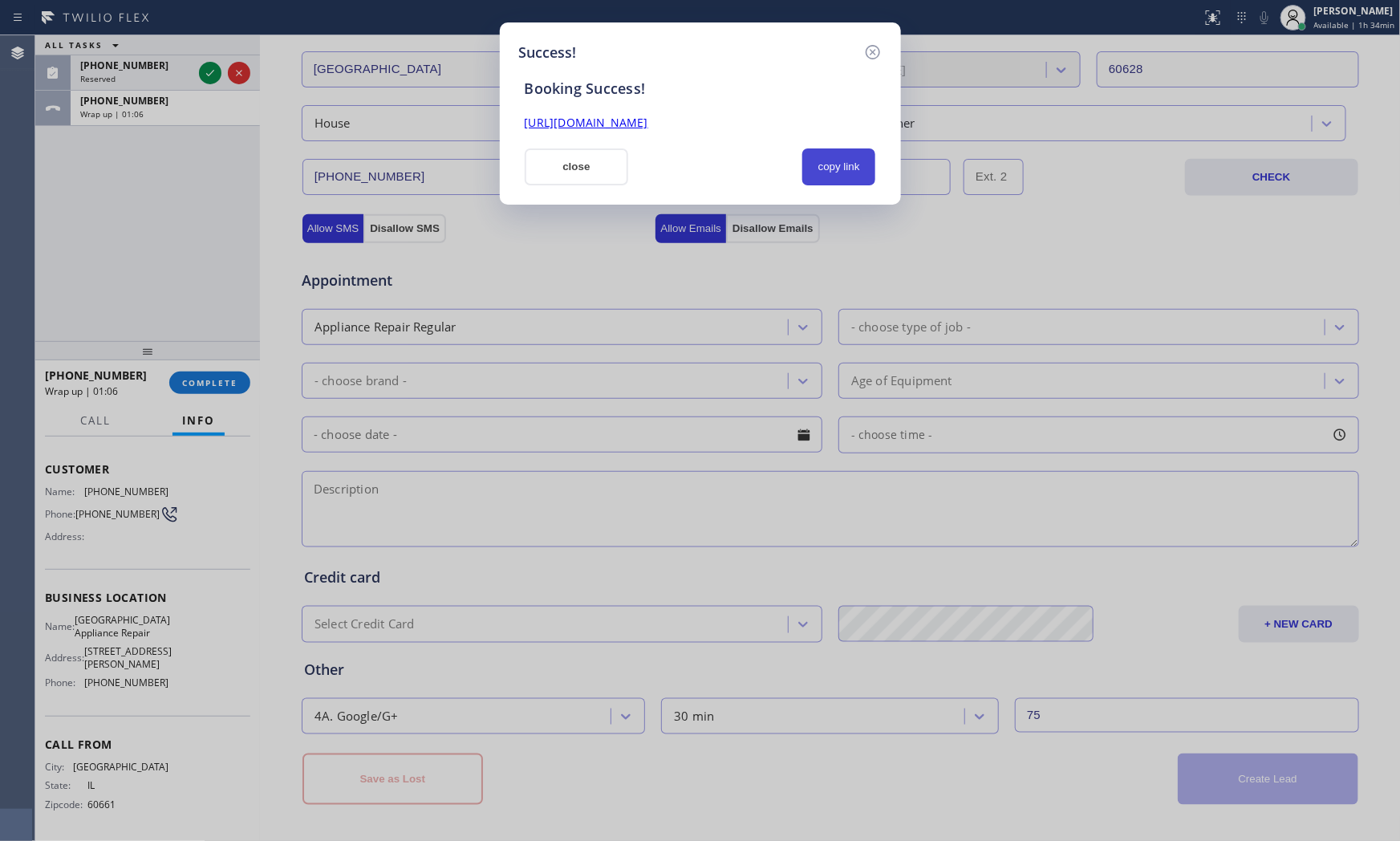
click at [815, 166] on button "copy link" at bounding box center [839, 167] width 74 height 37
click at [603, 177] on button "close" at bounding box center [577, 167] width 104 height 37
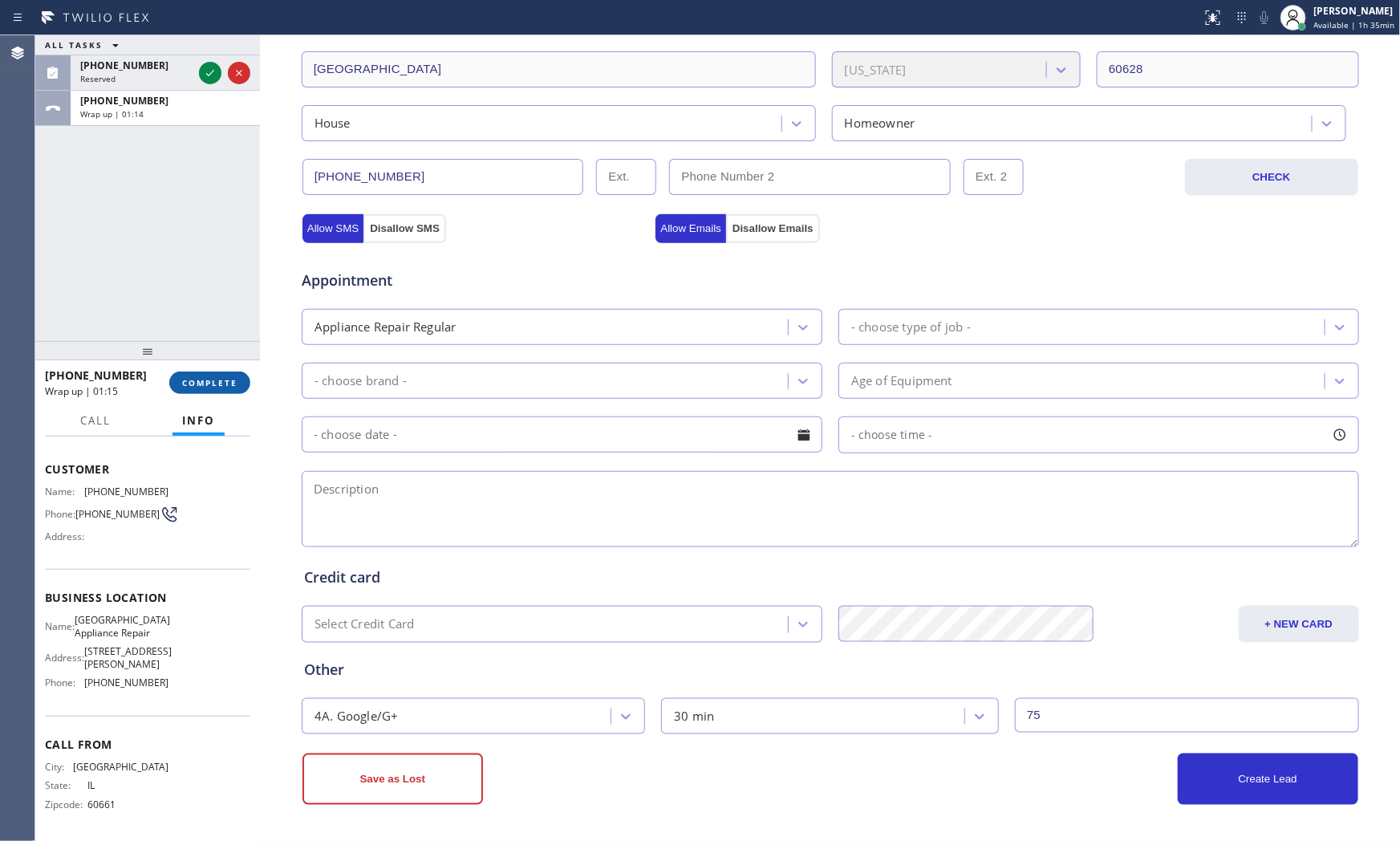
click at [227, 393] on button "COMPLETE" at bounding box center [210, 383] width 81 height 23
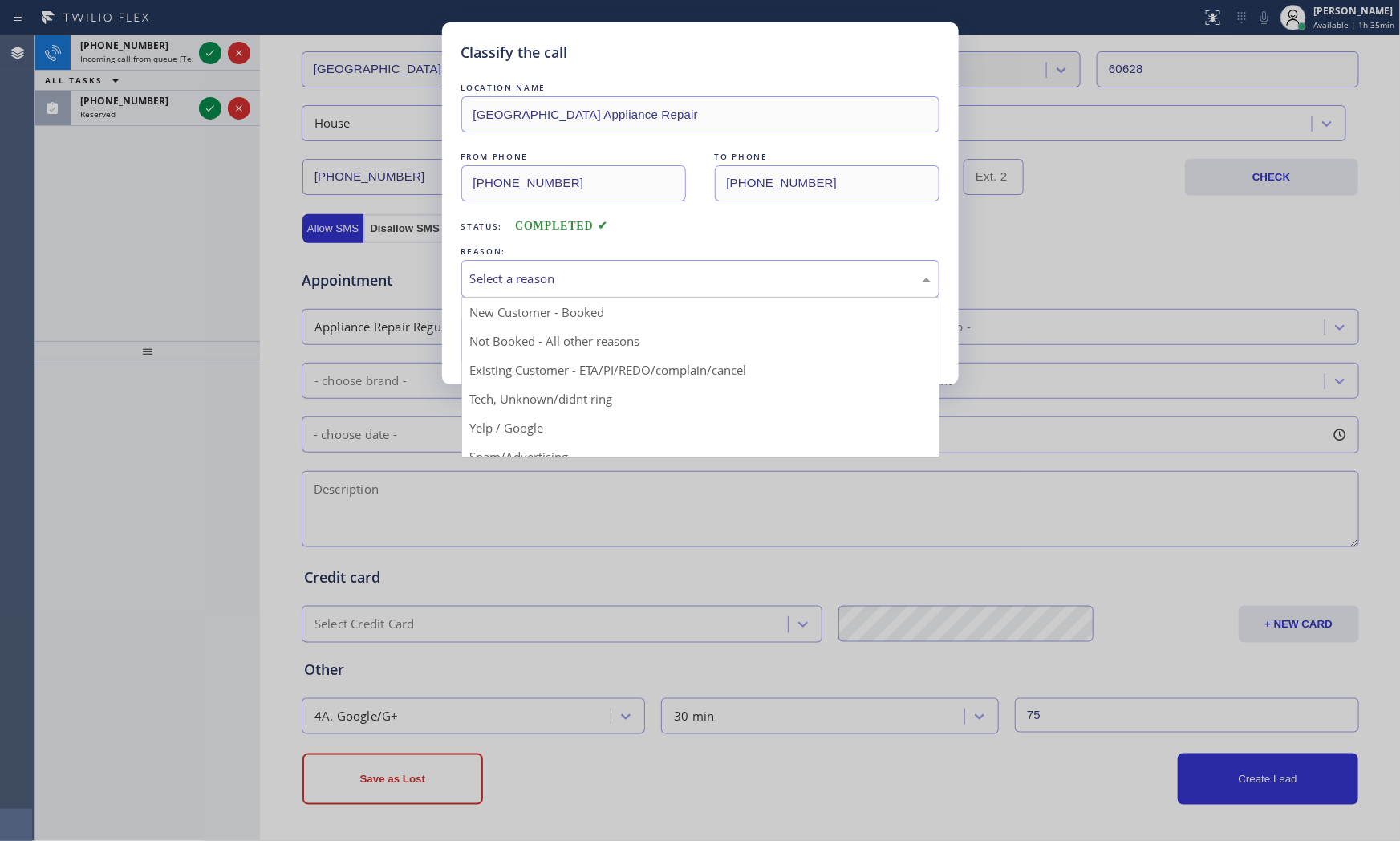
click at [537, 267] on div "Select a reason" at bounding box center [701, 278] width 478 height 37
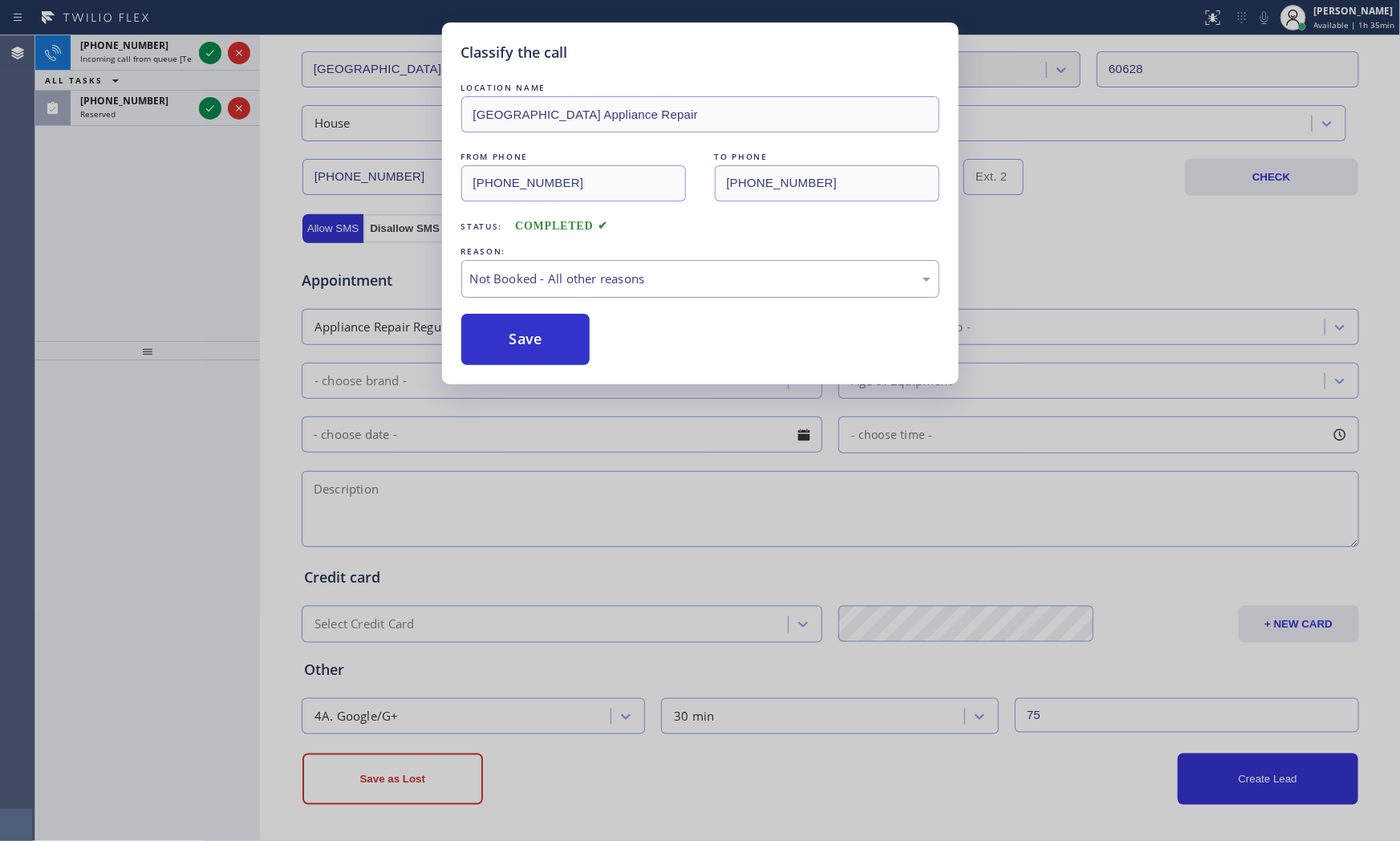
click at [523, 329] on button "Save" at bounding box center [526, 339] width 130 height 51
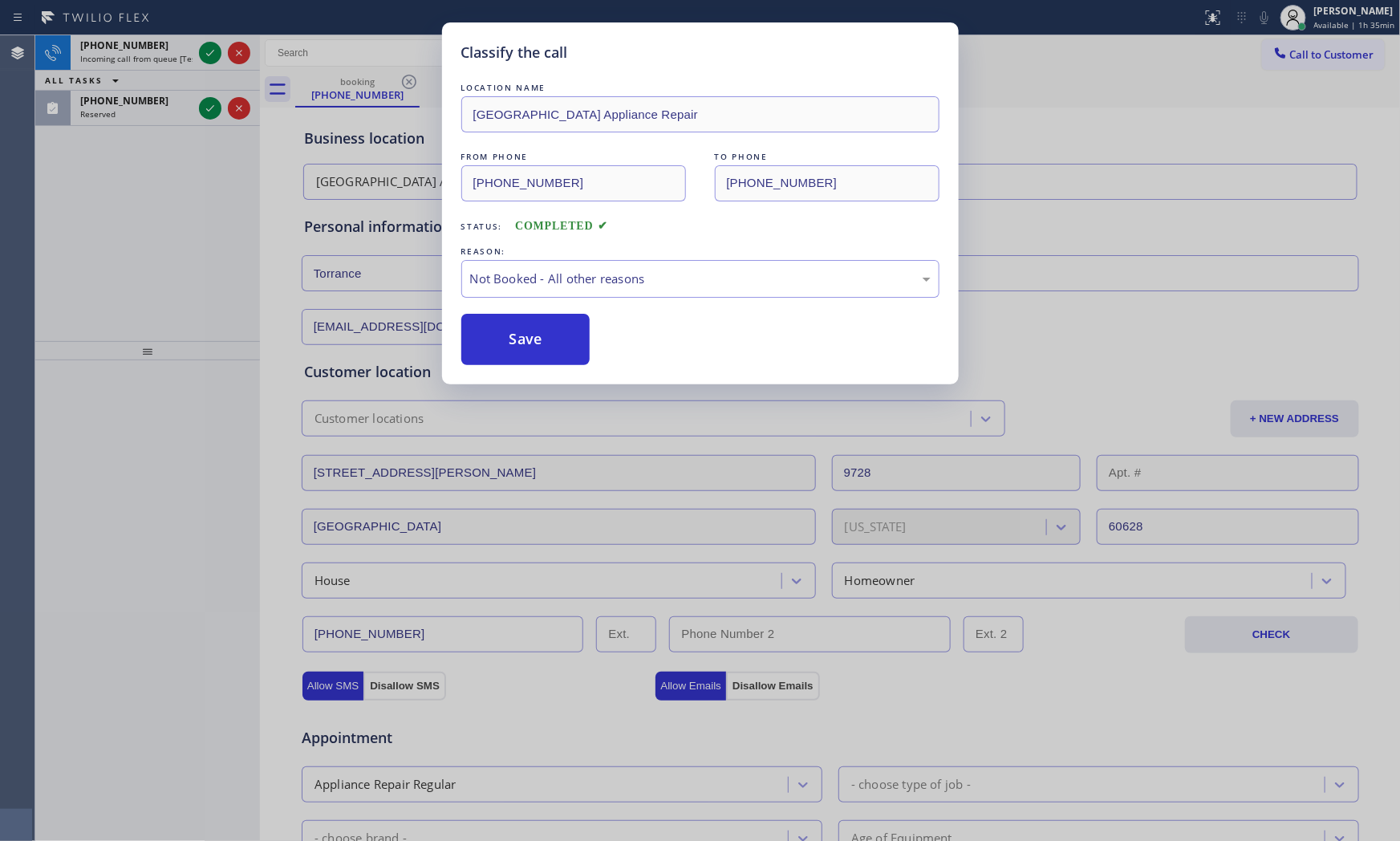
click at [523, 329] on button "Save" at bounding box center [526, 339] width 130 height 51
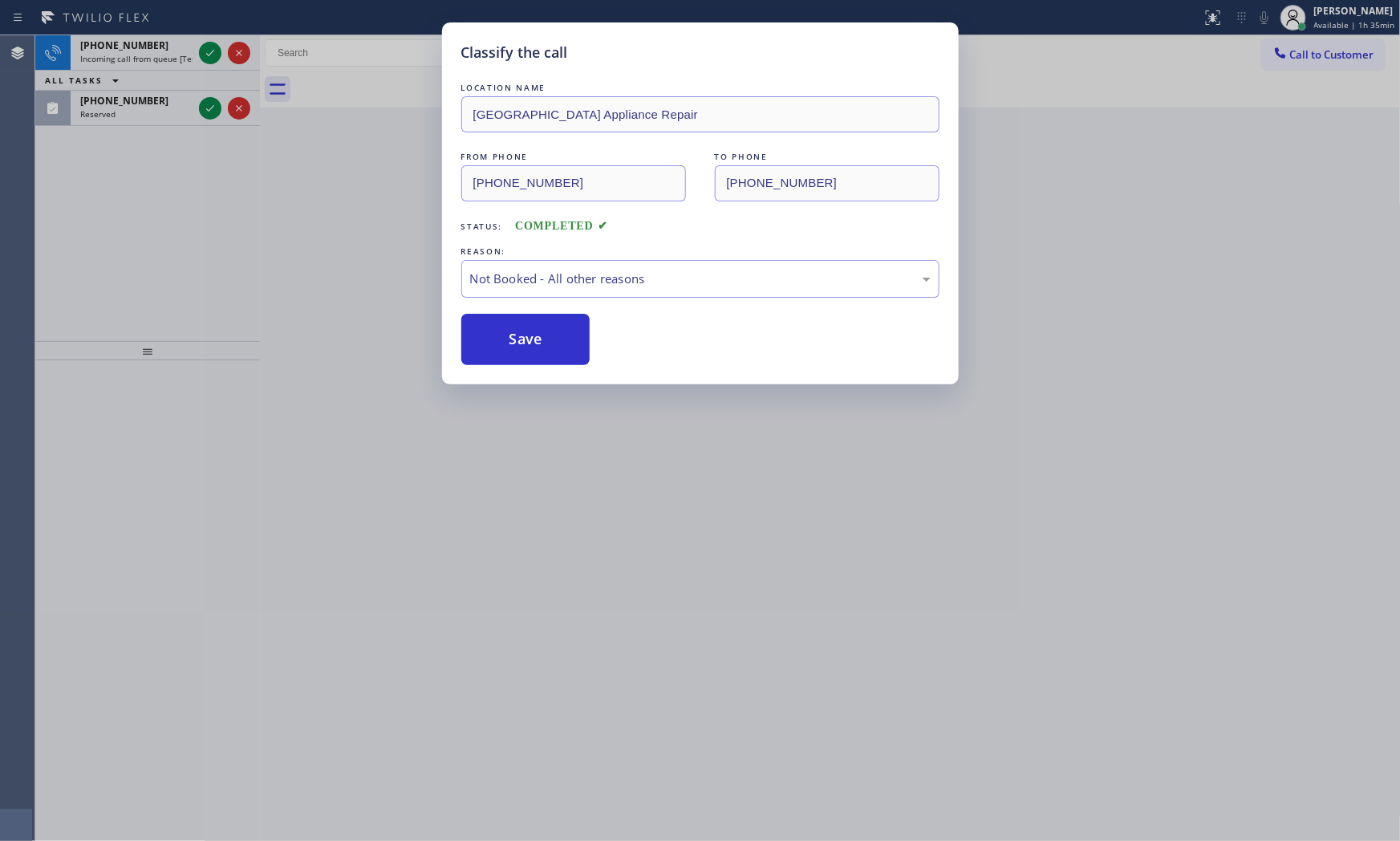
click at [523, 329] on button "Save" at bounding box center [526, 339] width 130 height 51
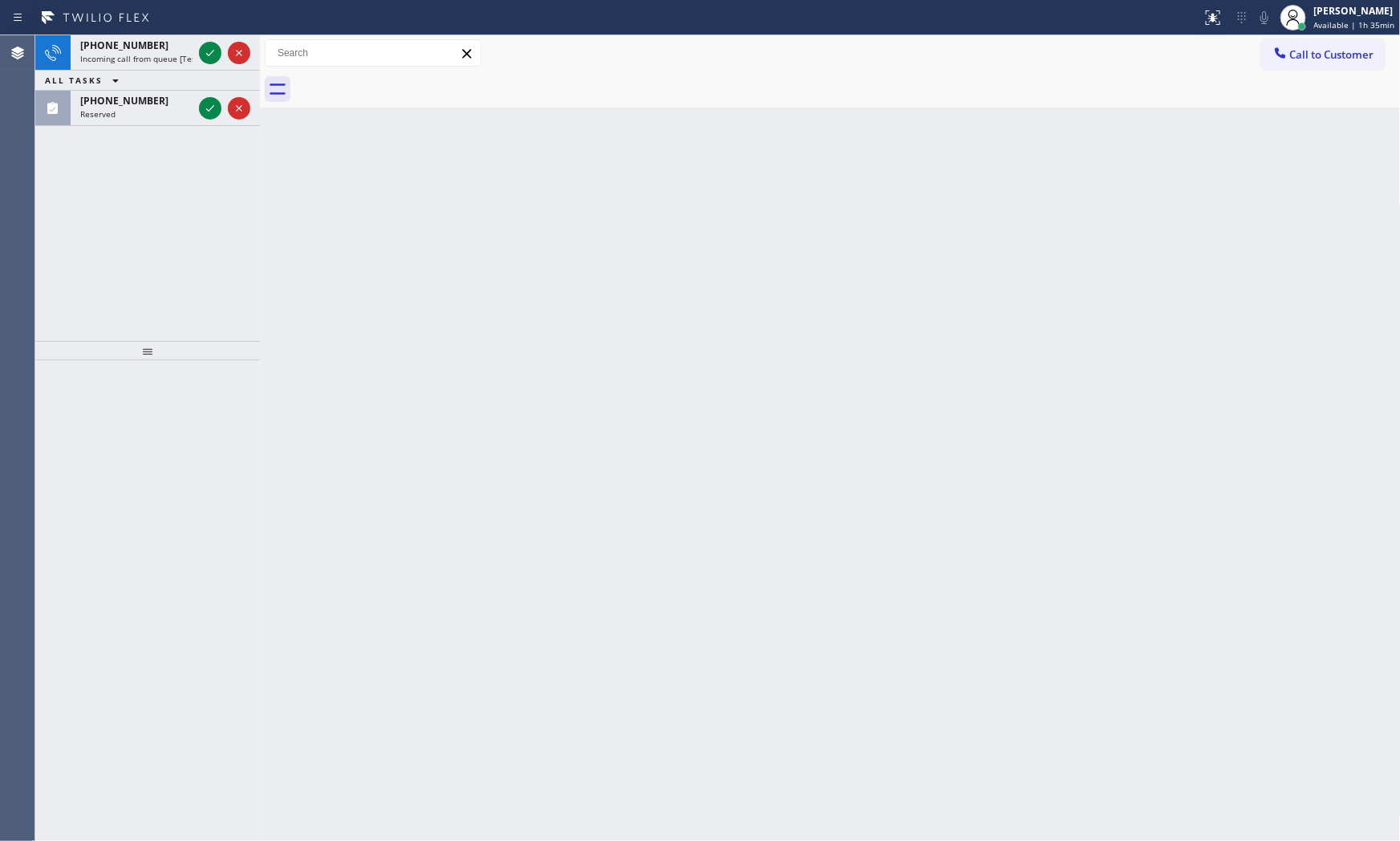
click at [210, 50] on icon at bounding box center [210, 53] width 19 height 19
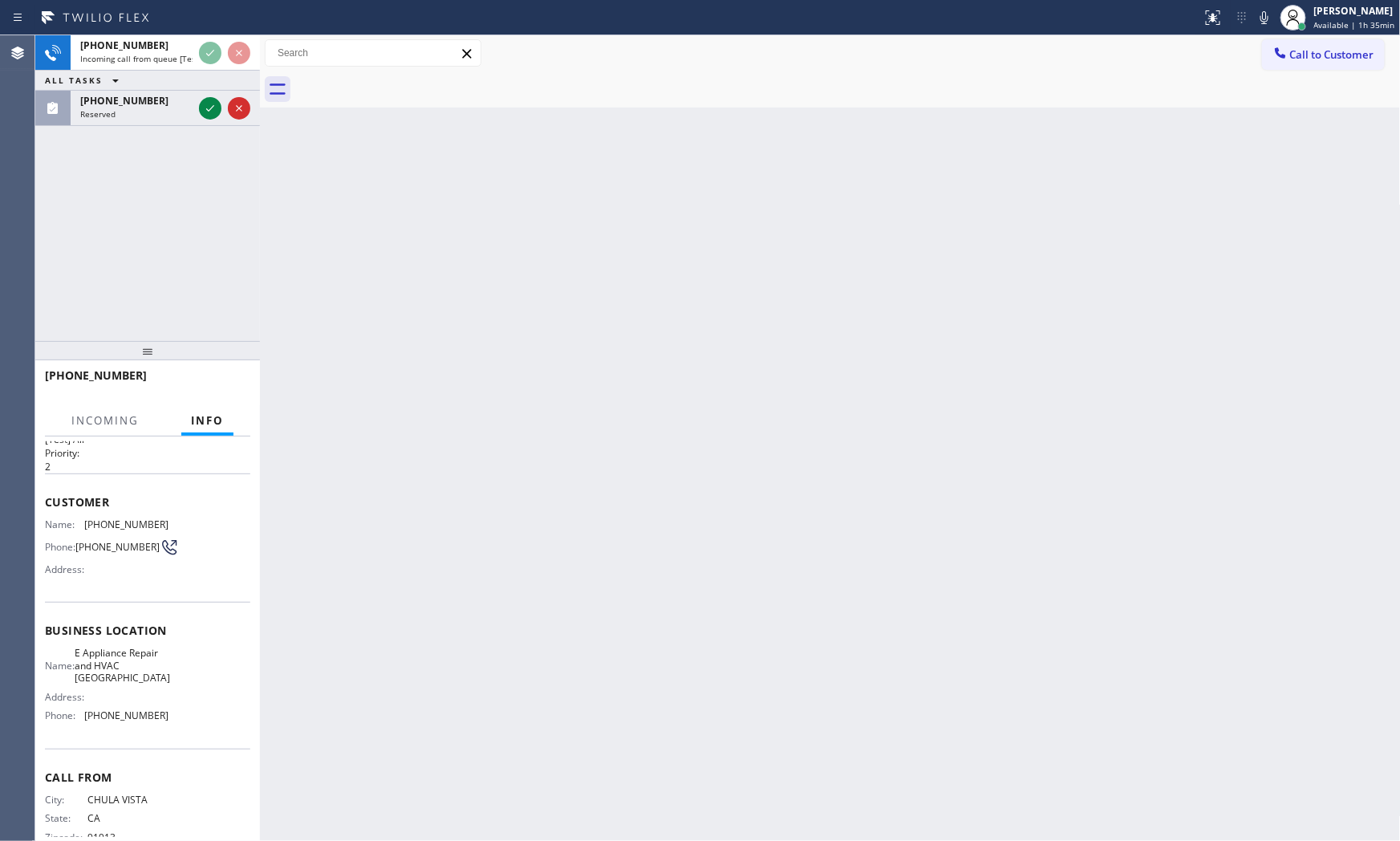
scroll to position [73, 0]
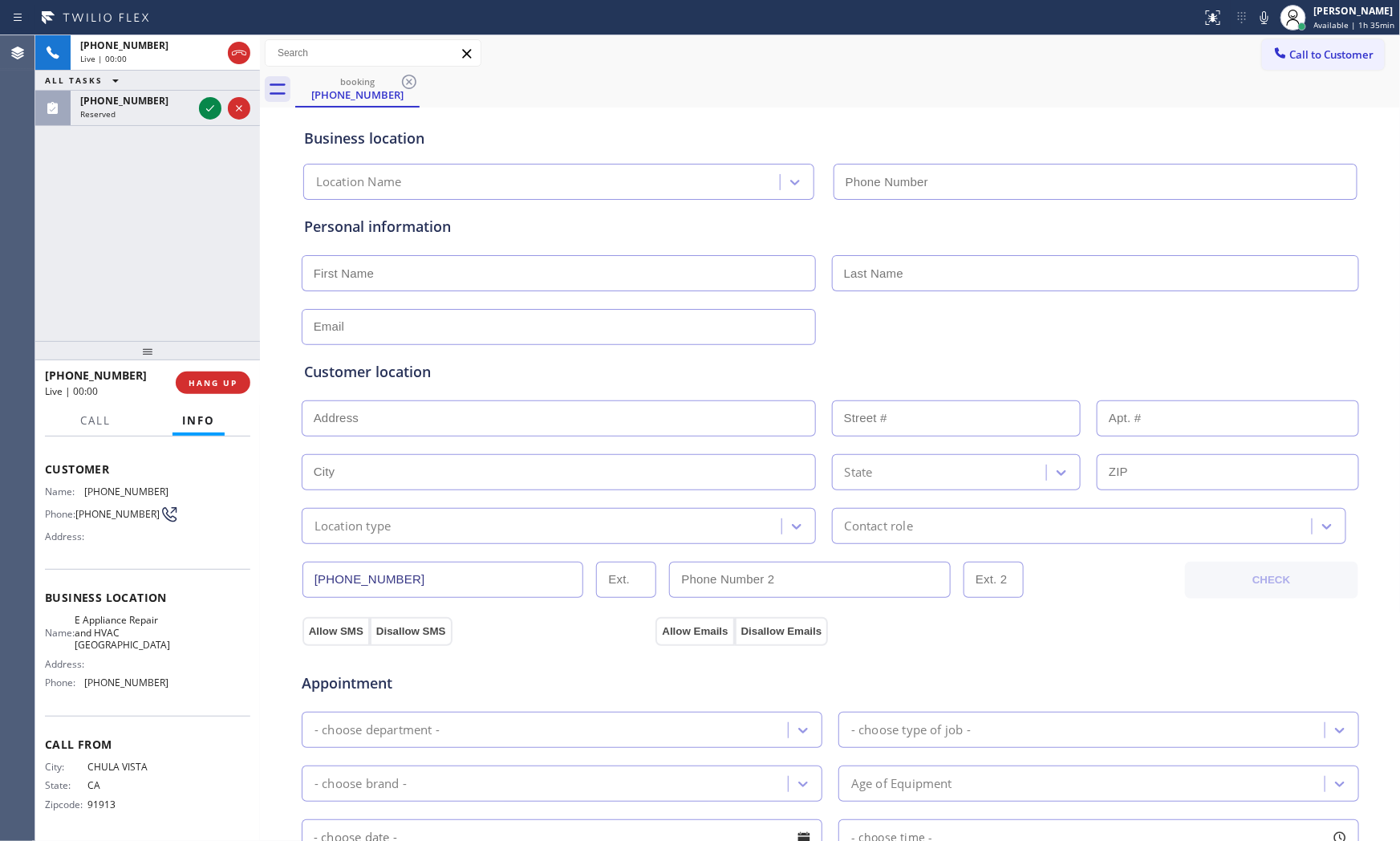
type input "[PHONE_NUMBER]"
click at [230, 381] on span "HANG UP" at bounding box center [213, 383] width 49 height 11
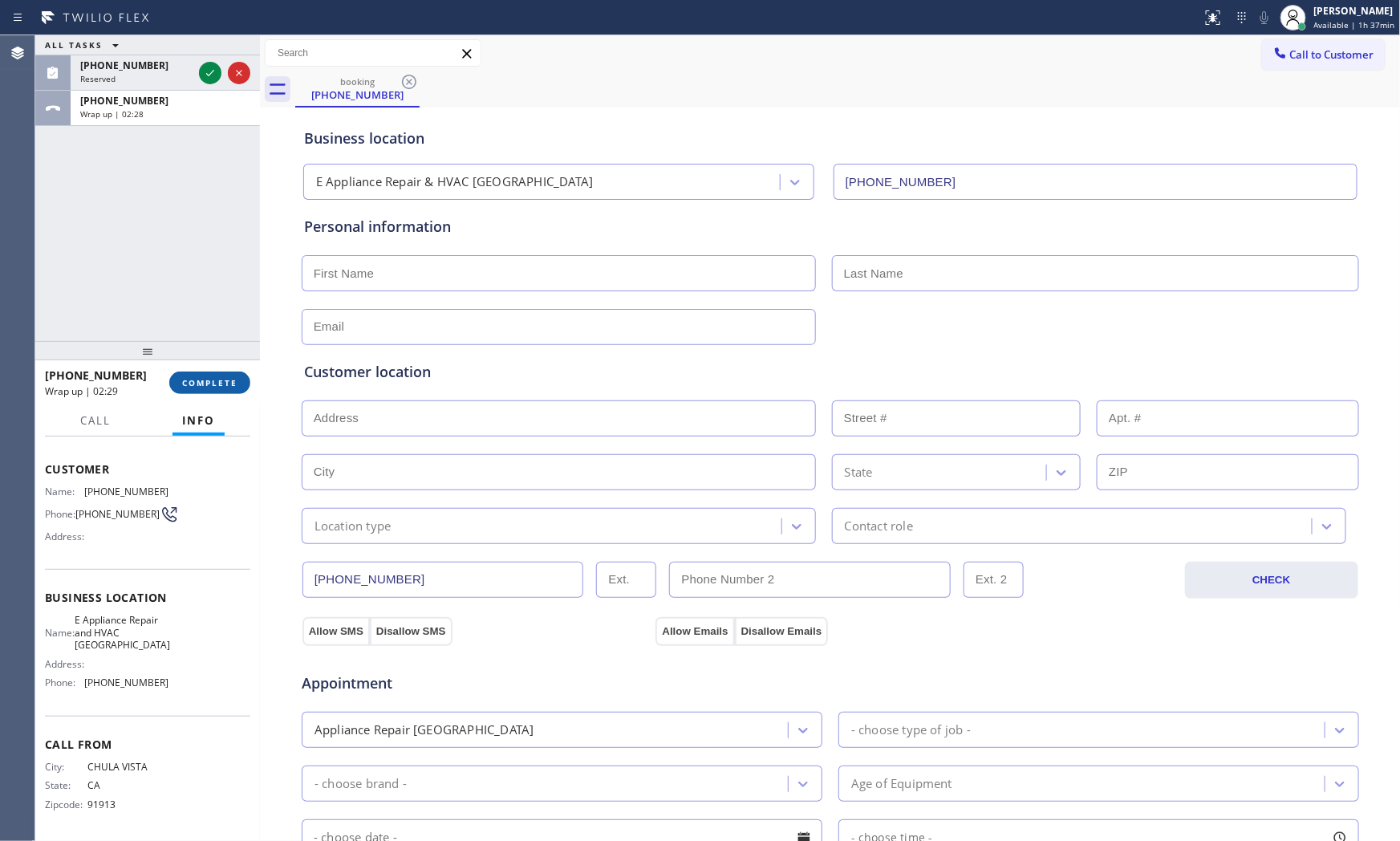
click at [204, 372] on button "COMPLETE" at bounding box center [210, 383] width 81 height 23
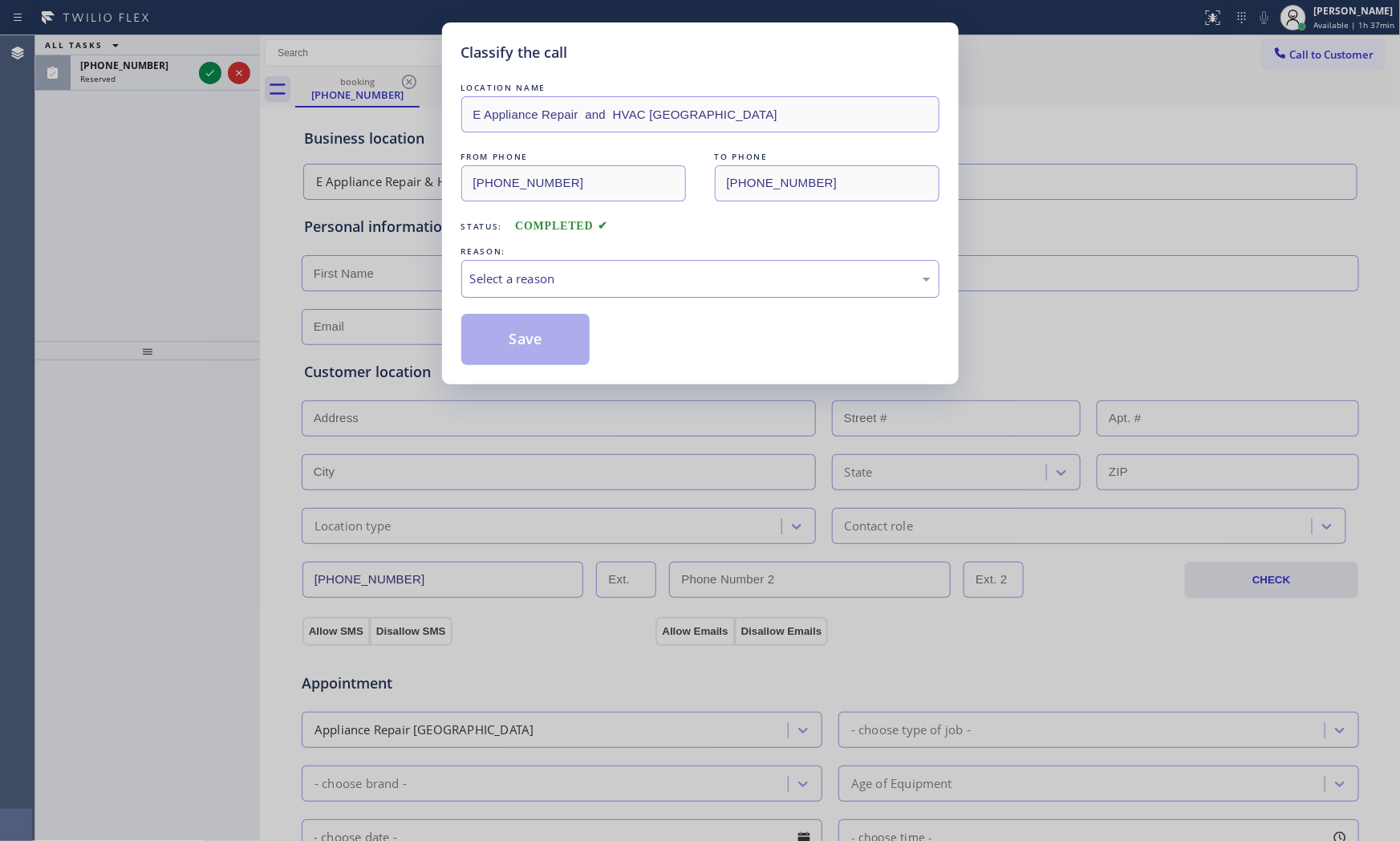
click at [547, 297] on div "Select a reason" at bounding box center [701, 278] width 478 height 37
click at [532, 341] on button "Save" at bounding box center [526, 339] width 130 height 51
click at [530, 341] on button "Save" at bounding box center [526, 339] width 130 height 51
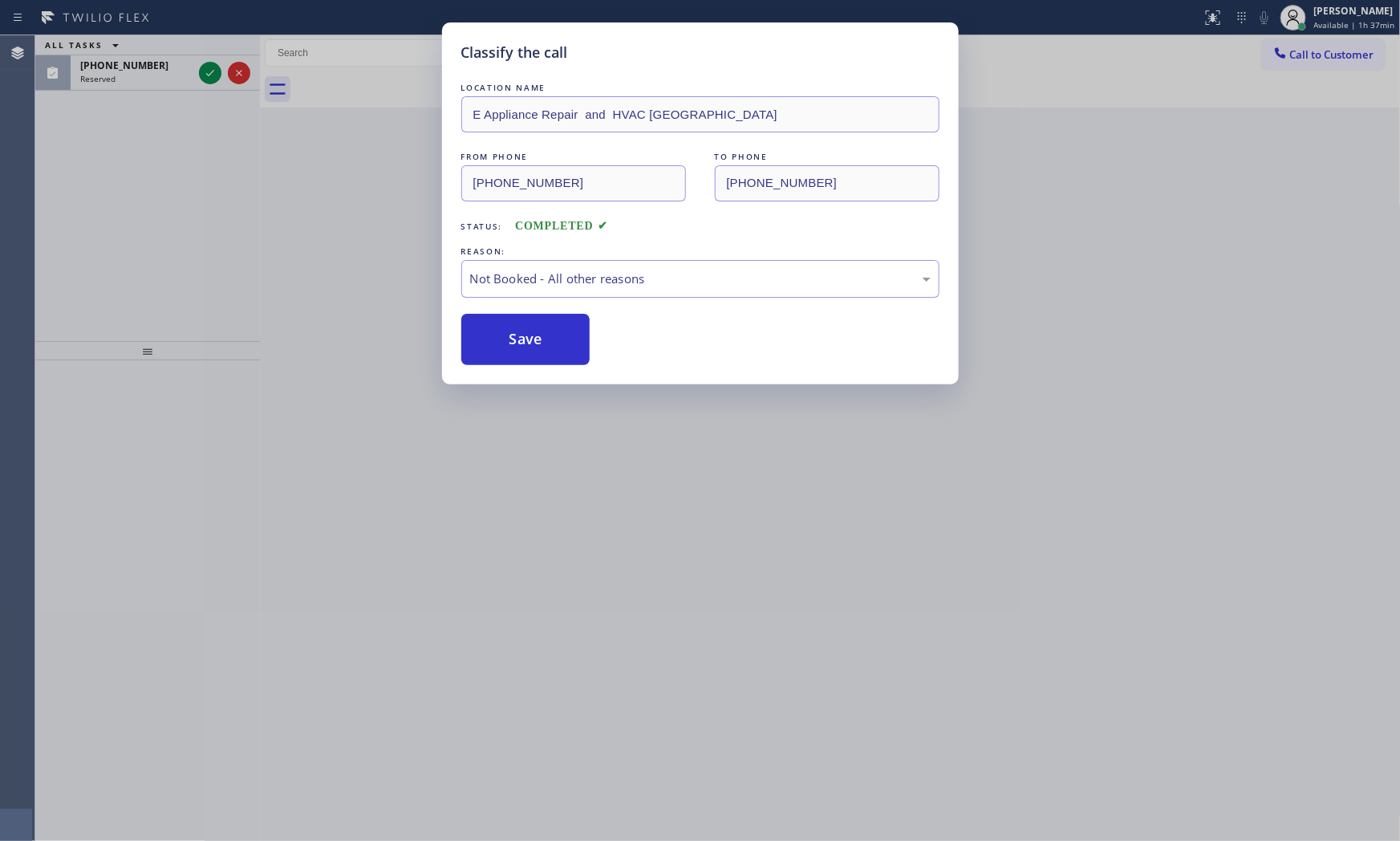
click at [203, 77] on div "Classify the call LOCATION NAME Wolf Appliance Repair Expert ([GEOGRAPHIC_DATA]…" at bounding box center [718, 438] width 1365 height 806
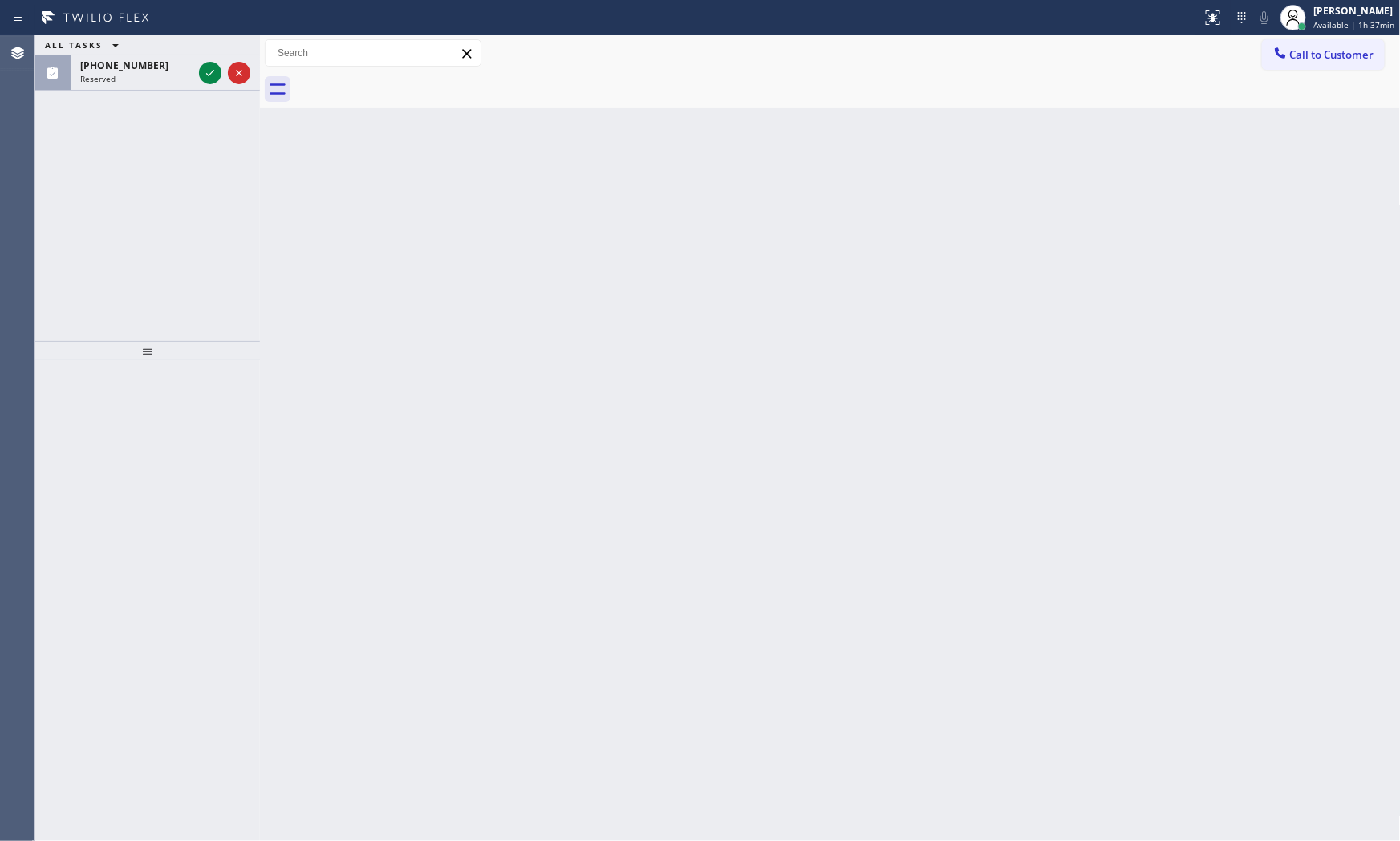
click at [203, 77] on icon at bounding box center [210, 73] width 19 height 19
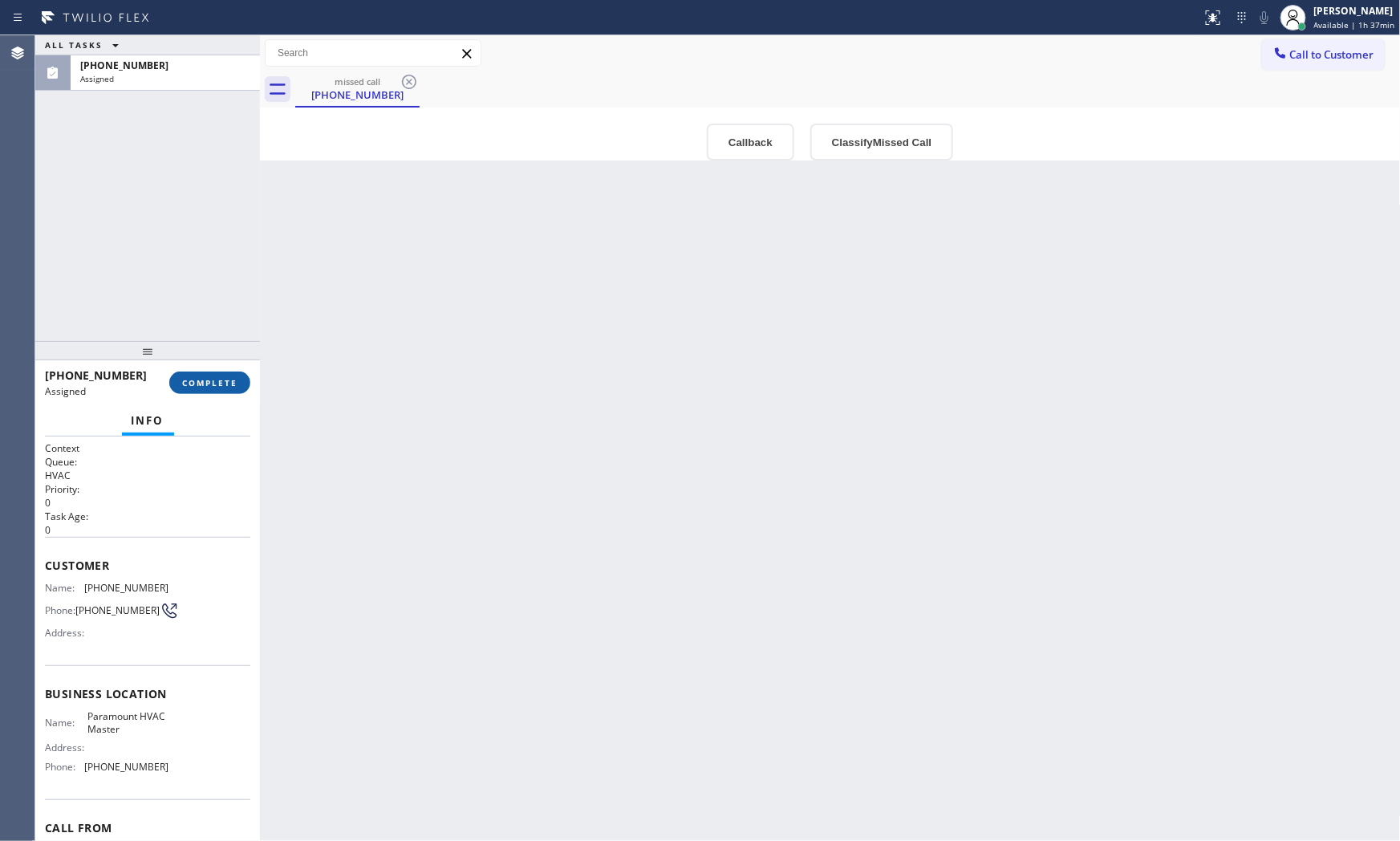
click at [231, 378] on span "COMPLETE" at bounding box center [210, 383] width 56 height 11
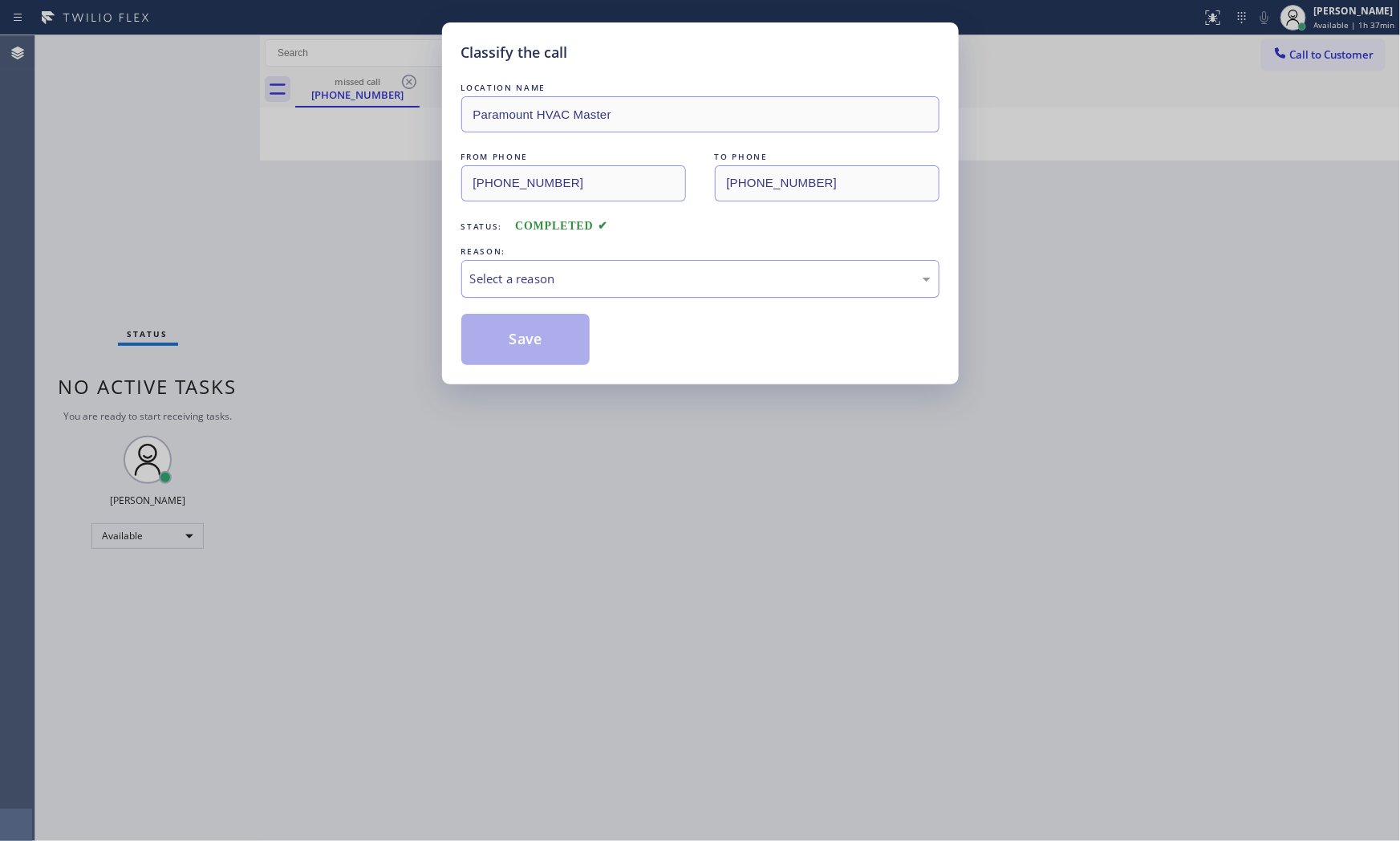
drag, startPoint x: 596, startPoint y: 311, endPoint x: 596, endPoint y: 289, distance: 22.0
click at [596, 310] on div "LOCATION NAME Paramount HVAC Master FROM PHONE [PHONE_NUMBER] TO PHONE [PHONE_N…" at bounding box center [701, 222] width 478 height 286
drag, startPoint x: 597, startPoint y: 269, endPoint x: 572, endPoint y: 293, distance: 34.7
click at [596, 270] on div "Select a reason" at bounding box center [701, 278] width 461 height 18
click at [539, 334] on button "Save" at bounding box center [526, 339] width 130 height 51
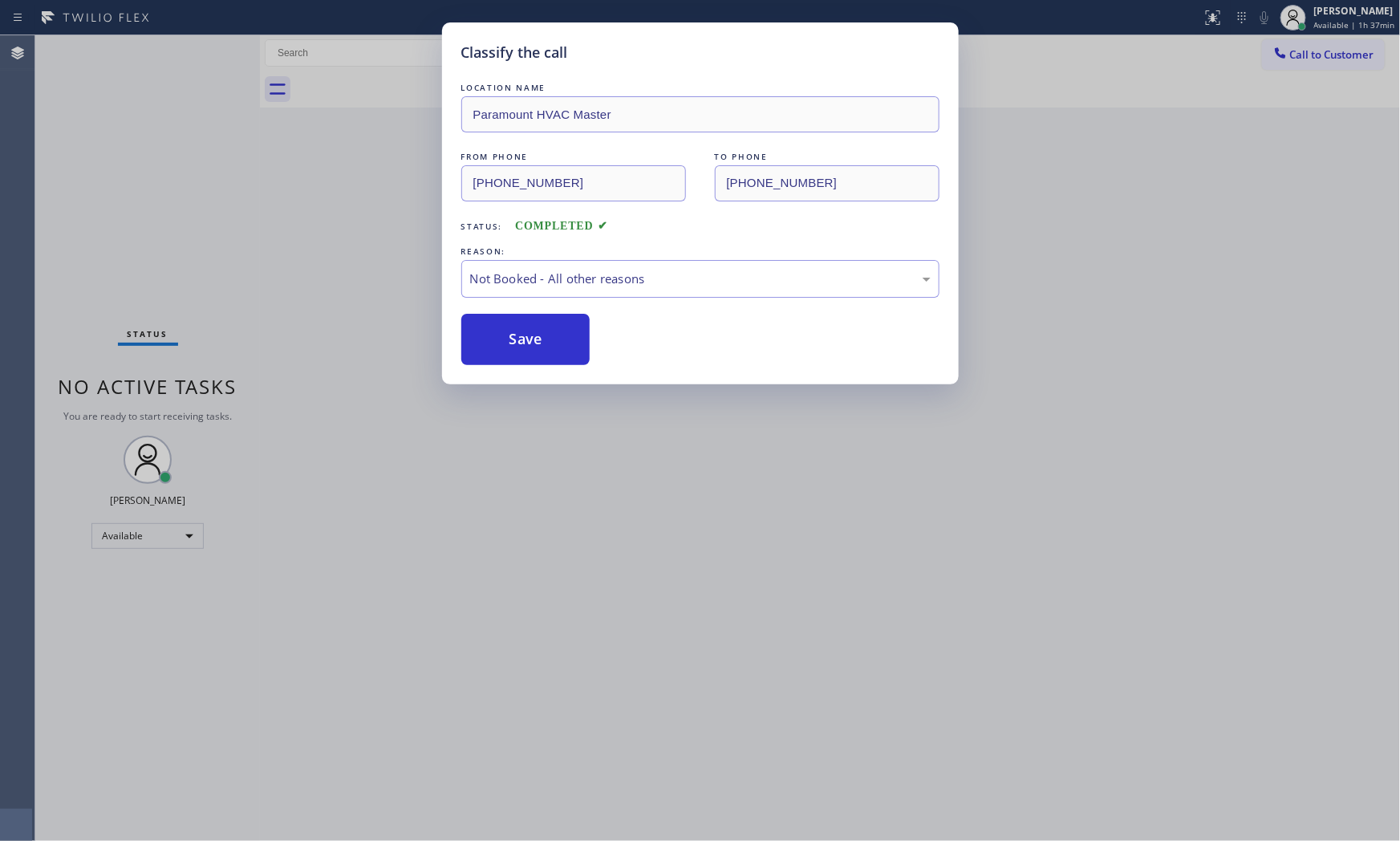
drag, startPoint x: 539, startPoint y: 334, endPoint x: 854, endPoint y: 110, distance: 386.5
click at [543, 330] on button "Save" at bounding box center [526, 339] width 130 height 51
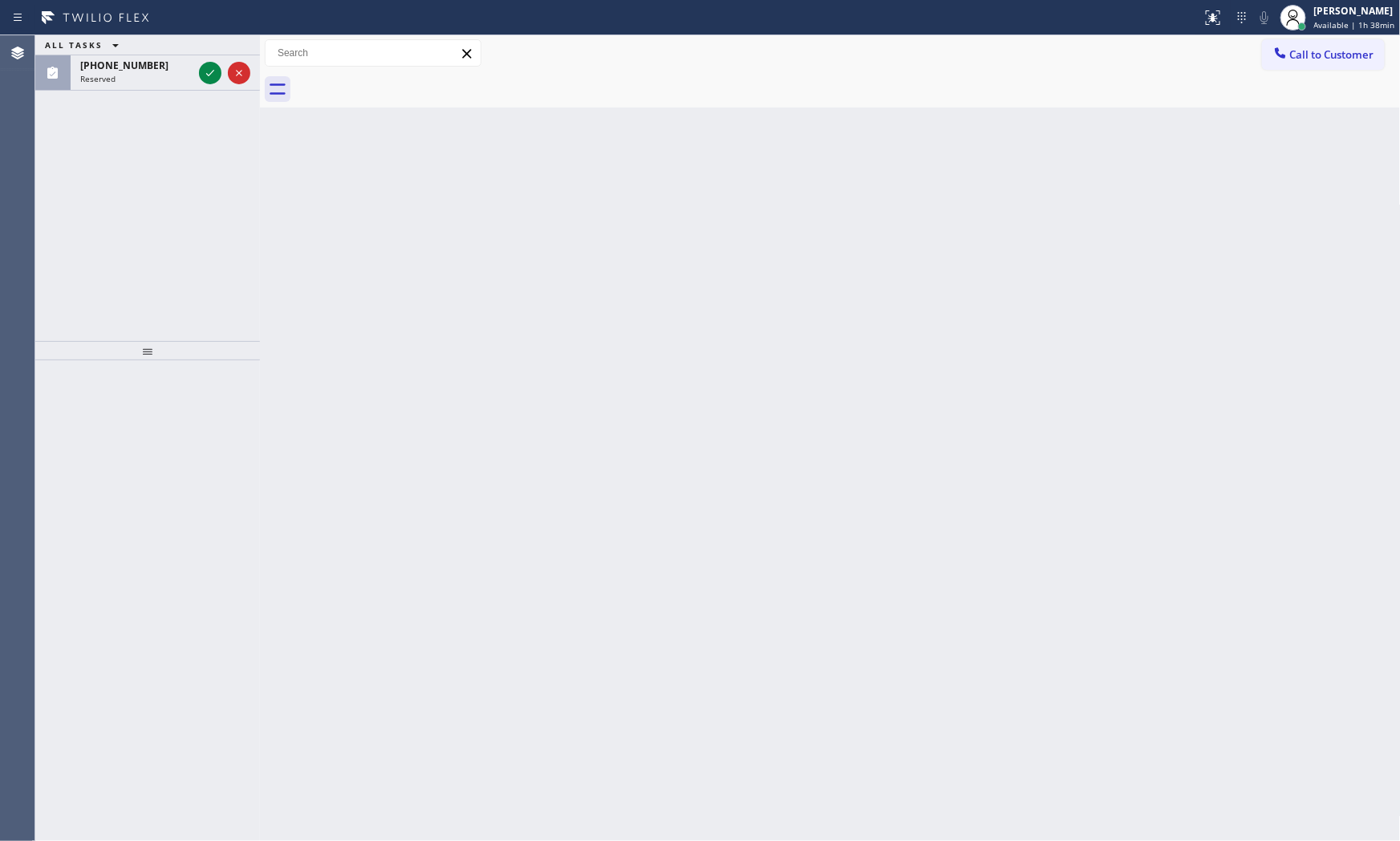
click at [161, 54] on div "ALL TASKS ALL TASKS ACTIVE TASKS TASKS IN WRAP UP" at bounding box center [148, 45] width 224 height 20
click at [190, 70] on div "[PHONE_NUMBER]" at bounding box center [136, 65] width 112 height 14
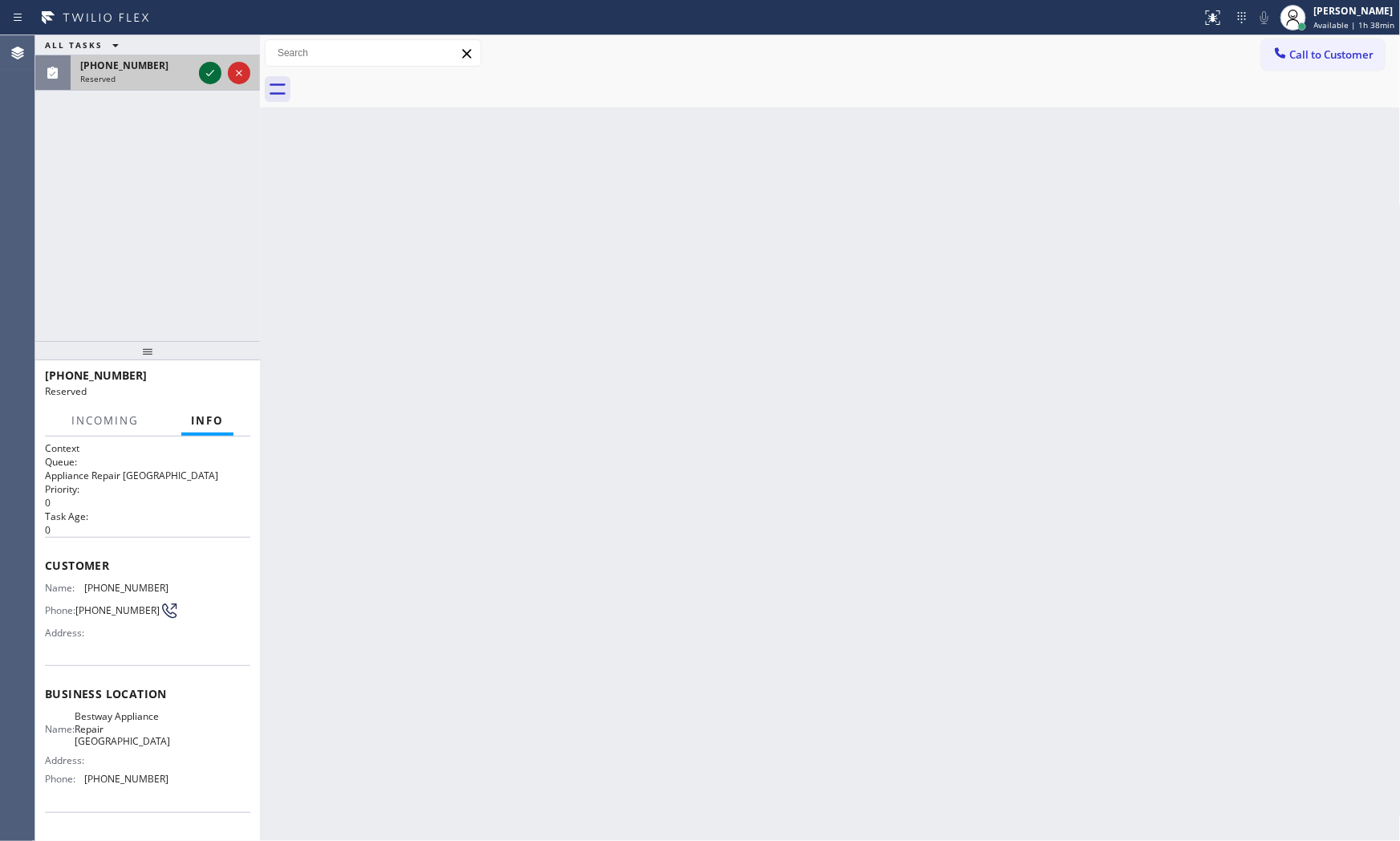
click at [217, 72] on icon at bounding box center [210, 73] width 19 height 19
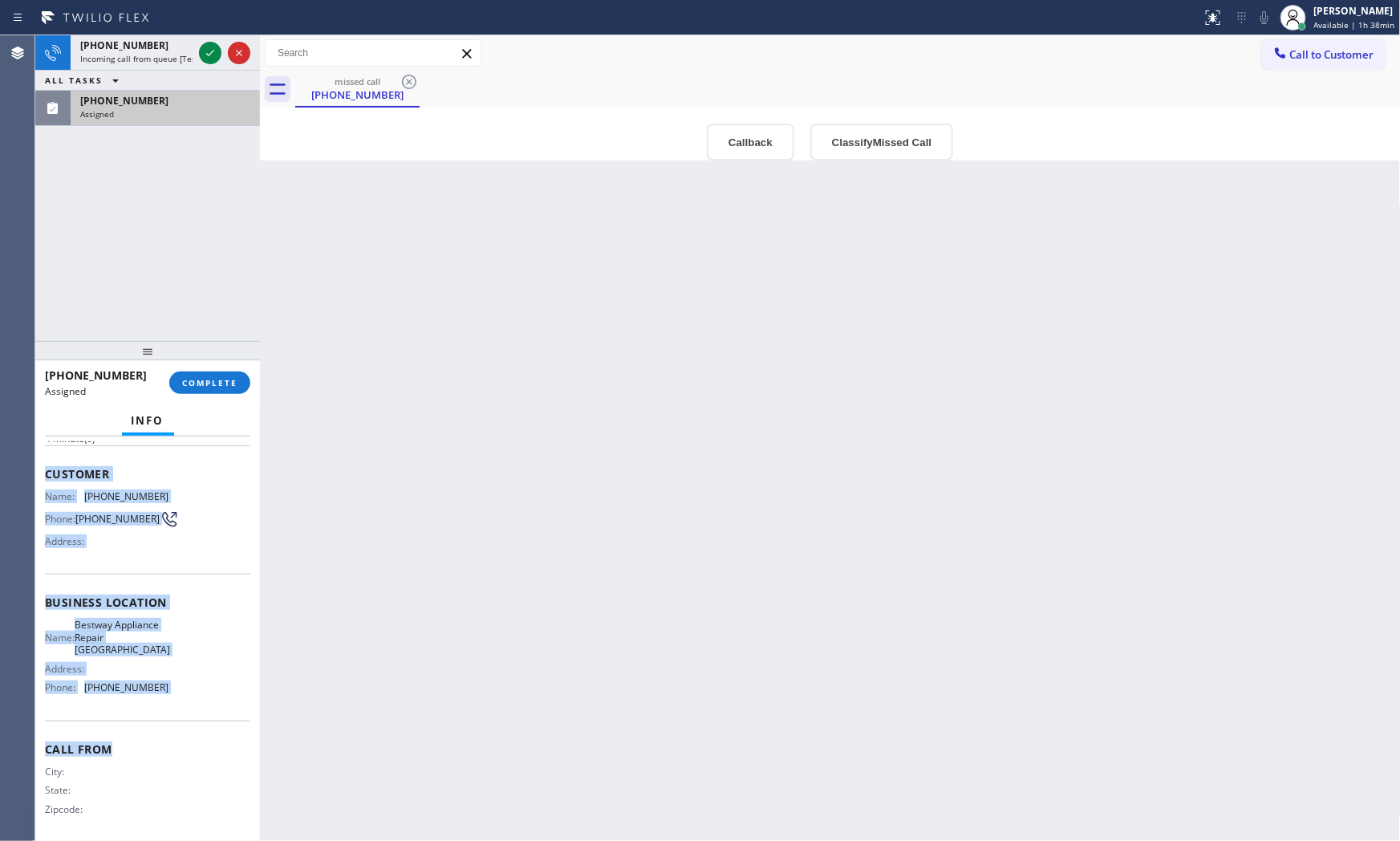
scroll to position [99, 0]
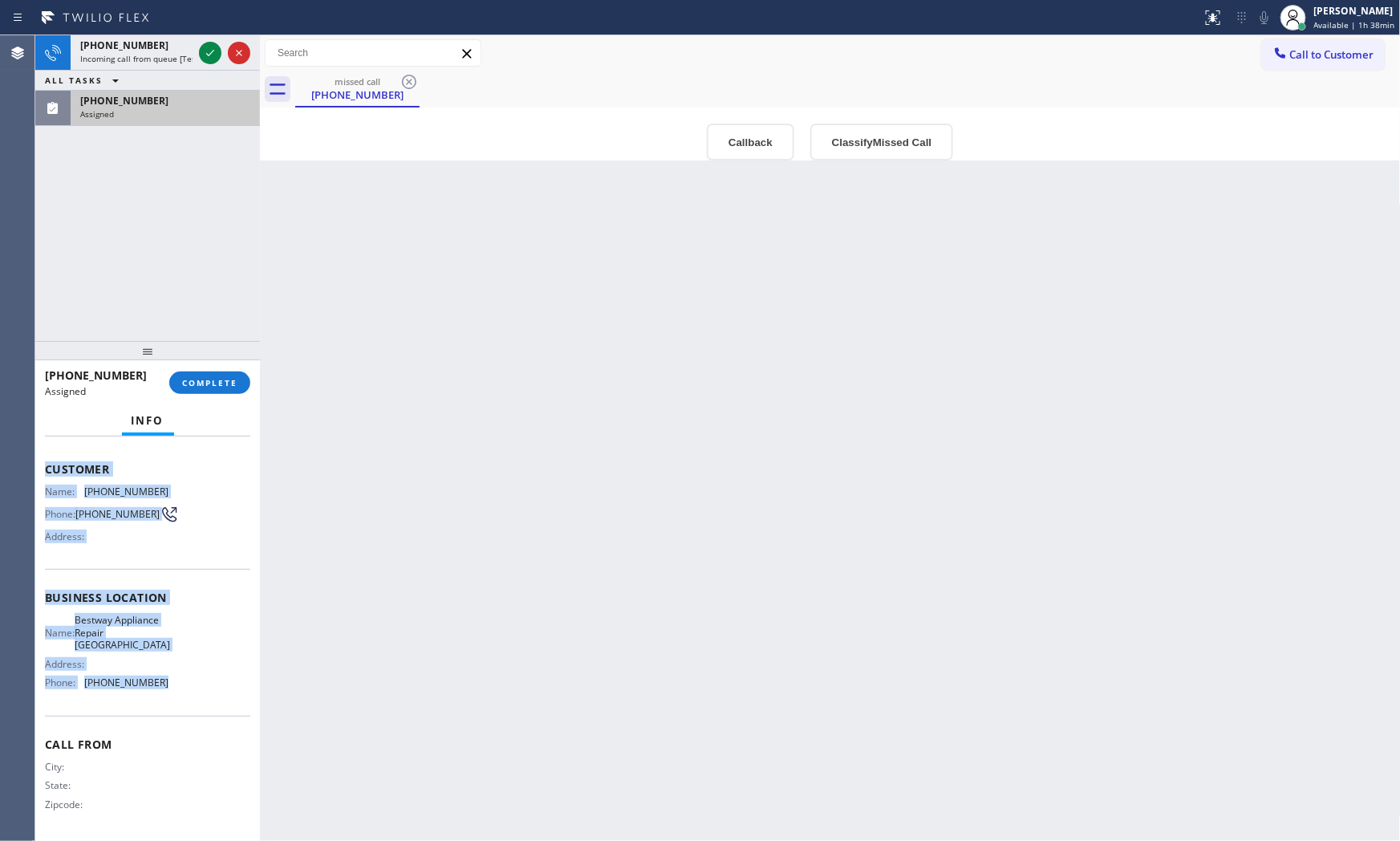
drag, startPoint x: 40, startPoint y: 558, endPoint x: 183, endPoint y: 692, distance: 196.0
click at [183, 692] on div "Context Queue: Appliance Repair High End Priority: 0 Task Age: [DEMOGRAPHIC_DAT…" at bounding box center [148, 639] width 224 height 405
copy div "Customer Name: [PHONE_NUMBER] Phone: [PHONE_NUMBER] Address: Business location …"
click at [215, 53] on icon at bounding box center [210, 53] width 19 height 19
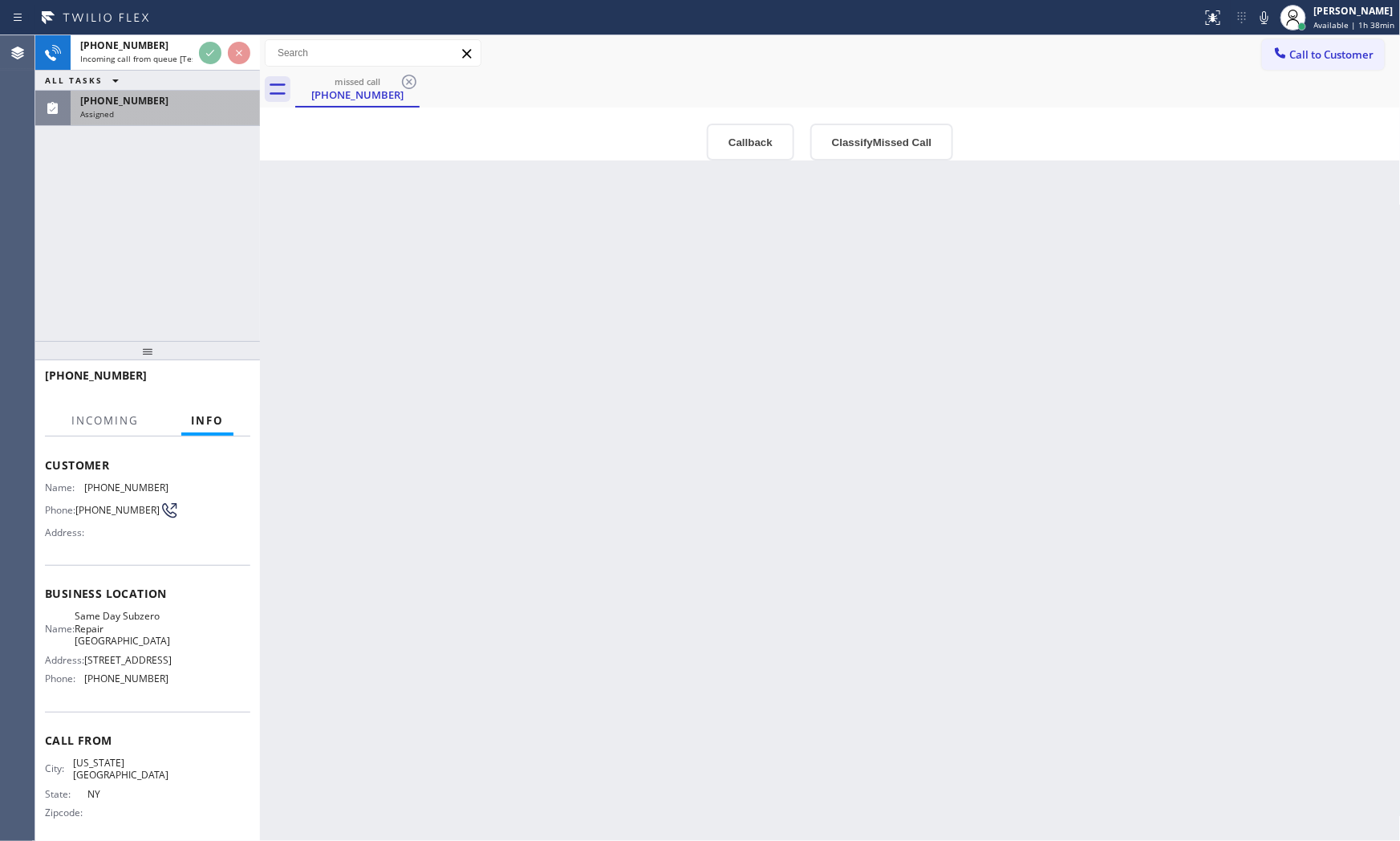
click at [363, 512] on div "Back to Dashboard Change Sender ID Customers Technicians Select a contact Outbo…" at bounding box center [830, 438] width 1141 height 806
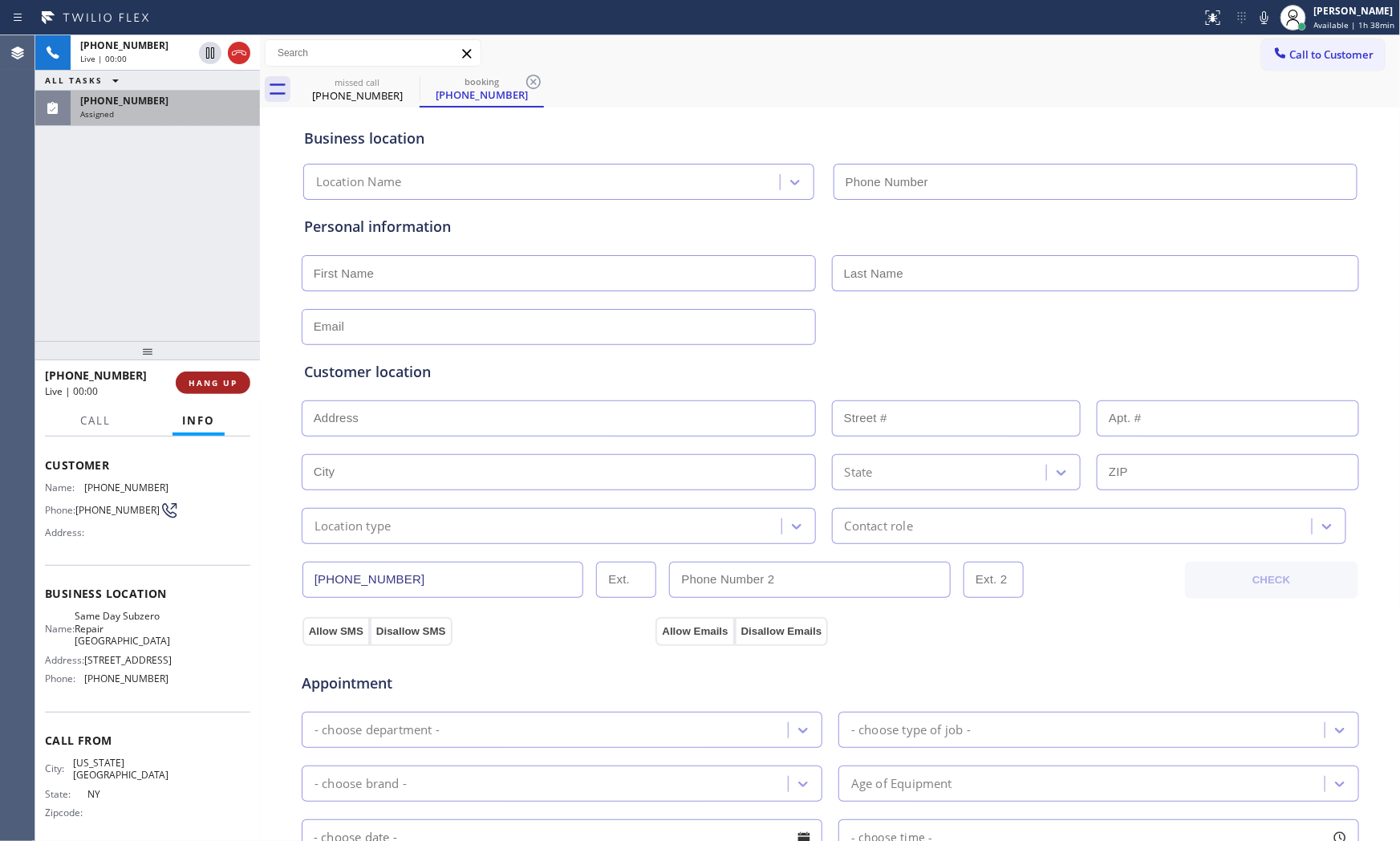
type input "[PHONE_NUMBER]"
click at [233, 390] on button "HANG UP" at bounding box center [213, 383] width 75 height 23
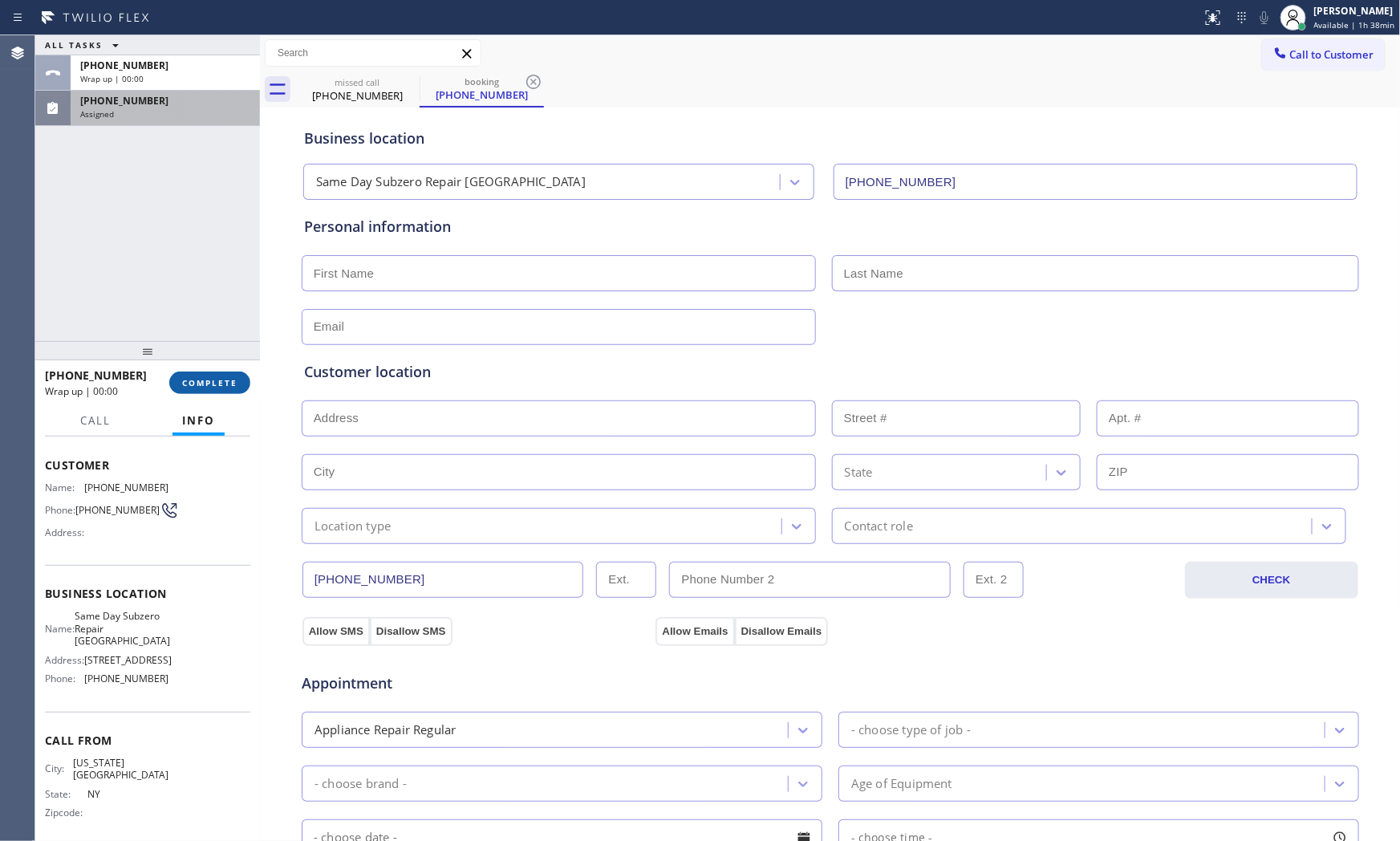
click at [238, 374] on button "COMPLETE" at bounding box center [210, 383] width 81 height 23
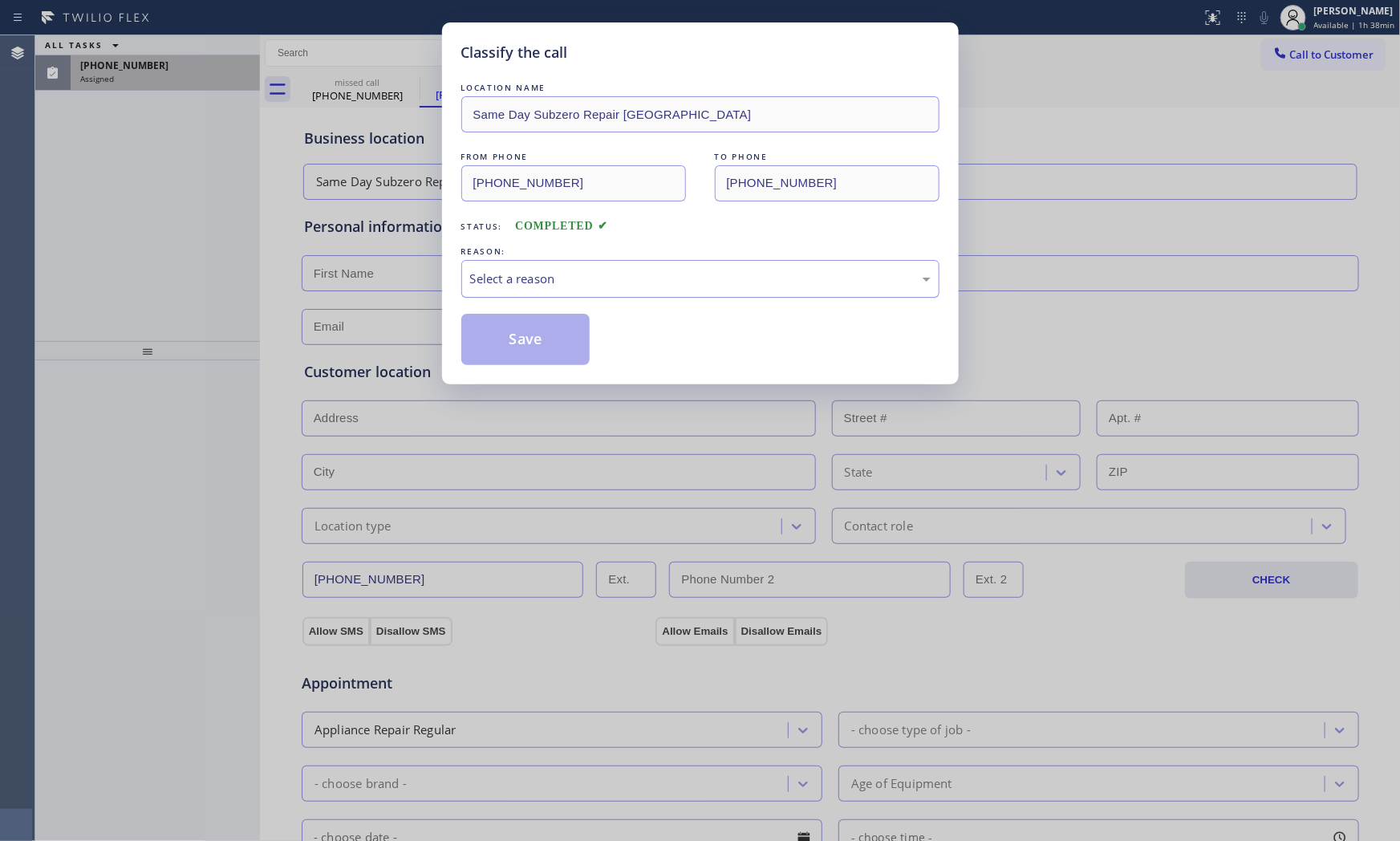
click at [555, 297] on div "Select a reason" at bounding box center [701, 278] width 478 height 37
click at [548, 342] on button "Save" at bounding box center [526, 339] width 130 height 51
click at [547, 342] on button "Save" at bounding box center [526, 339] width 130 height 51
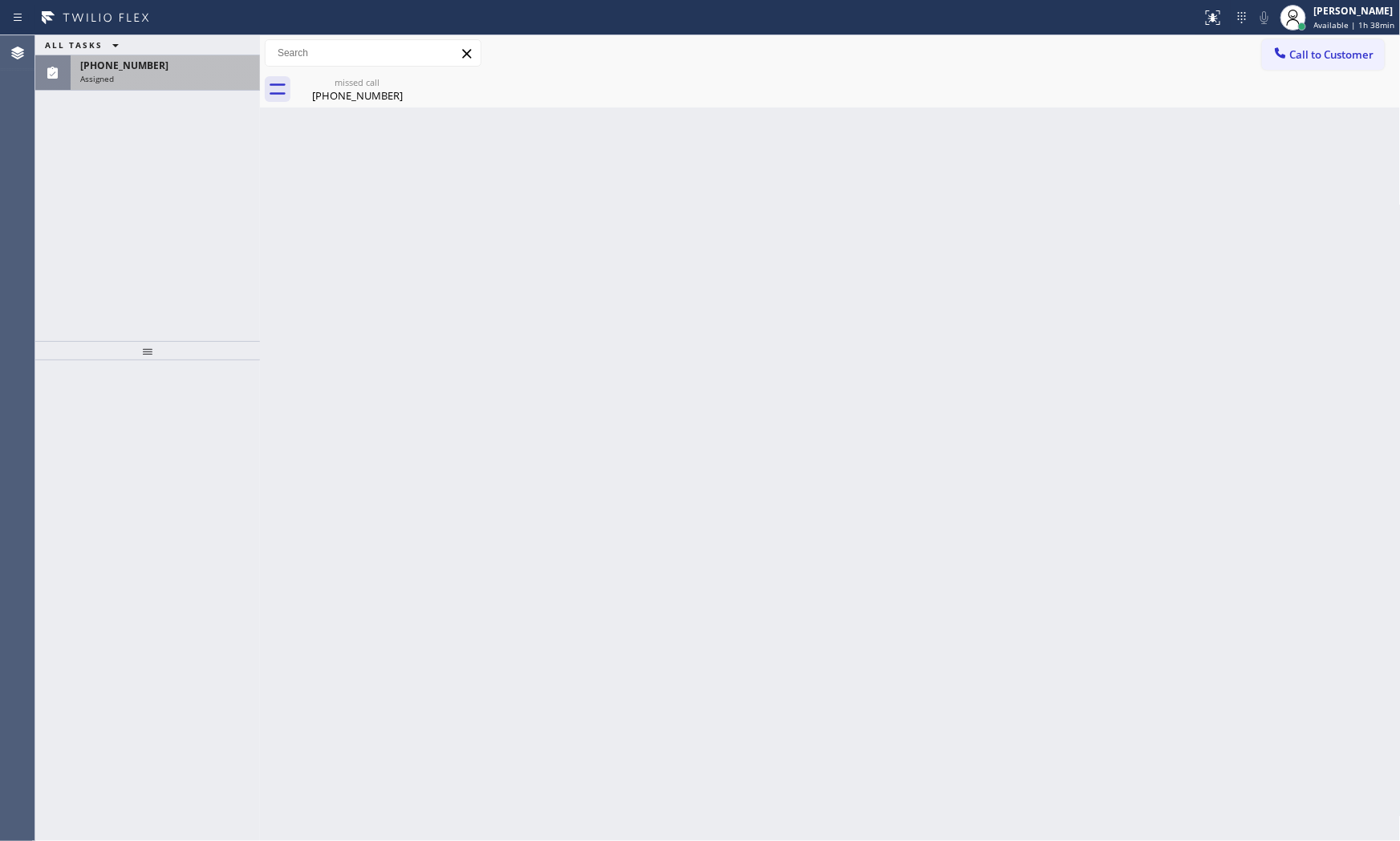
click at [212, 64] on div "[PHONE_NUMBER]" at bounding box center [165, 65] width 170 height 14
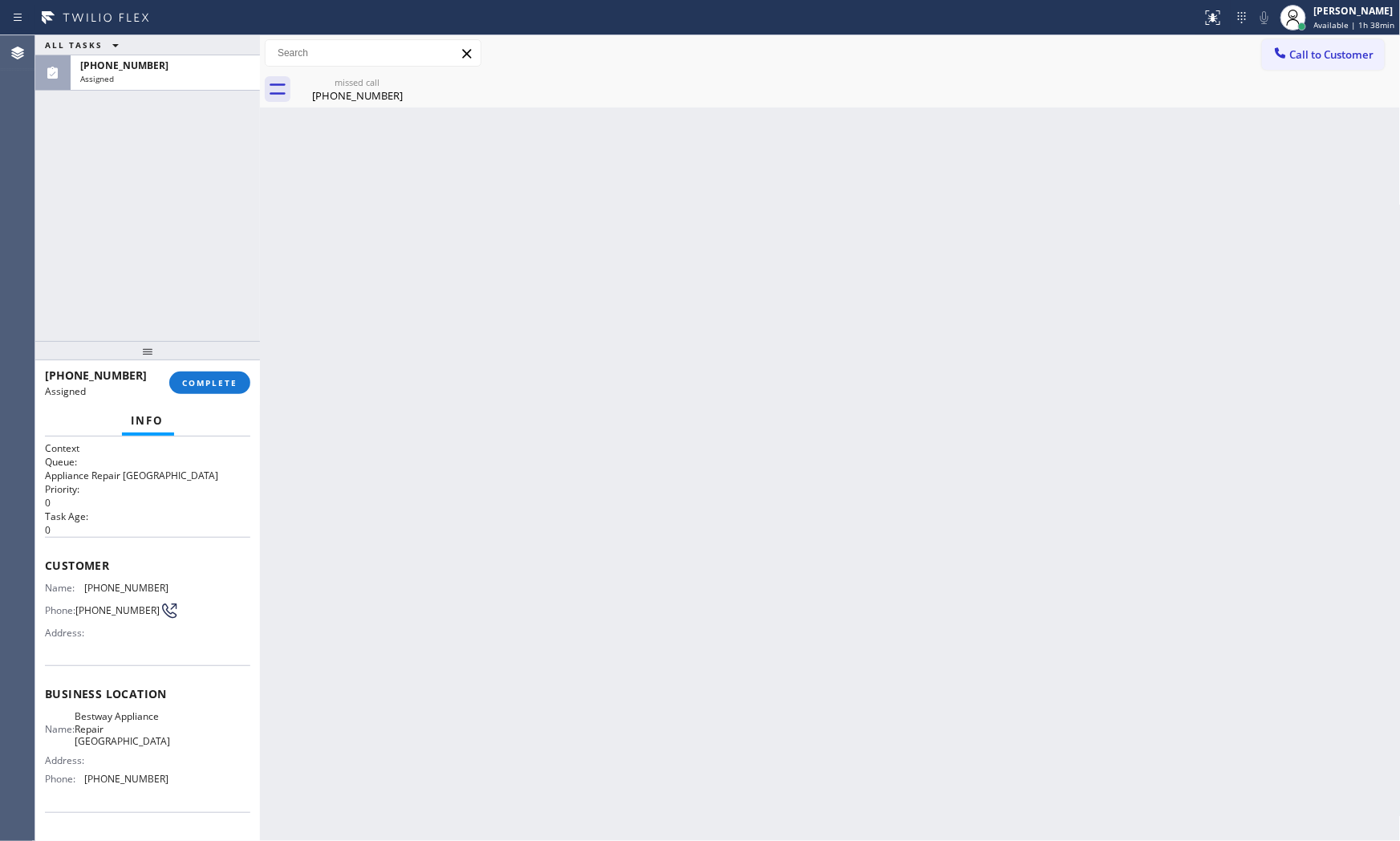
click at [206, 360] on div at bounding box center [148, 350] width 224 height 19
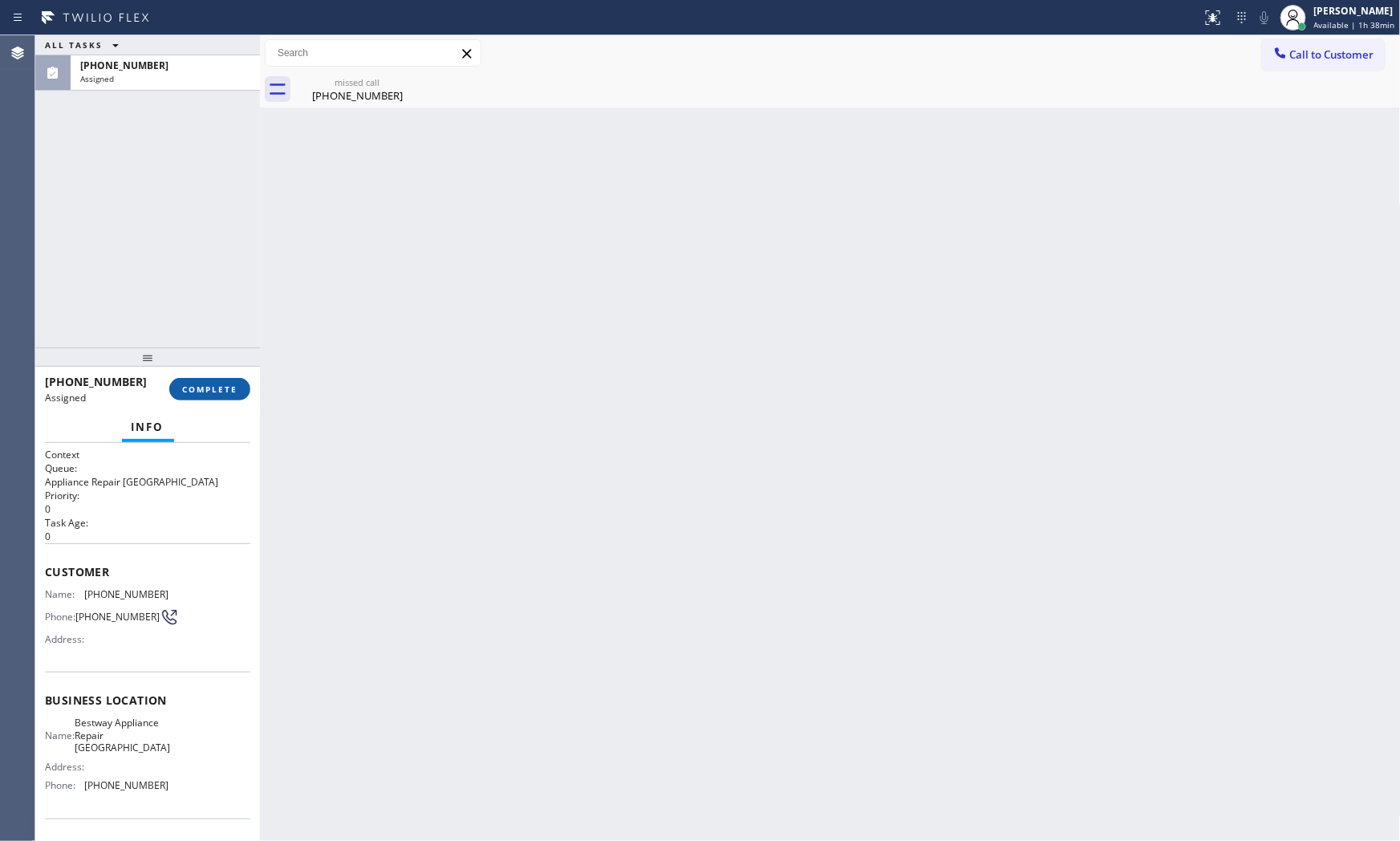
click at [212, 382] on button "COMPLETE" at bounding box center [210, 390] width 81 height 23
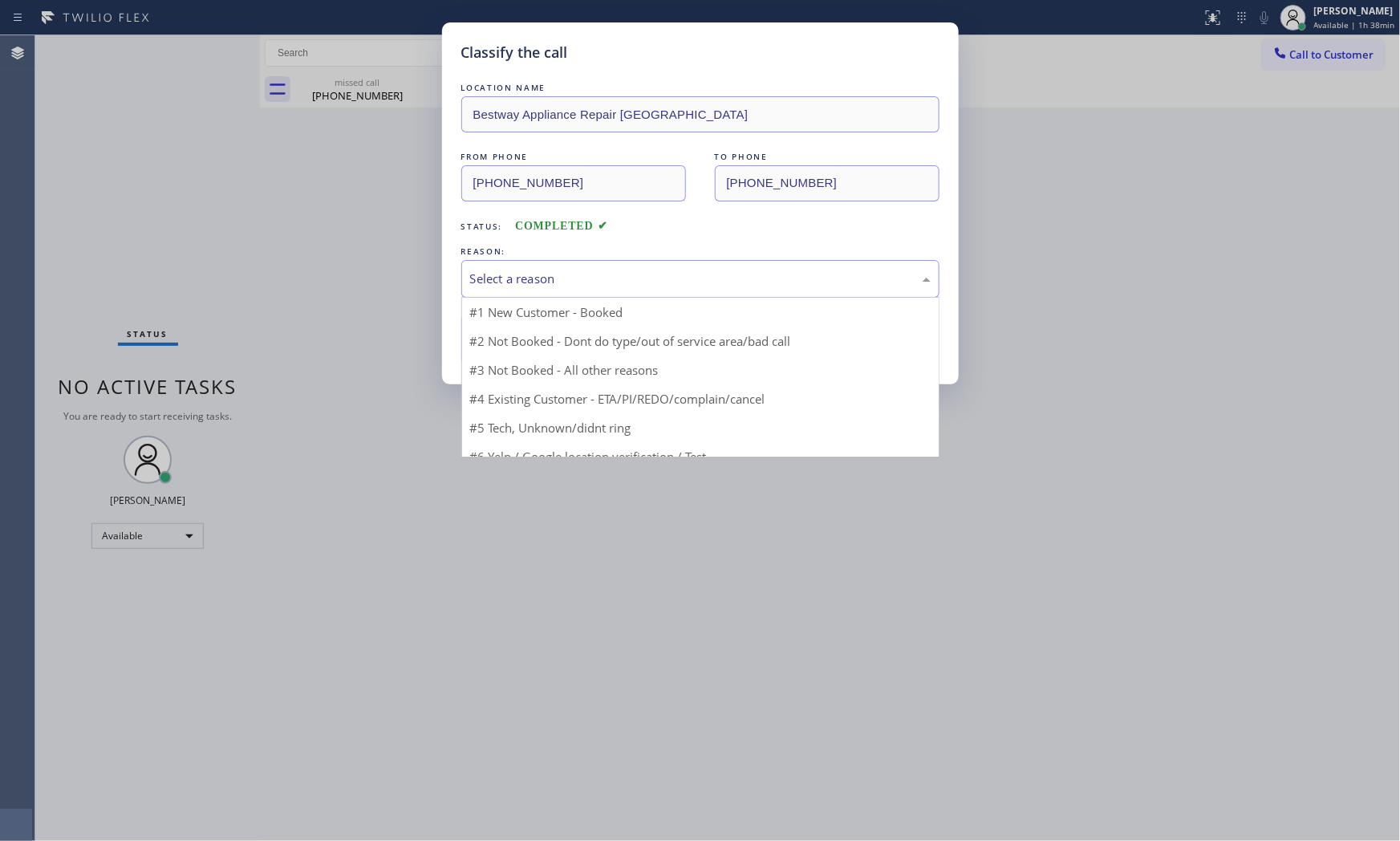
click at [504, 294] on div "Select a reason" at bounding box center [701, 278] width 478 height 37
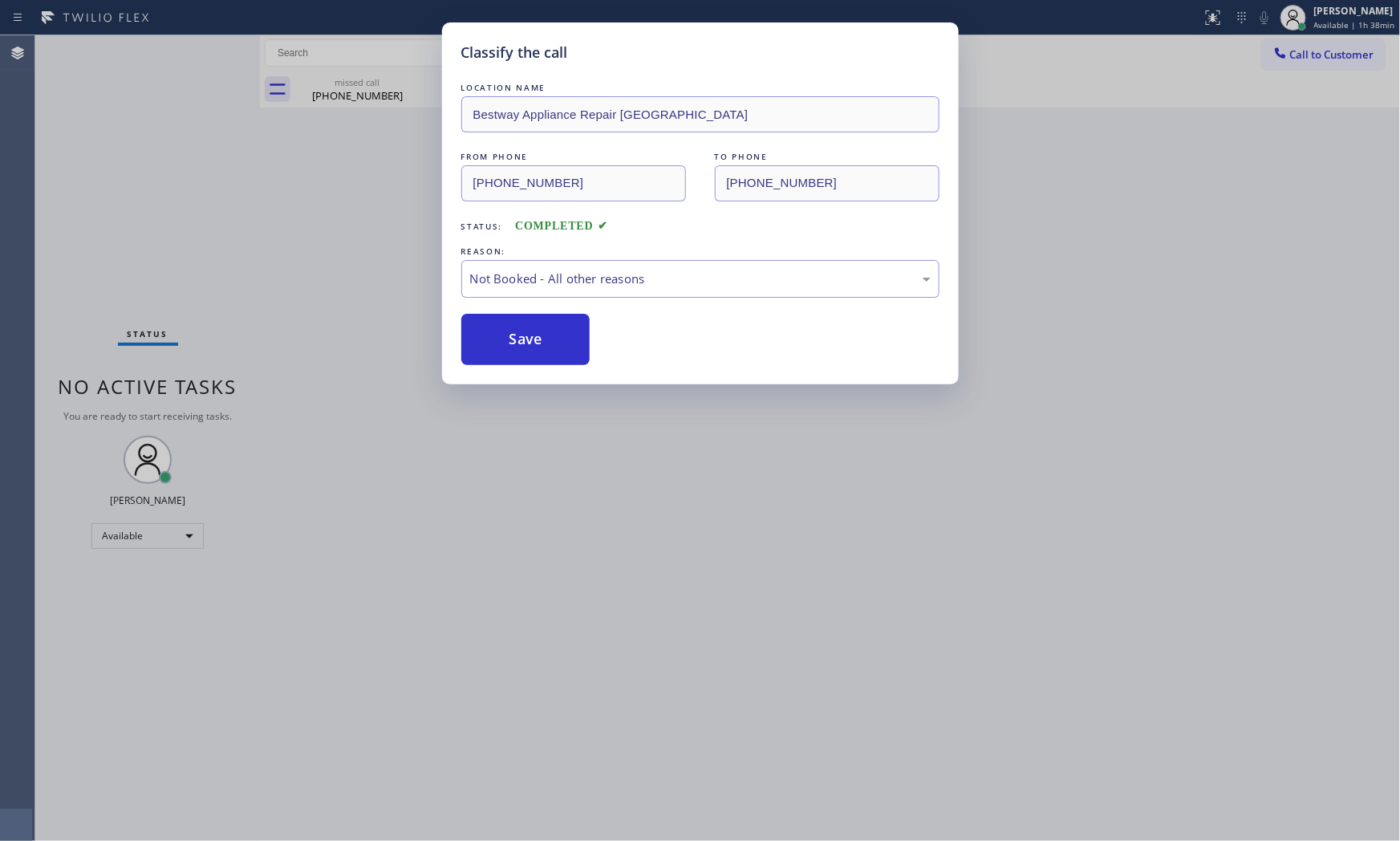
click at [498, 337] on button "Save" at bounding box center [526, 339] width 130 height 51
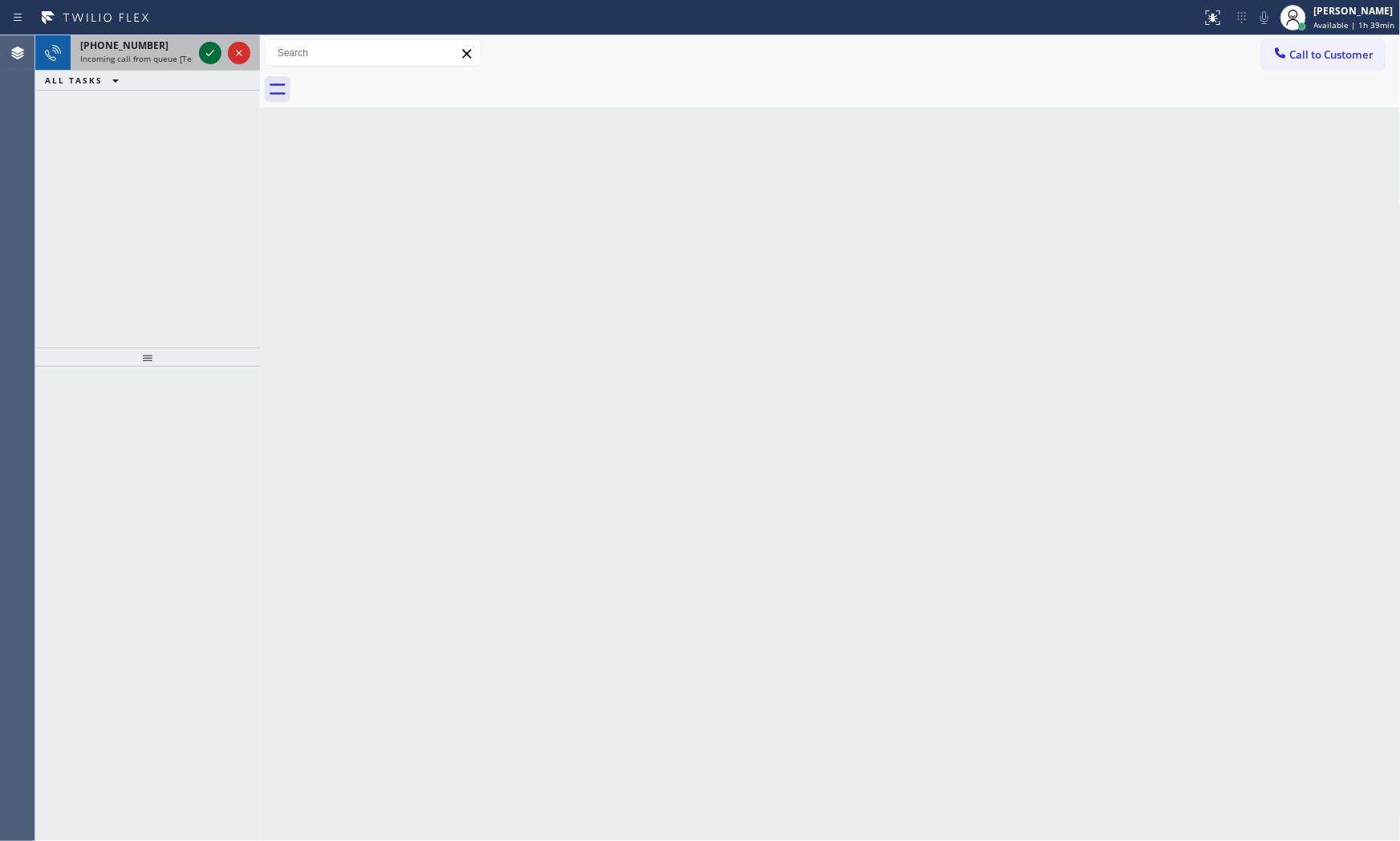
click at [206, 58] on icon at bounding box center [210, 53] width 19 height 19
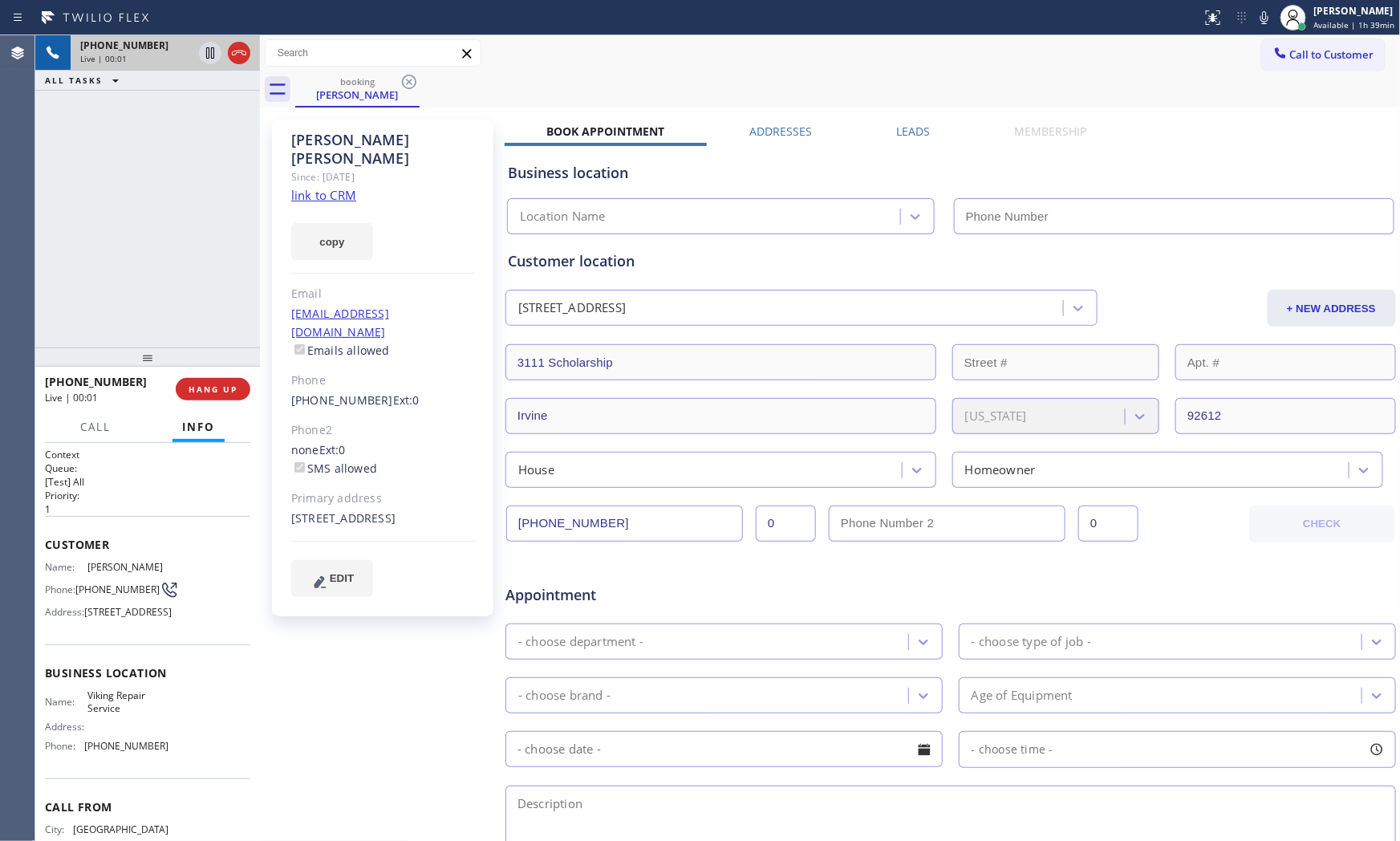
type input "[PHONE_NUMBER]"
click at [345, 187] on link "link to CRM" at bounding box center [323, 195] width 65 height 16
click at [1255, 17] on icon at bounding box center [1264, 17] width 19 height 19
click at [203, 43] on icon at bounding box center [210, 53] width 19 height 19
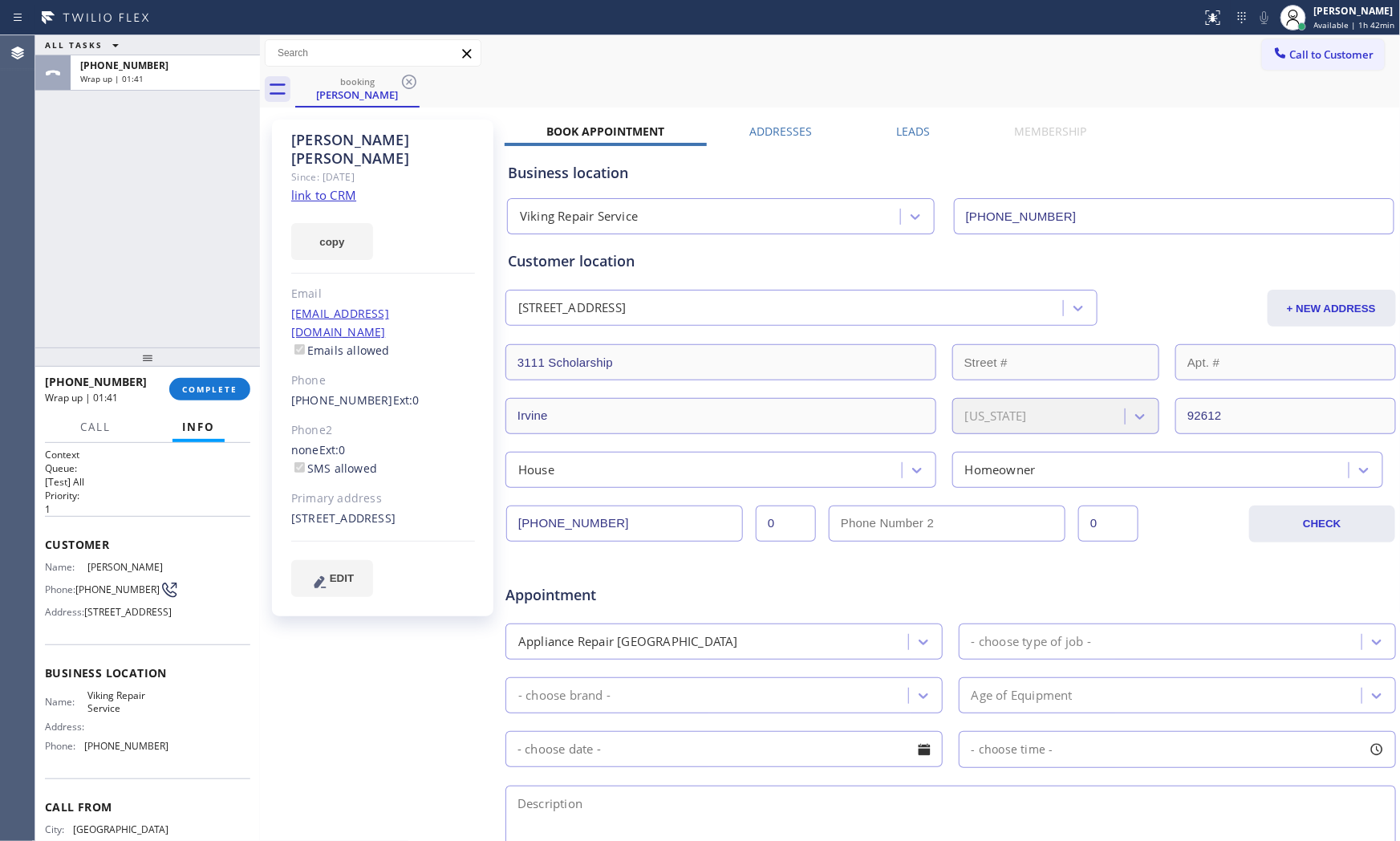
click at [190, 402] on div "[PHONE_NUMBER] Wrap up | 01:41 COMPLETE" at bounding box center [148, 390] width 205 height 42
click at [227, 398] on button "COMPLETE" at bounding box center [210, 390] width 81 height 23
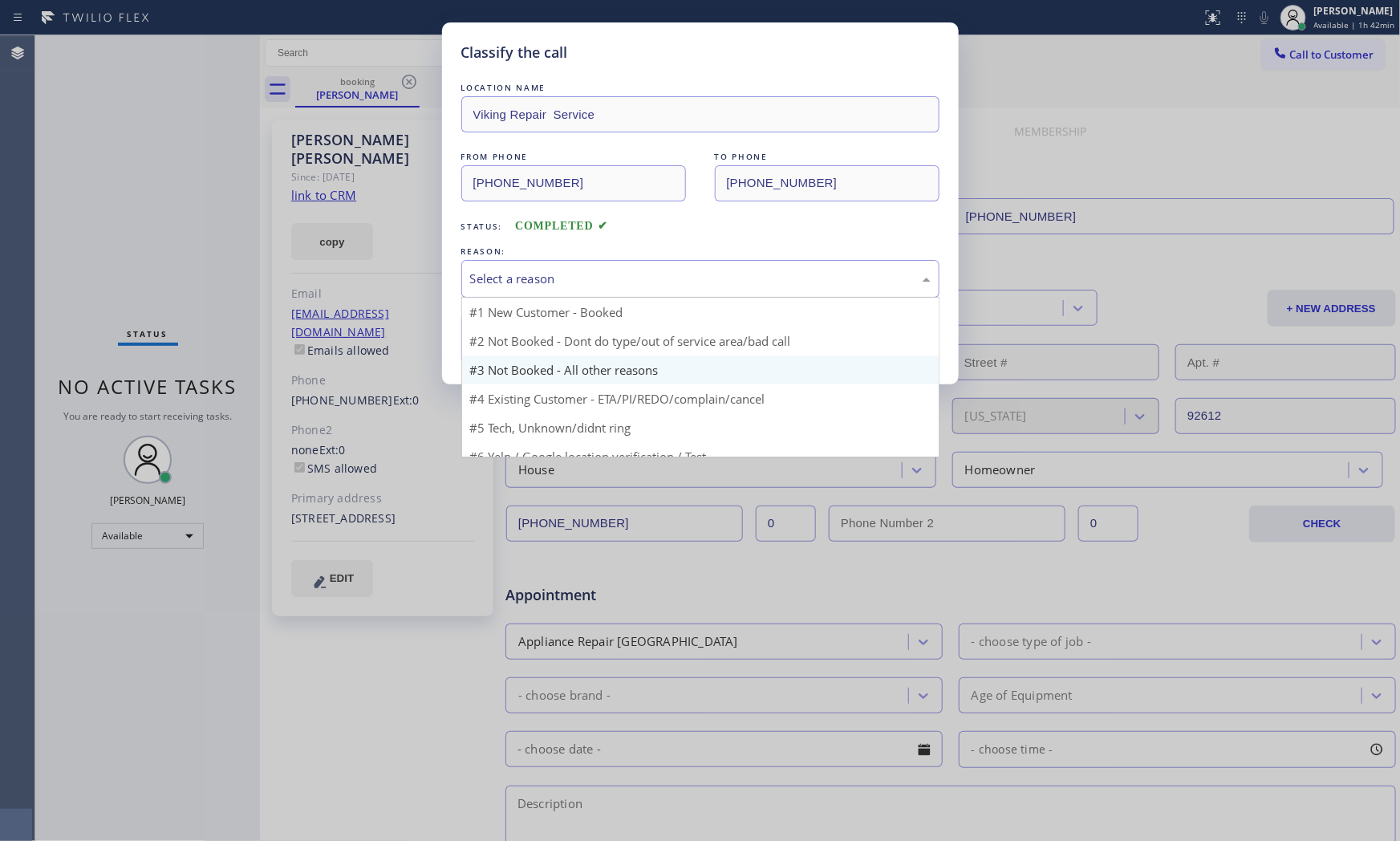
drag, startPoint x: 546, startPoint y: 283, endPoint x: 555, endPoint y: 333, distance: 50.8
click at [549, 289] on div "Select a reason" at bounding box center [701, 278] width 478 height 37
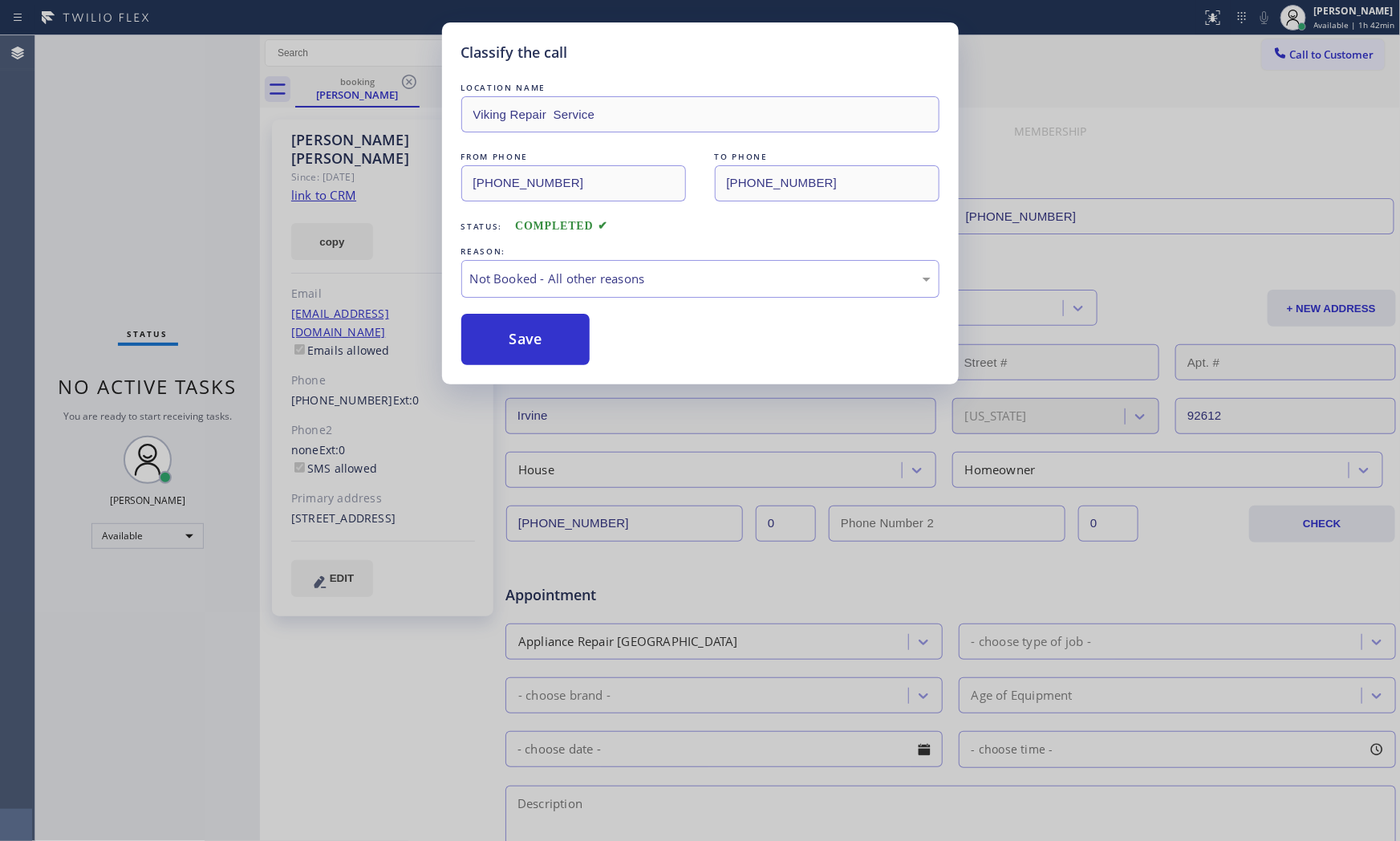
click at [555, 333] on button "Save" at bounding box center [526, 339] width 130 height 51
click at [552, 332] on button "Save" at bounding box center [526, 339] width 130 height 51
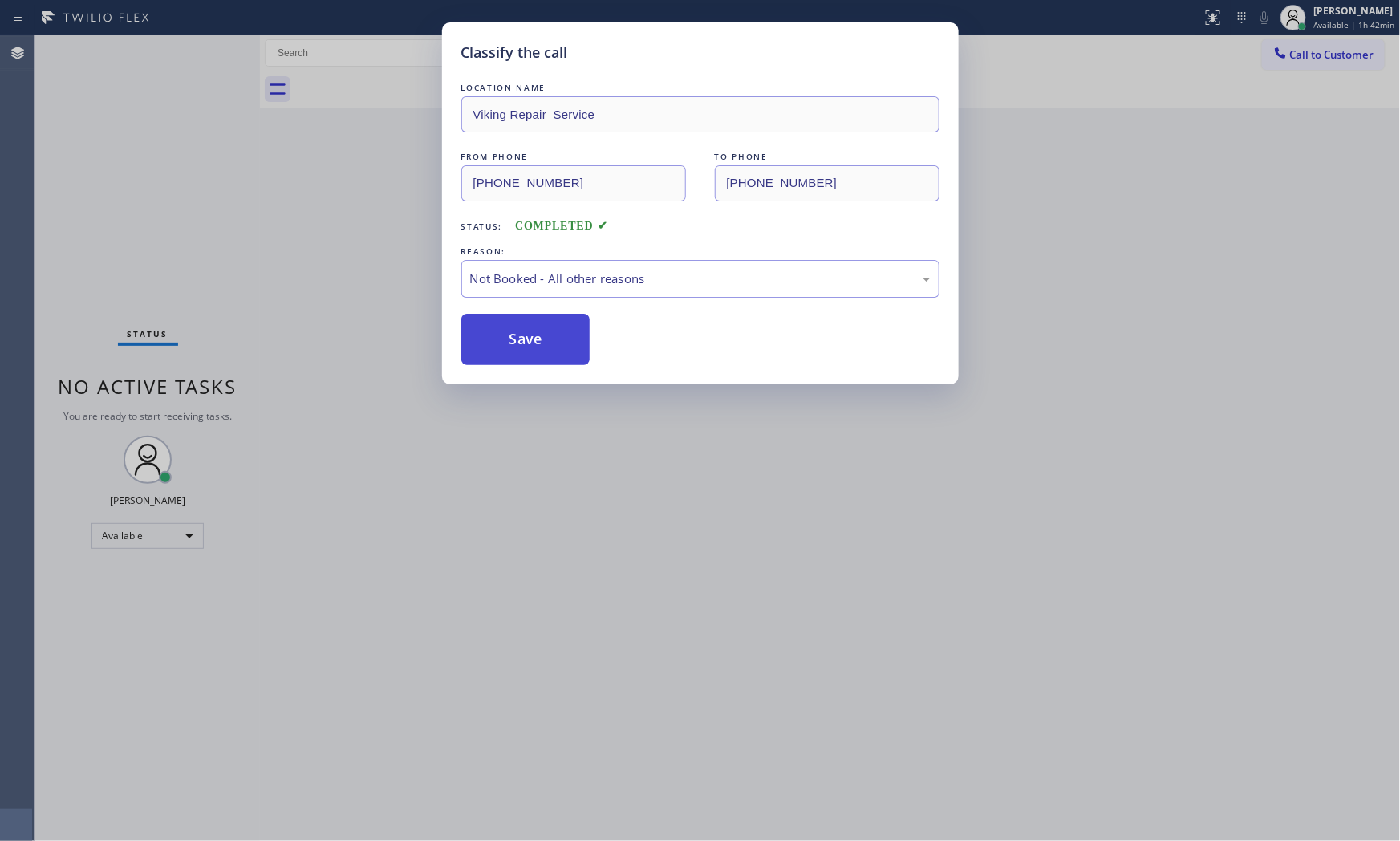
click at [552, 332] on button "Save" at bounding box center [526, 339] width 130 height 51
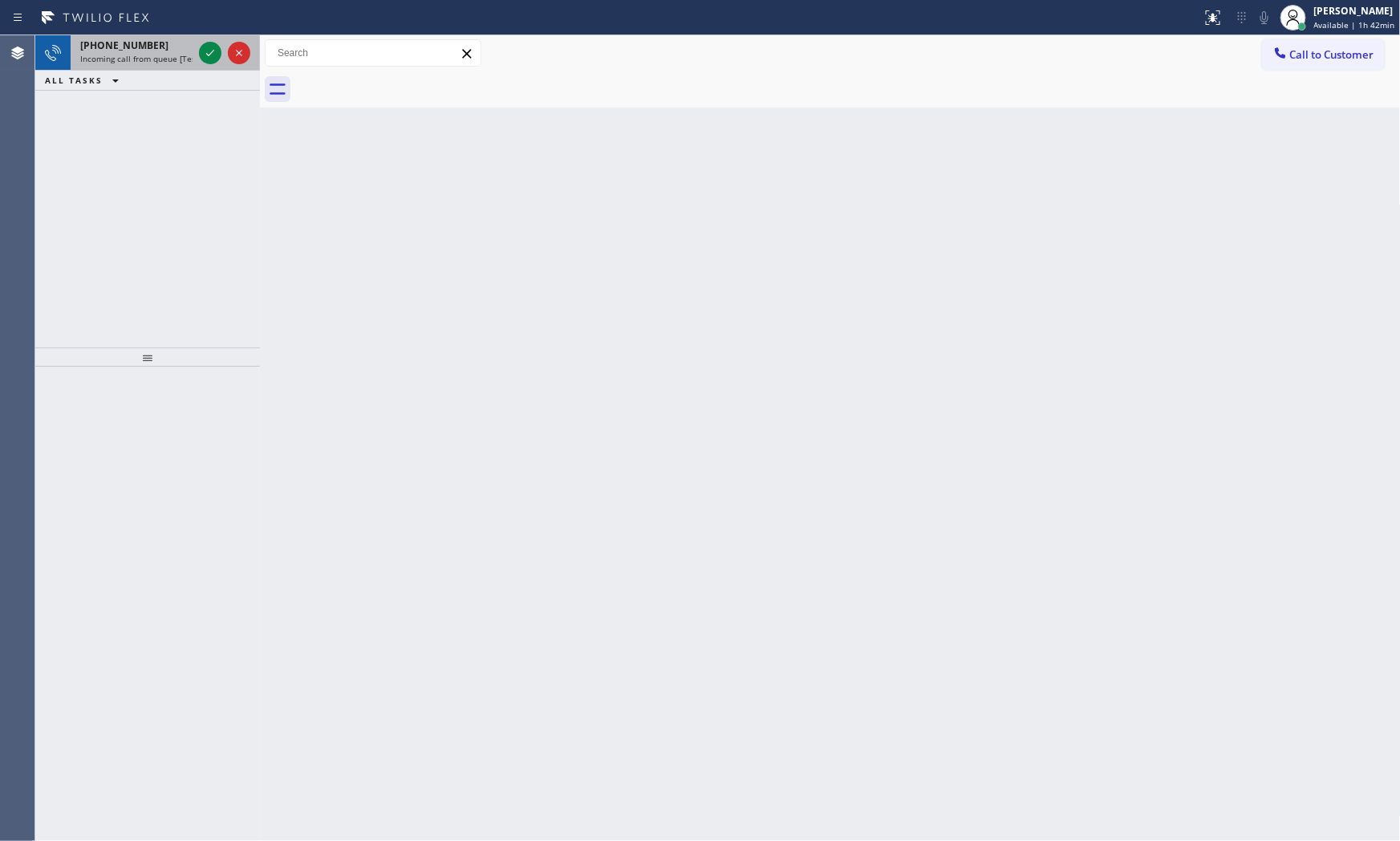
click at [150, 67] on div "[PHONE_NUMBER] Incoming call from queue [Test] All" at bounding box center [133, 53] width 125 height 36
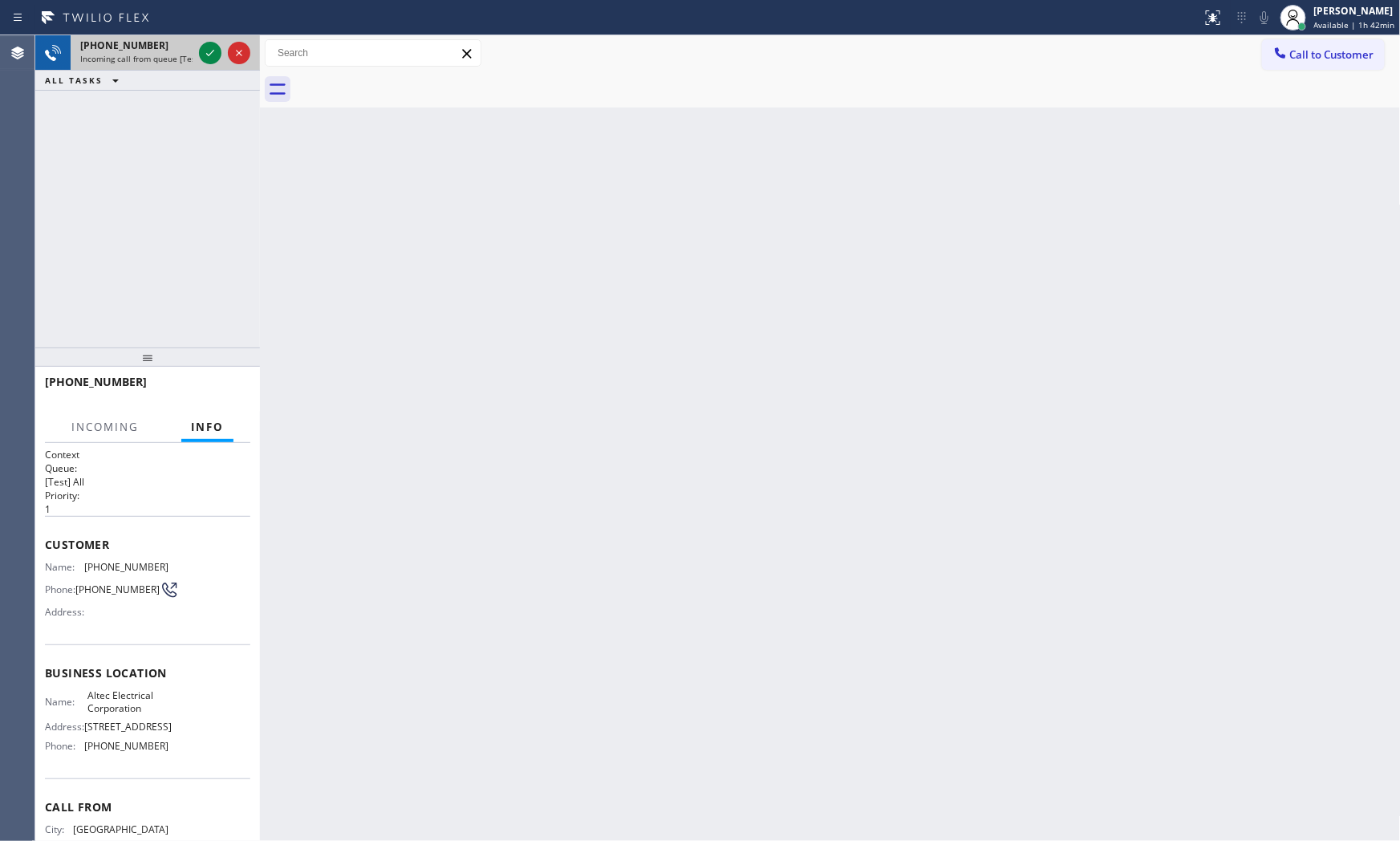
click at [209, 40] on div at bounding box center [224, 53] width 57 height 36
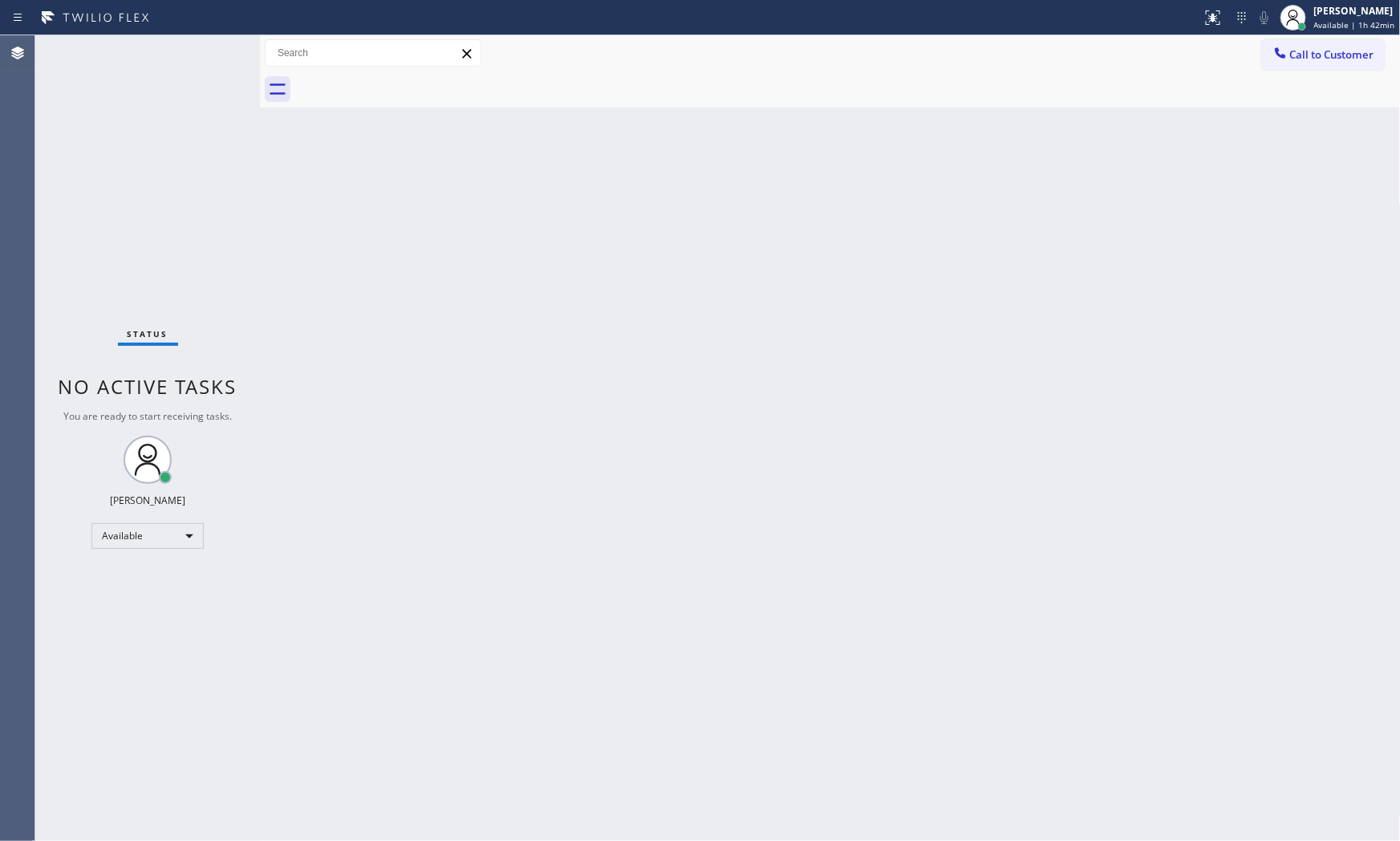
click at [210, 46] on div "Status No active tasks You are ready to start receiving tasks. [PERSON_NAME] Av…" at bounding box center [148, 438] width 224 height 806
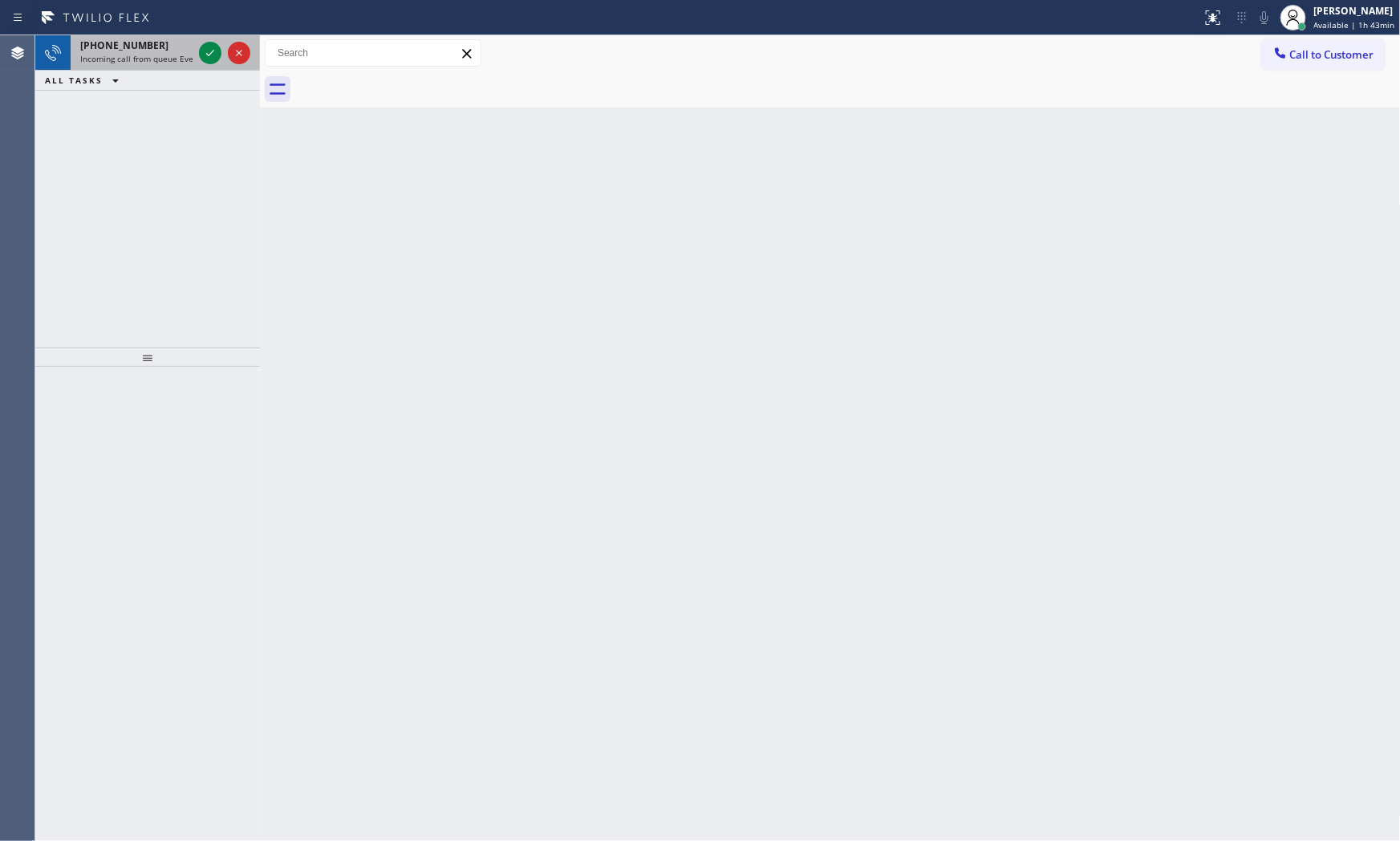
click at [190, 48] on div "[PHONE_NUMBER]" at bounding box center [136, 45] width 112 height 14
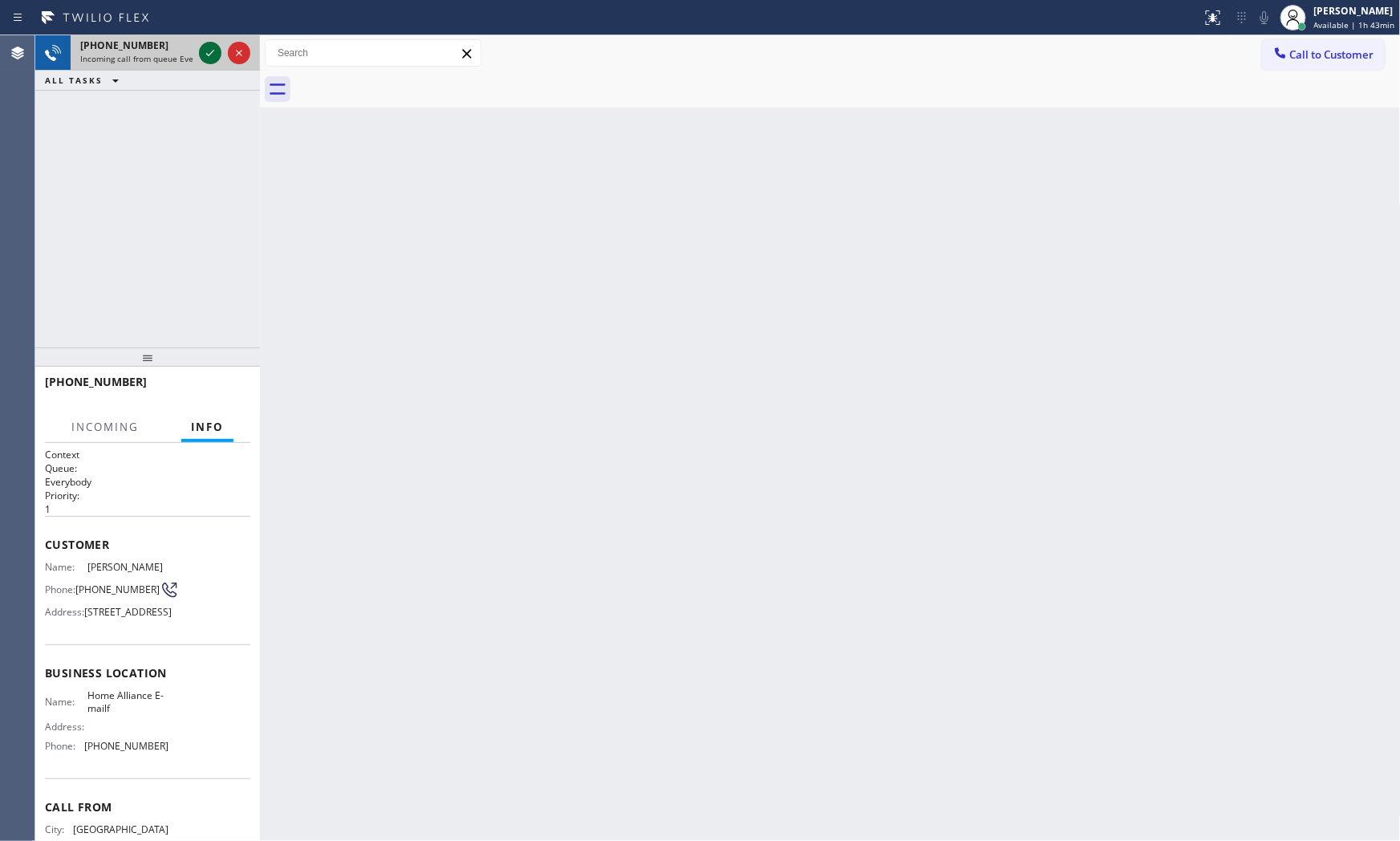
click at [213, 49] on icon at bounding box center [210, 53] width 19 height 19
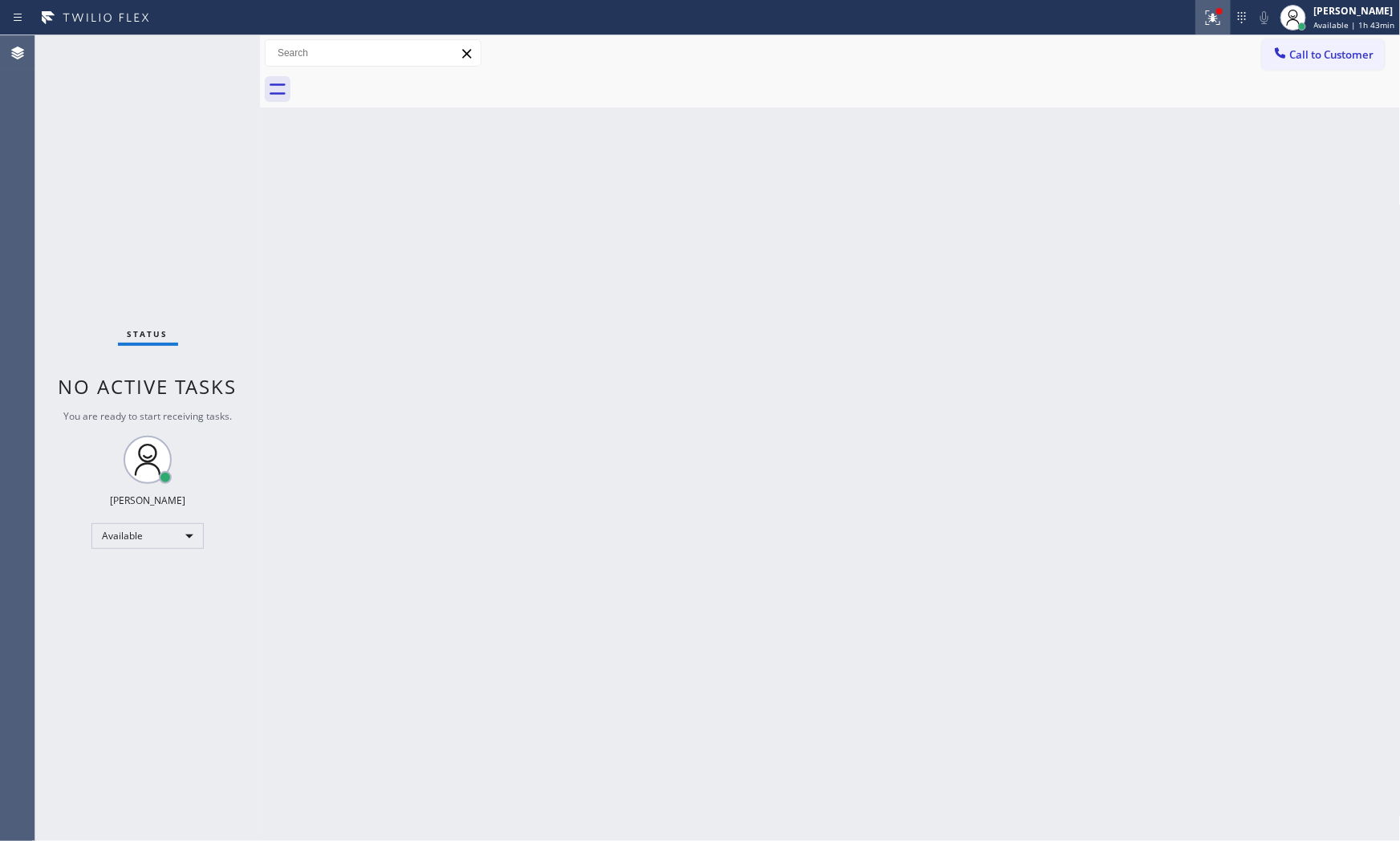
click at [1197, 33] on button at bounding box center [1213, 17] width 36 height 36
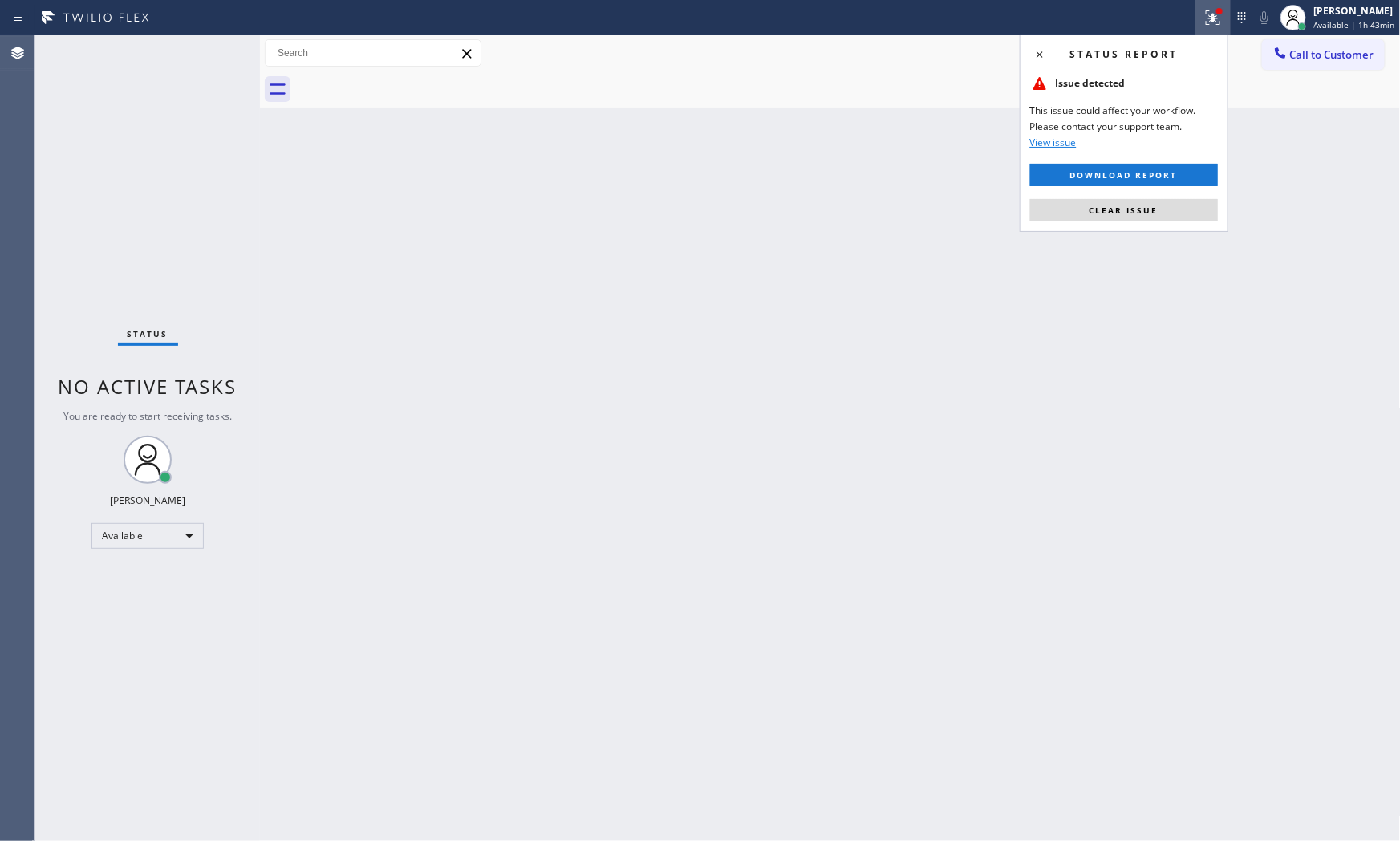
click at [1114, 226] on div "Status report Issue detected This issue could affect your workflow. Please cont…" at bounding box center [1124, 133] width 209 height 197
click at [1114, 213] on span "Clear issue" at bounding box center [1123, 210] width 69 height 11
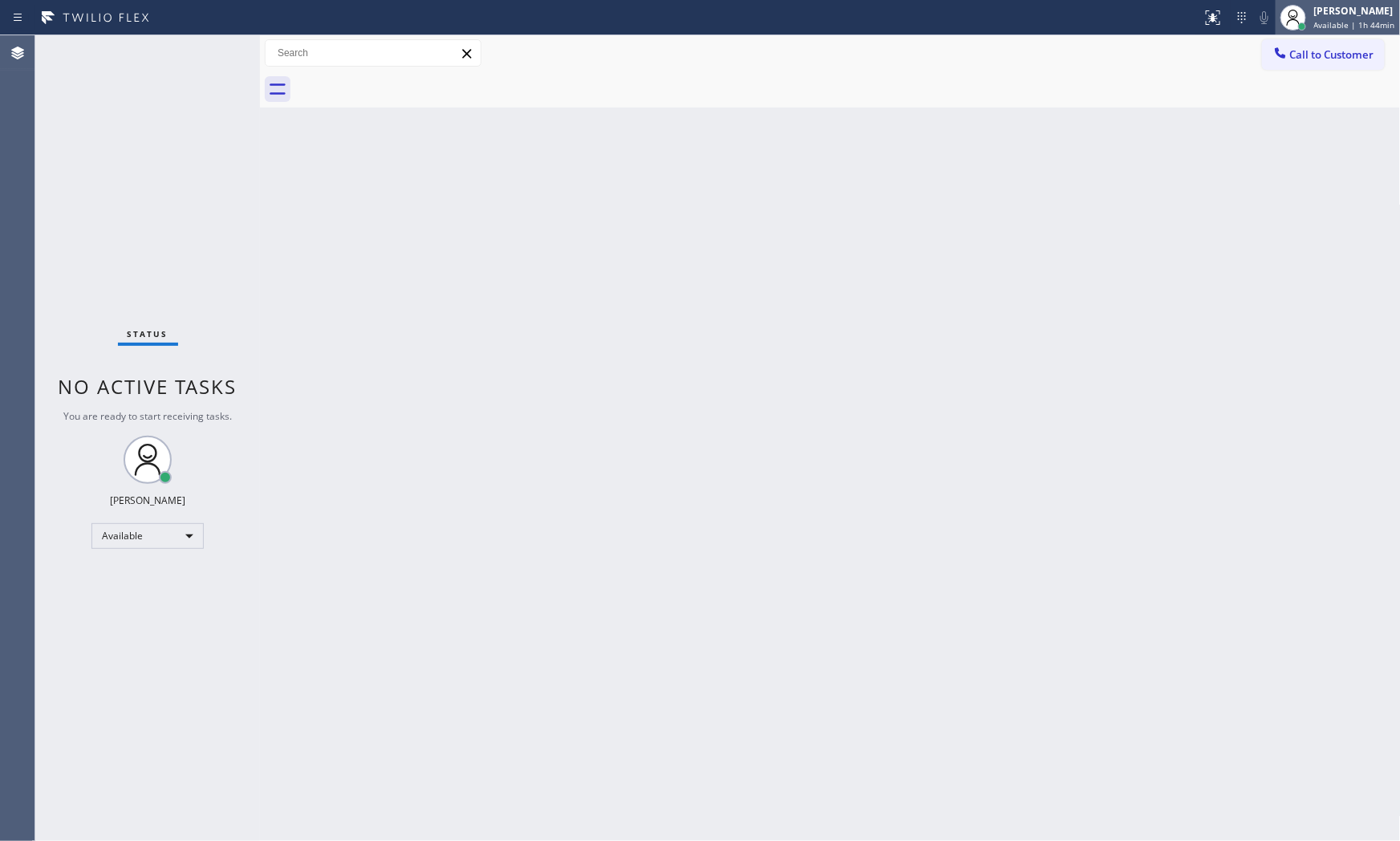
click at [1328, 19] on span "Available | 1h 44min" at bounding box center [1355, 24] width 81 height 11
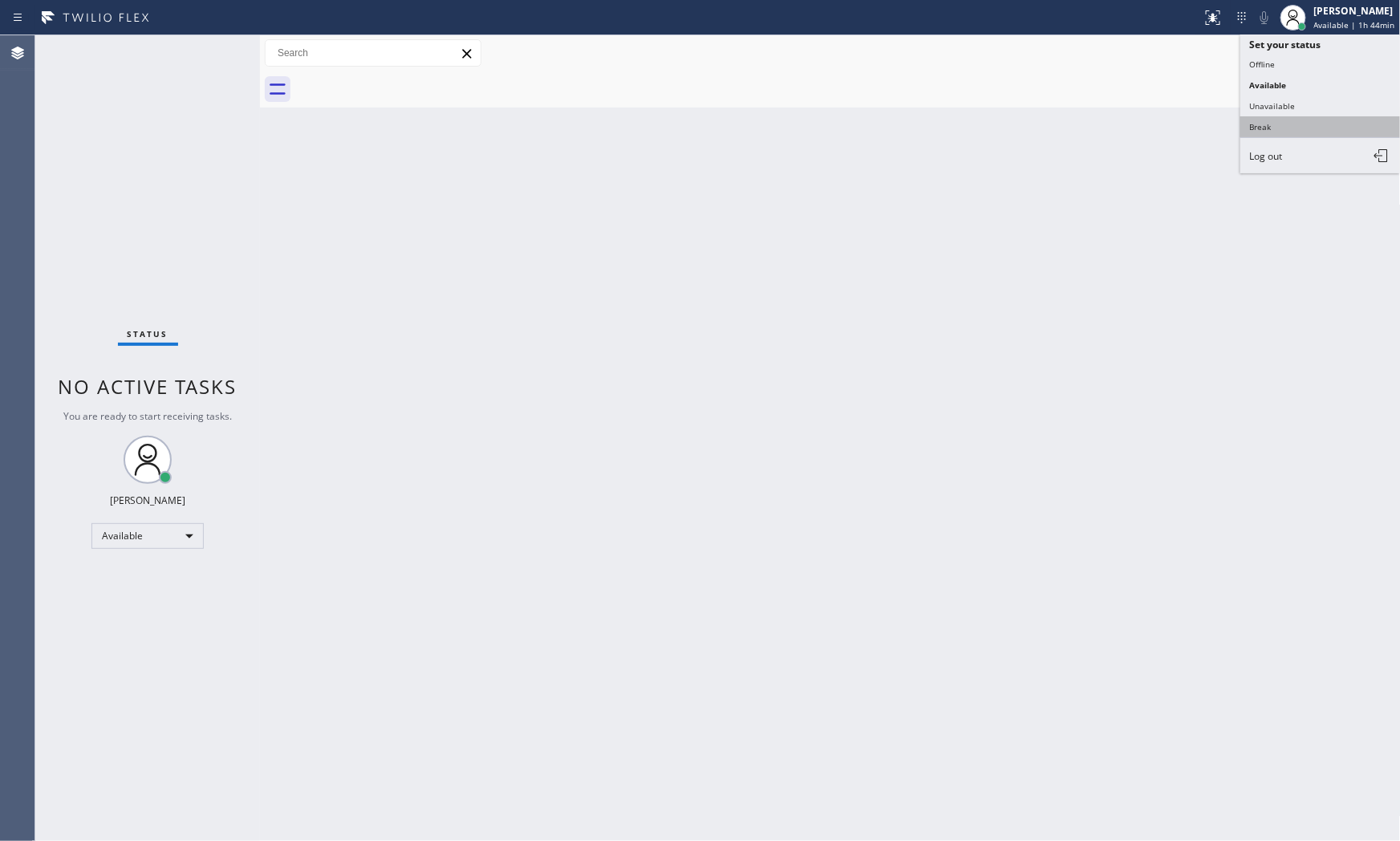
click at [1297, 129] on button "Break" at bounding box center [1321, 127] width 161 height 21
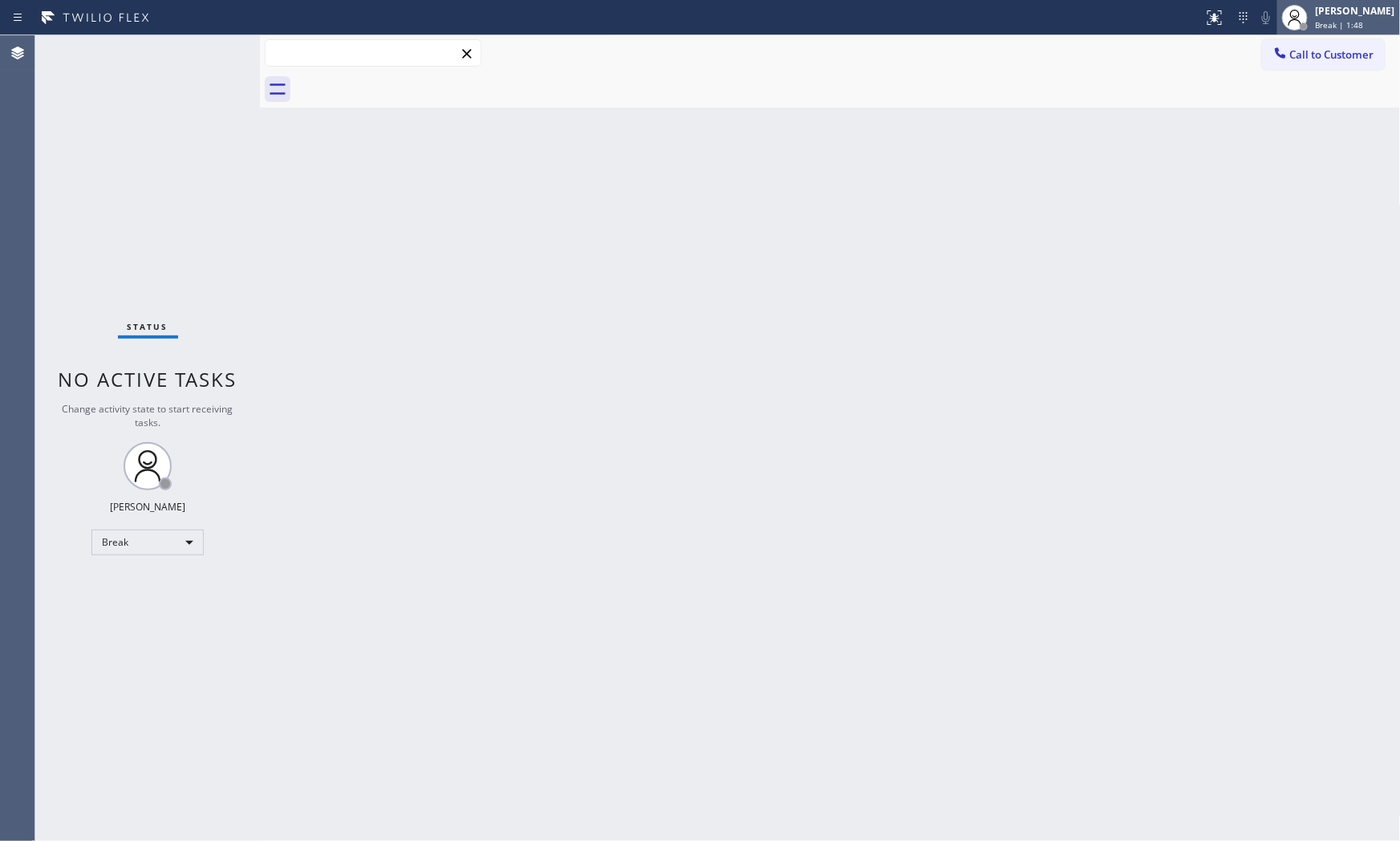
click at [1324, 12] on div "[PERSON_NAME]" at bounding box center [1356, 11] width 79 height 14
click at [1350, 29] on div "[PERSON_NAME] Break | 1:50" at bounding box center [1357, 17] width 88 height 28
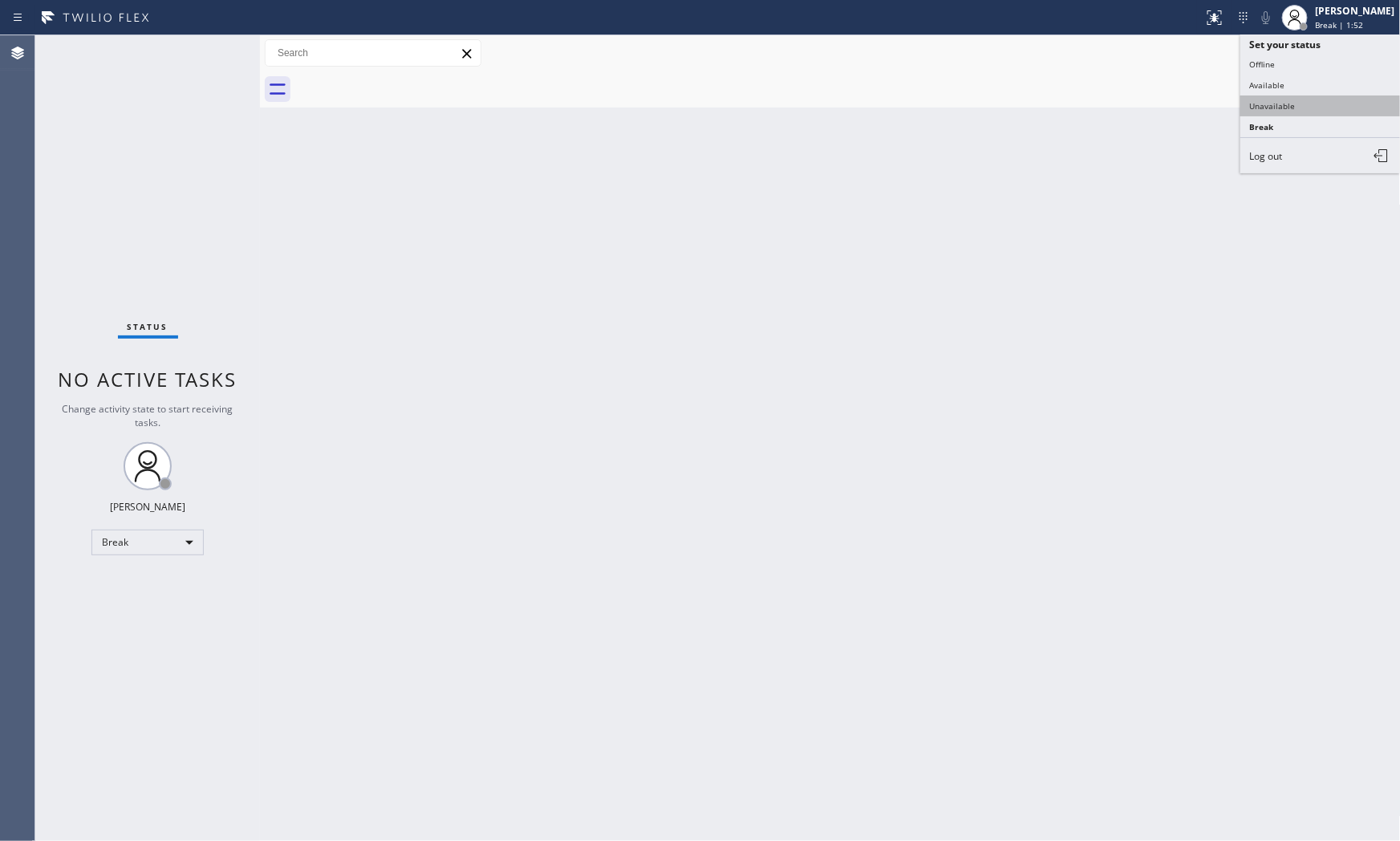
drag, startPoint x: 1309, startPoint y: 102, endPoint x: 1327, endPoint y: 37, distance: 67.4
click at [1309, 101] on button "Unavailable" at bounding box center [1321, 106] width 161 height 21
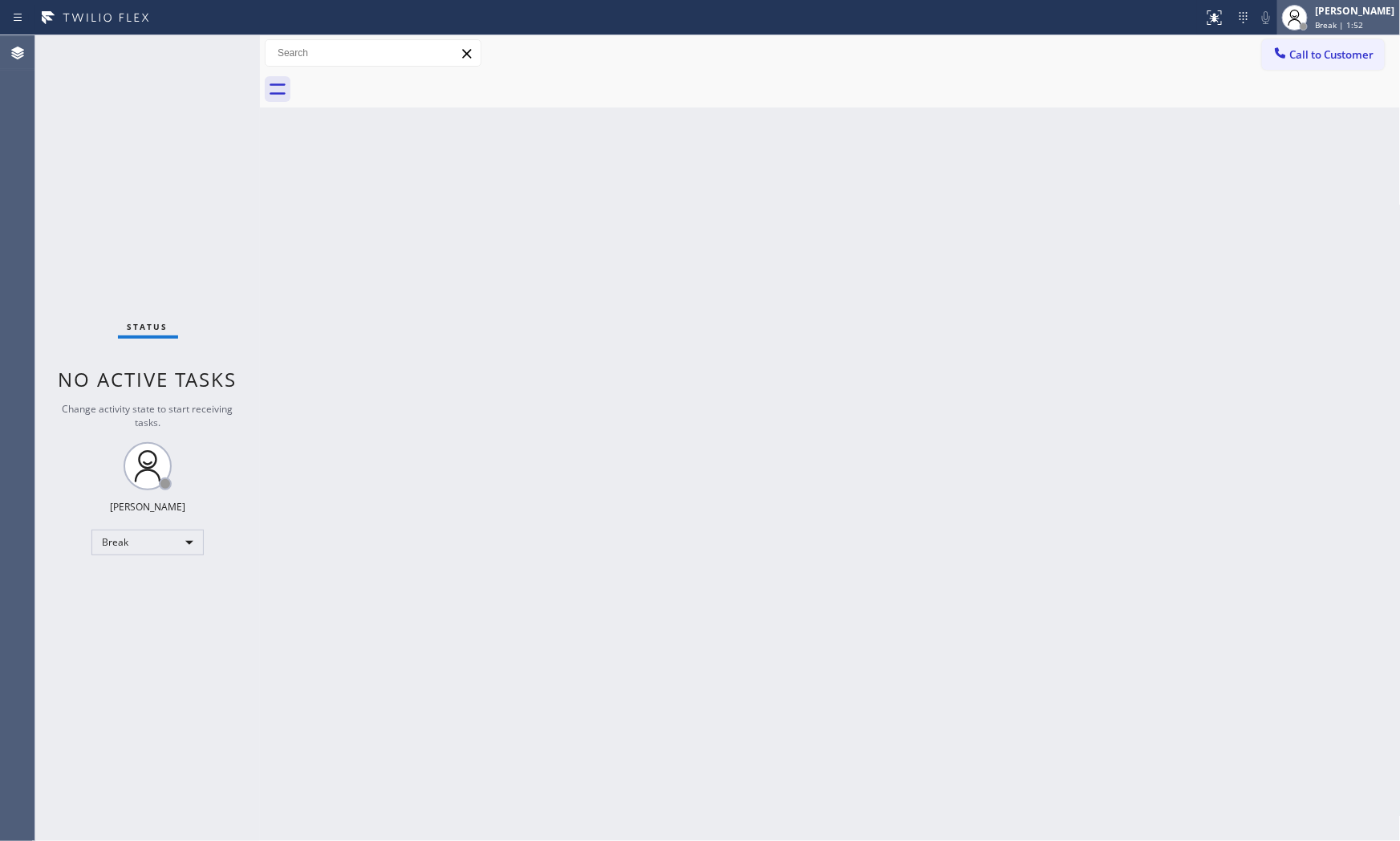
click at [1336, 24] on span "Break | 1:52" at bounding box center [1340, 24] width 48 height 11
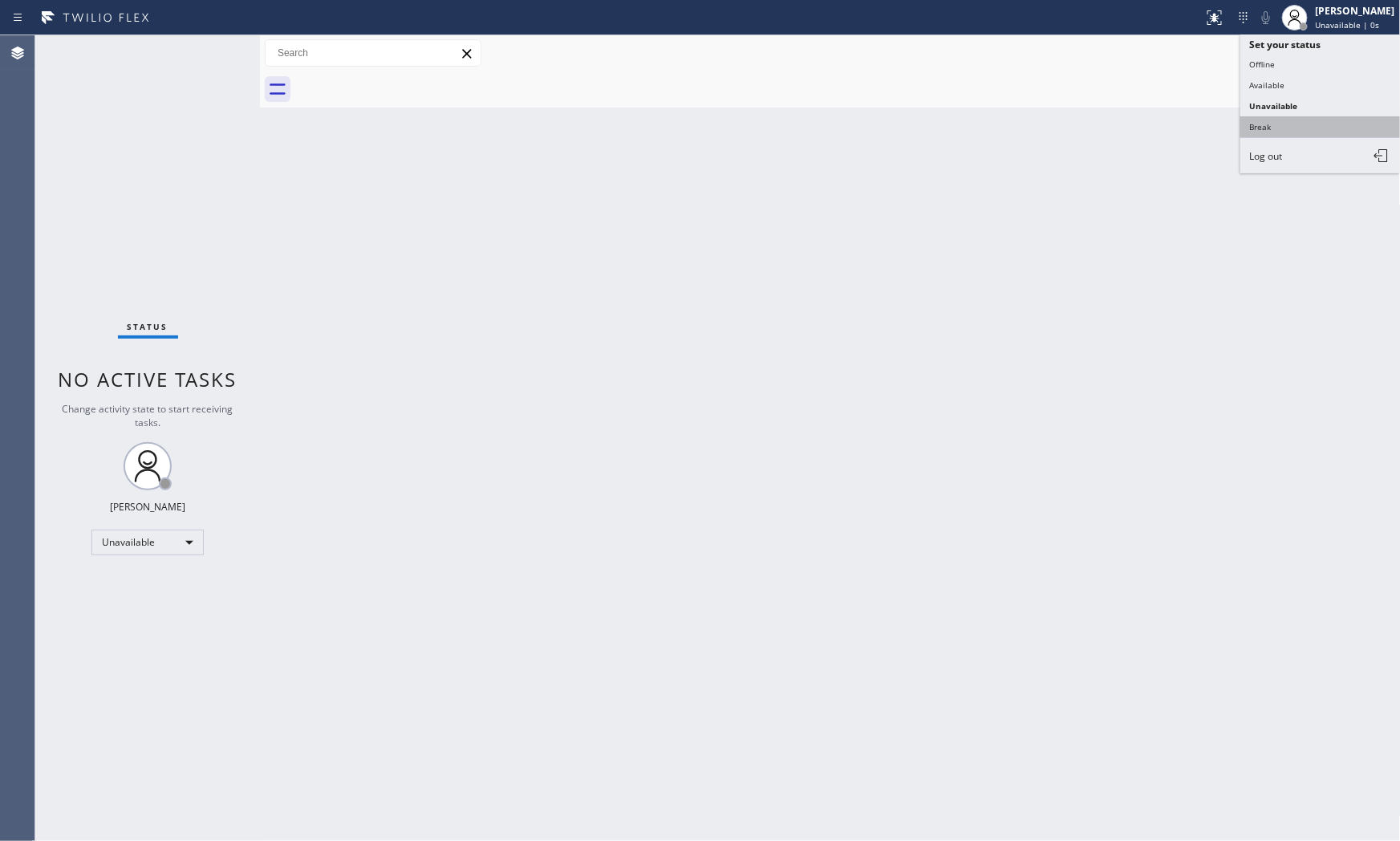
click at [1304, 122] on button "Break" at bounding box center [1321, 127] width 161 height 21
